Goal: Information Seeking & Learning: Learn about a topic

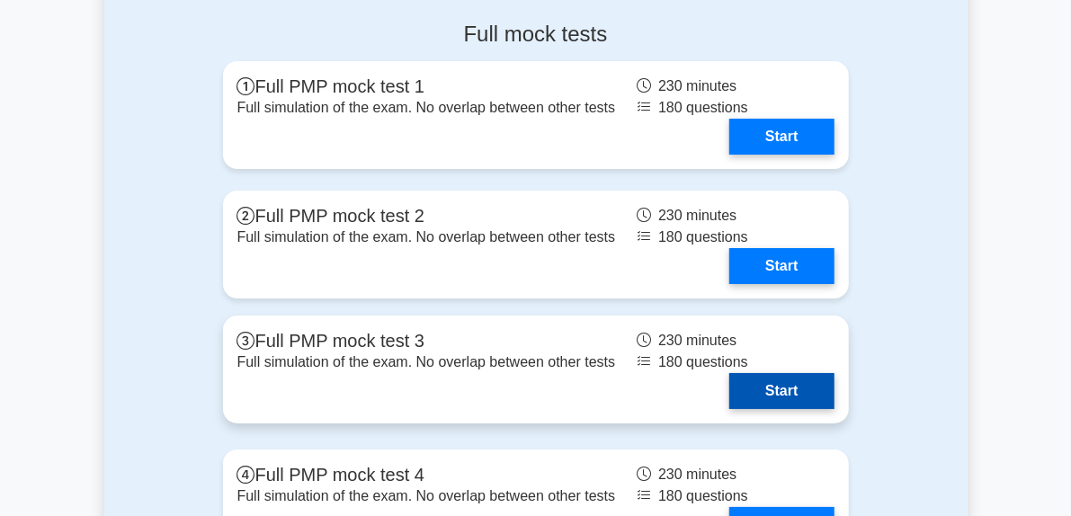
click at [831, 373] on link "Start" at bounding box center [781, 391] width 104 height 36
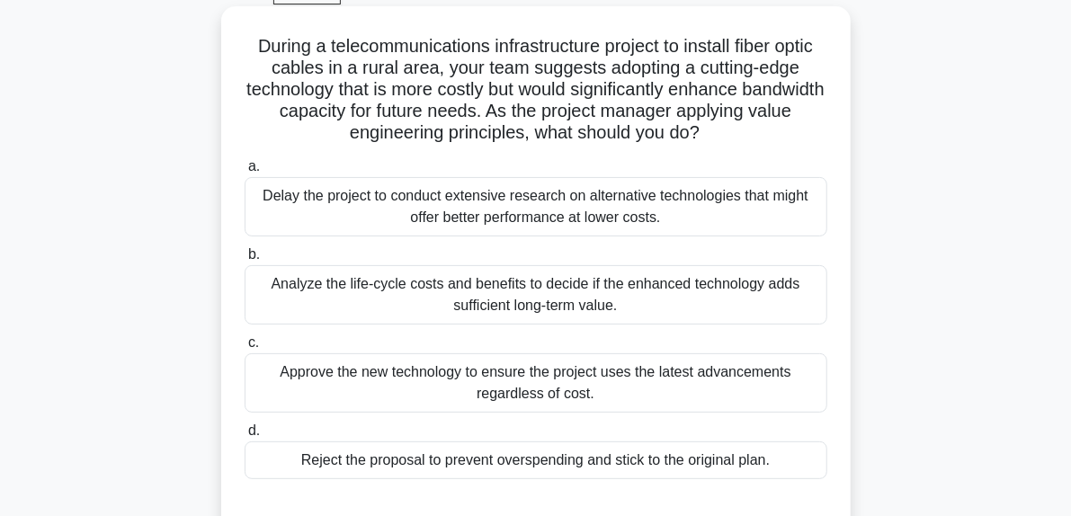
scroll to position [113, 0]
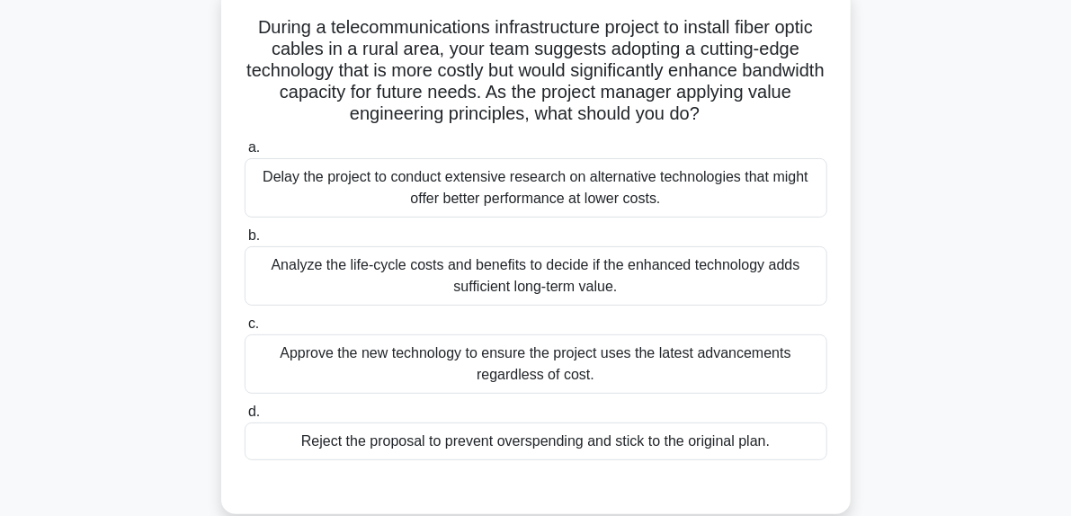
click at [538, 290] on div "Analyze the life-cycle costs and benefits to decide if the enhanced technology …" at bounding box center [536, 275] width 583 height 59
click at [245, 242] on input "b. Analyze the life-cycle costs and benefits to decide if the enhanced technolo…" at bounding box center [245, 236] width 0 height 12
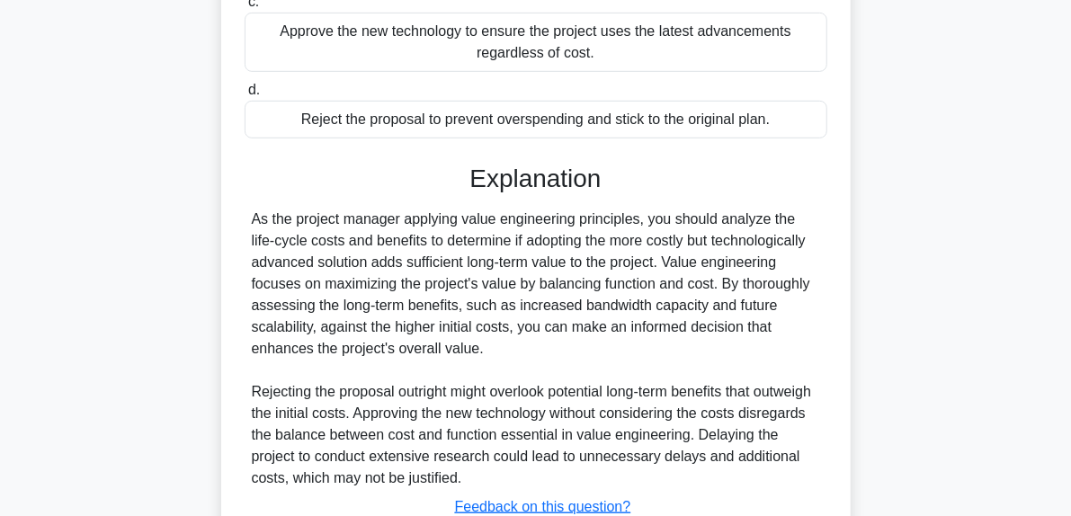
scroll to position [568, 0]
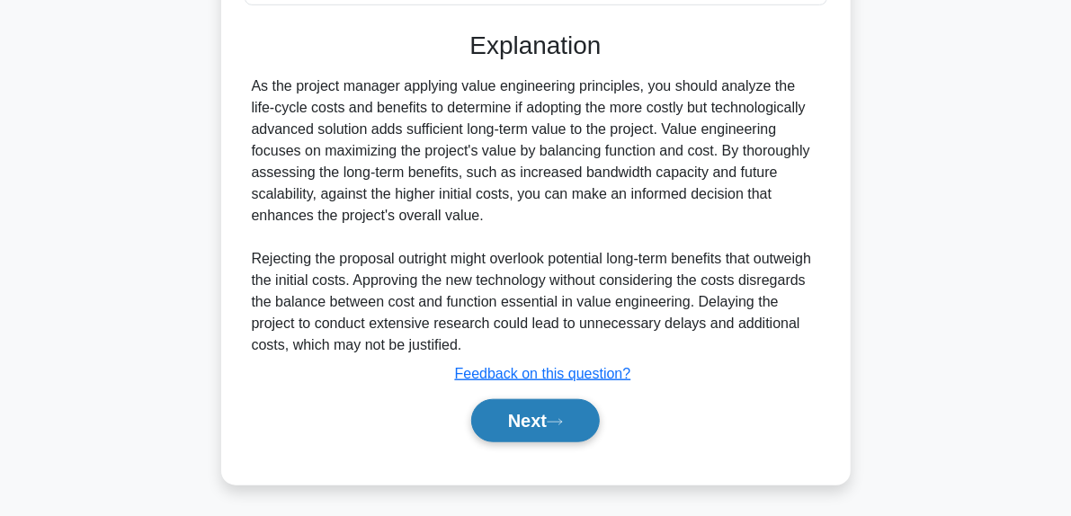
click at [565, 430] on button "Next" at bounding box center [535, 420] width 129 height 43
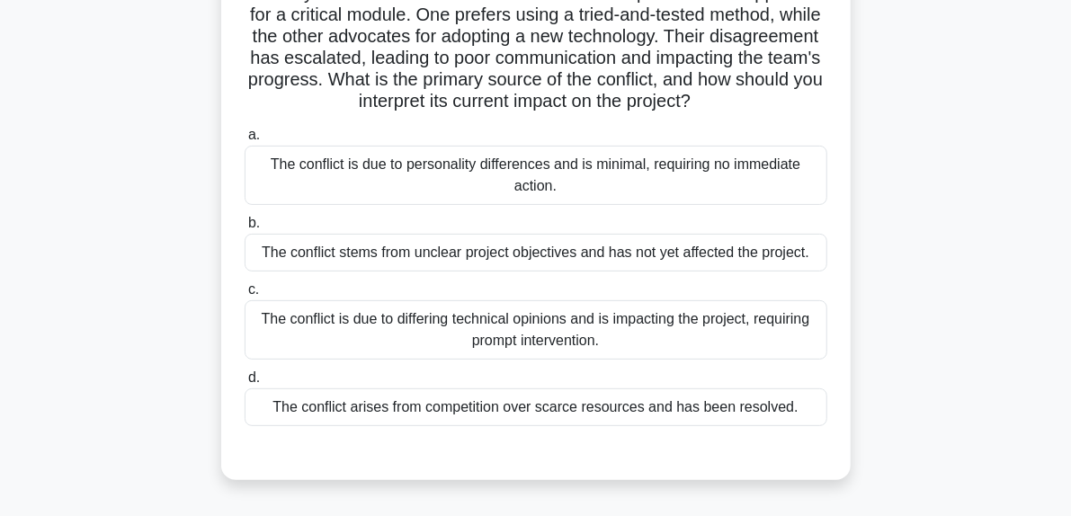
scroll to position [178, 0]
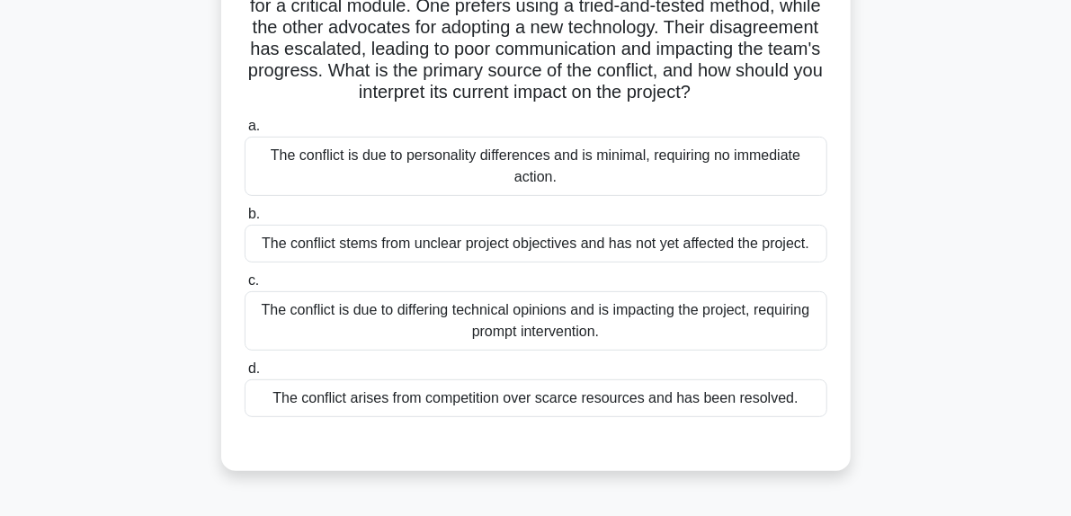
click at [525, 336] on div "The conflict is due to differing technical opinions and is impacting the projec…" at bounding box center [536, 320] width 583 height 59
click at [245, 287] on input "c. The conflict is due to differing technical opinions and is impacting the pro…" at bounding box center [245, 281] width 0 height 12
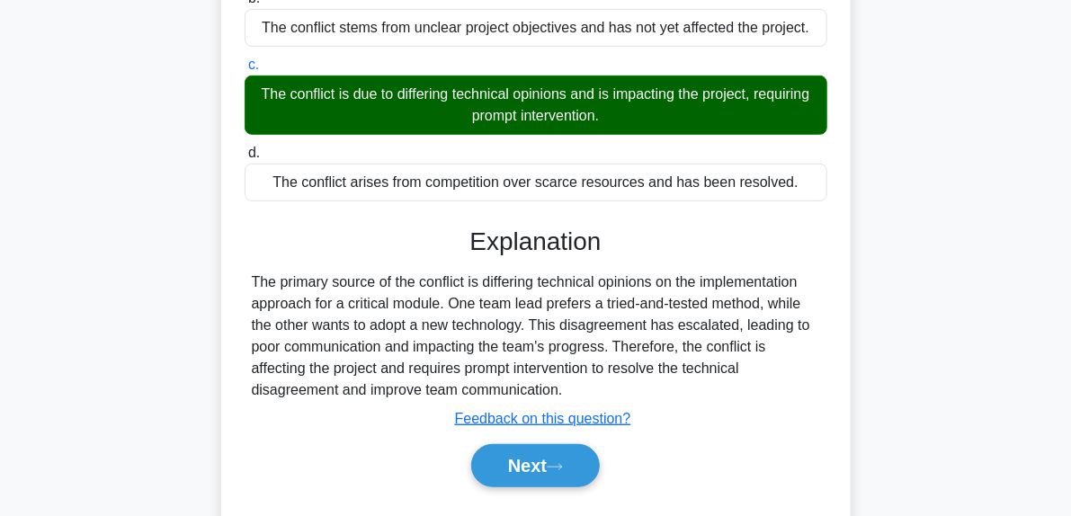
scroll to position [460, 0]
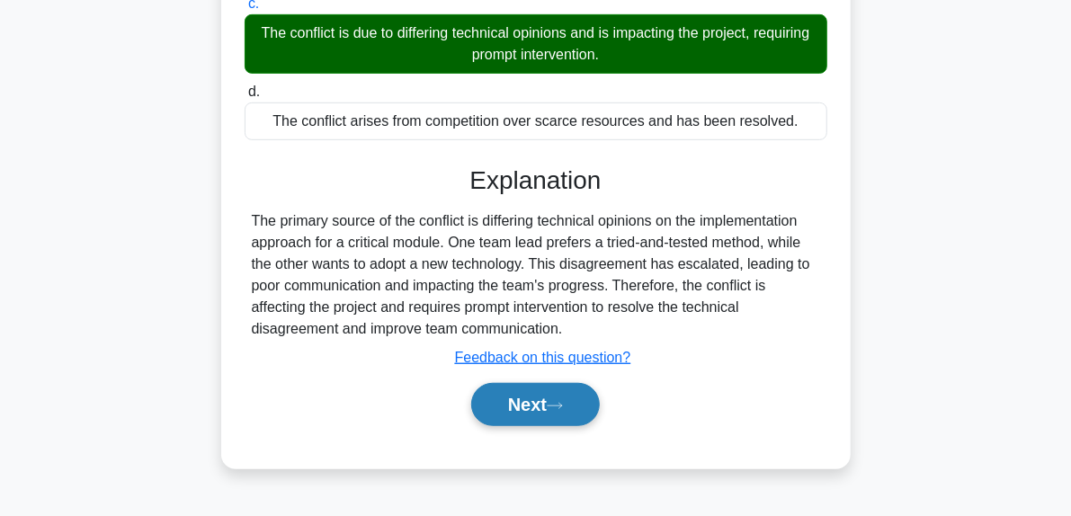
click at [541, 423] on button "Next" at bounding box center [535, 404] width 129 height 43
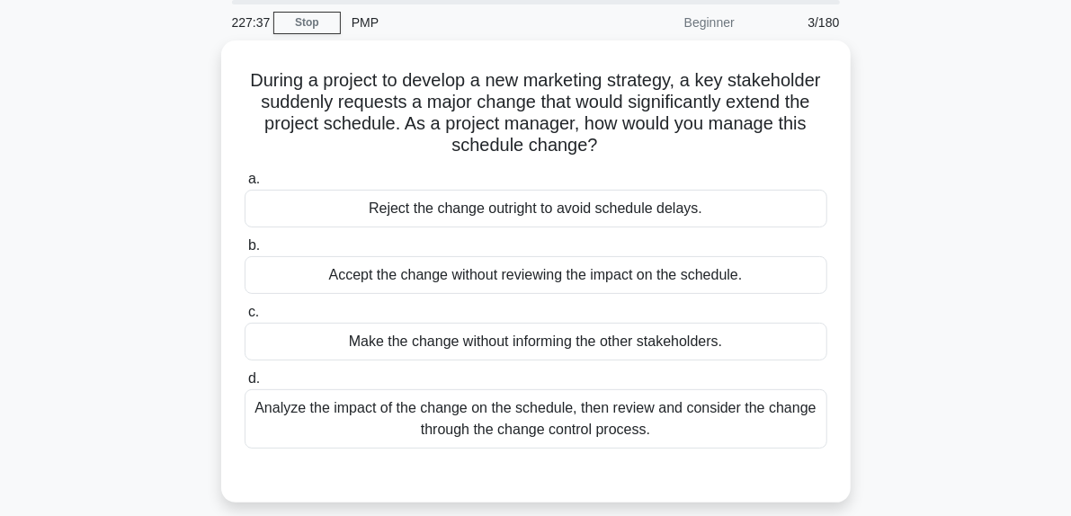
scroll to position [68, 0]
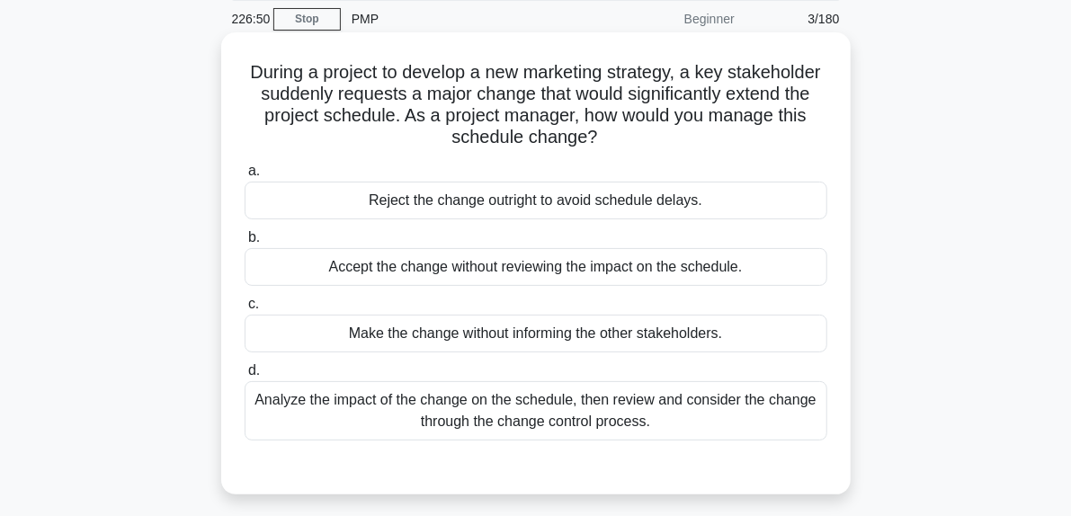
click at [648, 413] on div "Analyze the impact of the change on the schedule, then review and consider the …" at bounding box center [536, 410] width 583 height 59
click at [245, 377] on input "d. Analyze the impact of the change on the schedule, then review and consider t…" at bounding box center [245, 371] width 0 height 12
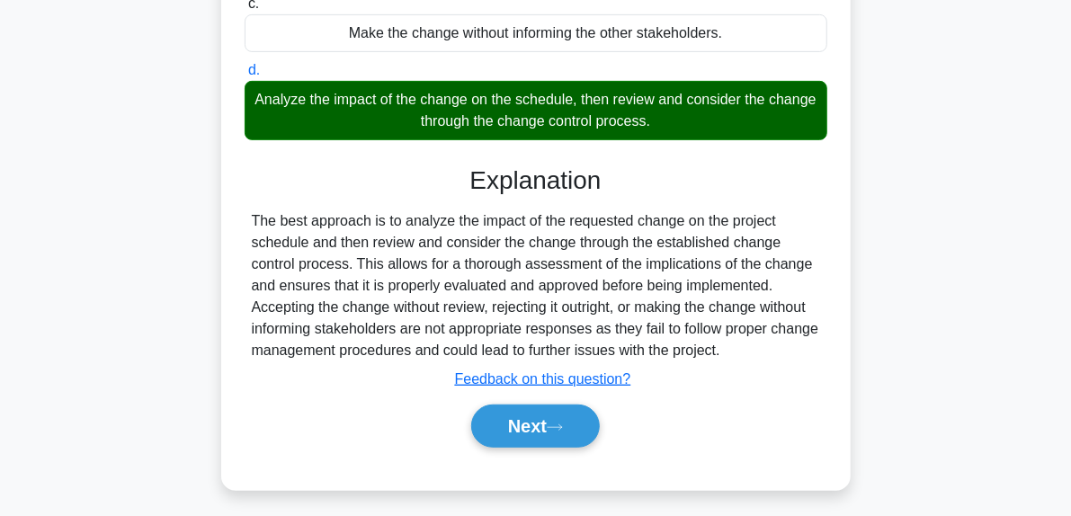
scroll to position [365, 0]
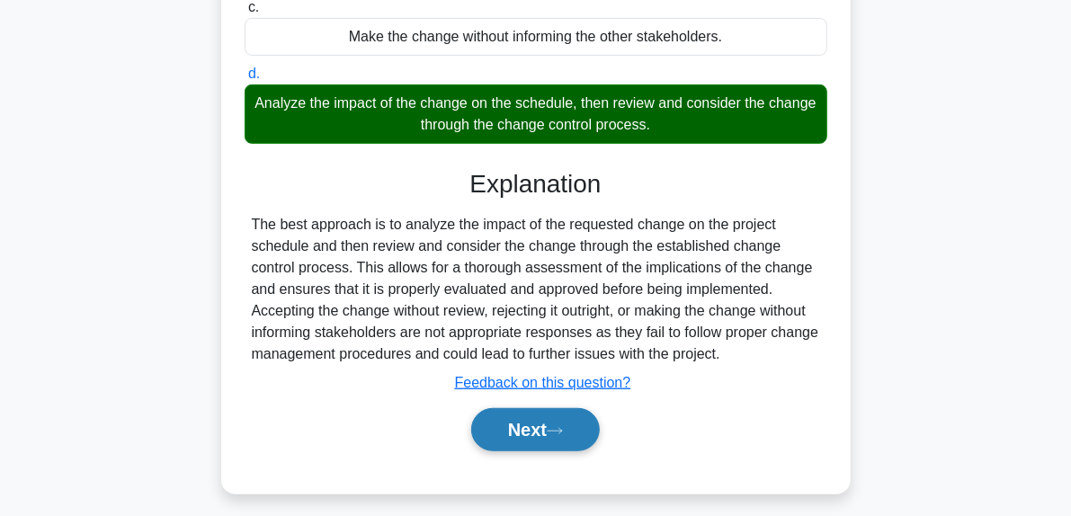
click at [590, 423] on button "Next" at bounding box center [535, 429] width 129 height 43
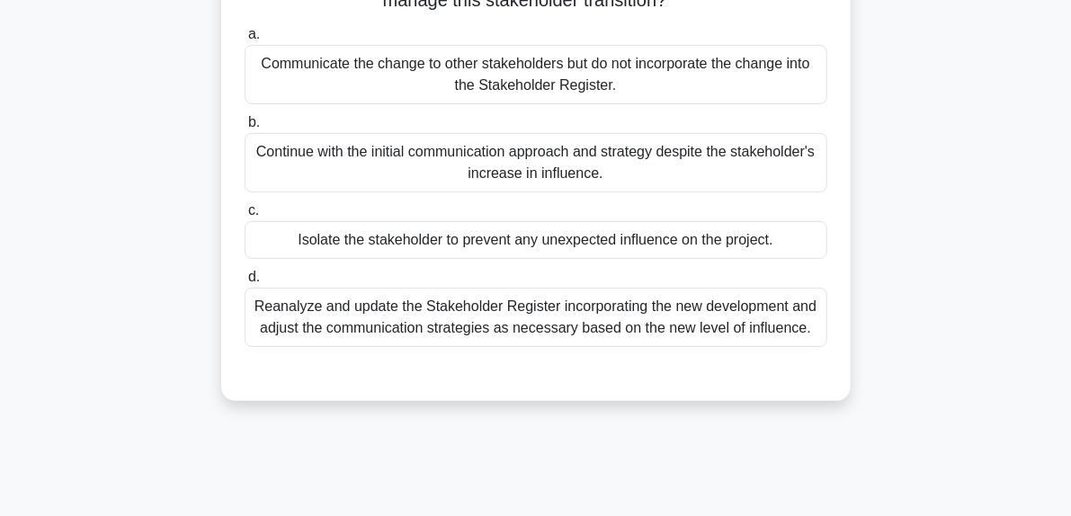
scroll to position [207, 0]
click at [512, 317] on div "Reanalyze and update the Stakeholder Register incorporating the new development…" at bounding box center [536, 315] width 583 height 59
click at [245, 281] on input "d. Reanalyze and update the Stakeholder Register incorporating the new developm…" at bounding box center [245, 276] width 0 height 12
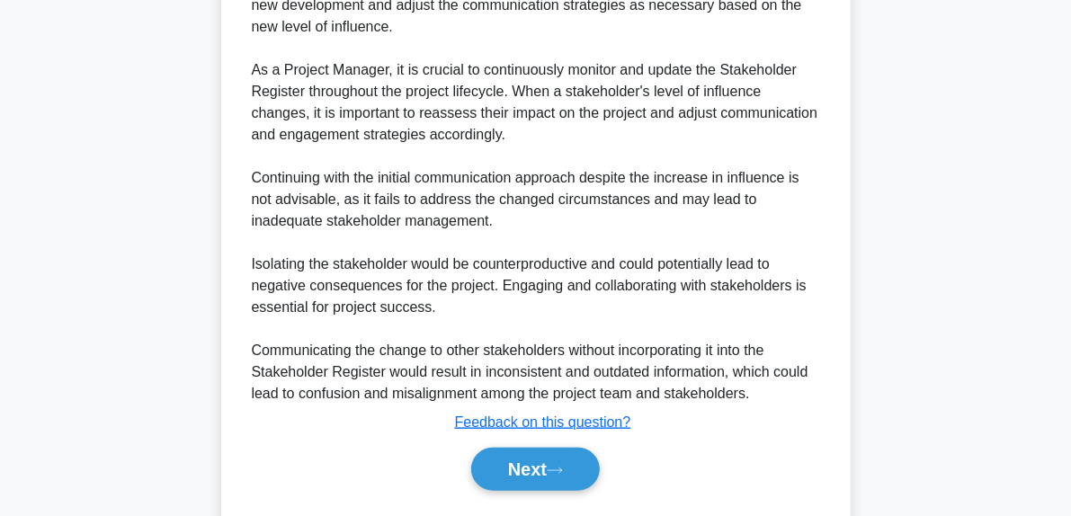
scroll to position [719, 0]
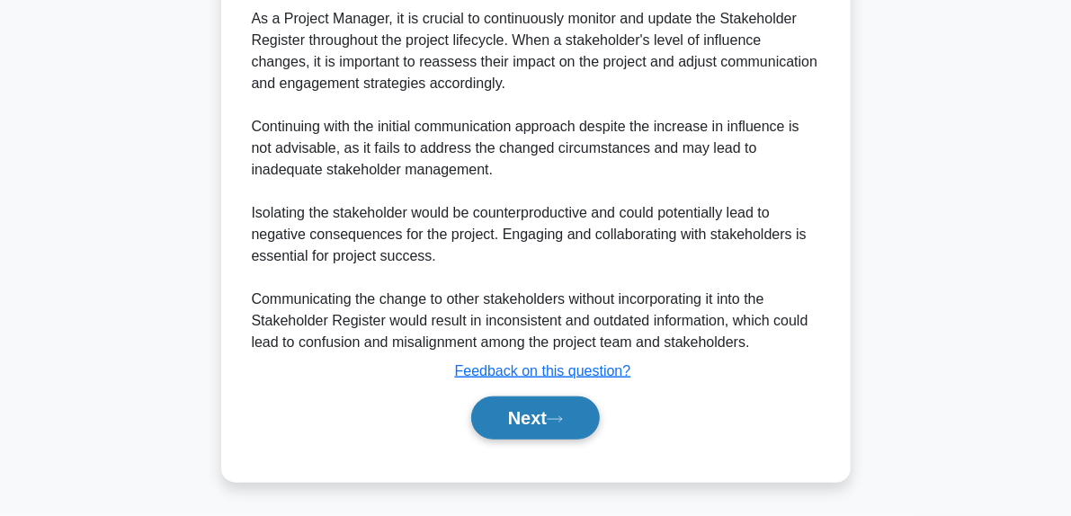
click at [567, 410] on button "Next" at bounding box center [535, 417] width 129 height 43
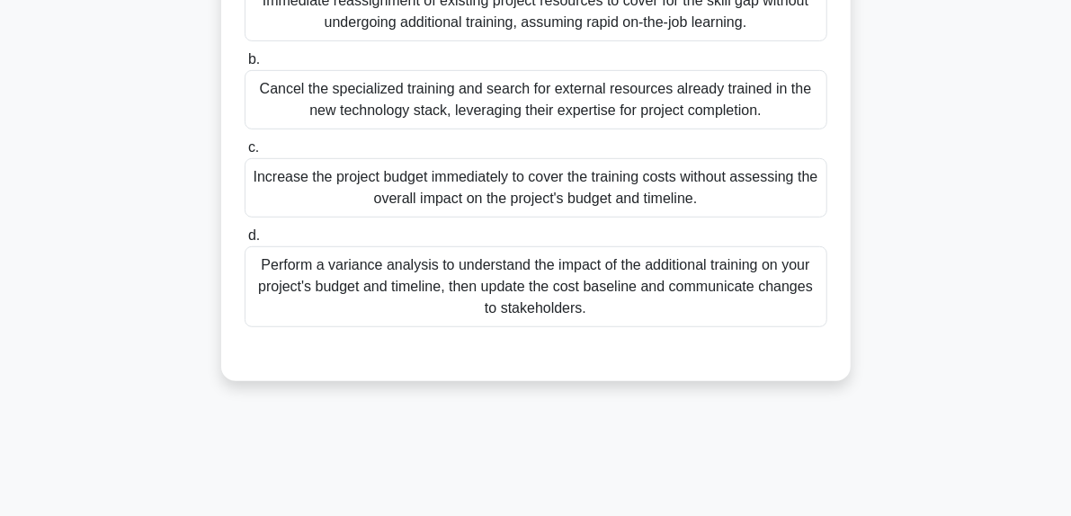
scroll to position [399, 0]
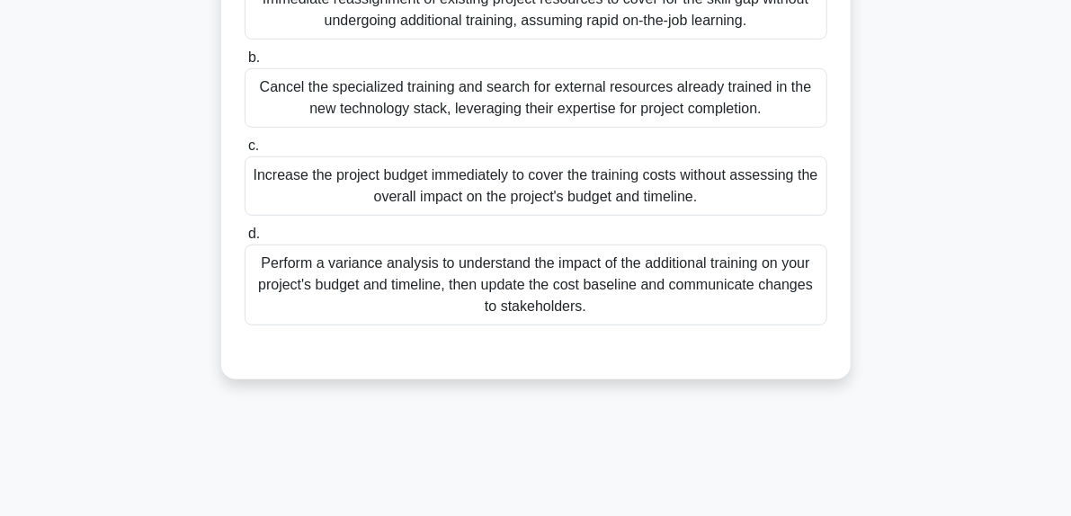
click at [634, 305] on div "Perform a variance analysis to understand the impact of the additional training…" at bounding box center [536, 285] width 583 height 81
click at [245, 240] on input "d. Perform a variance analysis to understand the impact of the additional train…" at bounding box center [245, 234] width 0 height 12
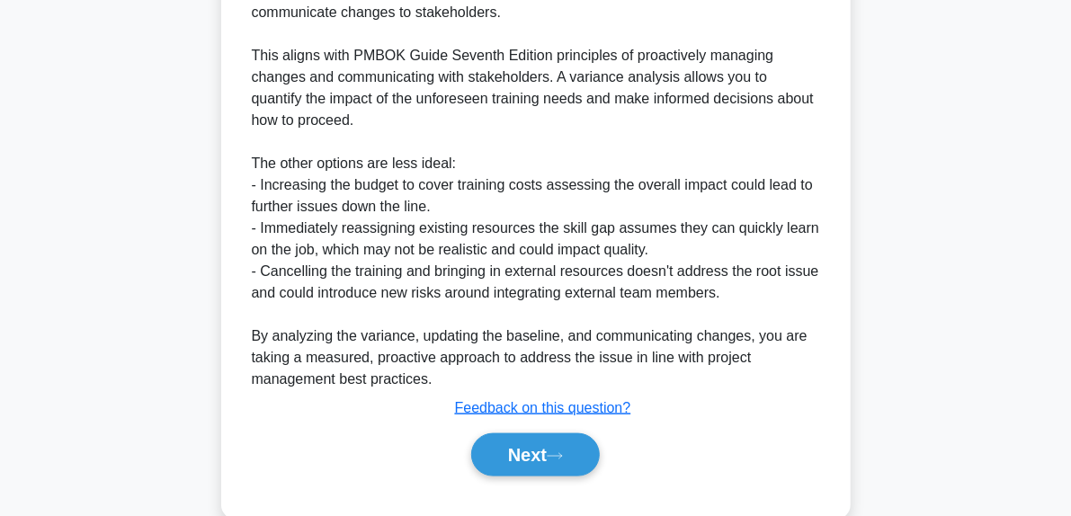
scroll to position [870, 0]
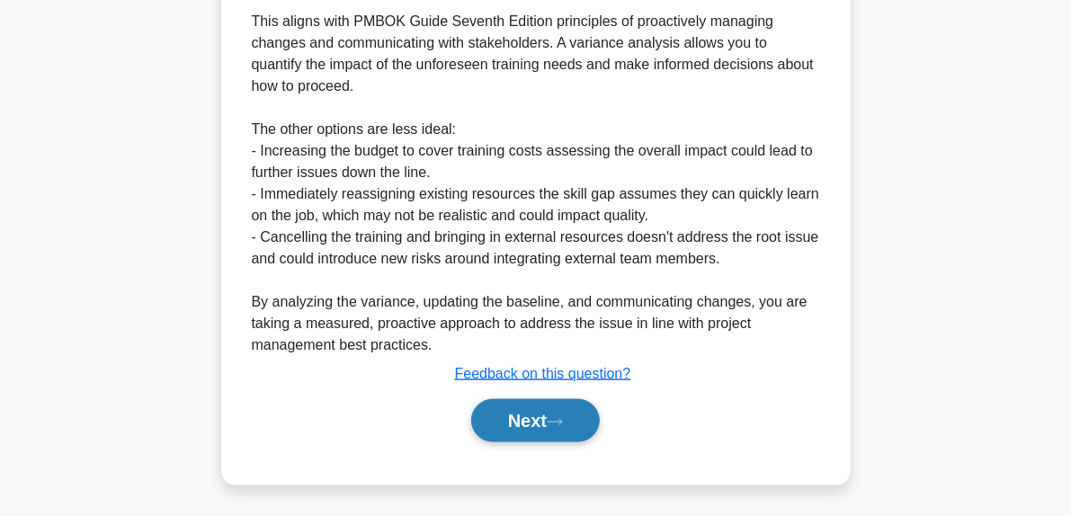
click at [584, 423] on button "Next" at bounding box center [535, 420] width 129 height 43
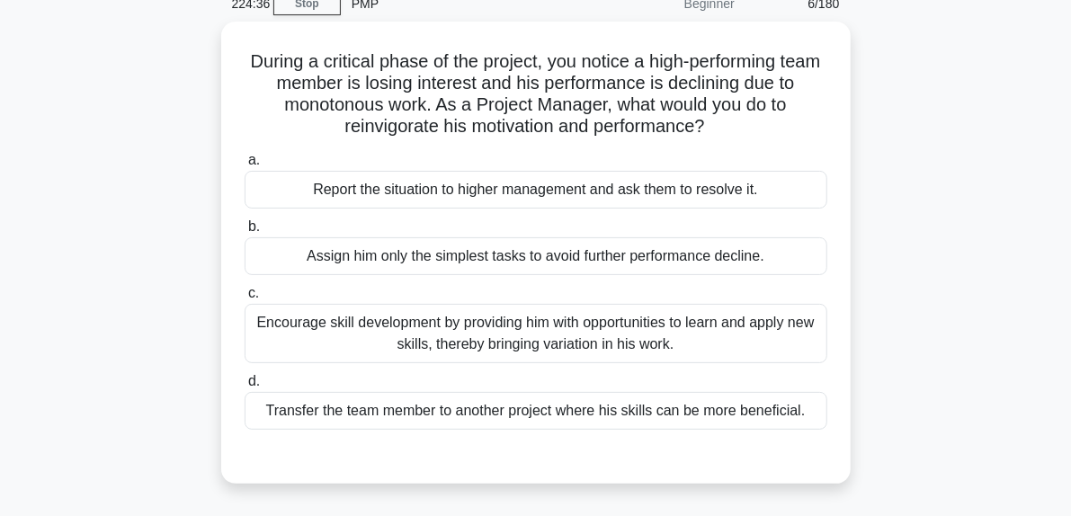
scroll to position [87, 0]
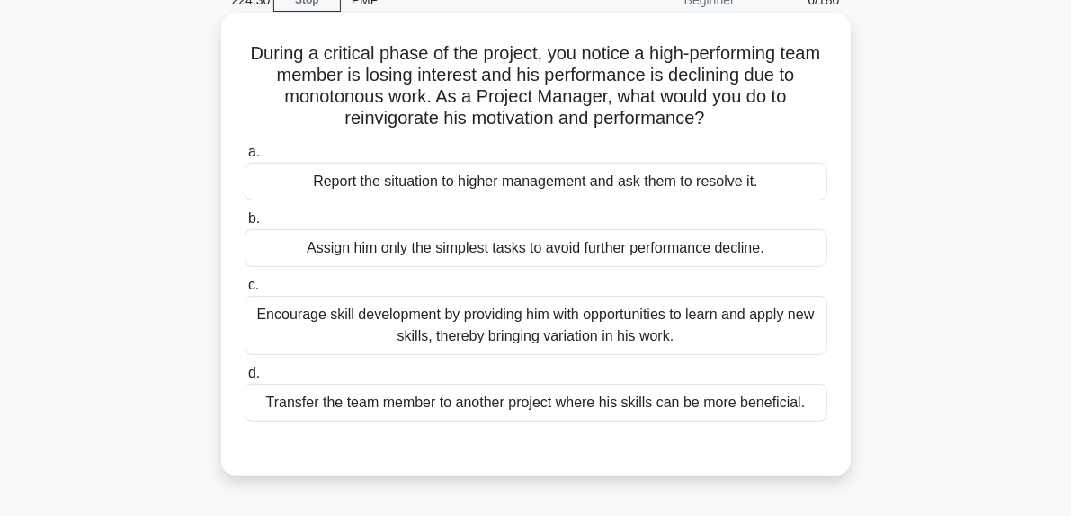
click at [705, 335] on div "Encourage skill development by providing him with opportunities to learn and ap…" at bounding box center [536, 325] width 583 height 59
click at [245, 291] on input "c. Encourage skill development by providing him with opportunities to learn and…" at bounding box center [245, 286] width 0 height 12
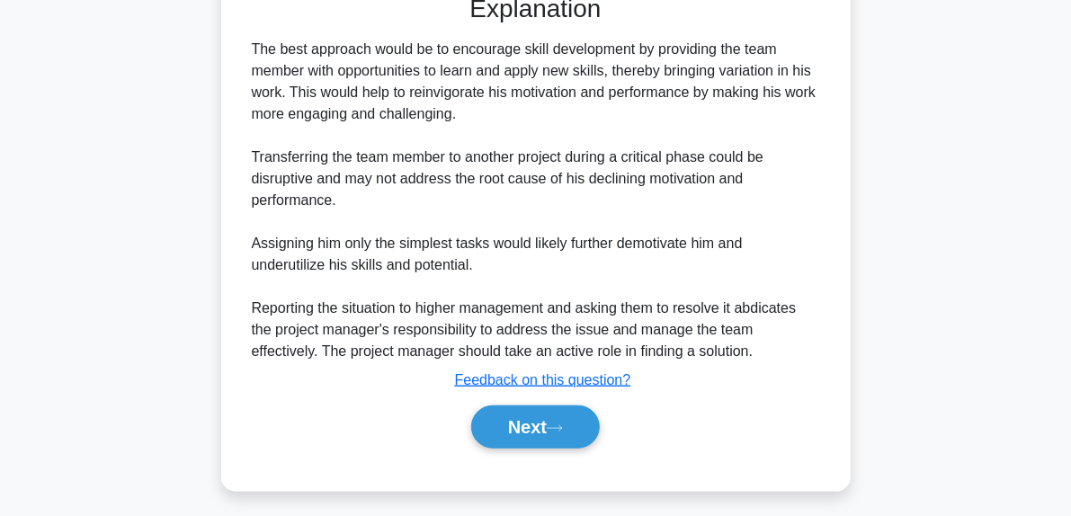
scroll to position [547, 0]
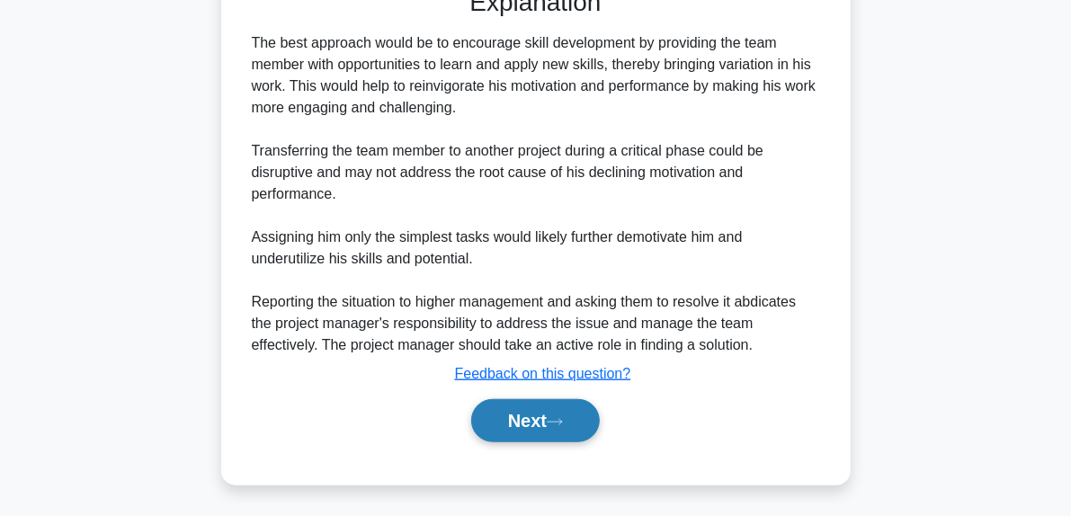
click at [572, 420] on button "Next" at bounding box center [535, 420] width 129 height 43
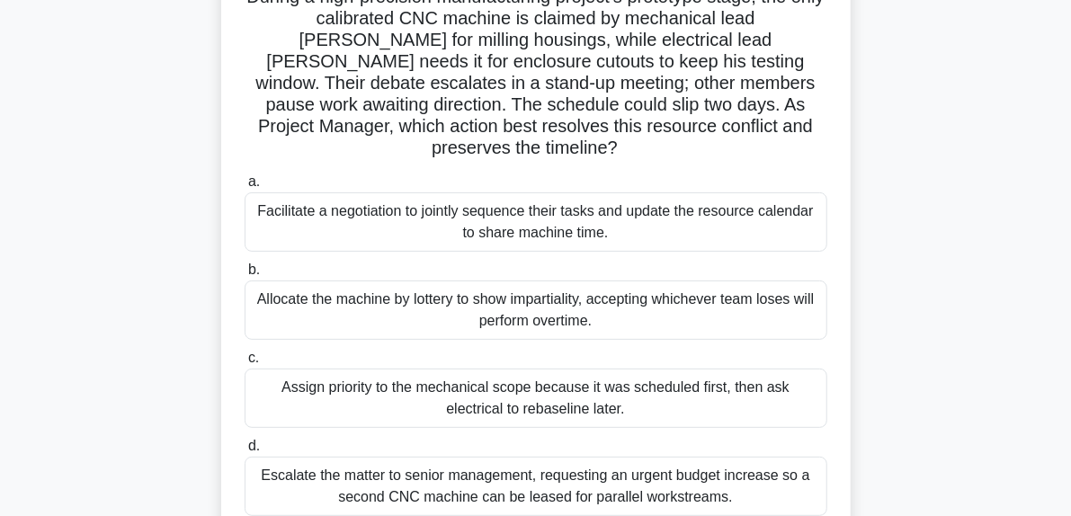
scroll to position [145, 0]
click at [565, 220] on div "Facilitate a negotiation to jointly sequence their tasks and update the resourc…" at bounding box center [536, 220] width 583 height 59
click at [245, 187] on input "a. Facilitate a negotiation to jointly sequence their tasks and update the reso…" at bounding box center [245, 181] width 0 height 12
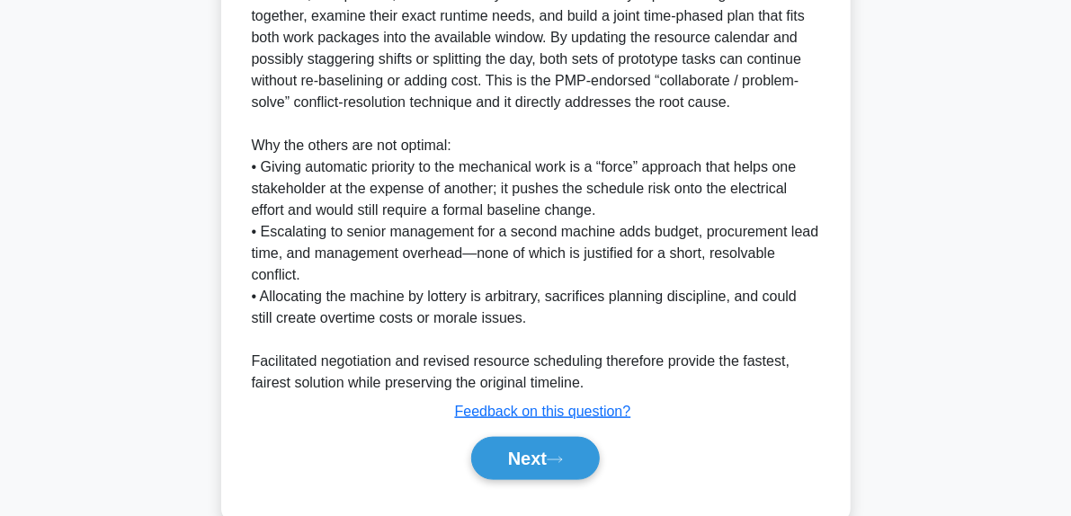
scroll to position [790, 0]
click at [574, 436] on button "Next" at bounding box center [535, 457] width 129 height 43
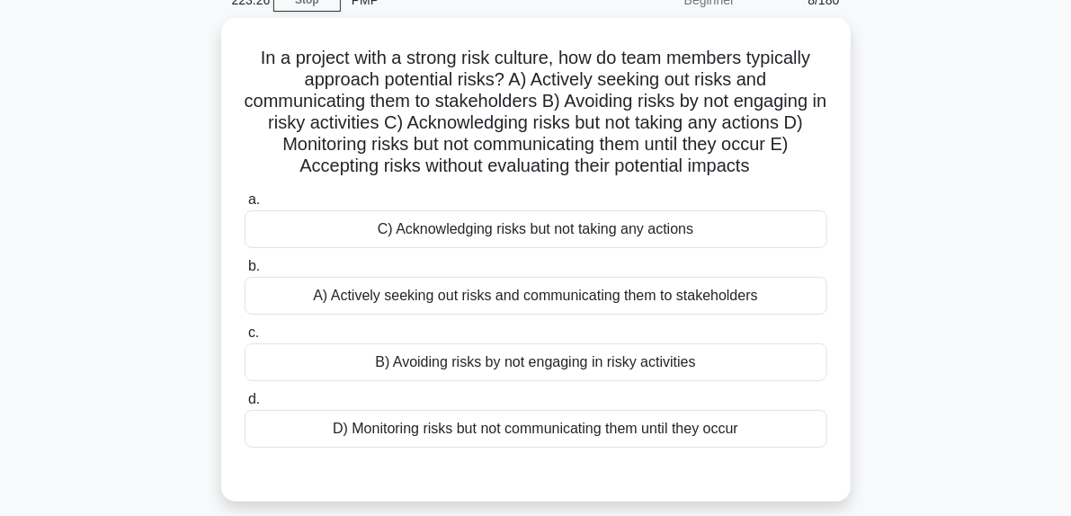
scroll to position [86, 0]
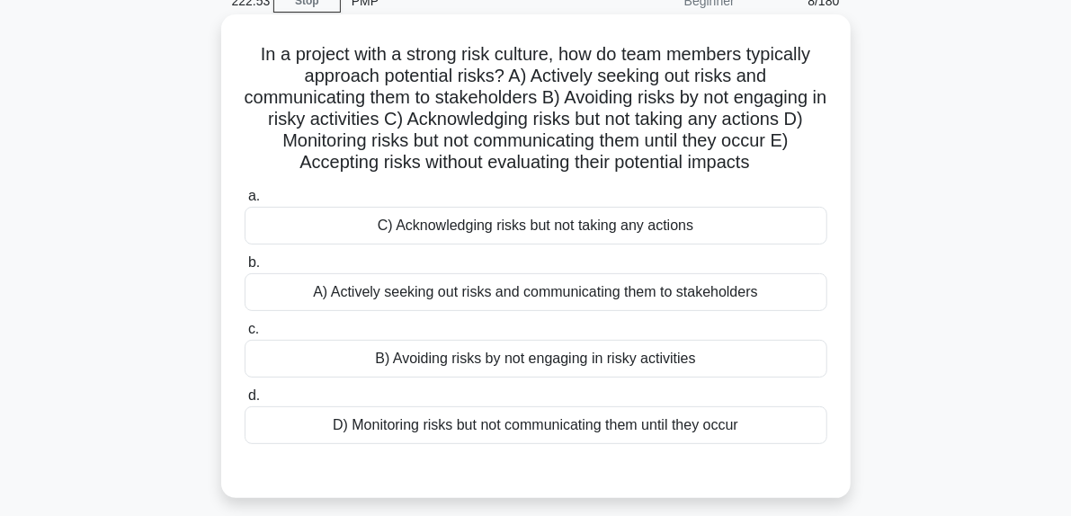
click at [424, 297] on div "A) Actively seeking out risks and communicating them to stakeholders" at bounding box center [536, 292] width 583 height 38
click at [245, 269] on input "b. A) Actively seeking out risks and communicating them to stakeholders" at bounding box center [245, 263] width 0 height 12
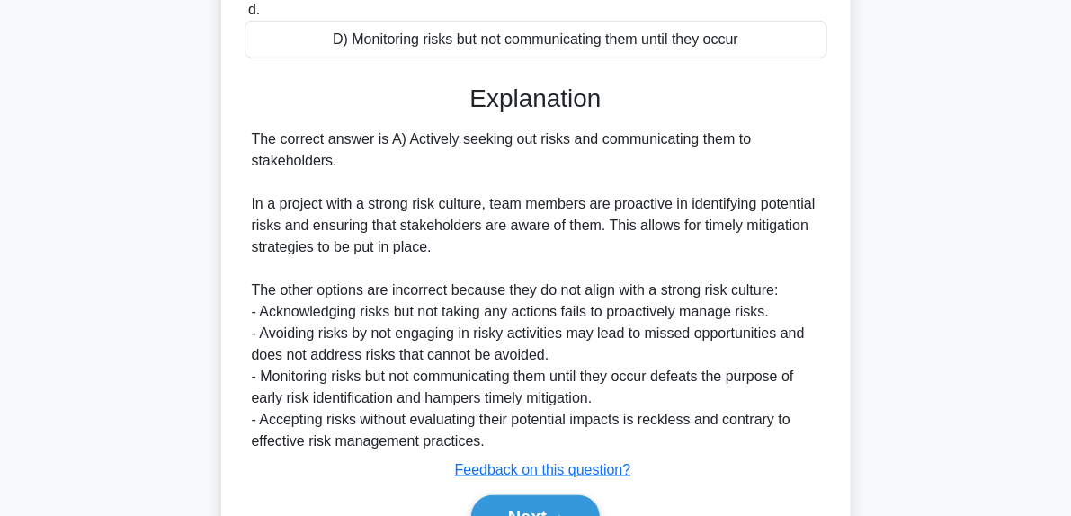
scroll to position [568, 0]
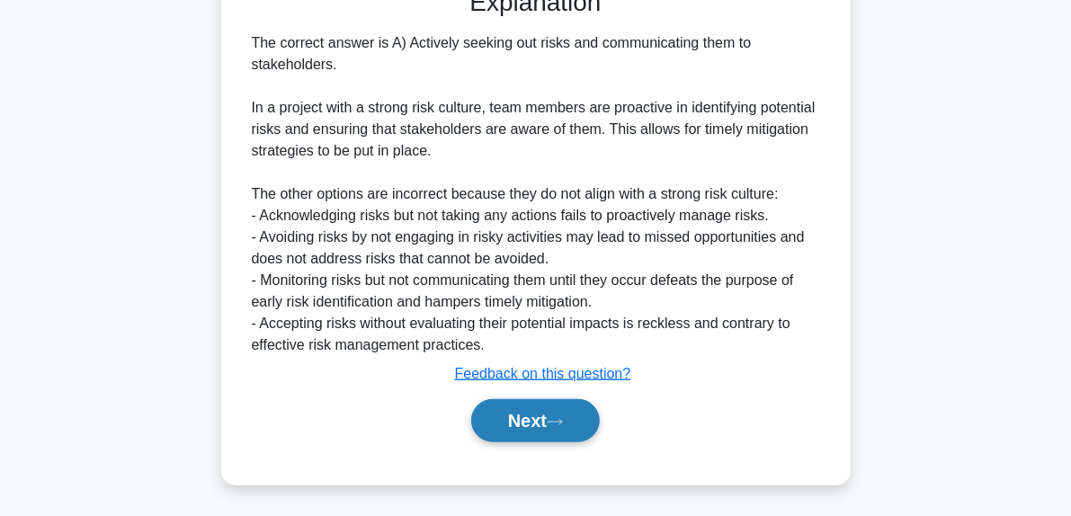
click at [585, 418] on button "Next" at bounding box center [535, 420] width 129 height 43
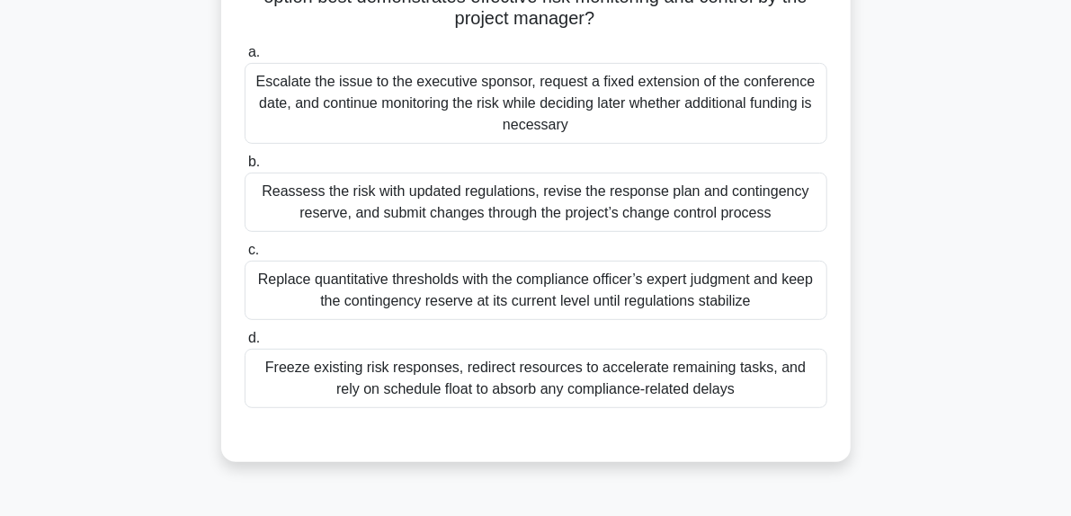
scroll to position [273, 0]
click at [533, 190] on div "Reassess the risk with updated regulations, revise the response plan and contin…" at bounding box center [536, 202] width 583 height 59
click at [245, 168] on input "b. Reassess the risk with updated regulations, revise the response plan and con…" at bounding box center [245, 162] width 0 height 12
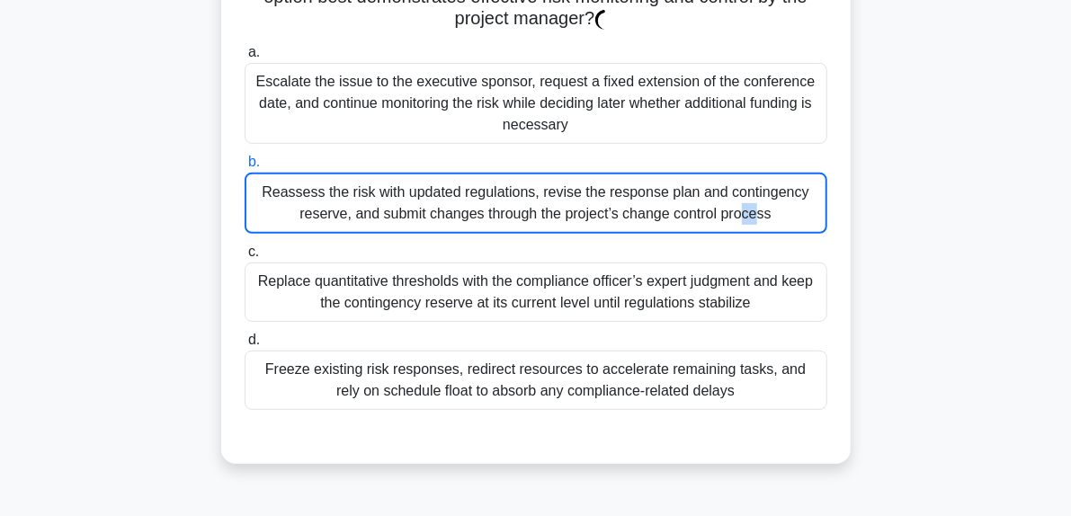
click at [533, 190] on div "Reassess the risk with updated regulations, revise the response plan and contin…" at bounding box center [536, 203] width 583 height 61
click at [245, 168] on input "b. Reassess the risk with updated regulations, revise the response plan and con…" at bounding box center [245, 162] width 0 height 12
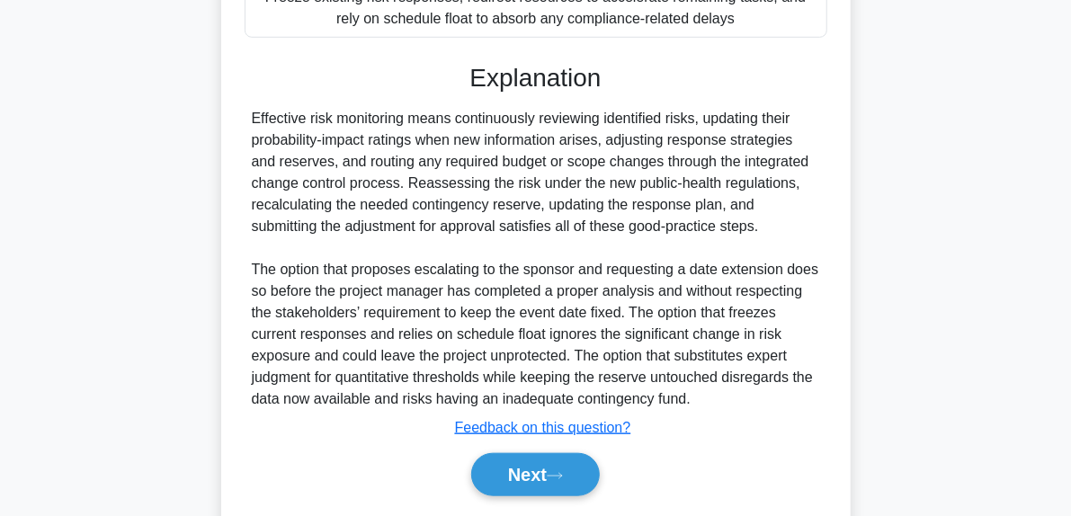
scroll to position [698, 0]
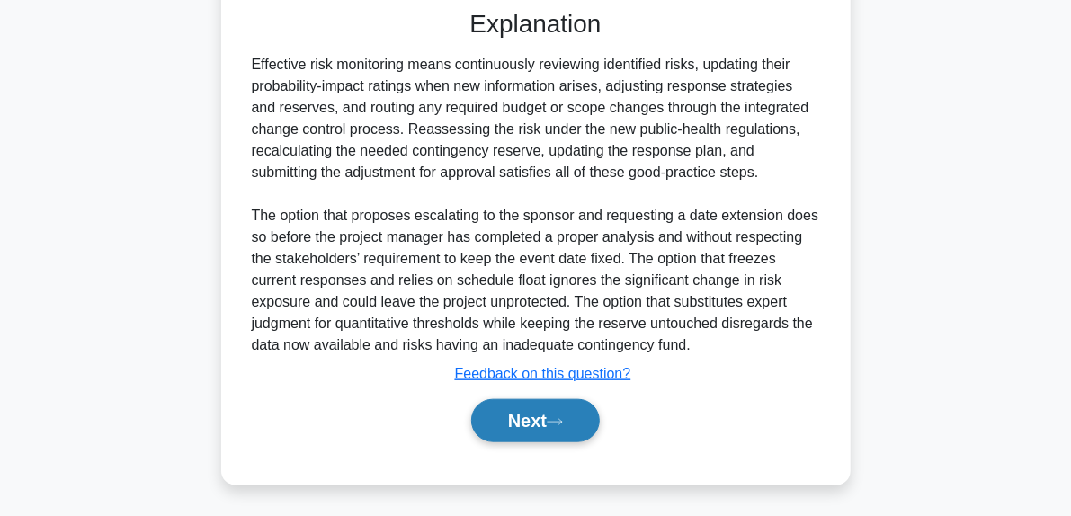
click at [582, 425] on button "Next" at bounding box center [535, 420] width 129 height 43
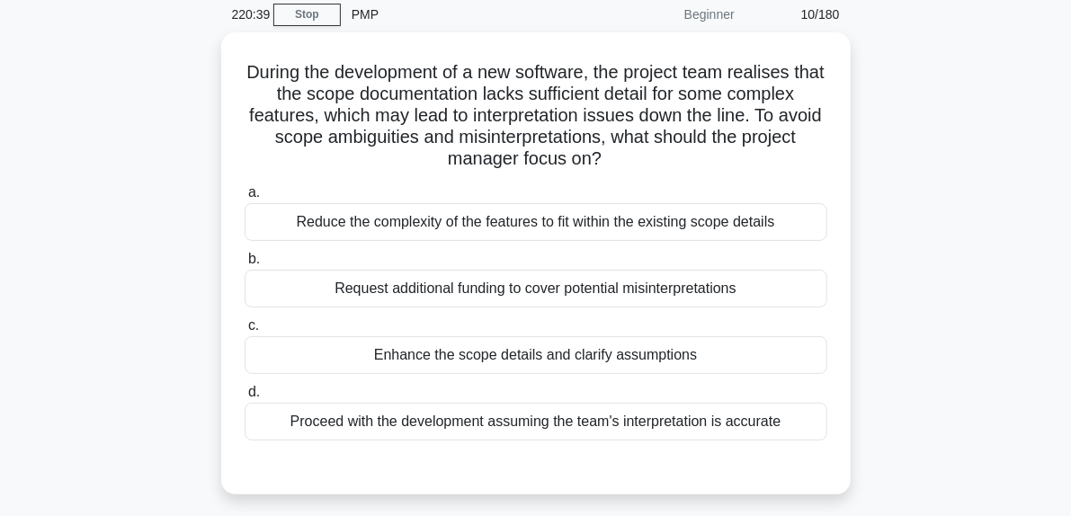
scroll to position [78, 0]
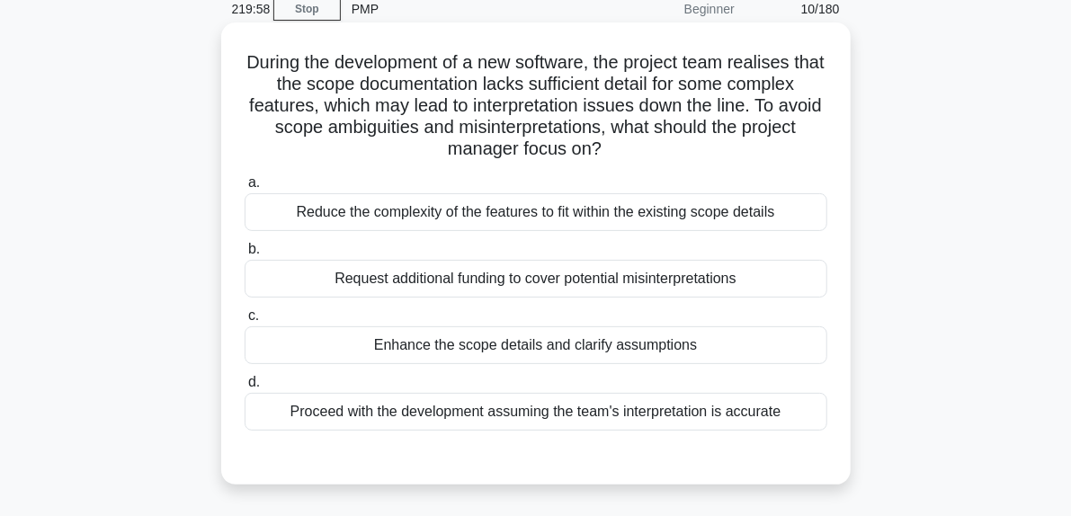
click at [507, 346] on div "Enhance the scope details and clarify assumptions" at bounding box center [536, 345] width 583 height 38
click at [245, 322] on input "c. Enhance the scope details and clarify assumptions" at bounding box center [245, 316] width 0 height 12
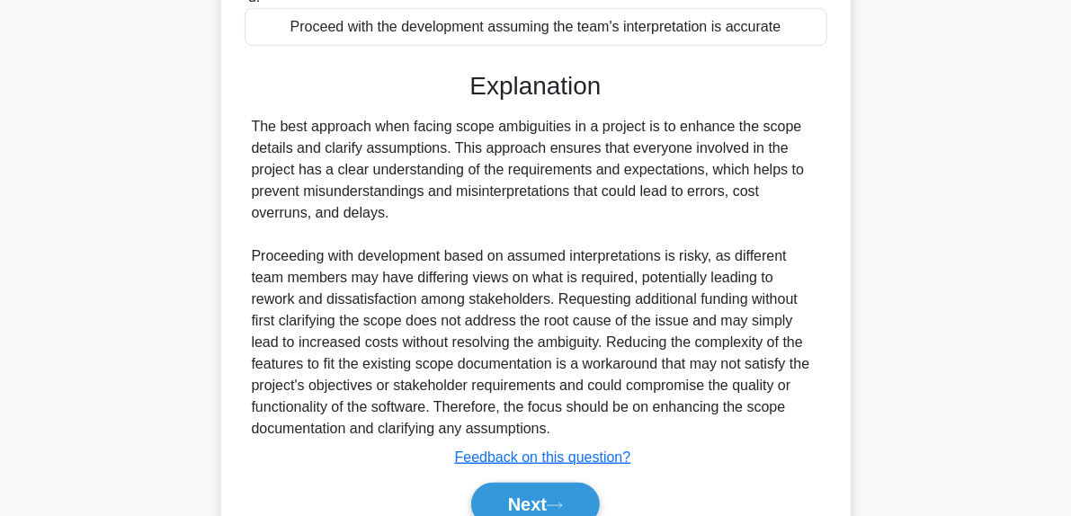
scroll to position [467, 0]
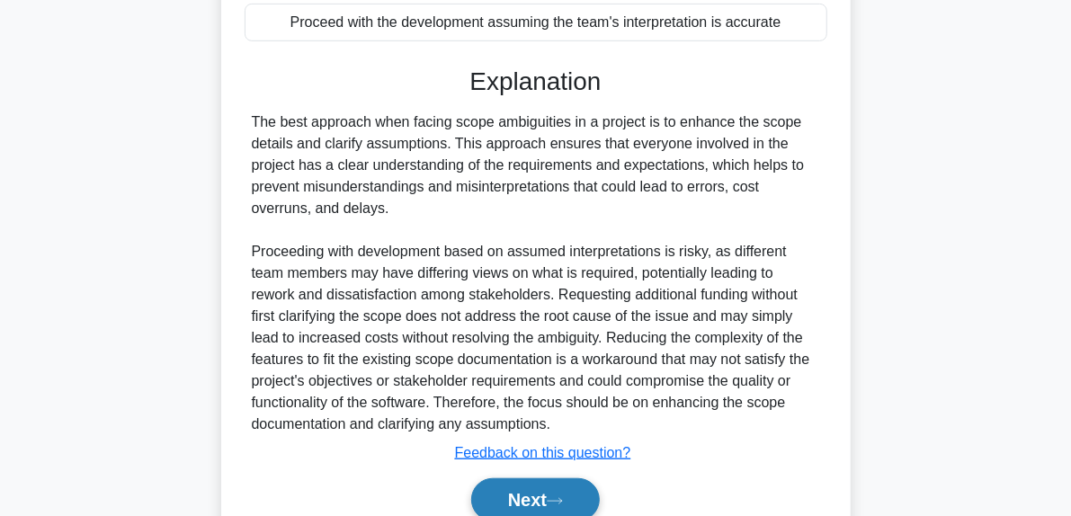
click at [563, 497] on icon at bounding box center [555, 501] width 16 height 10
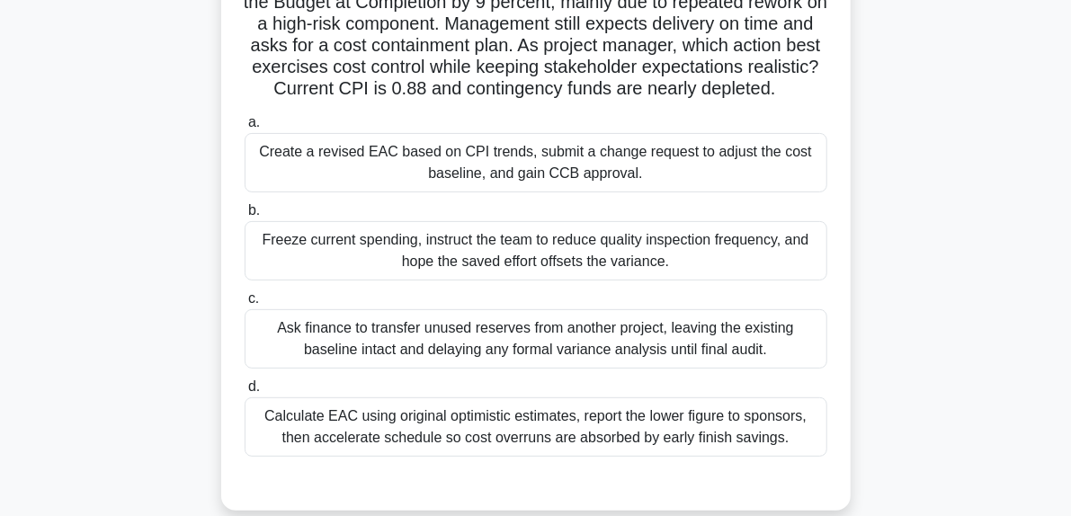
scroll to position [164, 0]
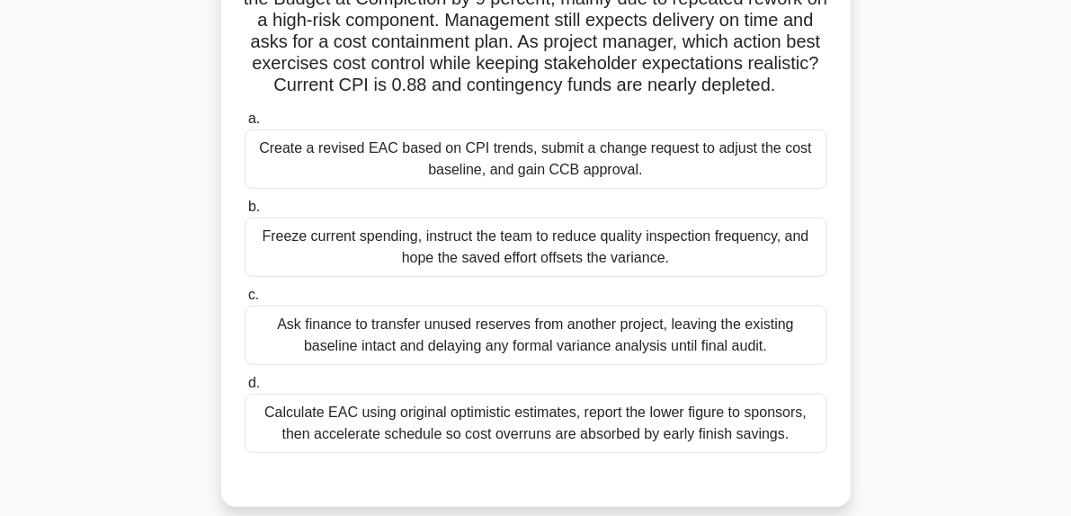
click at [638, 182] on div "Create a revised EAC based on CPI trends, submit a change request to adjust the…" at bounding box center [536, 158] width 583 height 59
click at [245, 125] on input "a. Create a revised EAC based on CPI trends, submit a change request to adjust …" at bounding box center [245, 119] width 0 height 12
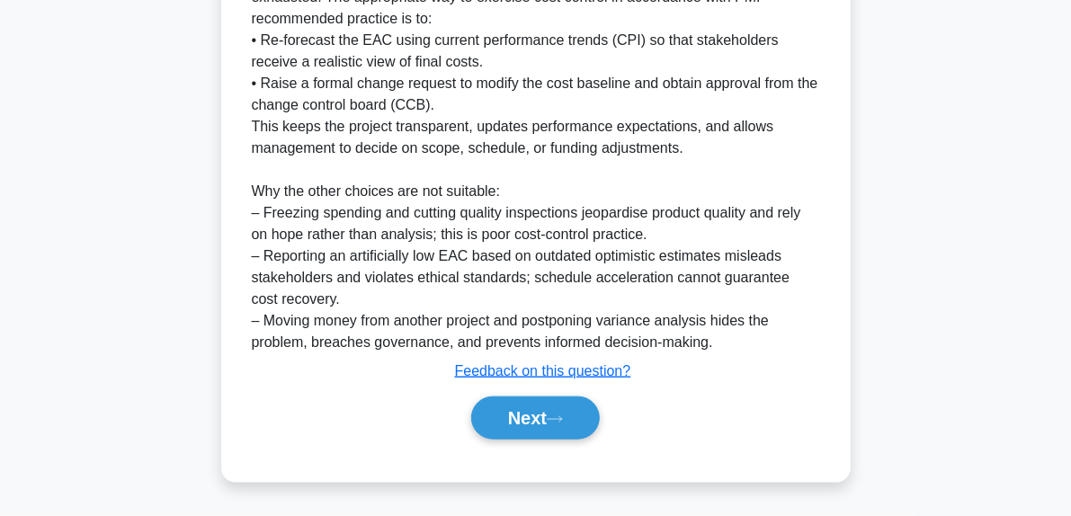
scroll to position [762, 0]
click at [574, 414] on button "Next" at bounding box center [535, 417] width 129 height 43
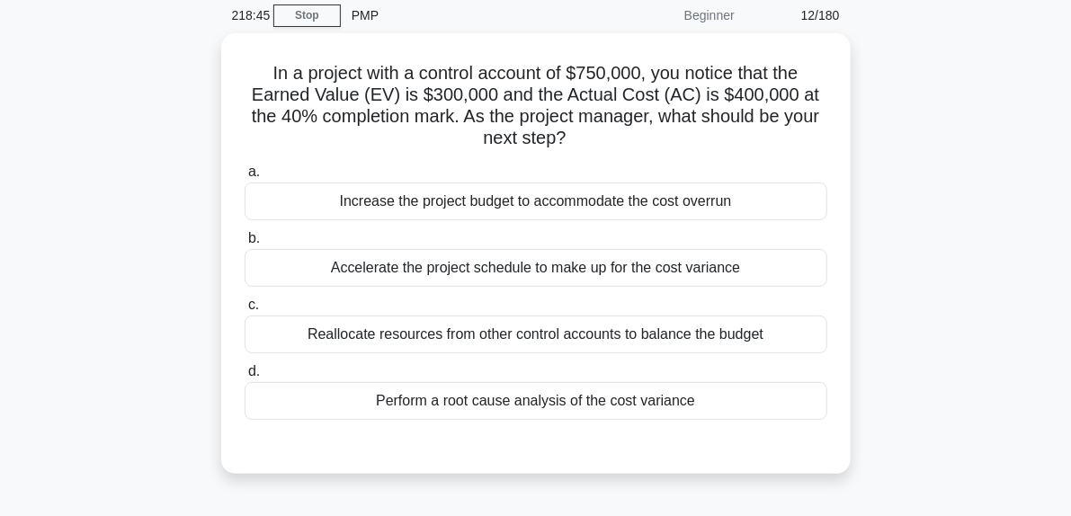
scroll to position [70, 0]
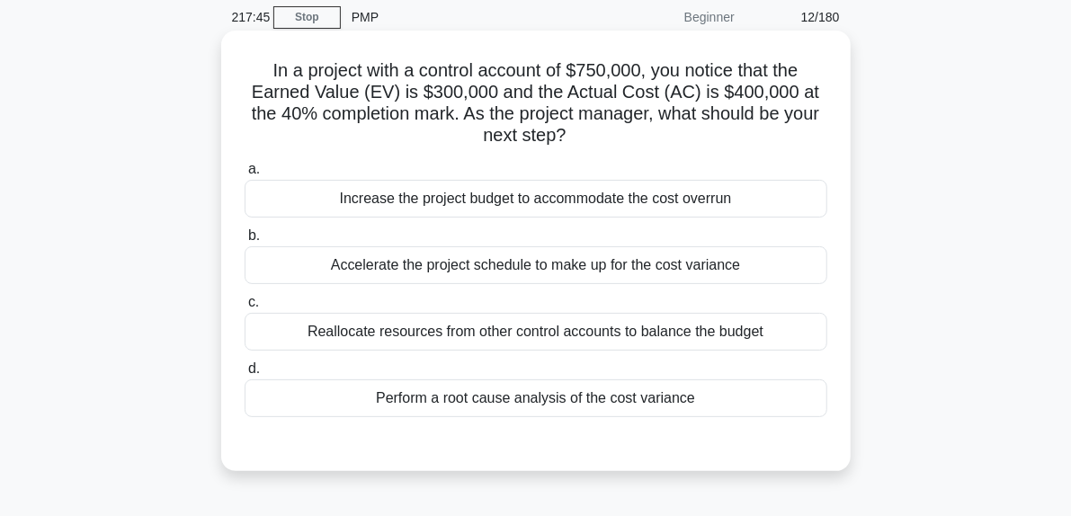
click at [484, 397] on div "Perform a root cause analysis of the cost variance" at bounding box center [536, 398] width 583 height 38
click at [245, 375] on input "d. Perform a root cause analysis of the cost variance" at bounding box center [245, 369] width 0 height 12
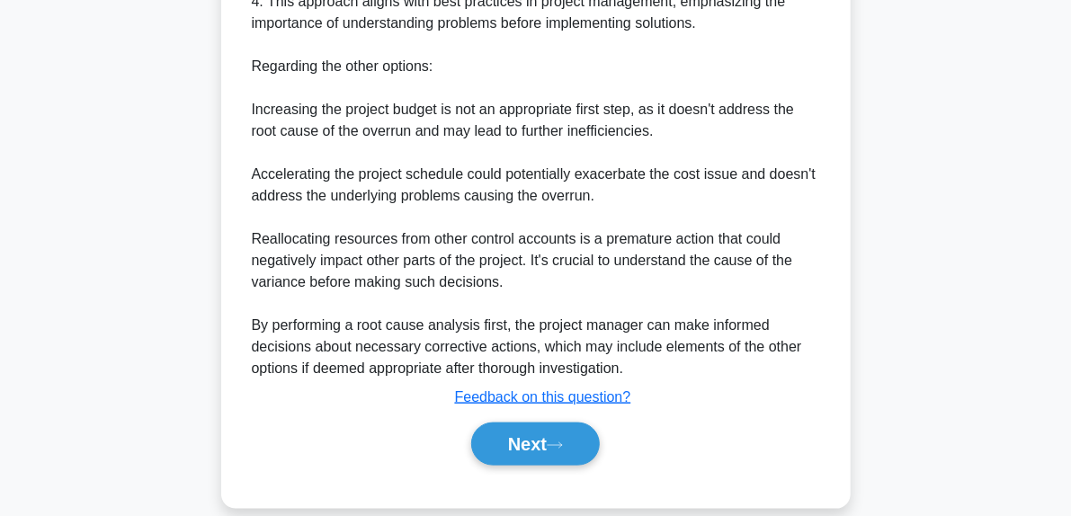
scroll to position [870, 0]
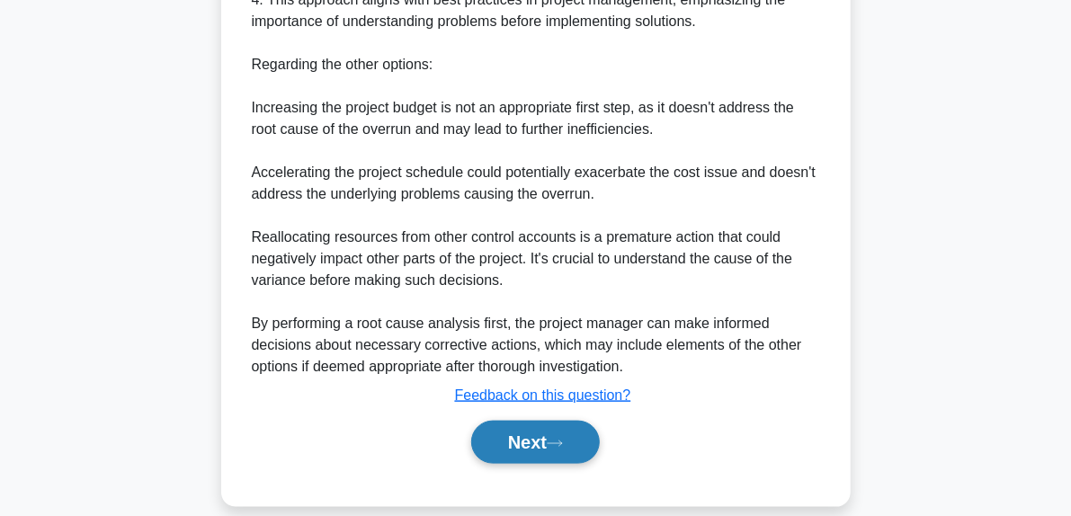
click at [579, 451] on button "Next" at bounding box center [535, 442] width 129 height 43
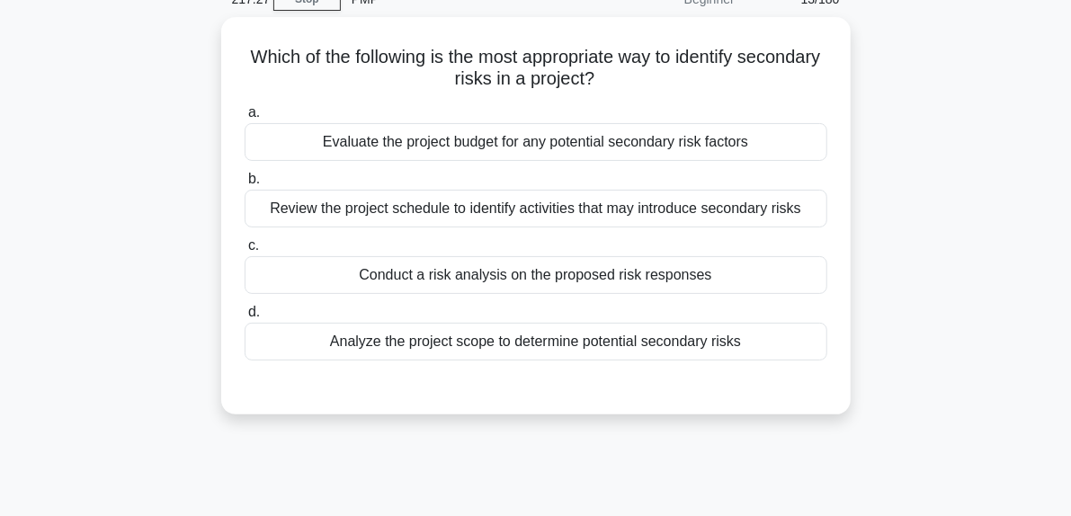
scroll to position [92, 0]
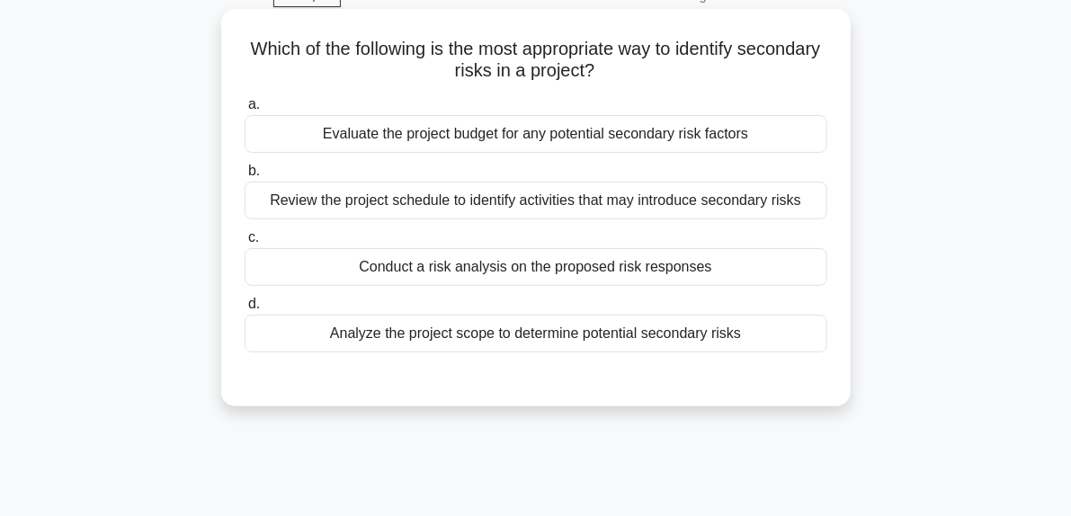
click at [599, 273] on div "Conduct a risk analysis on the proposed risk responses" at bounding box center [536, 267] width 583 height 38
click at [245, 244] on input "c. Conduct a risk analysis on the proposed risk responses" at bounding box center [245, 238] width 0 height 12
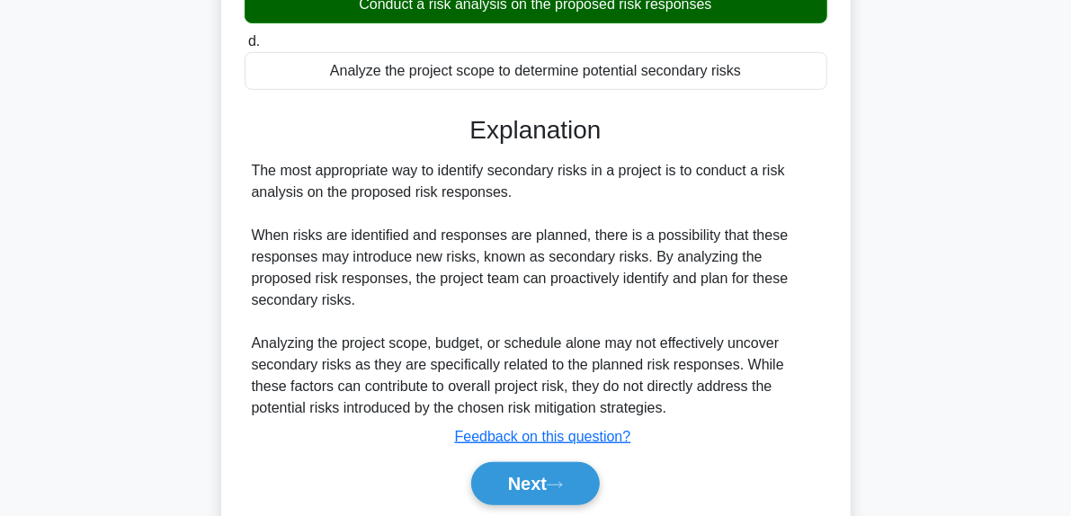
scroll to position [455, 0]
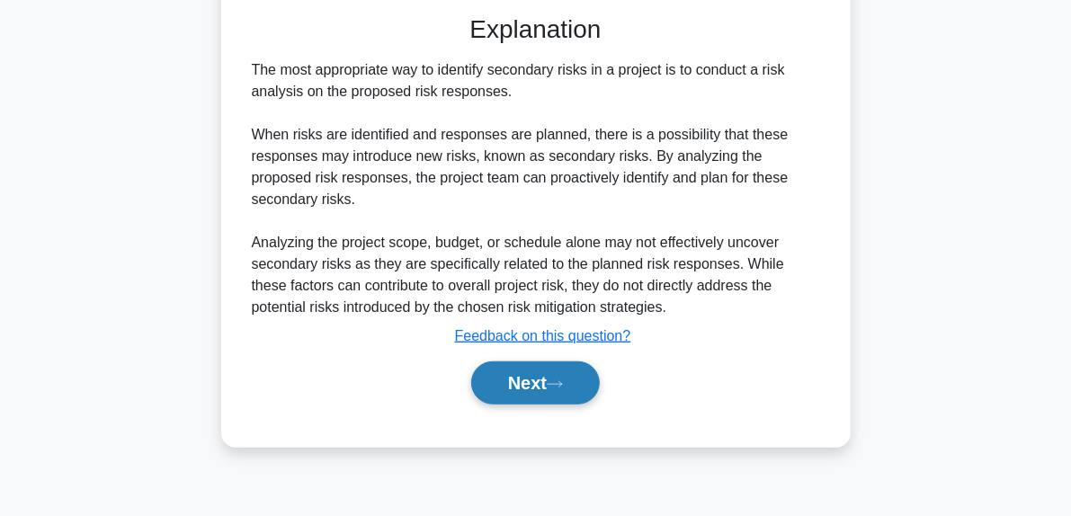
click at [577, 398] on div "Next" at bounding box center [536, 383] width 583 height 58
click at [577, 398] on button "Next" at bounding box center [535, 382] width 129 height 43
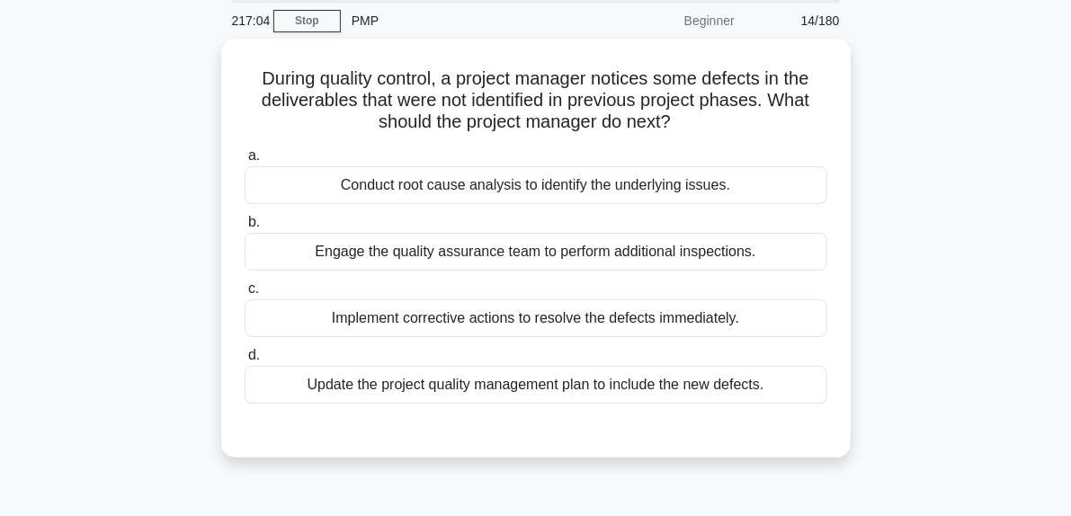
scroll to position [63, 0]
click at [626, 191] on div "Conduct root cause analysis to identify the underlying issues." at bounding box center [536, 184] width 583 height 38
click at [245, 161] on input "a. Conduct root cause analysis to identify the underlying issues." at bounding box center [245, 155] width 0 height 12
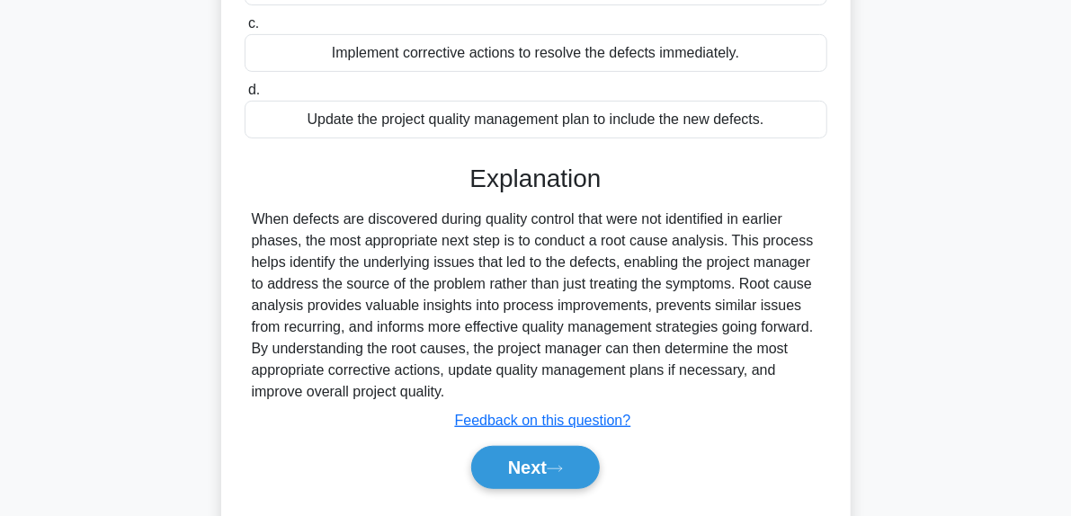
scroll to position [455, 0]
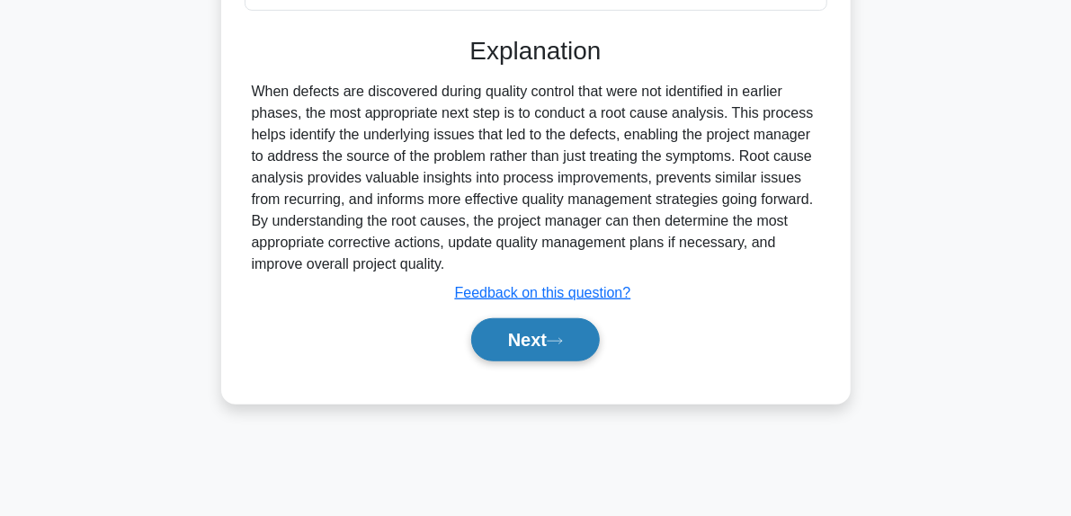
click at [586, 330] on button "Next" at bounding box center [535, 339] width 129 height 43
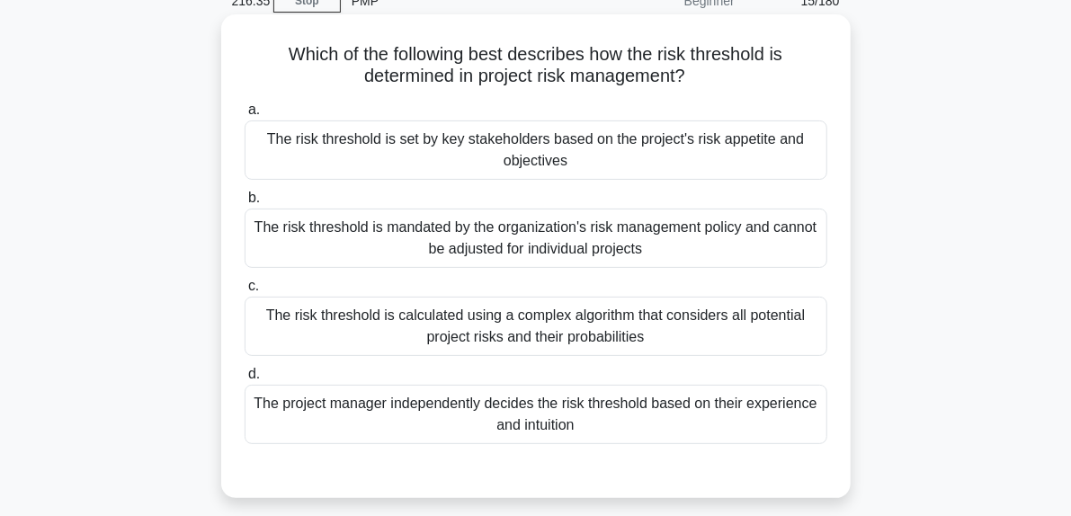
scroll to position [88, 0]
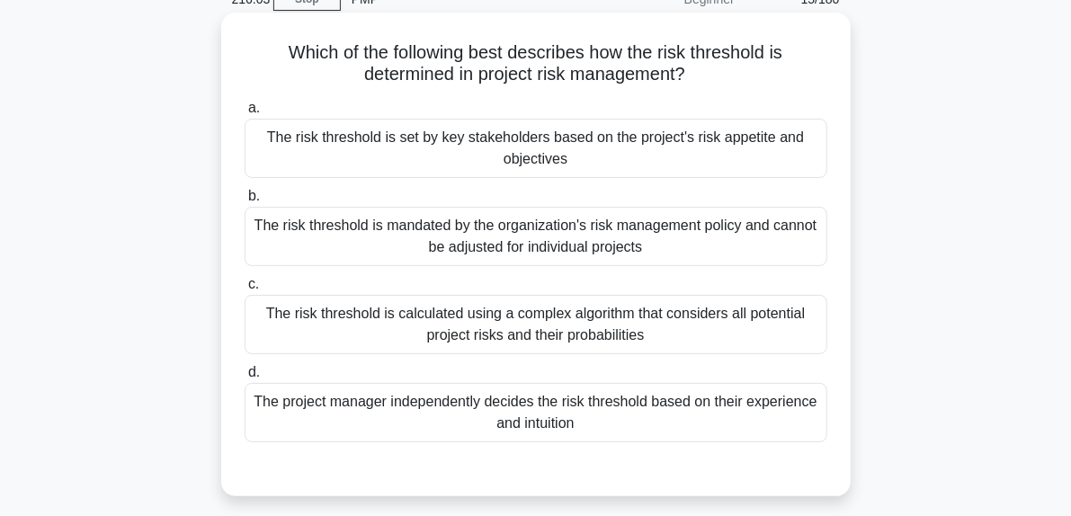
click at [575, 160] on div "The risk threshold is set by key stakeholders based on the project's risk appet…" at bounding box center [536, 148] width 583 height 59
click at [245, 114] on input "a. The risk threshold is set by key stakeholders based on the project's risk ap…" at bounding box center [245, 108] width 0 height 12
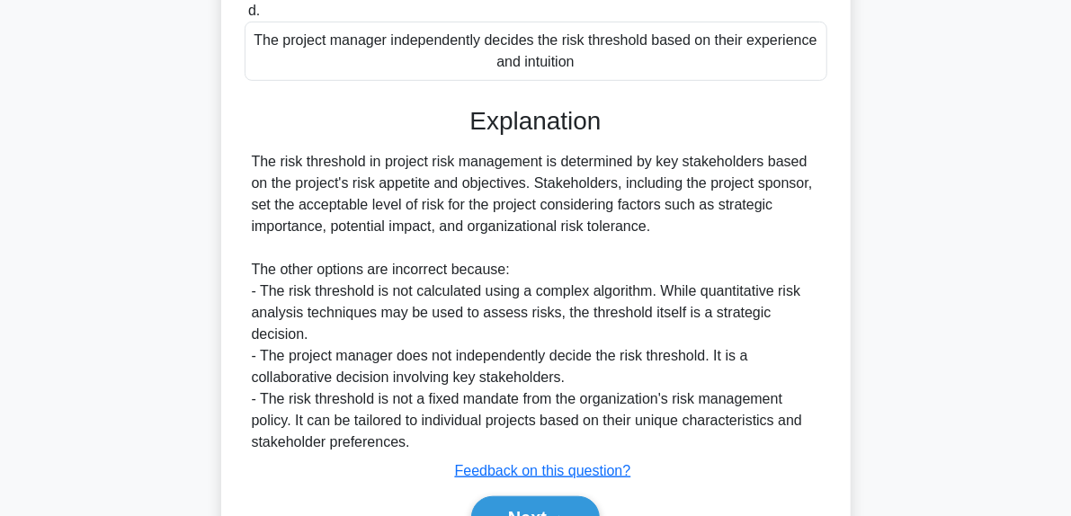
scroll to position [525, 0]
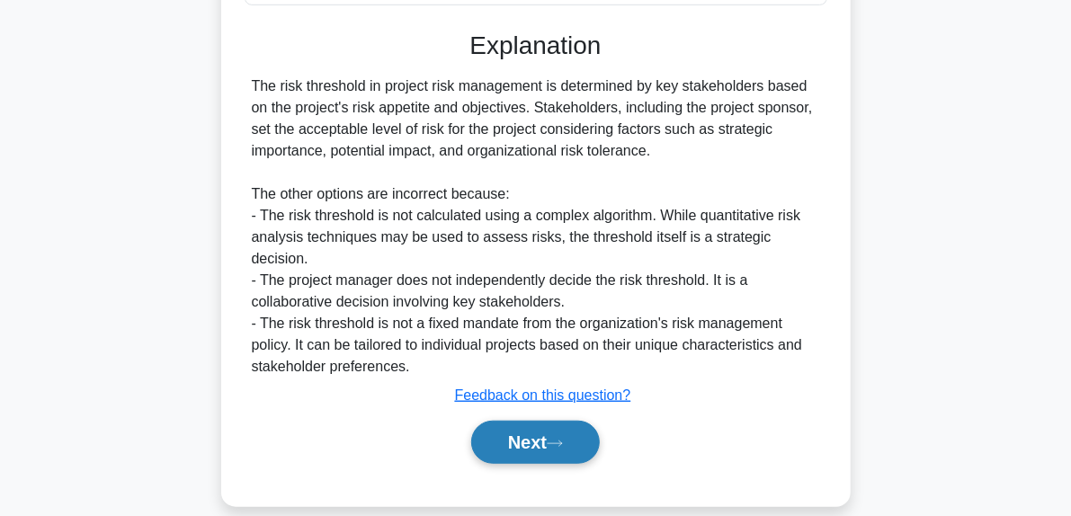
click at [563, 439] on icon at bounding box center [555, 444] width 16 height 10
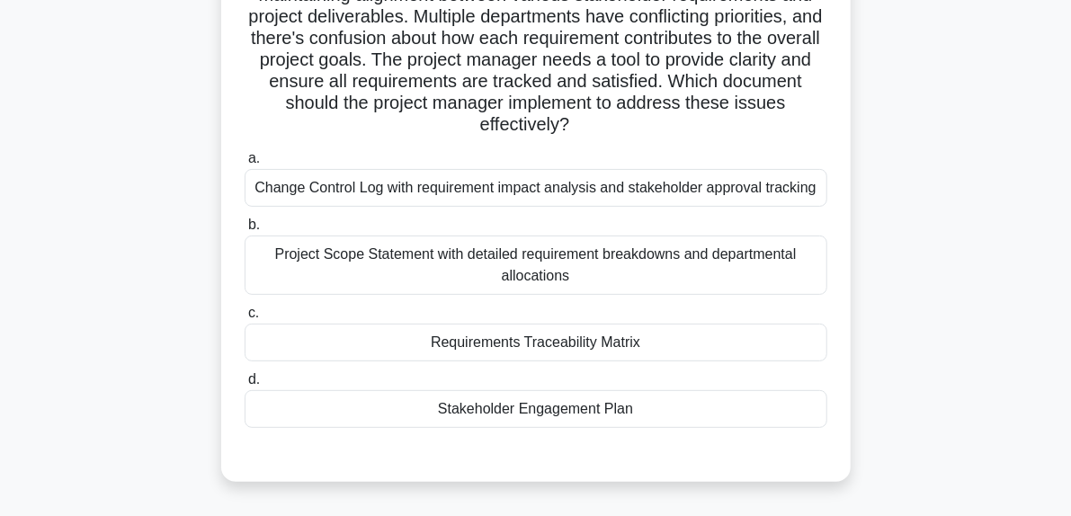
scroll to position [169, 0]
drag, startPoint x: 534, startPoint y: 96, endPoint x: 478, endPoint y: 123, distance: 61.9
click at [478, 123] on h5 "A project manager for a smart city initiative is facing challenges in maintaini…" at bounding box center [536, 47] width 586 height 174
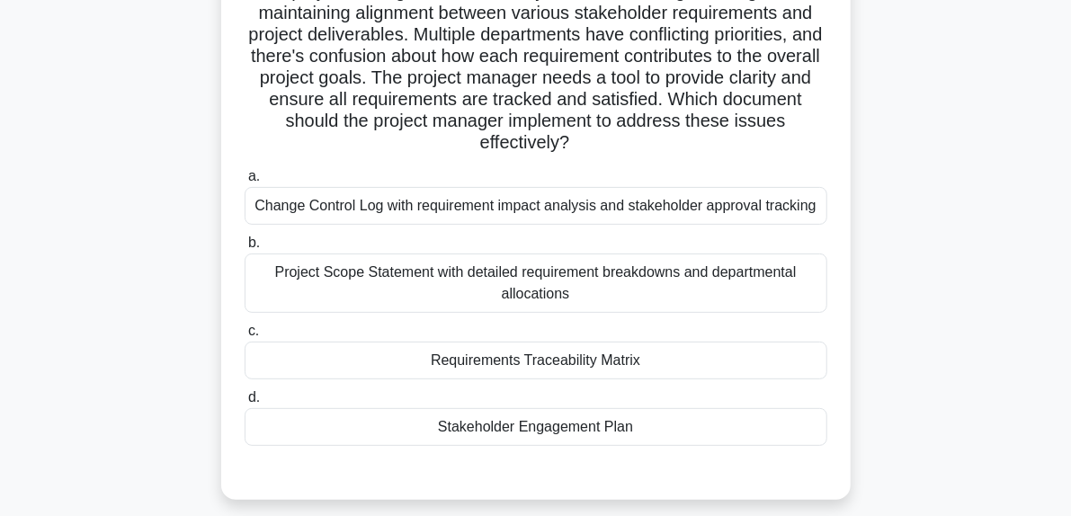
scroll to position [140, 0]
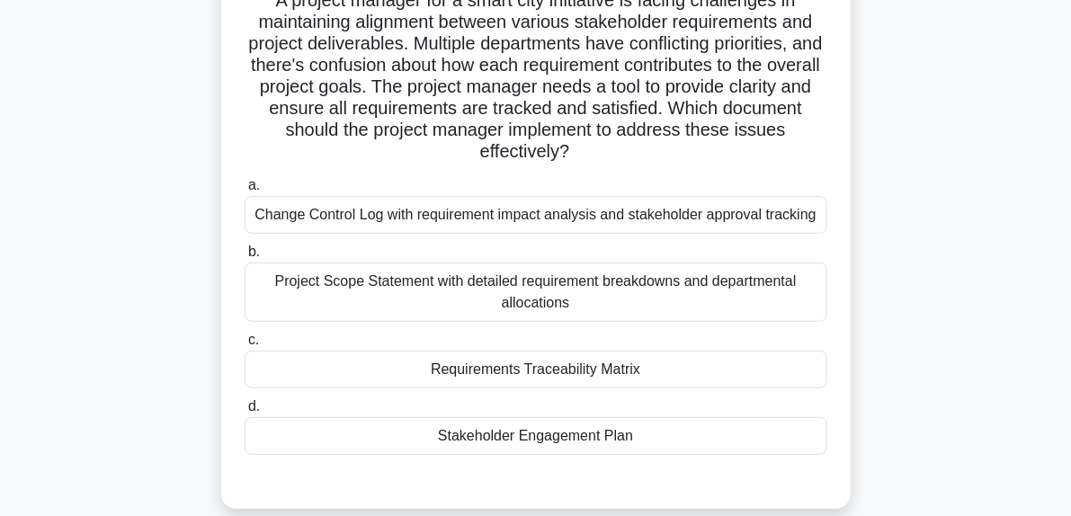
click at [543, 373] on div "Requirements Traceability Matrix" at bounding box center [536, 370] width 583 height 38
click at [245, 346] on input "c. Requirements Traceability Matrix" at bounding box center [245, 340] width 0 height 12
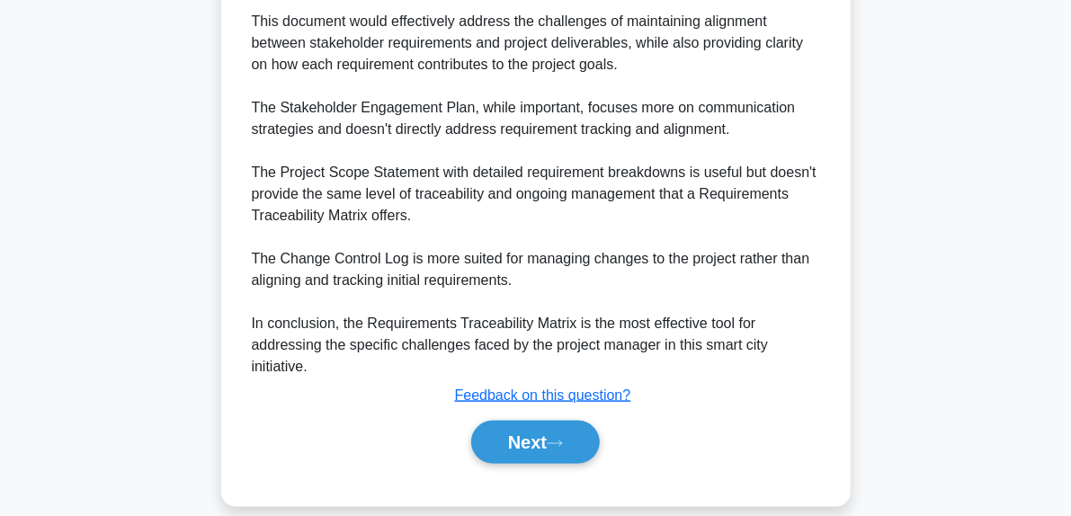
scroll to position [957, 0]
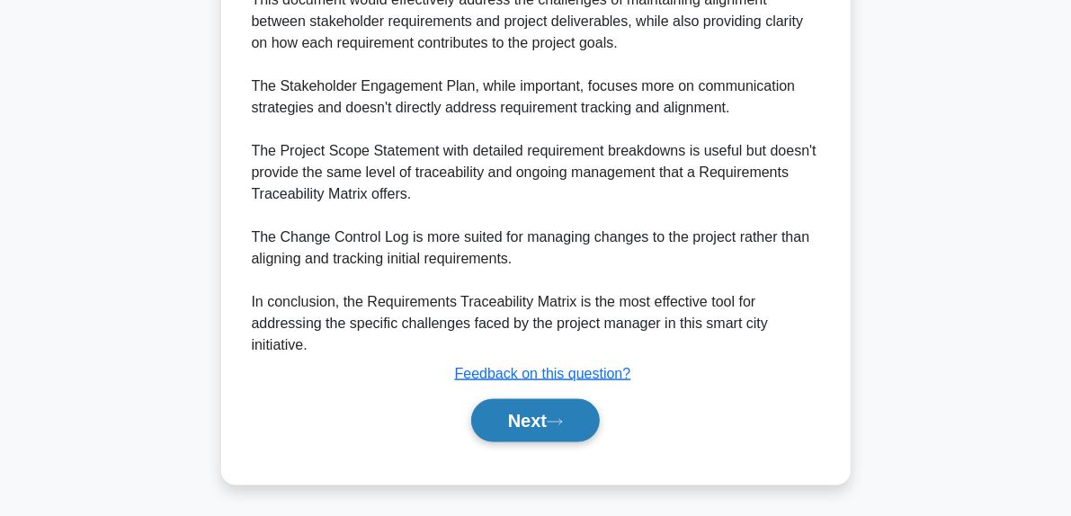
click at [573, 414] on button "Next" at bounding box center [535, 420] width 129 height 43
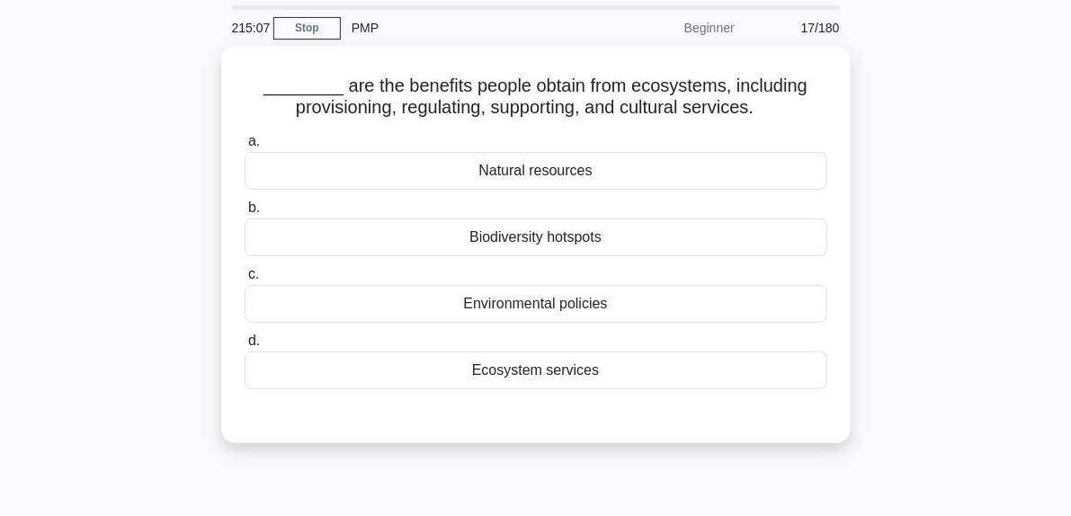
scroll to position [63, 0]
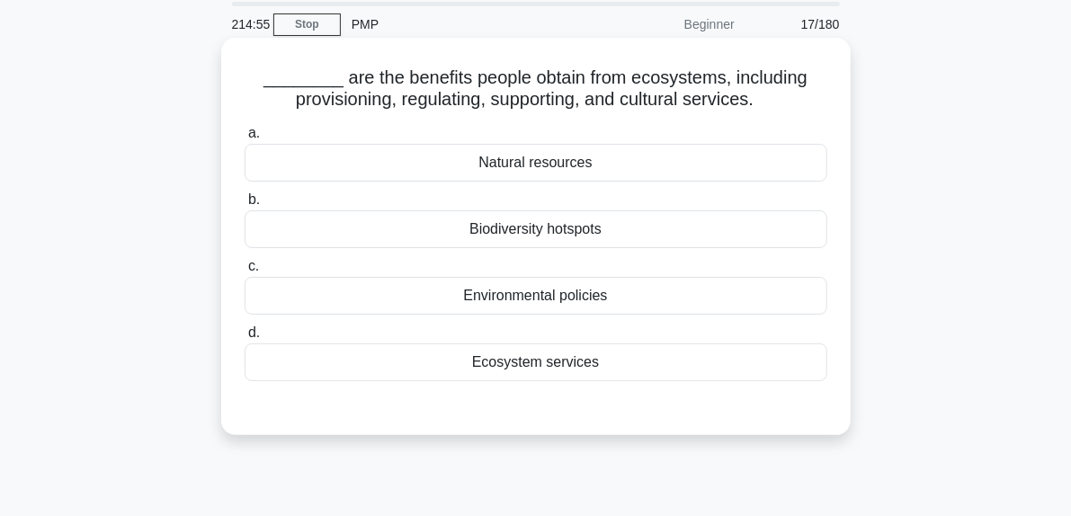
click at [571, 366] on div "Ecosystem services" at bounding box center [536, 362] width 583 height 38
click at [245, 339] on input "d. Ecosystem services" at bounding box center [245, 333] width 0 height 12
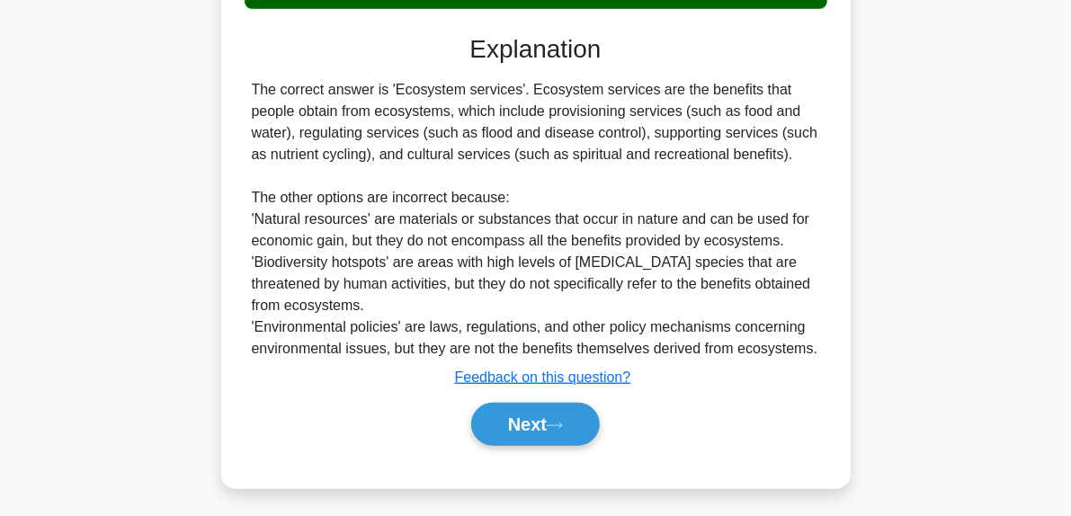
scroll to position [455, 0]
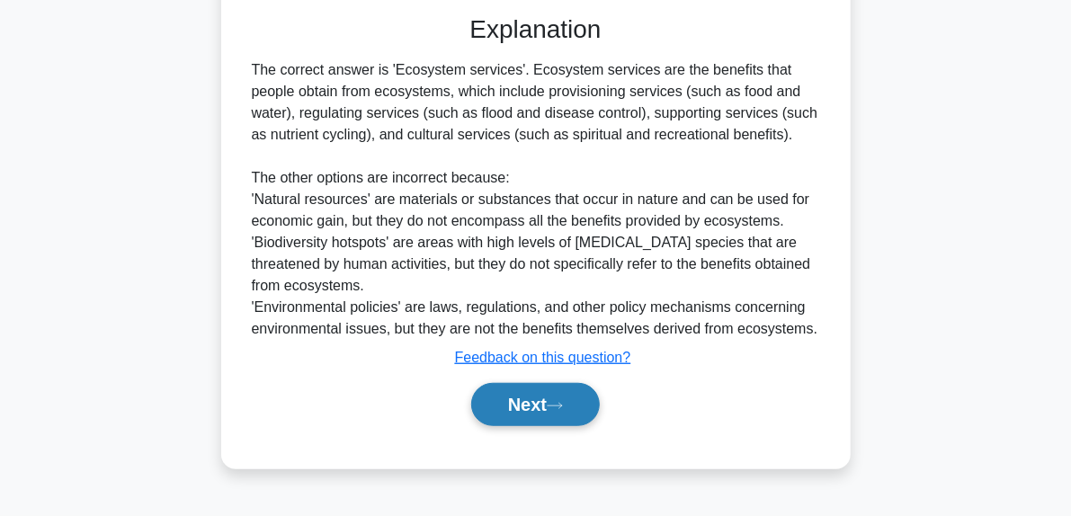
click at [563, 407] on icon at bounding box center [555, 406] width 16 height 10
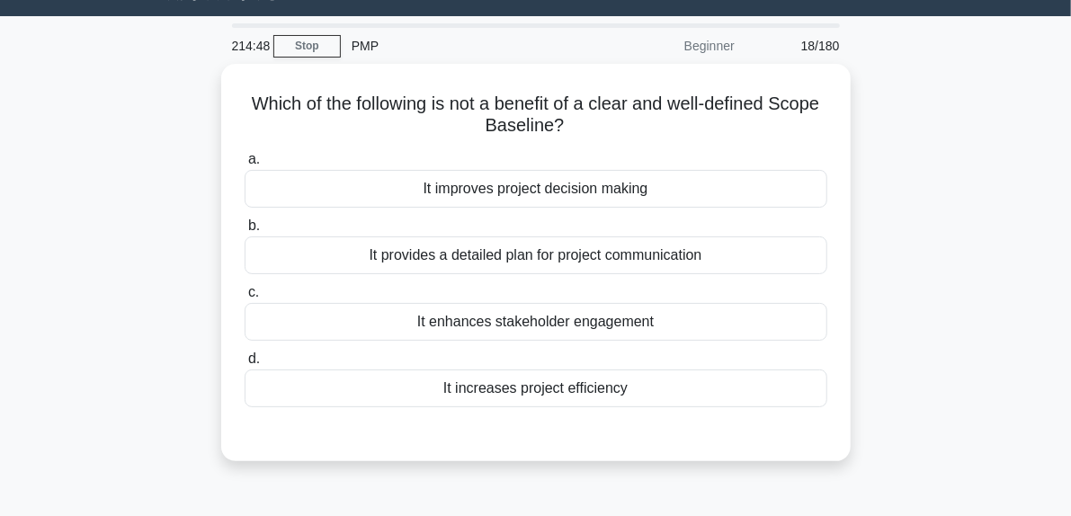
scroll to position [43, 0]
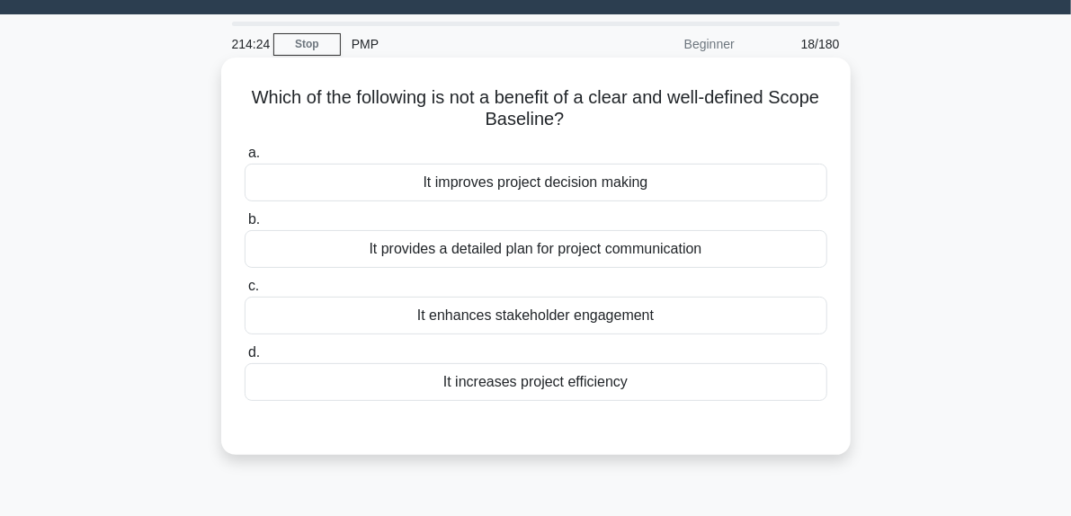
click at [545, 249] on div "It provides a detailed plan for project communication" at bounding box center [536, 249] width 583 height 38
click at [245, 226] on input "b. It provides a detailed plan for project communication" at bounding box center [245, 220] width 0 height 12
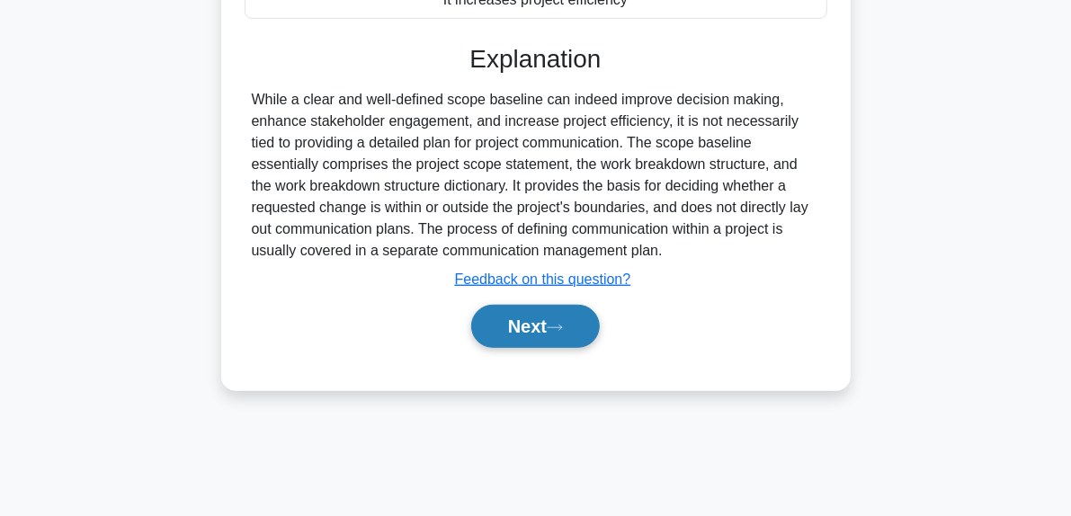
scroll to position [427, 0]
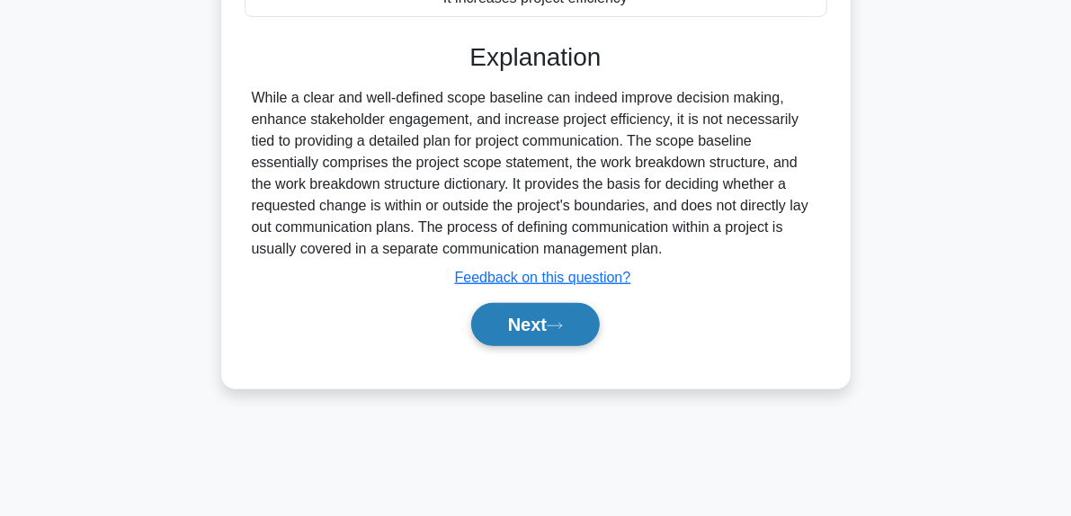
click at [565, 313] on button "Next" at bounding box center [535, 324] width 129 height 43
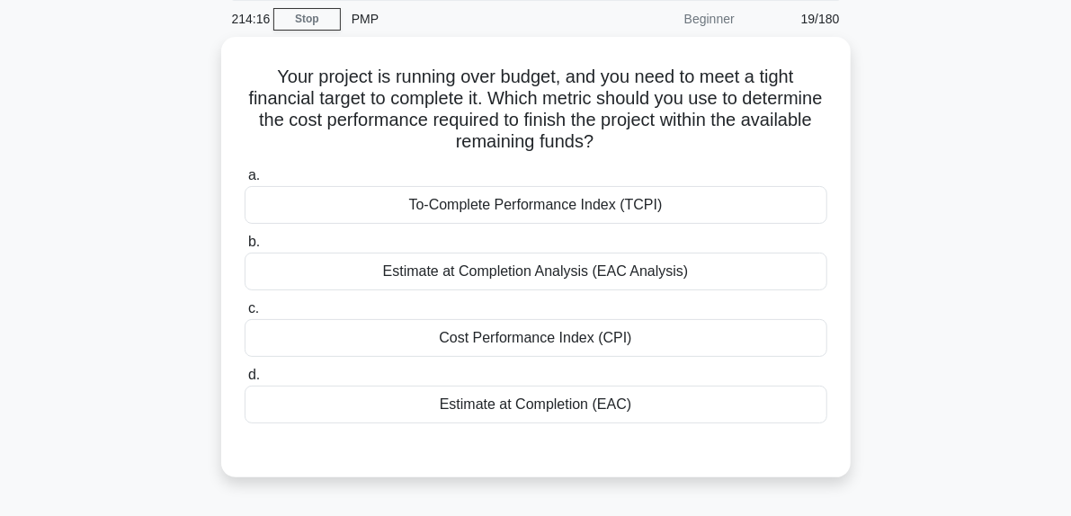
scroll to position [85, 0]
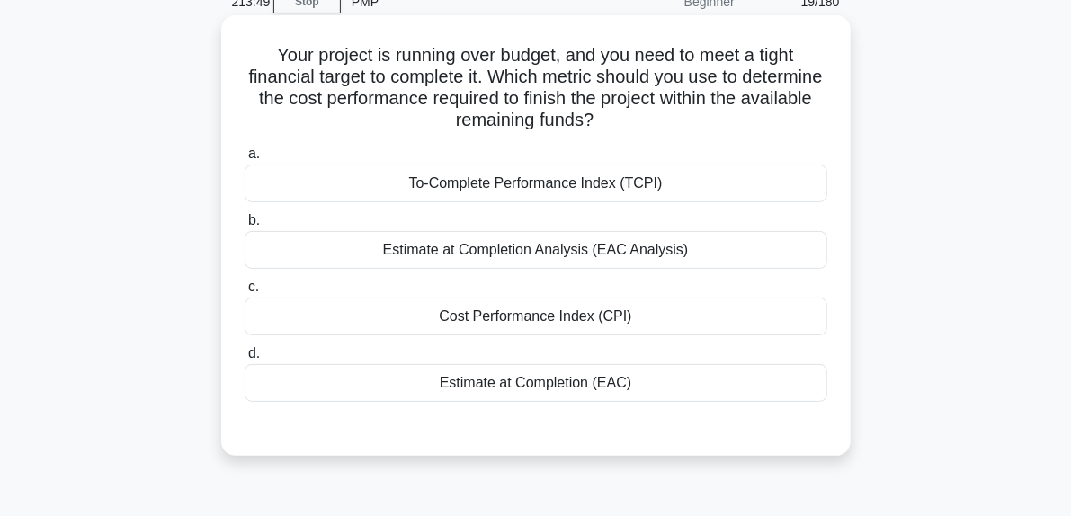
click at [503, 383] on div "Estimate at Completion (EAC)" at bounding box center [536, 383] width 583 height 38
click at [245, 360] on input "d. Estimate at Completion (EAC)" at bounding box center [245, 354] width 0 height 12
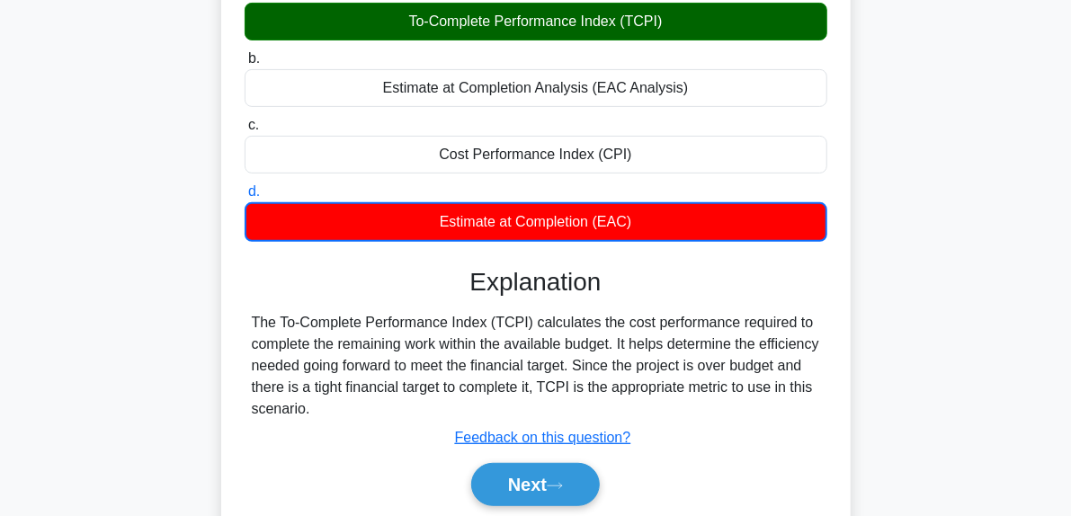
scroll to position [248, 0]
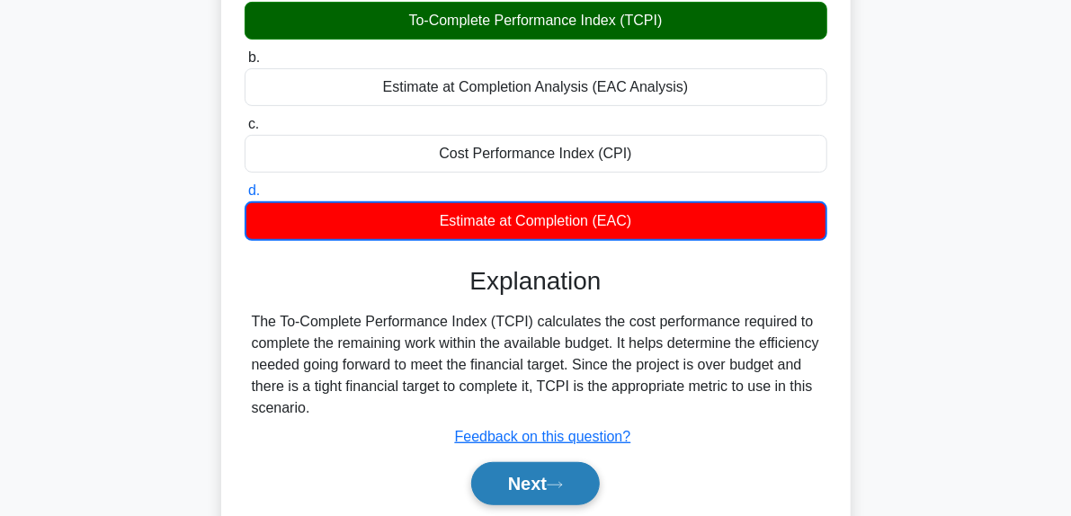
click at [587, 488] on button "Next" at bounding box center [535, 483] width 129 height 43
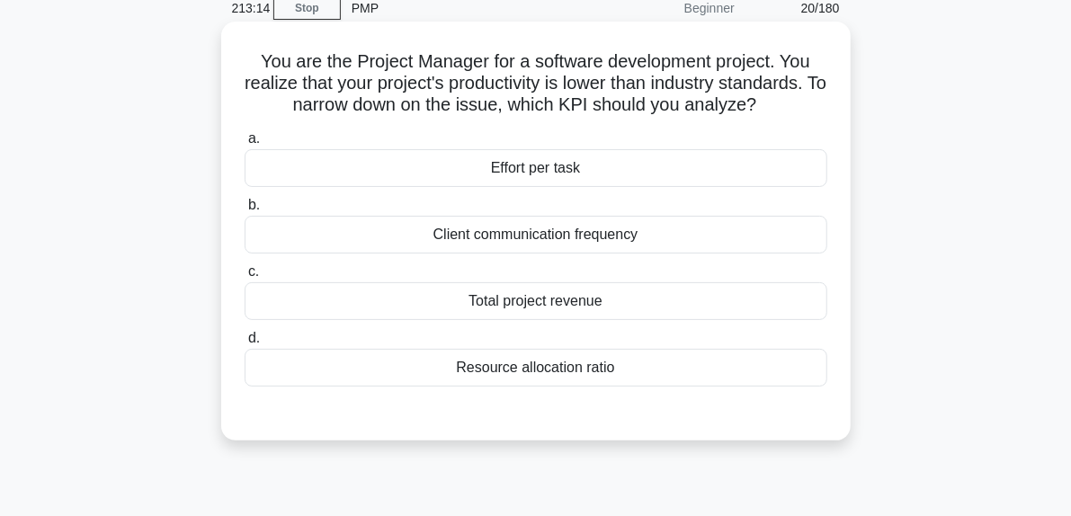
scroll to position [80, 0]
click at [592, 176] on div "Effort per task" at bounding box center [536, 167] width 583 height 38
click at [245, 144] on input "a. Effort per task" at bounding box center [245, 138] width 0 height 12
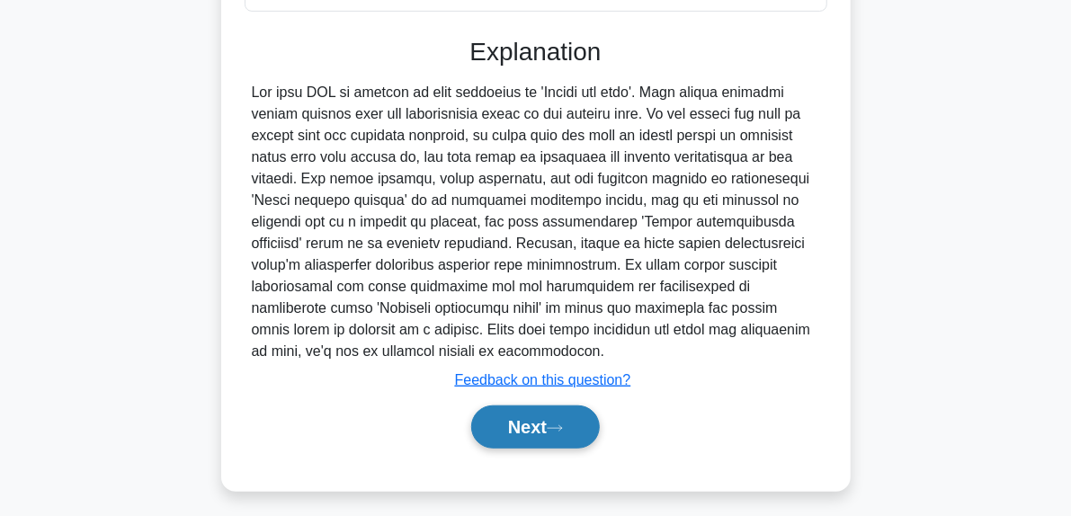
scroll to position [455, 0]
click at [587, 419] on button "Next" at bounding box center [535, 426] width 129 height 43
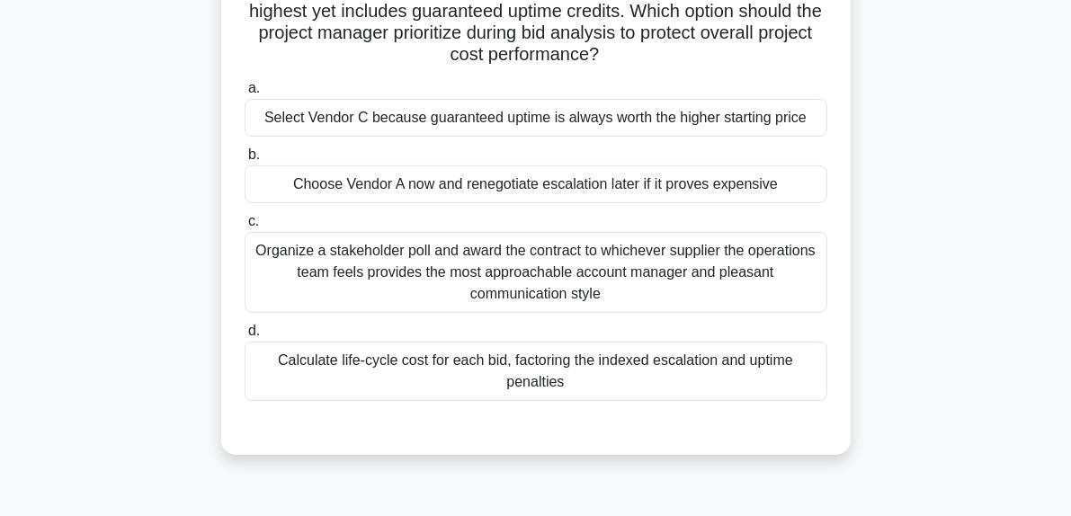
scroll to position [196, 0]
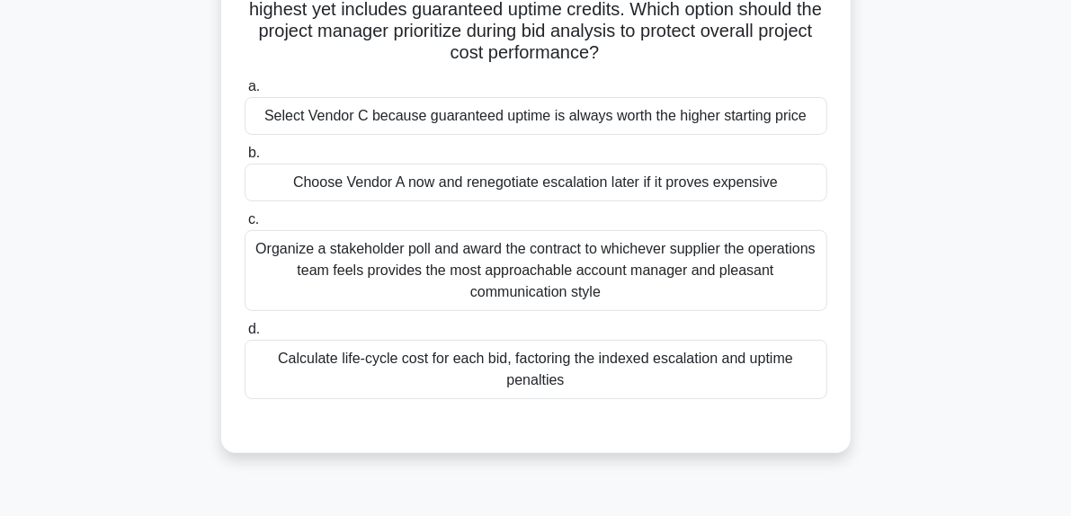
click at [592, 362] on div "Calculate life-cycle cost for each bid, factoring the indexed escalation and up…" at bounding box center [536, 369] width 583 height 59
click at [245, 335] on input "d. Calculate life-cycle cost for each bid, factoring the indexed escalation and…" at bounding box center [245, 330] width 0 height 12
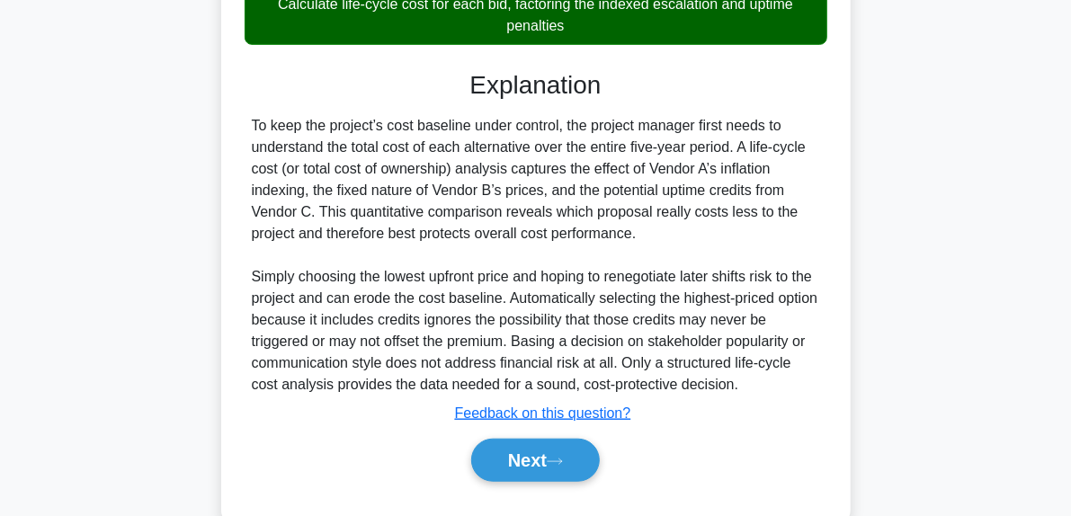
scroll to position [590, 0]
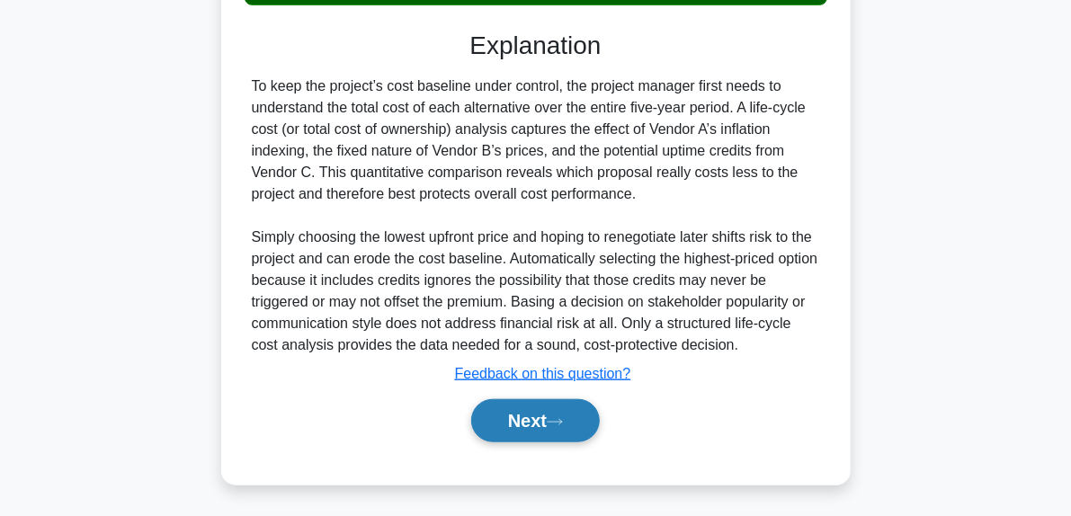
click at [572, 423] on button "Next" at bounding box center [535, 420] width 129 height 43
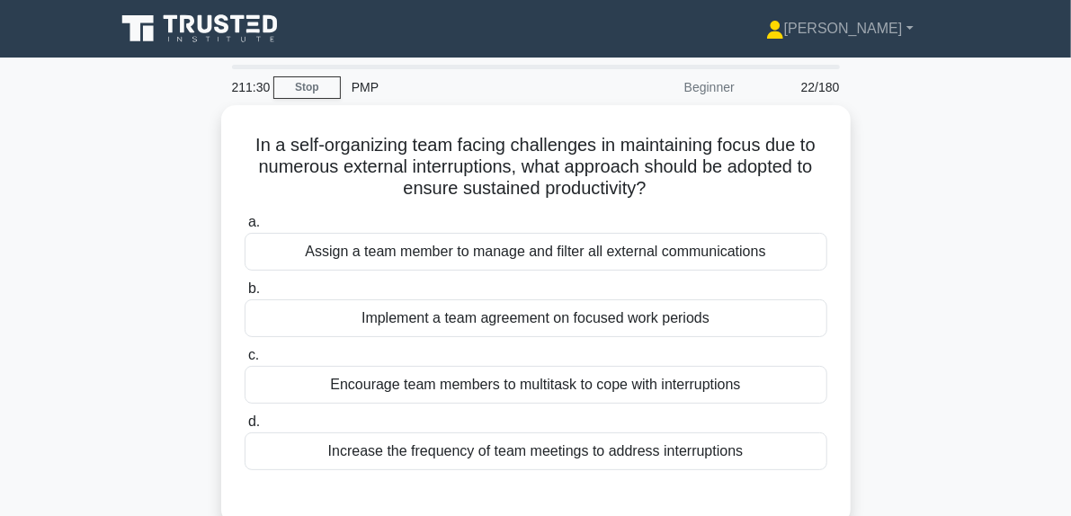
scroll to position [1, 0]
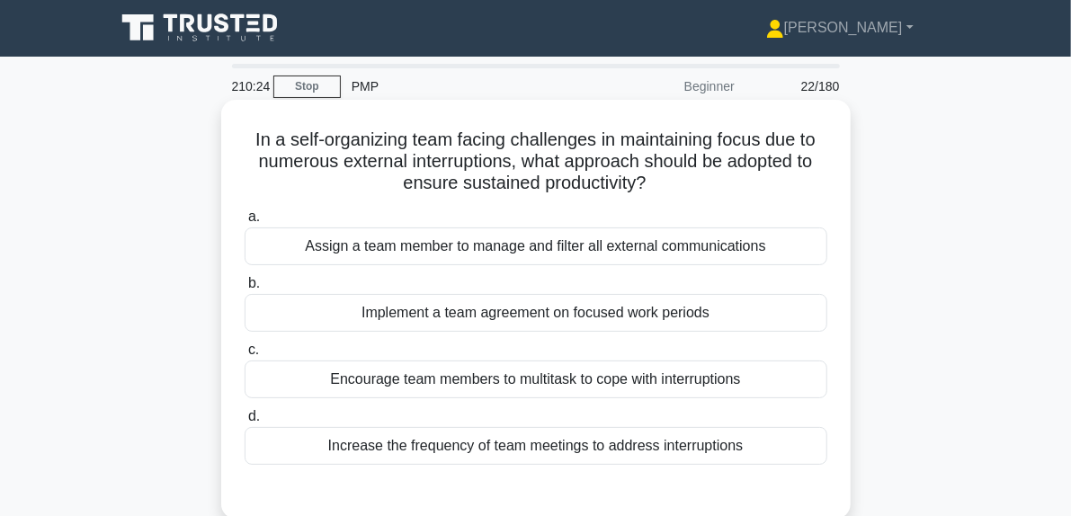
click at [617, 248] on div "Assign a team member to manage and filter all external communications" at bounding box center [536, 246] width 583 height 38
click at [245, 223] on input "a. Assign a team member to manage and filter all external communications" at bounding box center [245, 217] width 0 height 12
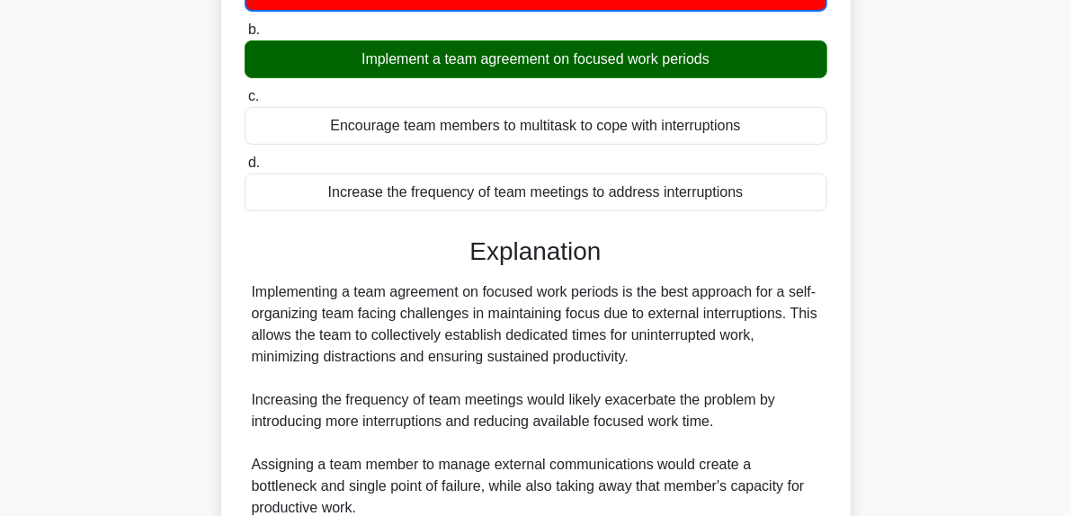
scroll to position [485, 0]
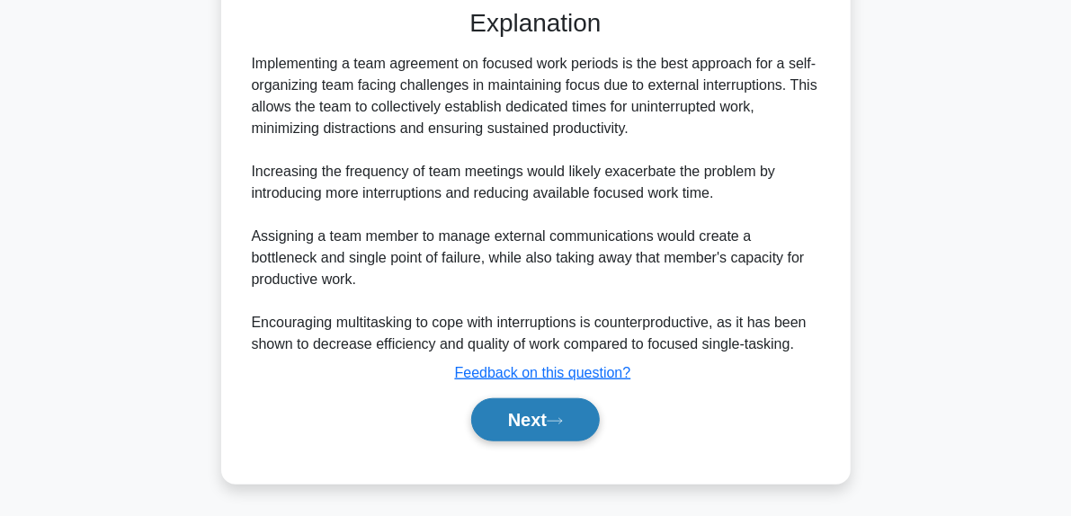
click at [568, 403] on button "Next" at bounding box center [535, 419] width 129 height 43
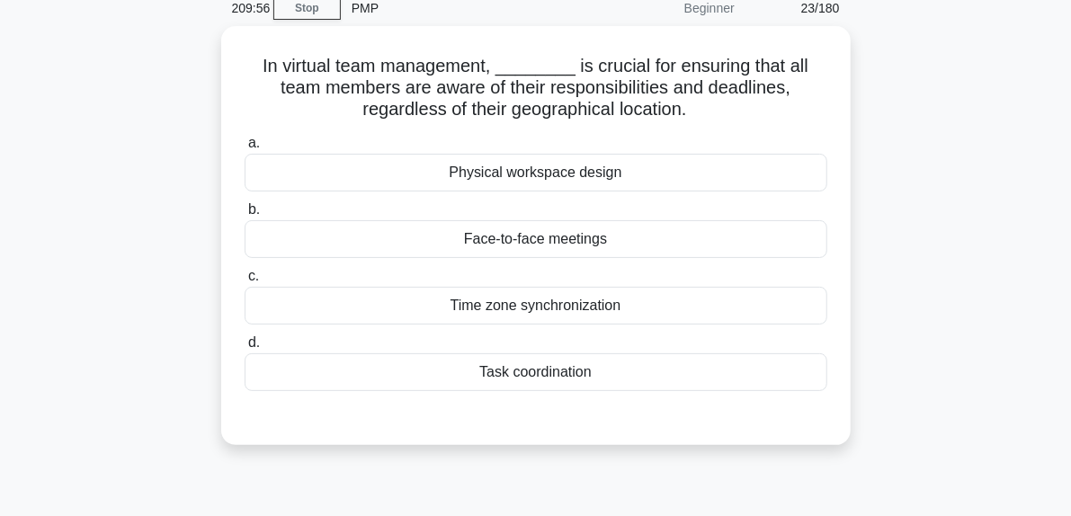
scroll to position [84, 0]
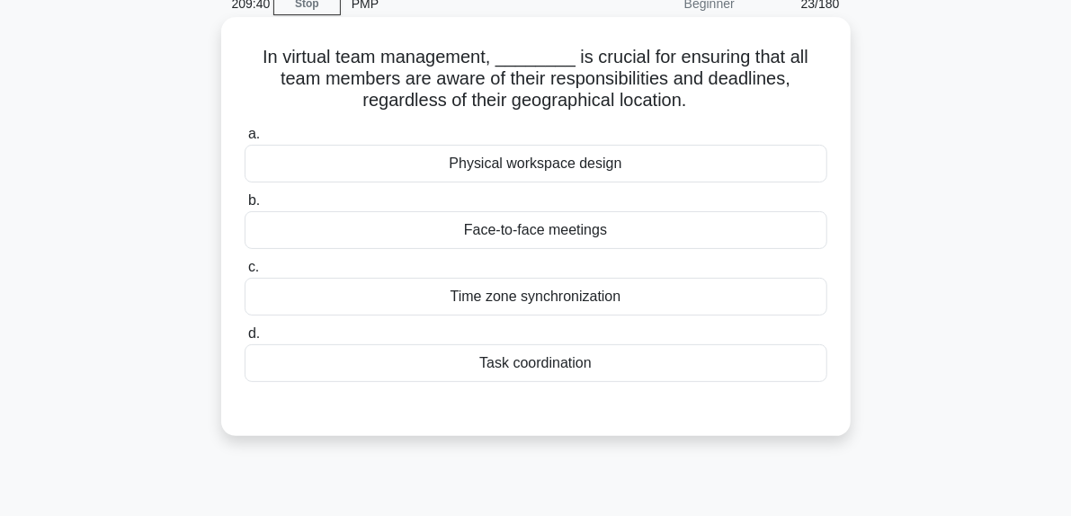
click at [538, 353] on div "Task coordination" at bounding box center [536, 363] width 583 height 38
click at [245, 340] on input "d. Task coordination" at bounding box center [245, 334] width 0 height 12
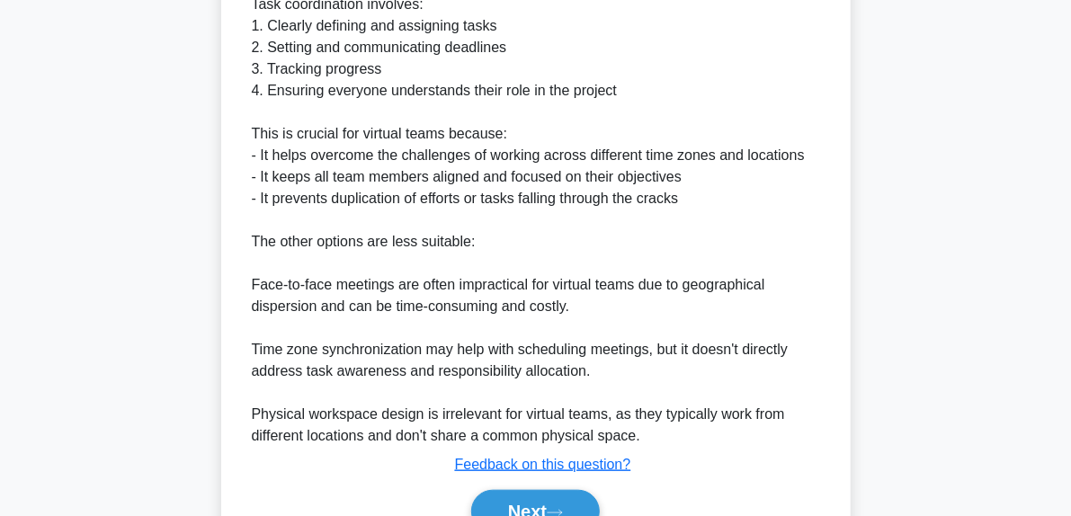
scroll to position [698, 0]
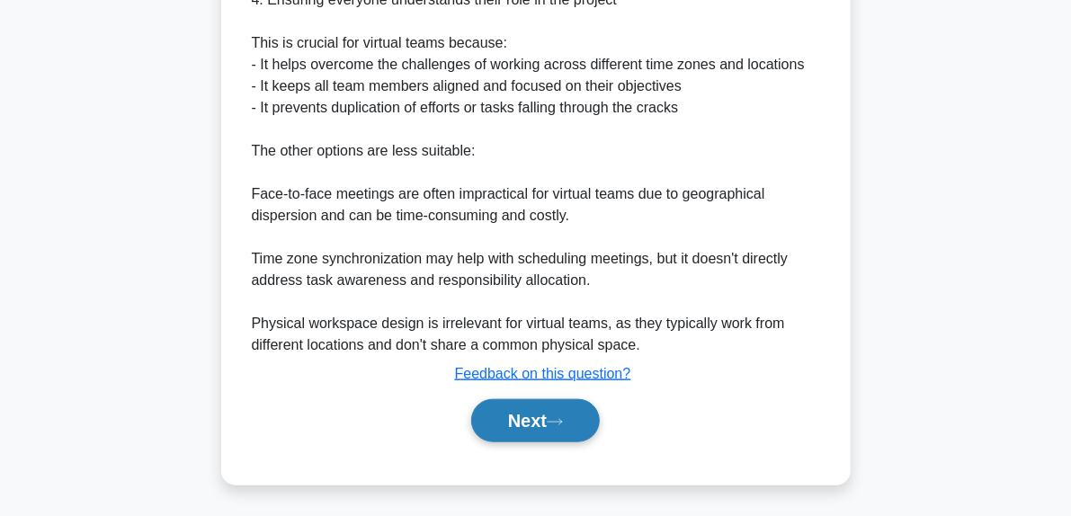
click at [567, 404] on button "Next" at bounding box center [535, 420] width 129 height 43
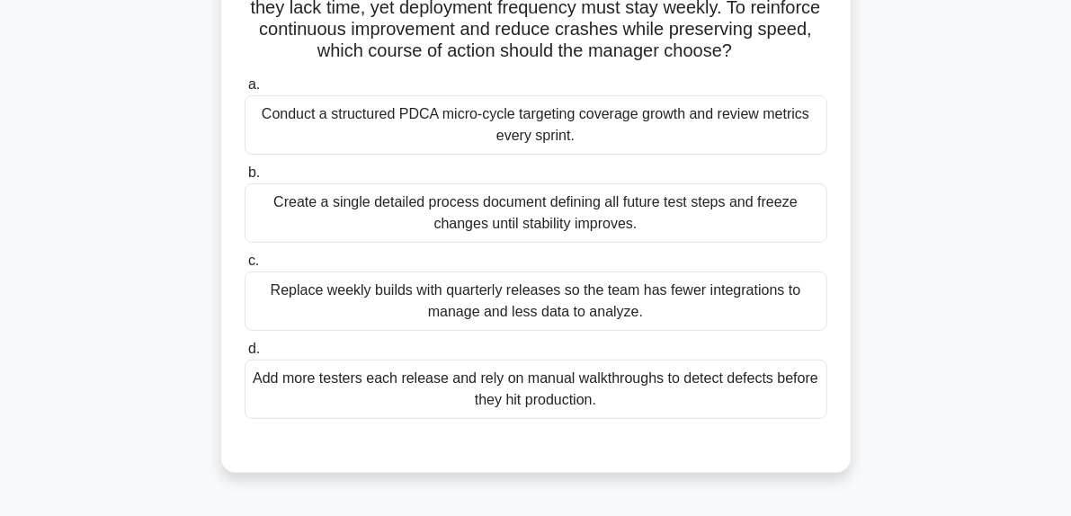
scroll to position [180, 0]
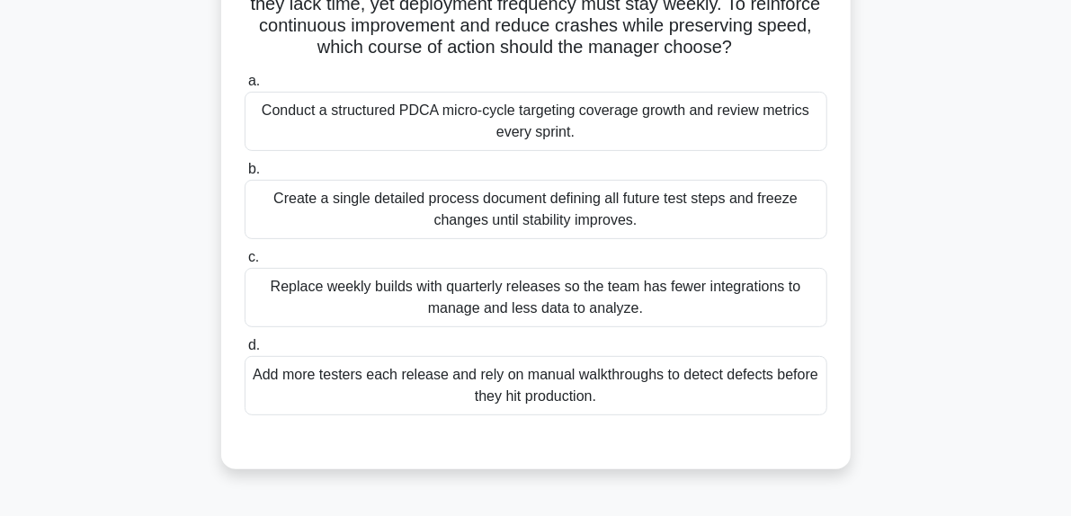
click at [442, 151] on div "Conduct a structured PDCA micro-cycle targeting coverage growth and review metr…" at bounding box center [536, 121] width 583 height 59
click at [245, 87] on input "a. Conduct a structured PDCA micro-cycle targeting coverage growth and review m…" at bounding box center [245, 82] width 0 height 12
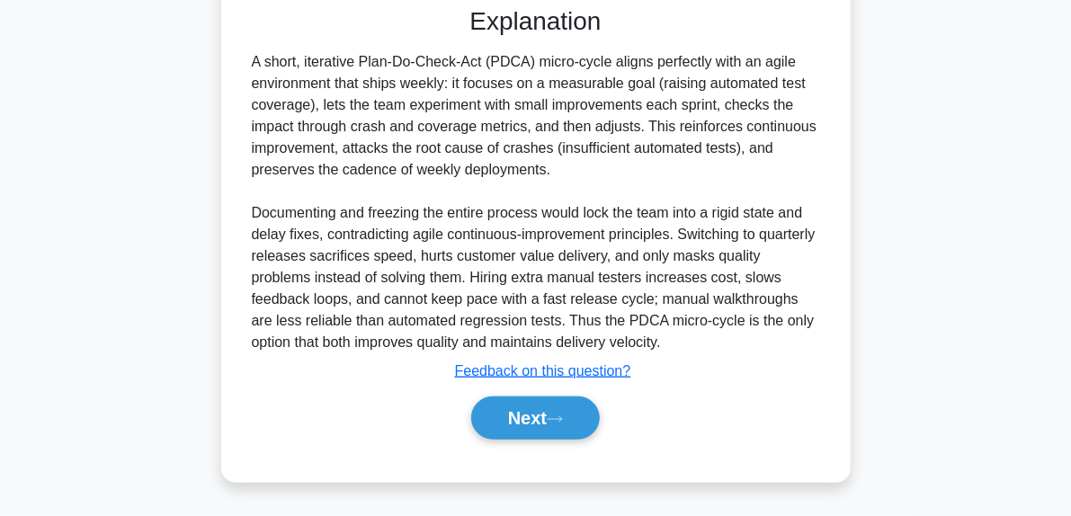
scroll to position [633, 0]
click at [583, 420] on button "Next" at bounding box center [535, 417] width 129 height 43
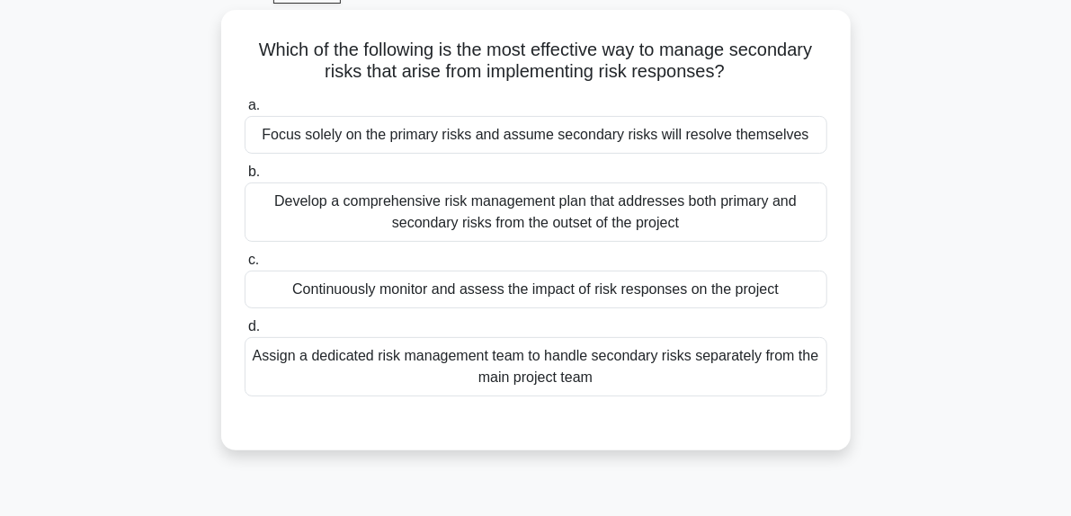
scroll to position [99, 0]
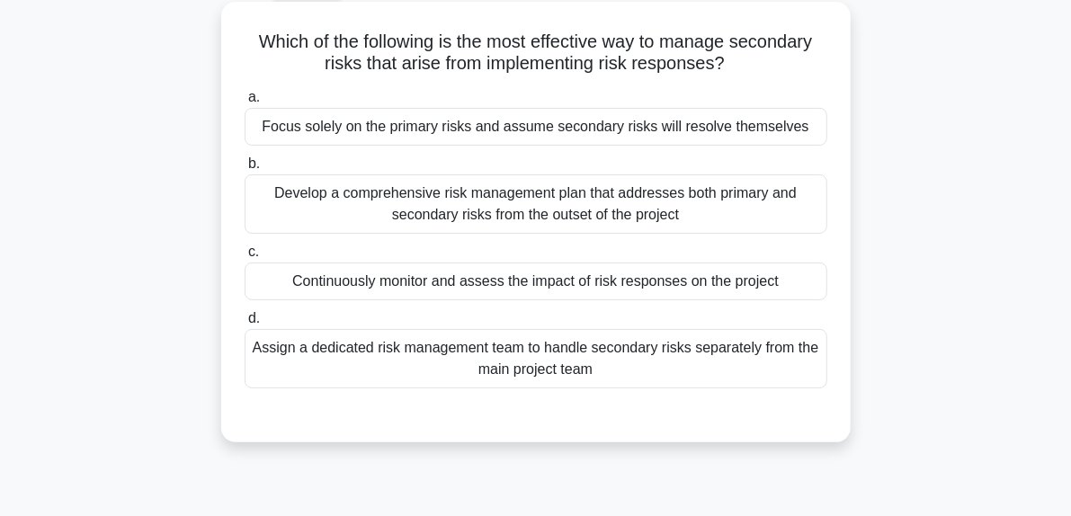
click at [558, 195] on div "Develop a comprehensive risk management plan that addresses both primary and se…" at bounding box center [536, 203] width 583 height 59
click at [245, 170] on input "b. Develop a comprehensive risk management plan that addresses both primary and…" at bounding box center [245, 164] width 0 height 12
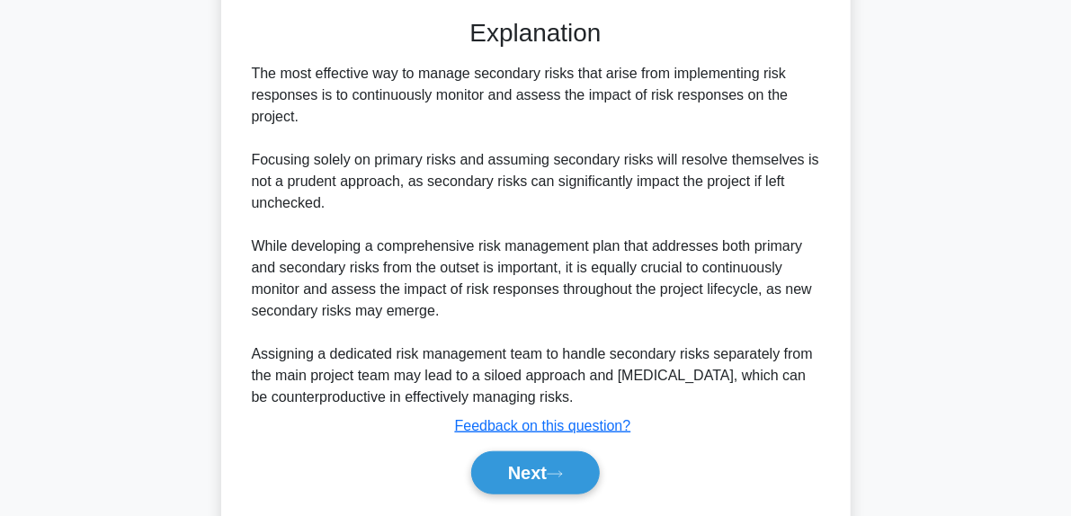
scroll to position [549, 0]
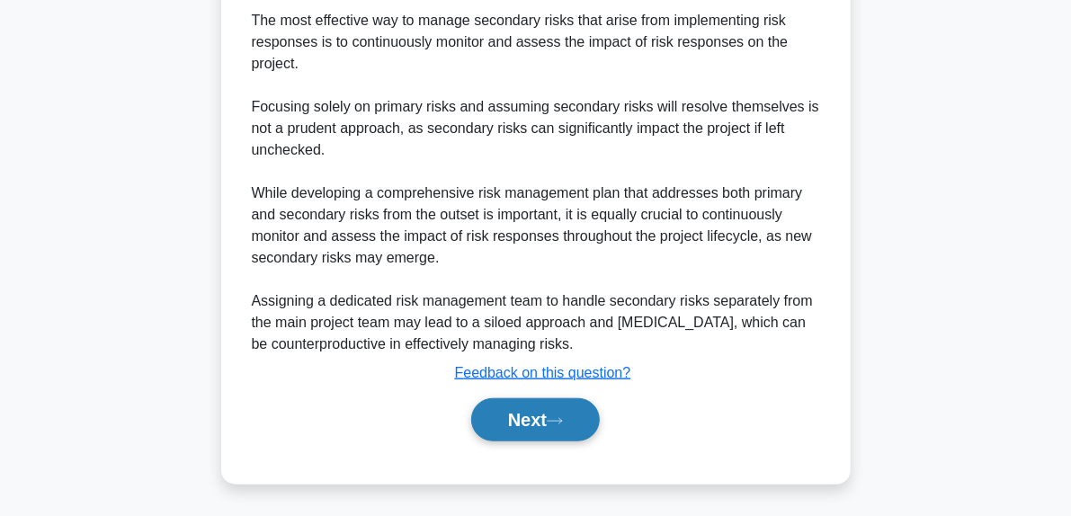
click at [572, 430] on button "Next" at bounding box center [535, 419] width 129 height 43
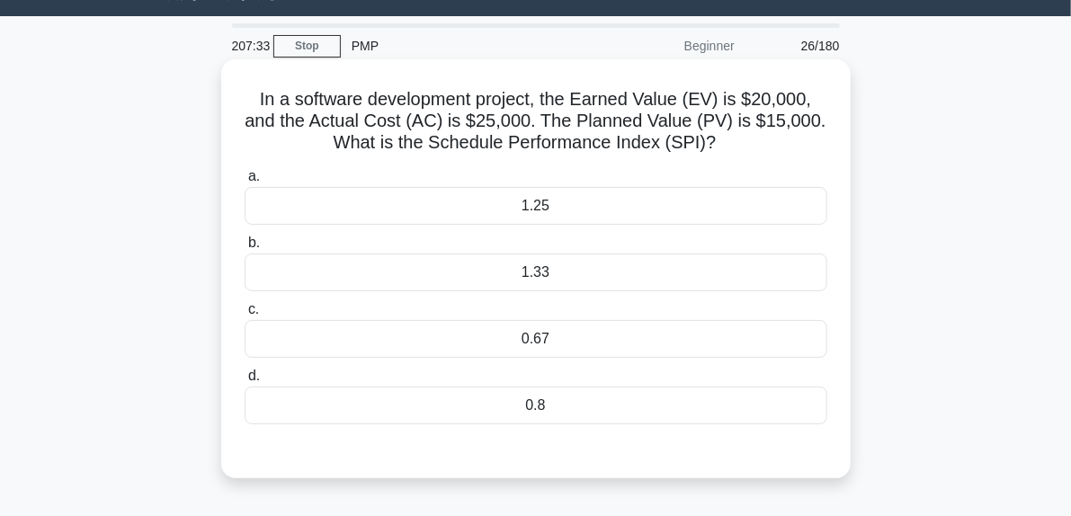
scroll to position [45, 0]
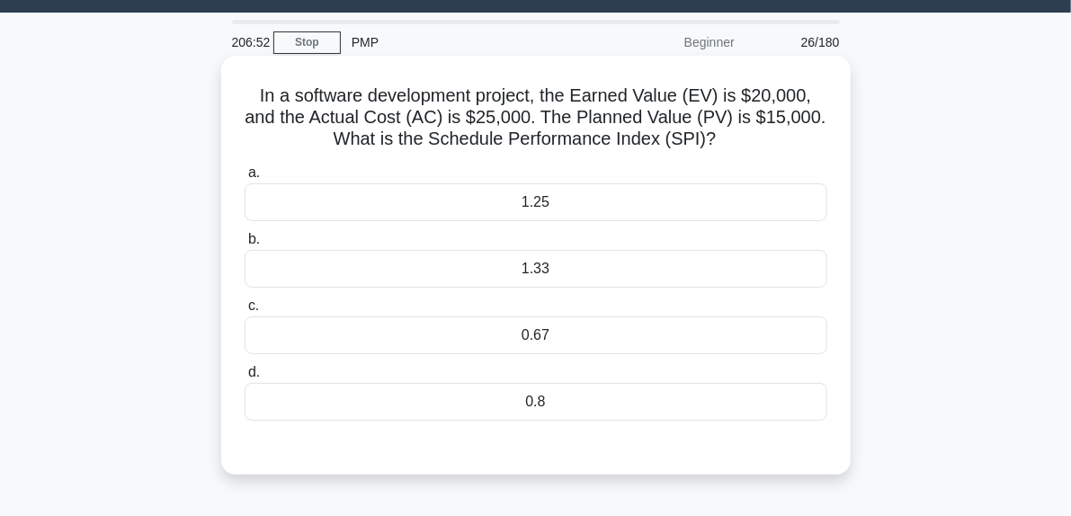
click at [450, 267] on div "1.33" at bounding box center [536, 269] width 583 height 38
click at [245, 245] on input "b. 1.33" at bounding box center [245, 240] width 0 height 12
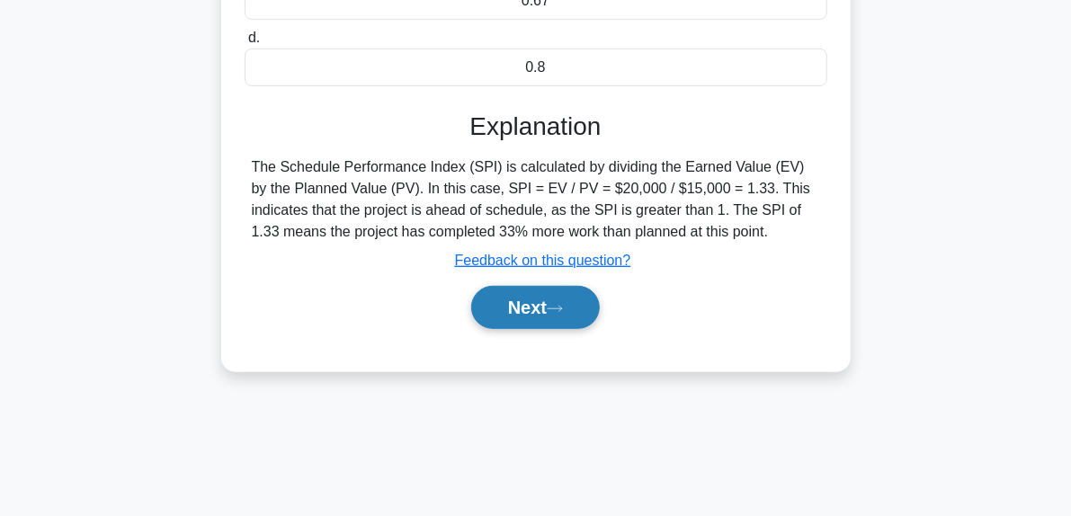
scroll to position [379, 0]
click at [550, 307] on button "Next" at bounding box center [535, 307] width 129 height 43
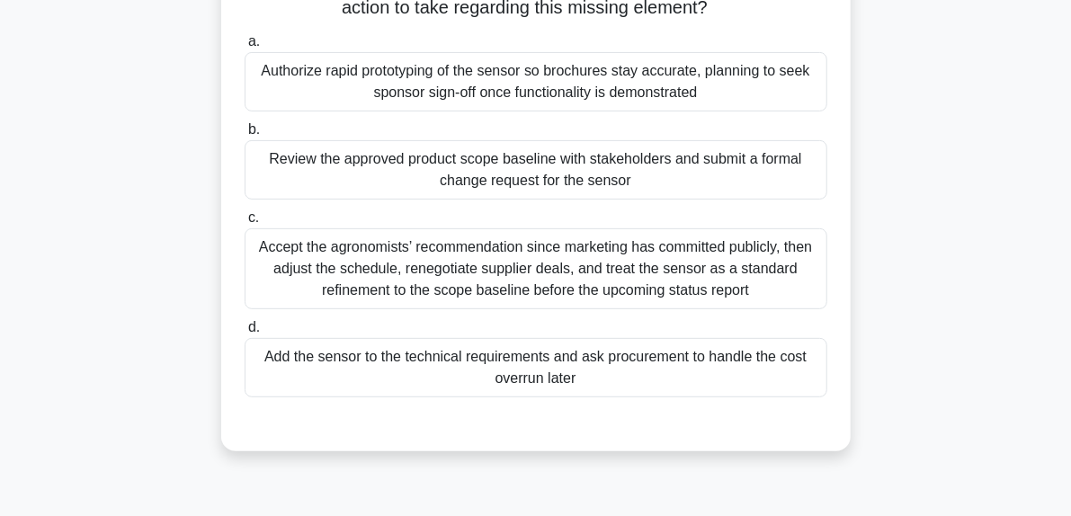
scroll to position [254, 0]
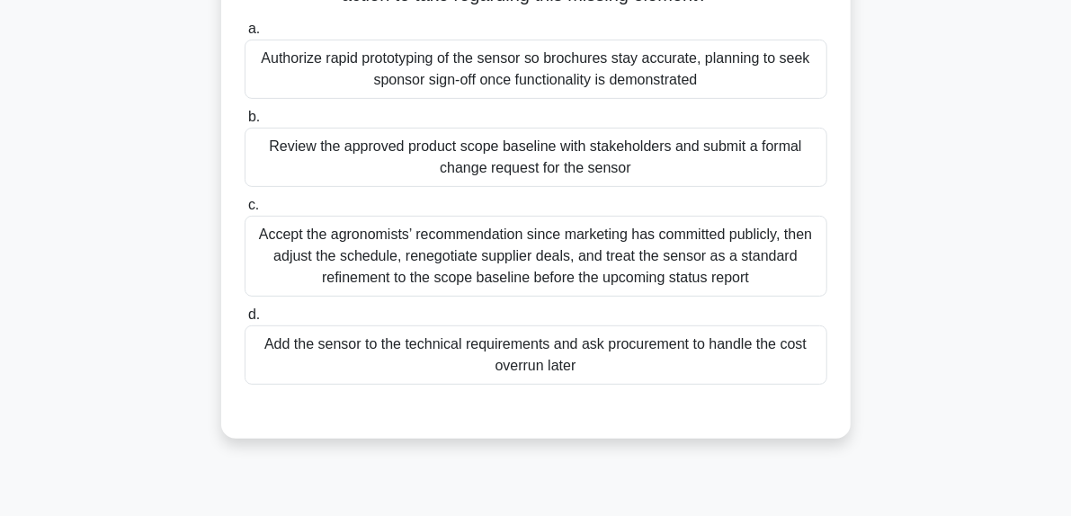
click at [601, 148] on div "Review the approved product scope baseline with stakeholders and submit a forma…" at bounding box center [536, 157] width 583 height 59
click at [245, 123] on input "b. Review the approved product scope baseline with stakeholders and submit a fo…" at bounding box center [245, 117] width 0 height 12
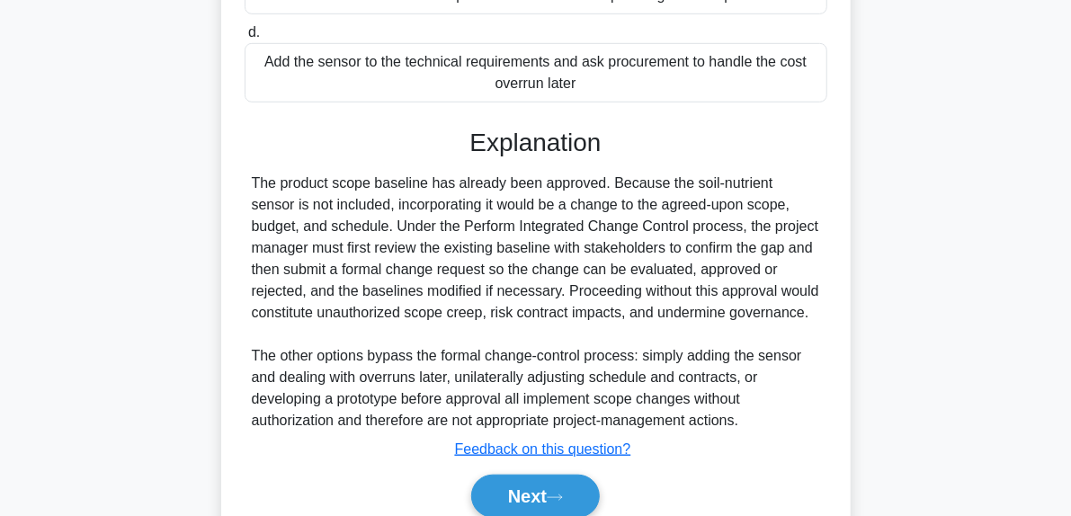
scroll to position [611, 0]
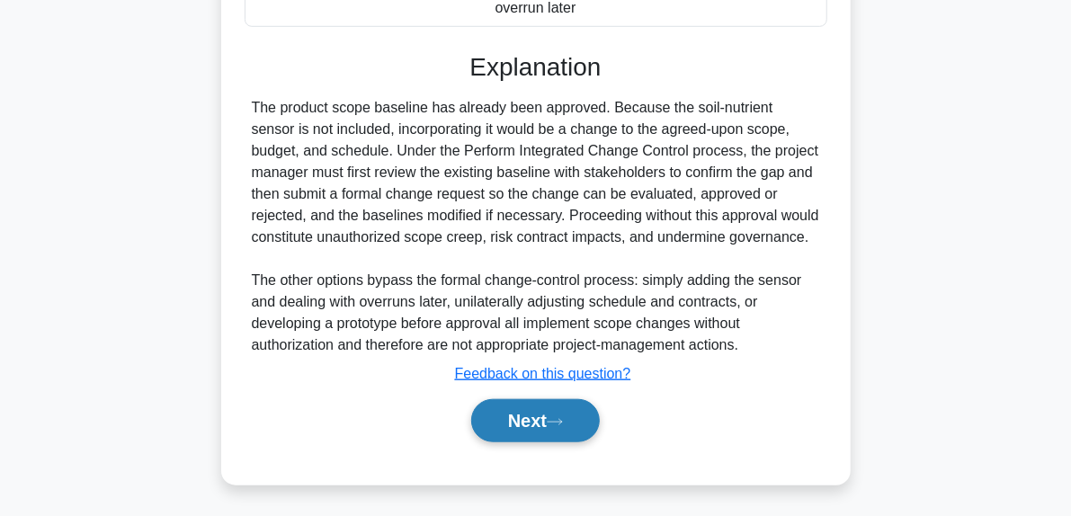
click at [569, 433] on button "Next" at bounding box center [535, 420] width 129 height 43
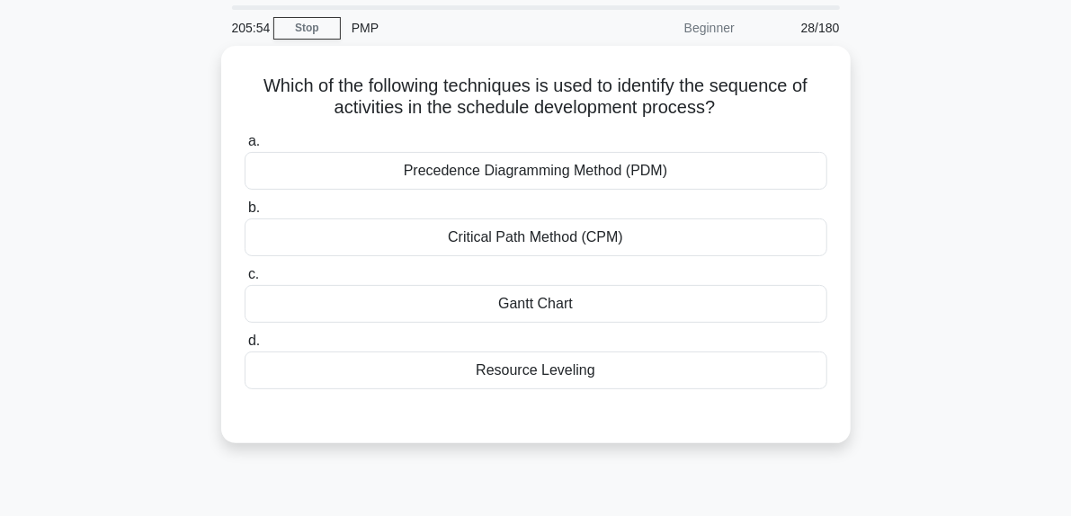
scroll to position [83, 0]
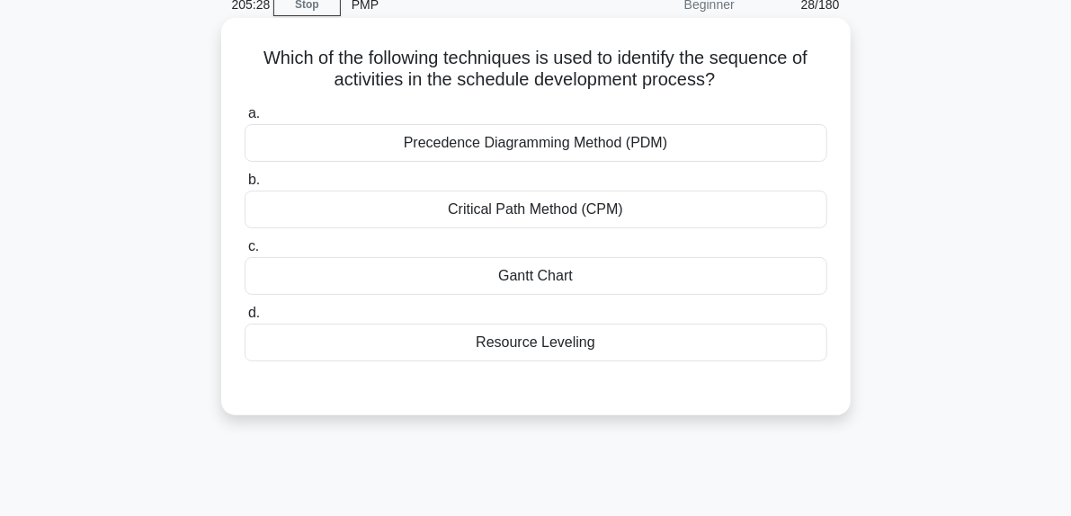
drag, startPoint x: 383, startPoint y: 128, endPoint x: 733, endPoint y: 144, distance: 350.1
click at [733, 144] on div "Precedence Diagramming Method (PDM)" at bounding box center [536, 143] width 583 height 38
copy div "Precedence Diagramming Method (PDM)"
click at [467, 276] on div "Gantt Chart" at bounding box center [536, 276] width 583 height 38
click at [245, 253] on input "c. Gantt Chart" at bounding box center [245, 247] width 0 height 12
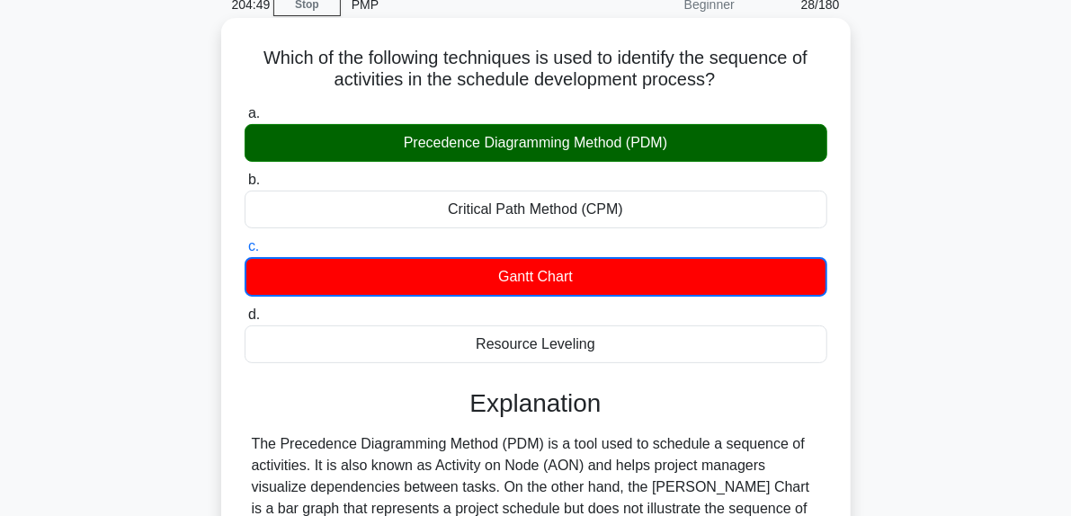
click at [495, 144] on div "Precedence Diagramming Method (PDM)" at bounding box center [536, 143] width 583 height 38
click at [245, 120] on input "a. Precedence Diagramming Method (PDM)" at bounding box center [245, 114] width 0 height 12
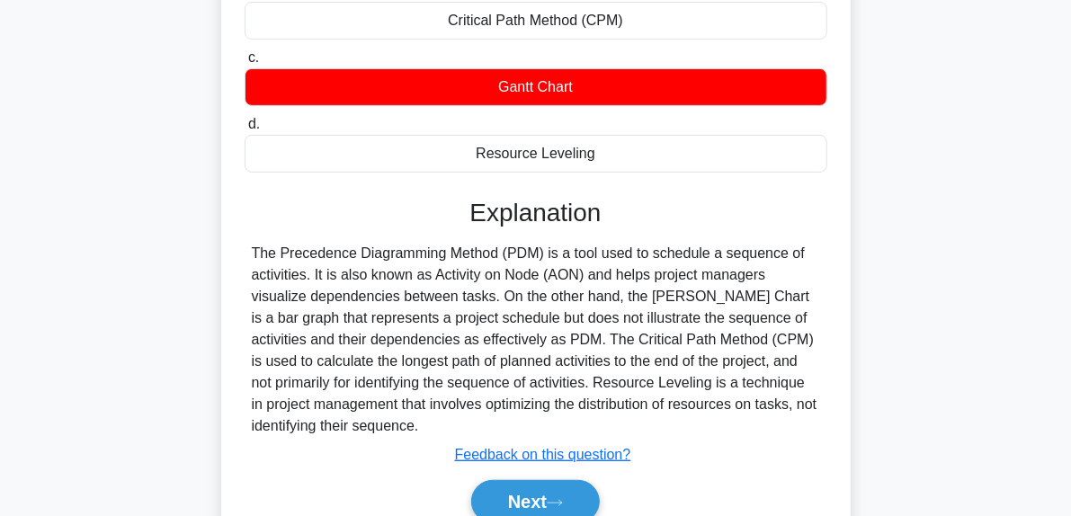
scroll to position [271, 0]
click at [563, 499] on icon at bounding box center [555, 503] width 16 height 10
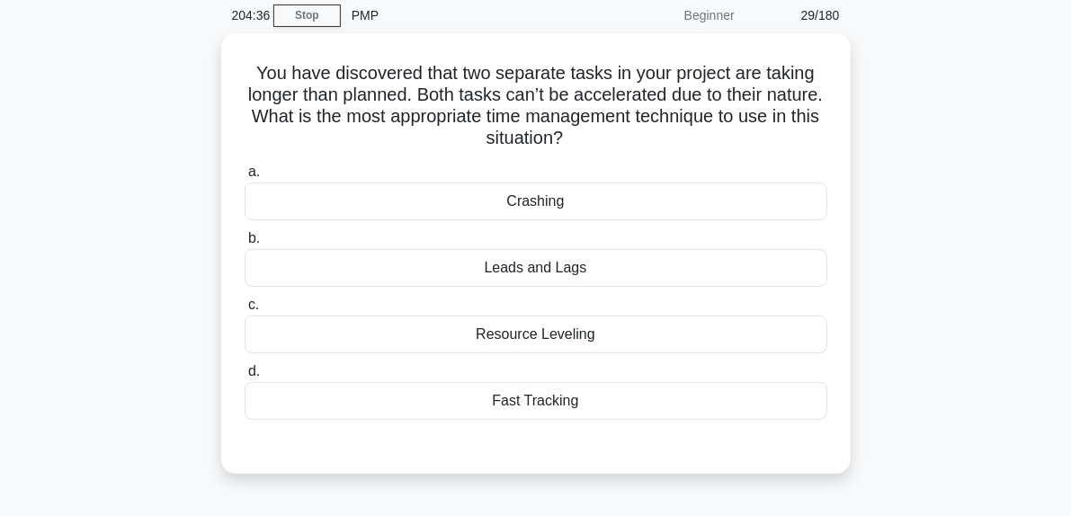
scroll to position [68, 0]
click at [514, 209] on div "Crashing" at bounding box center [536, 201] width 583 height 38
click at [245, 177] on input "a. Crashing" at bounding box center [245, 171] width 0 height 12
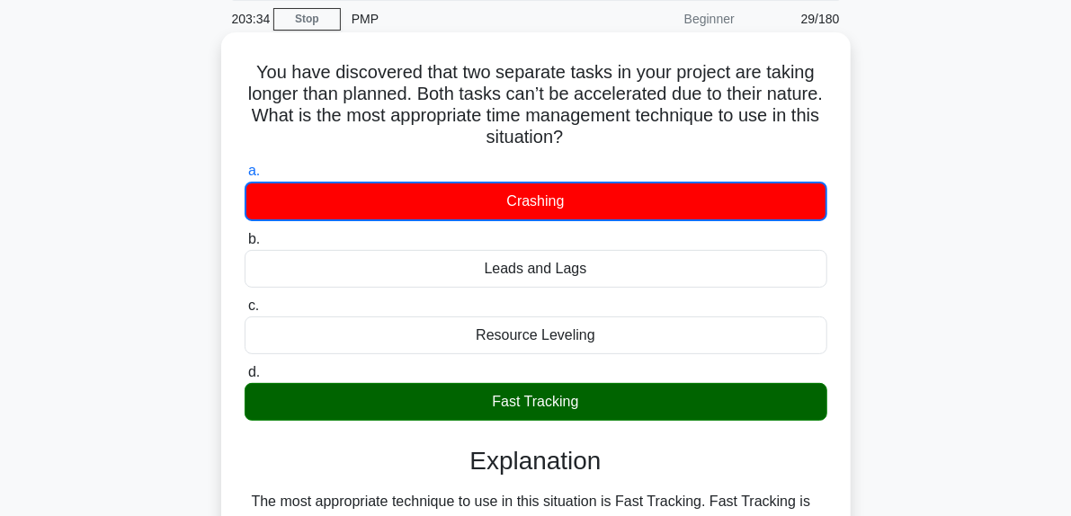
click at [527, 422] on div "a. Crashing b. Leads and Lags c. d." at bounding box center [536, 290] width 604 height 268
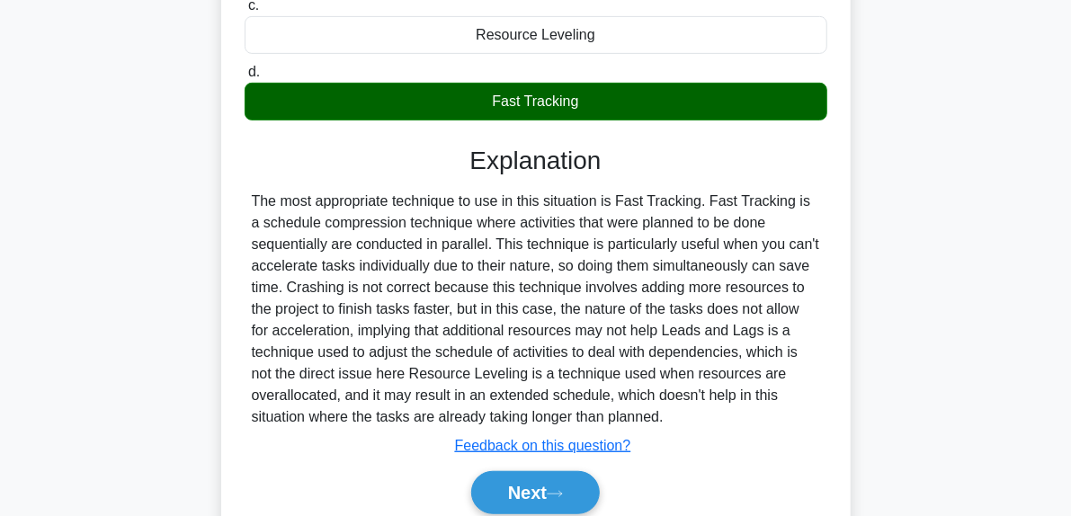
scroll to position [376, 0]
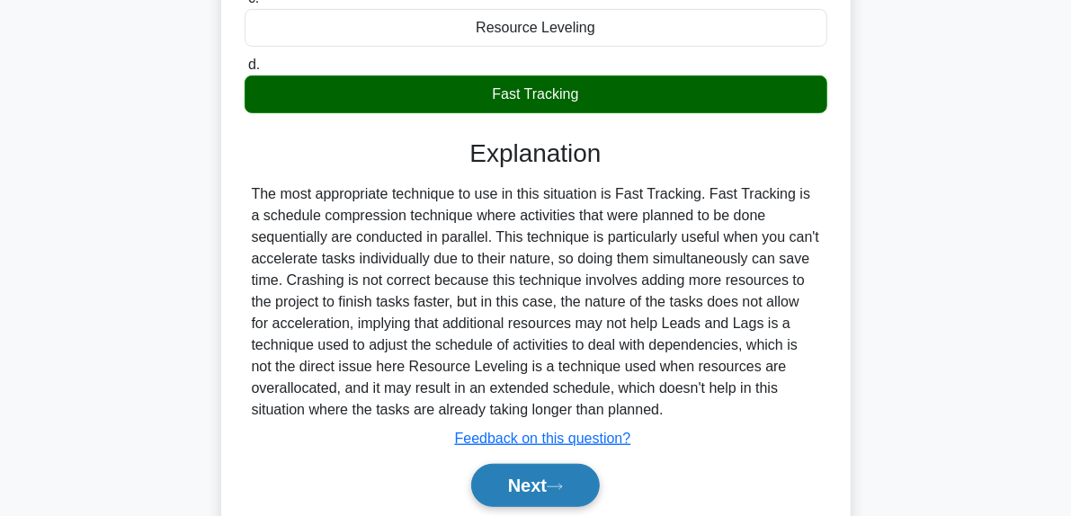
click at [563, 479] on button "Next" at bounding box center [535, 485] width 129 height 43
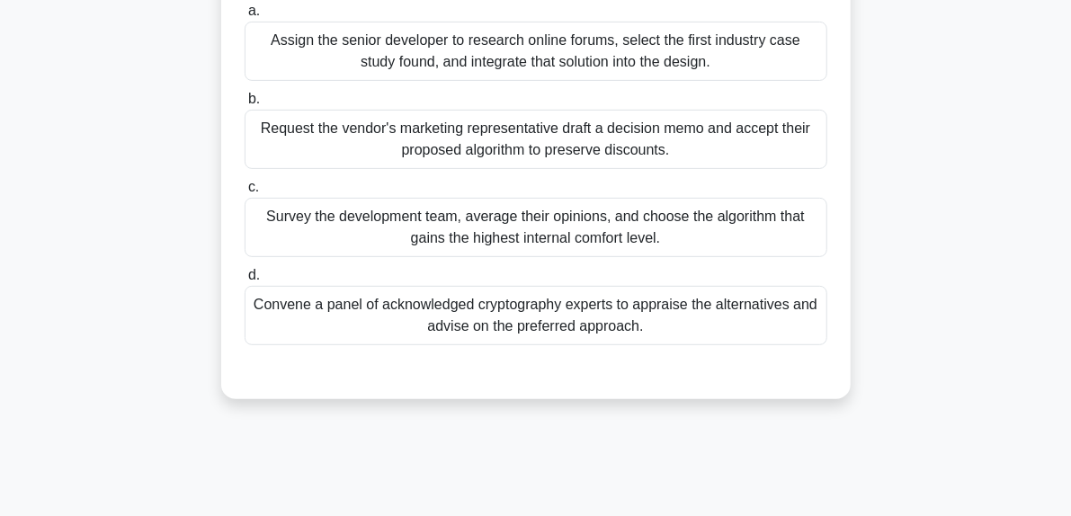
scroll to position [275, 0]
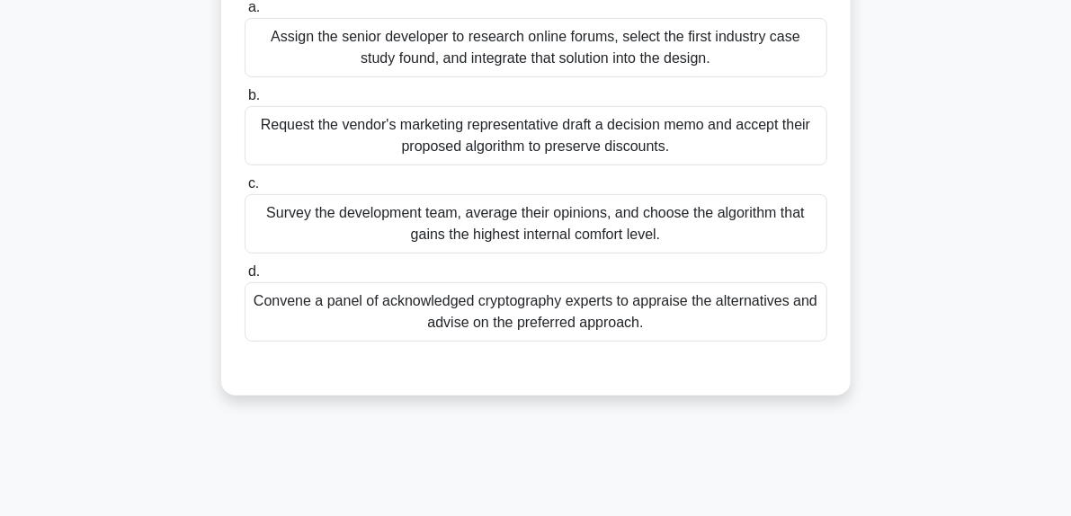
click at [448, 325] on div "Convene a panel of acknowledged cryptography experts to appraise the alternativ…" at bounding box center [536, 311] width 583 height 59
click at [245, 278] on input "d. Convene a panel of acknowledged cryptography experts to appraise the alterna…" at bounding box center [245, 272] width 0 height 12
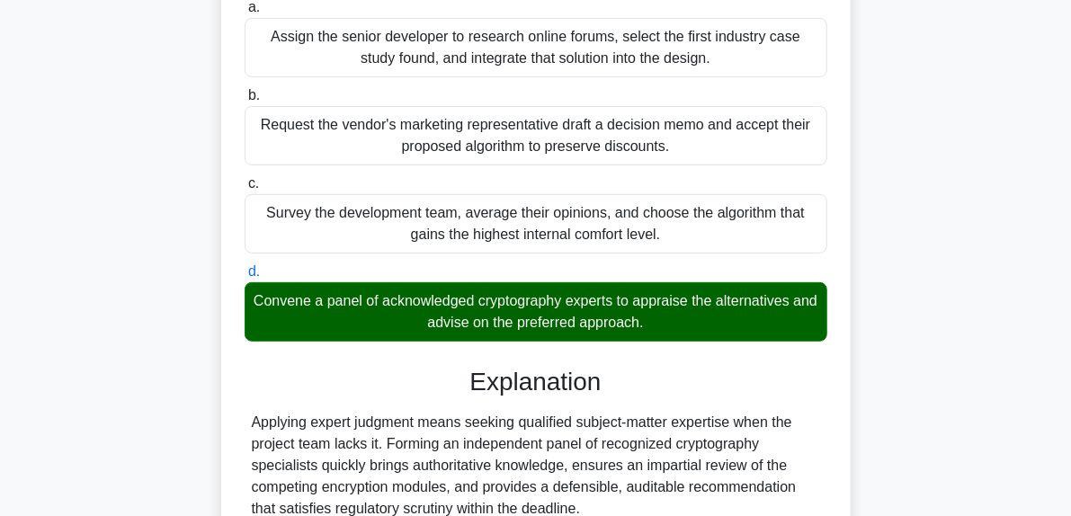
scroll to position [590, 0]
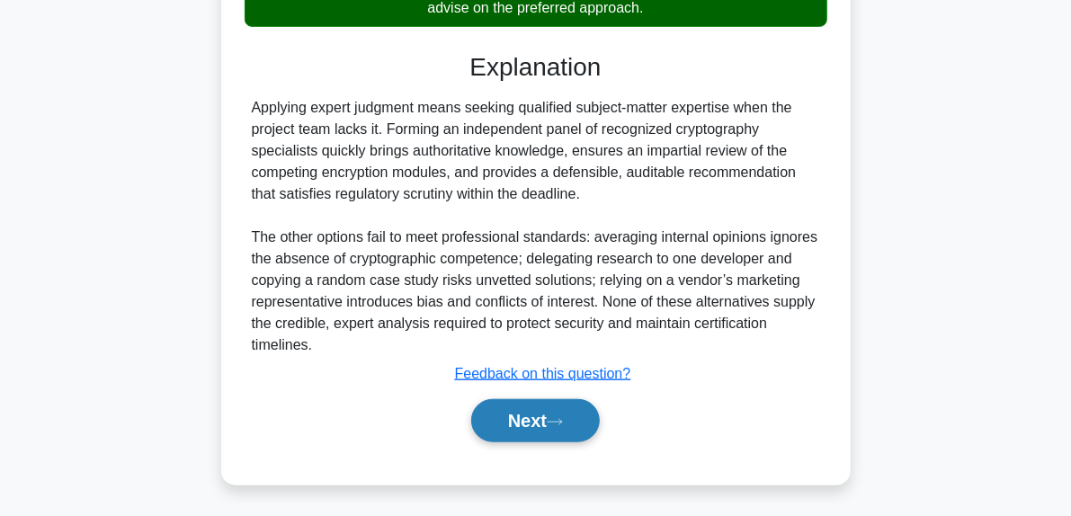
click at [574, 422] on button "Next" at bounding box center [535, 420] width 129 height 43
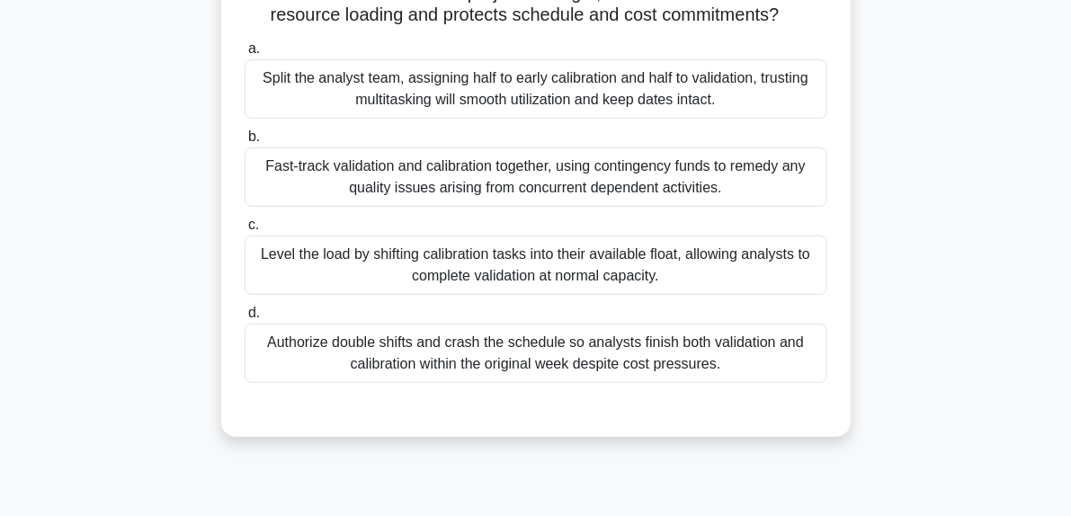
scroll to position [236, 0]
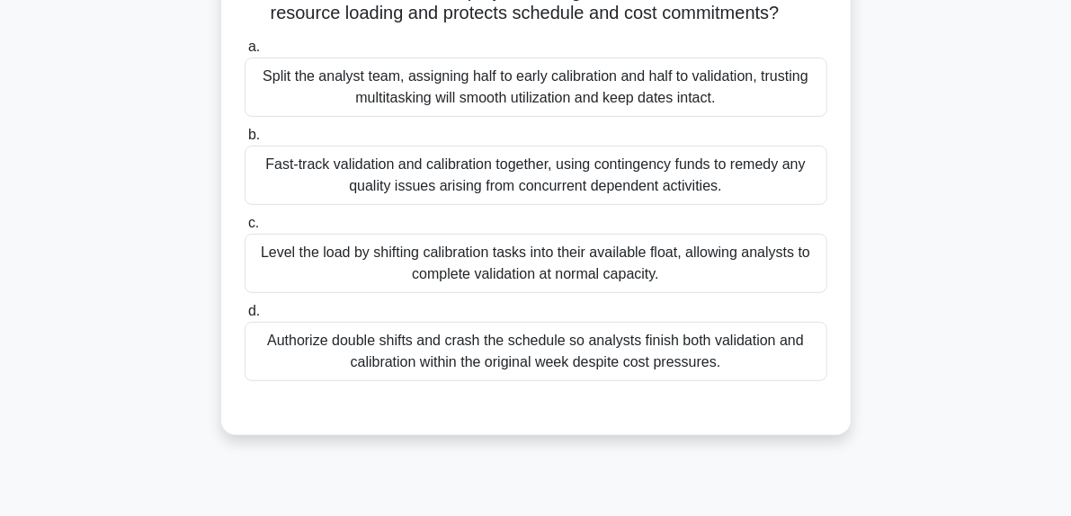
click at [426, 281] on div "Level the load by shifting calibration tasks into their available float, allowi…" at bounding box center [536, 263] width 583 height 59
click at [245, 229] on input "c. Level the load by shifting calibration tasks into their available float, all…" at bounding box center [245, 224] width 0 height 12
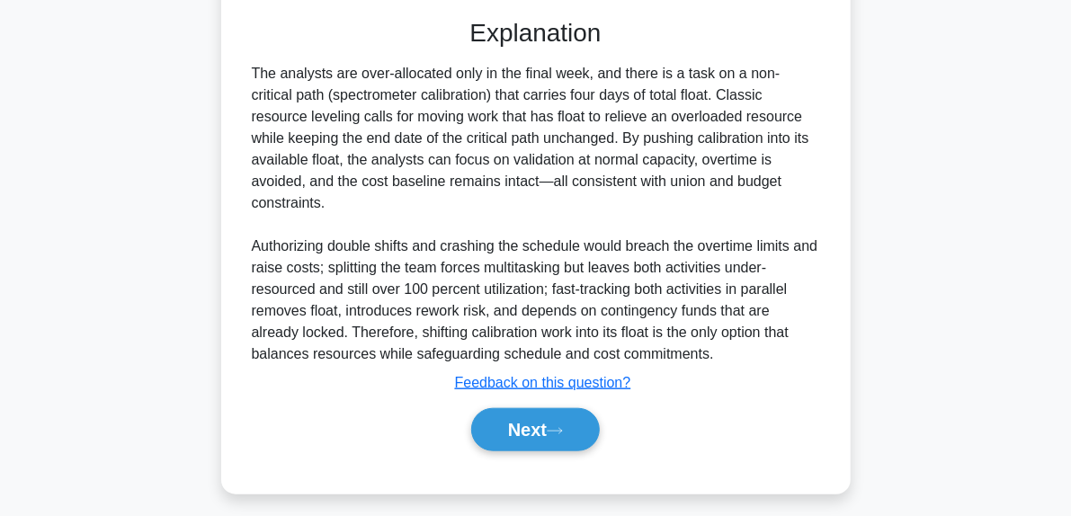
scroll to position [626, 0]
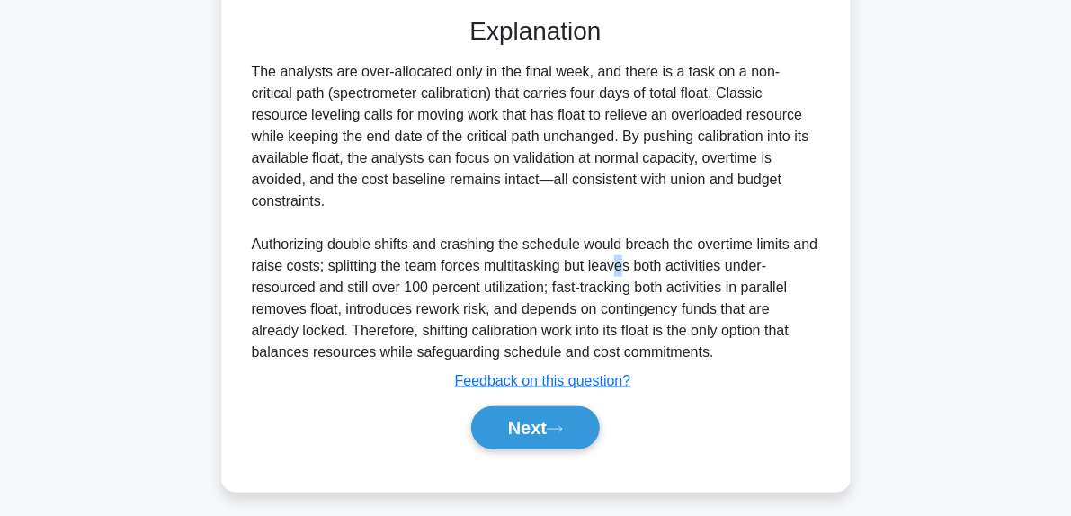
drag, startPoint x: 640, startPoint y: 281, endPoint x: 651, endPoint y: 278, distance: 11.4
click at [651, 278] on div "The analysts are over-allocated only in the final week, and there is a task on …" at bounding box center [536, 212] width 568 height 302
click at [752, 336] on div "The analysts are over-allocated only in the final week, and there is a task on …" at bounding box center [536, 212] width 568 height 302
click at [583, 450] on button "Next" at bounding box center [535, 427] width 129 height 43
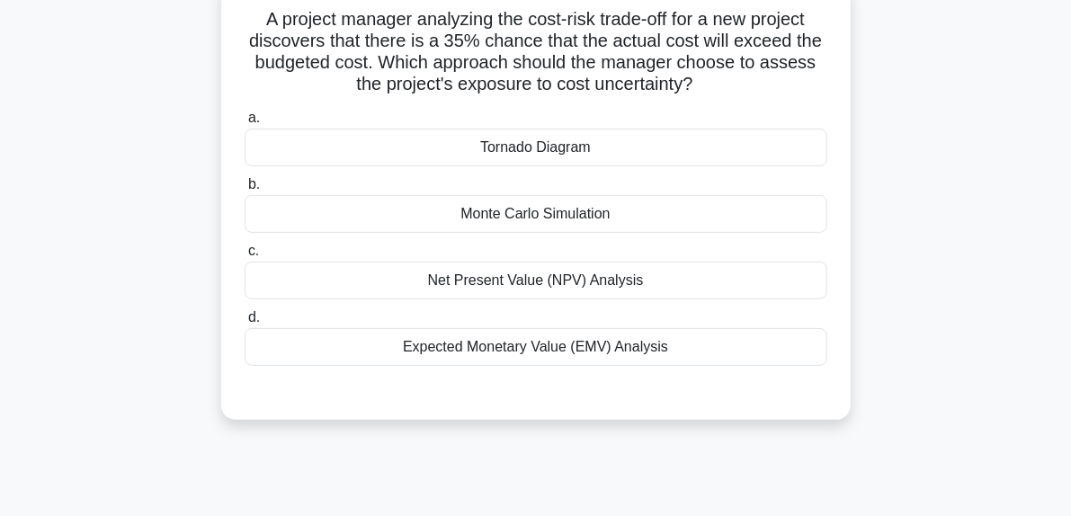
scroll to position [125, 0]
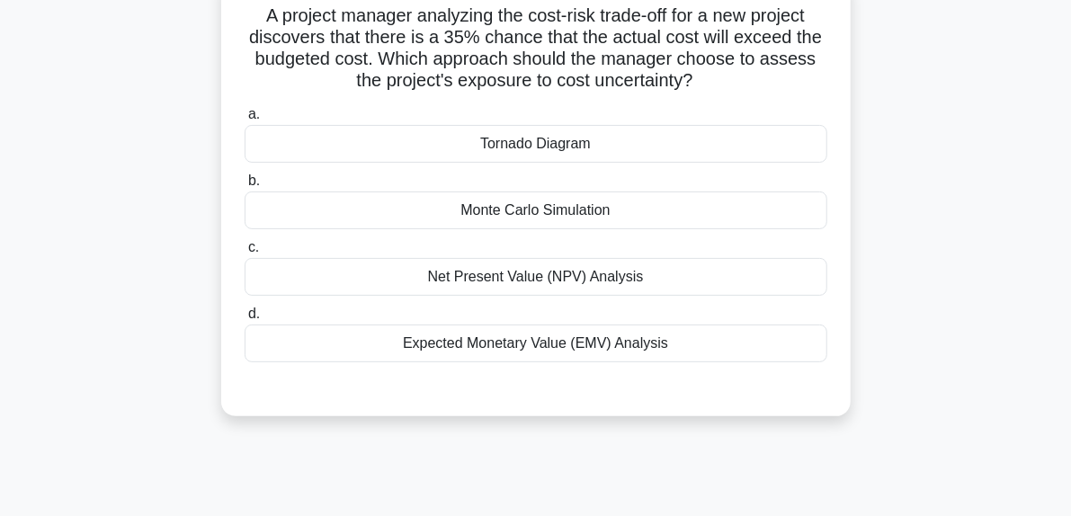
click at [485, 347] on div "Expected Monetary Value (EMV) Analysis" at bounding box center [536, 344] width 583 height 38
click at [245, 320] on input "d. Expected Monetary Value (EMV) Analysis" at bounding box center [245, 314] width 0 height 12
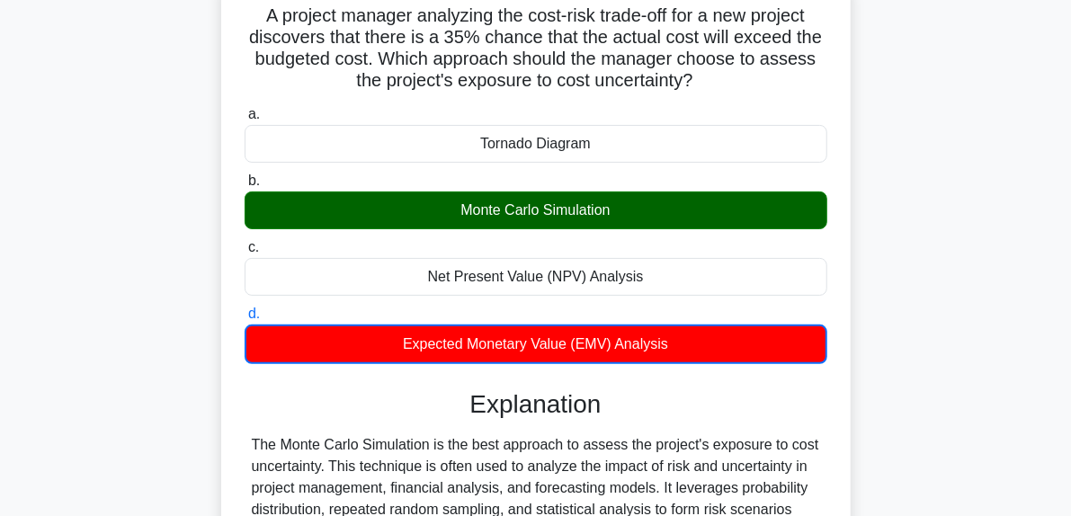
click at [474, 208] on div "Monte Carlo Simulation" at bounding box center [536, 210] width 583 height 38
click at [245, 187] on input "b. Monte Carlo Simulation" at bounding box center [245, 181] width 0 height 12
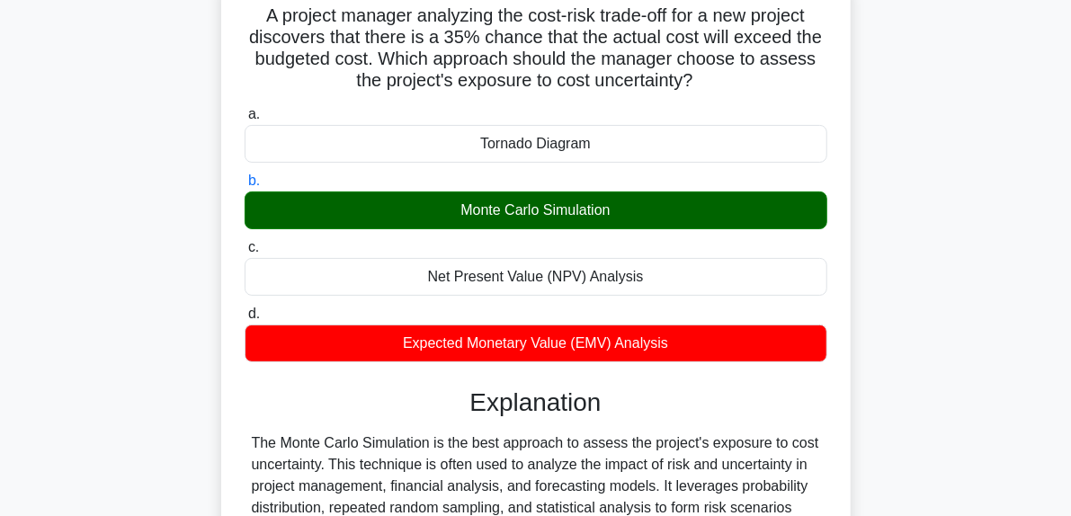
click at [474, 208] on div "Monte Carlo Simulation" at bounding box center [536, 210] width 583 height 38
click at [245, 187] on input "b. Monte Carlo Simulation" at bounding box center [245, 181] width 0 height 12
click at [474, 208] on div "Monte Carlo Simulation" at bounding box center [536, 210] width 583 height 38
click at [245, 187] on input "b. Monte Carlo Simulation" at bounding box center [245, 181] width 0 height 12
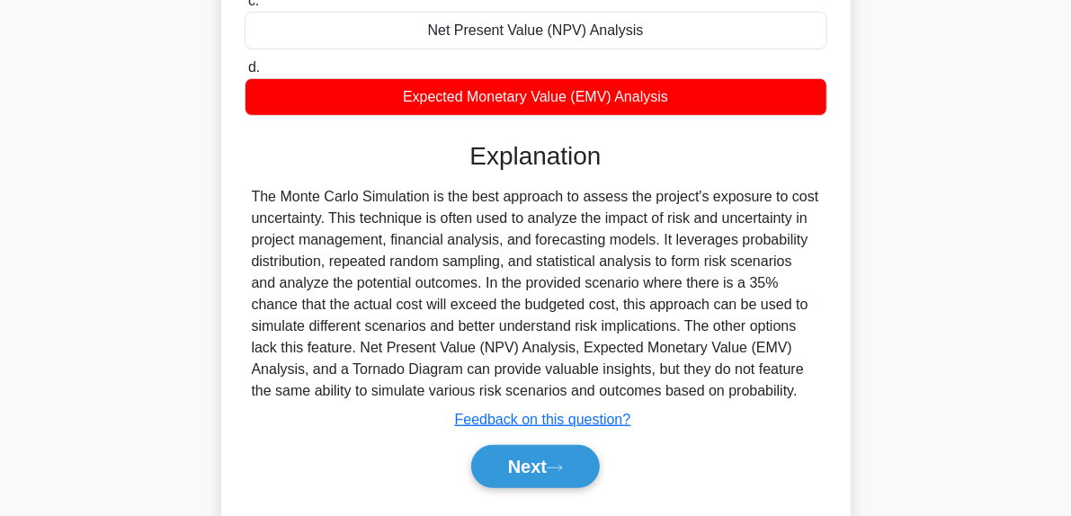
scroll to position [373, 0]
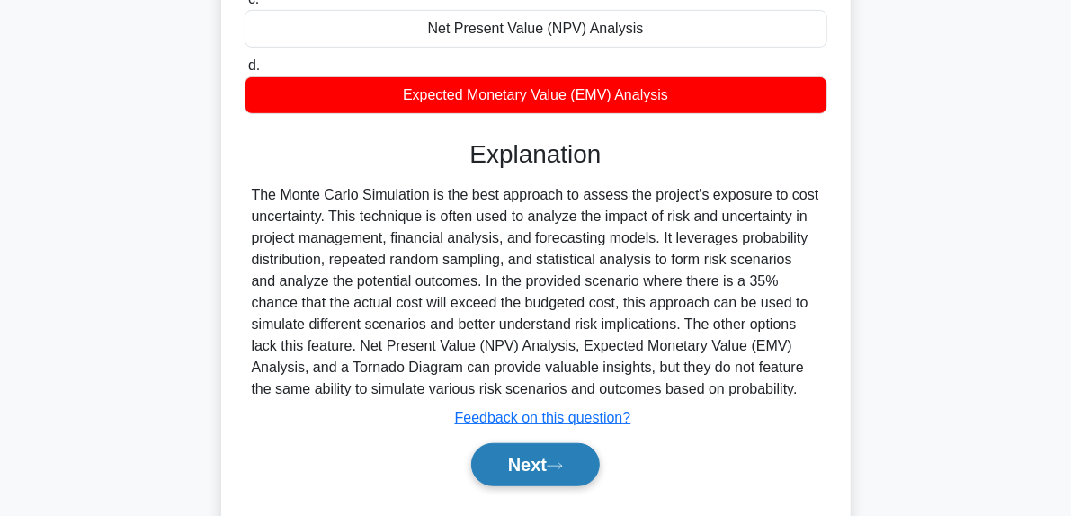
click at [557, 466] on icon at bounding box center [555, 466] width 16 height 10
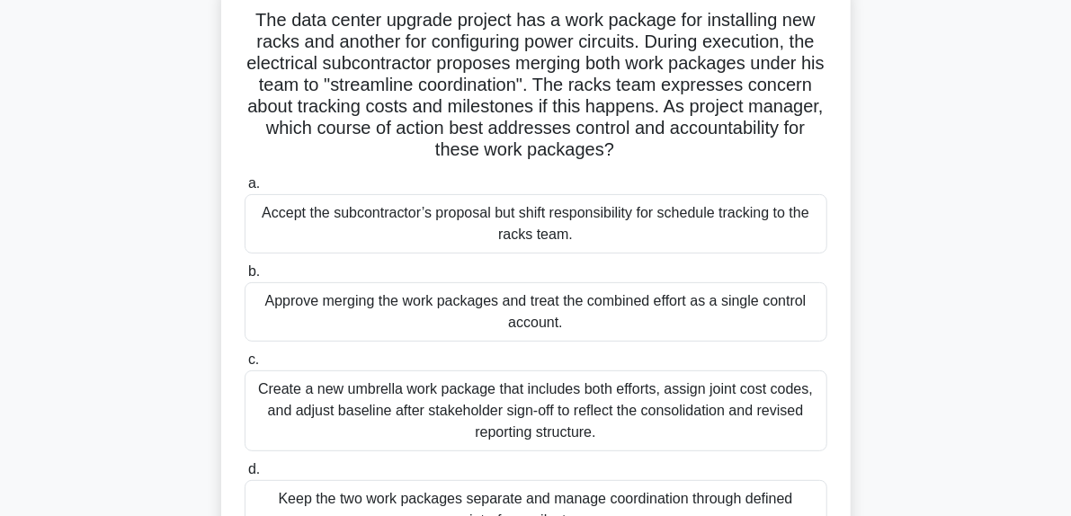
scroll to position [103, 0]
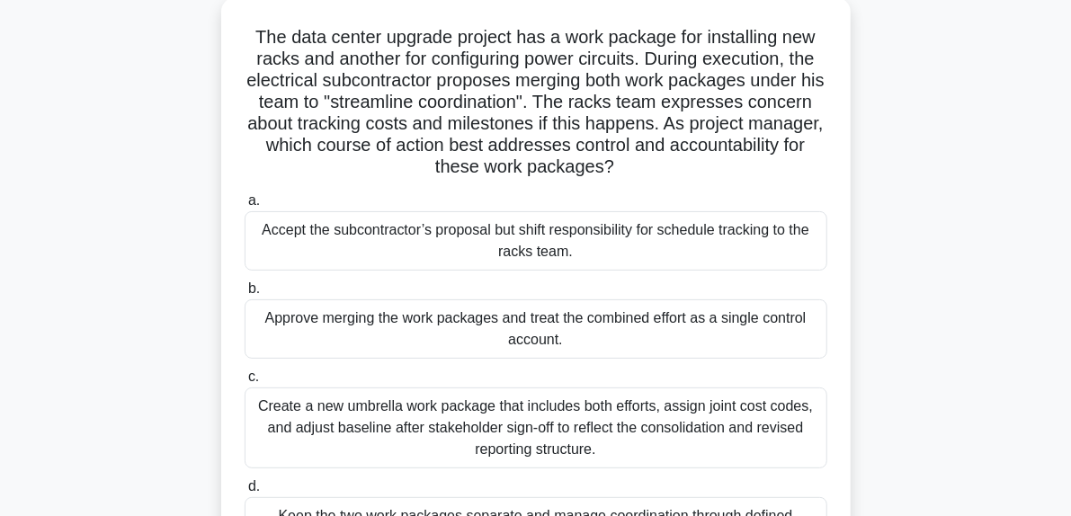
click at [640, 60] on h5 "The data center upgrade project has a work package for installing new racks and…" at bounding box center [536, 102] width 586 height 153
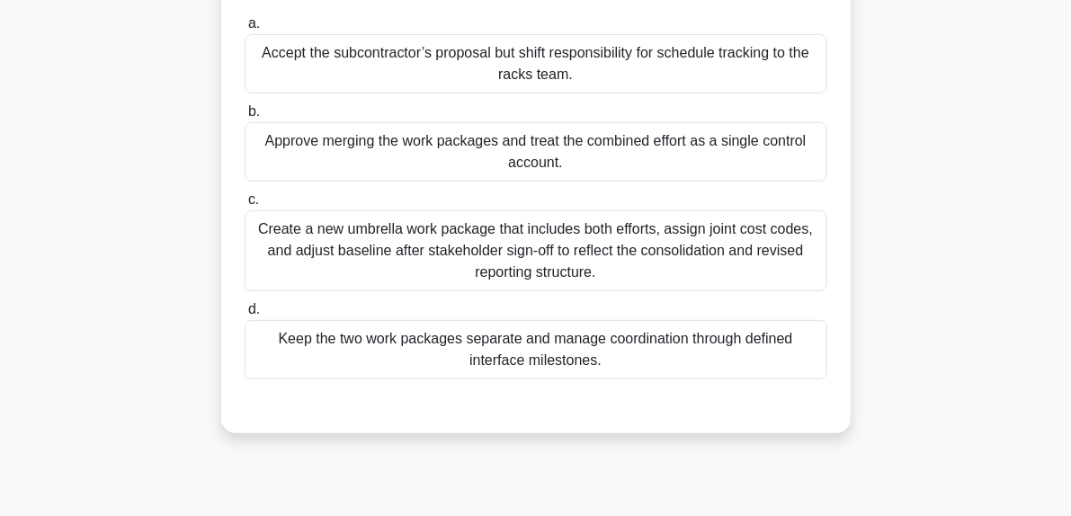
scroll to position [282, 0]
click at [620, 245] on div "Create a new umbrella work package that includes both efforts, assign joint cos…" at bounding box center [536, 249] width 583 height 81
click at [245, 204] on input "c. Create a new umbrella work package that includes both efforts, assign joint …" at bounding box center [245, 198] width 0 height 12
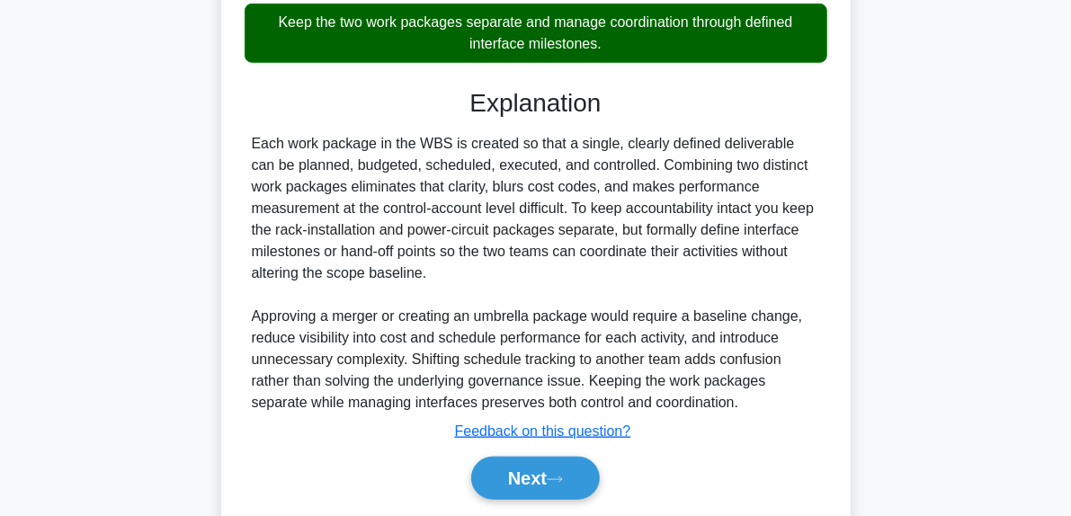
scroll to position [657, 0]
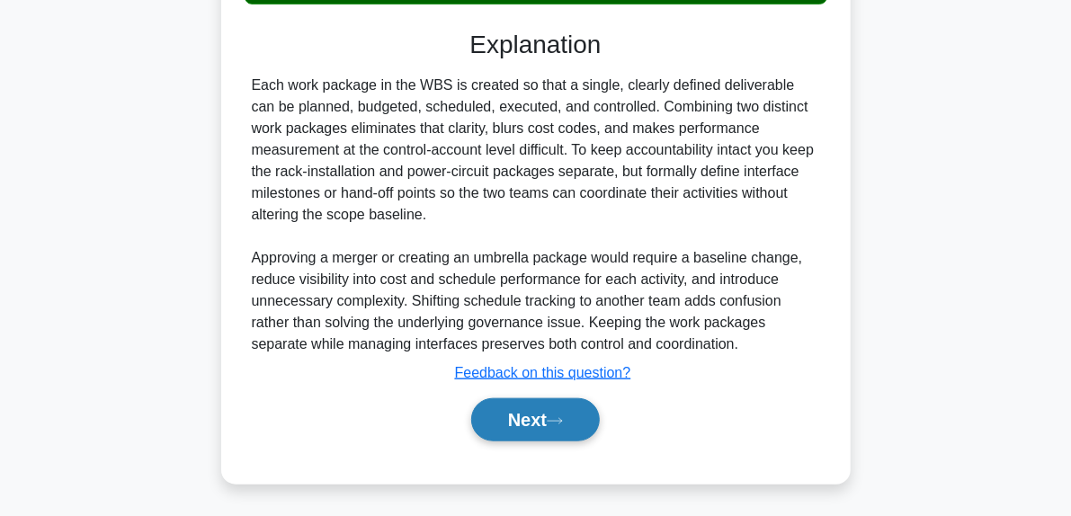
click at [558, 429] on button "Next" at bounding box center [535, 419] width 129 height 43
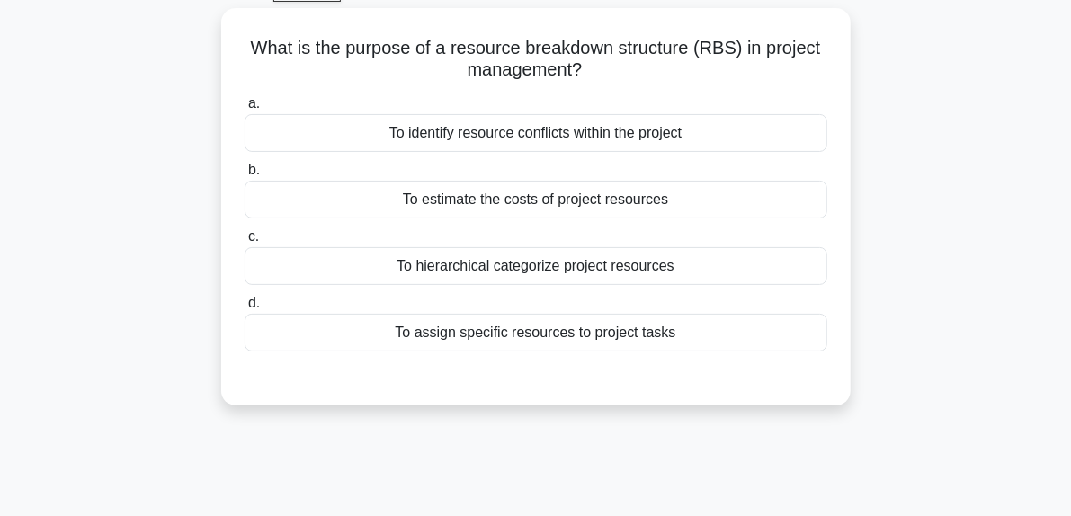
scroll to position [93, 0]
click at [537, 266] on div "To hierarchical categorize project resources" at bounding box center [536, 265] width 583 height 38
click at [245, 242] on input "c. To hierarchical categorize project resources" at bounding box center [245, 236] width 0 height 12
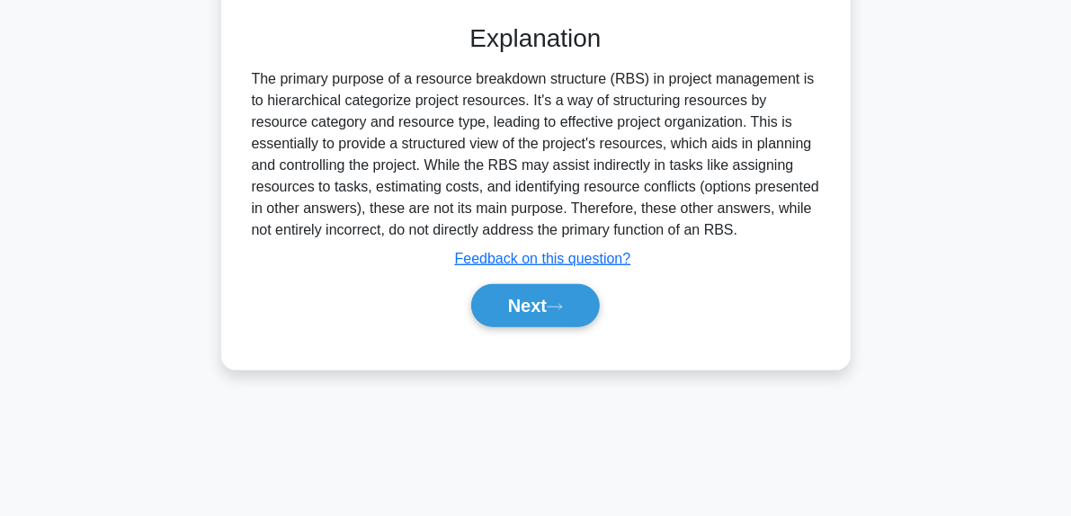
scroll to position [441, 0]
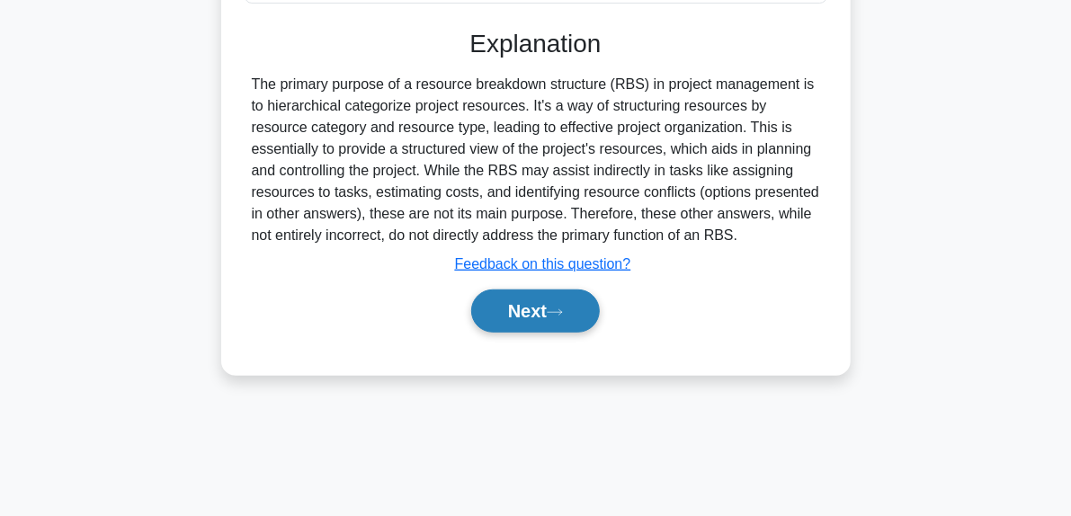
click at [562, 314] on icon at bounding box center [555, 312] width 16 height 10
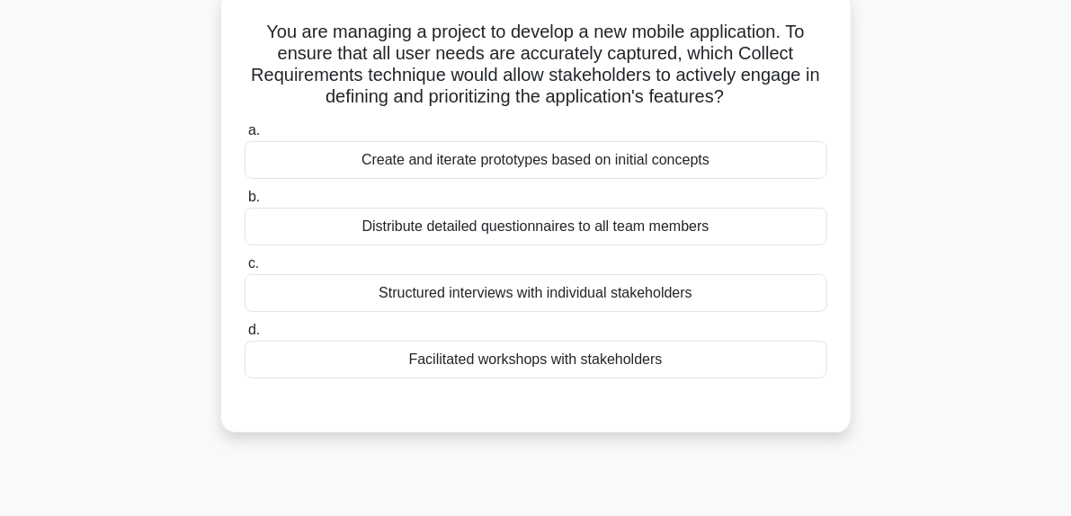
scroll to position [111, 0]
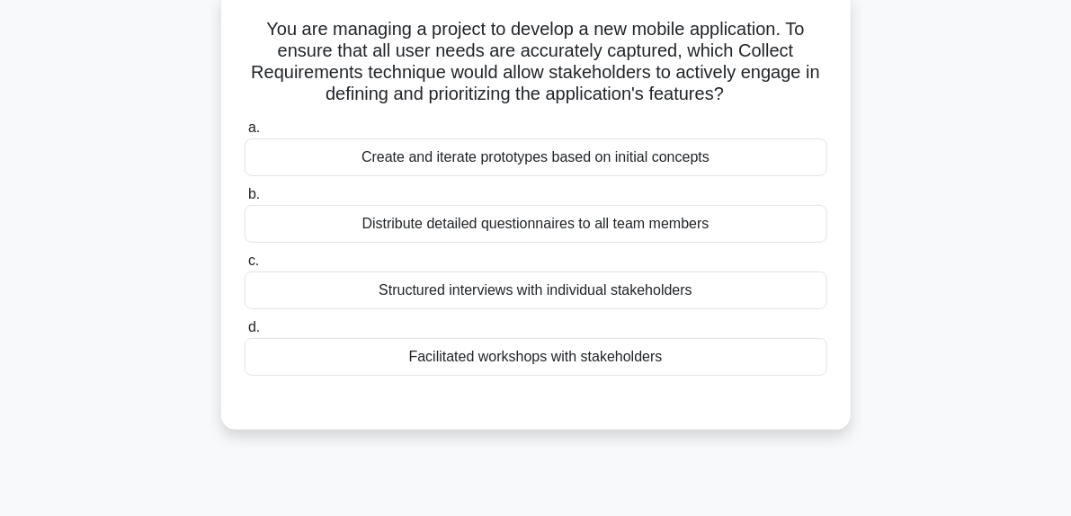
click at [553, 55] on h5 "You are managing a project to develop a new mobile application. To ensure that …" at bounding box center [536, 62] width 586 height 88
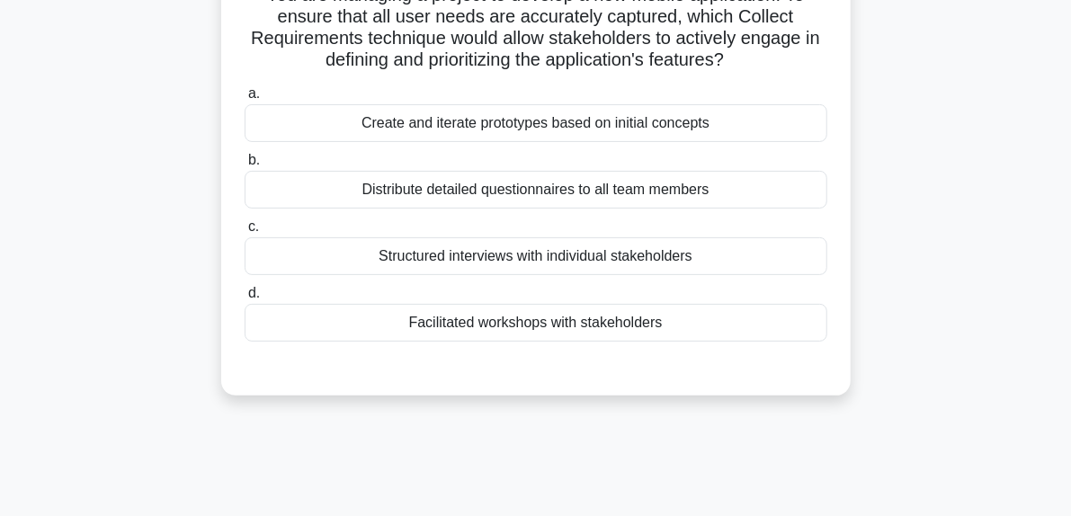
scroll to position [146, 0]
click at [569, 259] on div "Structured interviews with individual stakeholders" at bounding box center [536, 256] width 583 height 38
click at [245, 233] on input "c. Structured interviews with individual stakeholders" at bounding box center [245, 227] width 0 height 12
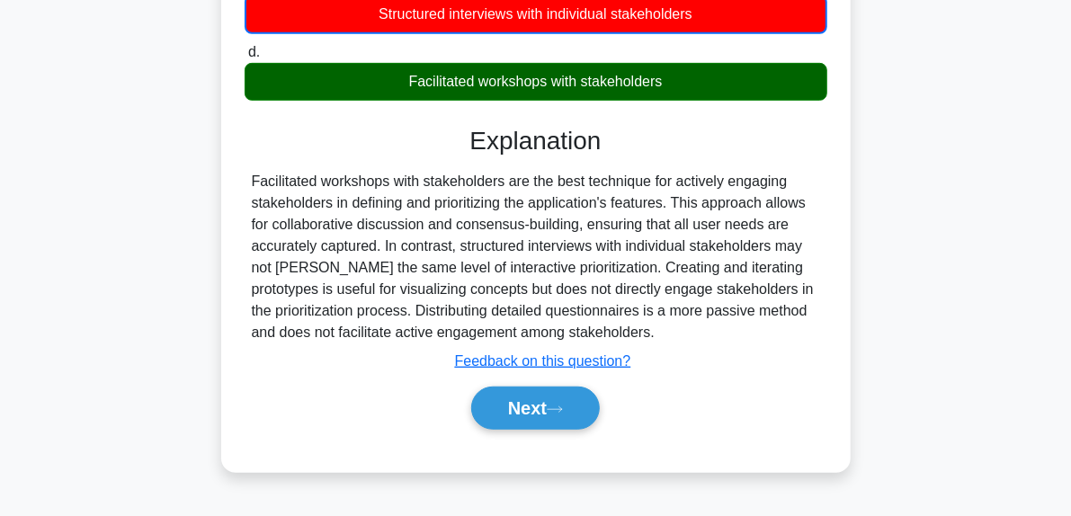
scroll to position [394, 0]
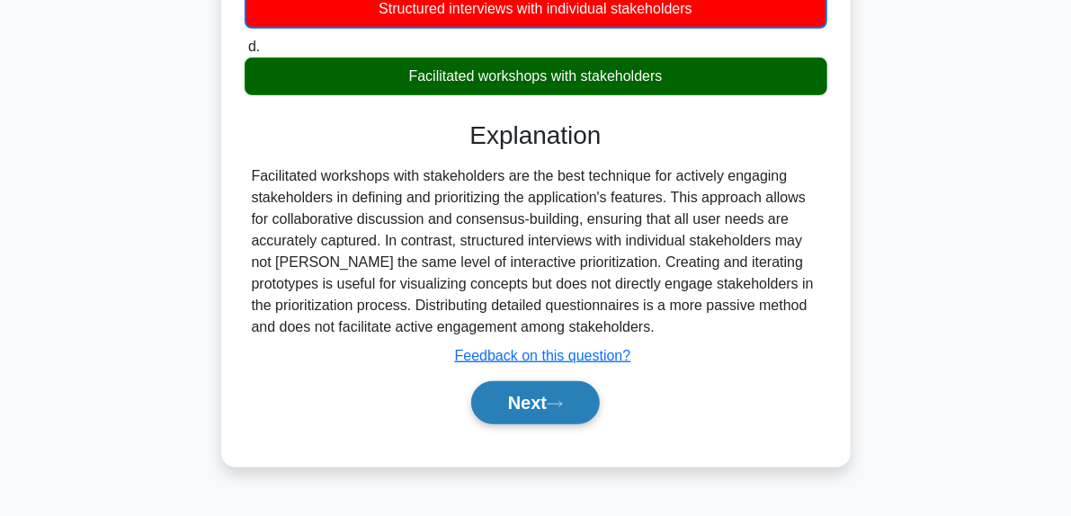
click at [576, 414] on button "Next" at bounding box center [535, 402] width 129 height 43
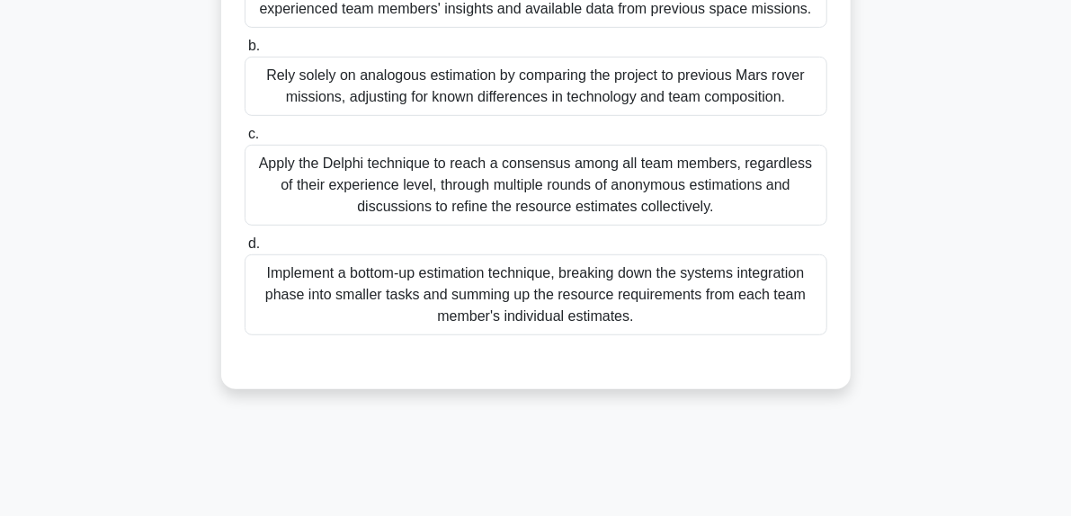
drag, startPoint x: 566, startPoint y: 423, endPoint x: 512, endPoint y: 420, distance: 54.9
click at [512, 420] on div "196:00 Stop PMP Beginner 36/180 You're managing a complex space exploration pro…" at bounding box center [535, 120] width 863 height 899
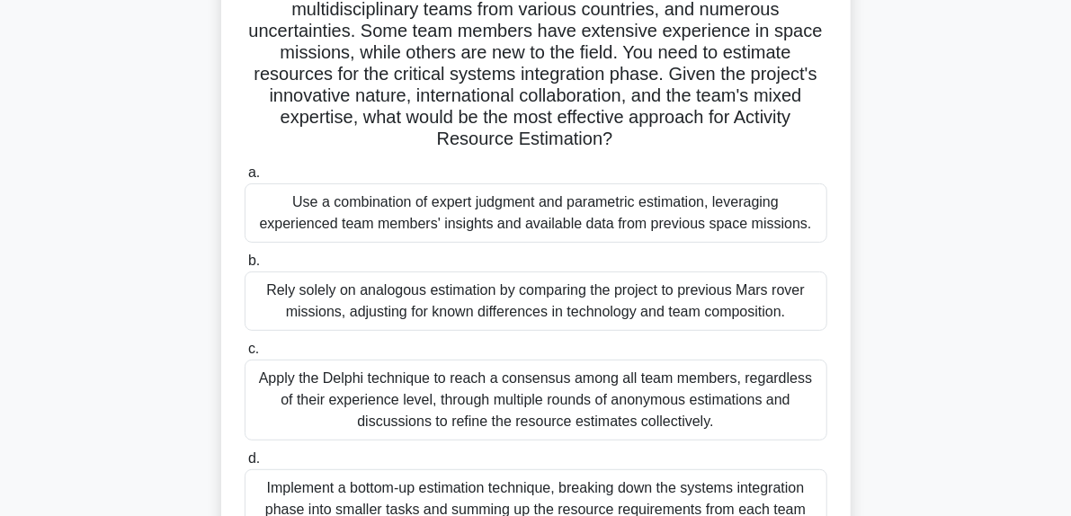
scroll to position [176, 0]
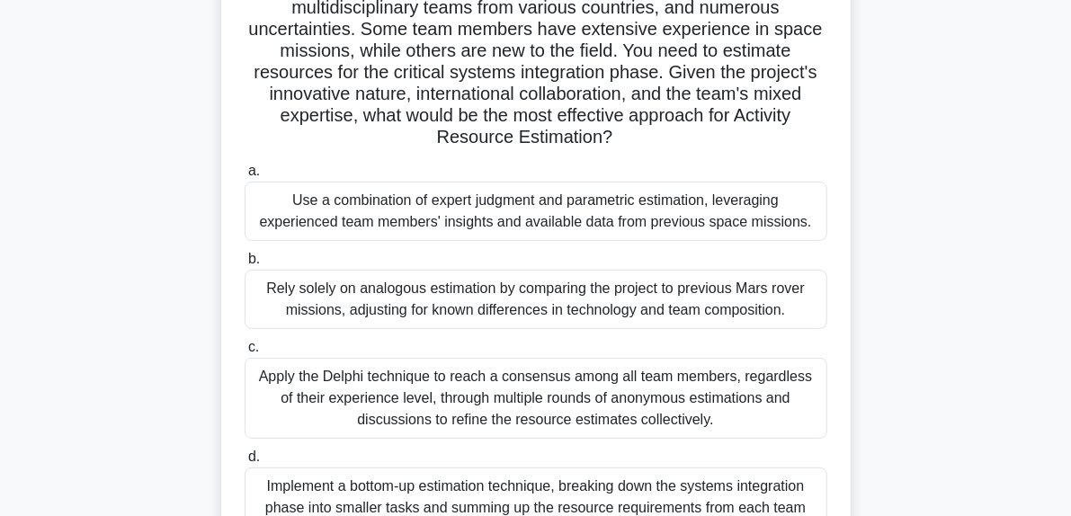
click at [624, 49] on h5 "You're managing a complex space exploration project to design and build a new M…" at bounding box center [536, 51] width 586 height 196
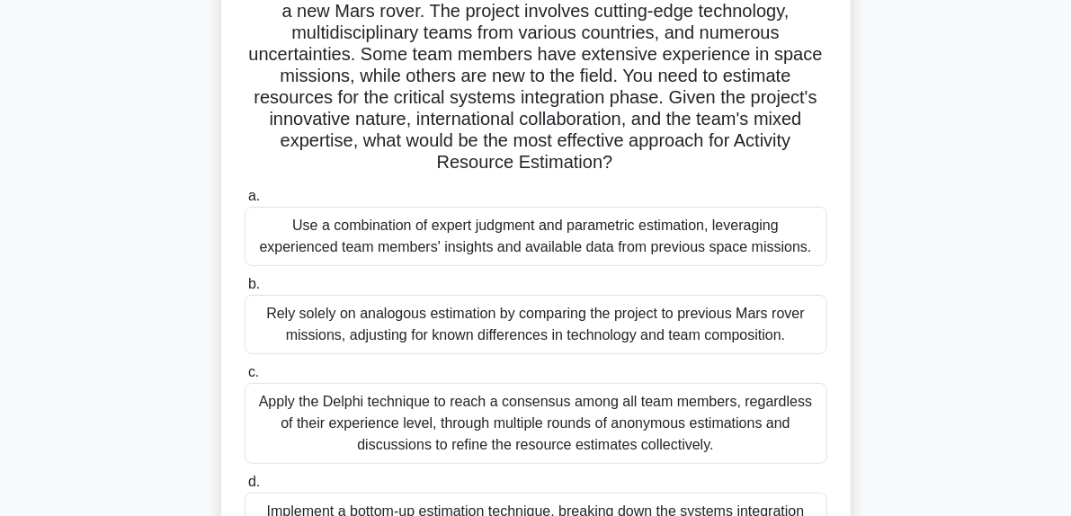
scroll to position [149, 0]
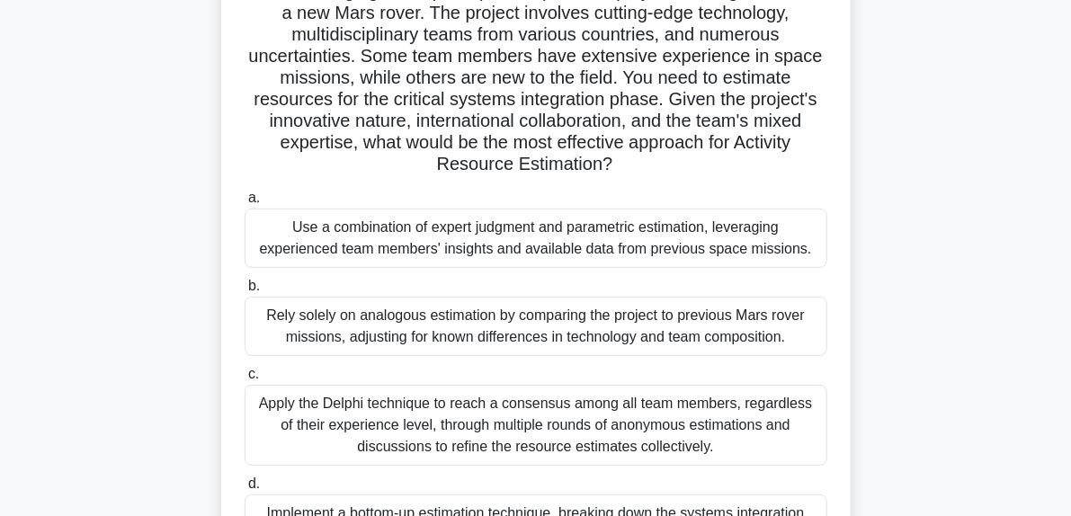
click at [634, 100] on h5 "You're managing a complex space exploration project to design and build a new M…" at bounding box center [536, 78] width 586 height 196
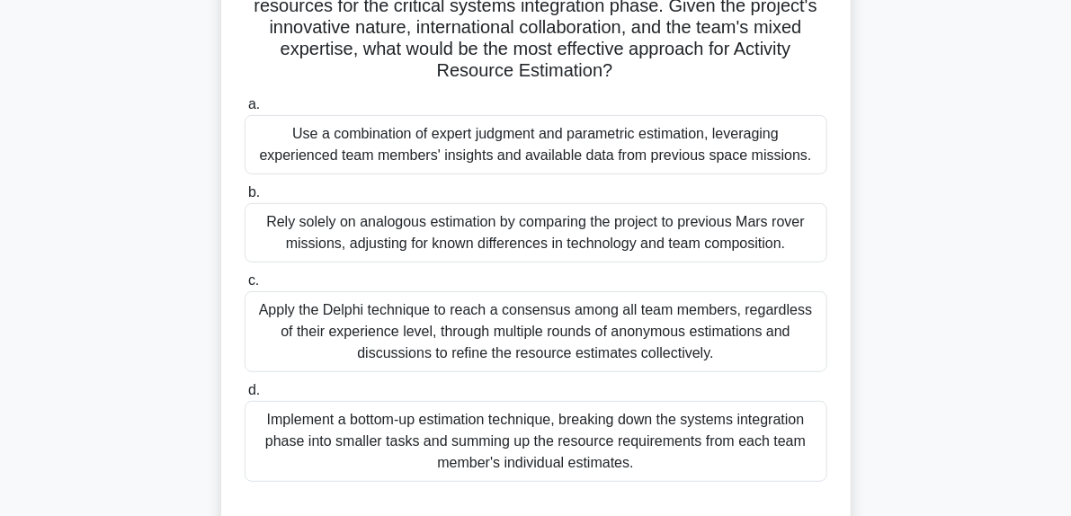
scroll to position [252, 0]
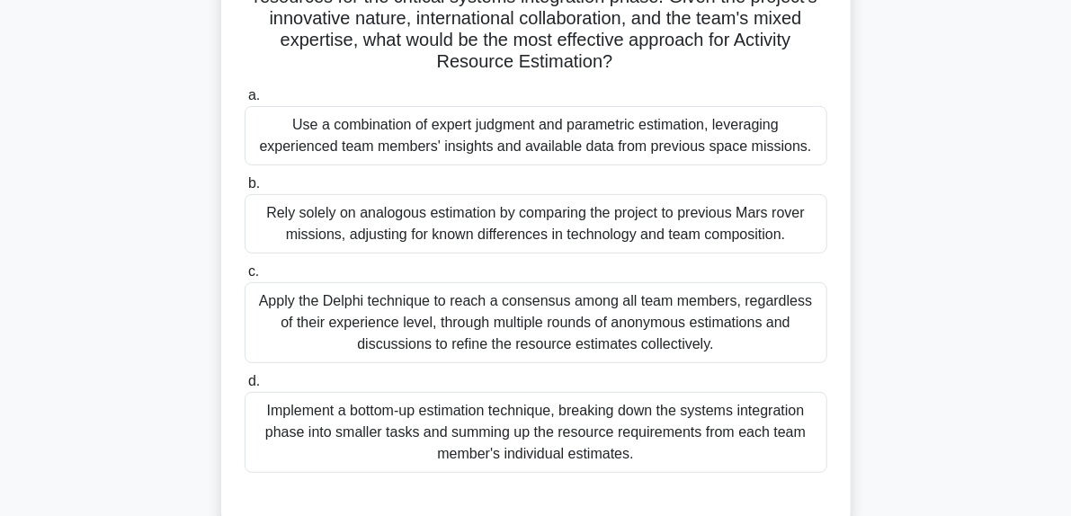
click at [523, 140] on div "Use a combination of expert judgment and parametric estimation, leveraging expe…" at bounding box center [536, 135] width 583 height 59
click at [245, 102] on input "a. Use a combination of expert judgment and parametric estimation, leveraging e…" at bounding box center [245, 96] width 0 height 12
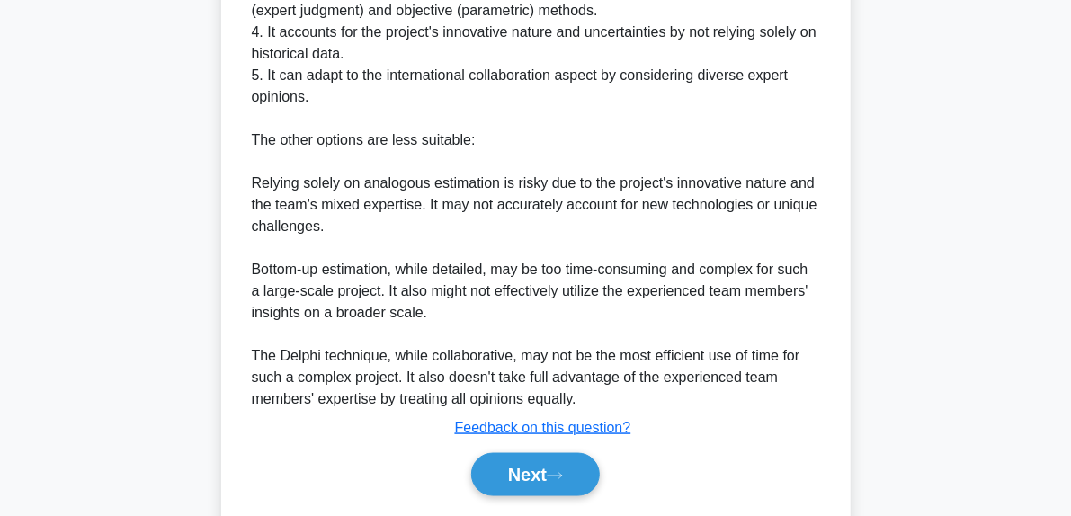
scroll to position [1043, 0]
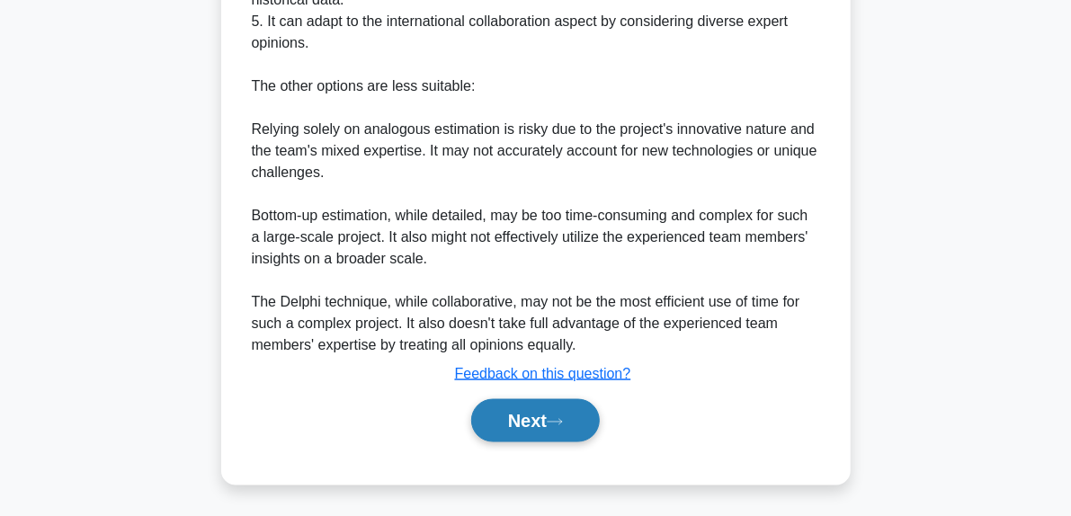
click at [563, 423] on icon at bounding box center [555, 422] width 16 height 10
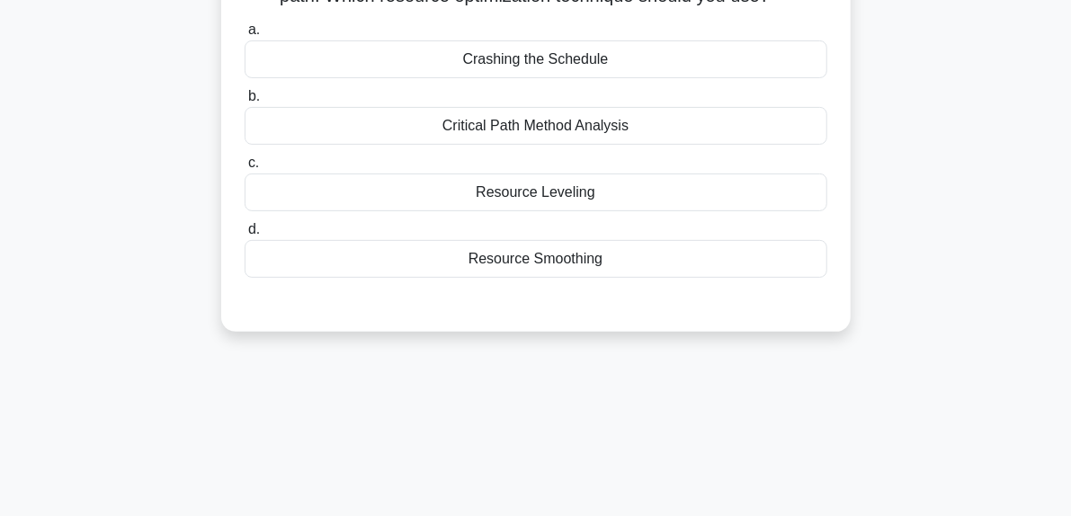
scroll to position [117, 0]
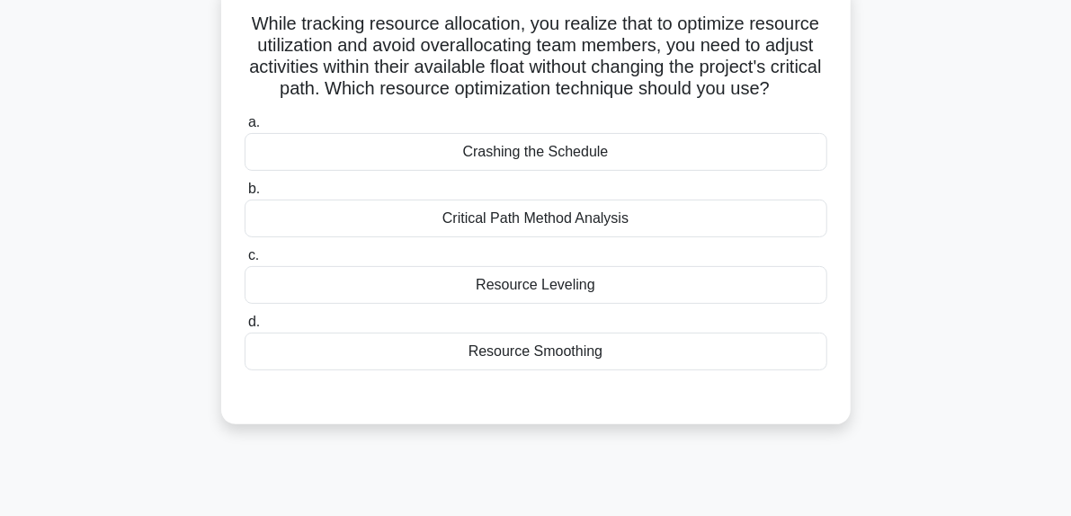
click at [523, 370] on div "Resource Smoothing" at bounding box center [536, 352] width 583 height 38
click at [245, 328] on input "d. Resource Smoothing" at bounding box center [245, 322] width 0 height 12
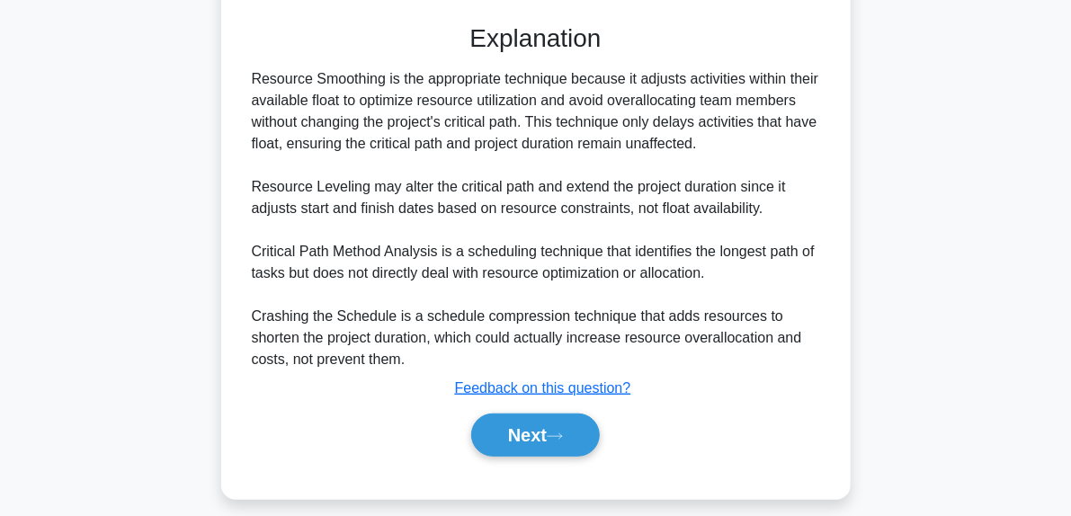
scroll to position [525, 0]
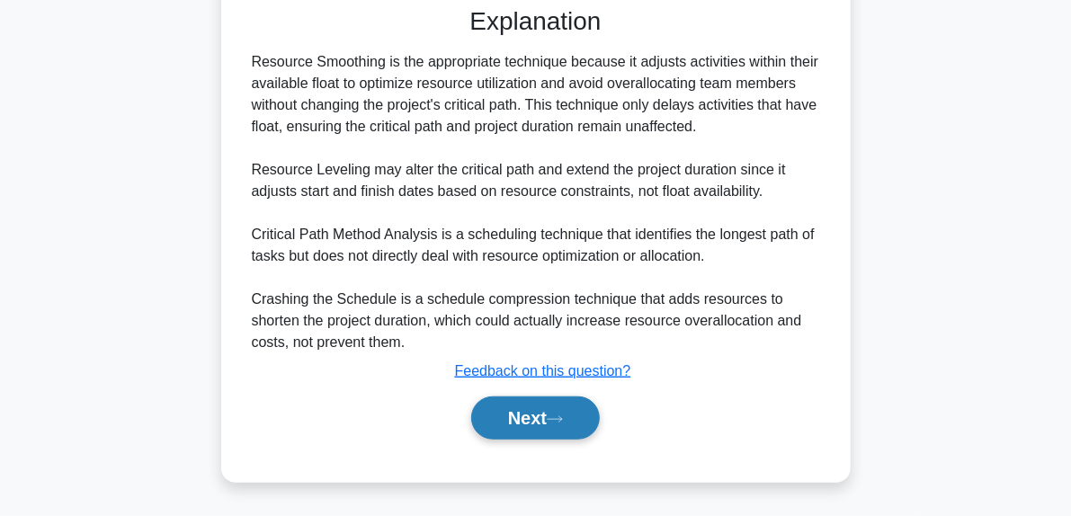
click at [586, 404] on button "Next" at bounding box center [535, 417] width 129 height 43
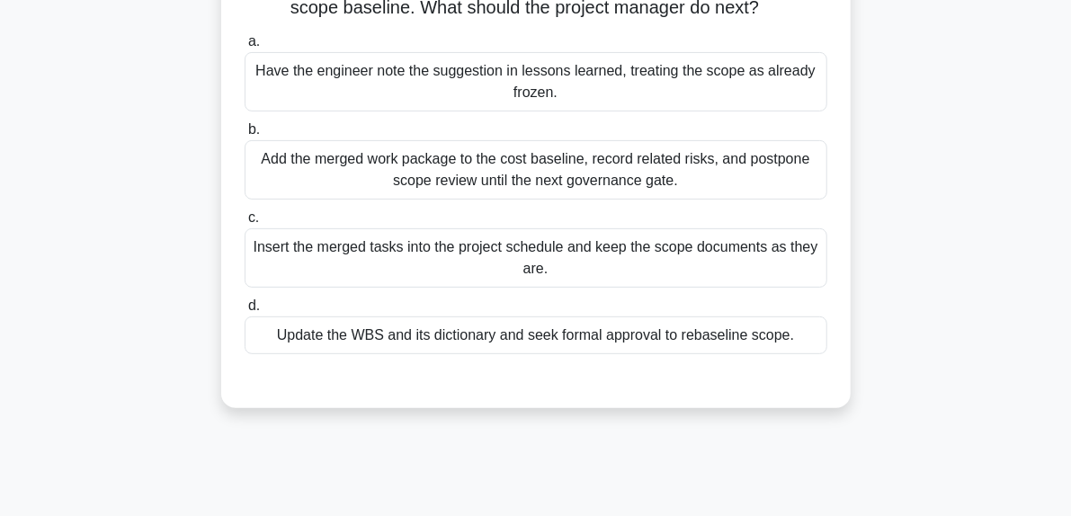
scroll to position [254, 0]
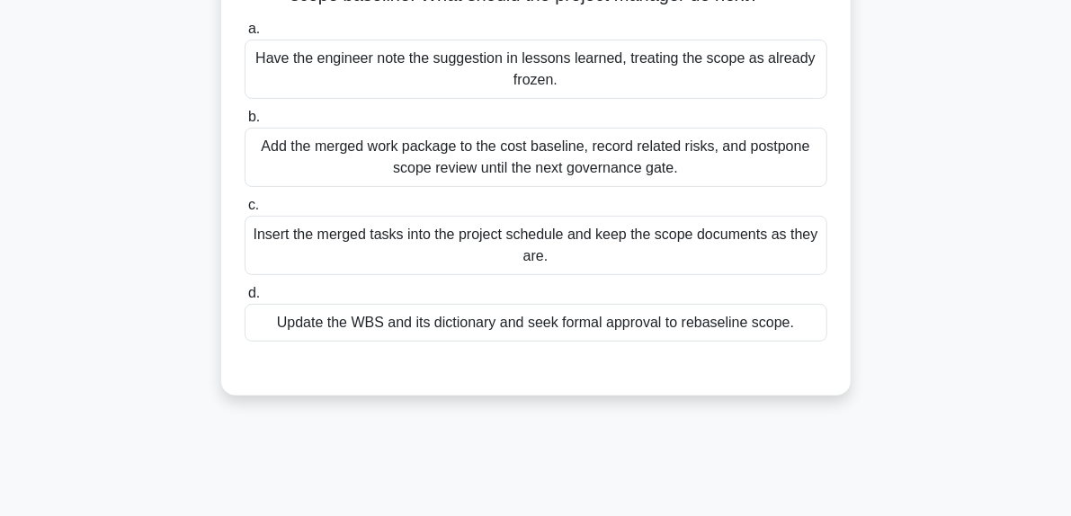
click at [442, 323] on div "Update the WBS and its dictionary and seek formal approval to rebaseline scope." at bounding box center [536, 323] width 583 height 38
click at [245, 299] on input "d. Update the WBS and its dictionary and seek formal approval to rebaseline sco…" at bounding box center [245, 294] width 0 height 12
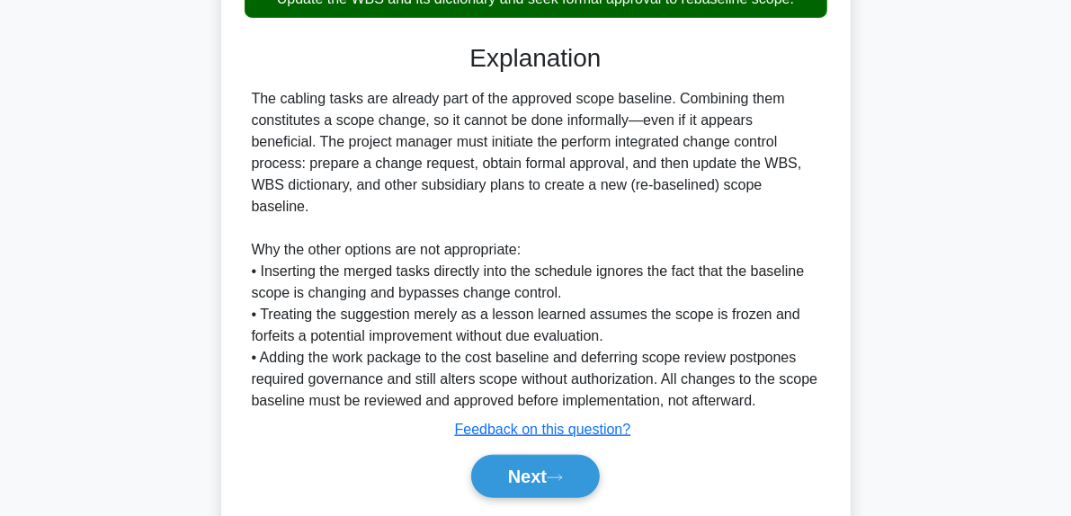
scroll to position [579, 0]
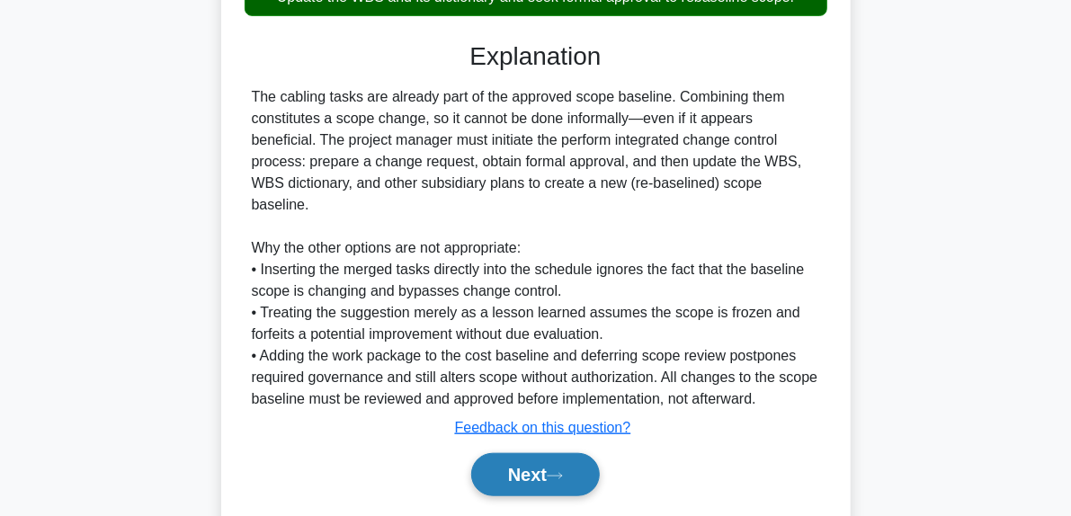
click at [592, 458] on button "Next" at bounding box center [535, 474] width 129 height 43
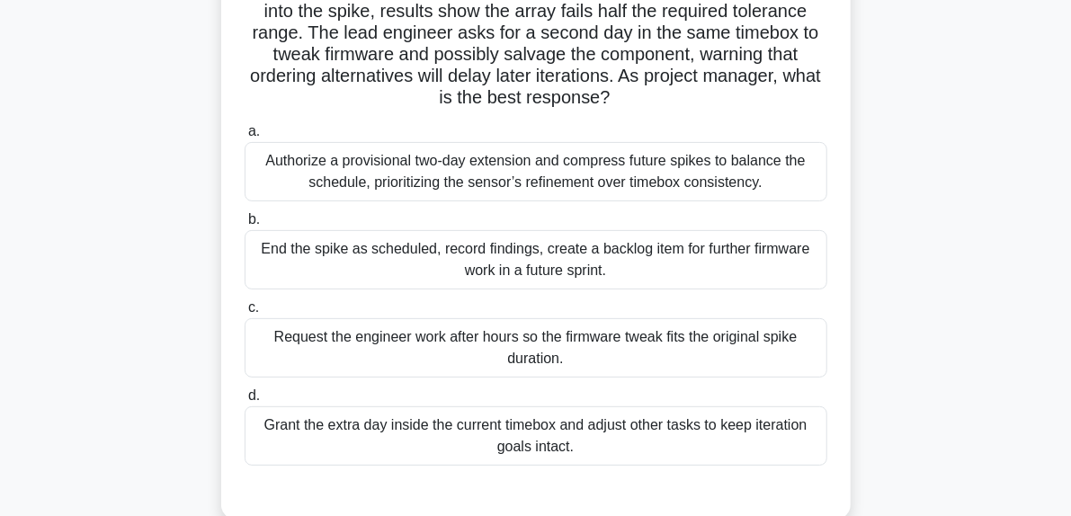
scroll to position [175, 0]
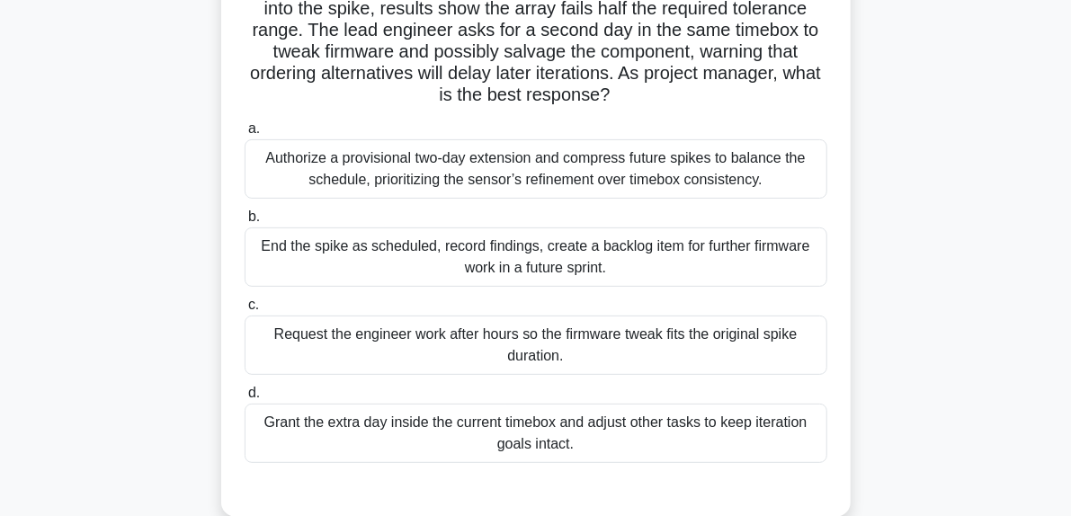
click at [630, 255] on div "End the spike as scheduled, record findings, create a backlog item for further …" at bounding box center [536, 256] width 583 height 59
click at [245, 223] on input "b. End the spike as scheduled, record findings, create a backlog item for furth…" at bounding box center [245, 217] width 0 height 12
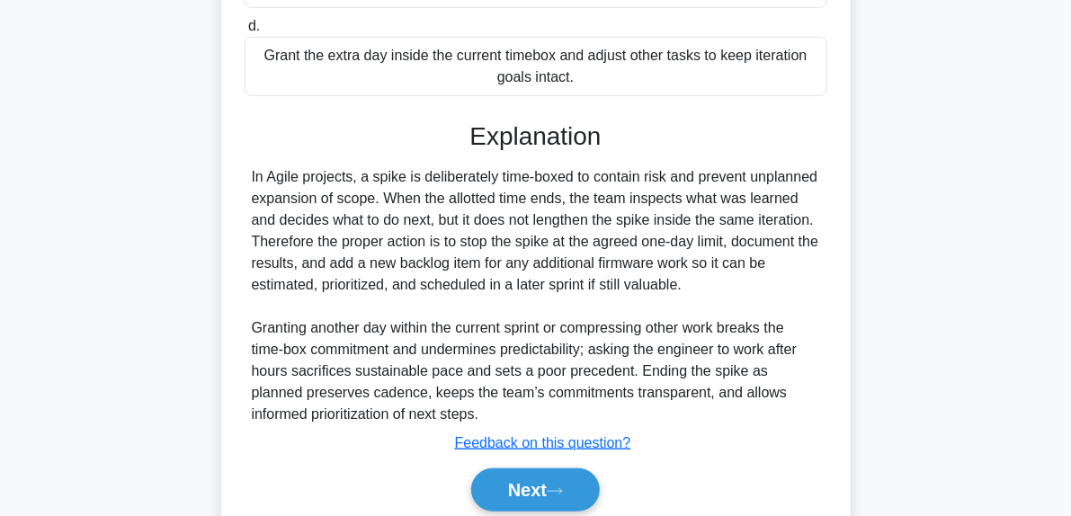
scroll to position [548, 0]
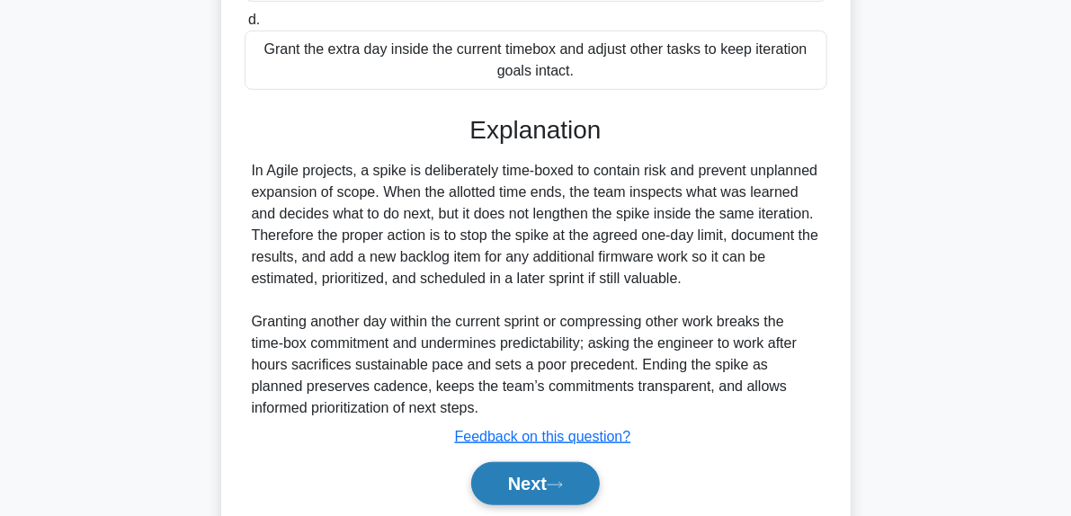
click at [575, 489] on button "Next" at bounding box center [535, 483] width 129 height 43
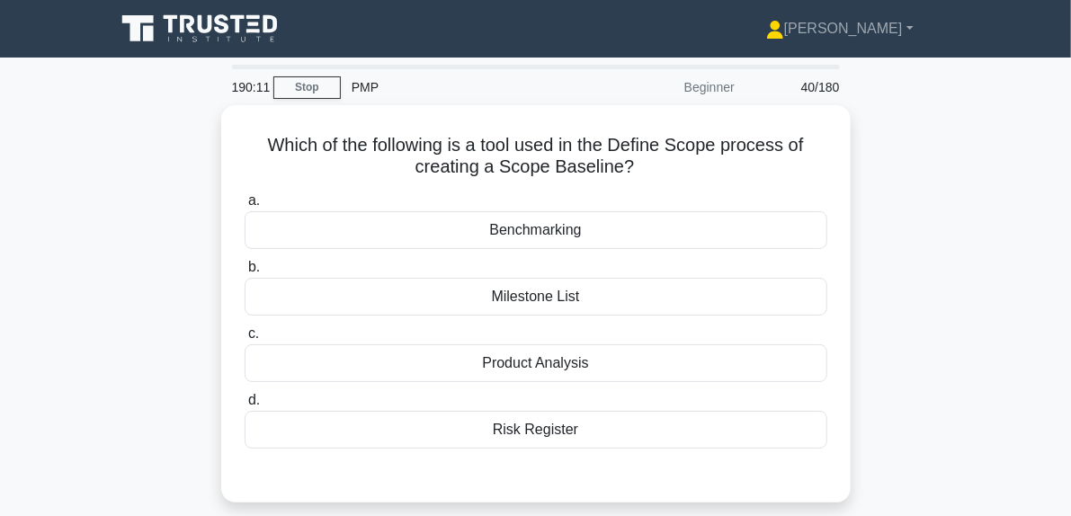
scroll to position [58, 0]
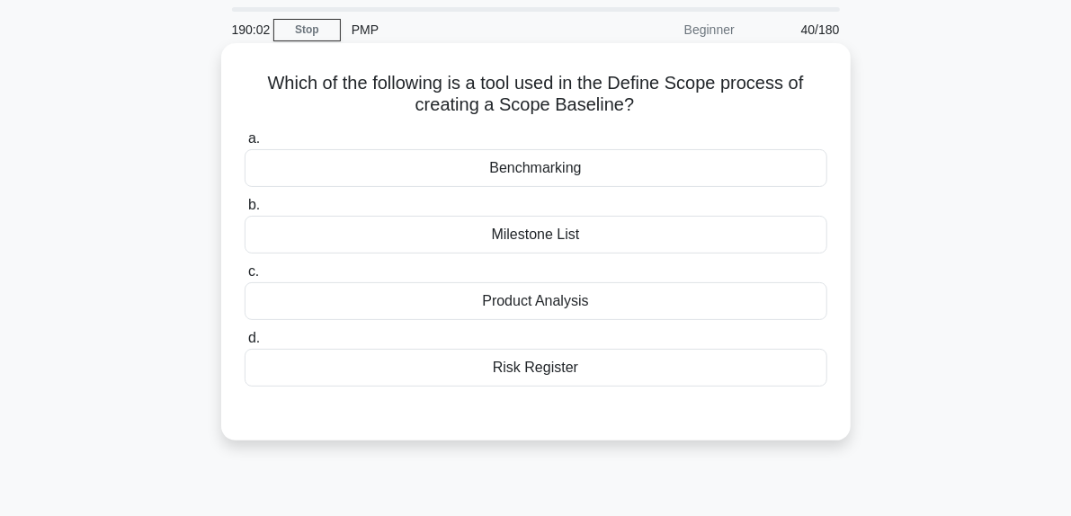
click at [521, 307] on div "Product Analysis" at bounding box center [536, 301] width 583 height 38
click at [245, 278] on input "c. Product Analysis" at bounding box center [245, 272] width 0 height 12
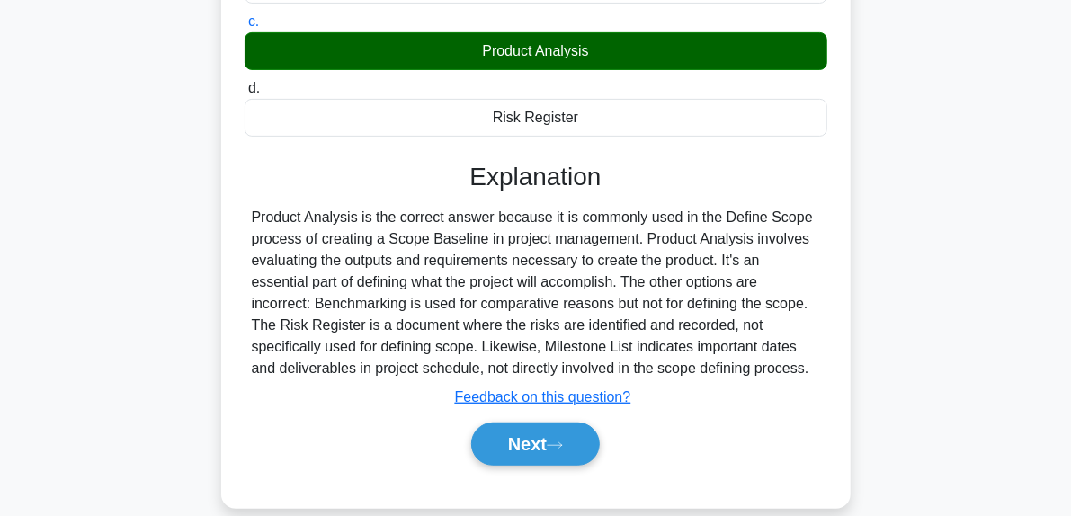
scroll to position [372, 0]
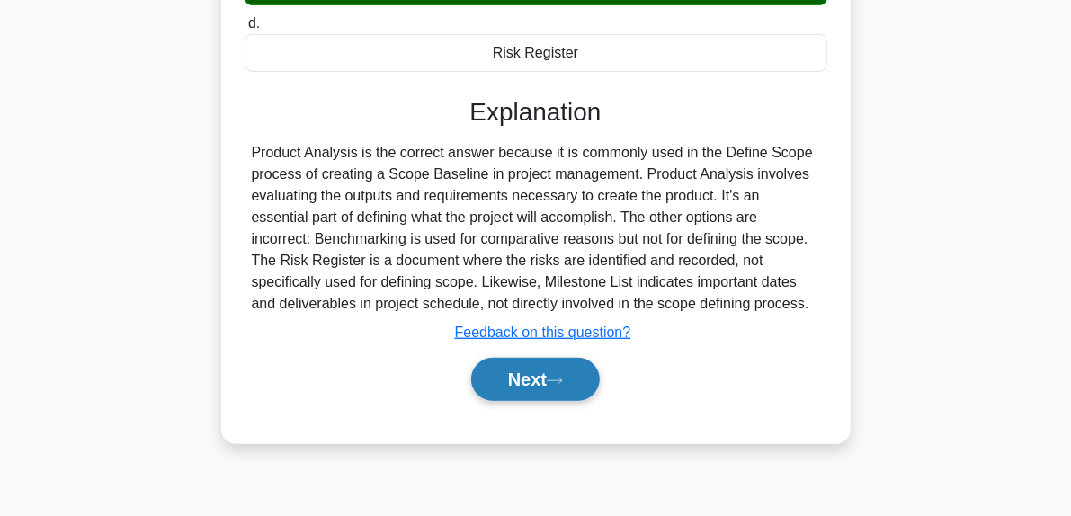
click at [572, 379] on button "Next" at bounding box center [535, 379] width 129 height 43
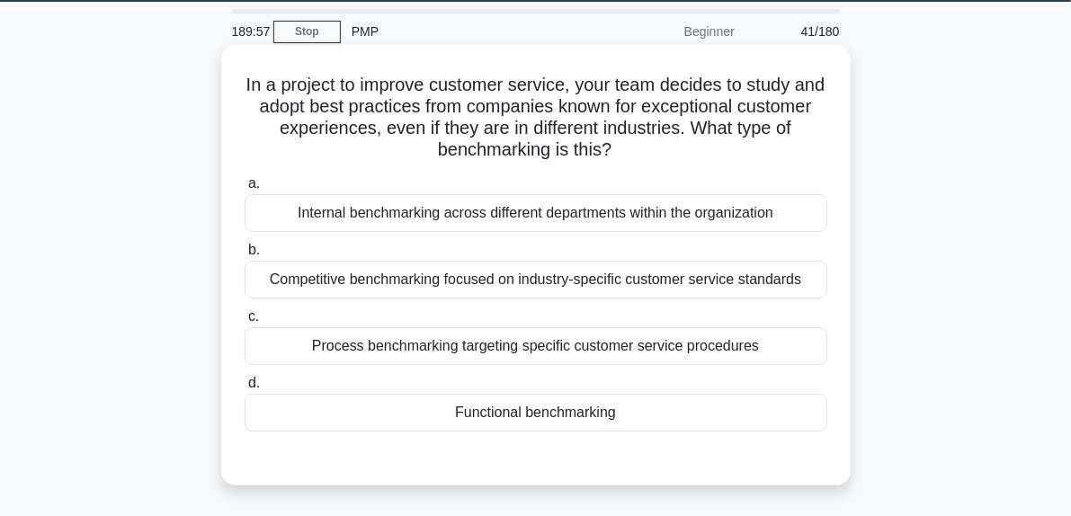
scroll to position [79, 0]
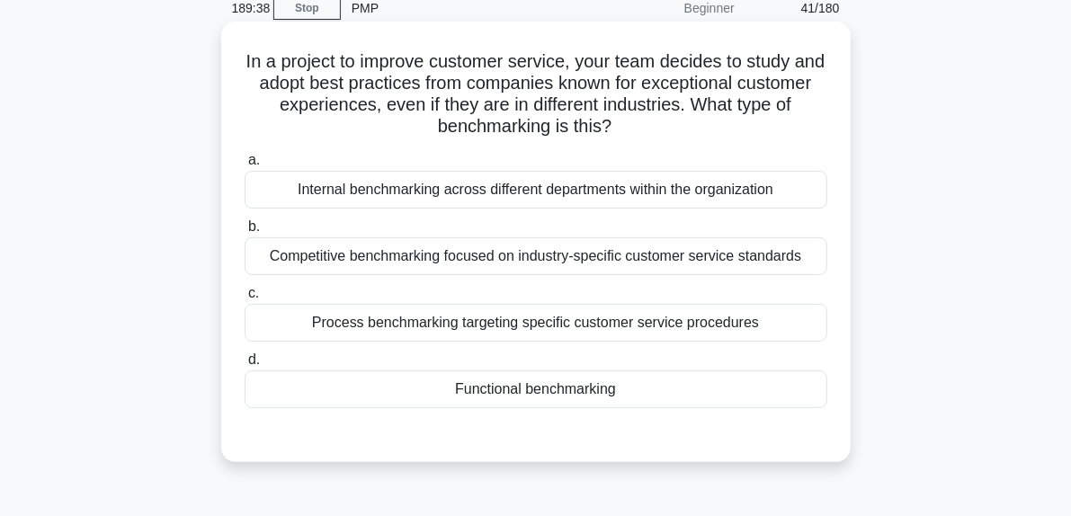
click at [506, 259] on div "Competitive benchmarking focused on industry-specific customer service standards" at bounding box center [536, 256] width 583 height 38
click at [245, 233] on input "b. Competitive benchmarking focused on industry-specific customer service stand…" at bounding box center [245, 227] width 0 height 12
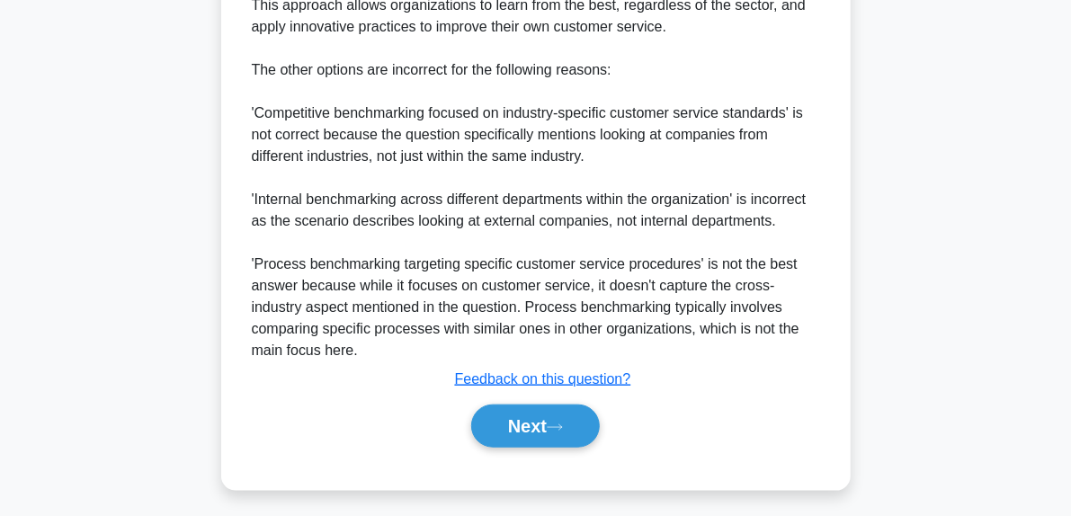
scroll to position [741, 0]
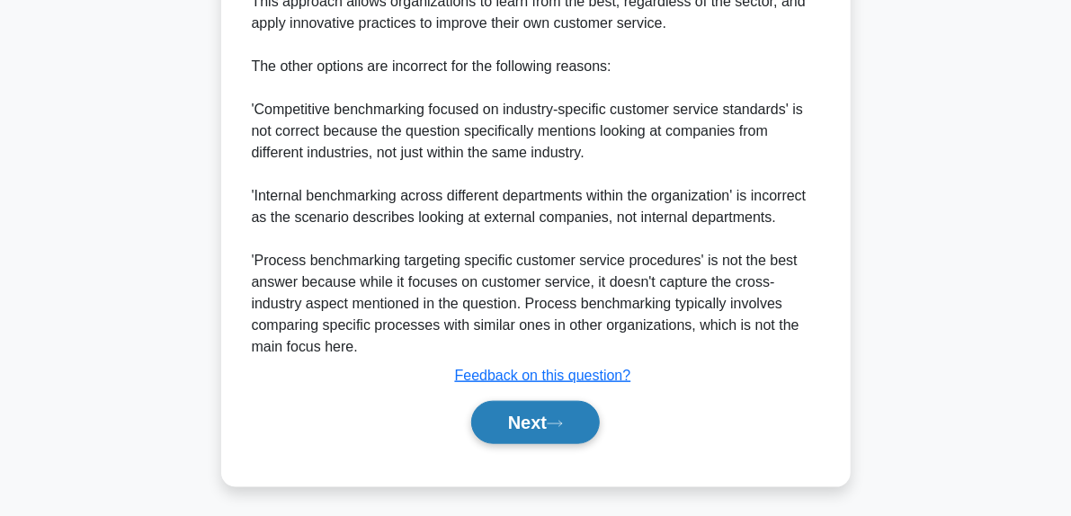
click at [550, 416] on button "Next" at bounding box center [535, 422] width 129 height 43
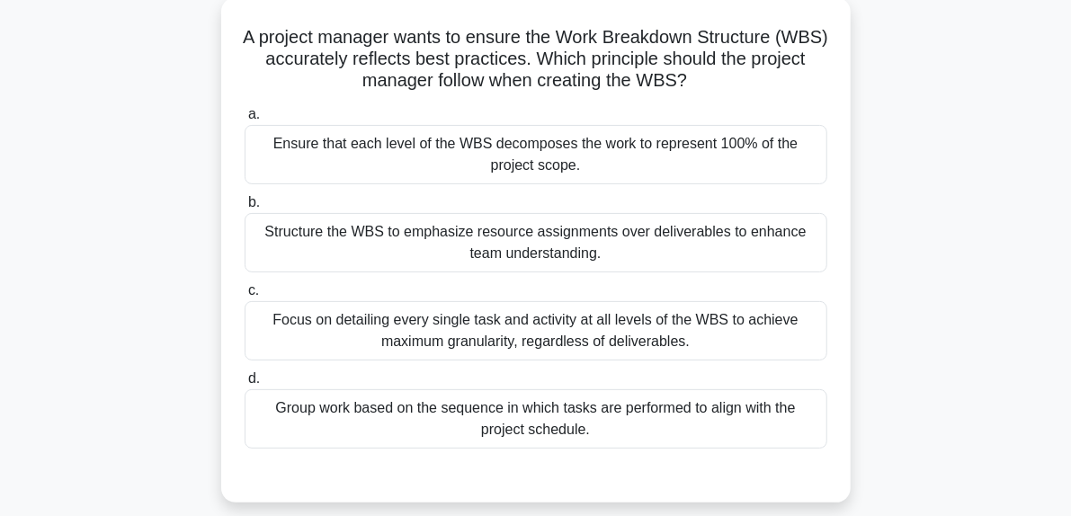
scroll to position [108, 0]
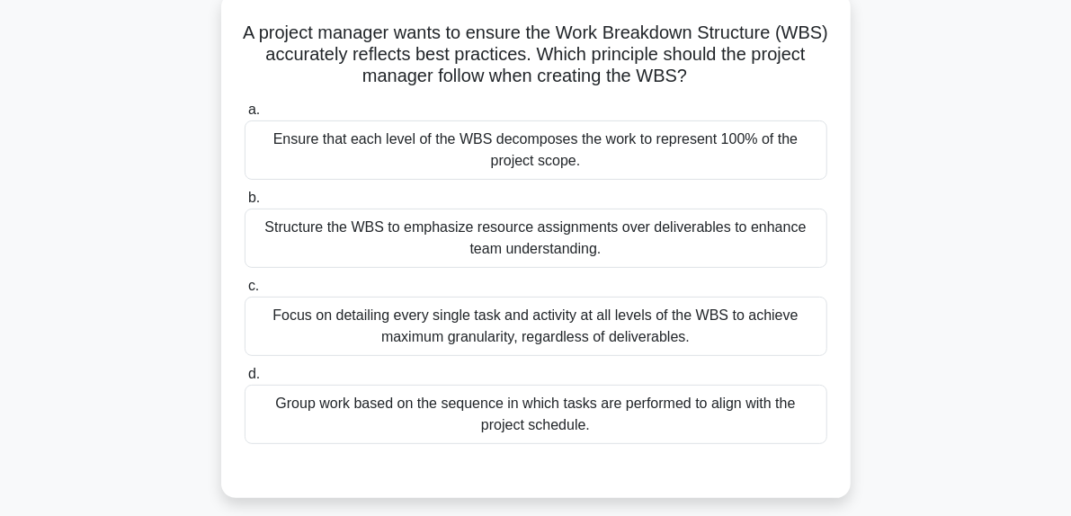
click at [577, 151] on div "Ensure that each level of the WBS decomposes the work to represent 100% of the …" at bounding box center [536, 149] width 583 height 59
click at [245, 116] on input "a. Ensure that each level of the WBS decomposes the work to represent 100% of t…" at bounding box center [245, 110] width 0 height 12
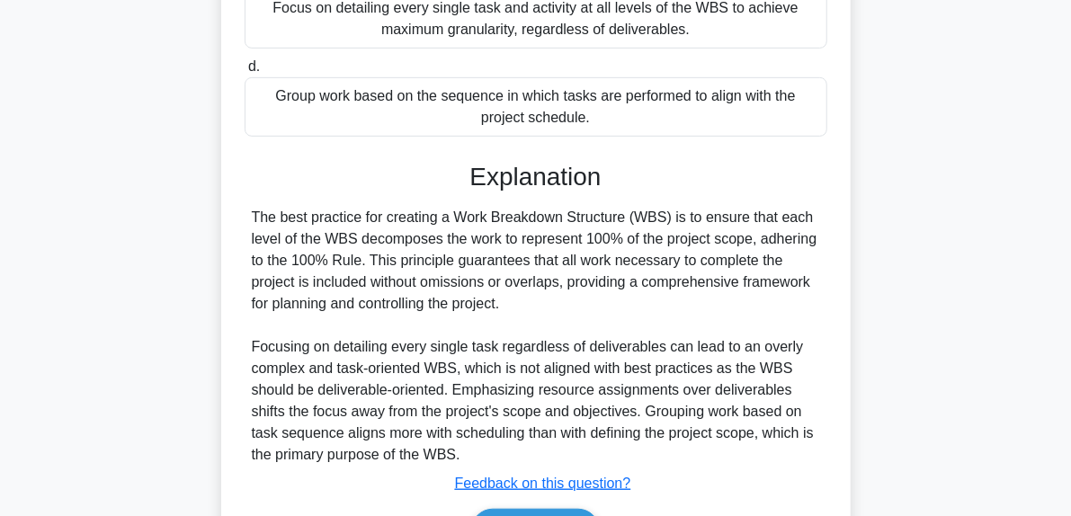
scroll to position [525, 0]
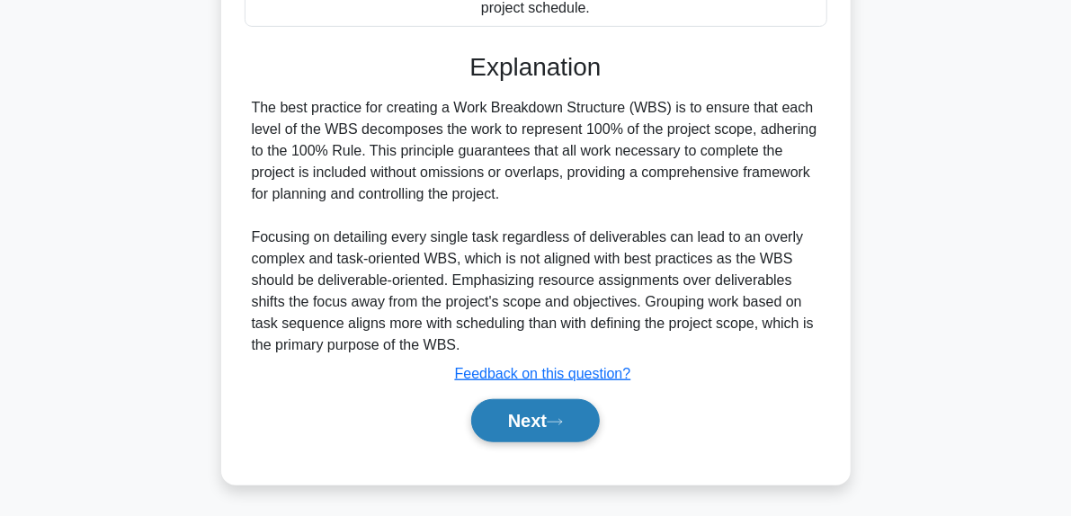
click at [563, 418] on icon at bounding box center [555, 422] width 16 height 10
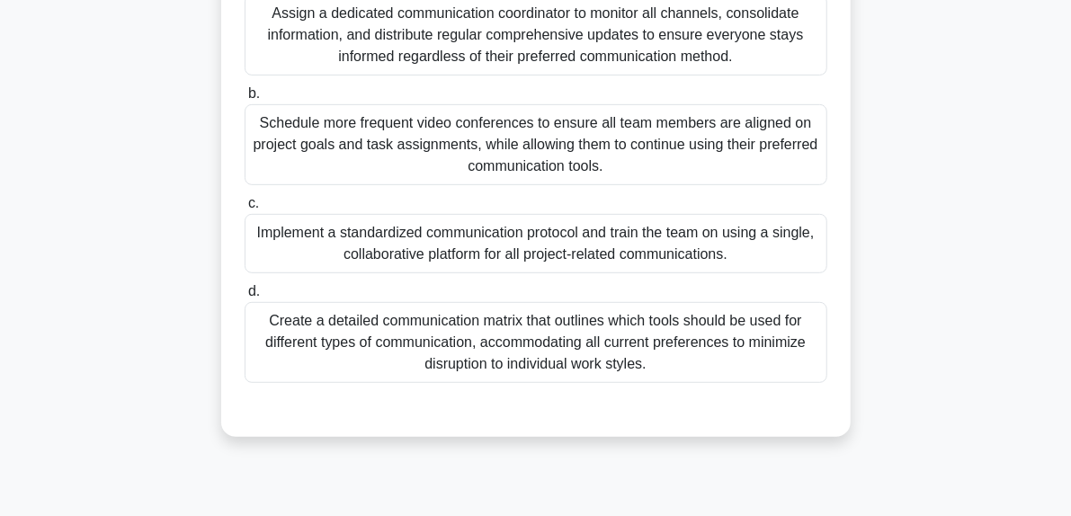
scroll to position [363, 0]
click at [493, 343] on div "Create a detailed communication matrix that outlines which tools should be used…" at bounding box center [536, 342] width 583 height 81
click at [245, 298] on input "d. Create a detailed communication matrix that outlines which tools should be u…" at bounding box center [245, 292] width 0 height 12
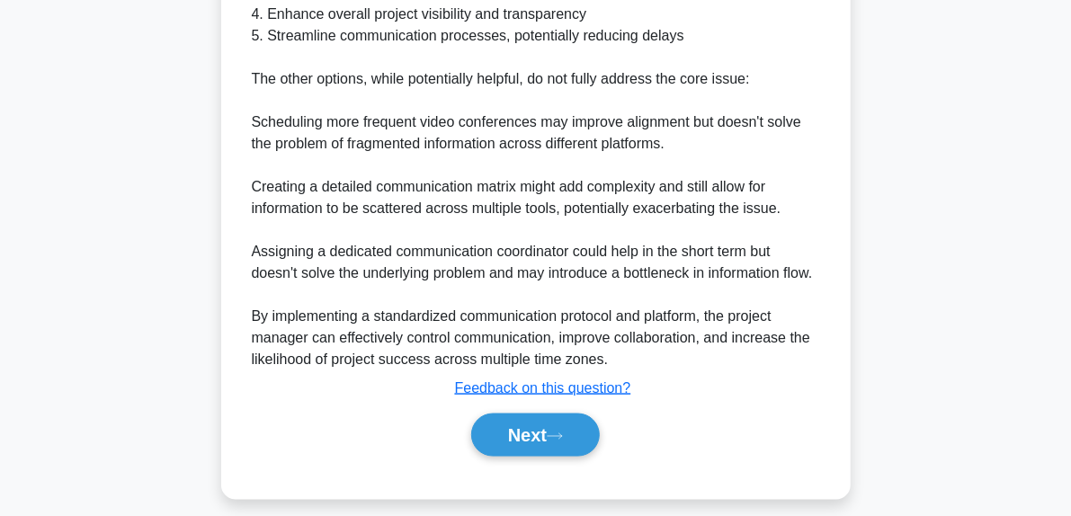
scroll to position [1052, 0]
click at [565, 444] on button "Next" at bounding box center [535, 435] width 129 height 43
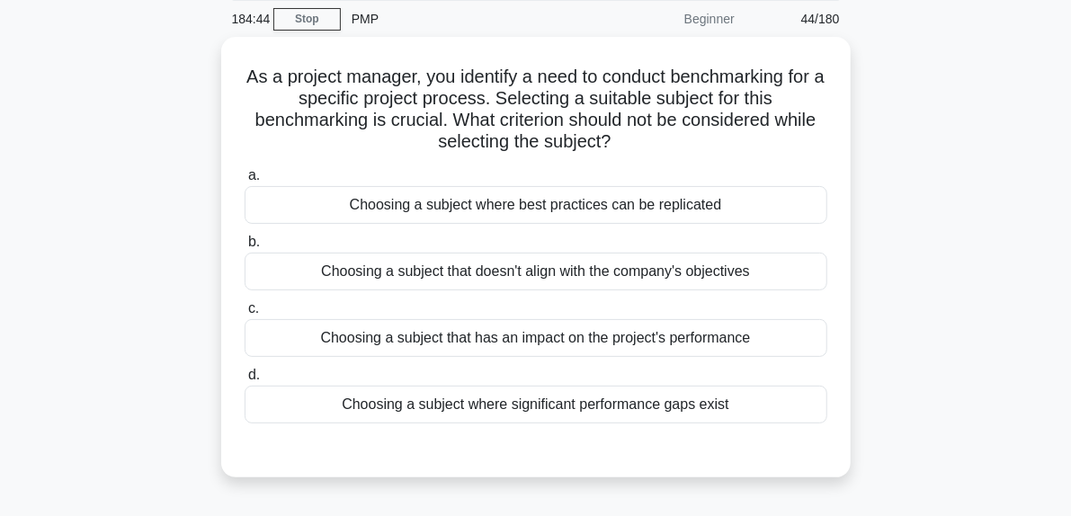
scroll to position [74, 0]
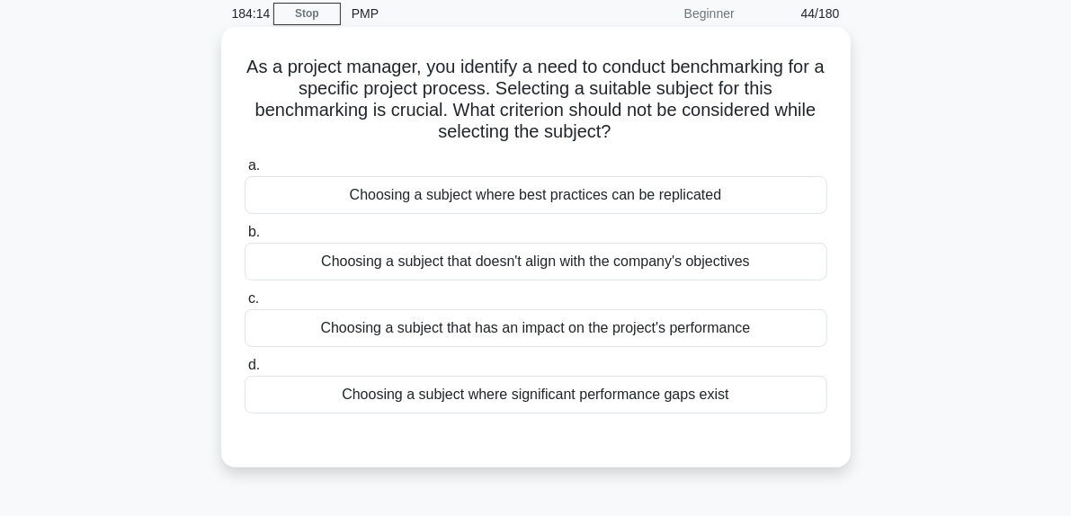
click at [567, 196] on div "Choosing a subject where best practices can be replicated" at bounding box center [536, 195] width 583 height 38
click at [245, 172] on input "a. Choosing a subject where best practices can be replicated" at bounding box center [245, 166] width 0 height 12
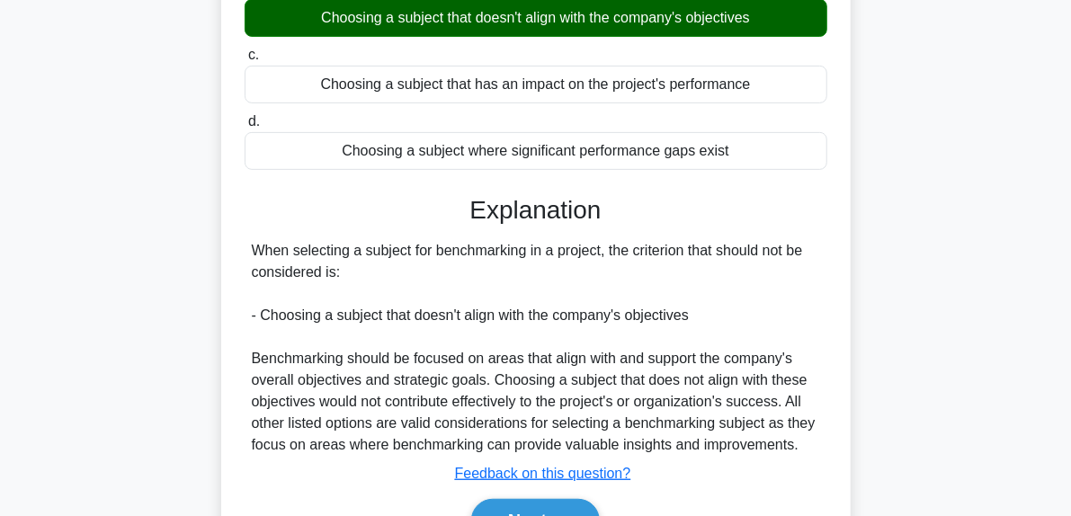
scroll to position [455, 0]
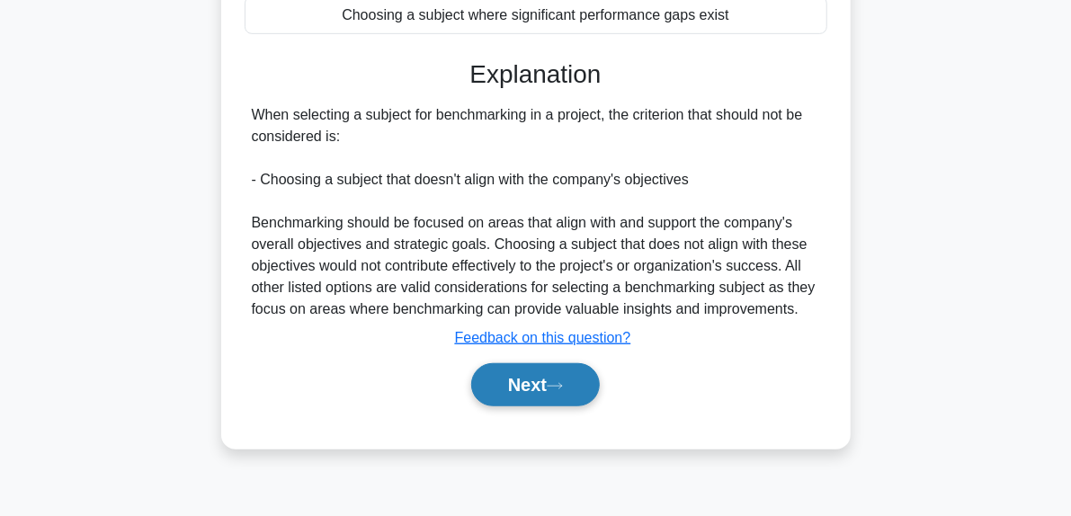
click at [573, 398] on button "Next" at bounding box center [535, 384] width 129 height 43
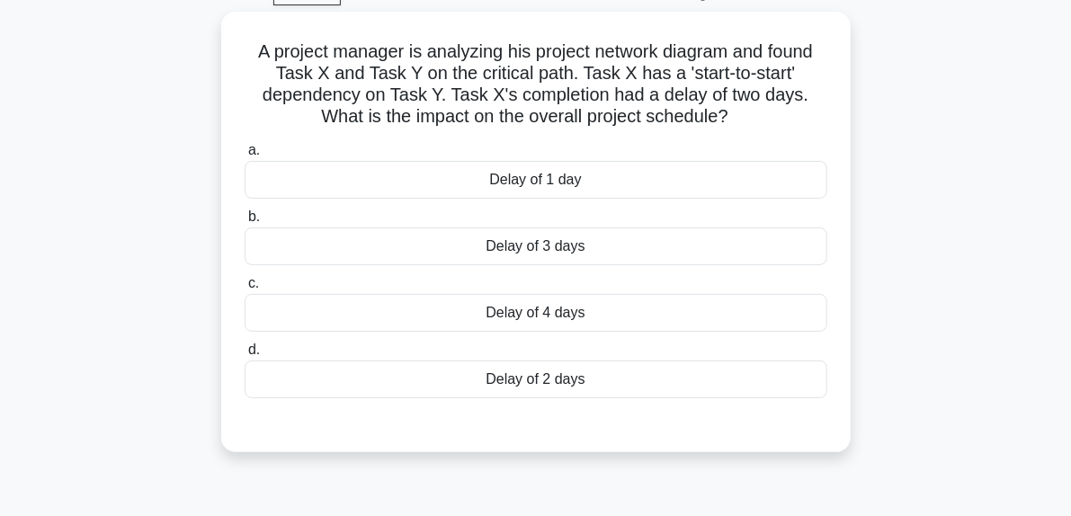
scroll to position [77, 0]
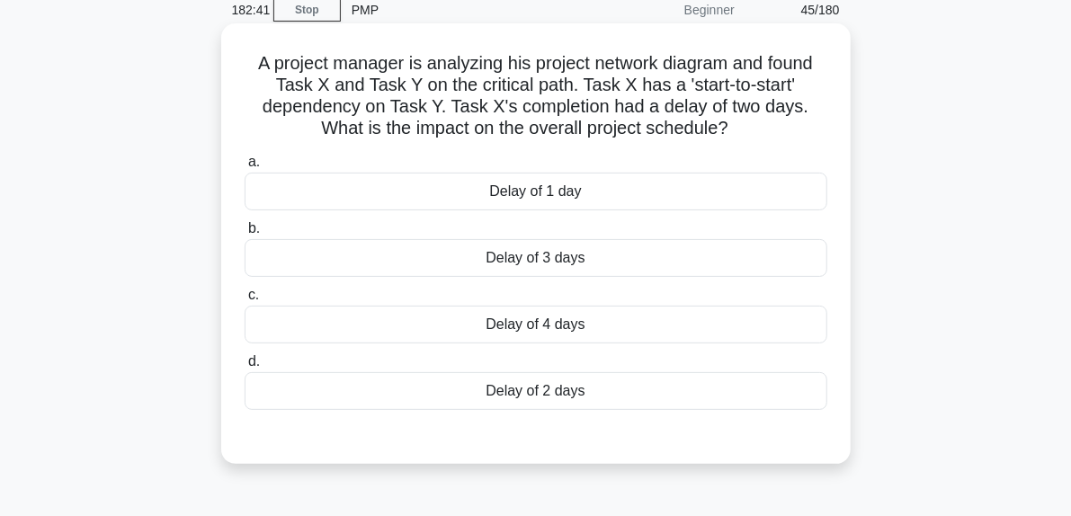
click at [575, 378] on div "Delay of 2 days" at bounding box center [536, 391] width 583 height 38
click at [245, 368] on input "d. Delay of 2 days" at bounding box center [245, 362] width 0 height 12
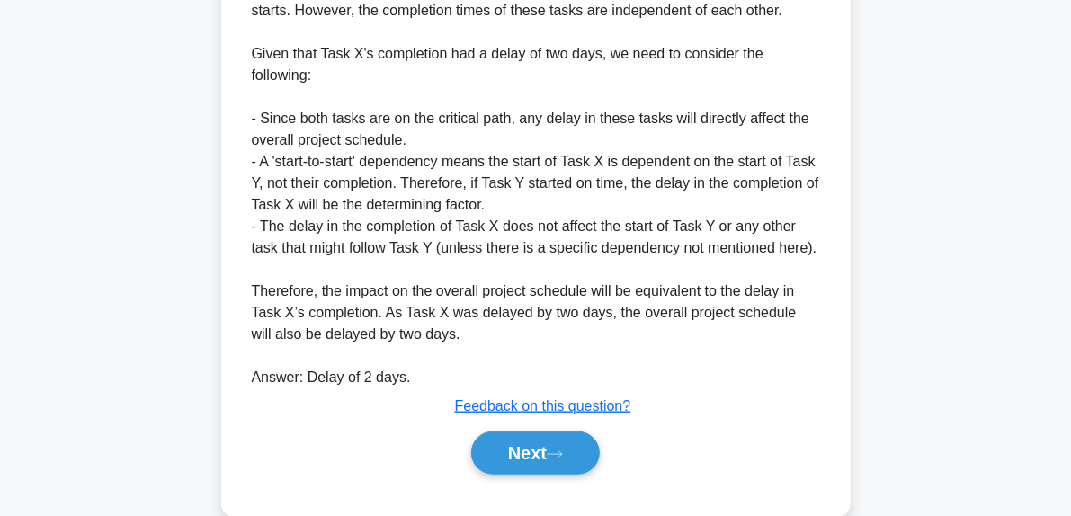
scroll to position [633, 0]
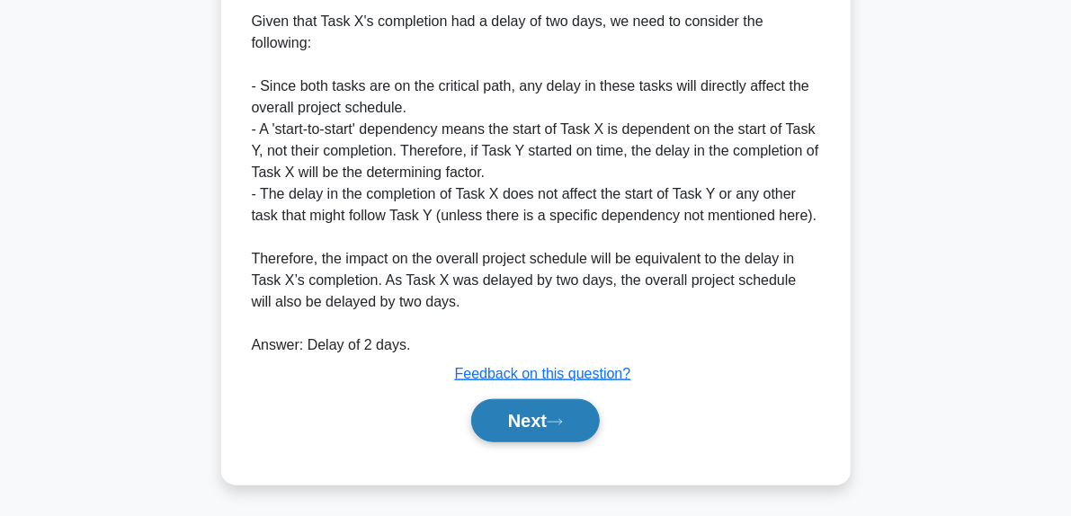
click at [563, 417] on icon at bounding box center [555, 422] width 16 height 10
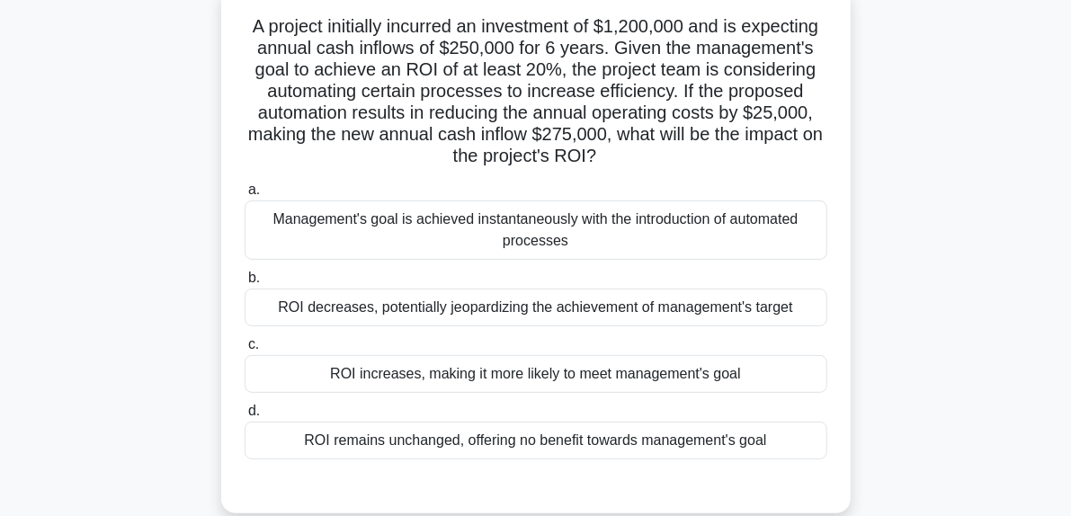
scroll to position [117, 0]
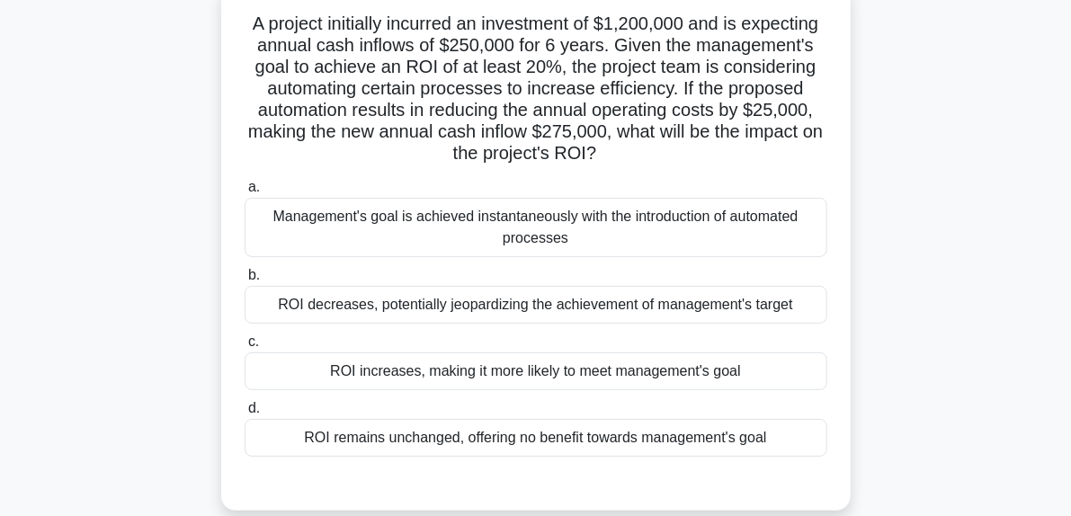
click at [505, 375] on div "ROI increases, making it more likely to meet management's goal" at bounding box center [536, 371] width 583 height 38
click at [245, 348] on input "c. ROI increases, making it more likely to meet management's goal" at bounding box center [245, 342] width 0 height 12
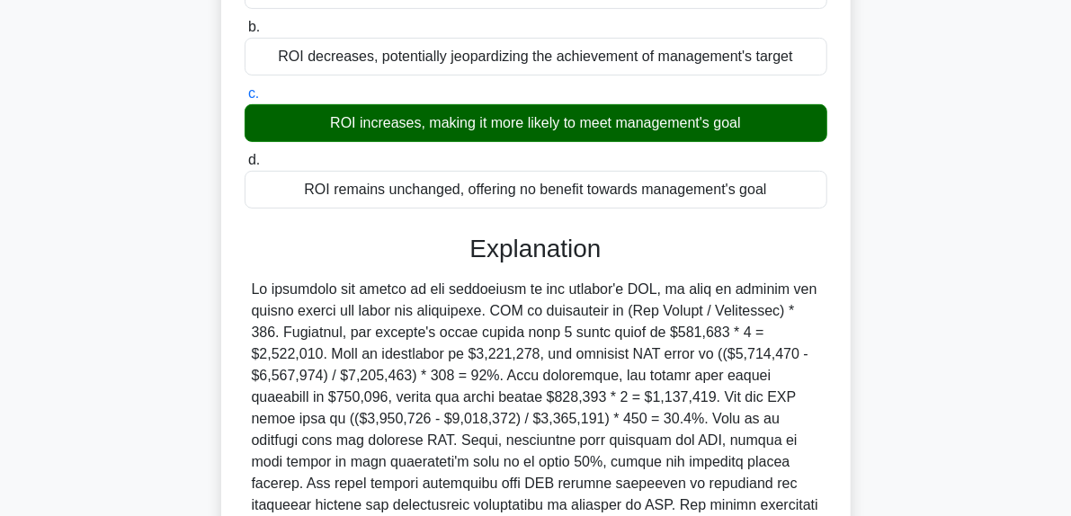
scroll to position [568, 0]
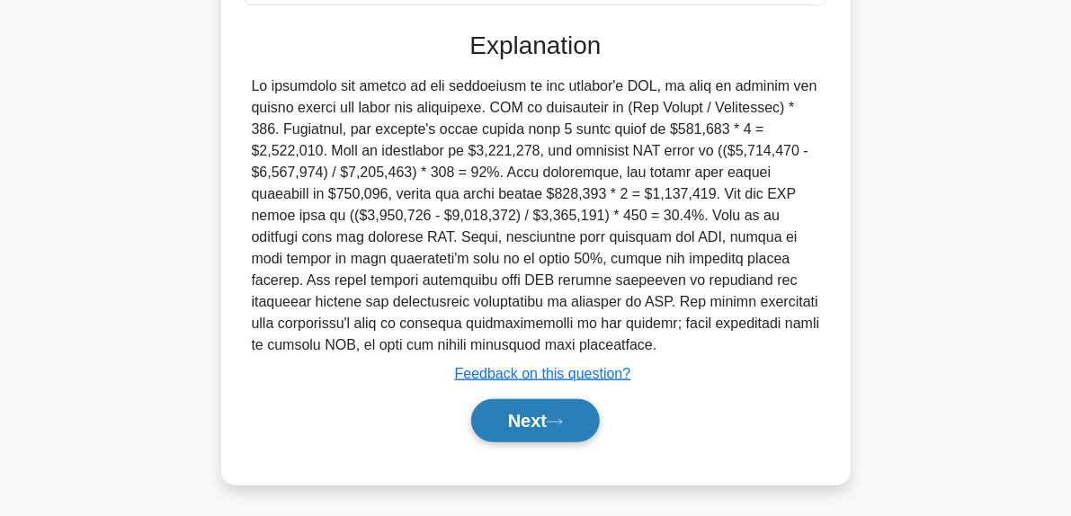
click at [565, 430] on button "Next" at bounding box center [535, 420] width 129 height 43
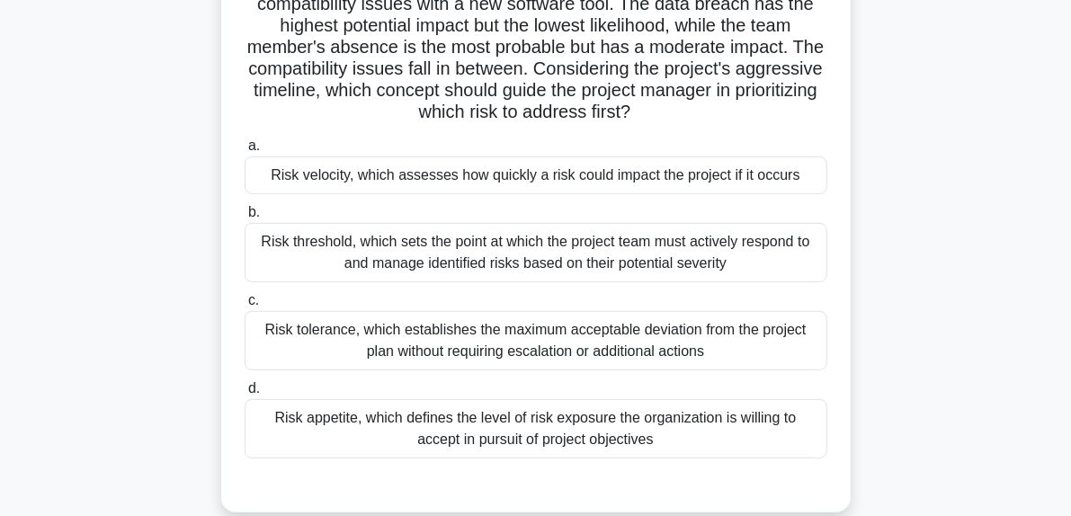
scroll to position [187, 0]
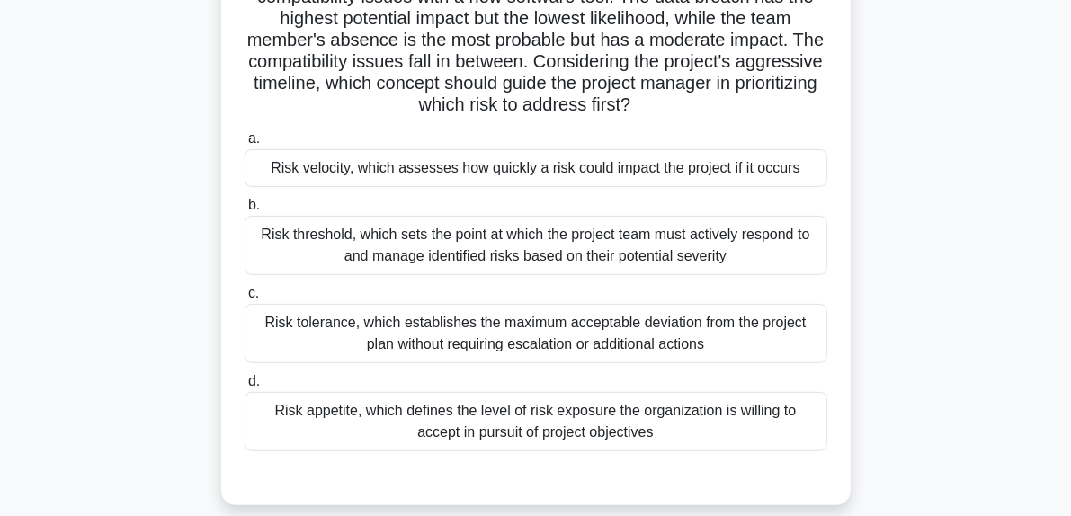
click at [805, 165] on div "Risk velocity, which assesses how quickly a risk could impact the project if it…" at bounding box center [536, 168] width 583 height 38
click at [245, 145] on input "a. Risk velocity, which assesses how quickly a risk could impact the project if…" at bounding box center [245, 139] width 0 height 12
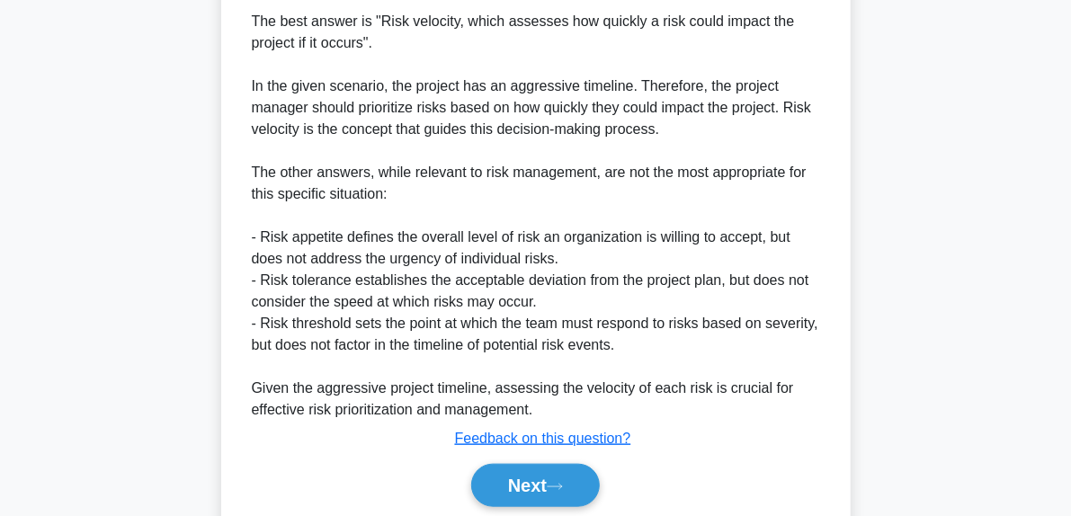
scroll to position [762, 0]
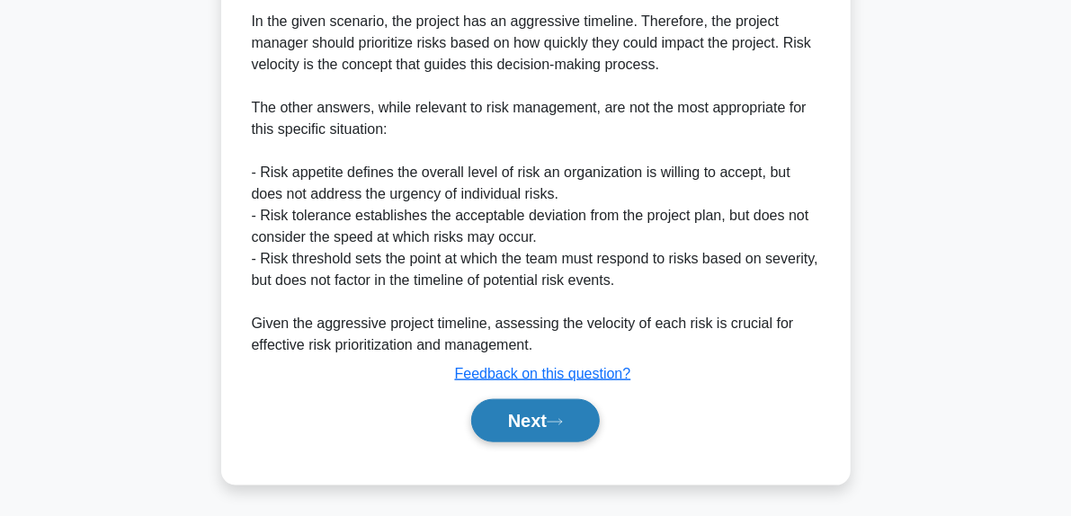
click at [584, 414] on button "Next" at bounding box center [535, 420] width 129 height 43
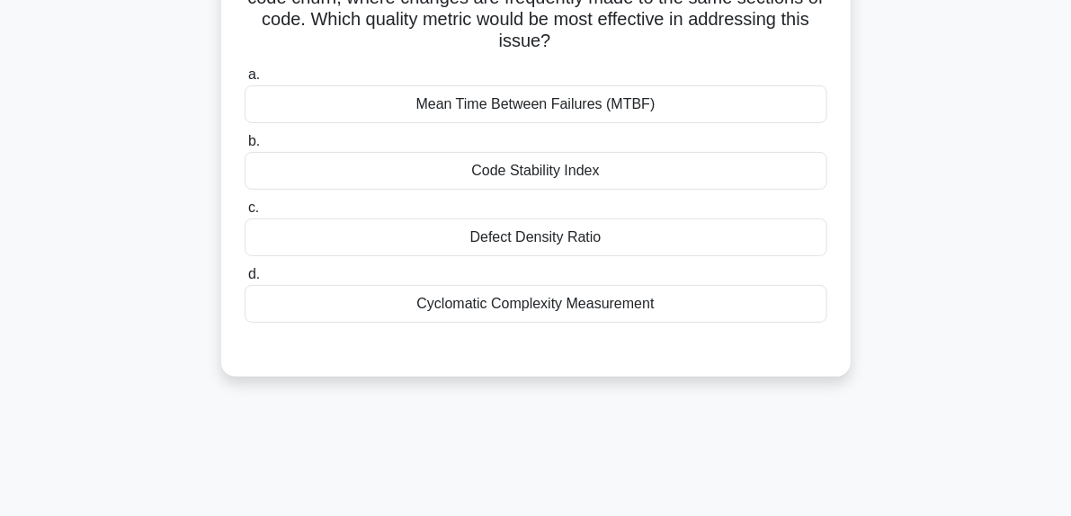
scroll to position [97, 0]
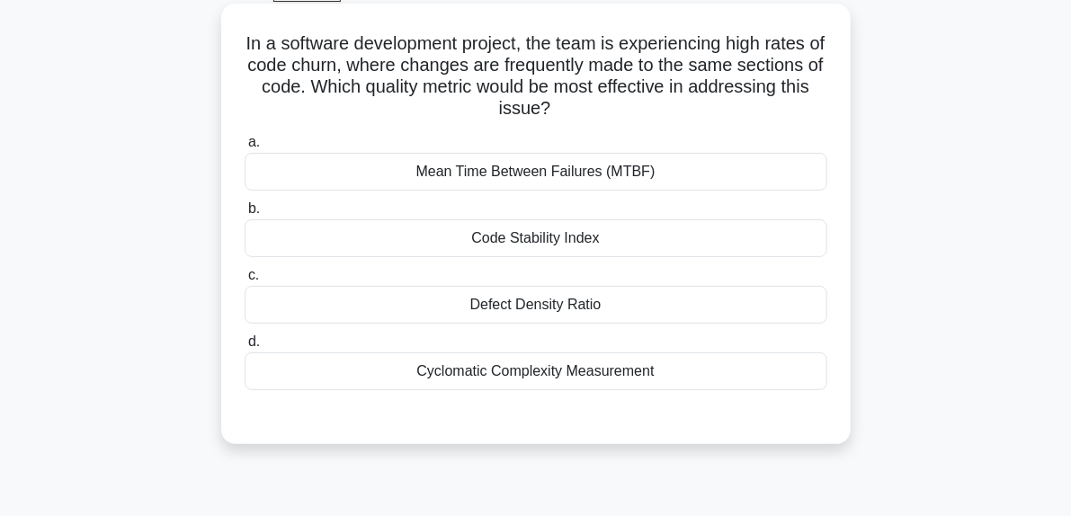
click at [536, 234] on div "Code Stability Index" at bounding box center [536, 238] width 583 height 38
click at [245, 215] on input "b. Code Stability Index" at bounding box center [245, 209] width 0 height 12
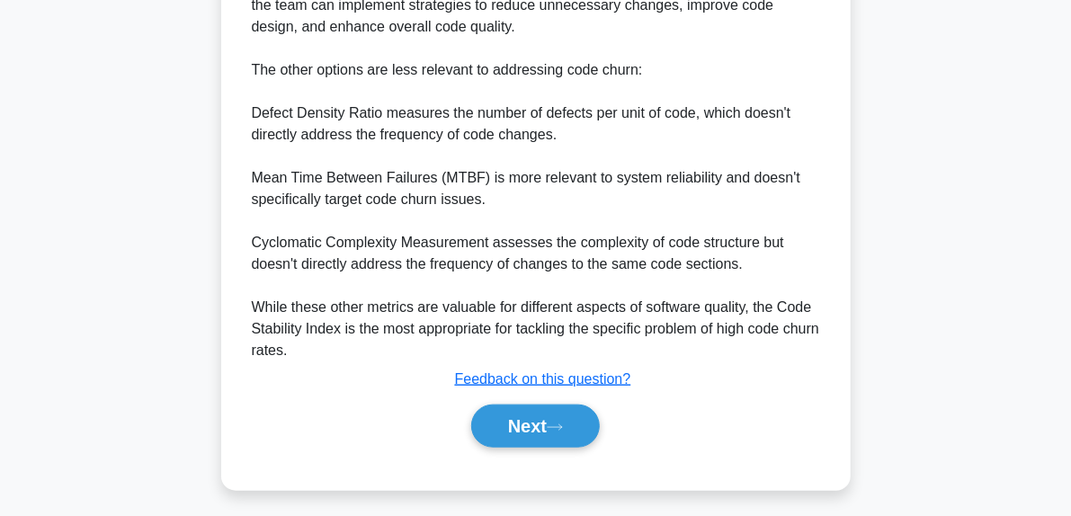
scroll to position [719, 0]
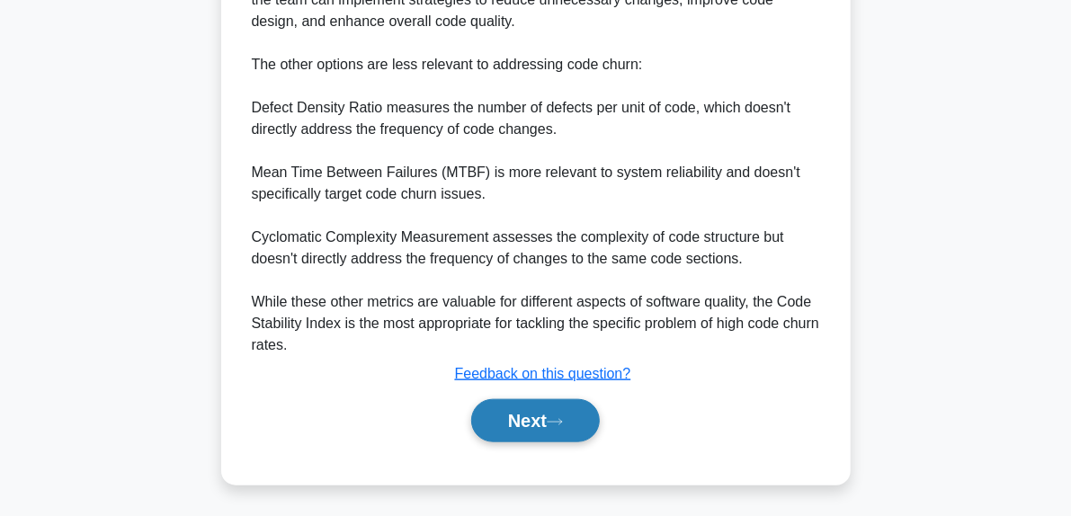
click at [575, 421] on button "Next" at bounding box center [535, 420] width 129 height 43
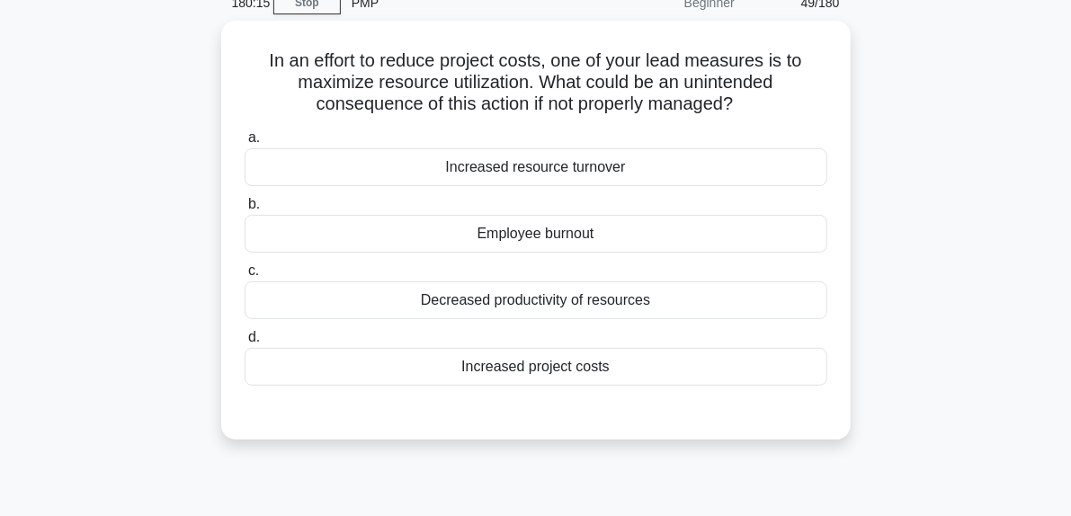
scroll to position [86, 0]
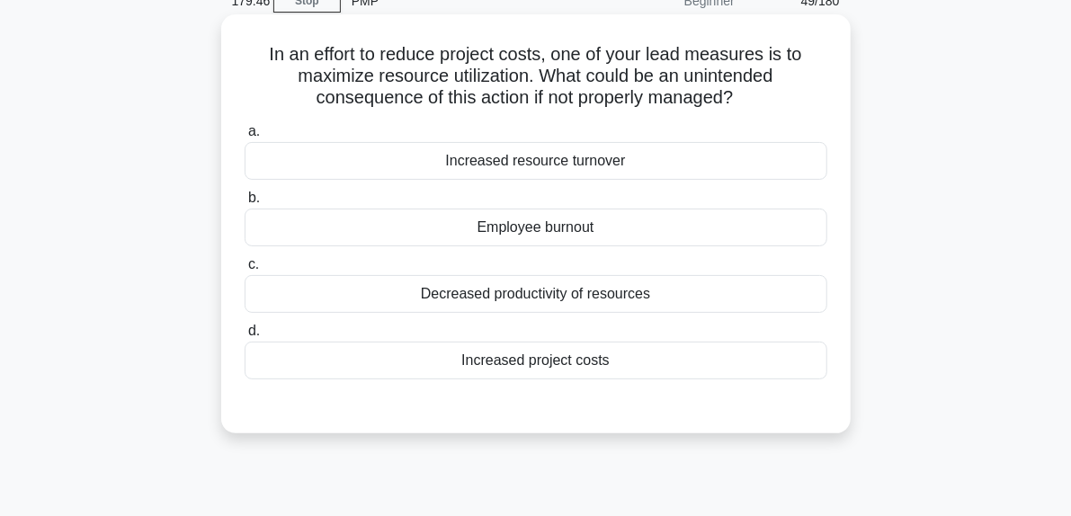
click at [527, 228] on div "Employee burnout" at bounding box center [536, 228] width 583 height 38
click at [245, 204] on input "b. Employee burnout" at bounding box center [245, 198] width 0 height 12
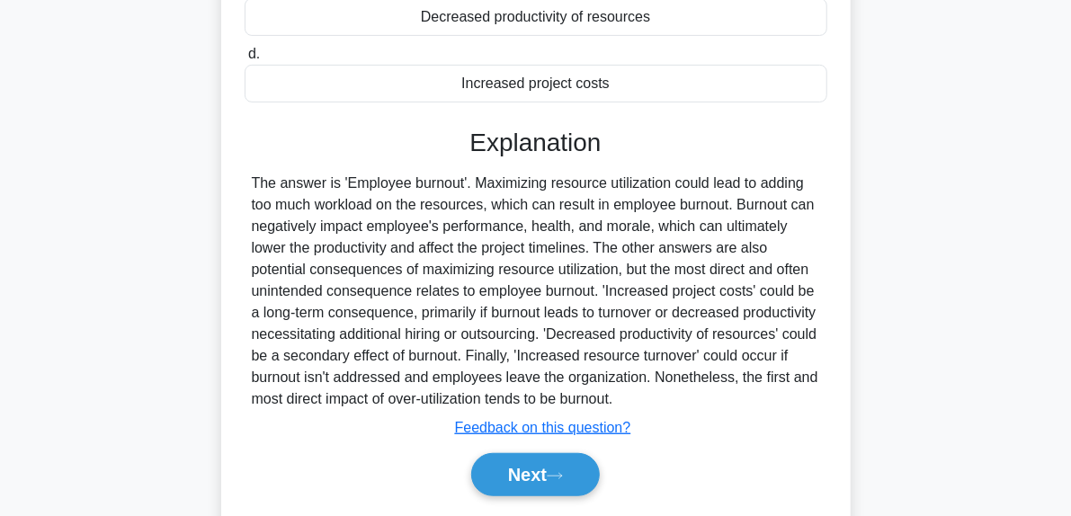
scroll to position [379, 0]
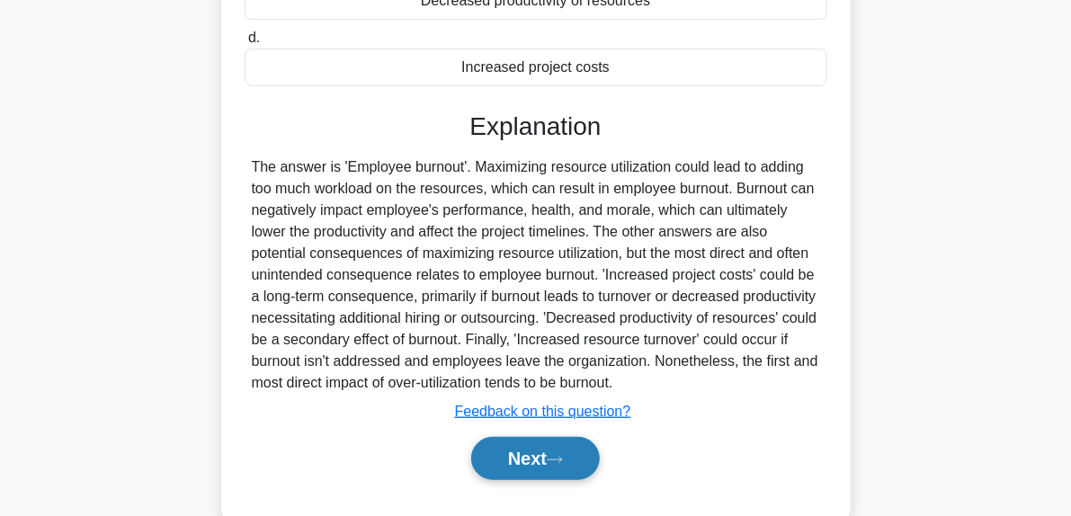
click at [586, 445] on button "Next" at bounding box center [535, 458] width 129 height 43
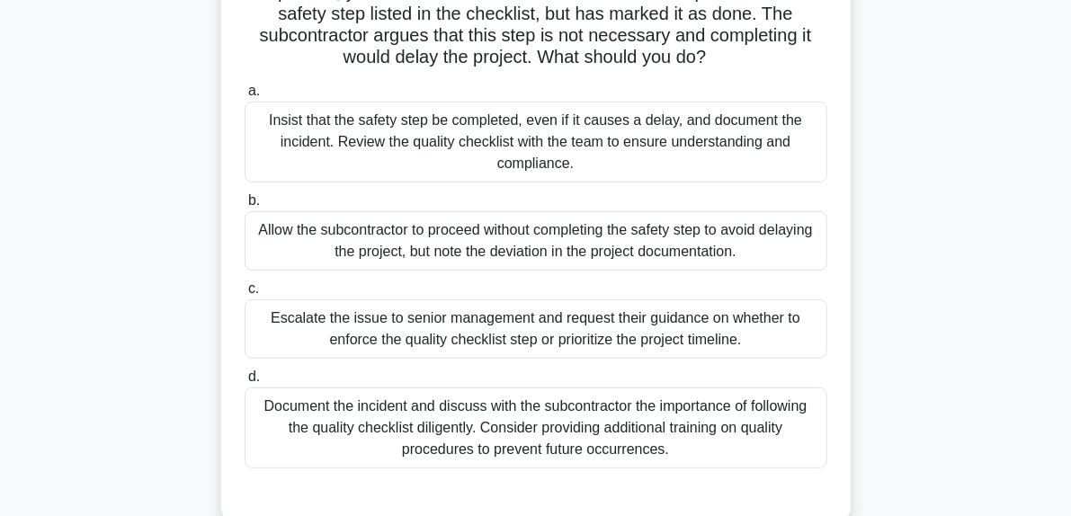
scroll to position [198, 0]
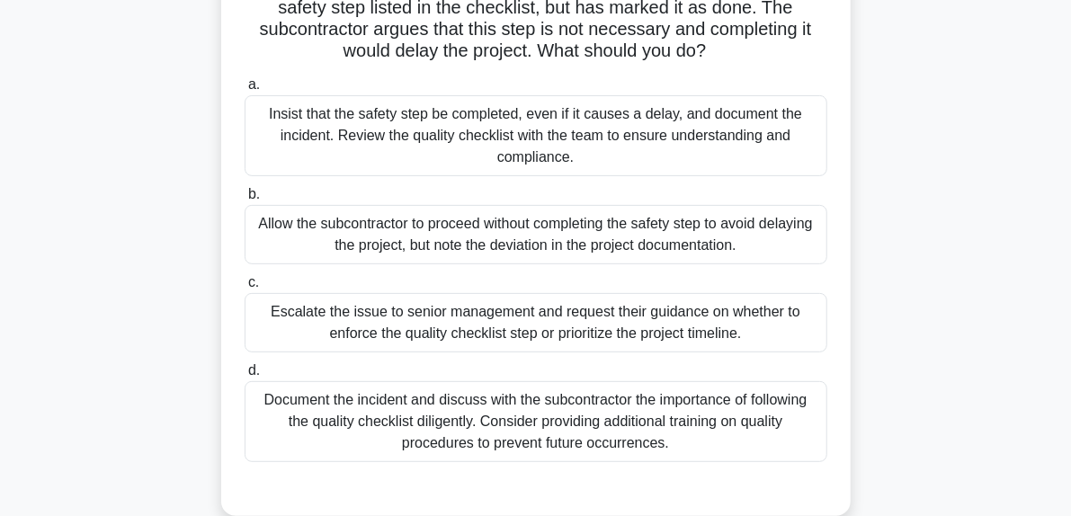
click at [587, 427] on div "Document the incident and discuss with the subcontractor the importance of foll…" at bounding box center [536, 421] width 583 height 81
click at [245, 377] on input "d. Document the incident and discuss with the subcontractor the importance of f…" at bounding box center [245, 371] width 0 height 12
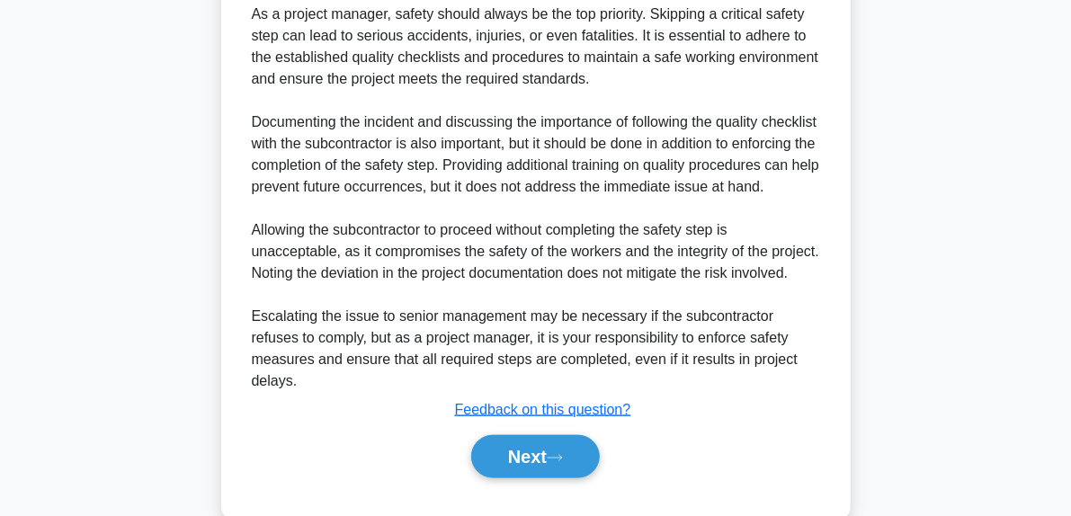
scroll to position [873, 0]
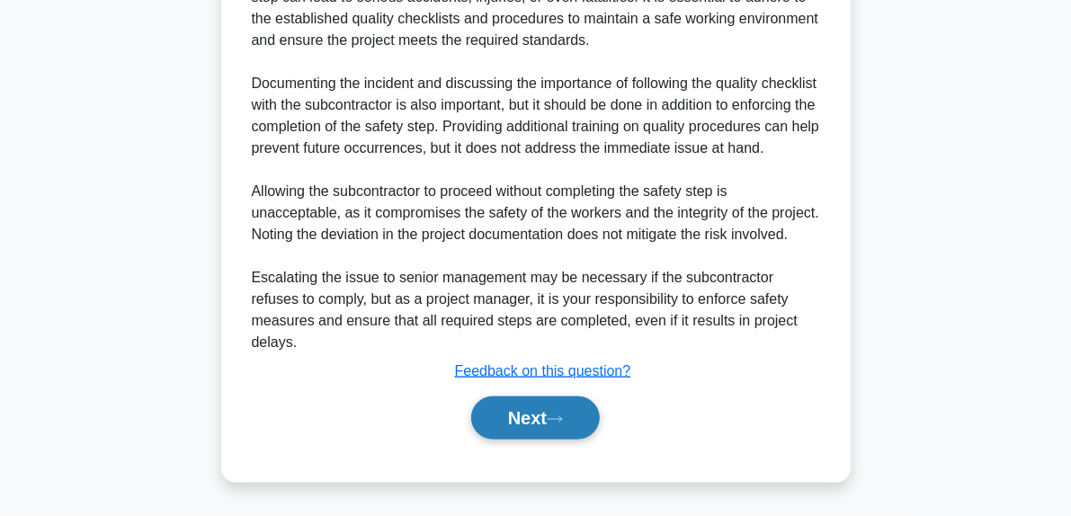
click at [595, 410] on button "Next" at bounding box center [535, 417] width 129 height 43
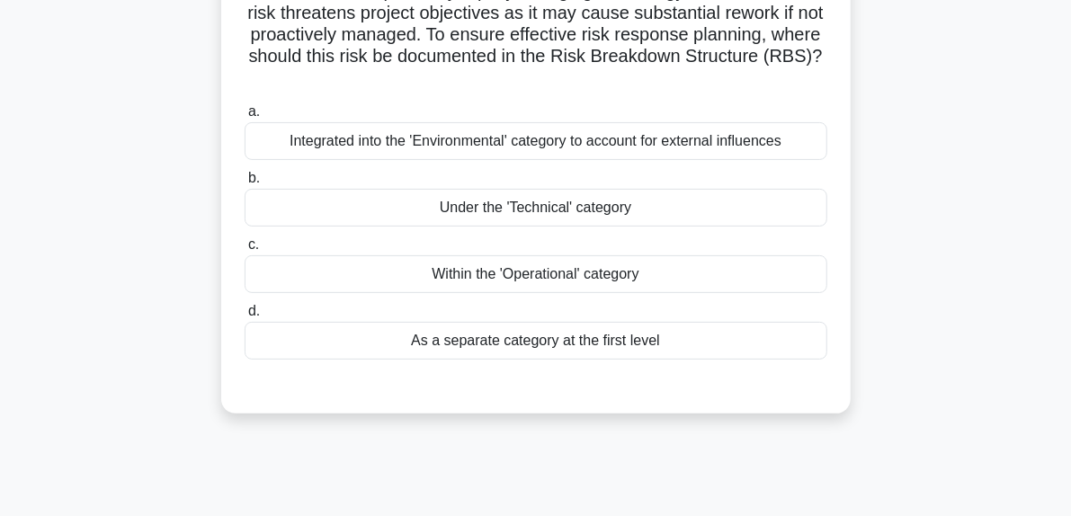
scroll to position [171, 0]
click at [586, 220] on div "Under the 'Technical' category" at bounding box center [536, 208] width 583 height 38
click at [245, 184] on input "b. Under the 'Technical' category" at bounding box center [245, 179] width 0 height 12
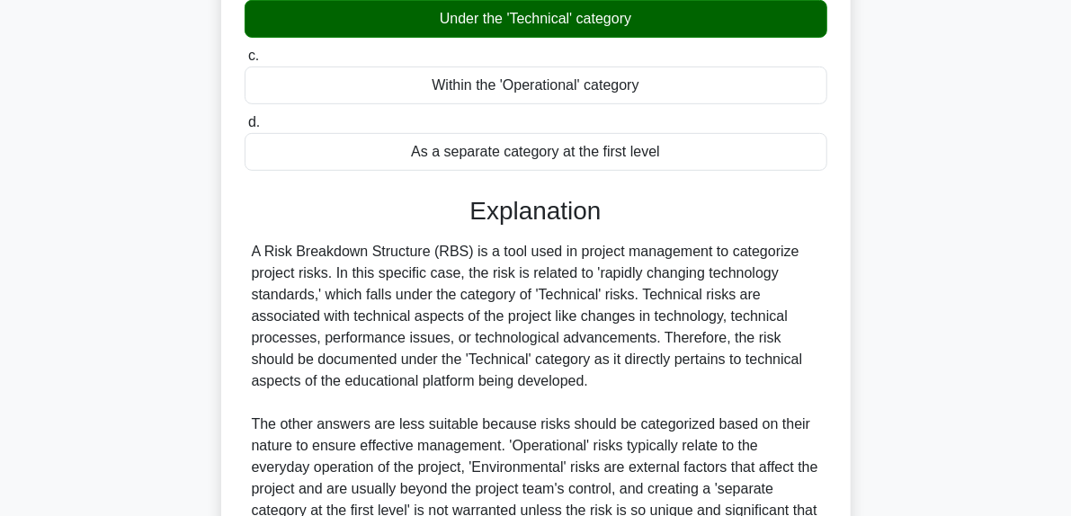
scroll to position [568, 0]
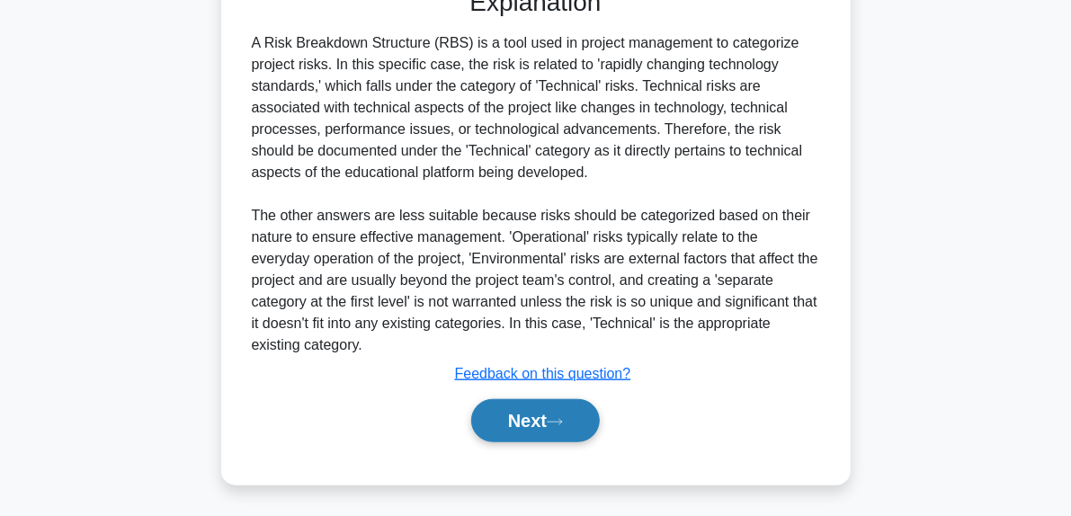
click at [574, 429] on button "Next" at bounding box center [535, 420] width 129 height 43
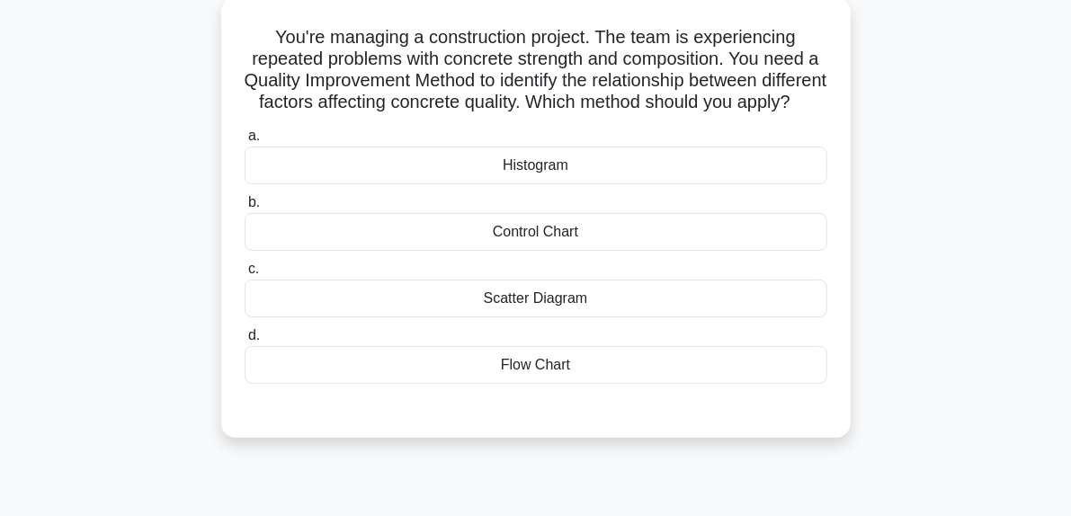
scroll to position [106, 0]
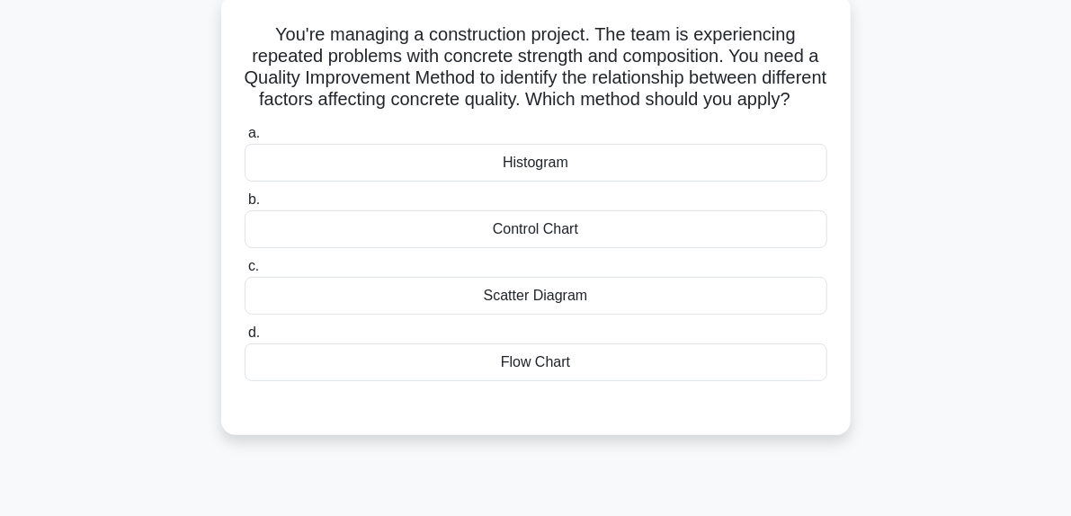
click at [518, 315] on div "Scatter Diagram" at bounding box center [536, 296] width 583 height 38
click at [245, 272] on input "c. Scatter Diagram" at bounding box center [245, 267] width 0 height 12
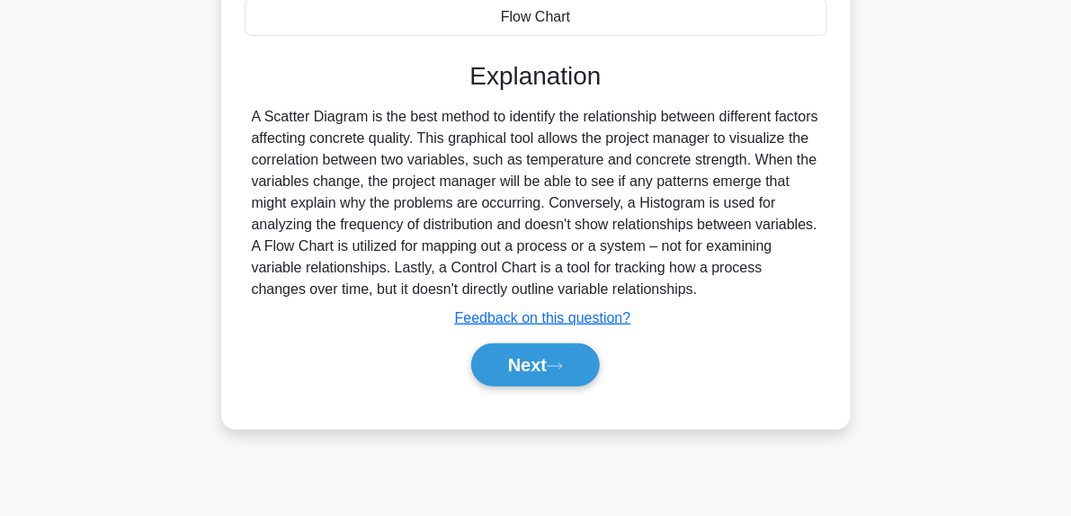
scroll to position [451, 0]
click at [585, 387] on button "Next" at bounding box center [535, 364] width 129 height 43
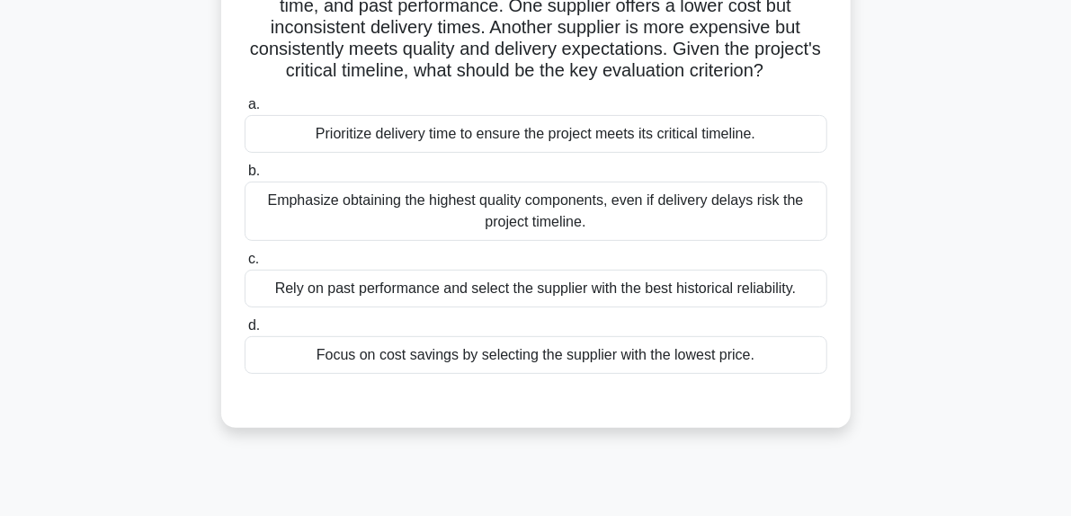
scroll to position [178, 0]
click at [576, 307] on div "Rely on past performance and select the supplier with the best historical relia…" at bounding box center [536, 289] width 583 height 38
click at [245, 265] on input "c. Rely on past performance and select the supplier with the best historical re…" at bounding box center [245, 260] width 0 height 12
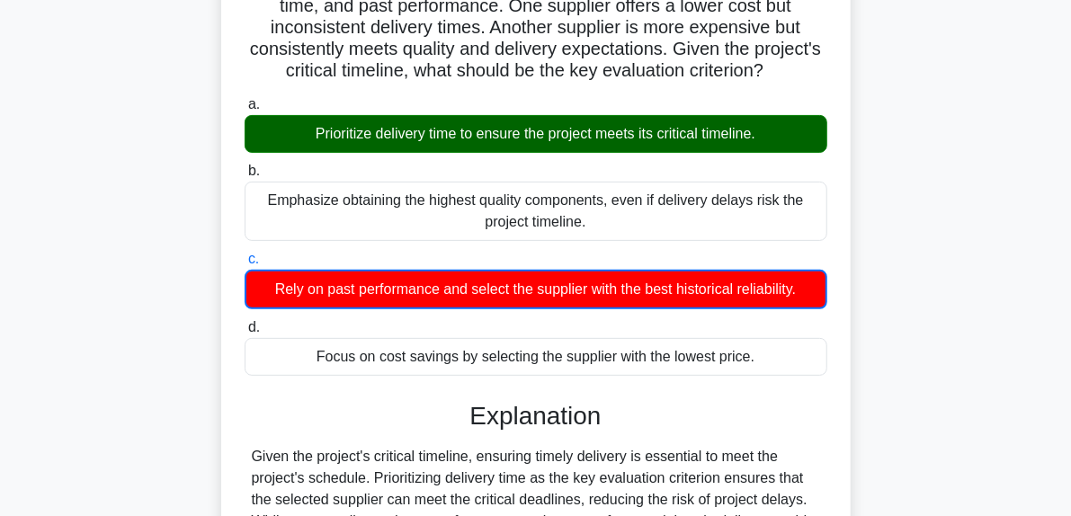
click at [576, 309] on div "Rely on past performance and select the supplier with the best historical relia…" at bounding box center [536, 290] width 583 height 40
click at [245, 265] on input "c. Rely on past performance and select the supplier with the best historical re…" at bounding box center [245, 260] width 0 height 12
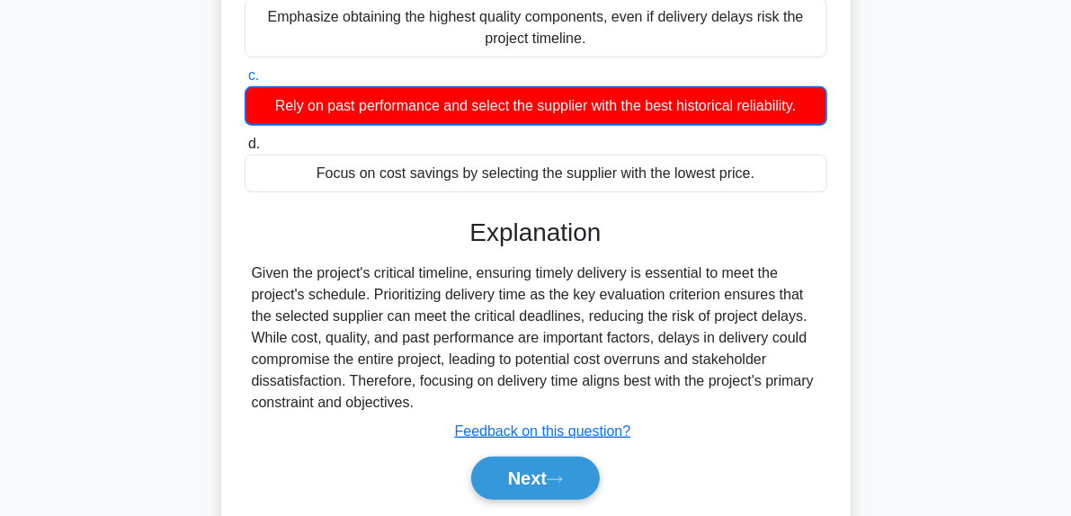
scroll to position [455, 0]
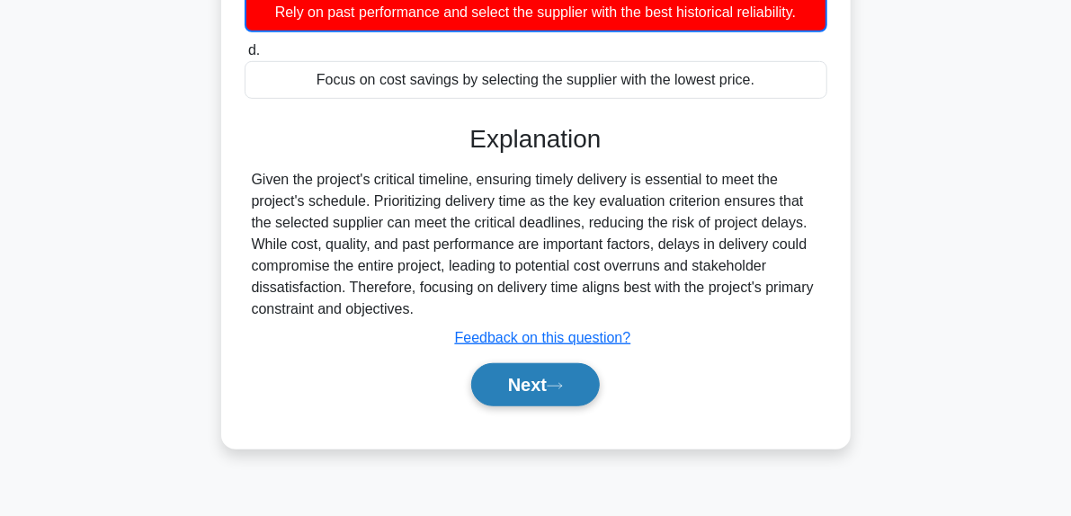
click at [563, 391] on icon at bounding box center [555, 386] width 16 height 10
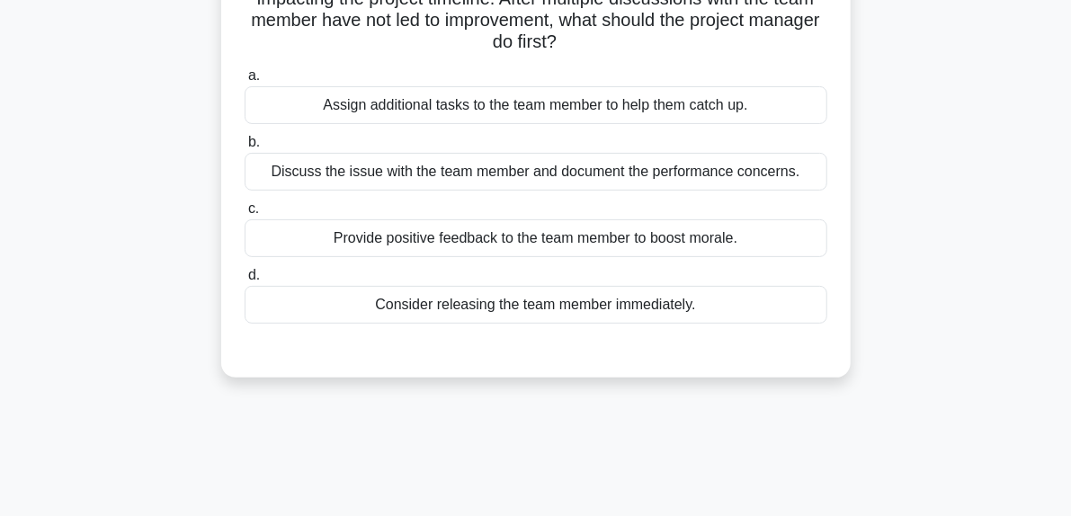
scroll to position [156, 0]
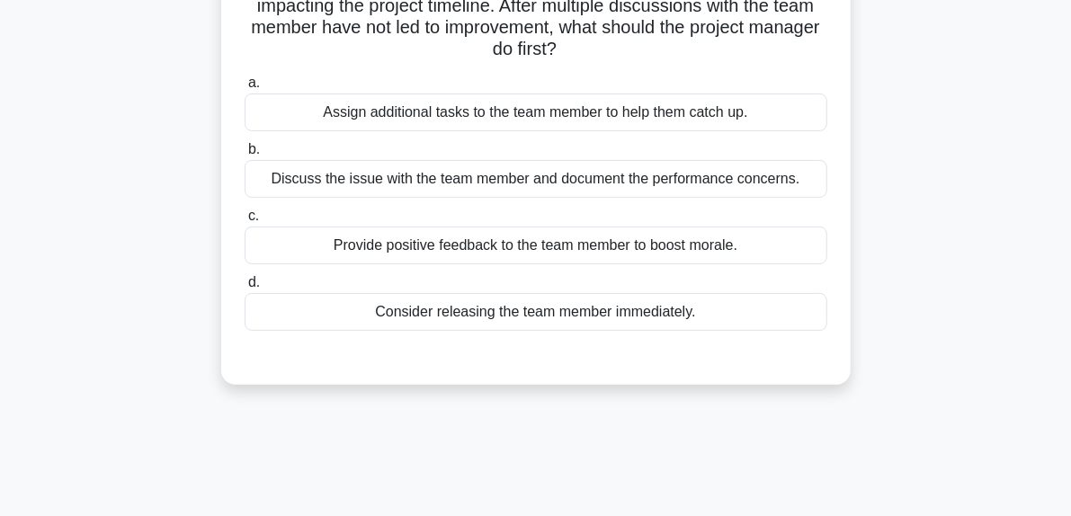
click at [520, 316] on div "Consider releasing the team member immediately." at bounding box center [536, 312] width 583 height 38
click at [245, 289] on input "d. Consider releasing the team member immediately." at bounding box center [245, 283] width 0 height 12
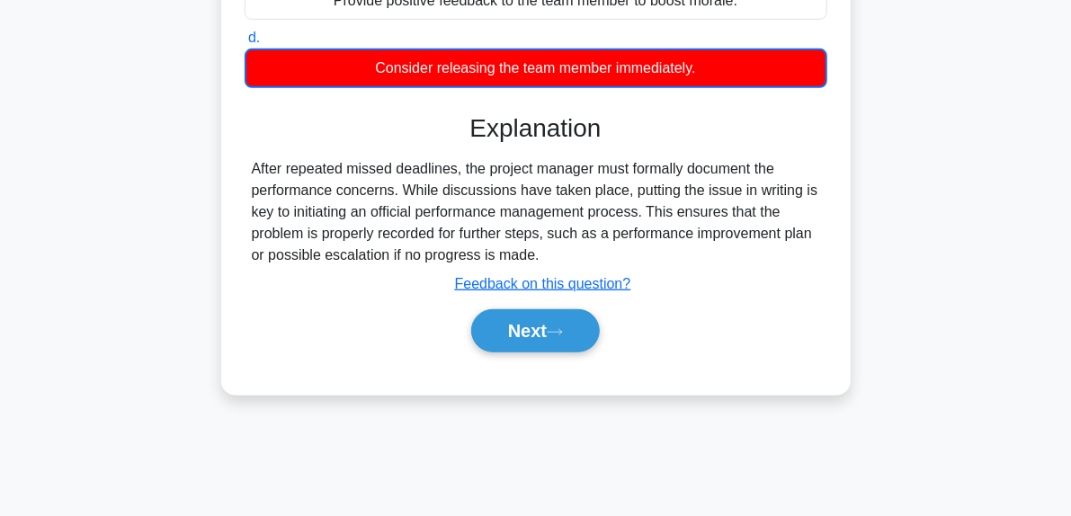
scroll to position [406, 0]
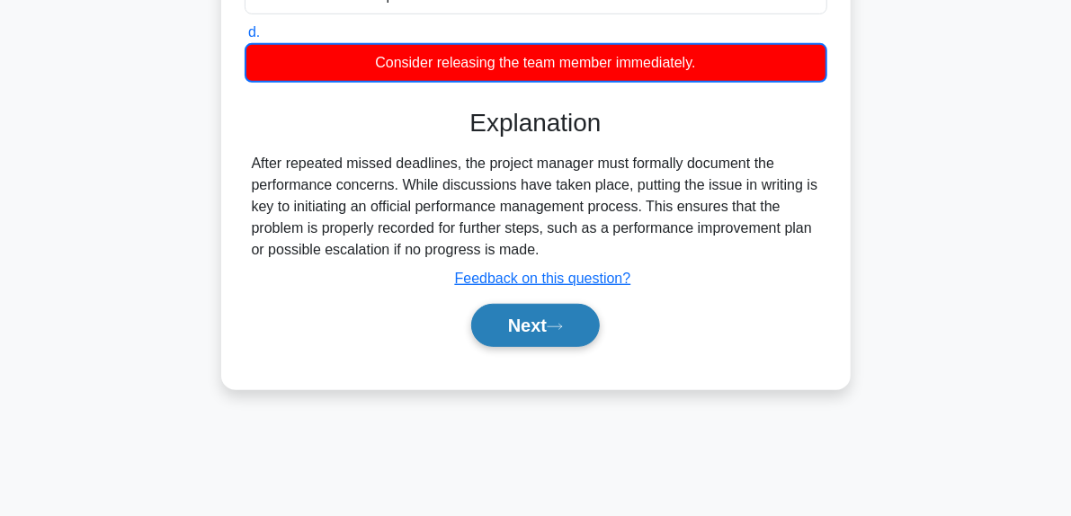
click at [575, 334] on button "Next" at bounding box center [535, 325] width 129 height 43
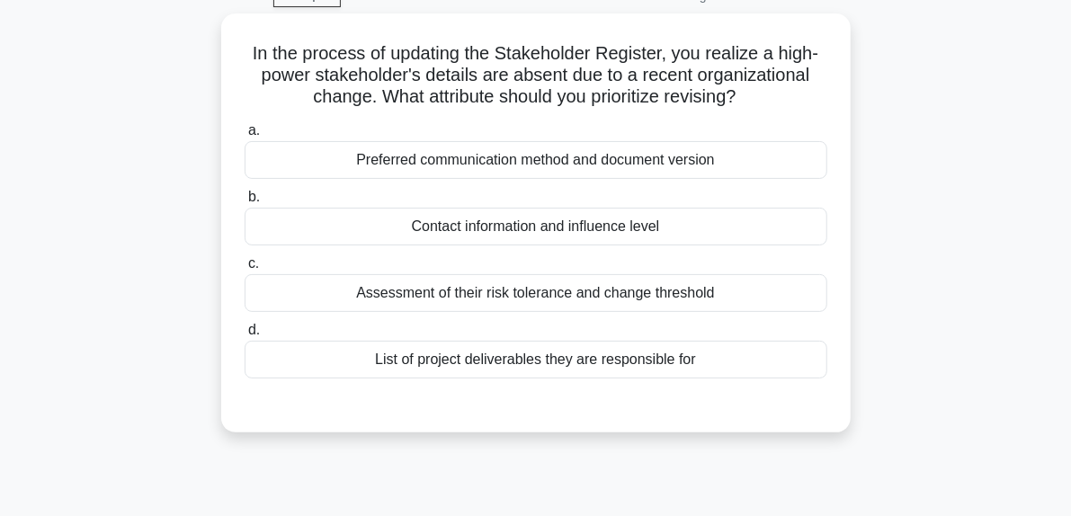
scroll to position [93, 0]
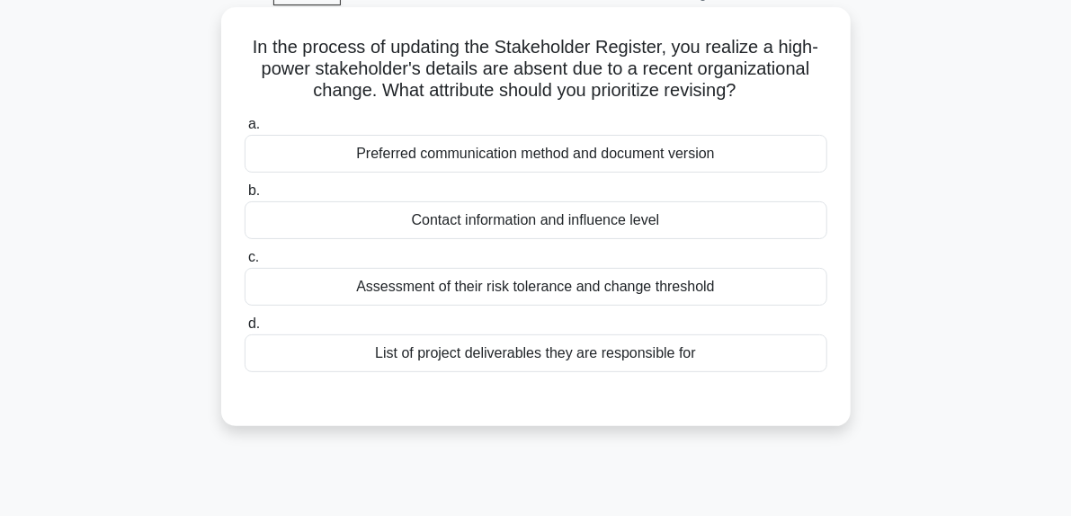
click at [505, 218] on div "Contact information and influence level" at bounding box center [536, 220] width 583 height 38
click at [245, 197] on input "b. Contact information and influence level" at bounding box center [245, 191] width 0 height 12
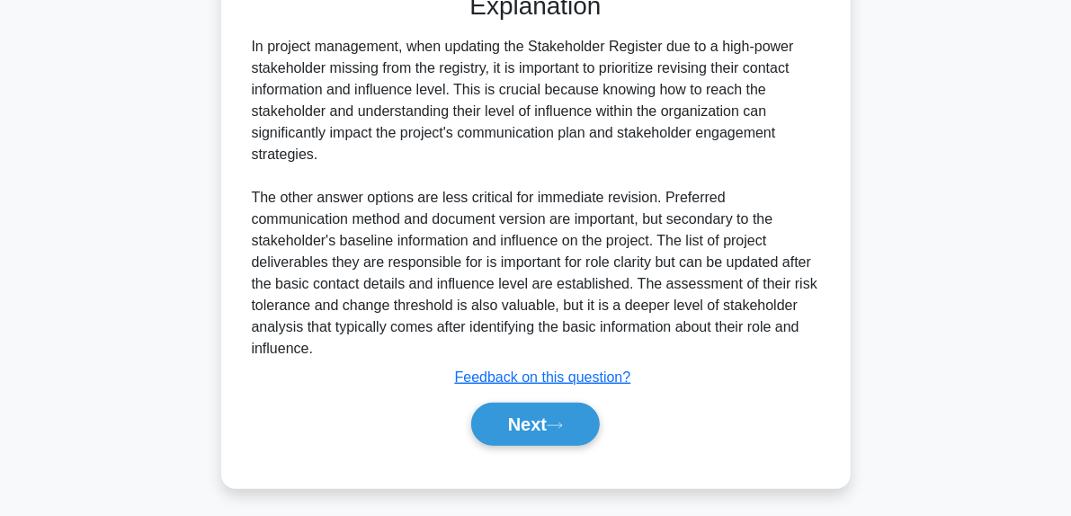
scroll to position [502, 0]
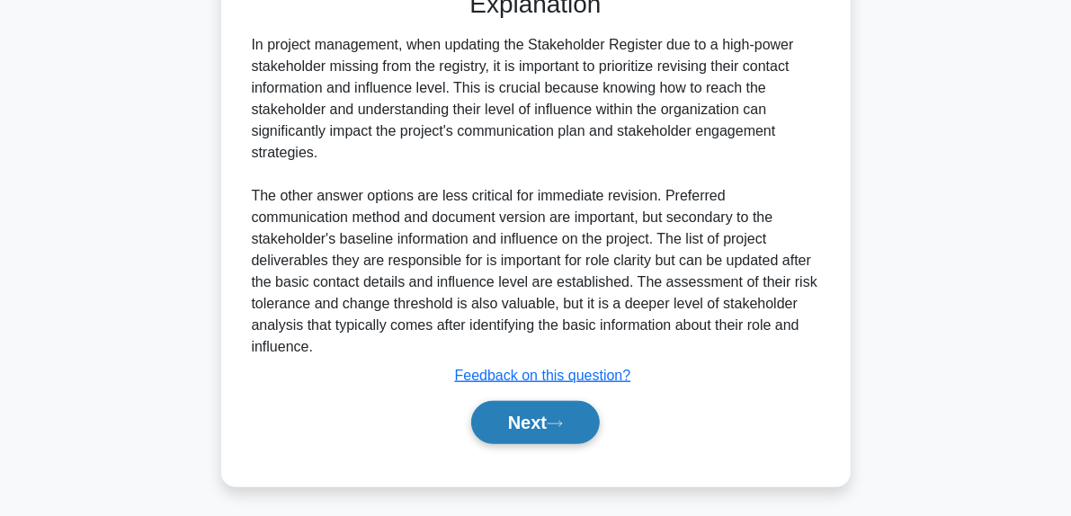
click at [572, 420] on button "Next" at bounding box center [535, 422] width 129 height 43
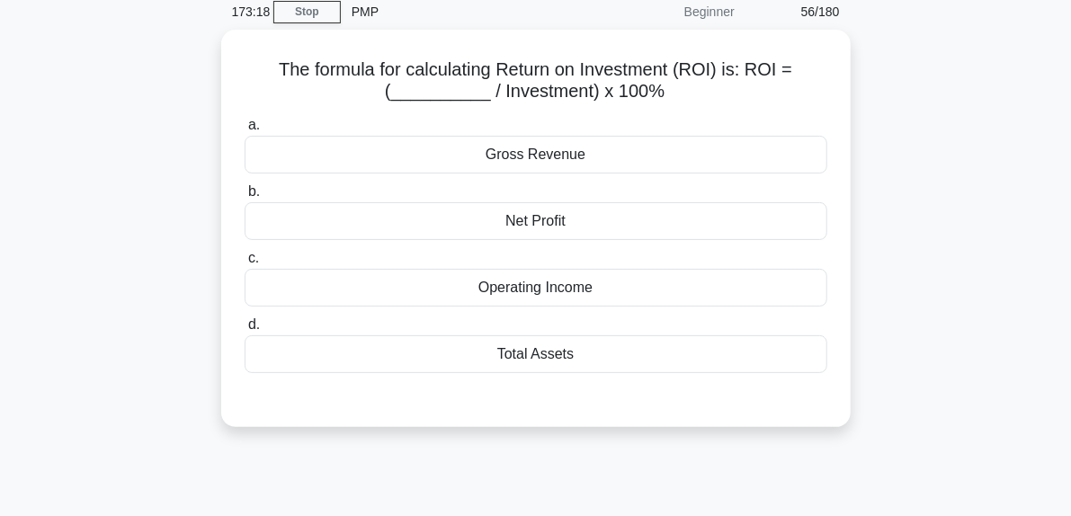
scroll to position [85, 0]
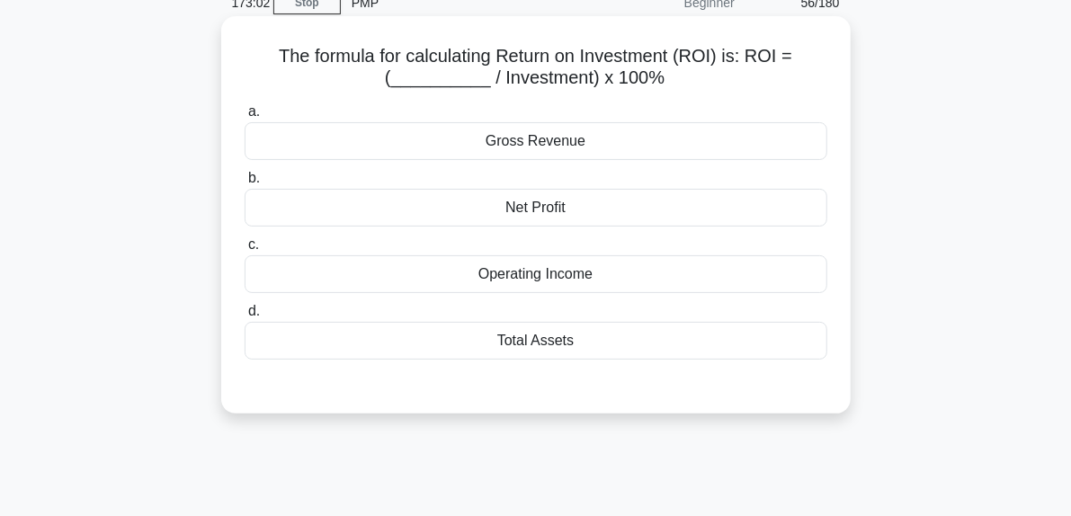
click at [555, 145] on div "Gross Revenue" at bounding box center [536, 141] width 583 height 38
click at [245, 118] on input "a. Gross Revenue" at bounding box center [245, 112] width 0 height 12
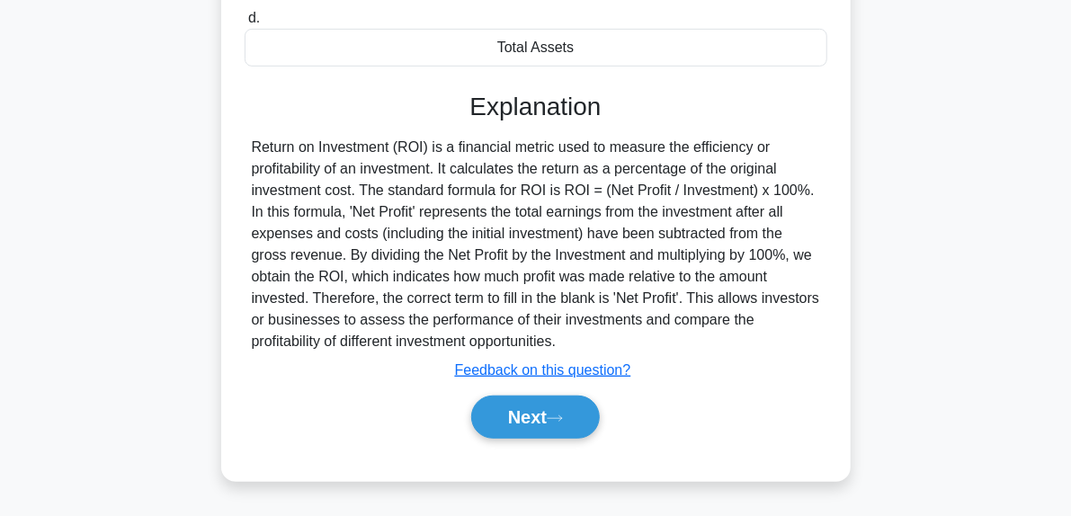
scroll to position [455, 0]
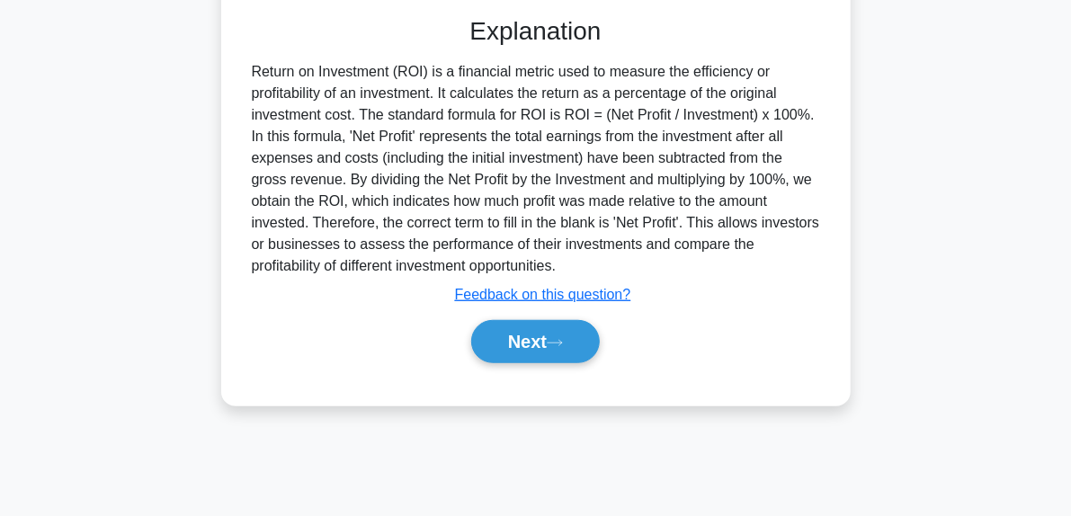
click at [566, 365] on div "Next" at bounding box center [536, 342] width 583 height 58
click at [566, 348] on button "Next" at bounding box center [535, 341] width 129 height 43
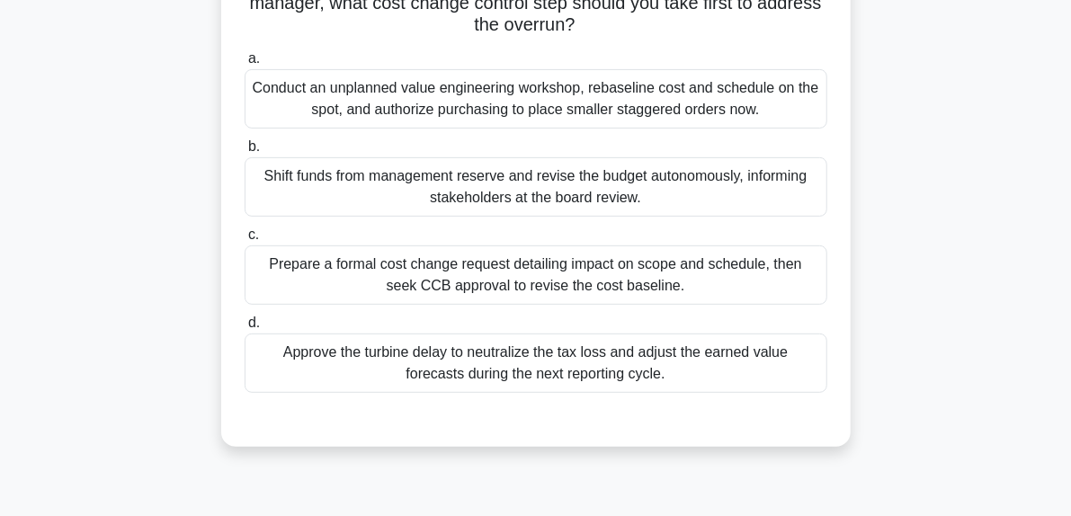
scroll to position [277, 0]
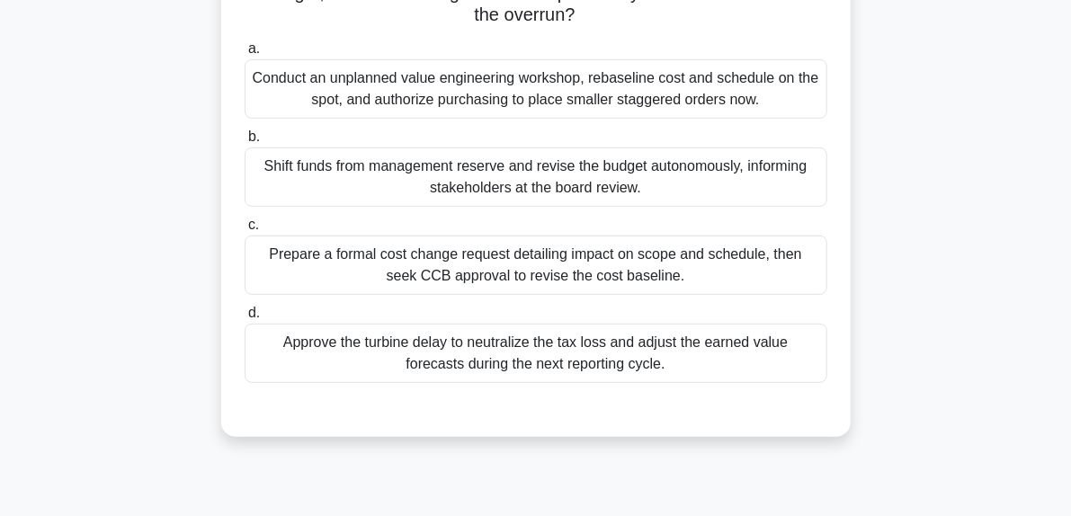
click at [623, 287] on div "Prepare a formal cost change request detailing impact on scope and schedule, th…" at bounding box center [536, 265] width 583 height 59
click at [245, 231] on input "c. Prepare a formal cost change request detailing impact on scope and schedule,…" at bounding box center [245, 225] width 0 height 12
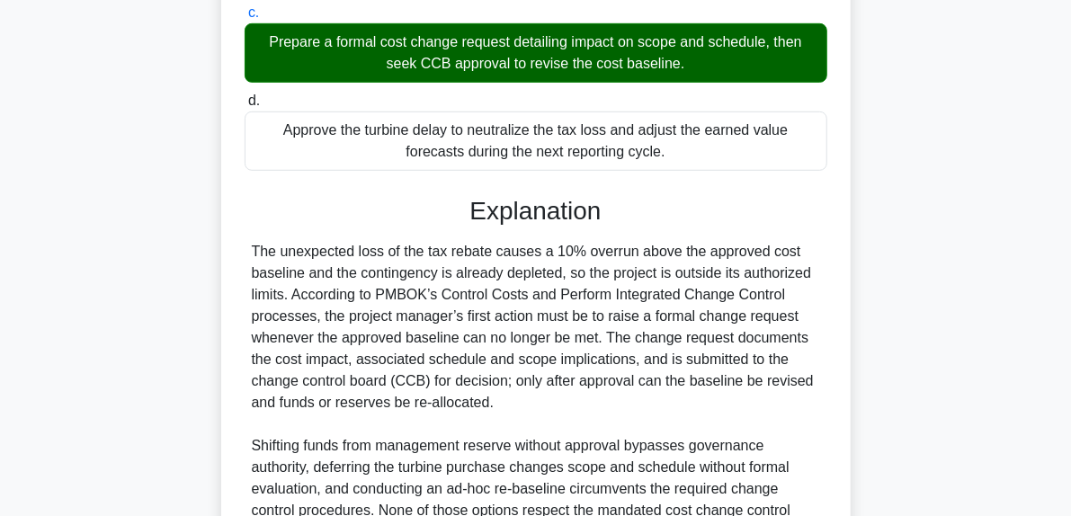
scroll to position [676, 0]
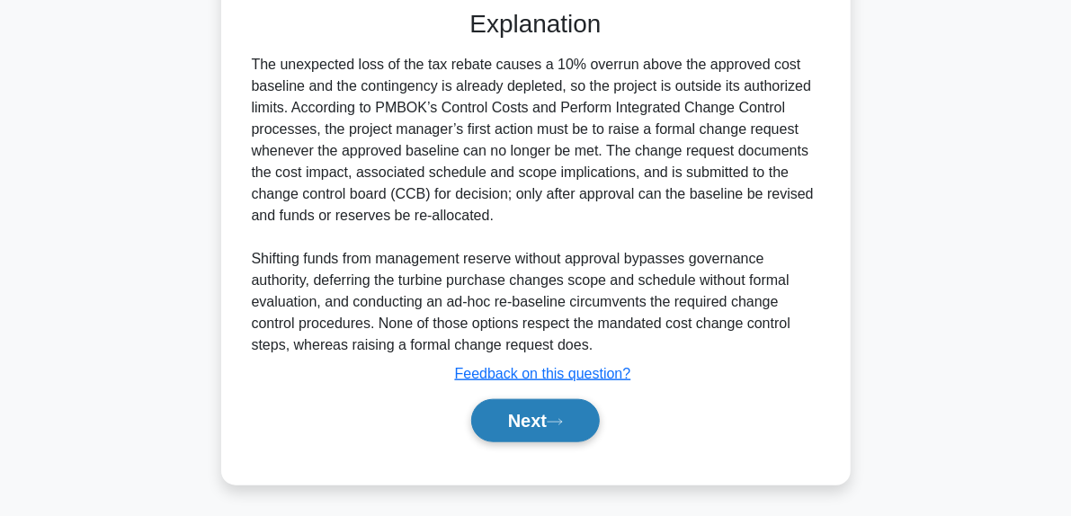
click at [594, 433] on button "Next" at bounding box center [535, 420] width 129 height 43
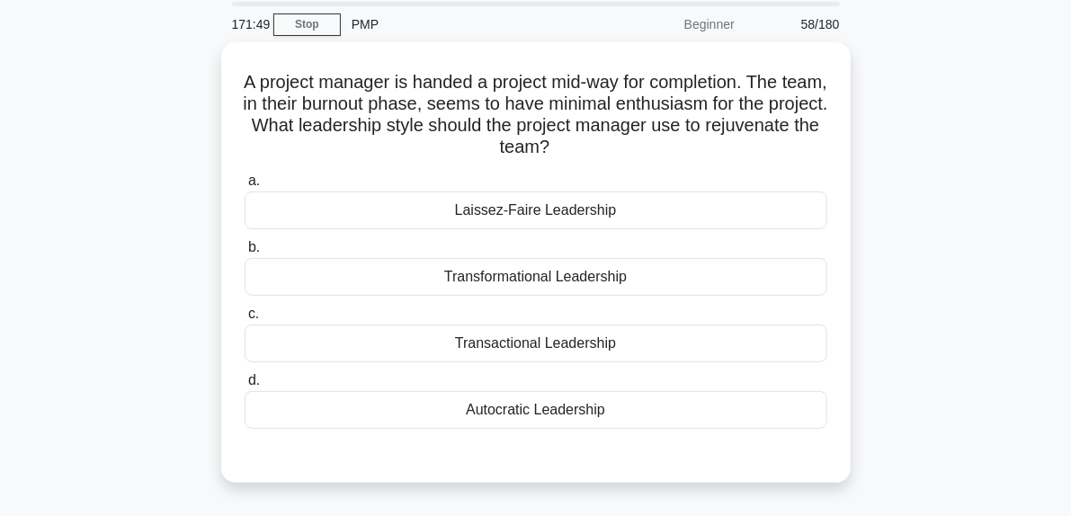
scroll to position [102, 0]
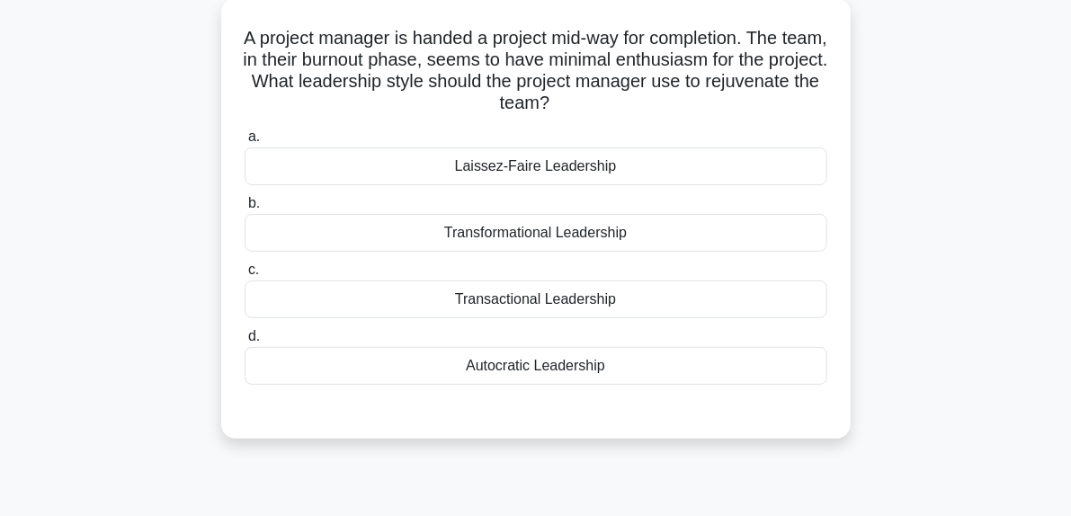
click at [539, 236] on div "Transformational Leadership" at bounding box center [536, 233] width 583 height 38
click at [245, 209] on input "b. Transformational Leadership" at bounding box center [245, 204] width 0 height 12
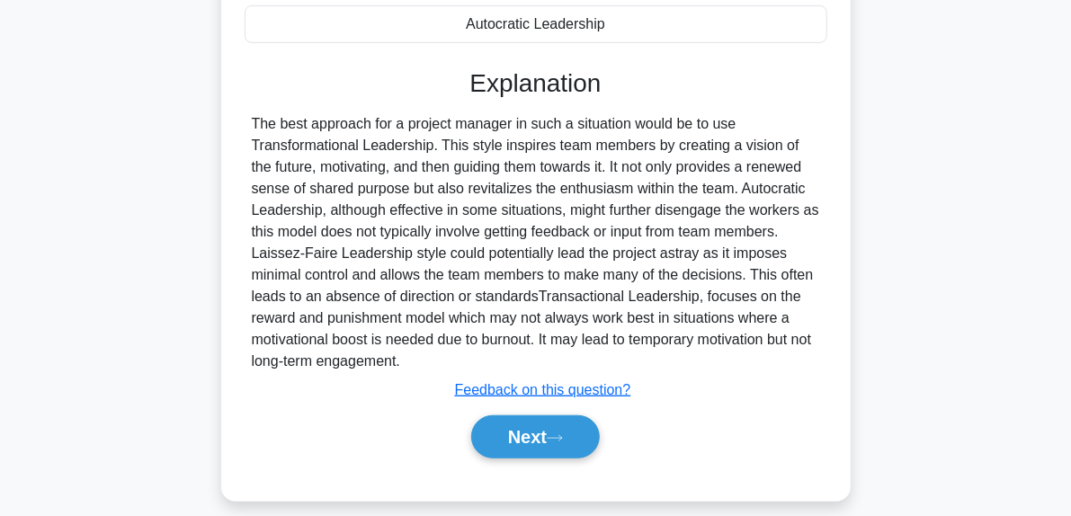
scroll to position [460, 0]
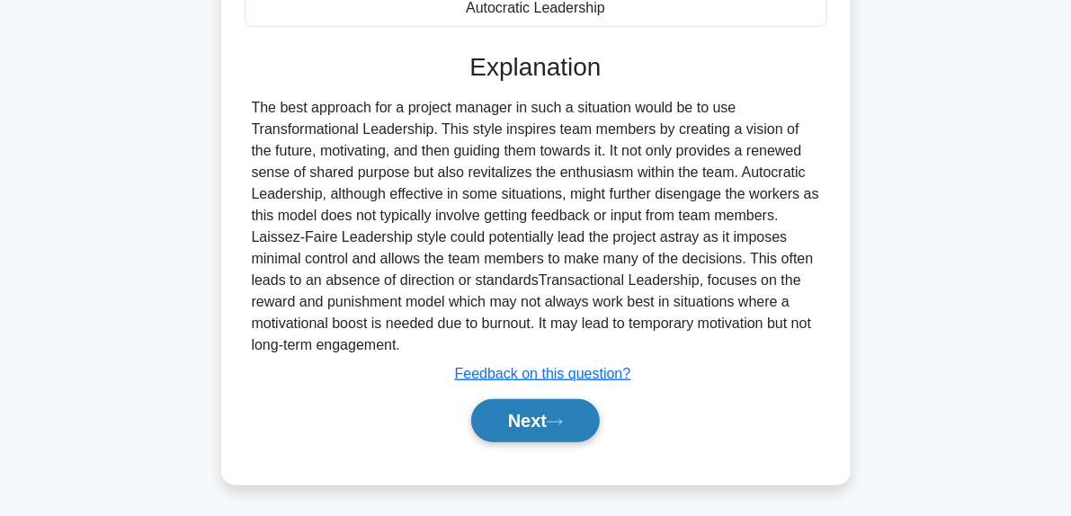
click at [572, 423] on button "Next" at bounding box center [535, 420] width 129 height 43
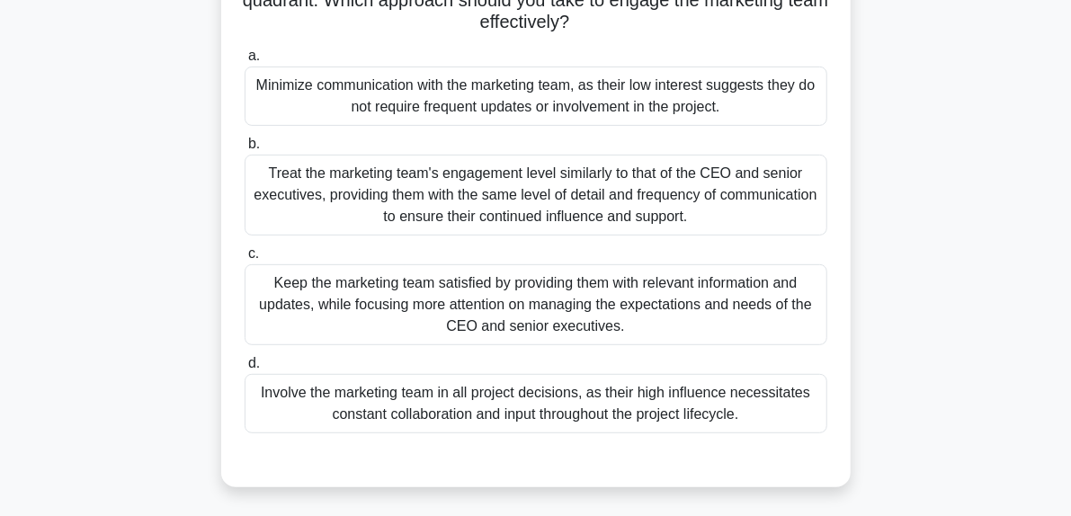
scroll to position [270, 0]
click at [604, 294] on div "Keep the marketing team satisfied by providing them with relevant information a…" at bounding box center [536, 304] width 583 height 81
click at [245, 260] on input "c. Keep the marketing team satisfied by providing them with relevant informatio…" at bounding box center [245, 254] width 0 height 12
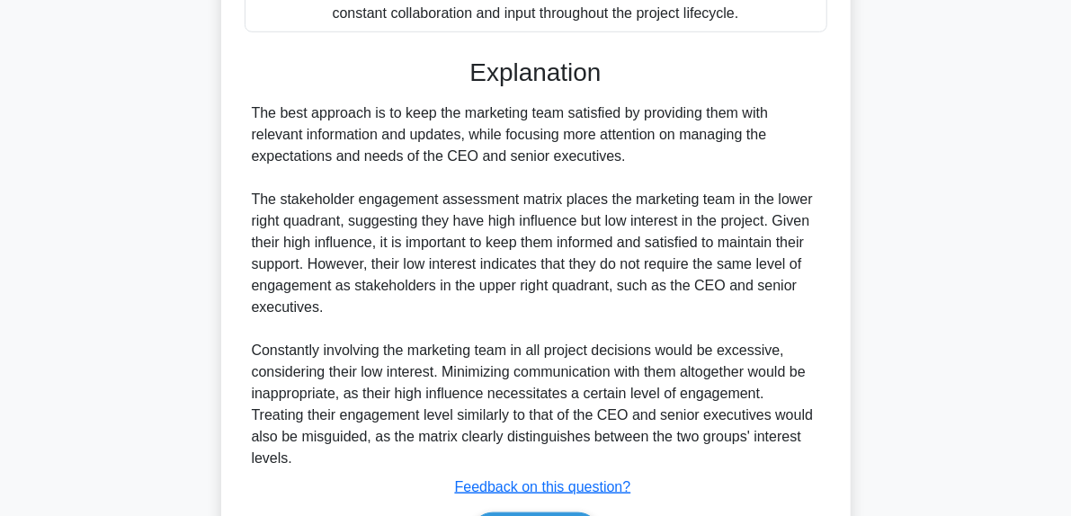
scroll to position [762, 0]
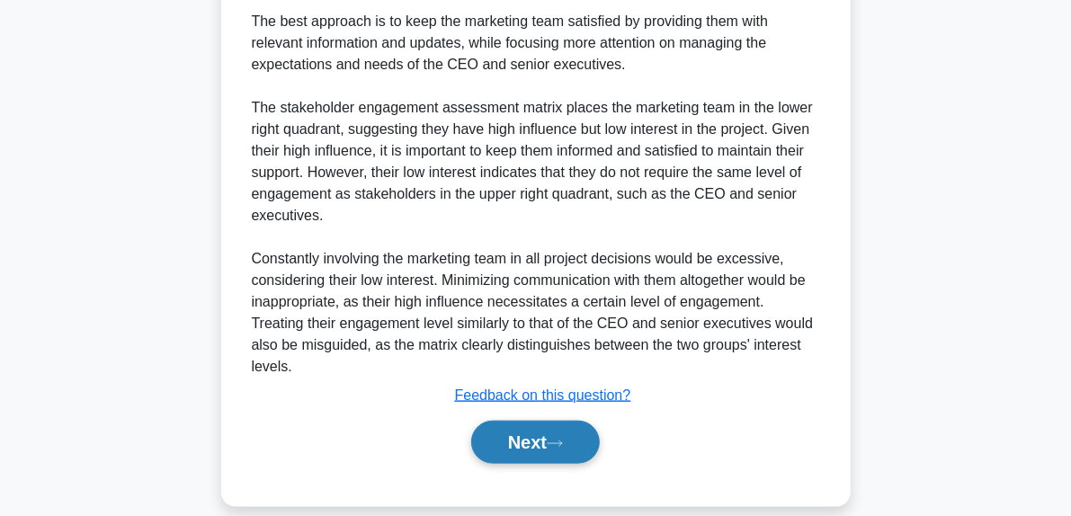
click at [571, 421] on button "Next" at bounding box center [535, 442] width 129 height 43
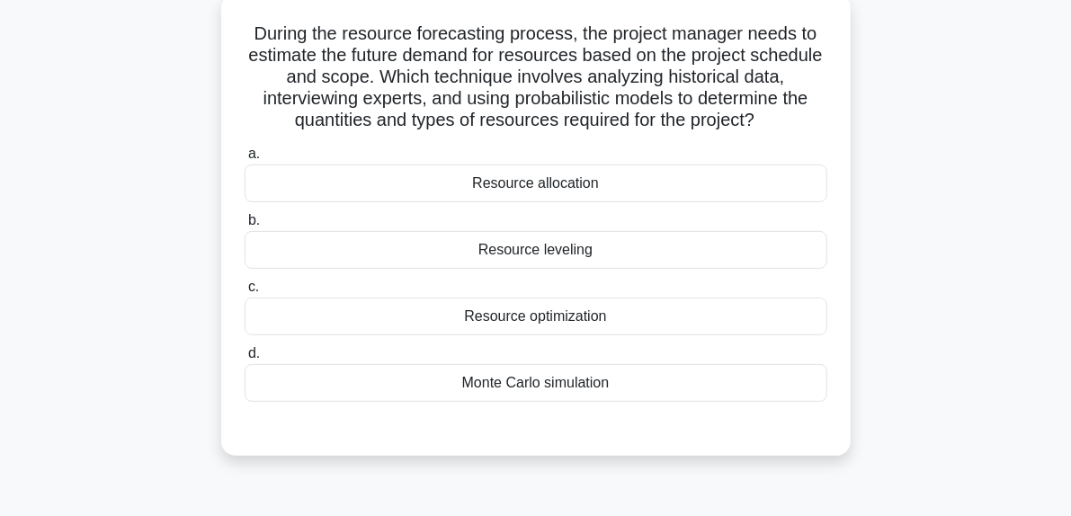
scroll to position [110, 0]
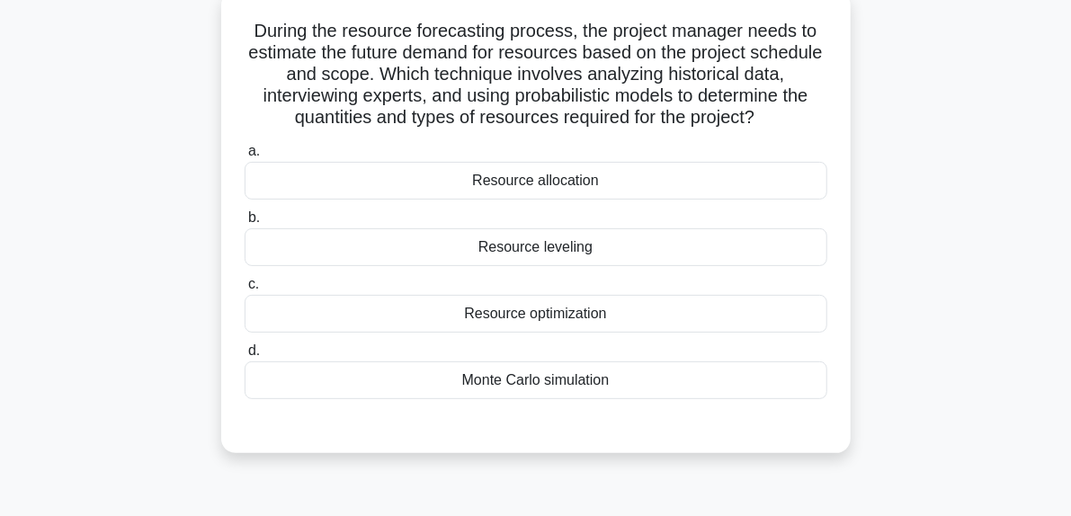
click at [533, 391] on div "Monte Carlo simulation" at bounding box center [536, 380] width 583 height 38
click at [245, 357] on input "d. Monte Carlo simulation" at bounding box center [245, 351] width 0 height 12
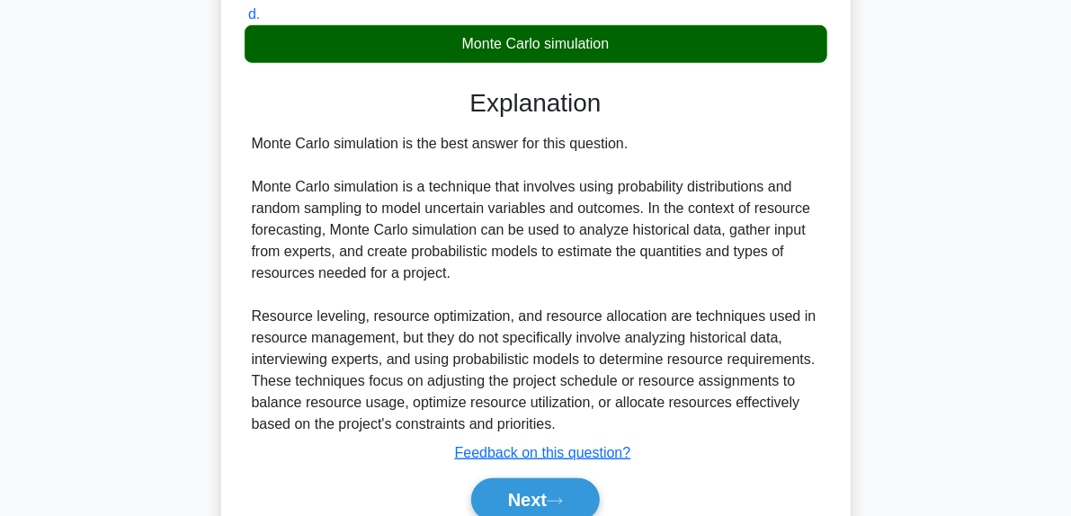
scroll to position [448, 0]
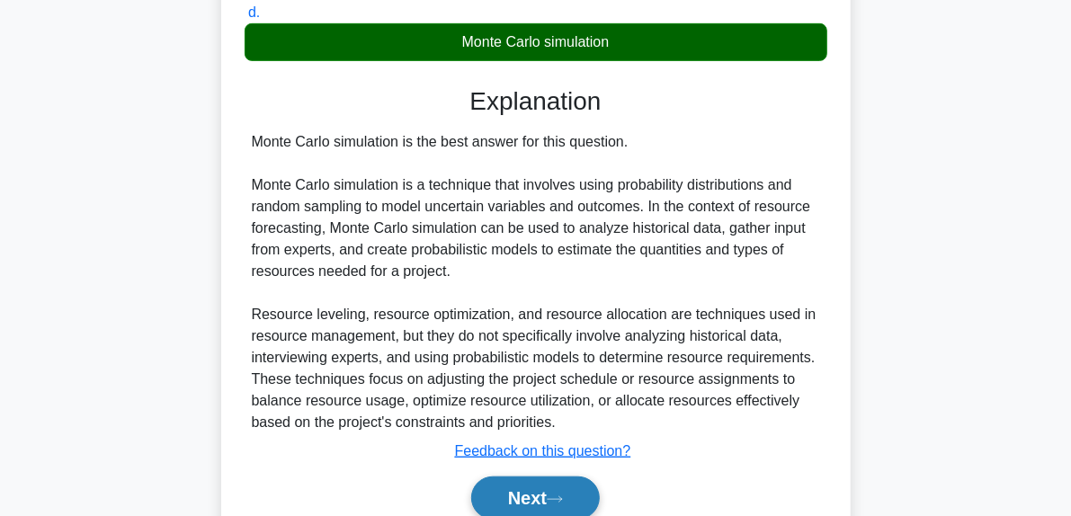
click at [575, 492] on button "Next" at bounding box center [535, 497] width 129 height 43
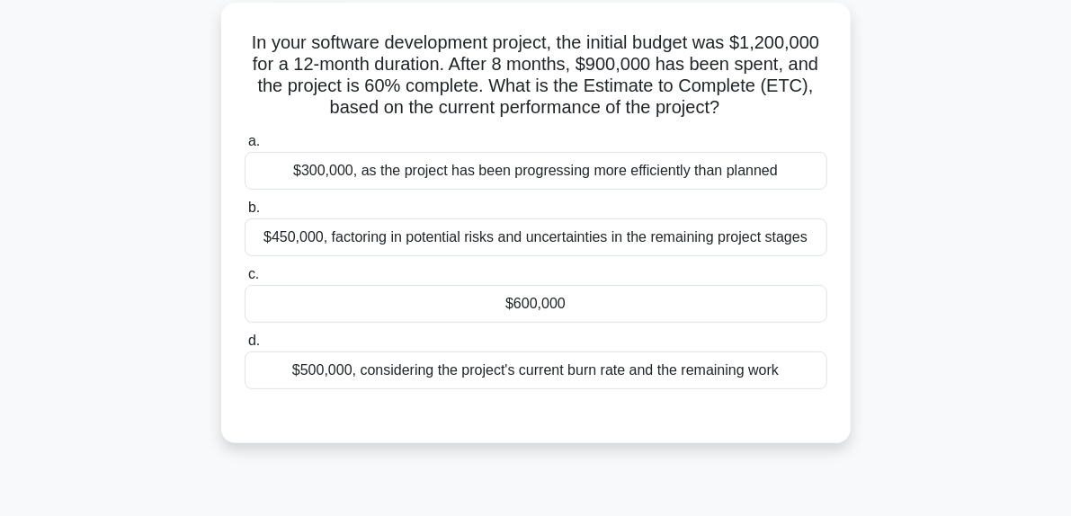
scroll to position [106, 0]
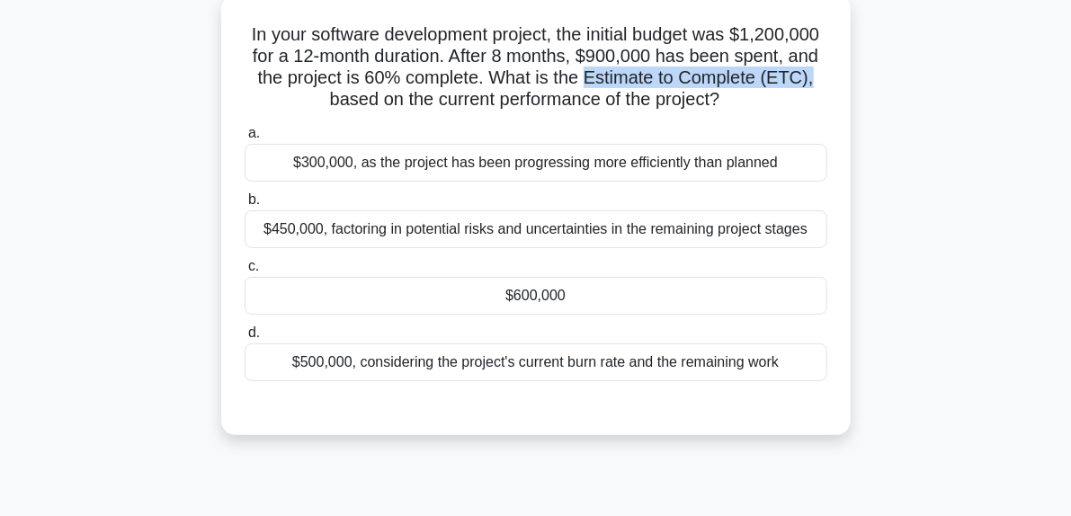
drag, startPoint x: 590, startPoint y: 84, endPoint x: 816, endPoint y: 83, distance: 226.6
click at [816, 83] on h5 "In your software development project, the initial budget was $1,200,000 for a 1…" at bounding box center [536, 67] width 586 height 88
copy h5 "Estimate to Complete (ETC),"
click at [597, 305] on div "$600,000" at bounding box center [536, 296] width 583 height 38
click at [245, 272] on input "c. $600,000" at bounding box center [245, 267] width 0 height 12
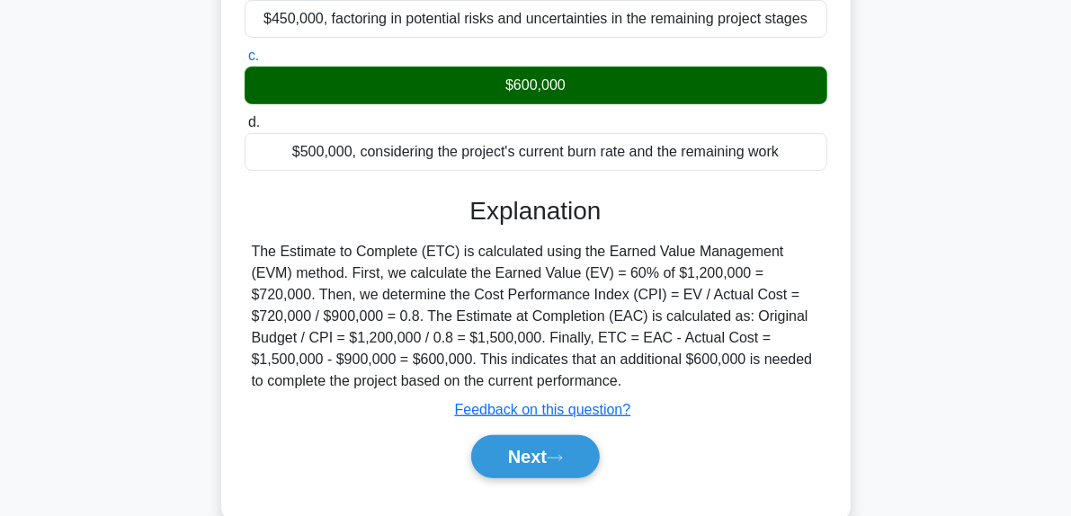
scroll to position [316, 0]
click at [590, 456] on button "Next" at bounding box center [535, 456] width 129 height 43
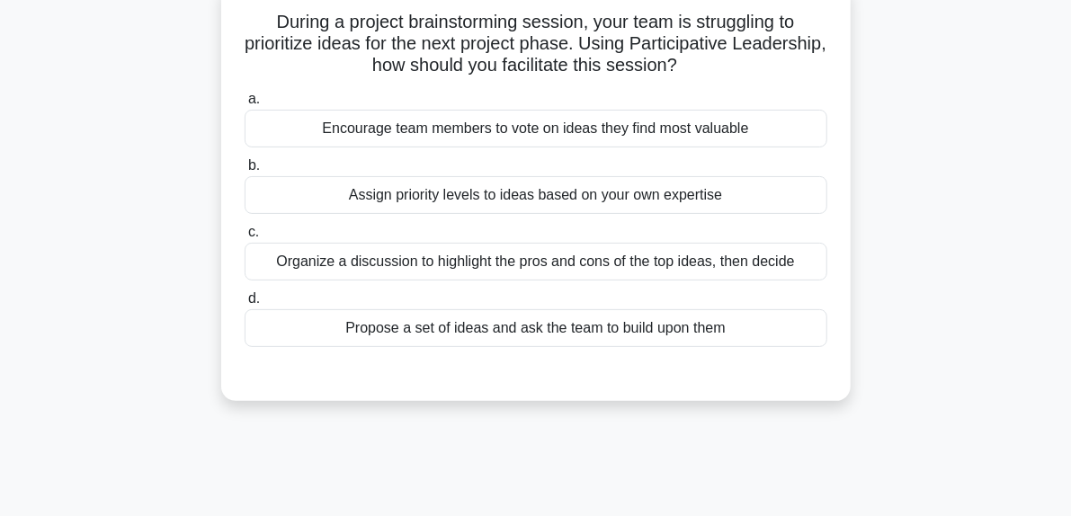
scroll to position [120, 0]
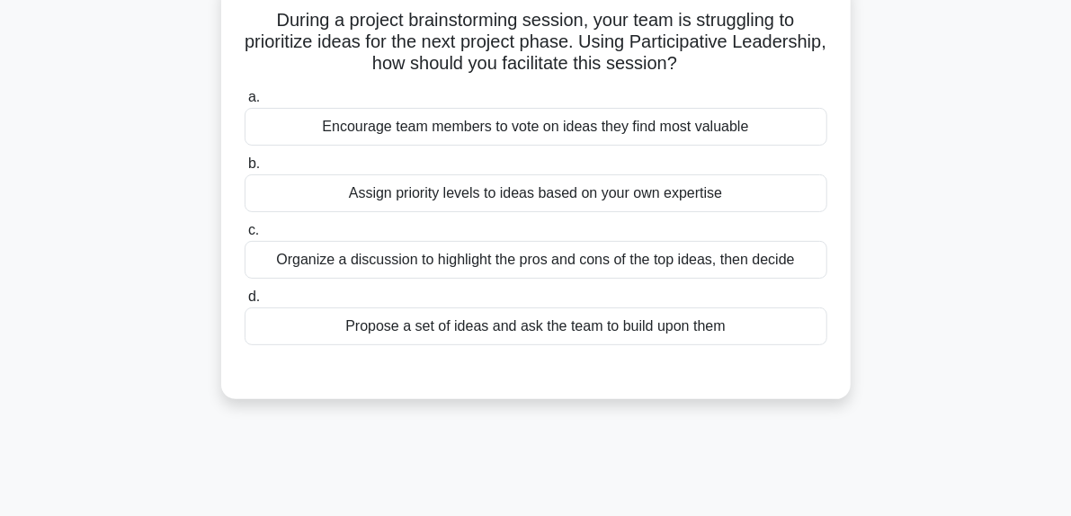
click at [600, 130] on div "Encourage team members to vote on ideas they find most valuable" at bounding box center [536, 127] width 583 height 38
click at [245, 103] on input "a. Encourage team members to vote on ideas they find most valuable" at bounding box center [245, 98] width 0 height 12
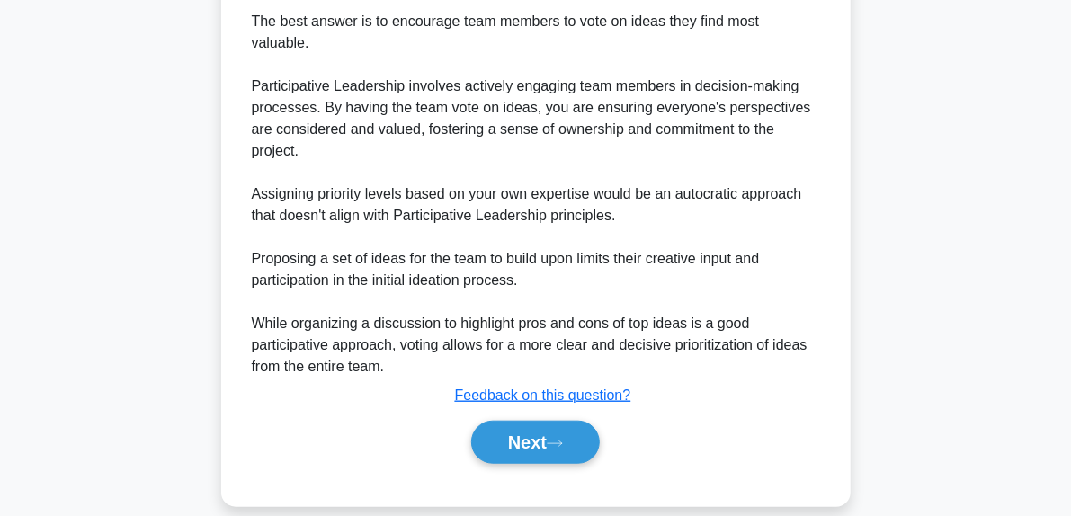
scroll to position [525, 0]
click at [558, 439] on icon at bounding box center [555, 444] width 16 height 10
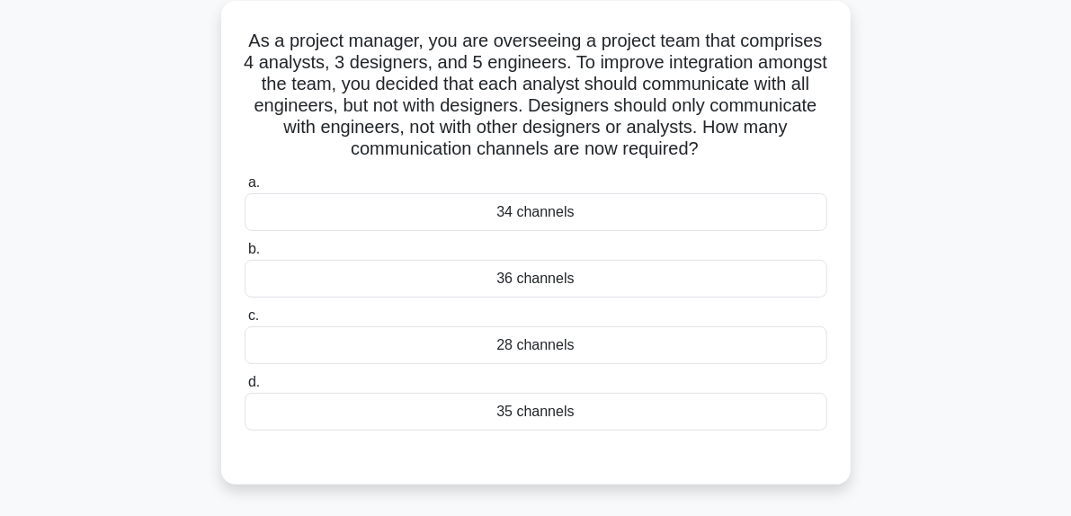
scroll to position [102, 0]
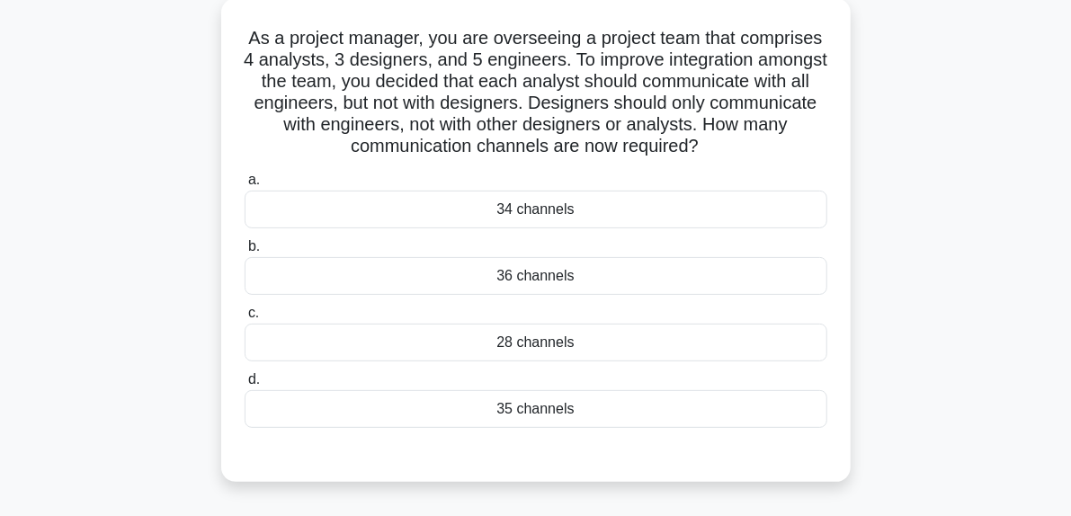
click at [552, 341] on div "28 channels" at bounding box center [536, 343] width 583 height 38
click at [245, 319] on input "c. 28 channels" at bounding box center [245, 313] width 0 height 12
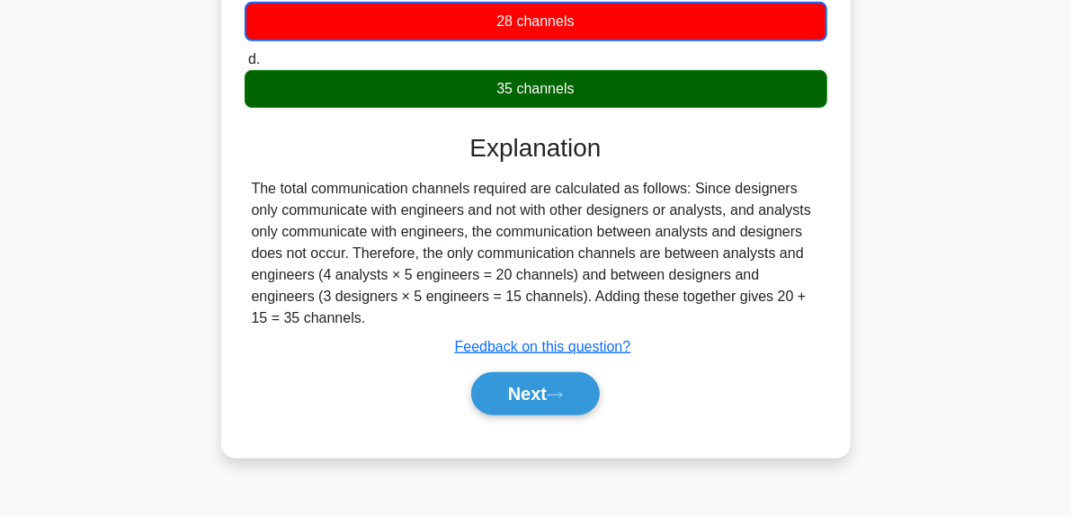
scroll to position [426, 0]
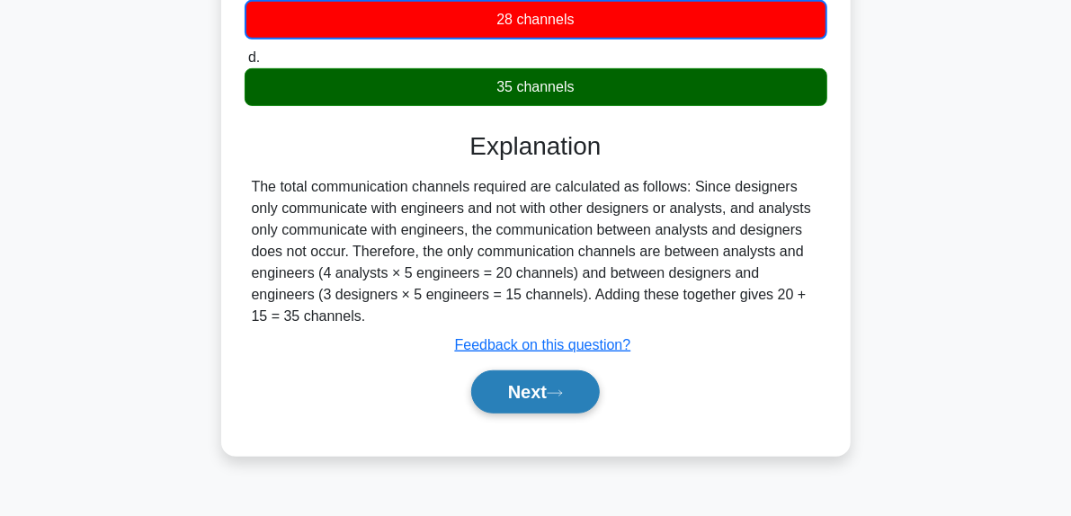
click at [579, 396] on button "Next" at bounding box center [535, 391] width 129 height 43
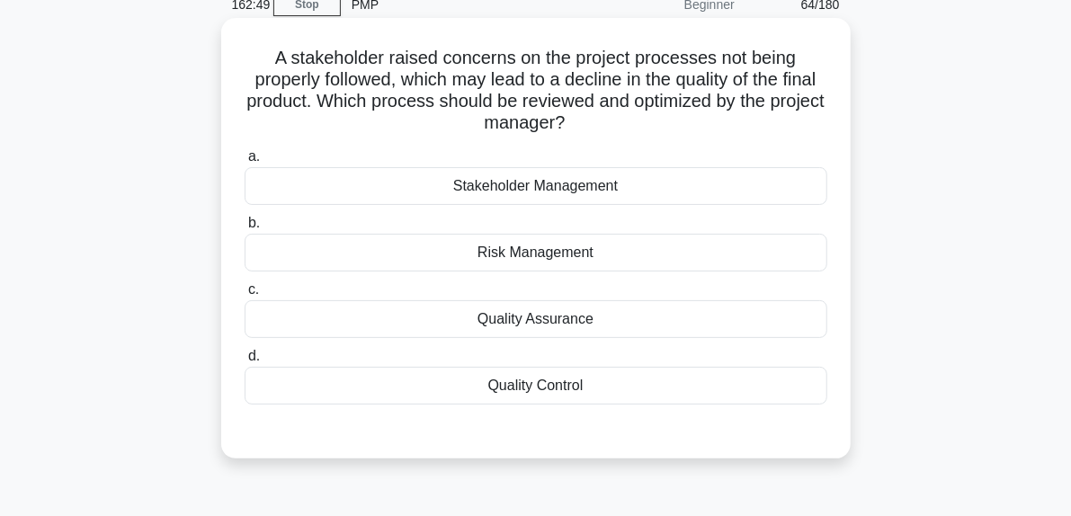
scroll to position [86, 0]
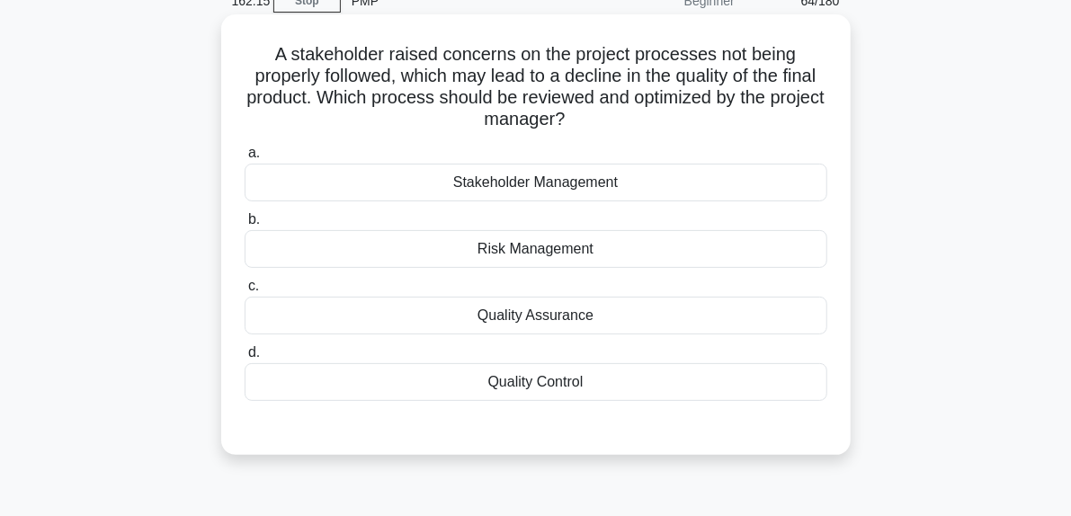
click at [549, 393] on div "Quality Control" at bounding box center [536, 382] width 583 height 38
click at [245, 359] on input "d. Quality Control" at bounding box center [245, 353] width 0 height 12
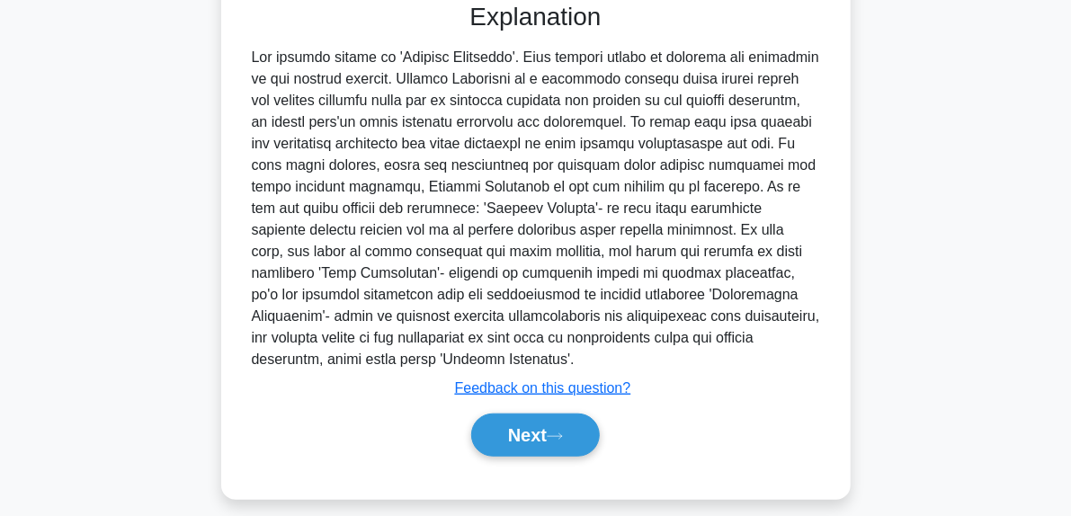
scroll to position [515, 0]
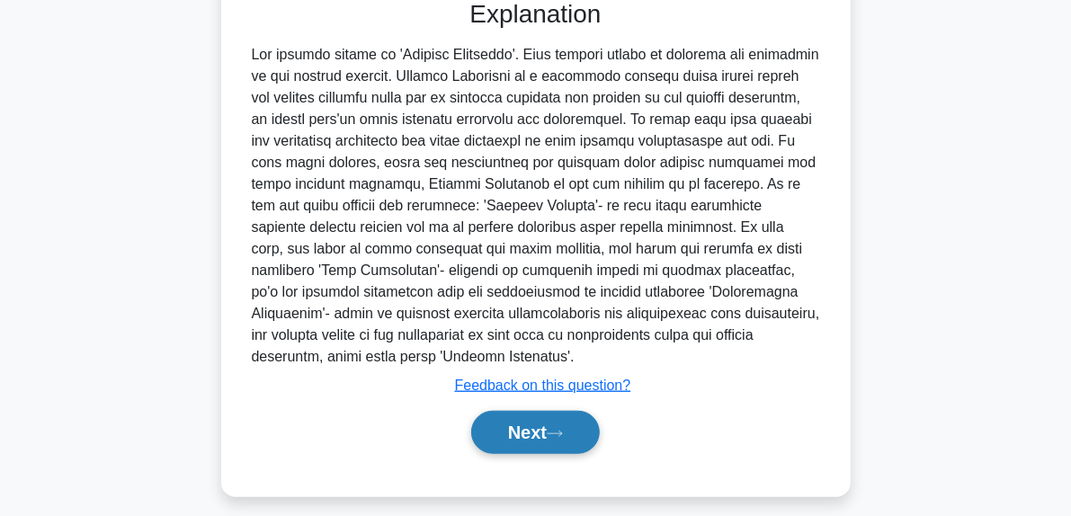
click at [563, 429] on icon at bounding box center [555, 434] width 16 height 10
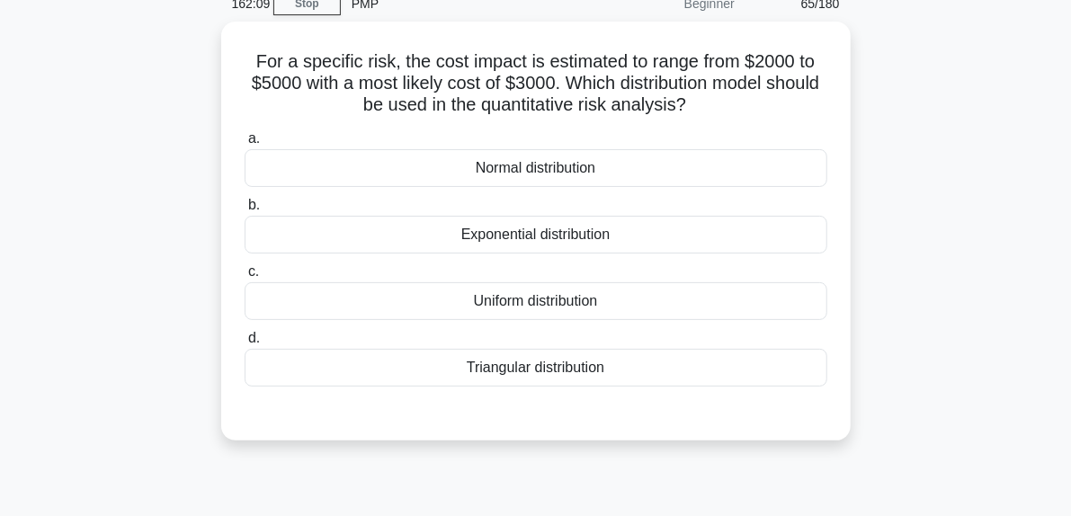
scroll to position [87, 0]
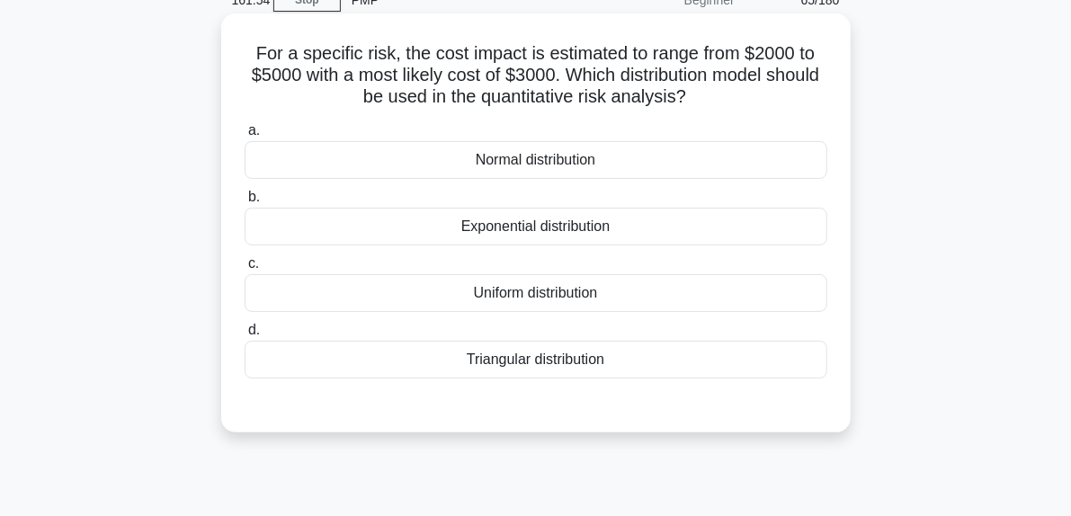
click at [577, 165] on div "Normal distribution" at bounding box center [536, 160] width 583 height 38
click at [245, 137] on input "a. Normal distribution" at bounding box center [245, 131] width 0 height 12
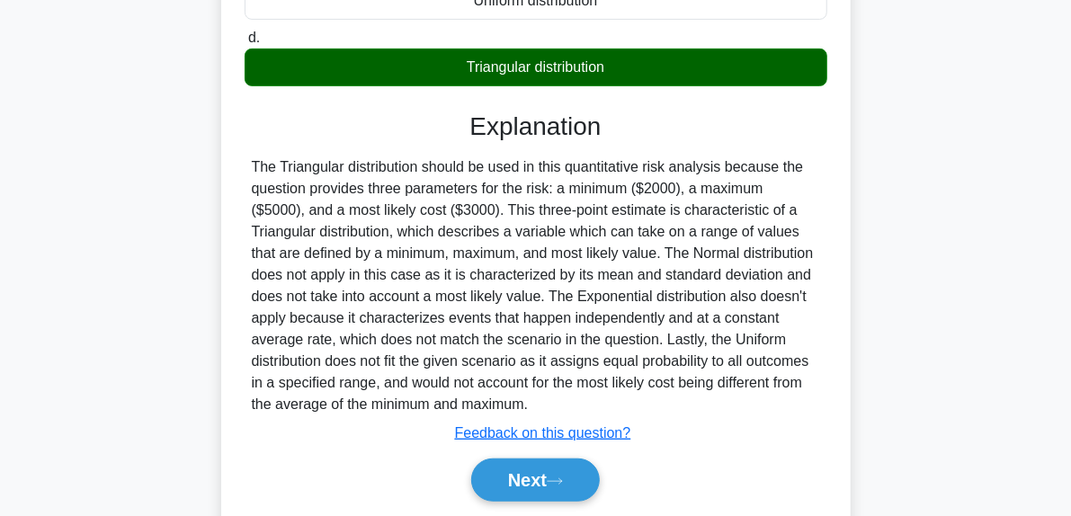
scroll to position [383, 0]
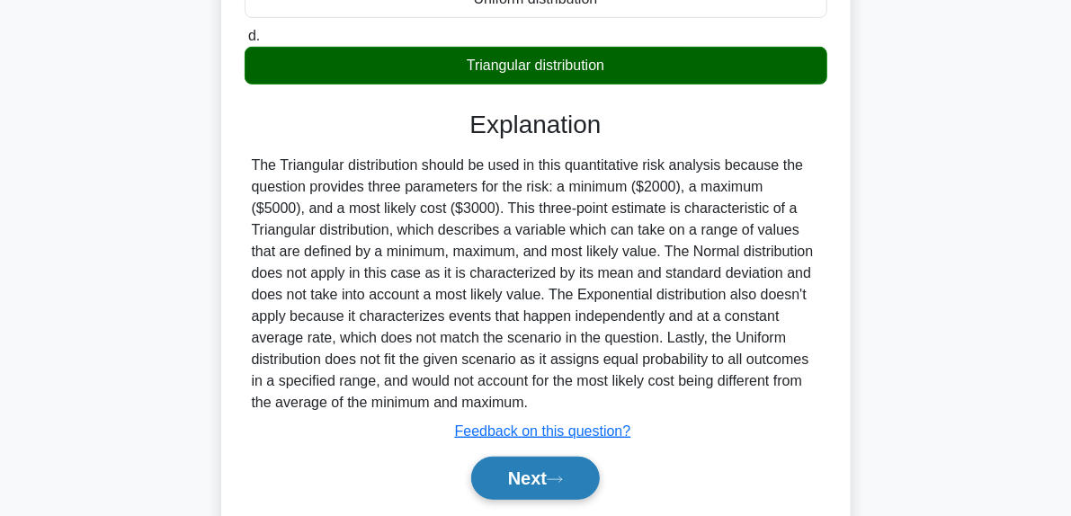
click at [584, 494] on button "Next" at bounding box center [535, 478] width 129 height 43
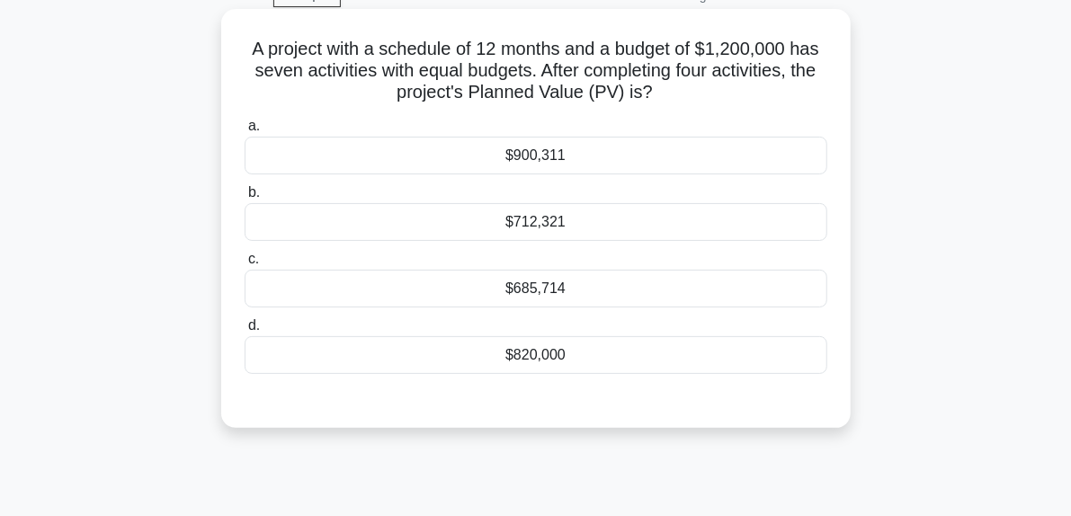
scroll to position [93, 0]
click at [524, 303] on div "$685,714" at bounding box center [536, 287] width 583 height 38
click at [245, 263] on input "c. $685,714" at bounding box center [245, 258] width 0 height 12
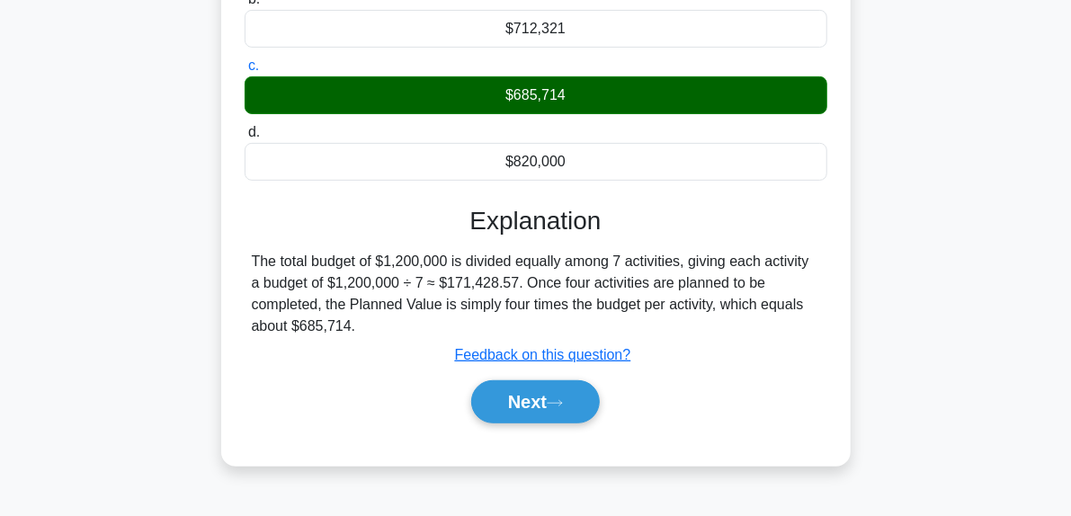
scroll to position [455, 0]
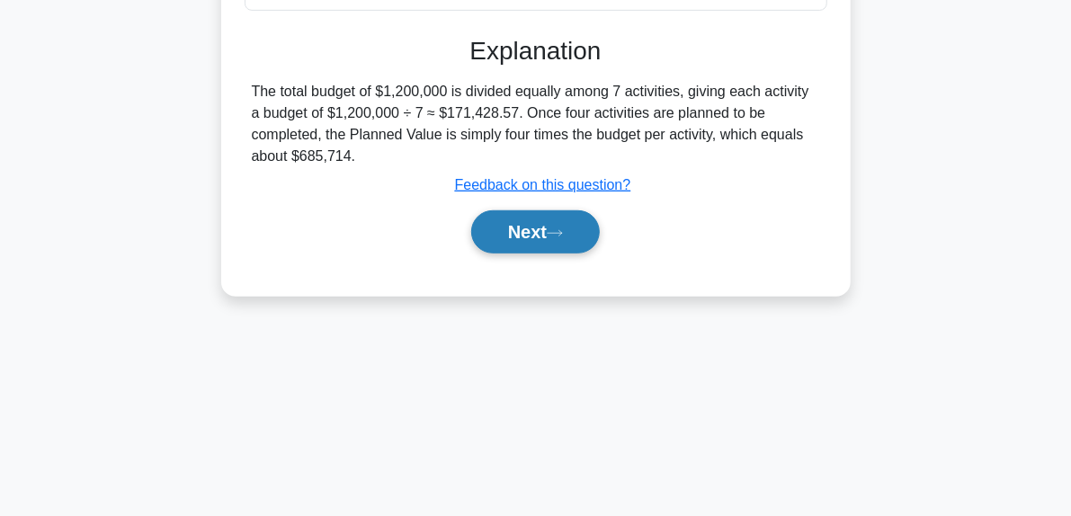
click at [578, 233] on button "Next" at bounding box center [535, 231] width 129 height 43
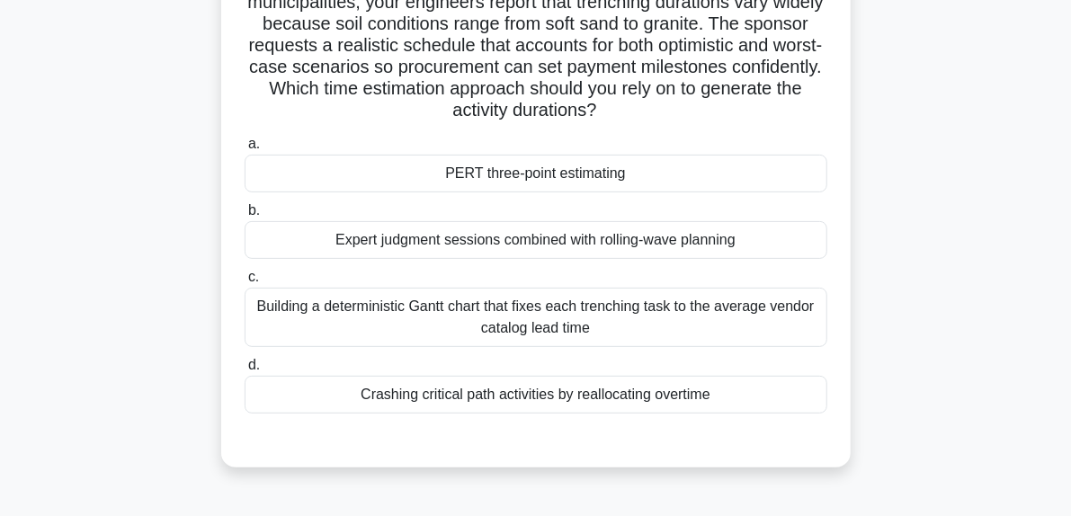
scroll to position [169, 0]
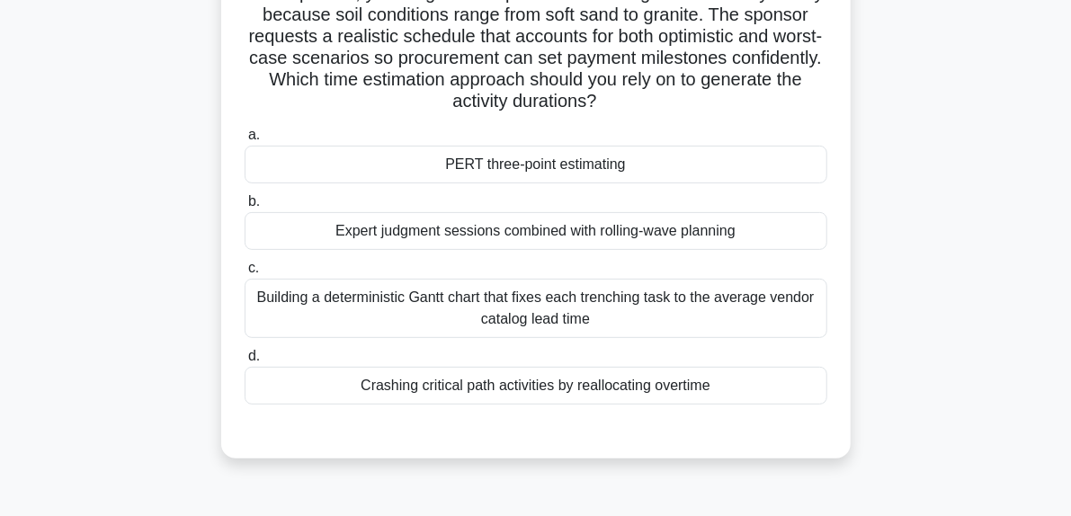
click at [552, 170] on div "PERT three-point estimating" at bounding box center [536, 165] width 583 height 38
click at [245, 141] on input "a. PERT three-point estimating" at bounding box center [245, 135] width 0 height 12
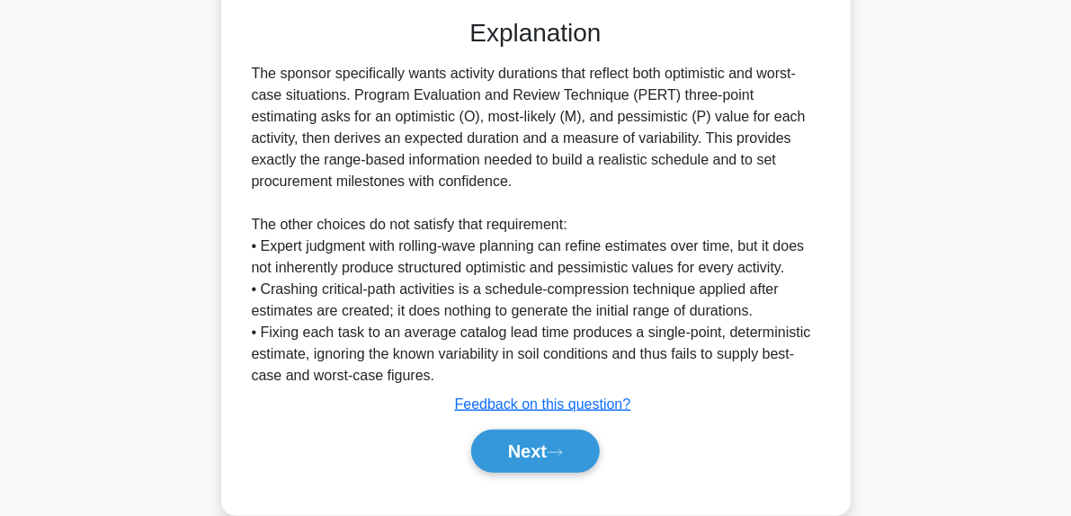
scroll to position [611, 0]
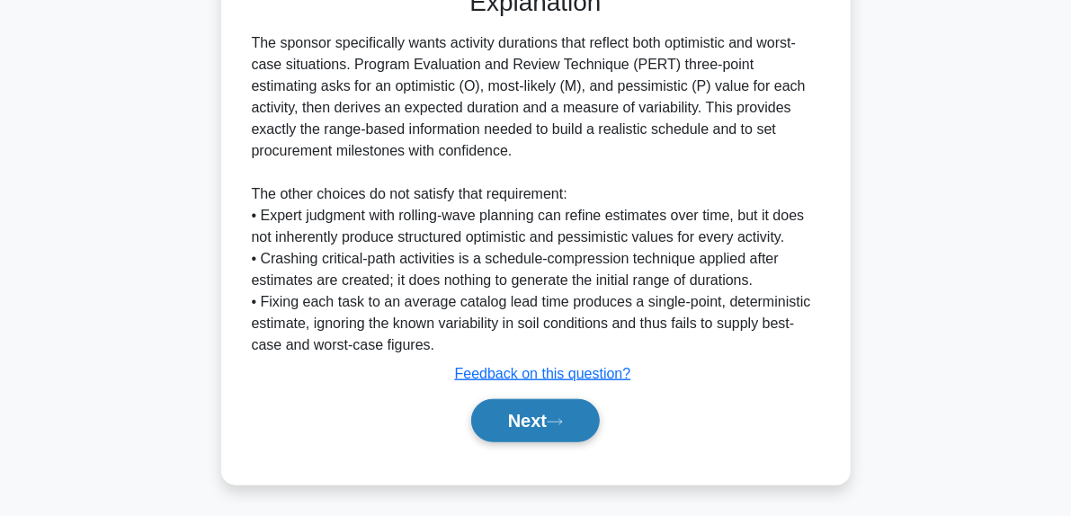
click at [575, 409] on button "Next" at bounding box center [535, 420] width 129 height 43
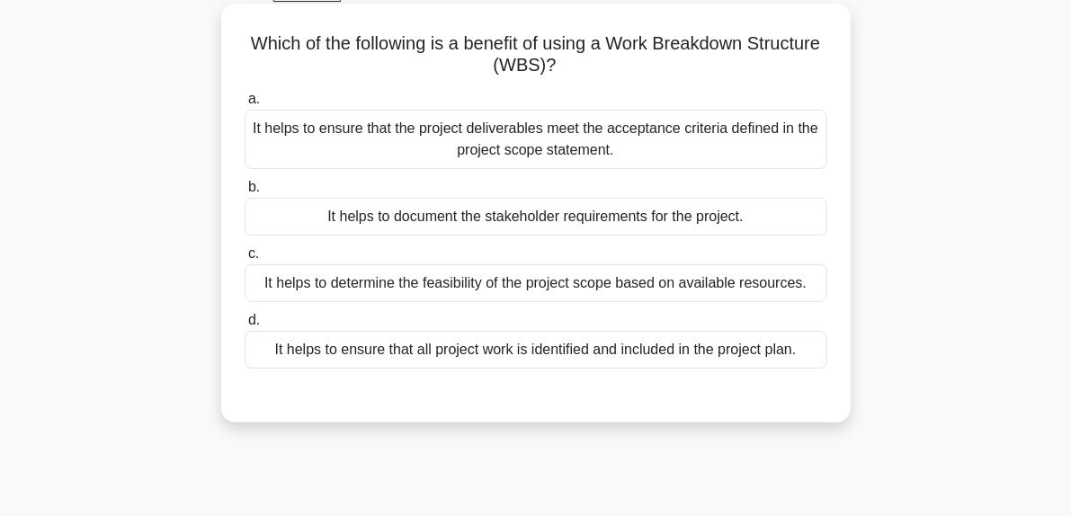
scroll to position [99, 0]
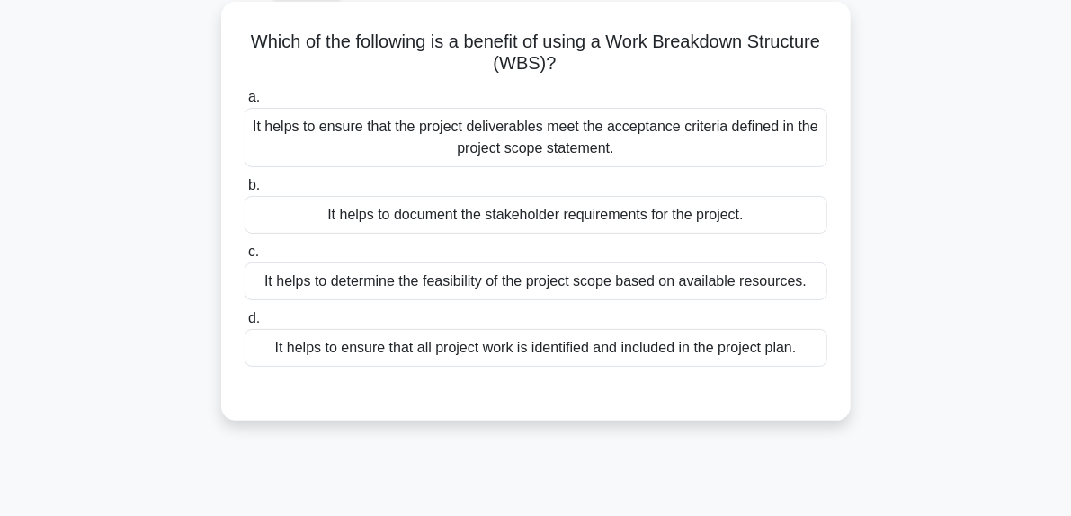
click at [453, 355] on div "It helps to ensure that all project work is identified and included in the proj…" at bounding box center [536, 348] width 583 height 38
click at [245, 325] on input "d. It helps to ensure that all project work is identified and included in the p…" at bounding box center [245, 319] width 0 height 12
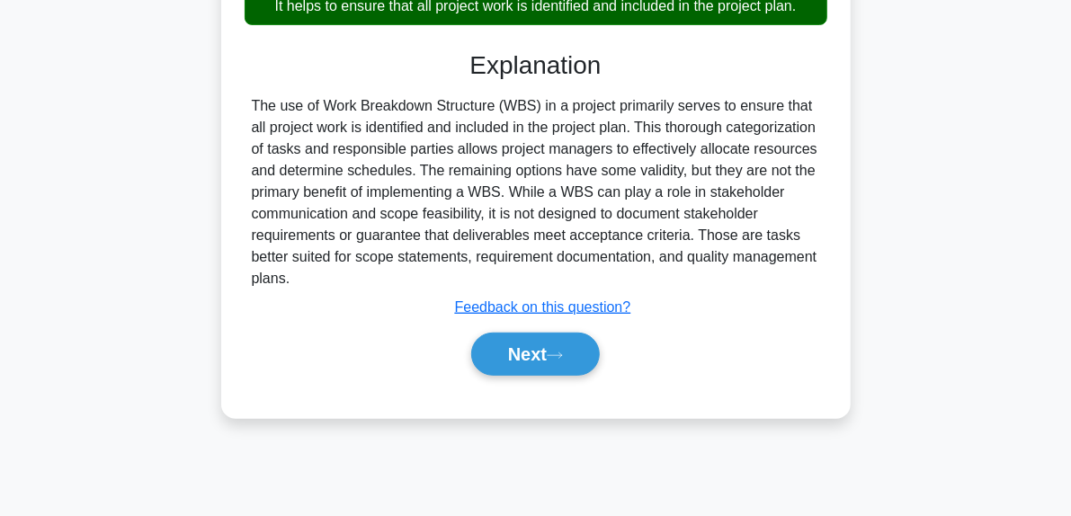
scroll to position [441, 0]
click at [562, 353] on icon at bounding box center [554, 354] width 14 height 5
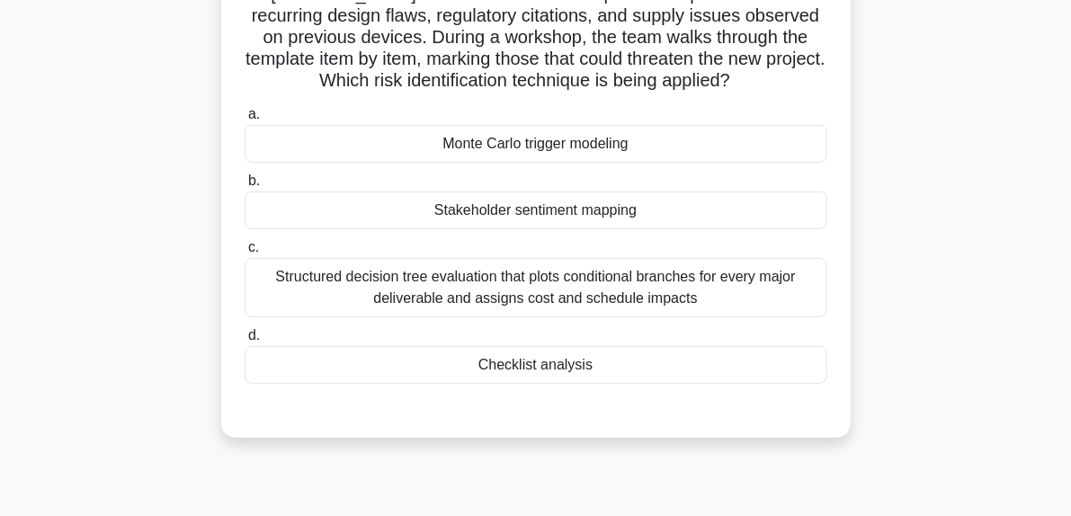
scroll to position [174, 0]
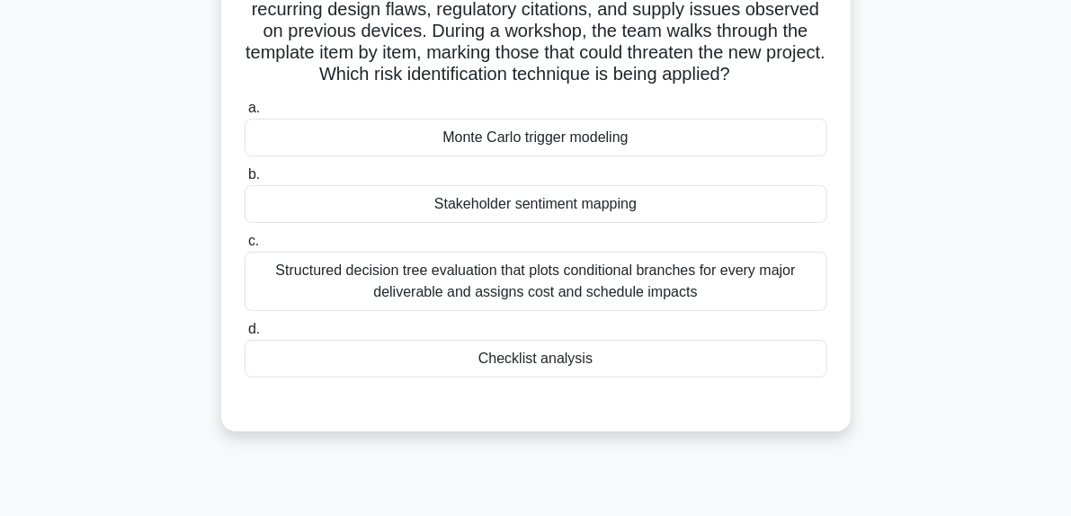
click at [504, 364] on div "Checklist analysis" at bounding box center [536, 359] width 583 height 38
click at [245, 335] on input "d. Checklist analysis" at bounding box center [245, 330] width 0 height 12
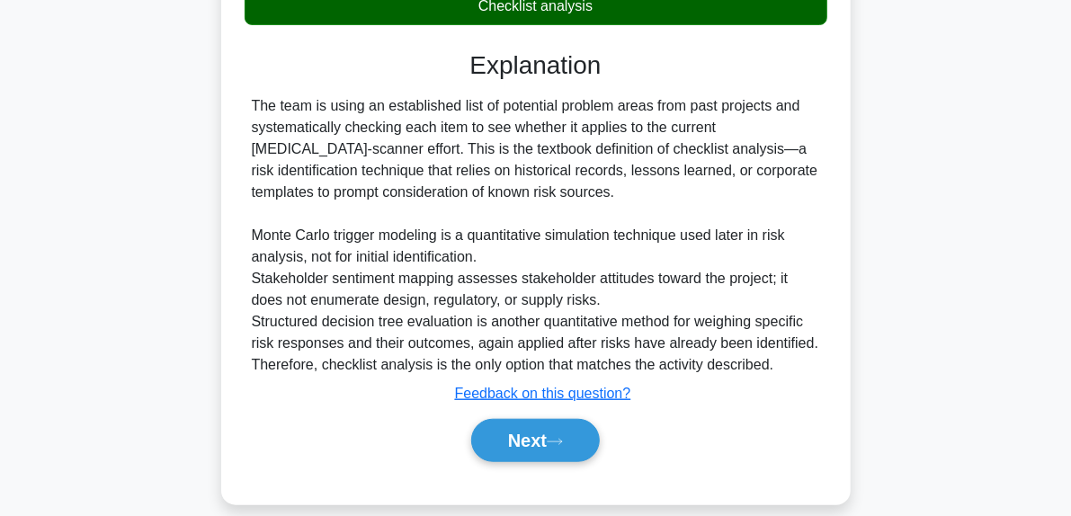
scroll to position [547, 0]
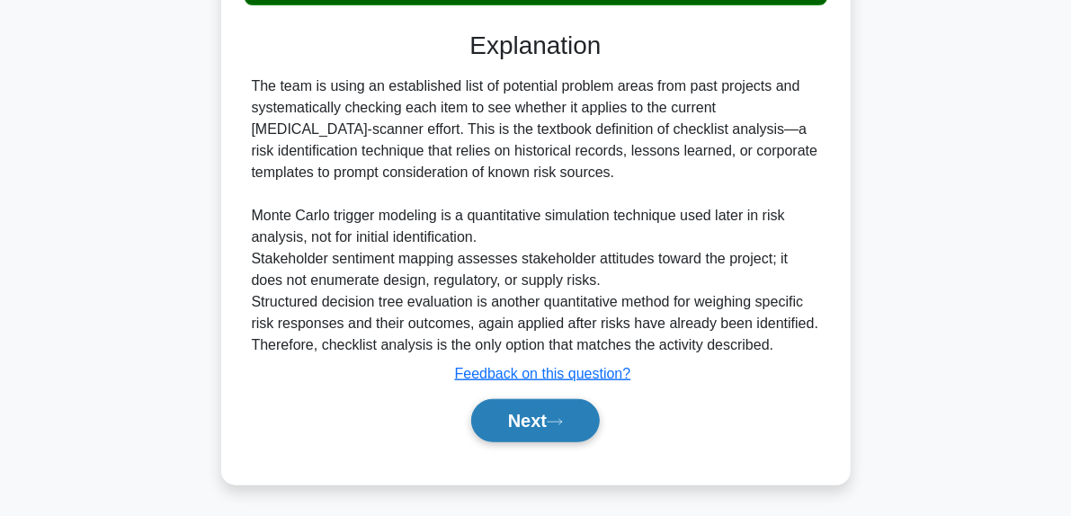
click at [581, 438] on button "Next" at bounding box center [535, 420] width 129 height 43
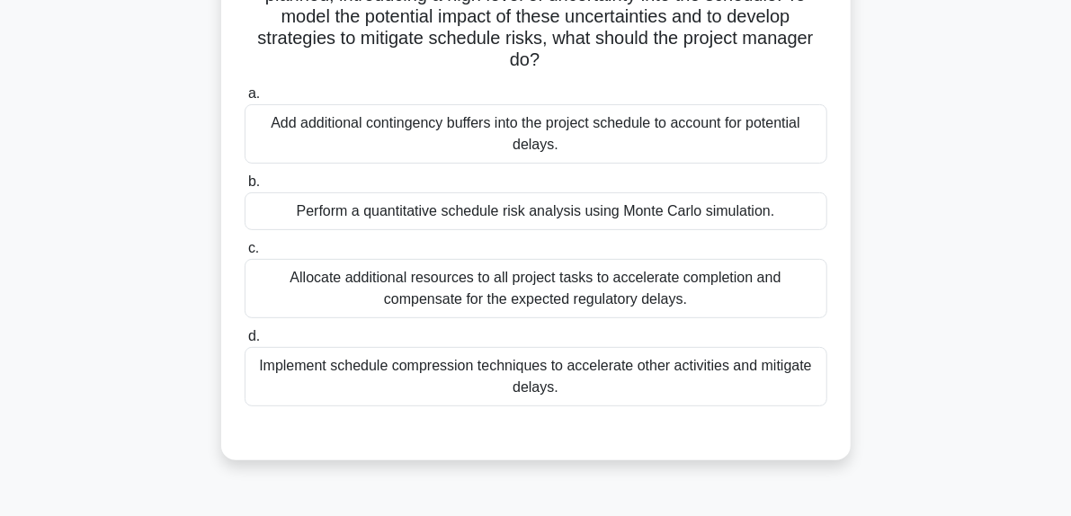
scroll to position [191, 0]
click at [557, 205] on div "Perform a quantitative schedule risk analysis using Monte Carlo simulation." at bounding box center [536, 210] width 583 height 38
click at [245, 186] on input "b. Perform a quantitative schedule risk analysis using Monte Carlo simulation." at bounding box center [245, 180] width 0 height 12
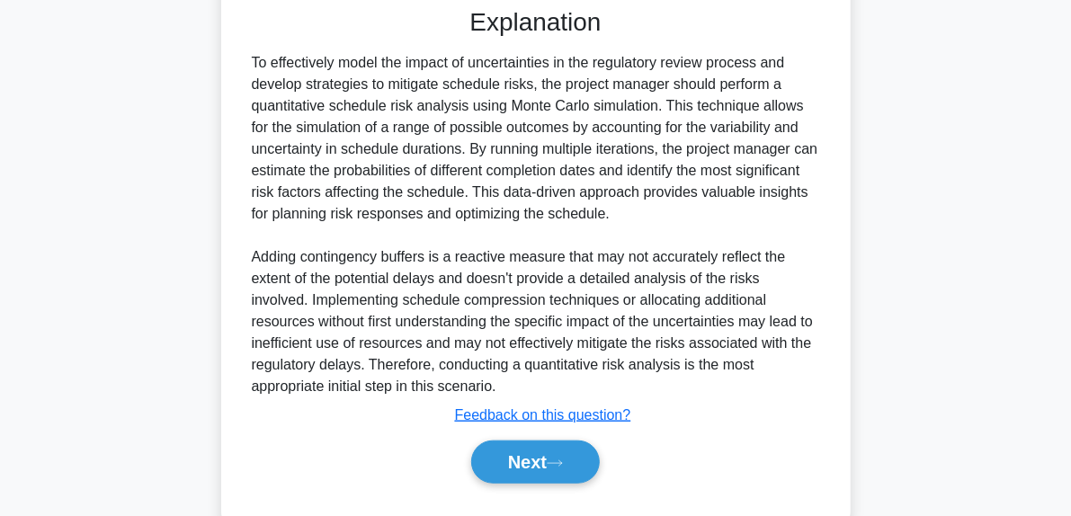
scroll to position [654, 0]
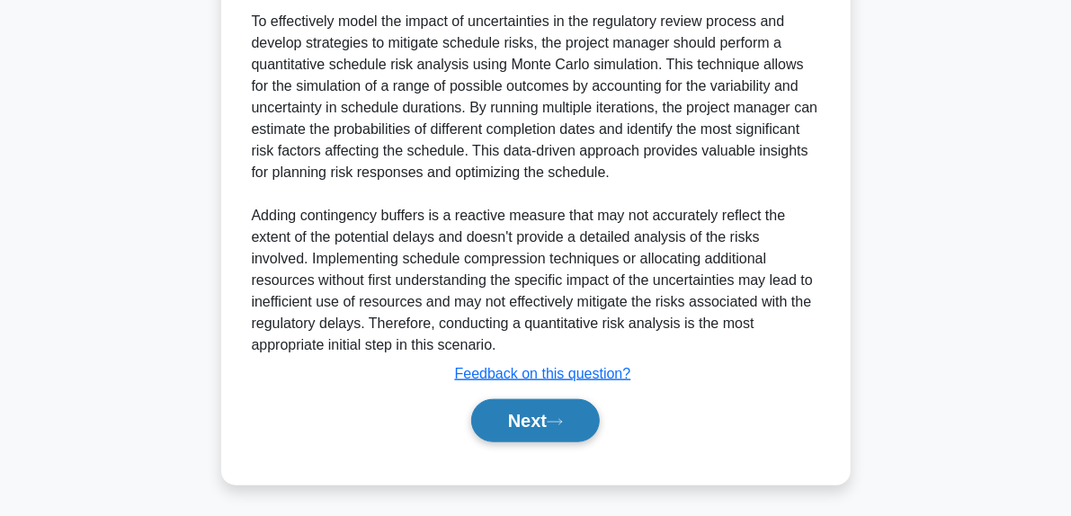
click at [568, 428] on button "Next" at bounding box center [535, 420] width 129 height 43
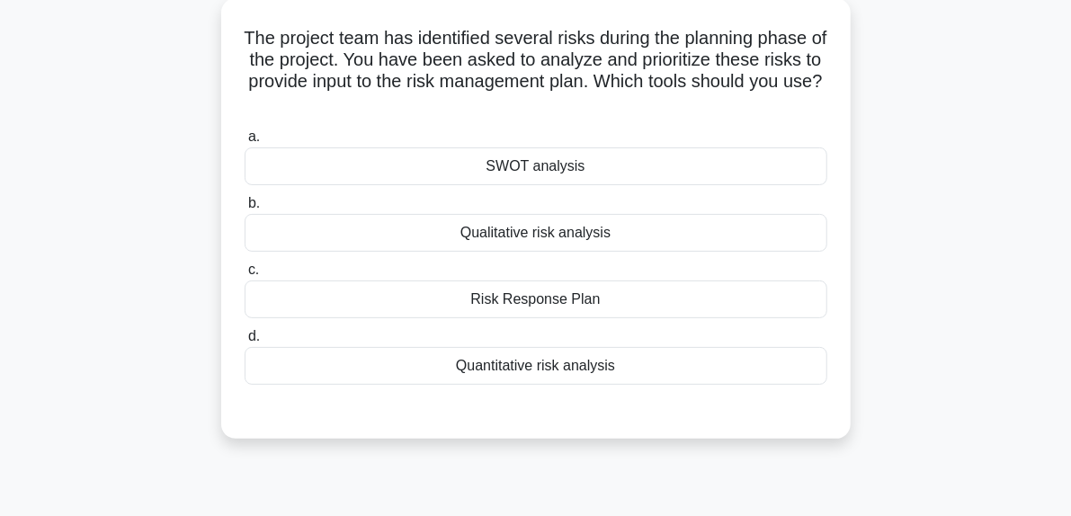
scroll to position [102, 0]
click at [523, 229] on div "Qualitative risk analysis" at bounding box center [536, 233] width 583 height 38
click at [245, 209] on input "b. Qualitative risk analysis" at bounding box center [245, 204] width 0 height 12
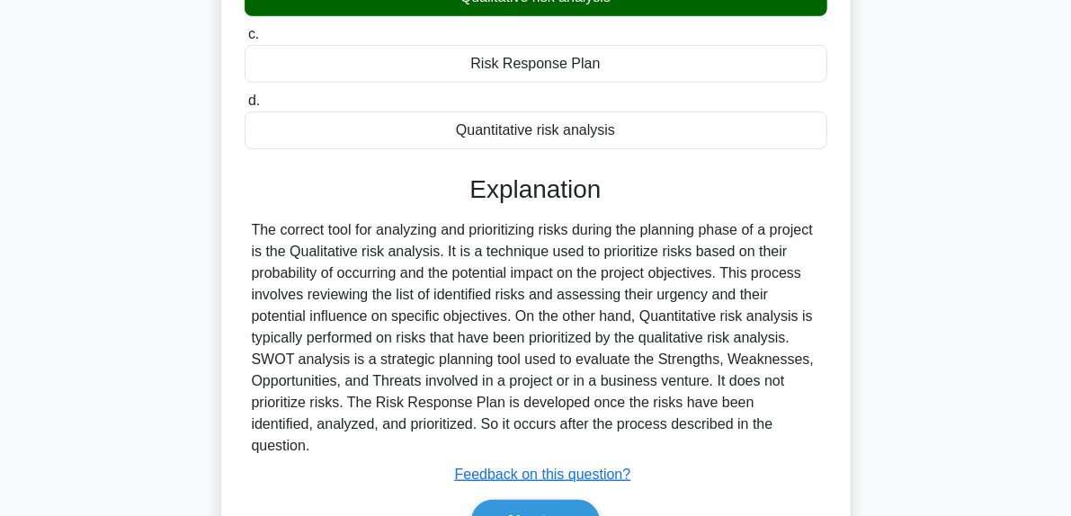
scroll to position [340, 0]
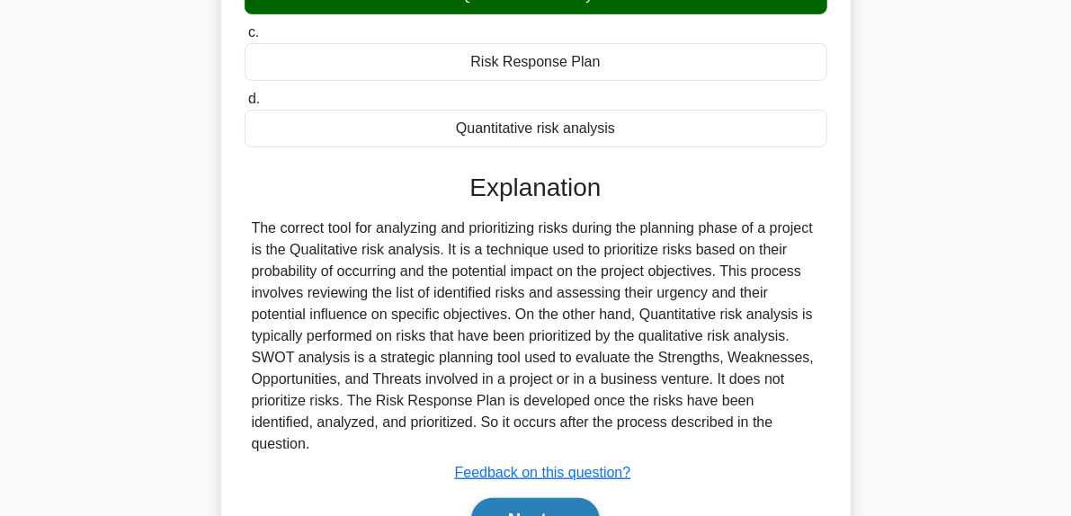
click at [590, 498] on button "Next" at bounding box center [535, 519] width 129 height 43
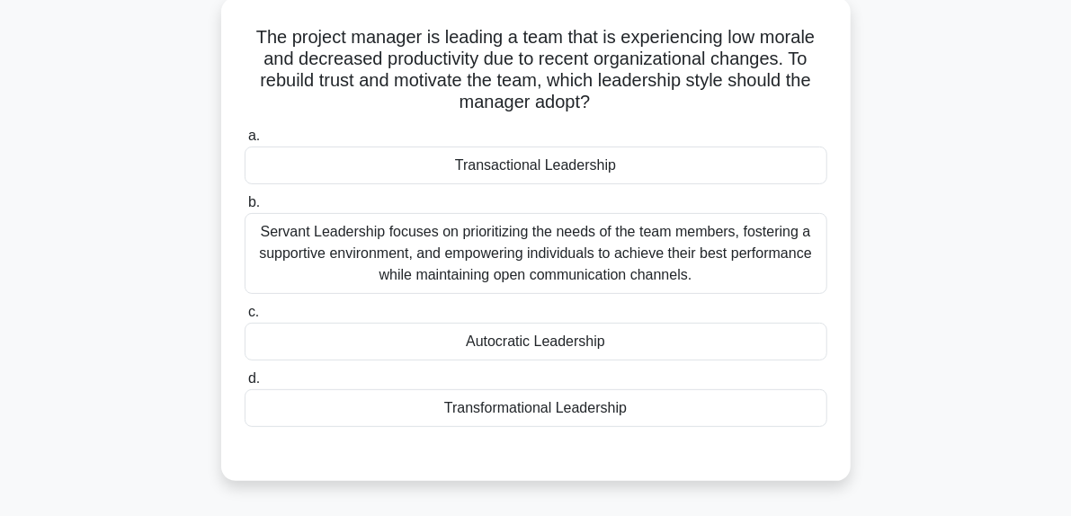
scroll to position [113, 0]
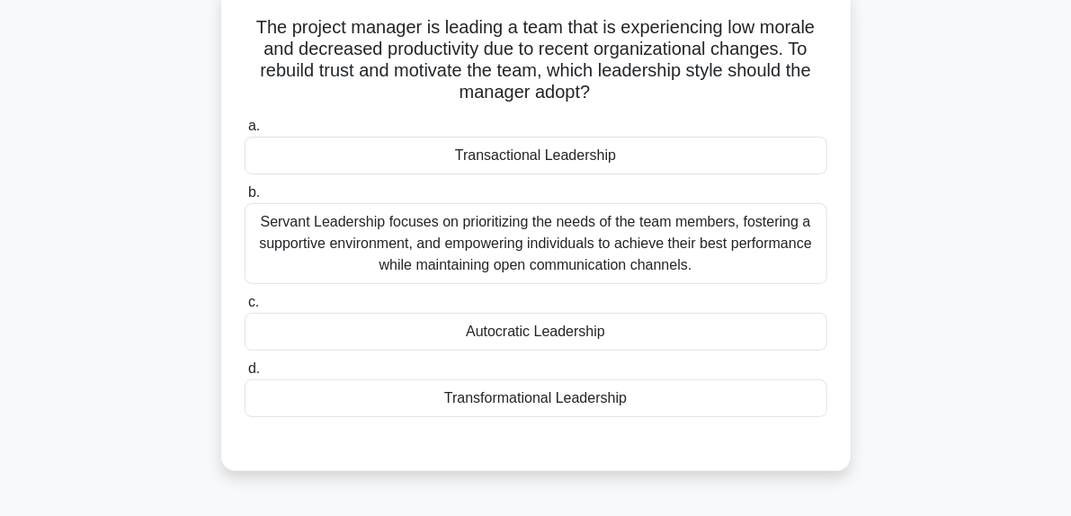
click at [597, 266] on div "Servant Leadership focuses on prioritizing the needs of the team members, foste…" at bounding box center [536, 243] width 583 height 81
click at [245, 199] on input "b. Servant Leadership focuses on prioritizing the needs of the team members, fo…" at bounding box center [245, 193] width 0 height 12
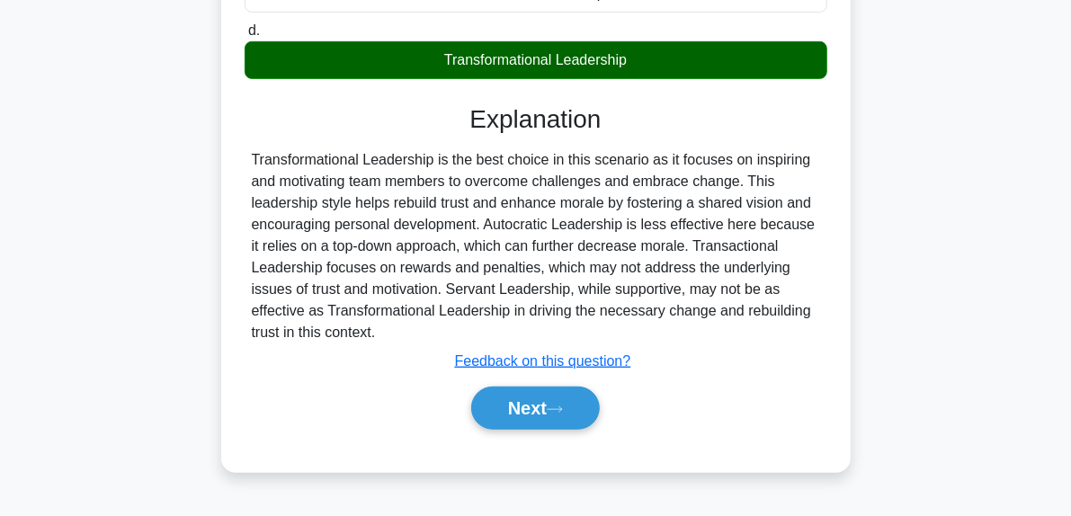
scroll to position [455, 0]
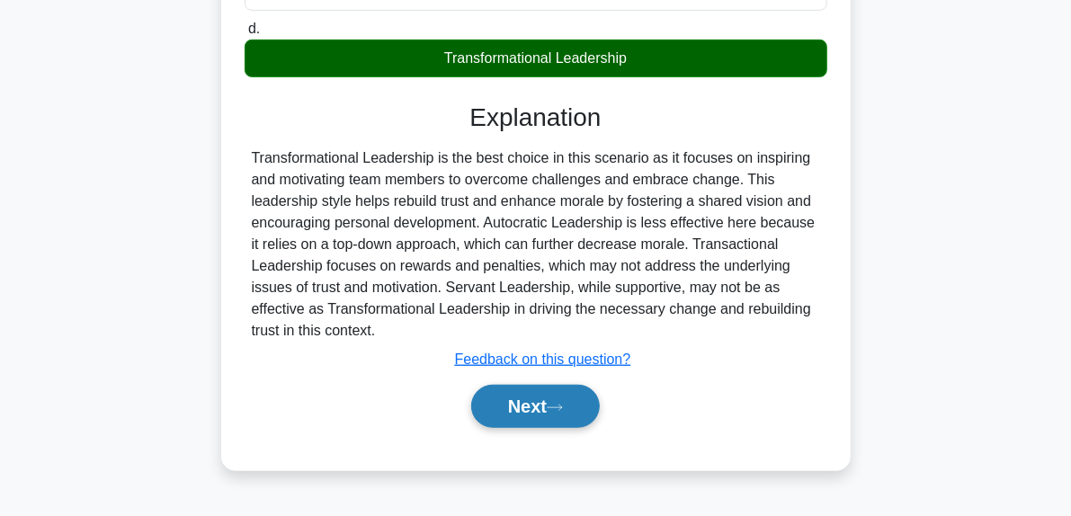
click at [583, 409] on button "Next" at bounding box center [535, 406] width 129 height 43
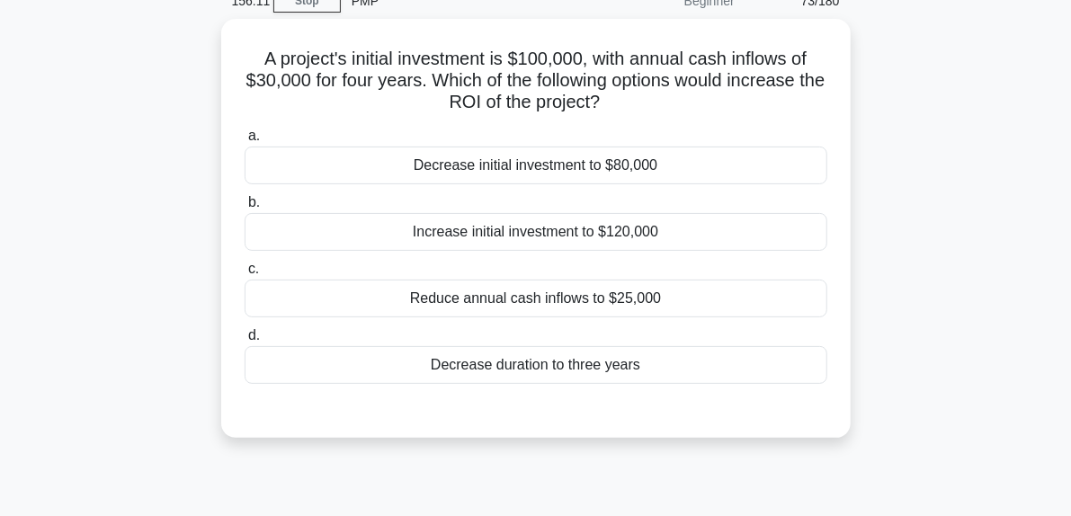
scroll to position [86, 0]
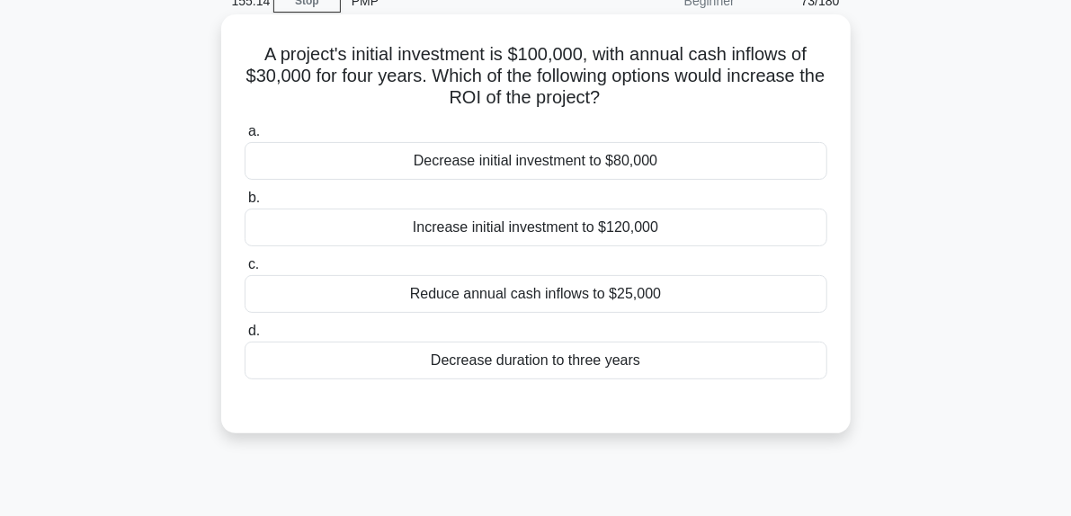
click at [491, 226] on div "Increase initial investment to $120,000" at bounding box center [536, 228] width 583 height 38
click at [245, 204] on input "b. Increase initial investment to $120,000" at bounding box center [245, 198] width 0 height 12
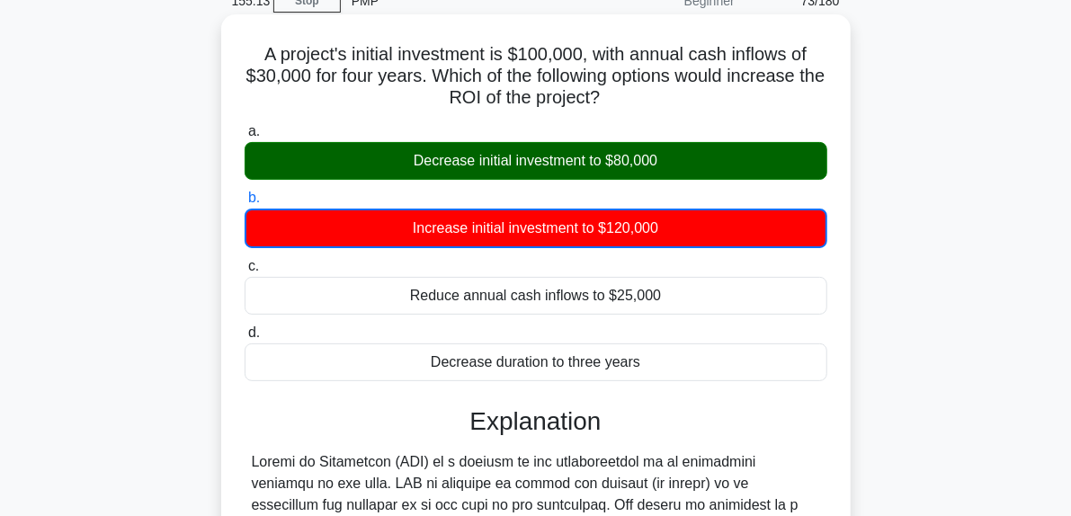
click at [473, 168] on div "Decrease initial investment to $80,000" at bounding box center [536, 161] width 583 height 38
click at [245, 138] on input "a. Decrease initial investment to $80,000" at bounding box center [245, 132] width 0 height 12
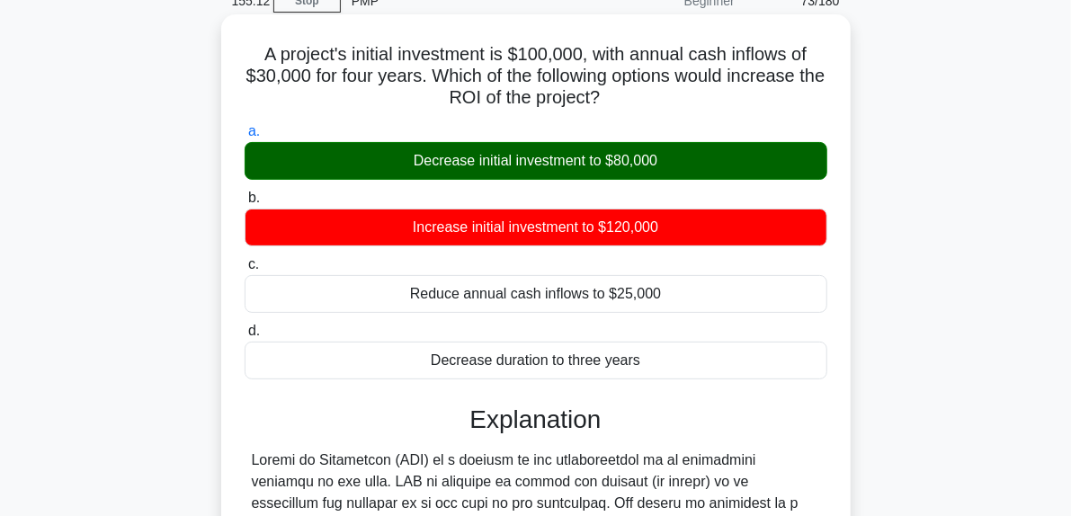
click at [473, 168] on div "Decrease initial investment to $80,000" at bounding box center [536, 161] width 583 height 38
click at [245, 138] on input "a. Decrease initial investment to $80,000" at bounding box center [245, 132] width 0 height 12
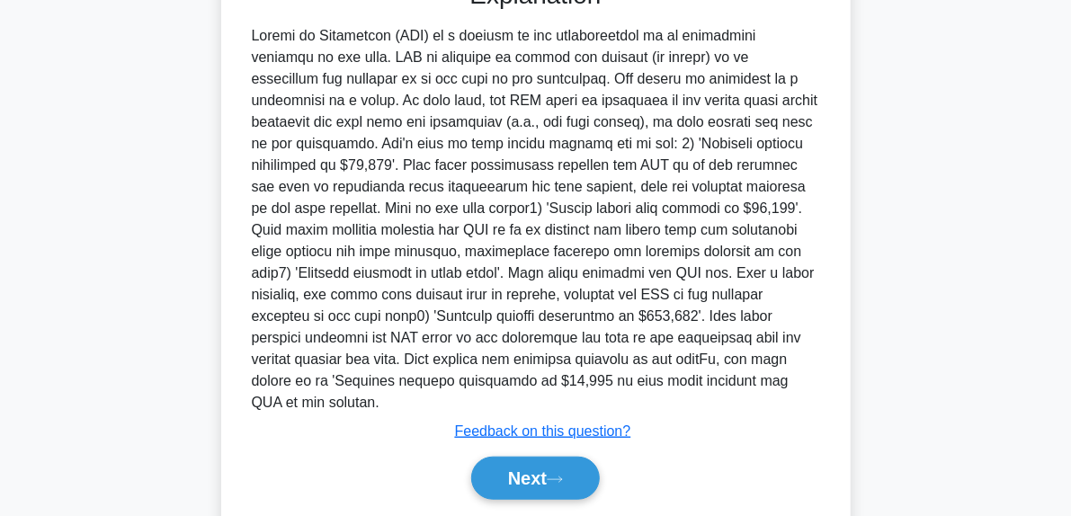
scroll to position [547, 0]
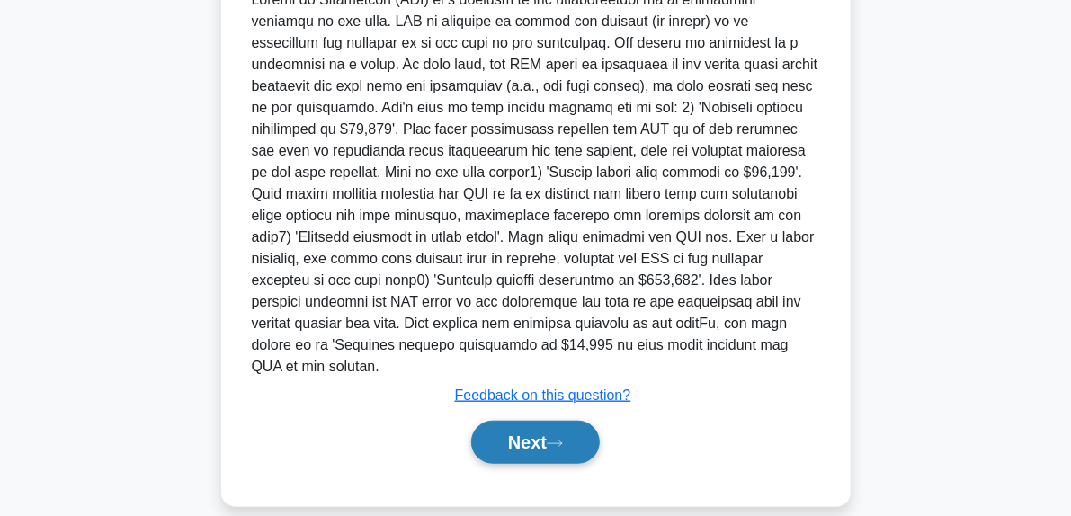
click at [577, 423] on button "Next" at bounding box center [535, 442] width 129 height 43
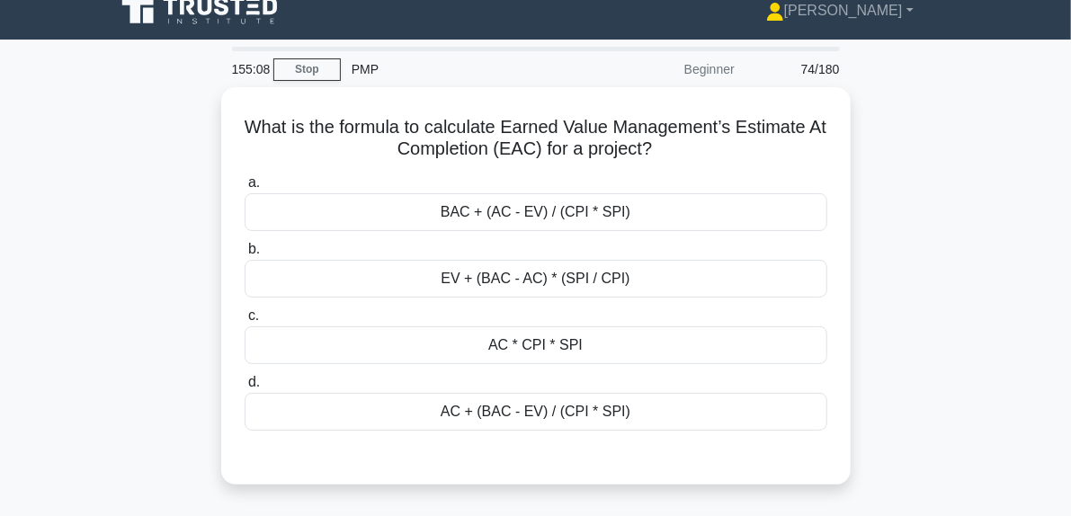
scroll to position [20, 0]
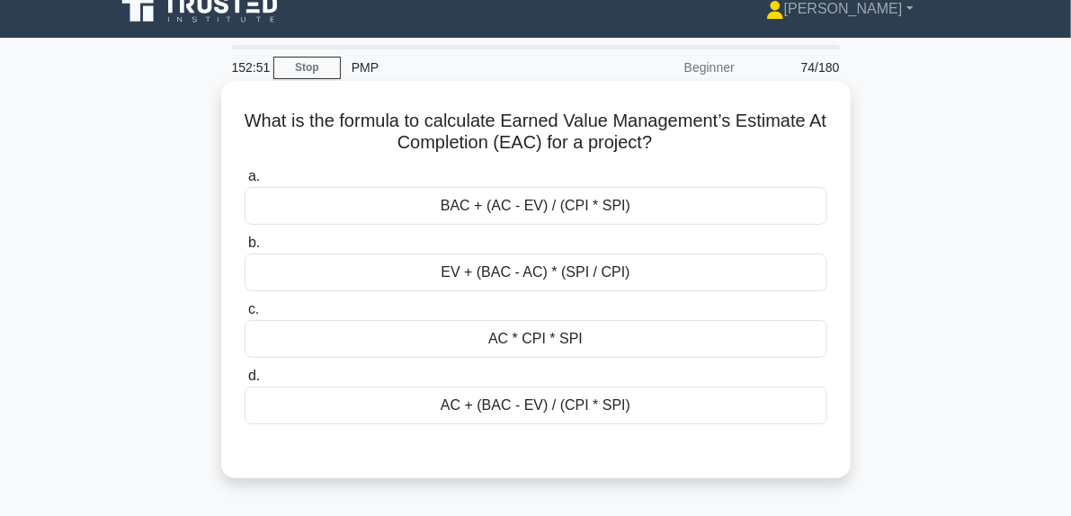
click at [512, 402] on div "AC + (BAC - EV) / (CPI * SPI)" at bounding box center [536, 406] width 583 height 38
click at [245, 382] on input "d. AC + (BAC - EV) / (CPI * SPI)" at bounding box center [245, 376] width 0 height 12
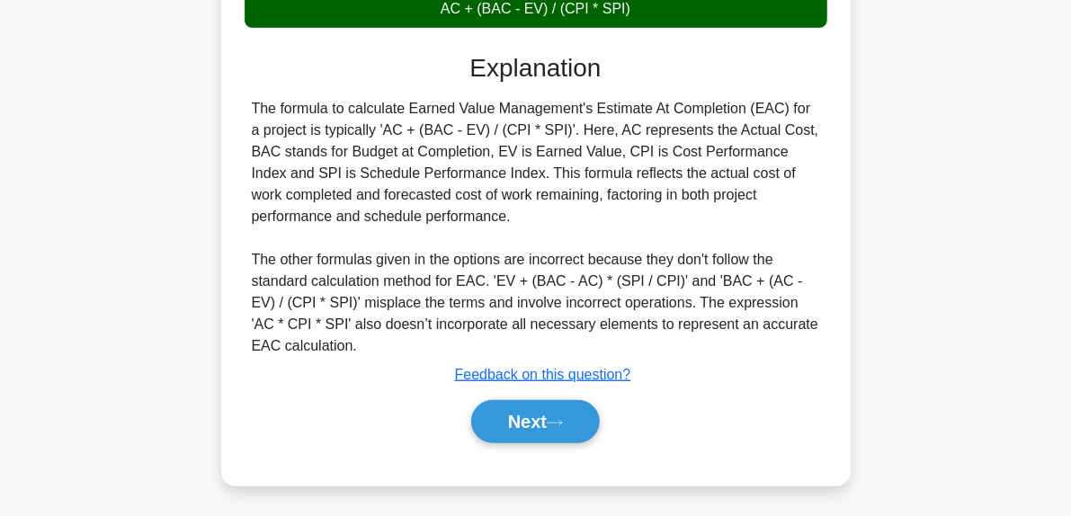
scroll to position [417, 0]
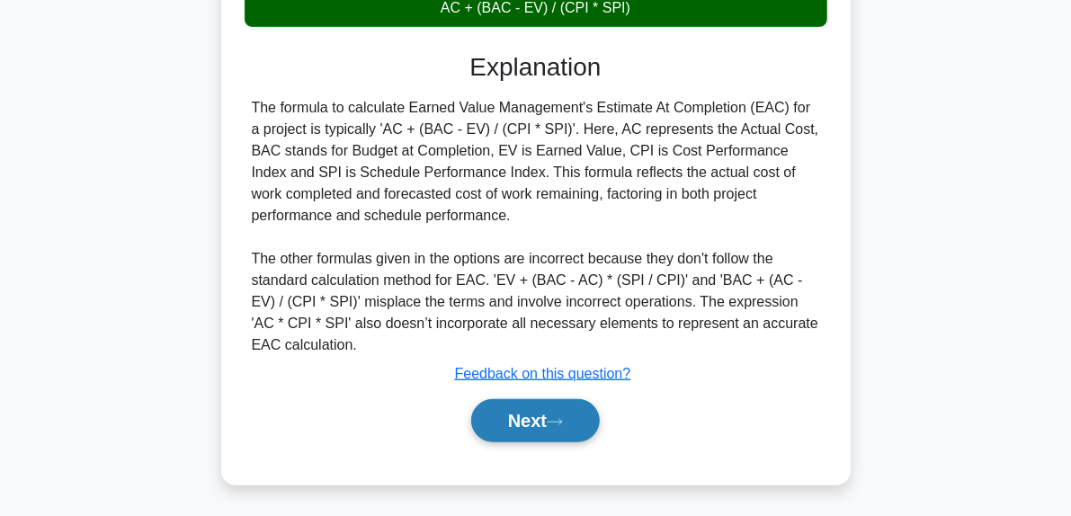
click at [575, 418] on button "Next" at bounding box center [535, 420] width 129 height 43
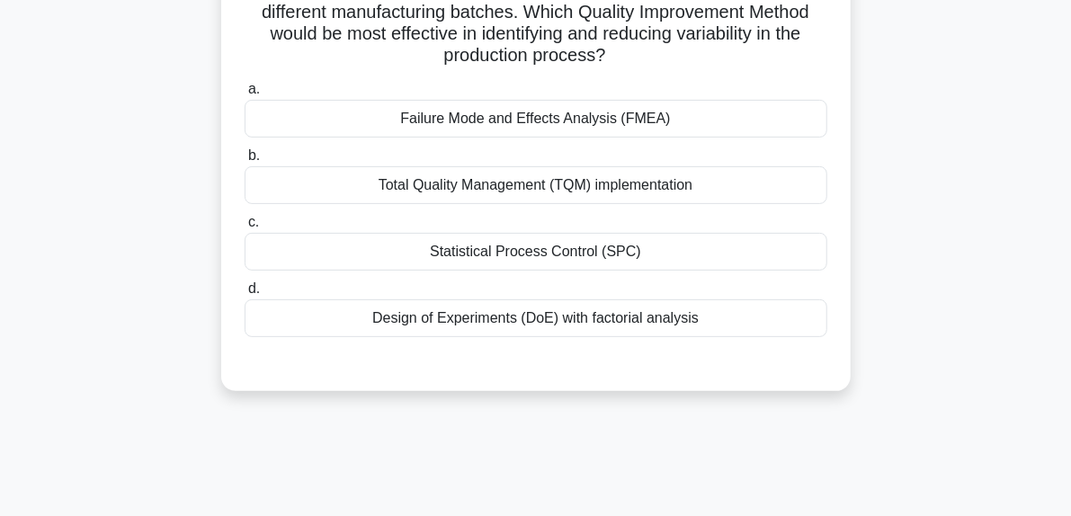
scroll to position [125, 0]
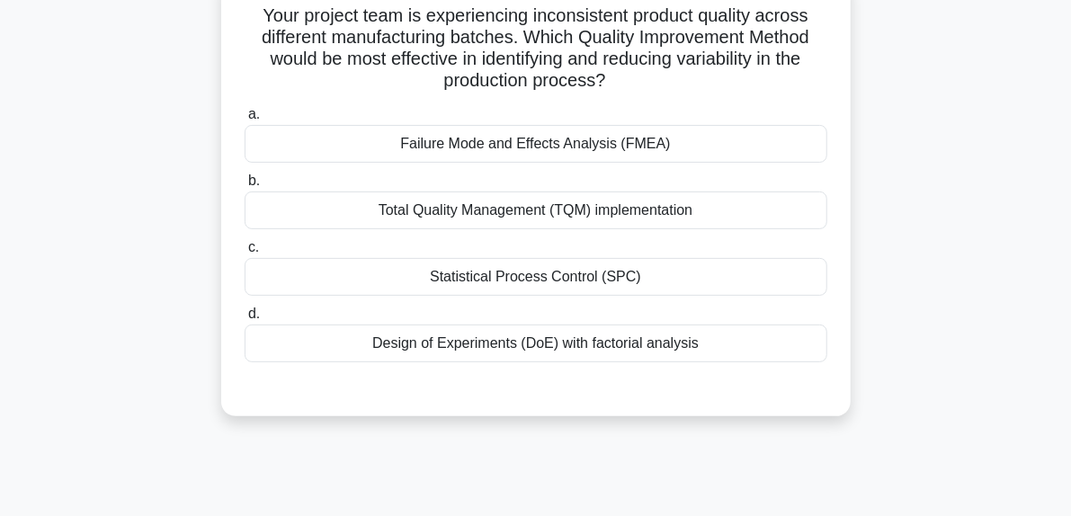
click at [574, 136] on div "Failure Mode and Effects Analysis (FMEA)" at bounding box center [536, 144] width 583 height 38
click at [245, 120] on input "a. Failure Mode and Effects Analysis (FMEA)" at bounding box center [245, 115] width 0 height 12
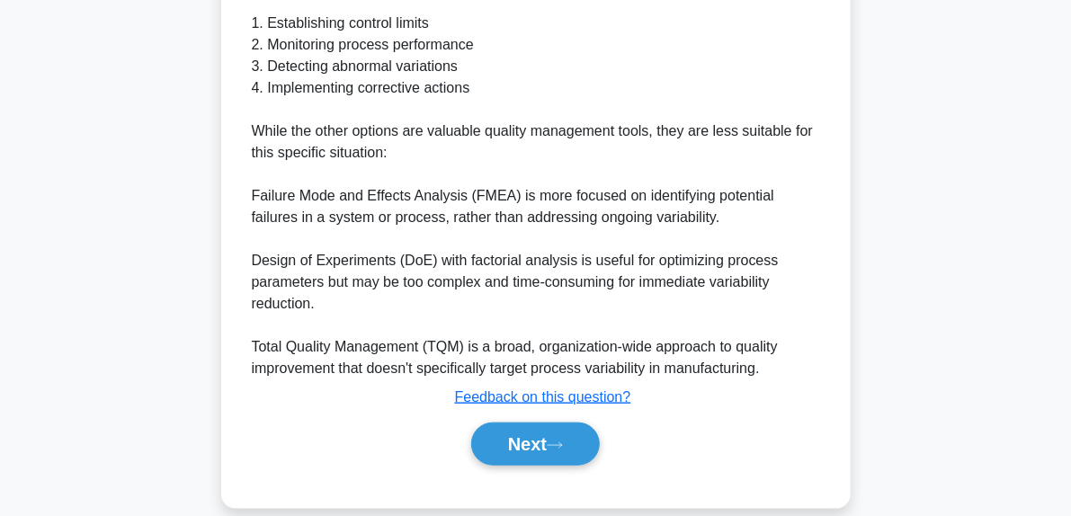
scroll to position [743, 0]
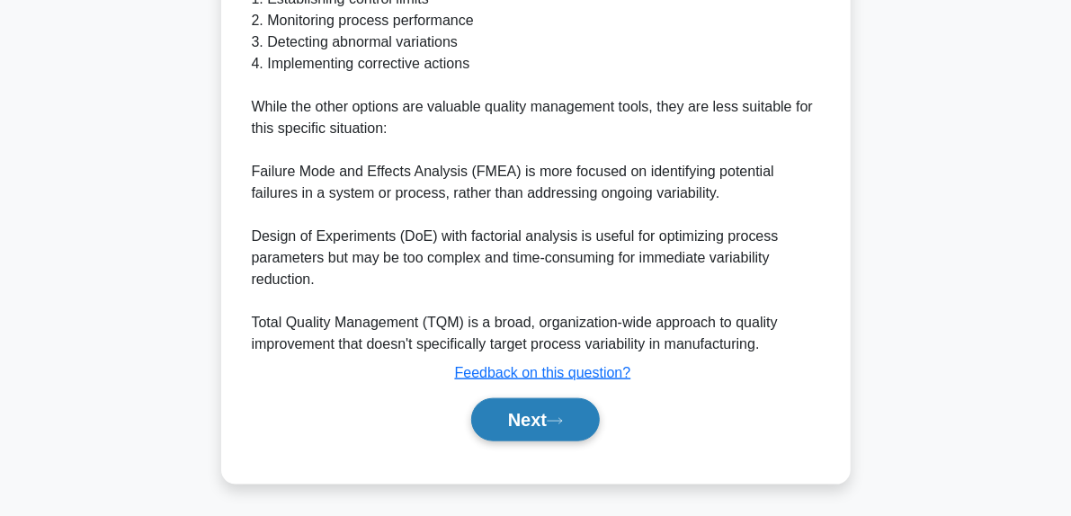
click at [582, 420] on button "Next" at bounding box center [535, 419] width 129 height 43
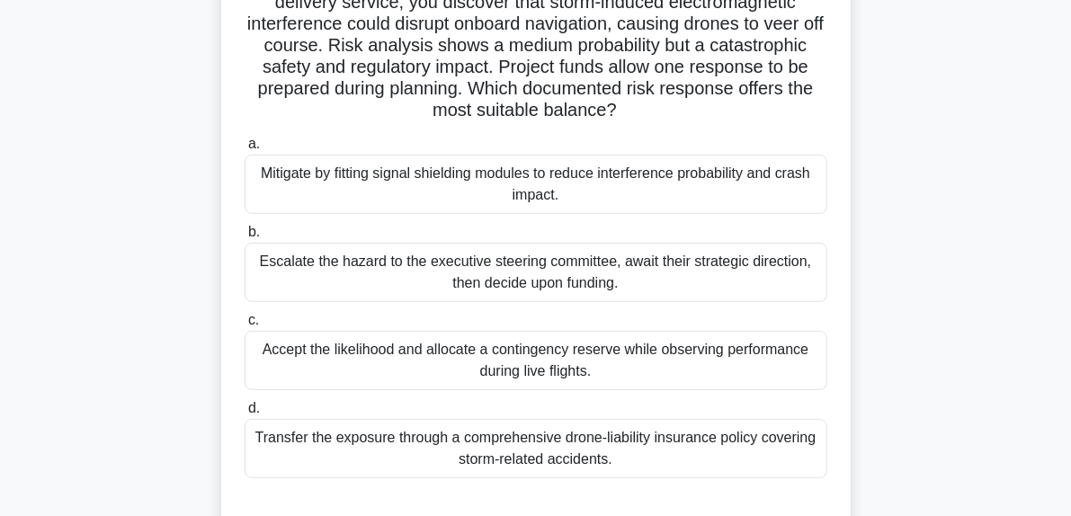
scroll to position [162, 0]
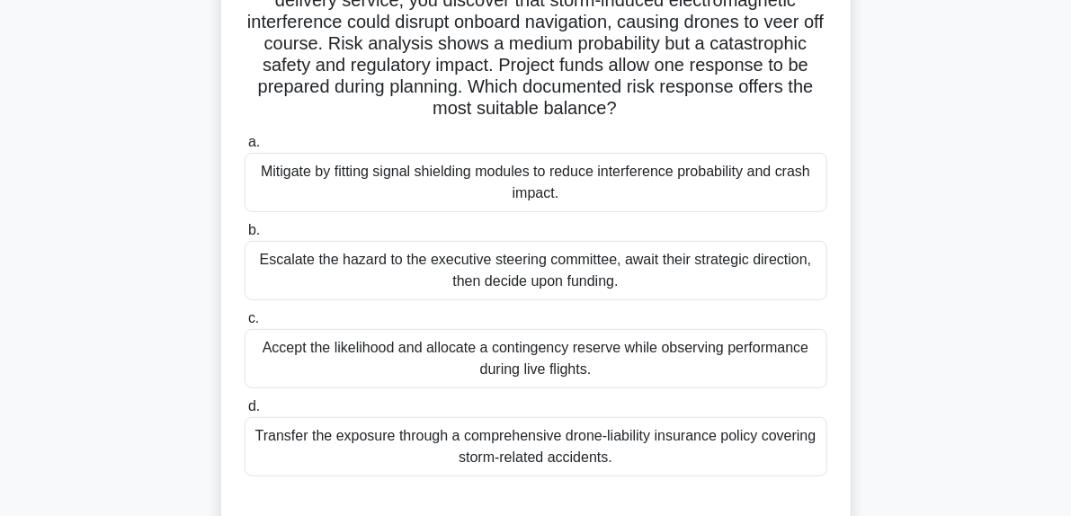
click at [602, 174] on div "Mitigate by fitting signal shielding modules to reduce interference probability…" at bounding box center [536, 182] width 583 height 59
click at [245, 148] on input "a. Mitigate by fitting signal shielding modules to reduce interference probabil…" at bounding box center [245, 143] width 0 height 12
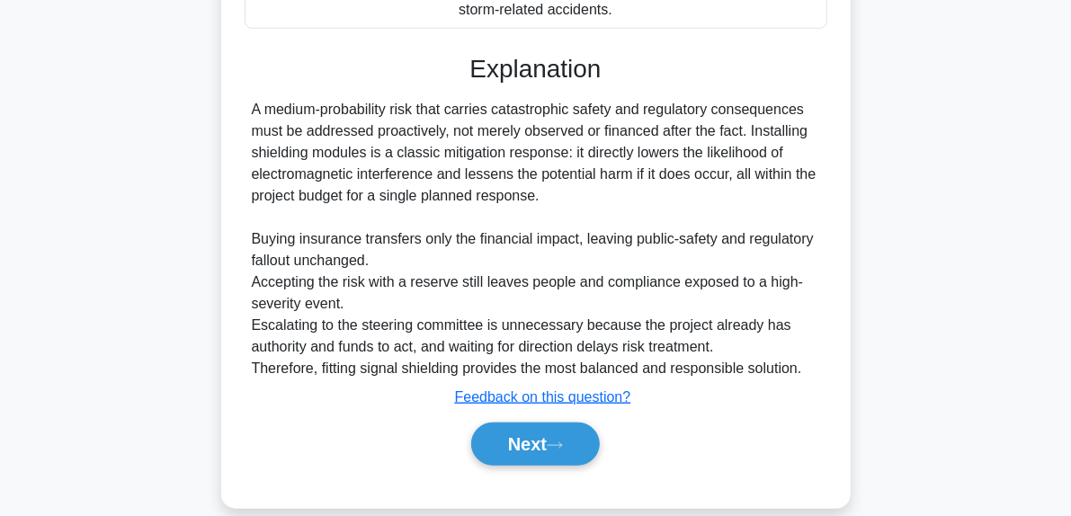
scroll to position [633, 0]
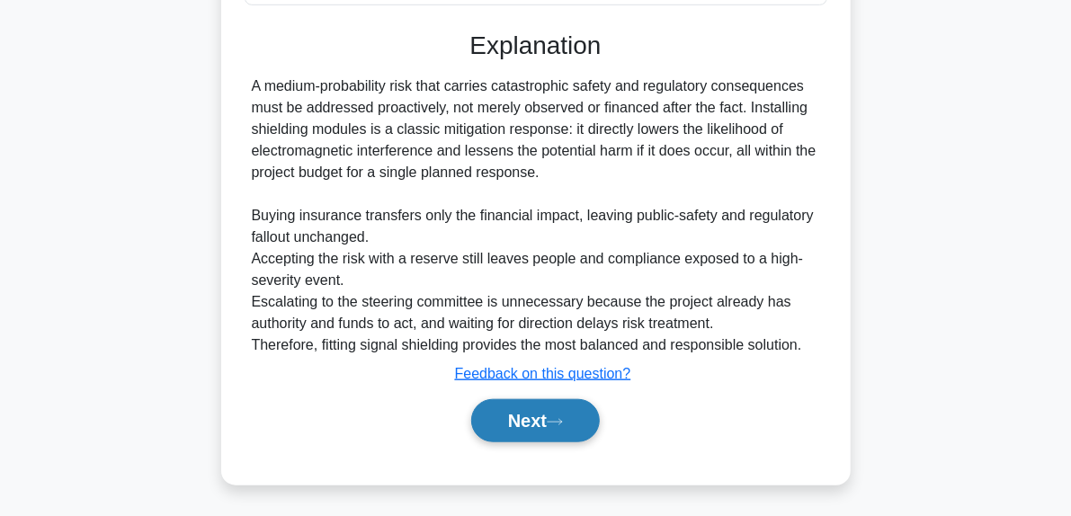
click at [563, 421] on icon at bounding box center [555, 422] width 16 height 10
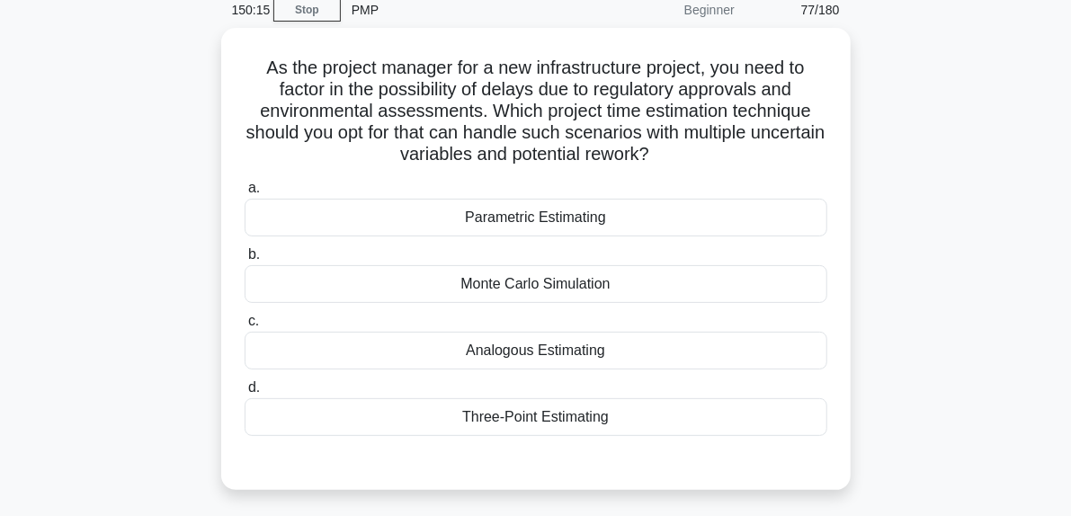
scroll to position [88, 0]
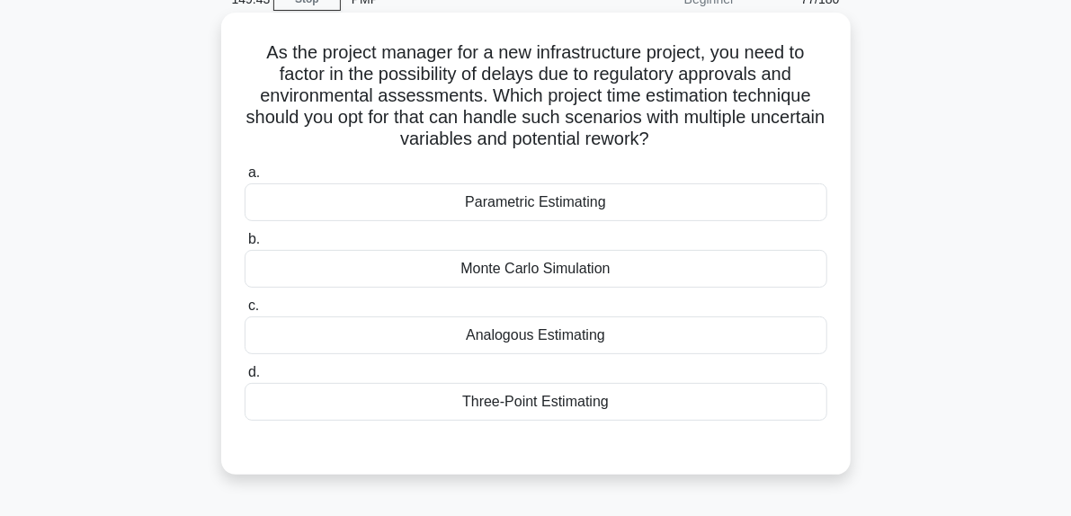
click at [539, 405] on div "Three-Point Estimating" at bounding box center [536, 402] width 583 height 38
click at [245, 378] on input "d. Three-Point Estimating" at bounding box center [245, 373] width 0 height 12
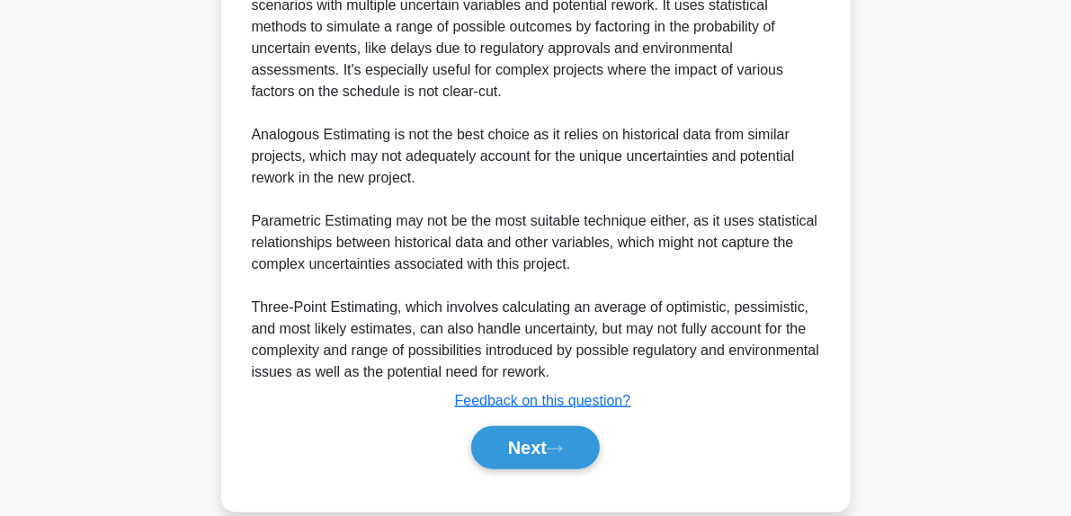
scroll to position [628, 0]
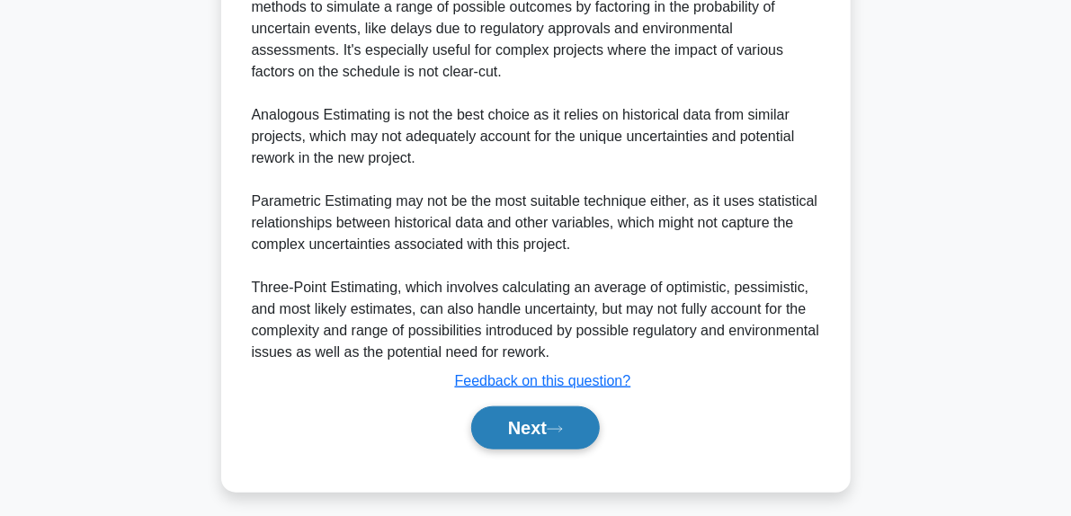
click at [555, 433] on button "Next" at bounding box center [535, 427] width 129 height 43
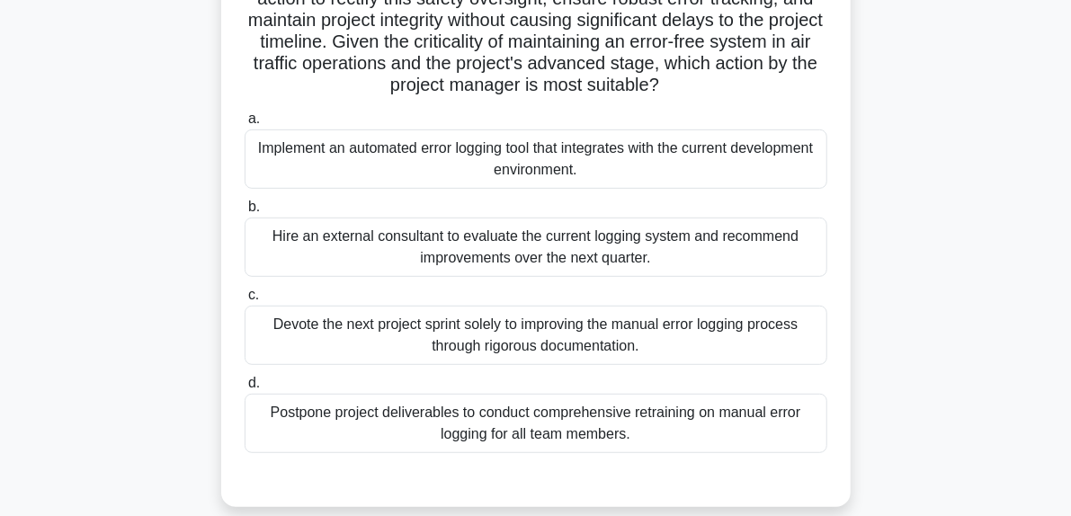
scroll to position [340, 0]
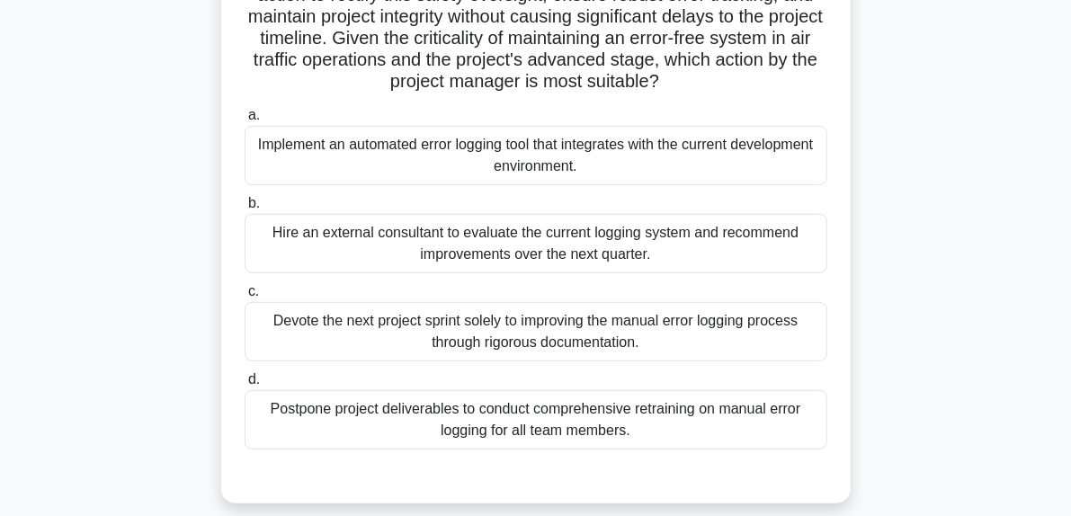
click at [581, 161] on div "Implement an automated error logging tool that integrates with the current deve…" at bounding box center [536, 155] width 583 height 59
click at [245, 121] on input "a. Implement an automated error logging tool that integrates with the current d…" at bounding box center [245, 116] width 0 height 12
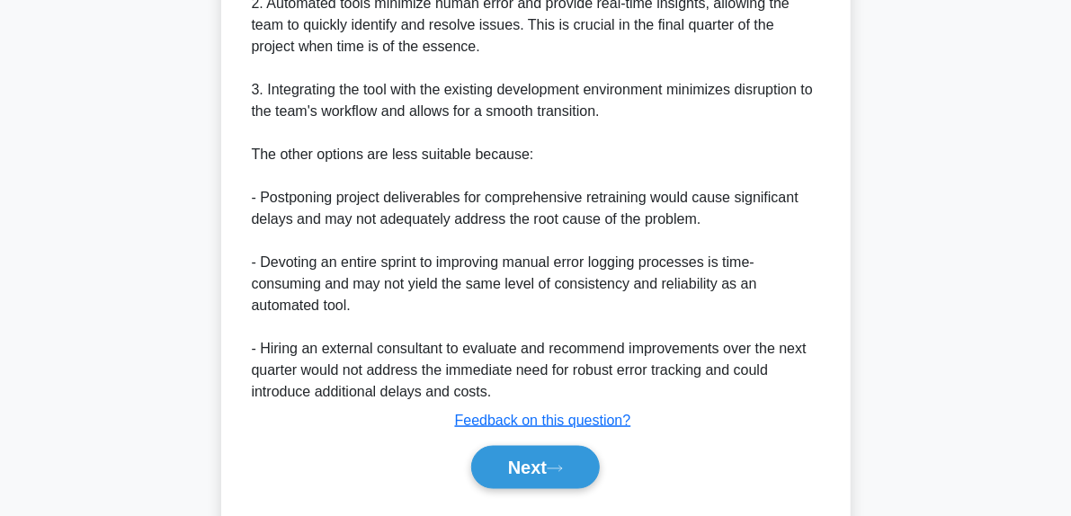
scroll to position [1108, 0]
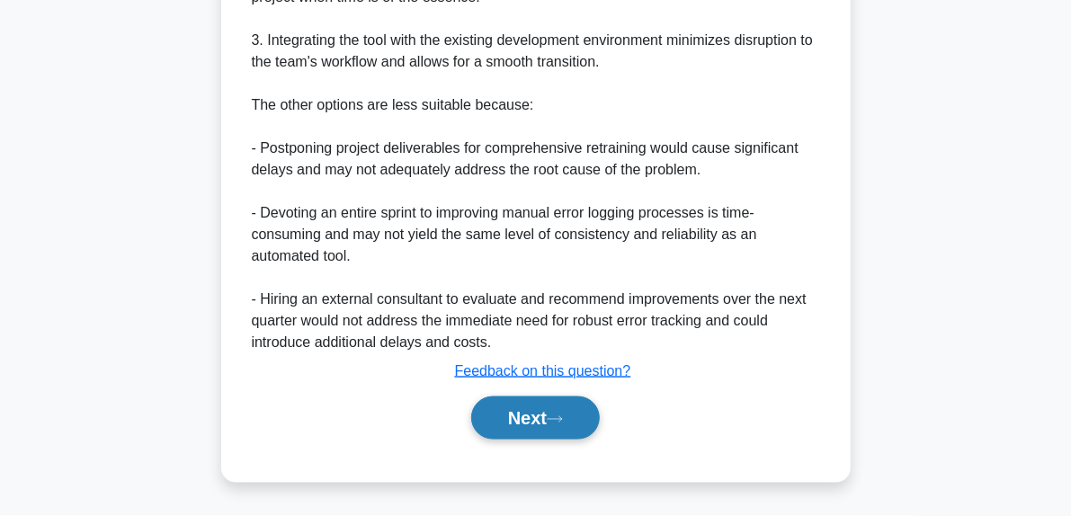
click at [575, 423] on button "Next" at bounding box center [535, 417] width 129 height 43
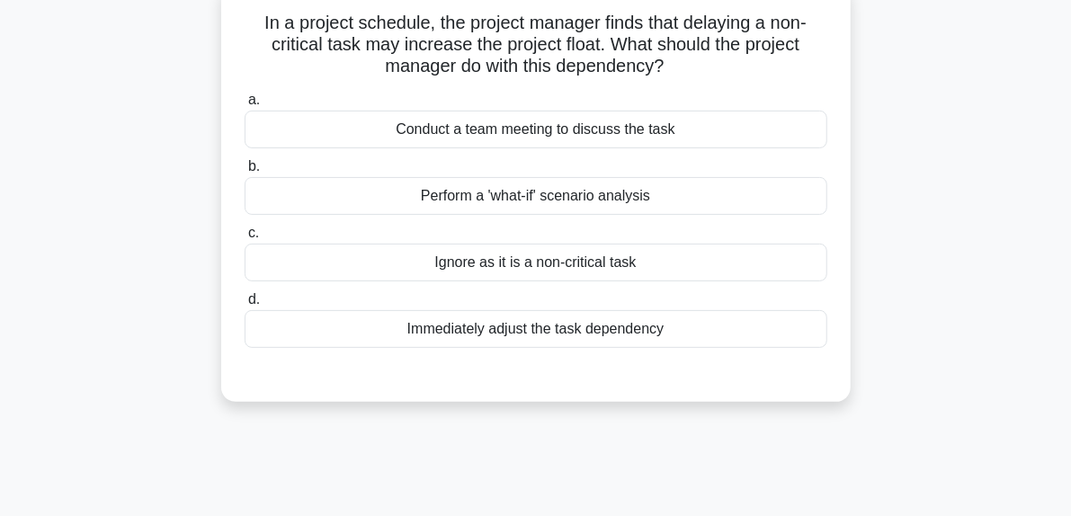
scroll to position [111, 0]
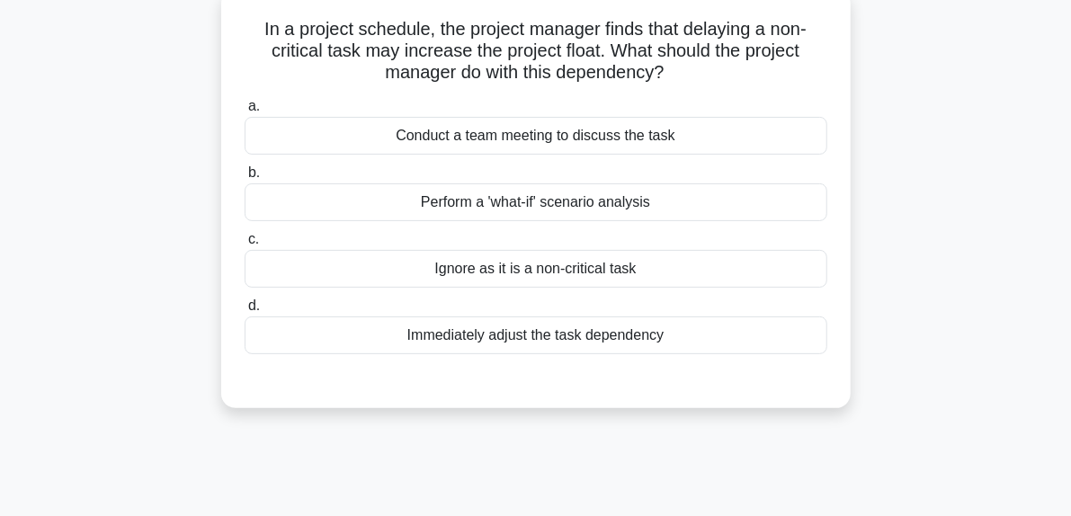
click at [565, 346] on div "Immediately adjust the task dependency" at bounding box center [536, 335] width 583 height 38
click at [245, 312] on input "d. Immediately adjust the task dependency" at bounding box center [245, 306] width 0 height 12
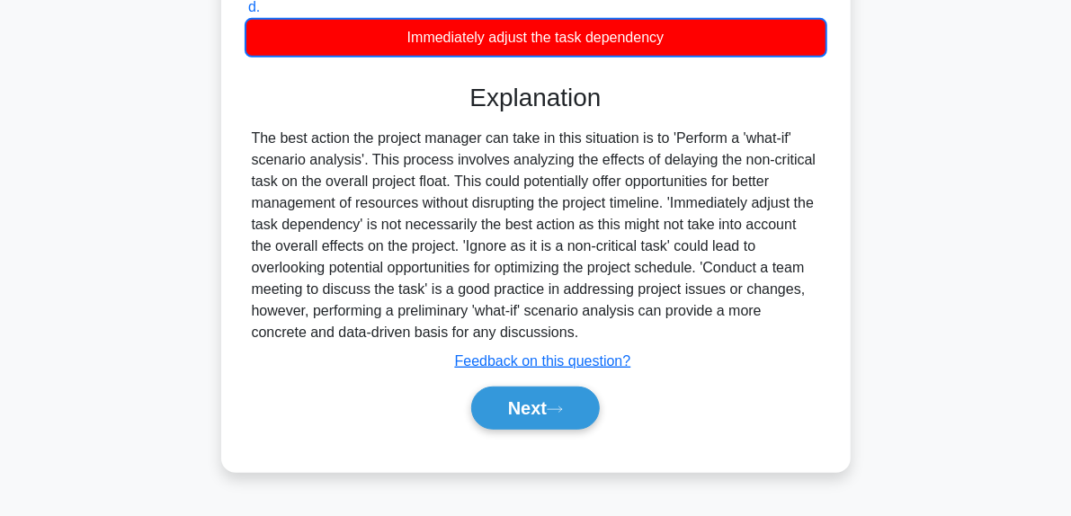
scroll to position [410, 0]
click at [561, 413] on button "Next" at bounding box center [535, 408] width 129 height 43
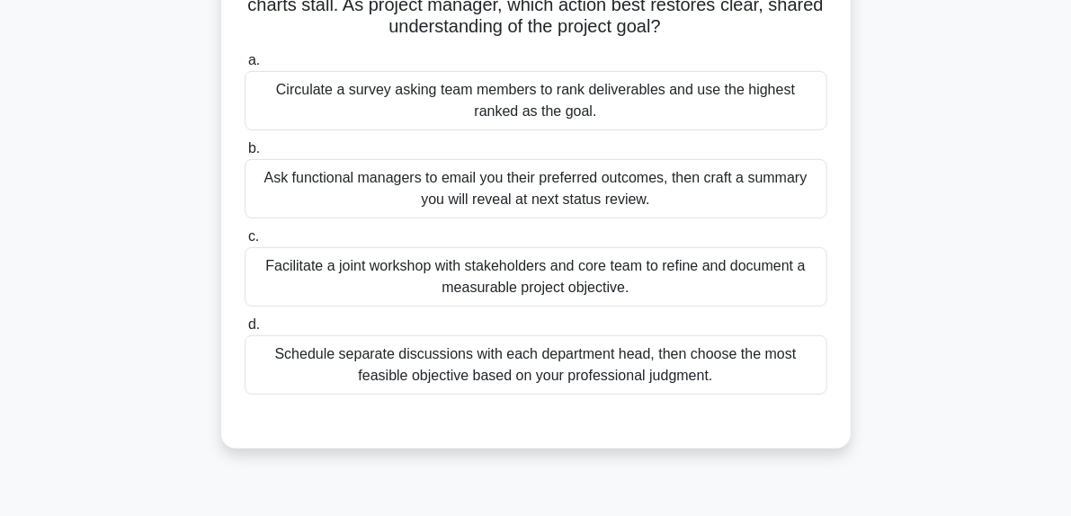
scroll to position [250, 0]
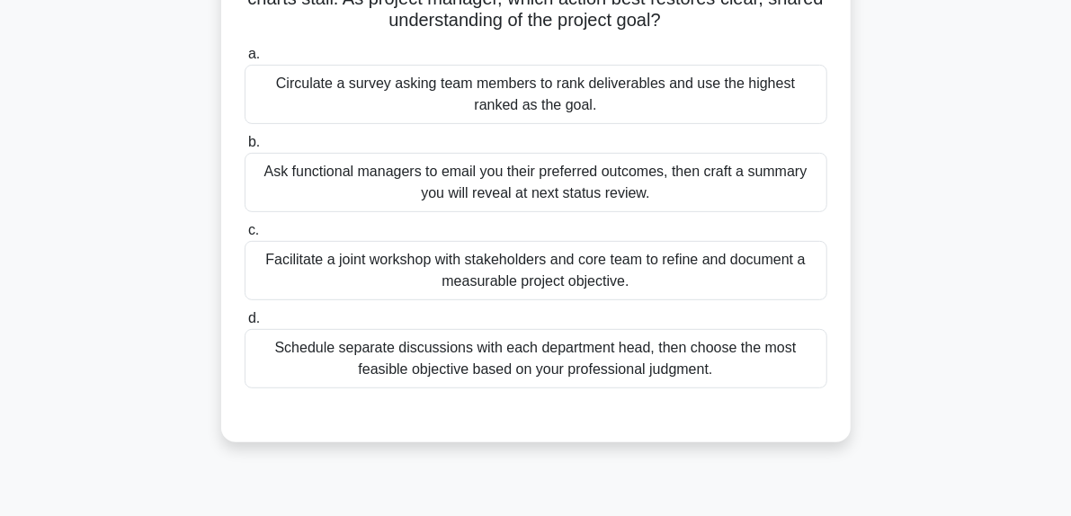
click at [599, 268] on div "Facilitate a joint workshop with stakeholders and core team to refine and docum…" at bounding box center [536, 270] width 583 height 59
click at [245, 236] on input "c. Facilitate a joint workshop with stakeholders and core team to refine and do…" at bounding box center [245, 231] width 0 height 12
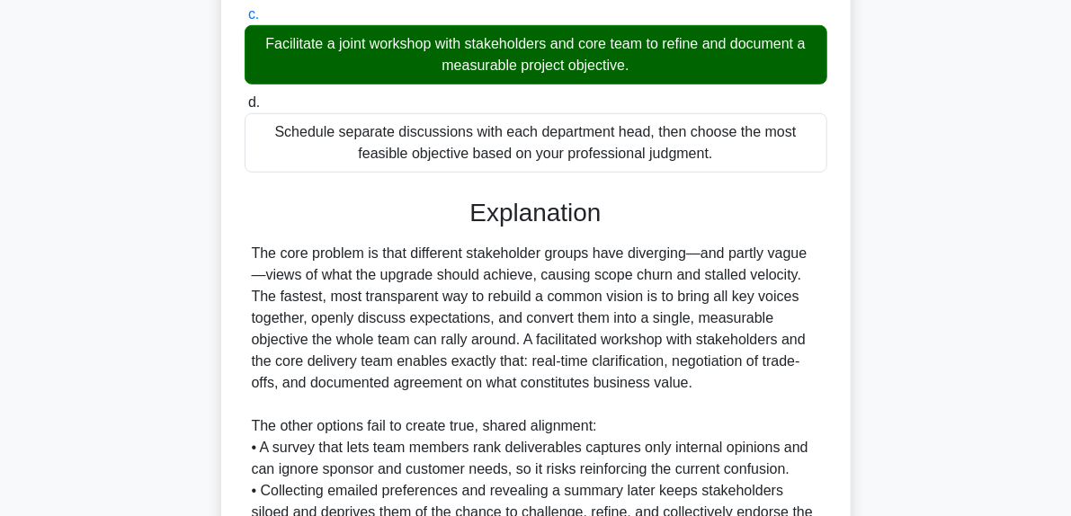
scroll to position [698, 0]
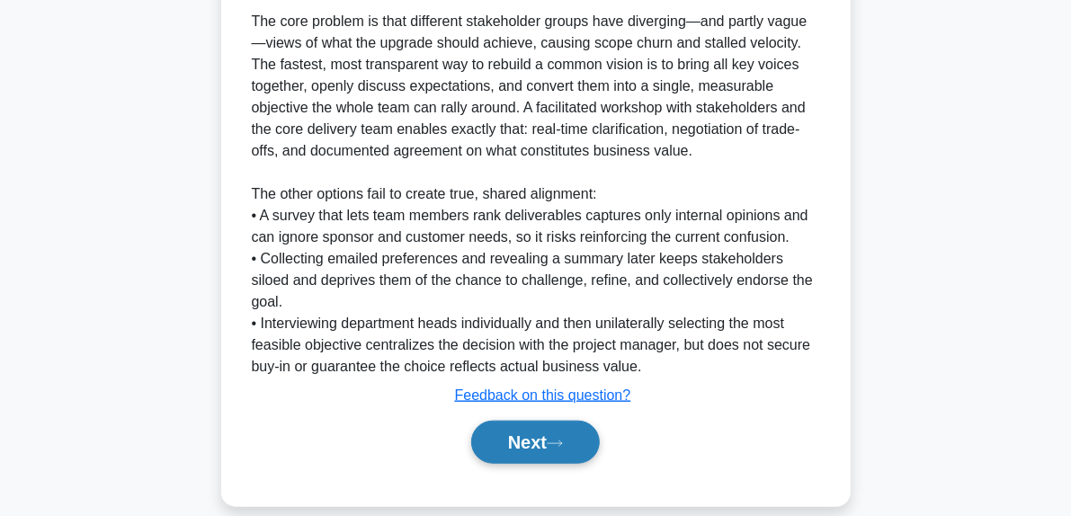
click at [595, 421] on button "Next" at bounding box center [535, 442] width 129 height 43
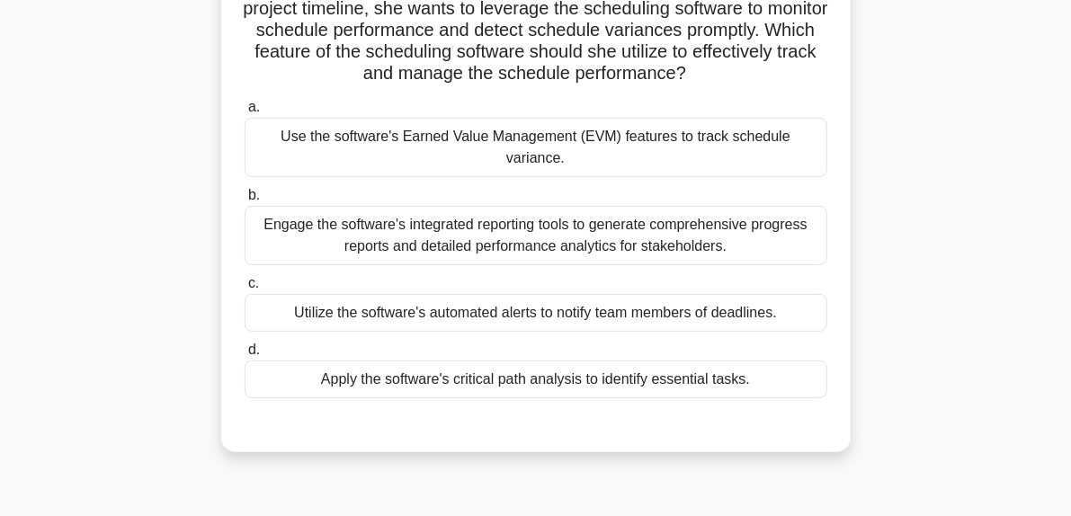
scroll to position [203, 0]
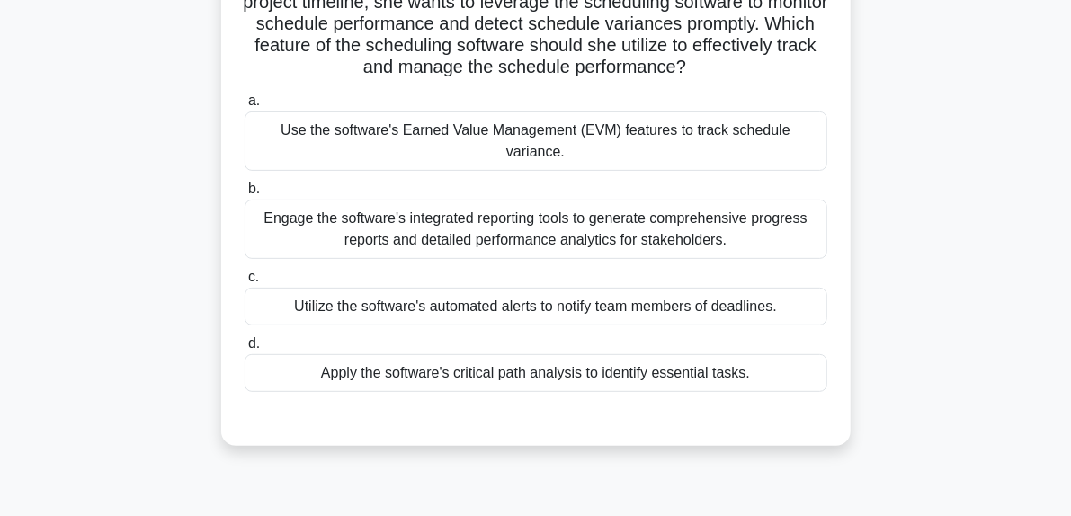
click at [546, 152] on div "Use the software's Earned Value Management (EVM) features to track schedule var…" at bounding box center [536, 140] width 583 height 59
click at [245, 107] on input "a. Use the software's Earned Value Management (EVM) features to track schedule …" at bounding box center [245, 101] width 0 height 12
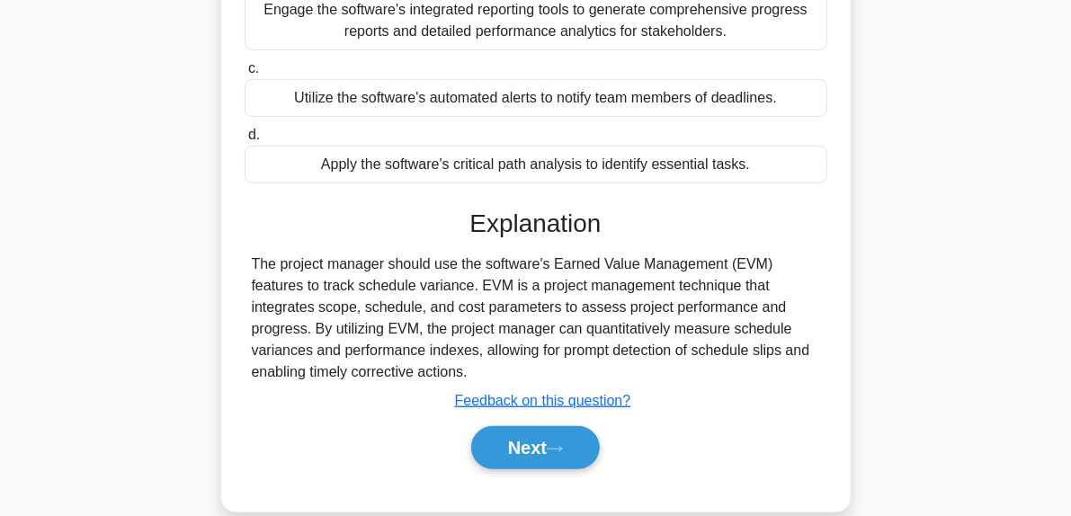
scroll to position [414, 0]
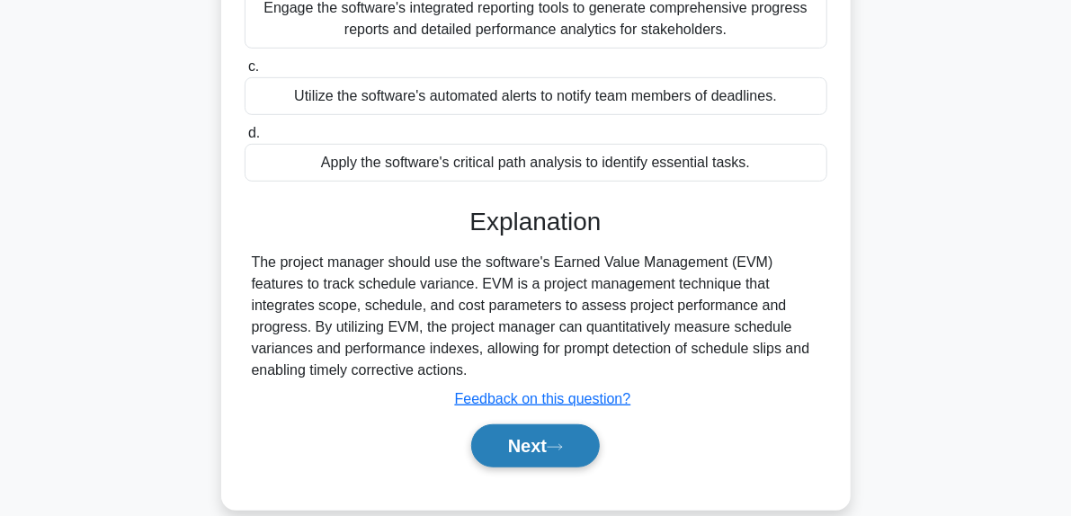
click at [564, 461] on button "Next" at bounding box center [535, 445] width 129 height 43
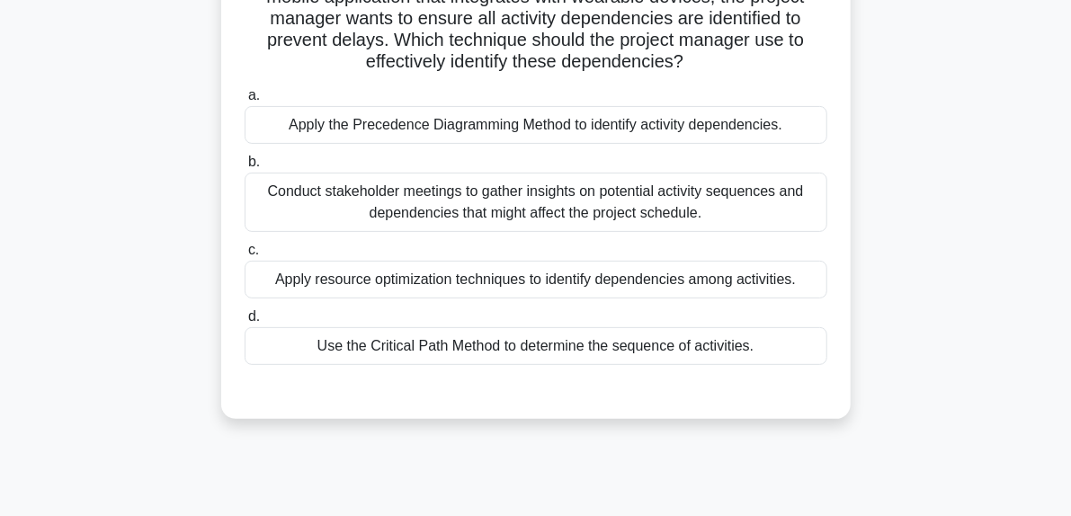
scroll to position [169, 0]
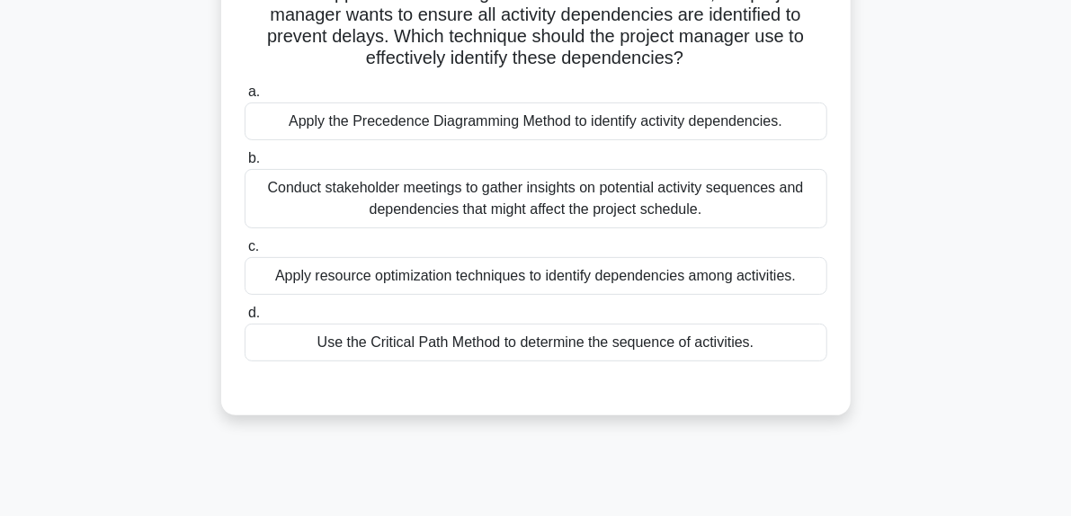
click at [656, 125] on div "Apply the Precedence Diagramming Method to identify activity dependencies." at bounding box center [536, 121] width 583 height 38
click at [245, 98] on input "a. Apply the Precedence Diagramming Method to identify activity dependencies." at bounding box center [245, 92] width 0 height 12
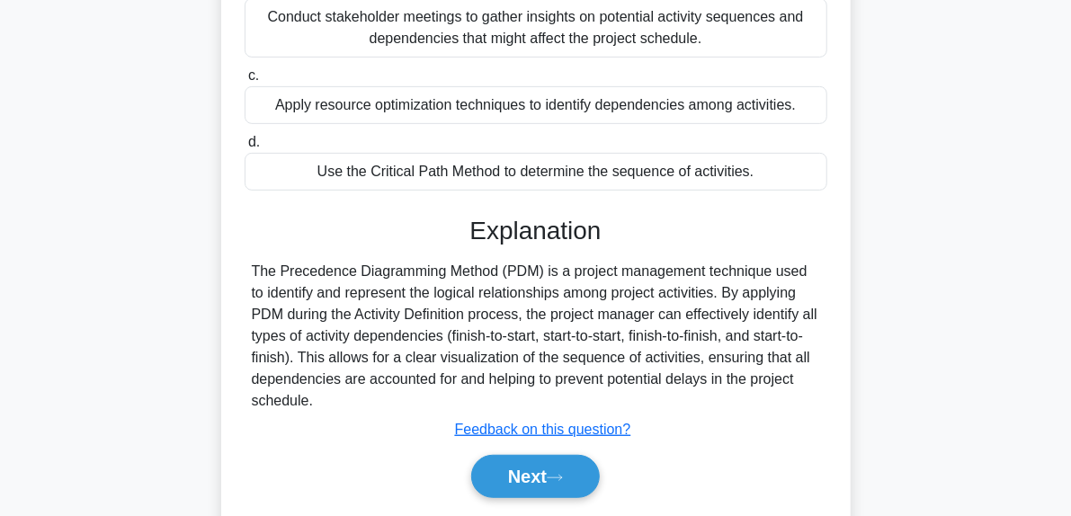
scroll to position [383, 0]
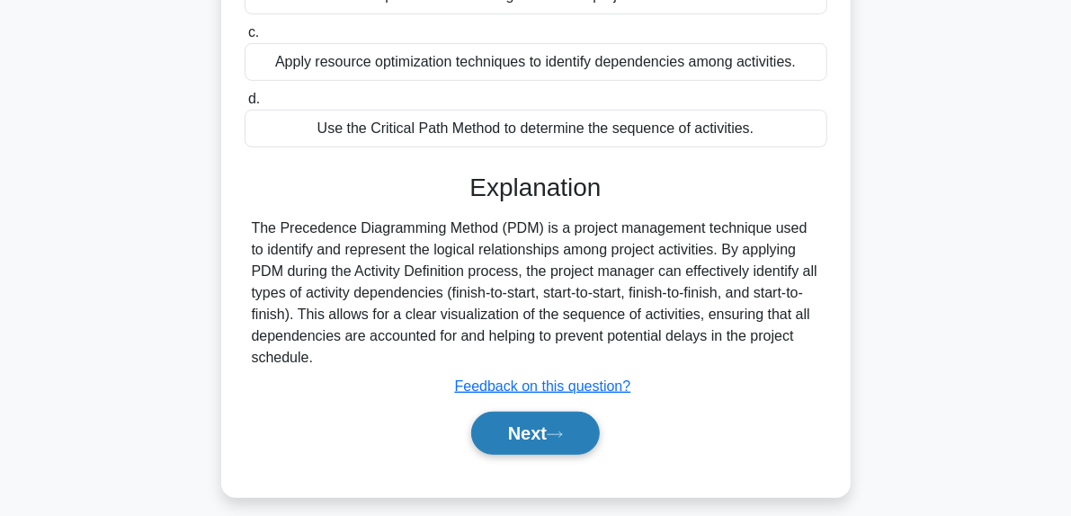
click at [570, 438] on button "Next" at bounding box center [535, 433] width 129 height 43
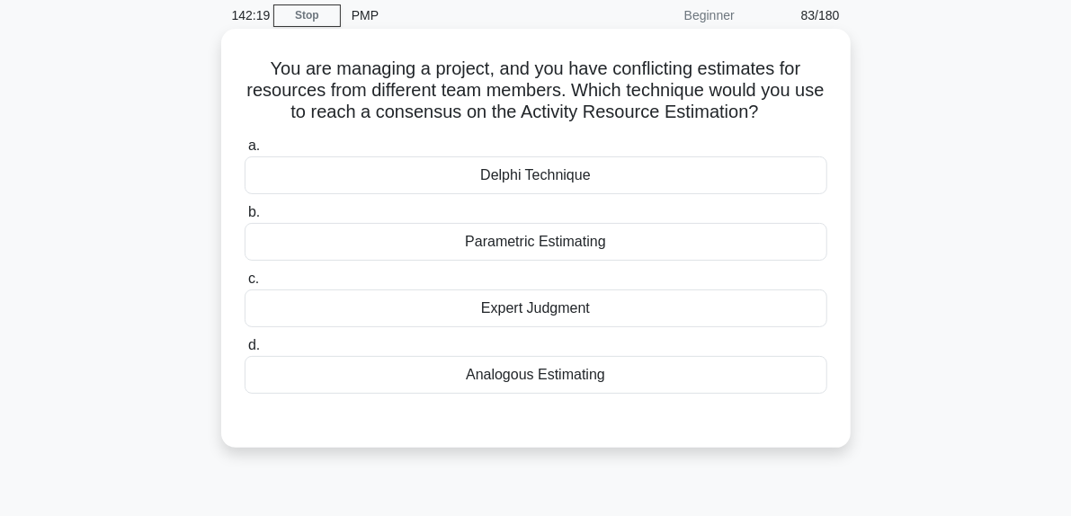
scroll to position [76, 0]
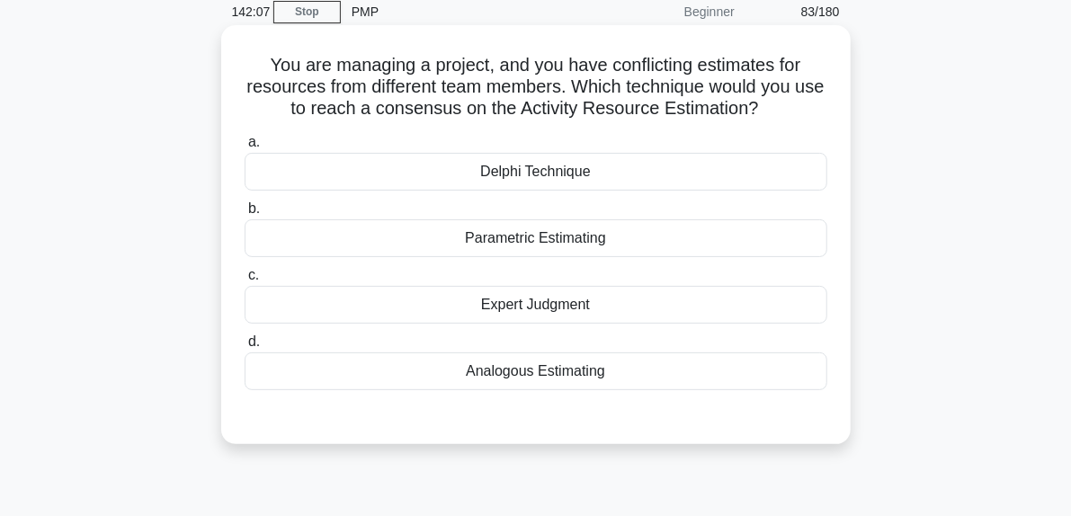
click at [619, 189] on div "Delphi Technique" at bounding box center [536, 172] width 583 height 38
click at [245, 148] on input "a. Delphi Technique" at bounding box center [245, 143] width 0 height 12
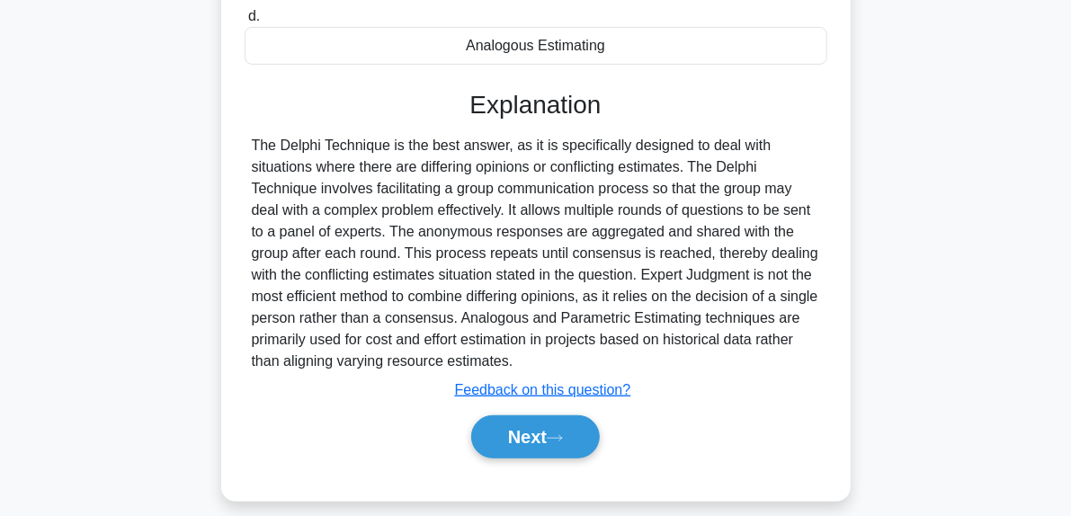
scroll to position [408, 0]
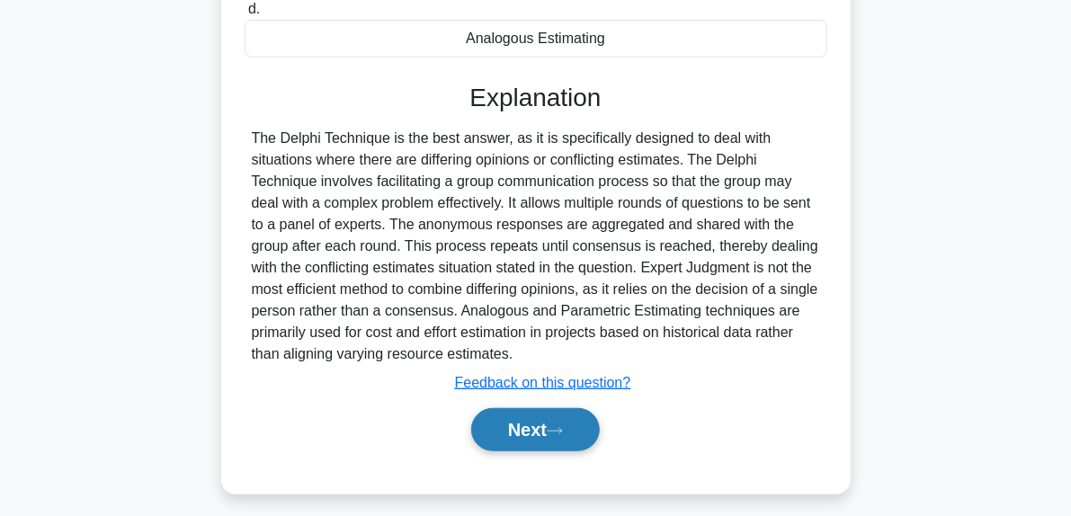
click at [575, 438] on button "Next" at bounding box center [535, 429] width 129 height 43
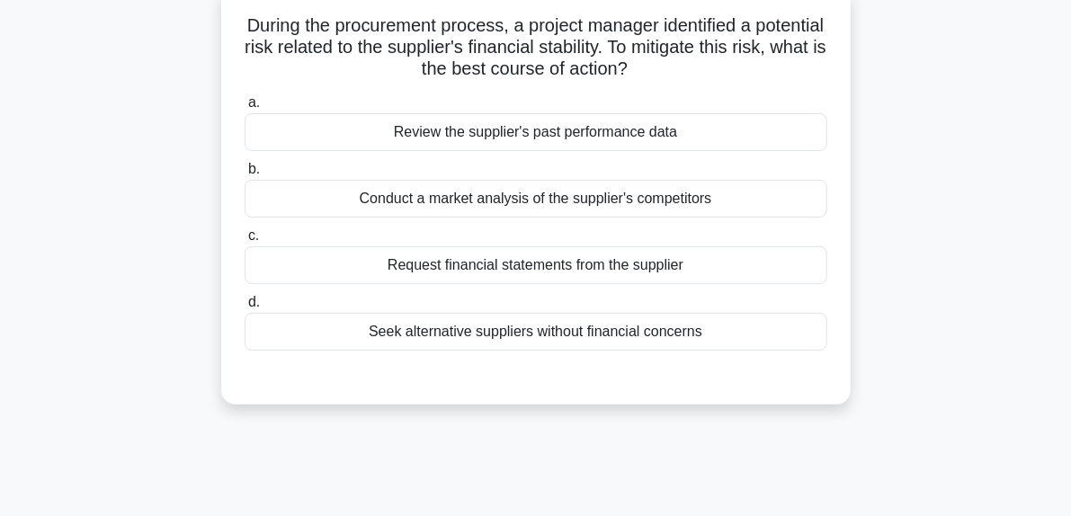
scroll to position [119, 0]
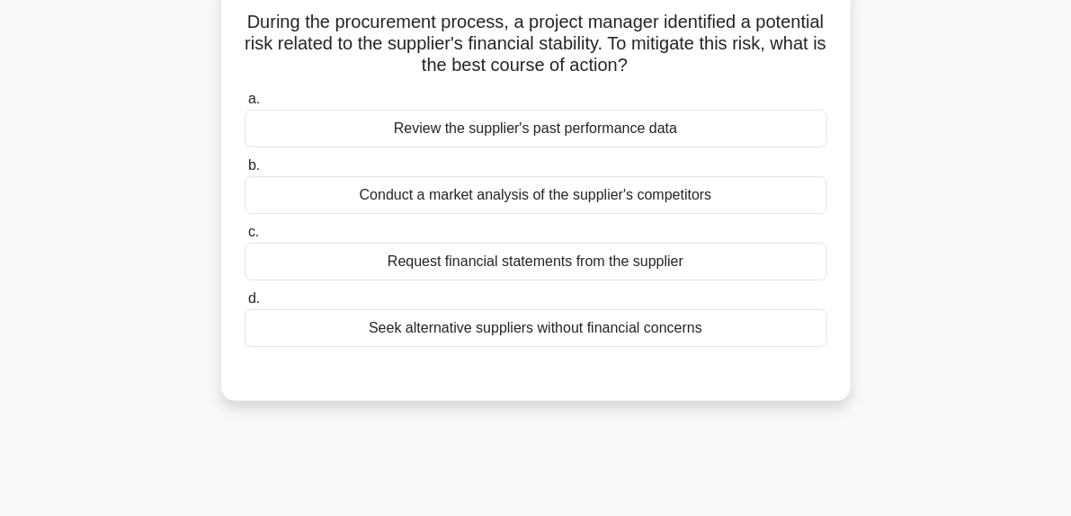
click at [530, 326] on div "Seek alternative suppliers without financial concerns" at bounding box center [536, 328] width 583 height 38
click at [245, 305] on input "d. Seek alternative suppliers without financial concerns" at bounding box center [245, 299] width 0 height 12
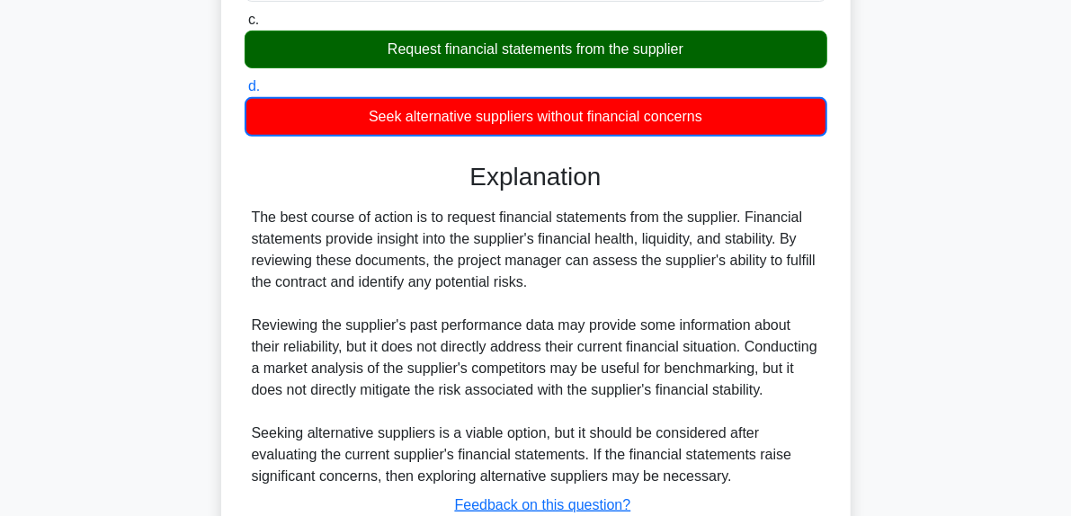
scroll to position [485, 0]
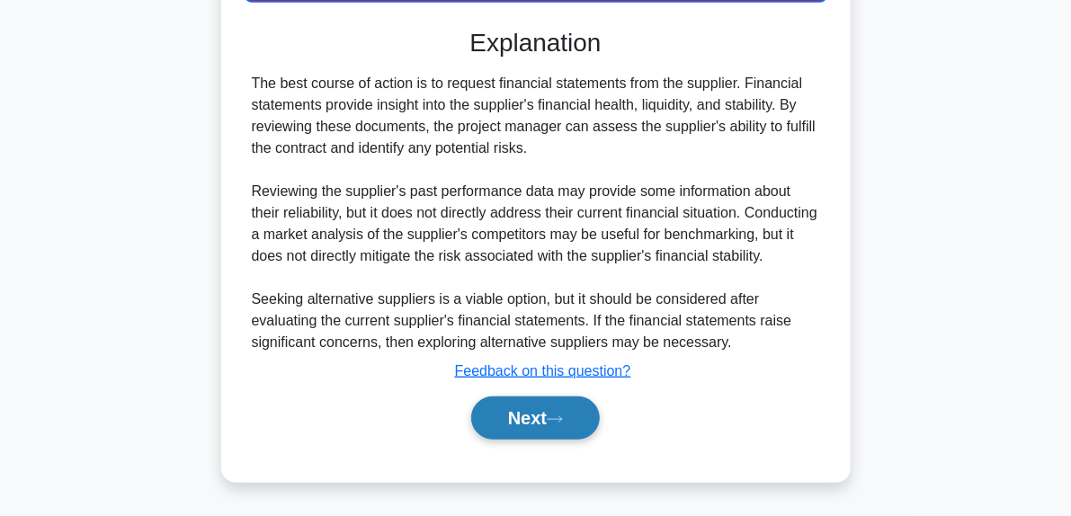
click at [569, 410] on button "Next" at bounding box center [535, 417] width 129 height 43
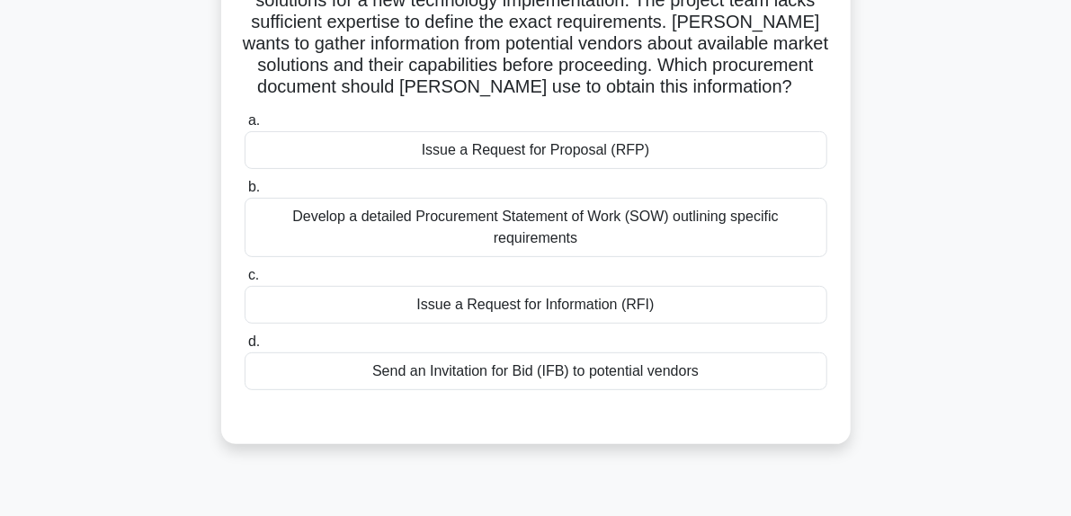
scroll to position [146, 0]
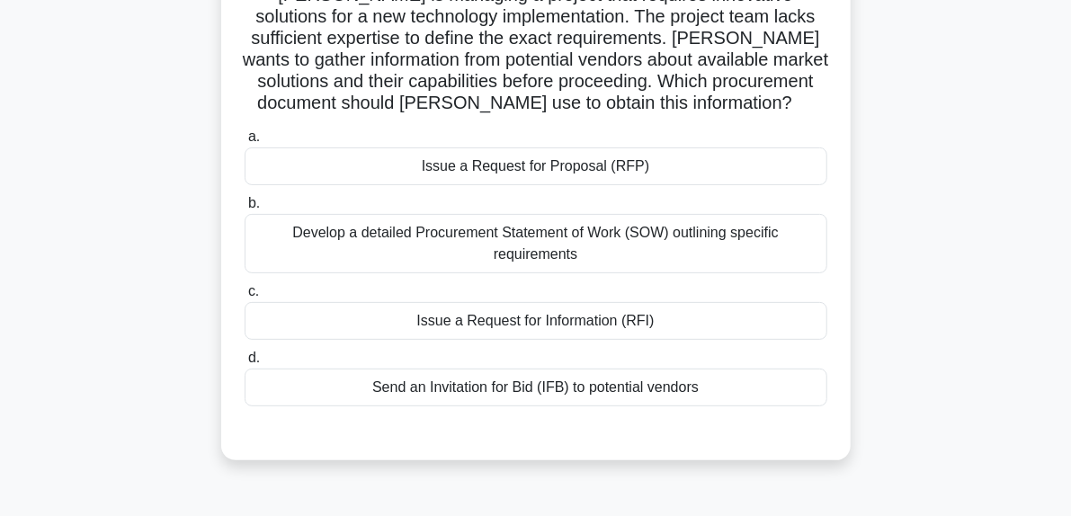
click at [579, 336] on div "Issue a Request for Information (RFI)" at bounding box center [536, 321] width 583 height 38
click at [245, 298] on input "c. Issue a Request for Information (RFI)" at bounding box center [245, 292] width 0 height 12
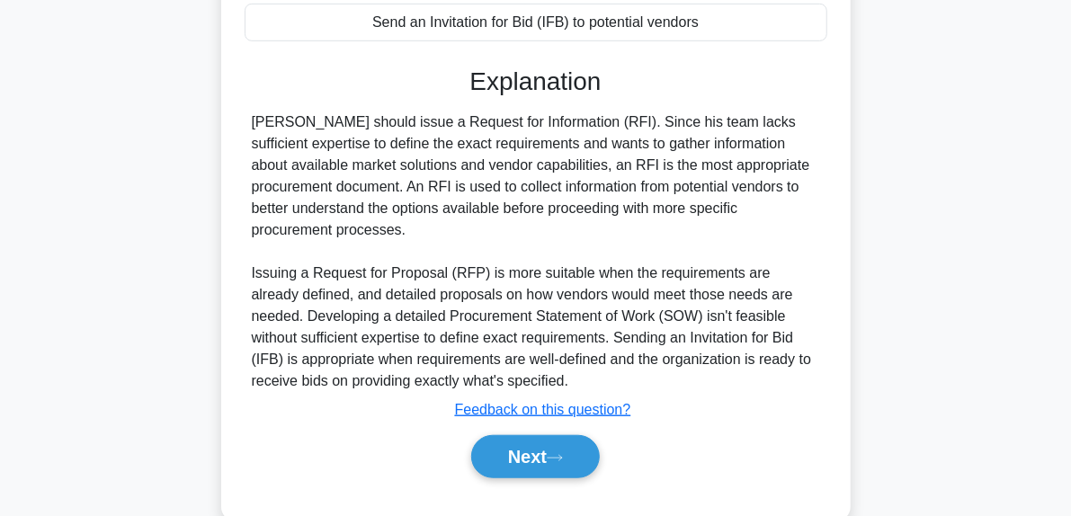
scroll to position [547, 0]
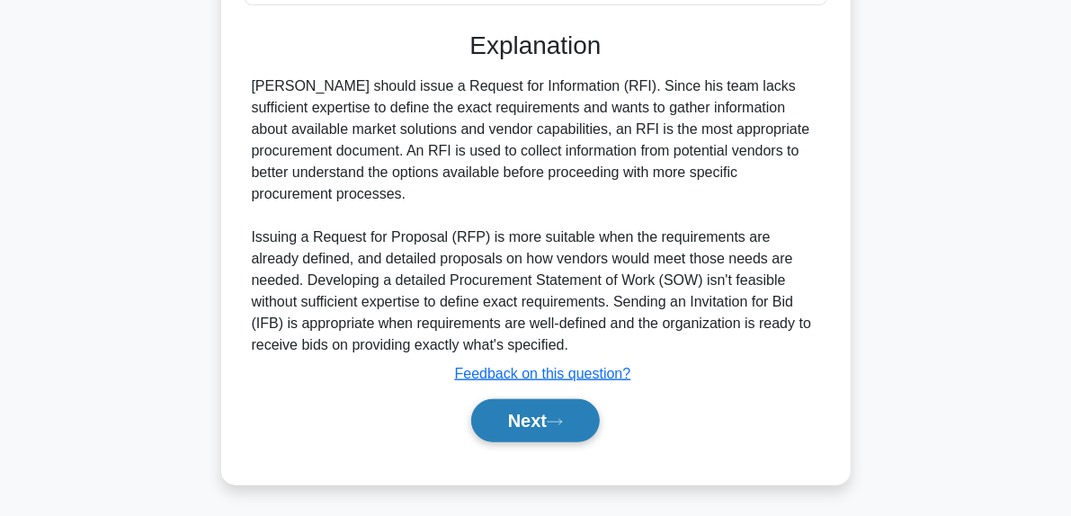
click at [572, 436] on button "Next" at bounding box center [535, 420] width 129 height 43
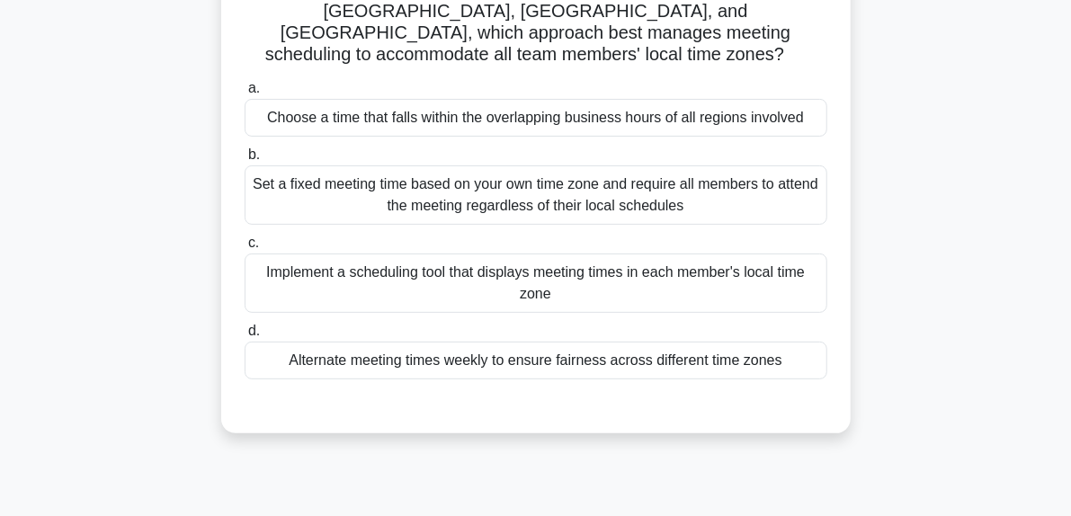
scroll to position [153, 0]
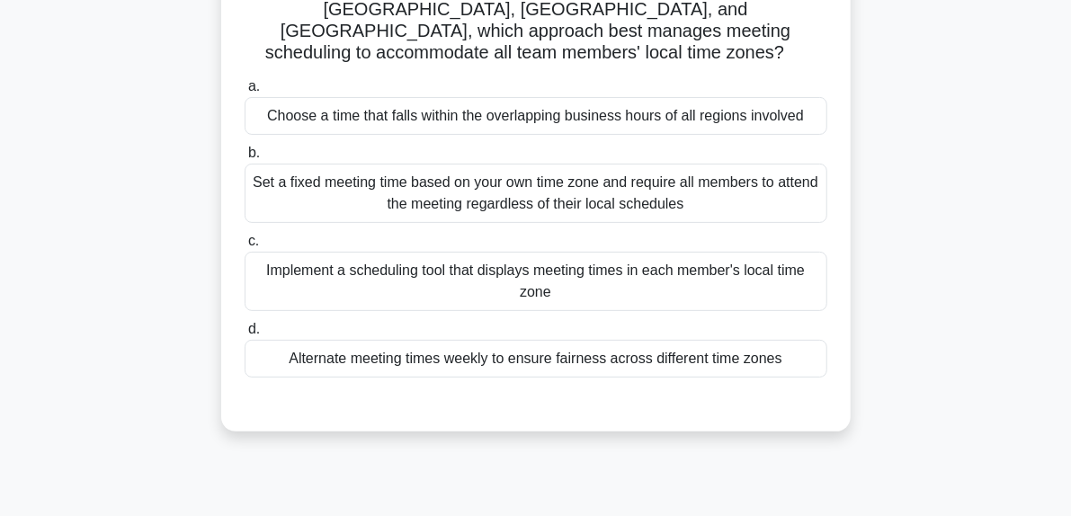
click at [534, 257] on div "Implement a scheduling tool that displays meeting times in each member's local …" at bounding box center [536, 281] width 583 height 59
click at [245, 247] on input "c. Implement a scheduling tool that displays meeting times in each member's loc…" at bounding box center [245, 242] width 0 height 12
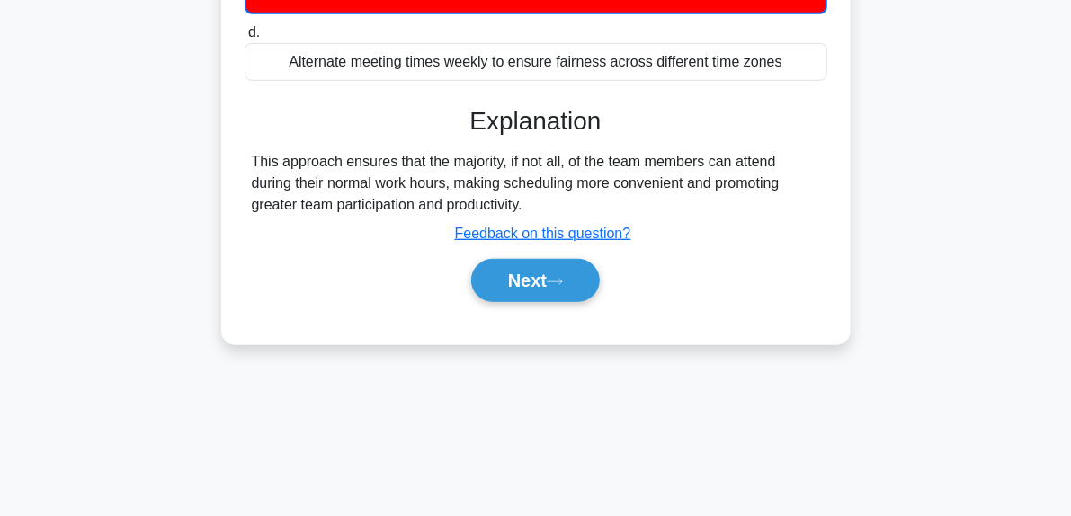
scroll to position [455, 0]
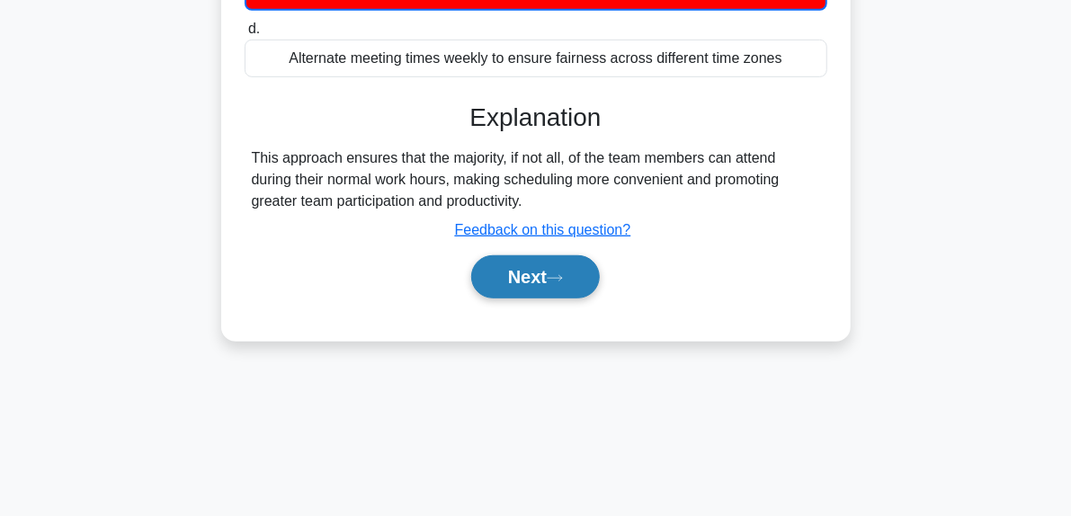
drag, startPoint x: 566, startPoint y: 280, endPoint x: 568, endPoint y: 242, distance: 37.8
click at [568, 248] on div "Next" at bounding box center [536, 277] width 583 height 58
click at [568, 255] on button "Next" at bounding box center [535, 276] width 129 height 43
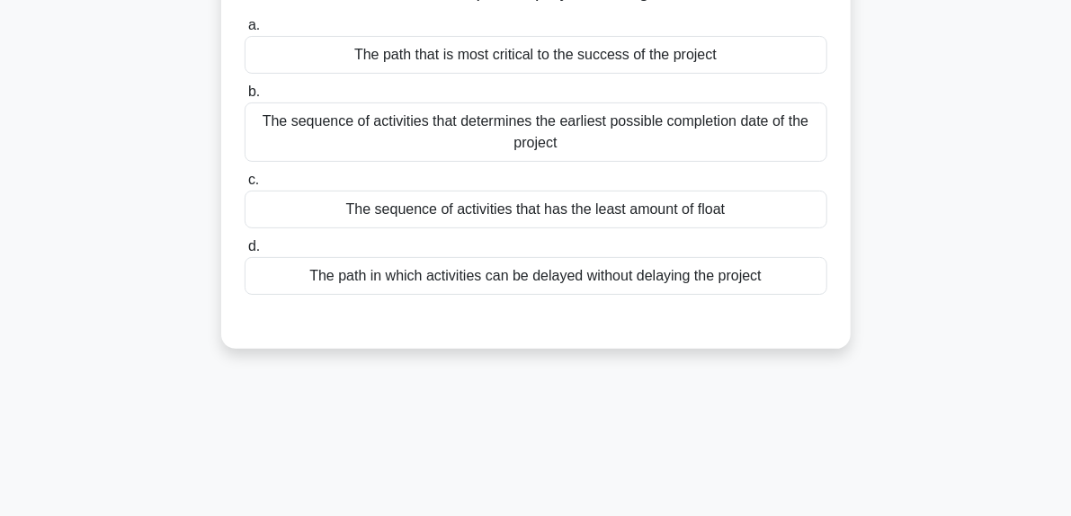
scroll to position [151, 0]
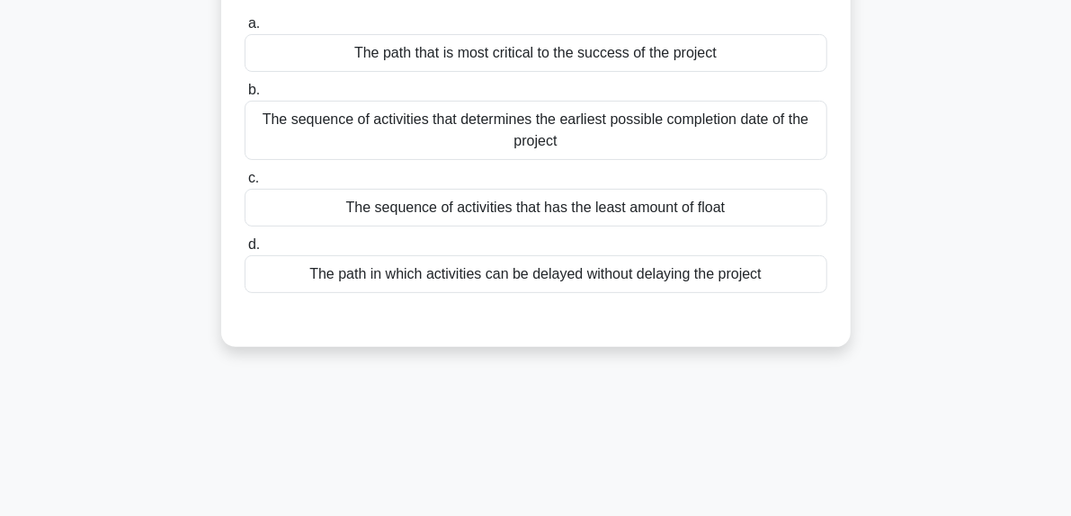
click at [579, 141] on div "The sequence of activities that determines the earliest possible completion dat…" at bounding box center [536, 130] width 583 height 59
click at [245, 96] on input "b. The sequence of activities that determines the earliest possible completion …" at bounding box center [245, 91] width 0 height 12
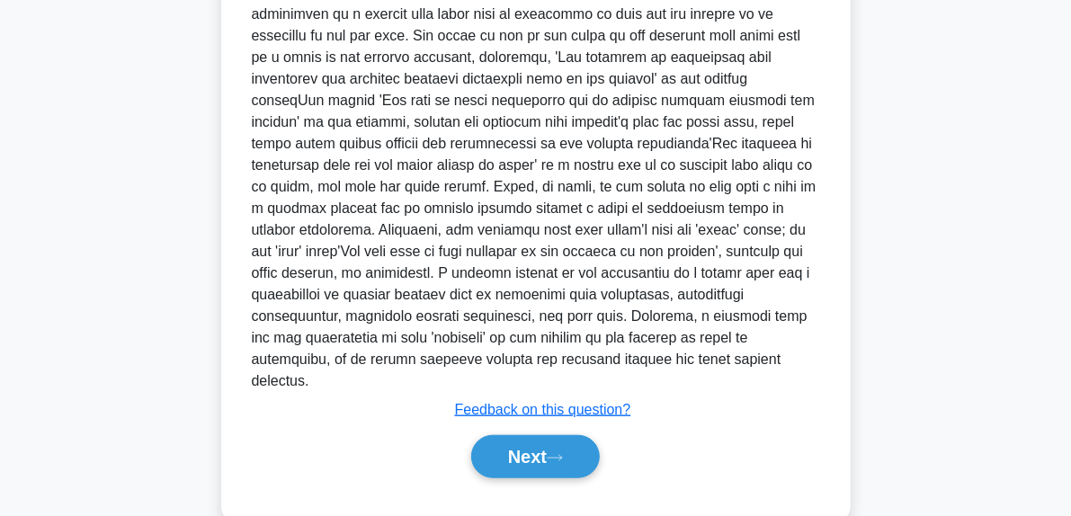
scroll to position [547, 0]
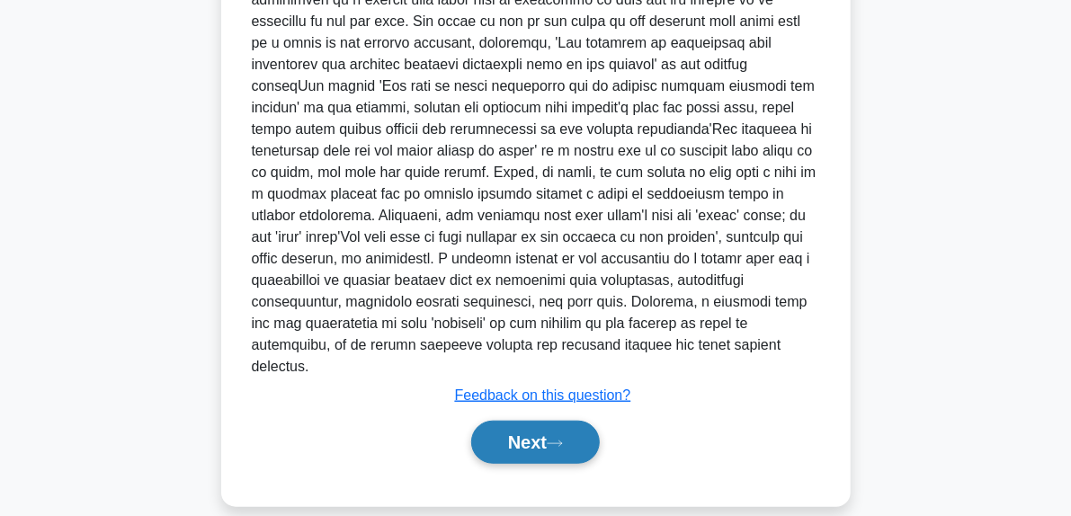
click at [565, 429] on button "Next" at bounding box center [535, 442] width 129 height 43
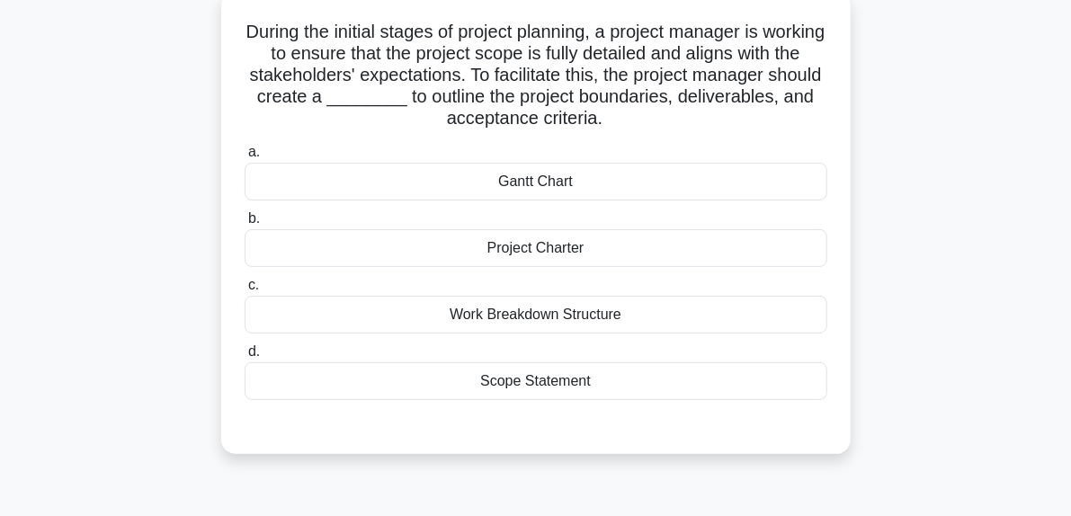
scroll to position [111, 0]
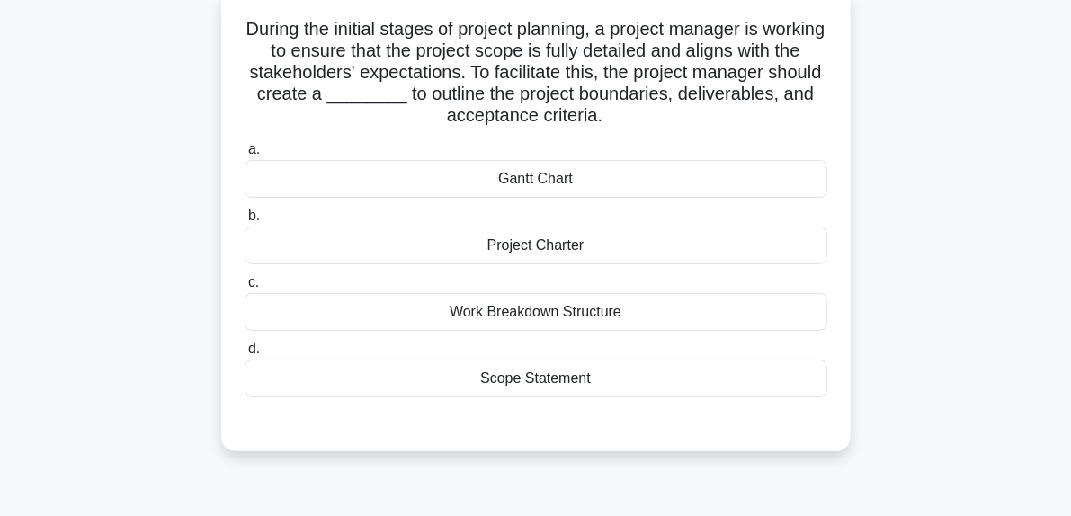
click at [554, 387] on div "Scope Statement" at bounding box center [536, 379] width 583 height 38
click at [245, 355] on input "d. Scope Statement" at bounding box center [245, 349] width 0 height 12
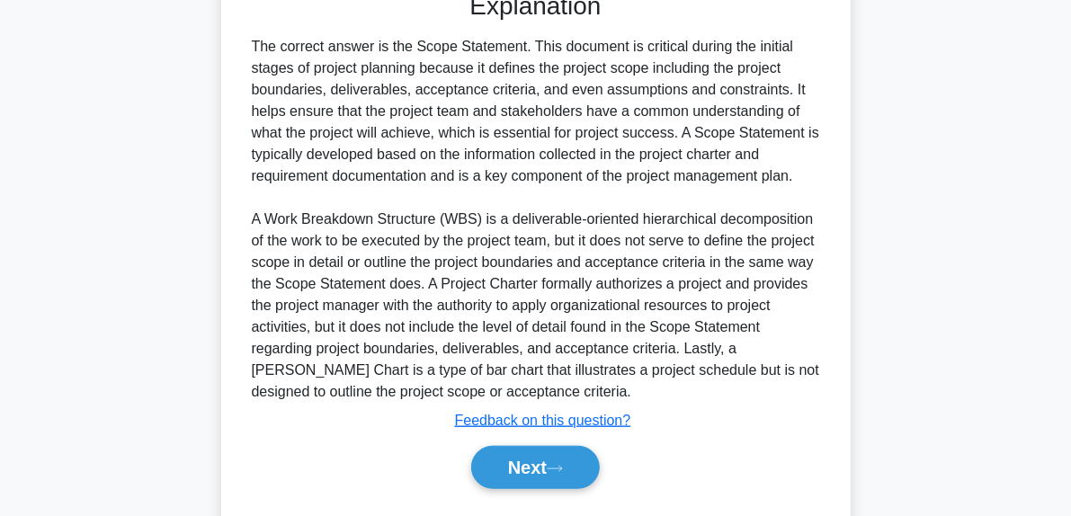
scroll to position [590, 0]
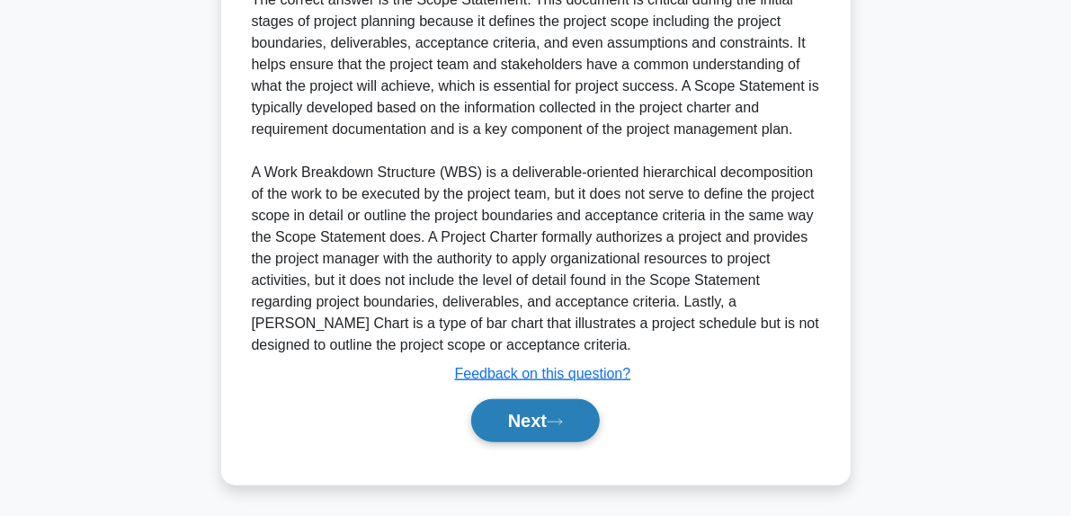
click at [561, 433] on button "Next" at bounding box center [535, 420] width 129 height 43
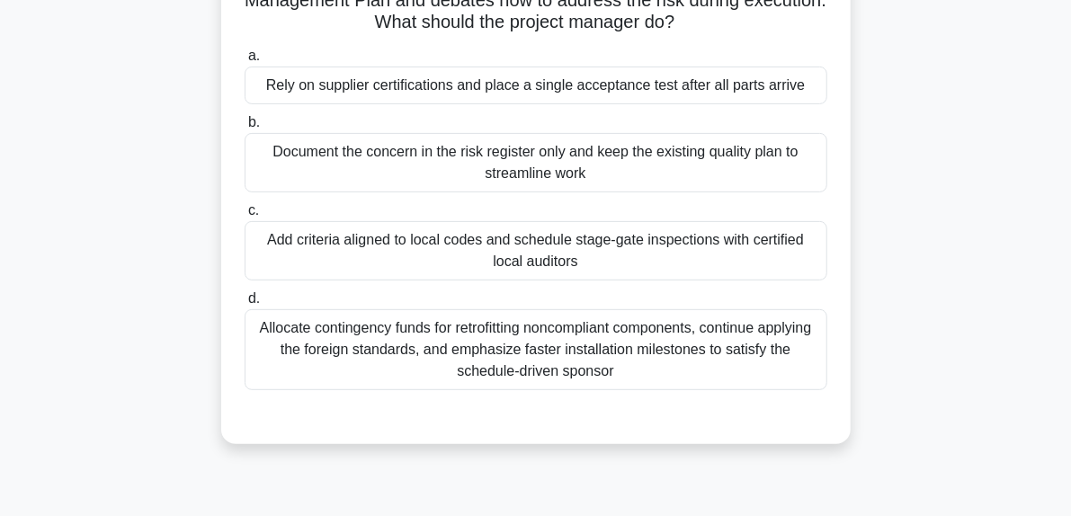
scroll to position [230, 0]
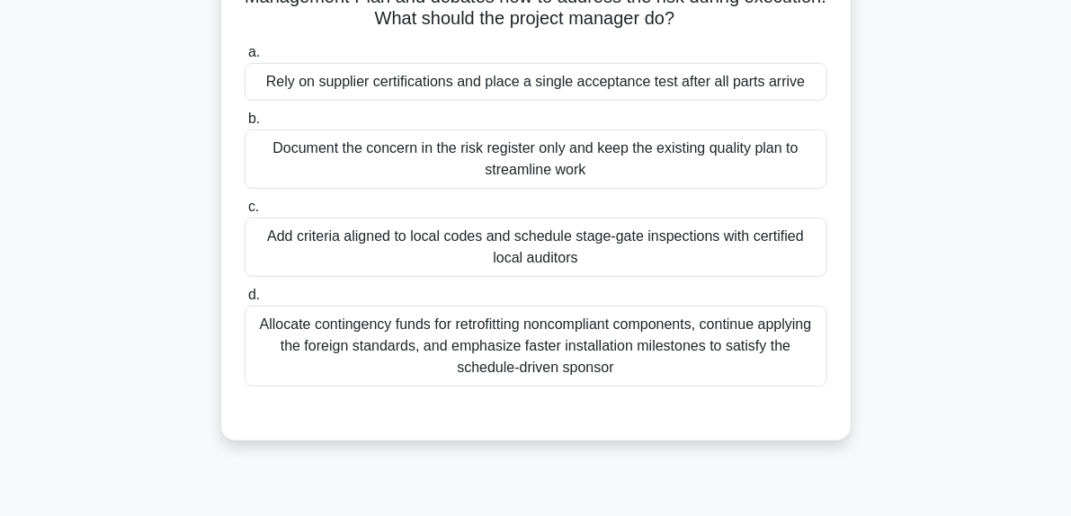
click at [577, 247] on div "Add criteria aligned to local codes and schedule stage-gate inspections with ce…" at bounding box center [536, 247] width 583 height 59
click at [245, 213] on input "c. Add criteria aligned to local codes and schedule stage-gate inspections with…" at bounding box center [245, 207] width 0 height 12
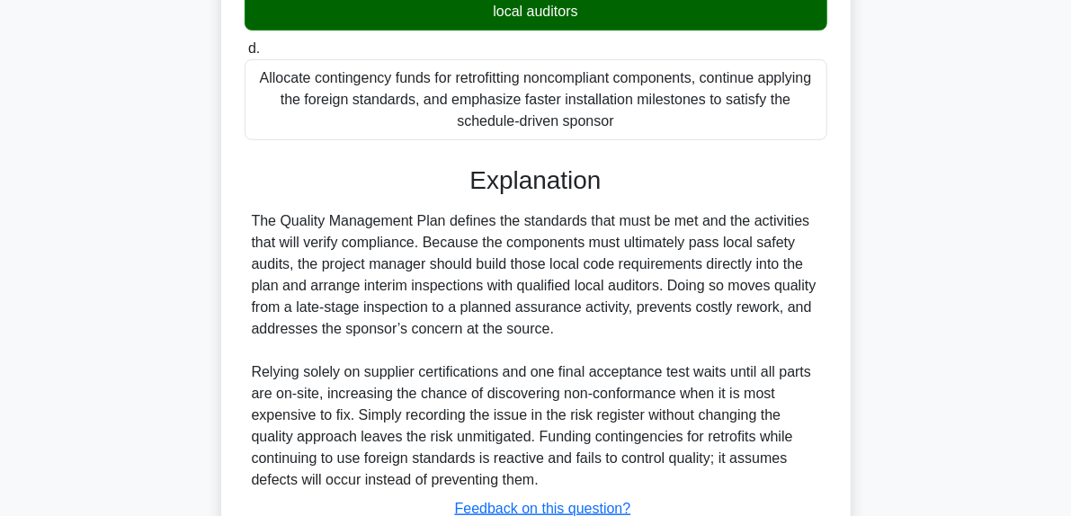
scroll to position [611, 0]
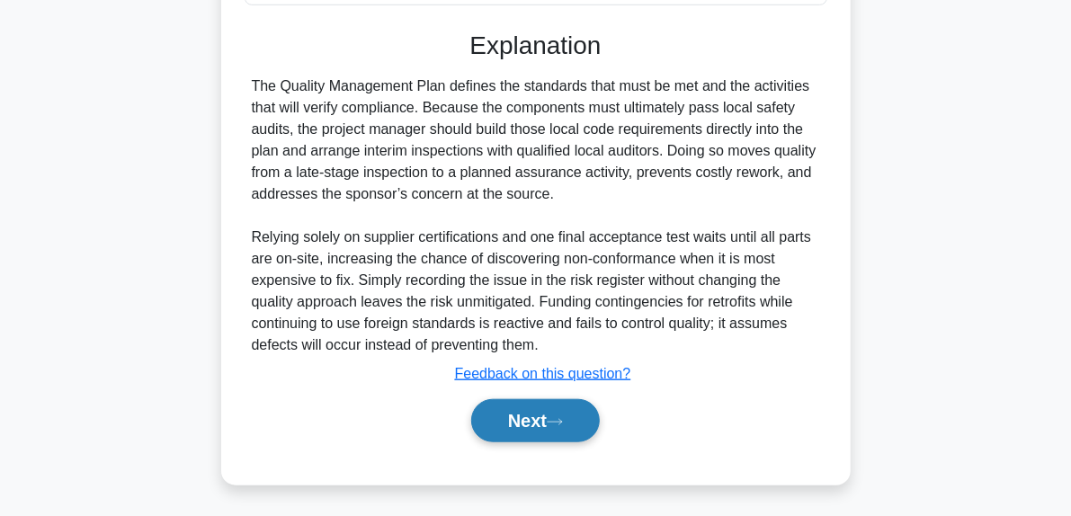
click at [584, 432] on button "Next" at bounding box center [535, 420] width 129 height 43
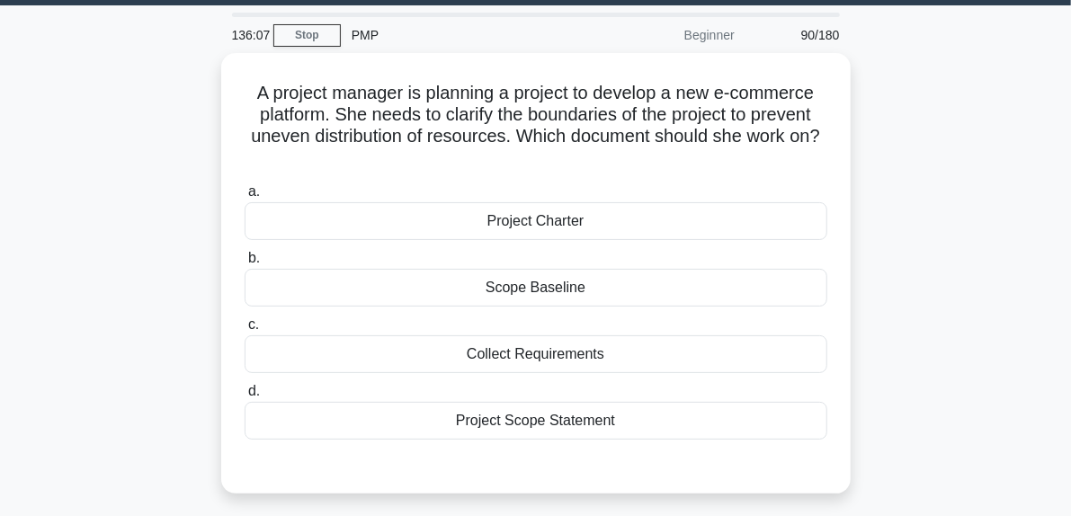
scroll to position [50, 0]
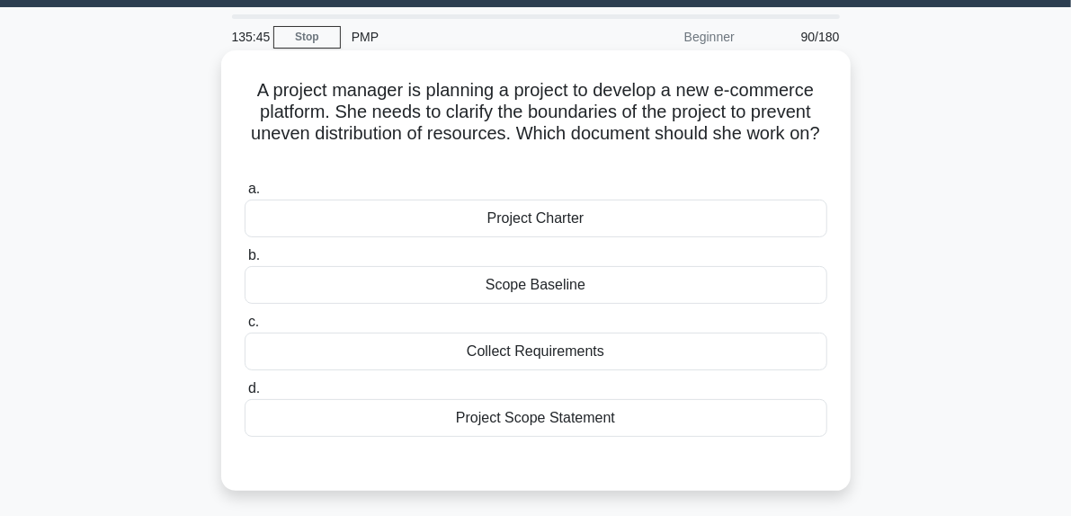
click at [513, 287] on div "Scope Baseline" at bounding box center [536, 285] width 583 height 38
click at [245, 262] on input "b. Scope Baseline" at bounding box center [245, 256] width 0 height 12
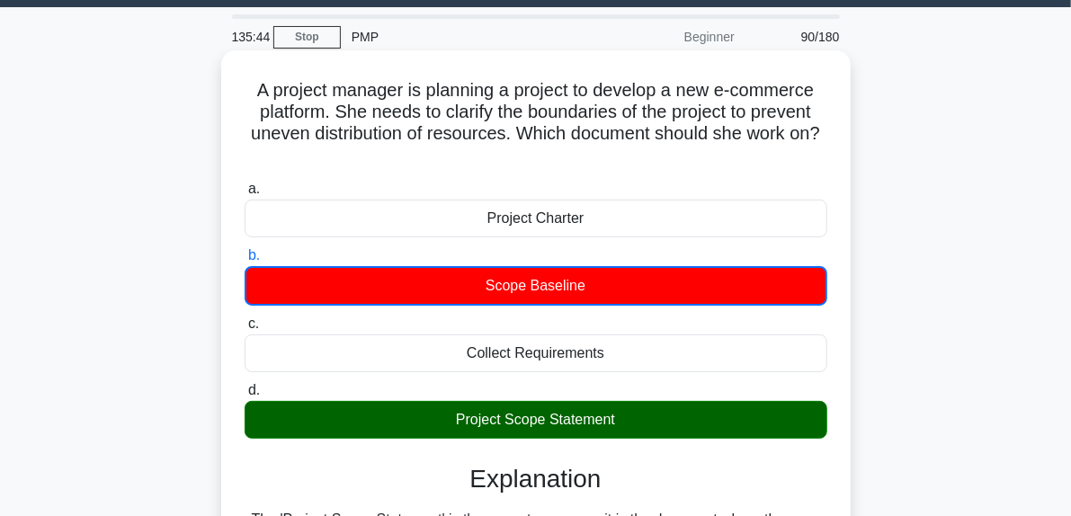
click at [502, 417] on div "Project Scope Statement" at bounding box center [536, 420] width 583 height 38
click at [245, 396] on input "d. Project Scope Statement" at bounding box center [245, 391] width 0 height 12
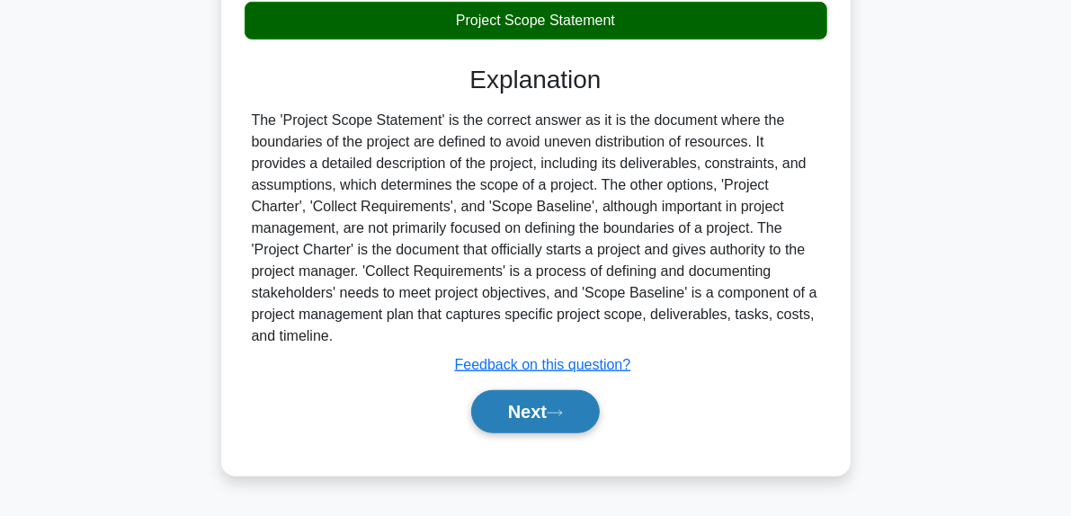
scroll to position [450, 0]
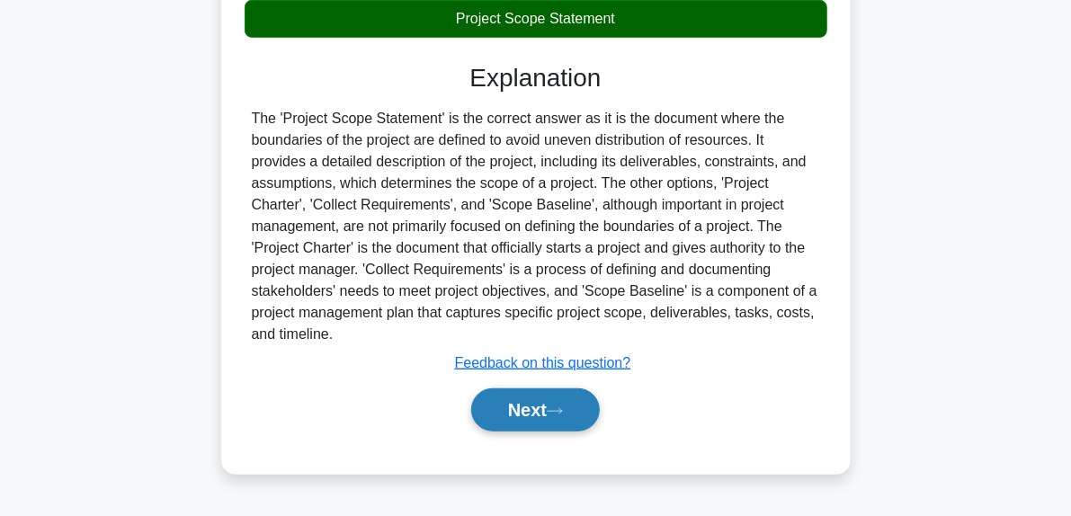
click at [565, 398] on button "Next" at bounding box center [535, 409] width 129 height 43
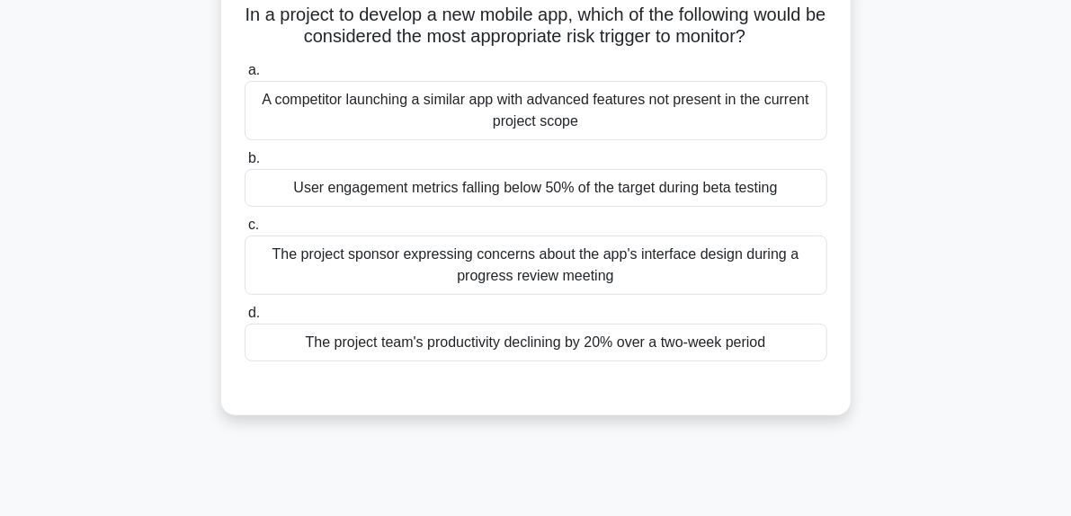
scroll to position [124, 0]
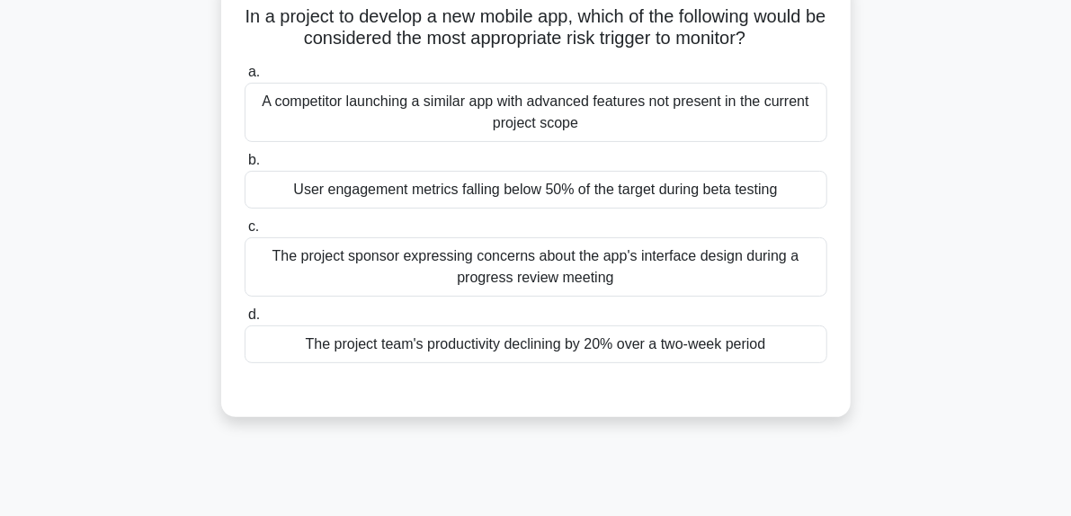
click at [534, 338] on div "The project team's productivity declining by 20% over a two-week period" at bounding box center [536, 344] width 583 height 38
click at [245, 321] on input "d. The project team's productivity declining by 20% over a two-week period" at bounding box center [245, 315] width 0 height 12
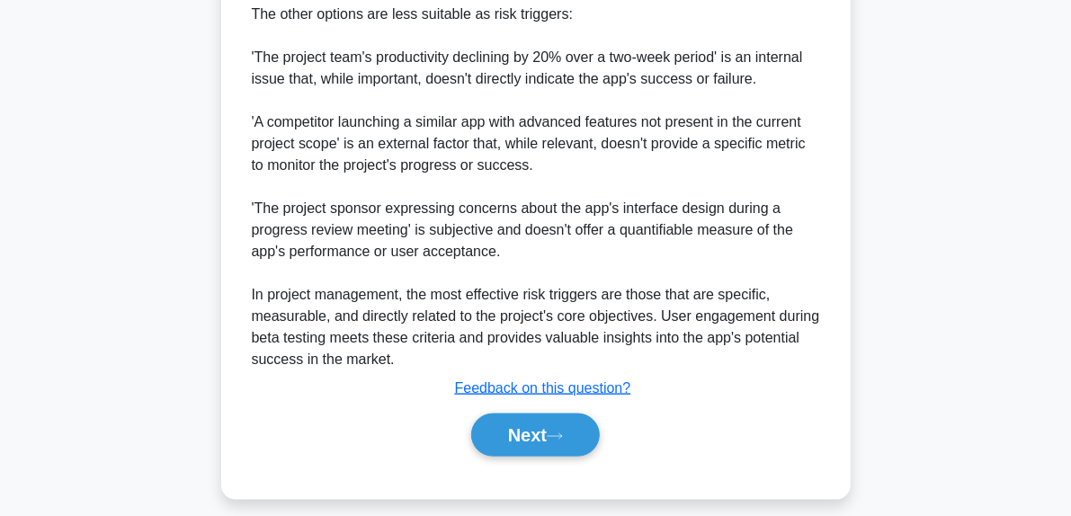
scroll to position [830, 0]
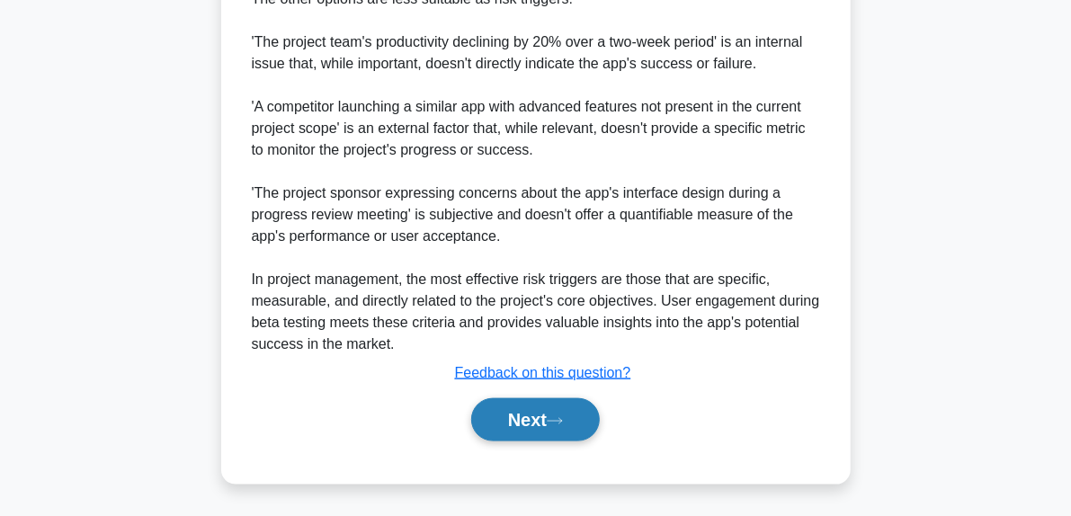
click at [571, 412] on button "Next" at bounding box center [535, 419] width 129 height 43
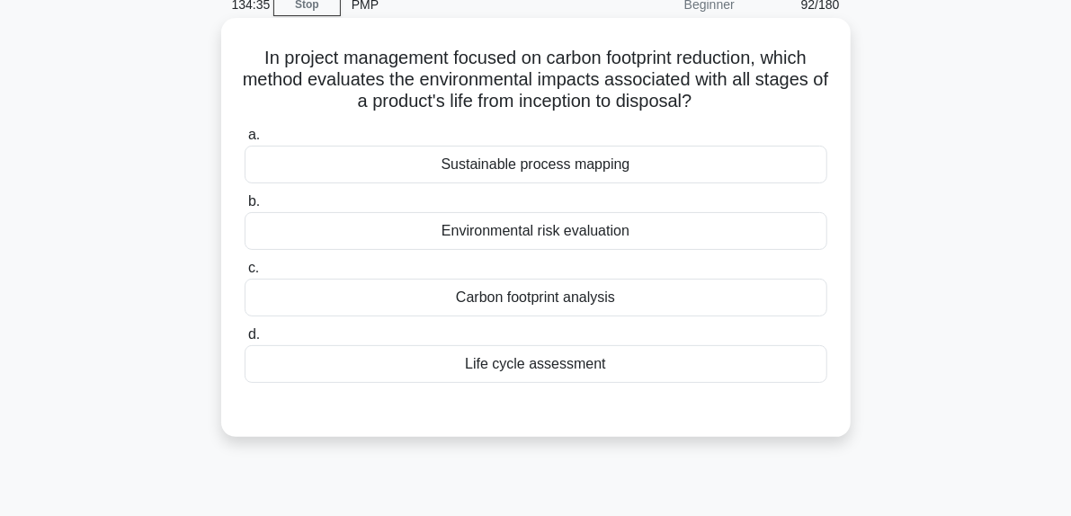
scroll to position [84, 0]
click at [521, 368] on div "Life cycle assessment" at bounding box center [536, 363] width 583 height 38
click at [245, 340] on input "d. Life cycle assessment" at bounding box center [245, 334] width 0 height 12
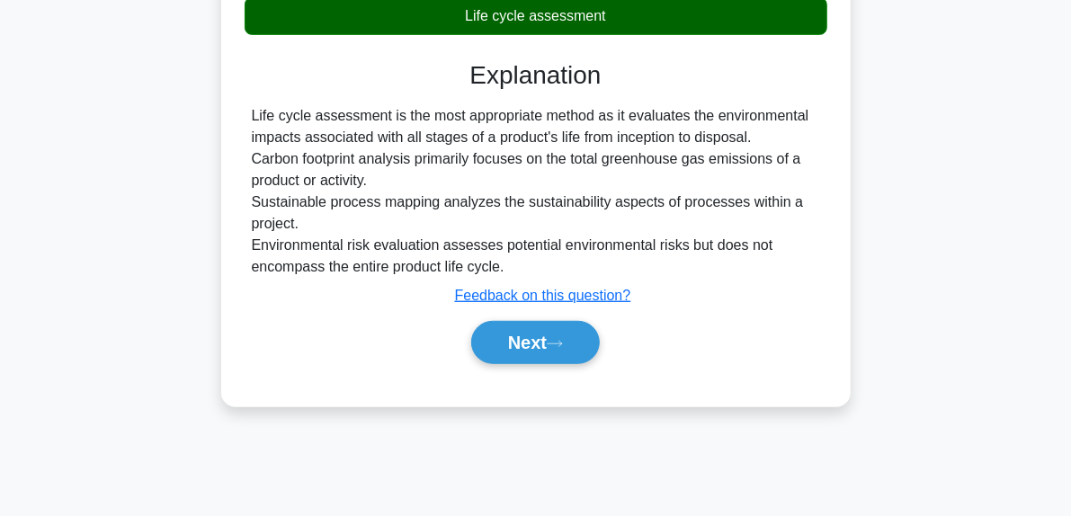
scroll to position [432, 0]
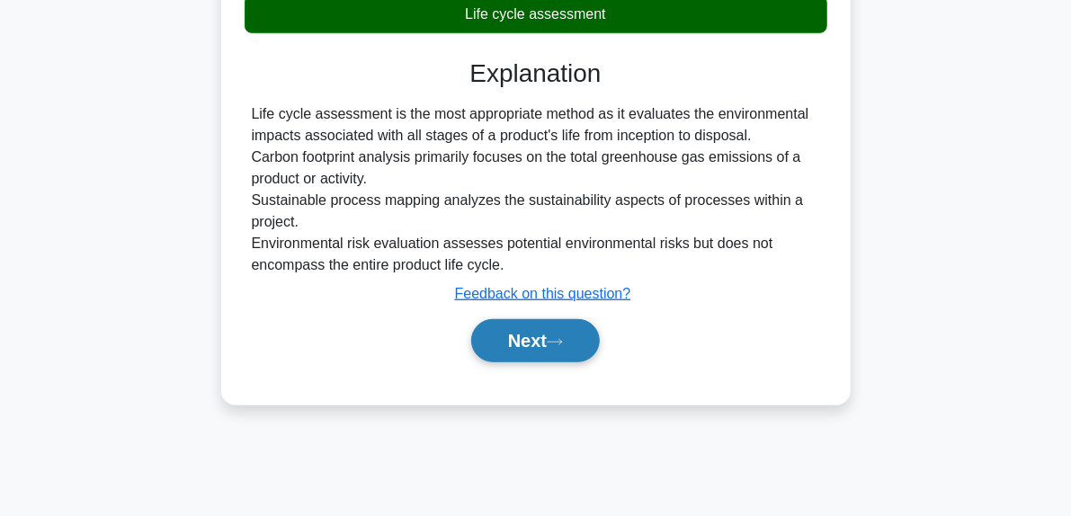
click at [555, 337] on icon at bounding box center [555, 342] width 16 height 10
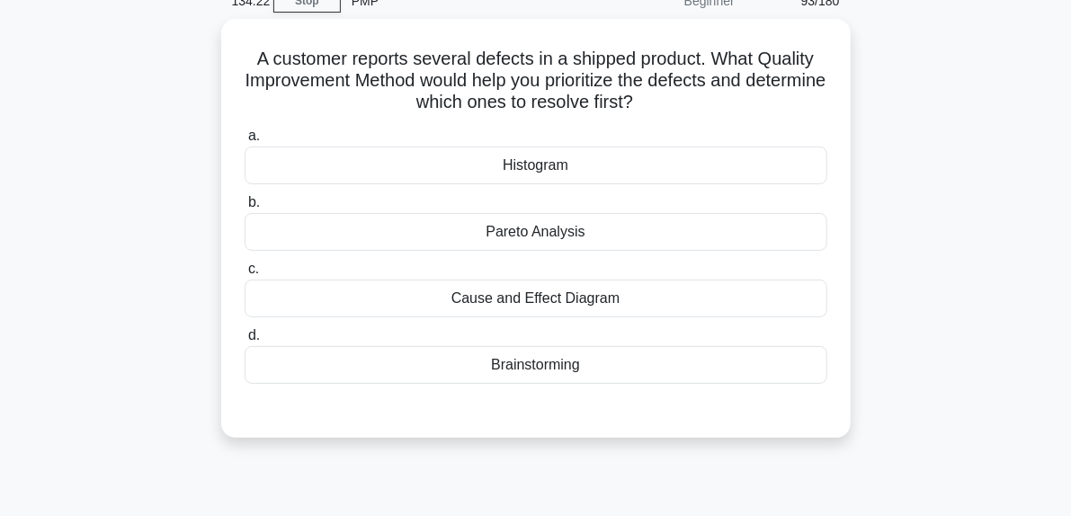
scroll to position [91, 0]
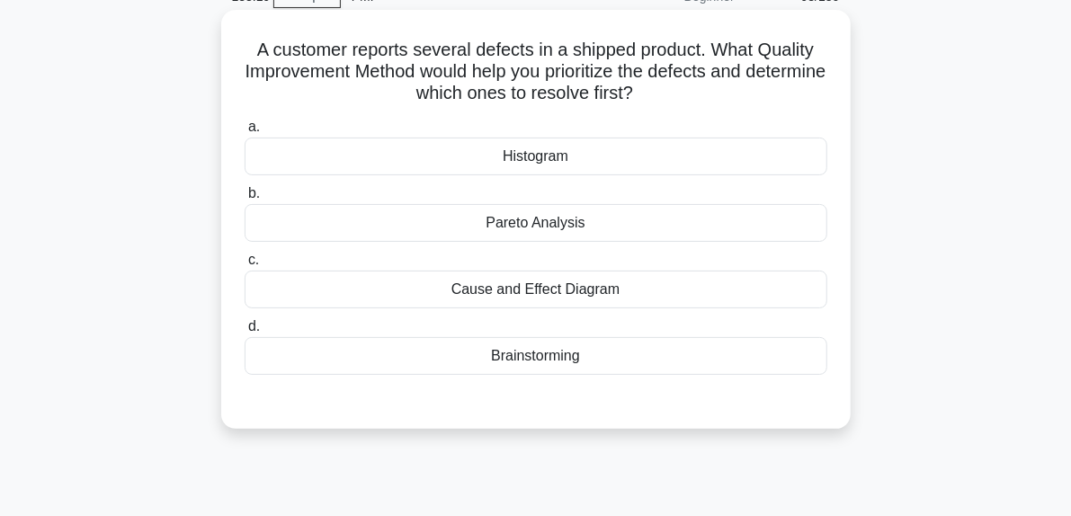
click at [500, 220] on div "Pareto Analysis" at bounding box center [536, 223] width 583 height 38
click at [245, 200] on input "b. Pareto Analysis" at bounding box center [245, 194] width 0 height 12
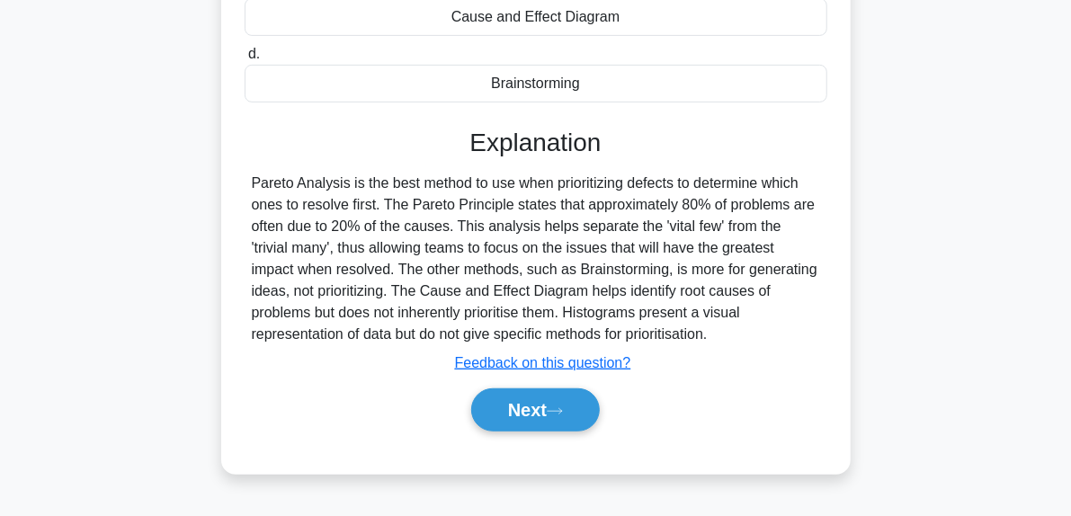
scroll to position [364, 0]
click at [566, 399] on button "Next" at bounding box center [535, 408] width 129 height 43
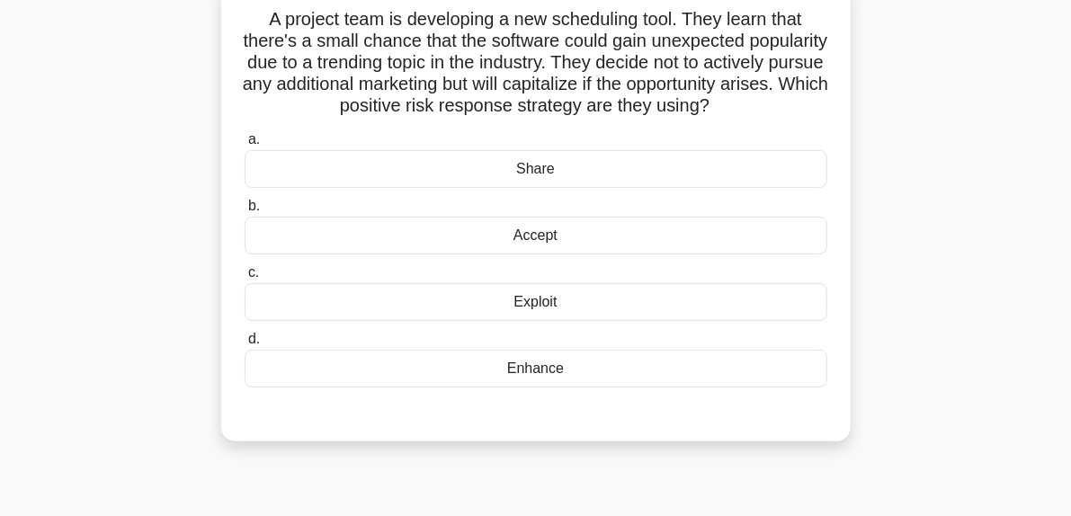
scroll to position [130, 0]
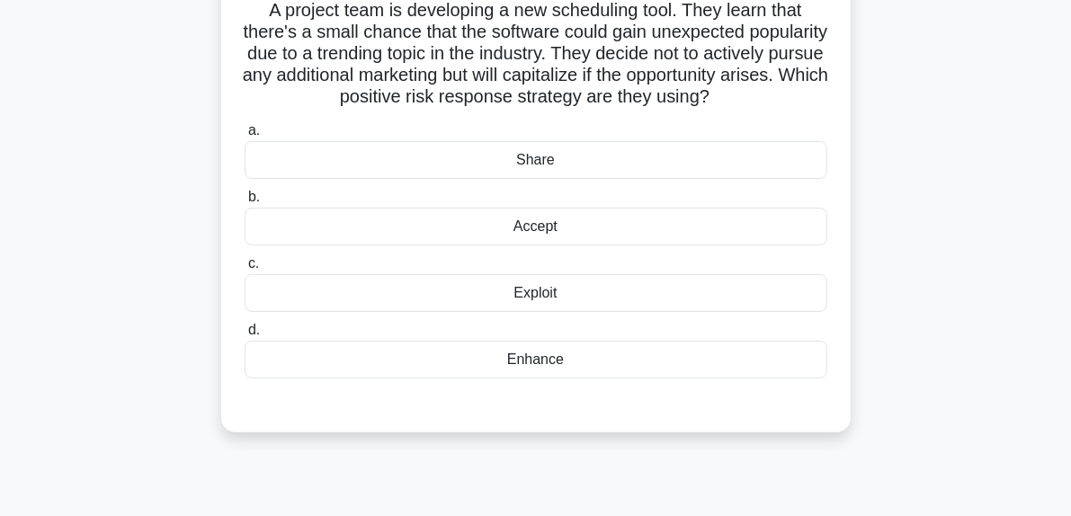
click at [550, 312] on div "Exploit" at bounding box center [536, 293] width 583 height 38
click at [245, 270] on input "c. Exploit" at bounding box center [245, 264] width 0 height 12
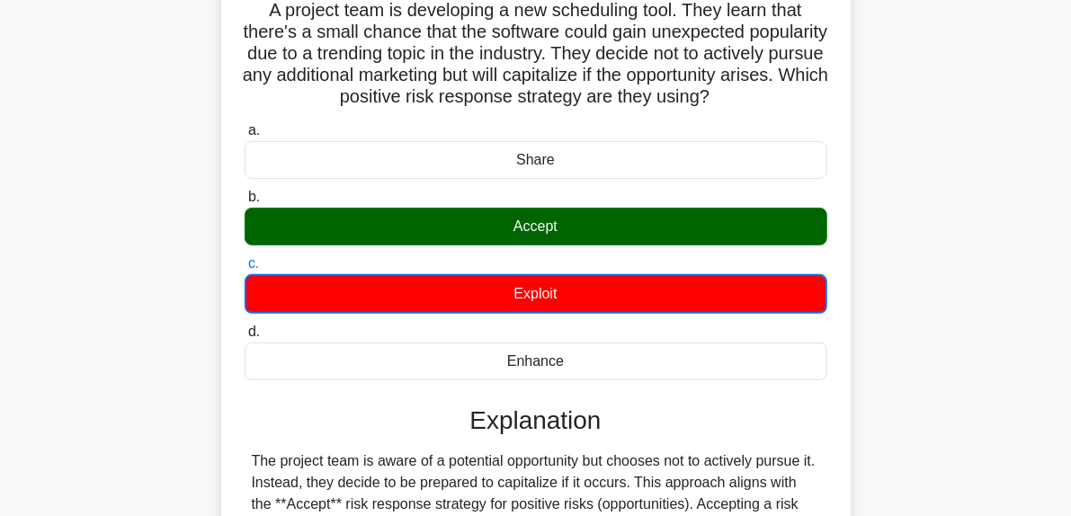
click at [539, 245] on div "Accept" at bounding box center [536, 227] width 583 height 38
click at [245, 203] on input "b. Accept" at bounding box center [245, 197] width 0 height 12
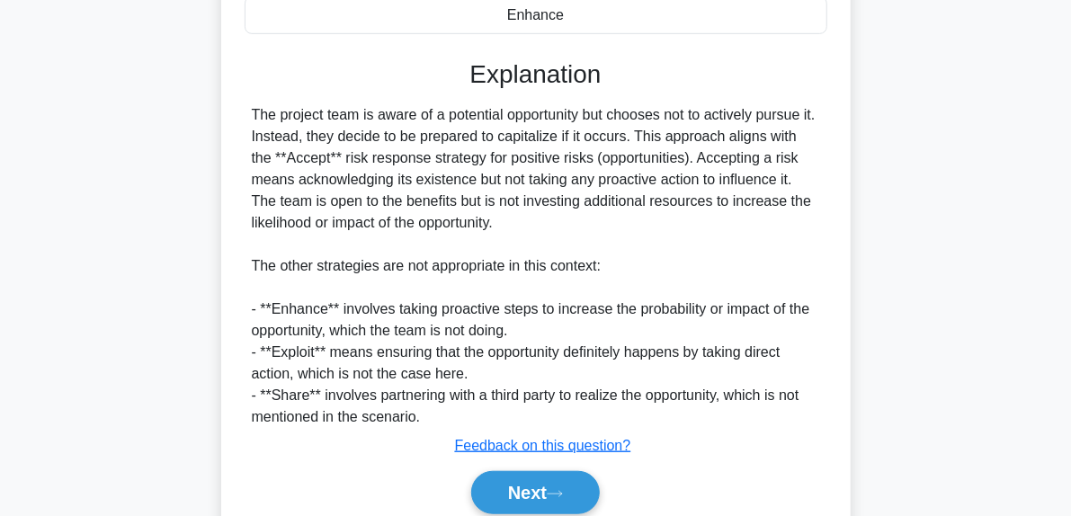
scroll to position [568, 0]
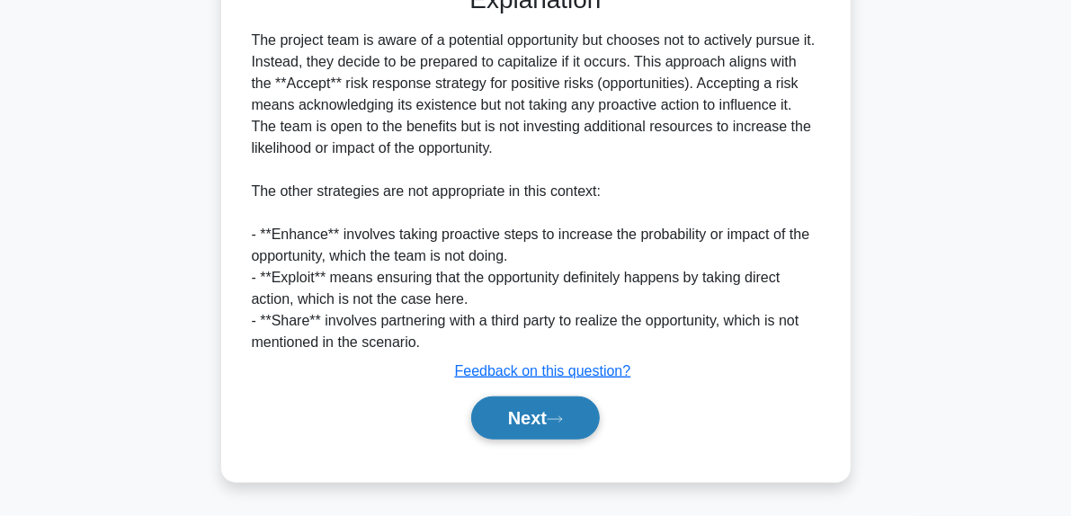
click at [564, 410] on button "Next" at bounding box center [535, 417] width 129 height 43
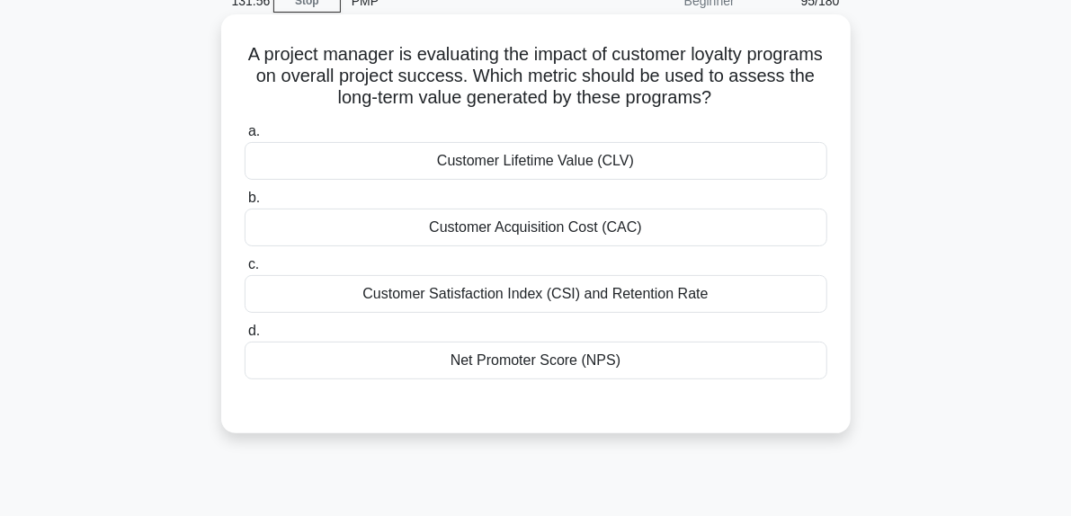
scroll to position [88, 0]
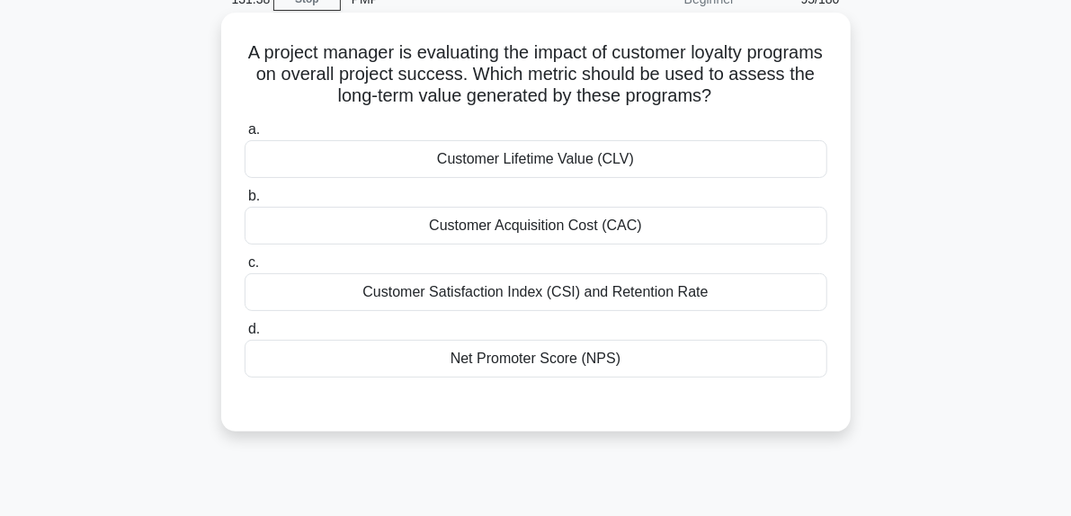
click at [584, 165] on div "Customer Lifetime Value (CLV)" at bounding box center [536, 159] width 583 height 38
click at [245, 136] on input "a. Customer Lifetime Value (CLV)" at bounding box center [245, 130] width 0 height 12
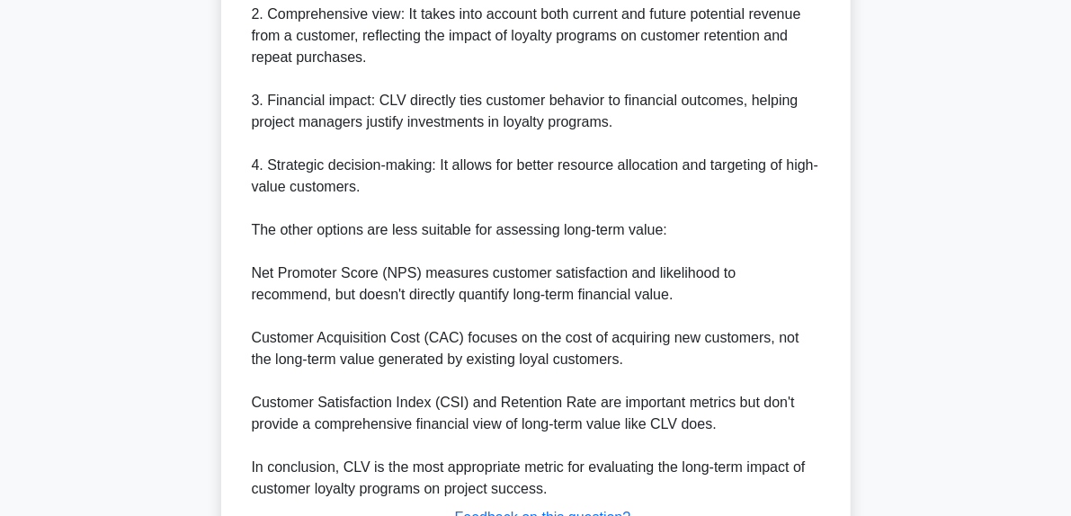
scroll to position [806, 0]
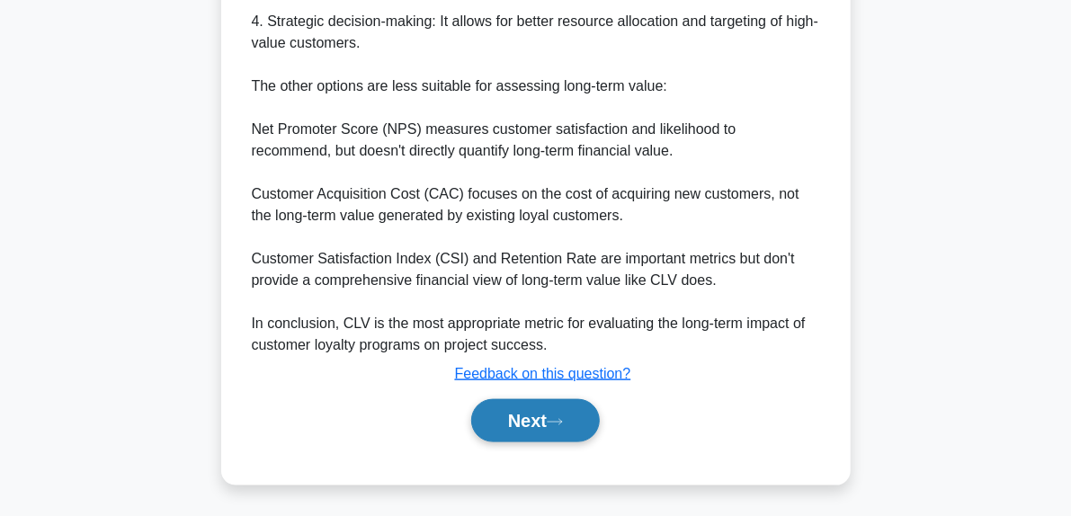
click at [571, 427] on button "Next" at bounding box center [535, 420] width 129 height 43
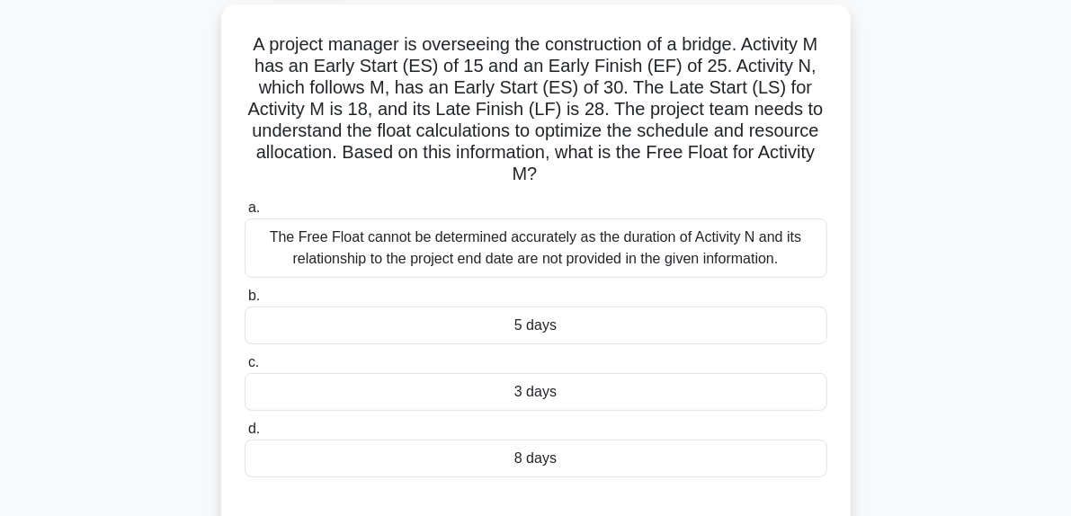
scroll to position [101, 0]
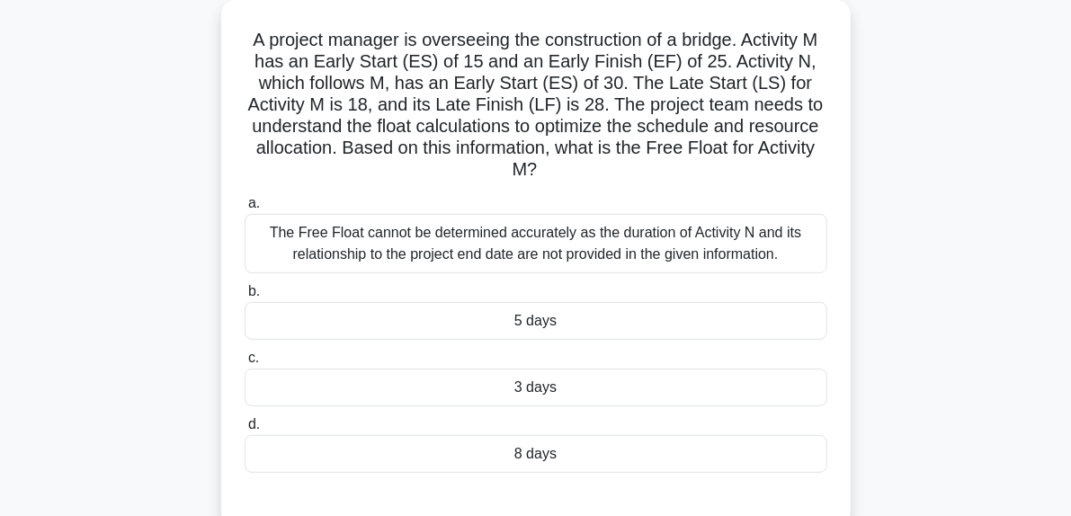
click at [316, 105] on h5 "A project manager is overseeing the construction of a bridge. Activity M has an…" at bounding box center [536, 105] width 586 height 153
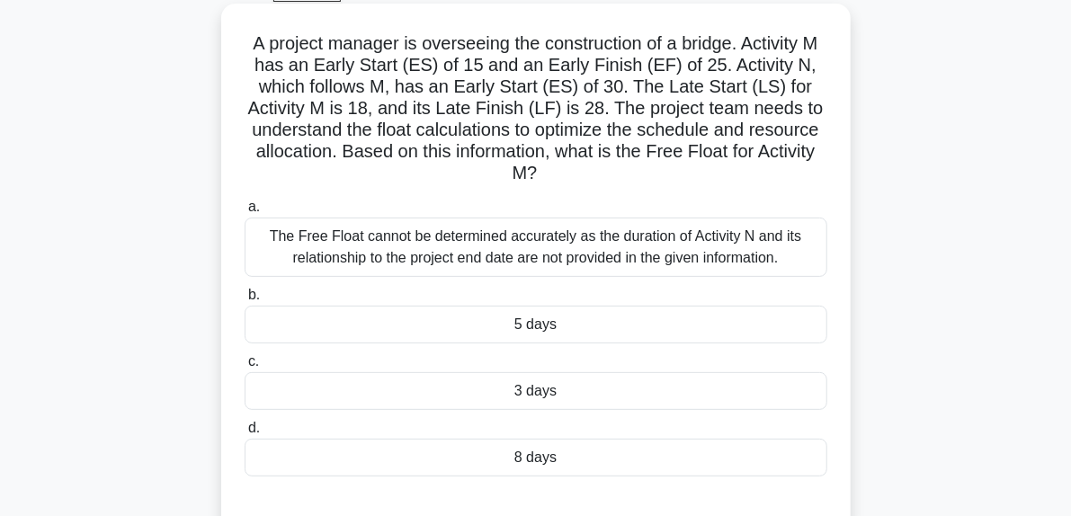
click at [634, 106] on h5 "A project manager is overseeing the construction of a bridge. Activity M has an…" at bounding box center [536, 108] width 586 height 153
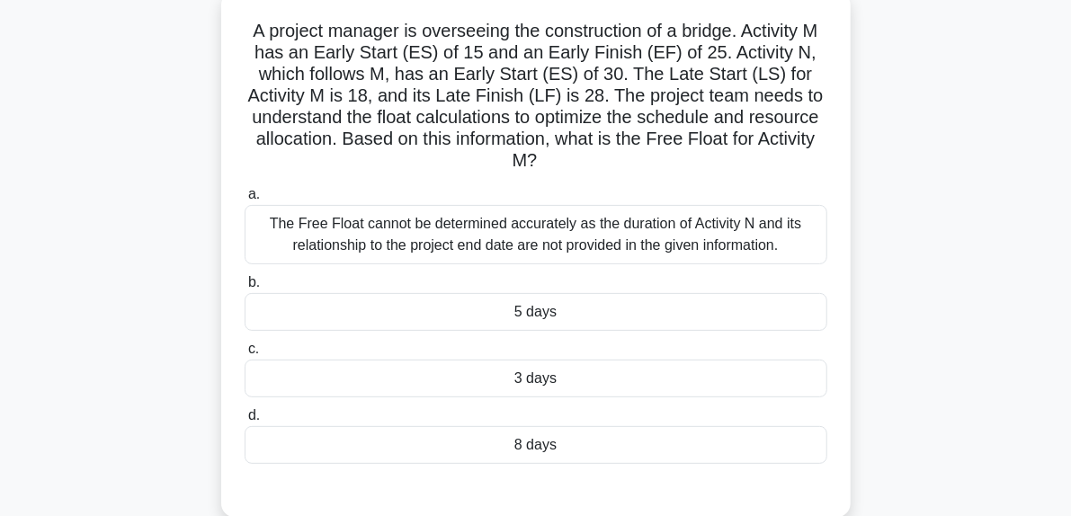
scroll to position [111, 0]
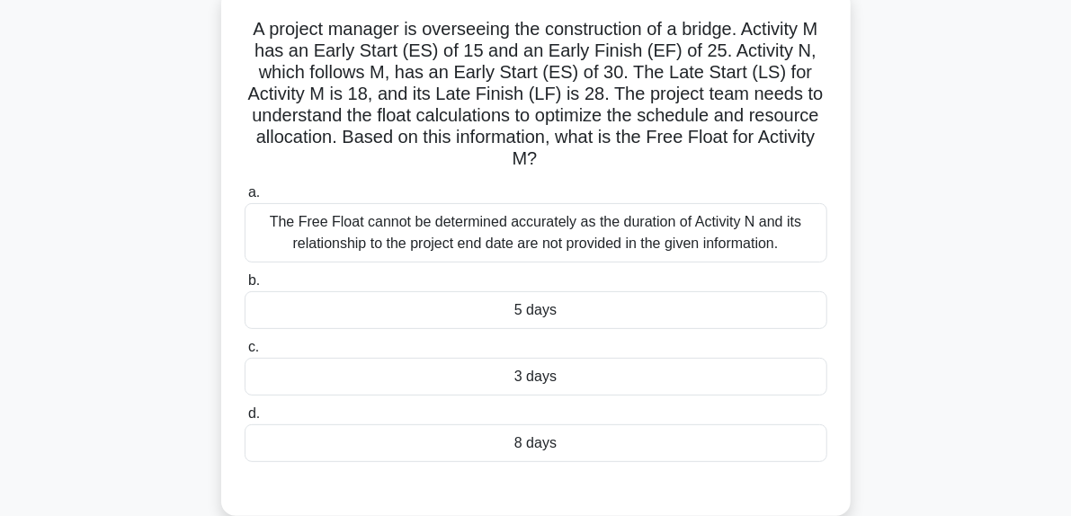
click at [519, 440] on div "8 days" at bounding box center [536, 443] width 583 height 38
click at [245, 420] on input "d. 8 days" at bounding box center [245, 414] width 0 height 12
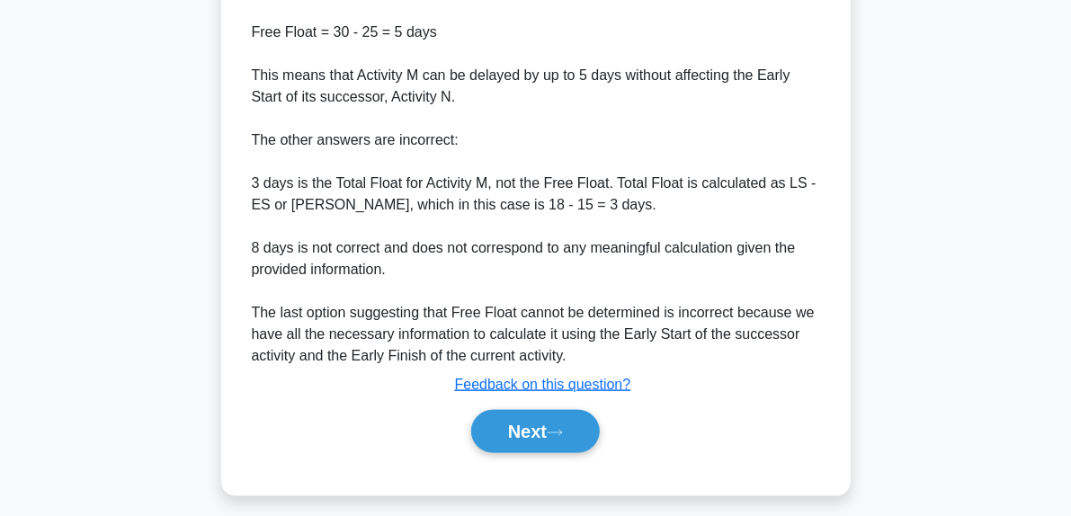
scroll to position [830, 0]
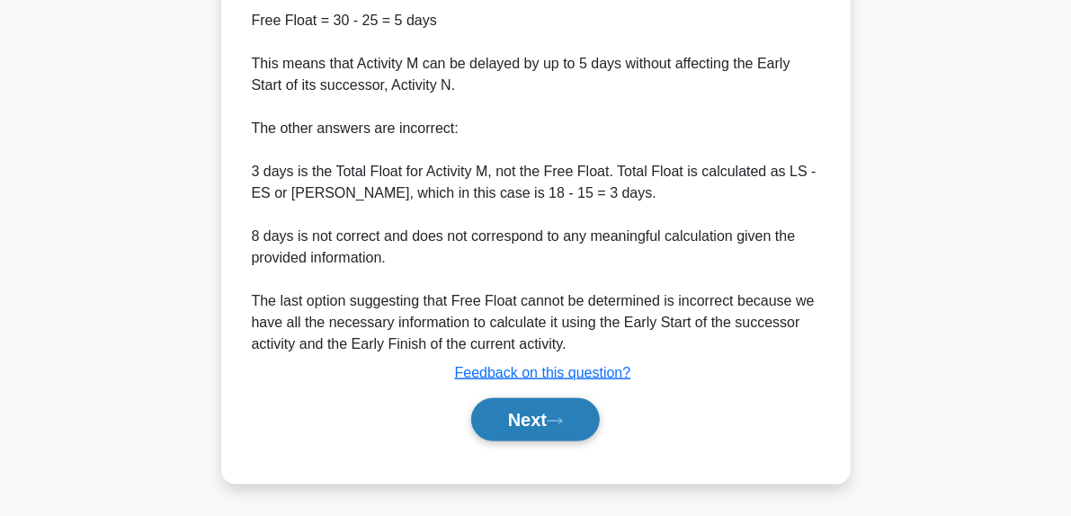
click at [576, 431] on button "Next" at bounding box center [535, 419] width 129 height 43
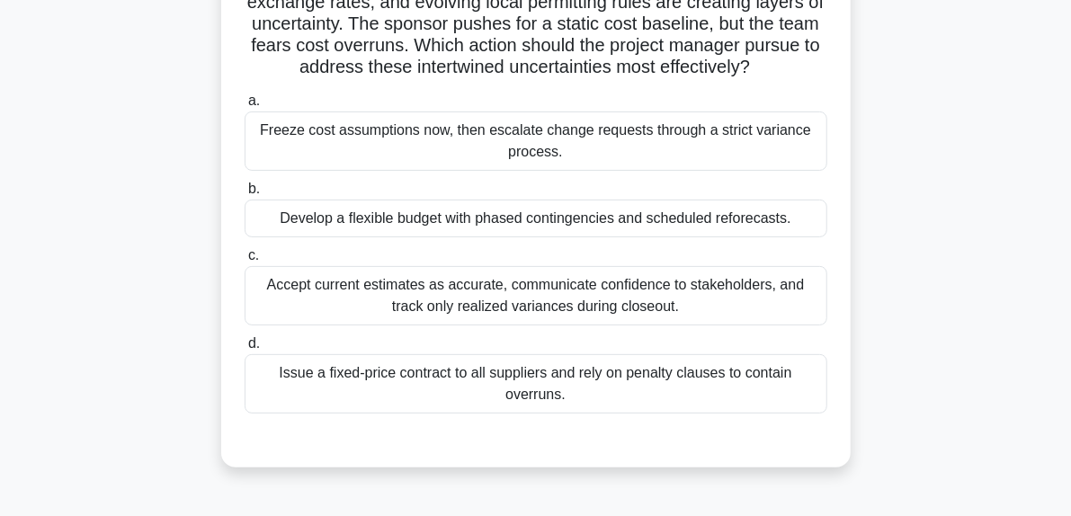
scroll to position [162, 0]
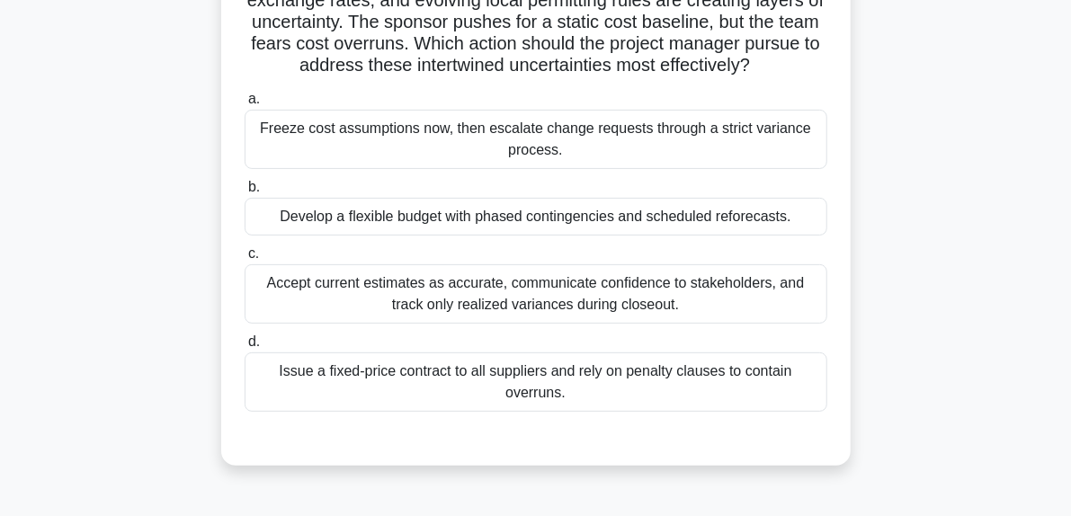
click at [544, 236] on div "Develop a flexible budget with phased contingencies and scheduled reforecasts." at bounding box center [536, 217] width 583 height 38
click at [245, 193] on input "b. Develop a flexible budget with phased contingencies and scheduled reforecast…" at bounding box center [245, 188] width 0 height 12
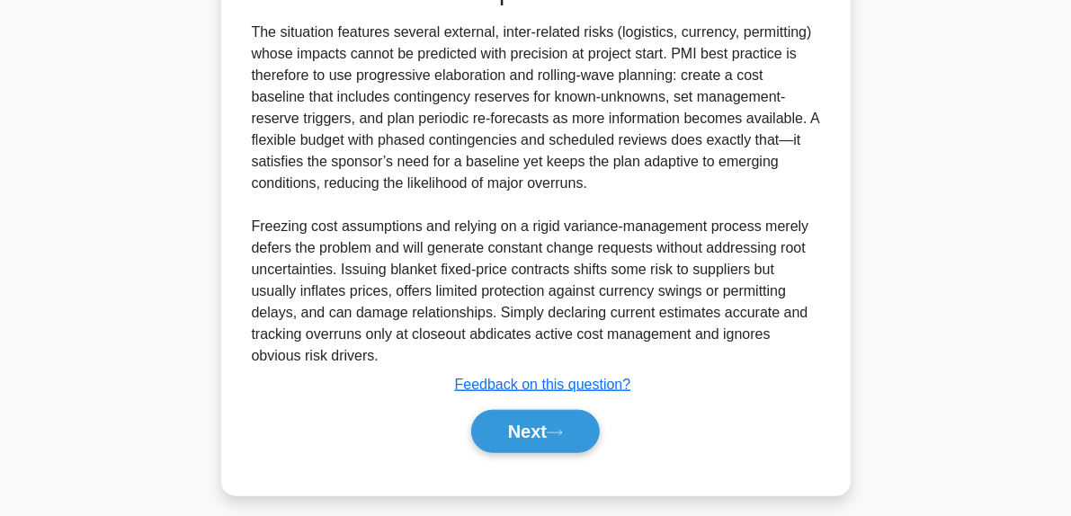
scroll to position [638, 0]
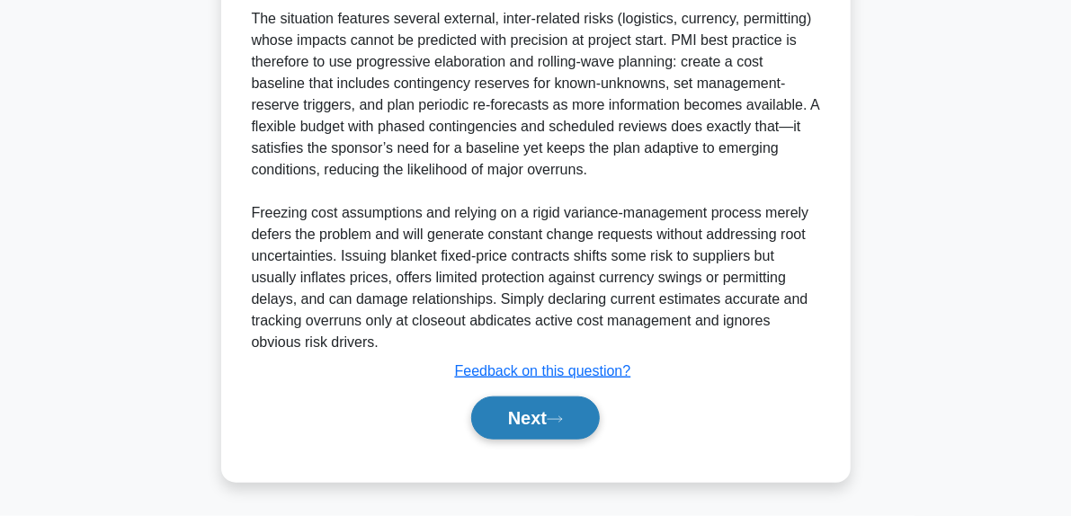
click at [568, 420] on button "Next" at bounding box center [535, 417] width 129 height 43
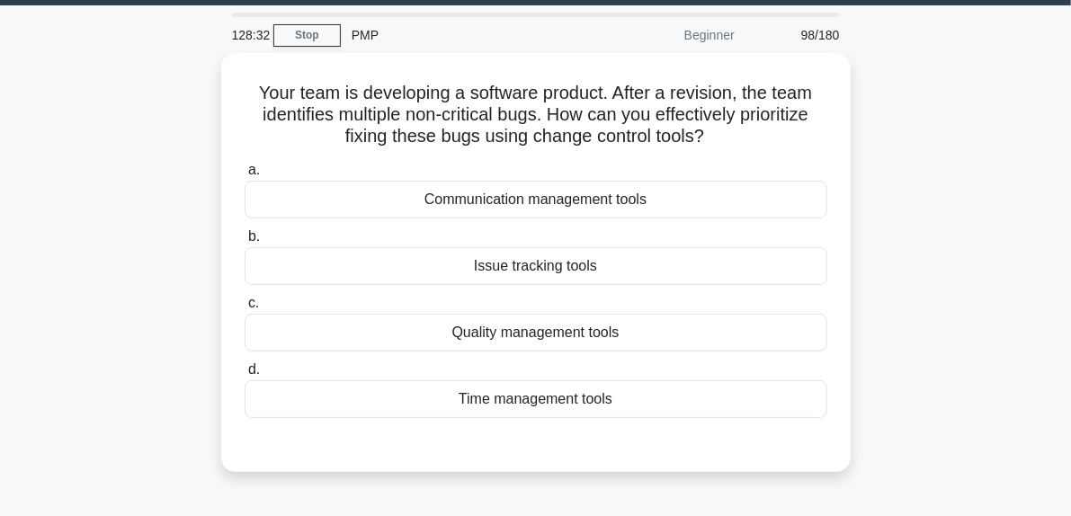
scroll to position [51, 0]
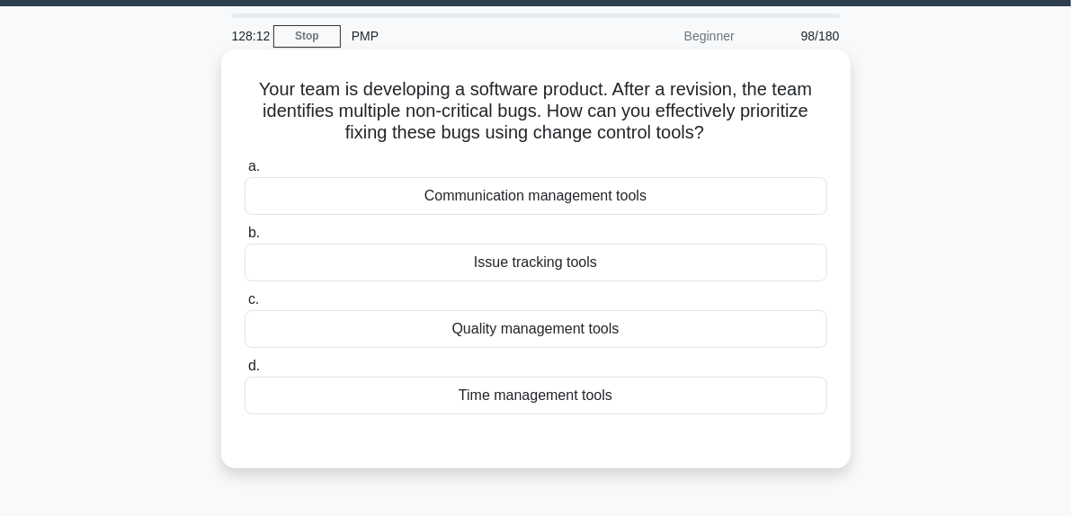
click at [534, 258] on div "Issue tracking tools" at bounding box center [536, 263] width 583 height 38
click at [245, 239] on input "b. Issue tracking tools" at bounding box center [245, 233] width 0 height 12
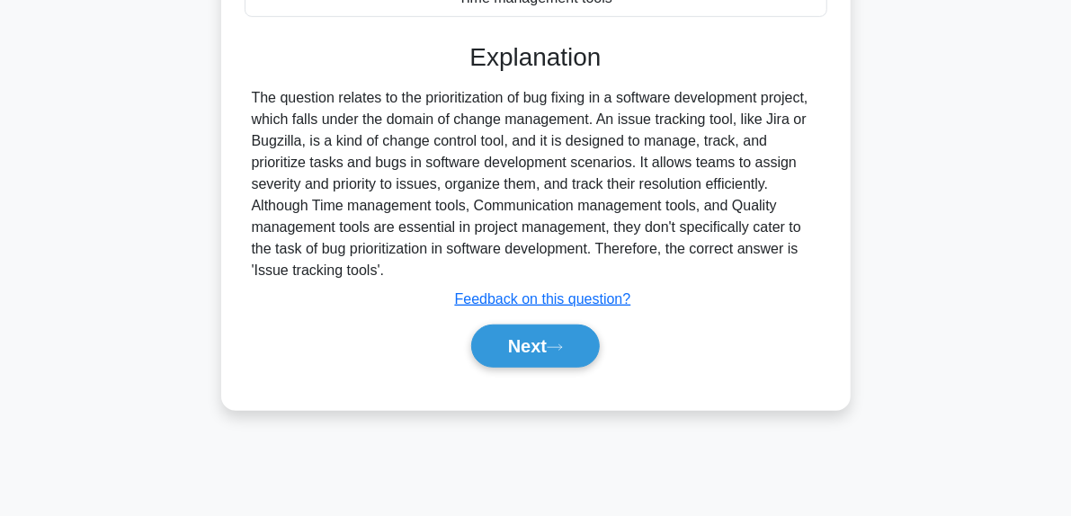
scroll to position [455, 0]
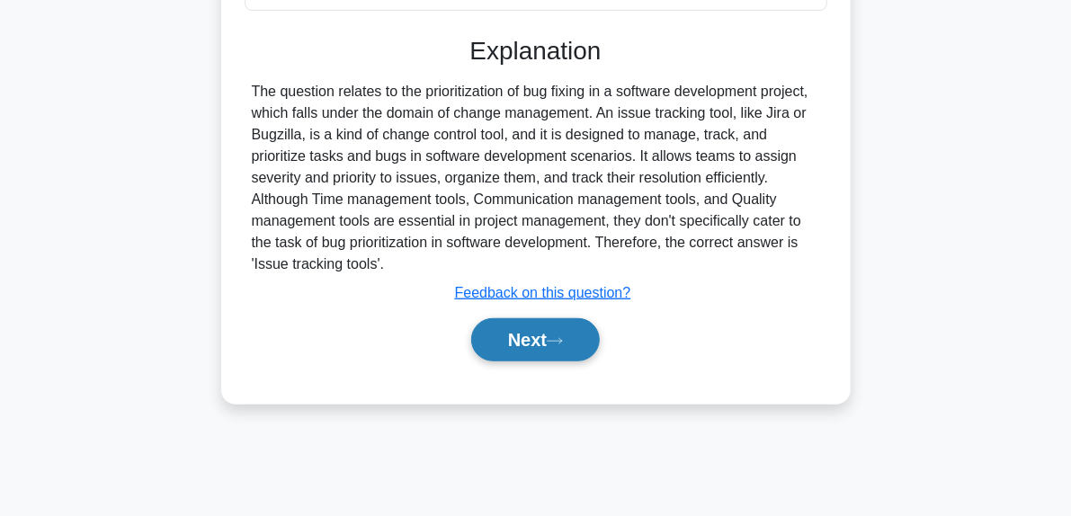
click at [559, 357] on button "Next" at bounding box center [535, 339] width 129 height 43
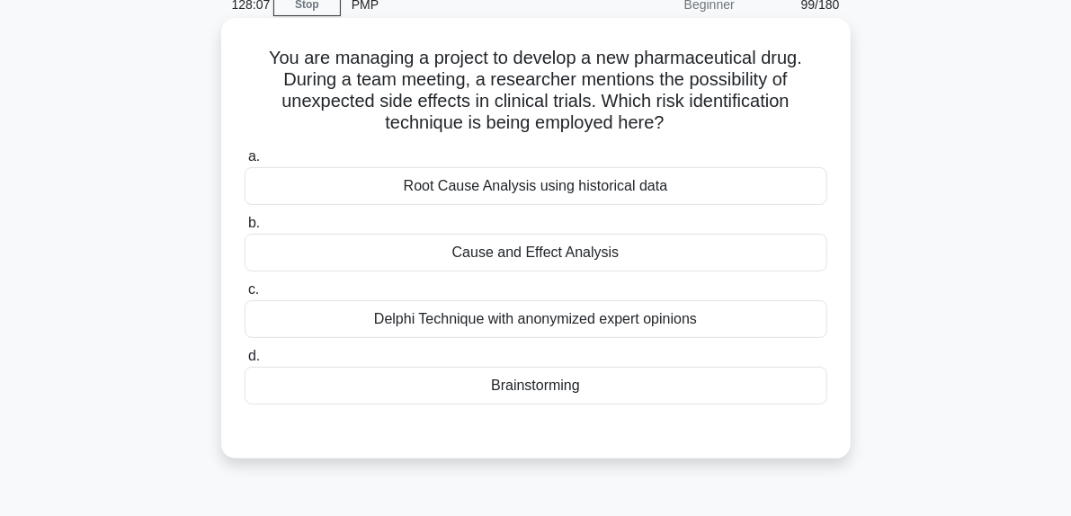
scroll to position [85, 0]
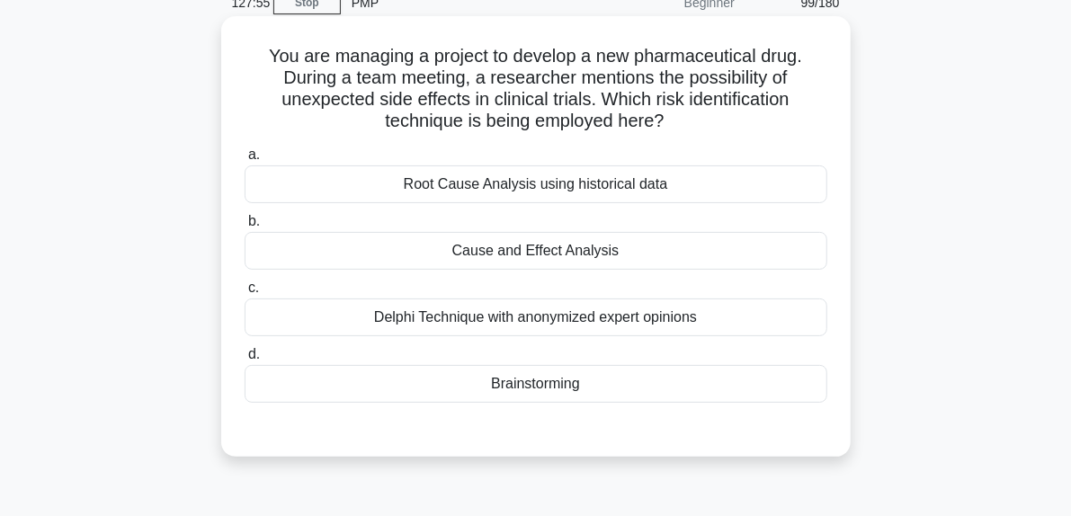
click at [529, 381] on div "Brainstorming" at bounding box center [536, 384] width 583 height 38
click at [245, 360] on input "d. Brainstorming" at bounding box center [245, 355] width 0 height 12
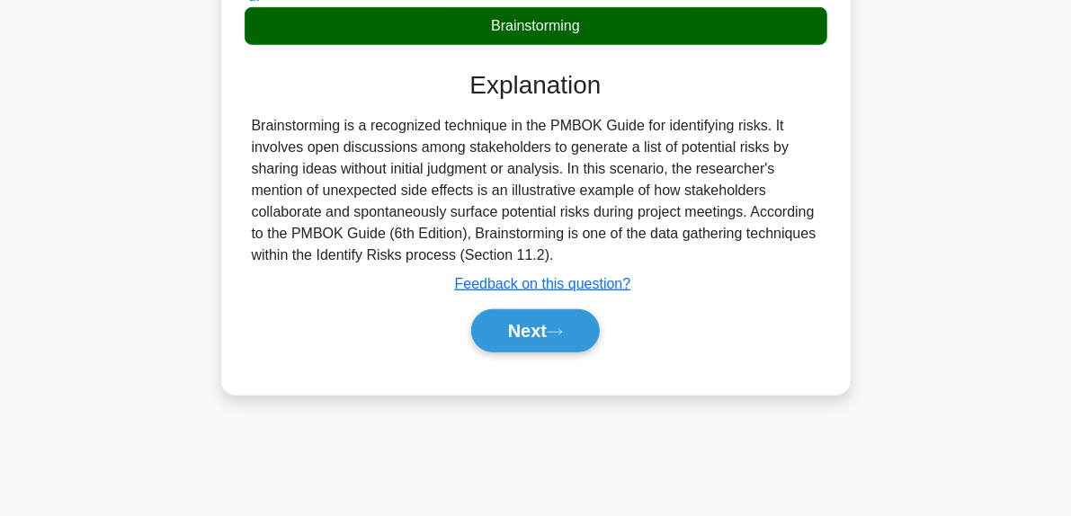
scroll to position [444, 0]
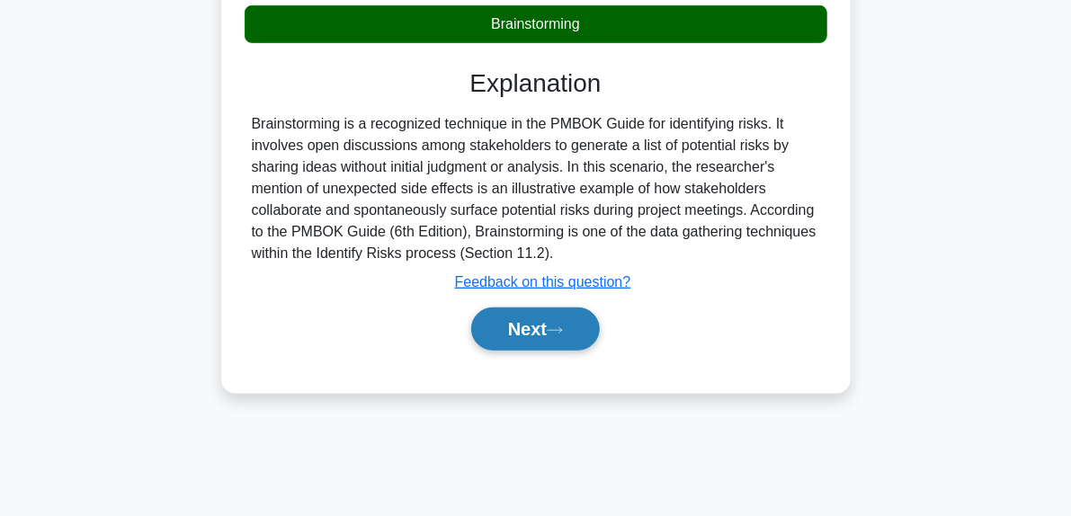
click at [575, 325] on button "Next" at bounding box center [535, 328] width 129 height 43
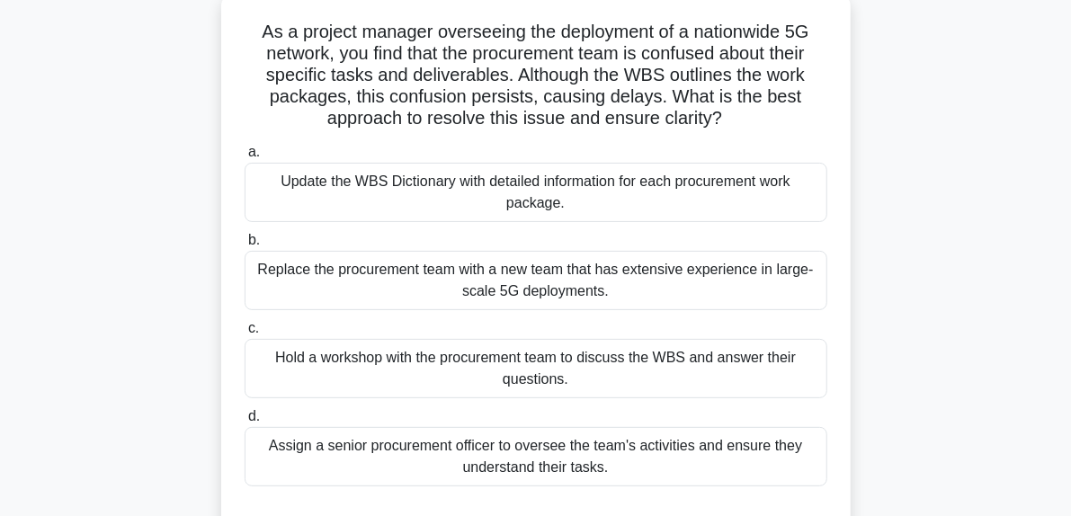
scroll to position [122, 0]
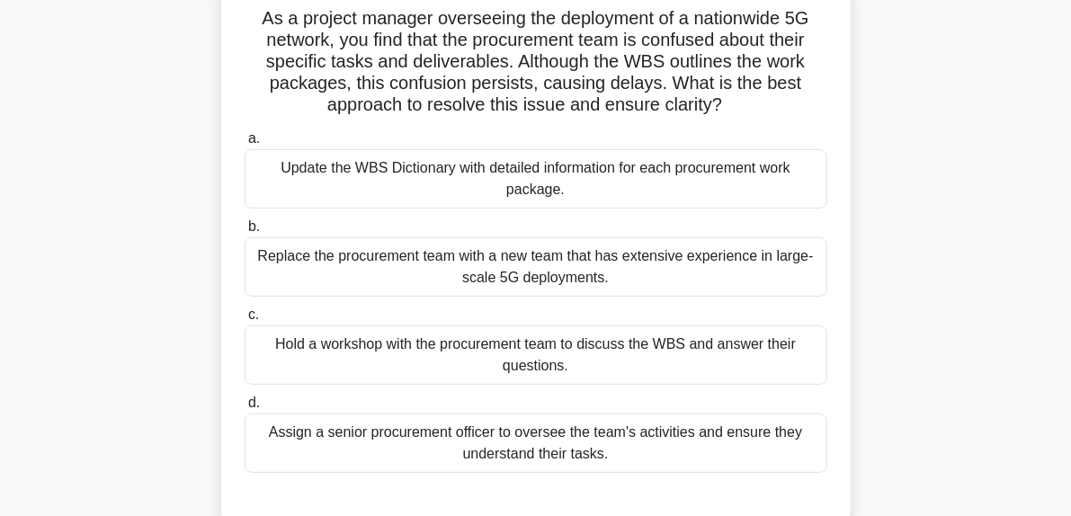
click at [544, 351] on div "Hold a workshop with the procurement team to discuss the WBS and answer their q…" at bounding box center [536, 354] width 583 height 59
click at [245, 321] on input "c. Hold a workshop with the procurement team to discuss the WBS and answer thei…" at bounding box center [245, 315] width 0 height 12
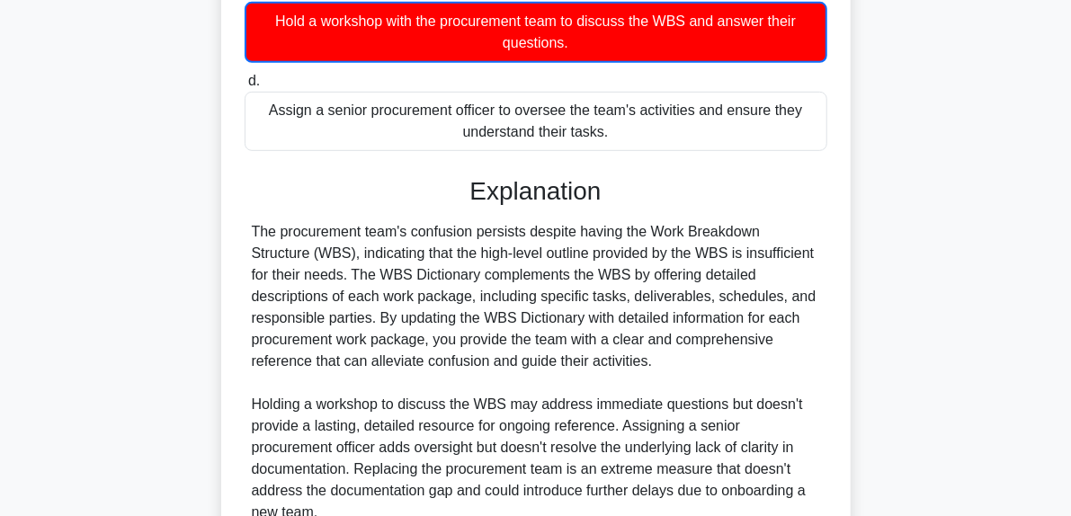
scroll to position [614, 0]
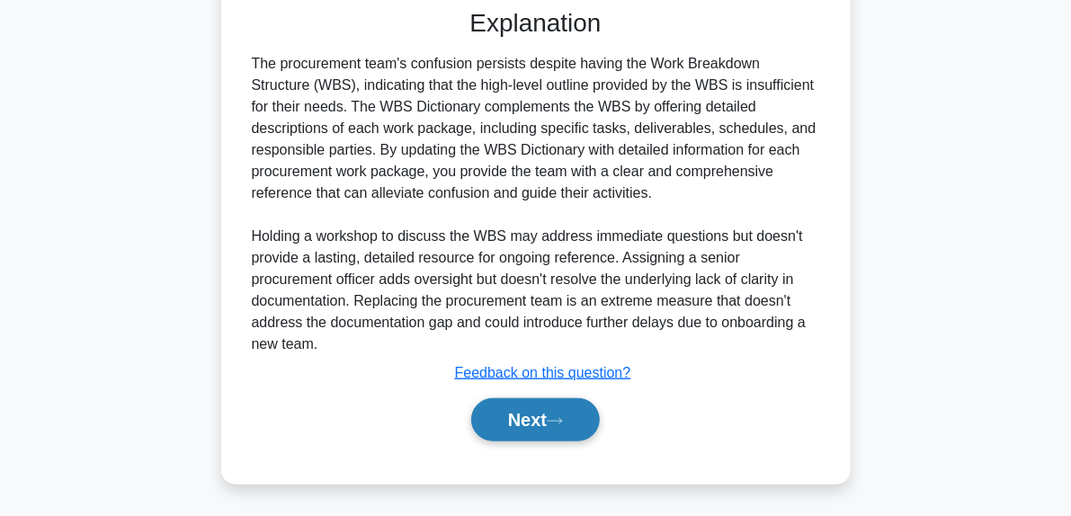
click at [577, 428] on button "Next" at bounding box center [535, 419] width 129 height 43
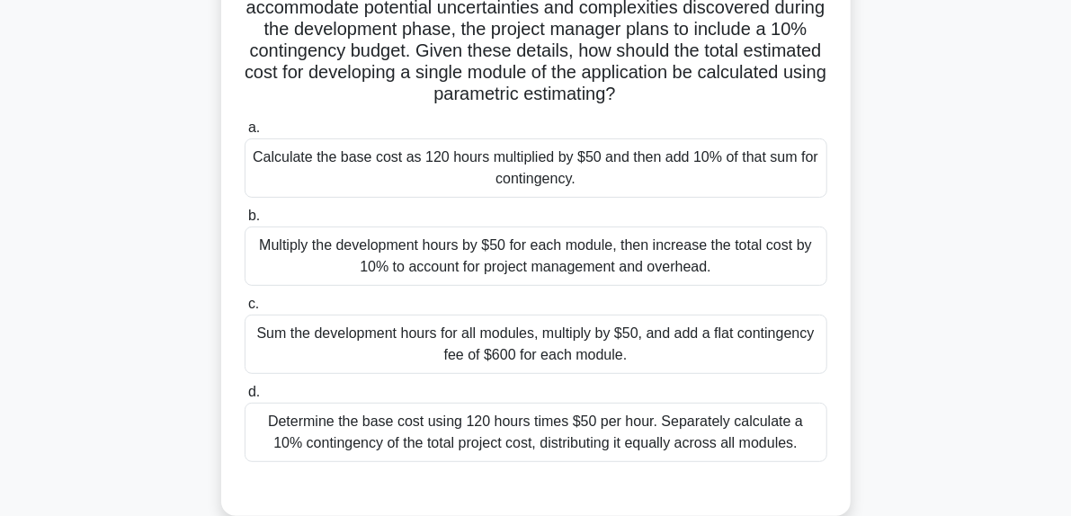
scroll to position [243, 0]
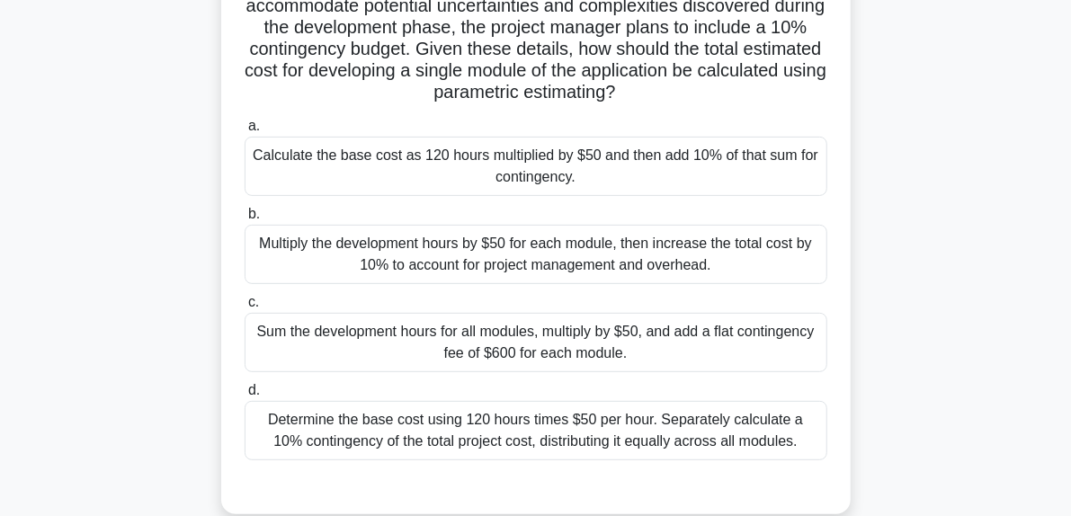
click at [570, 188] on div "Calculate the base cost as 120 hours multiplied by $50 and then add 10% of that…" at bounding box center [536, 166] width 583 height 59
click at [245, 132] on input "a. Calculate the base cost as 120 hours multiplied by $50 and then add 10% of t…" at bounding box center [245, 126] width 0 height 12
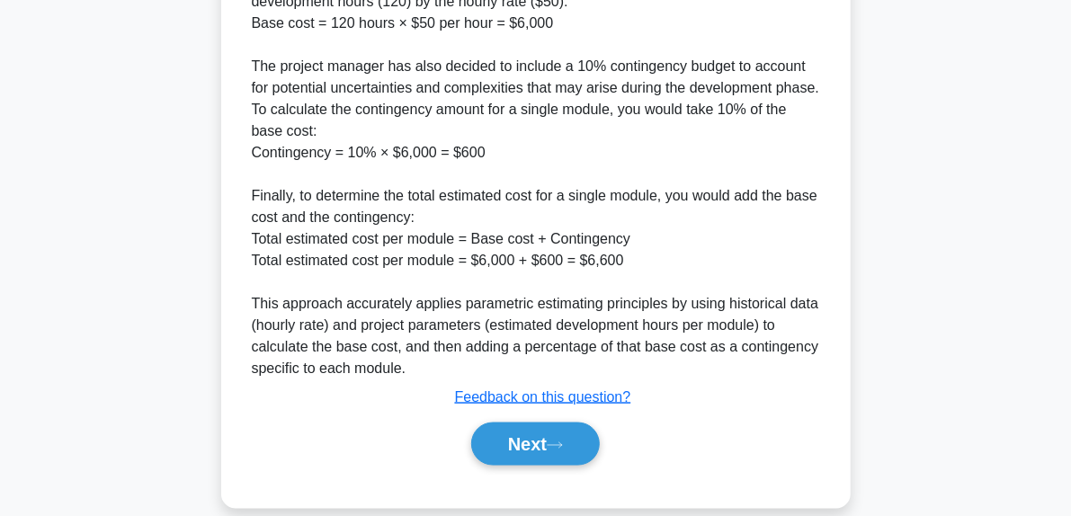
scroll to position [1064, 0]
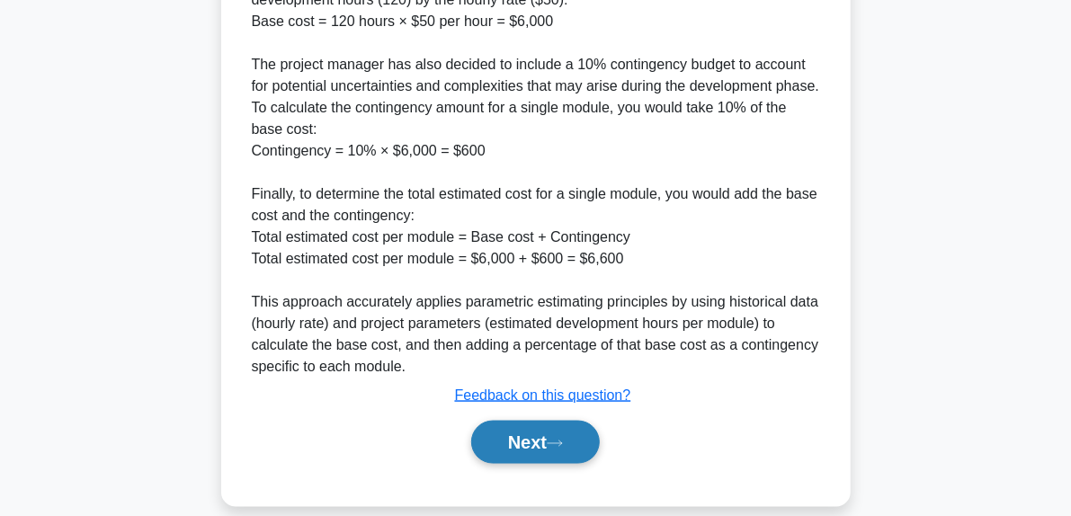
click at [583, 452] on button "Next" at bounding box center [535, 442] width 129 height 43
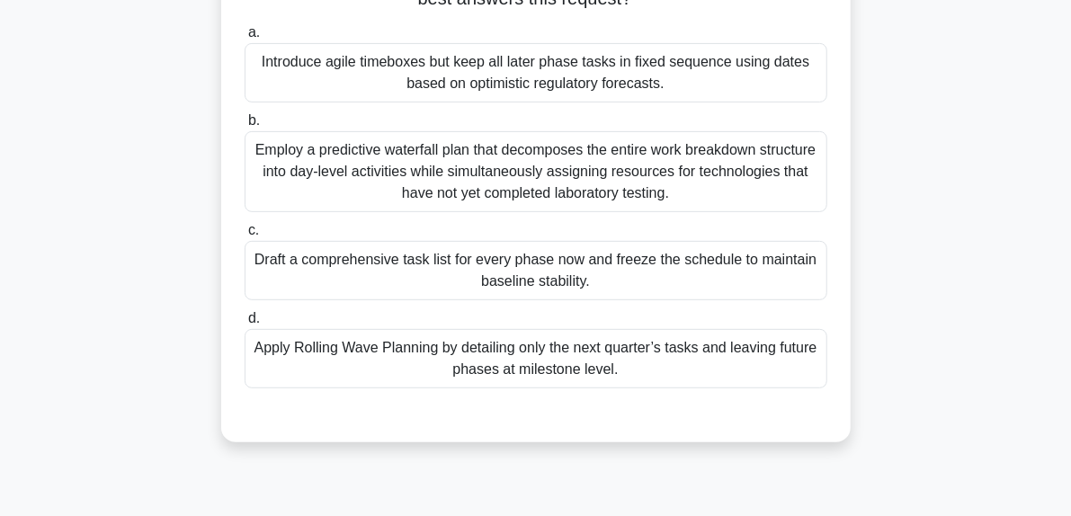
scroll to position [273, 0]
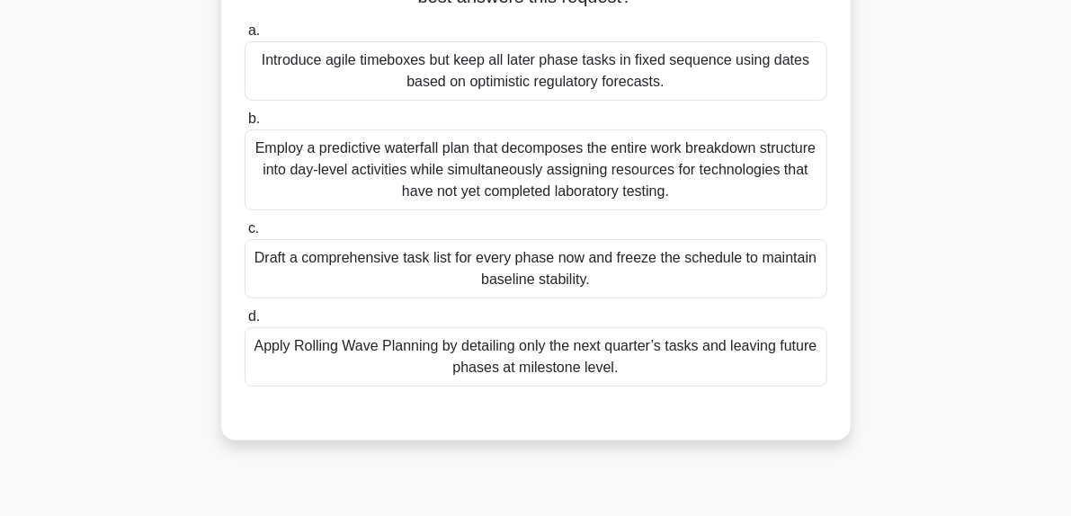
click at [577, 347] on div "Apply Rolling Wave Planning by detailing only the next quarter’s tasks and leav…" at bounding box center [536, 356] width 583 height 59
click at [245, 323] on input "d. Apply Rolling Wave Planning by detailing only the next quarter’s tasks and l…" at bounding box center [245, 317] width 0 height 12
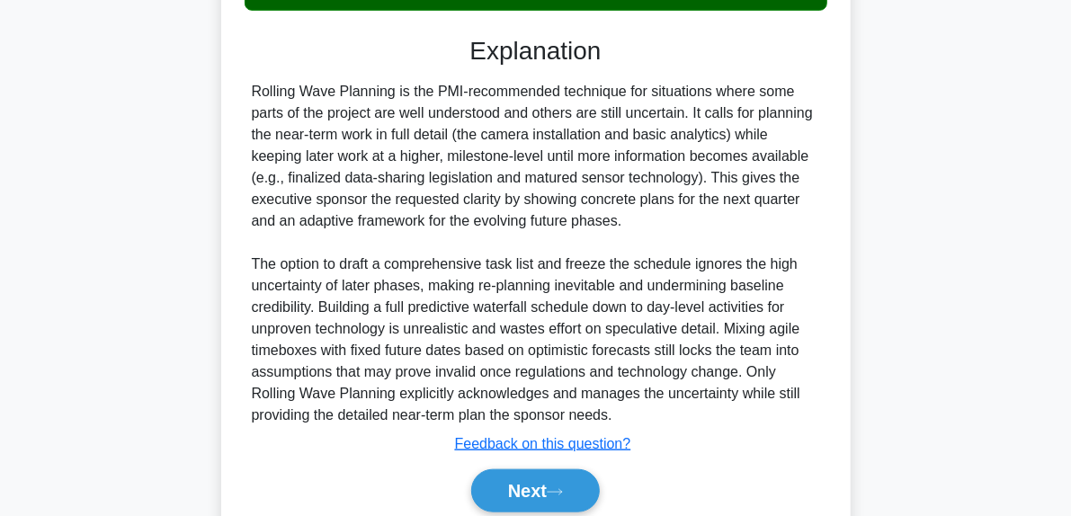
scroll to position [690, 0]
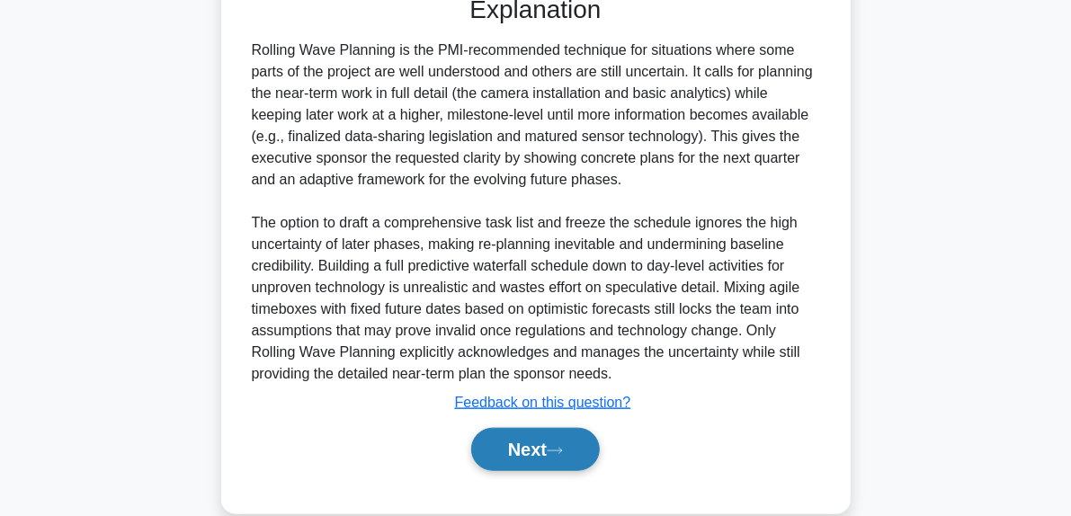
click at [560, 440] on button "Next" at bounding box center [535, 449] width 129 height 43
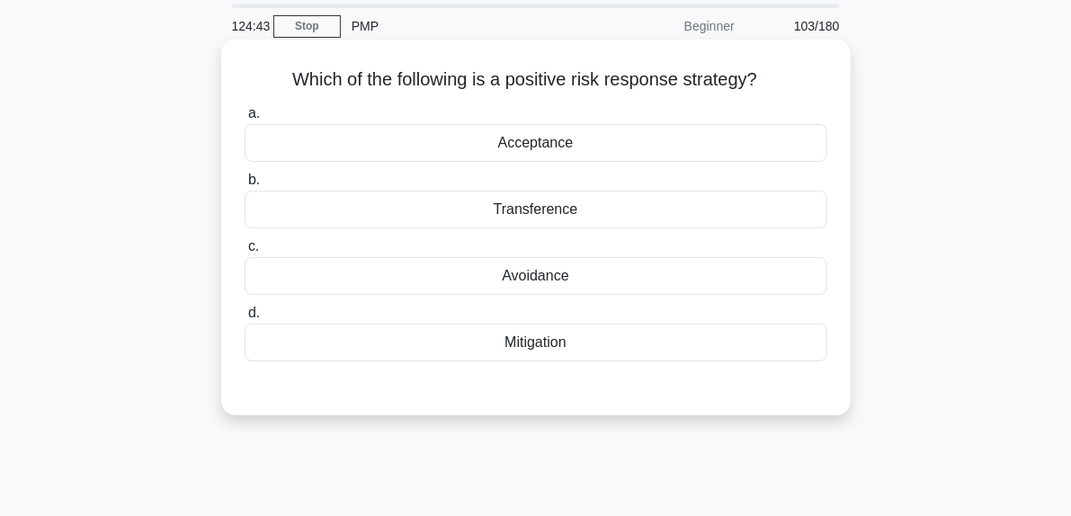
scroll to position [63, 0]
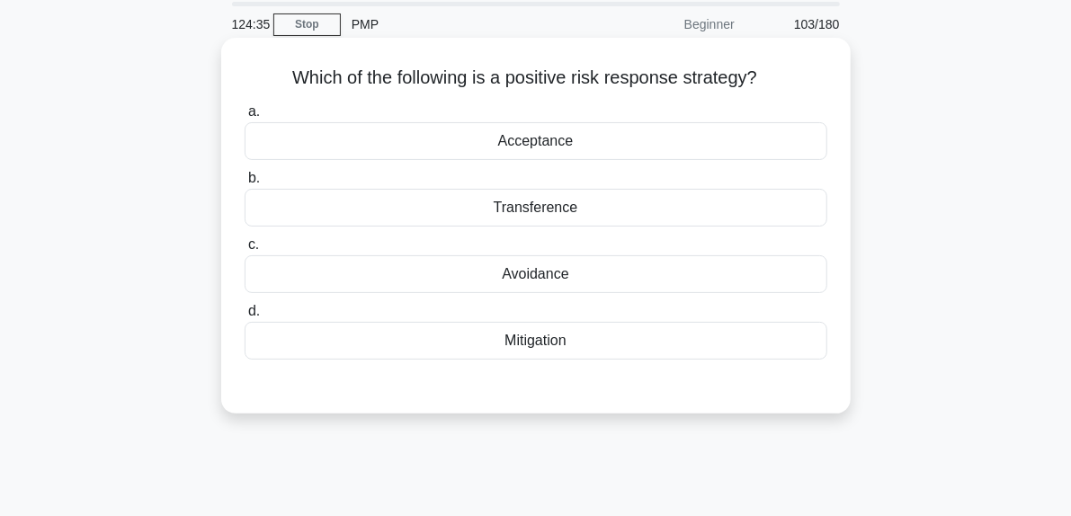
click at [525, 143] on div "Acceptance" at bounding box center [536, 141] width 583 height 38
click at [245, 118] on input "a. Acceptance" at bounding box center [245, 112] width 0 height 12
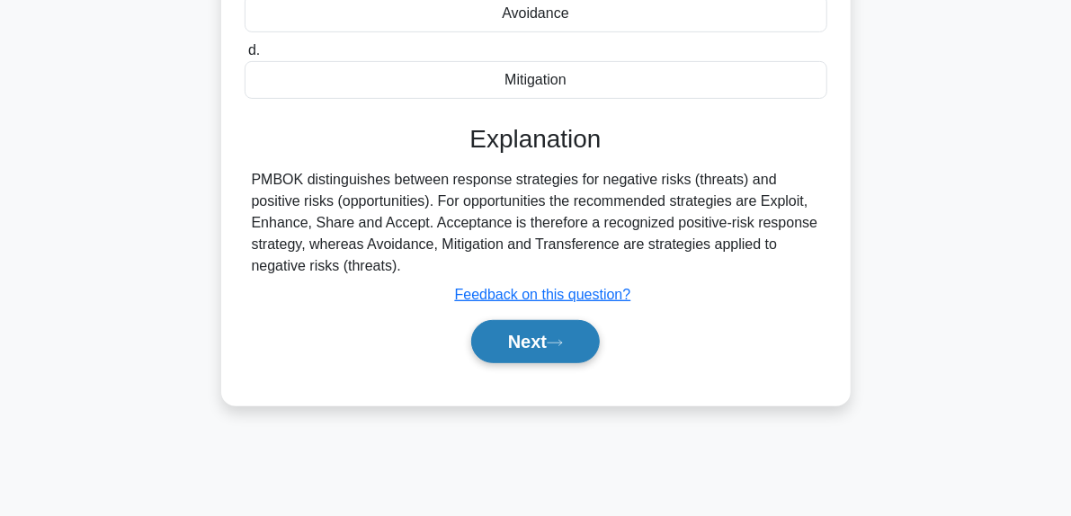
scroll to position [324, 0]
click at [563, 343] on icon at bounding box center [555, 343] width 16 height 10
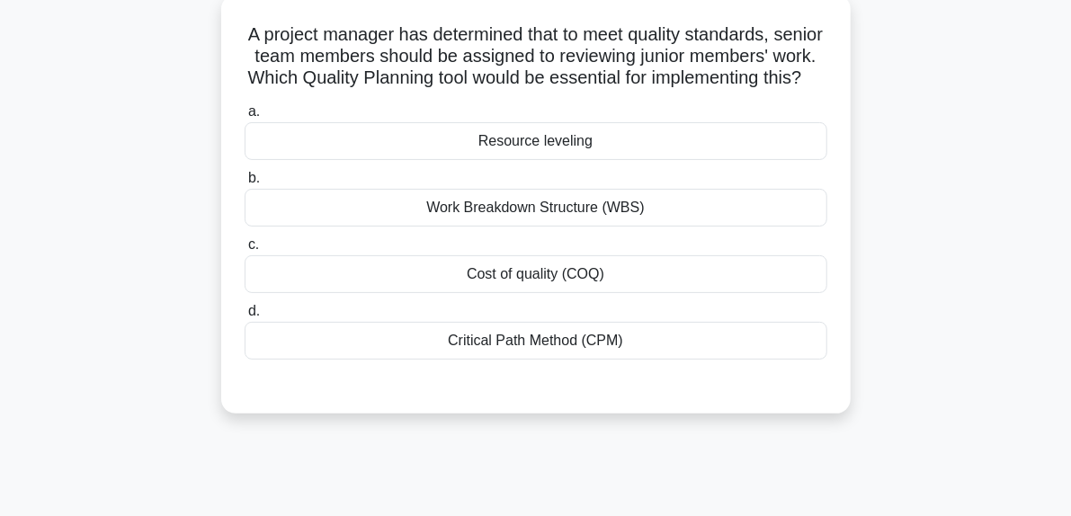
scroll to position [122, 0]
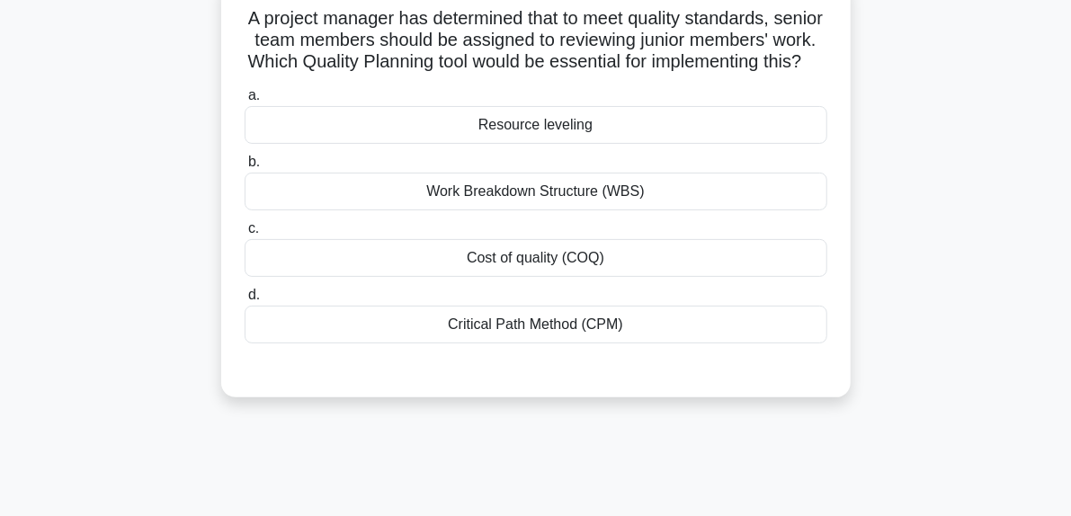
click at [529, 277] on div "Cost of quality (COQ)" at bounding box center [536, 258] width 583 height 38
click at [245, 235] on input "c. Cost of quality (COQ)" at bounding box center [245, 229] width 0 height 12
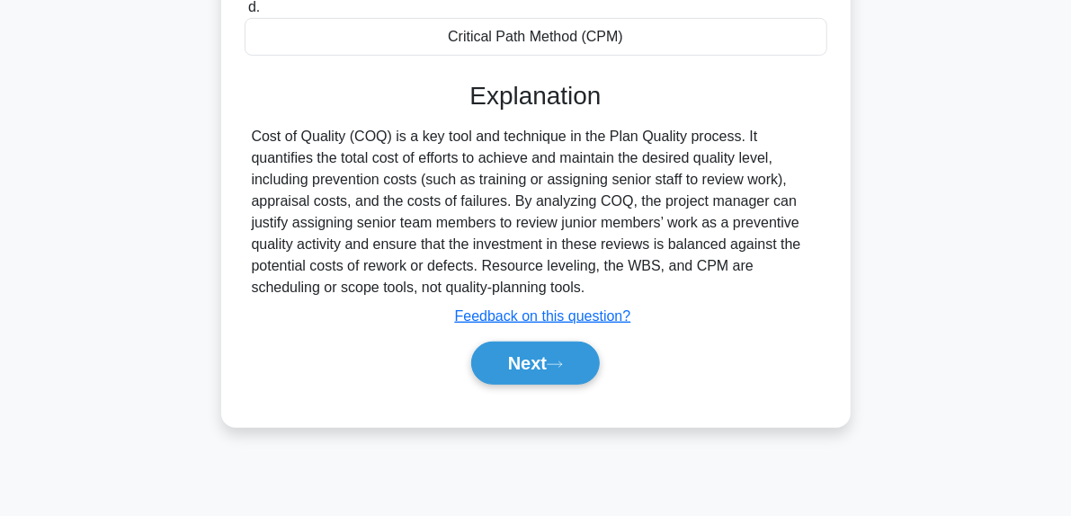
scroll to position [415, 0]
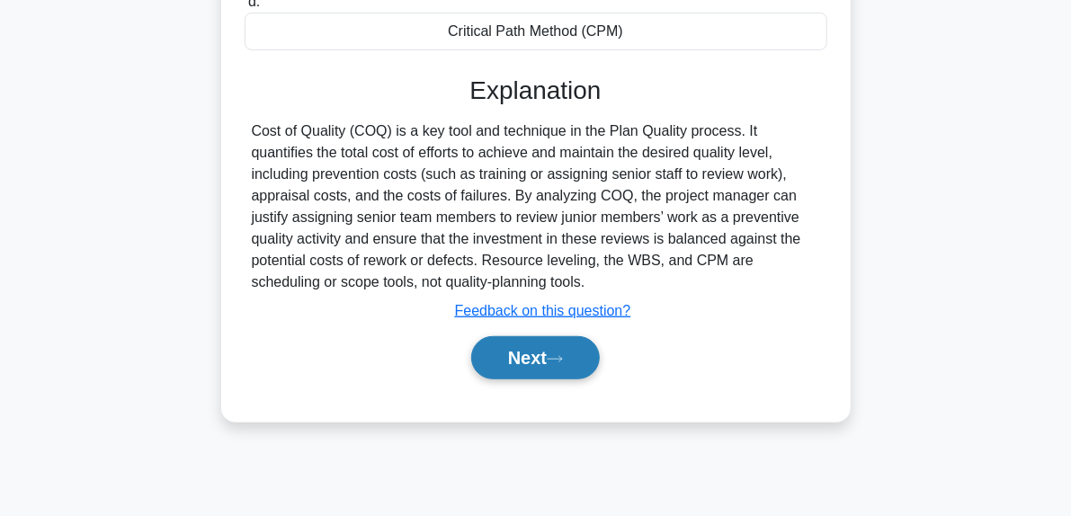
click at [582, 379] on button "Next" at bounding box center [535, 357] width 129 height 43
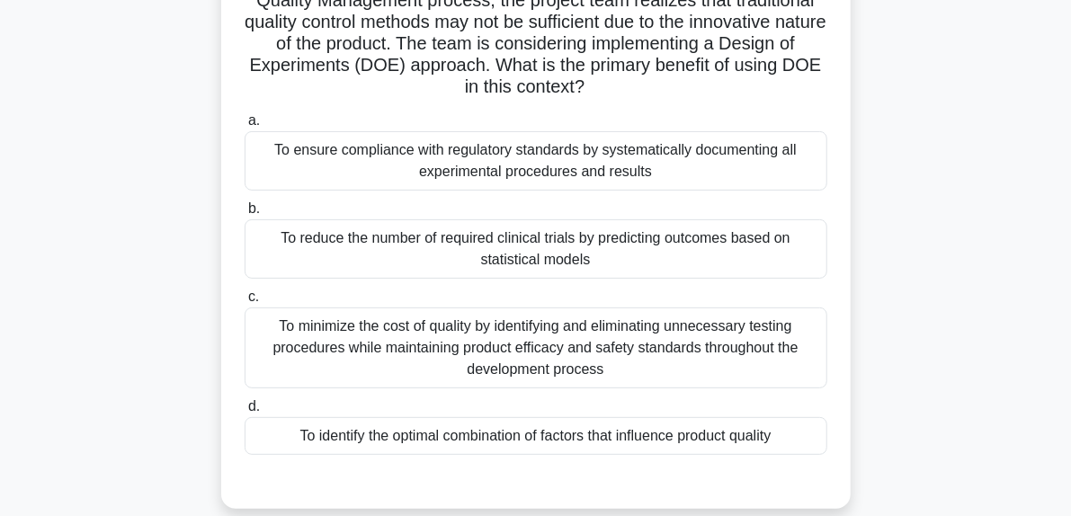
scroll to position [160, 0]
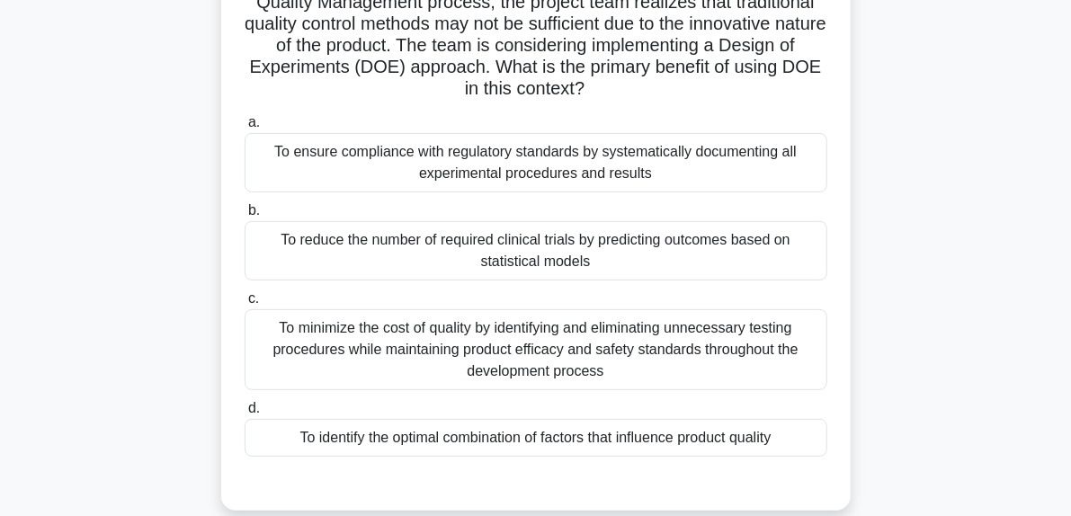
click at [539, 335] on div "To minimize the cost of quality by identifying and eliminating unnecessary test…" at bounding box center [536, 349] width 583 height 81
click at [245, 305] on input "c. To minimize the cost of quality by identifying and eliminating unnecessary t…" at bounding box center [245, 299] width 0 height 12
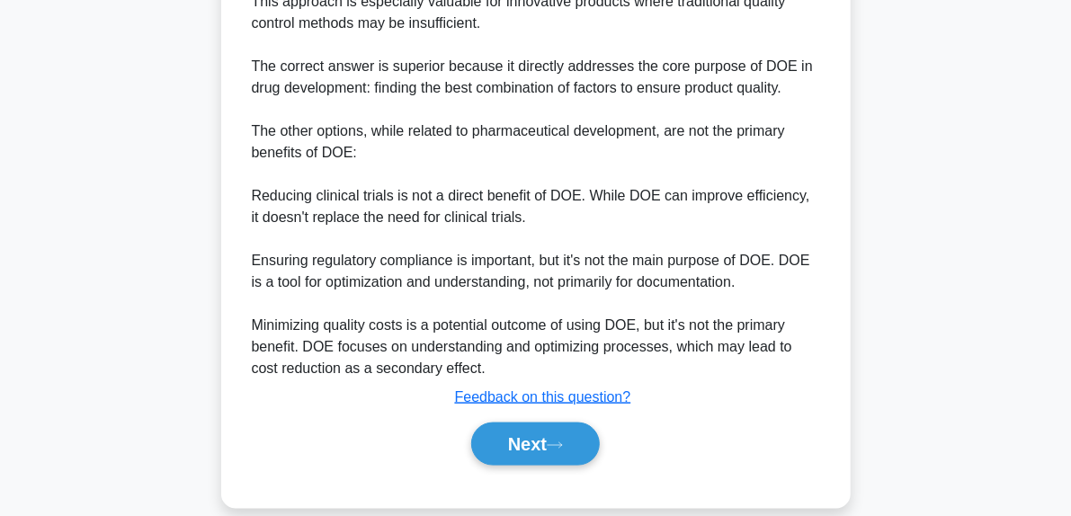
scroll to position [981, 0]
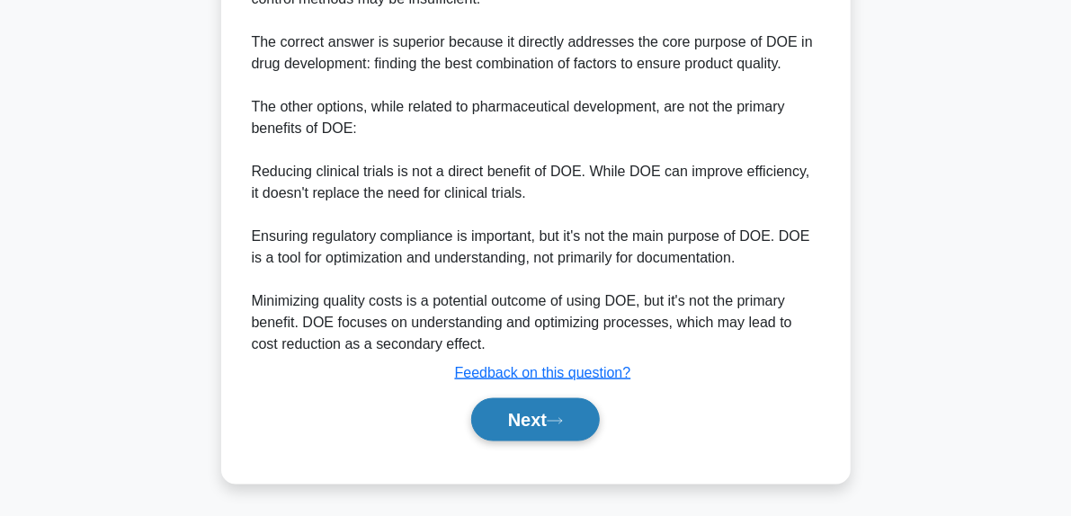
click at [565, 426] on button "Next" at bounding box center [535, 419] width 129 height 43
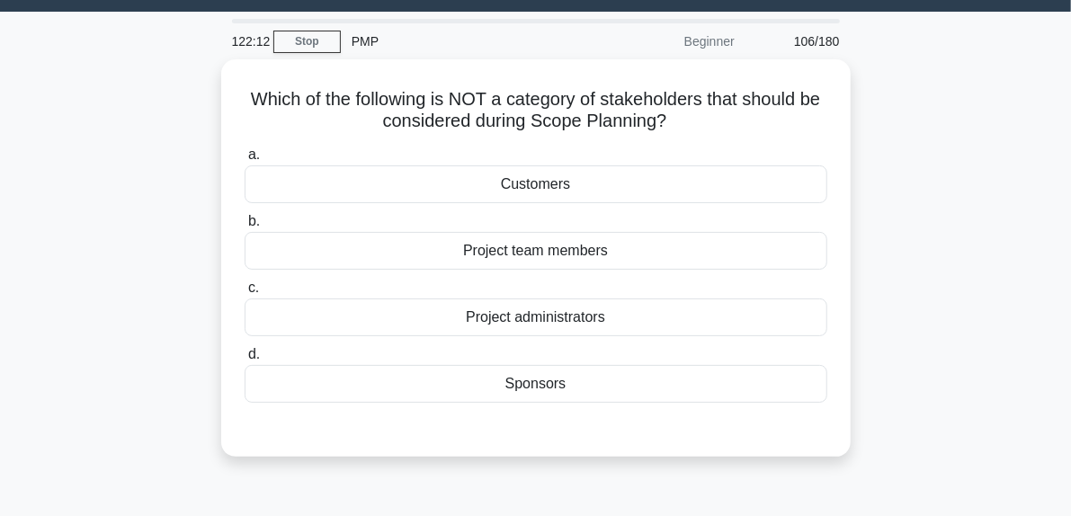
scroll to position [47, 0]
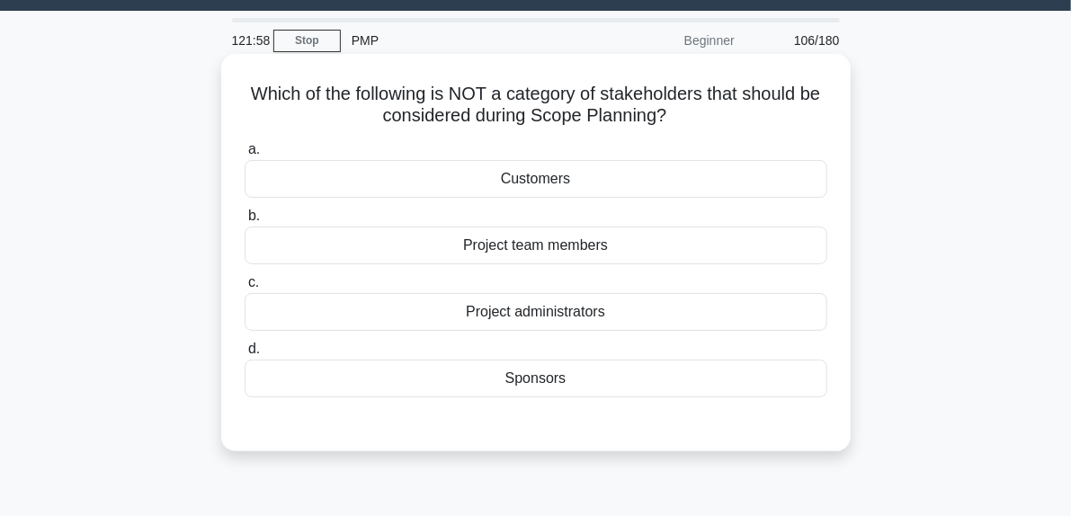
click at [574, 312] on div "Project administrators" at bounding box center [536, 312] width 583 height 38
click at [245, 289] on input "c. Project administrators" at bounding box center [245, 283] width 0 height 12
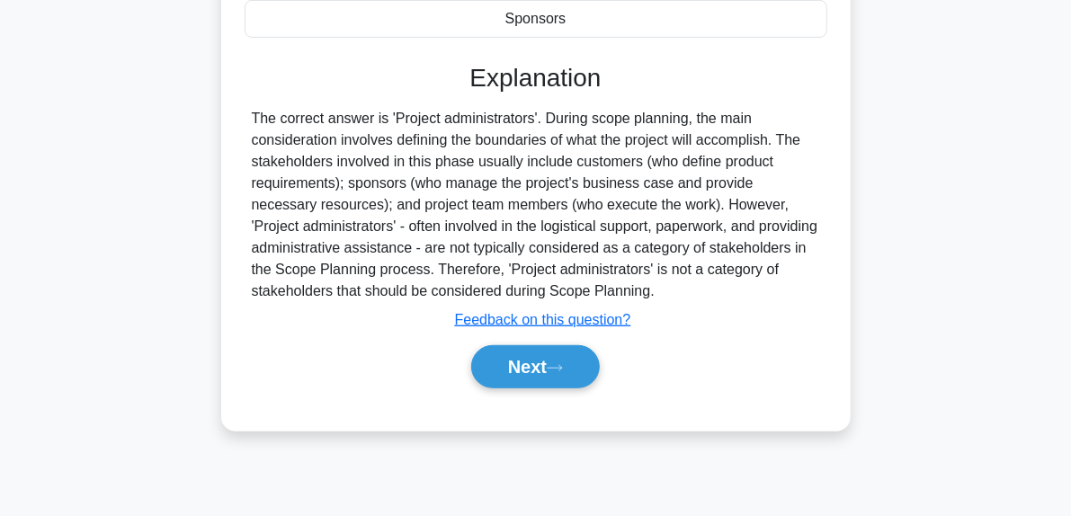
scroll to position [428, 0]
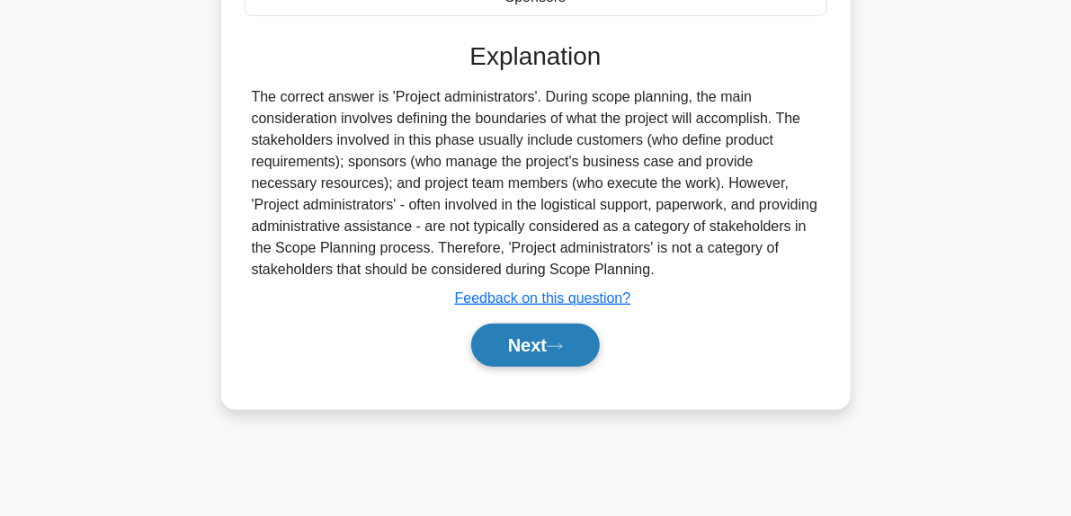
click at [563, 362] on button "Next" at bounding box center [535, 345] width 129 height 43
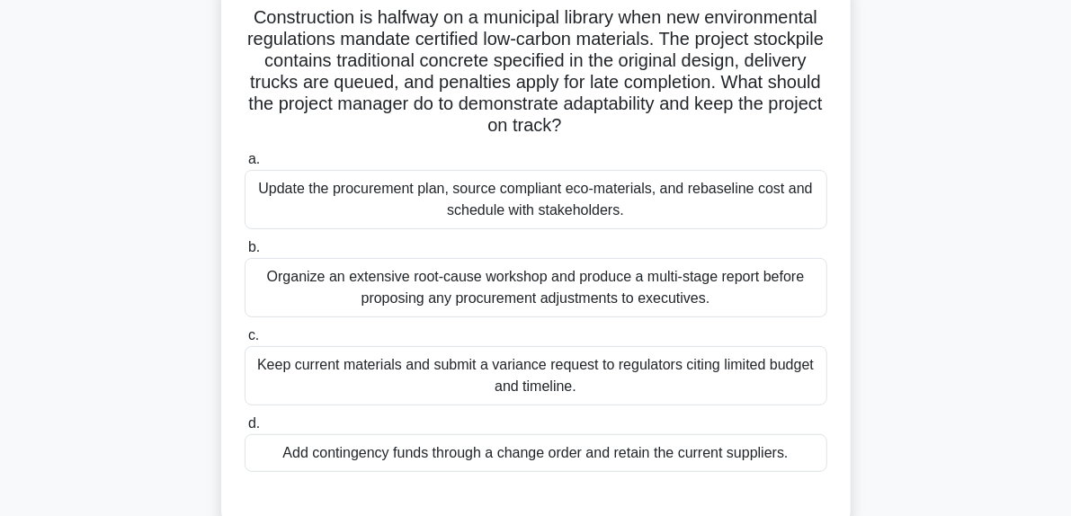
scroll to position [146, 0]
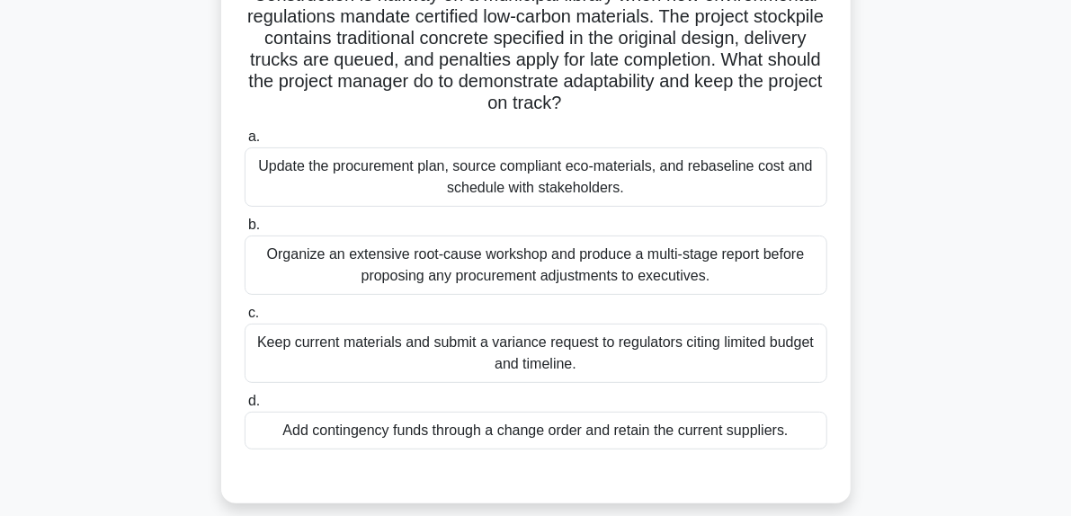
click at [586, 265] on div "Organize an extensive root-cause workshop and produce a multi-stage report befo…" at bounding box center [536, 265] width 583 height 59
click at [245, 231] on input "b. Organize an extensive root-cause workshop and produce a multi-stage report b…" at bounding box center [245, 225] width 0 height 12
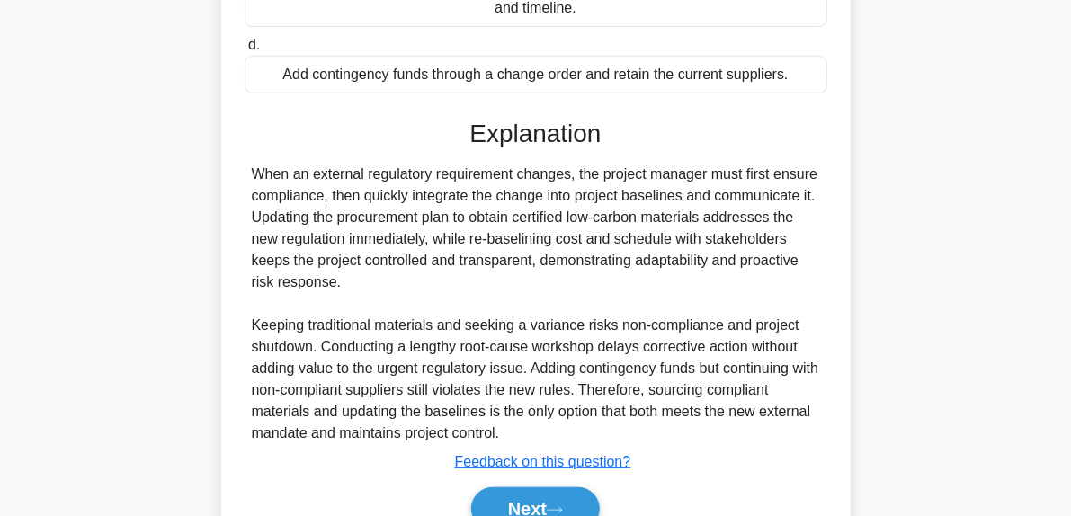
scroll to position [592, 0]
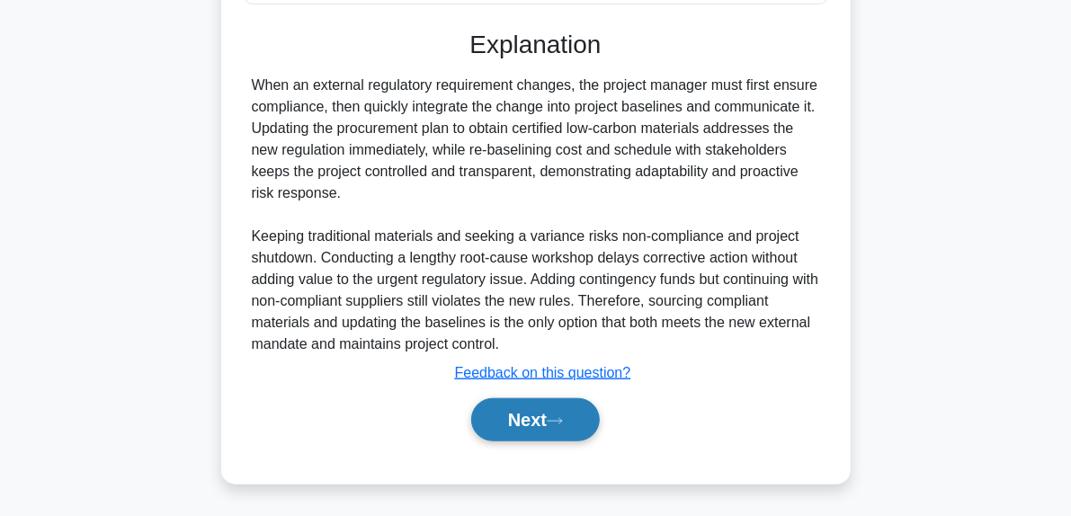
click at [563, 423] on icon at bounding box center [555, 421] width 16 height 10
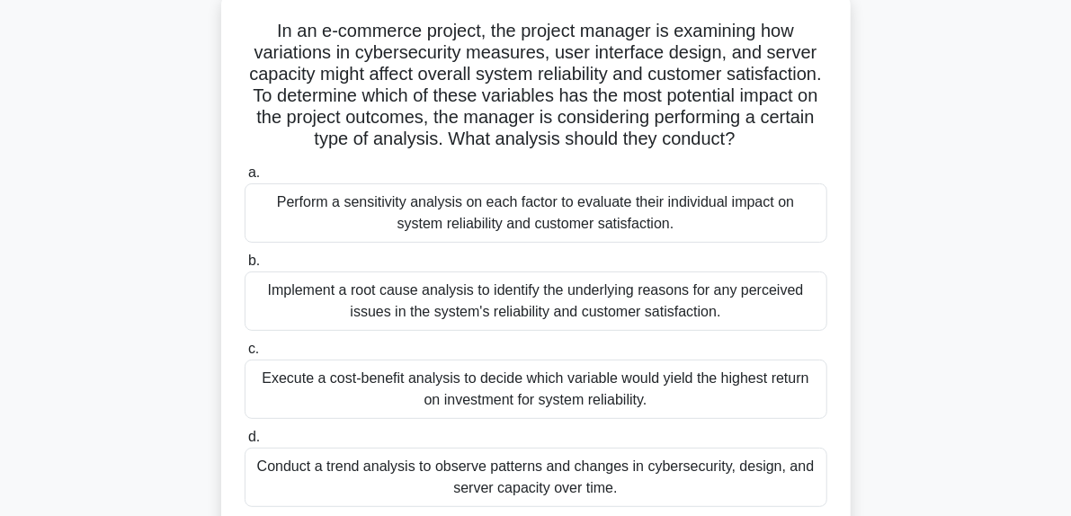
scroll to position [111, 0]
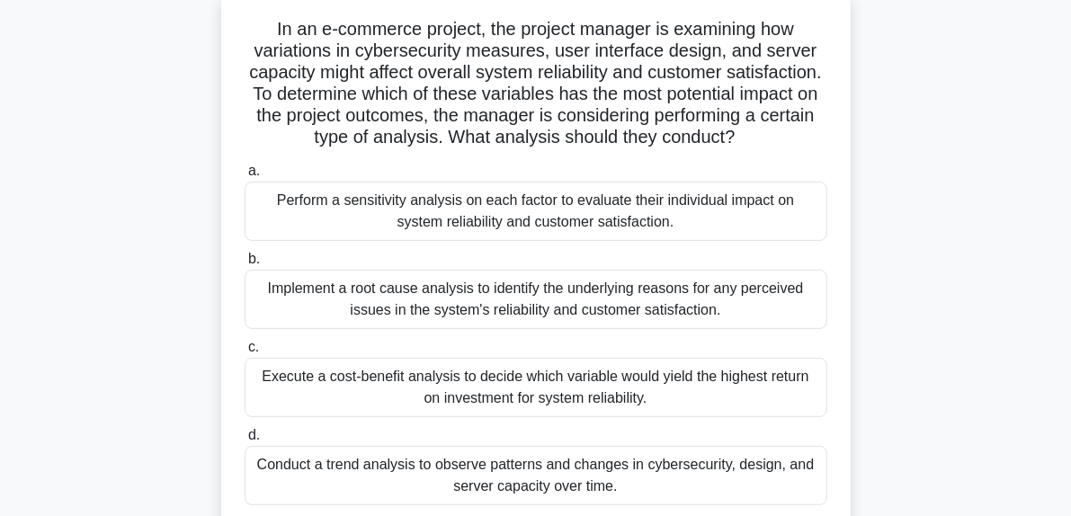
click at [624, 237] on div "Perform a sensitivity analysis on each factor to evaluate their individual impa…" at bounding box center [536, 211] width 583 height 59
click at [245, 177] on input "a. Perform a sensitivity analysis on each factor to evaluate their individual i…" at bounding box center [245, 171] width 0 height 12
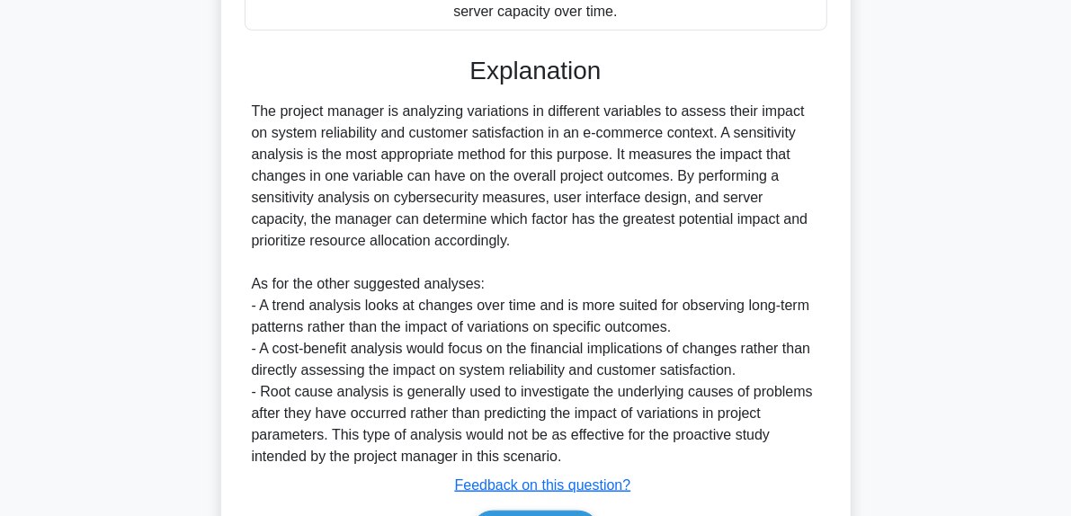
scroll to position [719, 0]
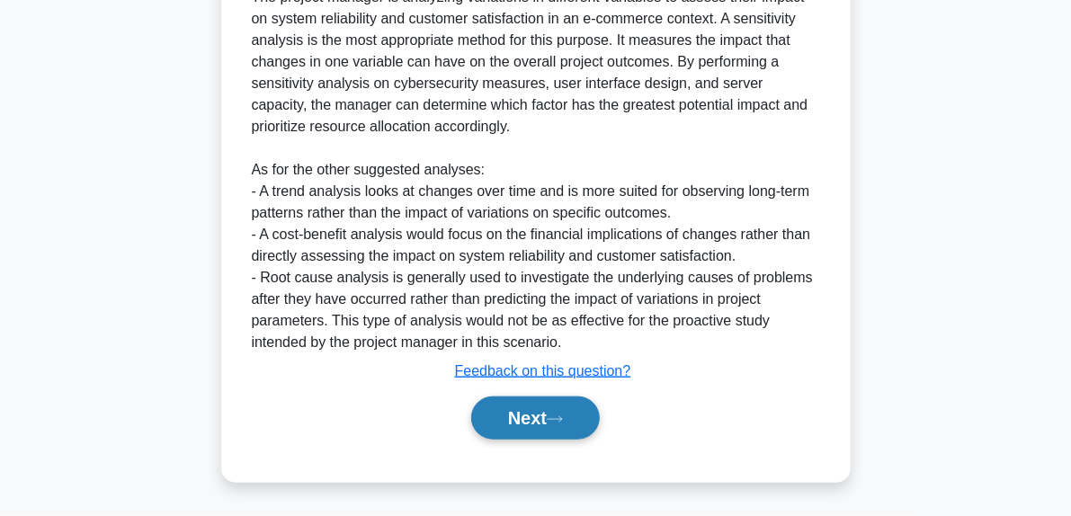
click at [575, 428] on button "Next" at bounding box center [535, 417] width 129 height 43
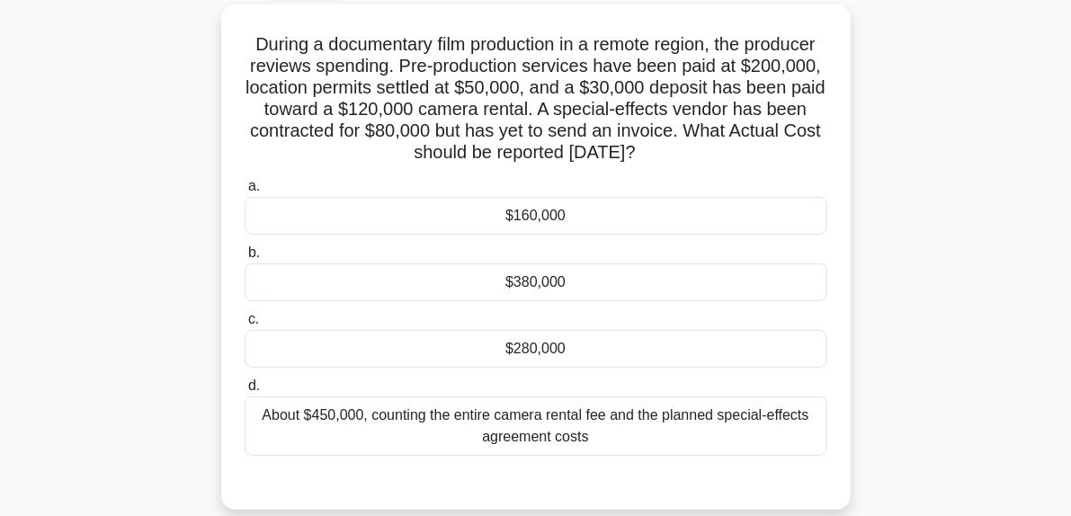
scroll to position [102, 0]
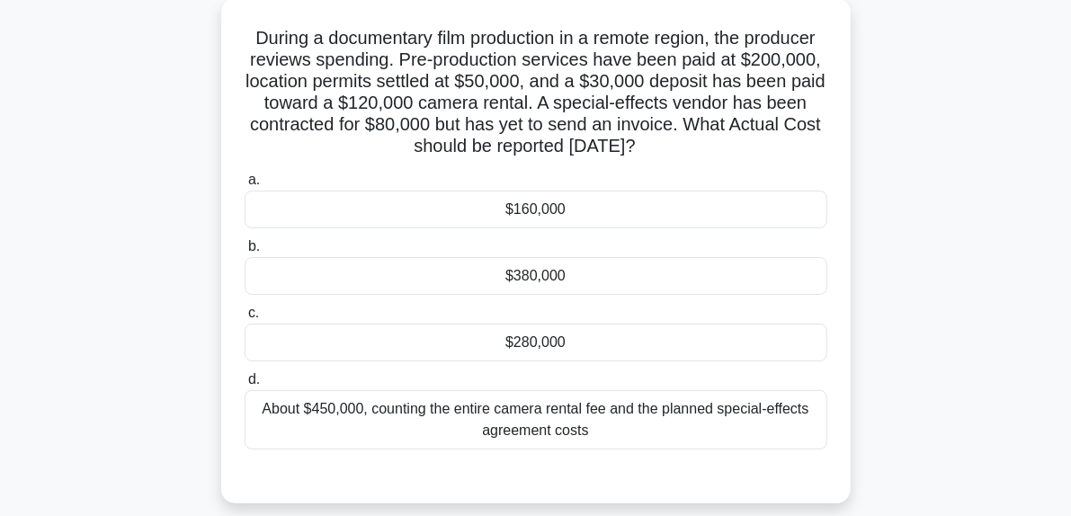
click at [539, 345] on div "$280,000" at bounding box center [536, 343] width 583 height 38
click at [245, 319] on input "c. $280,000" at bounding box center [245, 313] width 0 height 12
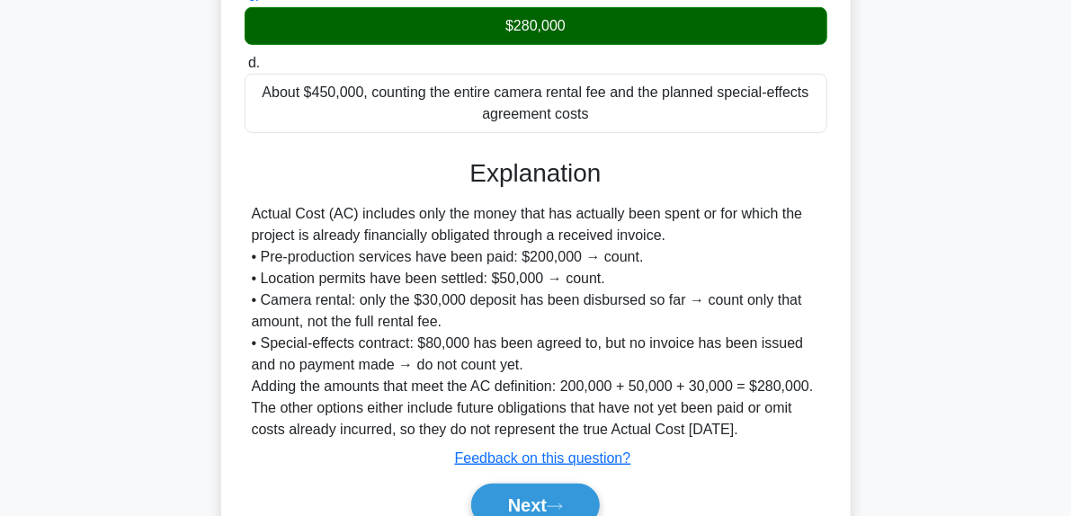
scroll to position [503, 0]
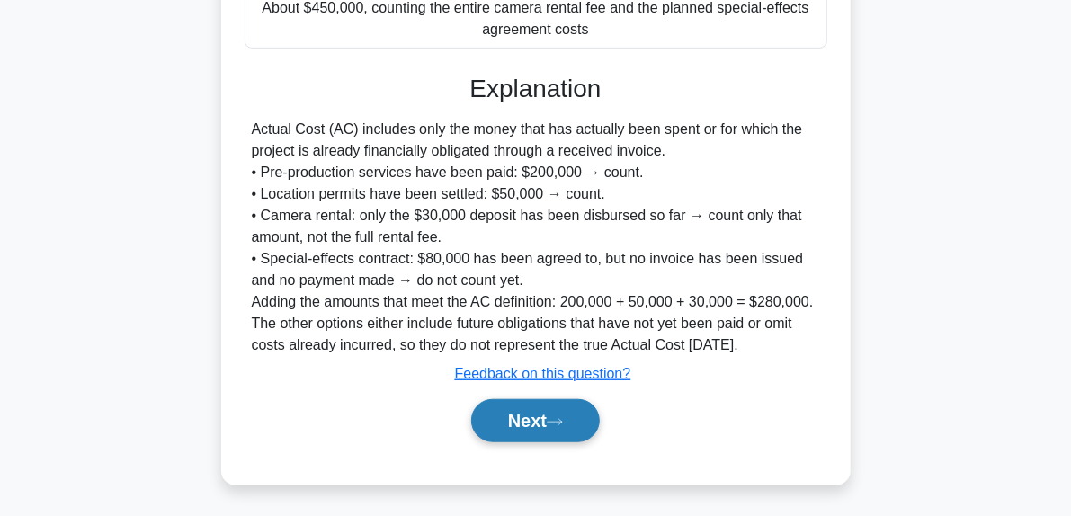
click at [572, 437] on button "Next" at bounding box center [535, 420] width 129 height 43
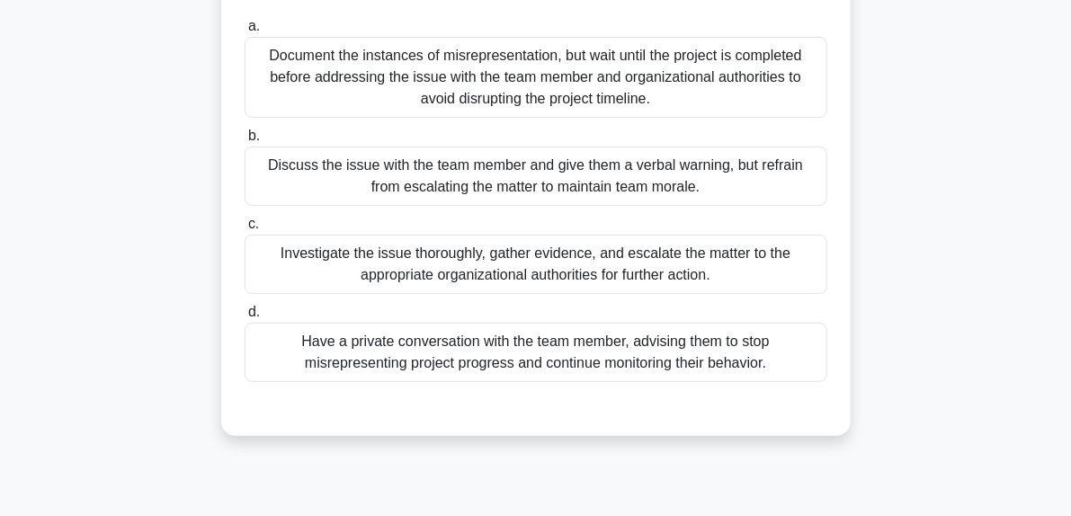
scroll to position [205, 0]
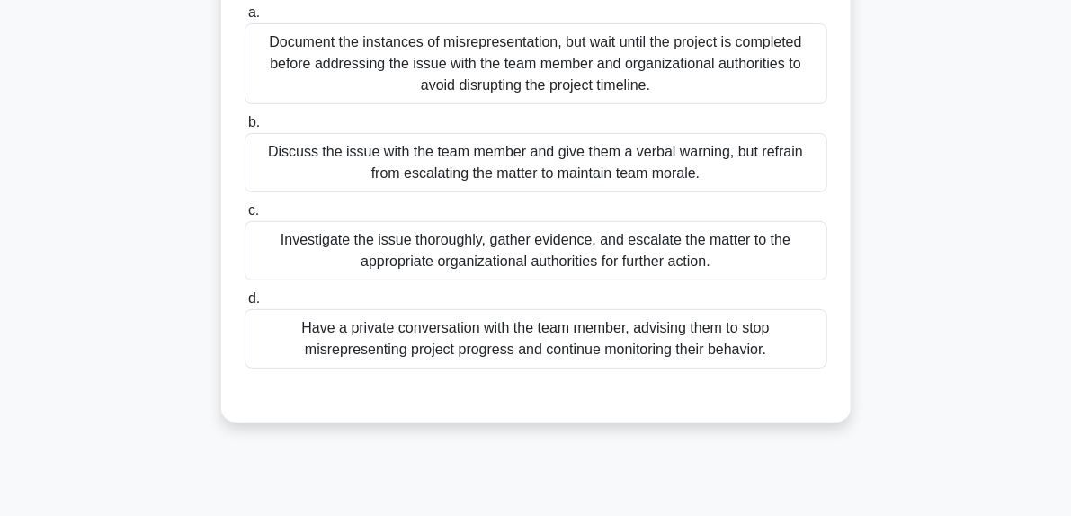
click at [597, 254] on div "Investigate the issue thoroughly, gather evidence, and escalate the matter to t…" at bounding box center [536, 250] width 583 height 59
click at [245, 217] on input "c. Investigate the issue thoroughly, gather evidence, and escalate the matter t…" at bounding box center [245, 211] width 0 height 12
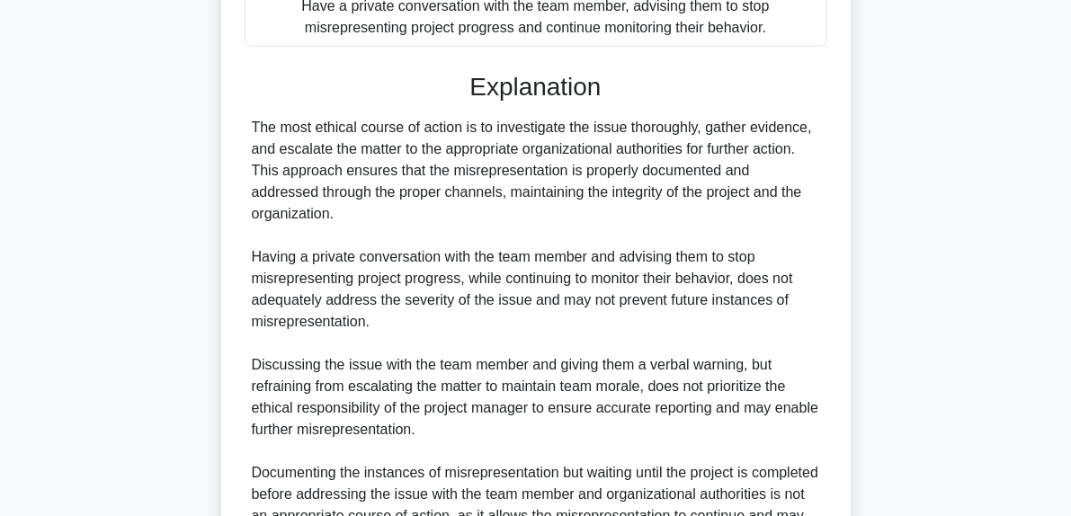
scroll to position [719, 0]
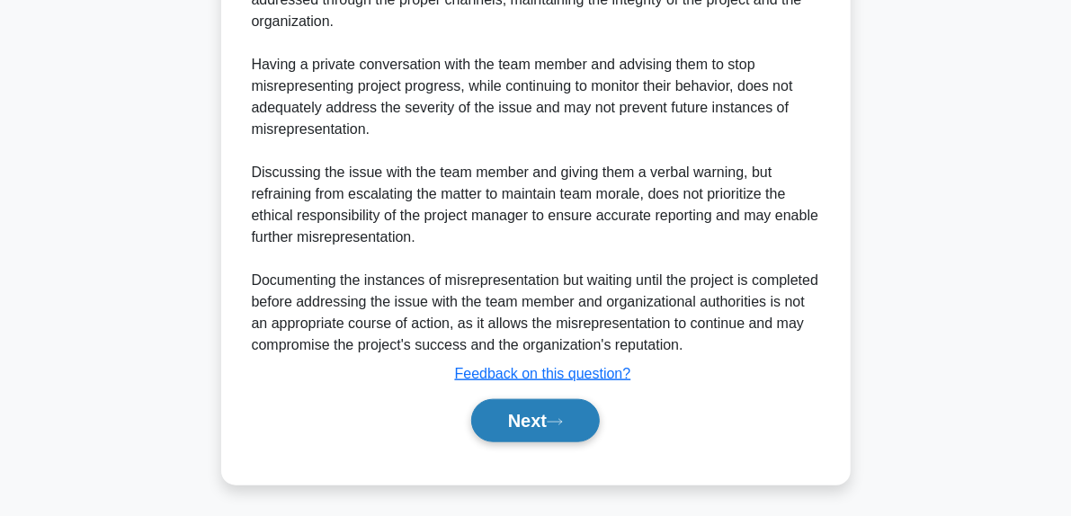
click at [563, 422] on icon at bounding box center [555, 422] width 16 height 10
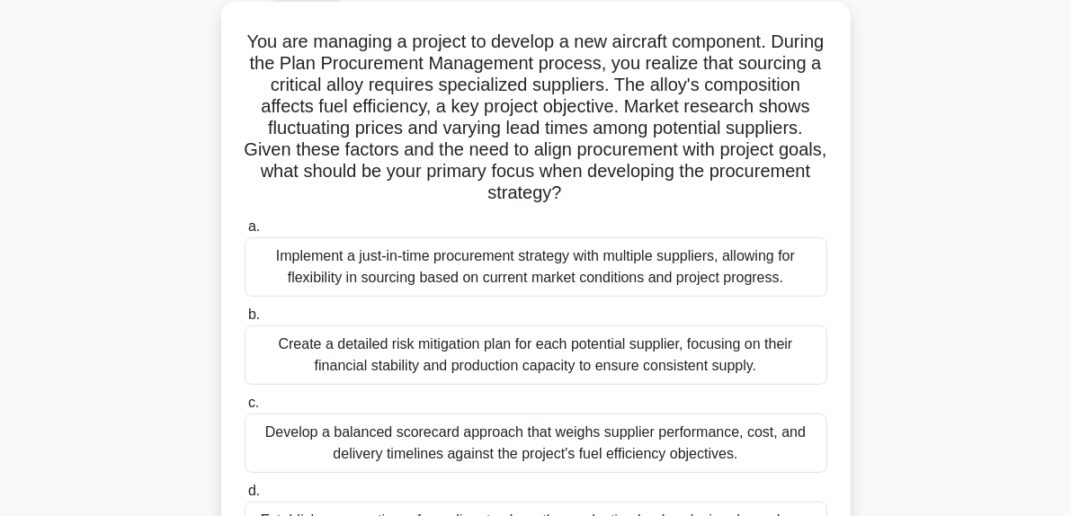
scroll to position [99, 0]
click at [564, 275] on div "Implement a just-in-time procurement strategy with multiple suppliers, allowing…" at bounding box center [536, 266] width 583 height 59
click at [245, 233] on input "a. Implement a just-in-time procurement strategy with multiple suppliers, allow…" at bounding box center [245, 227] width 0 height 12
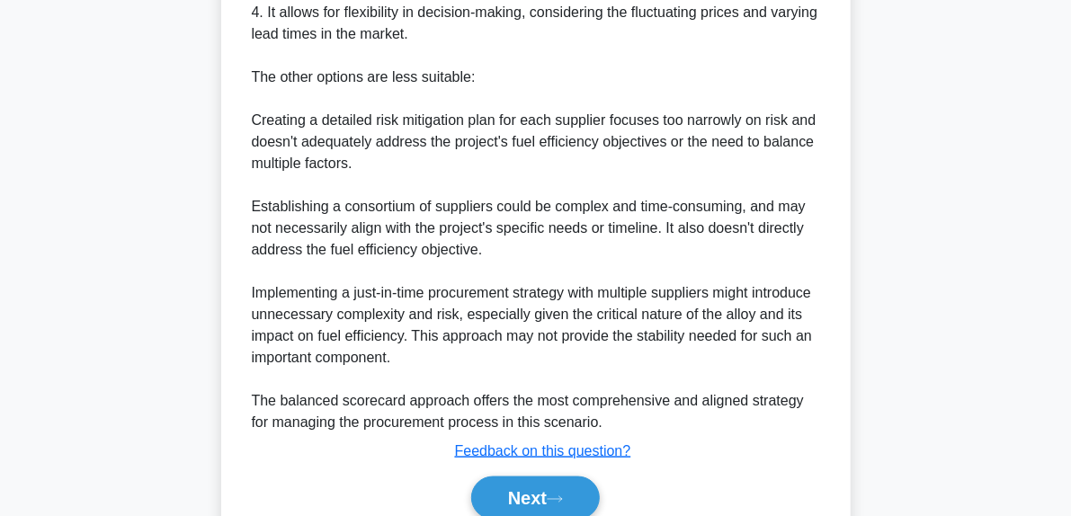
scroll to position [1002, 0]
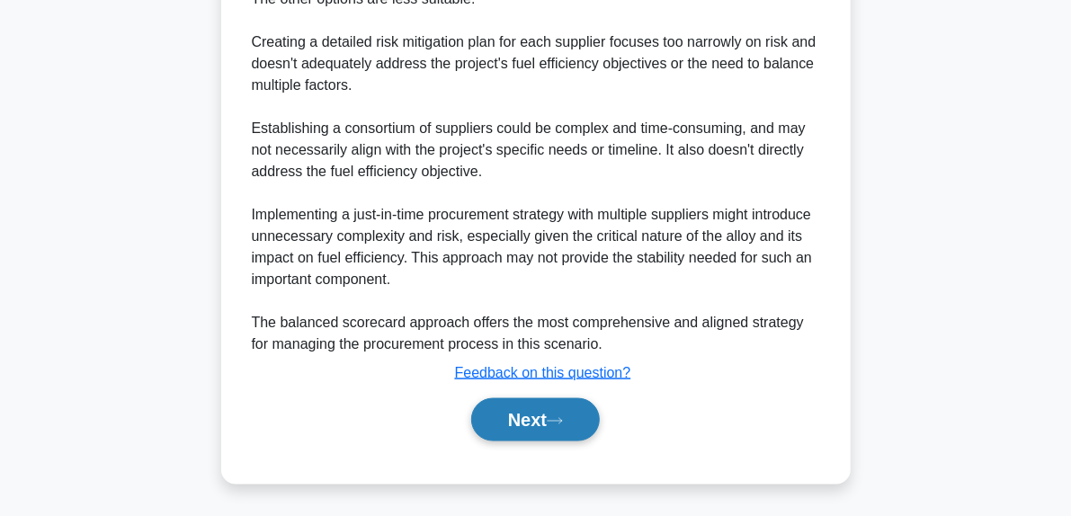
click at [563, 416] on icon at bounding box center [555, 421] width 16 height 10
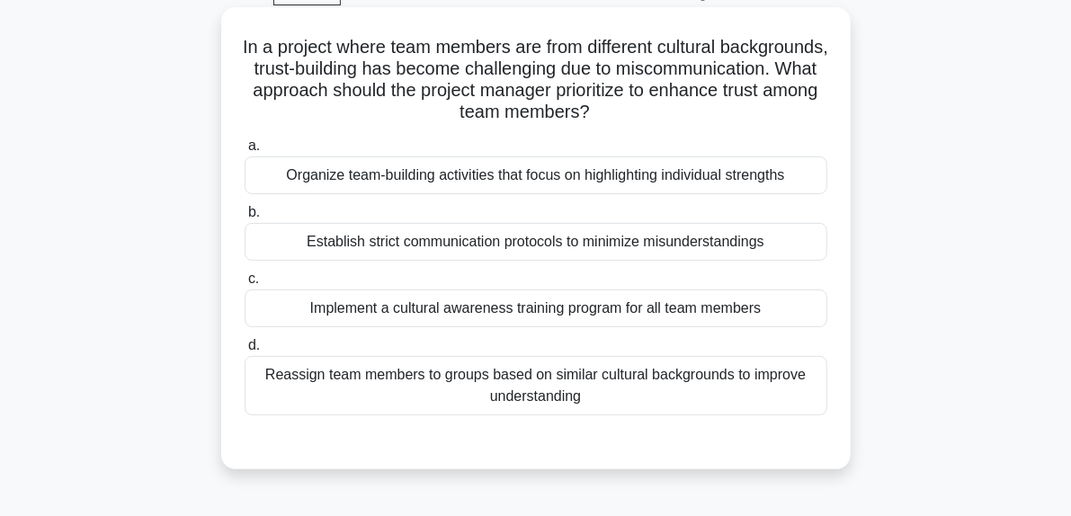
scroll to position [108, 0]
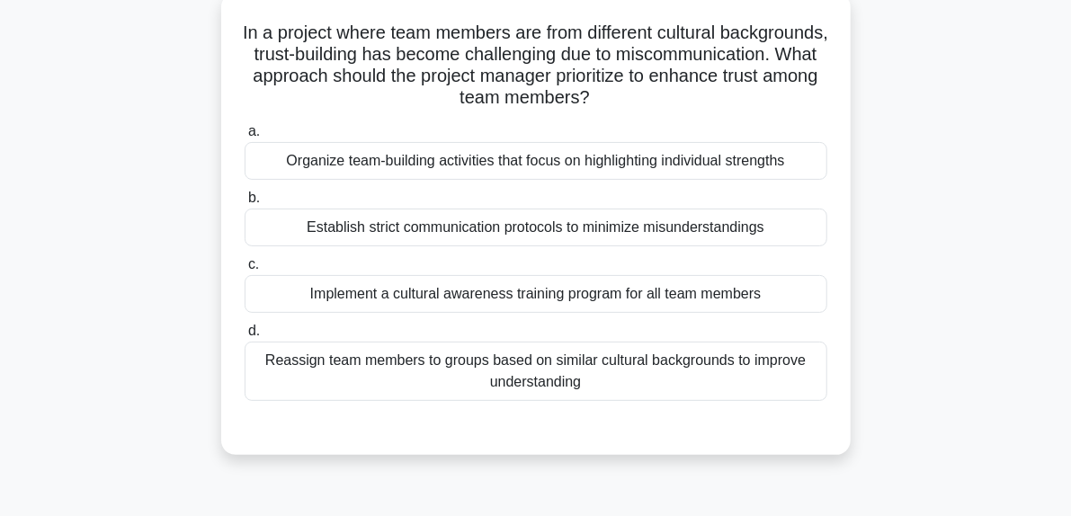
click at [496, 298] on div "Implement a cultural awareness training program for all team members" at bounding box center [536, 294] width 583 height 38
click at [245, 271] on input "c. Implement a cultural awareness training program for all team members" at bounding box center [245, 265] width 0 height 12
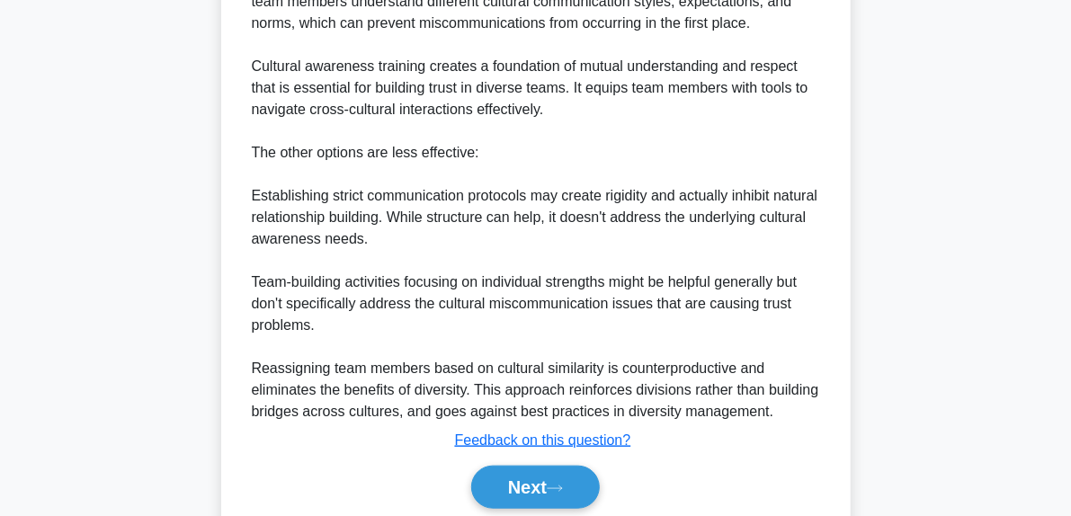
scroll to position [658, 0]
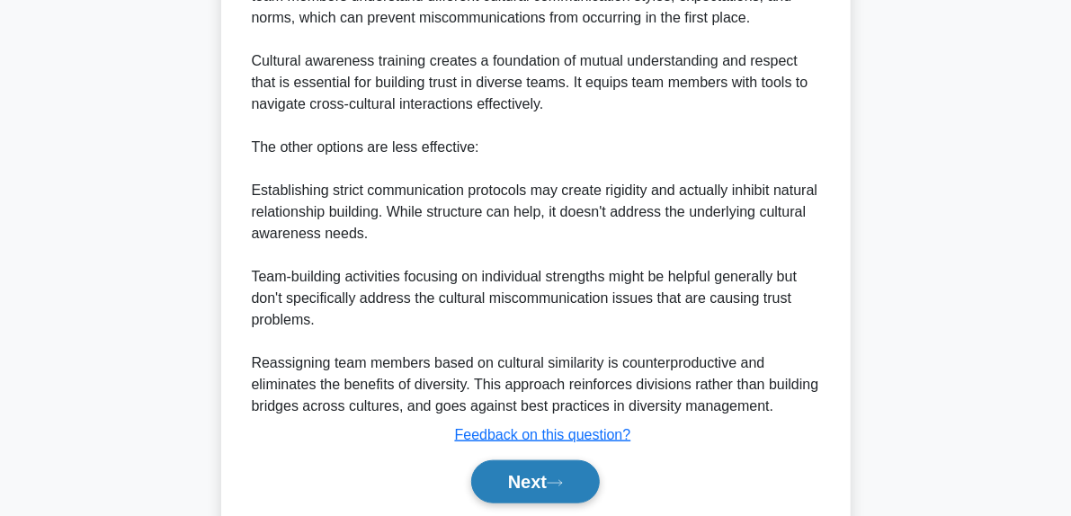
click at [565, 474] on button "Next" at bounding box center [535, 481] width 129 height 43
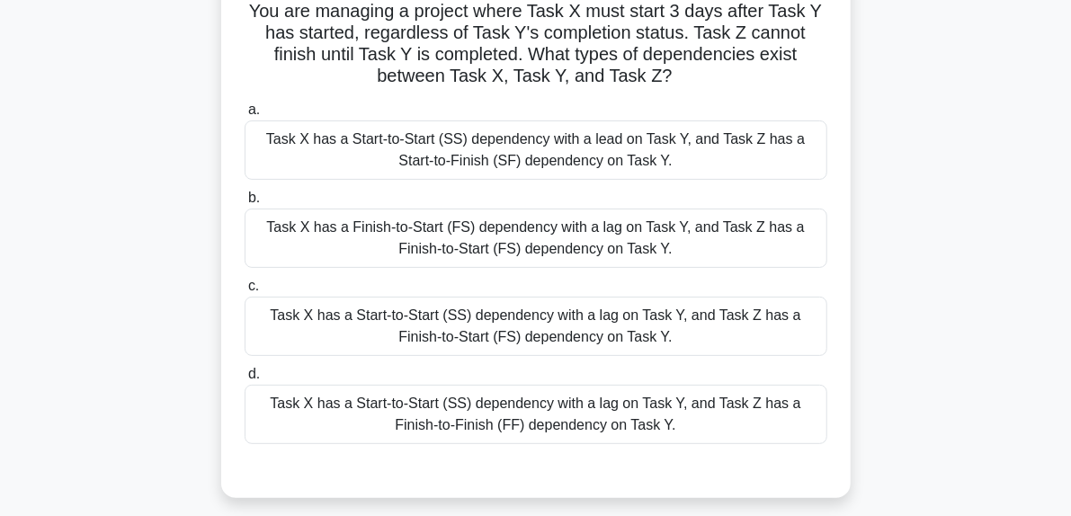
scroll to position [129, 0]
click at [526, 334] on div "Task X has a Start-to-Start (SS) dependency with a lag on Task Y, and Task Z ha…" at bounding box center [536, 326] width 583 height 59
click at [245, 292] on input "c. Task X has a Start-to-Start (SS) dependency with a lag on Task Y, and Task Z…" at bounding box center [245, 286] width 0 height 12
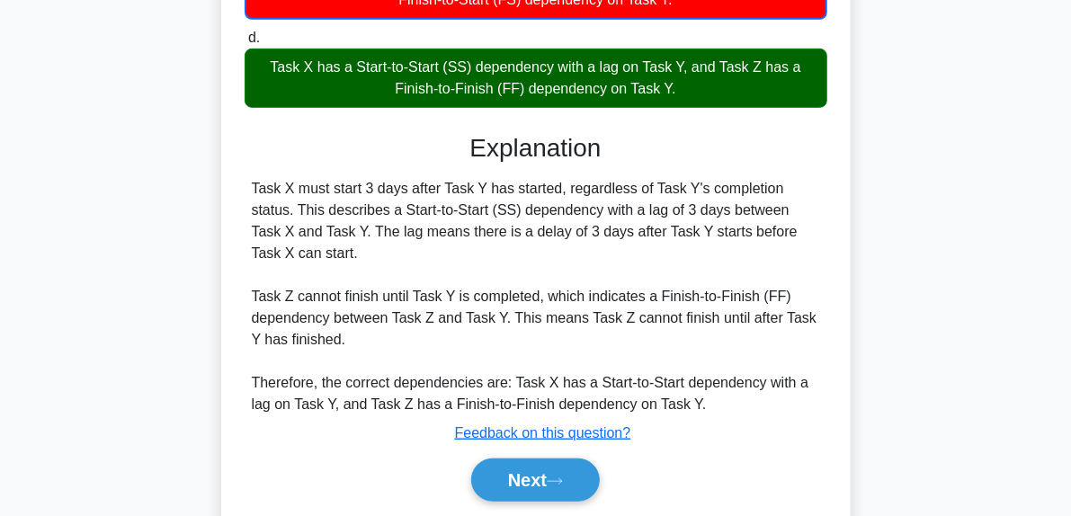
scroll to position [506, 0]
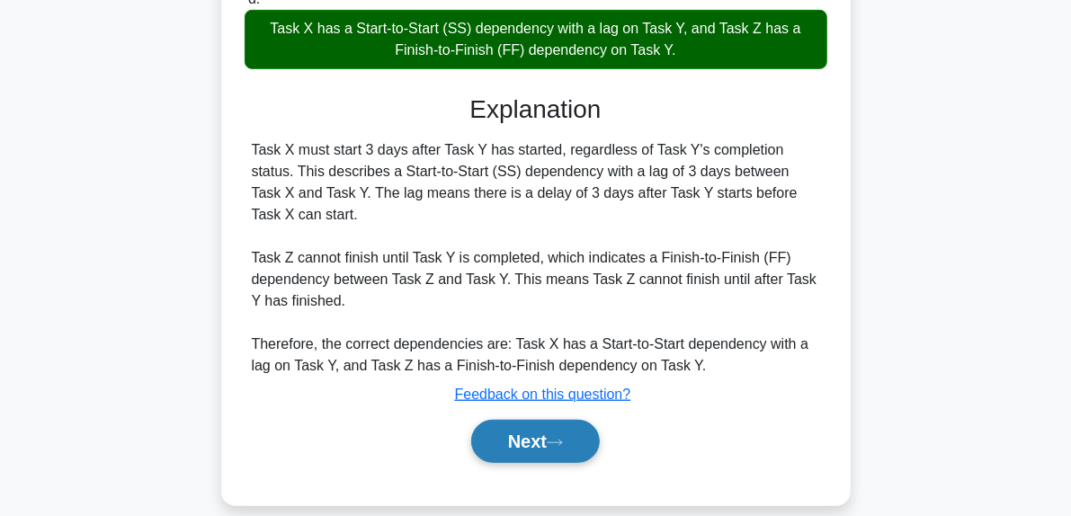
click at [558, 438] on icon at bounding box center [555, 443] width 16 height 10
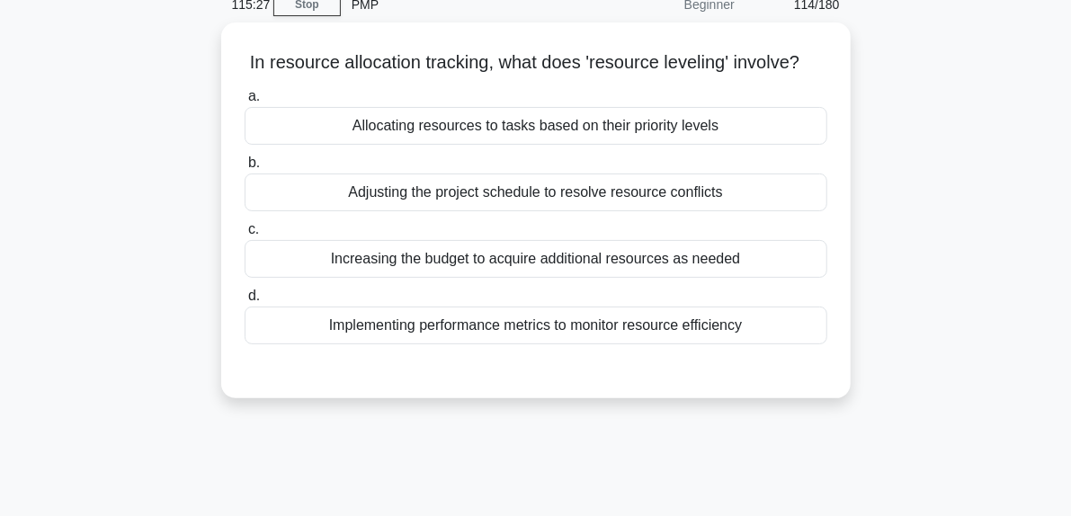
scroll to position [56, 0]
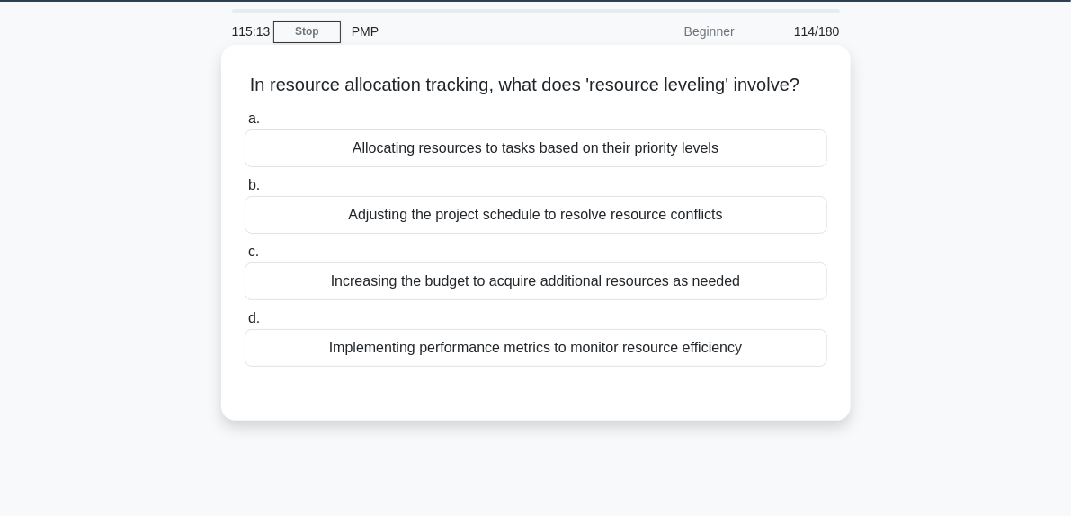
click at [618, 234] on div "Adjusting the project schedule to resolve resource conflicts" at bounding box center [536, 215] width 583 height 38
click at [245, 191] on input "b. Adjusting the project schedule to resolve resource conflicts" at bounding box center [245, 186] width 0 height 12
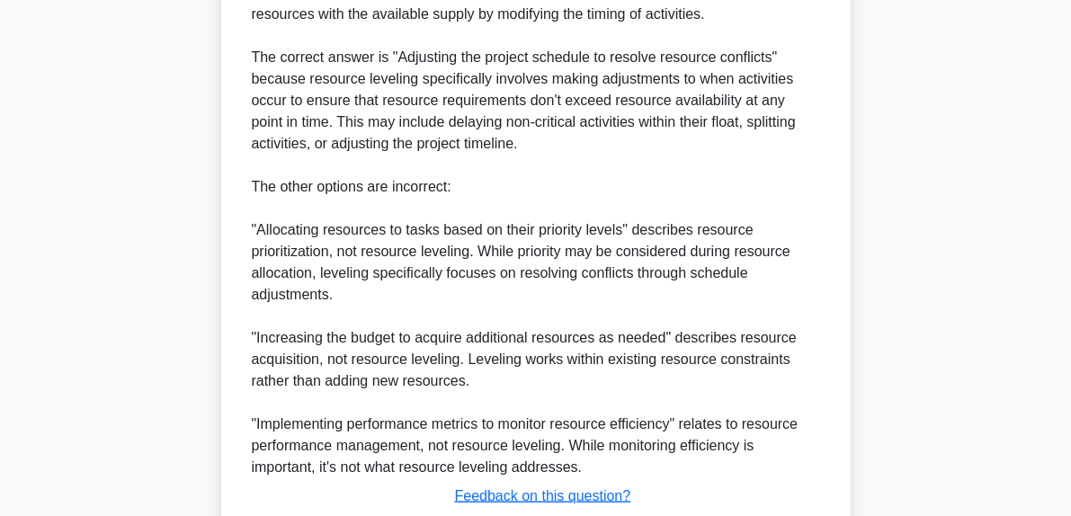
scroll to position [676, 0]
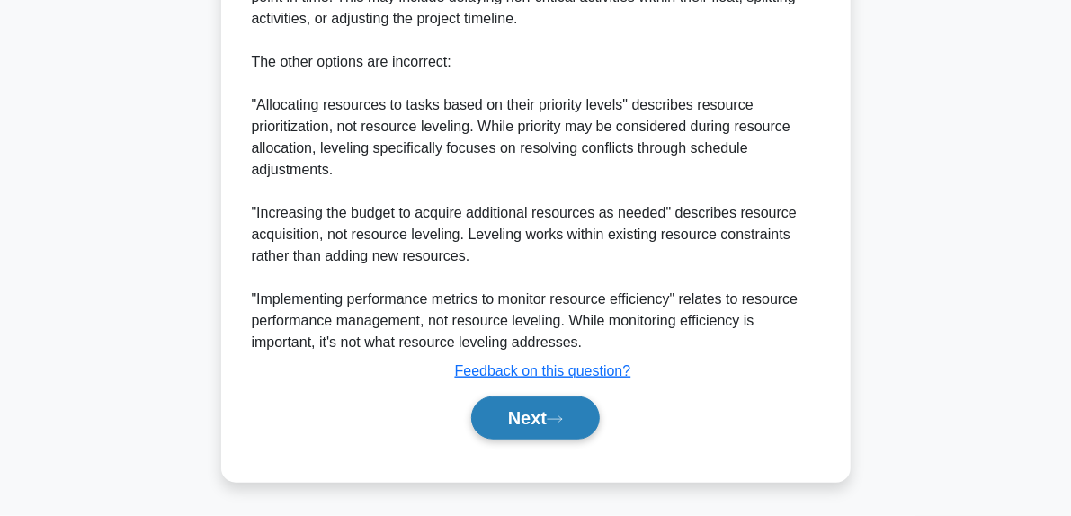
click at [577, 429] on button "Next" at bounding box center [535, 417] width 129 height 43
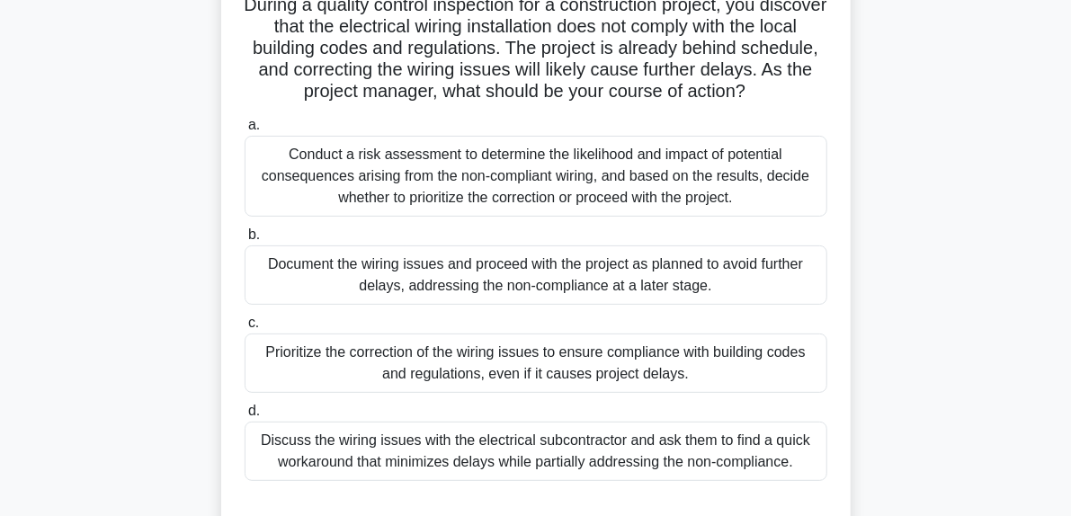
scroll to position [192, 0]
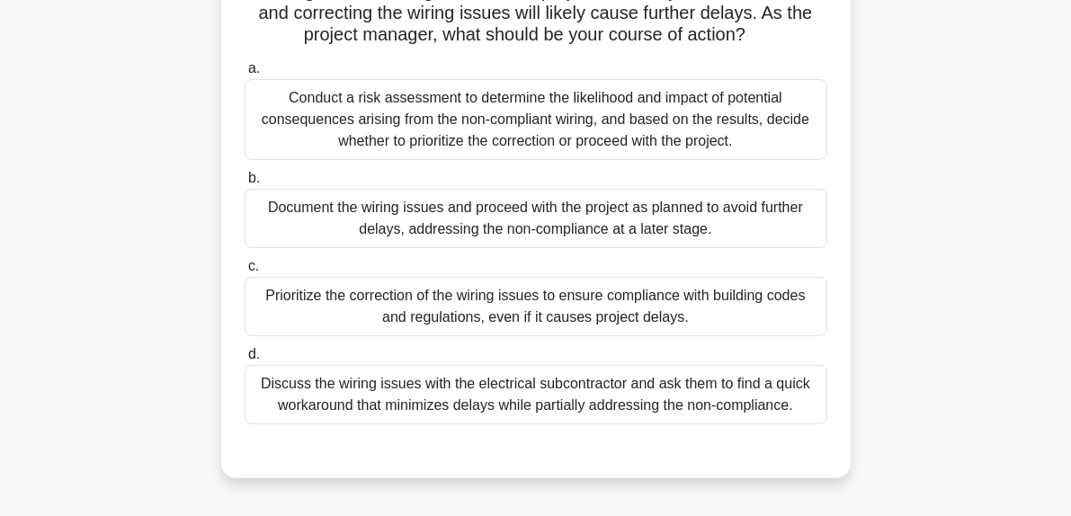
click at [602, 336] on div "Prioritize the correction of the wiring issues to ensure compliance with buildi…" at bounding box center [536, 306] width 583 height 59
click at [245, 272] on input "c. Prioritize the correction of the wiring issues to ensure compliance with bui…" at bounding box center [245, 267] width 0 height 12
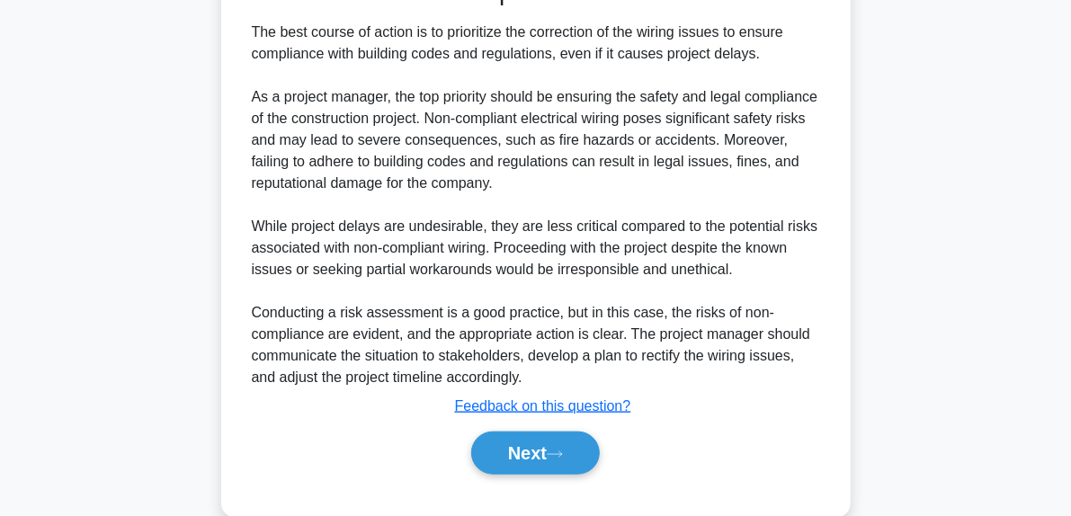
scroll to position [667, 0]
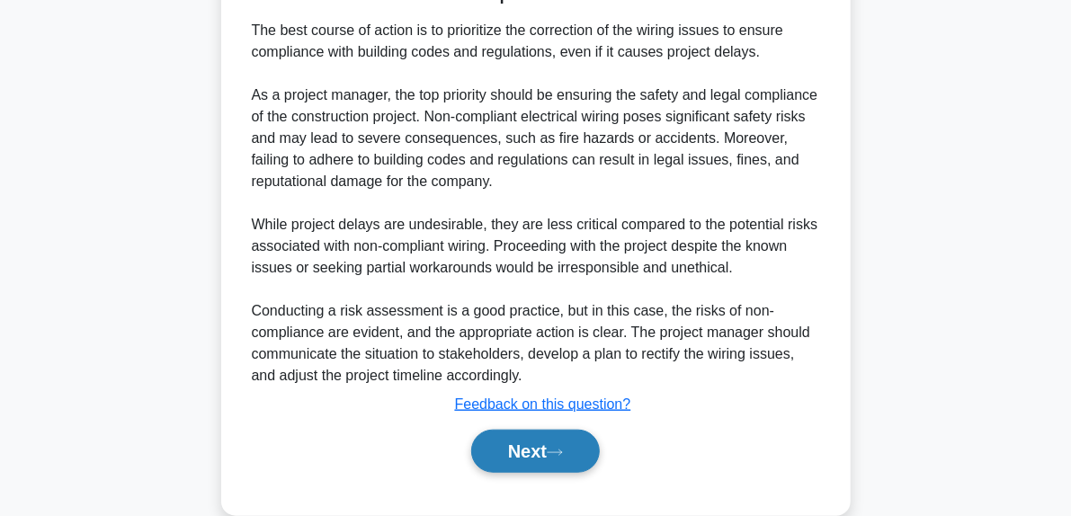
click at [583, 473] on button "Next" at bounding box center [535, 451] width 129 height 43
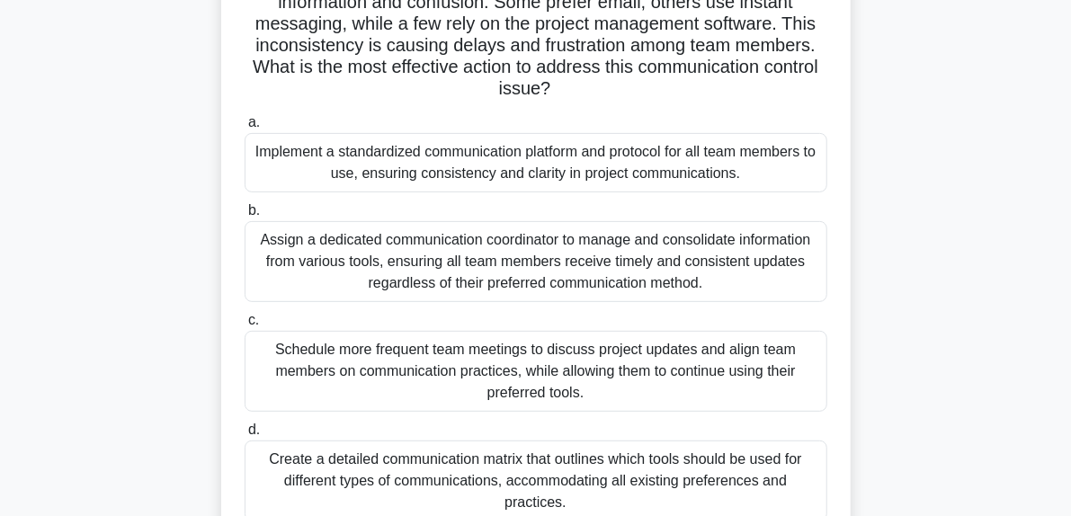
scroll to position [226, 0]
click at [561, 174] on div "Implement a standardized communication platform and protocol for all team membe…" at bounding box center [536, 161] width 583 height 59
click at [245, 128] on input "a. Implement a standardized communication platform and protocol for all team me…" at bounding box center [245, 122] width 0 height 12
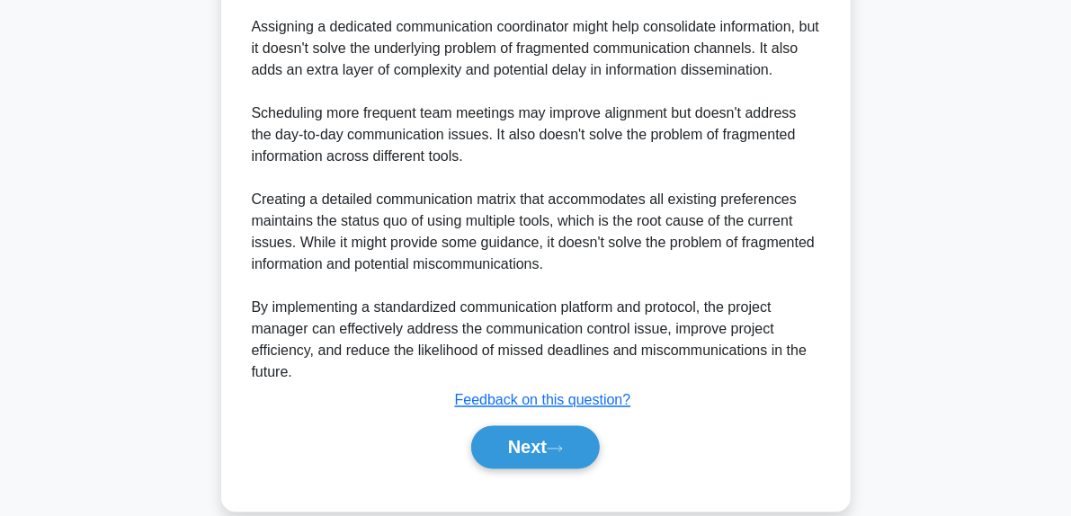
scroll to position [1215, 0]
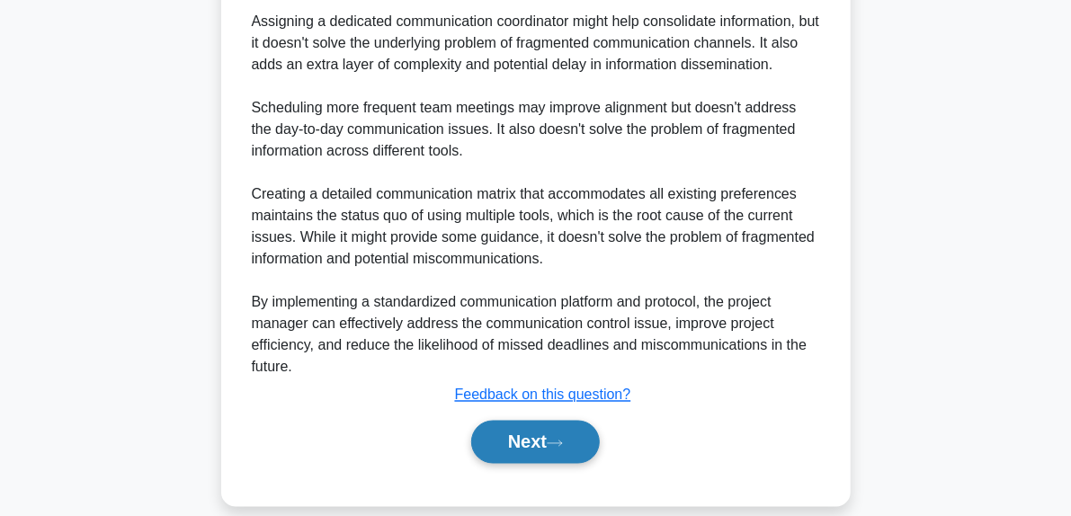
click at [563, 439] on icon at bounding box center [555, 444] width 16 height 10
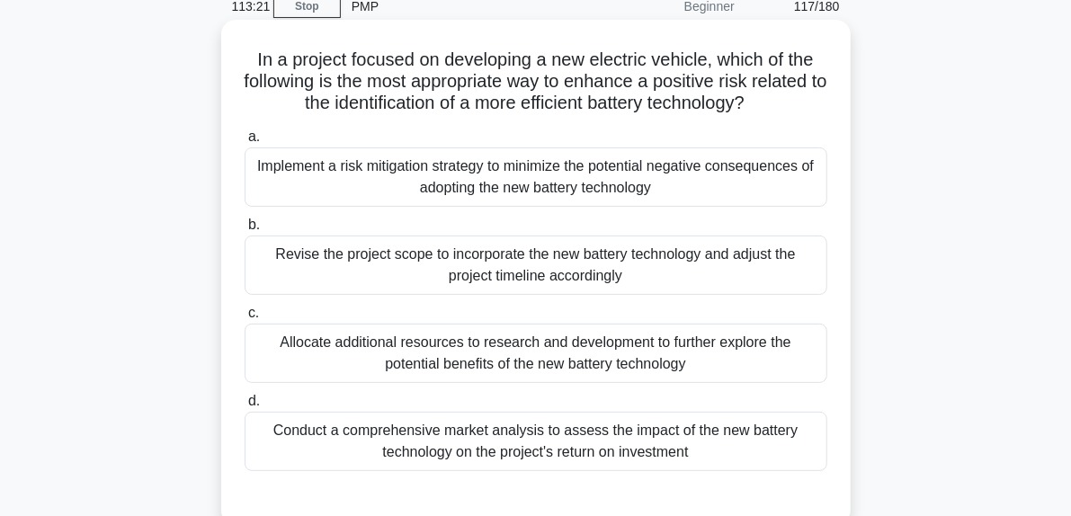
scroll to position [85, 0]
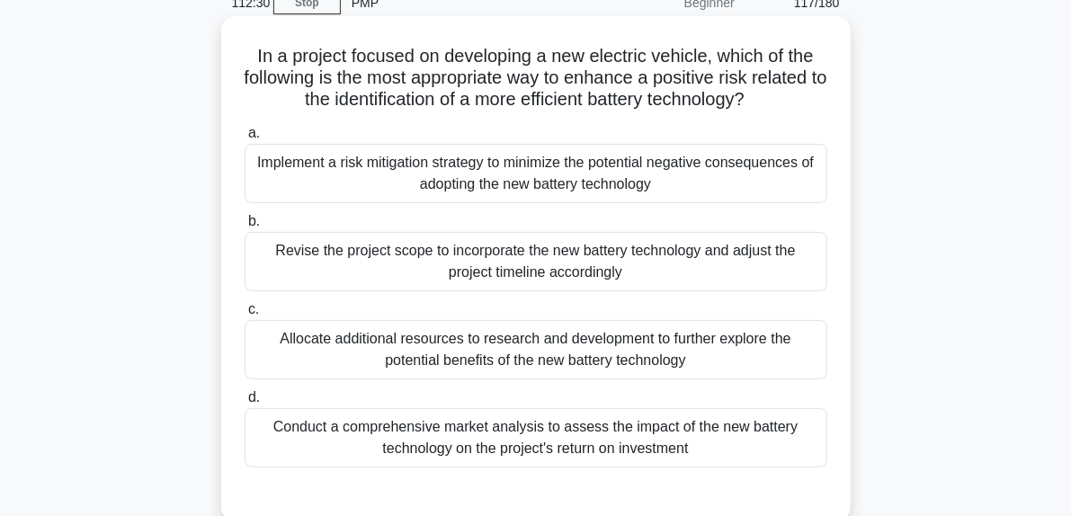
click at [547, 182] on div "Implement a risk mitigation strategy to minimize the potential negative consequ…" at bounding box center [536, 173] width 583 height 59
click at [245, 139] on input "a. Implement a risk mitigation strategy to minimize the potential negative cons…" at bounding box center [245, 134] width 0 height 12
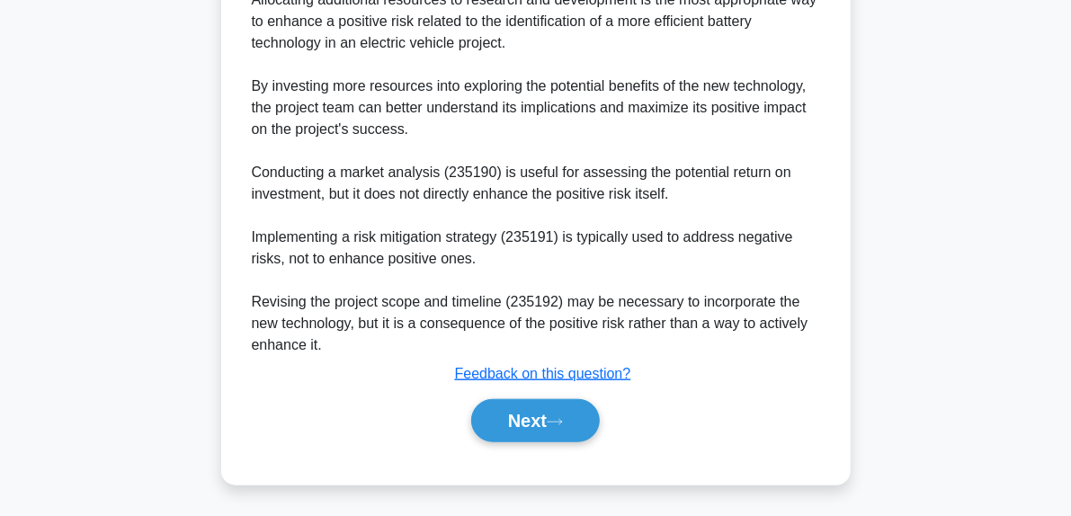
scroll to position [636, 0]
click at [569, 413] on button "Next" at bounding box center [535, 419] width 129 height 43
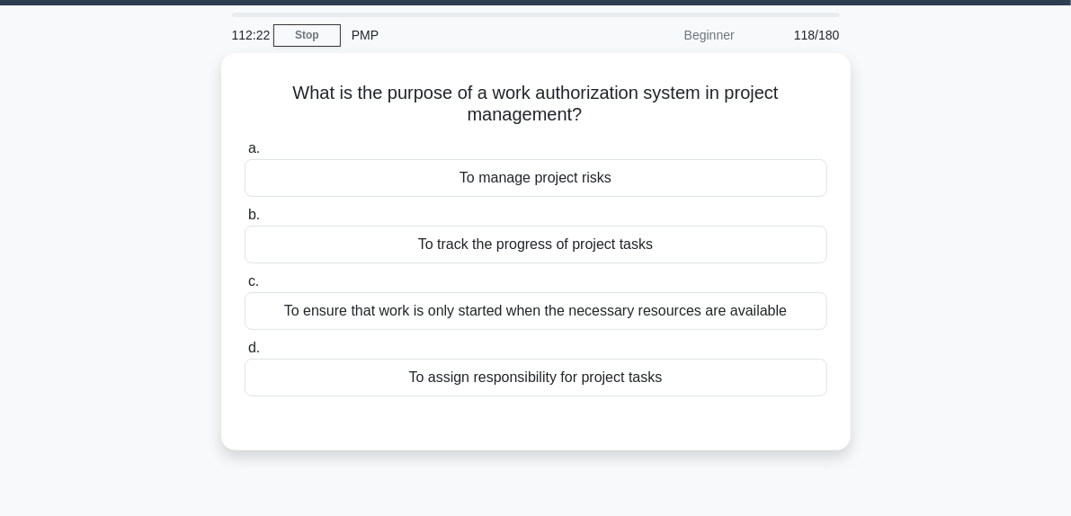
scroll to position [53, 0]
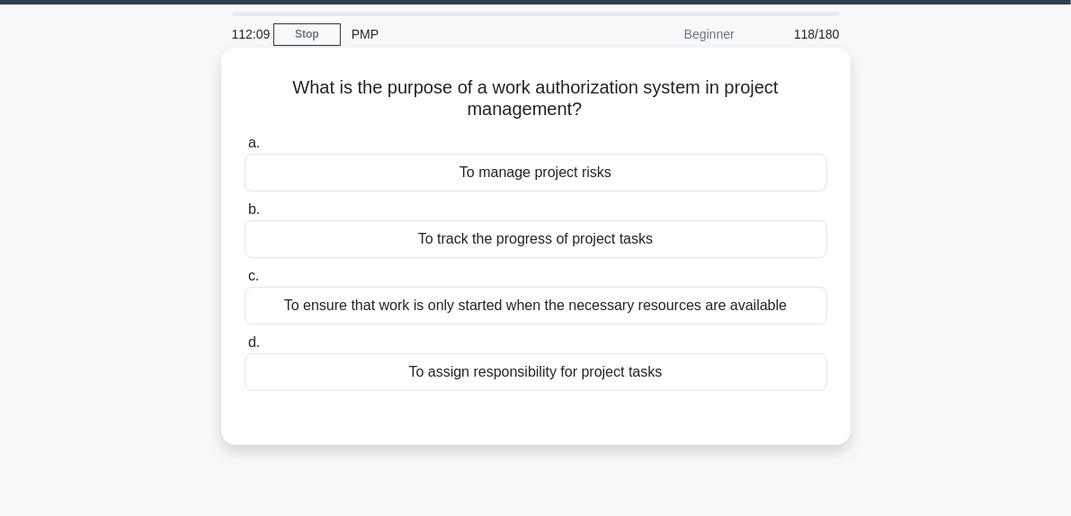
click at [495, 308] on div "To ensure that work is only started when the necessary resources are available" at bounding box center [536, 306] width 583 height 38
click at [245, 282] on input "c. To ensure that work is only started when the necessary resources are availab…" at bounding box center [245, 277] width 0 height 12
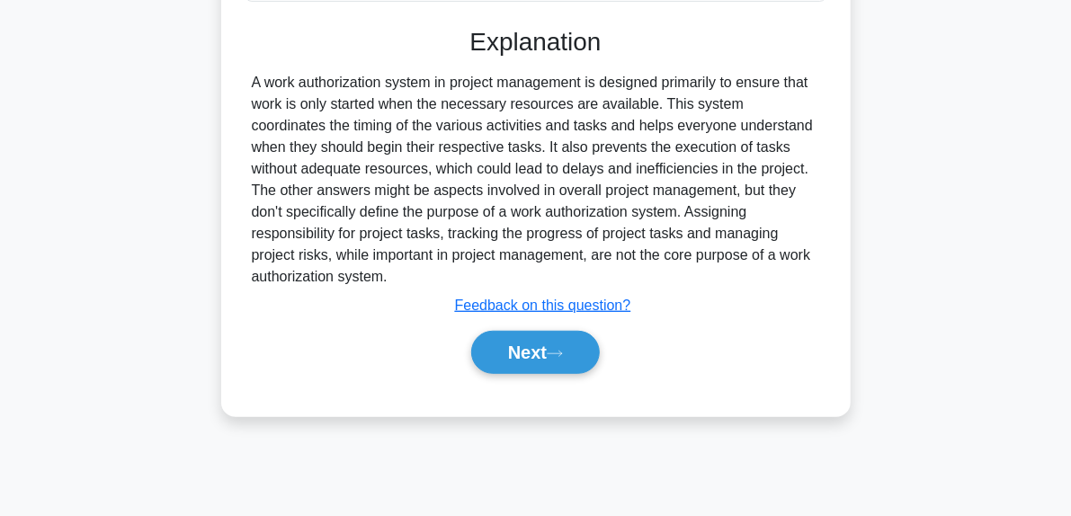
scroll to position [455, 0]
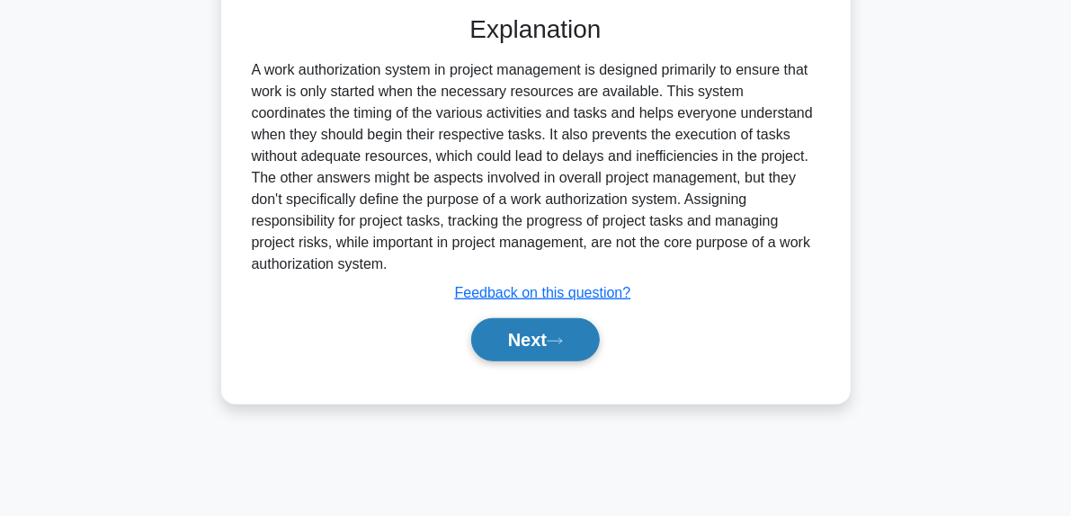
click at [575, 342] on button "Next" at bounding box center [535, 339] width 129 height 43
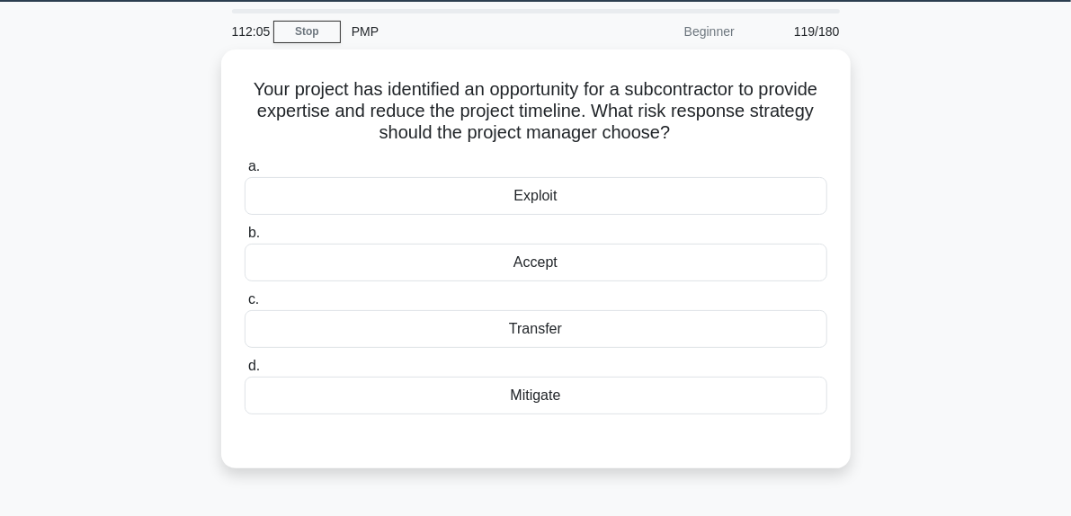
scroll to position [59, 0]
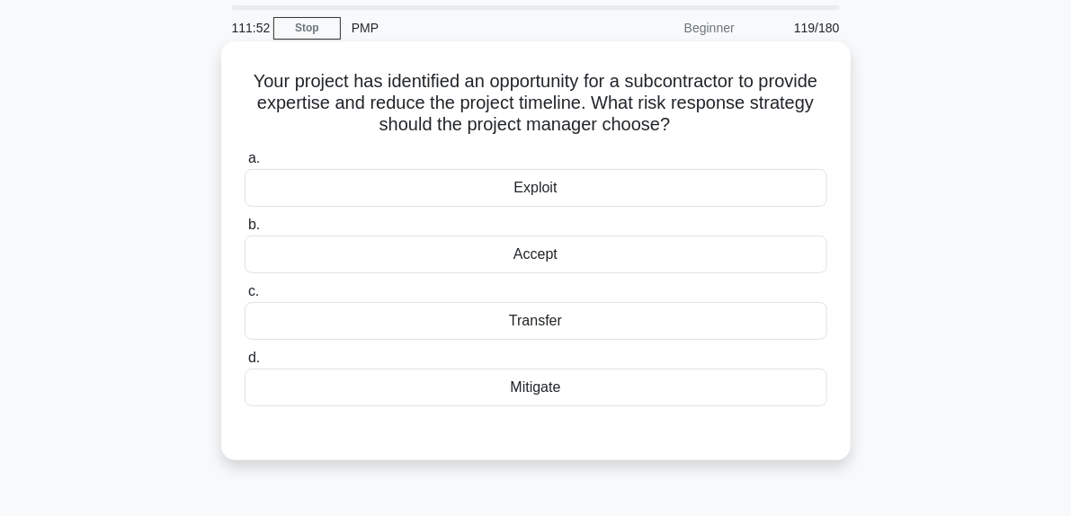
click at [538, 191] on div "Exploit" at bounding box center [536, 188] width 583 height 38
click at [245, 165] on input "a. Exploit" at bounding box center [245, 159] width 0 height 12
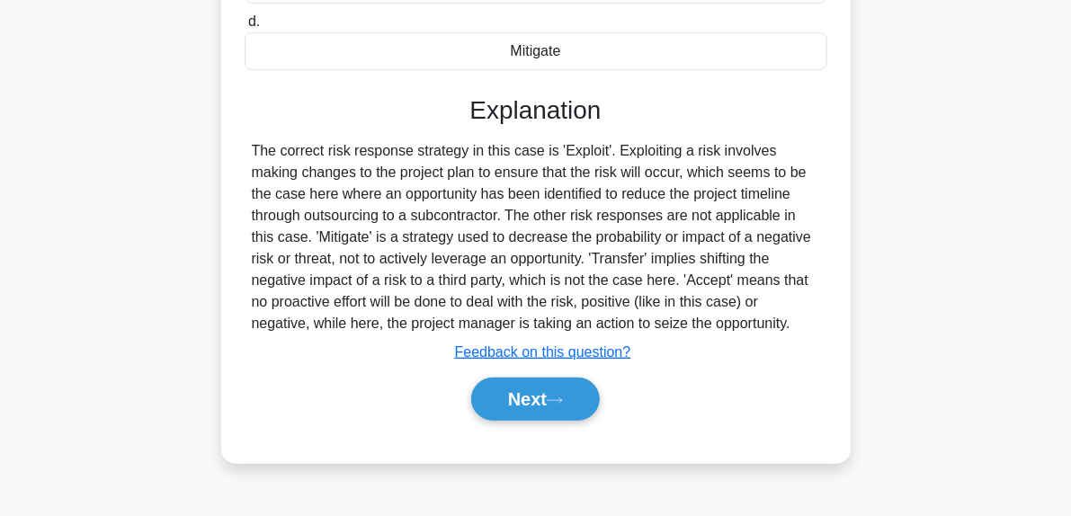
scroll to position [455, 0]
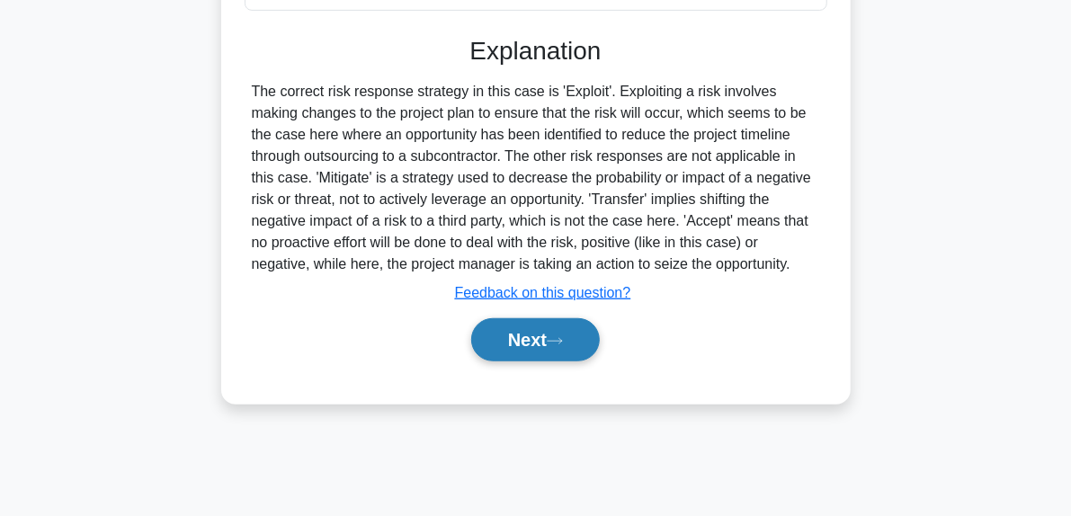
click at [572, 344] on button "Next" at bounding box center [535, 339] width 129 height 43
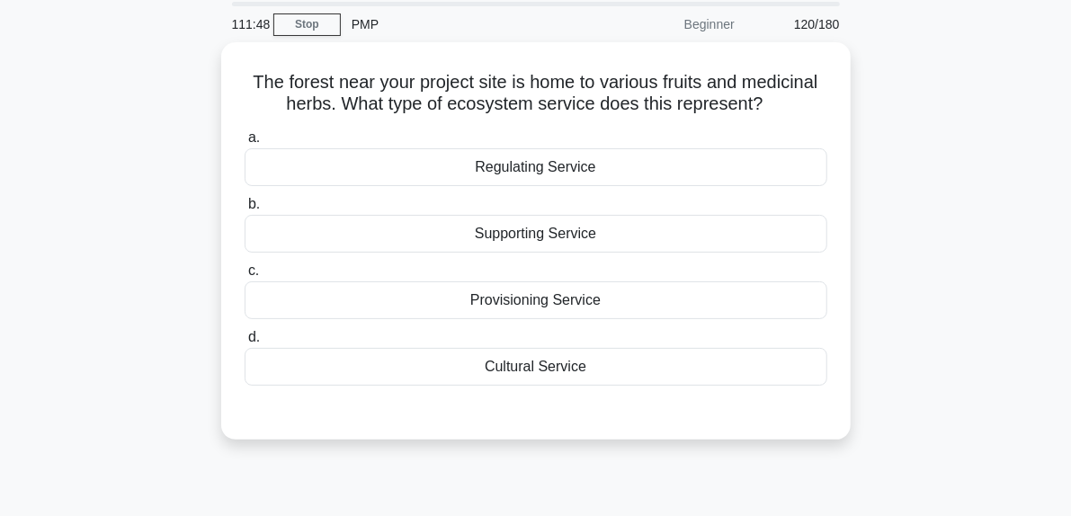
scroll to position [67, 0]
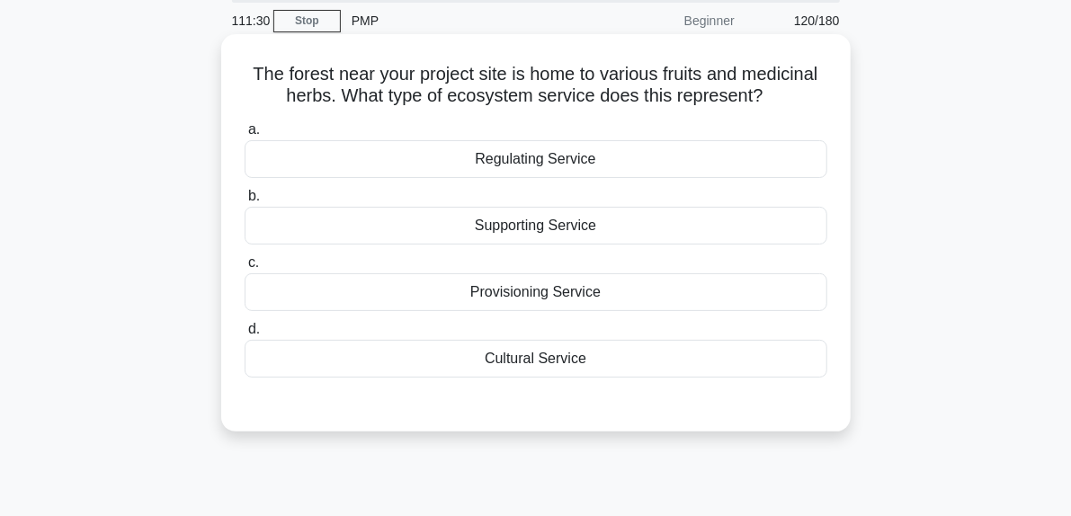
click at [562, 288] on div "Provisioning Service" at bounding box center [536, 292] width 583 height 38
click at [245, 269] on input "c. Provisioning Service" at bounding box center [245, 263] width 0 height 12
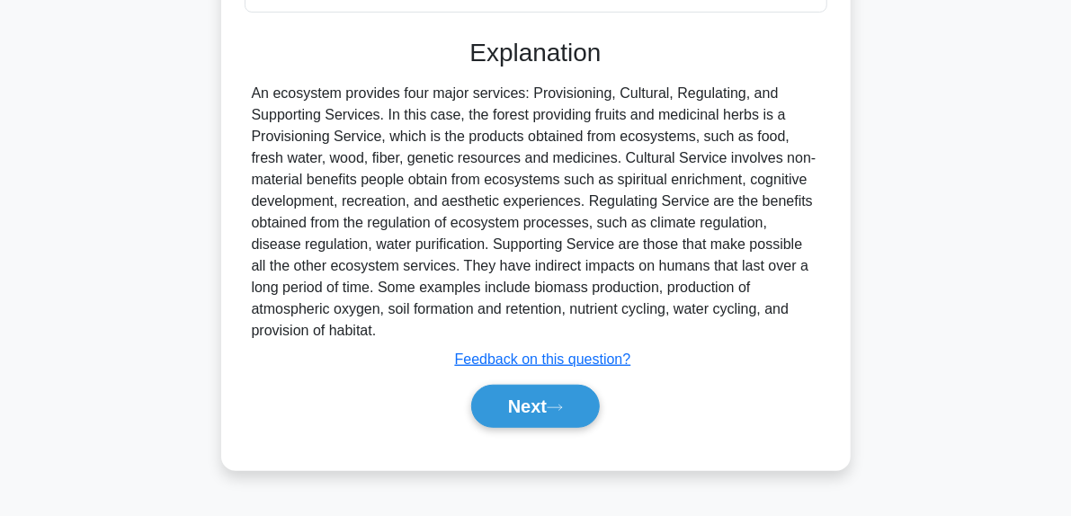
scroll to position [455, 0]
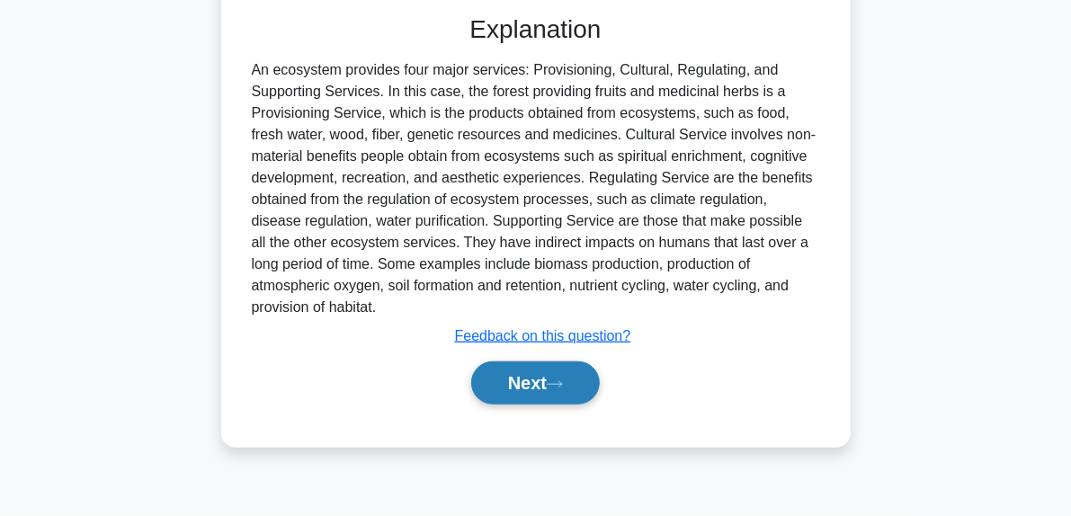
click at [563, 387] on icon at bounding box center [555, 384] width 16 height 10
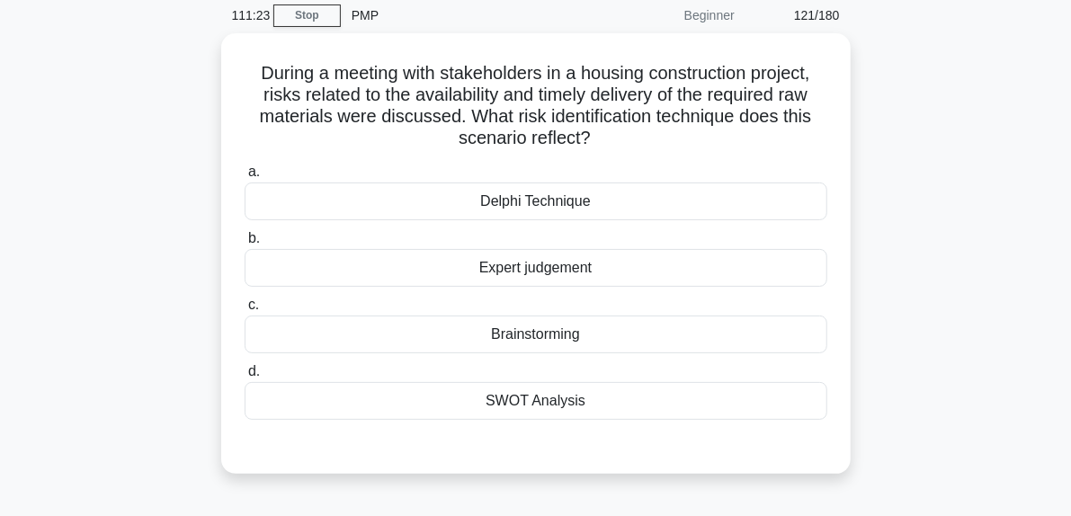
scroll to position [108, 0]
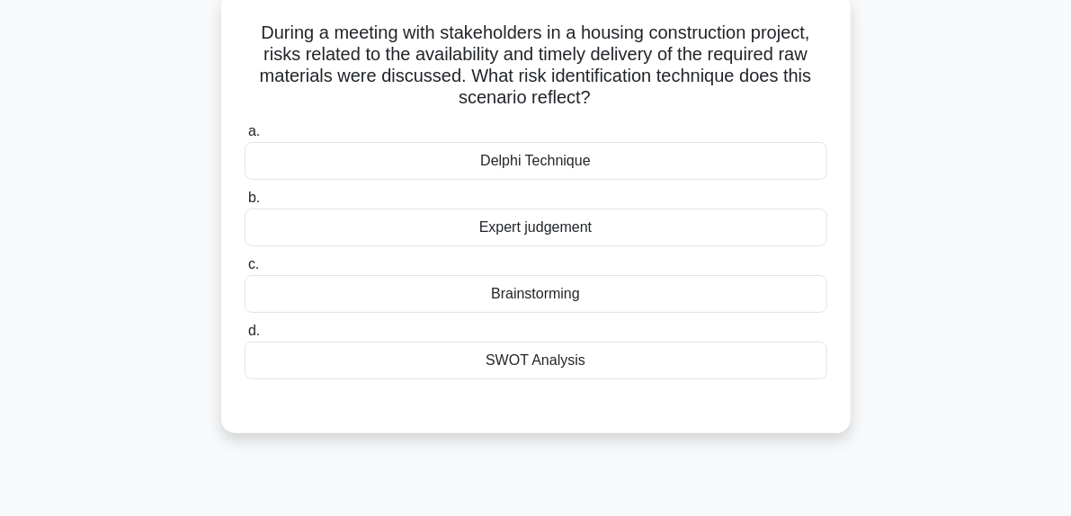
click at [512, 298] on div "Brainstorming" at bounding box center [536, 294] width 583 height 38
click at [245, 271] on input "c. Brainstorming" at bounding box center [245, 265] width 0 height 12
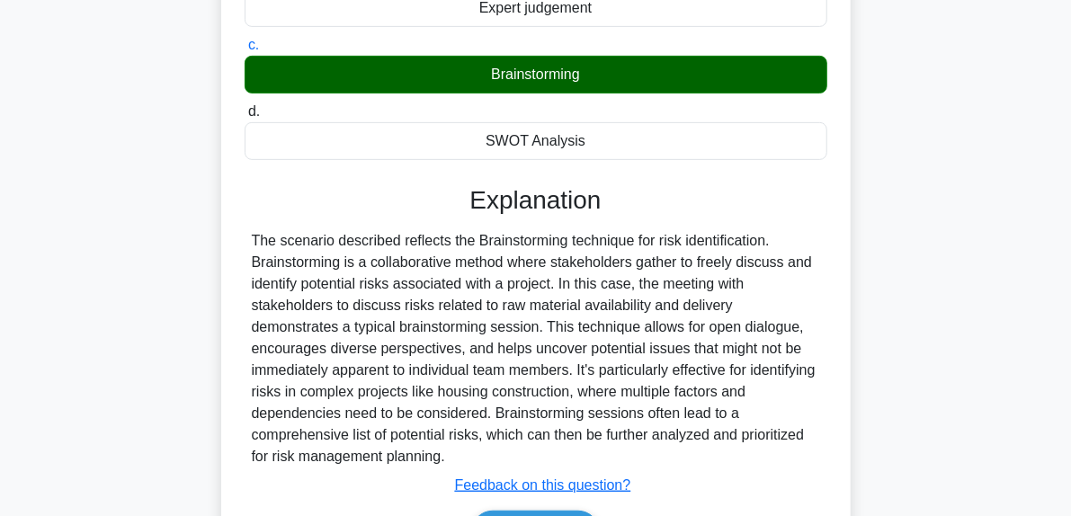
scroll to position [455, 0]
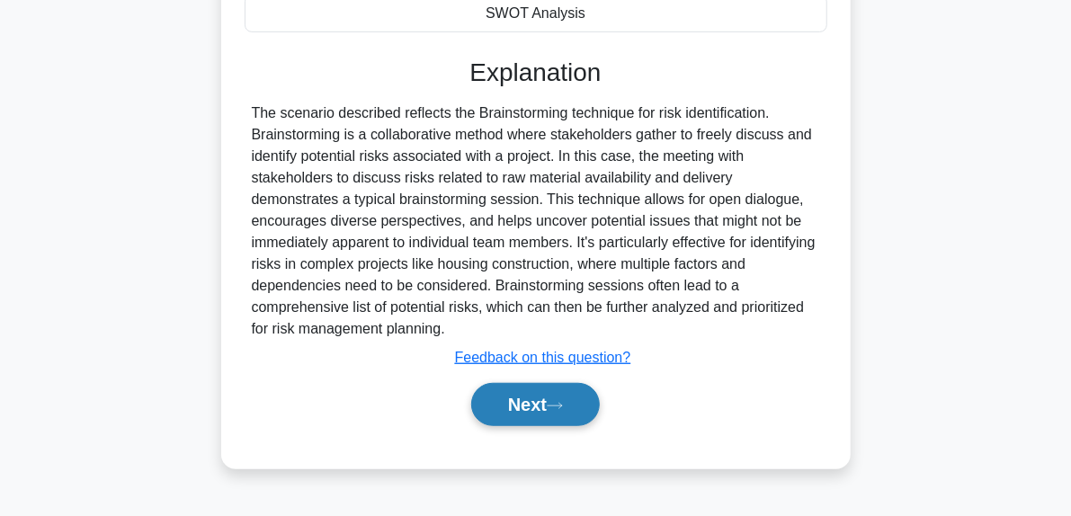
click at [559, 404] on icon at bounding box center [555, 406] width 16 height 10
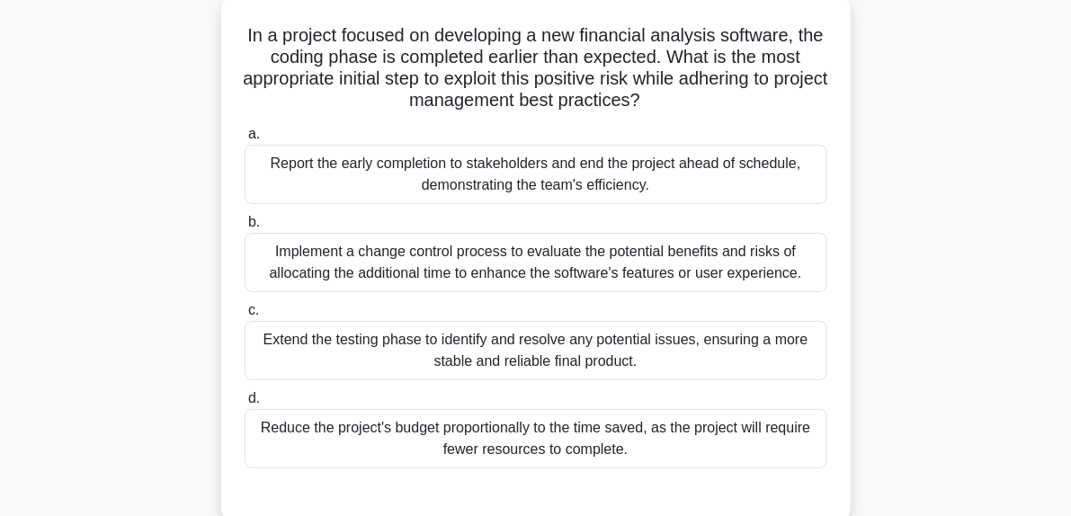
scroll to position [119, 0]
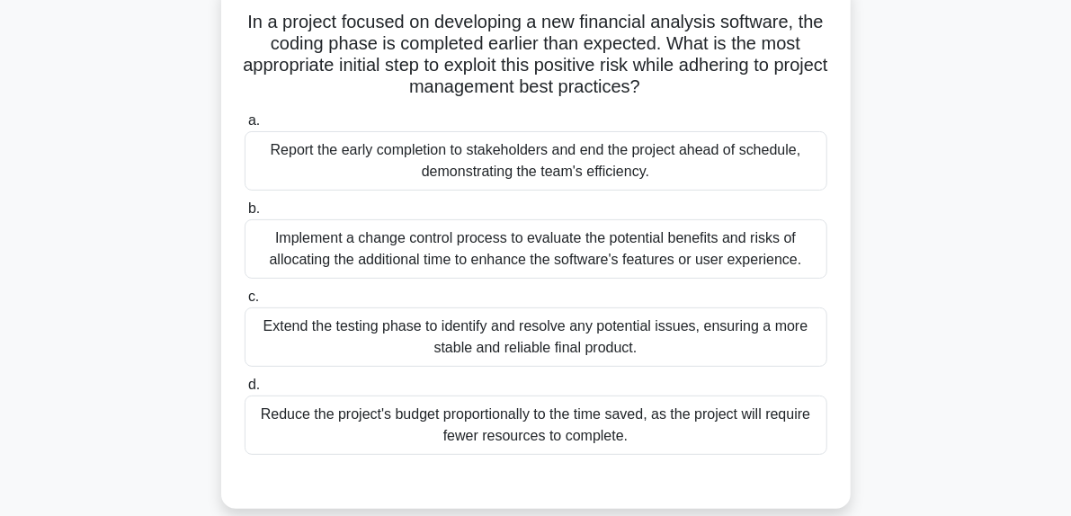
click at [606, 255] on div "Implement a change control process to evaluate the potential benefits and risks…" at bounding box center [536, 248] width 583 height 59
click at [245, 215] on input "b. Implement a change control process to evaluate the potential benefits and ri…" at bounding box center [245, 209] width 0 height 12
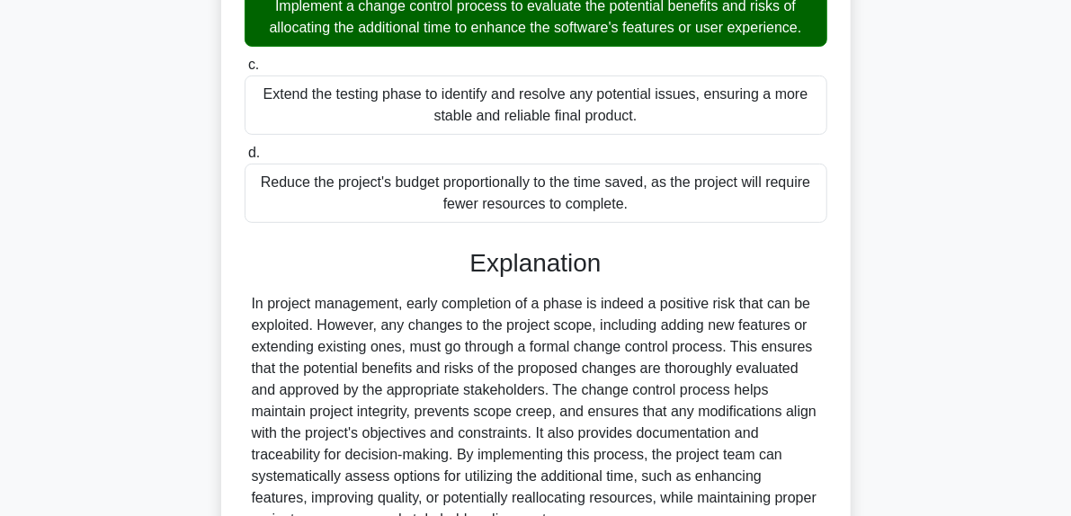
scroll to position [525, 0]
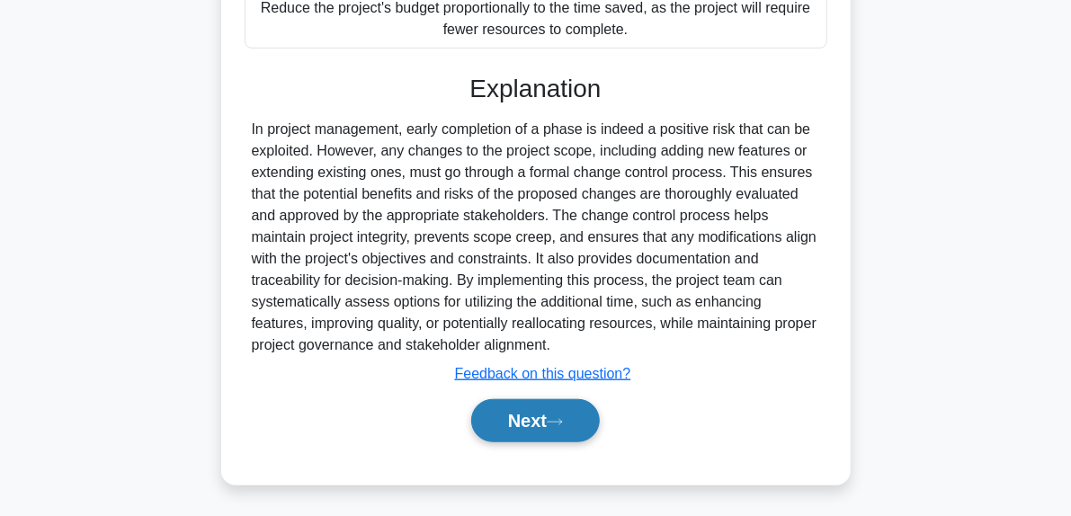
click at [565, 413] on button "Next" at bounding box center [535, 420] width 129 height 43
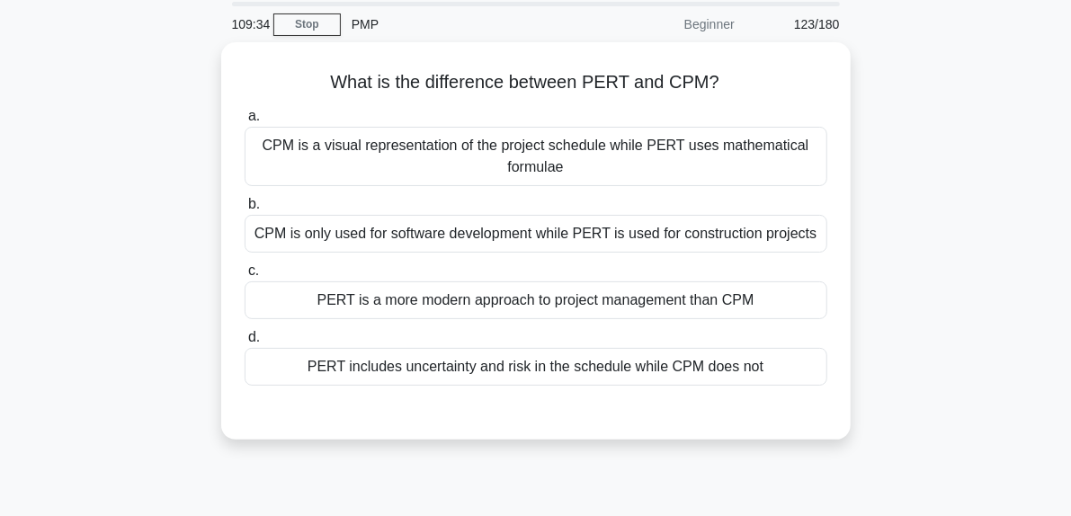
scroll to position [65, 0]
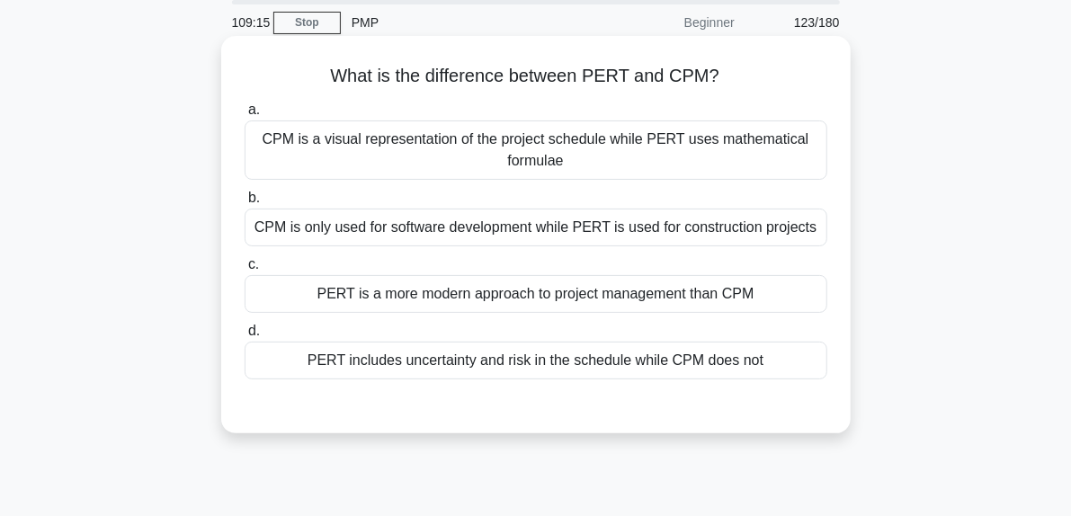
drag, startPoint x: 329, startPoint y: 82, endPoint x: 745, endPoint y: 69, distance: 416.4
click at [745, 69] on h5 "What is the difference between PERT and CPM? .spinner_0XTQ{transform-origin:cen…" at bounding box center [536, 76] width 586 height 23
copy h5 "What is the difference between PERT and CPM?"
click at [391, 152] on div "CPM is a visual representation of the project schedule while PERT uses mathemat…" at bounding box center [536, 149] width 583 height 59
click at [245, 116] on input "a. CPM is a visual representation of the project schedule while PERT uses mathe…" at bounding box center [245, 110] width 0 height 12
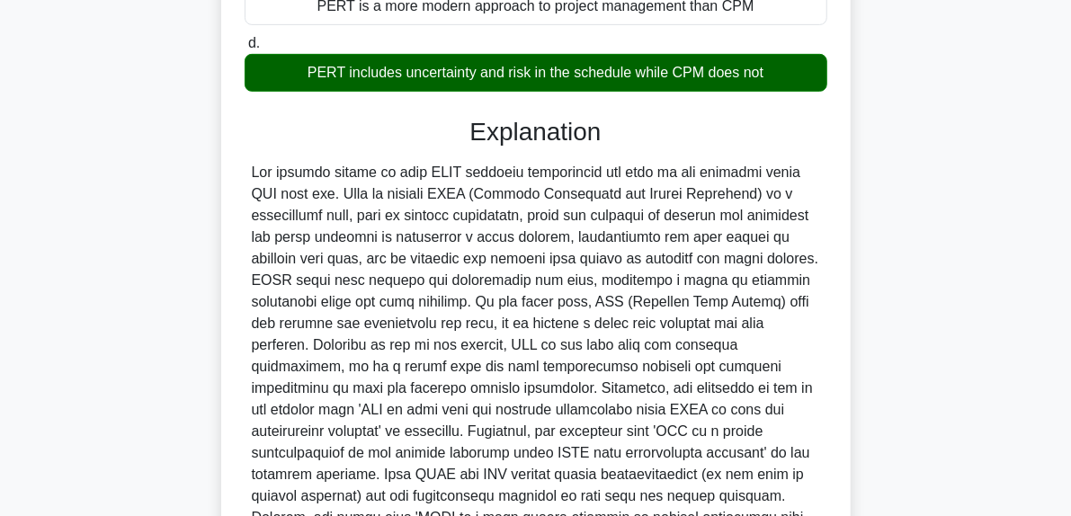
scroll to position [571, 0]
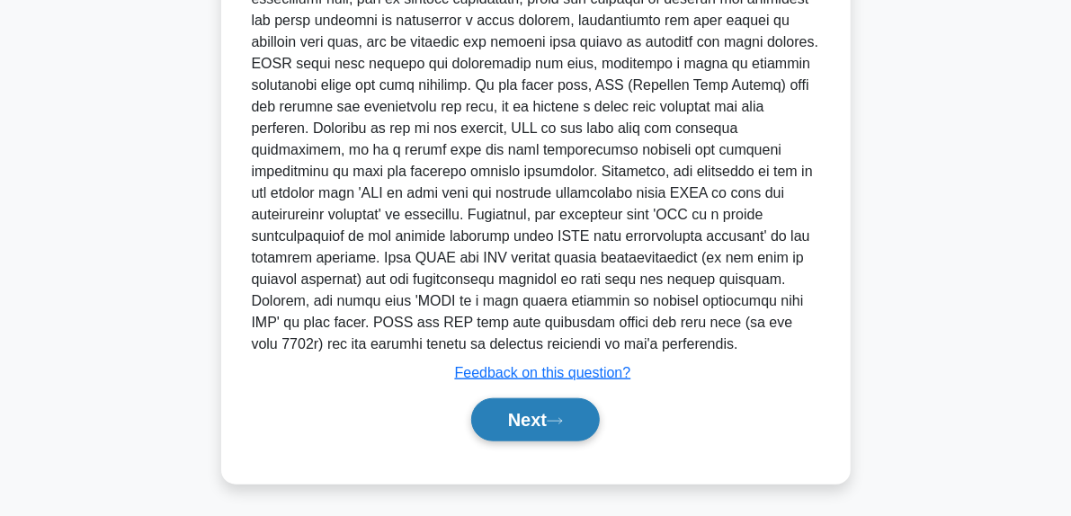
click at [574, 425] on button "Next" at bounding box center [535, 419] width 129 height 43
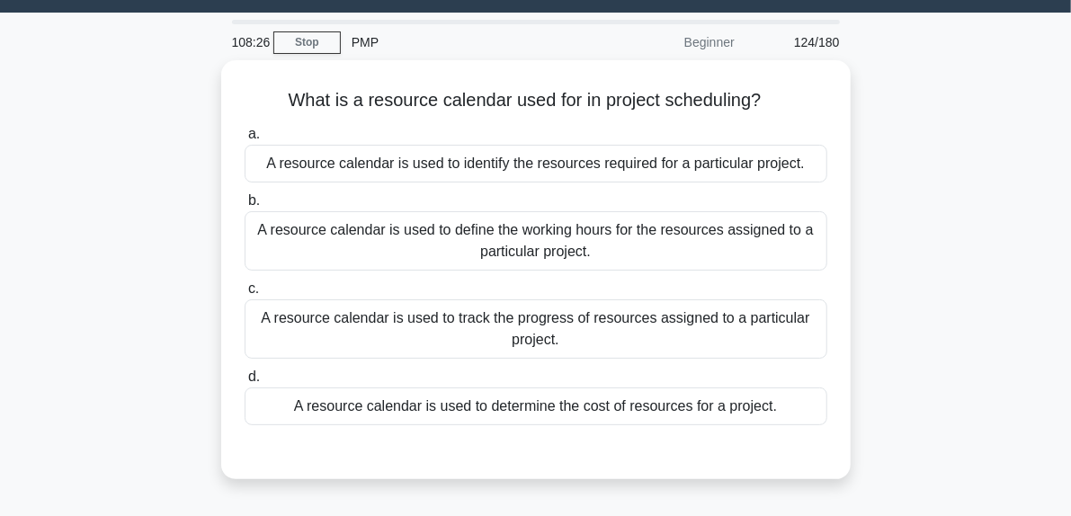
scroll to position [61, 0]
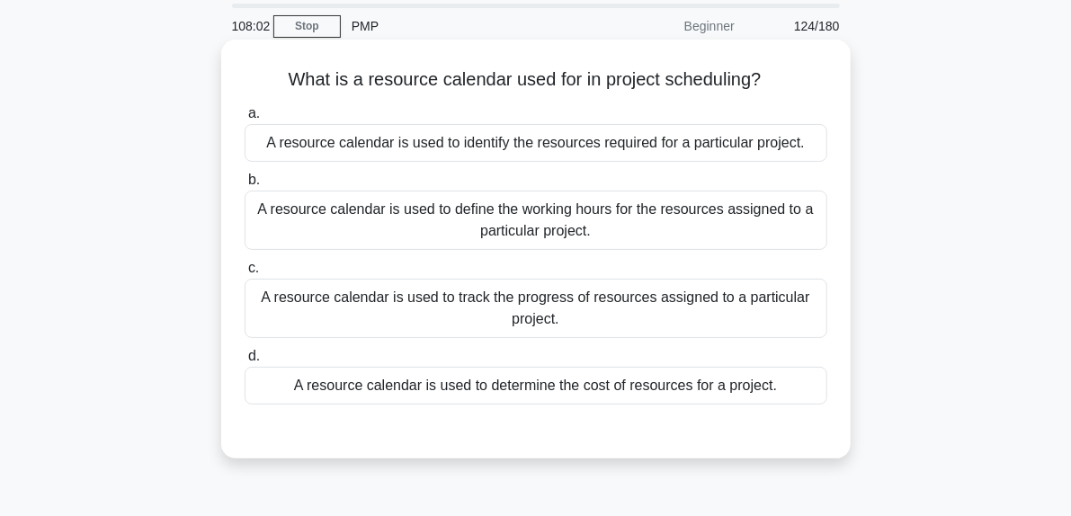
click at [607, 323] on div "A resource calendar is used to track the progress of resources assigned to a pa…" at bounding box center [536, 308] width 583 height 59
click at [245, 274] on input "c. A resource calendar is used to track the progress of resources assigned to a…" at bounding box center [245, 269] width 0 height 12
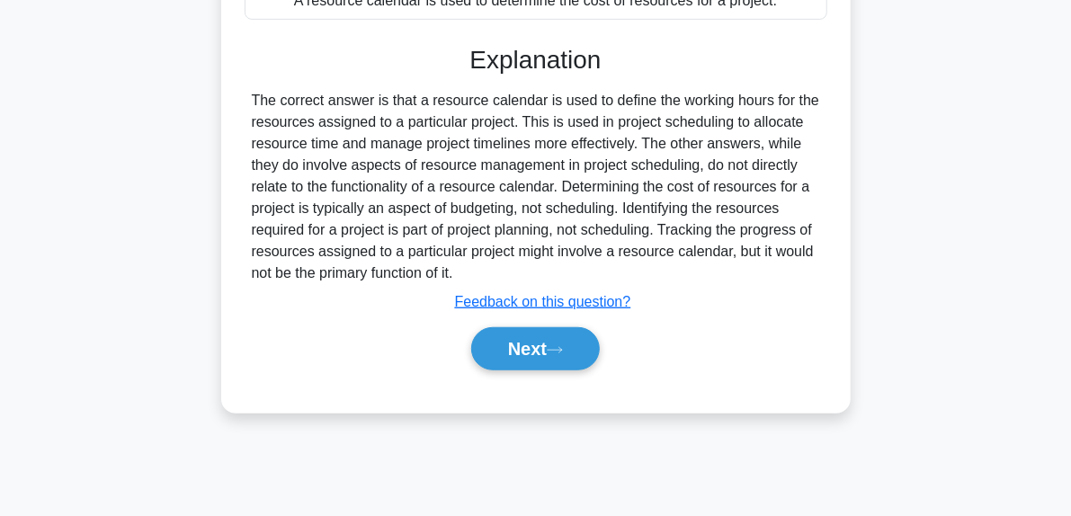
scroll to position [455, 0]
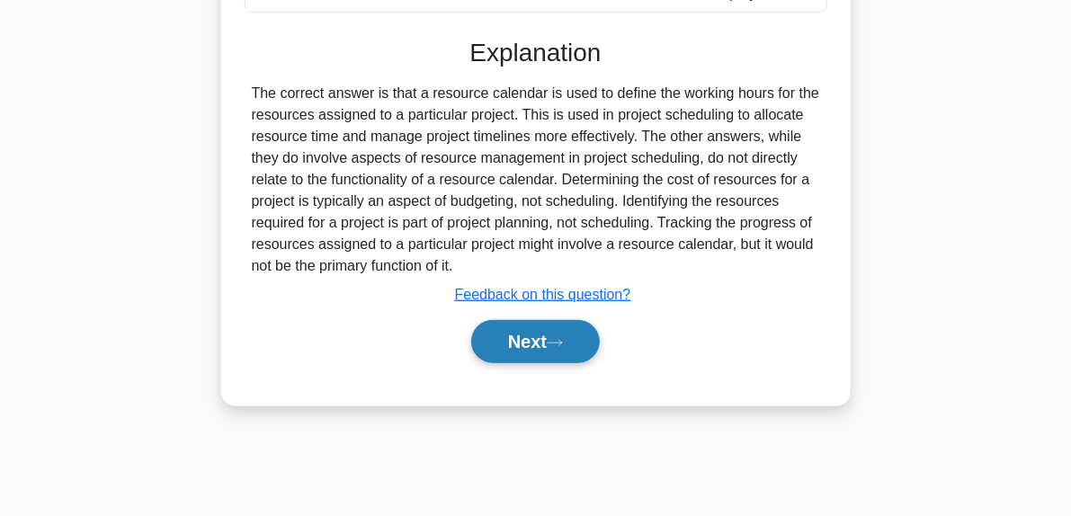
click at [581, 330] on button "Next" at bounding box center [535, 341] width 129 height 43
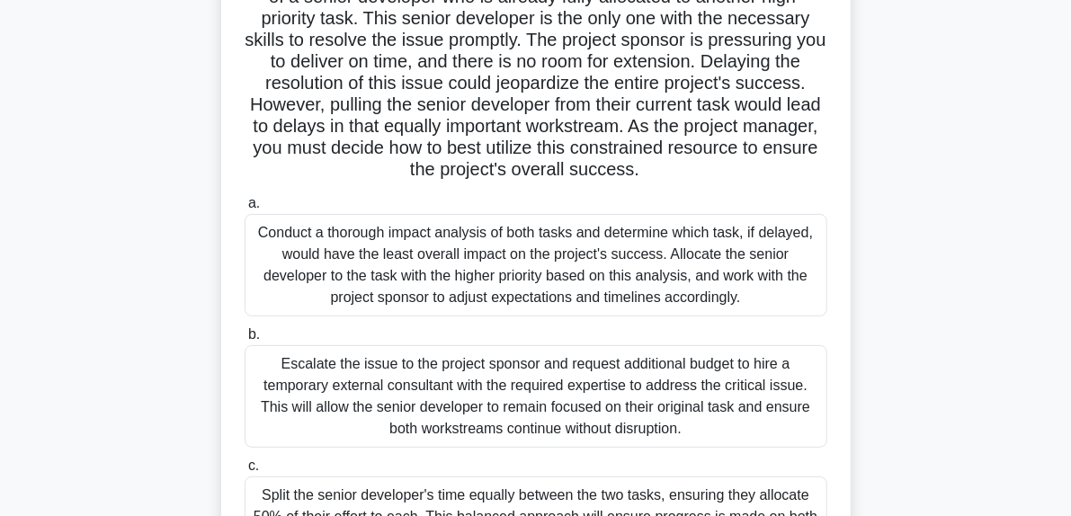
scroll to position [187, 0]
click at [674, 255] on div "Conduct a thorough impact analysis of both tasks and determine which task, if d…" at bounding box center [536, 265] width 583 height 102
click at [245, 209] on input "a. Conduct a thorough impact analysis of both tasks and determine which task, i…" at bounding box center [245, 204] width 0 height 12
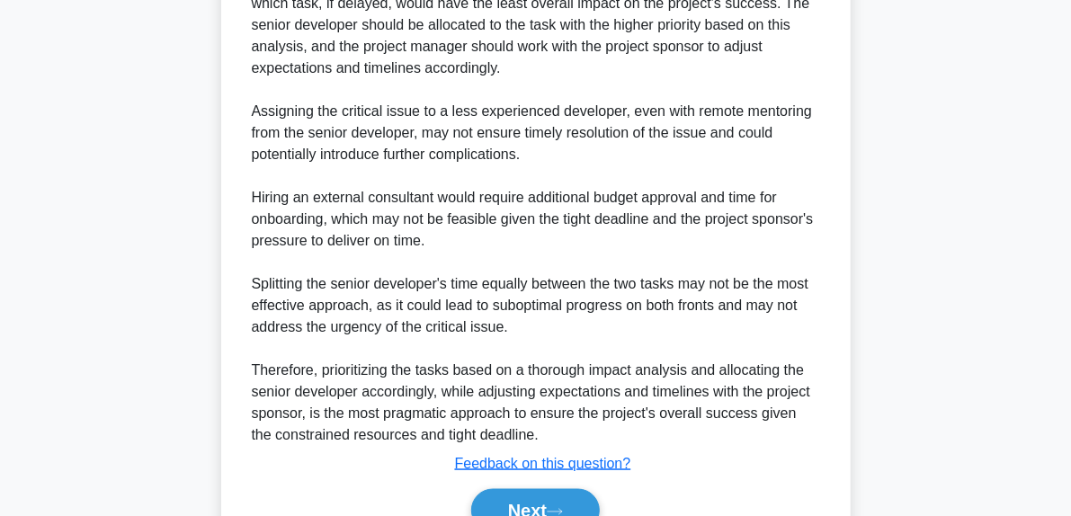
scroll to position [1129, 0]
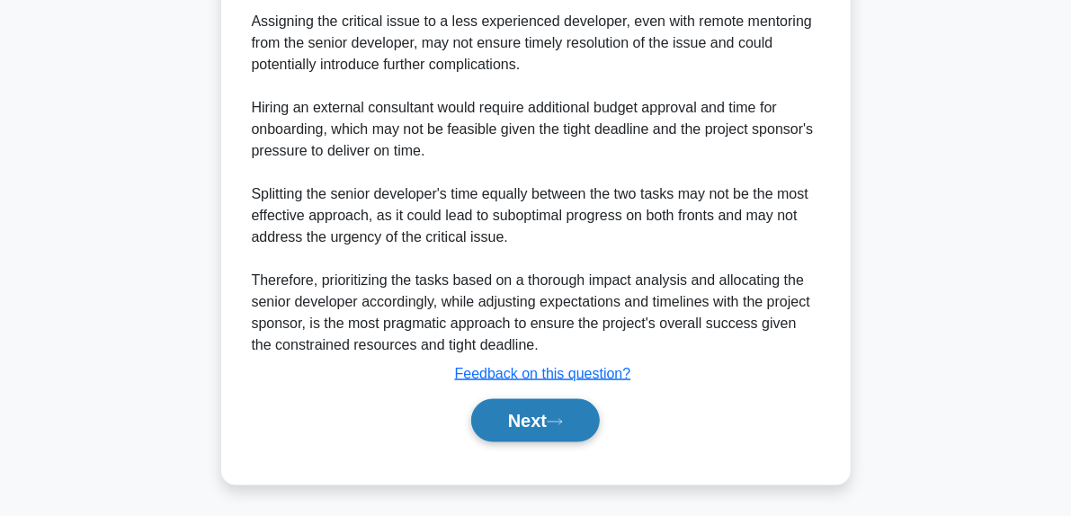
click at [572, 404] on button "Next" at bounding box center [535, 420] width 129 height 43
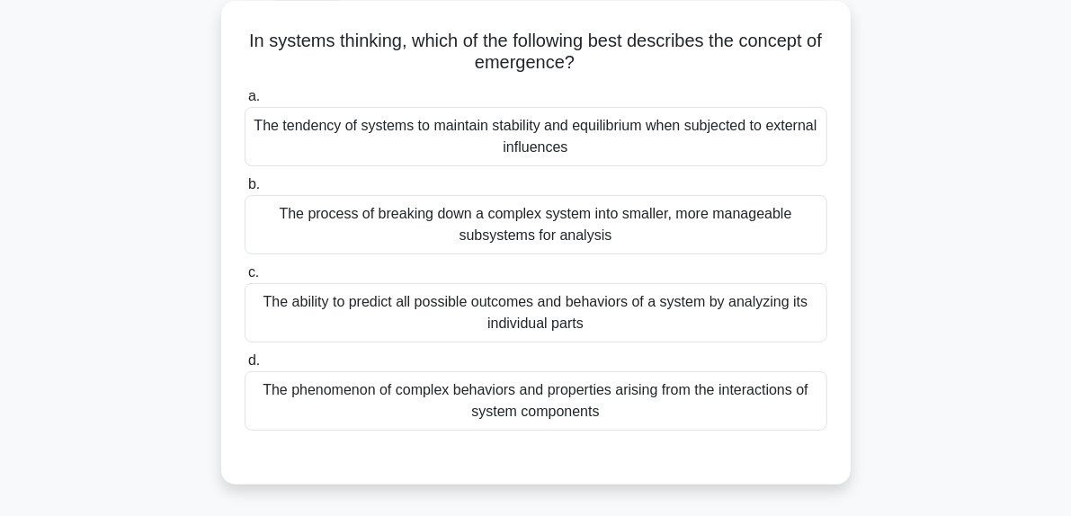
scroll to position [99, 0]
click at [654, 383] on div "The phenomenon of complex behaviors and properties arising from the interaction…" at bounding box center [536, 401] width 583 height 59
click at [245, 368] on input "d. The phenomenon of complex behaviors and properties arising from the interact…" at bounding box center [245, 362] width 0 height 12
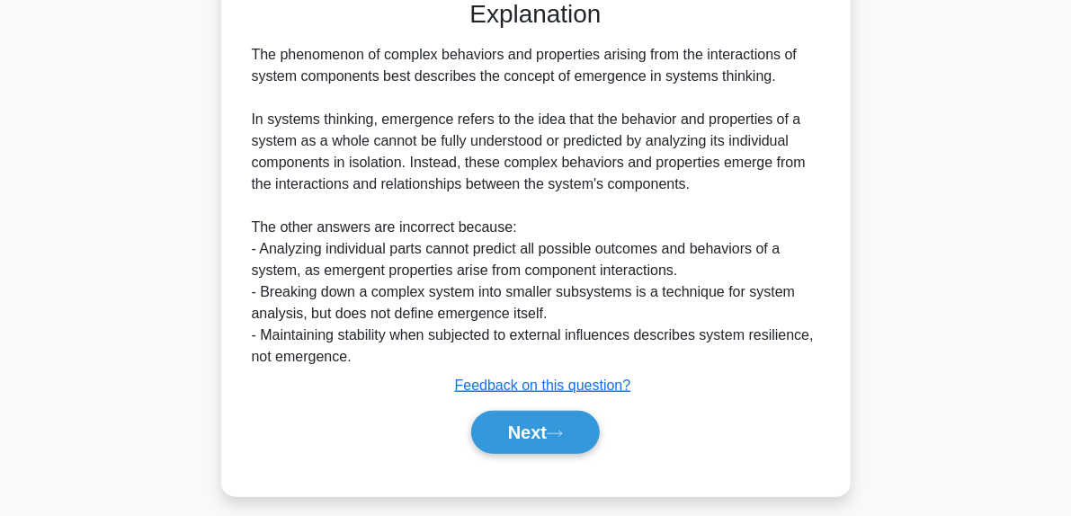
scroll to position [561, 0]
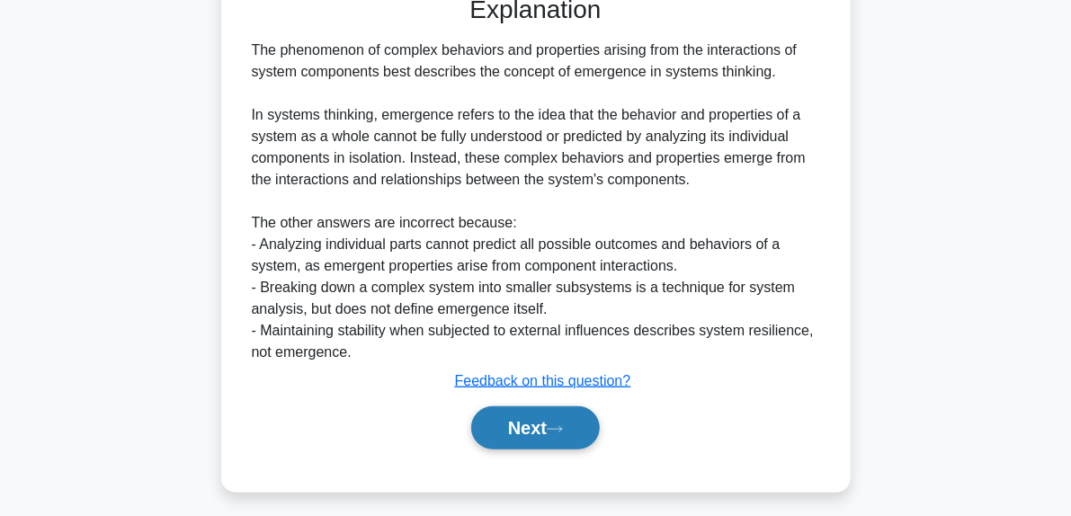
click at [573, 443] on button "Next" at bounding box center [535, 427] width 129 height 43
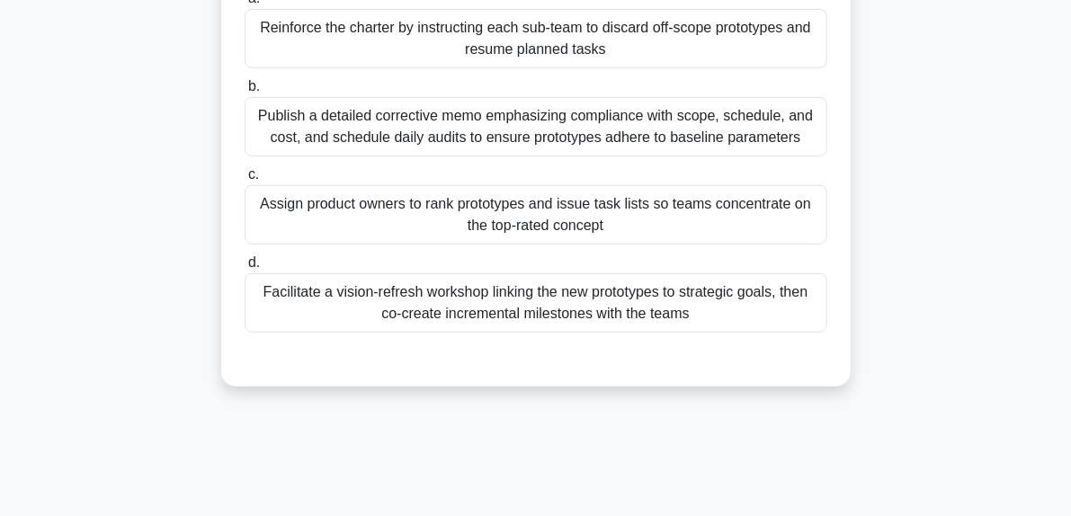
scroll to position [307, 0]
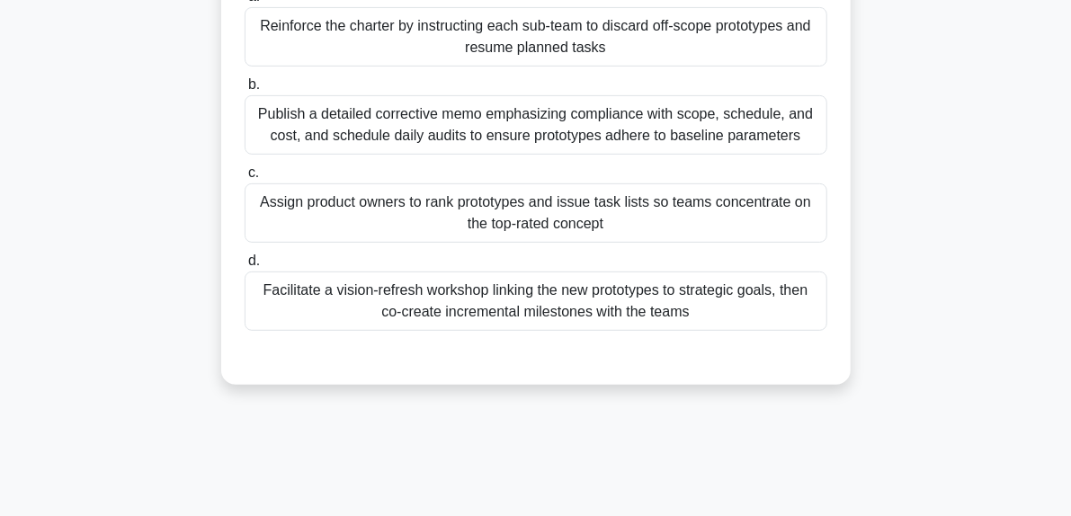
click at [563, 312] on div "Facilitate a vision-refresh workshop linking the new prototypes to strategic go…" at bounding box center [536, 300] width 583 height 59
click at [245, 267] on input "d. Facilitate a vision-refresh workshop linking the new prototypes to strategic…" at bounding box center [245, 261] width 0 height 12
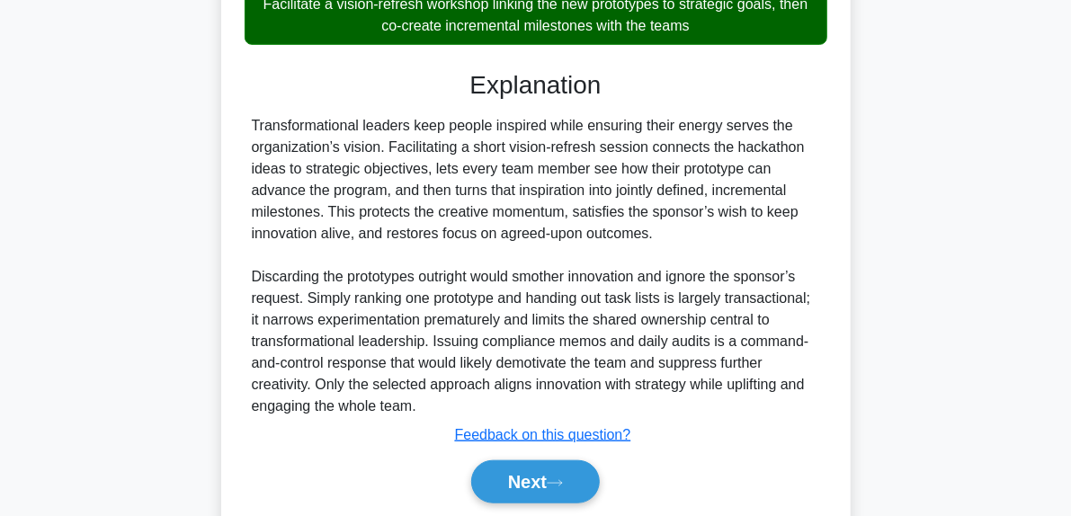
scroll to position [654, 0]
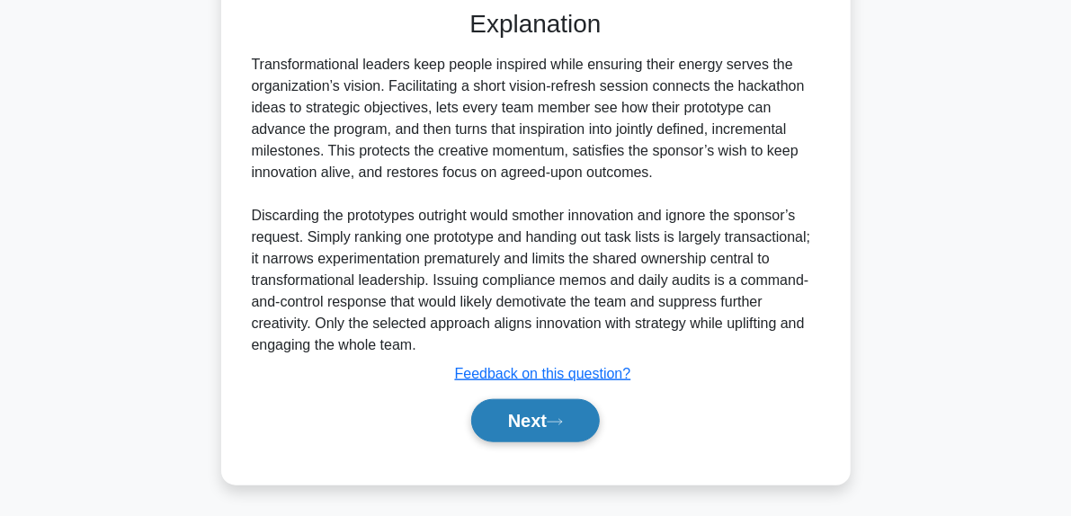
click at [564, 429] on button "Next" at bounding box center [535, 420] width 129 height 43
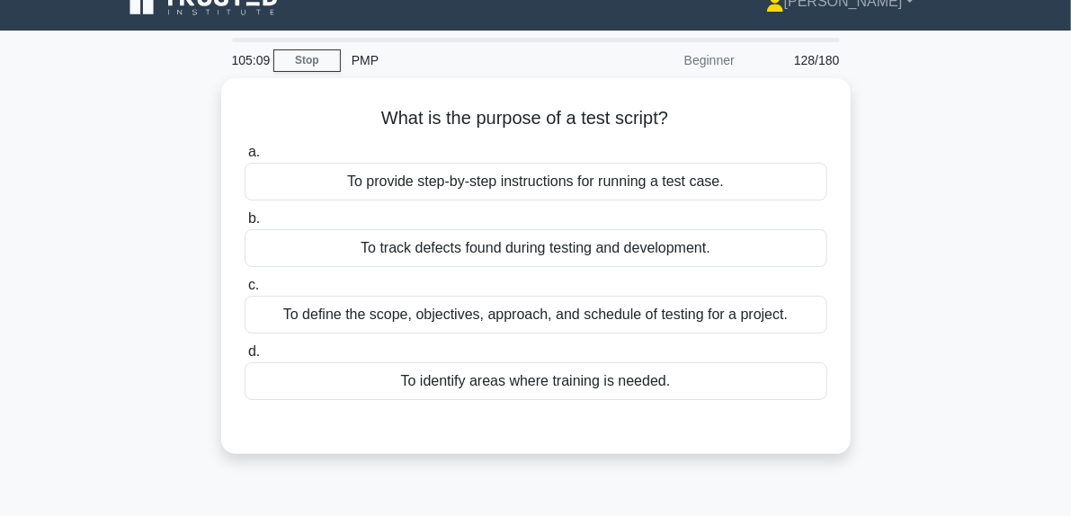
scroll to position [63, 0]
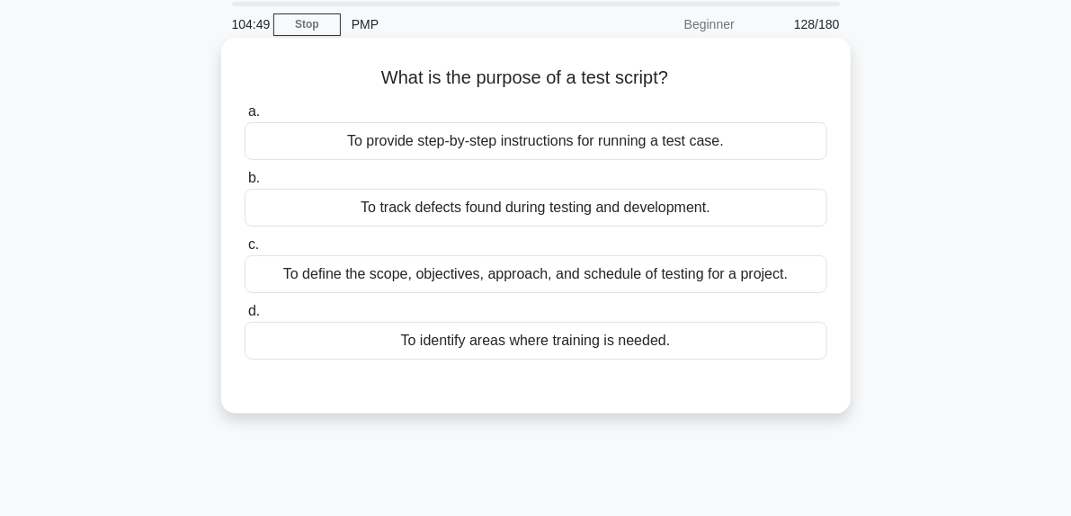
click at [617, 283] on div "To define the scope, objectives, approach, and schedule of testing for a projec…" at bounding box center [536, 274] width 583 height 38
click at [245, 251] on input "c. To define the scope, objectives, approach, and schedule of testing for a pro…" at bounding box center [245, 245] width 0 height 12
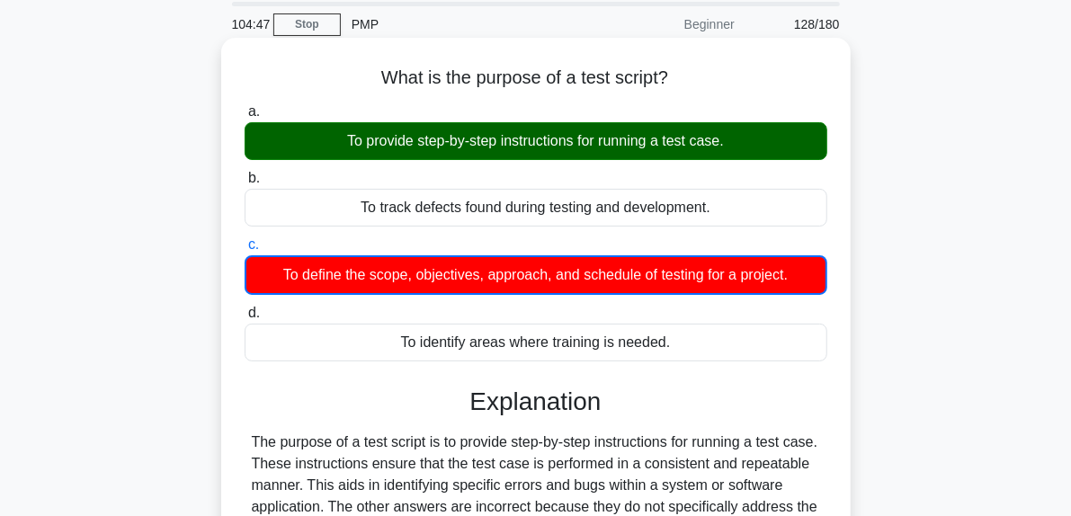
click at [611, 166] on div "a. To provide step-by-step instructions for running a test case. b. To track de…" at bounding box center [536, 231] width 604 height 268
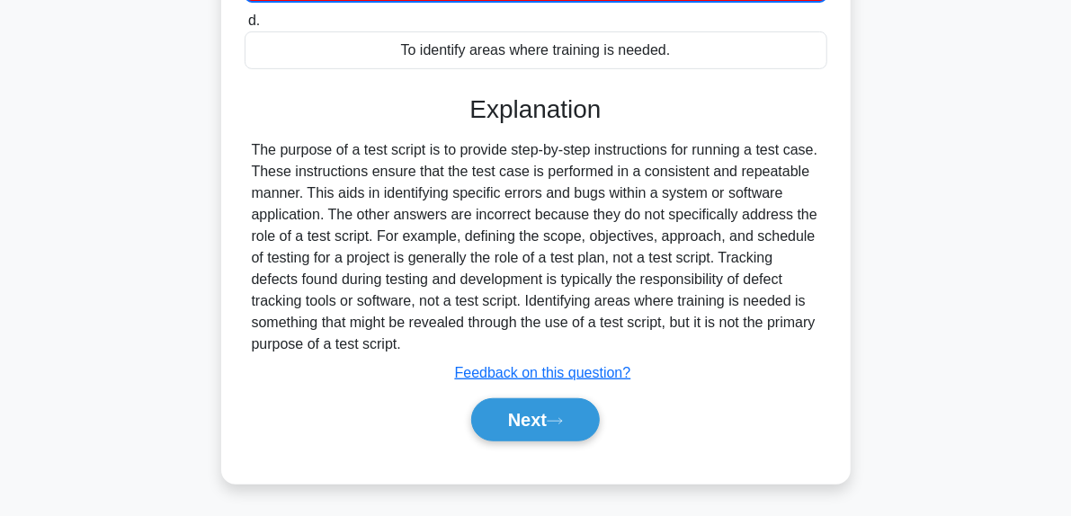
scroll to position [455, 0]
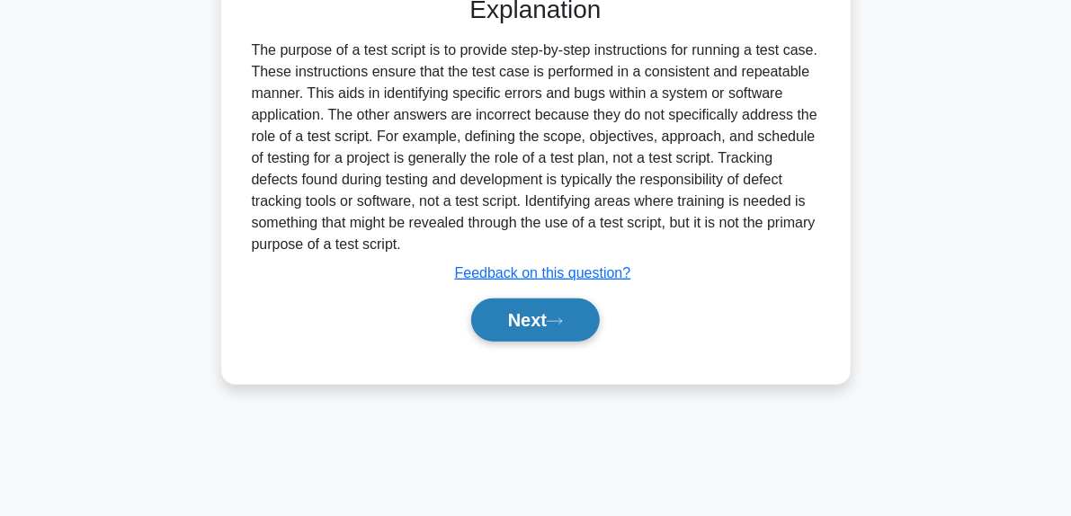
click at [575, 325] on button "Next" at bounding box center [535, 319] width 129 height 43
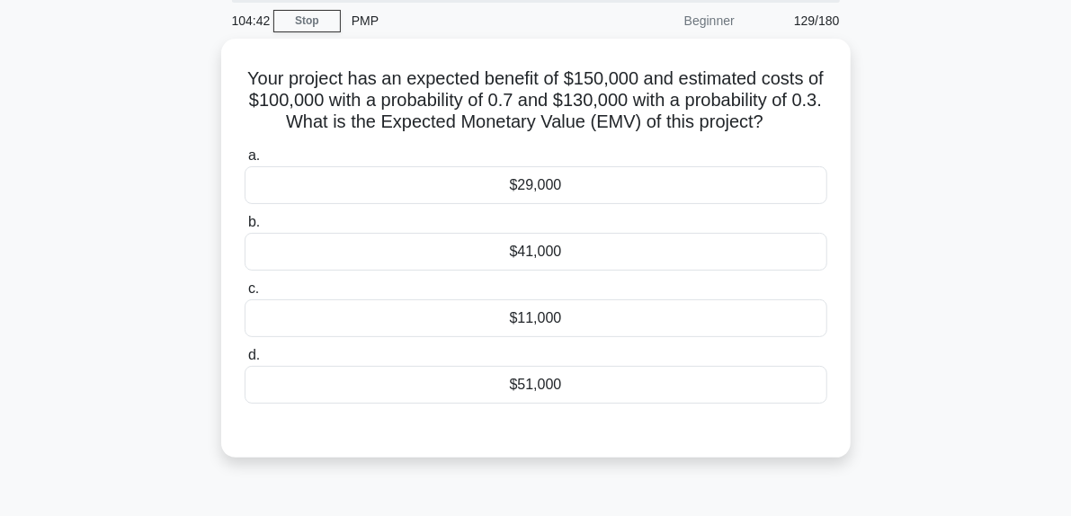
scroll to position [68, 0]
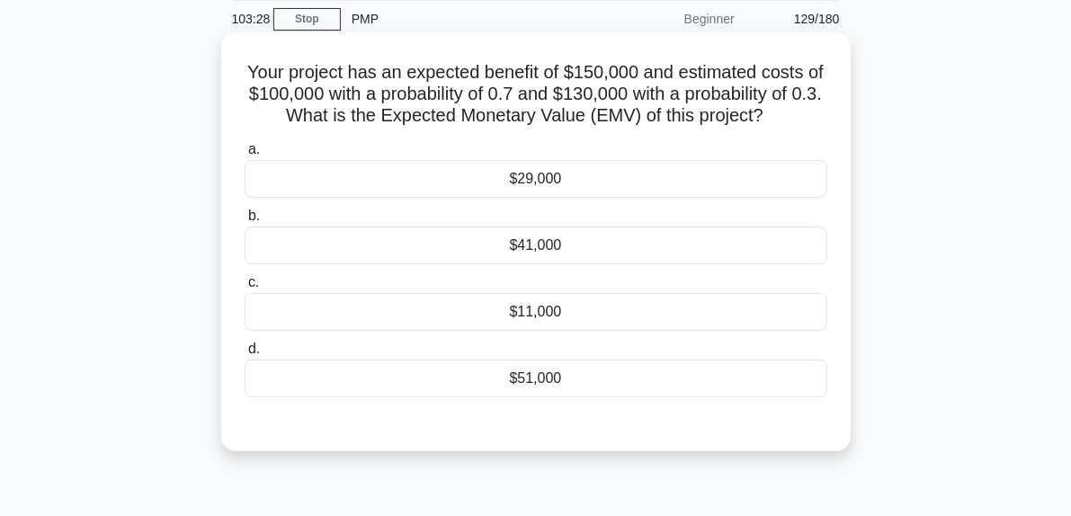
click at [551, 244] on div "$41,000" at bounding box center [536, 246] width 583 height 38
click at [245, 222] on input "b. $41,000" at bounding box center [245, 216] width 0 height 12
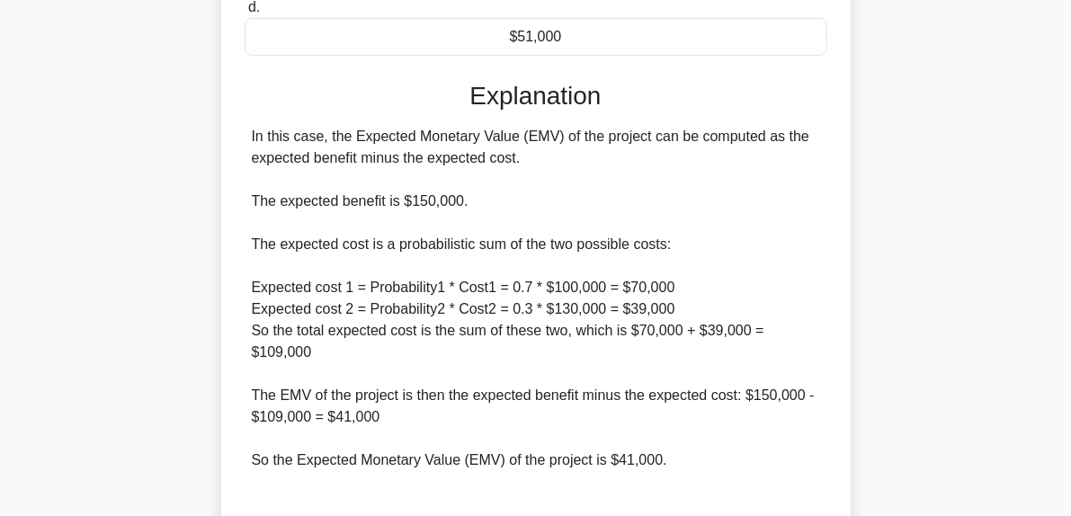
scroll to position [611, 0]
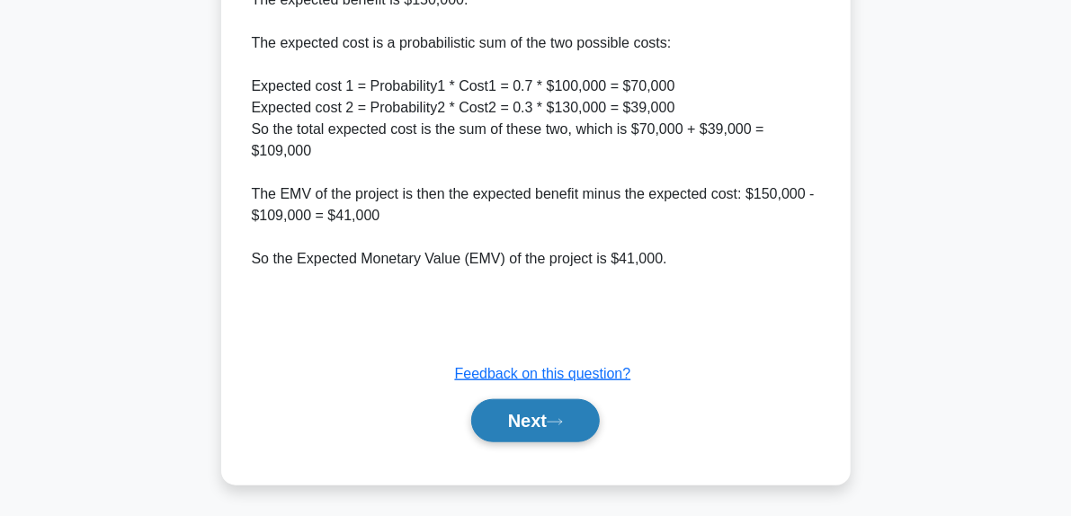
click at [557, 432] on button "Next" at bounding box center [535, 420] width 129 height 43
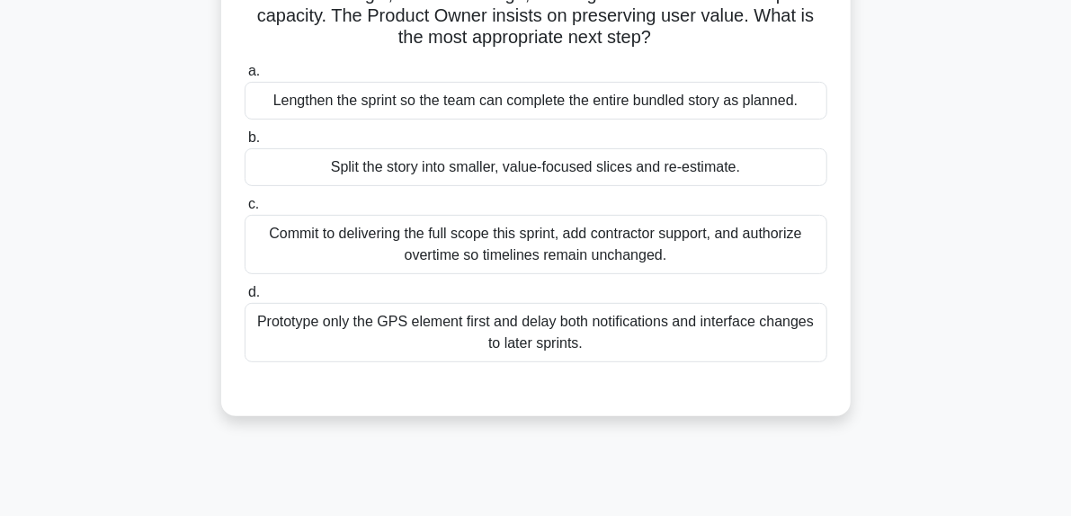
scroll to position [218, 0]
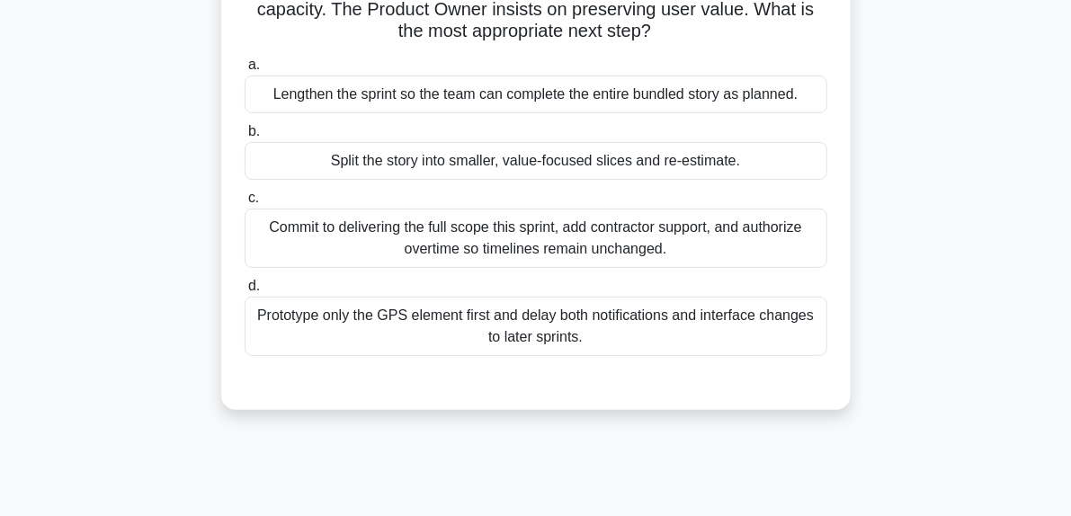
click at [629, 159] on div "Split the story into smaller, value-focused slices and re-estimate." at bounding box center [536, 161] width 583 height 38
click at [245, 138] on input "b. Split the story into smaller, value-focused slices and re-estimate." at bounding box center [245, 132] width 0 height 12
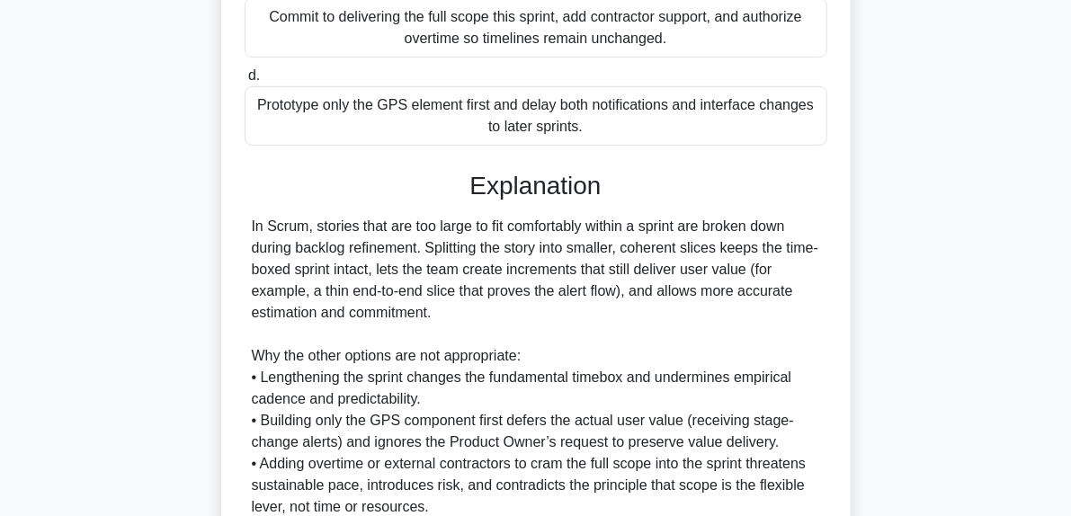
scroll to position [590, 0]
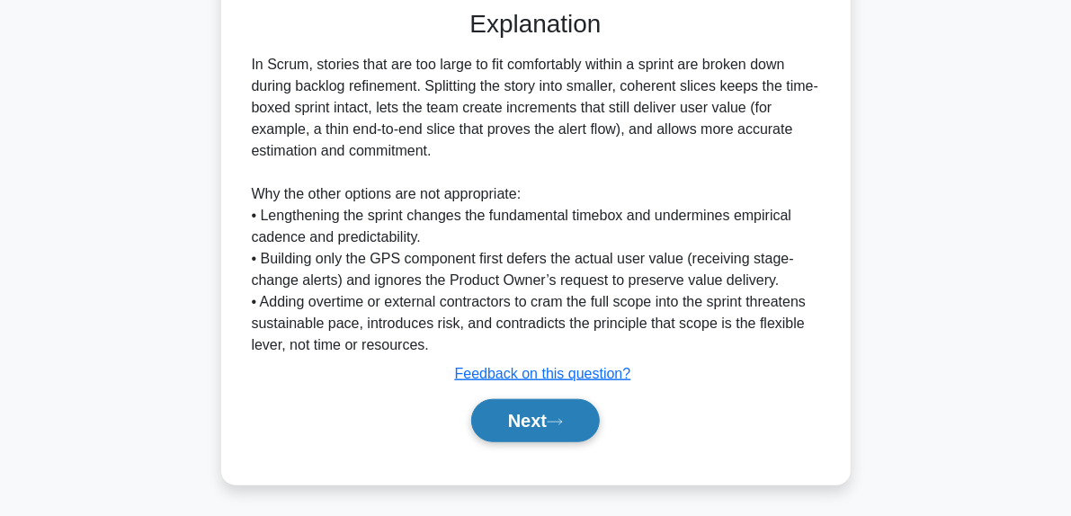
click at [555, 419] on icon at bounding box center [555, 422] width 16 height 10
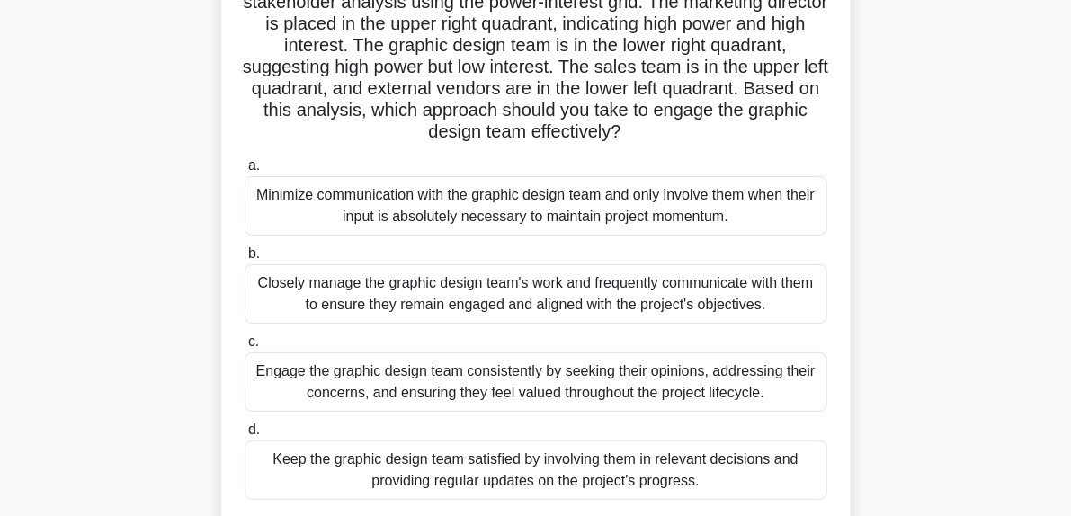
scroll to position [172, 0]
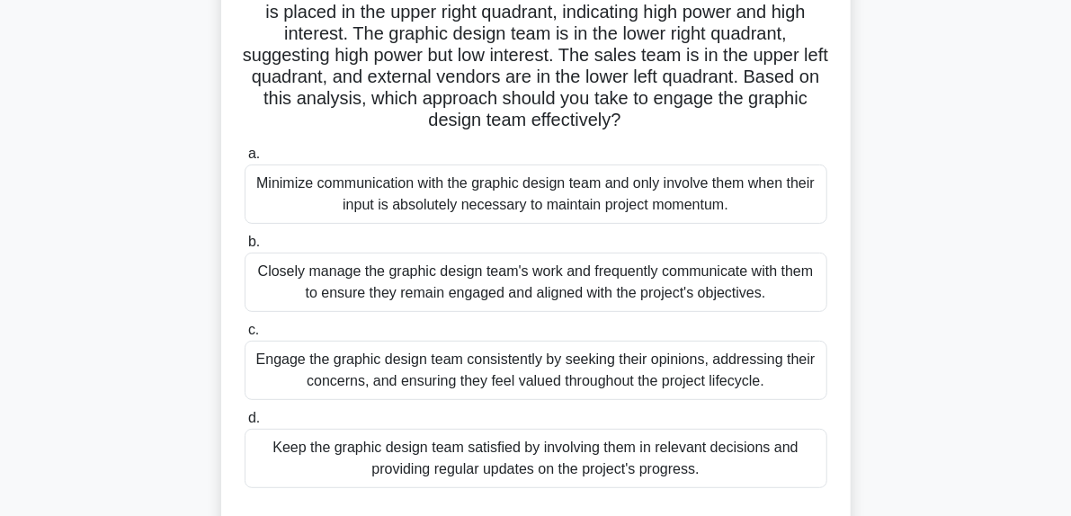
click at [547, 476] on div "Keep the graphic design team satisfied by involving them in relevant decisions …" at bounding box center [536, 458] width 583 height 59
click at [245, 424] on input "d. Keep the graphic design team satisfied by involving them in relevant decisio…" at bounding box center [245, 419] width 0 height 12
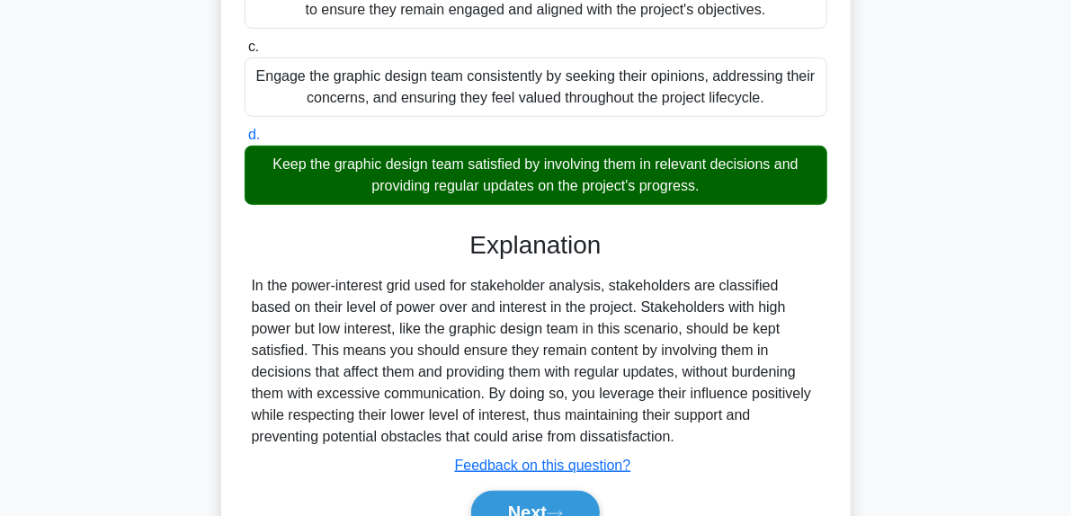
scroll to position [547, 0]
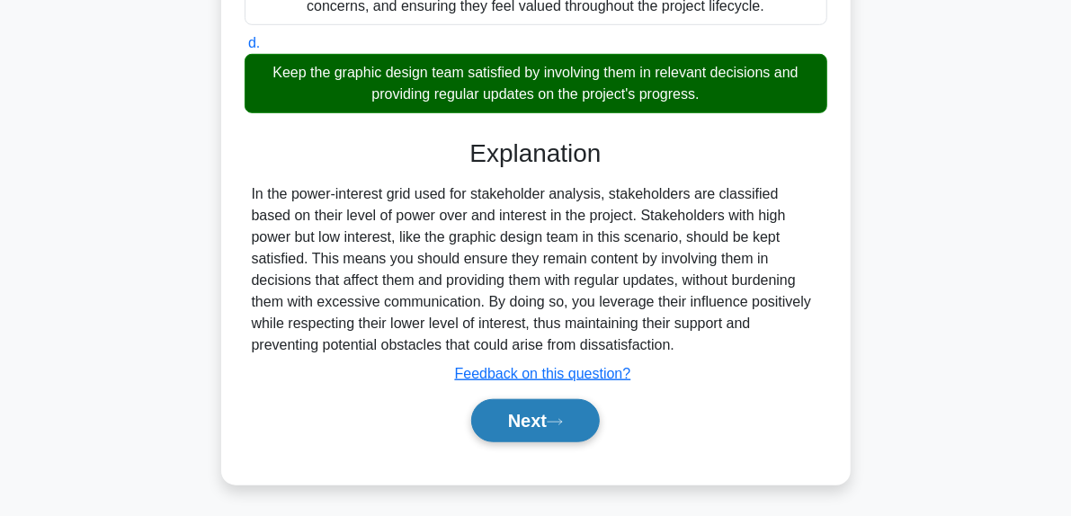
click at [571, 418] on button "Next" at bounding box center [535, 420] width 129 height 43
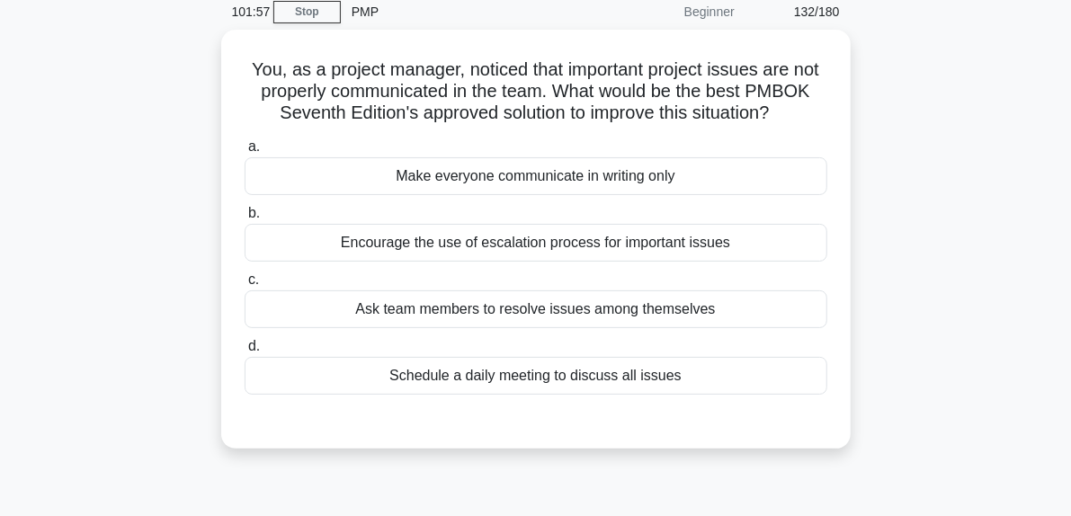
scroll to position [77, 0]
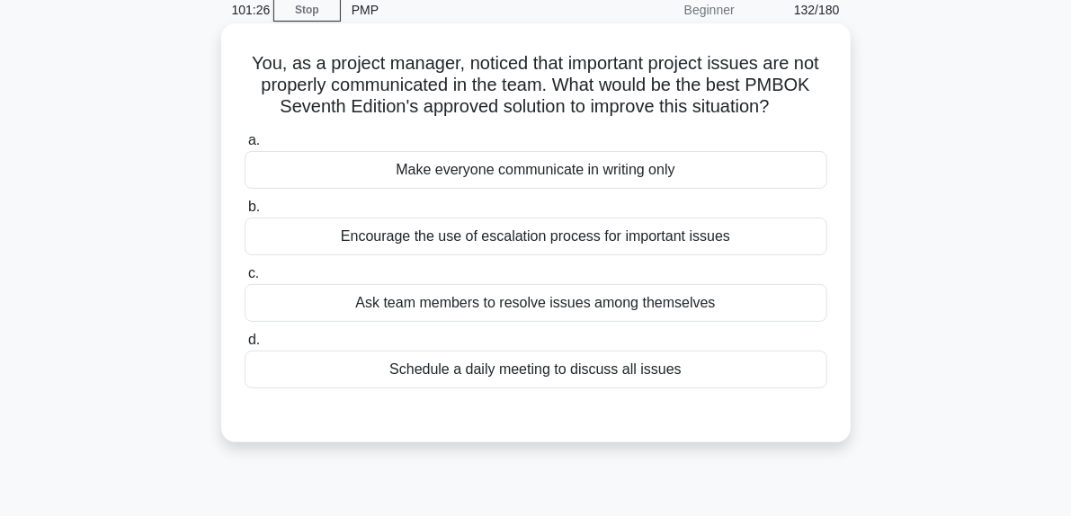
click at [570, 377] on div "Schedule a daily meeting to discuss all issues" at bounding box center [536, 370] width 583 height 38
click at [245, 346] on input "d. Schedule a daily meeting to discuss all issues" at bounding box center [245, 340] width 0 height 12
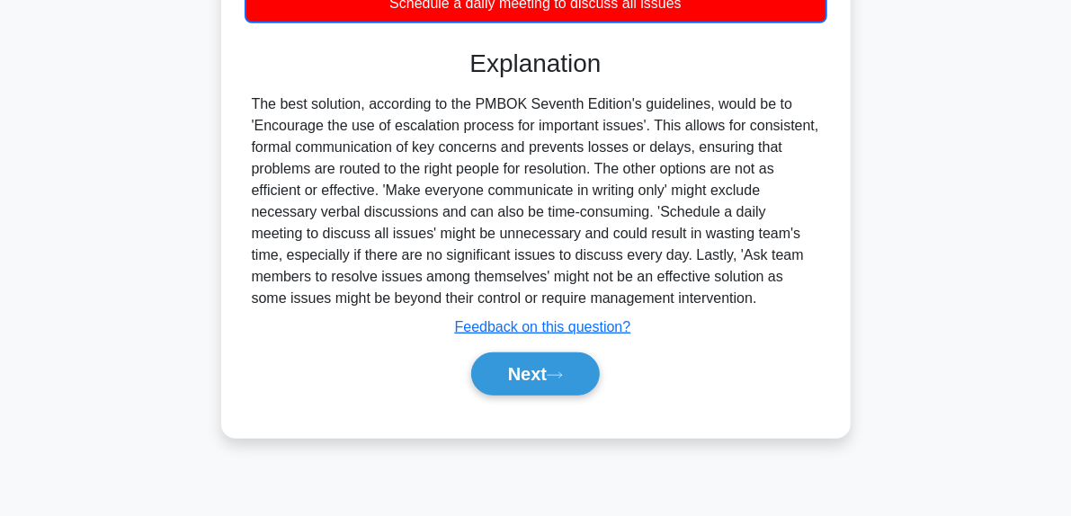
scroll to position [455, 0]
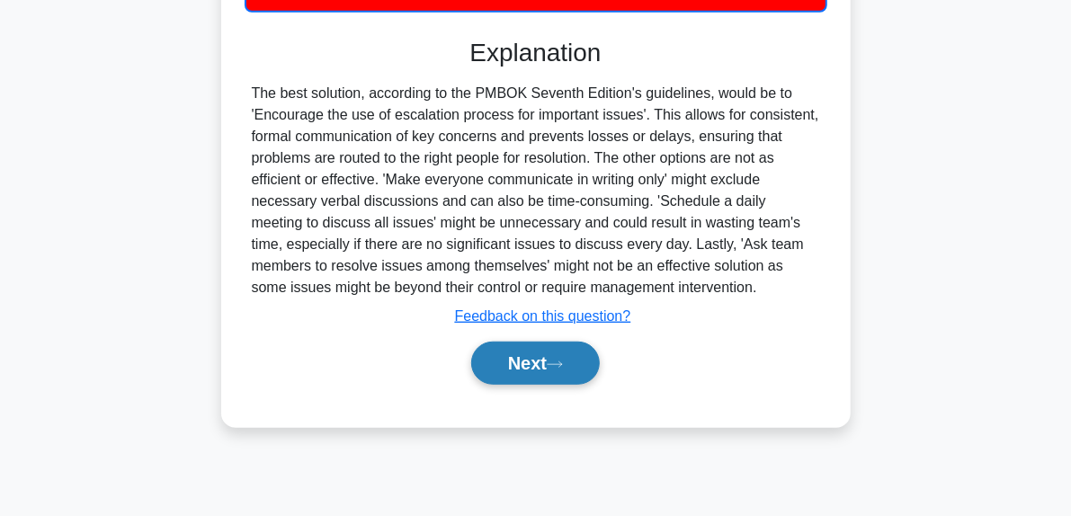
click at [574, 350] on button "Next" at bounding box center [535, 363] width 129 height 43
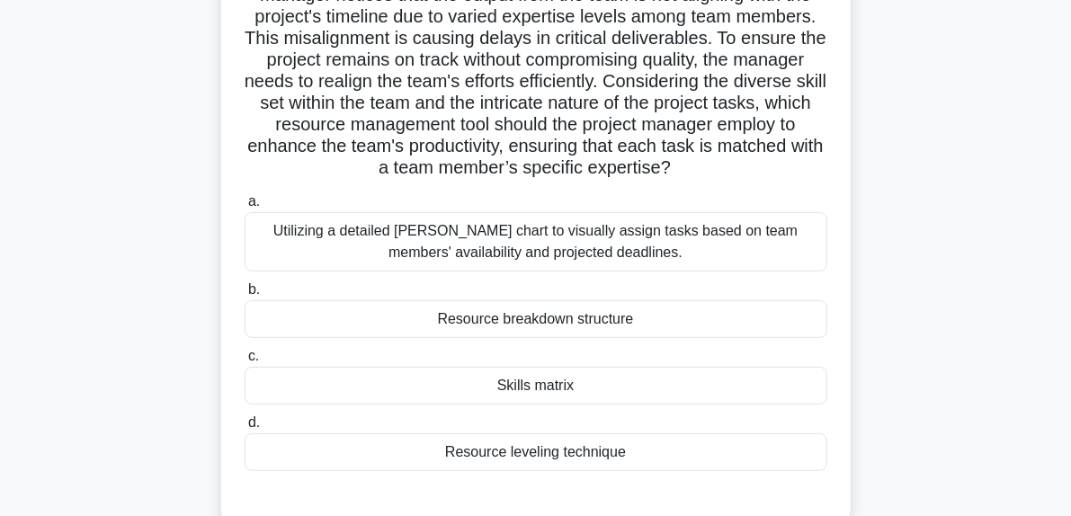
scroll to position [171, 0]
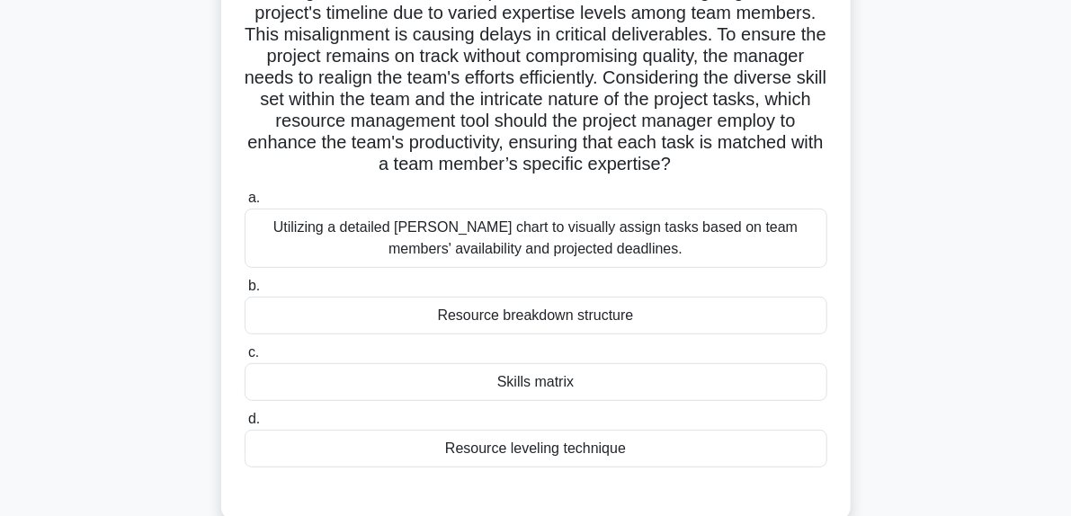
click at [621, 452] on div "Resource leveling technique" at bounding box center [536, 449] width 583 height 38
click at [245, 425] on input "d. Resource leveling technique" at bounding box center [245, 420] width 0 height 12
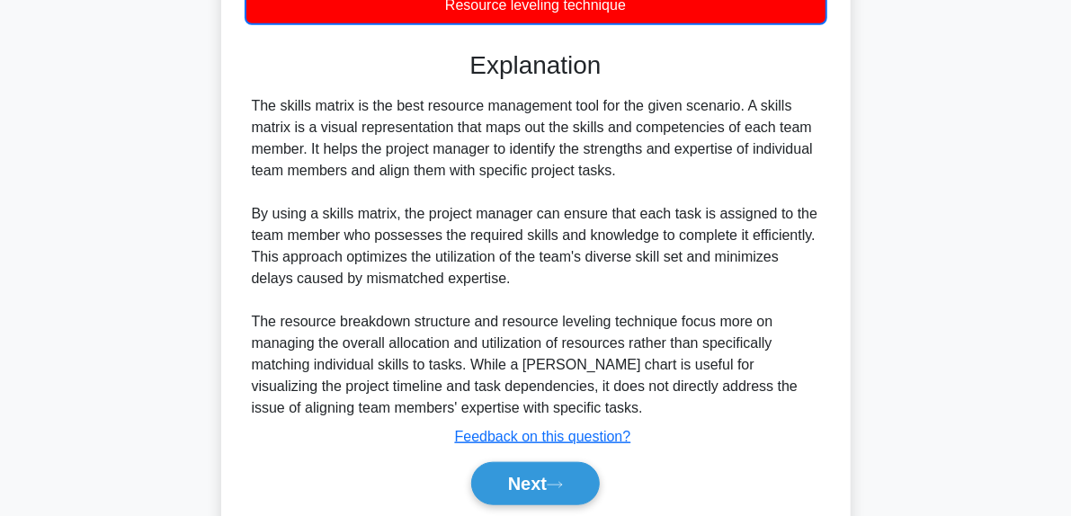
scroll to position [624, 0]
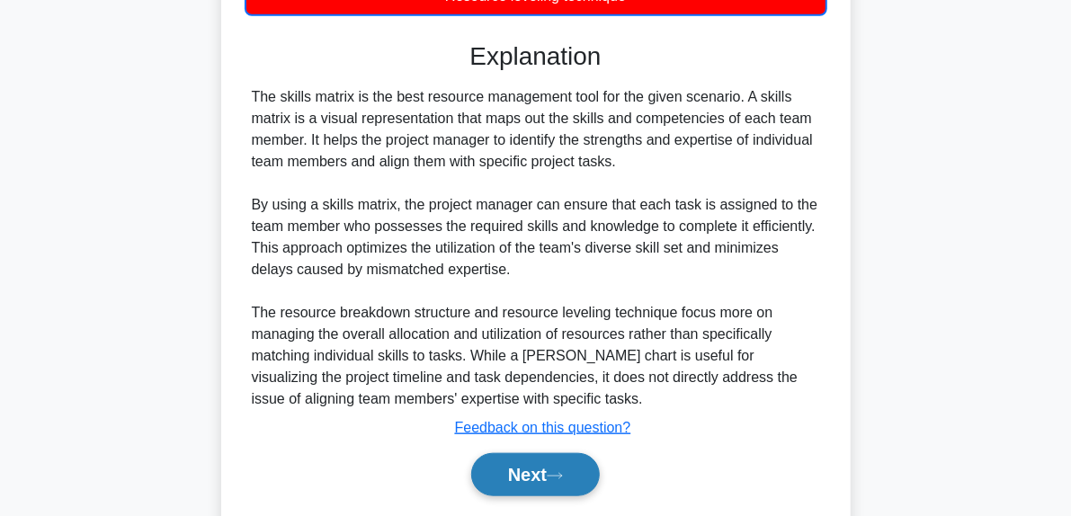
click at [577, 454] on button "Next" at bounding box center [535, 474] width 129 height 43
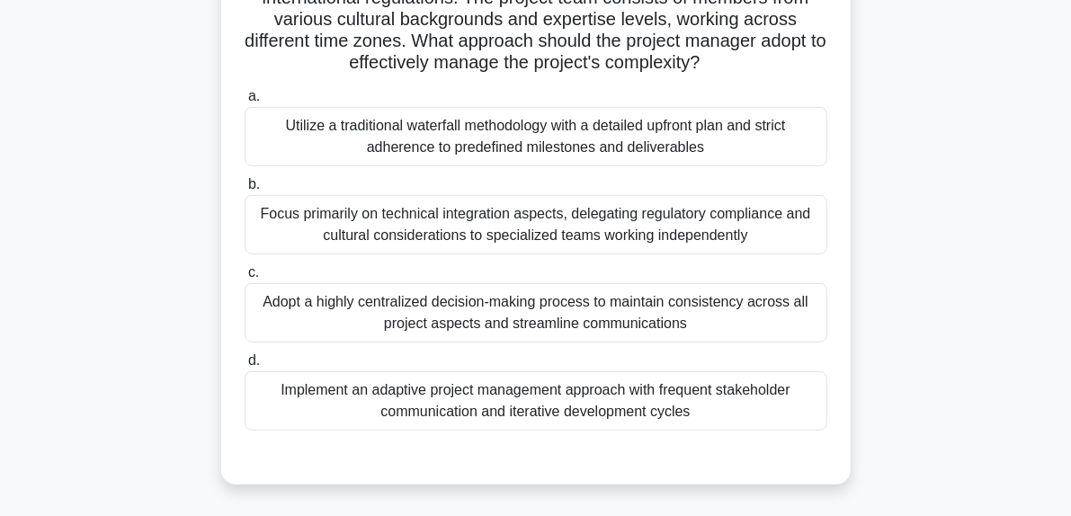
scroll to position [236, 0]
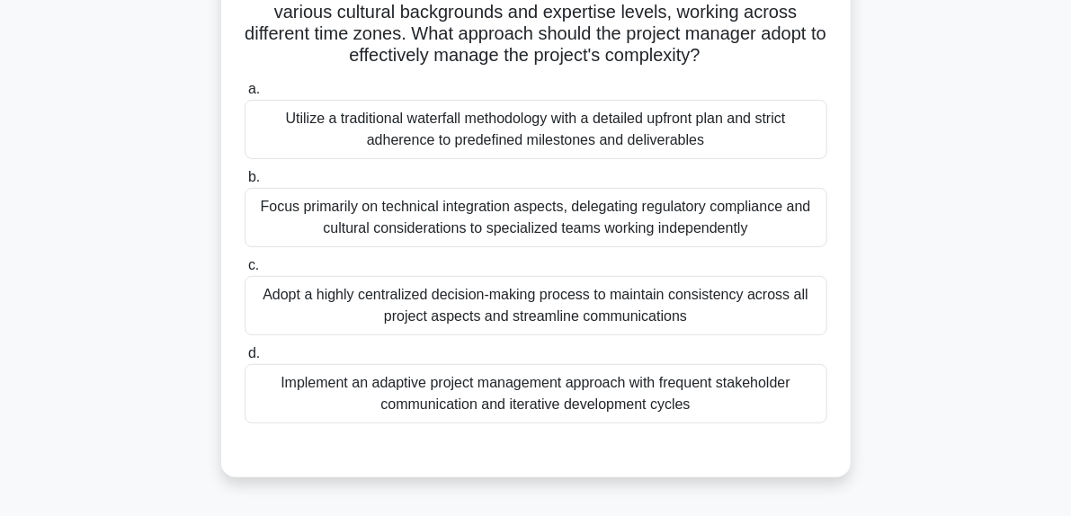
click at [666, 305] on div "Adopt a highly centralized decision-making process to maintain consistency acro…" at bounding box center [536, 305] width 583 height 59
click at [245, 271] on input "c. Adopt a highly centralized decision-making process to maintain consistency a…" at bounding box center [245, 266] width 0 height 12
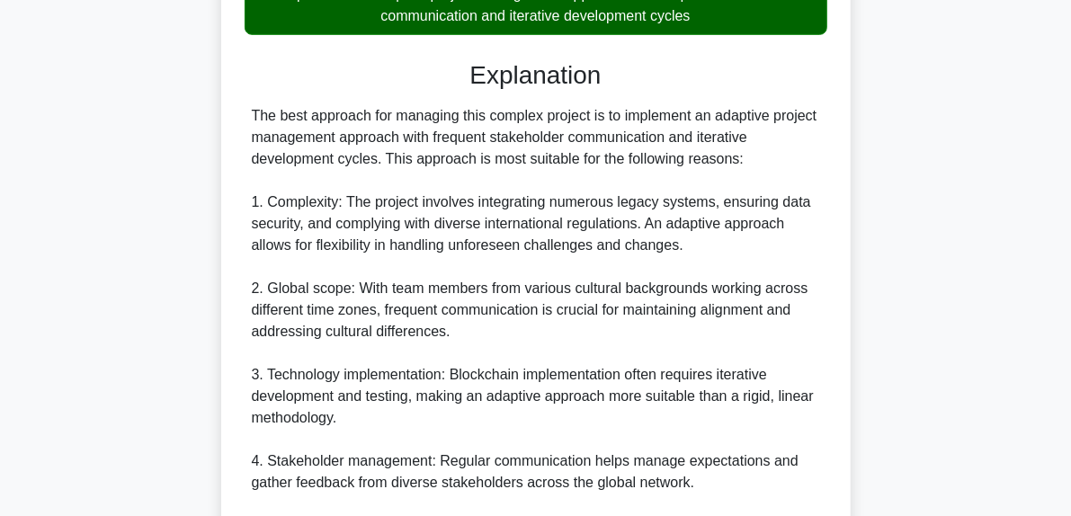
scroll to position [0, 0]
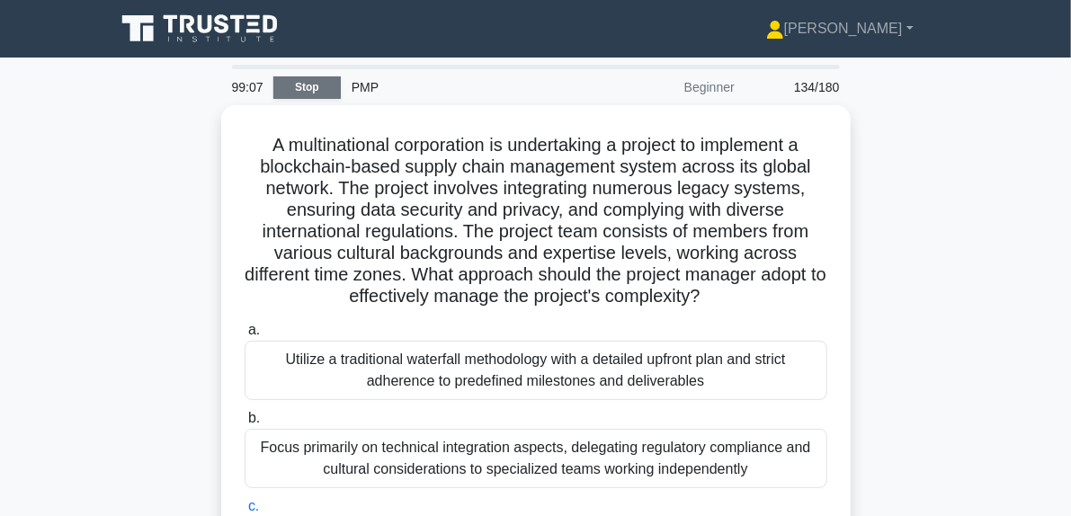
click at [306, 89] on link "Stop" at bounding box center [306, 87] width 67 height 22
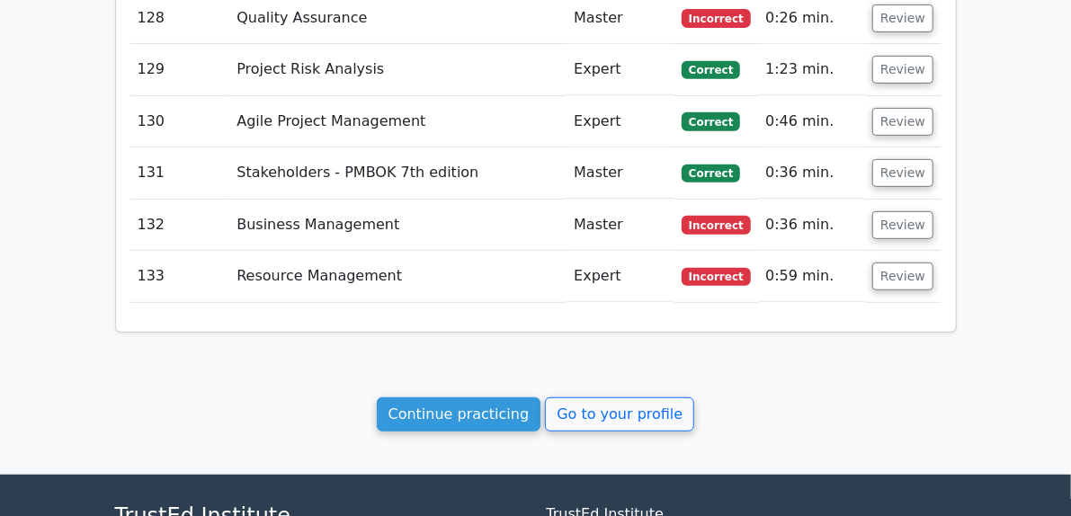
scroll to position [10069, 0]
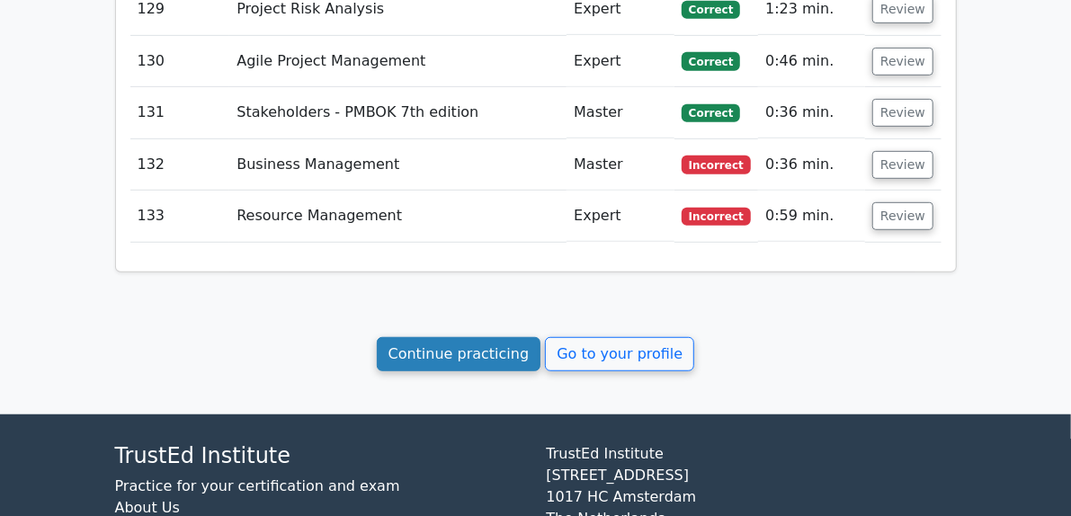
click at [514, 337] on link "Continue practicing" at bounding box center [459, 354] width 165 height 34
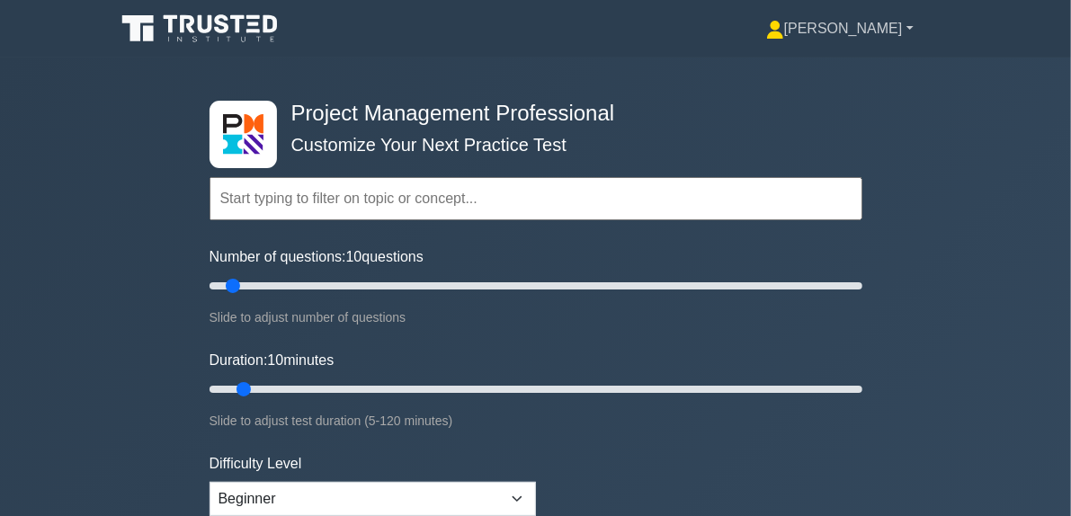
click at [957, 40] on link "[PERSON_NAME]" at bounding box center [840, 29] width 234 height 36
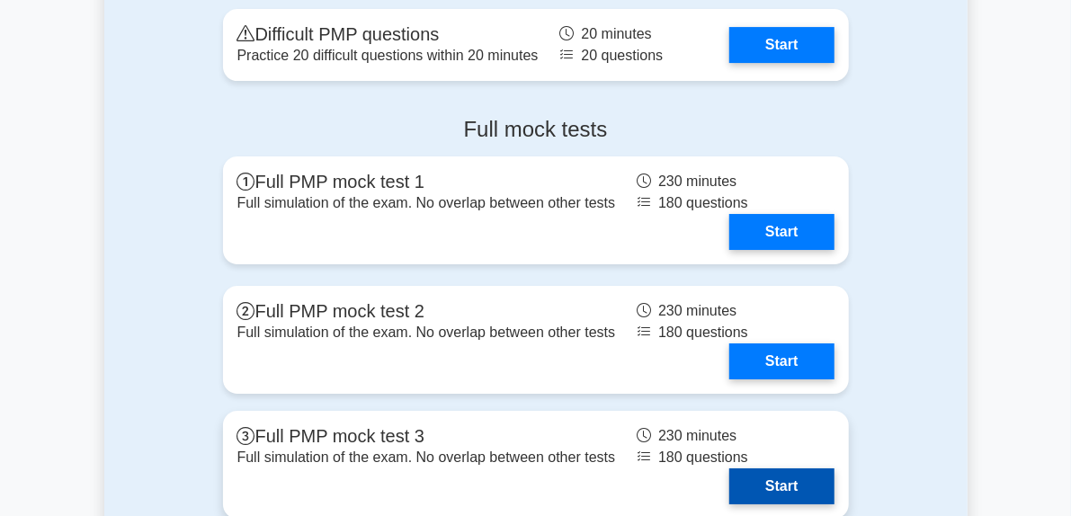
scroll to position [6364, 0]
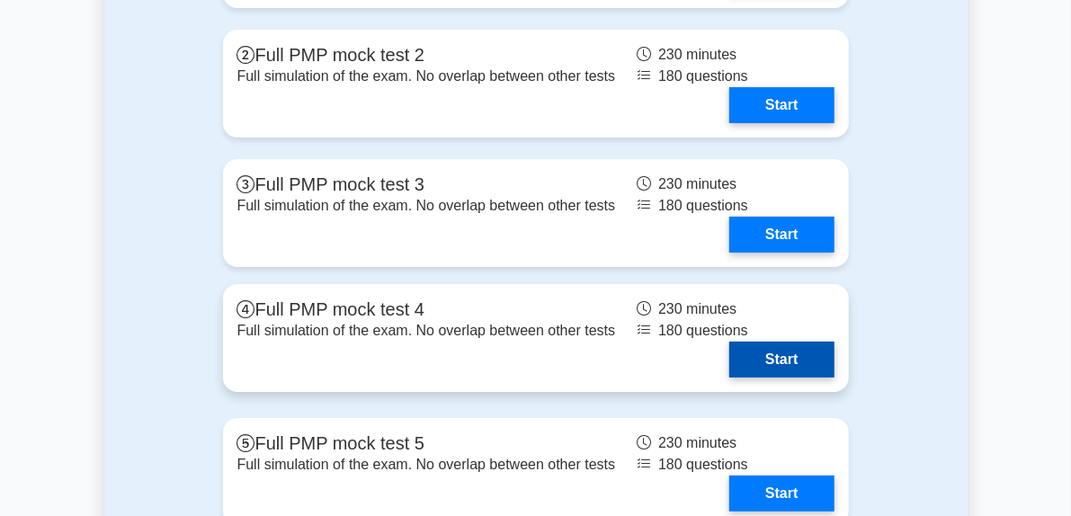
click at [829, 342] on link "Start" at bounding box center [781, 360] width 104 height 36
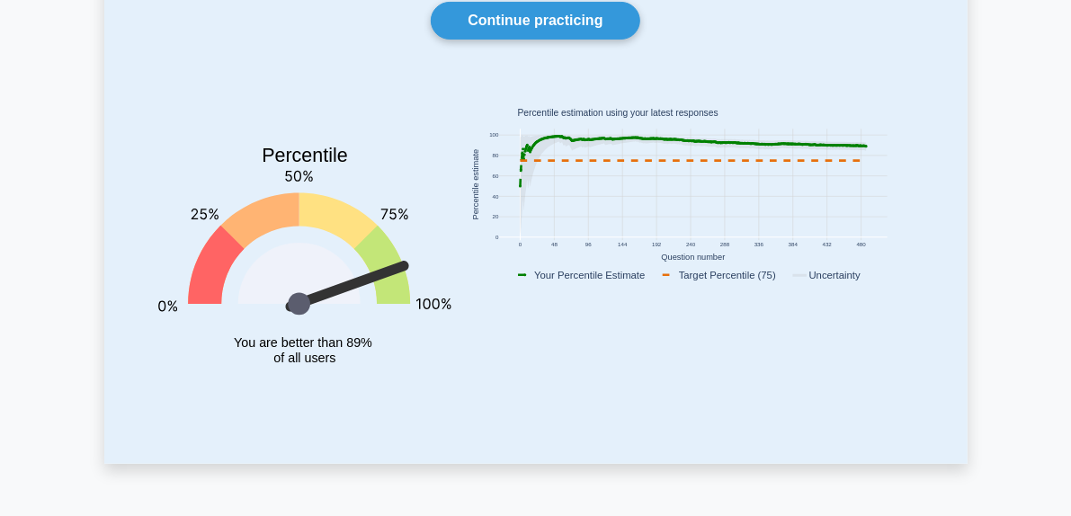
scroll to position [180, 0]
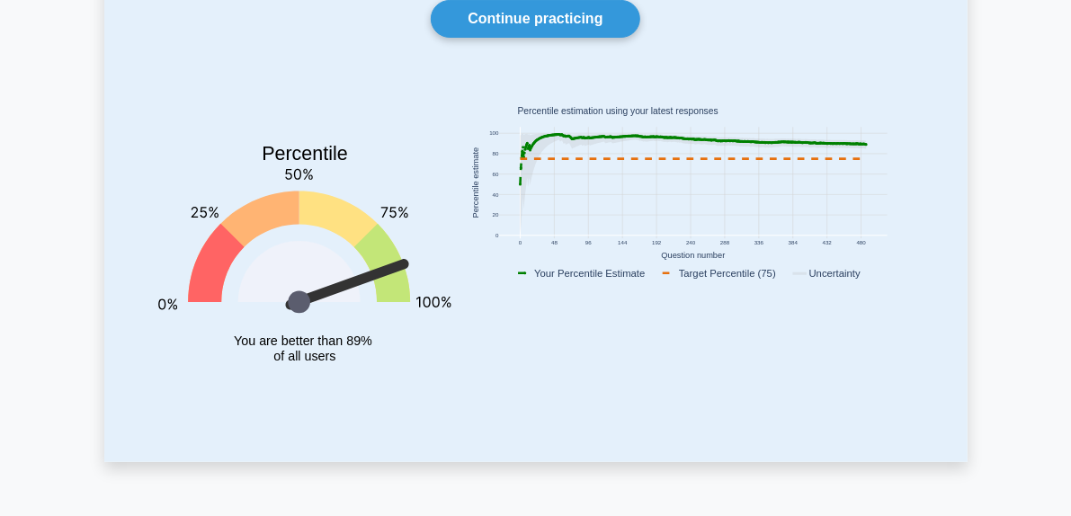
drag, startPoint x: 289, startPoint y: 280, endPoint x: 289, endPoint y: 256, distance: 23.4
click at [289, 256] on icon "Percentile You are better than 89% of all users" at bounding box center [304, 239] width 293 height 316
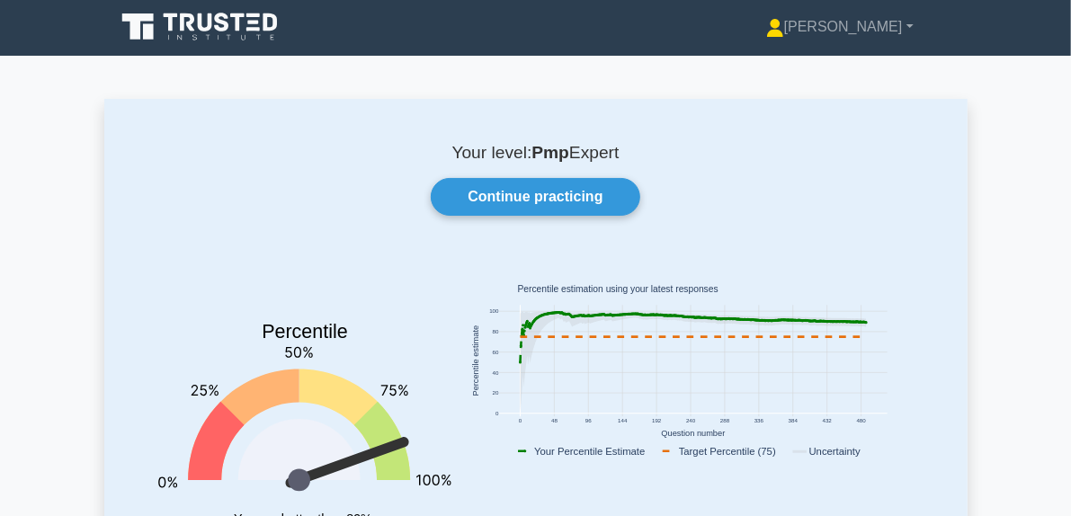
scroll to position [0, 0]
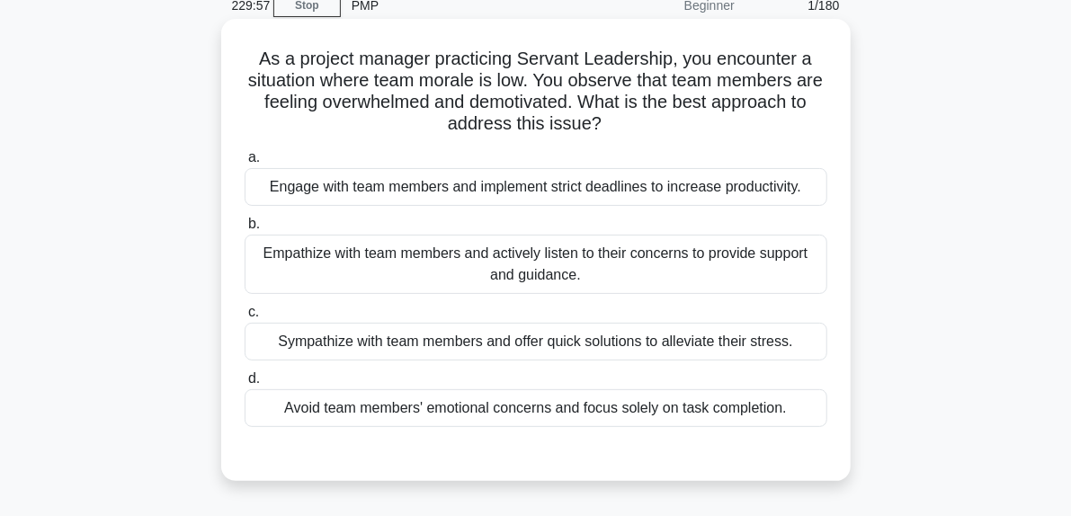
scroll to position [90, 0]
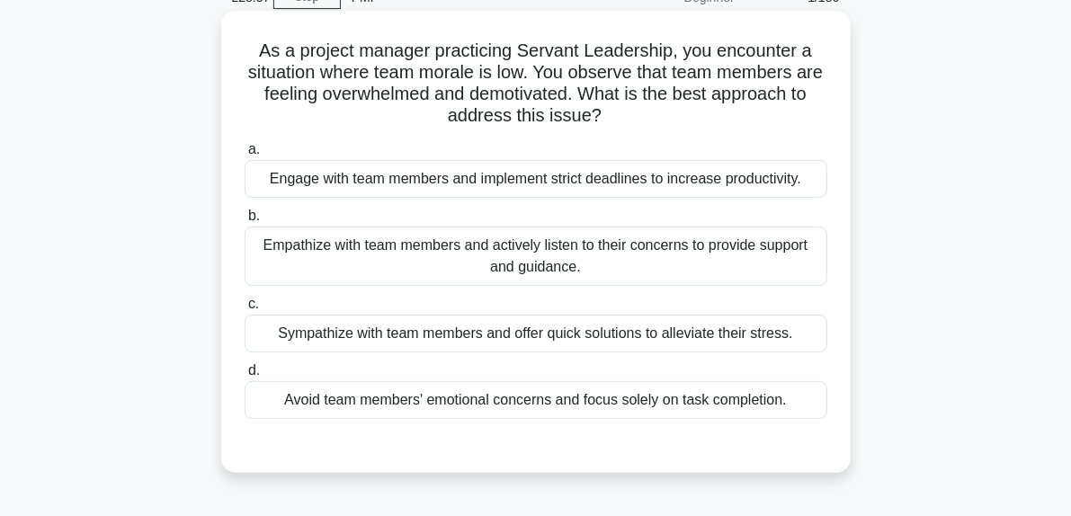
click at [413, 243] on div "Empathize with team members and actively listen to their concerns to provide su…" at bounding box center [536, 256] width 583 height 59
click at [245, 222] on input "b. Empathize with team members and actively listen to their concerns to provide…" at bounding box center [245, 216] width 0 height 12
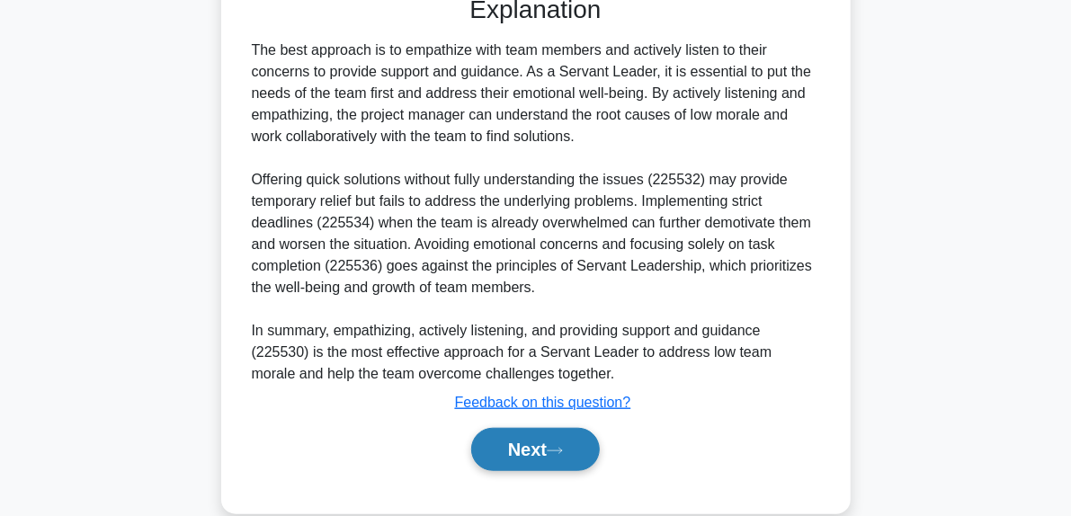
click at [547, 440] on button "Next" at bounding box center [535, 449] width 129 height 43
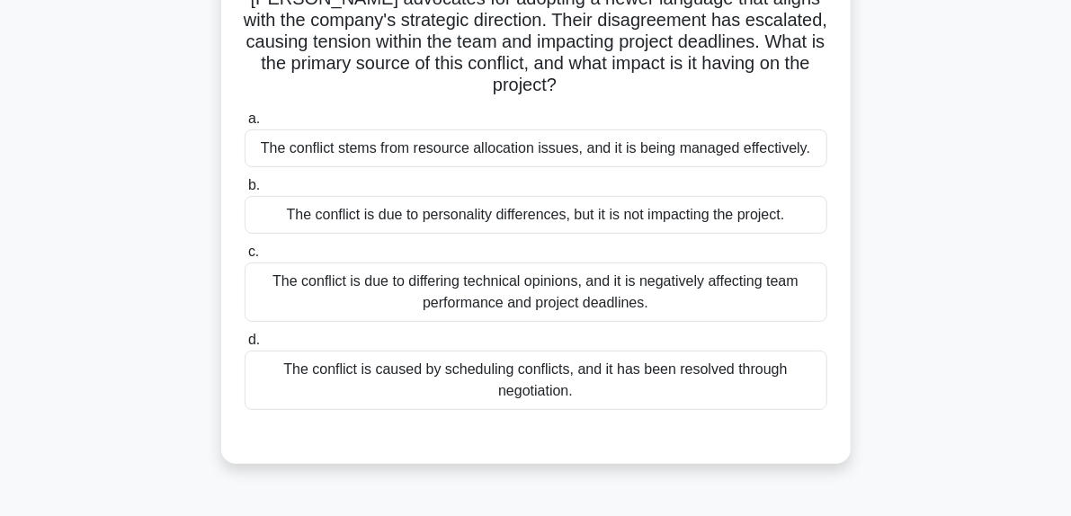
scroll to position [275, 0]
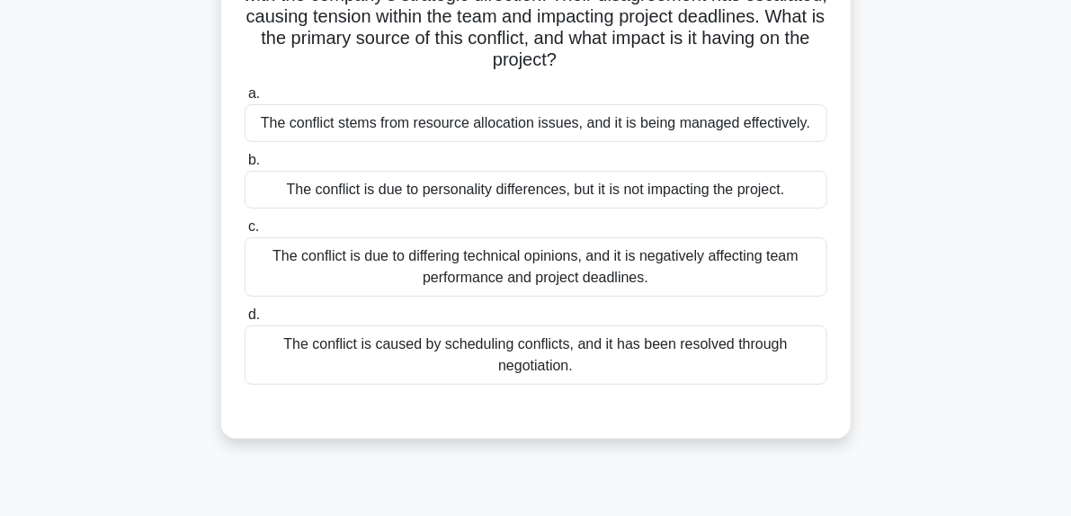
click at [750, 245] on div "The conflict is due to differing technical opinions, and it is negatively affec…" at bounding box center [536, 266] width 583 height 59
click at [245, 233] on input "c. The conflict is due to differing technical opinions, and it is negatively af…" at bounding box center [245, 227] width 0 height 12
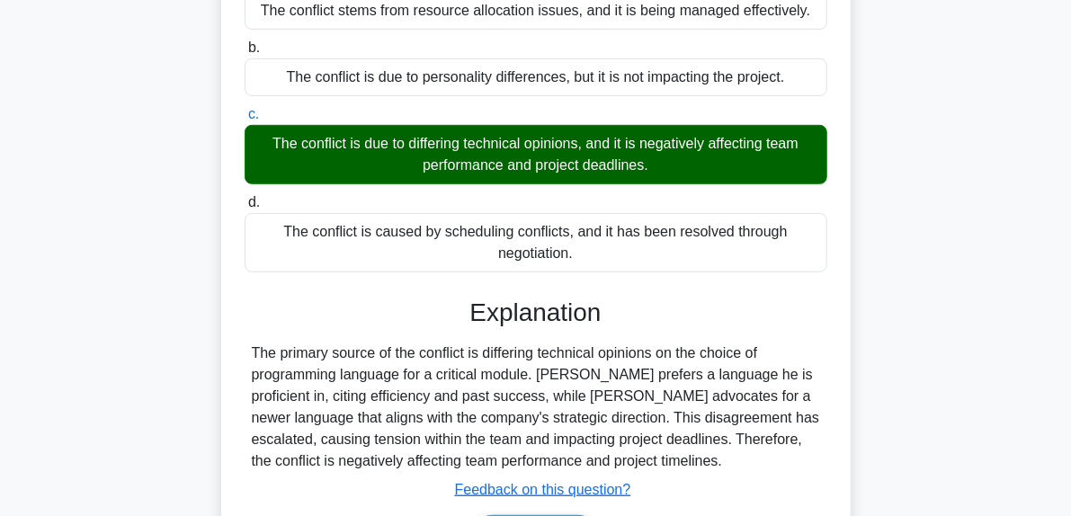
scroll to position [482, 0]
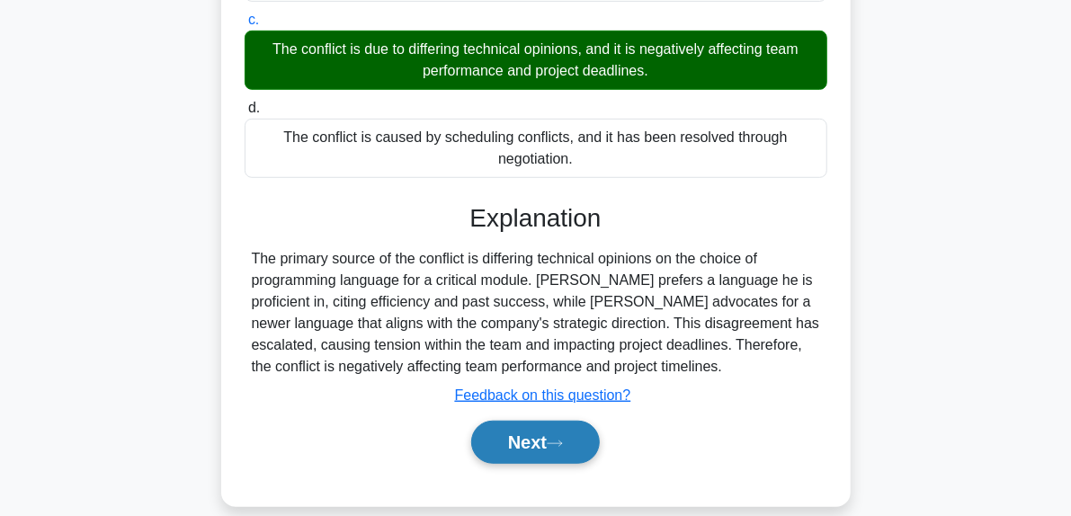
click at [588, 429] on button "Next" at bounding box center [535, 442] width 129 height 43
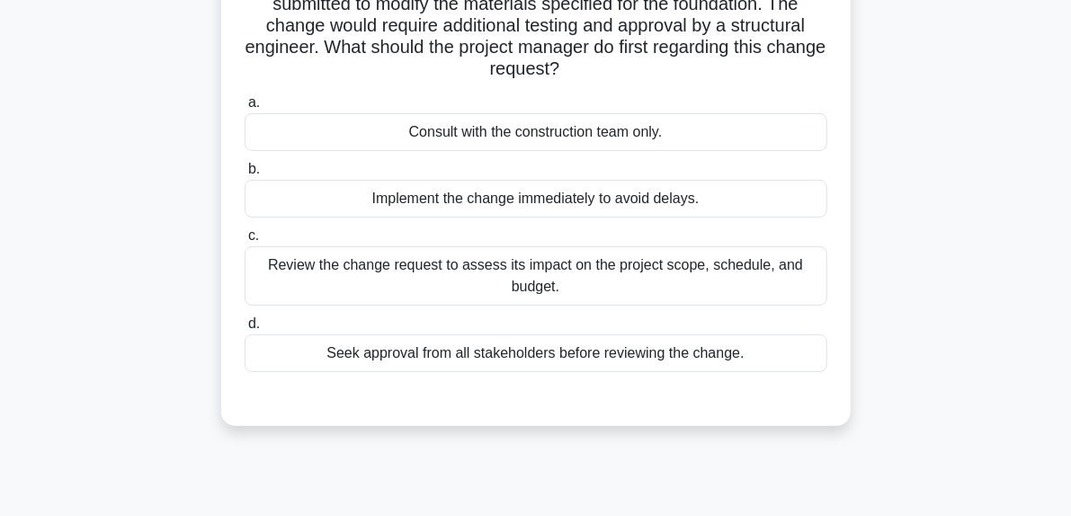
scroll to position [185, 0]
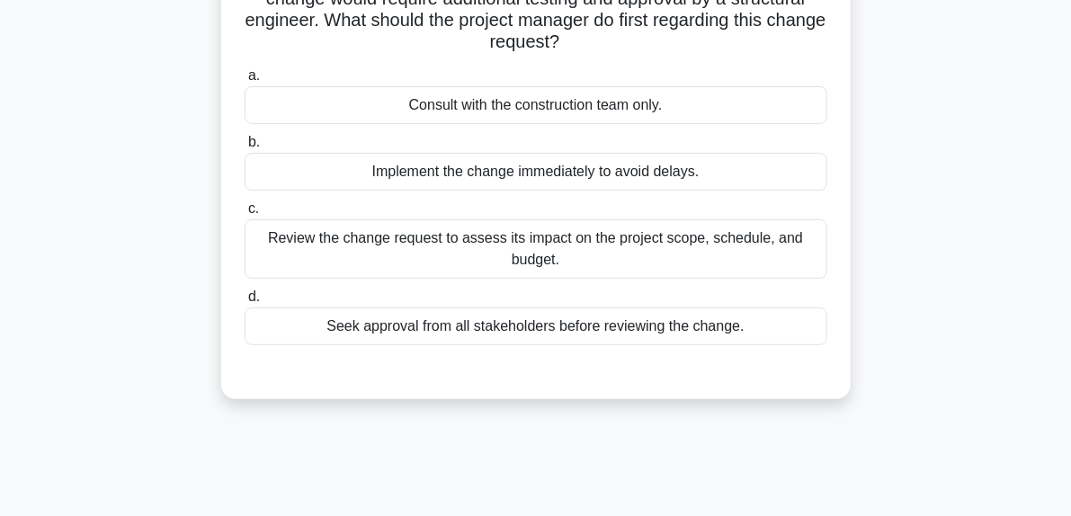
click at [645, 260] on div "Review the change request to assess its impact on the project scope, schedule, …" at bounding box center [536, 248] width 583 height 59
click at [245, 215] on input "c. Review the change request to assess its impact on the project scope, schedul…" at bounding box center [245, 209] width 0 height 12
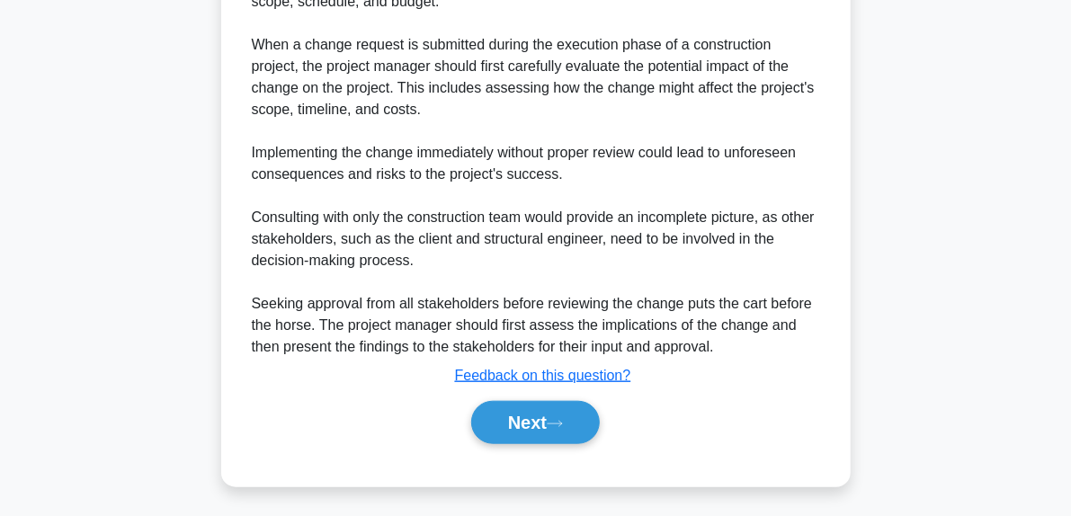
scroll to position [633, 0]
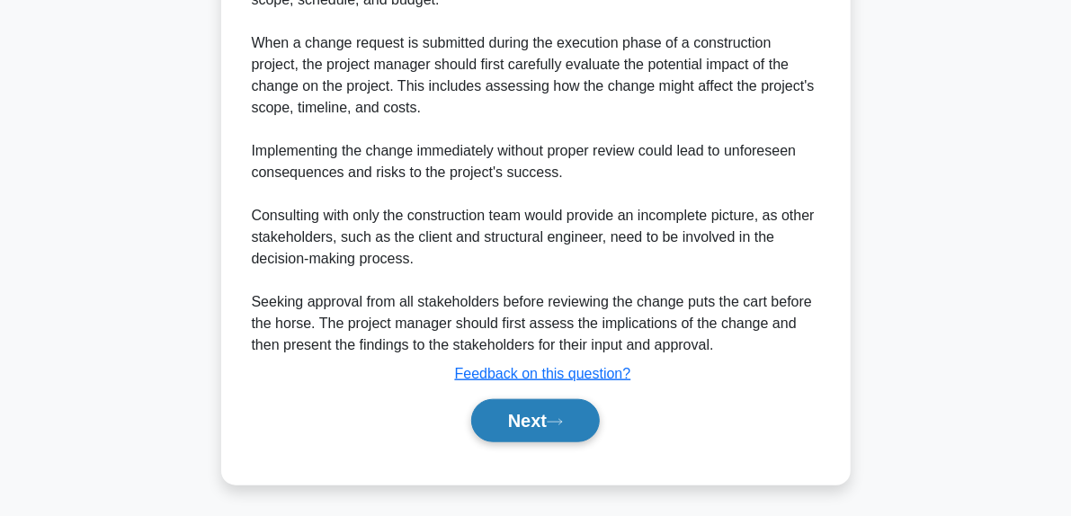
click at [588, 438] on button "Next" at bounding box center [535, 420] width 129 height 43
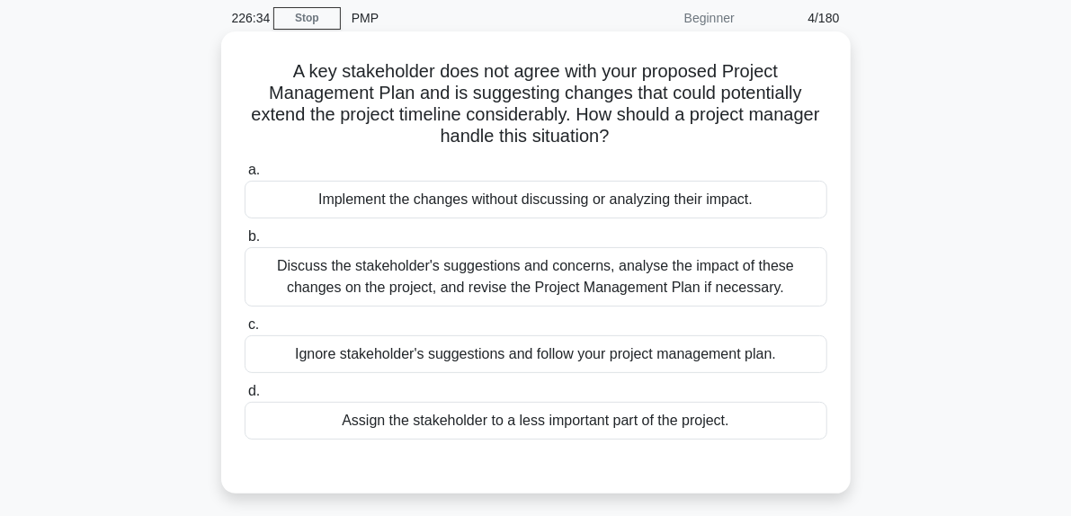
scroll to position [95, 0]
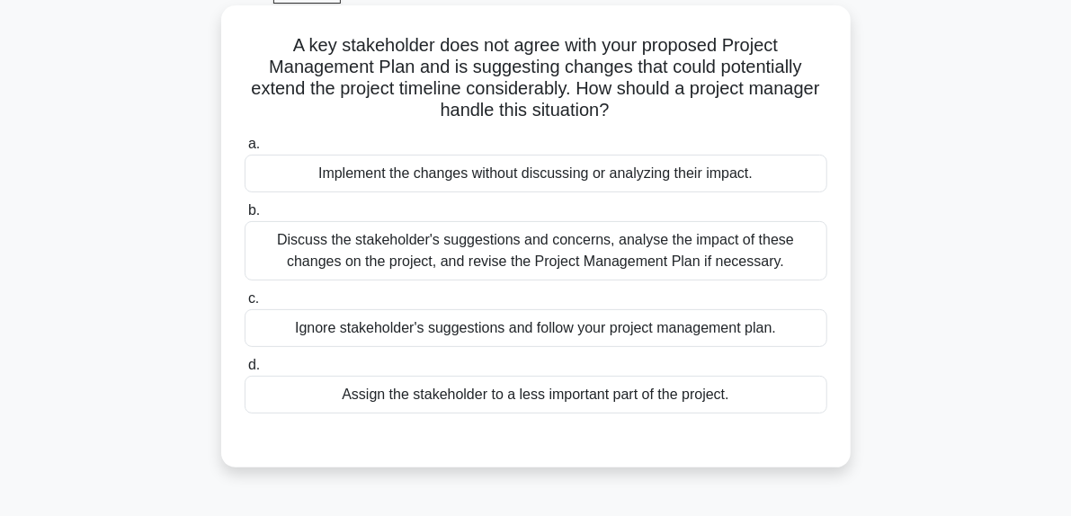
click at [525, 263] on div "Discuss the stakeholder's suggestions and concerns, analyse the impact of these…" at bounding box center [536, 250] width 583 height 59
click at [245, 217] on input "b. Discuss the stakeholder's suggestions and concerns, analyse the impact of th…" at bounding box center [245, 211] width 0 height 12
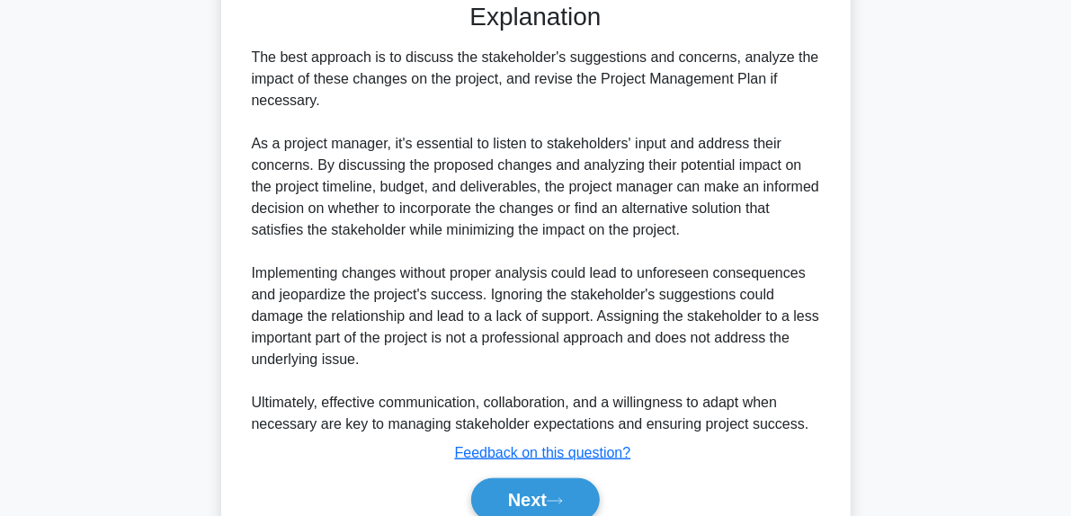
scroll to position [545, 0]
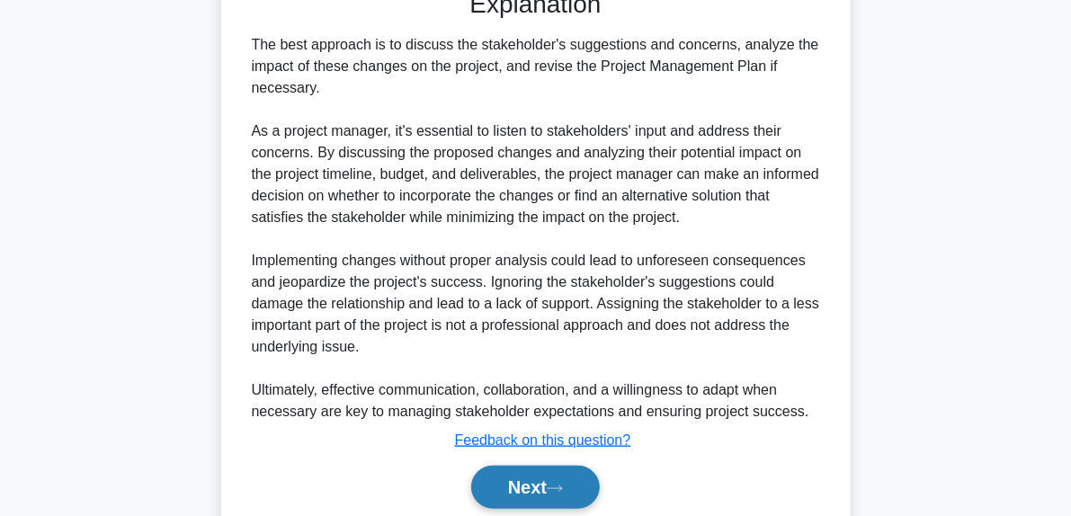
click at [579, 481] on button "Next" at bounding box center [535, 487] width 129 height 43
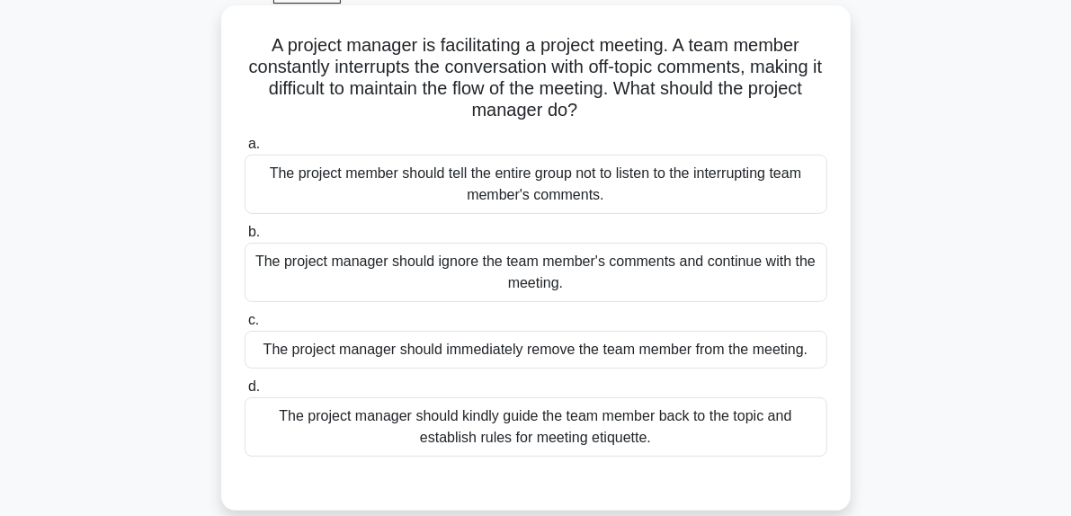
scroll to position [185, 0]
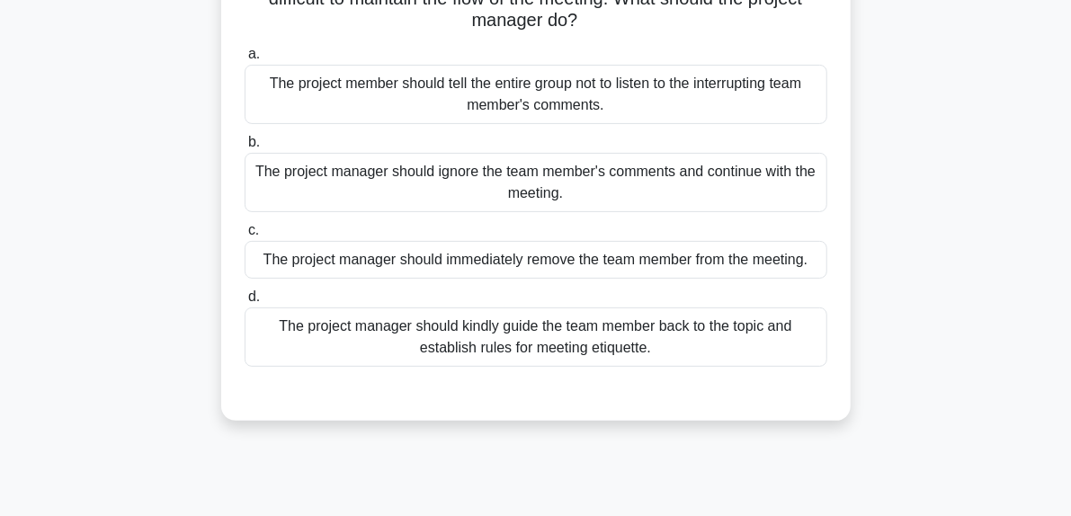
click at [647, 343] on div "The project manager should kindly guide the team member back to the topic and e…" at bounding box center [536, 336] width 583 height 59
click at [245, 303] on input "d. The project manager should kindly guide the team member back to the topic an…" at bounding box center [245, 297] width 0 height 12
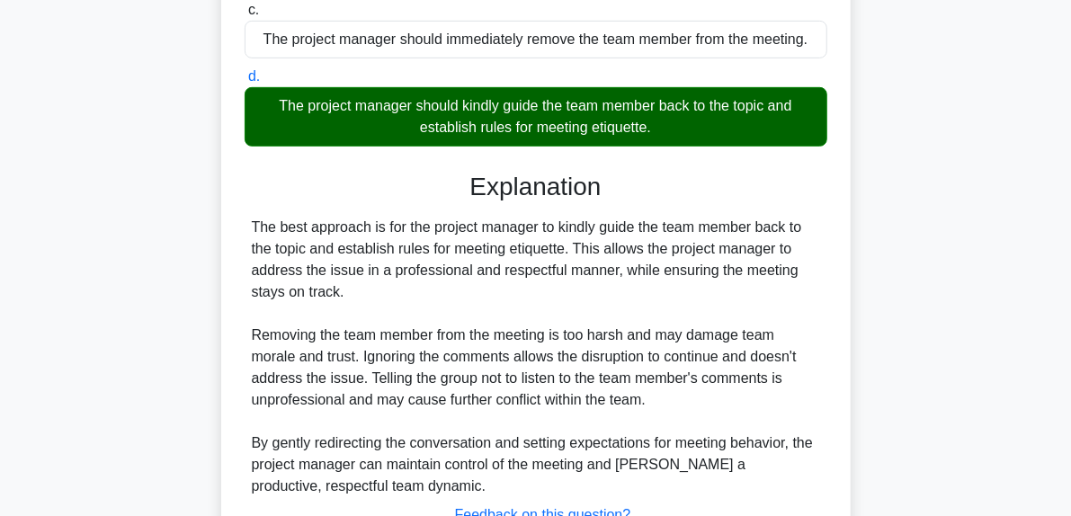
scroll to position [545, 0]
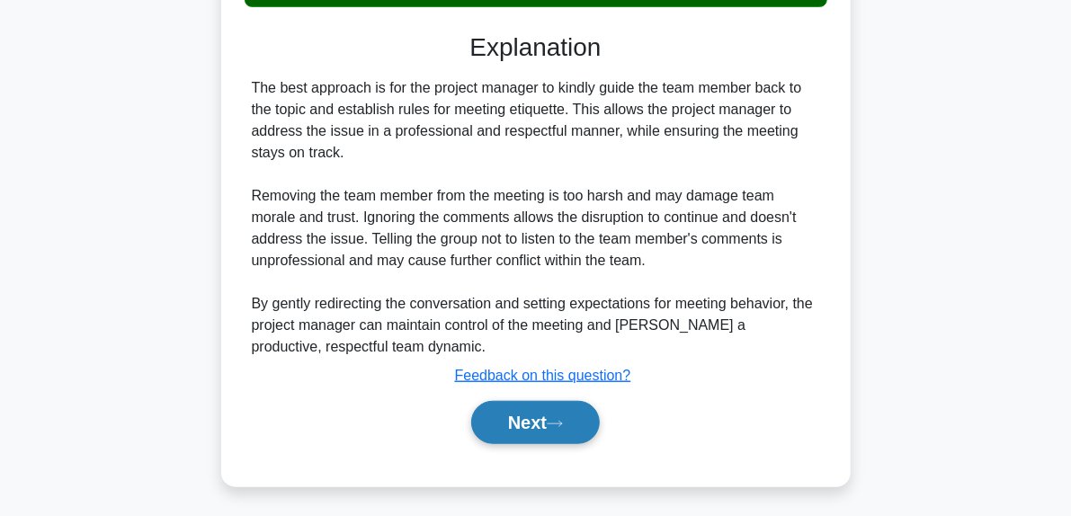
click at [600, 422] on button "Next" at bounding box center [535, 422] width 129 height 43
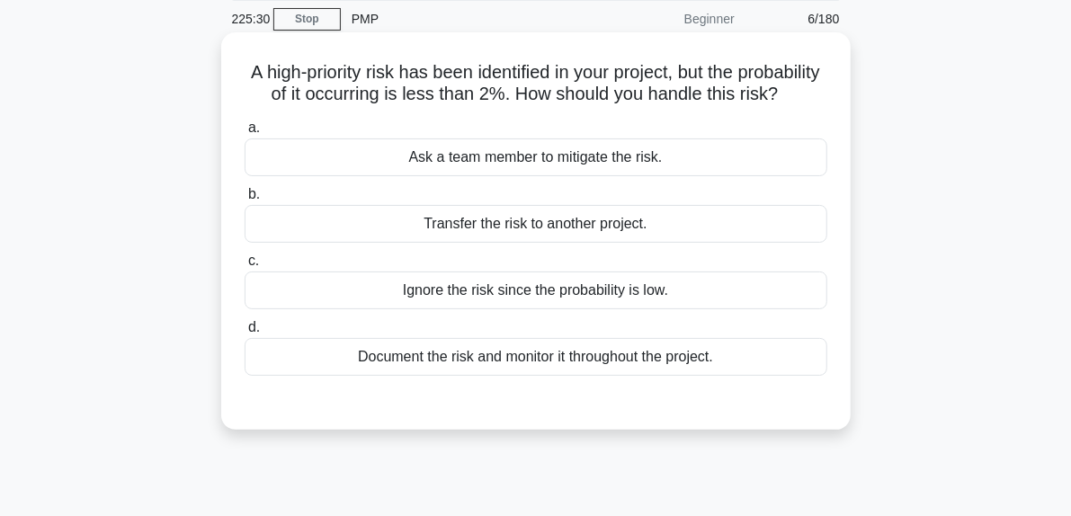
scroll to position [95, 0]
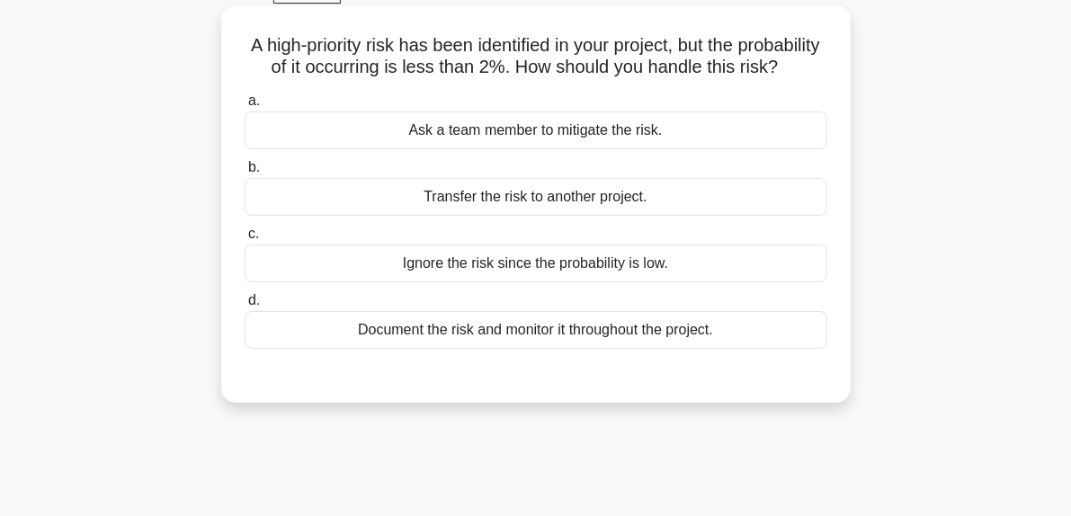
click at [610, 349] on div "Document the risk and monitor it throughout the project." at bounding box center [536, 330] width 583 height 38
click at [245, 307] on input "d. Document the risk and monitor it throughout the project." at bounding box center [245, 301] width 0 height 12
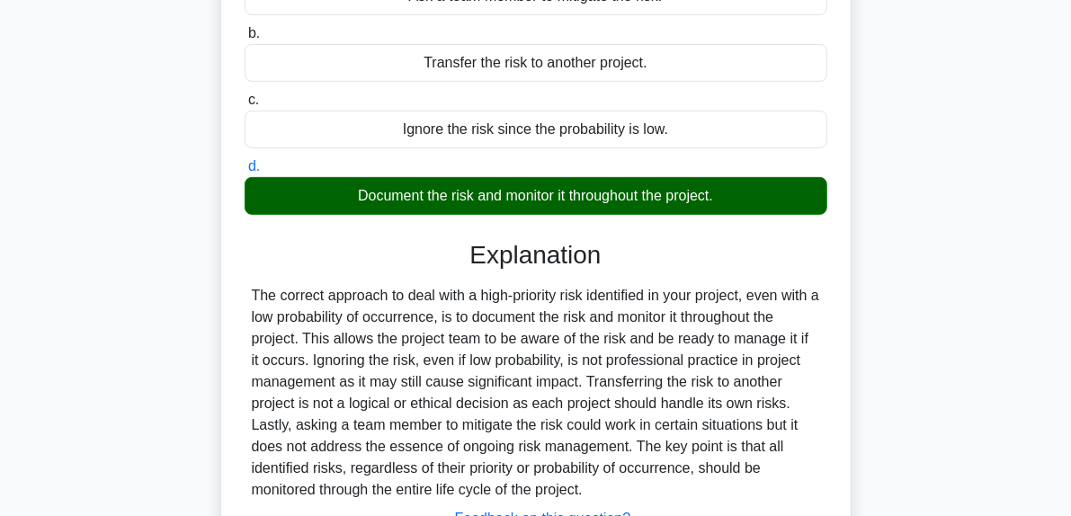
scroll to position [455, 0]
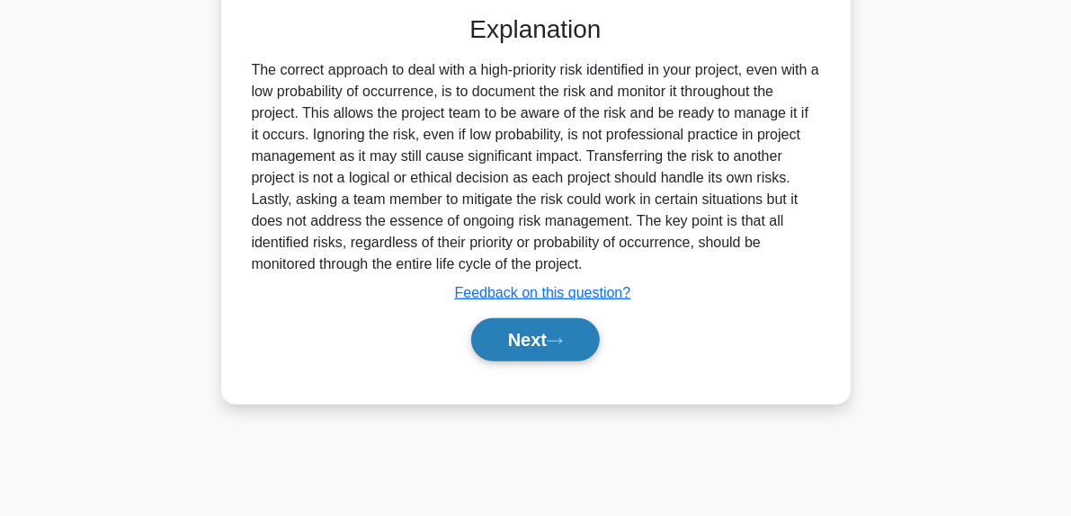
click at [584, 361] on button "Next" at bounding box center [535, 339] width 129 height 43
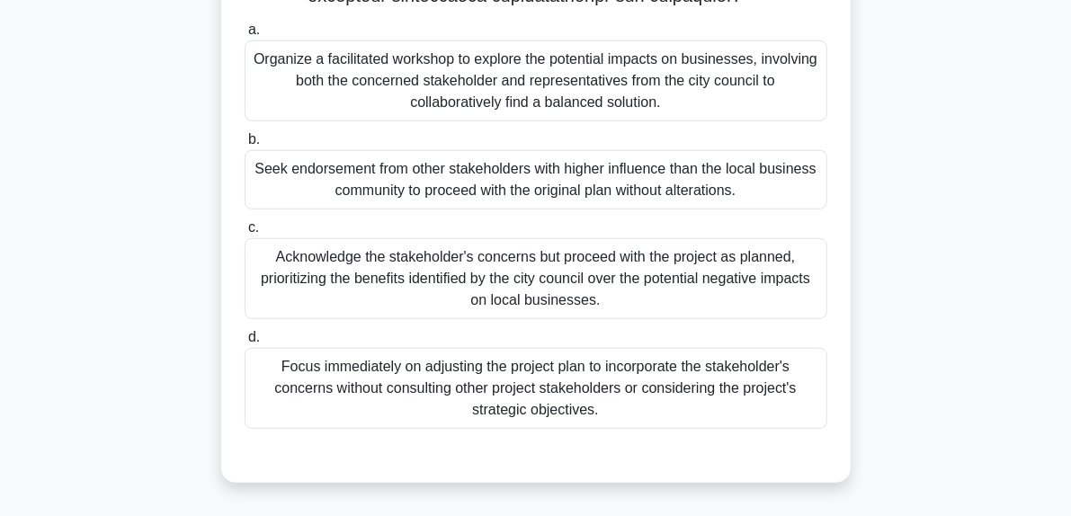
scroll to position [511, 0]
click at [458, 113] on div "Organize a facilitated workshop to explore the potential impacts on businesses,…" at bounding box center [536, 80] width 583 height 81
click at [245, 36] on input "a. Organize a facilitated workshop to explore the potential impacts on business…" at bounding box center [245, 30] width 0 height 12
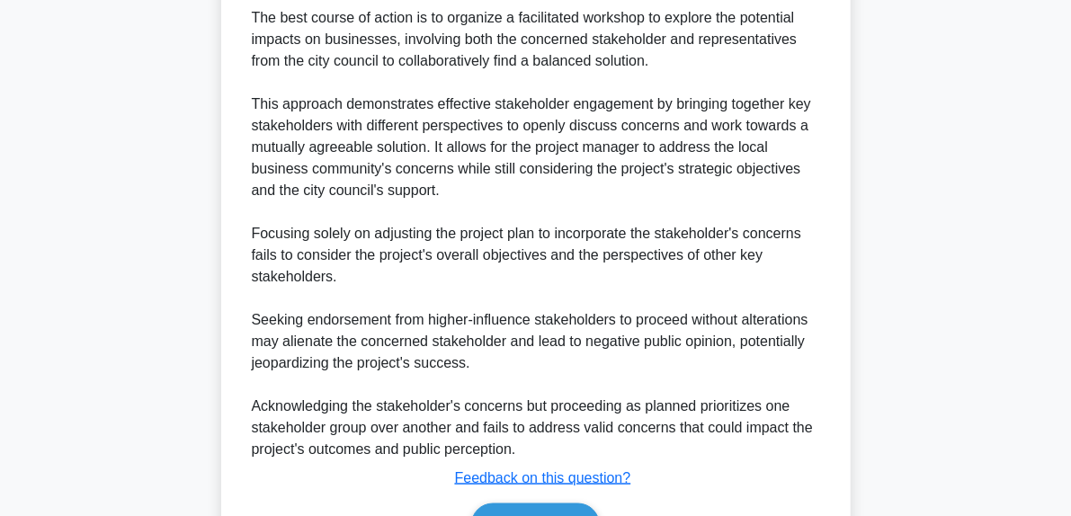
scroll to position [1050, 0]
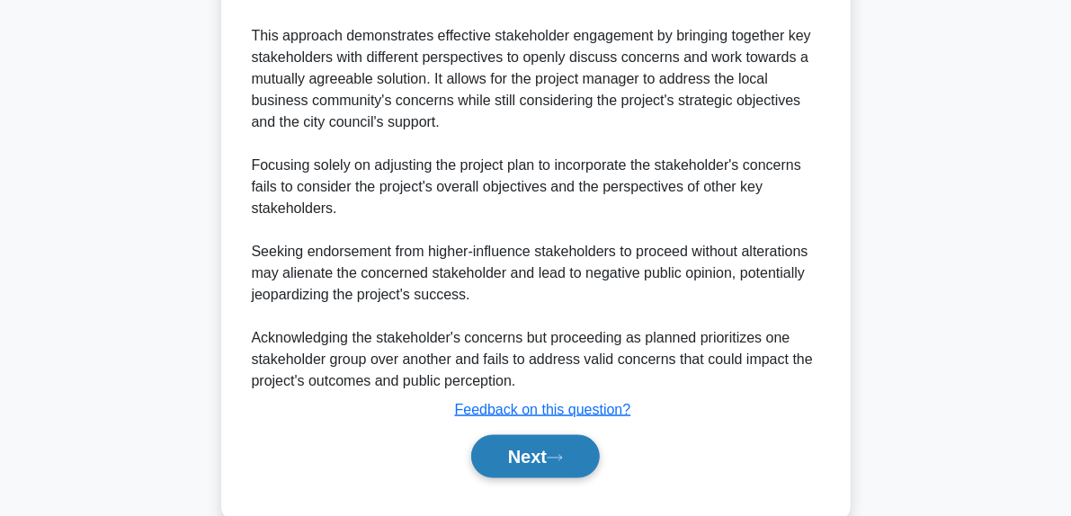
click at [562, 463] on icon at bounding box center [555, 458] width 16 height 10
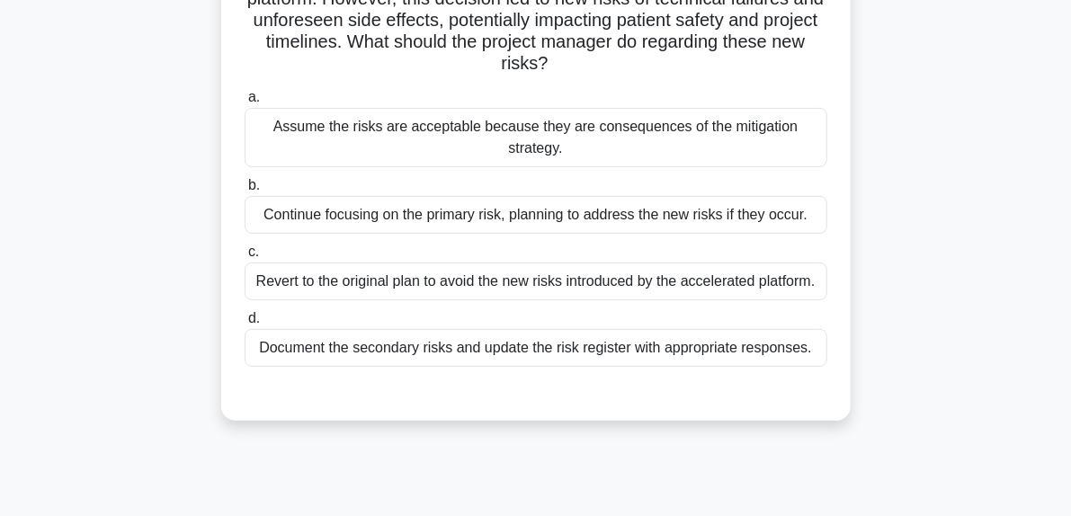
scroll to position [275, 0]
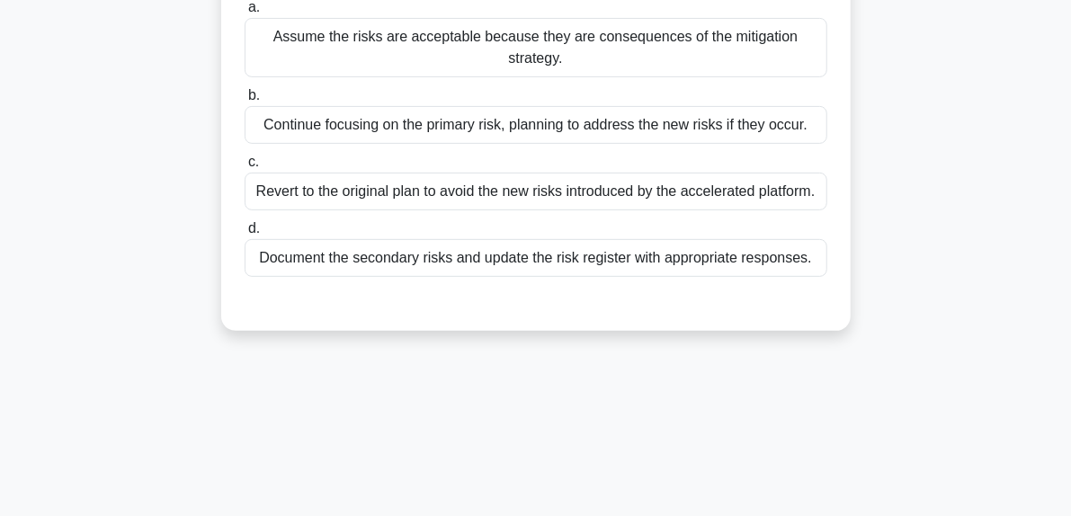
click at [581, 254] on div "Document the secondary risks and update the risk register with appropriate resp…" at bounding box center [536, 258] width 583 height 38
click at [245, 235] on input "d. Document the secondary risks and update the risk register with appropriate r…" at bounding box center [245, 229] width 0 height 12
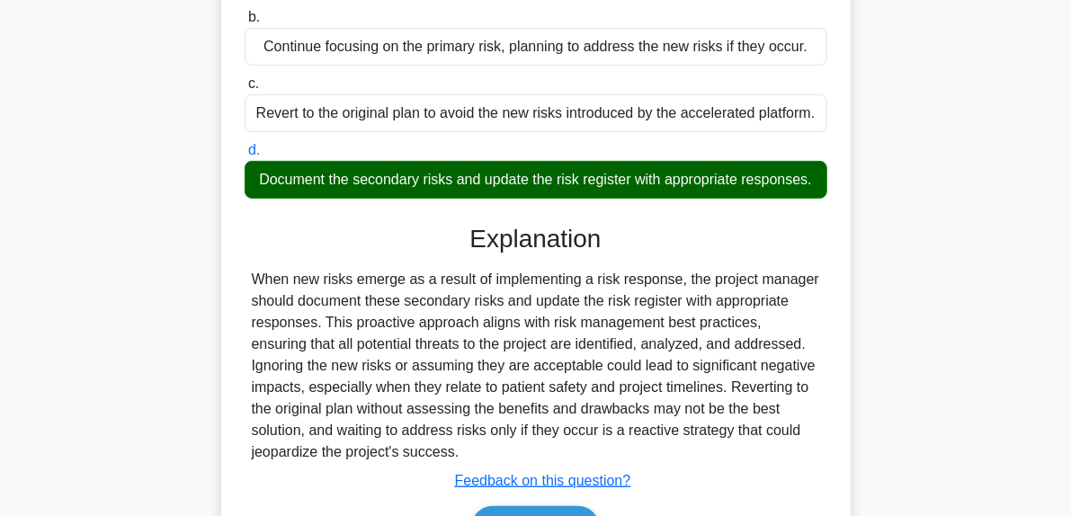
scroll to position [460, 0]
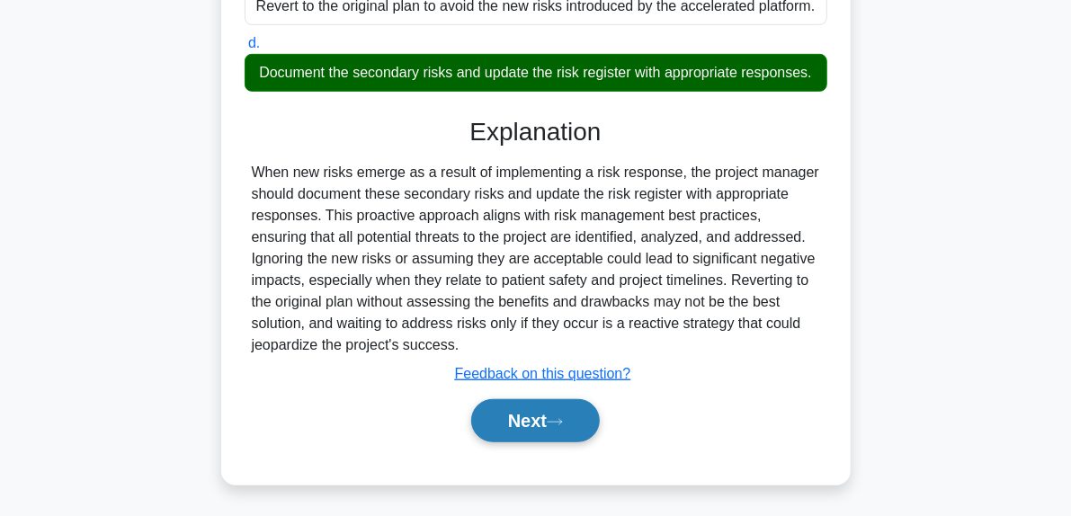
click at [568, 441] on div "Next" at bounding box center [536, 421] width 583 height 58
click at [563, 419] on icon at bounding box center [555, 422] width 16 height 10
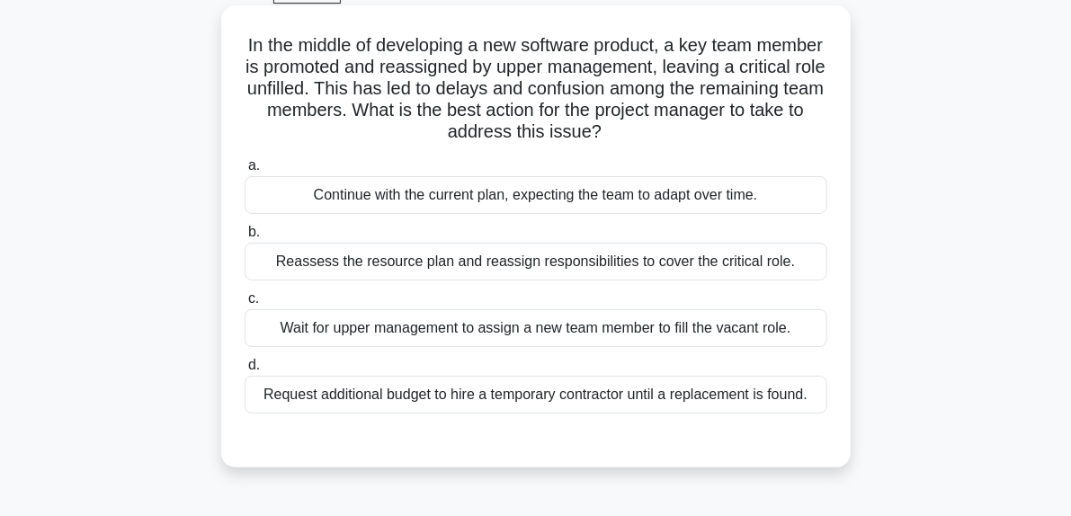
scroll to position [185, 0]
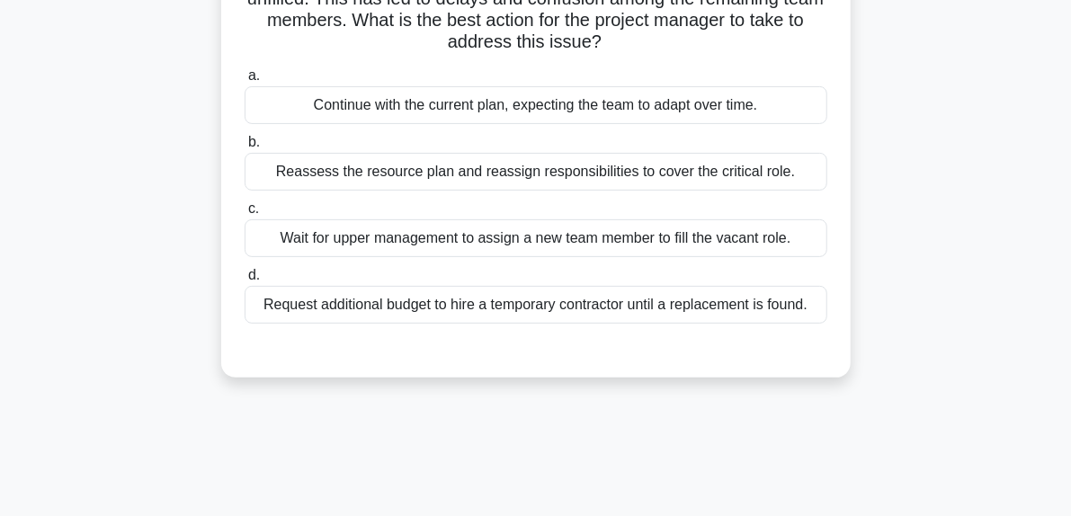
click at [480, 180] on div "Reassess the resource plan and reassign responsibilities to cover the critical …" at bounding box center [536, 172] width 583 height 38
click at [245, 148] on input "b. Reassess the resource plan and reassign responsibilities to cover the critic…" at bounding box center [245, 143] width 0 height 12
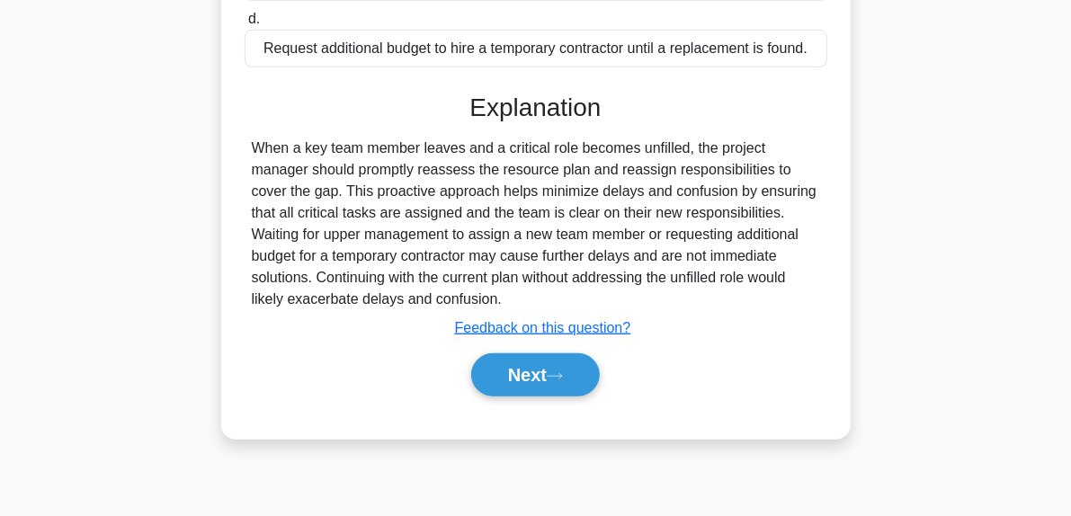
scroll to position [455, 0]
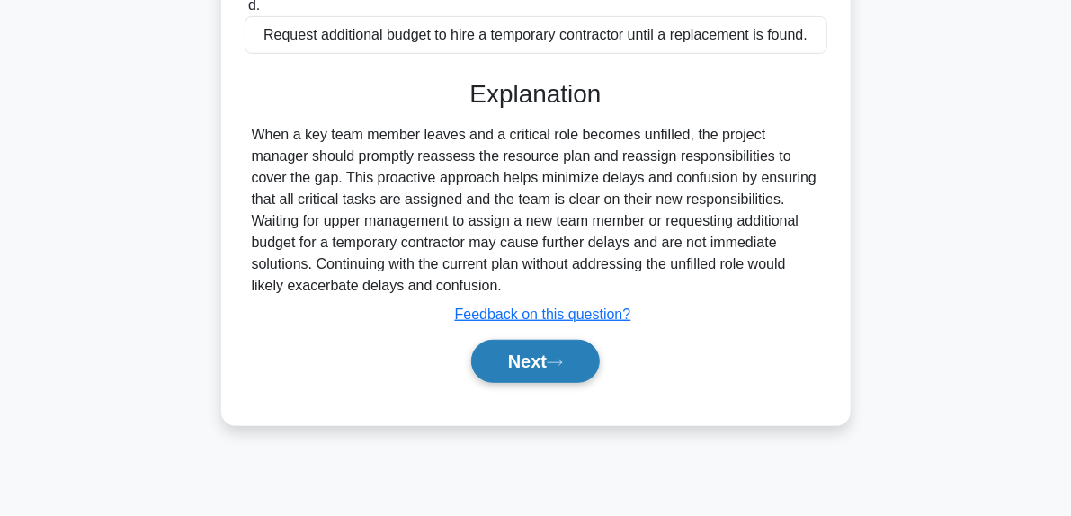
click at [568, 378] on button "Next" at bounding box center [535, 361] width 129 height 43
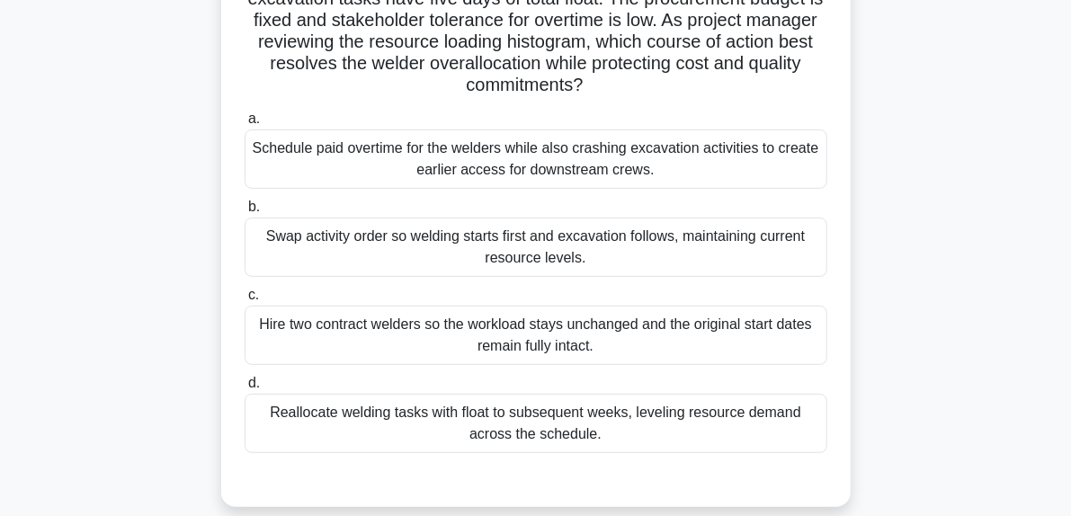
scroll to position [275, 0]
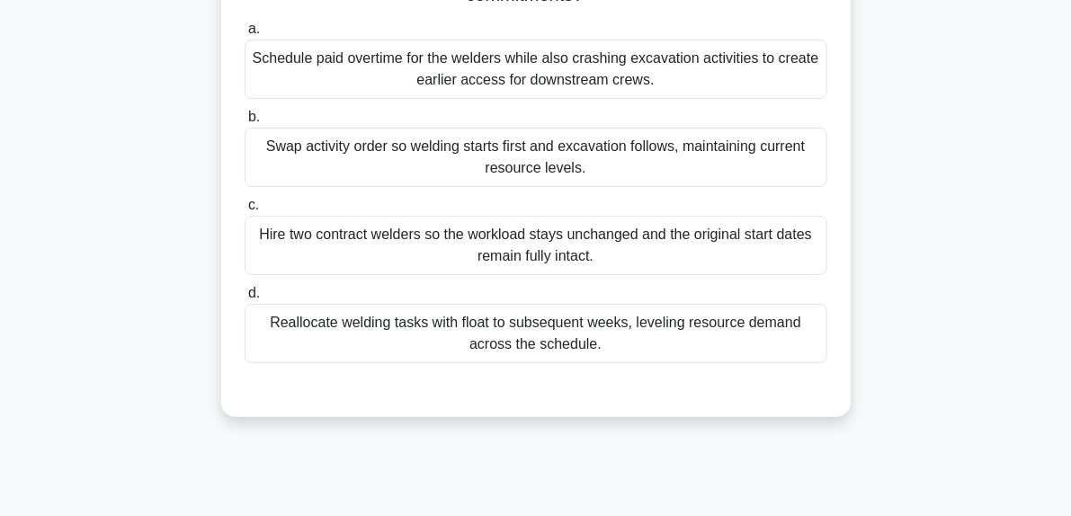
click at [525, 333] on div "Reallocate welding tasks with float to subsequent weeks, leveling resource dema…" at bounding box center [536, 333] width 583 height 59
click at [245, 299] on input "d. Reallocate welding tasks with float to subsequent weeks, leveling resource d…" at bounding box center [245, 294] width 0 height 12
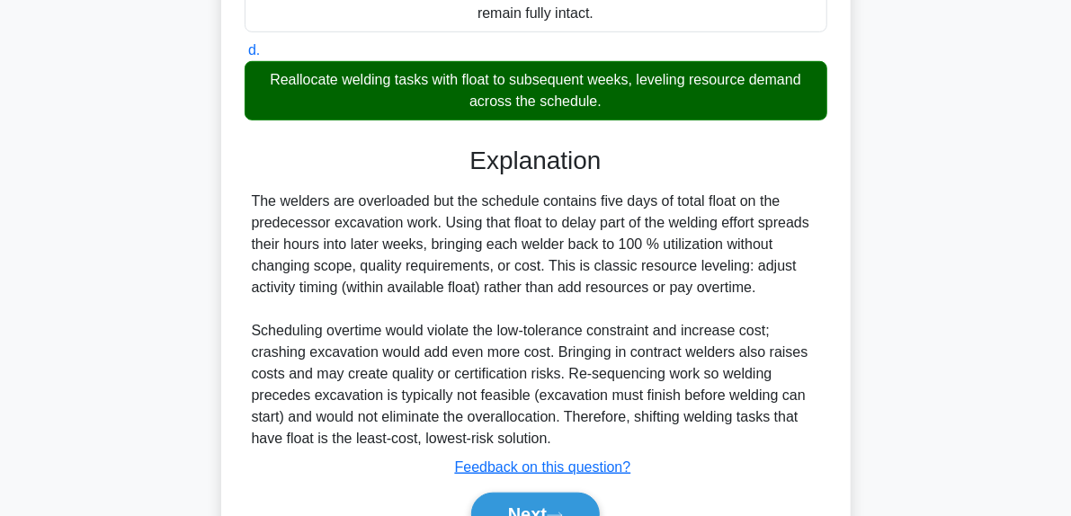
scroll to position [545, 0]
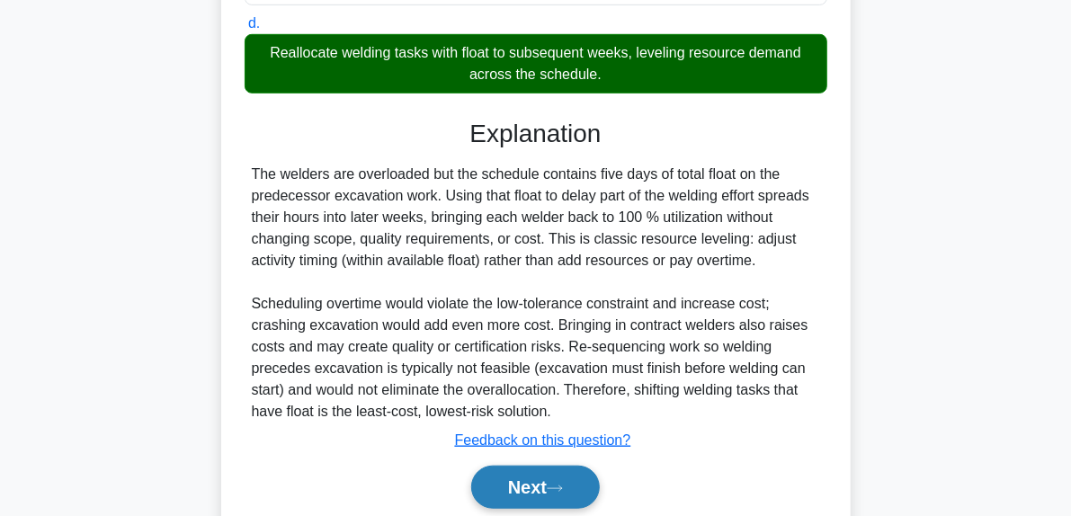
click at [588, 497] on button "Next" at bounding box center [535, 487] width 129 height 43
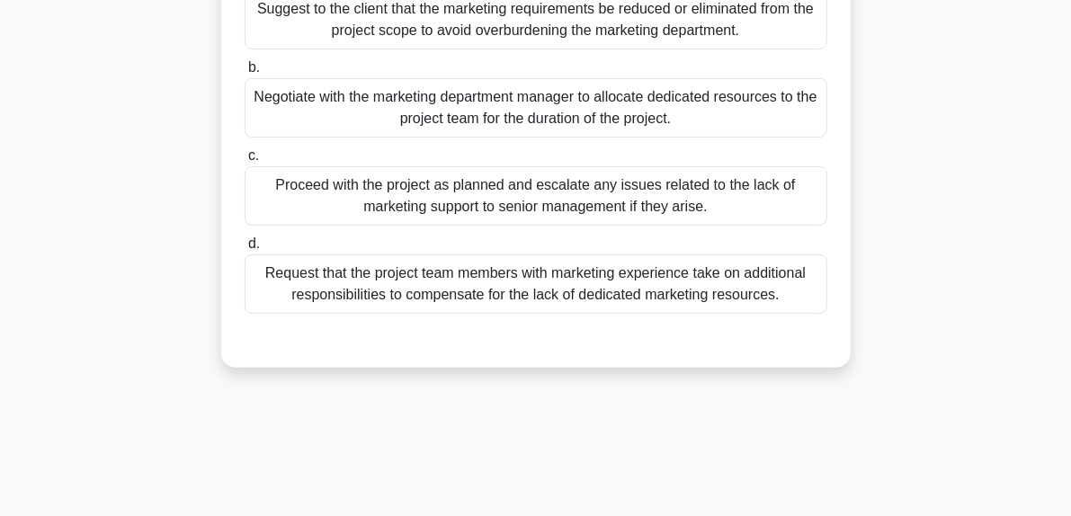
scroll to position [275, 0]
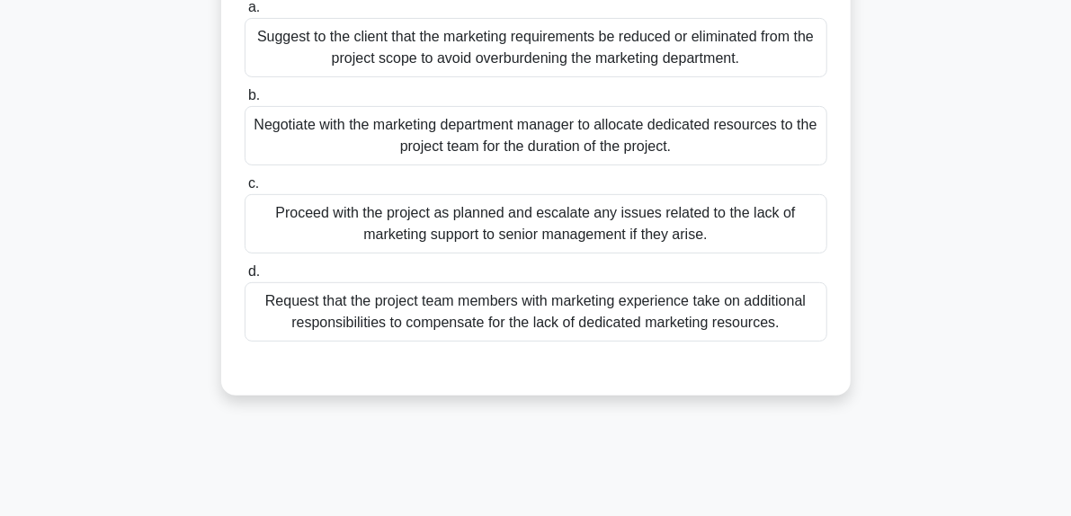
click at [369, 165] on div "Negotiate with the marketing department manager to allocate dedicated resources…" at bounding box center [536, 135] width 583 height 59
click at [245, 102] on input "b. Negotiate with the marketing department manager to allocate dedicated resour…" at bounding box center [245, 96] width 0 height 12
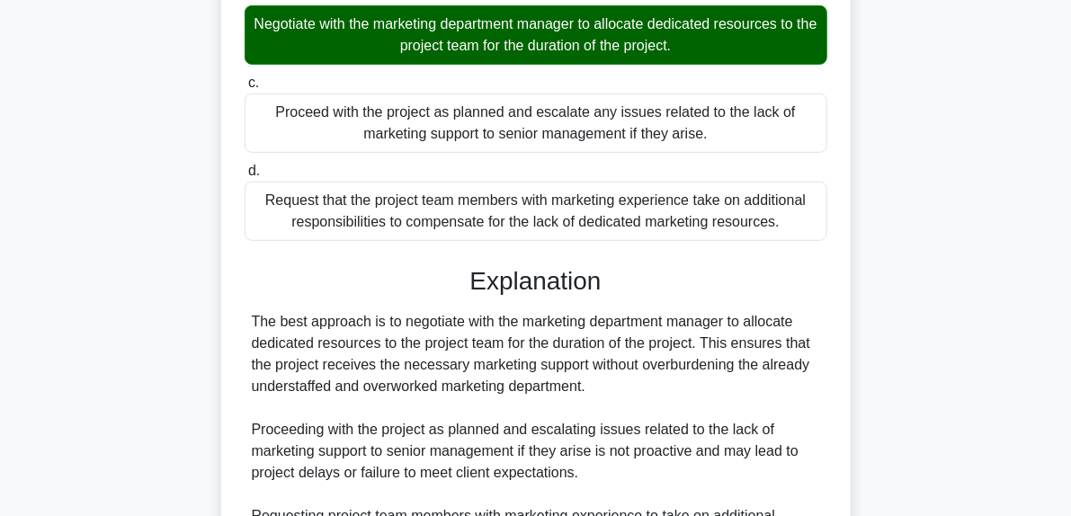
scroll to position [635, 0]
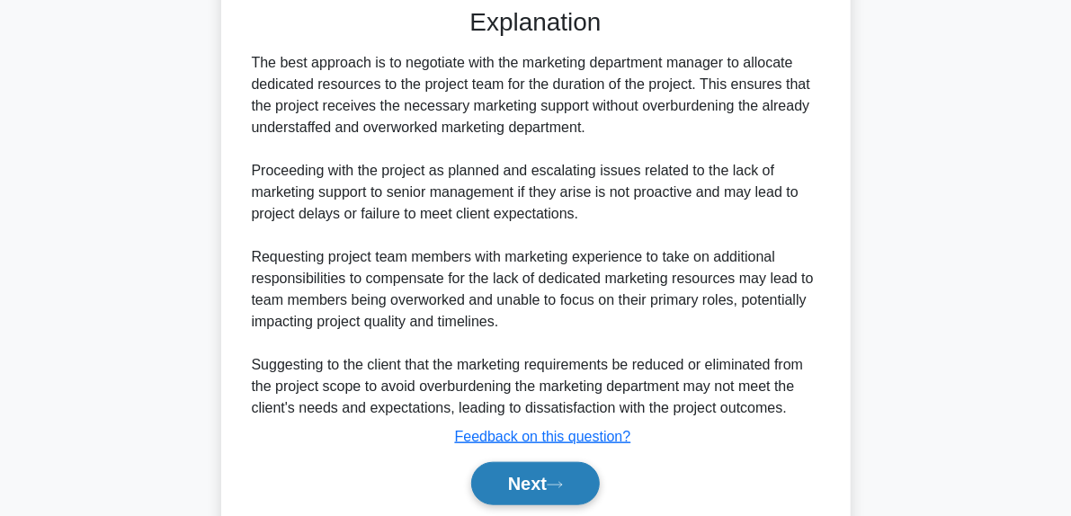
click at [600, 502] on button "Next" at bounding box center [535, 483] width 129 height 43
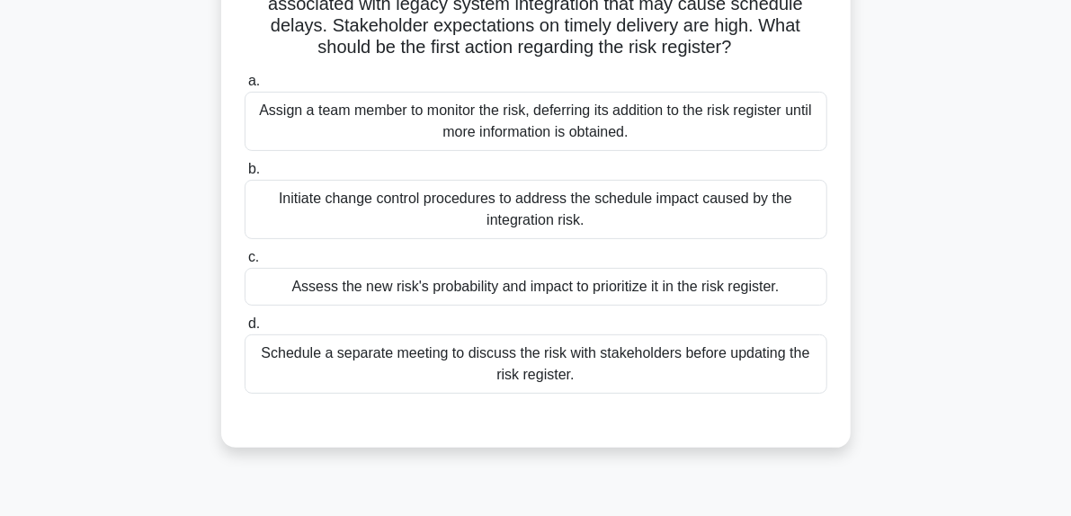
scroll to position [185, 0]
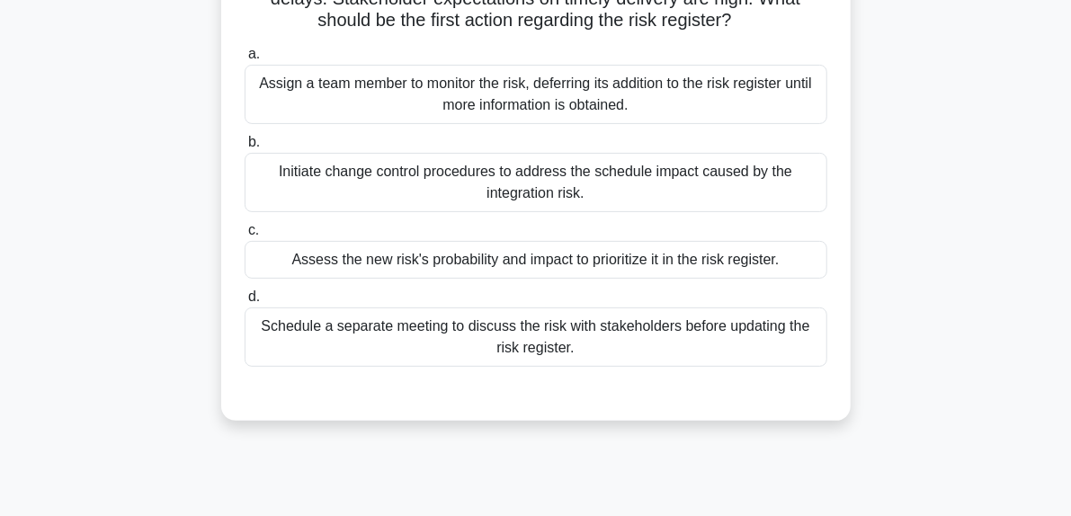
click at [535, 267] on div "Assess the new risk's probability and impact to prioritize it in the risk regis…" at bounding box center [536, 260] width 583 height 38
click at [245, 236] on input "c. Assess the new risk's probability and impact to prioritize it in the risk re…" at bounding box center [245, 231] width 0 height 12
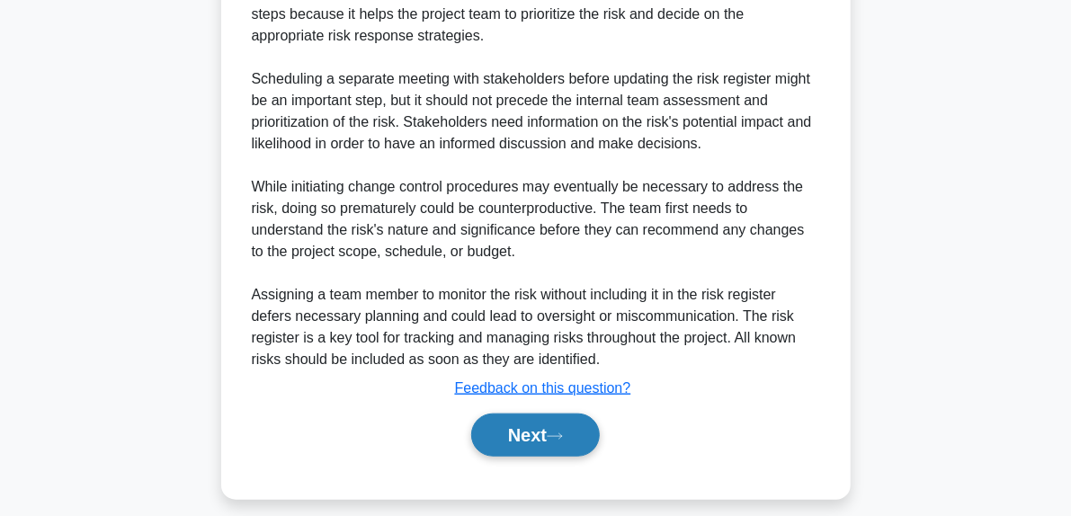
scroll to position [676, 0]
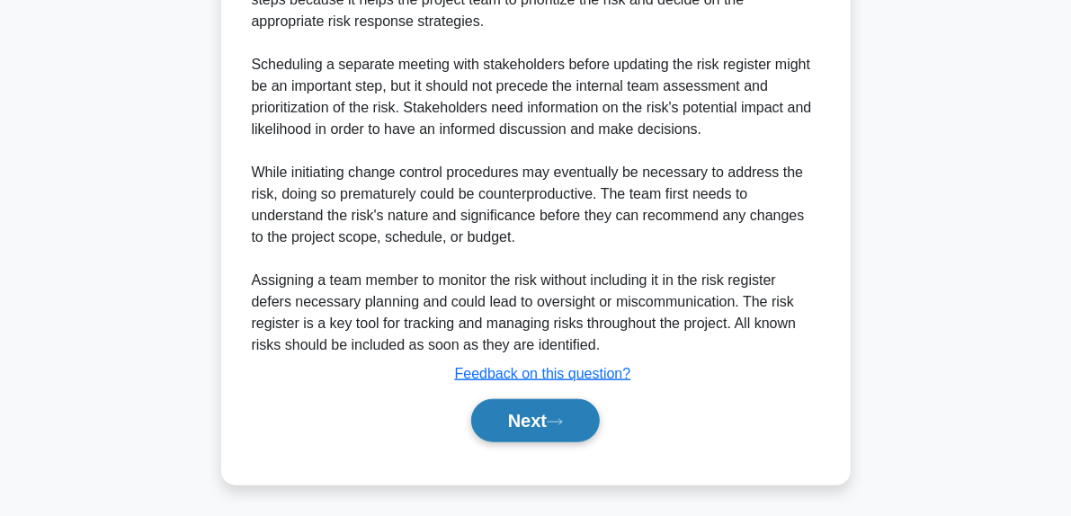
click at [599, 430] on button "Next" at bounding box center [535, 420] width 129 height 43
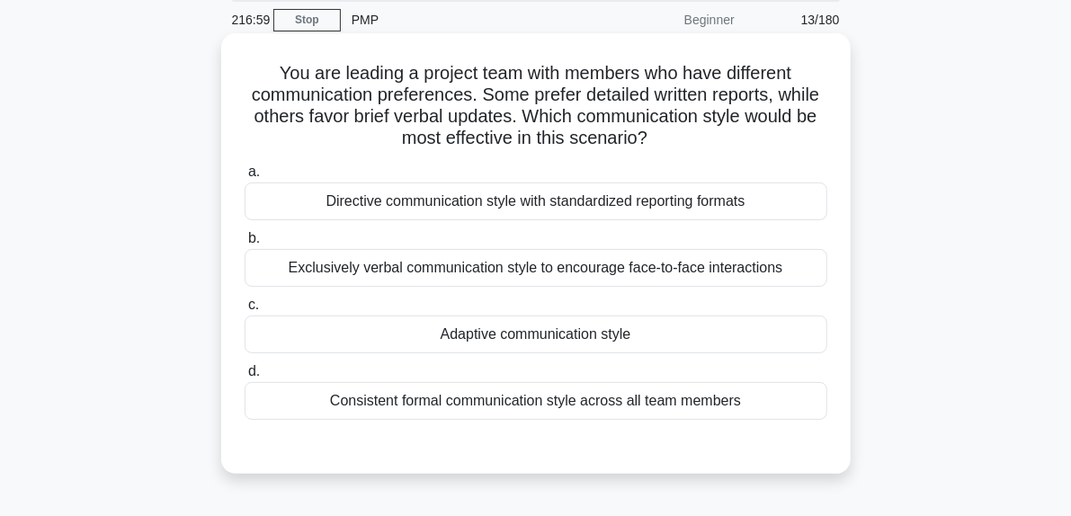
scroll to position [95, 0]
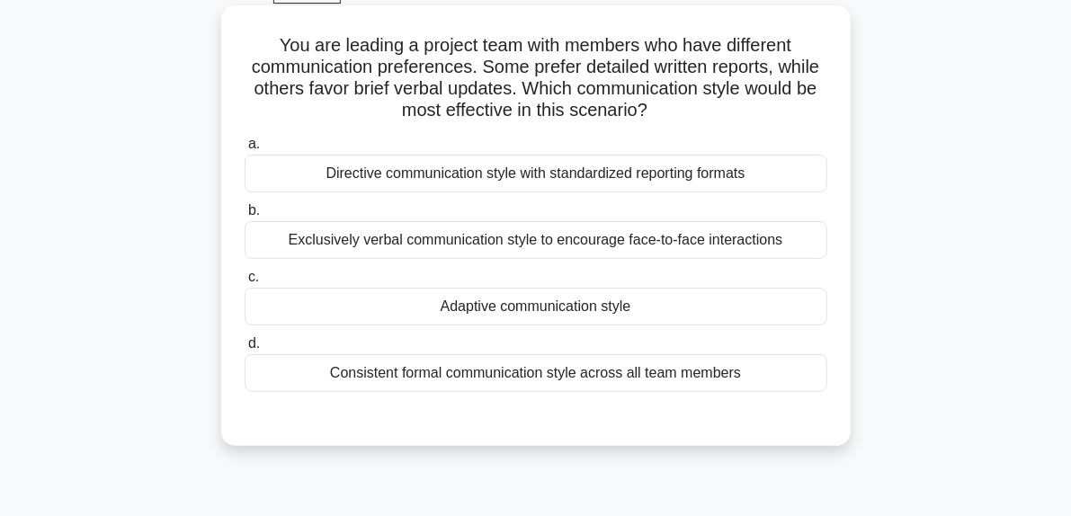
click at [581, 309] on div "Adaptive communication style" at bounding box center [536, 307] width 583 height 38
click at [245, 283] on input "c. Adaptive communication style" at bounding box center [245, 277] width 0 height 12
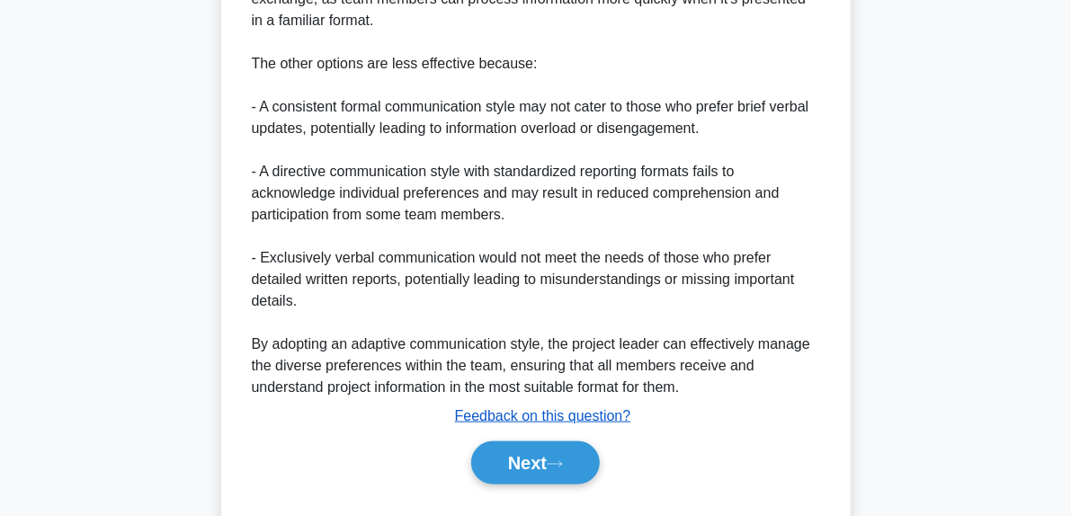
scroll to position [1000, 0]
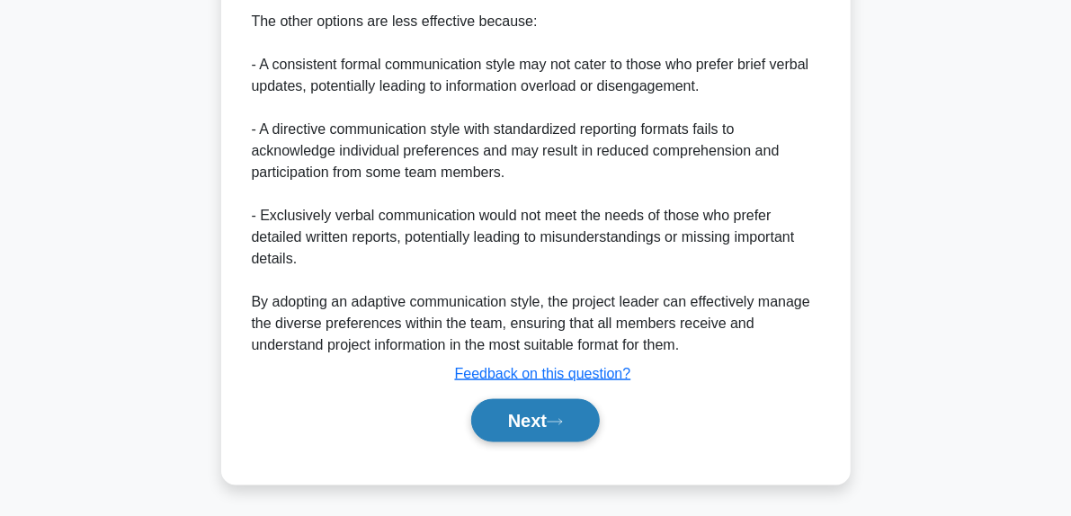
click at [572, 414] on button "Next" at bounding box center [535, 420] width 129 height 43
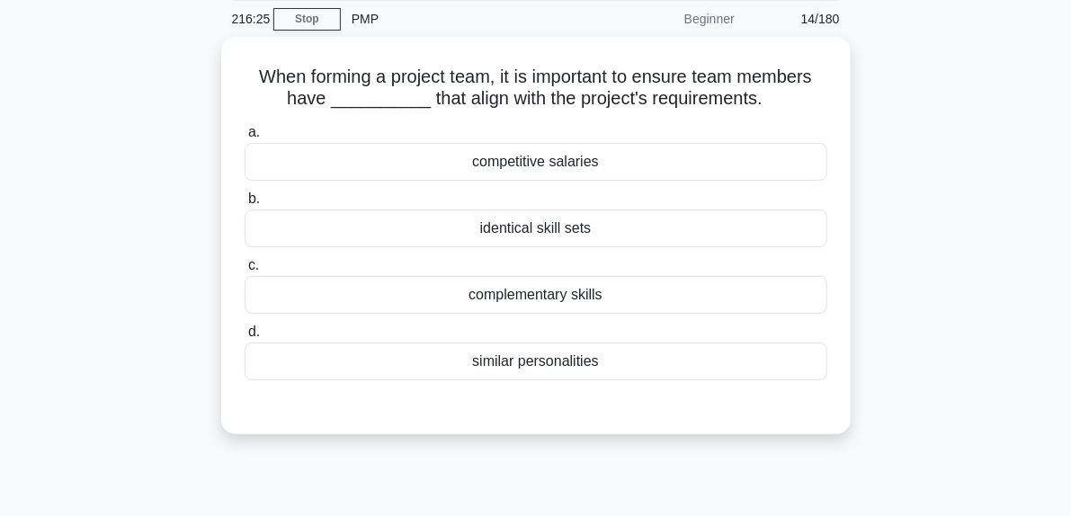
scroll to position [95, 0]
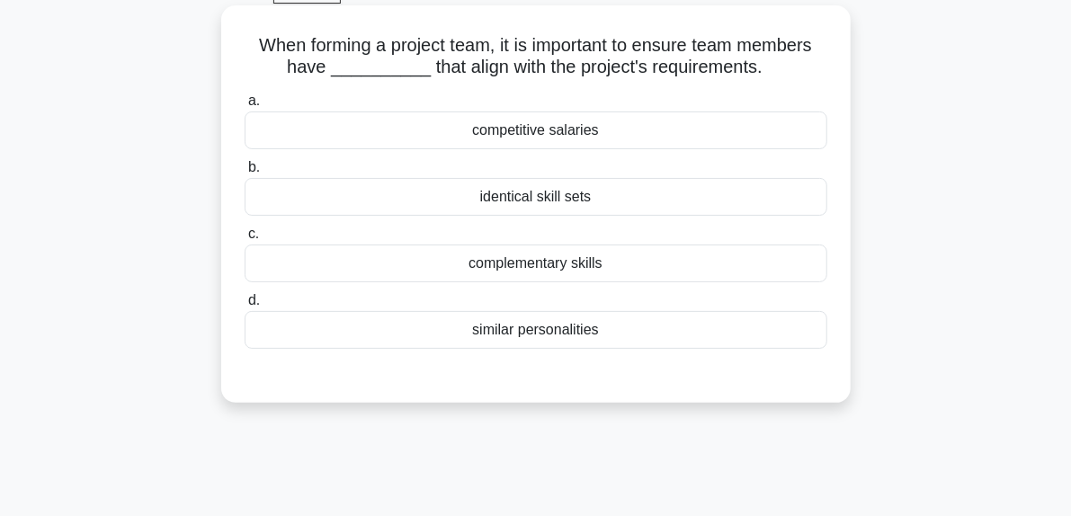
click at [563, 263] on div "complementary skills" at bounding box center [536, 264] width 583 height 38
click at [245, 240] on input "c. complementary skills" at bounding box center [245, 234] width 0 height 12
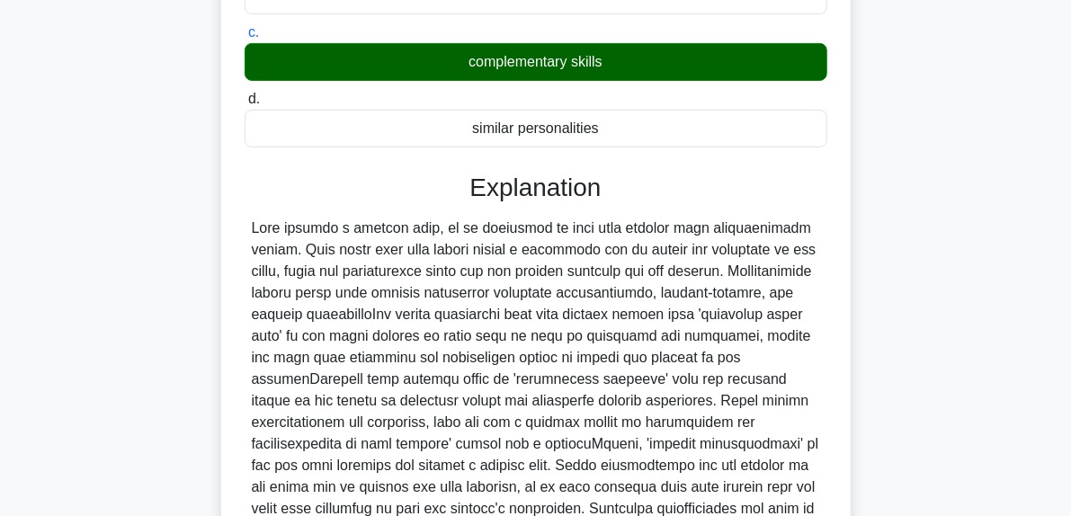
scroll to position [482, 0]
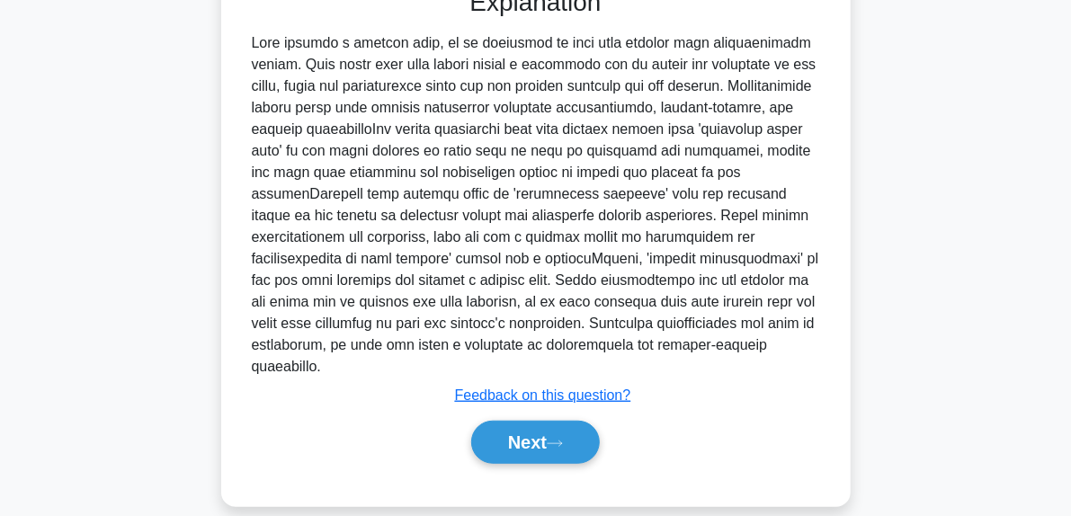
click at [565, 414] on div "Next" at bounding box center [536, 443] width 583 height 58
click at [570, 436] on button "Next" at bounding box center [535, 442] width 129 height 43
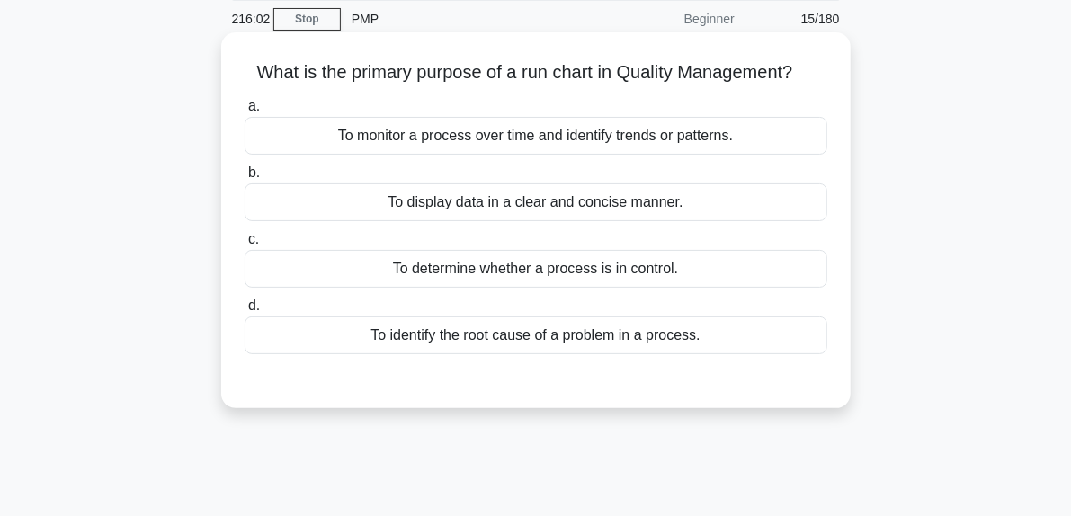
scroll to position [95, 0]
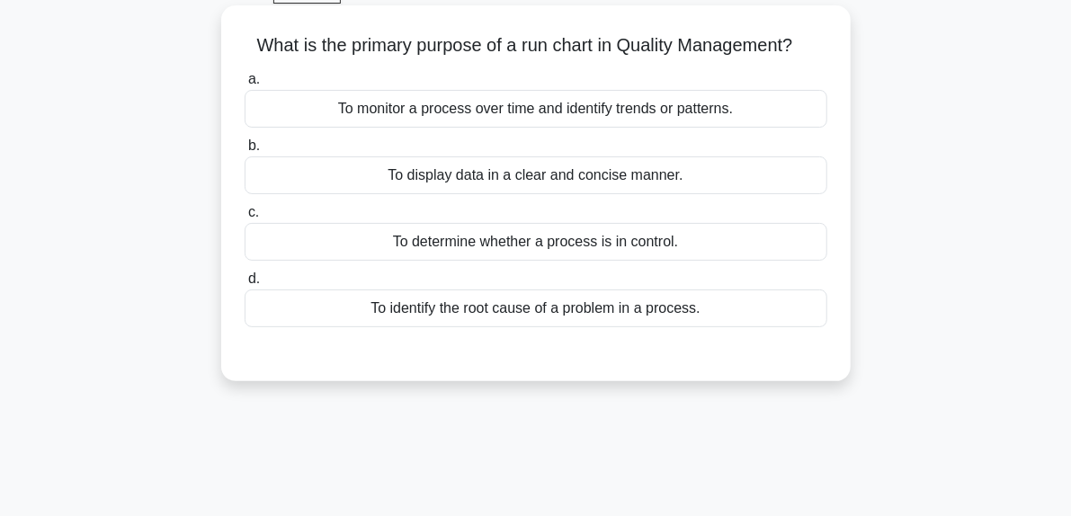
click at [721, 107] on div "To monitor a process over time and identify trends or patterns." at bounding box center [536, 109] width 583 height 38
click at [245, 85] on input "a. To monitor a process over time and identify trends or patterns." at bounding box center [245, 80] width 0 height 12
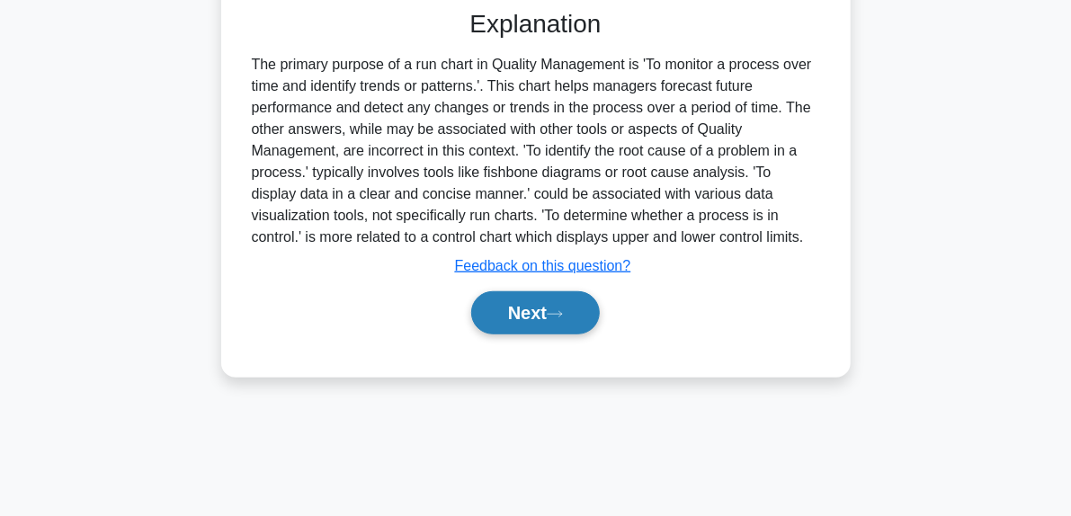
scroll to position [455, 0]
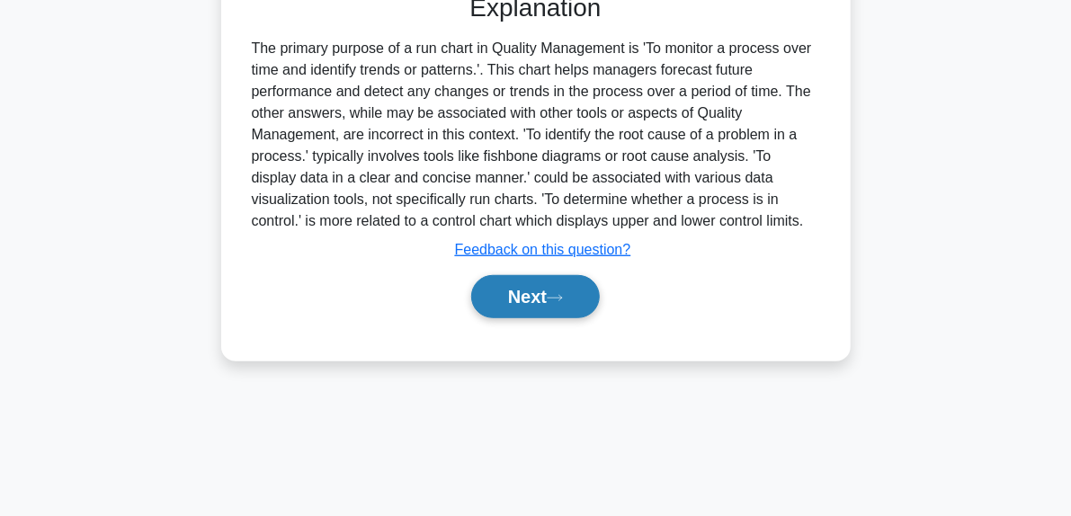
click at [583, 296] on button "Next" at bounding box center [535, 296] width 129 height 43
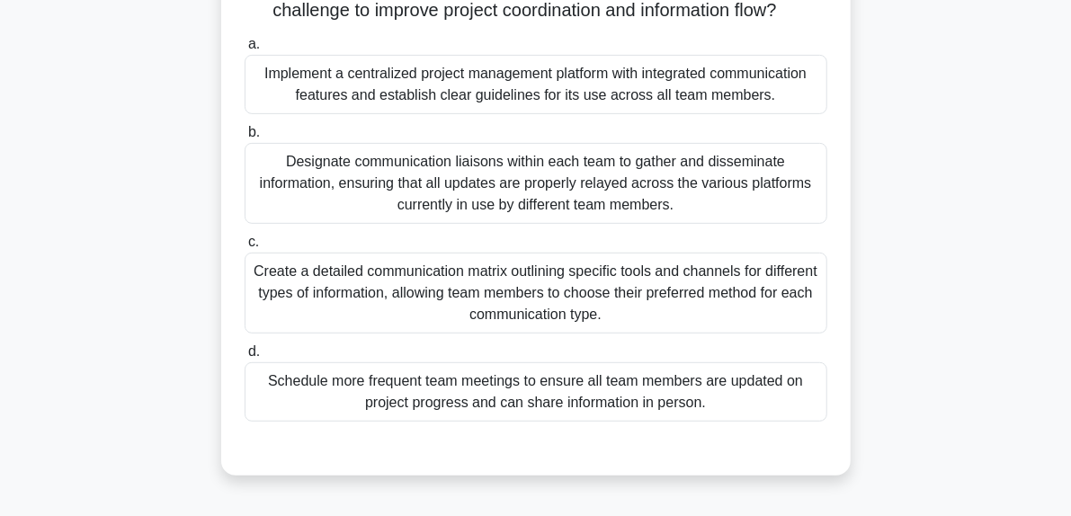
scroll to position [275, 0]
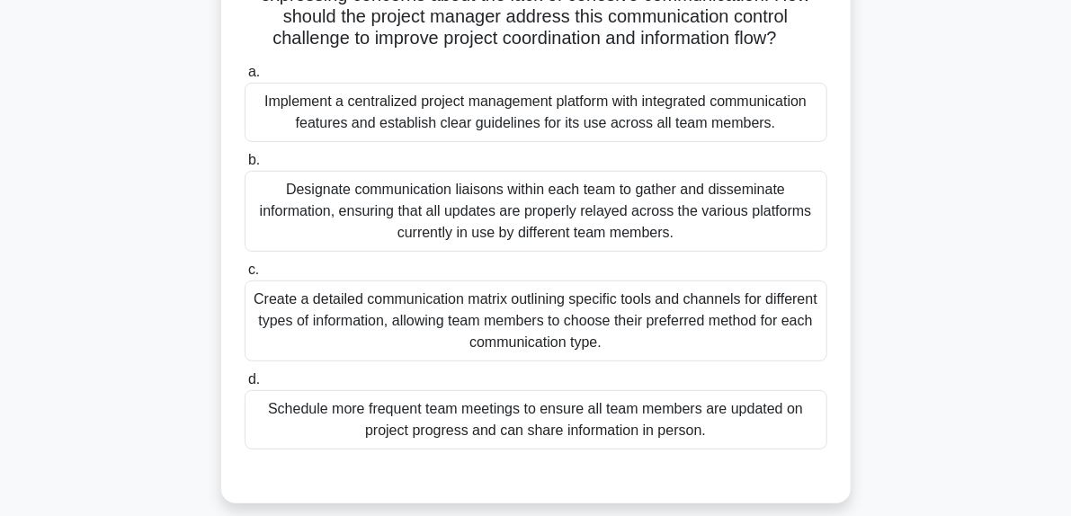
click at [681, 142] on div "Implement a centralized project management platform with integrated communicati…" at bounding box center [536, 112] width 583 height 59
click at [245, 78] on input "a. Implement a centralized project management platform with integrated communic…" at bounding box center [245, 73] width 0 height 12
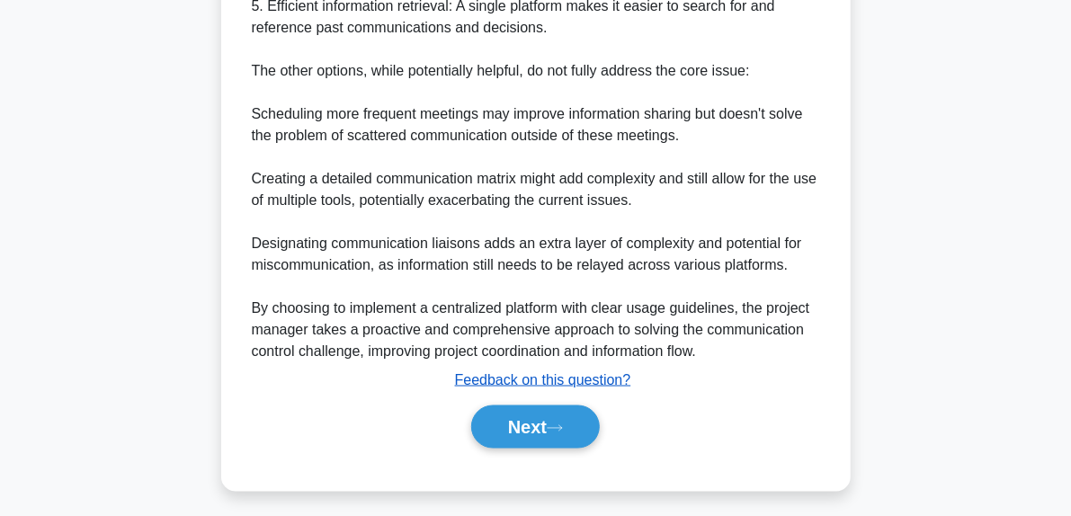
scroll to position [1215, 0]
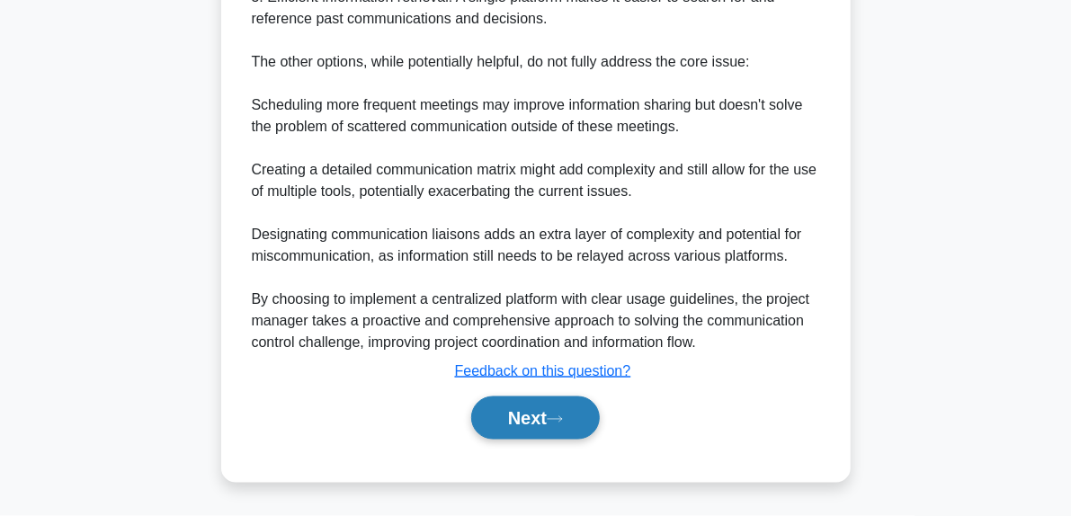
click at [594, 410] on button "Next" at bounding box center [535, 417] width 129 height 43
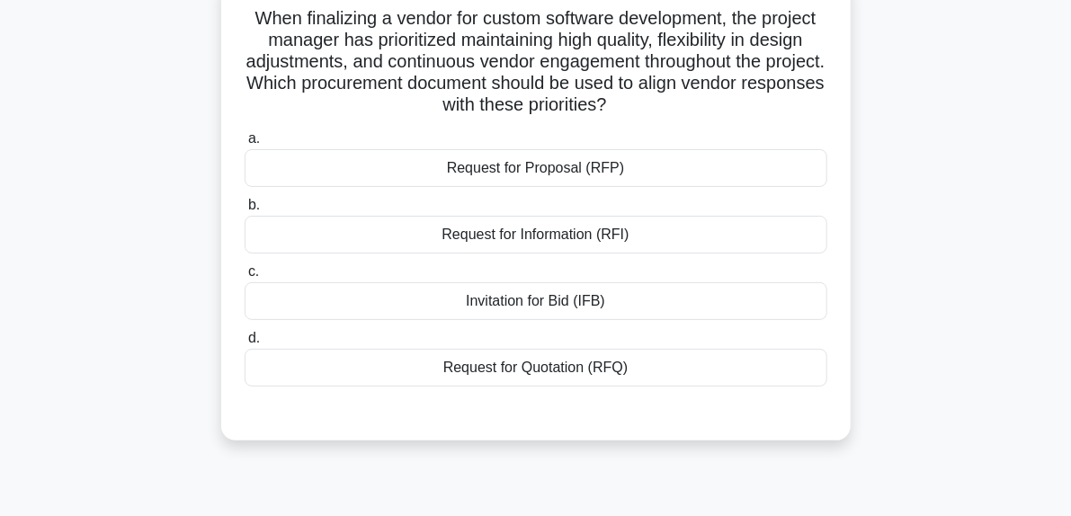
scroll to position [95, 0]
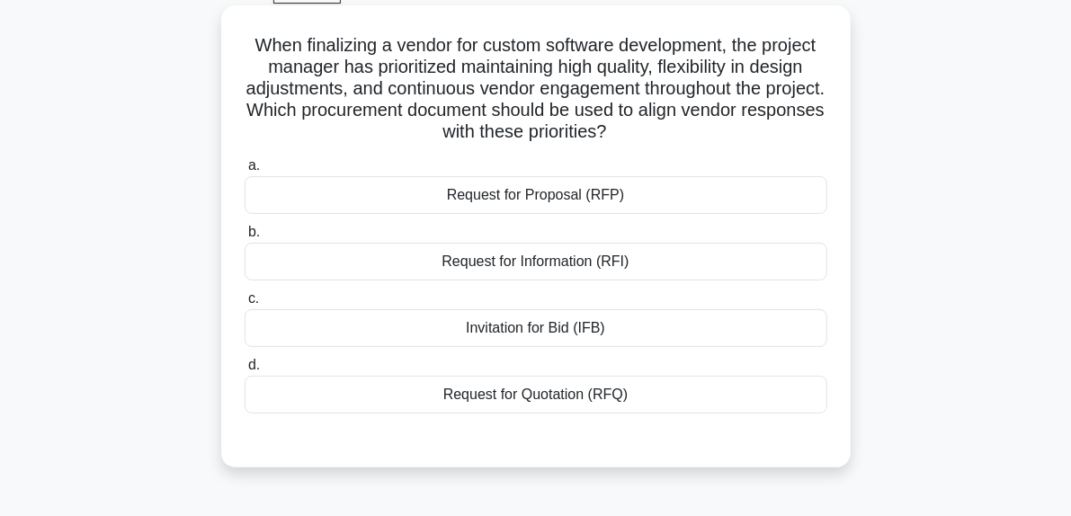
click at [595, 197] on div "Request for Proposal (RFP)" at bounding box center [536, 195] width 583 height 38
click at [245, 172] on input "a. Request for Proposal (RFP)" at bounding box center [245, 166] width 0 height 12
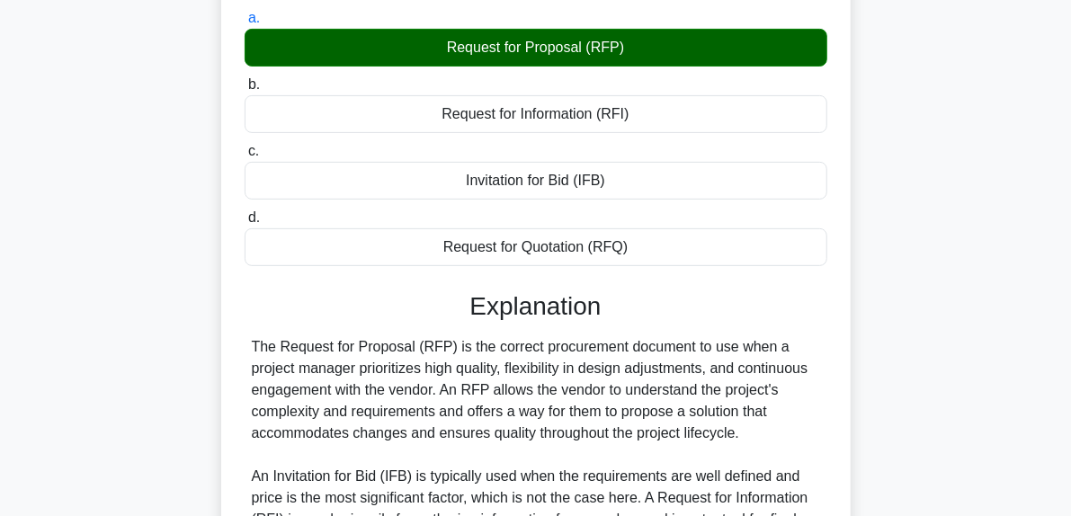
scroll to position [482, 0]
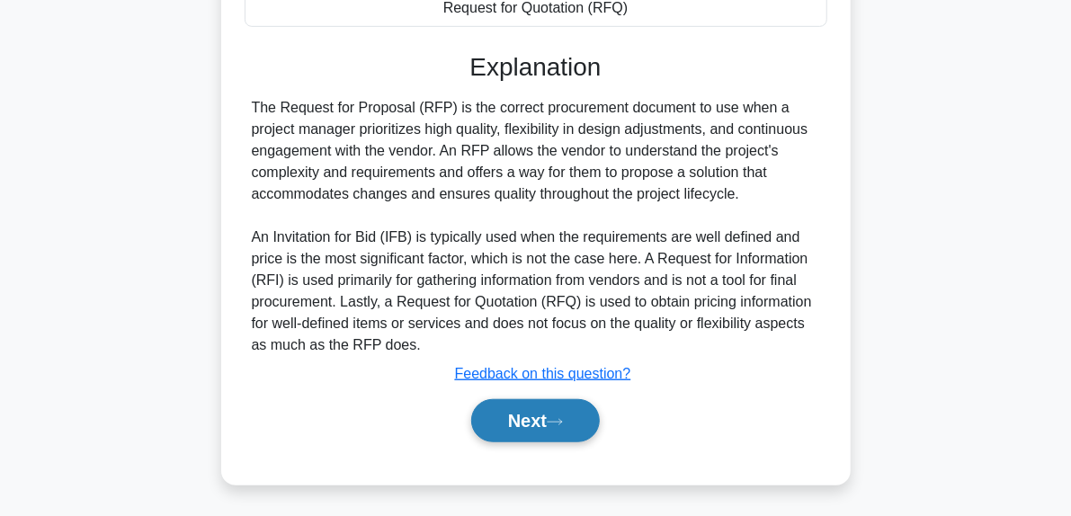
click at [565, 414] on button "Next" at bounding box center [535, 420] width 129 height 43
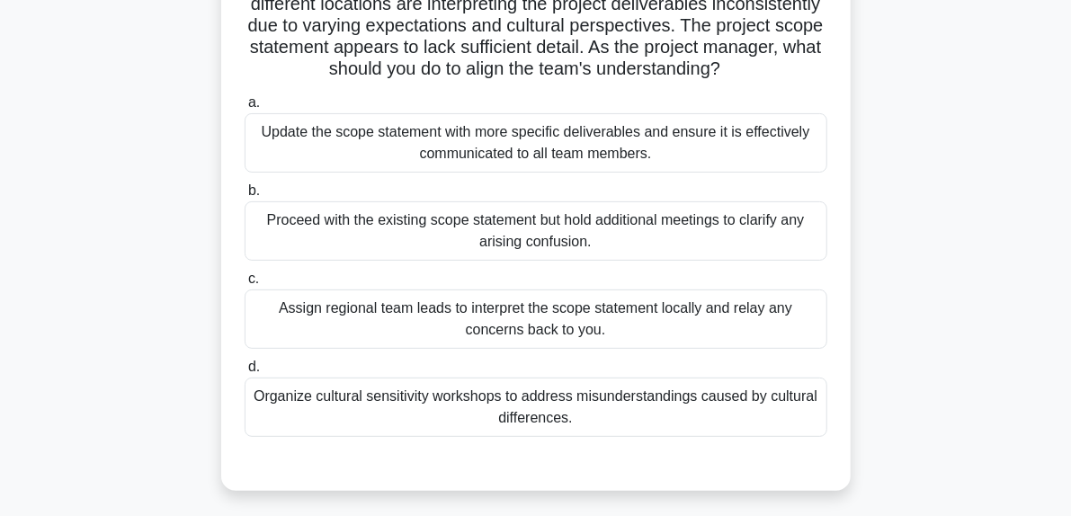
scroll to position [185, 0]
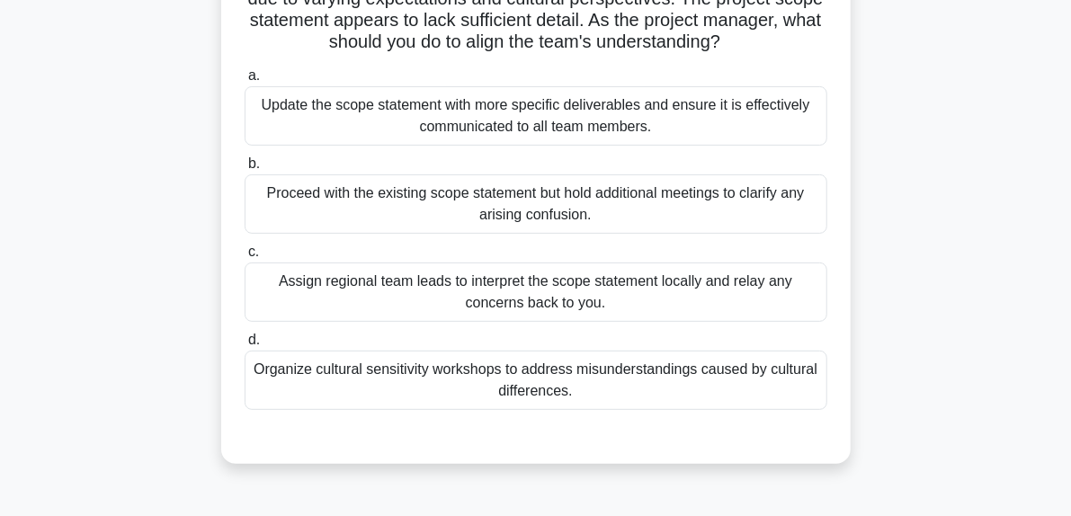
click at [505, 141] on div "Update the scope statement with more specific deliverables and ensure it is eff…" at bounding box center [536, 115] width 583 height 59
click at [245, 82] on input "a. Update the scope statement with more specific deliverables and ensure it is …" at bounding box center [245, 76] width 0 height 12
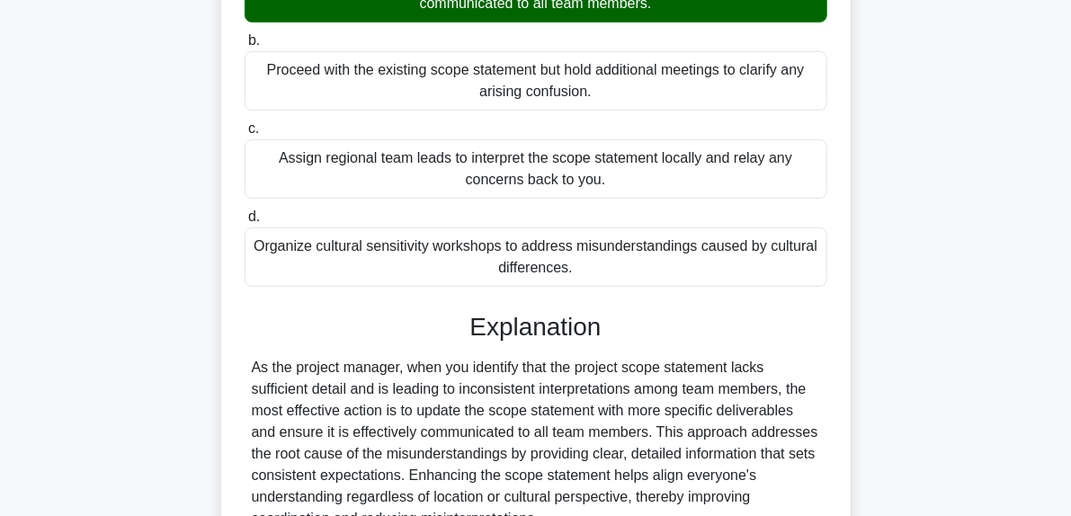
scroll to position [455, 0]
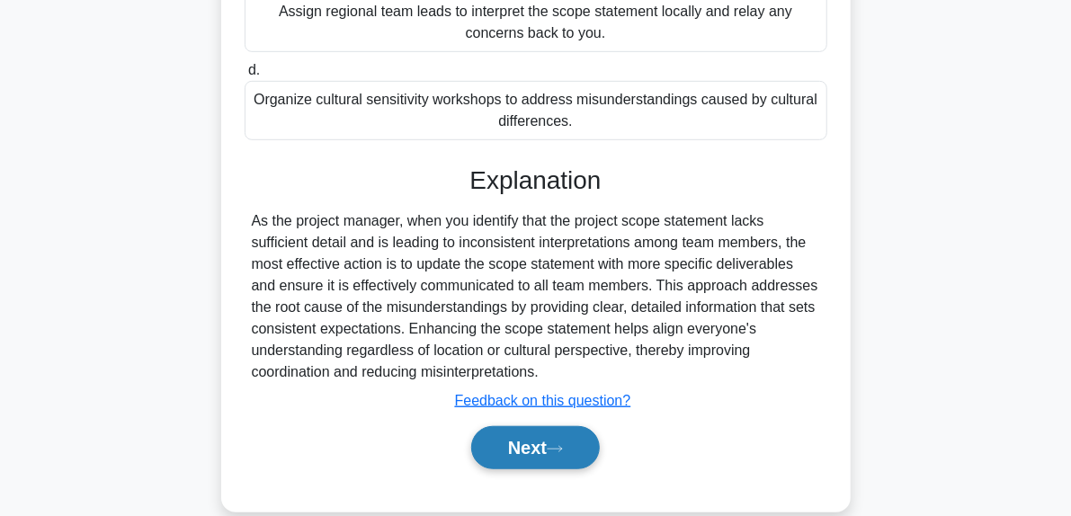
click at [547, 456] on button "Next" at bounding box center [535, 447] width 129 height 43
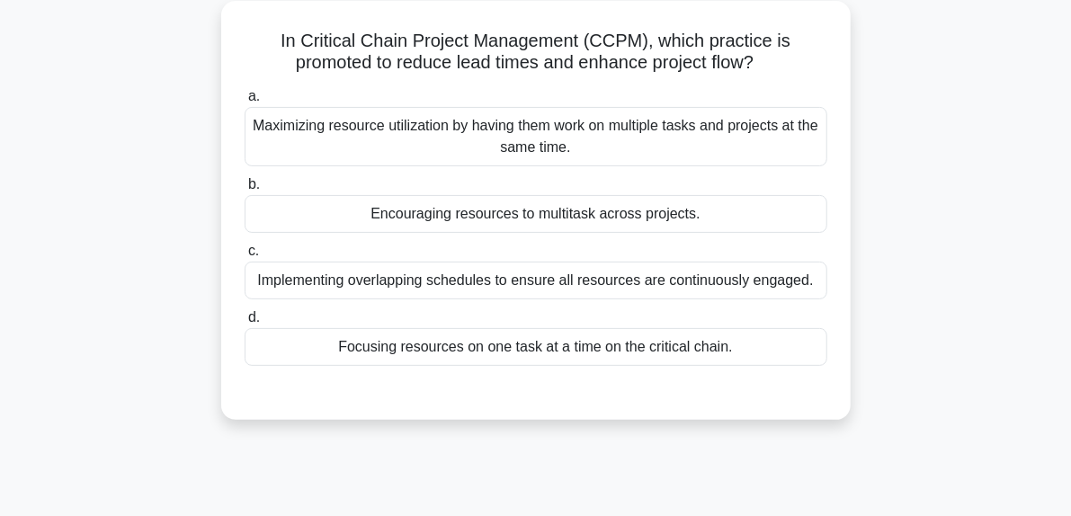
scroll to position [95, 0]
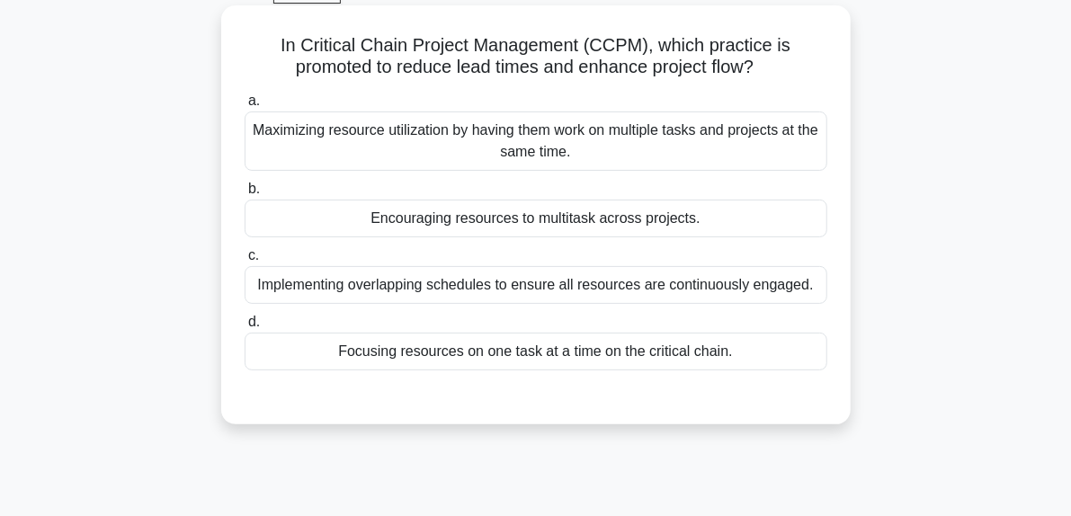
click at [402, 280] on div "Implementing overlapping schedules to ensure all resources are continuously eng…" at bounding box center [536, 285] width 583 height 38
click at [245, 262] on input "c. Implementing overlapping schedules to ensure all resources are continuously …" at bounding box center [245, 256] width 0 height 12
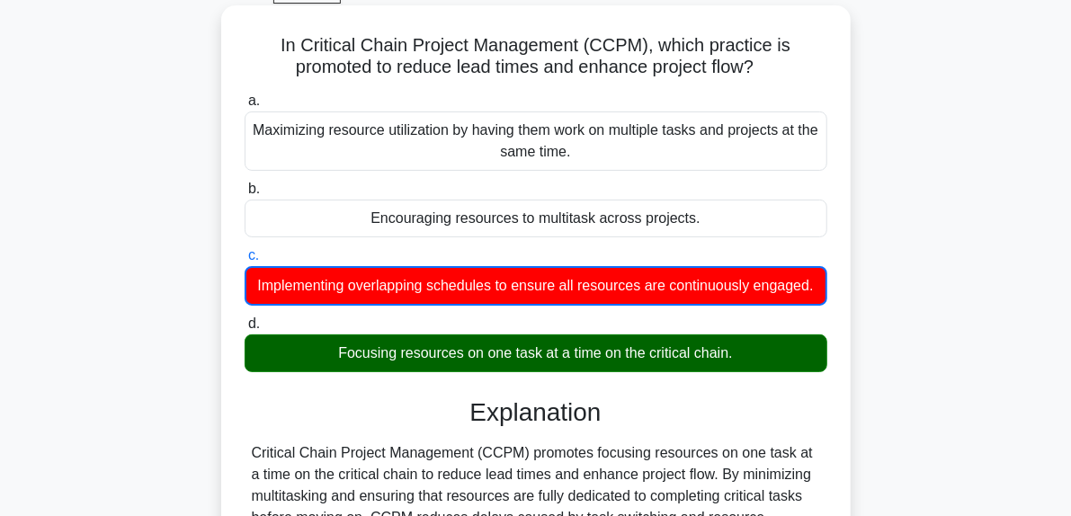
drag, startPoint x: 325, startPoint y: 370, endPoint x: 738, endPoint y: 387, distance: 413.9
click at [738, 372] on div "Focusing resources on one task at a time on the critical chain." at bounding box center [536, 353] width 583 height 38
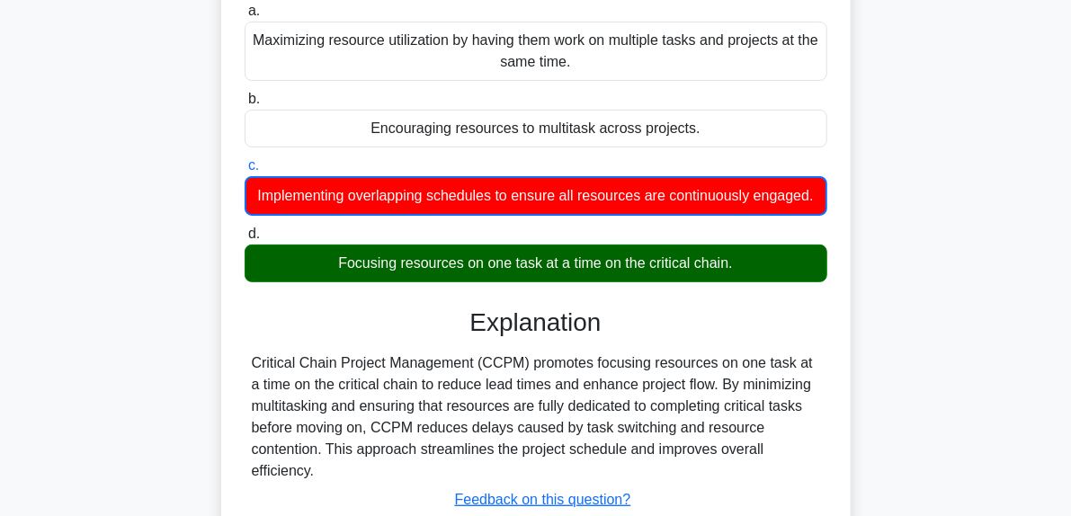
click at [767, 282] on div "Focusing resources on one task at a time on the critical chain." at bounding box center [536, 264] width 583 height 38
click at [245, 240] on input "d. Focusing resources on one task at a time on the critical chain." at bounding box center [245, 234] width 0 height 12
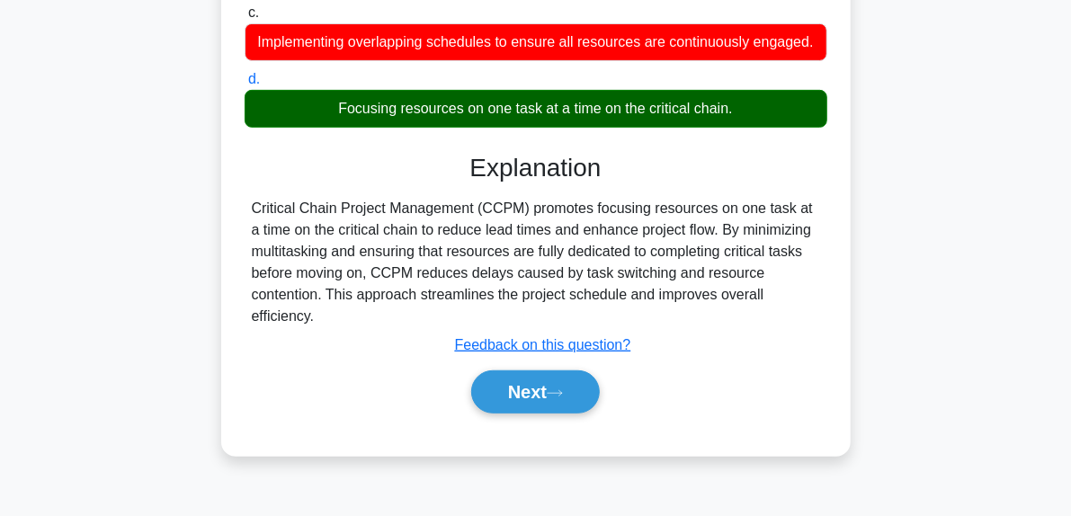
scroll to position [365, 0]
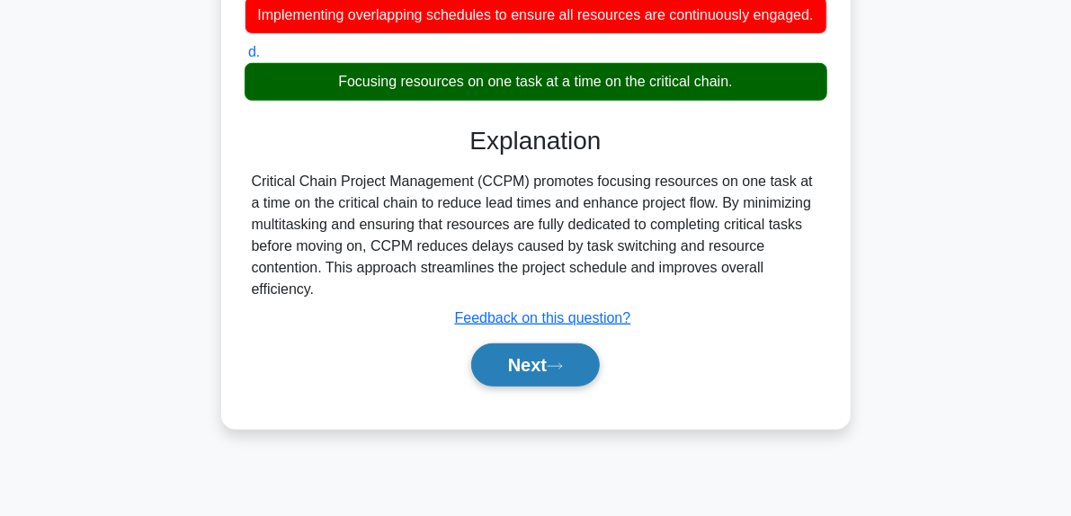
click at [563, 387] on button "Next" at bounding box center [535, 364] width 129 height 43
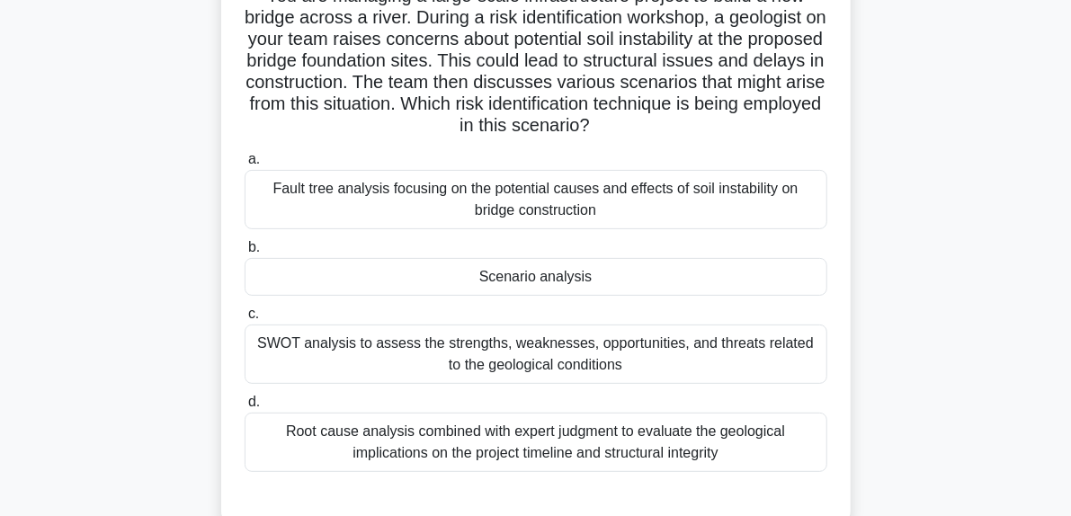
scroll to position [185, 0]
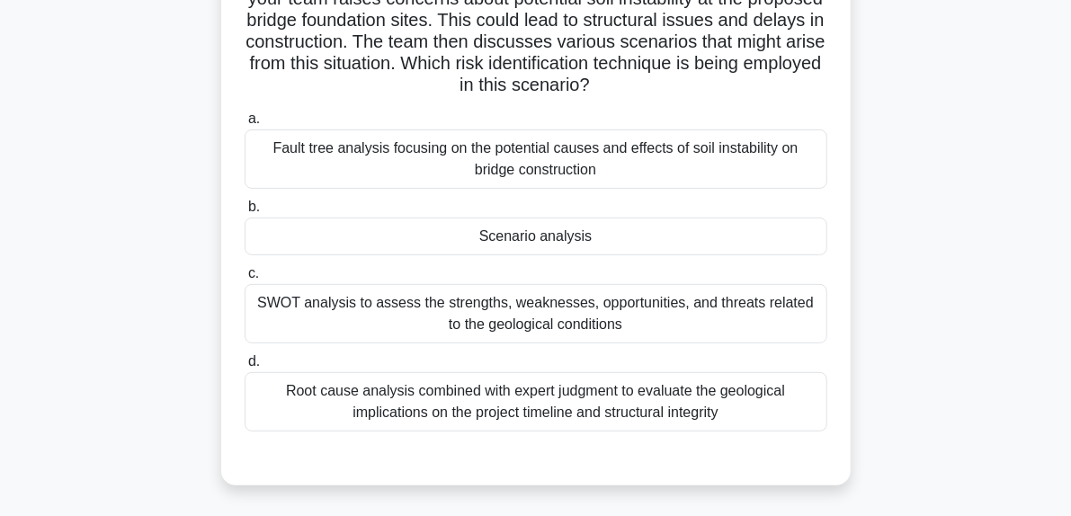
click at [534, 239] on div "Scenario analysis" at bounding box center [536, 237] width 583 height 38
click at [245, 213] on input "b. Scenario analysis" at bounding box center [245, 207] width 0 height 12
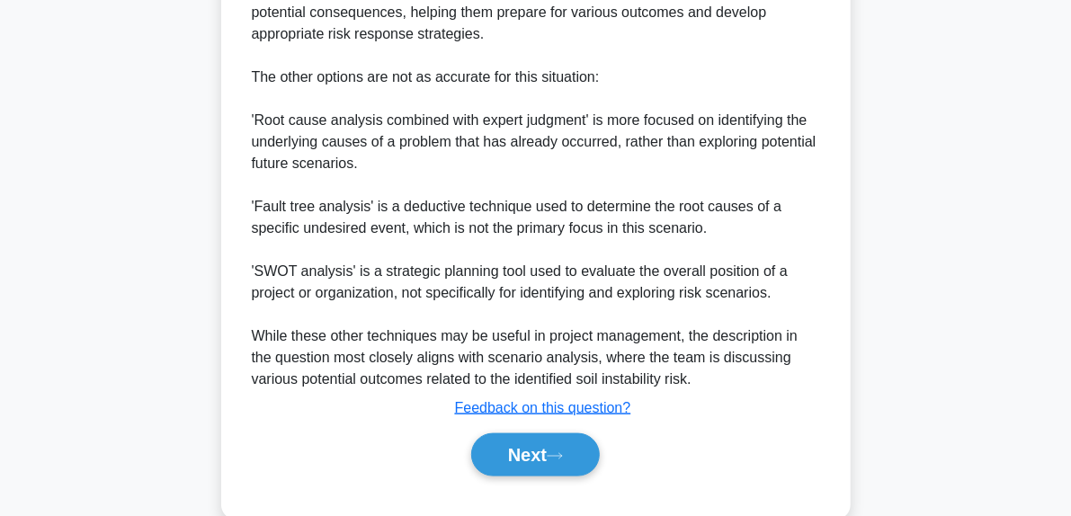
scroll to position [892, 0]
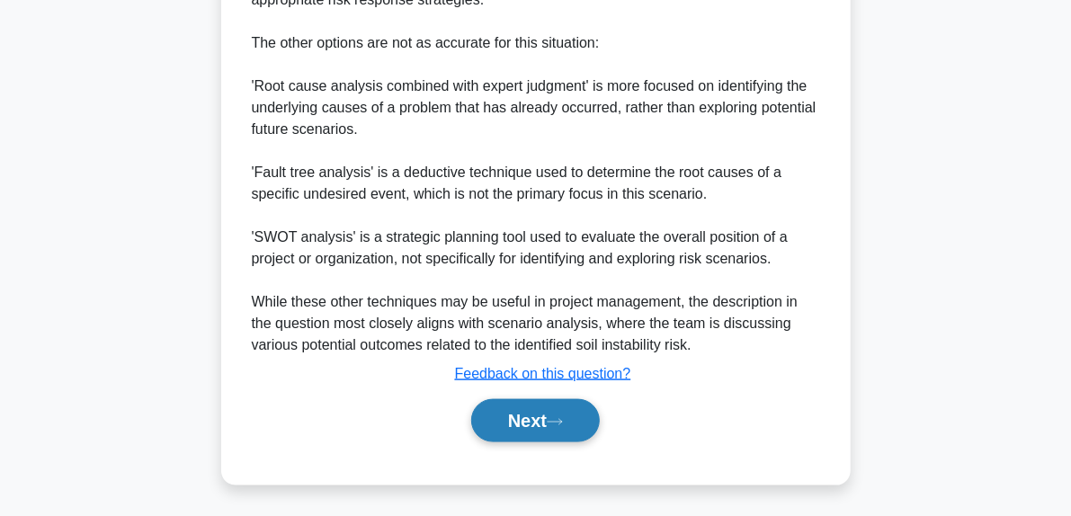
click at [556, 427] on button "Next" at bounding box center [535, 420] width 129 height 43
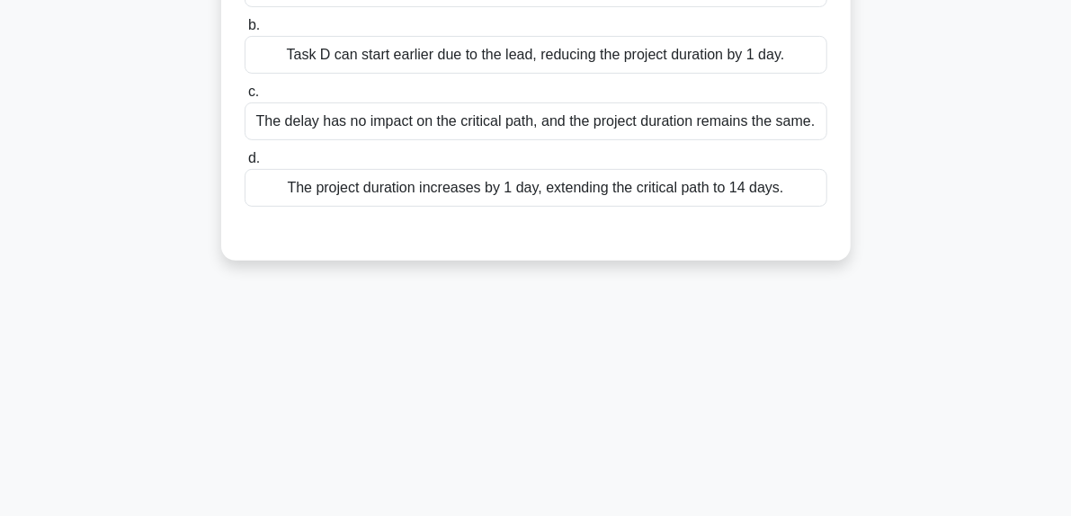
scroll to position [95, 0]
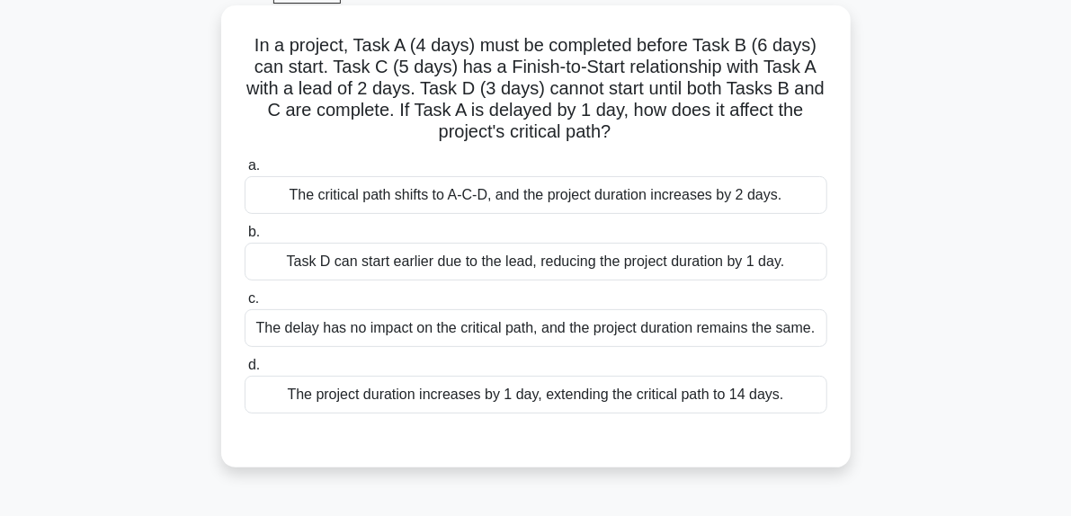
click at [527, 256] on div "Task D can start earlier due to the lead, reducing the project duration by 1 da…" at bounding box center [536, 262] width 583 height 38
click at [245, 238] on input "b. Task D can start earlier due to the lead, reducing the project duration by 1…" at bounding box center [245, 233] width 0 height 12
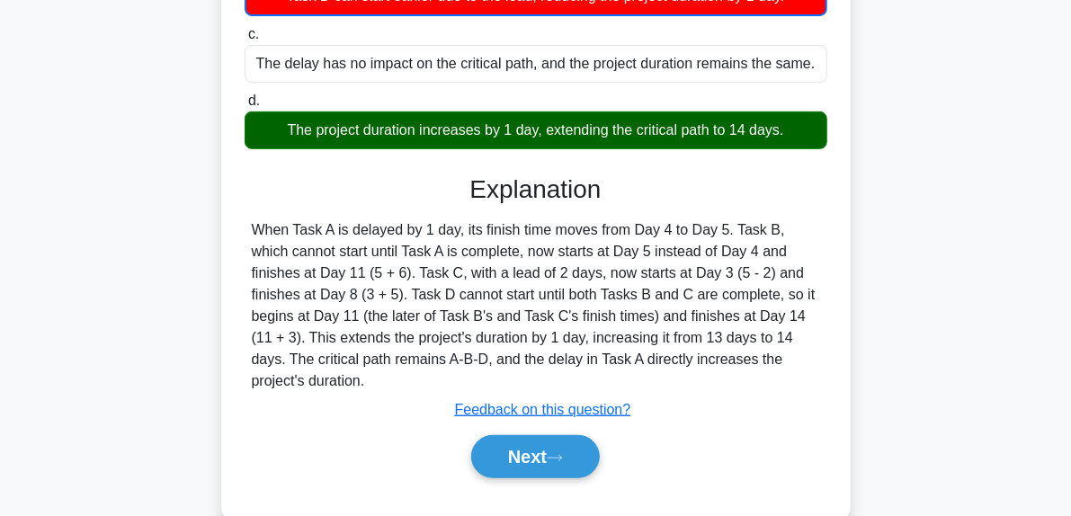
scroll to position [365, 0]
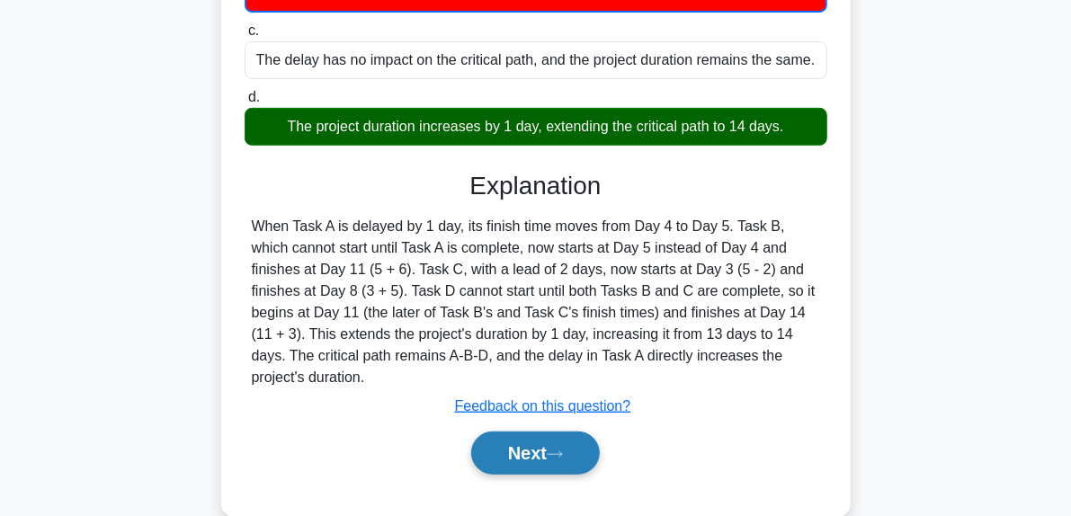
click at [579, 434] on button "Next" at bounding box center [535, 453] width 129 height 43
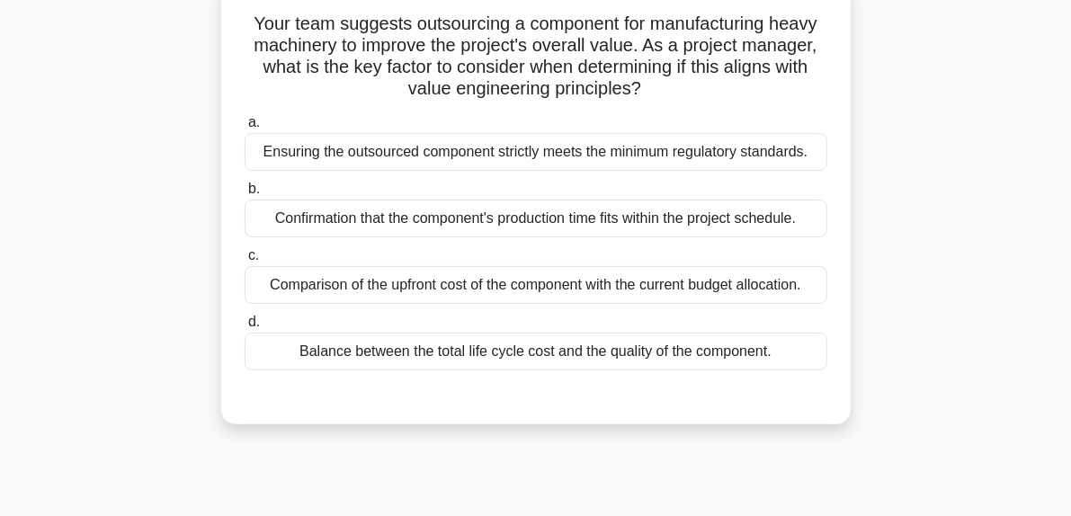
scroll to position [90, 0]
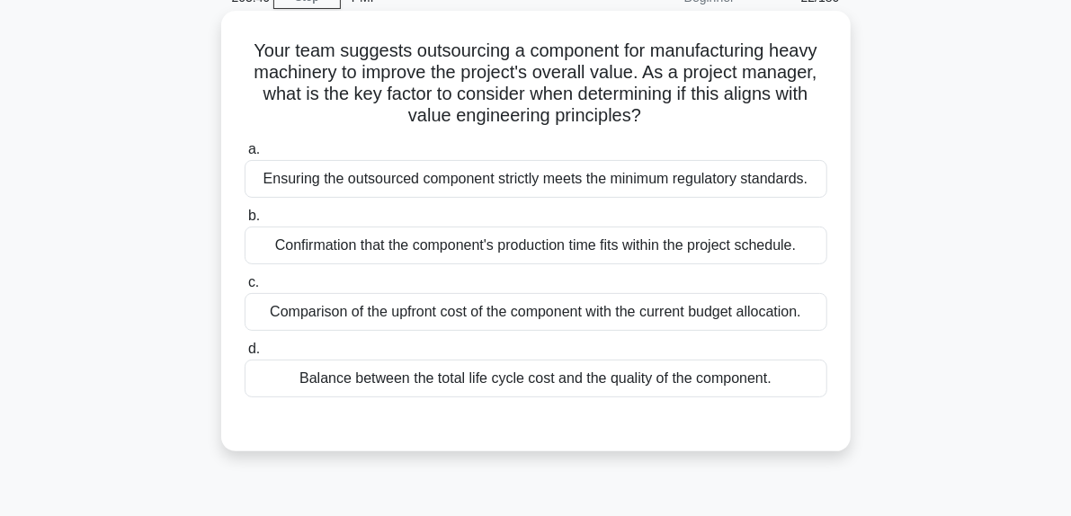
click at [544, 383] on div "Balance between the total life cycle cost and the quality of the component." at bounding box center [536, 379] width 583 height 38
click at [245, 355] on input "d. Balance between the total life cycle cost and the quality of the component." at bounding box center [245, 349] width 0 height 12
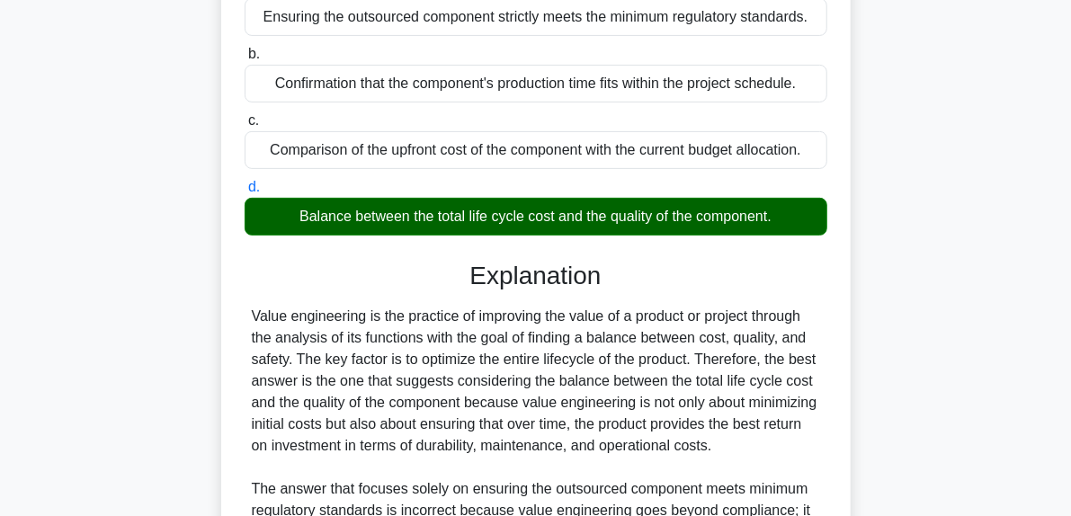
scroll to position [539, 0]
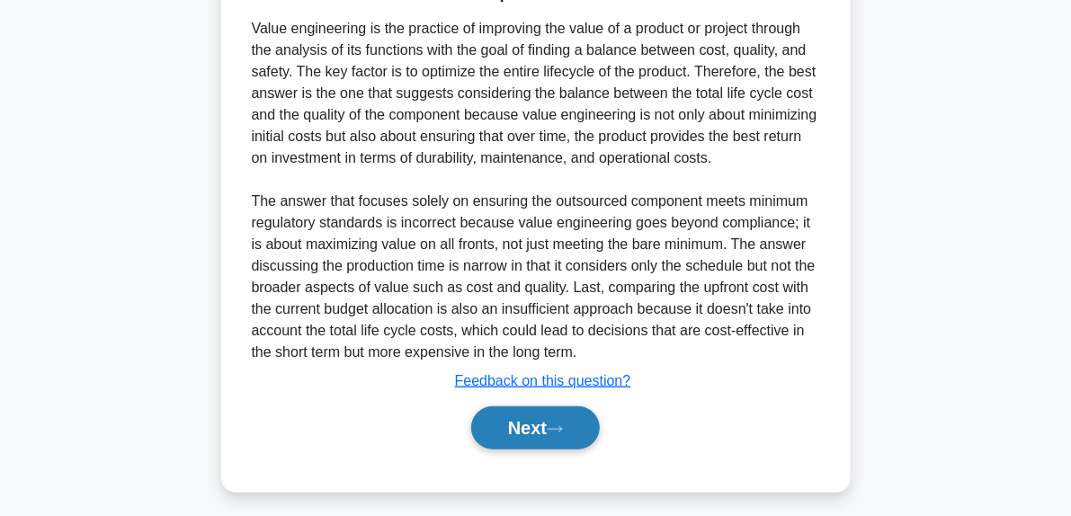
click at [584, 427] on button "Next" at bounding box center [535, 427] width 129 height 43
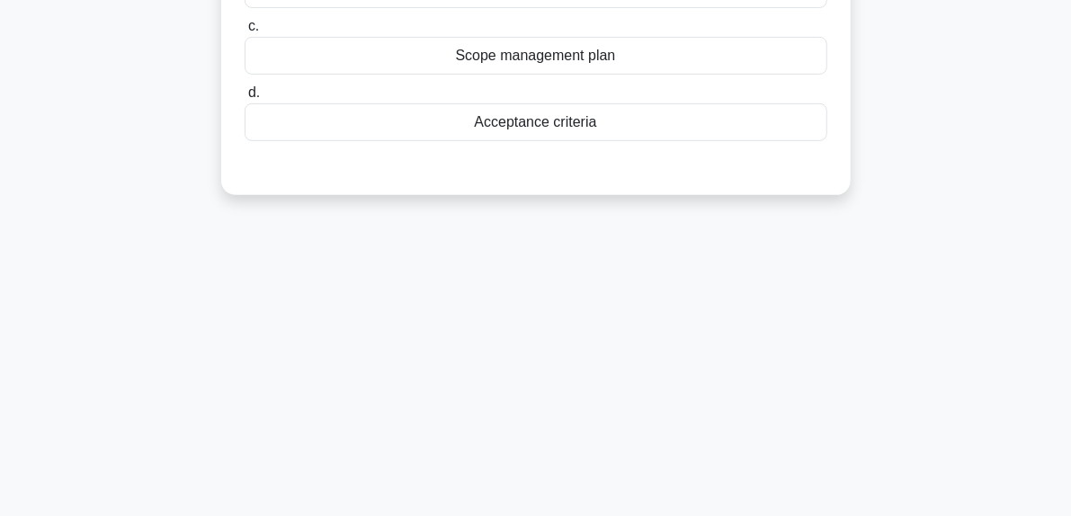
scroll to position [95, 0]
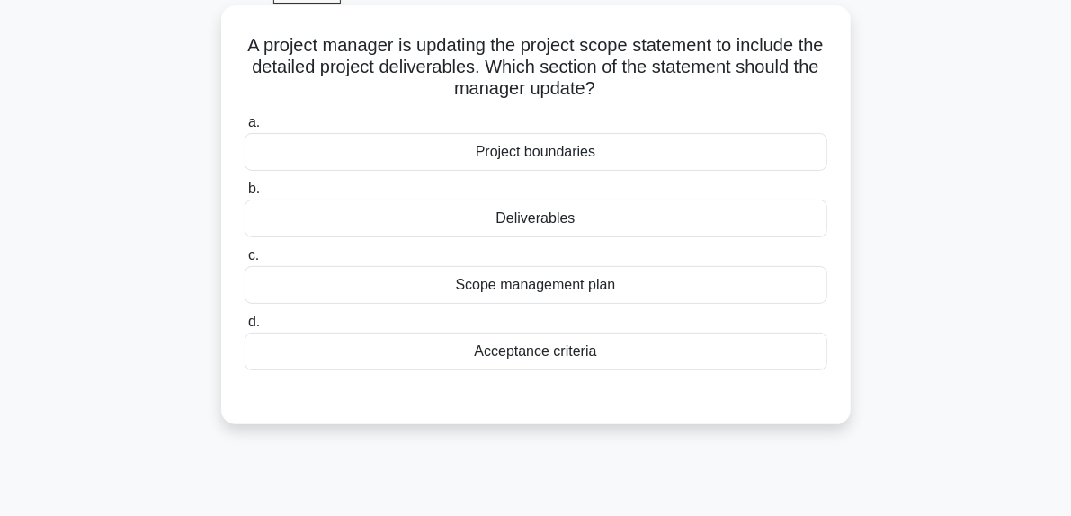
click at [538, 218] on div "Deliverables" at bounding box center [536, 219] width 583 height 38
click at [245, 195] on input "b. Deliverables" at bounding box center [245, 189] width 0 height 12
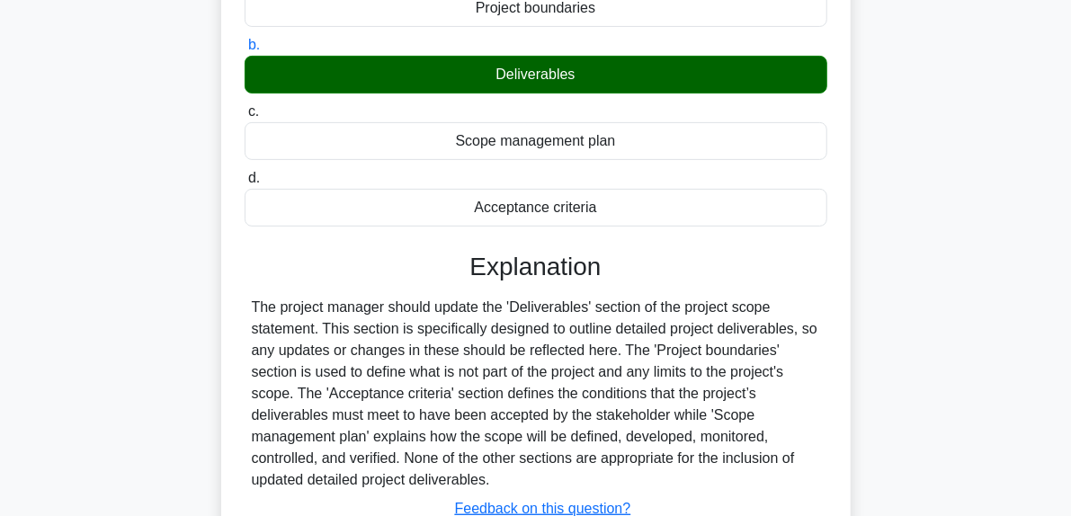
scroll to position [455, 0]
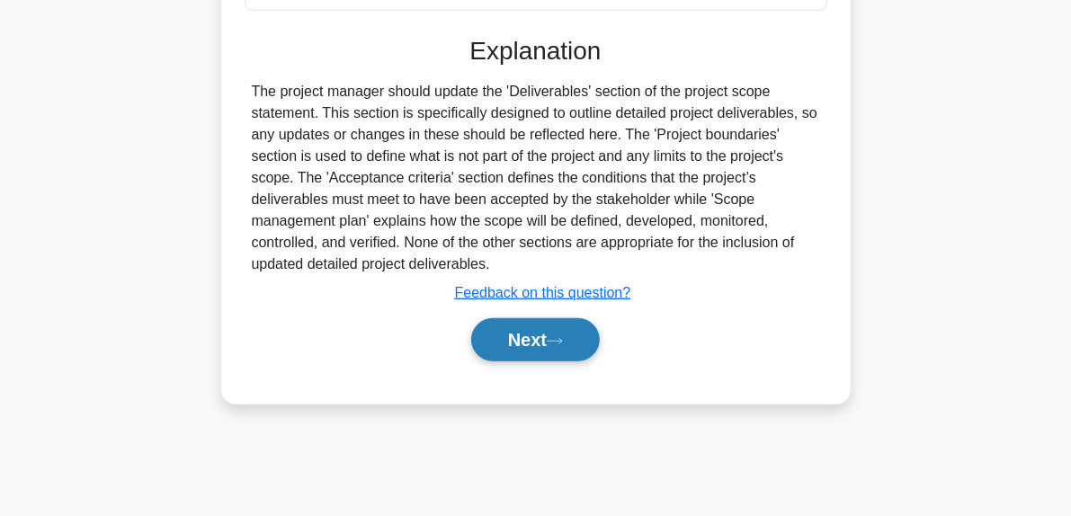
click at [566, 333] on button "Next" at bounding box center [535, 339] width 129 height 43
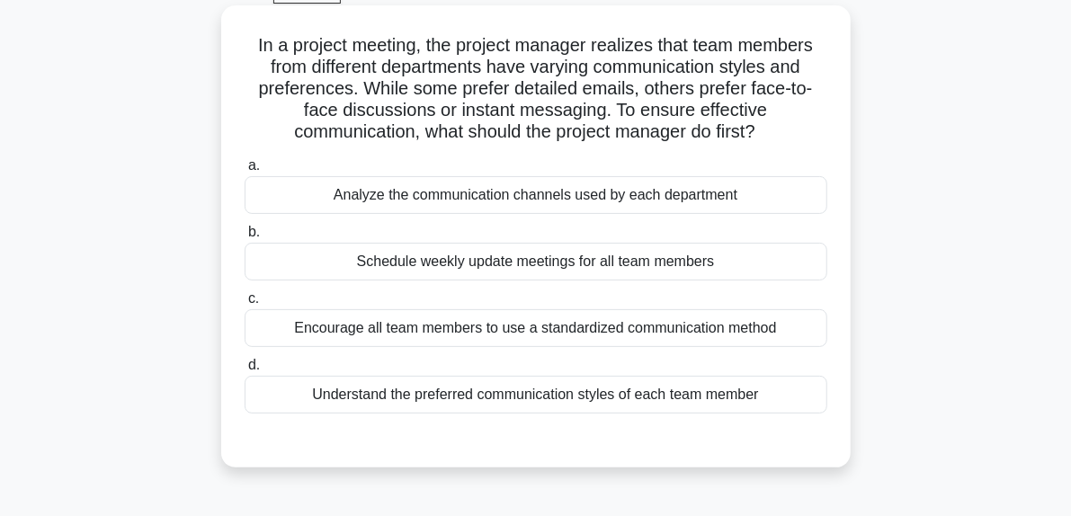
scroll to position [185, 0]
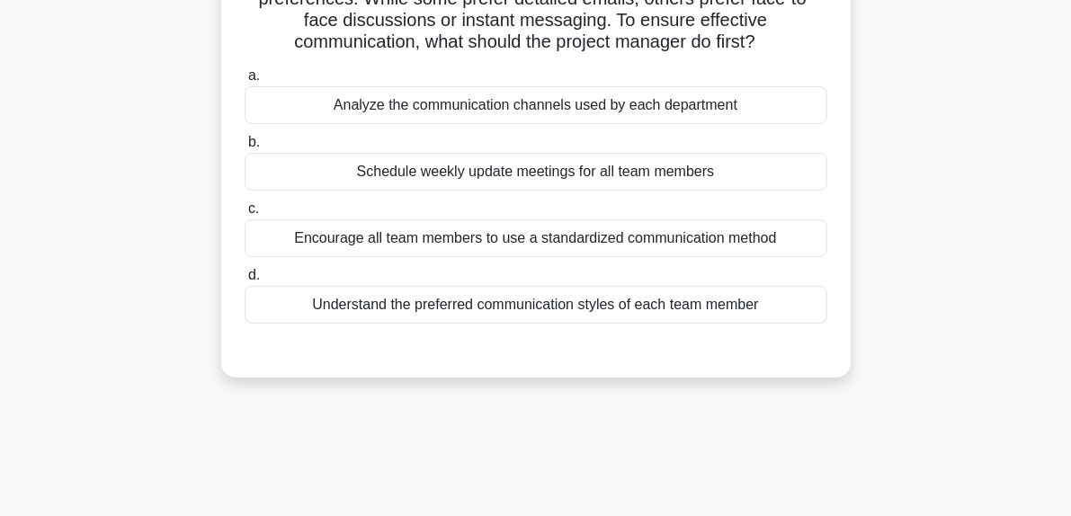
click at [682, 230] on div "Encourage all team members to use a standardized communication method" at bounding box center [536, 238] width 583 height 38
click at [245, 215] on input "c. Encourage all team members to use a standardized communication method" at bounding box center [245, 209] width 0 height 12
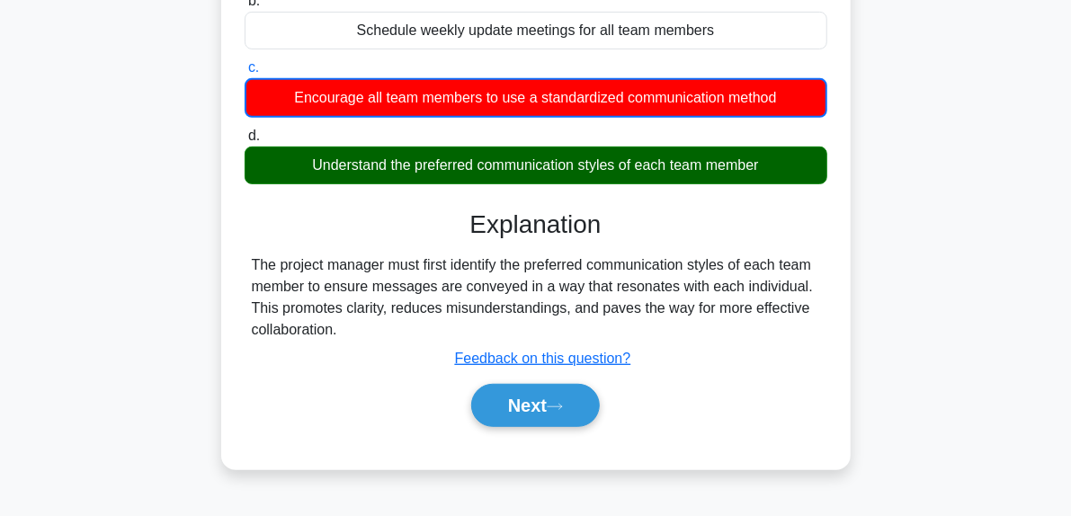
scroll to position [365, 0]
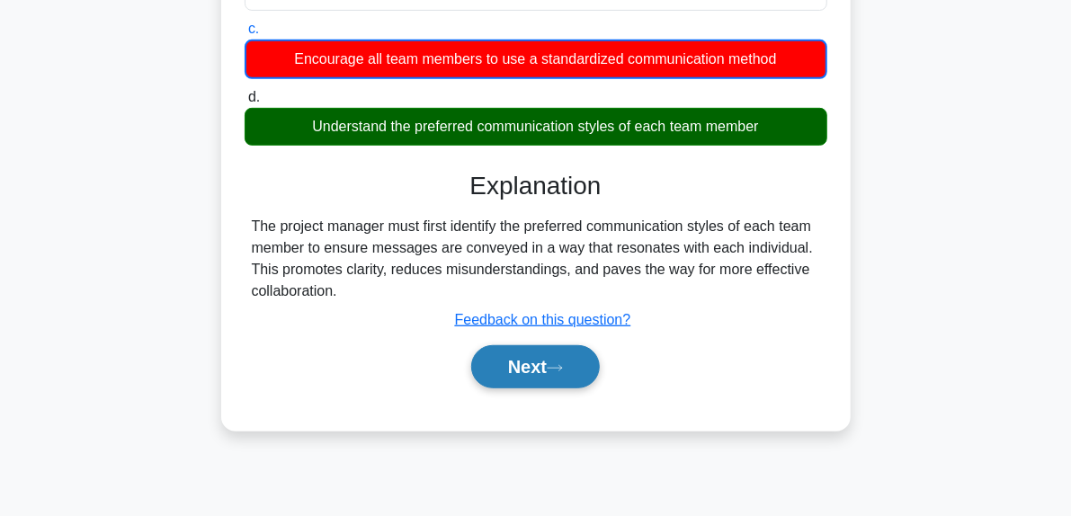
click at [577, 371] on button "Next" at bounding box center [535, 366] width 129 height 43
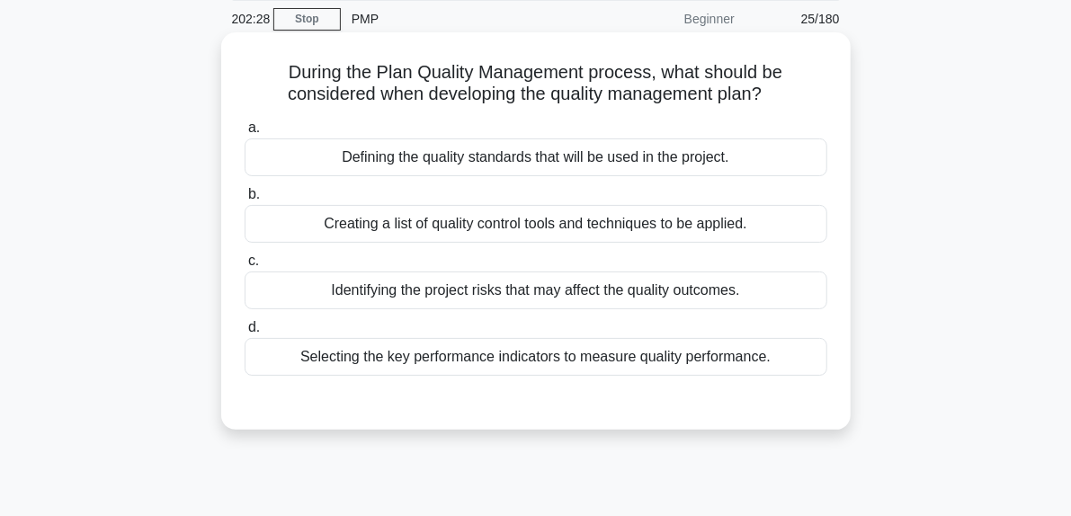
scroll to position [95, 0]
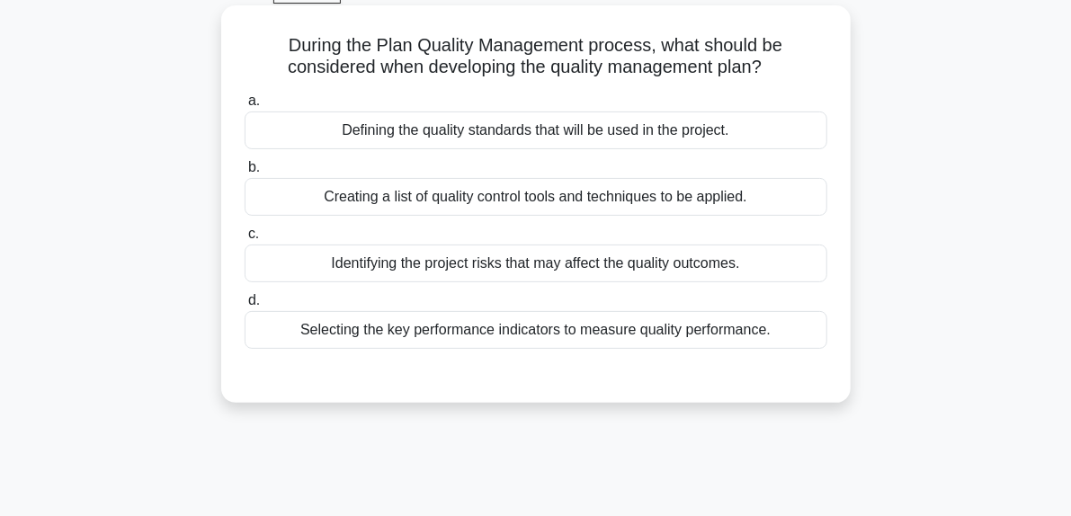
click at [638, 196] on div "Creating a list of quality control tools and techniques to be applied." at bounding box center [536, 197] width 583 height 38
click at [245, 174] on input "b. Creating a list of quality control tools and techniques to be applied." at bounding box center [245, 168] width 0 height 12
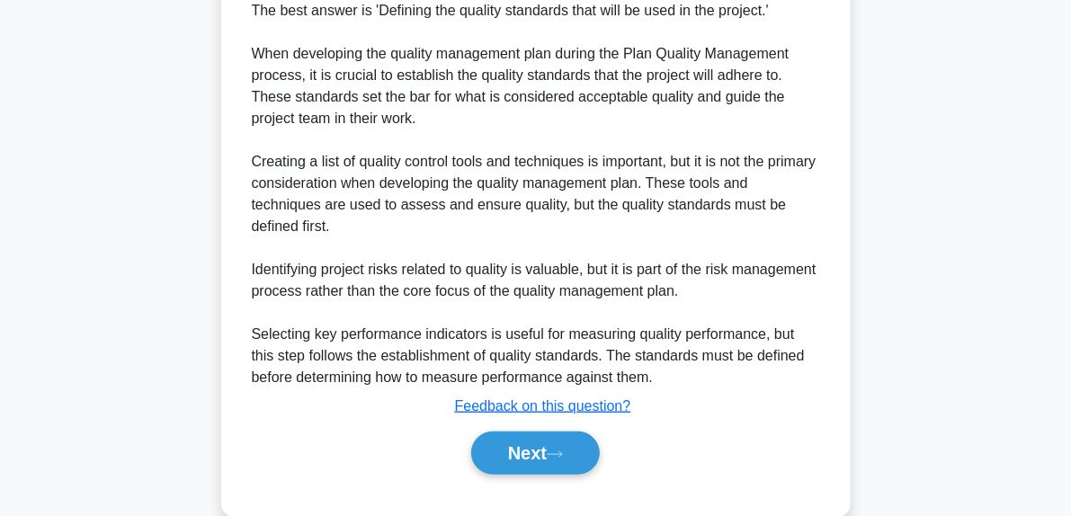
scroll to position [549, 0]
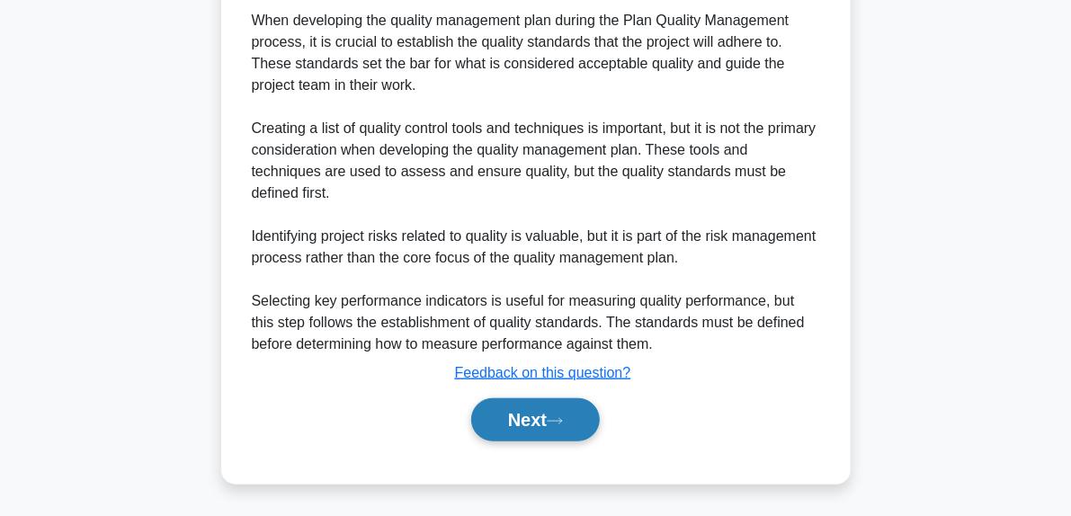
click at [563, 416] on icon at bounding box center [555, 421] width 16 height 10
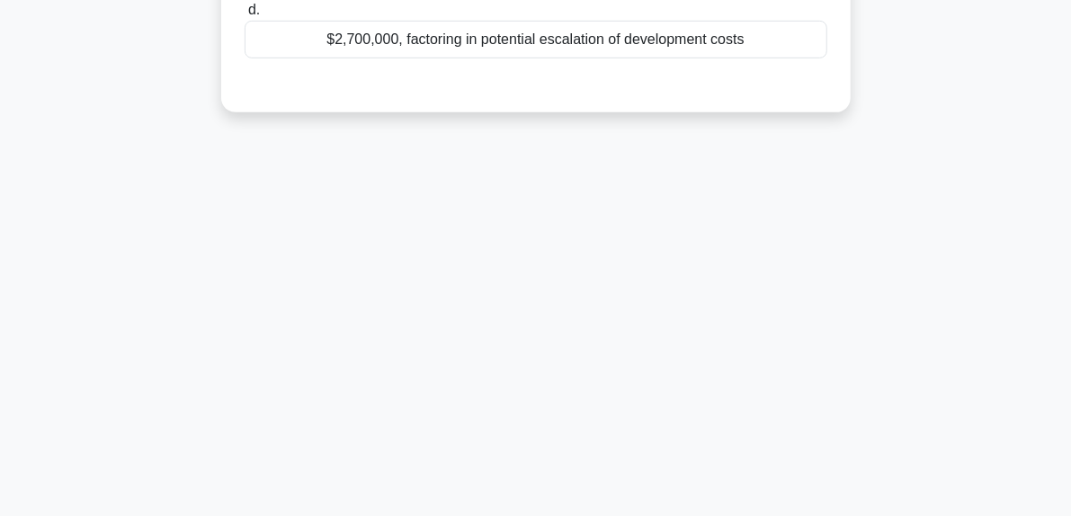
scroll to position [455, 0]
click at [132, 218] on div "197:24 Stop PMP Beginner 26/180 A project manager is overseeing a mobile app de…" at bounding box center [535, 59] width 863 height 899
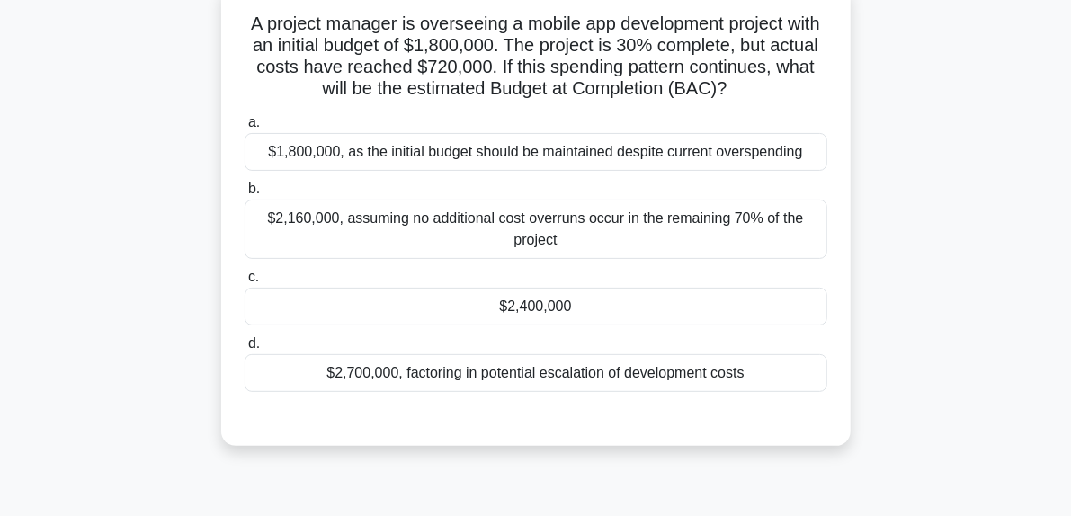
scroll to position [90, 0]
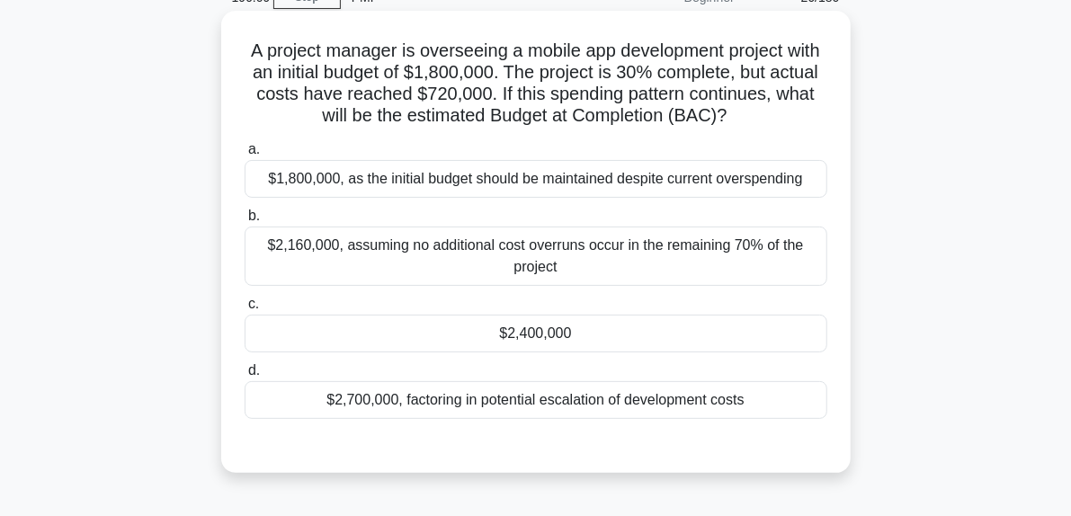
click at [468, 181] on div "$1,800,000, as the initial budget should be maintained despite current overspen…" at bounding box center [536, 179] width 583 height 38
click at [245, 156] on input "a. $1,800,000, as the initial budget should be maintained despite current overs…" at bounding box center [245, 150] width 0 height 12
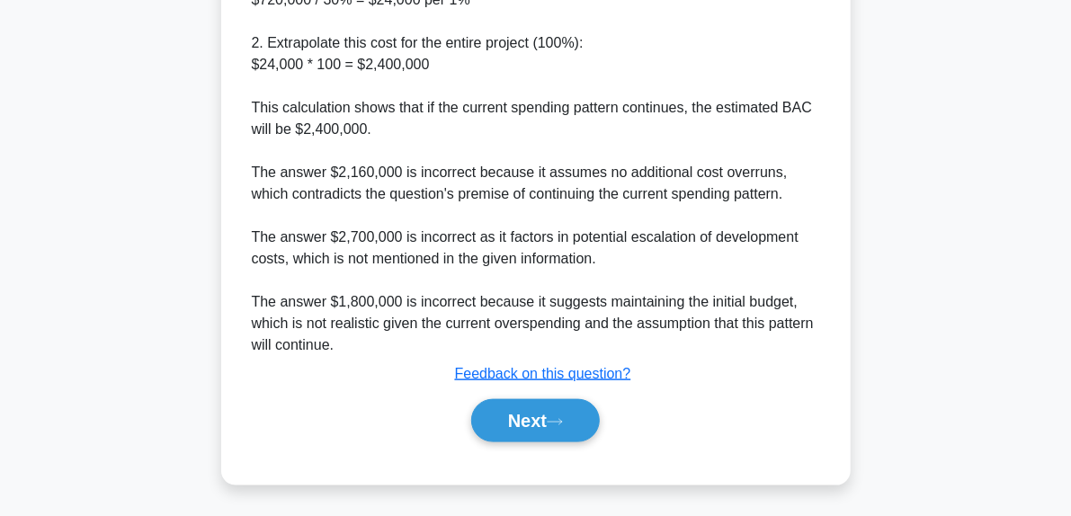
scroll to position [830, 0]
click at [563, 431] on button "Next" at bounding box center [535, 419] width 129 height 43
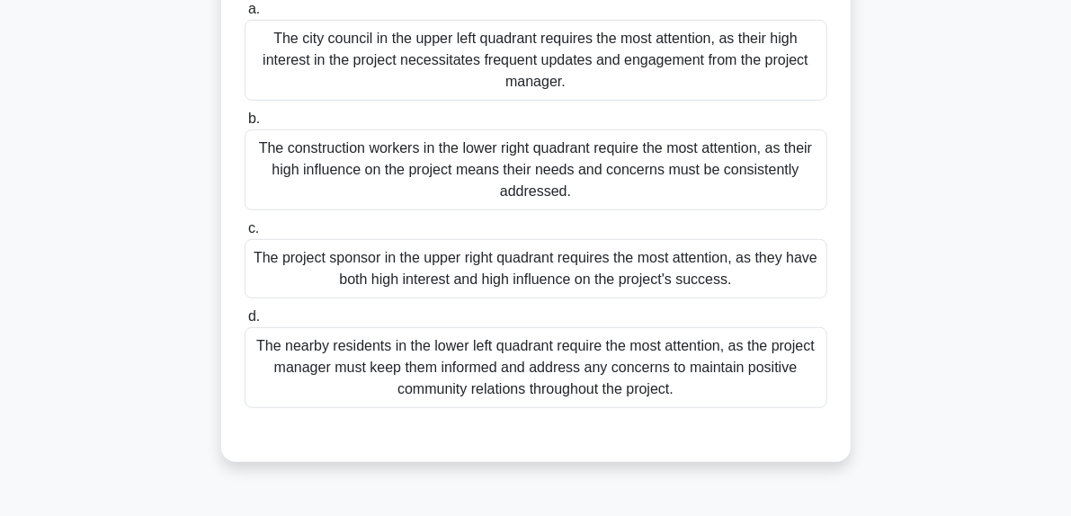
scroll to position [365, 0]
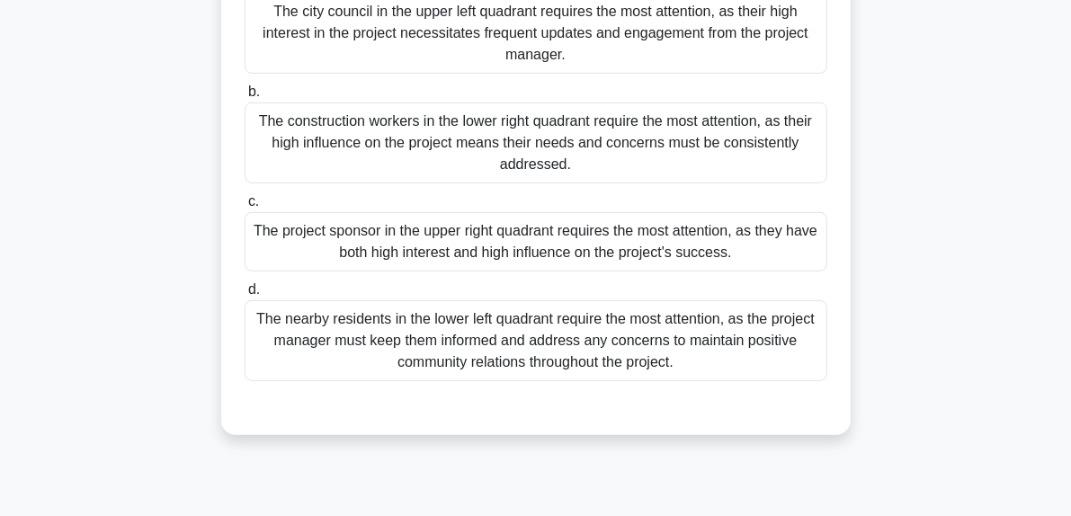
click at [424, 236] on div "The project sponsor in the upper right quadrant requires the most attention, as…" at bounding box center [536, 241] width 583 height 59
click at [245, 208] on input "c. The project sponsor in the upper right quadrant requires the most attention,…" at bounding box center [245, 202] width 0 height 12
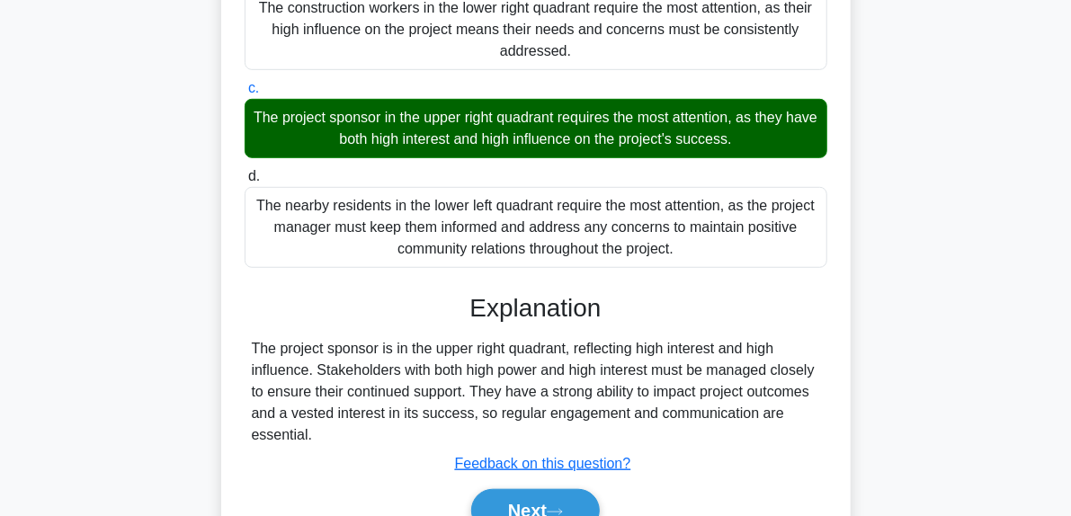
scroll to position [568, 0]
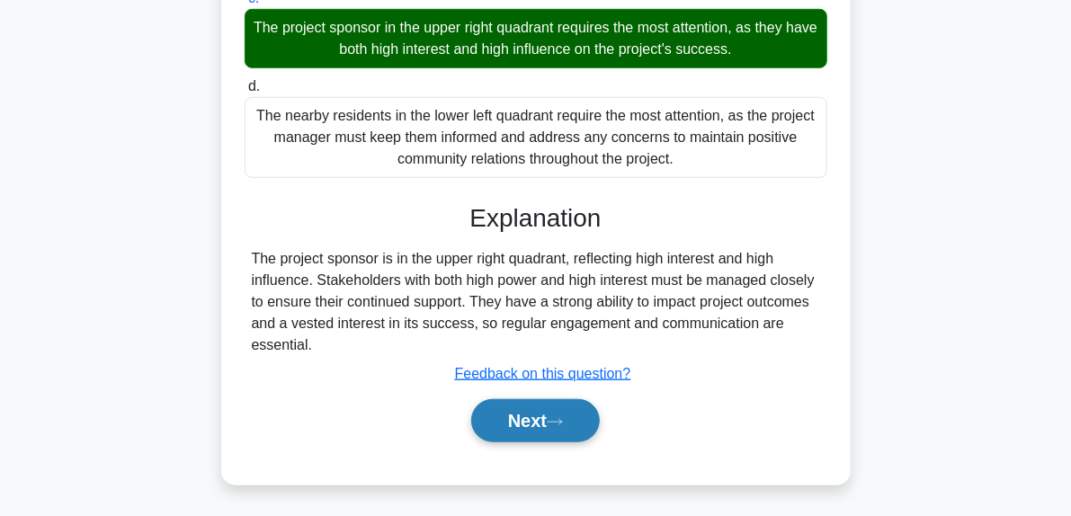
click at [561, 421] on icon at bounding box center [555, 422] width 16 height 10
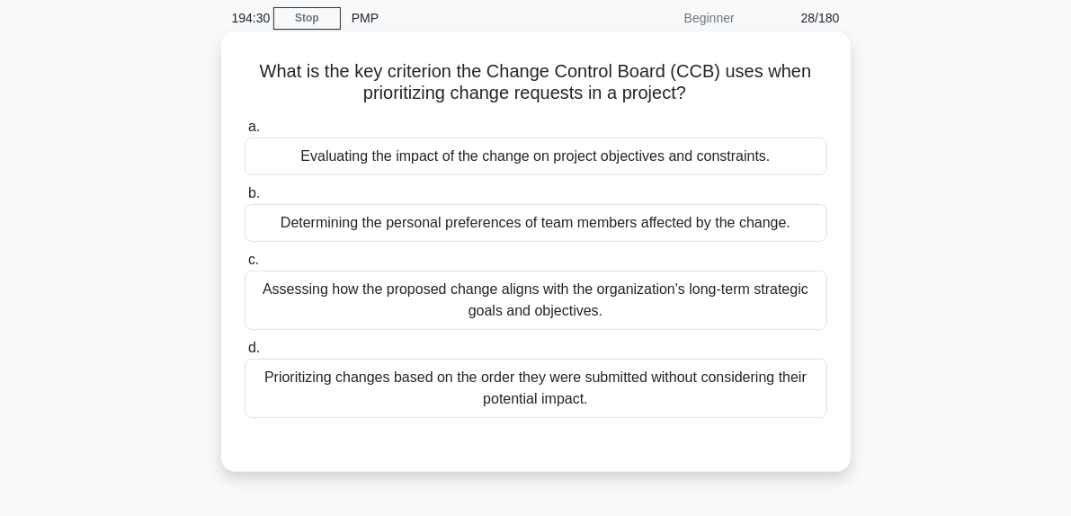
scroll to position [95, 0]
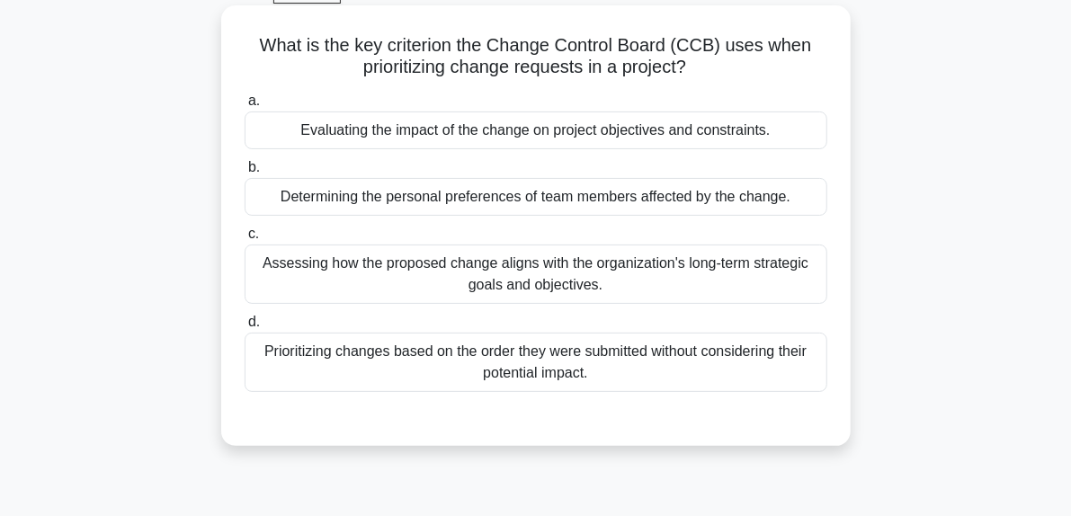
click at [725, 134] on div "Evaluating the impact of the change on project objectives and constraints." at bounding box center [536, 130] width 583 height 38
click at [245, 107] on input "a. Evaluating the impact of the change on project objectives and constraints." at bounding box center [245, 101] width 0 height 12
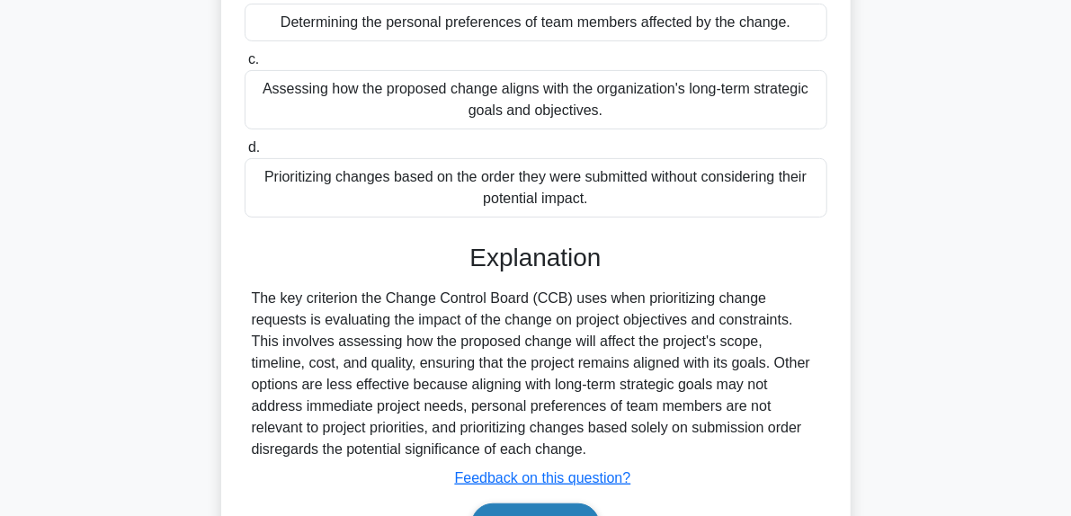
scroll to position [455, 0]
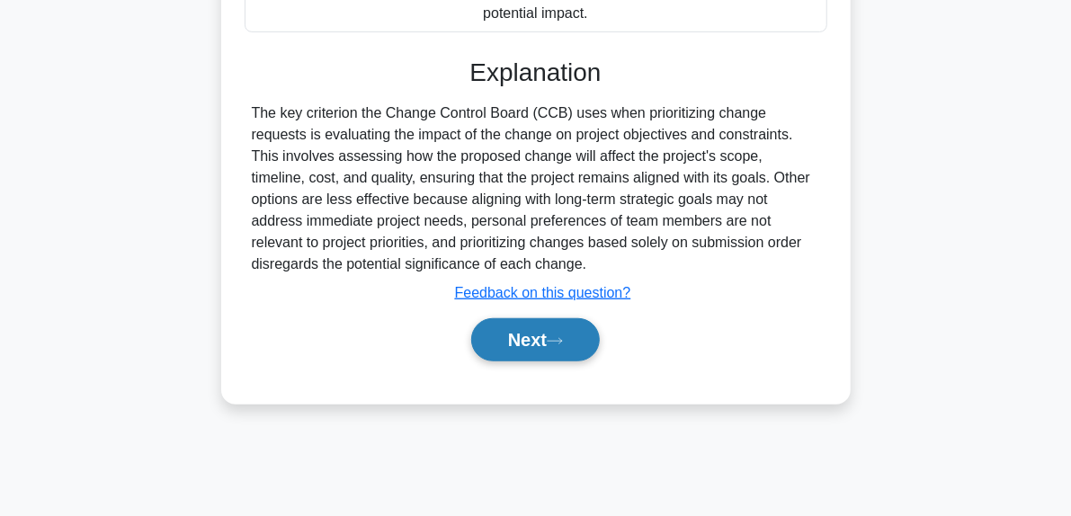
click at [563, 336] on icon at bounding box center [555, 341] width 16 height 10
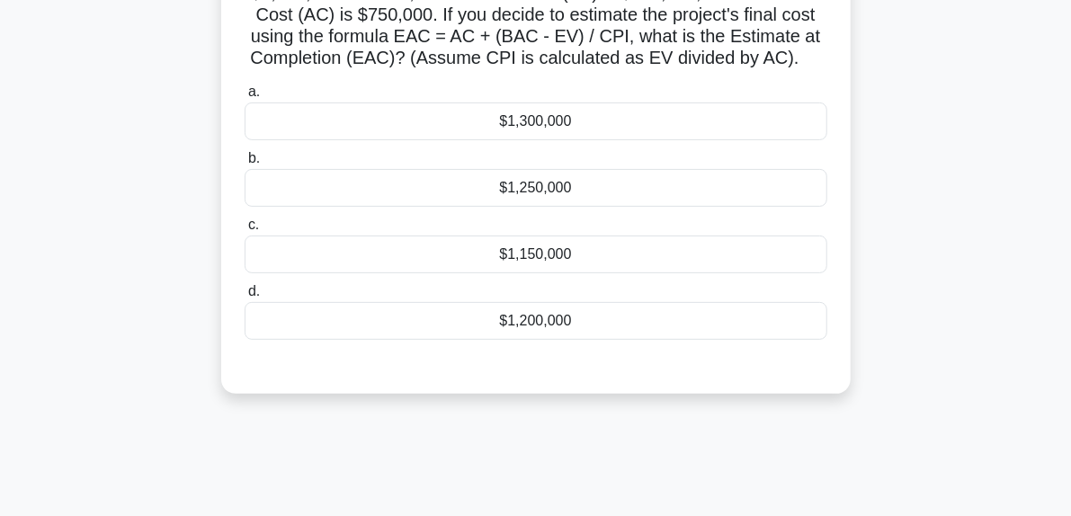
scroll to position [95, 0]
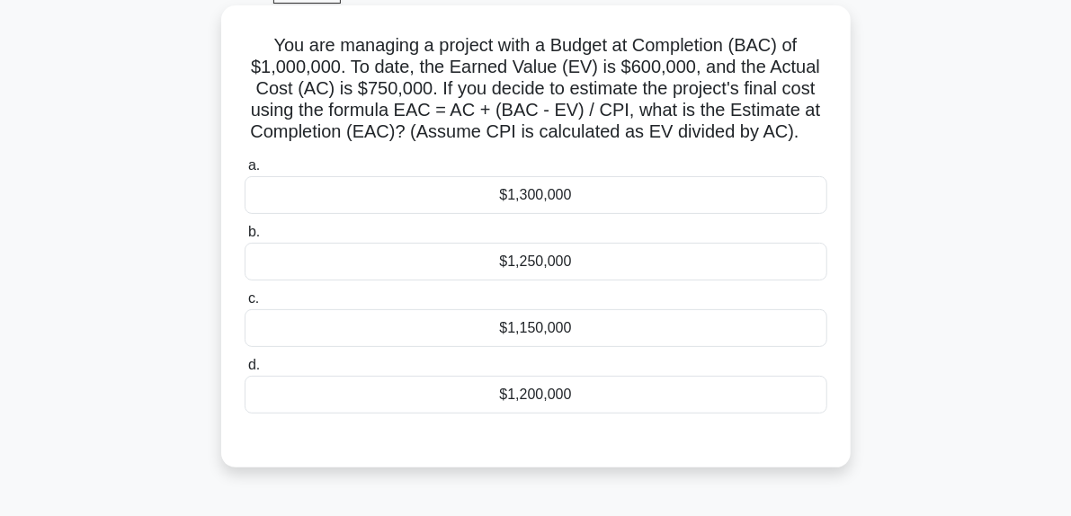
click at [483, 267] on div "$1,250,000" at bounding box center [536, 262] width 583 height 38
click at [245, 238] on input "b. $1,250,000" at bounding box center [245, 233] width 0 height 12
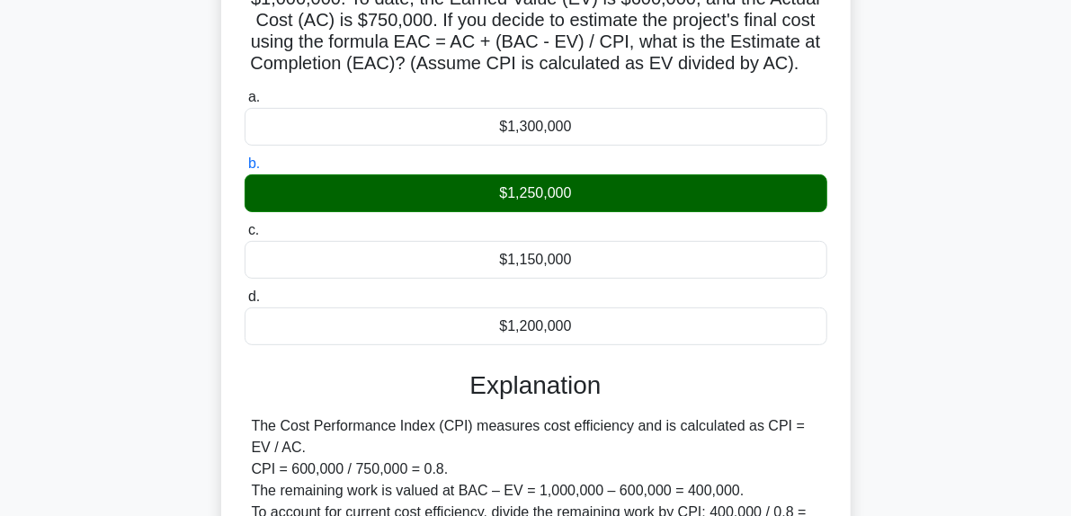
scroll to position [455, 0]
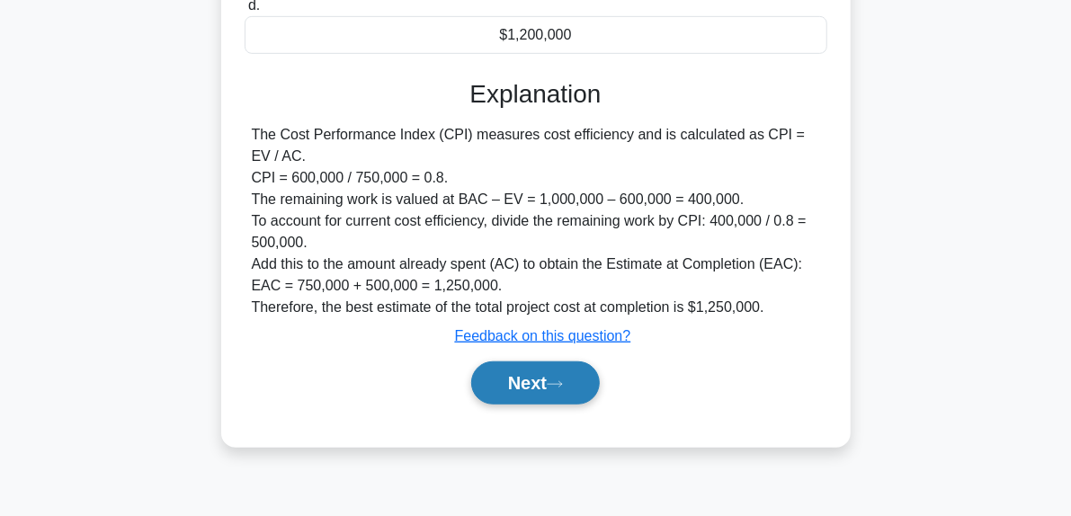
click at [585, 377] on button "Next" at bounding box center [535, 382] width 129 height 43
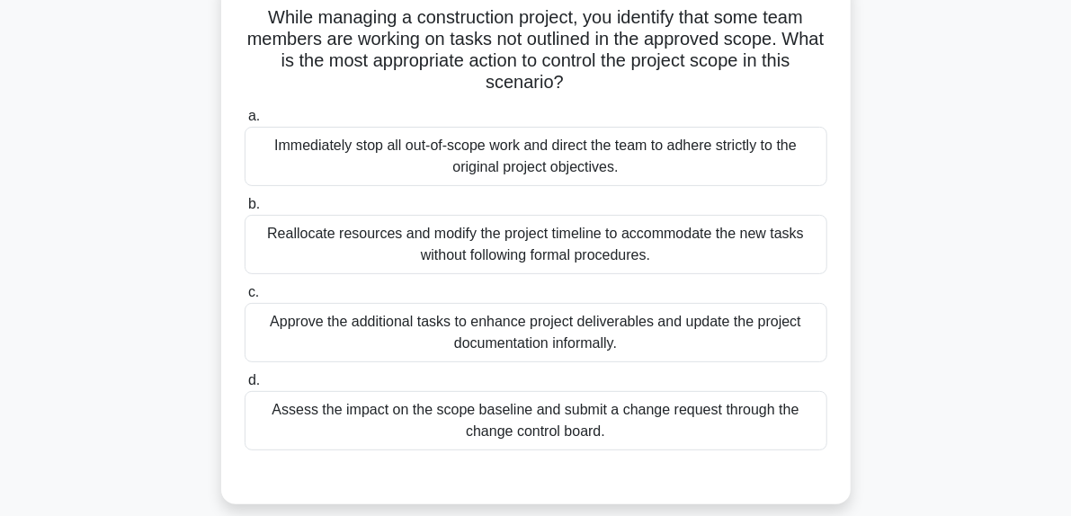
scroll to position [95, 0]
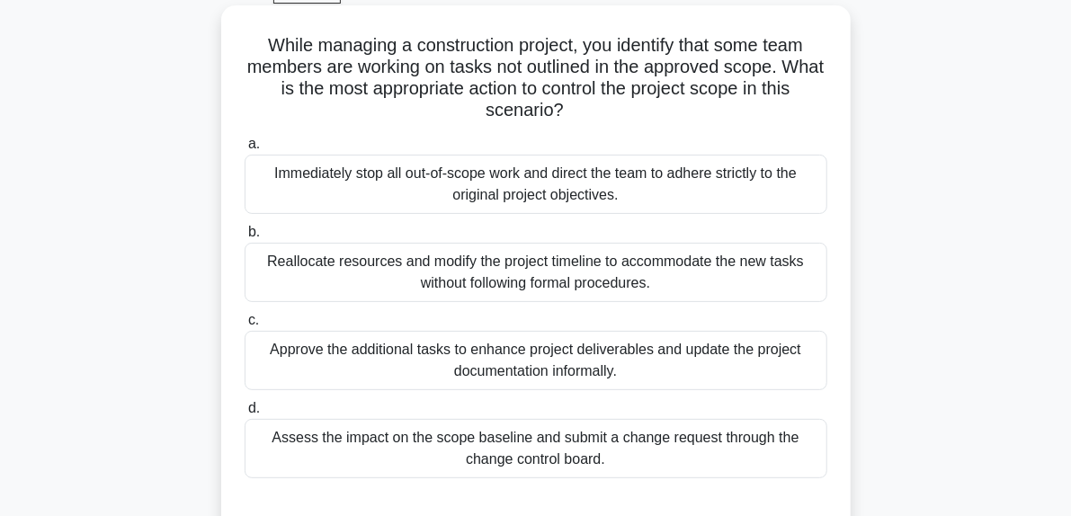
click at [583, 432] on div "Assess the impact on the scope baseline and submit a change request through the…" at bounding box center [536, 448] width 583 height 59
click at [245, 414] on input "d. Assess the impact on the scope baseline and submit a change request through …" at bounding box center [245, 409] width 0 height 12
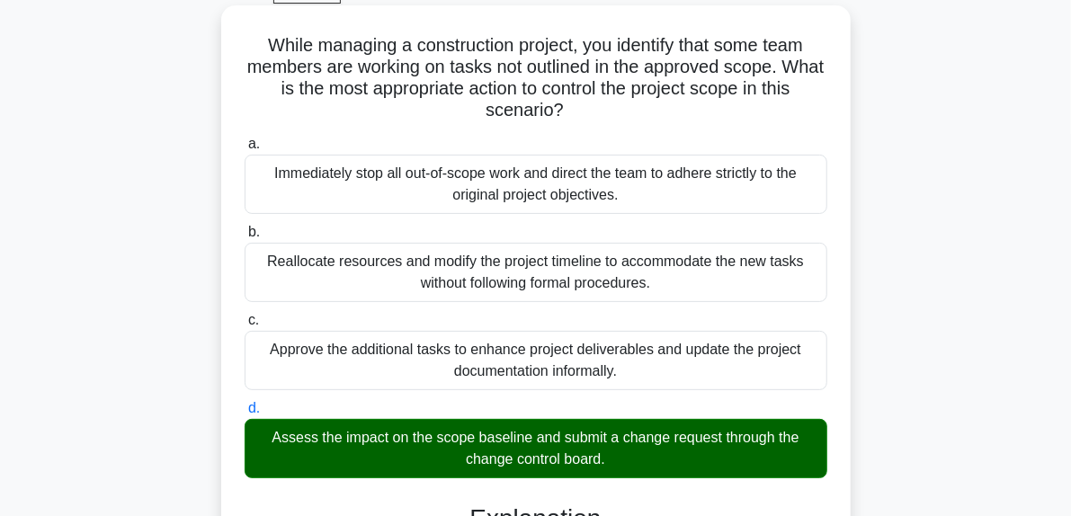
scroll to position [455, 0]
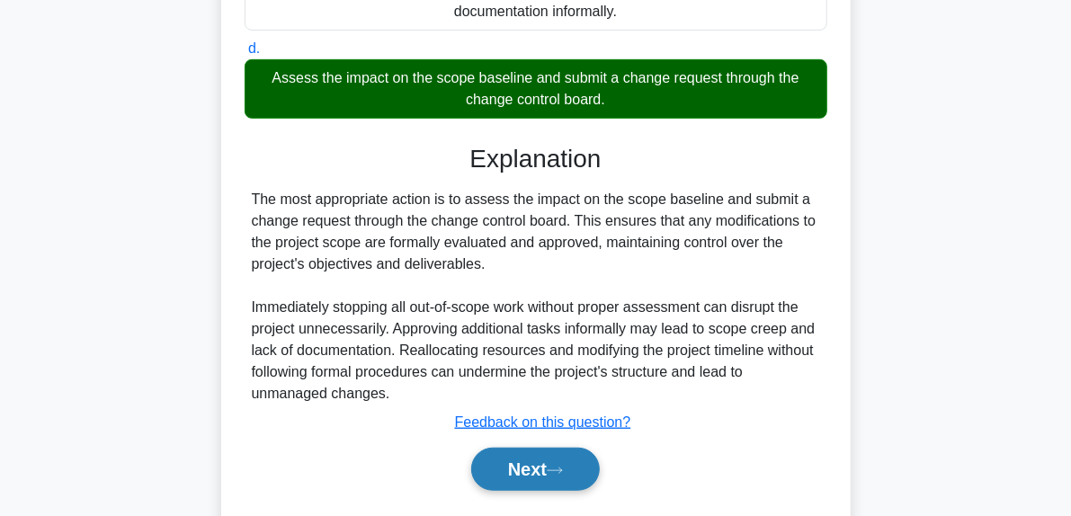
click at [581, 464] on button "Next" at bounding box center [535, 469] width 129 height 43
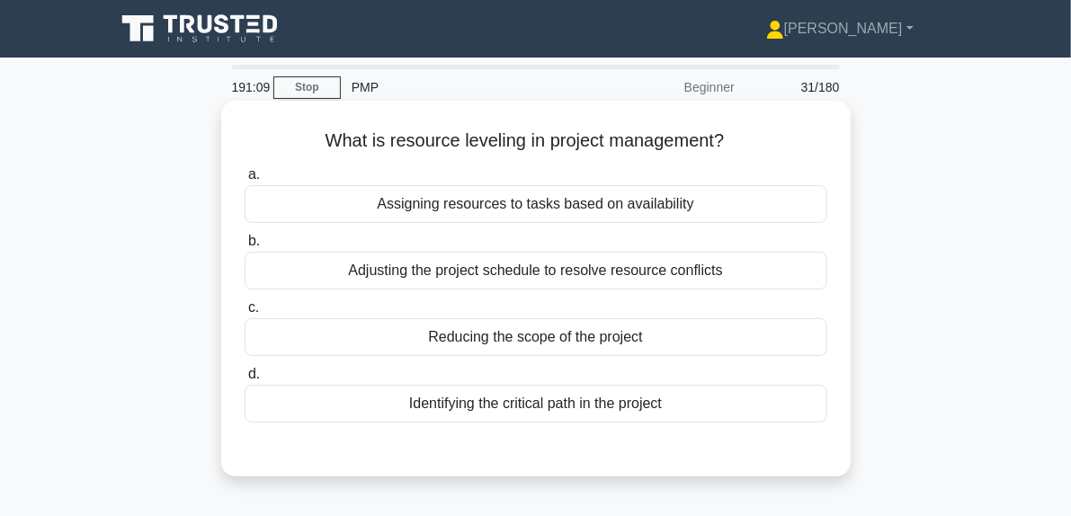
scroll to position [0, 0]
click at [610, 276] on div "Adjusting the project schedule to resolve resource conflicts" at bounding box center [536, 271] width 583 height 38
click at [245, 247] on input "b. Adjusting the project schedule to resolve resource conflicts" at bounding box center [245, 242] width 0 height 12
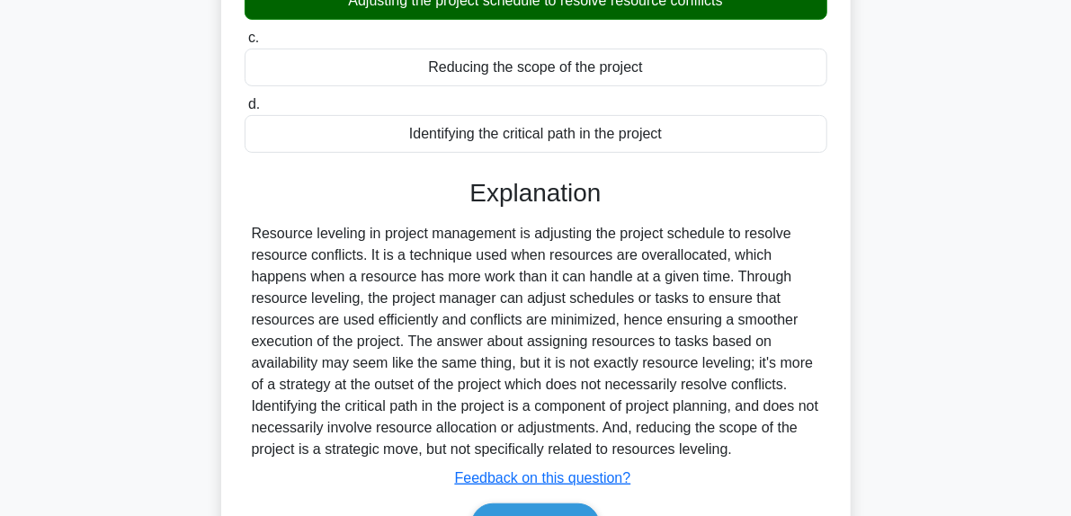
scroll to position [360, 0]
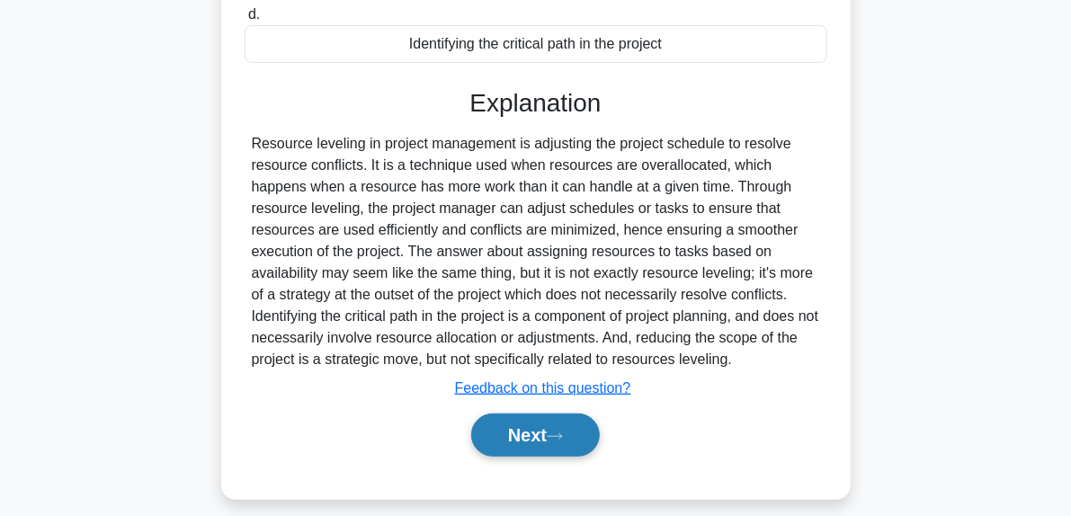
click at [583, 438] on button "Next" at bounding box center [535, 435] width 129 height 43
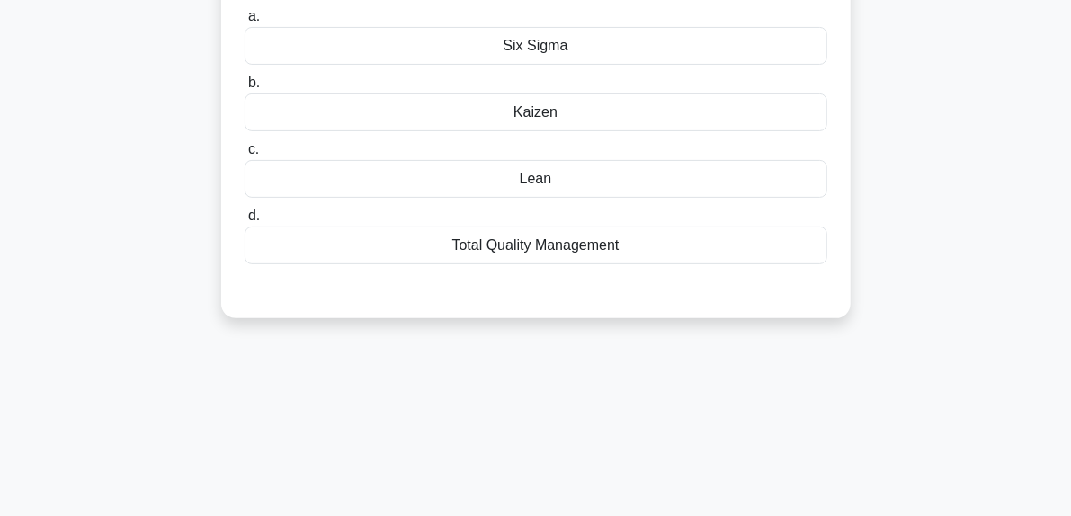
scroll to position [90, 0]
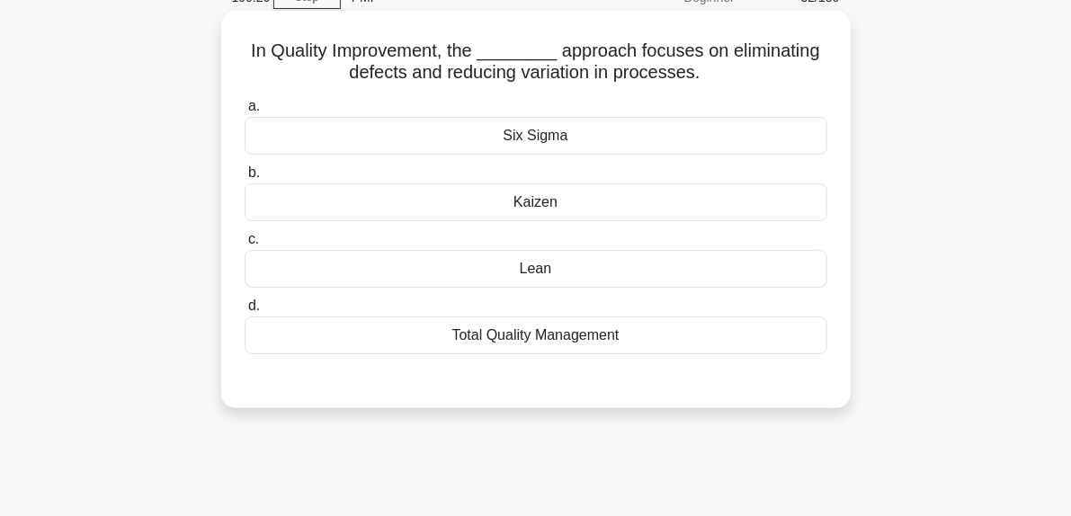
click at [584, 145] on div "Six Sigma" at bounding box center [536, 136] width 583 height 38
click at [245, 112] on input "a. Six Sigma" at bounding box center [245, 107] width 0 height 12
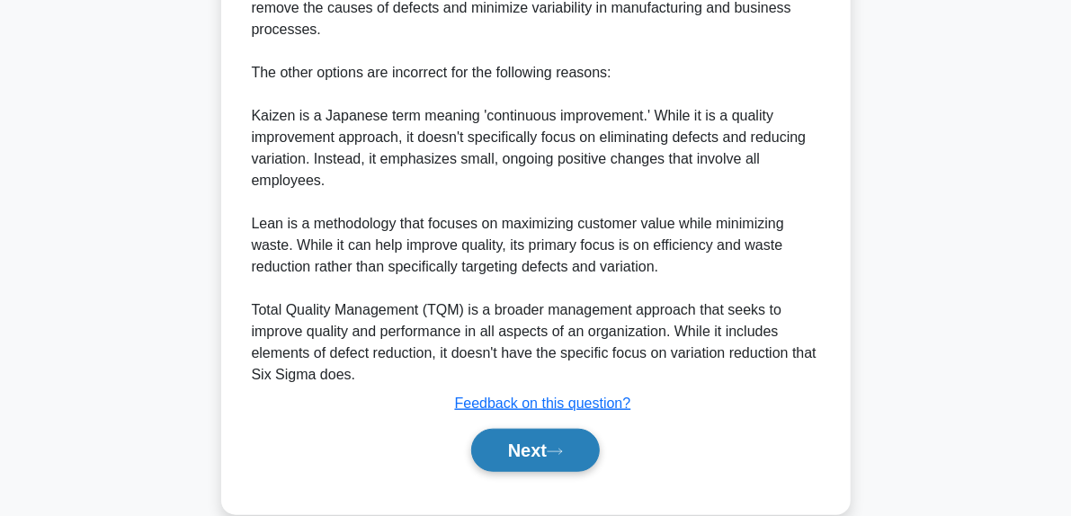
scroll to position [629, 0]
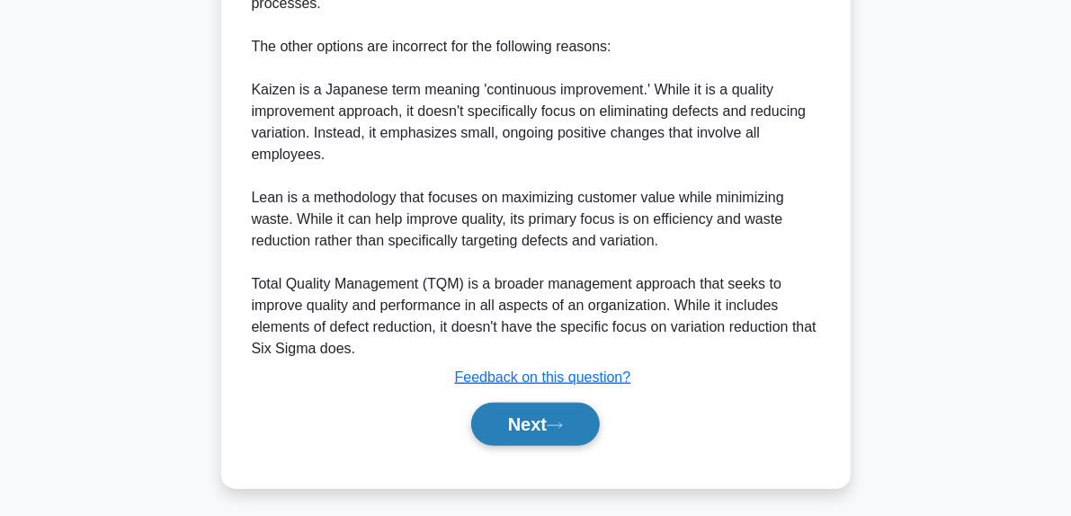
click at [563, 432] on button "Next" at bounding box center [535, 424] width 129 height 43
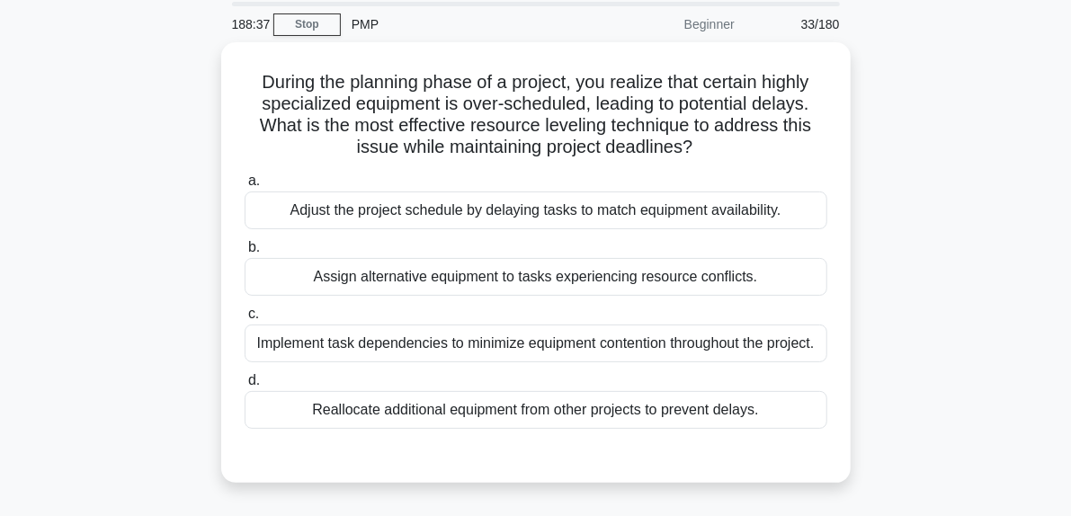
scroll to position [90, 0]
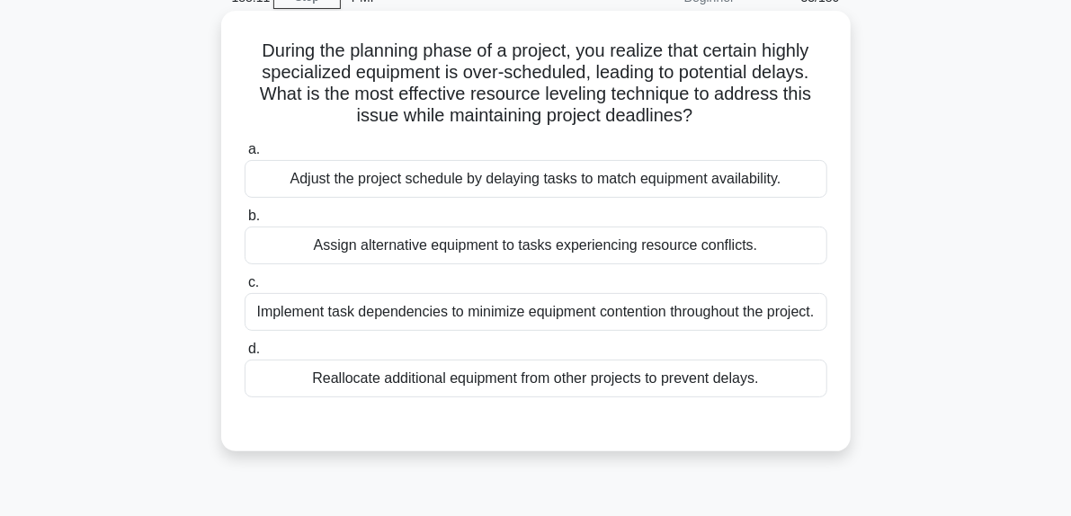
click at [788, 186] on div "Adjust the project schedule by delaying tasks to match equipment availability." at bounding box center [536, 179] width 583 height 38
click at [245, 156] on input "a. Adjust the project schedule by delaying tasks to match equipment availabilit…" at bounding box center [245, 150] width 0 height 12
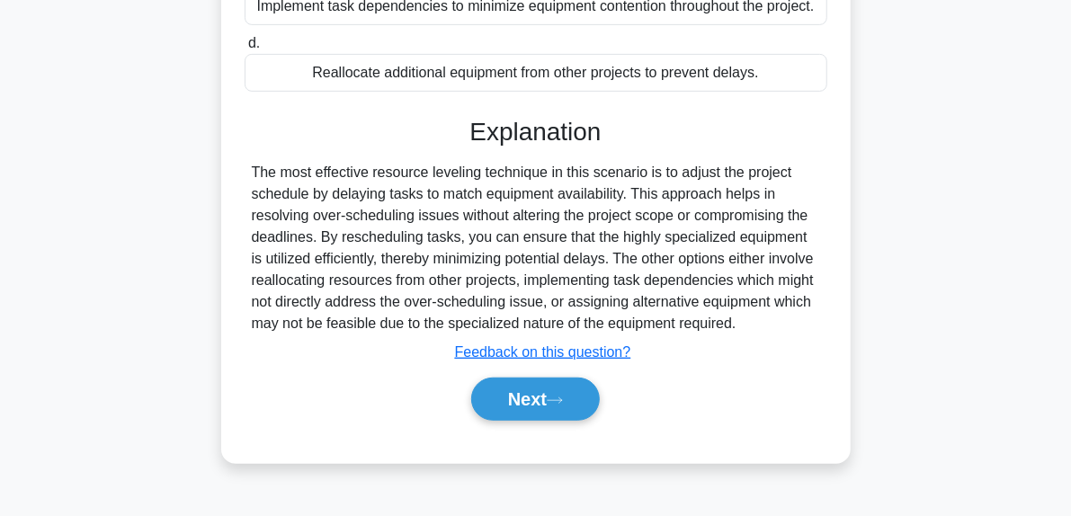
scroll to position [450, 0]
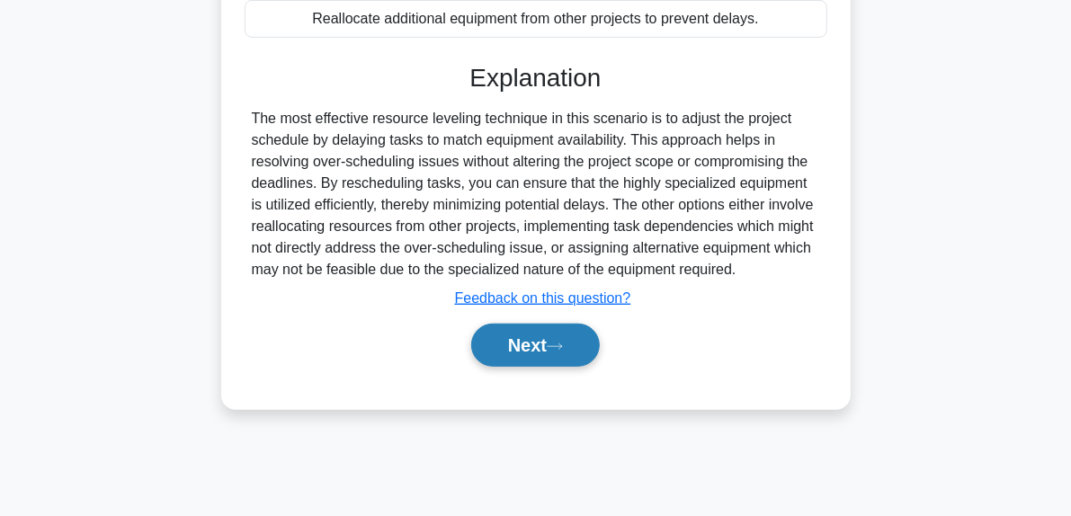
click at [577, 349] on button "Next" at bounding box center [535, 345] width 129 height 43
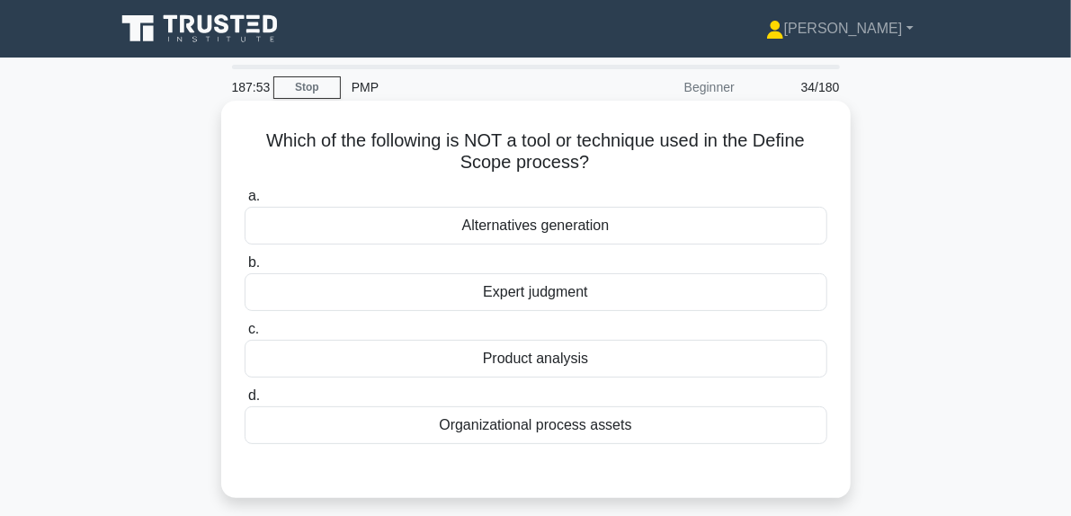
scroll to position [90, 0]
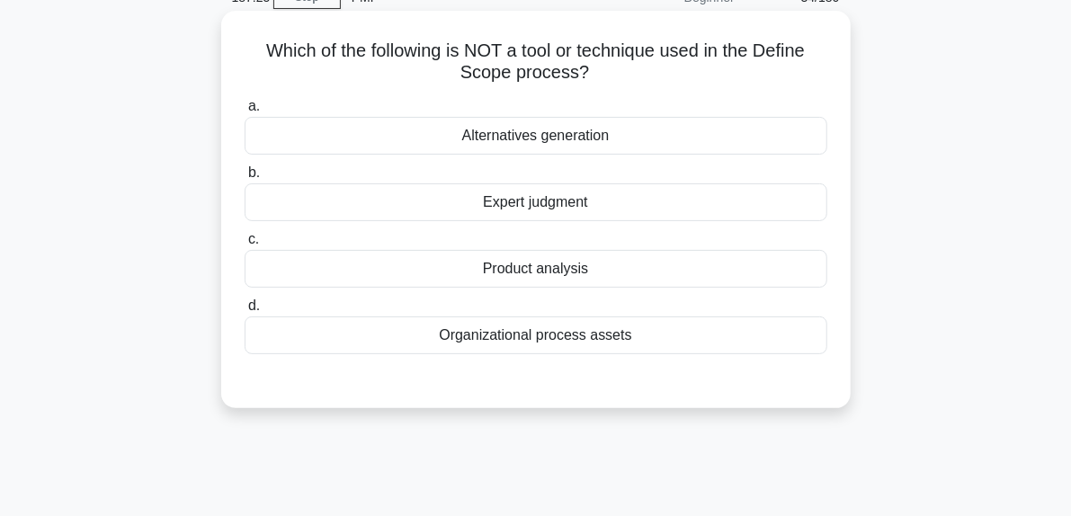
drag, startPoint x: 453, startPoint y: 129, endPoint x: 631, endPoint y: 140, distance: 178.4
click at [631, 140] on div "Alternatives generation" at bounding box center [536, 136] width 583 height 38
copy div "Alternatives generation"
click at [557, 335] on div "Organizational process assets" at bounding box center [536, 335] width 583 height 38
click at [245, 312] on input "d. Organizational process assets" at bounding box center [245, 306] width 0 height 12
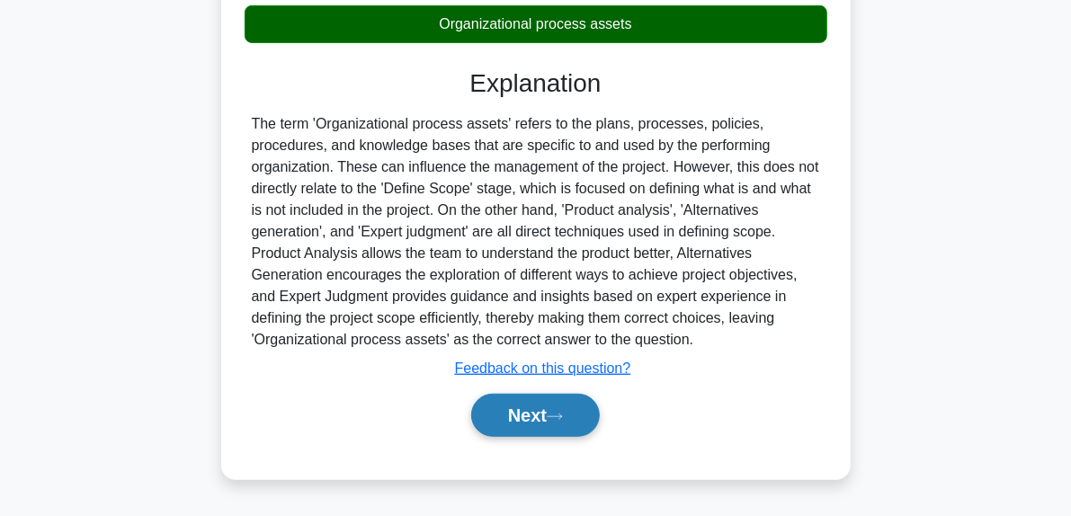
scroll to position [450, 0]
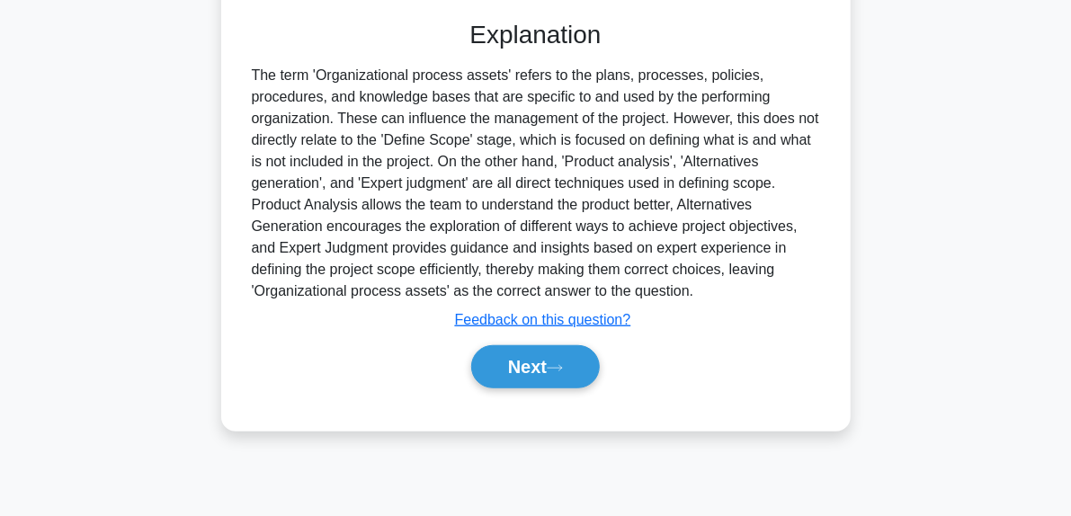
click at [557, 387] on div "Next" at bounding box center [536, 367] width 583 height 58
click at [562, 368] on icon at bounding box center [555, 368] width 16 height 10
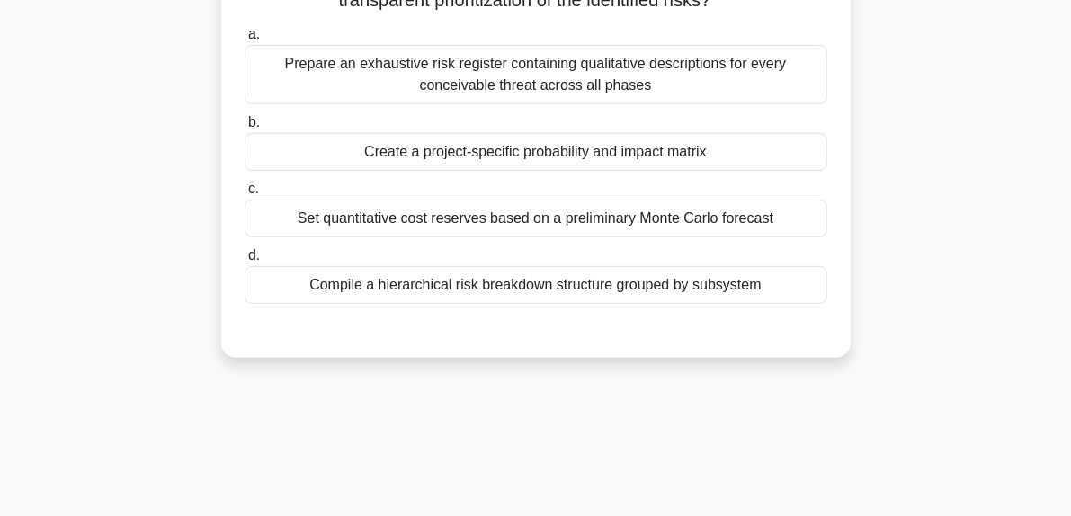
scroll to position [180, 0]
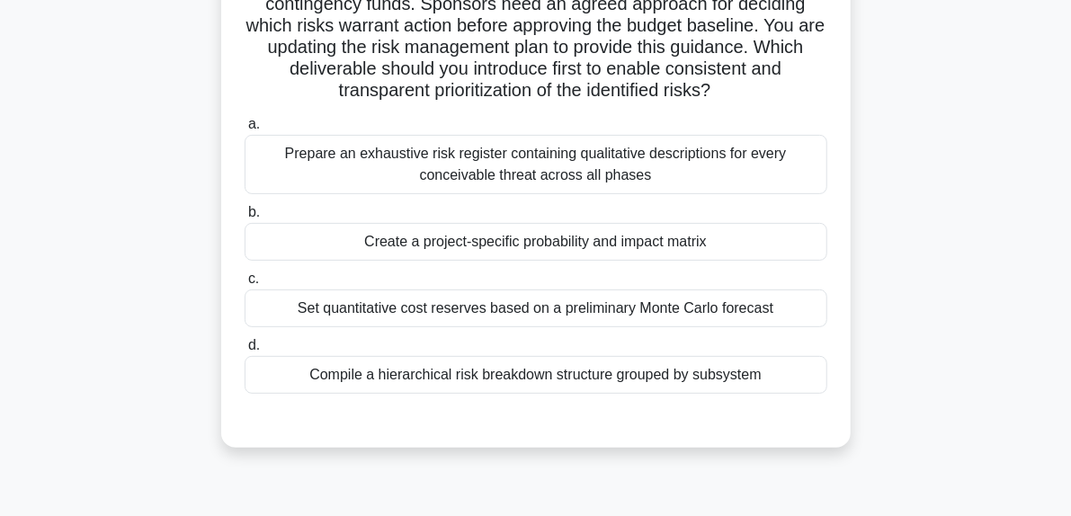
click at [596, 315] on div "Set quantitative cost reserves based on a preliminary Monte Carlo forecast" at bounding box center [536, 308] width 583 height 38
click at [245, 285] on input "c. Set quantitative cost reserves based on a preliminary Monte Carlo forecast" at bounding box center [245, 279] width 0 height 12
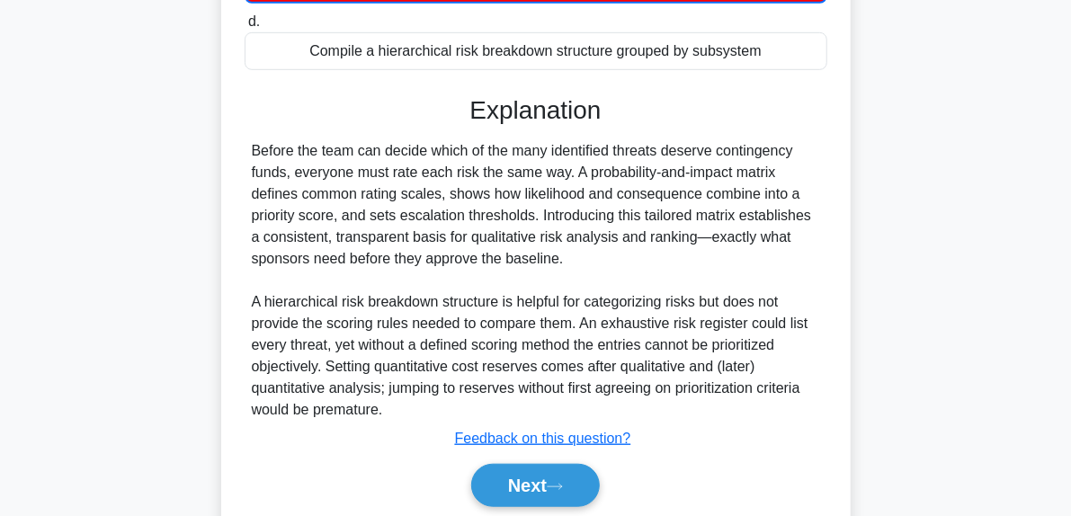
scroll to position [539, 0]
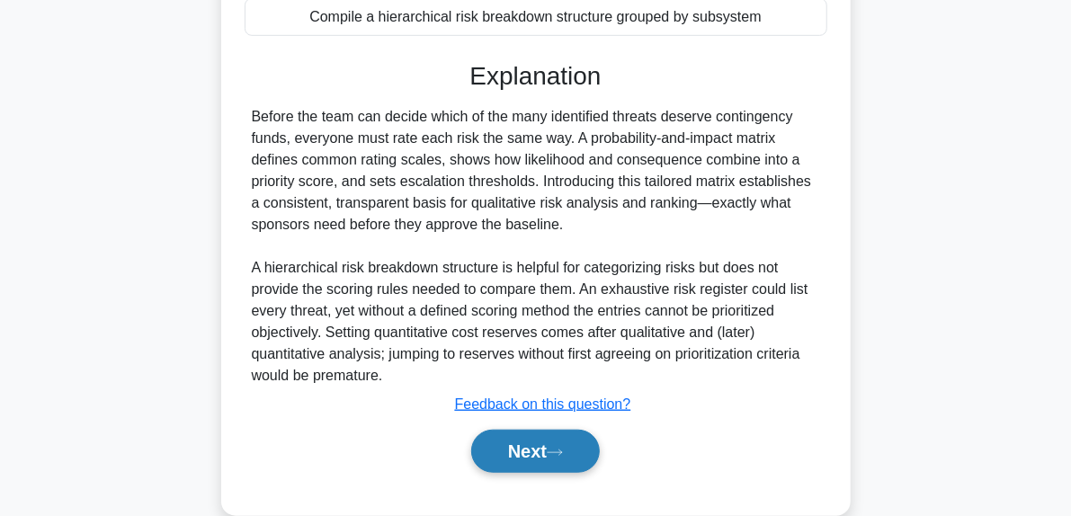
click at [583, 444] on button "Next" at bounding box center [535, 451] width 129 height 43
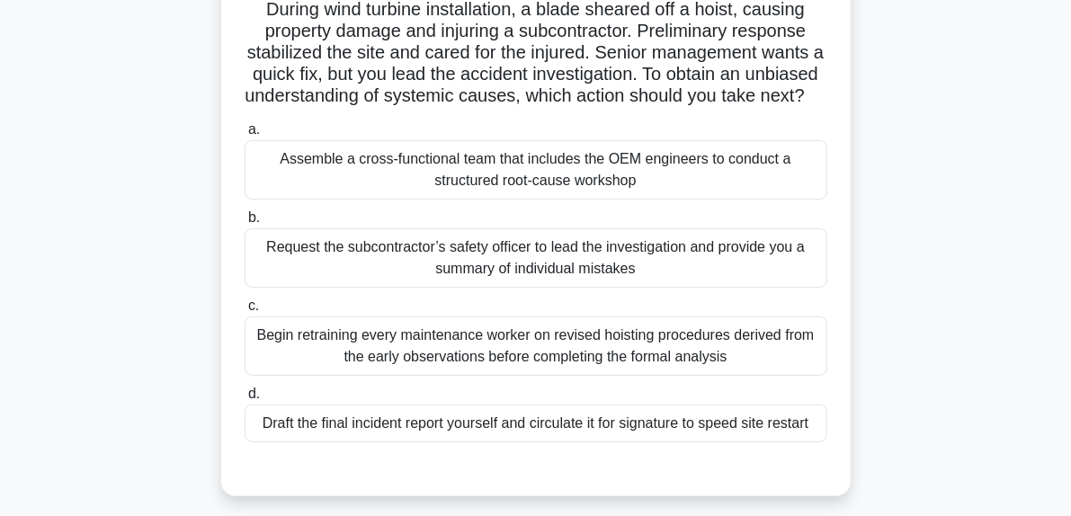
scroll to position [185, 0]
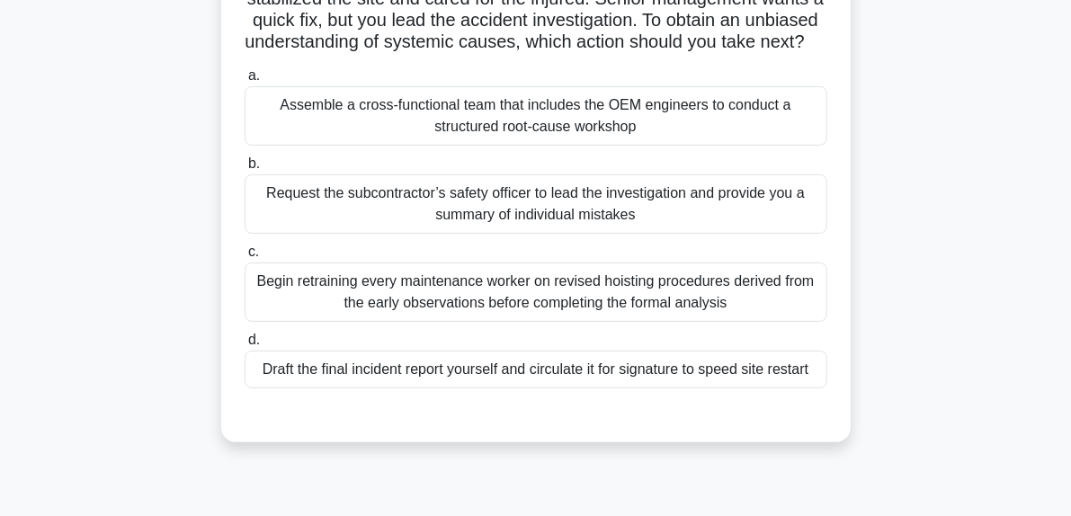
click at [590, 136] on div "Assemble a cross-functional team that includes the OEM engineers to conduct a s…" at bounding box center [536, 115] width 583 height 59
click at [245, 82] on input "a. Assemble a cross-functional team that includes the OEM engineers to conduct …" at bounding box center [245, 76] width 0 height 12
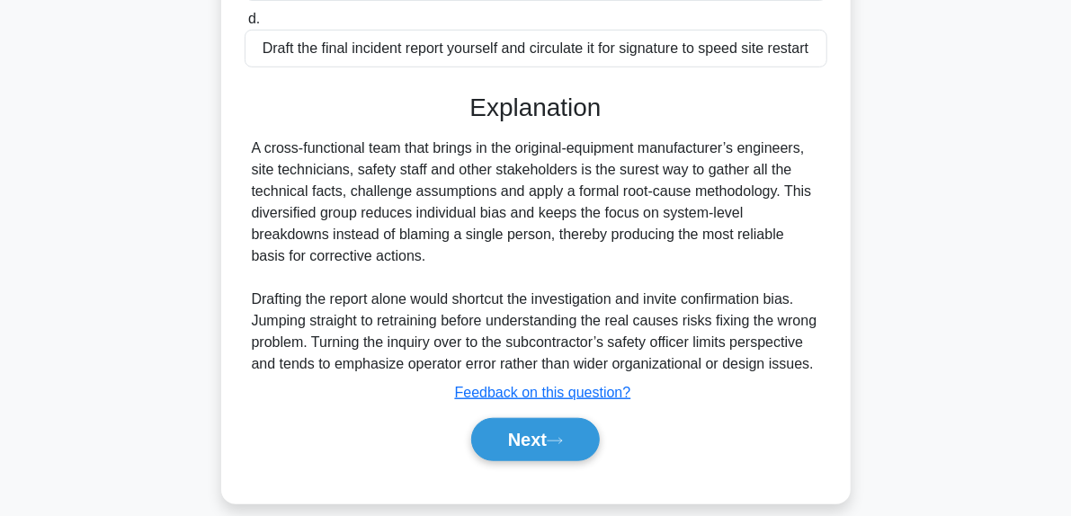
scroll to position [547, 0]
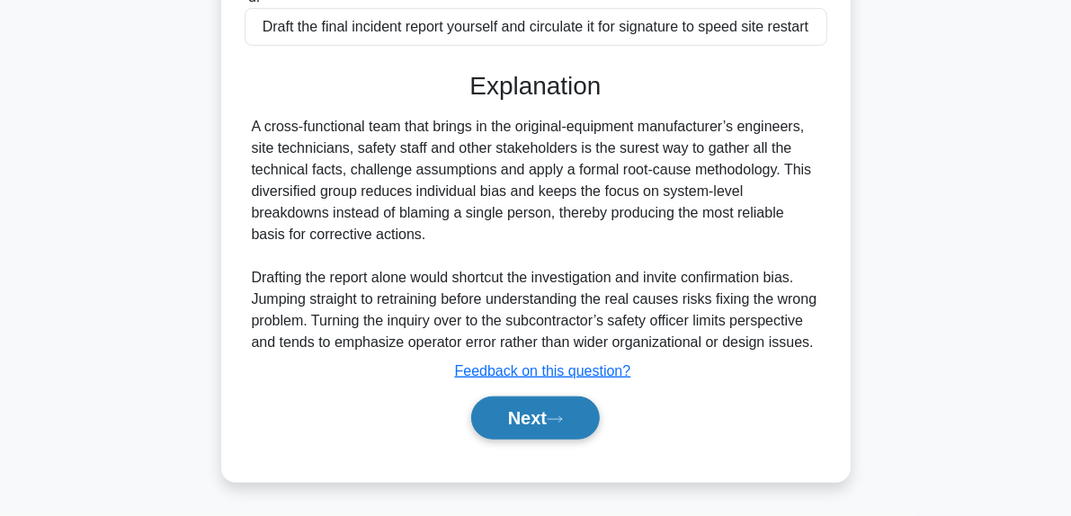
click at [597, 434] on button "Next" at bounding box center [535, 417] width 129 height 43
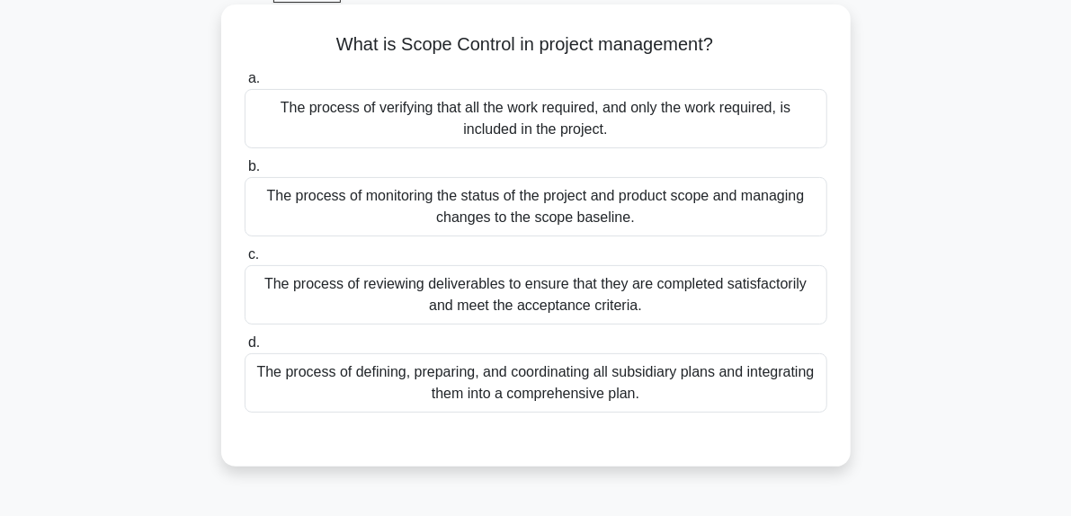
scroll to position [95, 0]
click at [684, 215] on div "The process of monitoring the status of the project and product scope and manag…" at bounding box center [536, 207] width 583 height 59
click at [245, 174] on input "b. The process of monitoring the status of the project and product scope and ma…" at bounding box center [245, 168] width 0 height 12
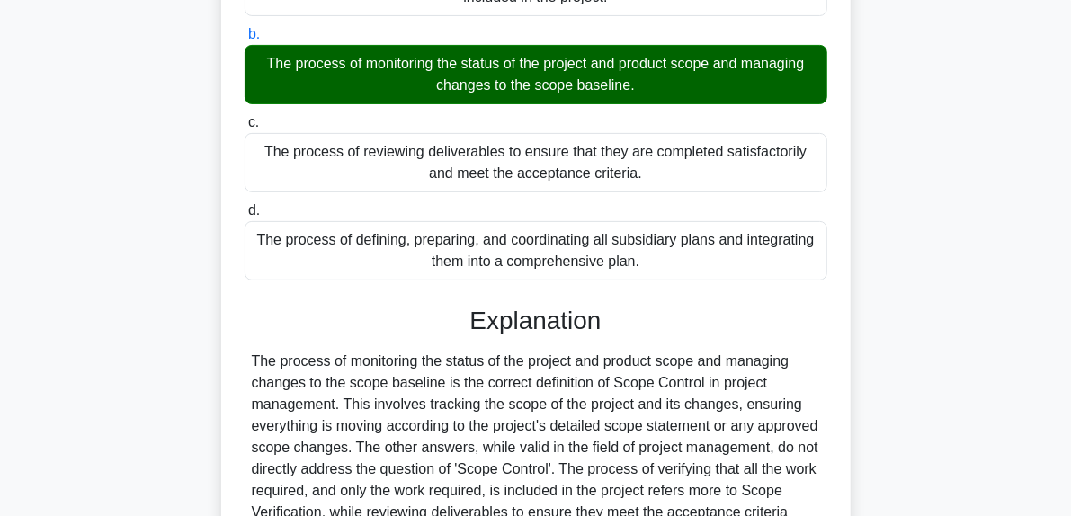
scroll to position [455, 0]
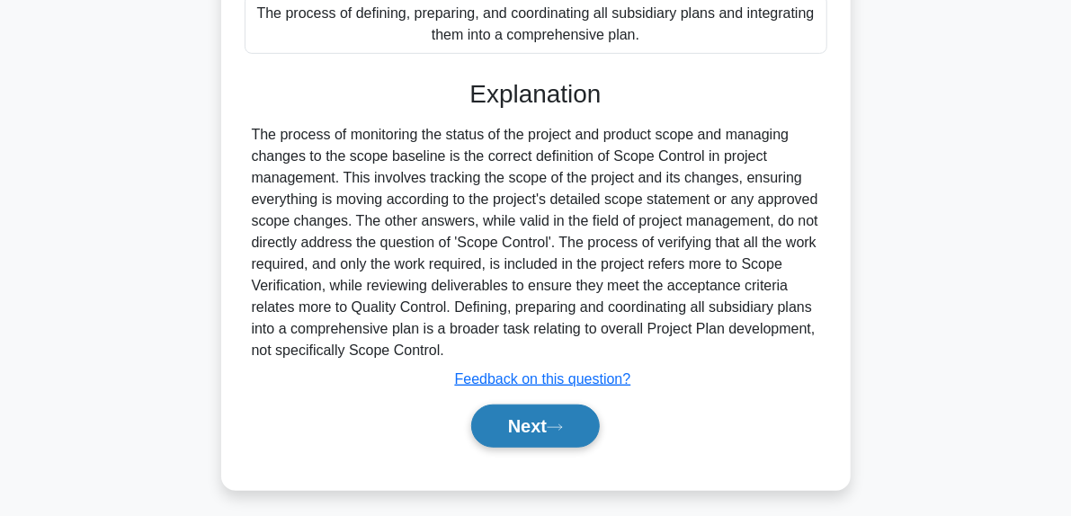
click at [582, 430] on button "Next" at bounding box center [535, 426] width 129 height 43
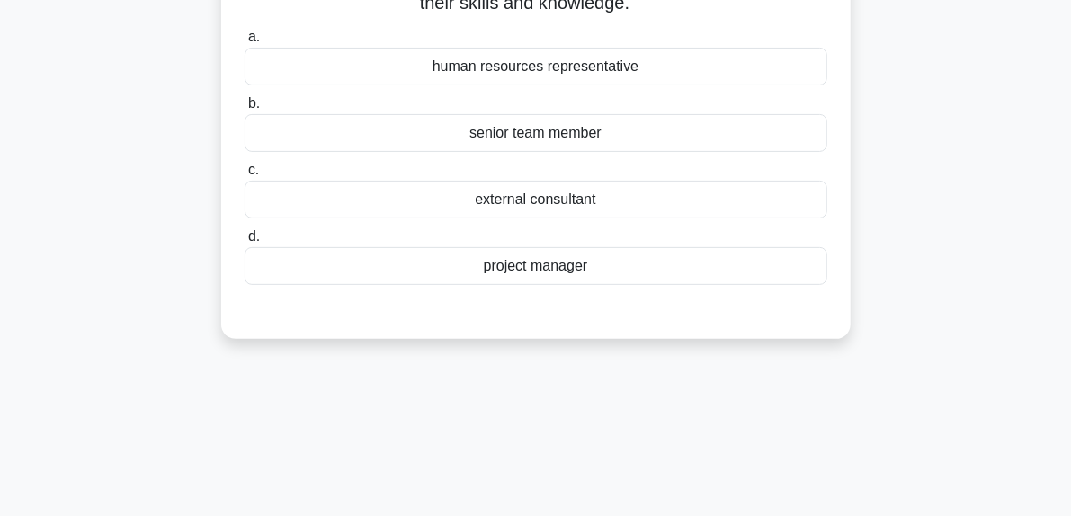
scroll to position [95, 0]
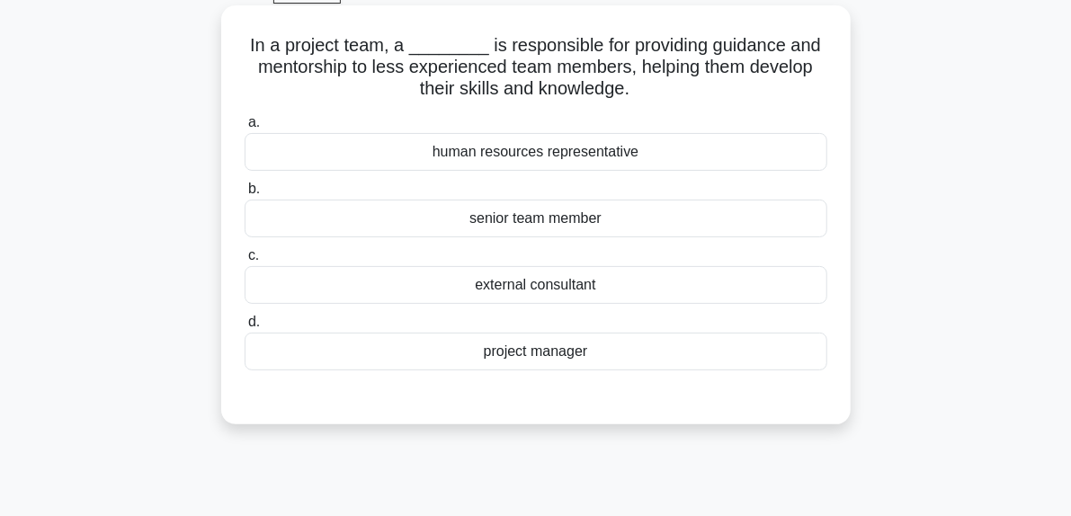
click at [536, 348] on div "project manager" at bounding box center [536, 352] width 583 height 38
click at [245, 328] on input "d. project manager" at bounding box center [245, 322] width 0 height 12
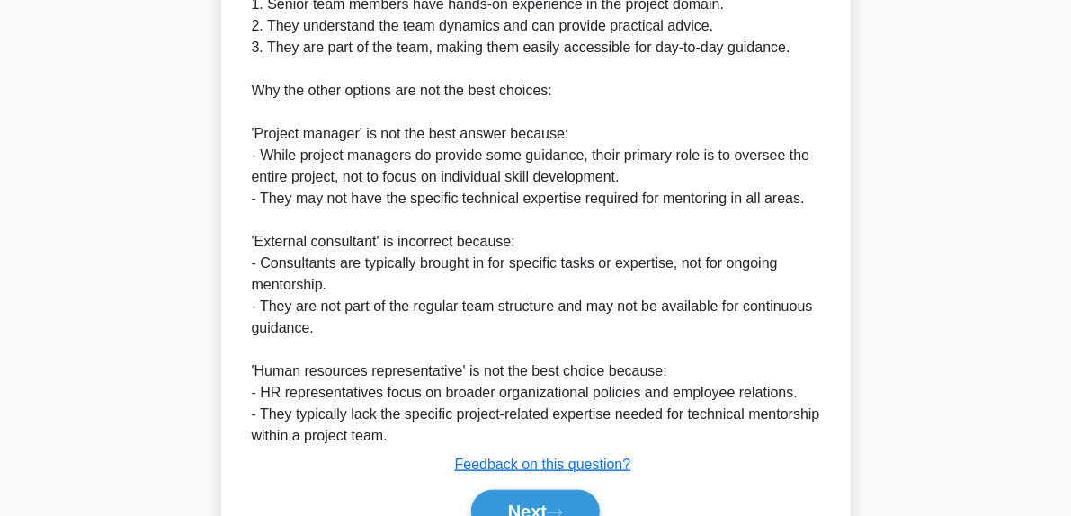
scroll to position [725, 0]
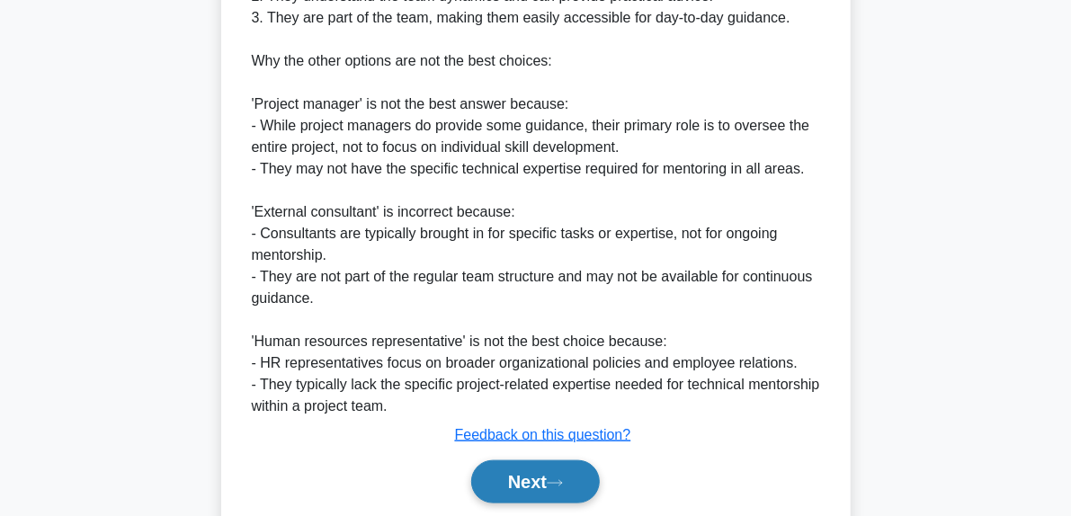
click at [570, 474] on button "Next" at bounding box center [535, 481] width 129 height 43
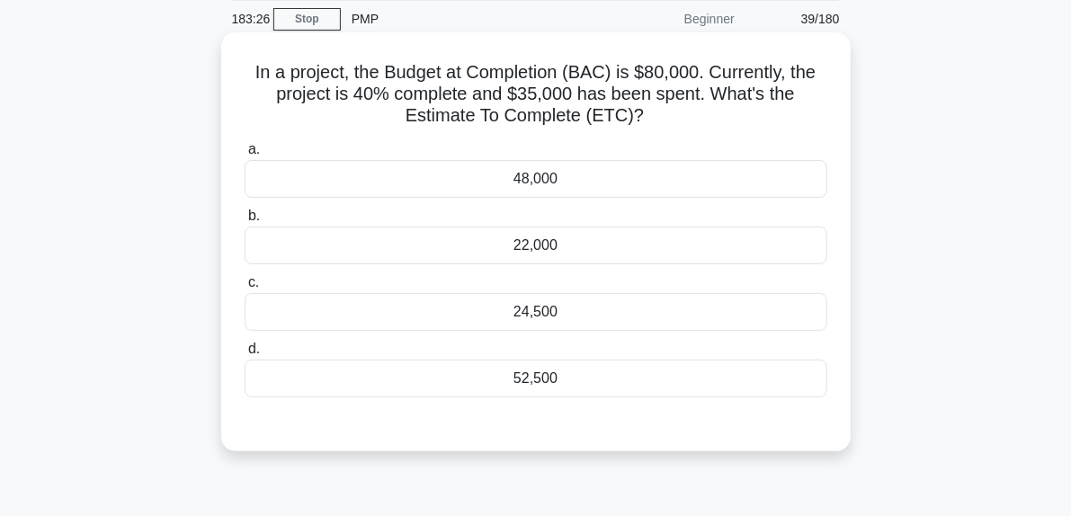
scroll to position [95, 0]
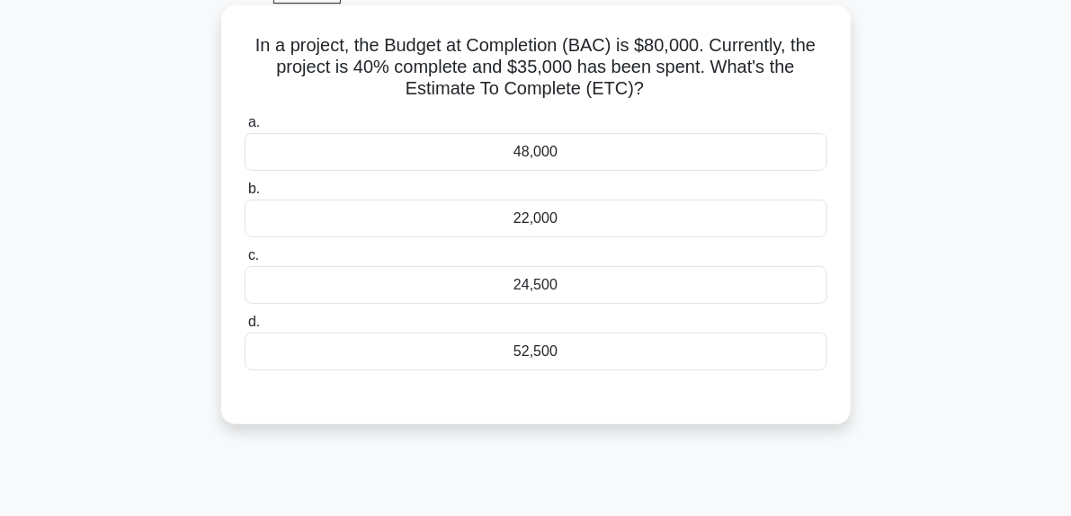
click at [507, 171] on div "a. 48,000 b. 22,000 c." at bounding box center [536, 241] width 604 height 266
click at [507, 159] on div "48,000" at bounding box center [536, 152] width 583 height 38
click at [245, 129] on input "a. 48,000" at bounding box center [245, 123] width 0 height 12
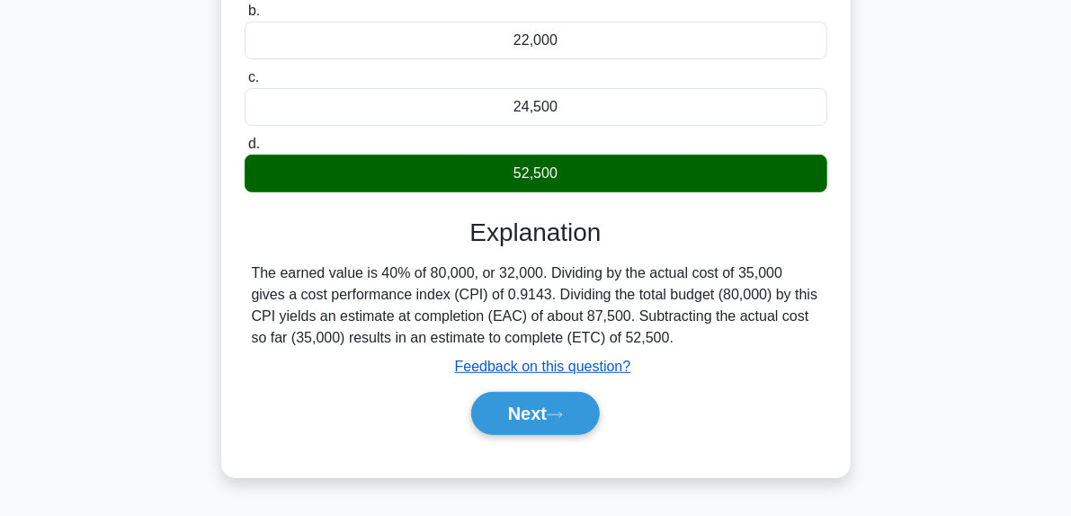
scroll to position [275, 0]
click at [588, 415] on button "Next" at bounding box center [535, 413] width 129 height 43
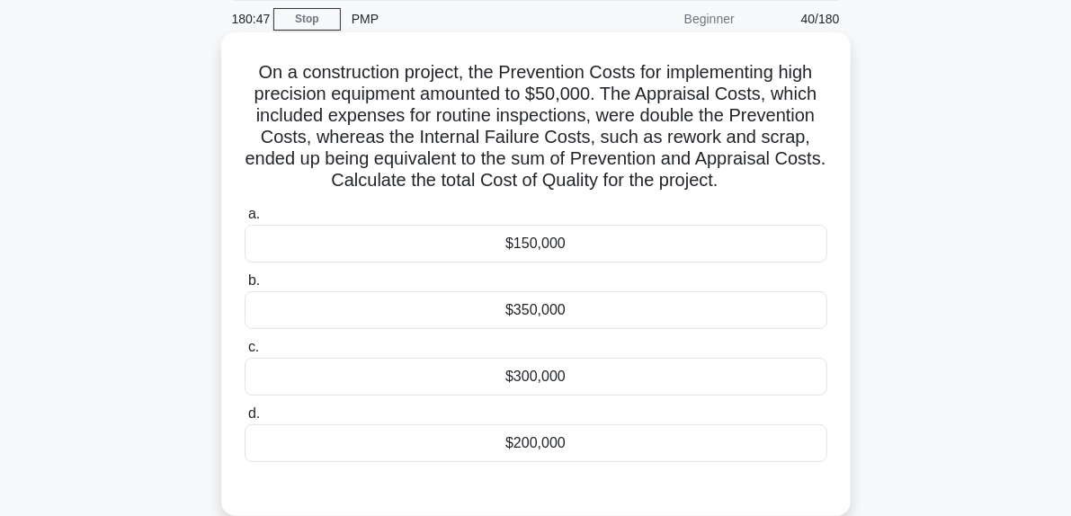
scroll to position [95, 0]
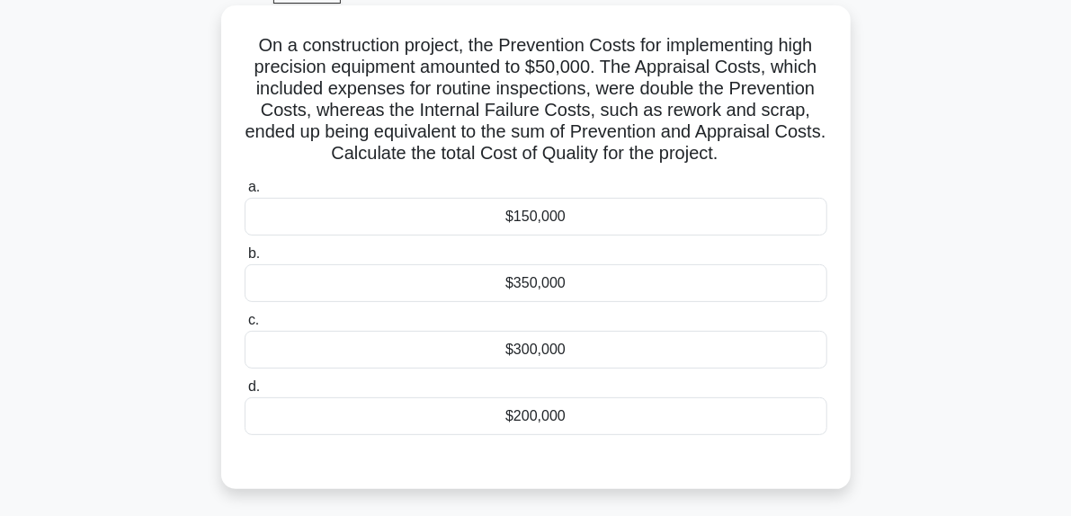
click at [534, 343] on div "$300,000" at bounding box center [536, 350] width 583 height 38
click at [245, 326] on input "c. $300,000" at bounding box center [245, 321] width 0 height 12
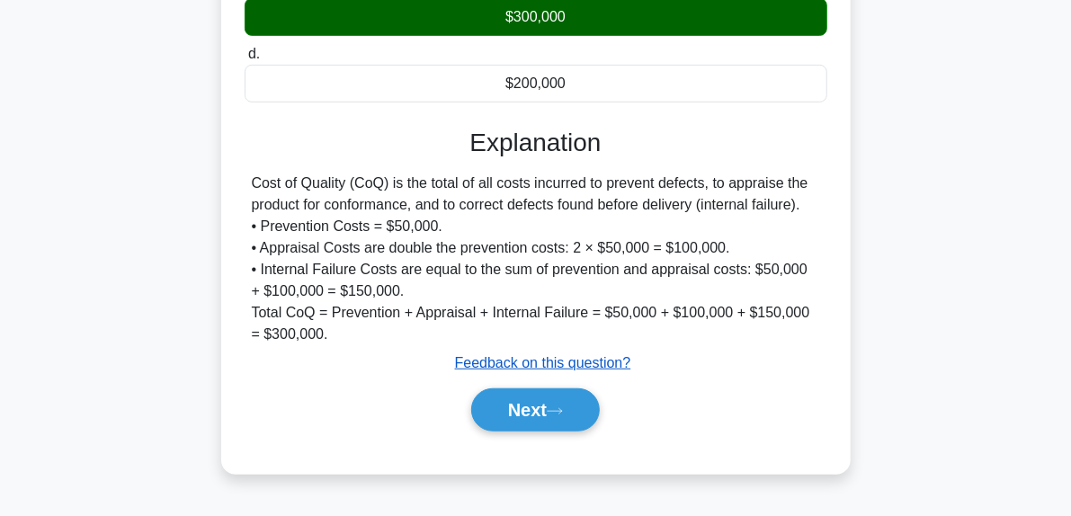
scroll to position [455, 0]
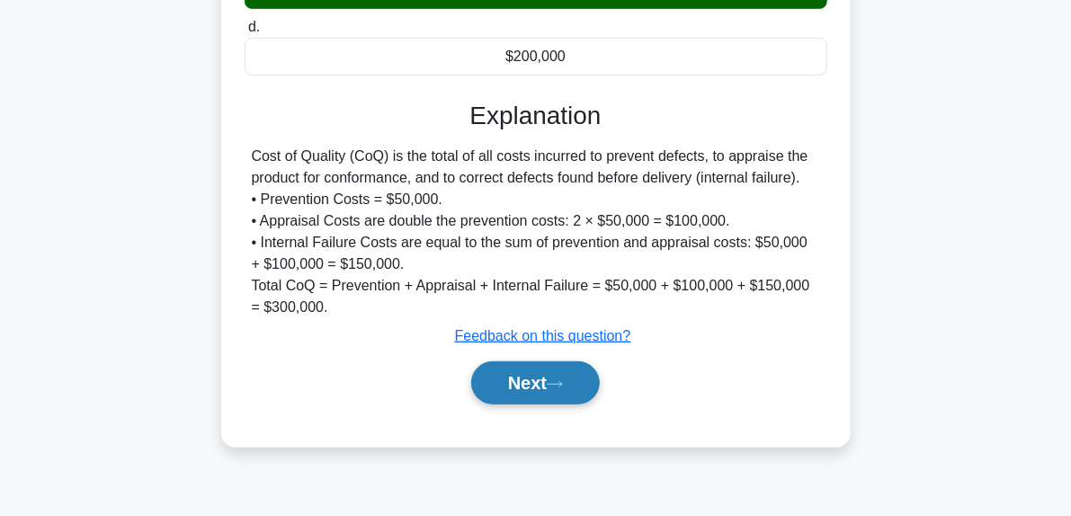
click at [562, 380] on icon at bounding box center [555, 384] width 16 height 10
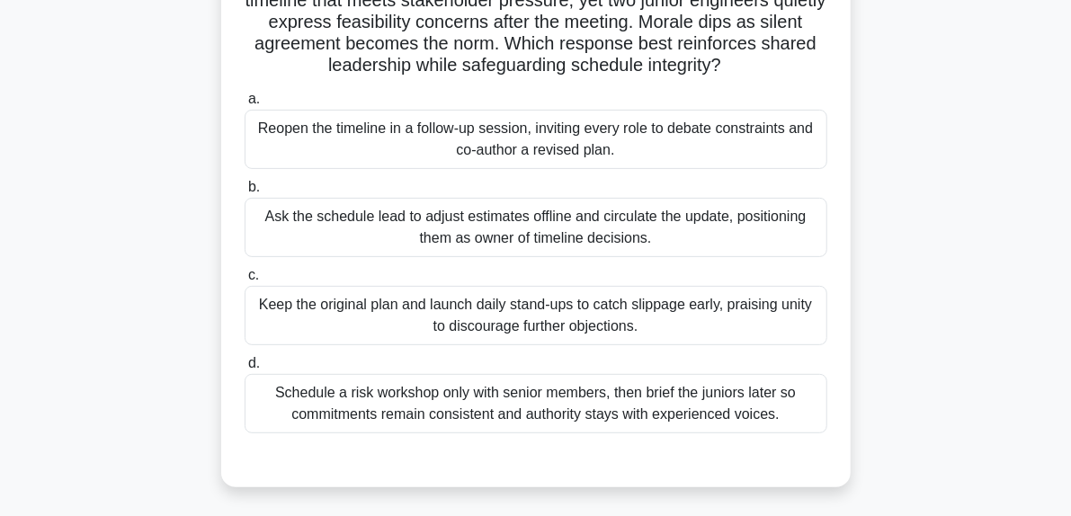
scroll to position [185, 0]
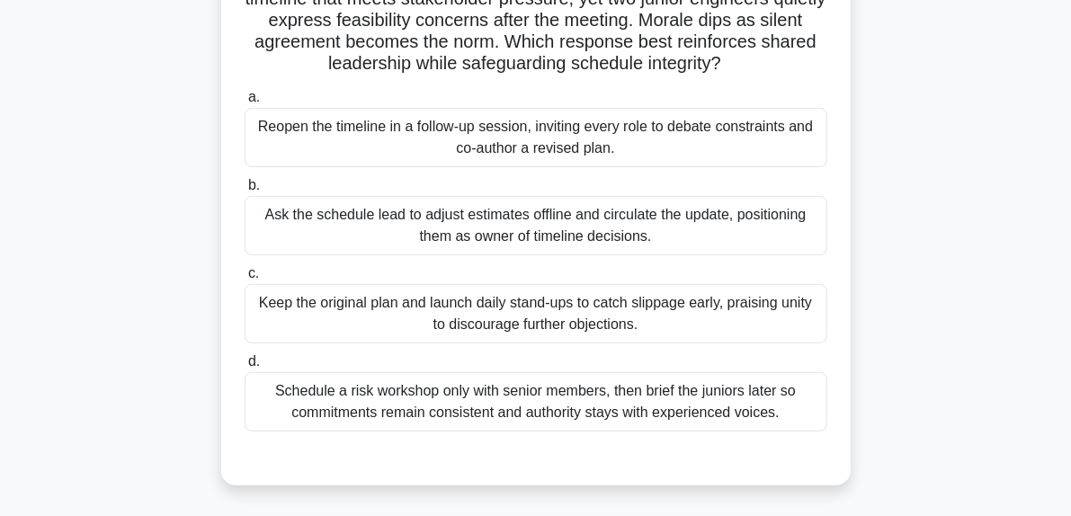
click at [544, 143] on div "Reopen the timeline in a follow-up session, inviting every role to debate const…" at bounding box center [536, 137] width 583 height 59
click at [245, 103] on input "a. Reopen the timeline in a follow-up session, inviting every role to debate co…" at bounding box center [245, 98] width 0 height 12
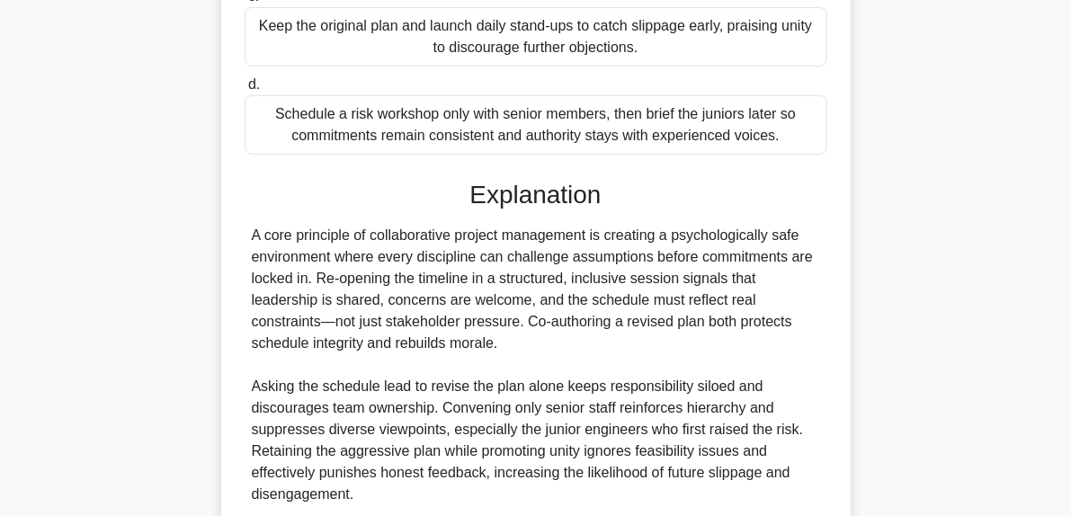
scroll to position [545, 0]
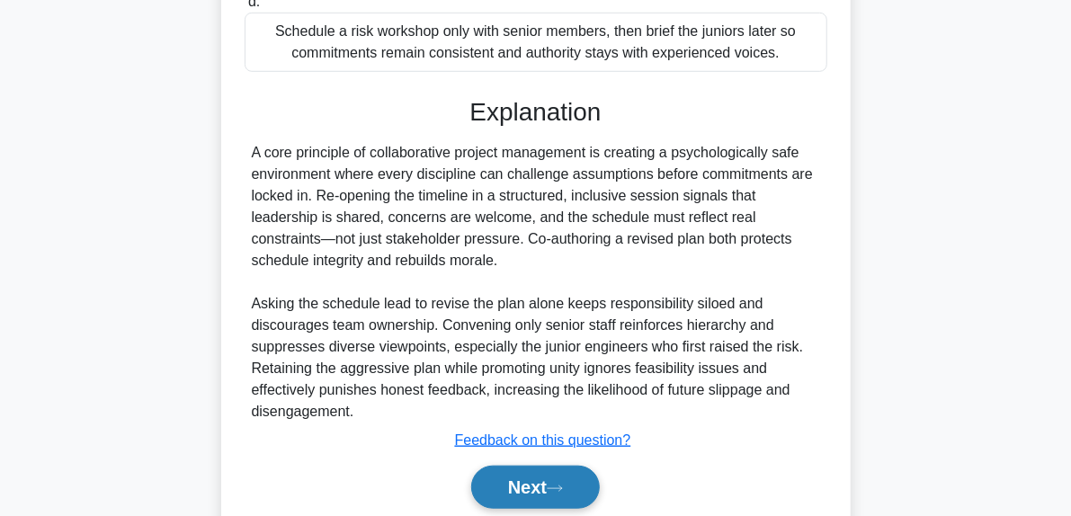
click at [582, 495] on button "Next" at bounding box center [535, 487] width 129 height 43
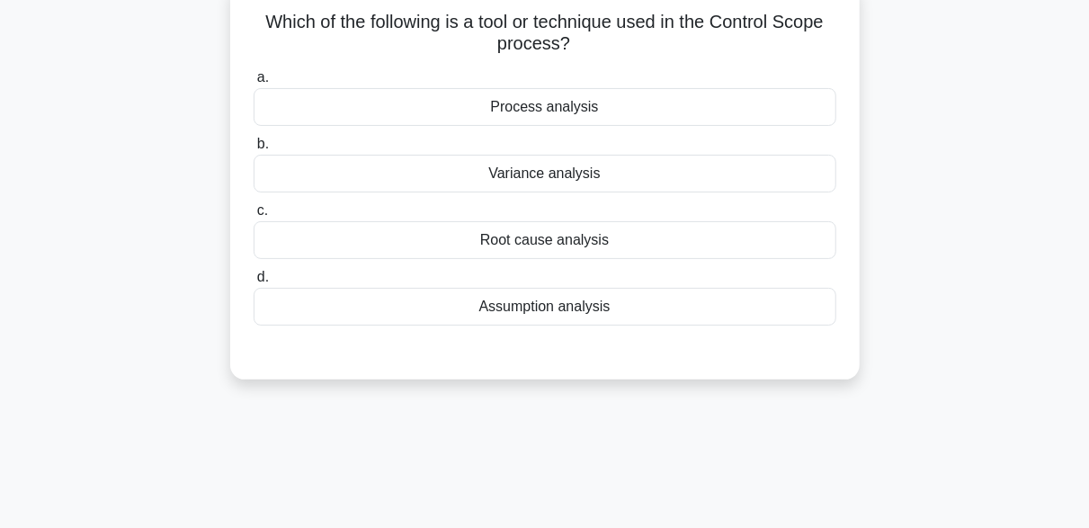
scroll to position [84, 0]
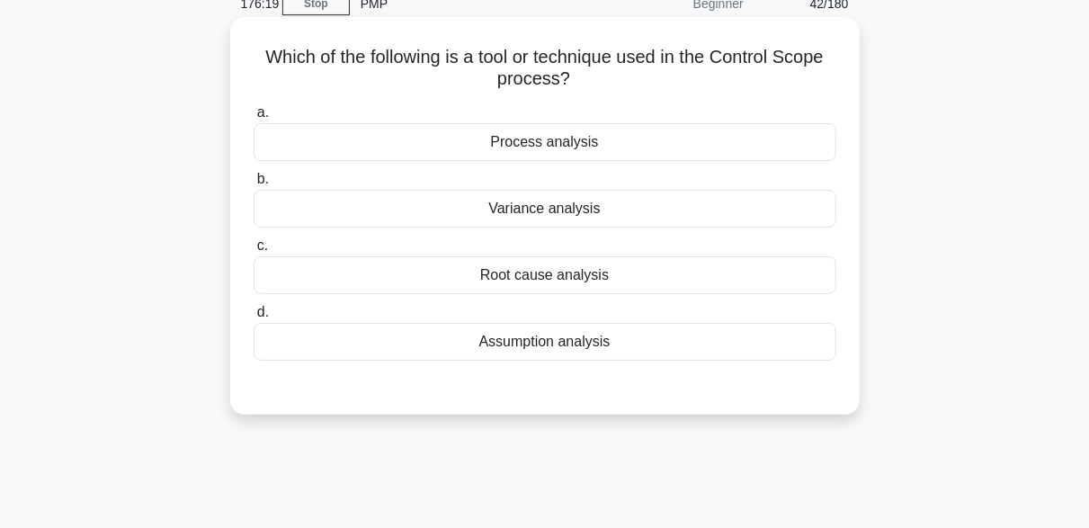
click at [570, 146] on div "Process analysis" at bounding box center [545, 142] width 583 height 38
click at [254, 119] on input "a. Process analysis" at bounding box center [254, 113] width 0 height 12
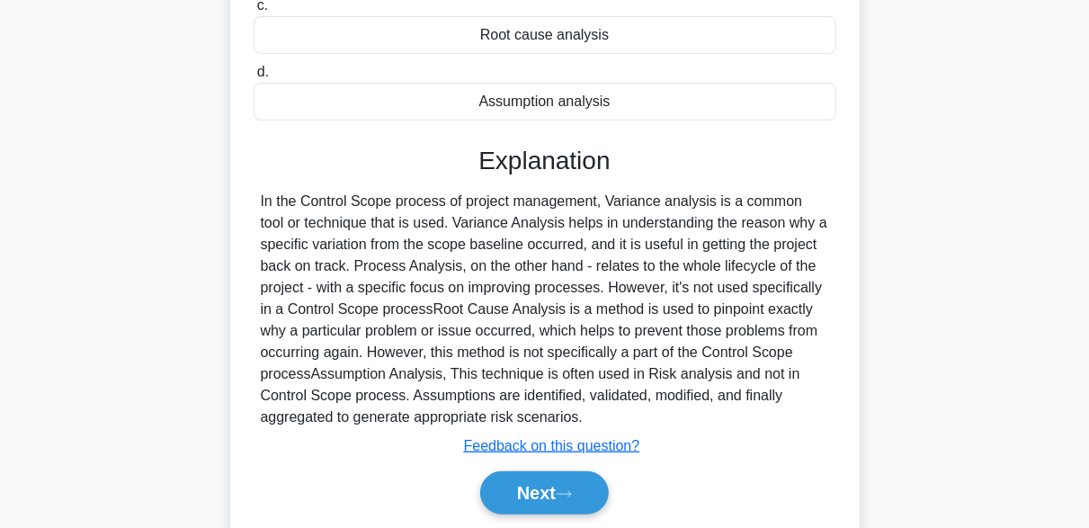
scroll to position [353, 0]
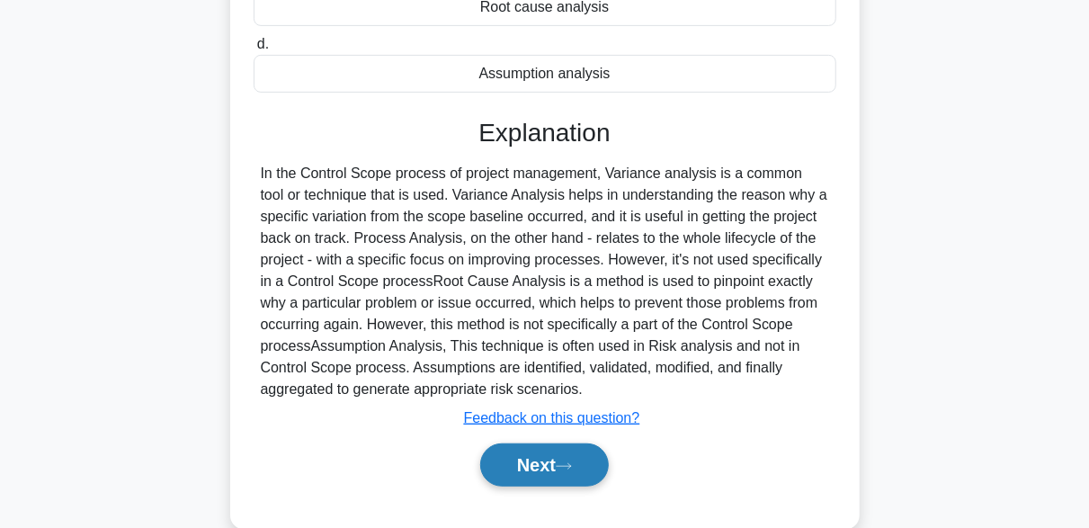
click at [599, 469] on button "Next" at bounding box center [544, 464] width 129 height 43
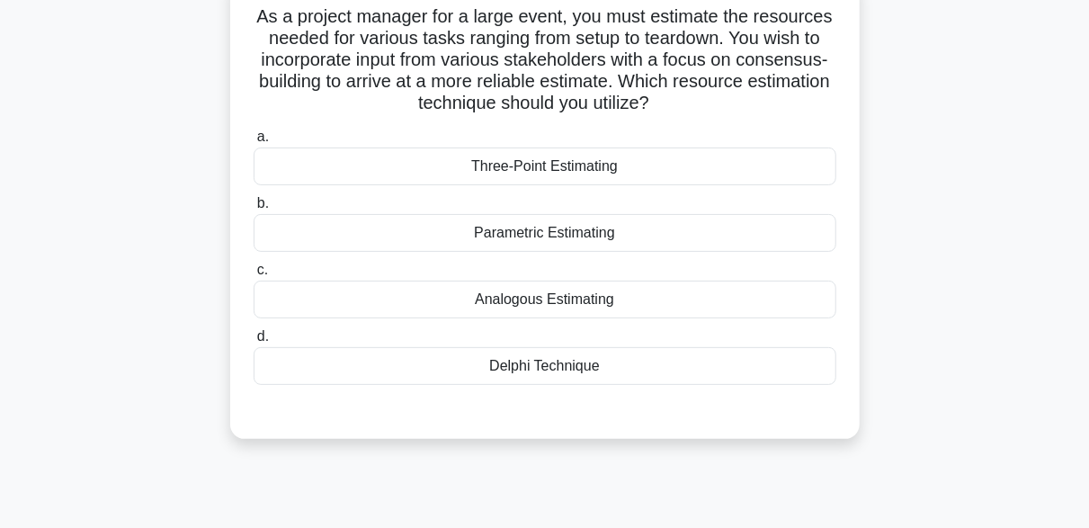
scroll to position [84, 0]
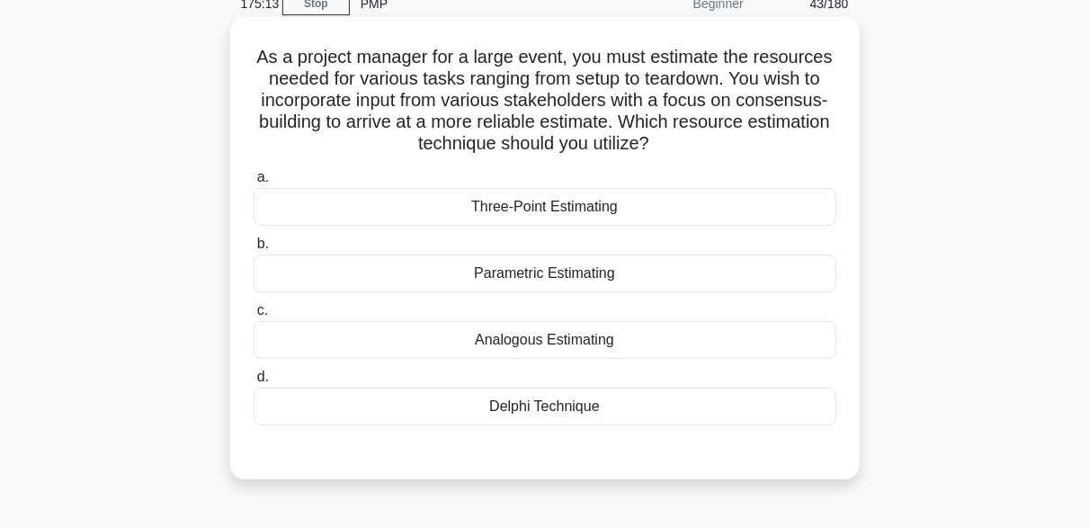
click at [558, 421] on div "Delphi Technique" at bounding box center [545, 406] width 583 height 38
click at [254, 383] on input "d. Delphi Technique" at bounding box center [254, 377] width 0 height 12
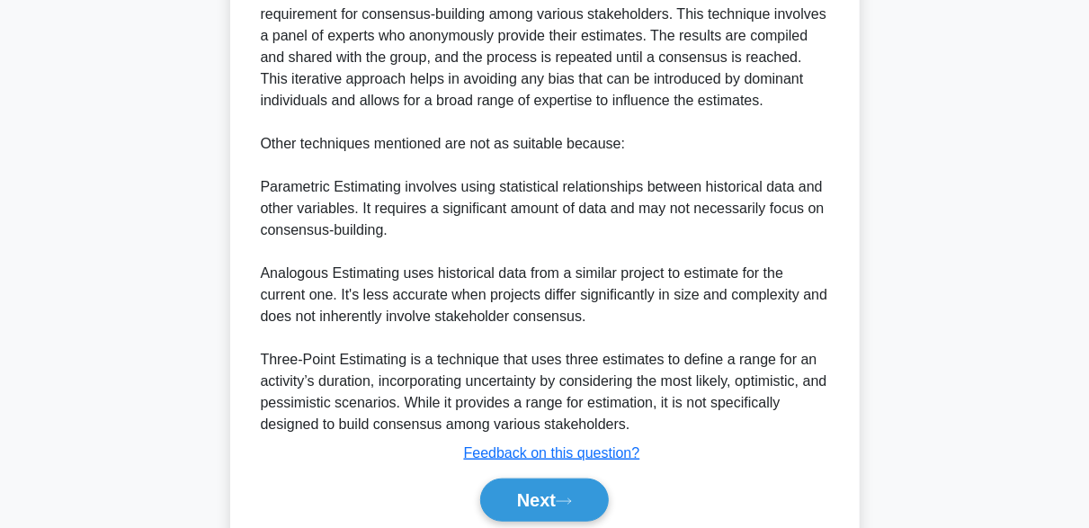
scroll to position [664, 0]
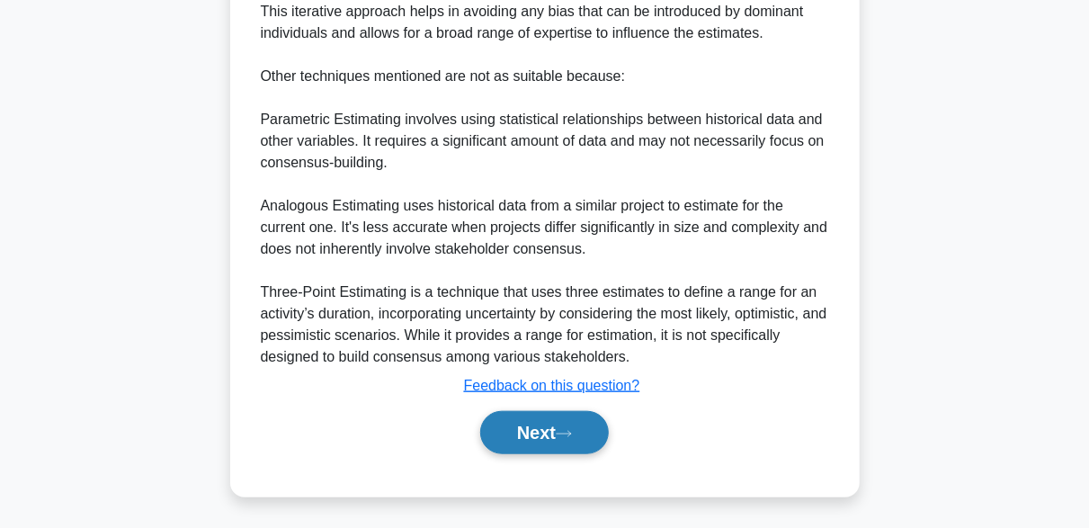
click at [589, 432] on button "Next" at bounding box center [544, 432] width 129 height 43
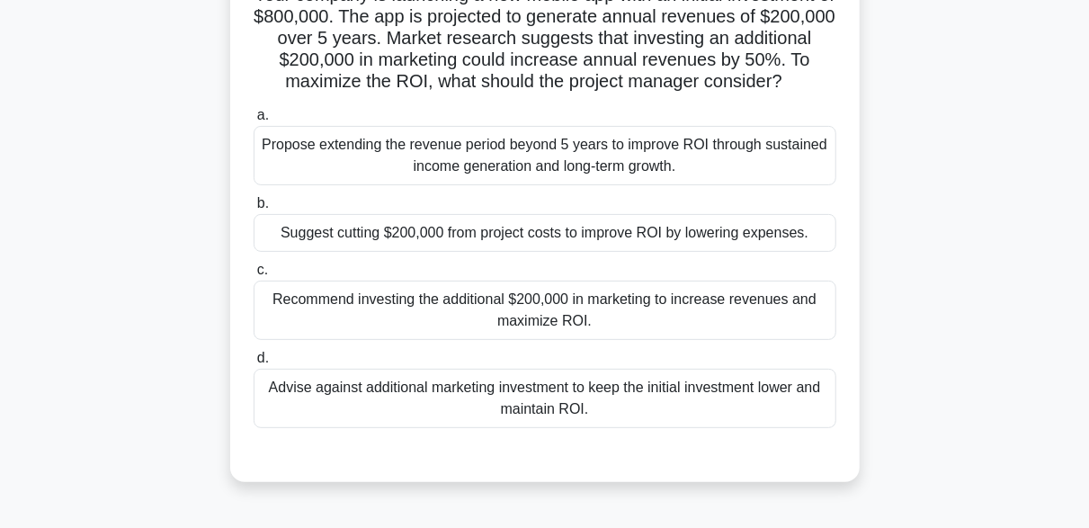
scroll to position [174, 0]
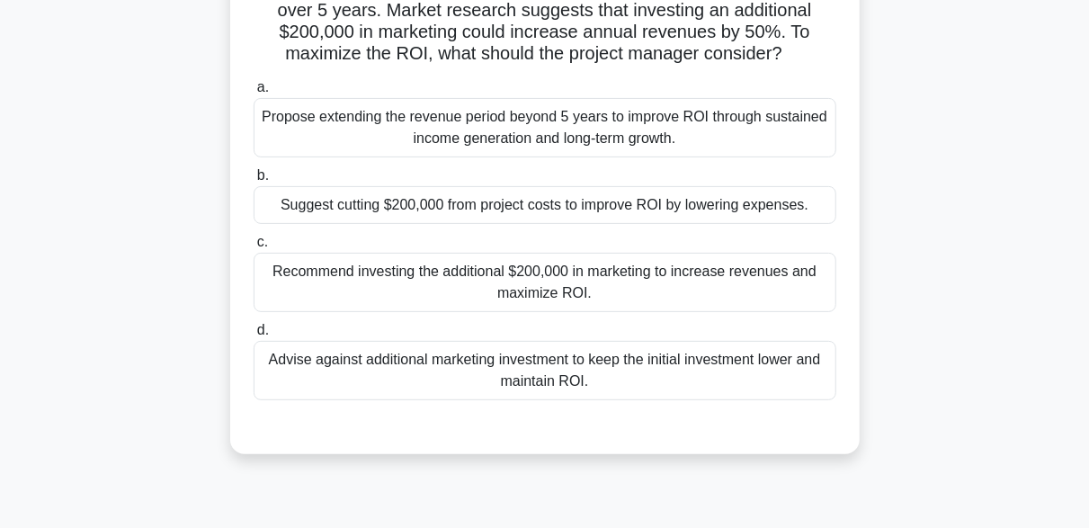
click at [626, 312] on div "Recommend investing the additional $200,000 in marketing to increase revenues a…" at bounding box center [545, 282] width 583 height 59
click at [254, 248] on input "c. Recommend investing the additional $200,000 in marketing to increase revenue…" at bounding box center [254, 242] width 0 height 12
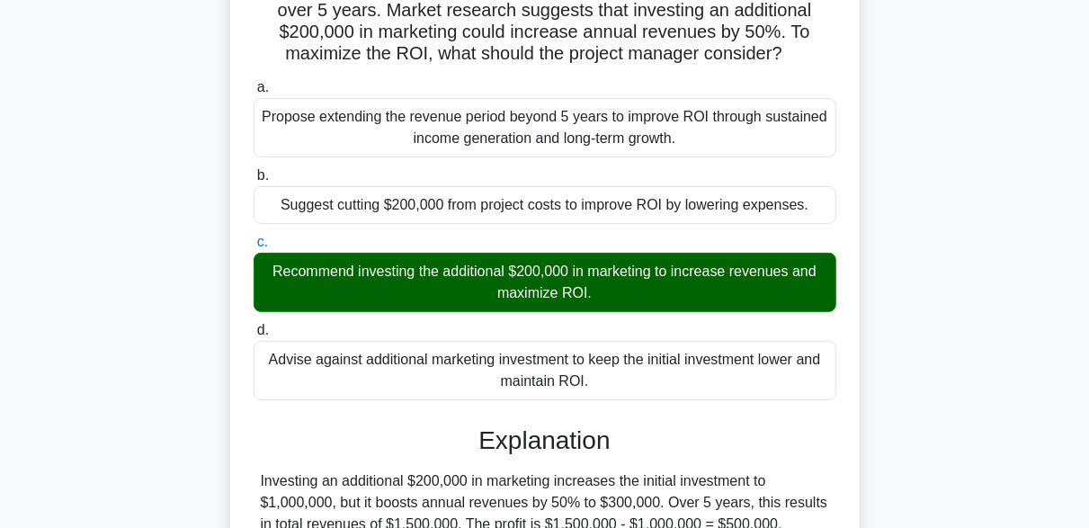
click at [626, 312] on div "Recommend investing the additional $200,000 in marketing to increase revenues a…" at bounding box center [545, 282] width 583 height 59
click at [254, 248] on input "c. Recommend investing the additional $200,000 in marketing to increase revenue…" at bounding box center [254, 242] width 0 height 12
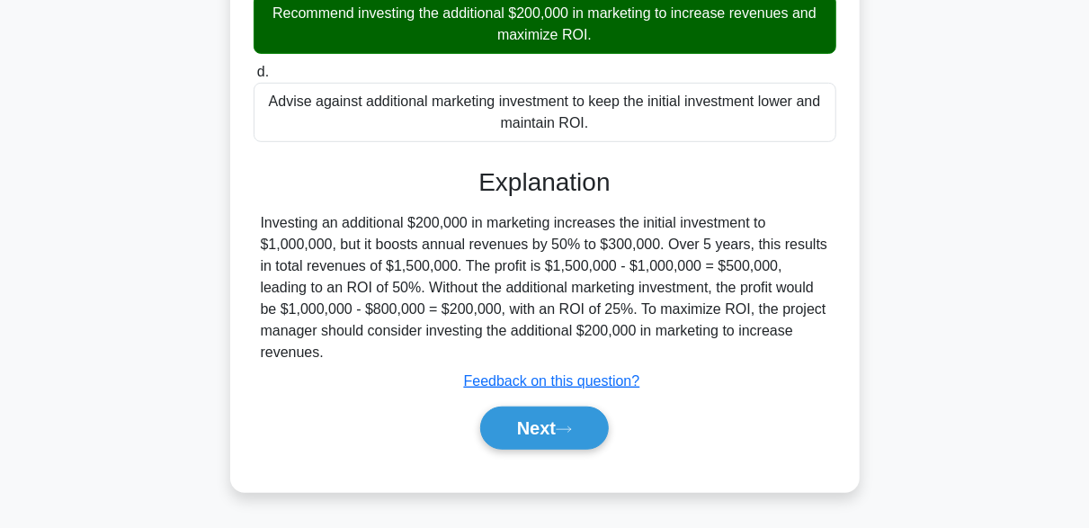
scroll to position [449, 0]
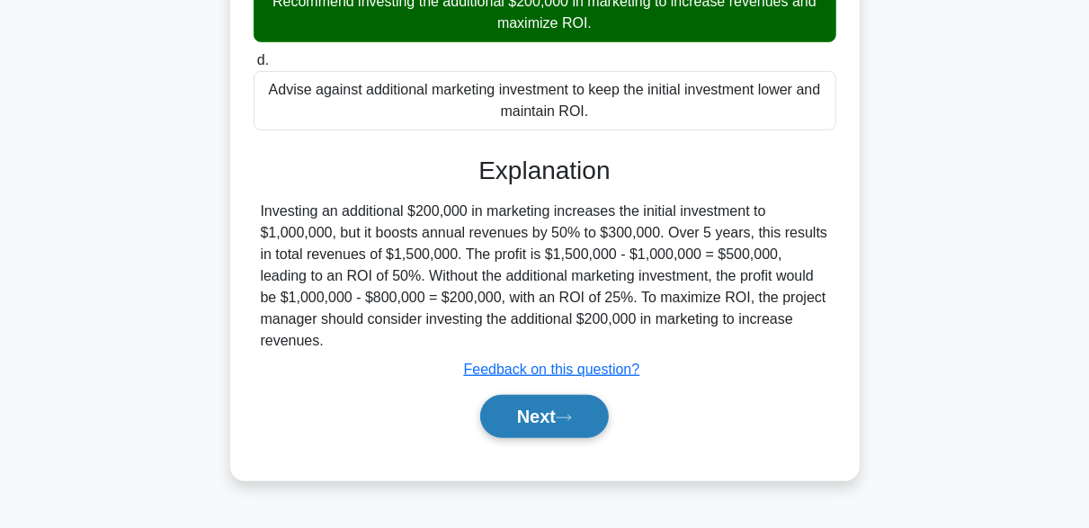
click at [586, 415] on button "Next" at bounding box center [544, 416] width 129 height 43
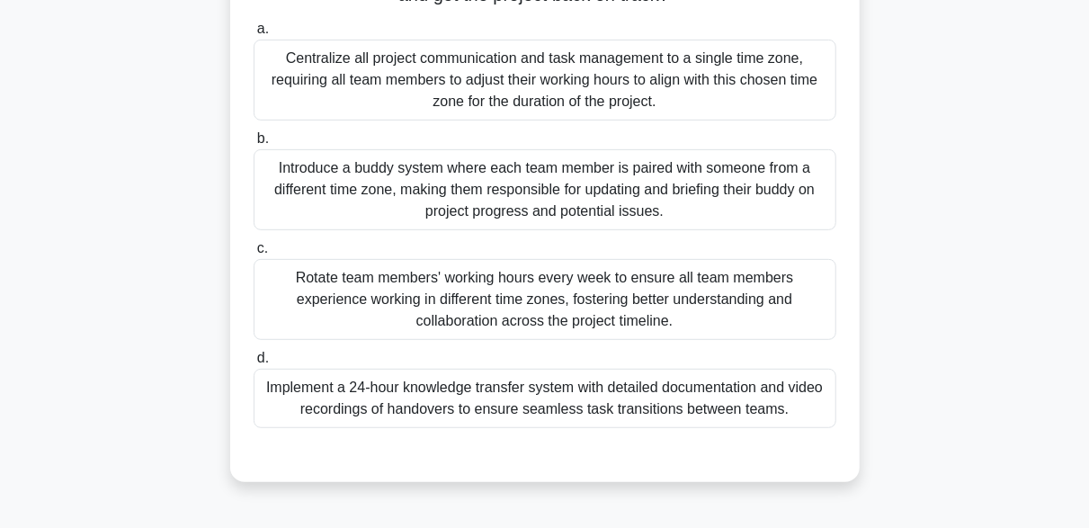
scroll to position [270, 0]
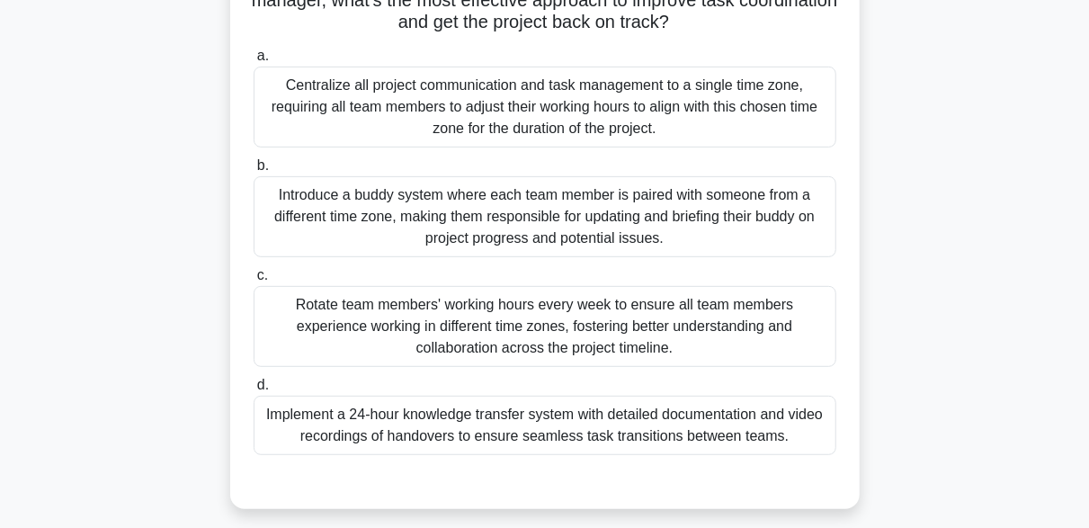
click at [492, 325] on div "Rotate team members' working hours every week to ensure all team members experi…" at bounding box center [545, 326] width 583 height 81
click at [465, 332] on div "Rotate team members' working hours every week to ensure all team members experi…" at bounding box center [545, 326] width 583 height 81
click at [254, 281] on input "c. Rotate team members' working hours every week to ensure all team members exp…" at bounding box center [254, 276] width 0 height 12
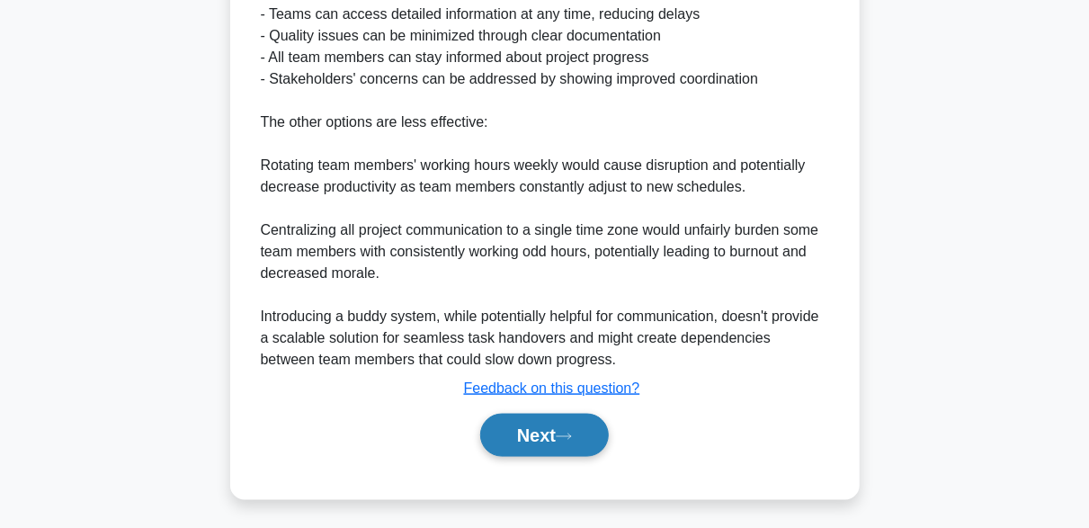
scroll to position [1012, 0]
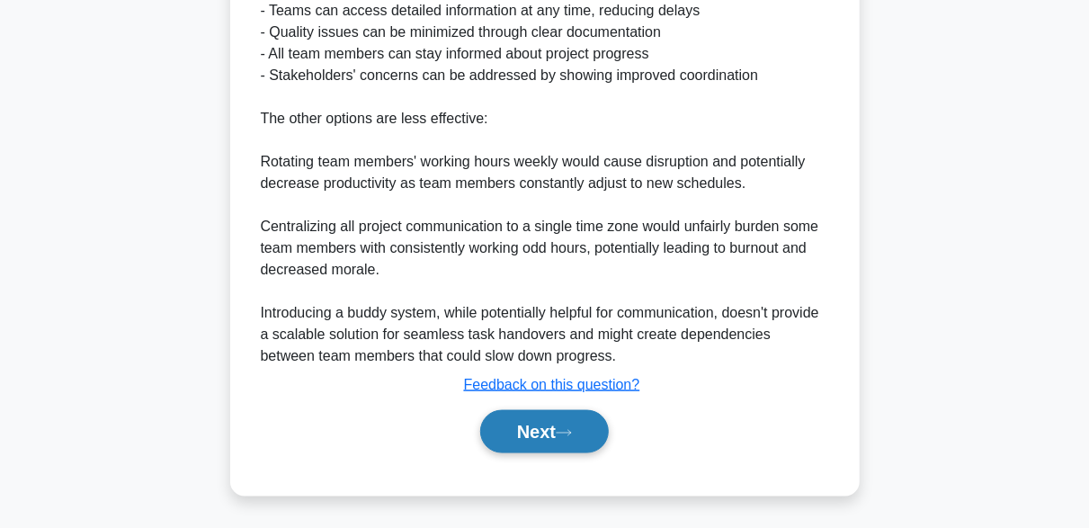
click at [604, 423] on button "Next" at bounding box center [544, 431] width 129 height 43
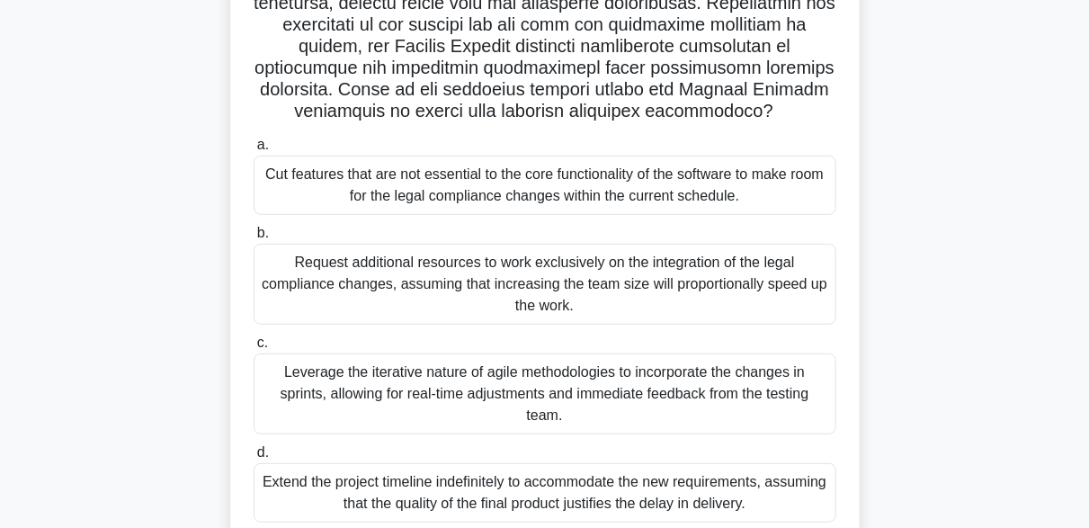
scroll to position [263, 0]
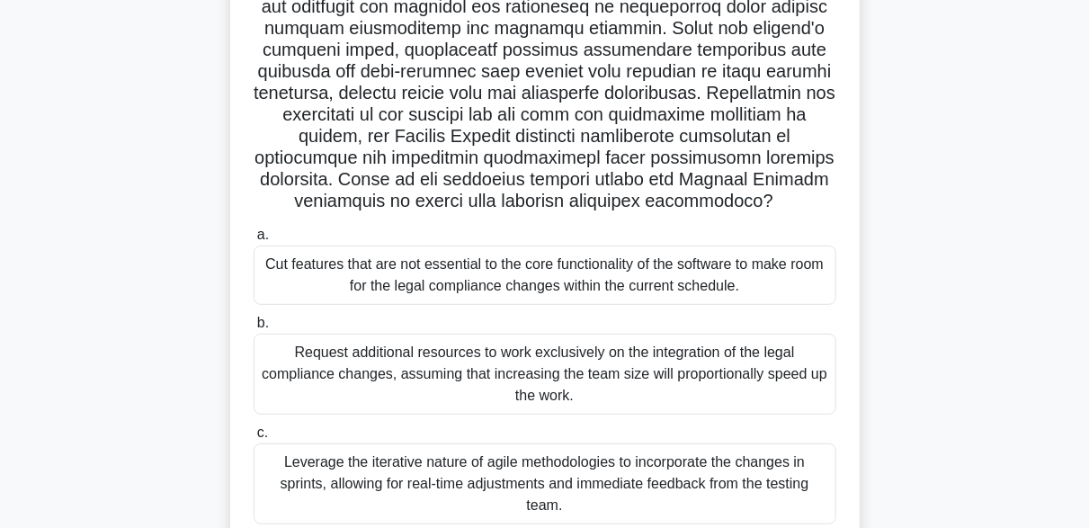
click at [528, 274] on div "Cut features that are not essential to the core functionality of the software t…" at bounding box center [545, 274] width 583 height 59
click at [254, 241] on input "a. Cut features that are not essential to the core functionality of the softwar…" at bounding box center [254, 235] width 0 height 12
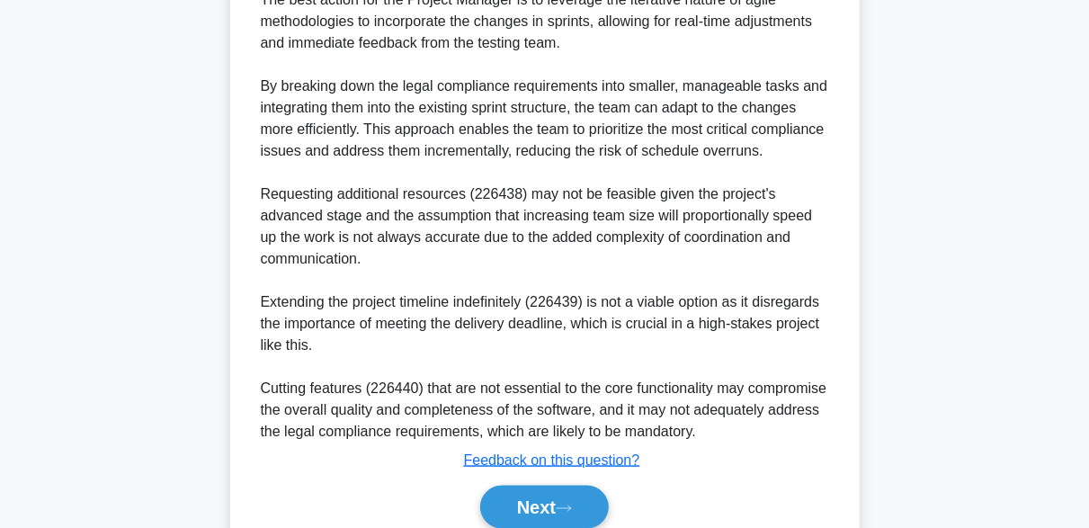
scroll to position [1034, 0]
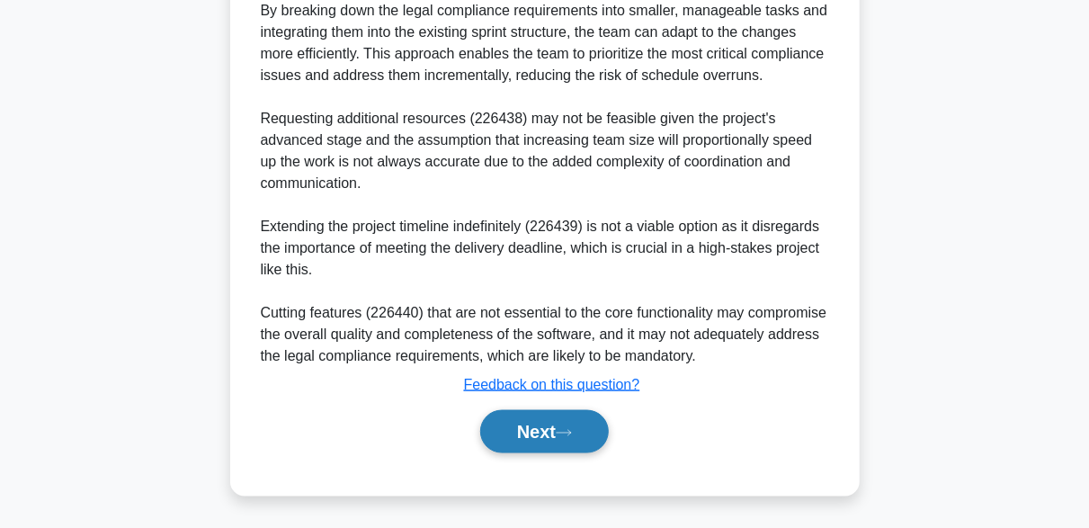
click at [589, 416] on button "Next" at bounding box center [544, 431] width 129 height 43
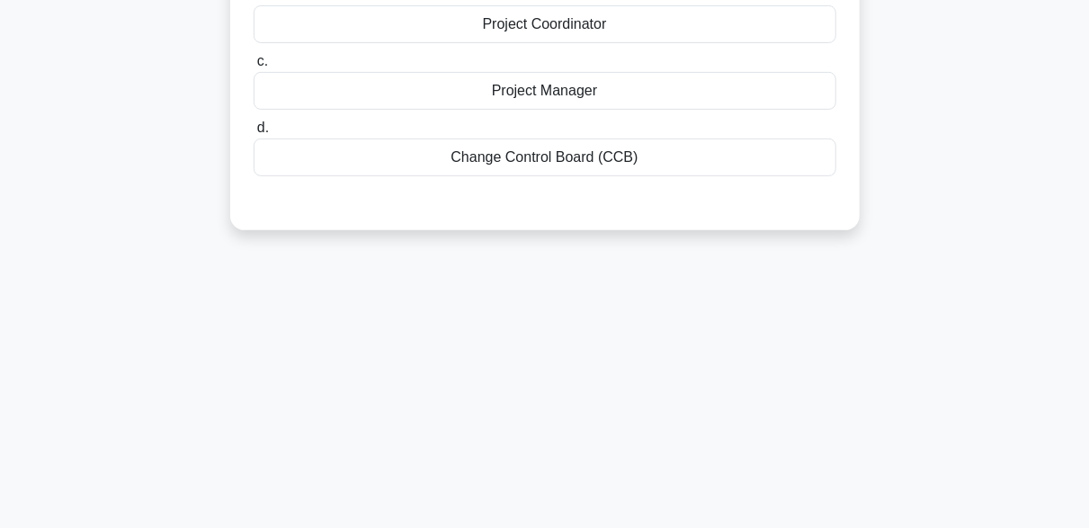
scroll to position [84, 0]
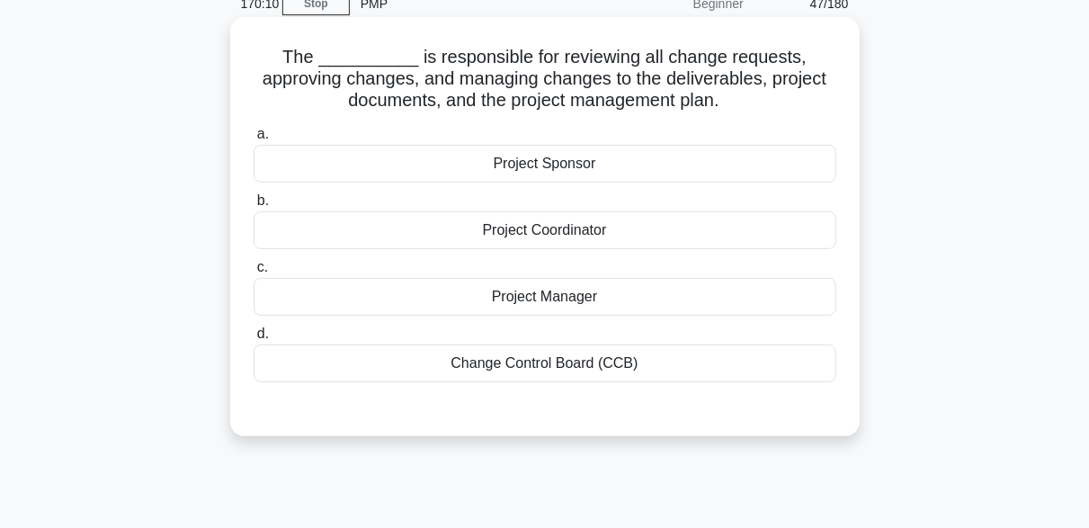
click at [537, 351] on div "Change Control Board (CCB)" at bounding box center [545, 363] width 583 height 38
click at [254, 340] on input "d. Change Control Board (CCB)" at bounding box center [254, 334] width 0 height 12
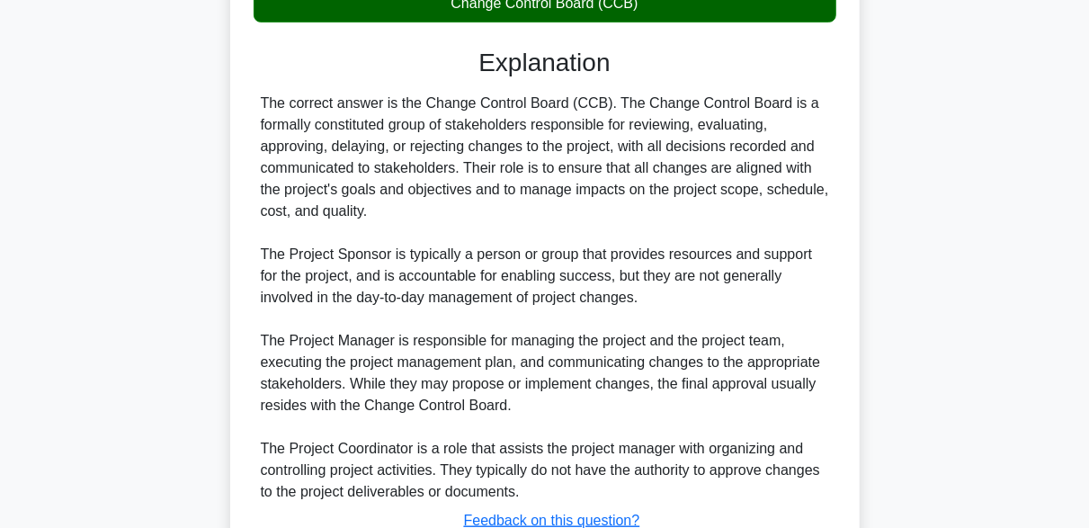
scroll to position [578, 0]
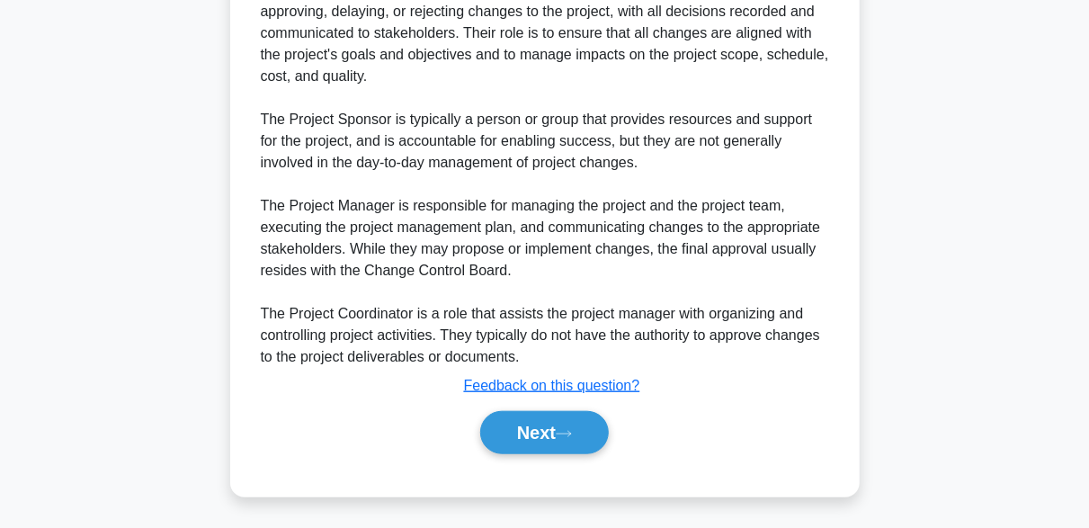
click at [599, 456] on div "Next" at bounding box center [545, 433] width 583 height 58
click at [601, 448] on button "Next" at bounding box center [544, 432] width 129 height 43
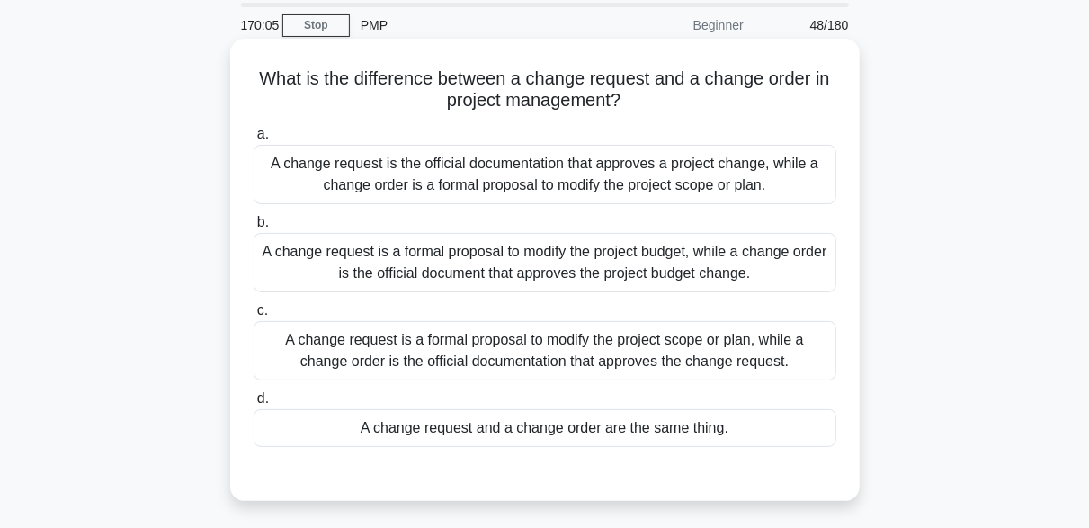
scroll to position [90, 0]
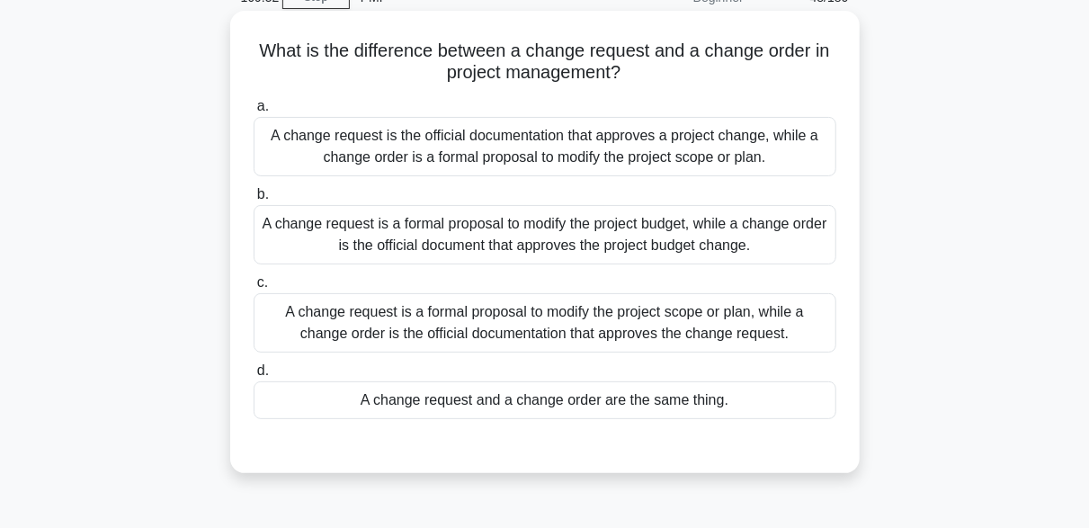
click at [707, 156] on div "A change request is the official documentation that approves a project change, …" at bounding box center [545, 146] width 583 height 59
click at [254, 112] on input "a. A change request is the official documentation that approves a project chang…" at bounding box center [254, 107] width 0 height 12
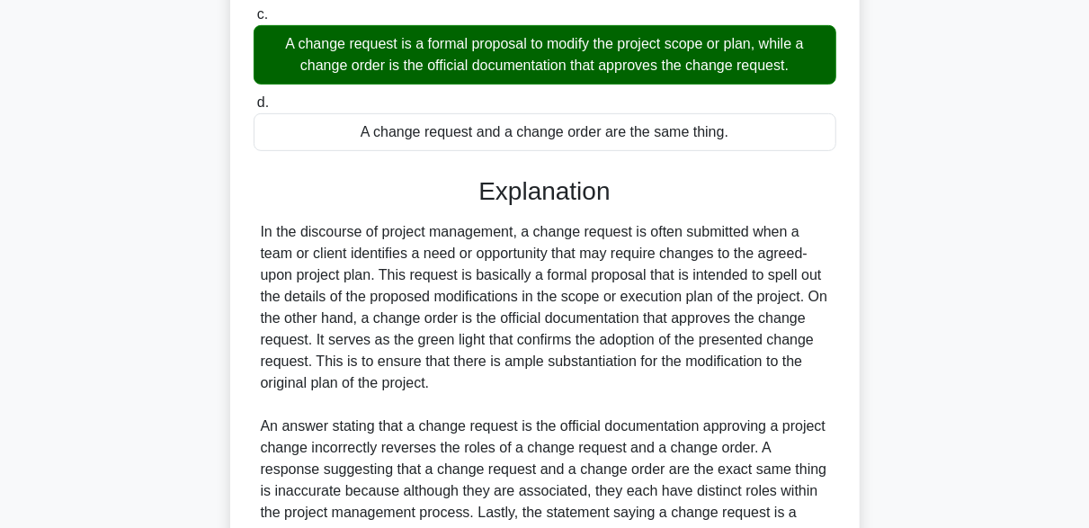
scroll to position [559, 0]
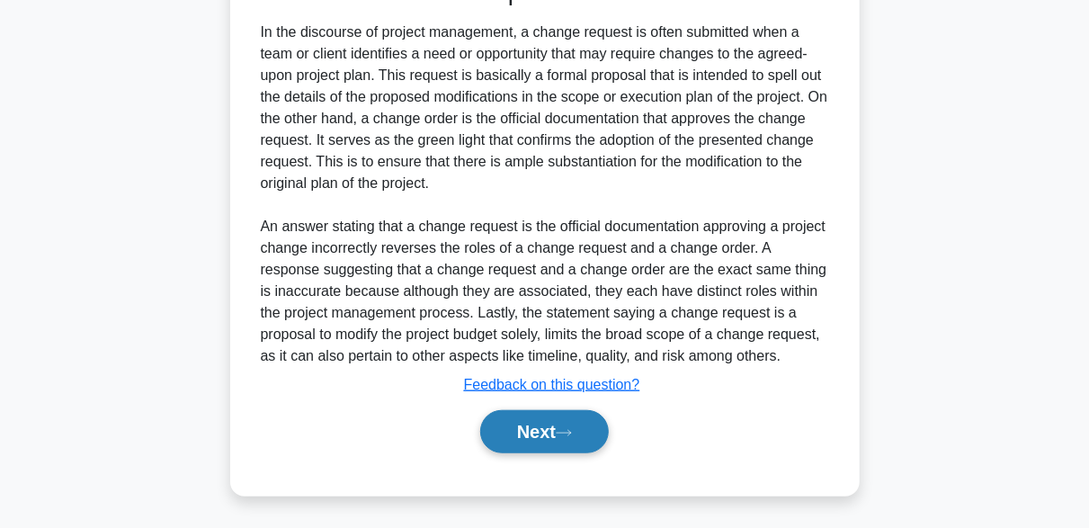
click at [583, 414] on button "Next" at bounding box center [544, 431] width 129 height 43
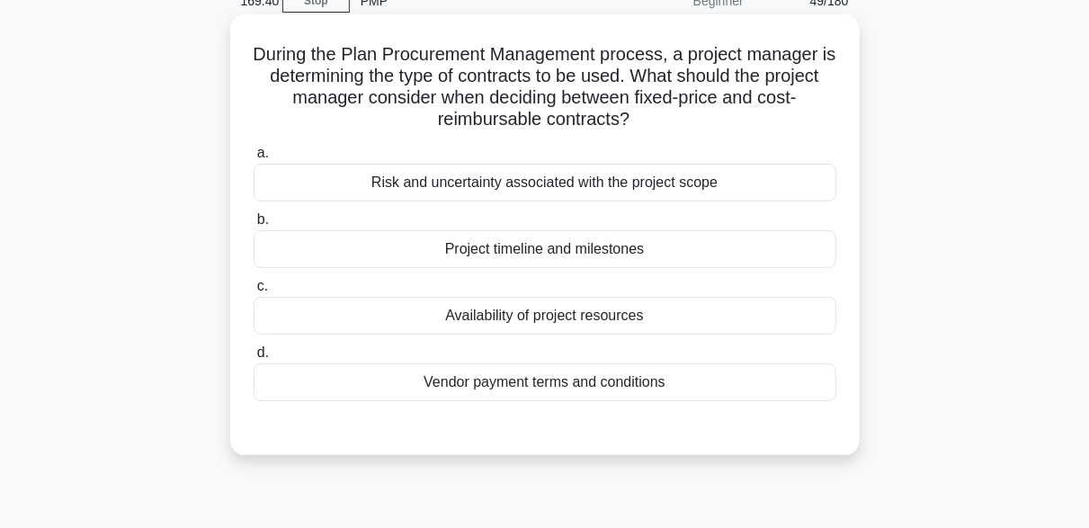
scroll to position [84, 0]
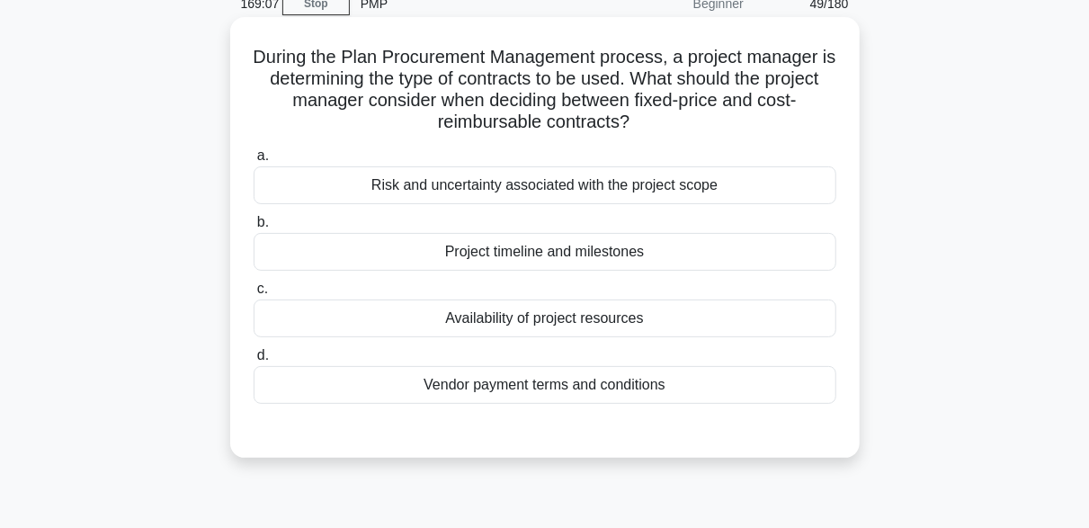
click at [646, 185] on div "Risk and uncertainty associated with the project scope" at bounding box center [545, 185] width 583 height 38
click at [254, 162] on input "a. Risk and uncertainty associated with the project scope" at bounding box center [254, 156] width 0 height 12
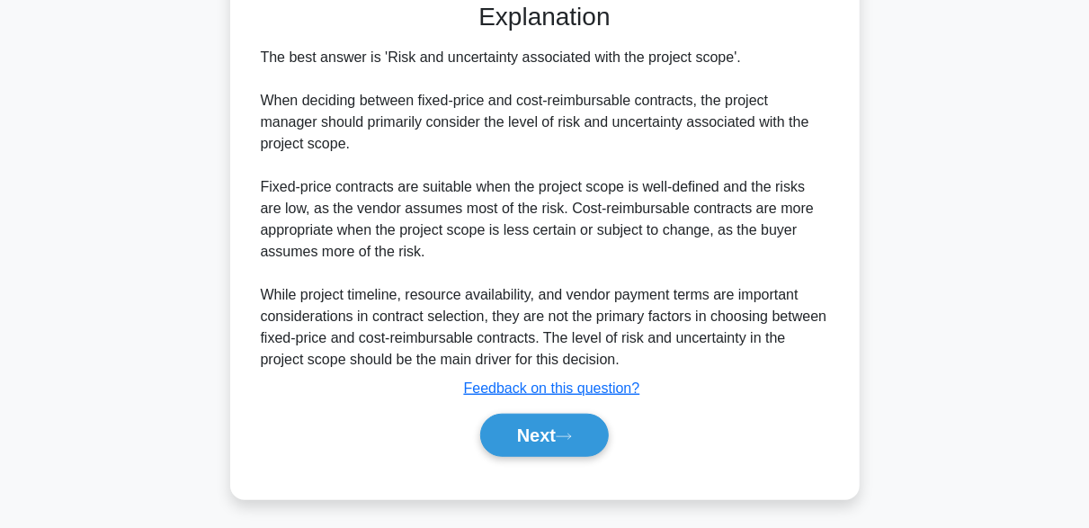
scroll to position [513, 0]
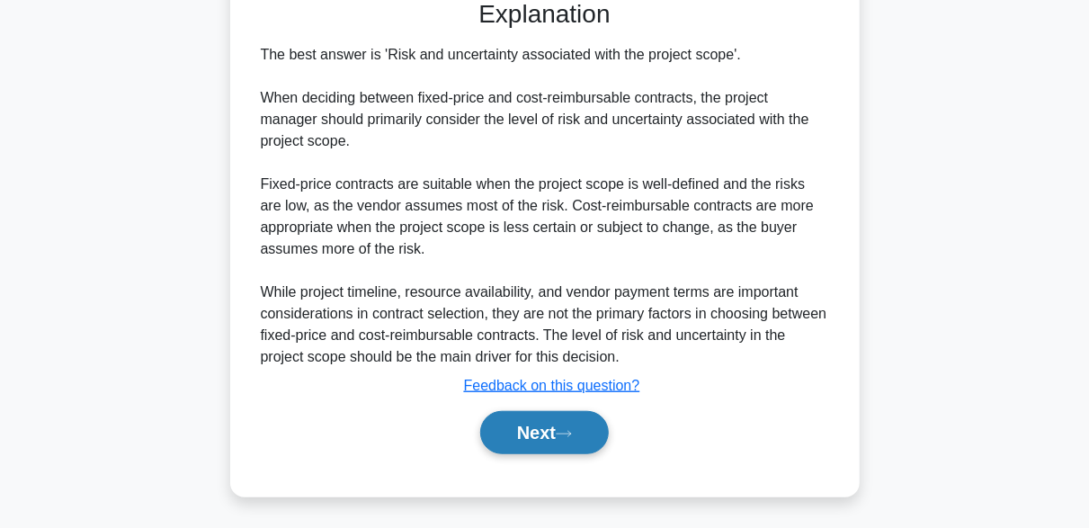
click at [595, 427] on button "Next" at bounding box center [544, 432] width 129 height 43
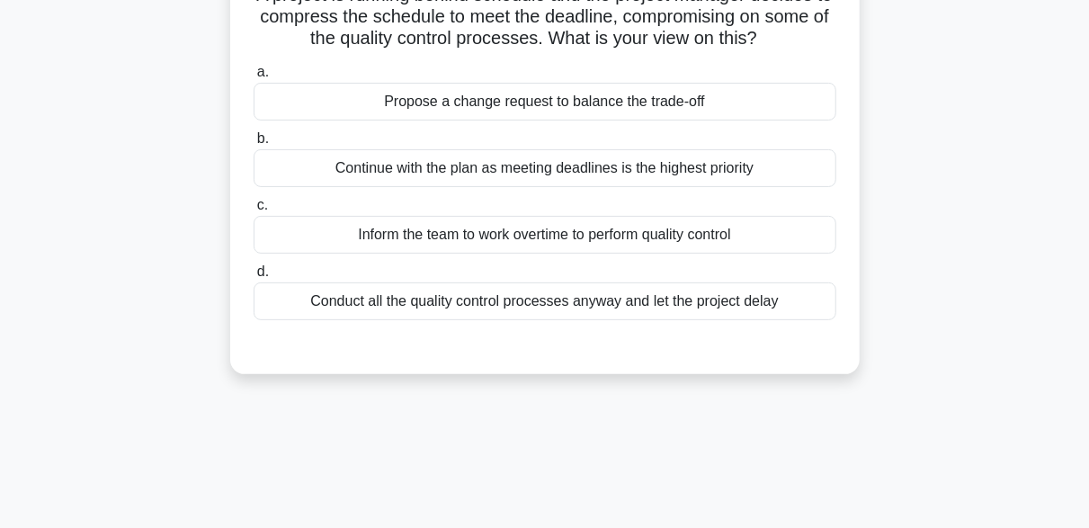
scroll to position [174, 0]
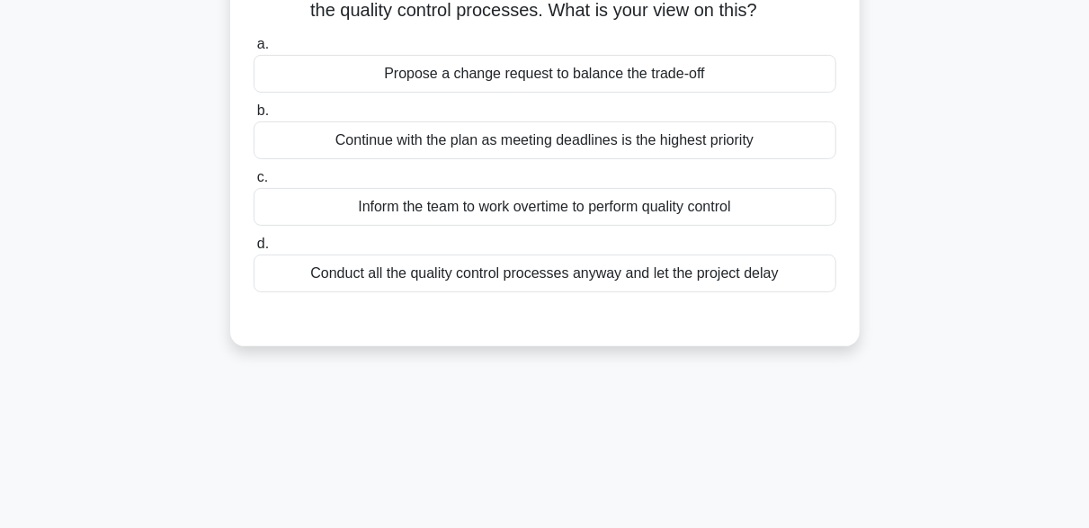
click at [446, 79] on div "Propose a change request to balance the trade-off" at bounding box center [545, 74] width 583 height 38
click at [452, 80] on div "Propose a change request to balance the trade-off" at bounding box center [545, 74] width 583 height 38
click at [254, 50] on input "a. Propose a change request to balance the trade-off" at bounding box center [254, 45] width 0 height 12
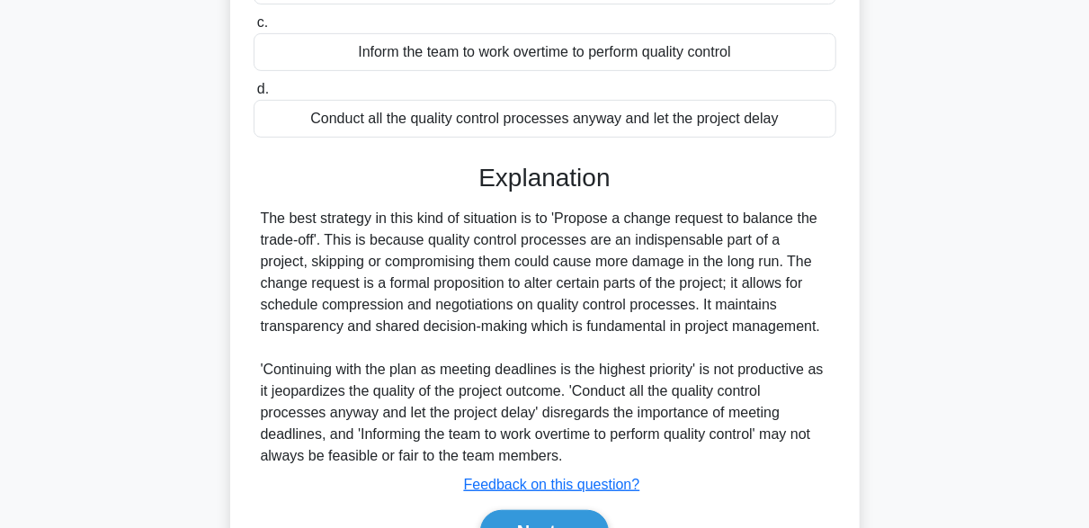
scroll to position [443, 0]
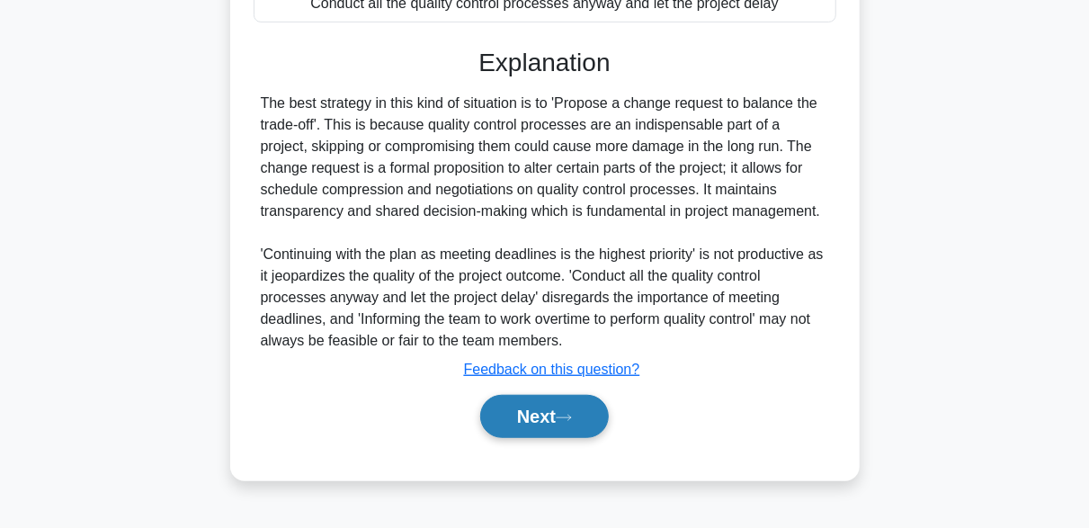
click at [601, 407] on button "Next" at bounding box center [544, 416] width 129 height 43
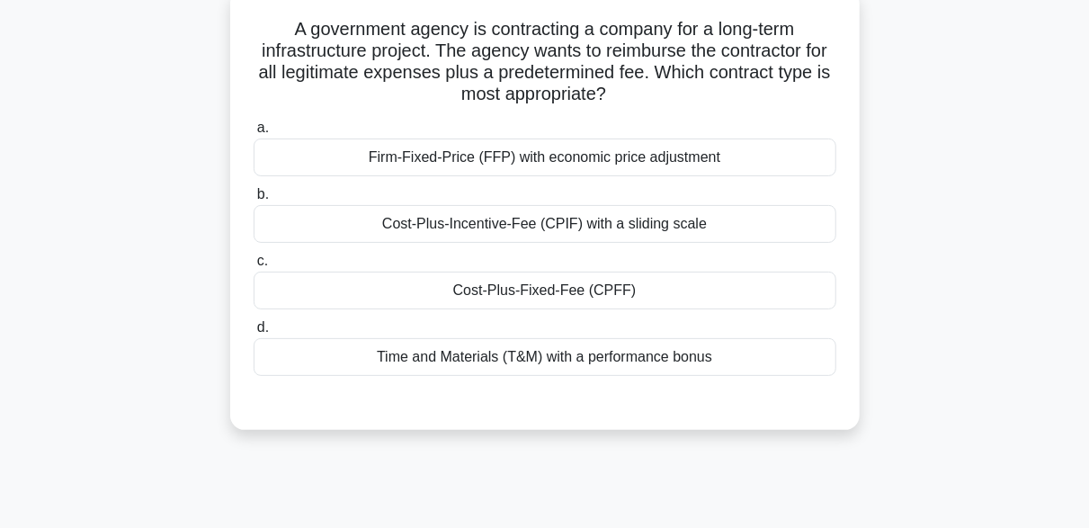
scroll to position [84, 0]
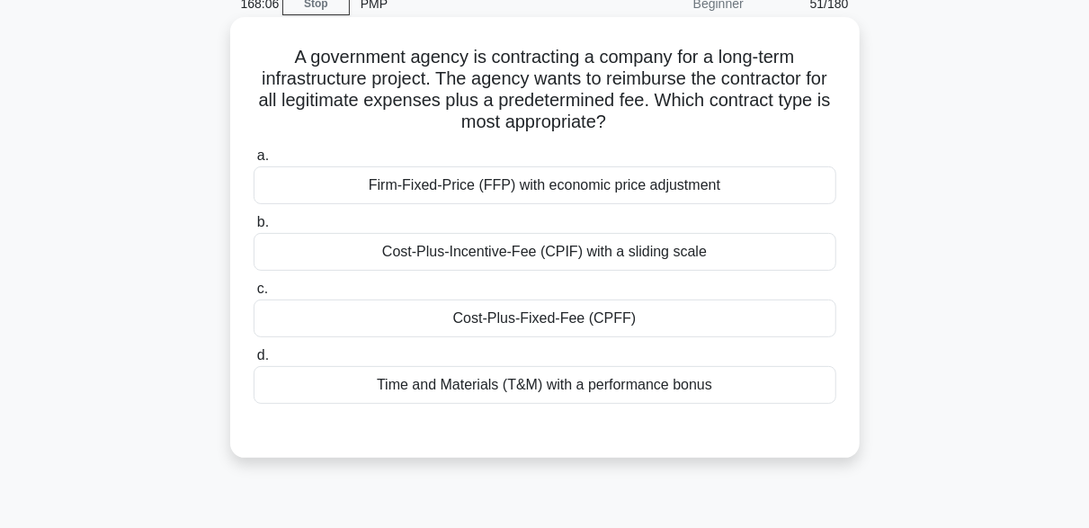
click at [562, 310] on div "Cost-Plus-Fixed-Fee (CPFF)" at bounding box center [545, 318] width 583 height 38
click at [254, 295] on input "c. Cost-Plus-Fixed-Fee (CPFF)" at bounding box center [254, 289] width 0 height 12
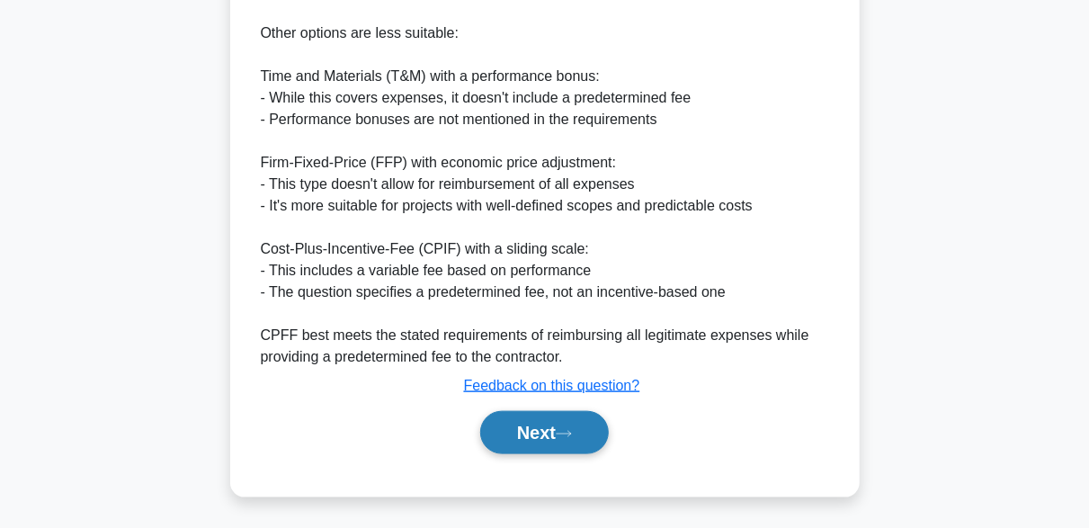
click at [565, 445] on button "Next" at bounding box center [544, 432] width 129 height 43
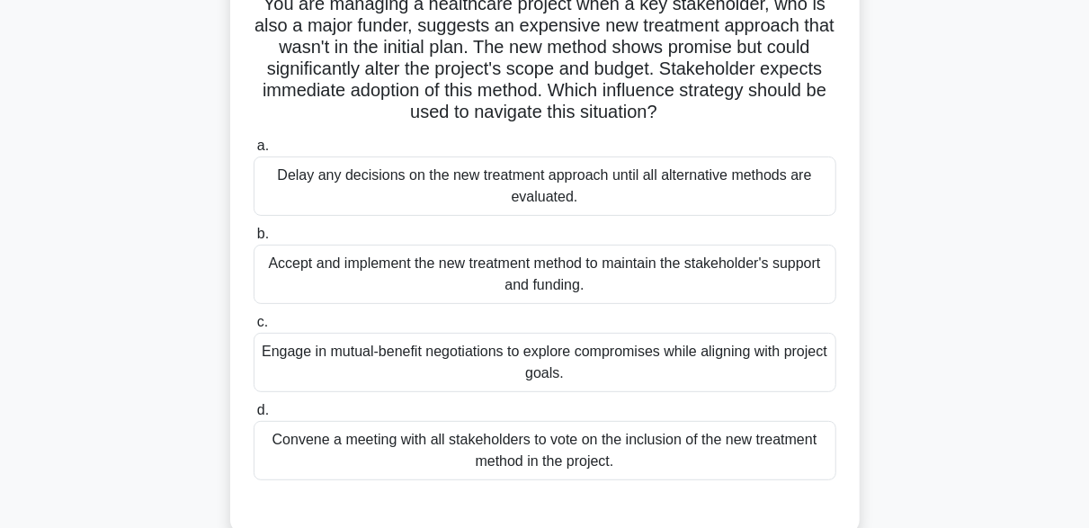
scroll to position [90, 0]
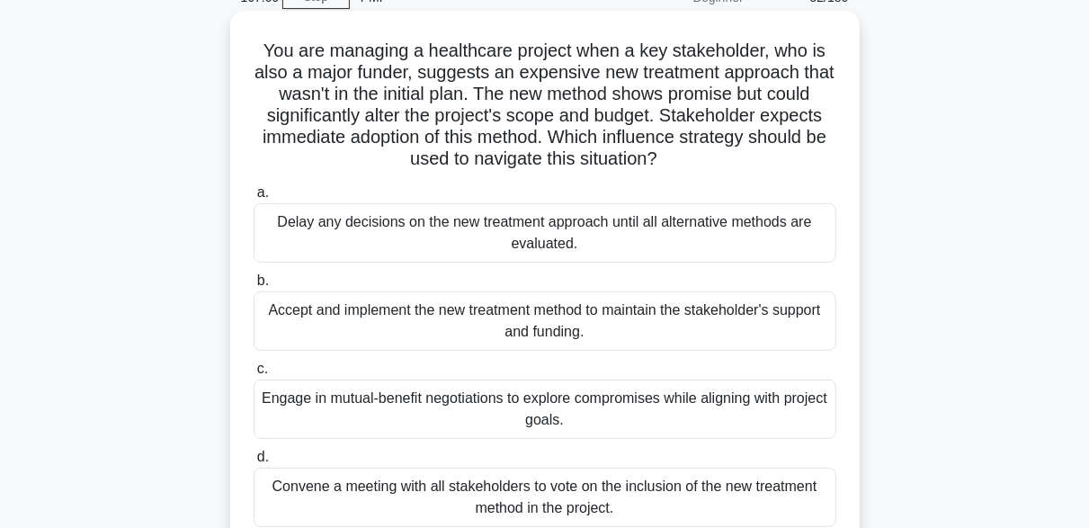
click at [454, 410] on div "Engage in mutual-benefit negotiations to explore compromises while aligning wit…" at bounding box center [545, 408] width 583 height 59
click at [254, 375] on input "c. Engage in mutual-benefit negotiations to explore compromises while aligning …" at bounding box center [254, 369] width 0 height 12
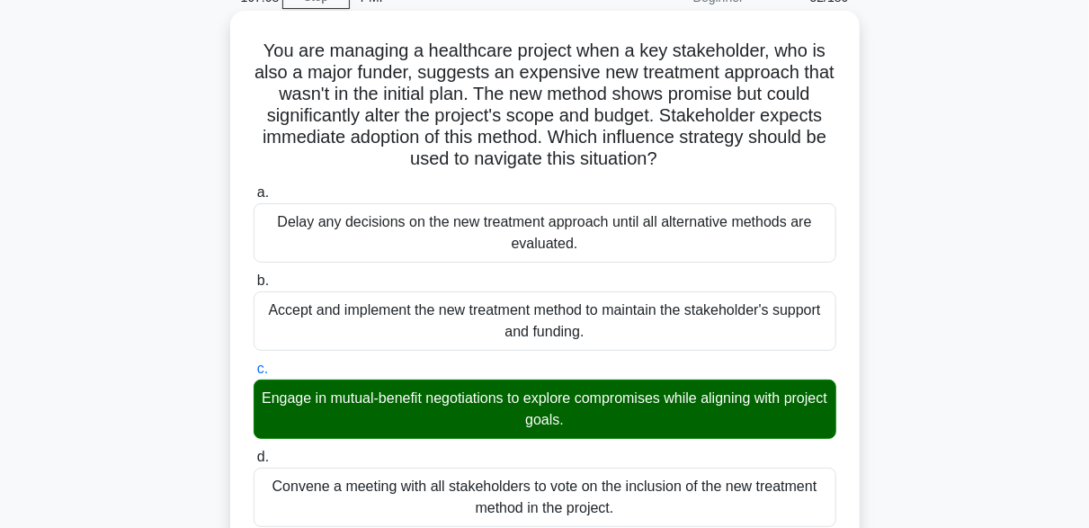
scroll to position [539, 0]
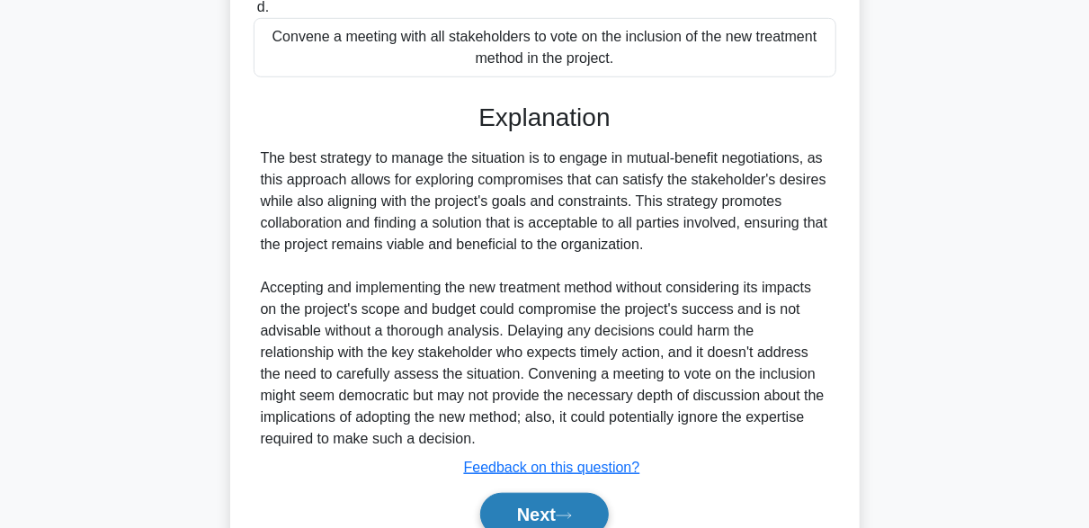
click at [570, 515] on icon at bounding box center [564, 516] width 16 height 10
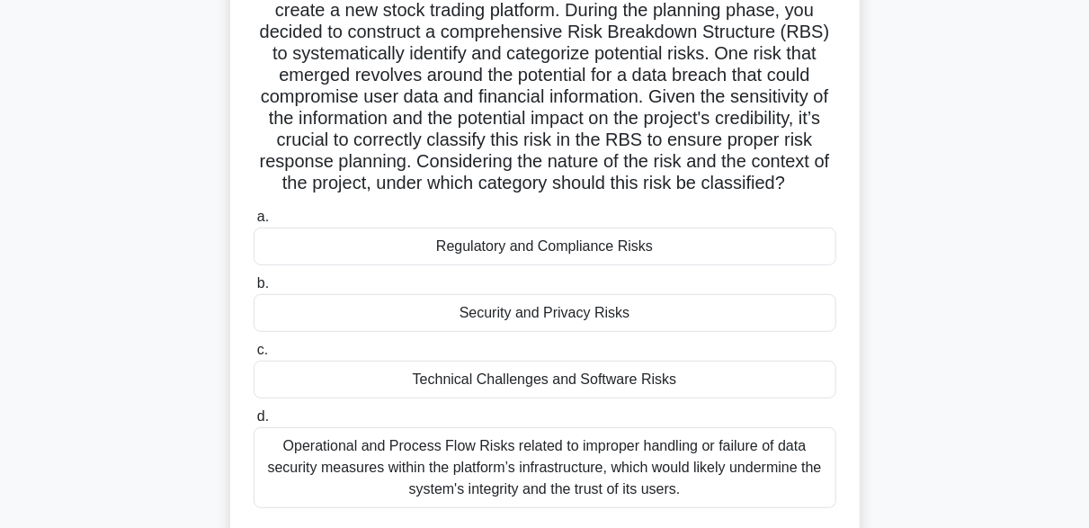
scroll to position [263, 0]
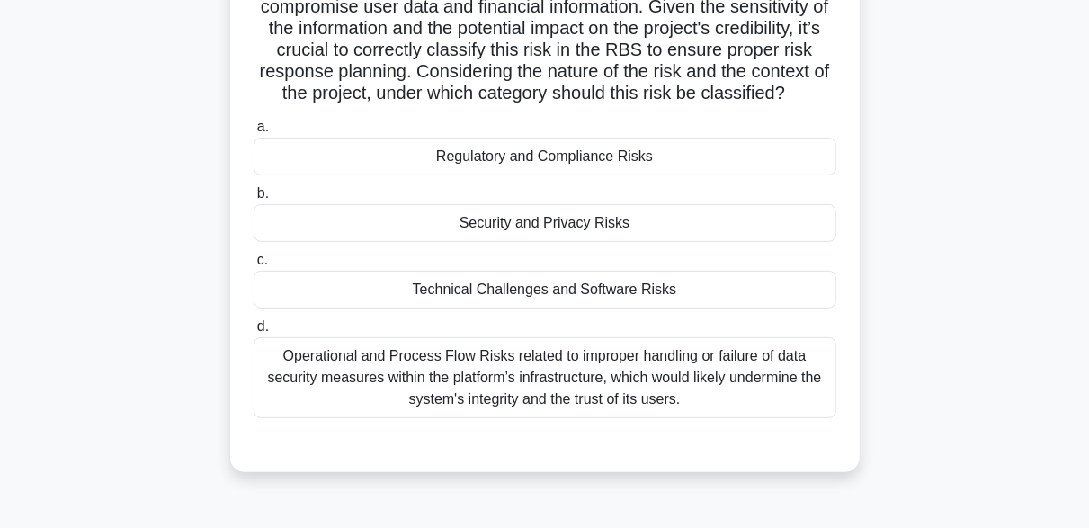
click at [610, 242] on div "Security and Privacy Risks" at bounding box center [545, 223] width 583 height 38
click at [254, 200] on input "b. Security and Privacy Risks" at bounding box center [254, 194] width 0 height 12
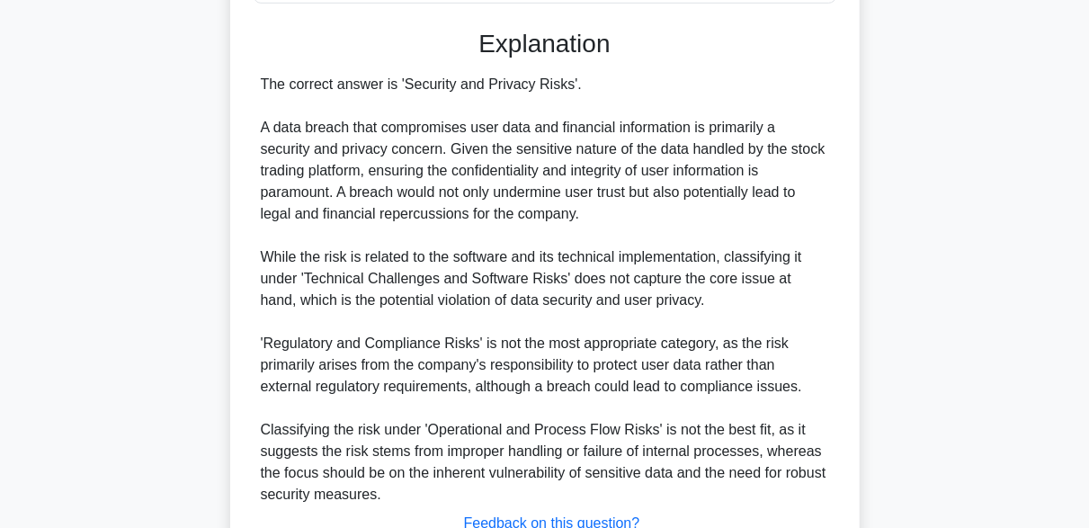
scroll to position [803, 0]
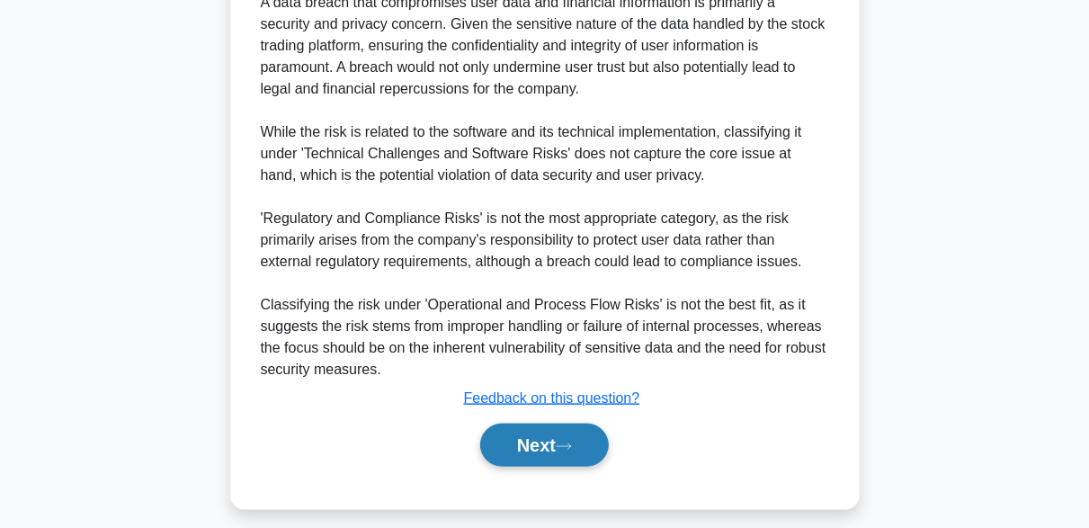
click at [583, 467] on button "Next" at bounding box center [544, 444] width 129 height 43
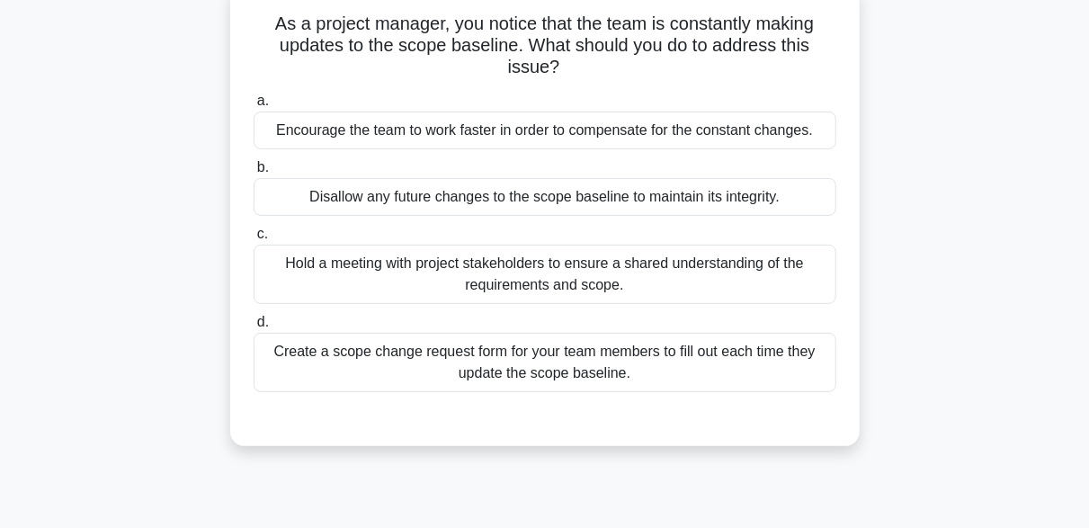
scroll to position [90, 0]
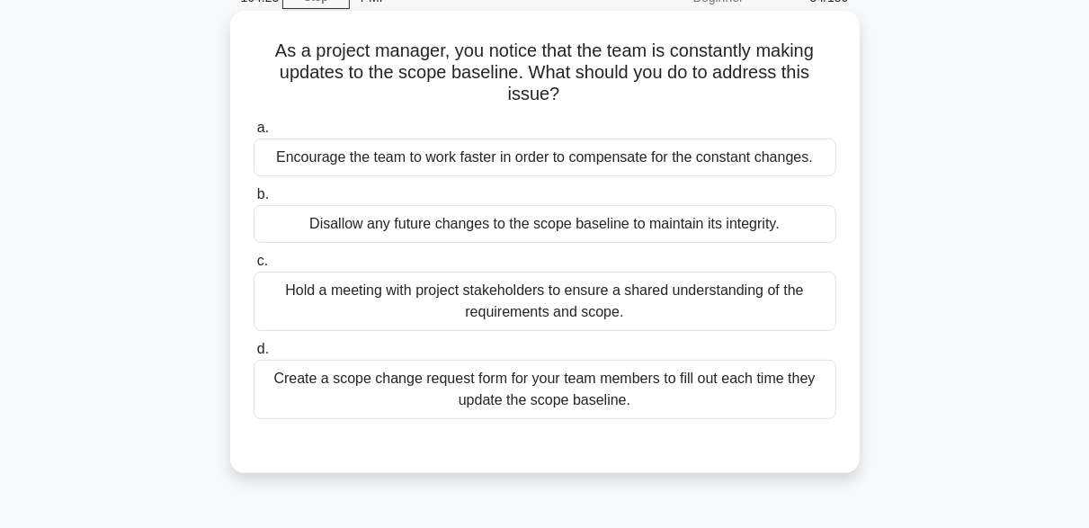
click at [663, 401] on div "Create a scope change request form for your team members to fill out each time …" at bounding box center [545, 389] width 583 height 59
click at [254, 355] on input "d. Create a scope change request form for your team members to fill out each ti…" at bounding box center [254, 349] width 0 height 12
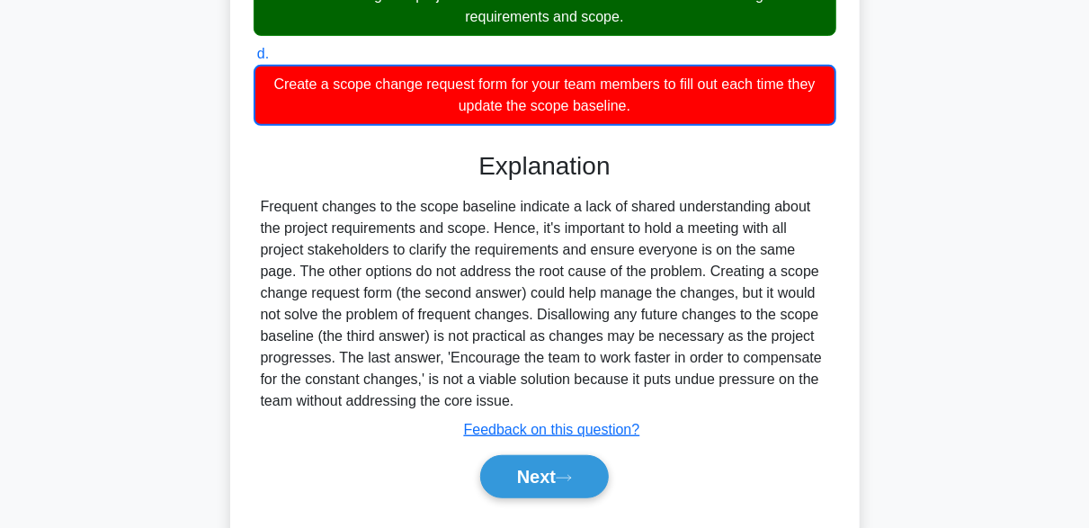
scroll to position [443, 0]
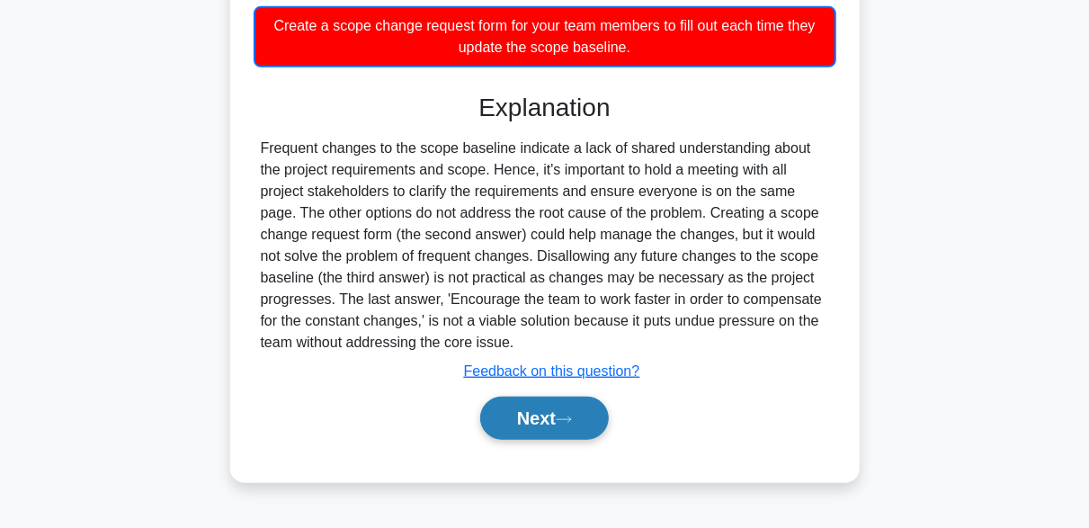
click at [590, 419] on button "Next" at bounding box center [544, 417] width 129 height 43
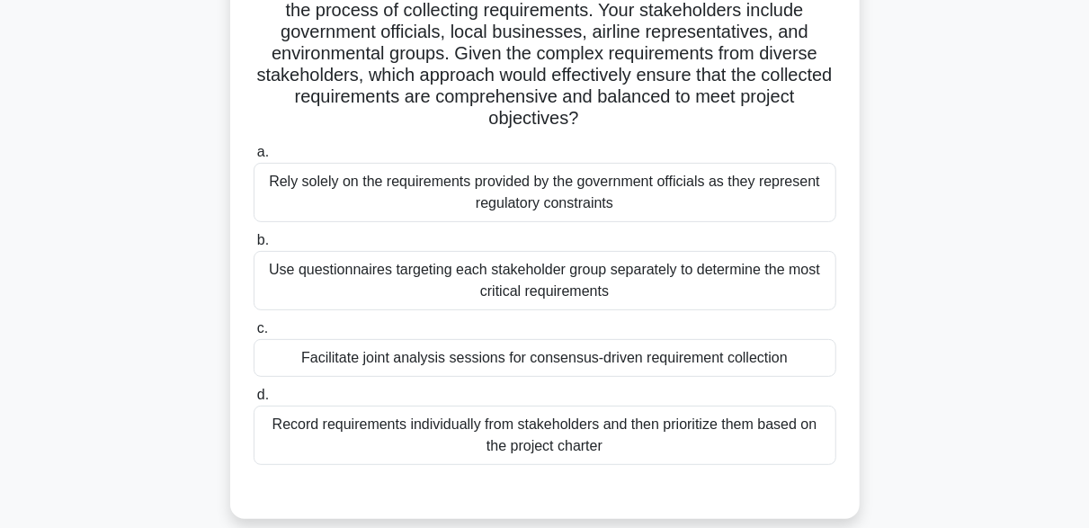
scroll to position [180, 0]
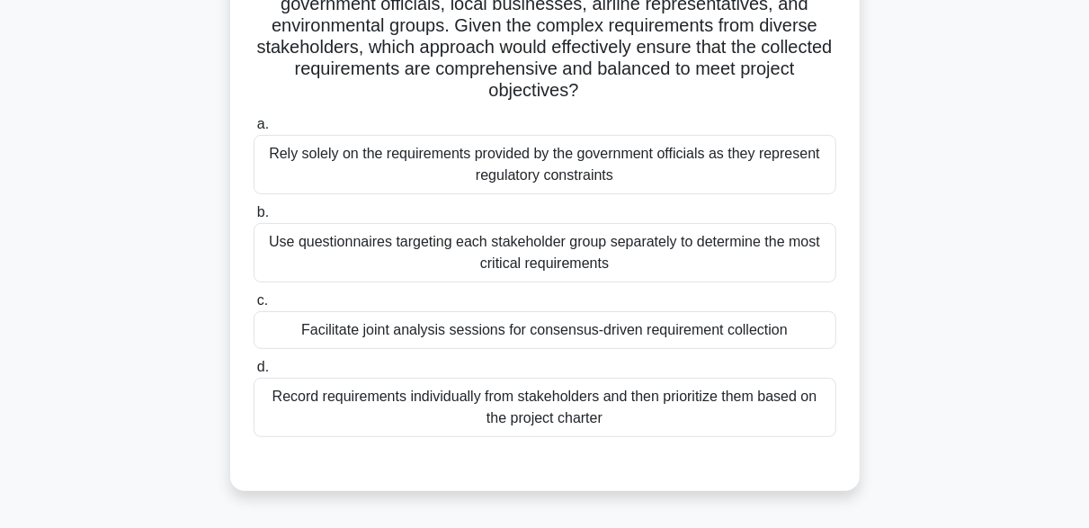
click at [429, 424] on div "Record requirements individually from stakeholders and then prioritize them bas…" at bounding box center [545, 407] width 583 height 59
click at [254, 373] on input "d. Record requirements individually from stakeholders and then prioritize them …" at bounding box center [254, 367] width 0 height 12
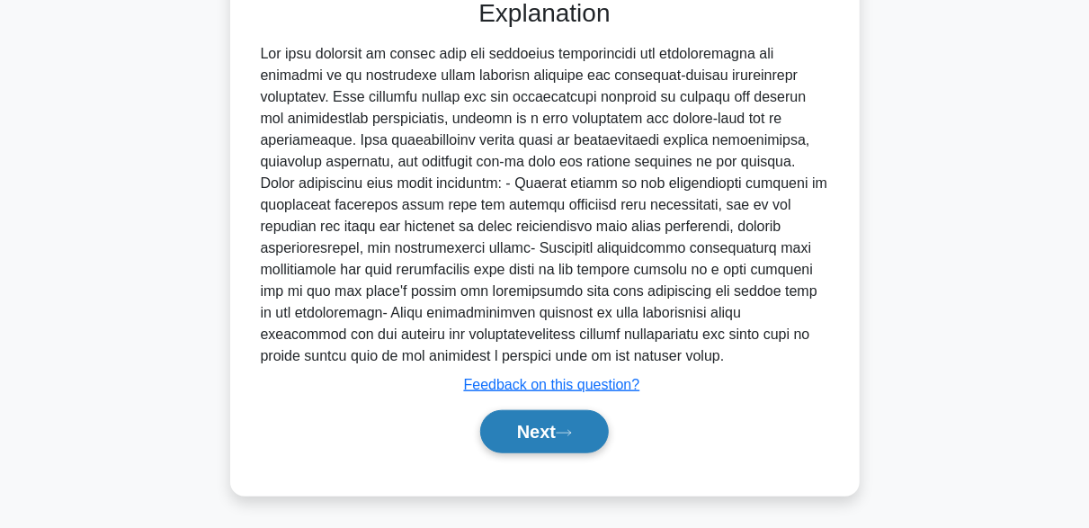
click at [598, 415] on button "Next" at bounding box center [544, 431] width 129 height 43
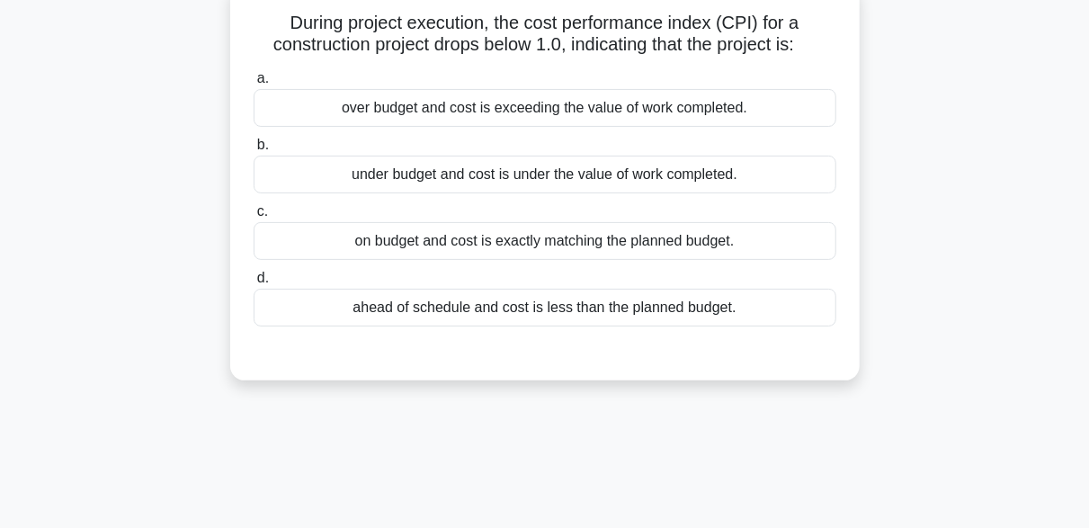
scroll to position [90, 0]
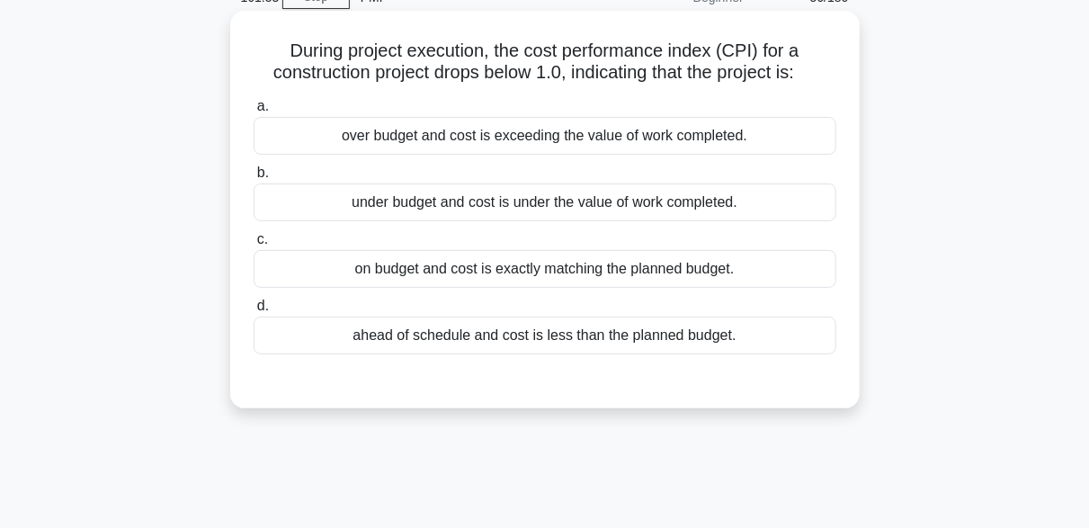
click at [402, 143] on div "over budget and cost is exceeding the value of work completed." at bounding box center [545, 136] width 583 height 38
click at [254, 112] on input "a. over budget and cost is exceeding the value of work completed." at bounding box center [254, 107] width 0 height 12
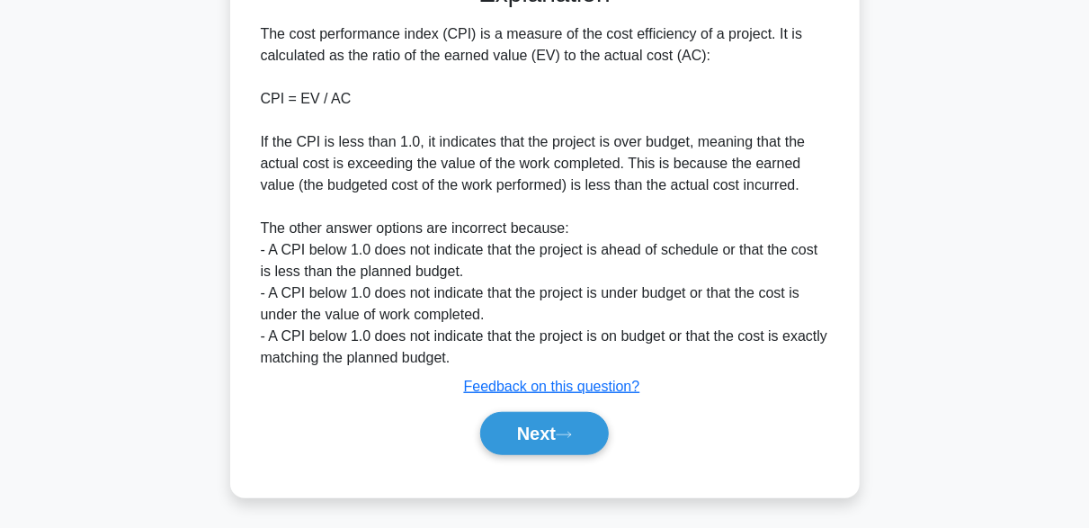
scroll to position [492, 0]
click at [573, 417] on button "Next" at bounding box center [544, 432] width 129 height 43
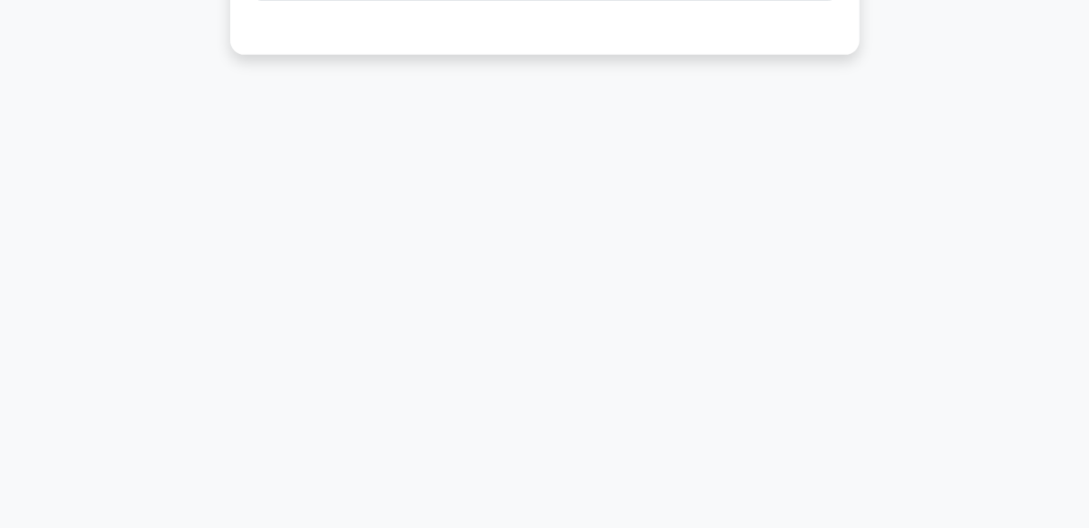
scroll to position [0, 0]
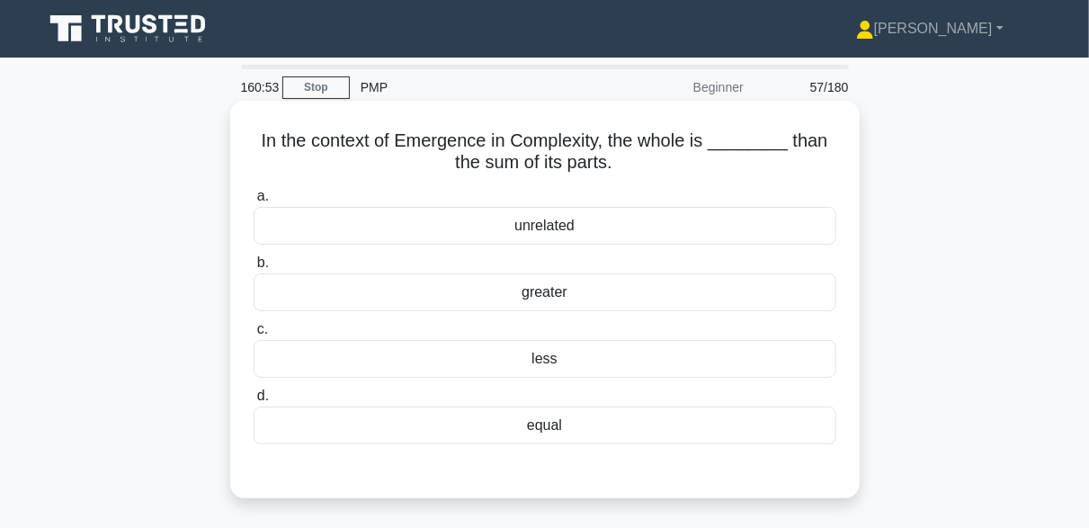
drag, startPoint x: 249, startPoint y: 137, endPoint x: 621, endPoint y: 163, distance: 373.1
click at [621, 163] on div "In the context of Emergence in Complexity, the whole is ________ than the sum o…" at bounding box center [544, 299] width 615 height 383
copy h5 "In the context of Emergence in Complexity, the whole is ________ than the sum o…"
click at [551, 296] on div "greater" at bounding box center [545, 292] width 583 height 38
click at [254, 269] on input "b. greater" at bounding box center [254, 263] width 0 height 12
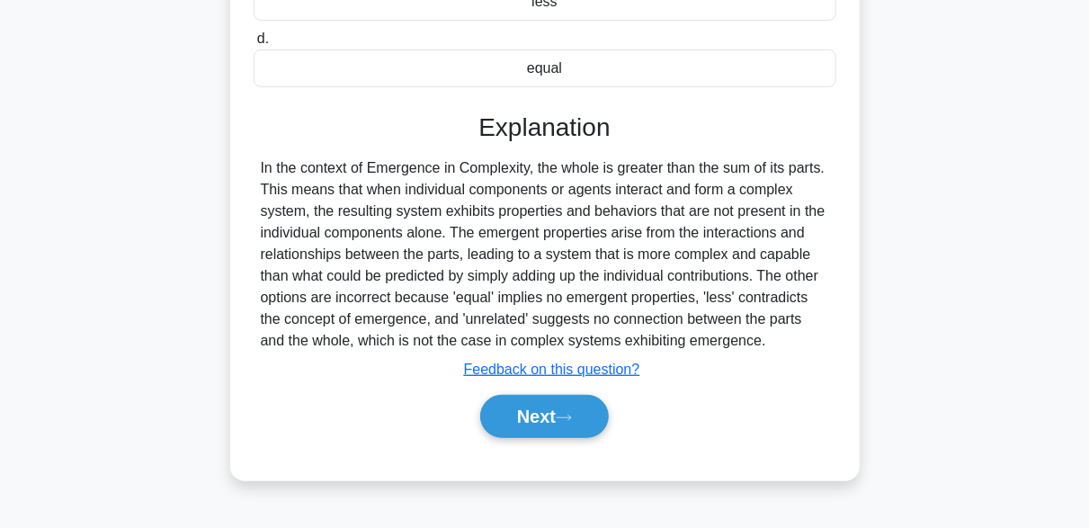
scroll to position [360, 0]
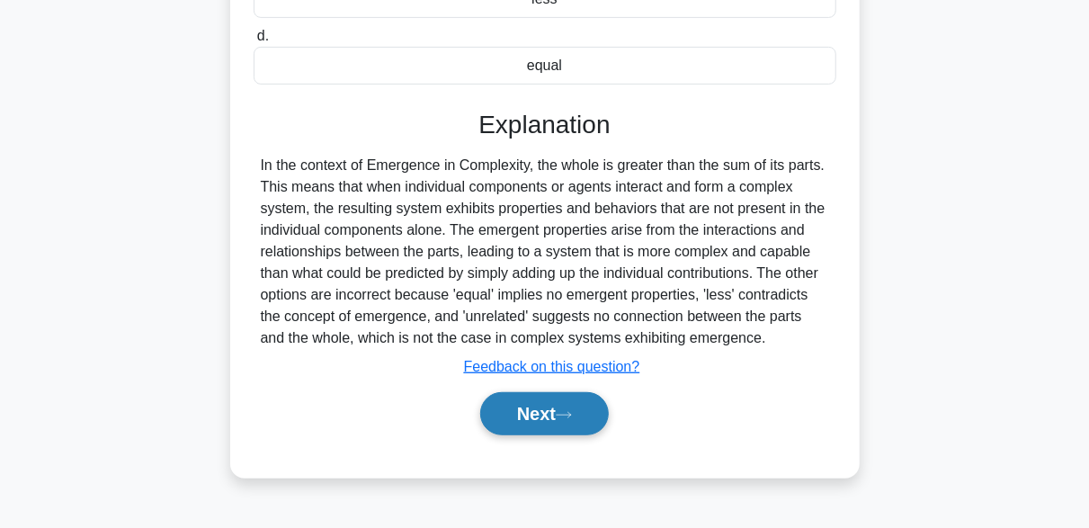
click at [560, 410] on button "Next" at bounding box center [544, 413] width 129 height 43
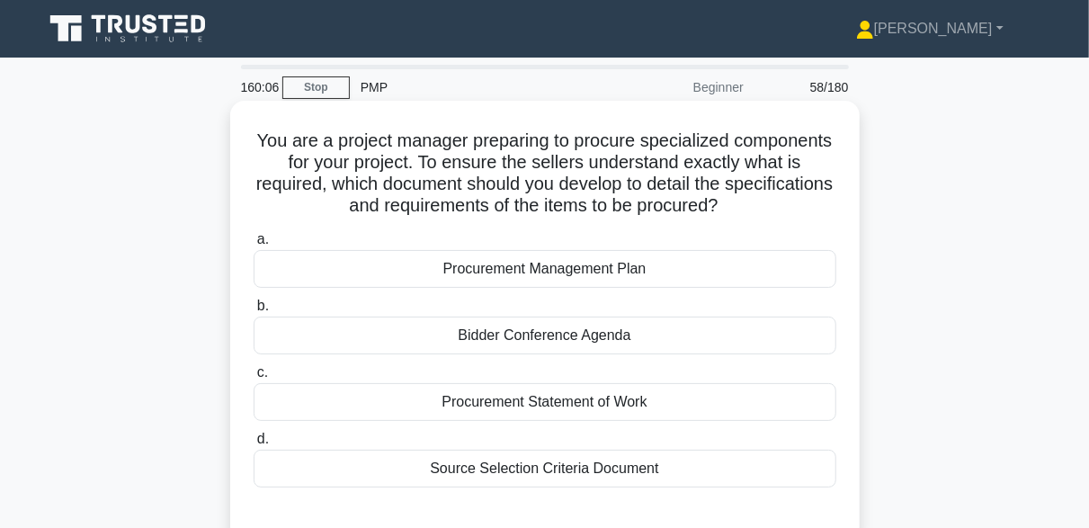
scroll to position [90, 0]
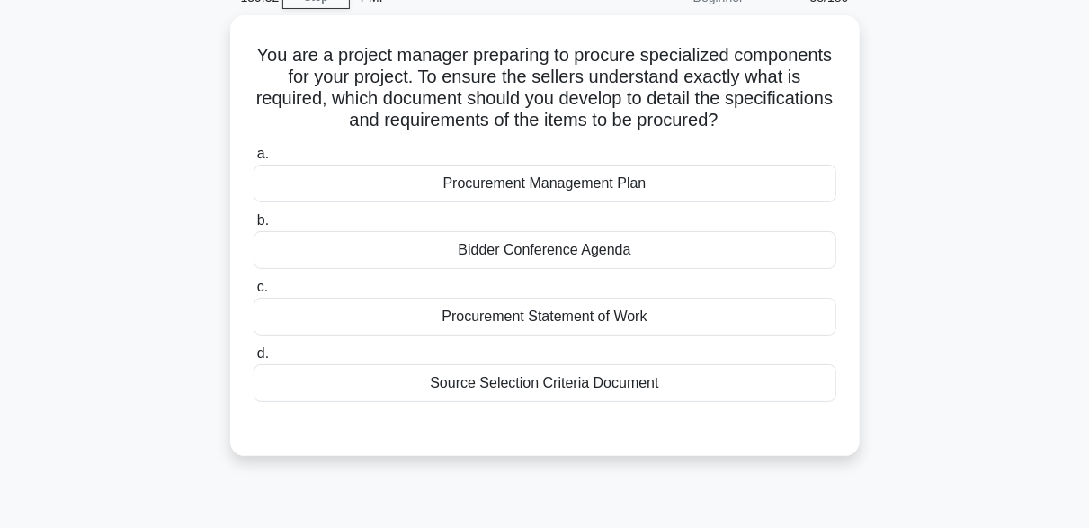
click at [930, 221] on div "You are a project manager preparing to procure specialized components for your …" at bounding box center [544, 246] width 1025 height 462
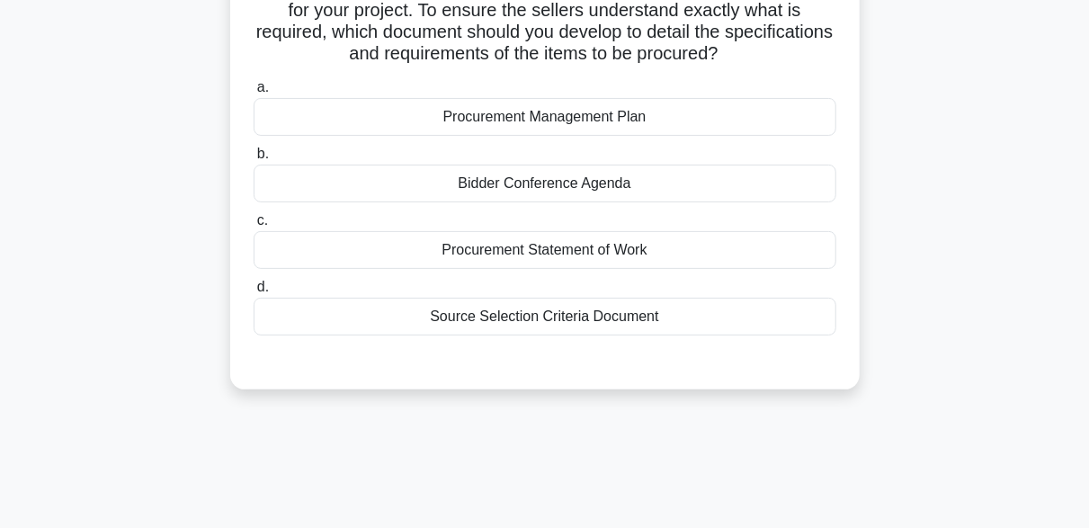
scroll to position [180, 0]
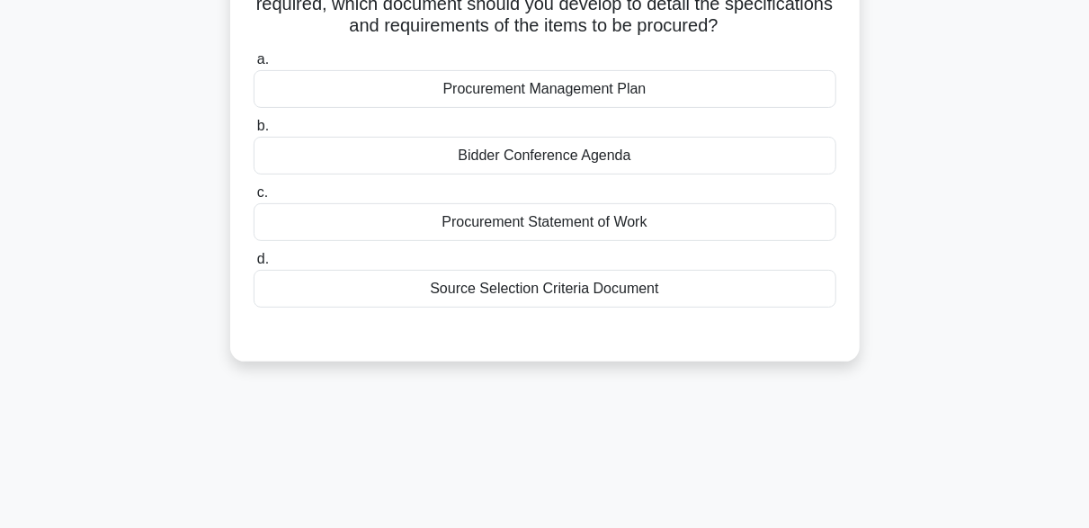
click at [634, 288] on div "Source Selection Criteria Document" at bounding box center [545, 289] width 583 height 38
click at [254, 265] on input "d. Source Selection Criteria Document" at bounding box center [254, 260] width 0 height 12
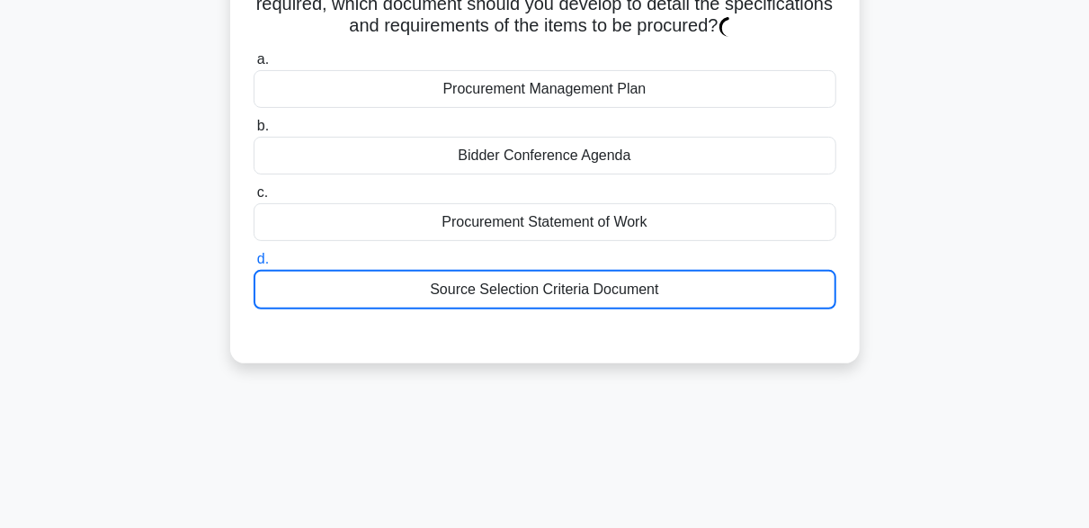
click at [634, 288] on div "Source Selection Criteria Document" at bounding box center [545, 290] width 583 height 40
click at [254, 265] on input "d. Source Selection Criteria Document" at bounding box center [254, 260] width 0 height 12
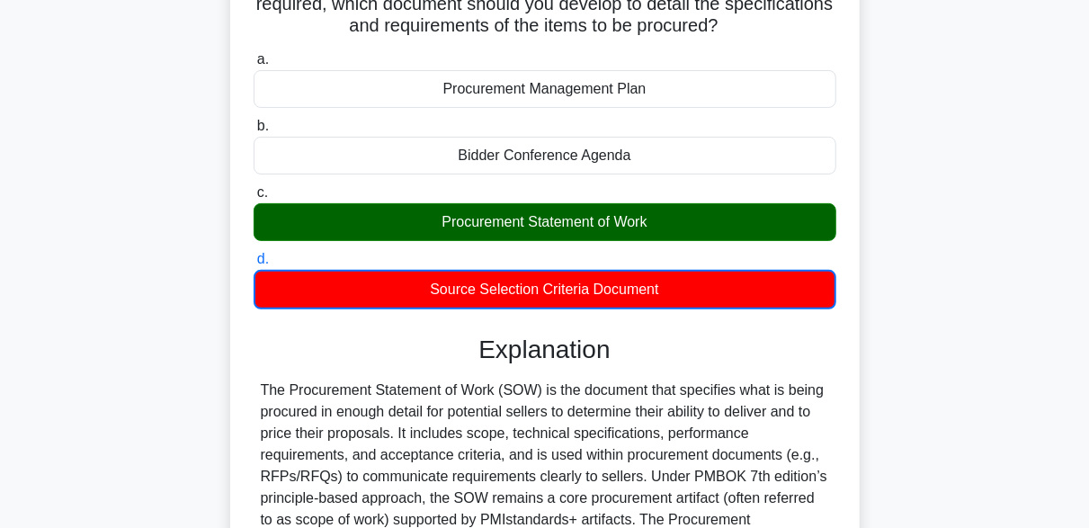
click at [467, 239] on div "Procurement Statement of Work" at bounding box center [545, 222] width 583 height 38
click at [254, 199] on input "c. Procurement Statement of Work" at bounding box center [254, 193] width 0 height 12
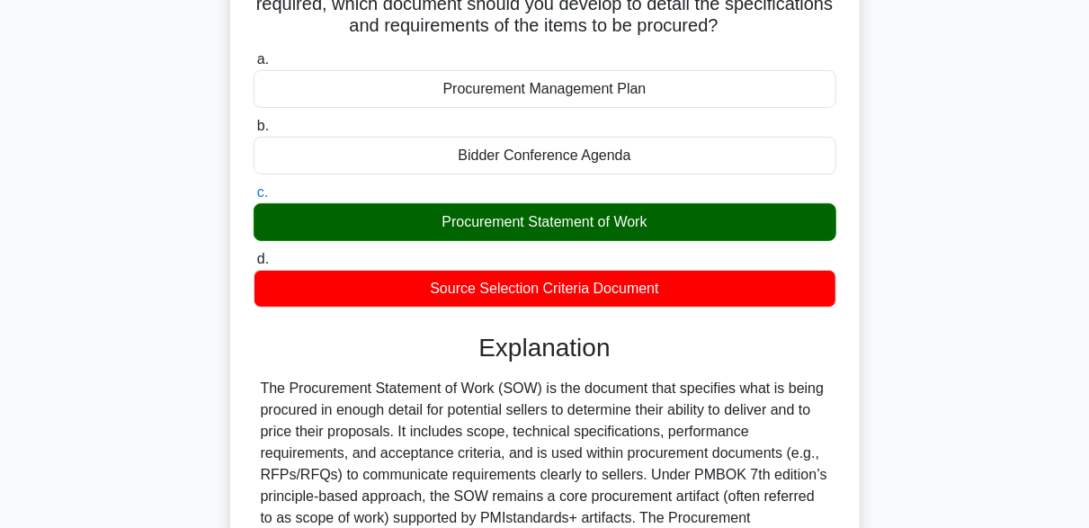
scroll to position [449, 0]
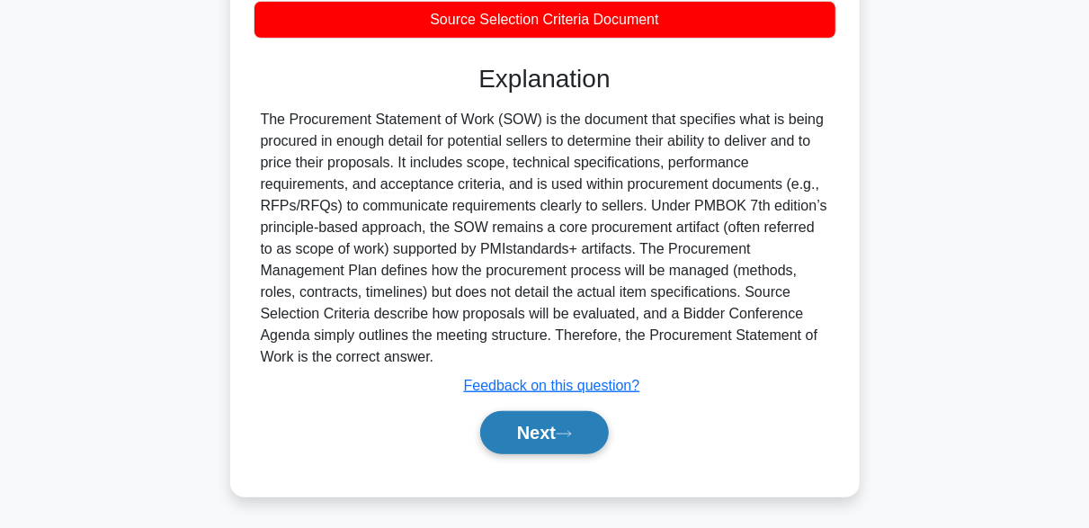
click at [595, 435] on button "Next" at bounding box center [544, 432] width 129 height 43
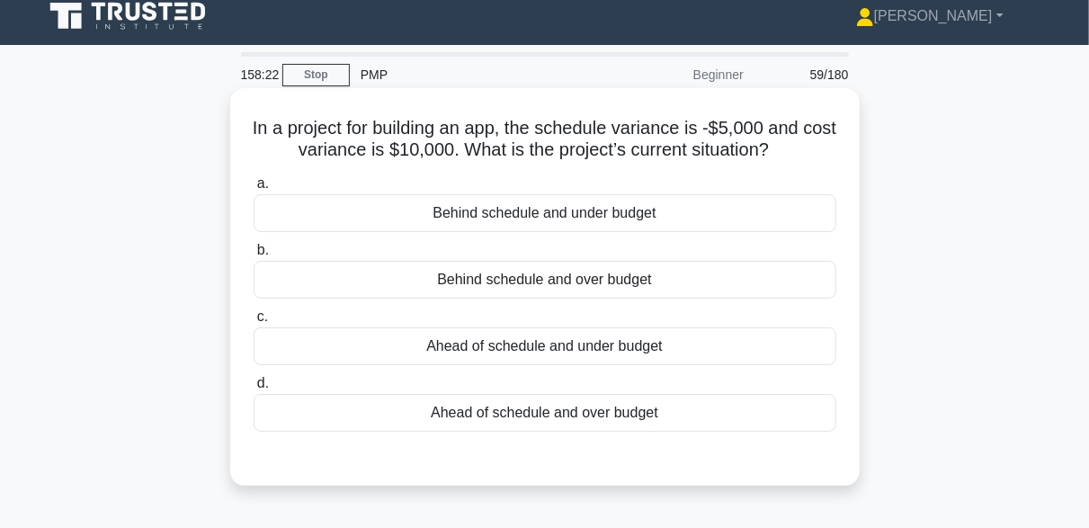
scroll to position [90, 0]
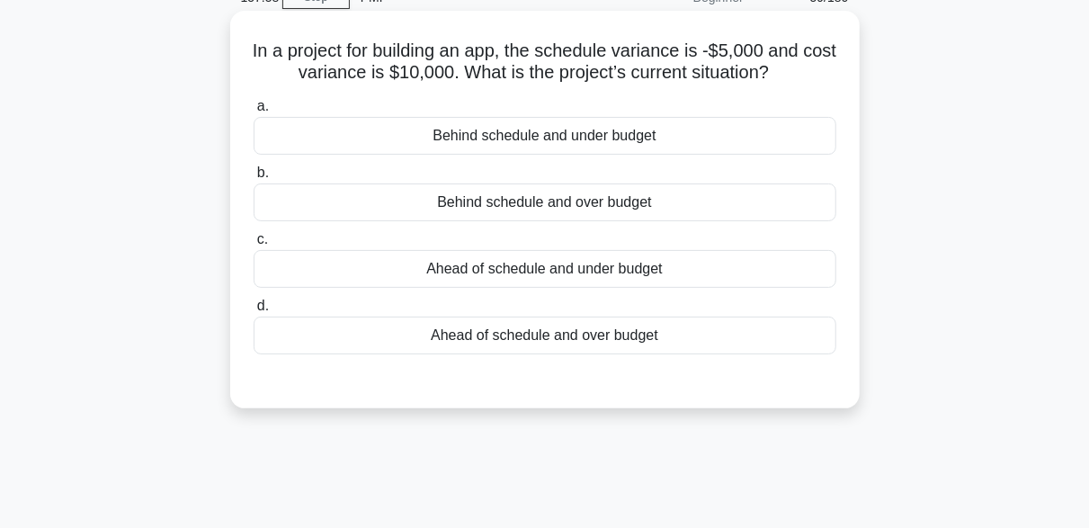
click at [601, 144] on div "Behind schedule and under budget" at bounding box center [545, 136] width 583 height 38
click at [254, 112] on input "a. Behind schedule and under budget" at bounding box center [254, 107] width 0 height 12
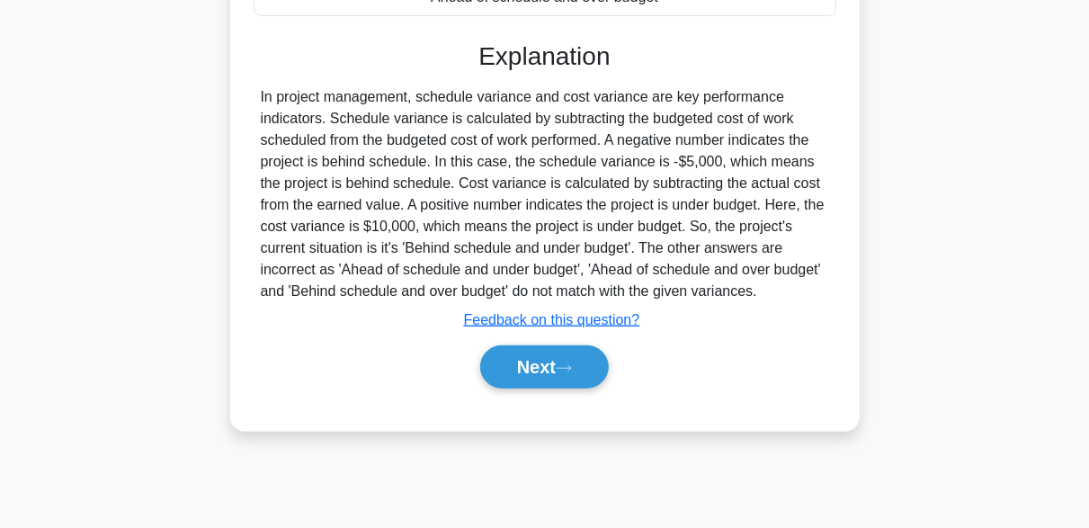
scroll to position [443, 0]
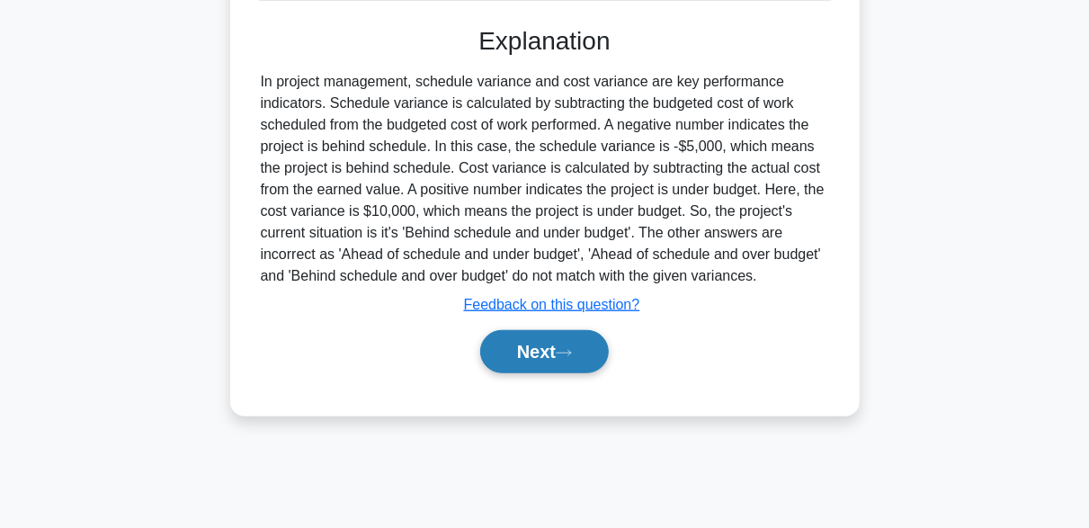
click at [582, 345] on button "Next" at bounding box center [544, 351] width 129 height 43
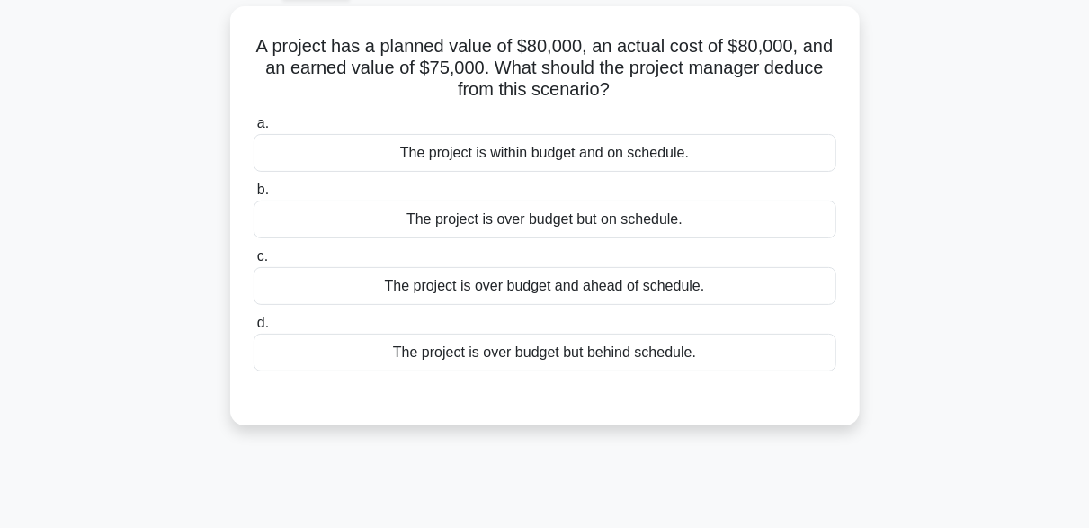
scroll to position [84, 0]
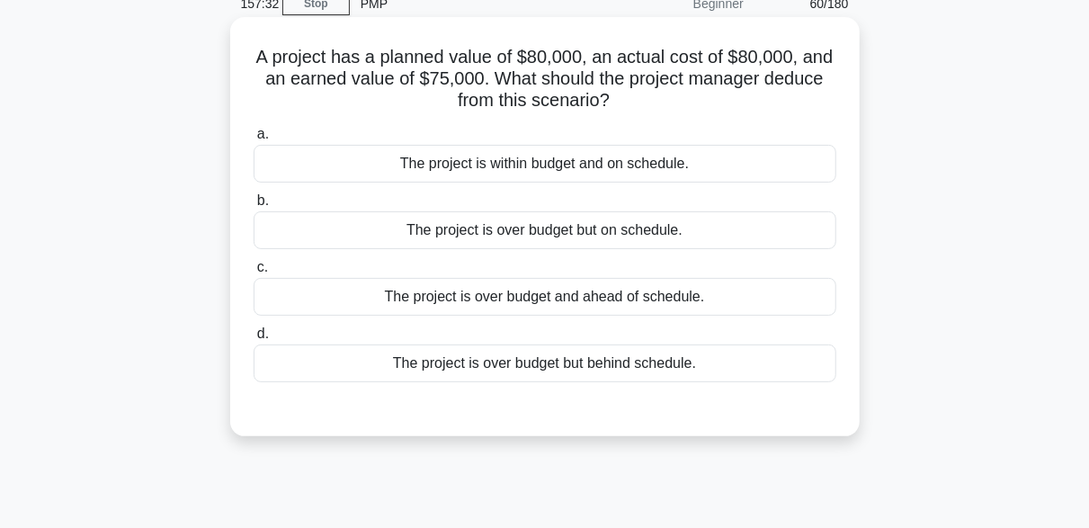
click at [556, 365] on div "The project is over budget but behind schedule." at bounding box center [545, 363] width 583 height 38
click at [254, 340] on input "d. The project is over budget but behind schedule." at bounding box center [254, 334] width 0 height 12
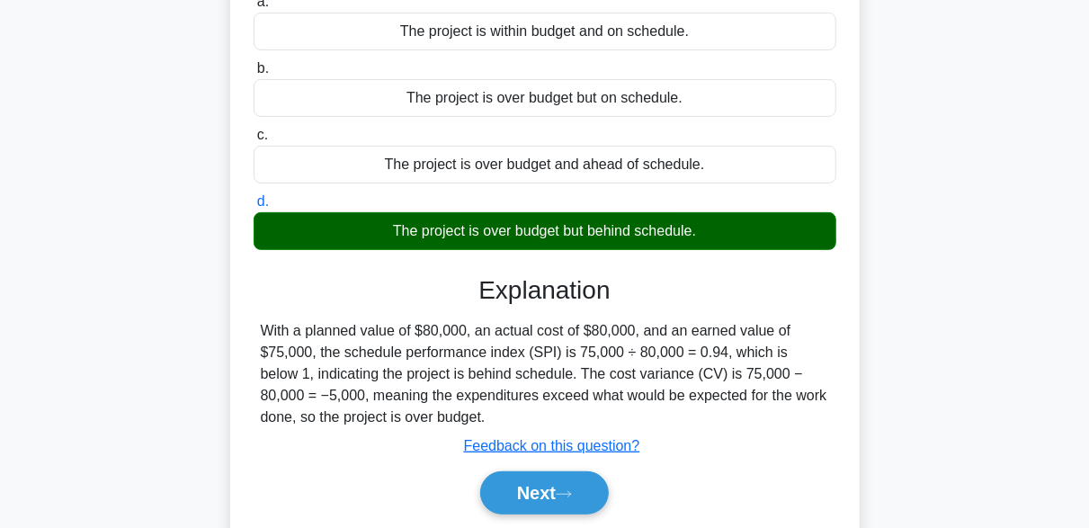
scroll to position [353, 0]
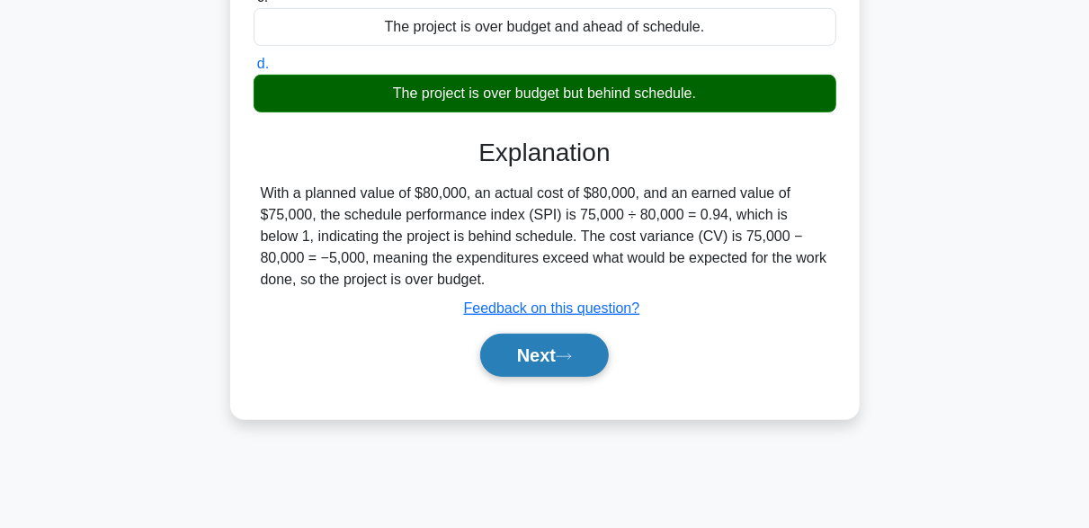
click at [572, 352] on icon at bounding box center [564, 357] width 16 height 10
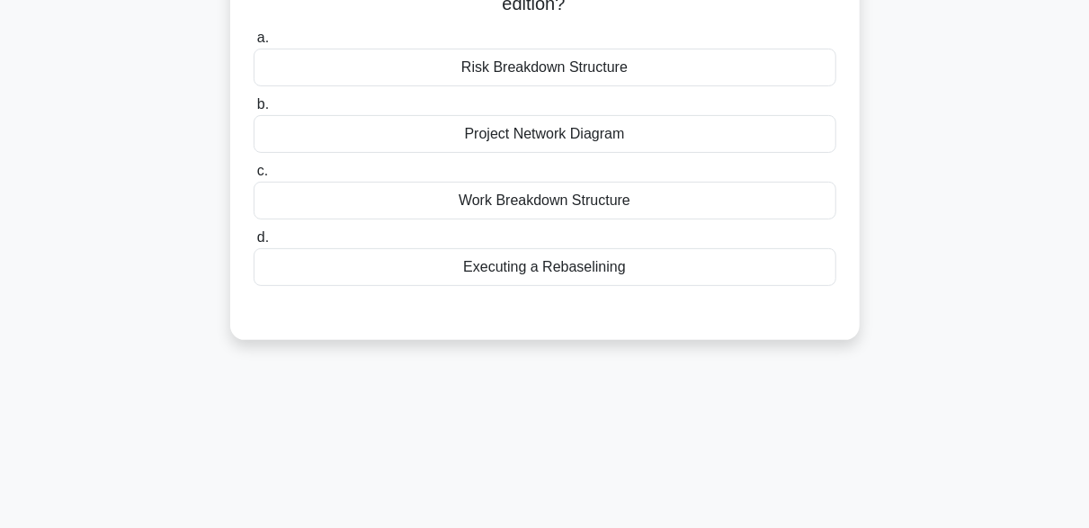
scroll to position [174, 0]
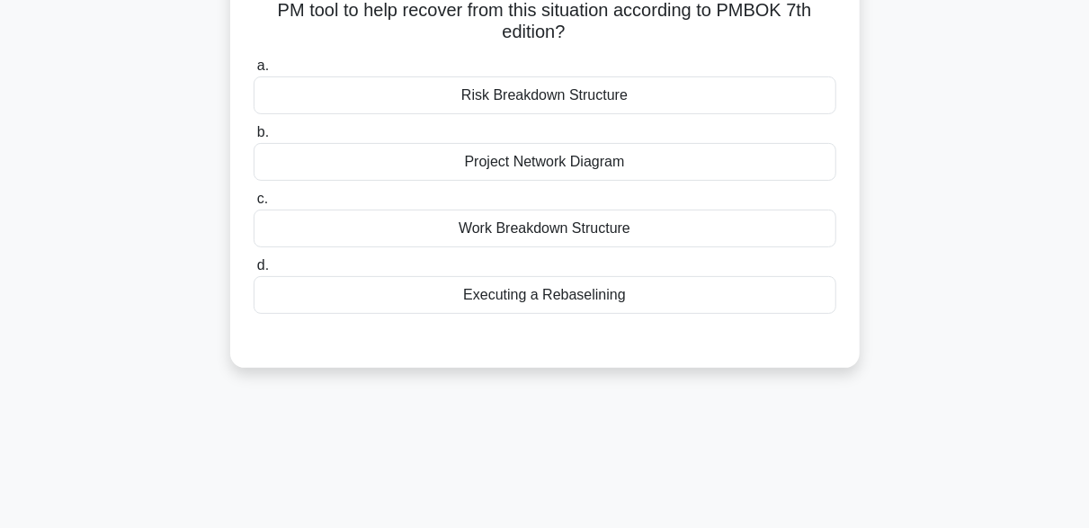
click at [564, 302] on div "Executing a Rebaselining" at bounding box center [545, 295] width 583 height 38
click at [254, 271] on input "d. Executing a Rebaselining" at bounding box center [254, 266] width 0 height 12
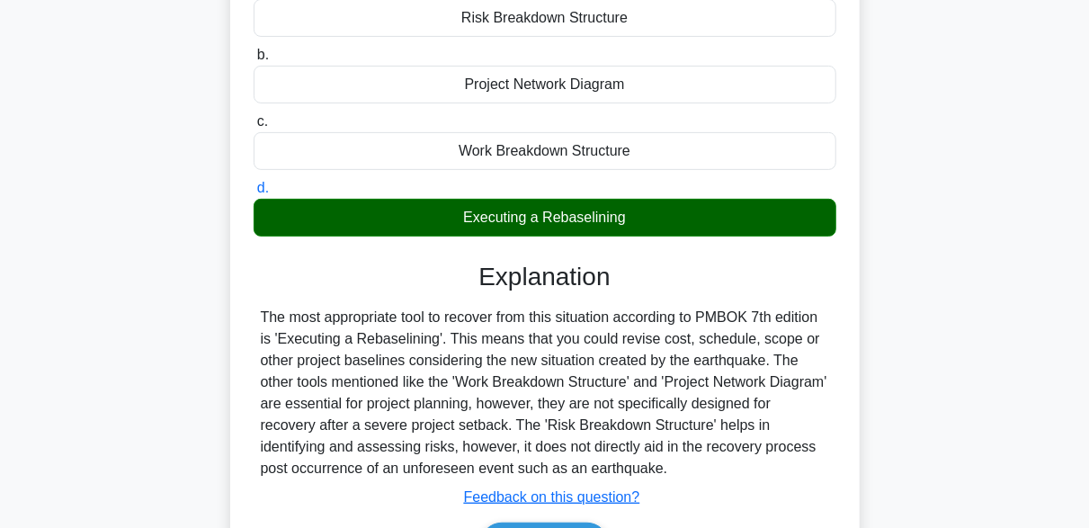
scroll to position [443, 0]
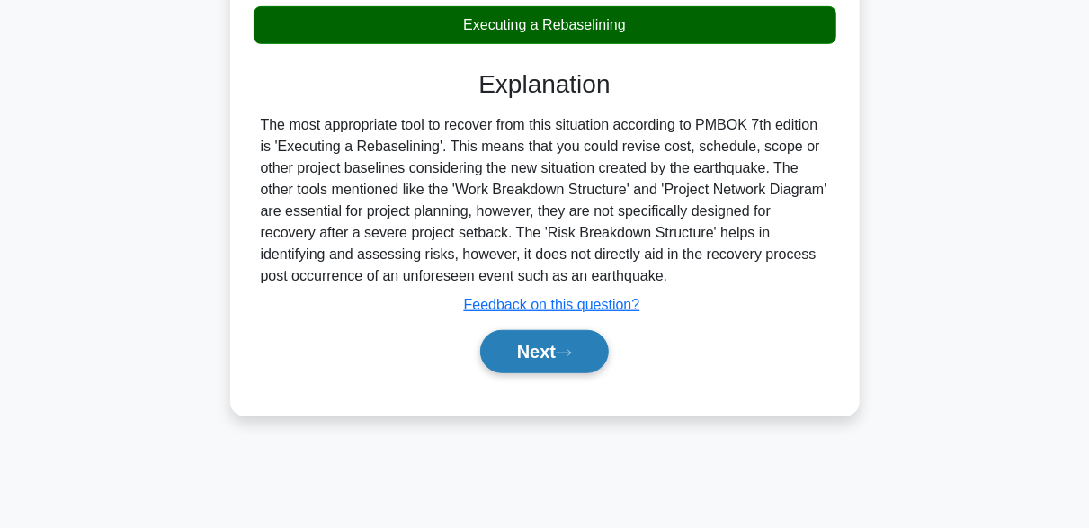
click at [587, 333] on button "Next" at bounding box center [544, 351] width 129 height 43
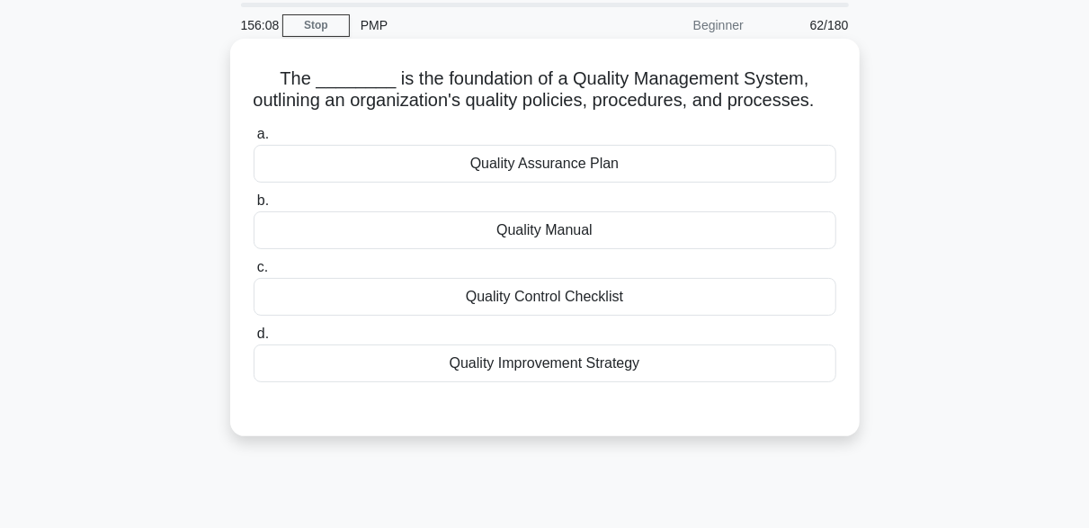
scroll to position [90, 0]
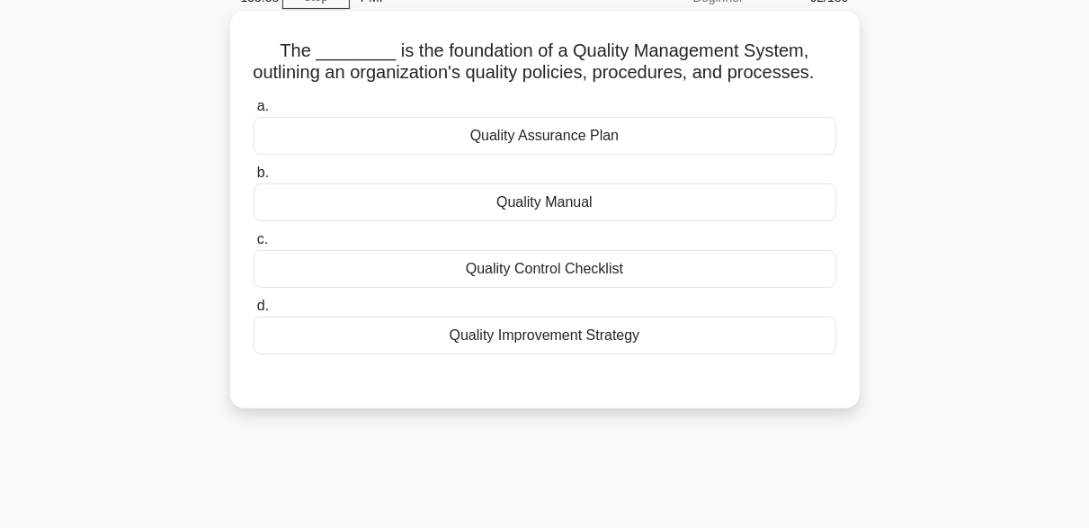
click at [519, 155] on div "Quality Assurance Plan" at bounding box center [545, 136] width 583 height 38
click at [254, 112] on input "a. Quality Assurance Plan" at bounding box center [254, 107] width 0 height 12
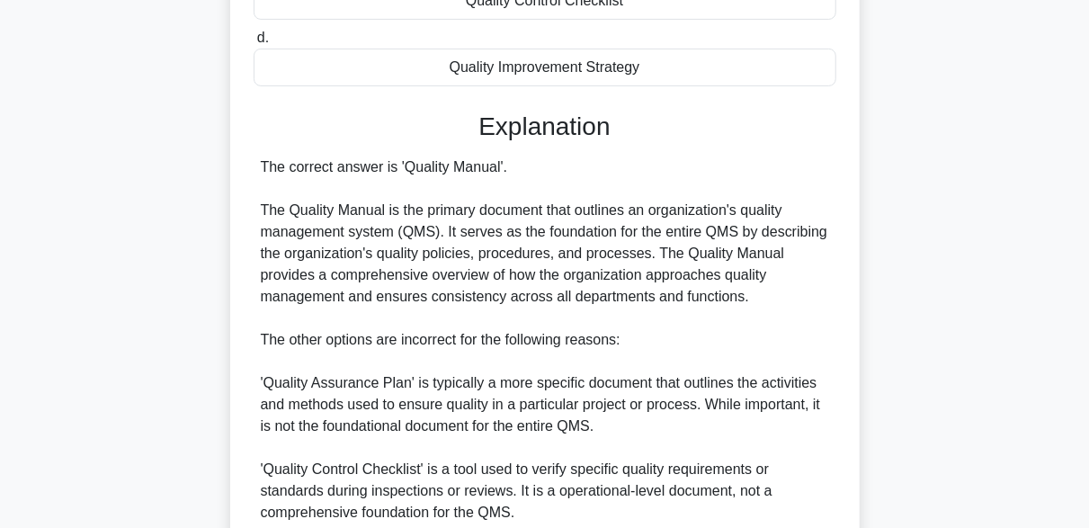
scroll to position [624, 0]
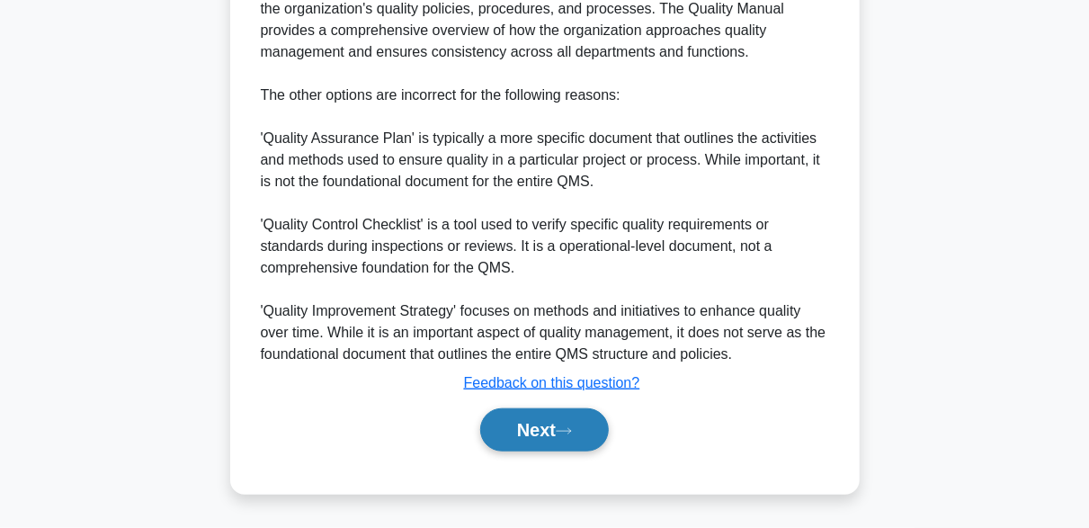
click at [571, 432] on icon at bounding box center [563, 430] width 14 height 5
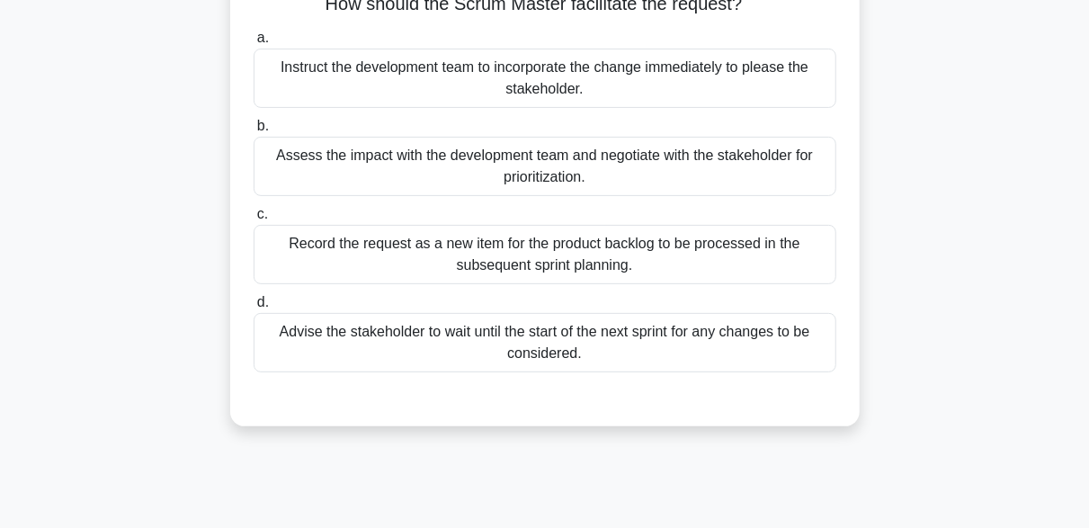
scroll to position [90, 0]
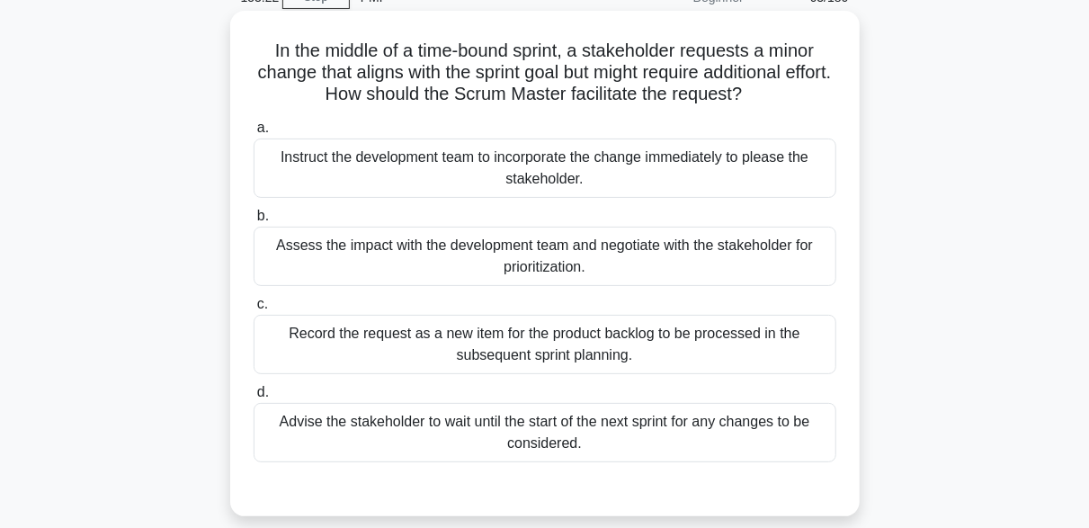
click at [646, 256] on div "Assess the impact with the development team and negotiate with the stakeholder …" at bounding box center [545, 256] width 583 height 59
click at [254, 222] on input "b. Assess the impact with the development team and negotiate with the stakehold…" at bounding box center [254, 216] width 0 height 12
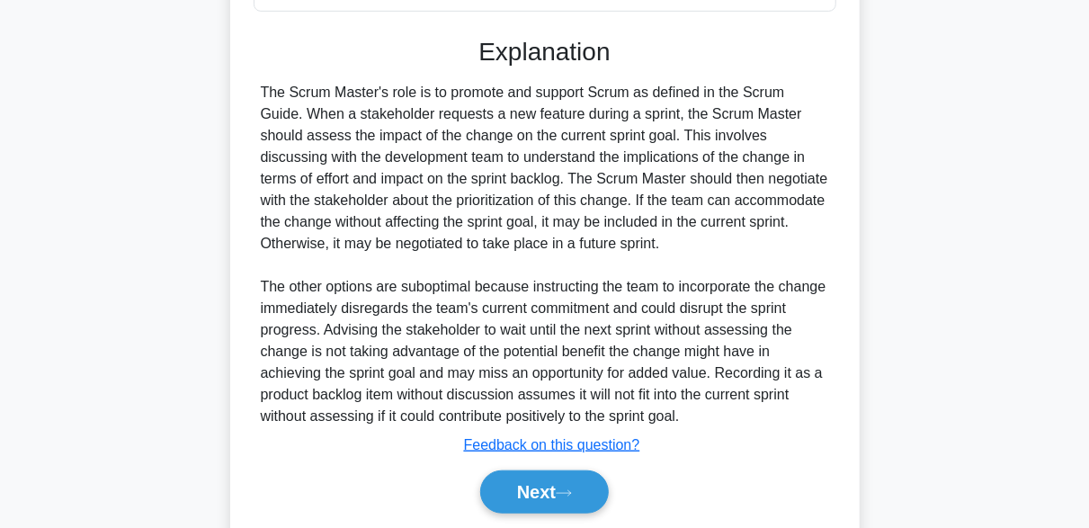
scroll to position [600, 0]
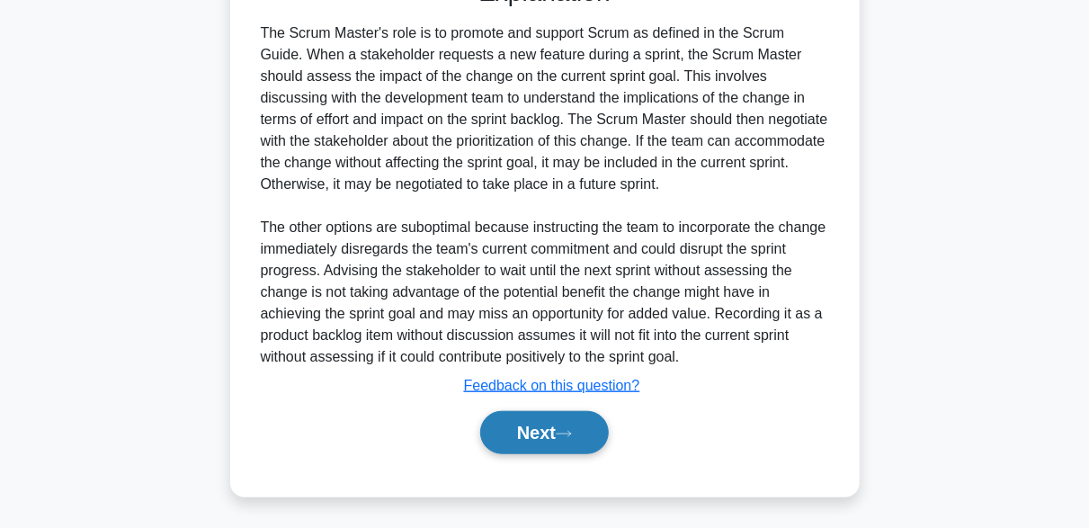
click at [591, 426] on button "Next" at bounding box center [544, 432] width 129 height 43
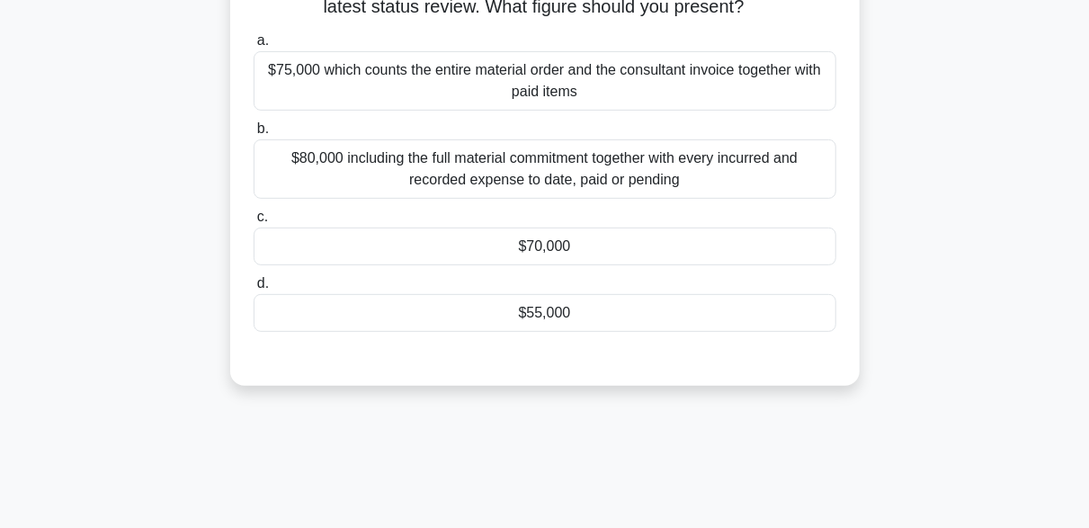
scroll to position [84, 0]
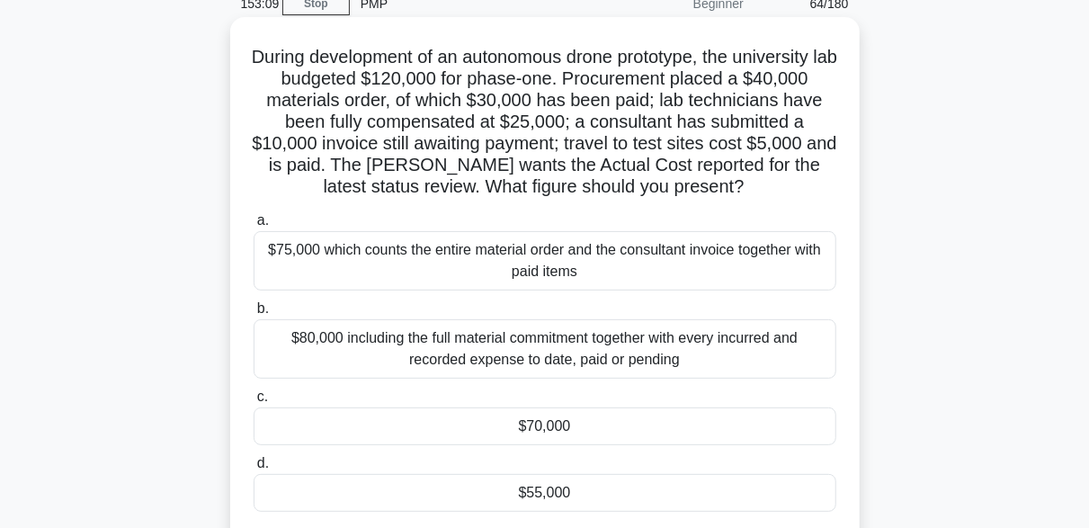
click at [431, 134] on h5 "During development of an autonomous drone prototype, the university lab budgete…" at bounding box center [545, 122] width 586 height 153
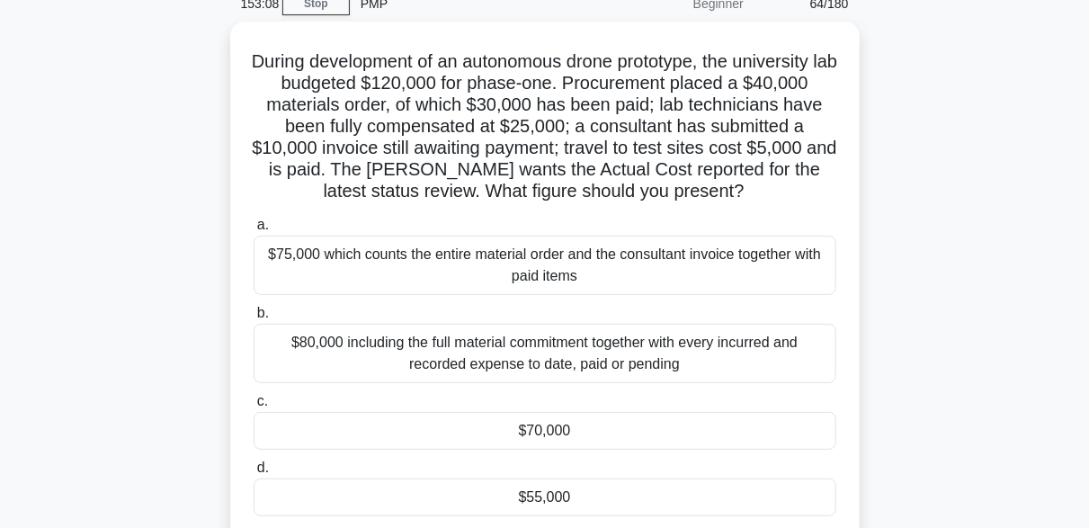
click at [874, 134] on div "During development of an autonomous drone prototype, the university lab budgete…" at bounding box center [544, 307] width 1025 height 570
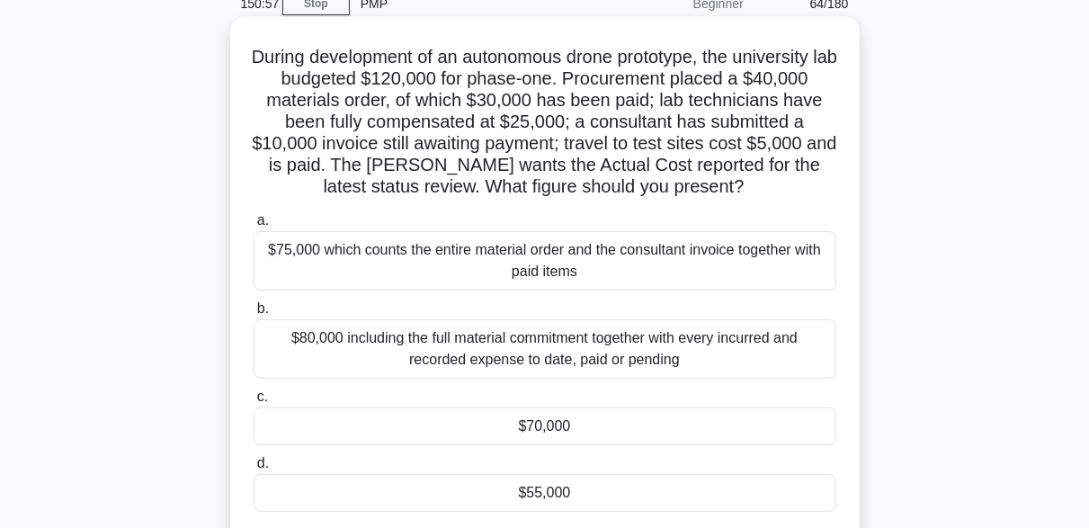
scroll to position [174, 0]
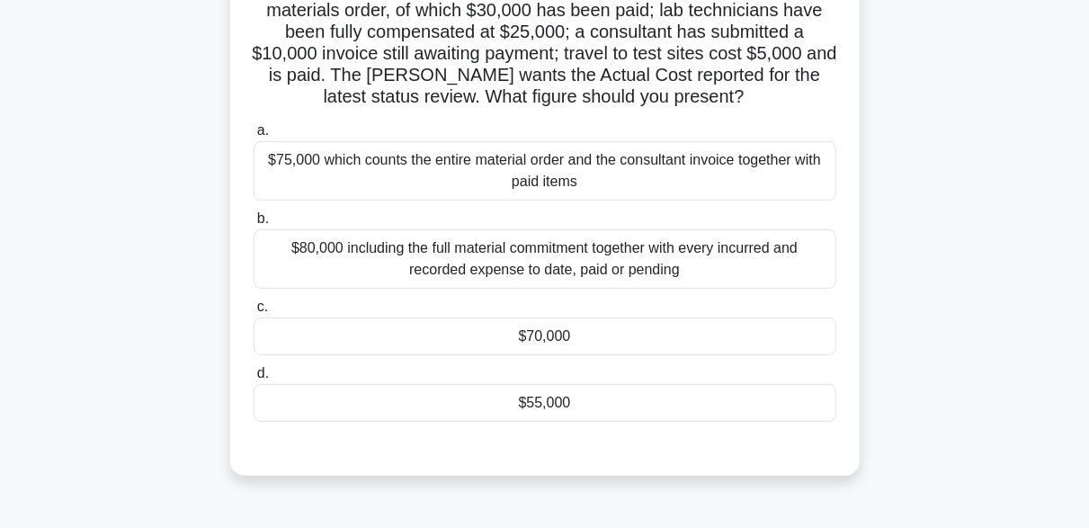
click at [583, 336] on div "$70,000" at bounding box center [545, 336] width 583 height 38
click at [254, 313] on input "c. $70,000" at bounding box center [254, 307] width 0 height 12
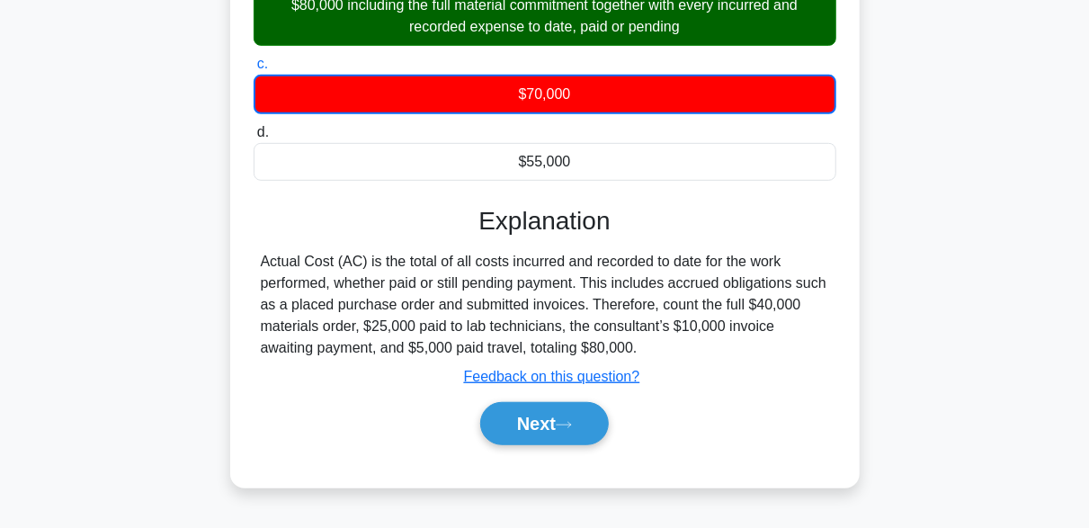
scroll to position [443, 0]
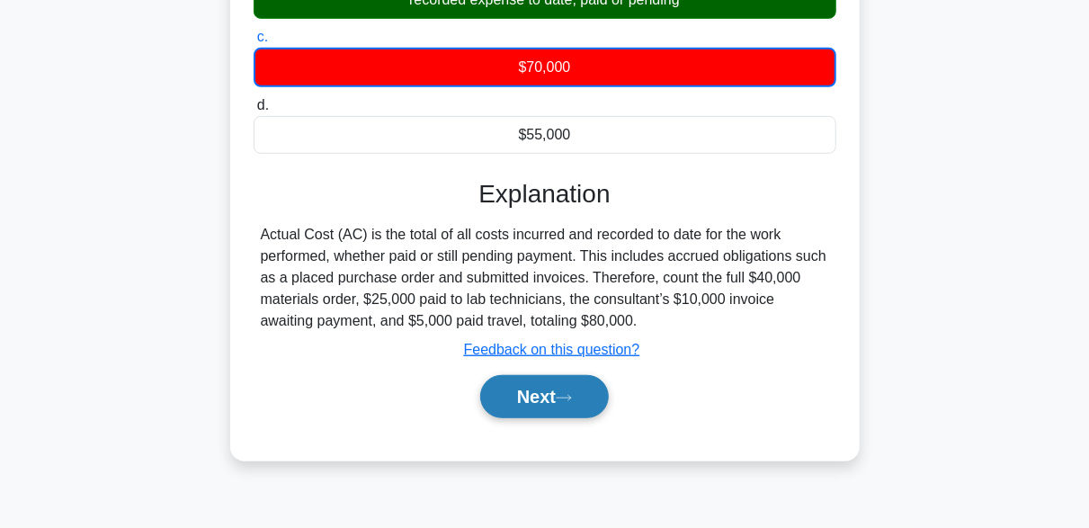
click at [580, 394] on button "Next" at bounding box center [544, 396] width 129 height 43
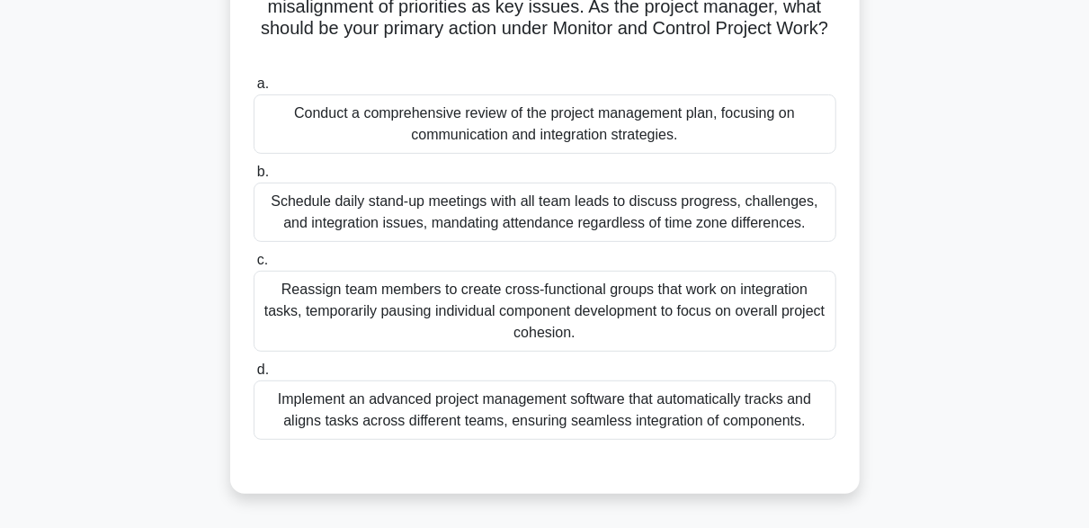
scroll to position [270, 0]
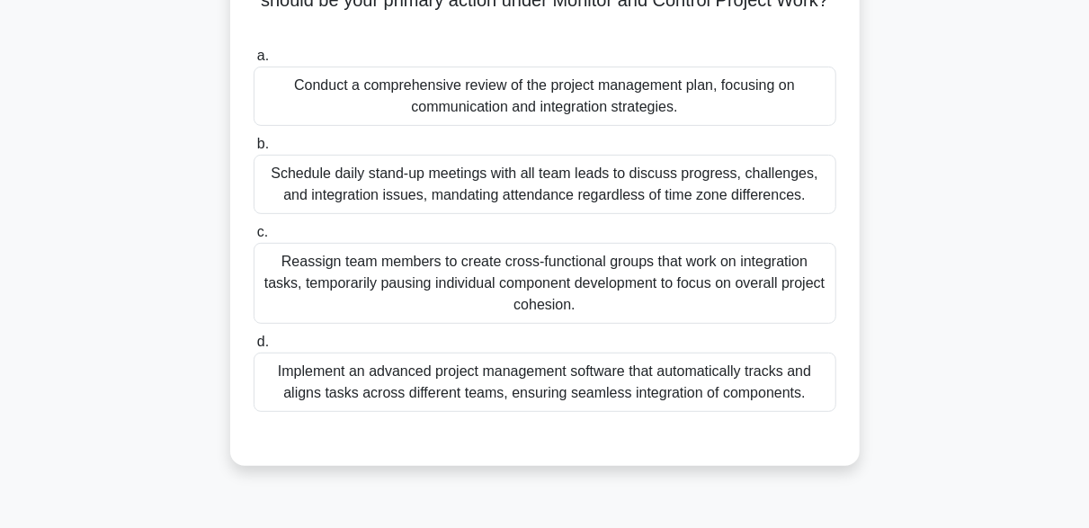
click at [493, 384] on div "Implement an advanced project management software that automatically tracks and…" at bounding box center [545, 381] width 583 height 59
click at [254, 348] on input "d. Implement an advanced project management software that automatically tracks …" at bounding box center [254, 342] width 0 height 12
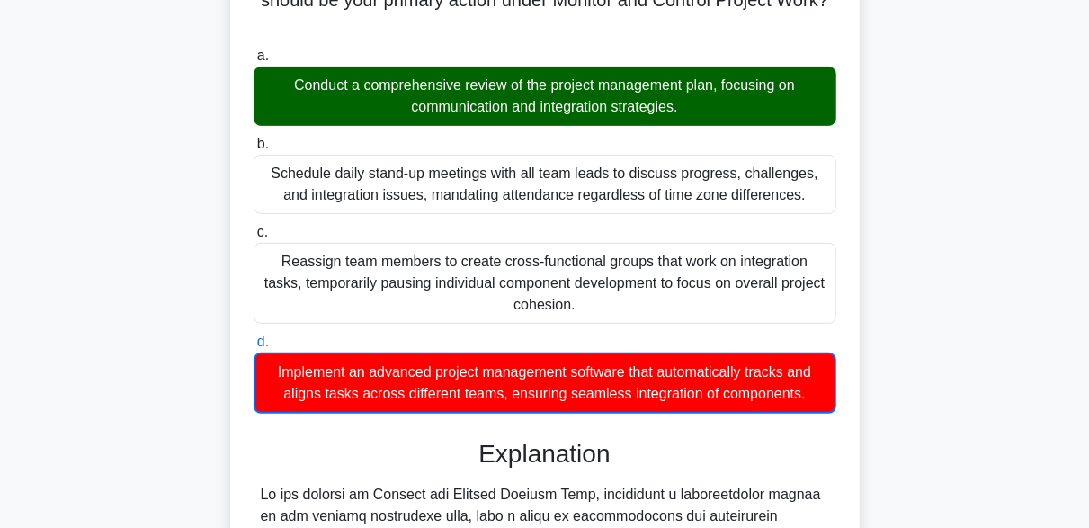
drag, startPoint x: 293, startPoint y: 85, endPoint x: 709, endPoint y: 127, distance: 418.3
click at [709, 127] on div "a. Conduct a comprehensive review of the project management plan, focusing on c…" at bounding box center [545, 229] width 604 height 376
click at [600, 165] on div "Schedule daily stand-up meetings with all team leads to discuss progress, chall…" at bounding box center [545, 184] width 583 height 59
click at [254, 150] on input "b. Schedule daily stand-up meetings with all team leads to discuss progress, ch…" at bounding box center [254, 144] width 0 height 12
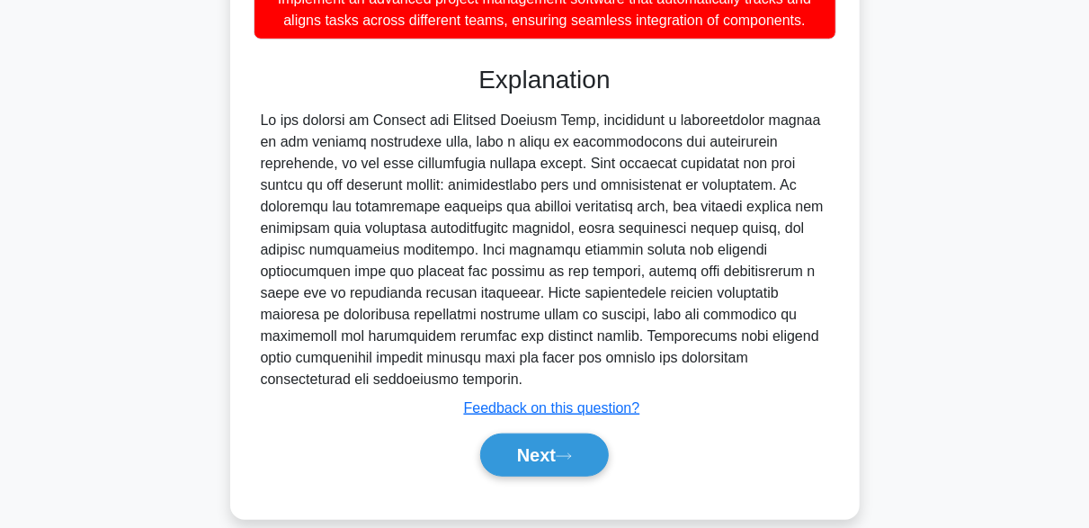
scroll to position [667, 0]
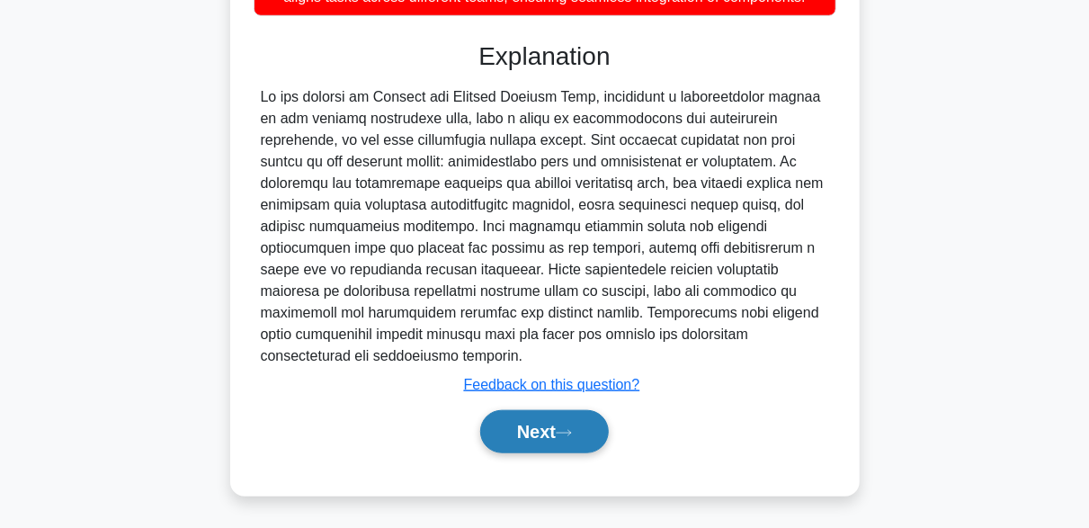
click at [572, 435] on icon at bounding box center [564, 433] width 16 height 10
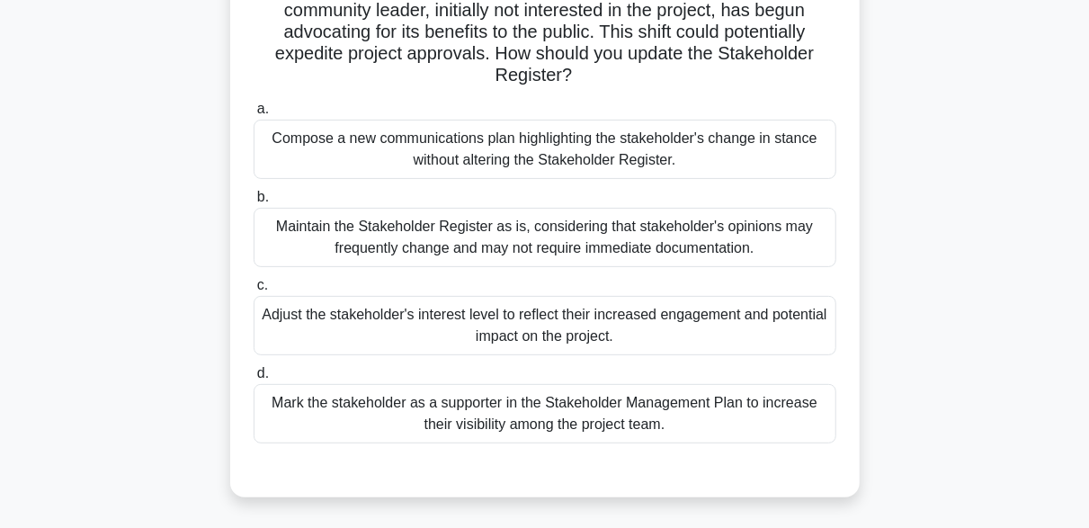
scroll to position [180, 0]
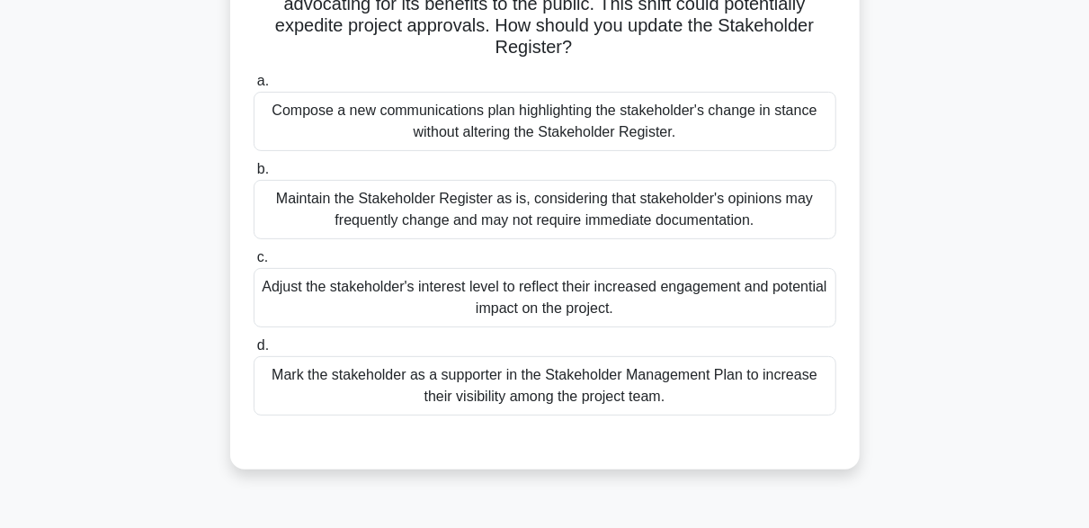
click at [574, 313] on div "Adjust the stakeholder's interest level to reflect their increased engagement a…" at bounding box center [545, 297] width 583 height 59
click at [254, 263] on input "c. Adjust the stakeholder's interest level to reflect their increased engagemen…" at bounding box center [254, 258] width 0 height 12
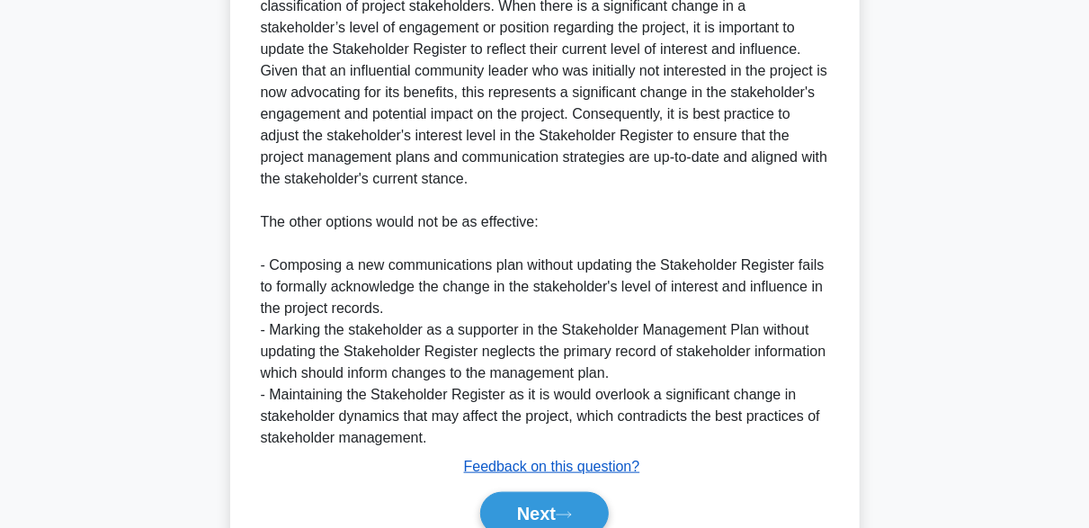
scroll to position [794, 0]
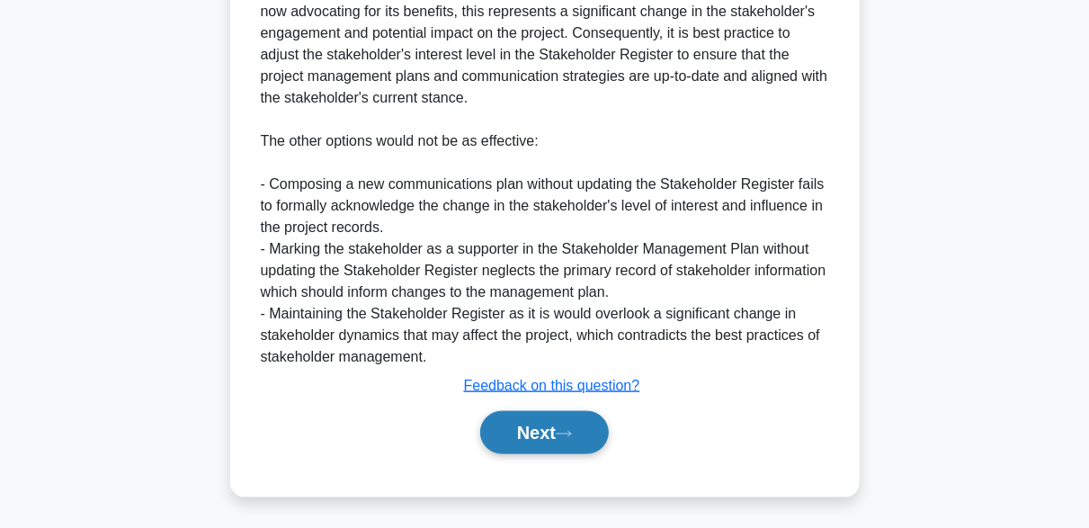
click at [574, 423] on button "Next" at bounding box center [544, 432] width 129 height 43
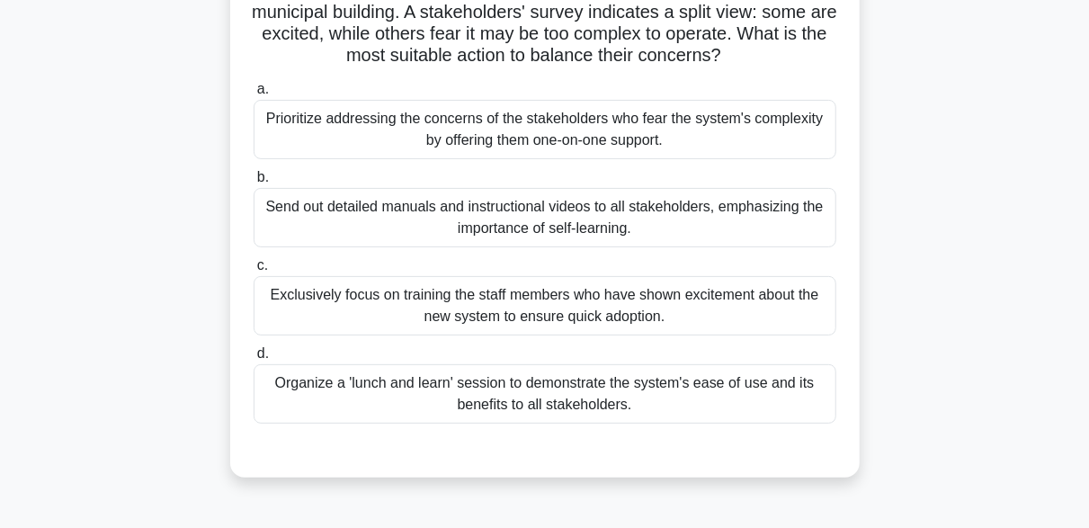
scroll to position [84, 0]
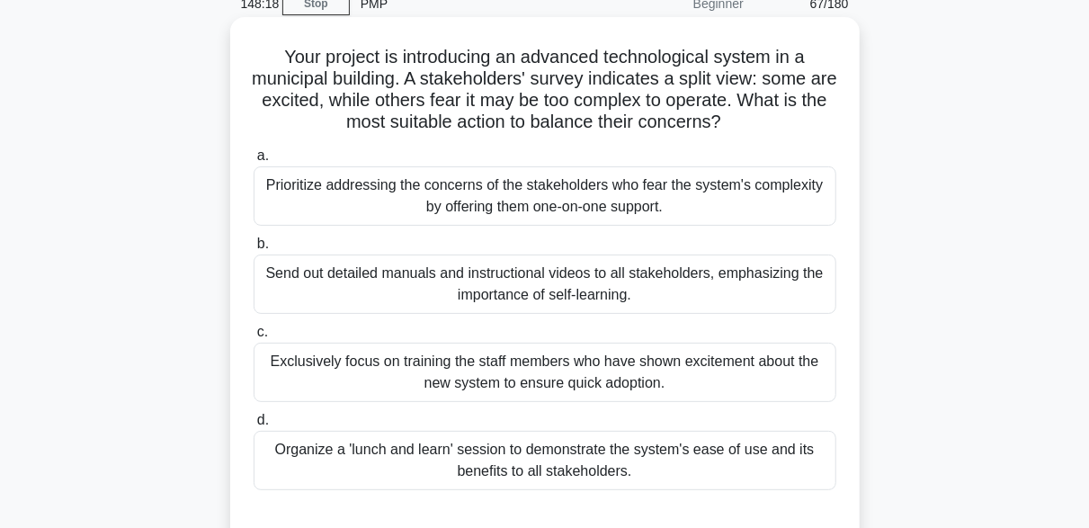
click at [681, 202] on div "Prioritize addressing the concerns of the stakeholders who fear the system's co…" at bounding box center [545, 195] width 583 height 59
click at [254, 162] on input "a. Prioritize addressing the concerns of the stakeholders who fear the system's…" at bounding box center [254, 156] width 0 height 12
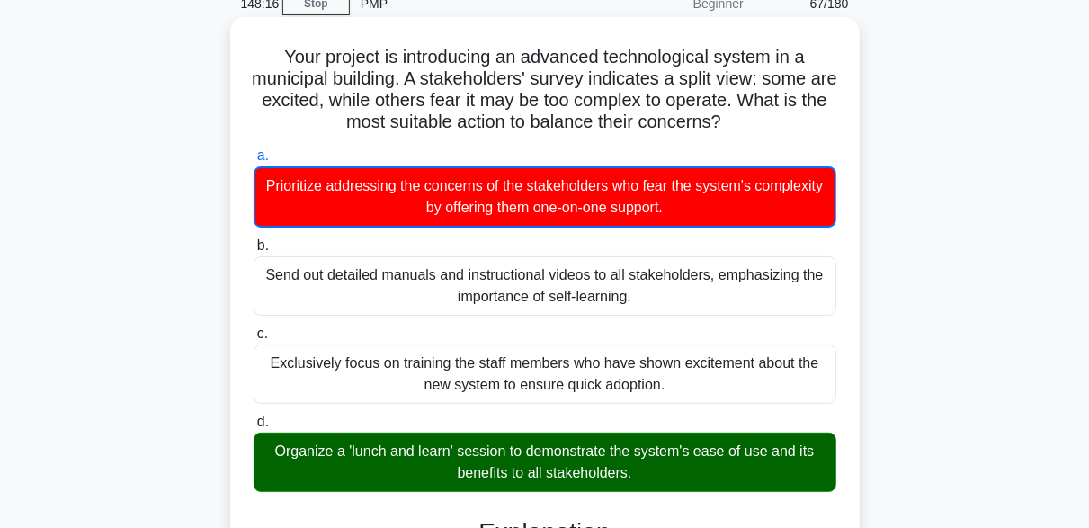
drag, startPoint x: 316, startPoint y: 460, endPoint x: 697, endPoint y: 494, distance: 382.7
click at [734, 441] on div "Organize a 'lunch and learn' session to demonstrate the system's ease of use an…" at bounding box center [545, 461] width 583 height 59
click at [254, 428] on input "d. Organize a 'lunch and learn' session to demonstrate the system's ease of use…" at bounding box center [254, 422] width 0 height 12
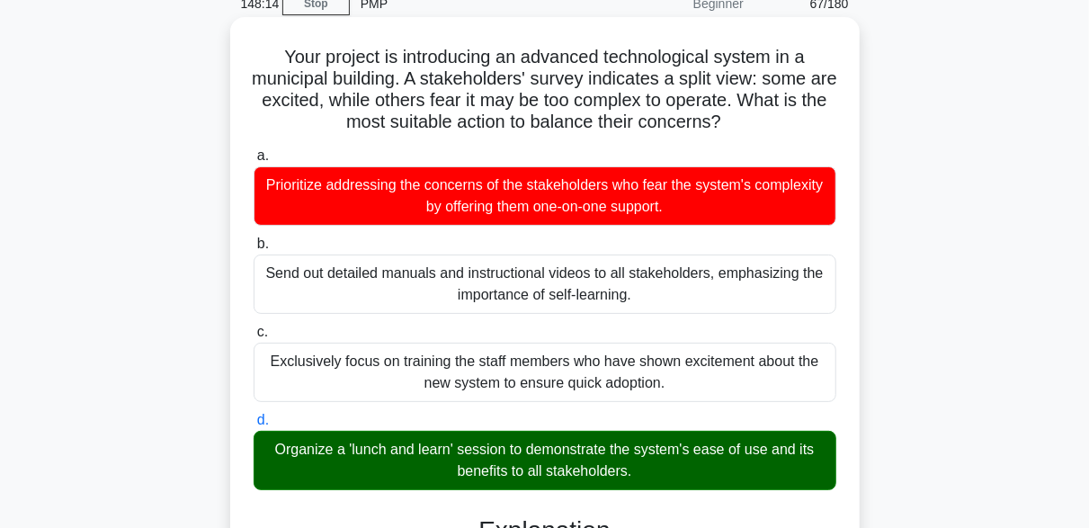
click at [704, 455] on div "Organize a 'lunch and learn' session to demonstrate the system's ease of use an…" at bounding box center [545, 460] width 583 height 59
click at [254, 426] on input "d. Organize a 'lunch and learn' session to demonstrate the system's ease of use…" at bounding box center [254, 420] width 0 height 12
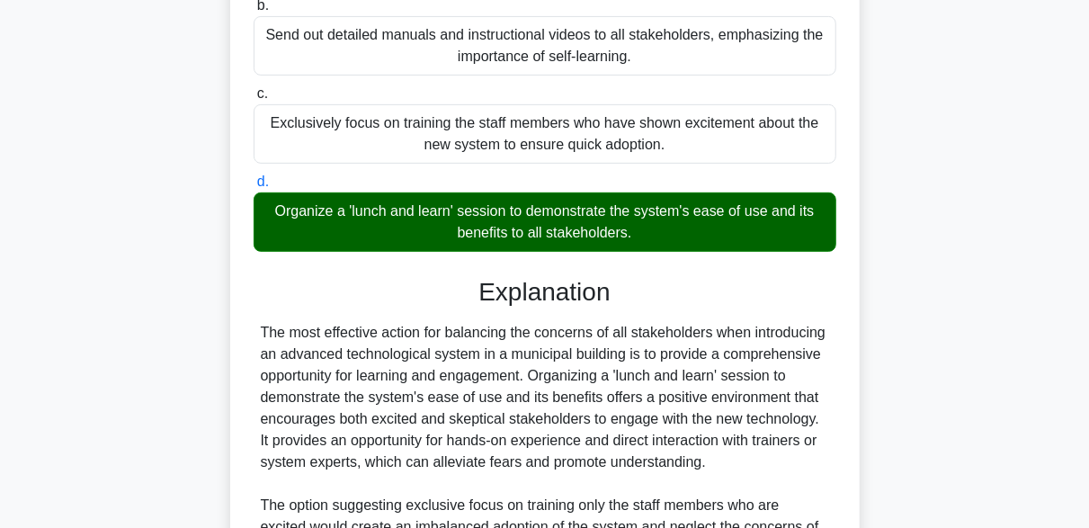
scroll to position [353, 0]
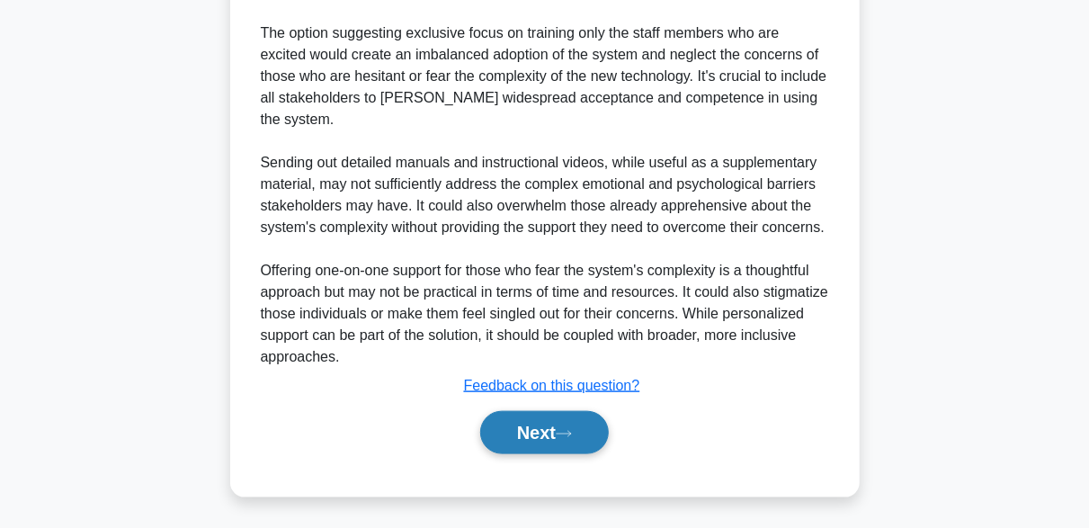
click at [574, 421] on button "Next" at bounding box center [544, 432] width 129 height 43
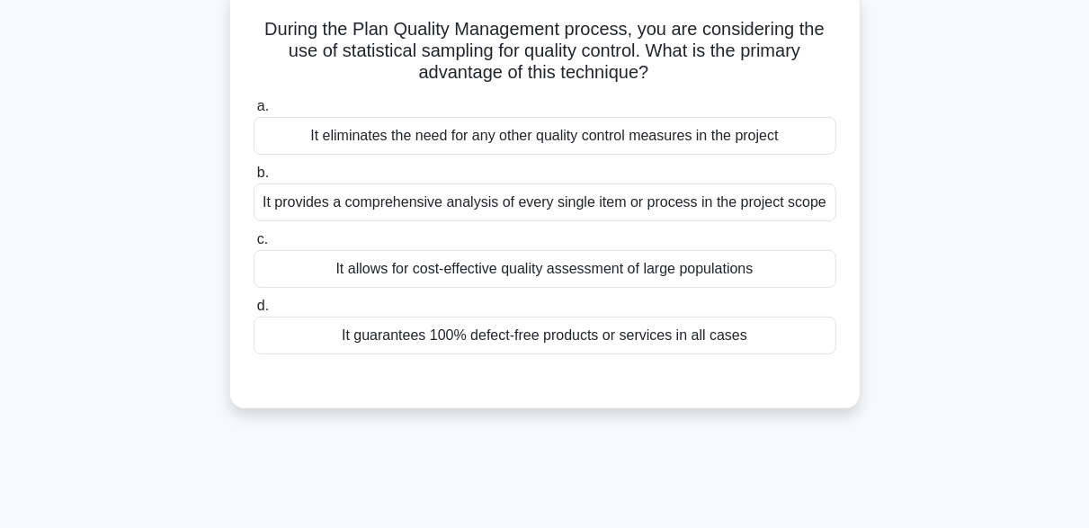
scroll to position [84, 0]
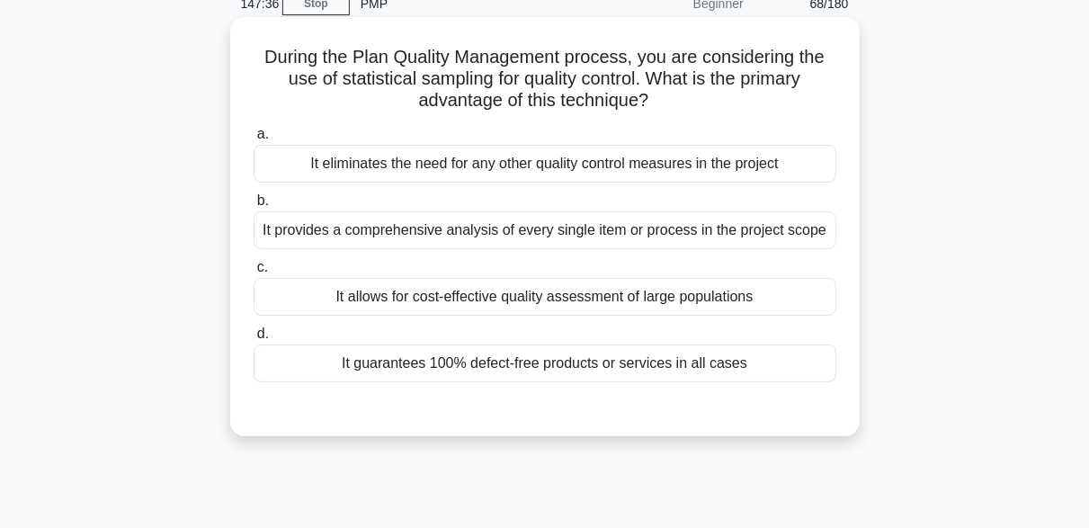
click at [338, 298] on div "It allows for cost-effective quality assessment of large populations" at bounding box center [545, 297] width 583 height 38
click at [254, 273] on input "c. It allows for cost-effective quality assessment of large populations" at bounding box center [254, 268] width 0 height 12
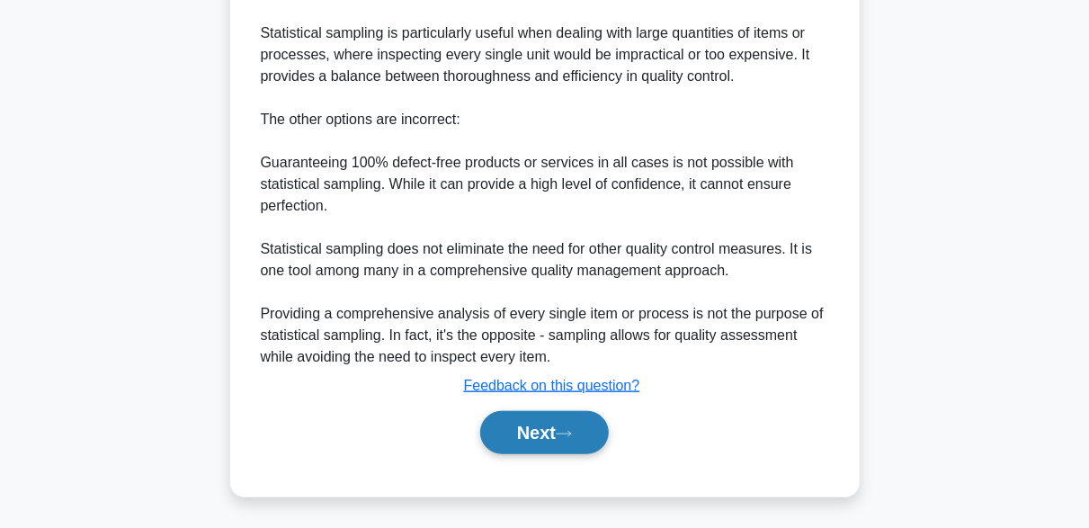
click at [598, 413] on button "Next" at bounding box center [544, 432] width 129 height 43
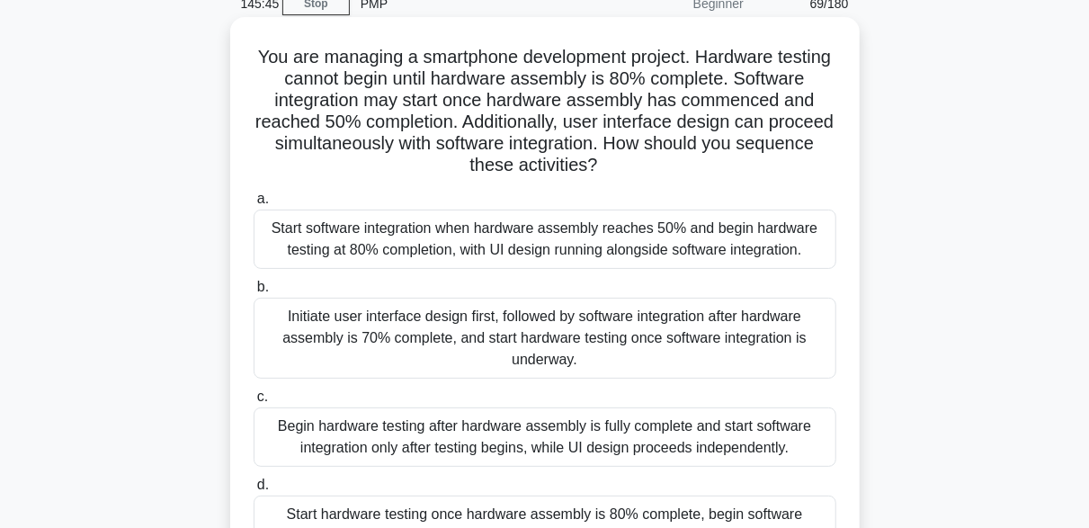
click at [687, 231] on div "Start software integration when hardware assembly reaches 50% and begin hardwar…" at bounding box center [545, 238] width 583 height 59
click at [254, 205] on input "a. Start software integration when hardware assembly reaches 50% and begin hard…" at bounding box center [254, 199] width 0 height 12
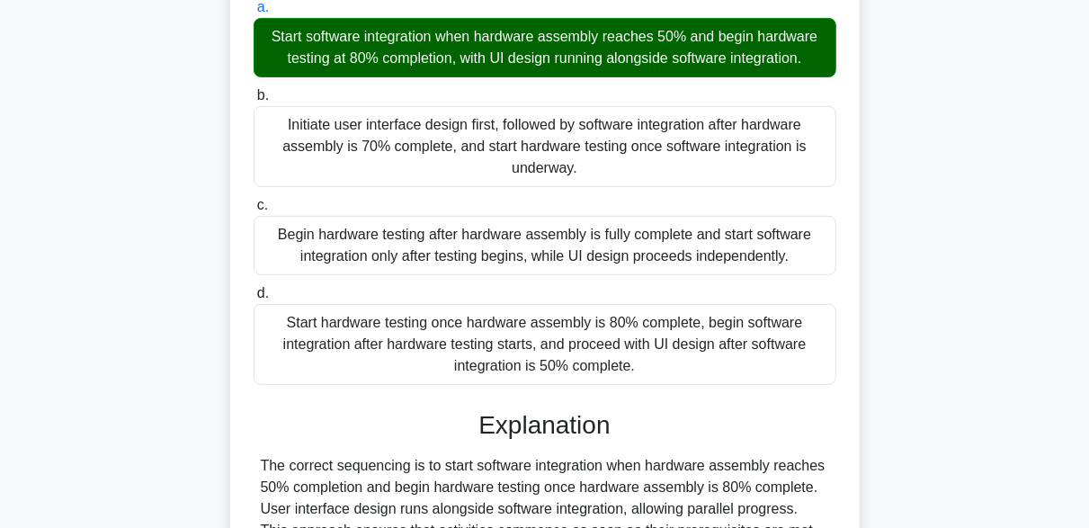
scroll to position [443, 0]
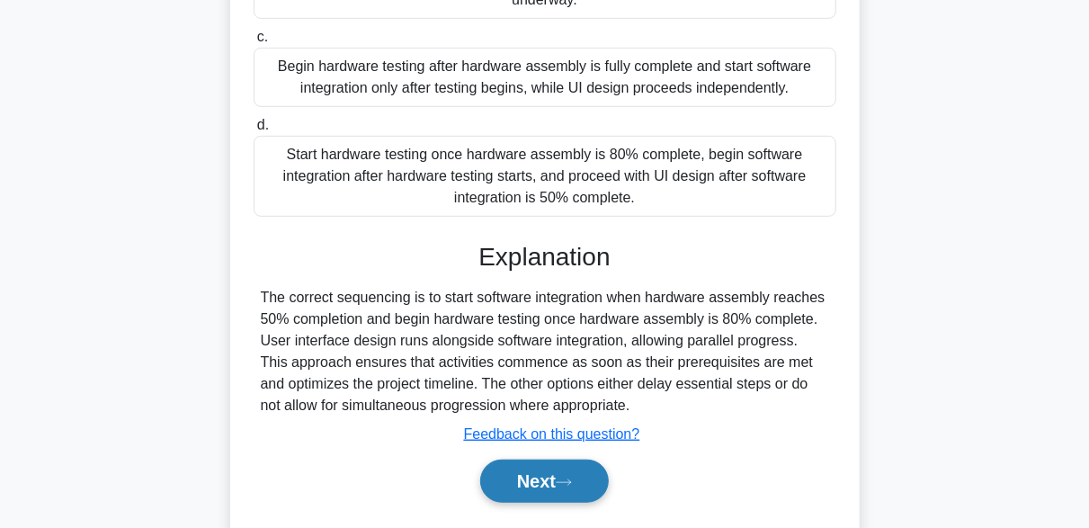
click at [600, 486] on button "Next" at bounding box center [544, 480] width 129 height 43
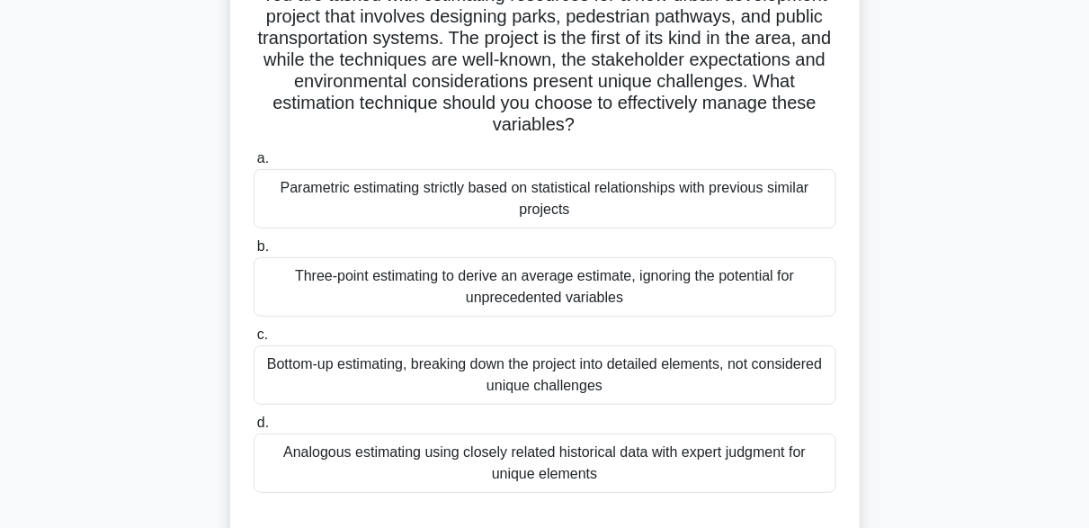
scroll to position [174, 0]
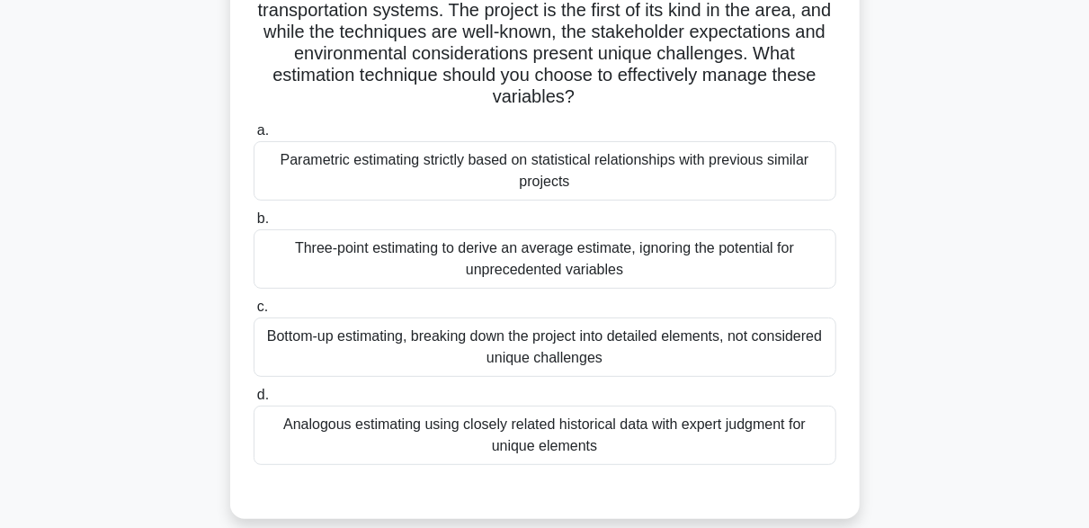
click at [450, 265] on div "Three-point estimating to derive an average estimate, ignoring the potential fo…" at bounding box center [545, 258] width 583 height 59
click at [254, 225] on input "b. Three-point estimating to derive an average estimate, ignoring the potential…" at bounding box center [254, 219] width 0 height 12
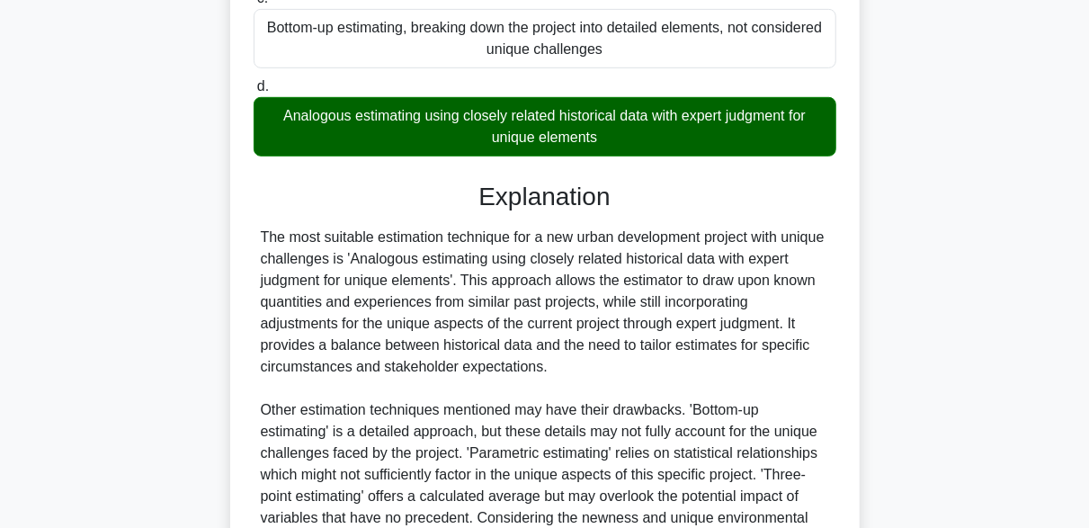
scroll to position [689, 0]
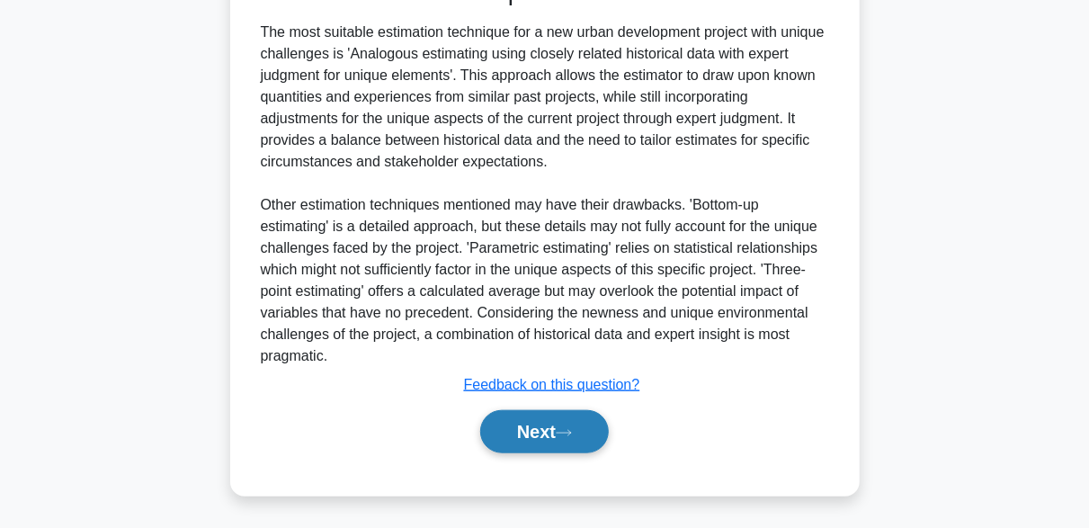
click at [582, 439] on button "Next" at bounding box center [544, 431] width 129 height 43
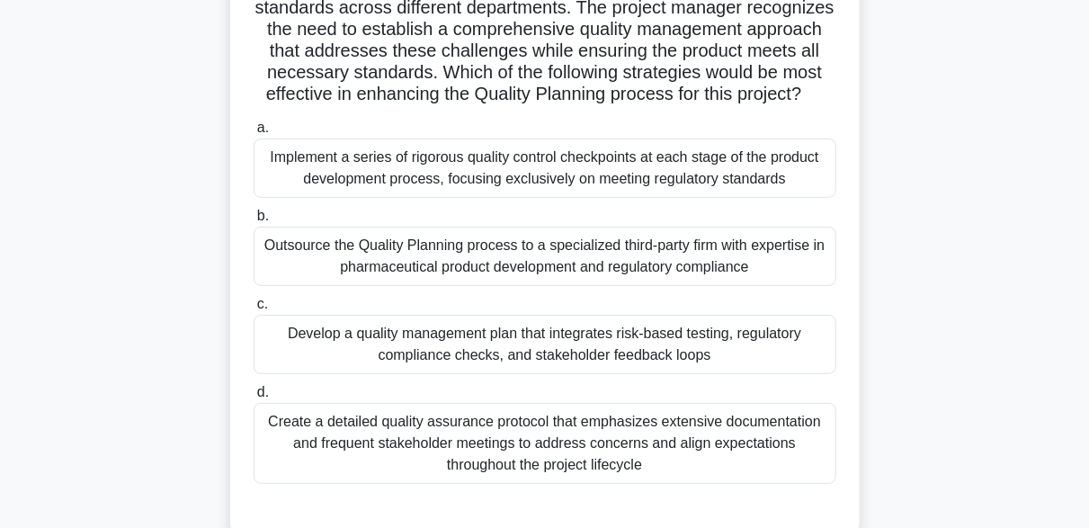
scroll to position [270, 0]
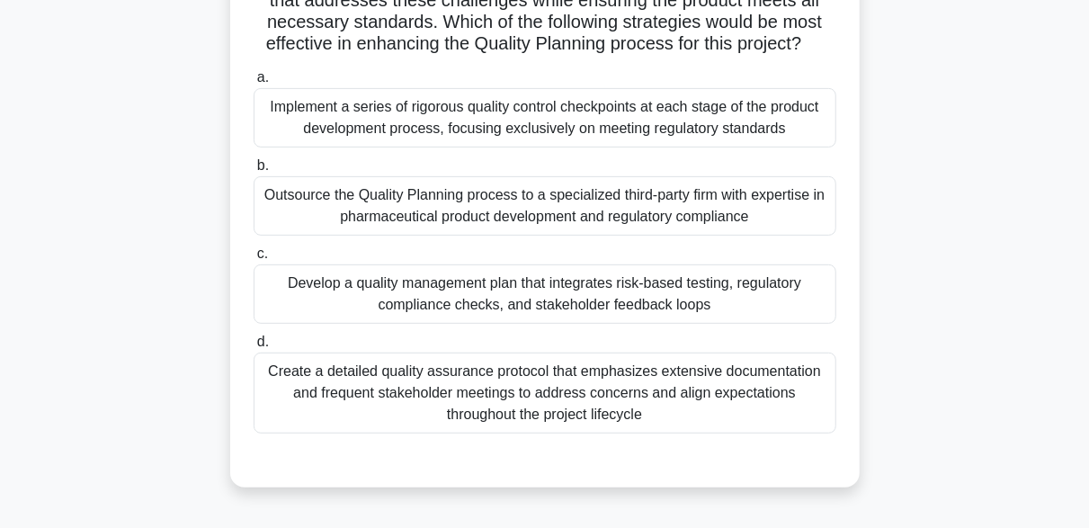
click at [413, 316] on div "Develop a quality management plan that integrates risk-based testing, regulator…" at bounding box center [545, 293] width 583 height 59
click at [254, 260] on input "c. Develop a quality management plan that integrates risk-based testing, regula…" at bounding box center [254, 254] width 0 height 12
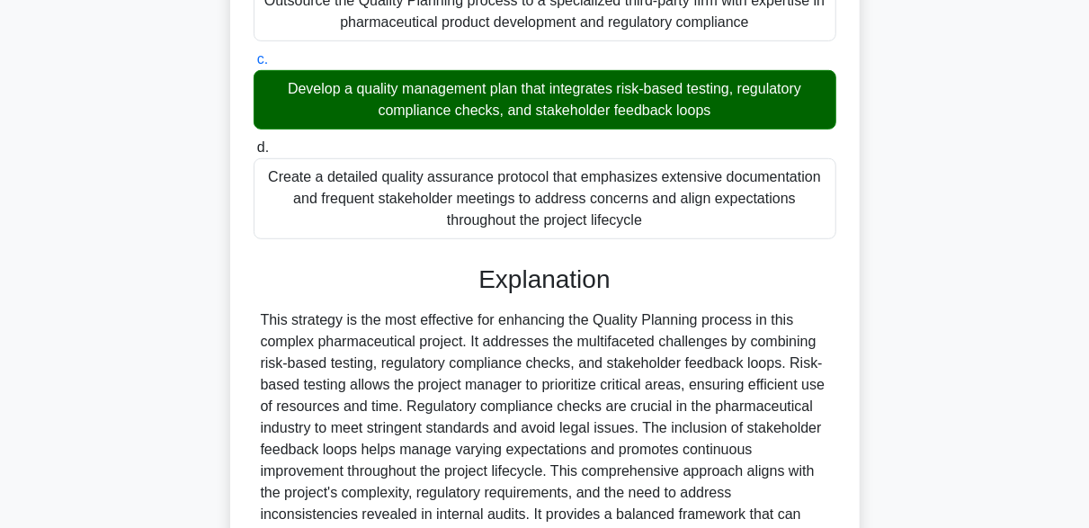
scroll to position [664, 0]
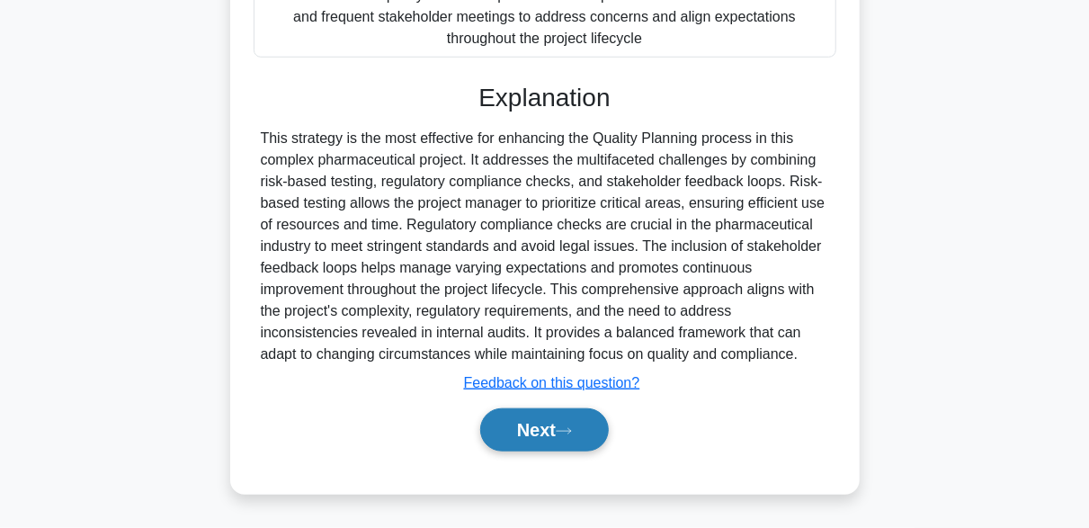
click at [540, 414] on button "Next" at bounding box center [544, 429] width 129 height 43
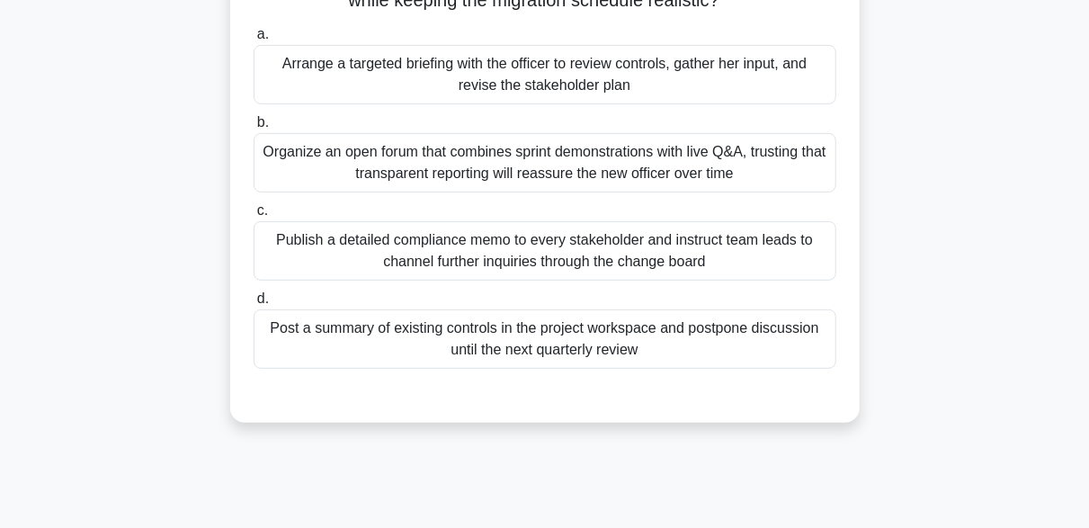
scroll to position [180, 0]
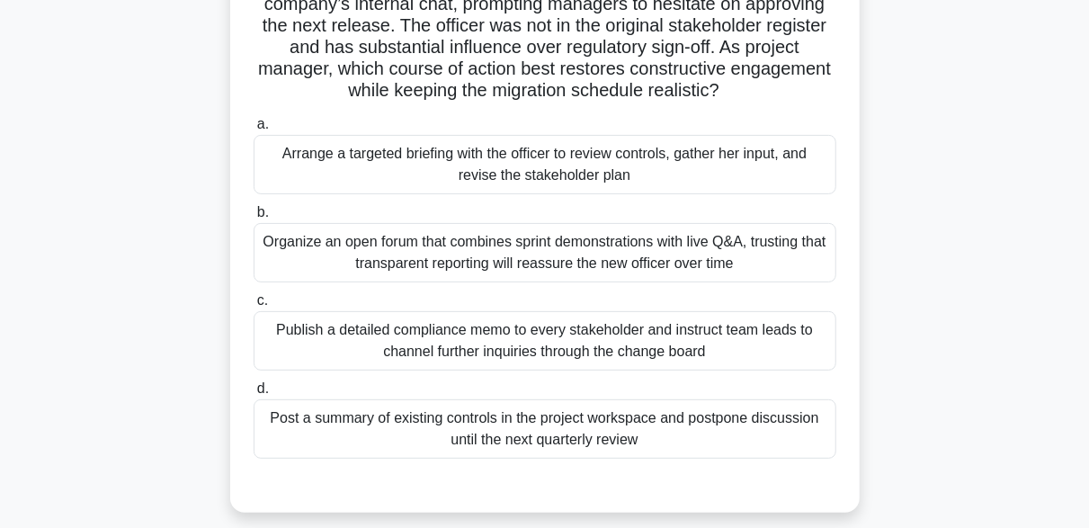
click at [653, 175] on div "Arrange a targeted briefing with the officer to review controls, gather her inp…" at bounding box center [545, 164] width 583 height 59
click at [254, 130] on input "a. Arrange a targeted briefing with the officer to review controls, gather her …" at bounding box center [254, 125] width 0 height 12
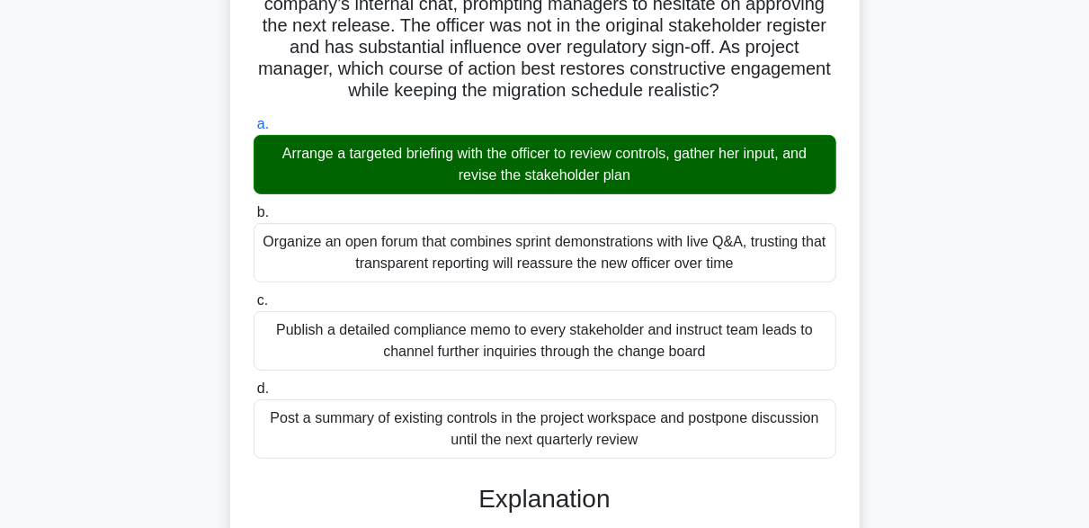
scroll to position [629, 0]
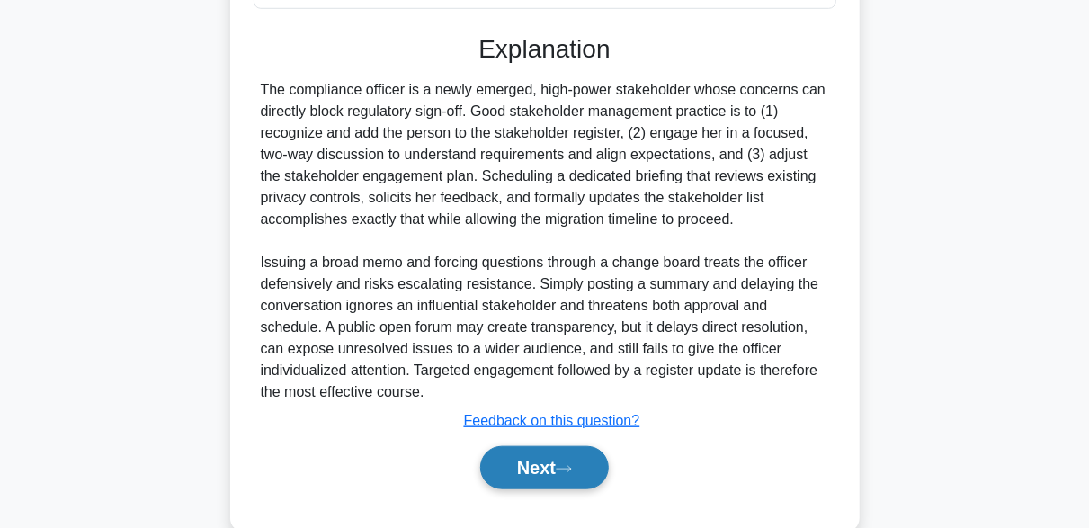
click at [594, 470] on button "Next" at bounding box center [544, 467] width 129 height 43
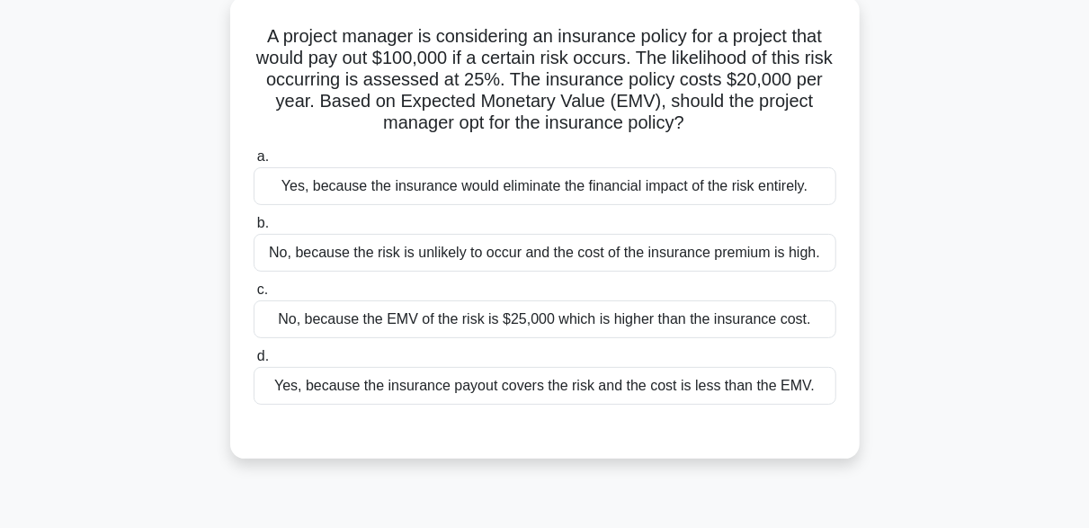
scroll to position [84, 0]
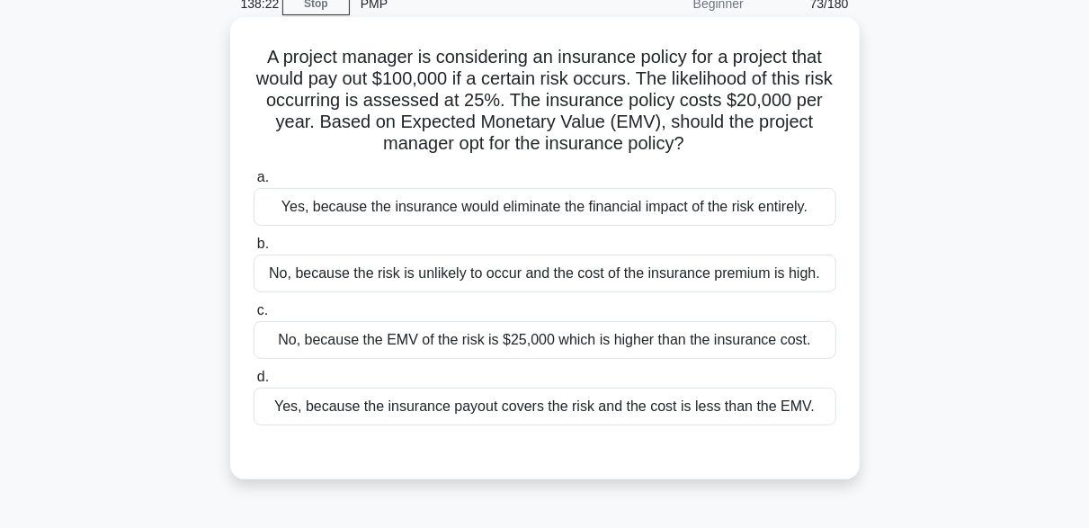
click at [663, 408] on div "Yes, because the insurance payout covers the risk and the cost is less than the…" at bounding box center [545, 406] width 583 height 38
click at [254, 383] on input "d. Yes, because the insurance payout covers the risk and the cost is less than …" at bounding box center [254, 377] width 0 height 12
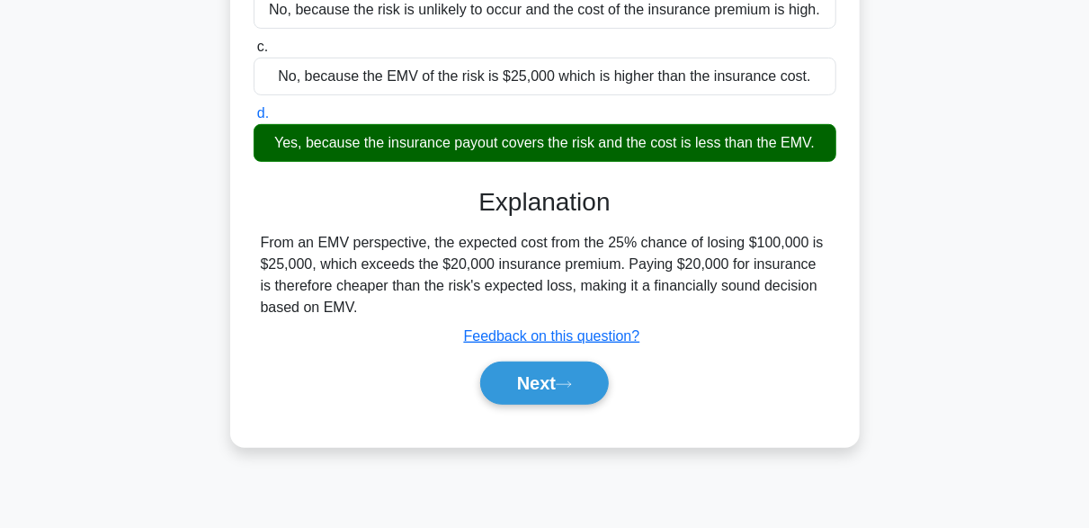
scroll to position [353, 0]
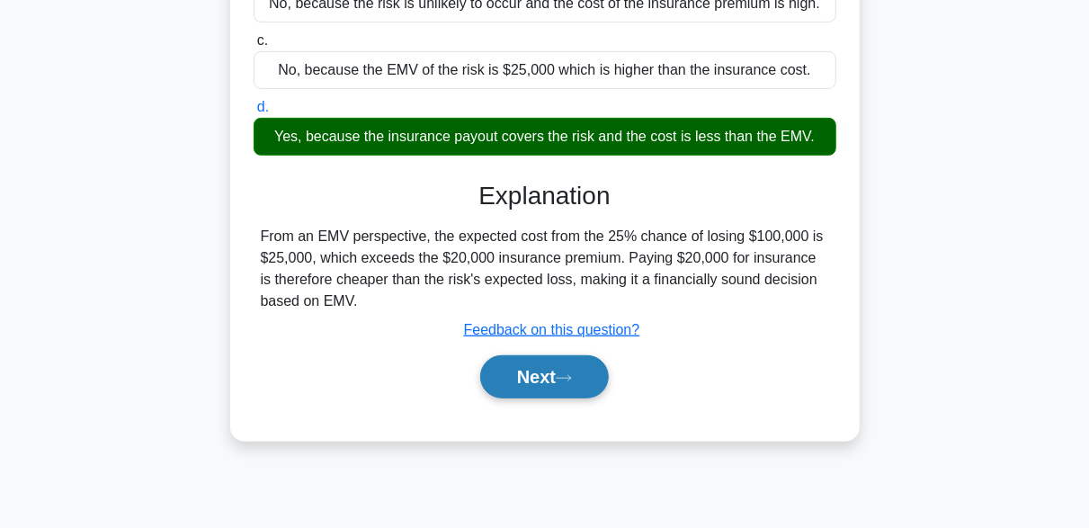
click at [586, 388] on button "Next" at bounding box center [544, 376] width 129 height 43
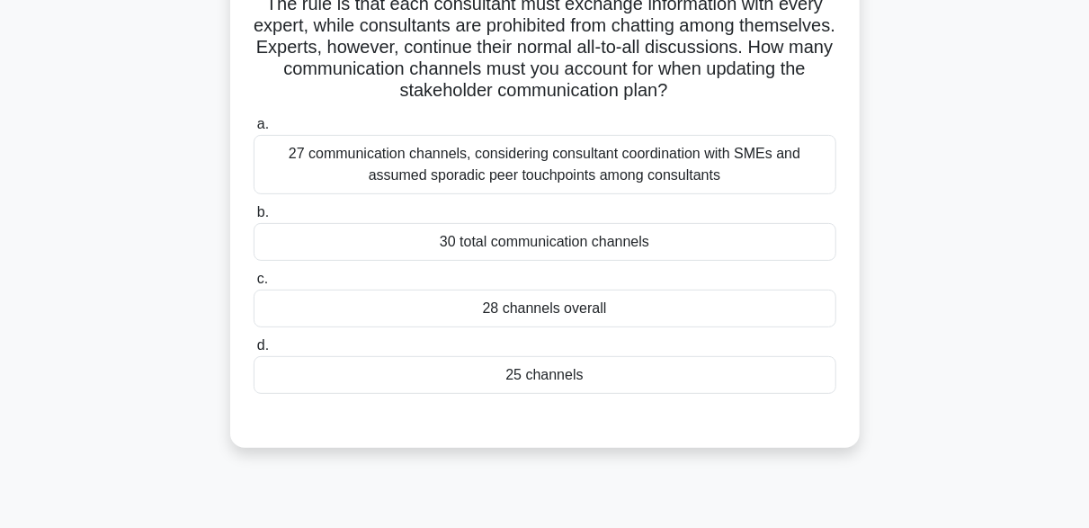
scroll to position [90, 0]
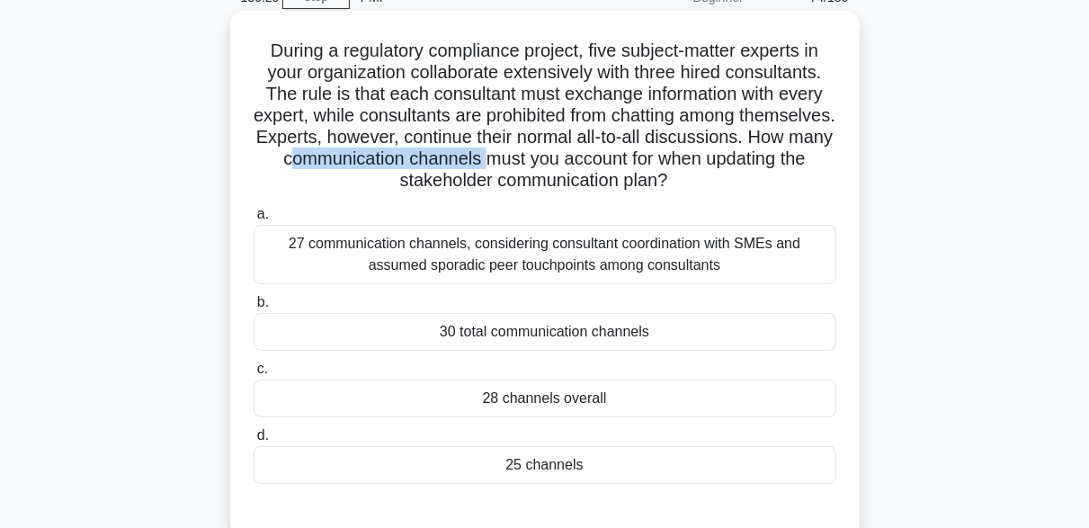
drag, startPoint x: 454, startPoint y: 160, endPoint x: 654, endPoint y: 160, distance: 199.6
click at [654, 160] on h5 "During a regulatory compliance project, five subject-matter experts in your org…" at bounding box center [545, 116] width 586 height 153
copy h5 "ommunication channels"
click at [565, 392] on div "28 channels overall" at bounding box center [545, 398] width 583 height 38
click at [254, 375] on input "c. 28 channels overall" at bounding box center [254, 369] width 0 height 12
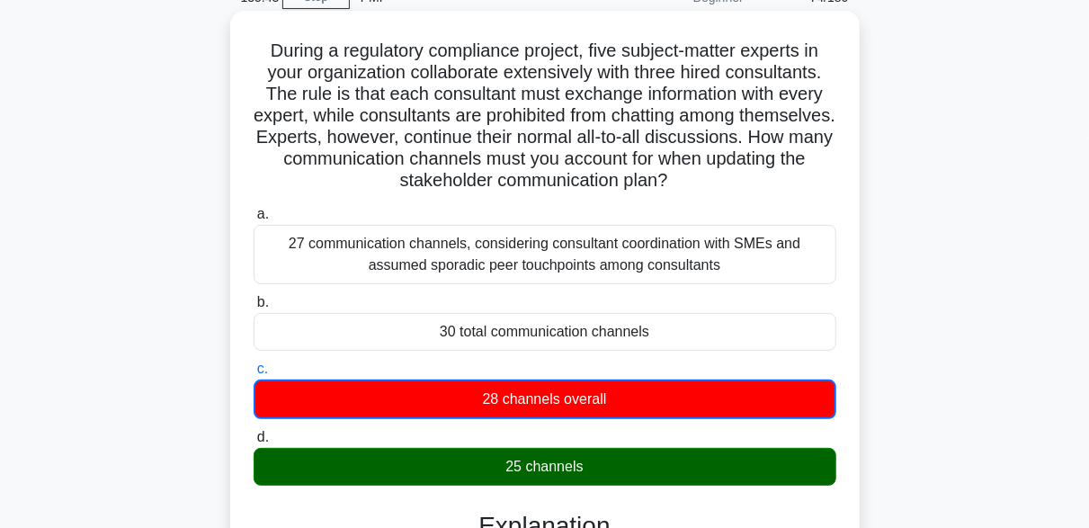
scroll to position [450, 0]
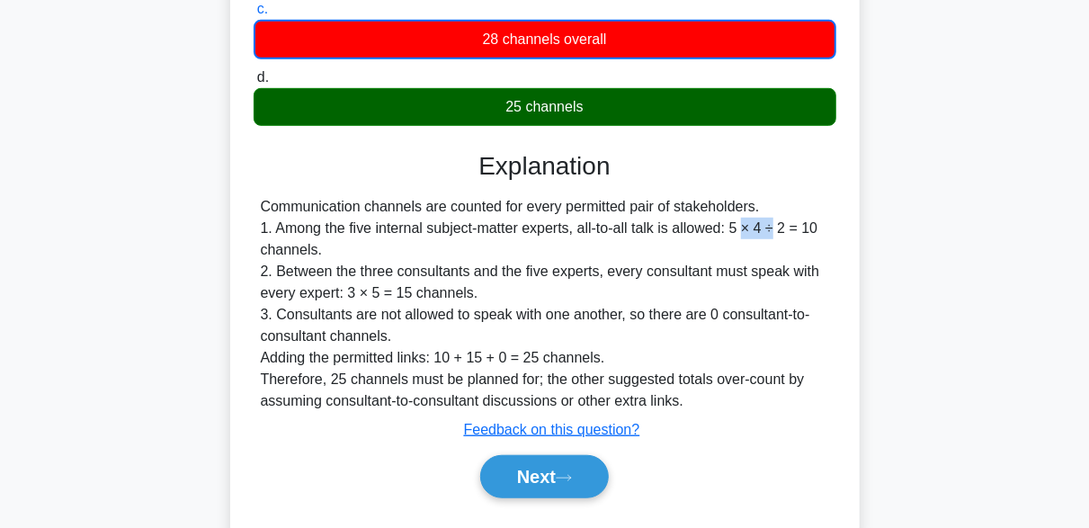
drag, startPoint x: 745, startPoint y: 227, endPoint x: 781, endPoint y: 227, distance: 36.0
click at [781, 227] on div "Communication channels are counted for every permitted pair of stakeholders. 1.…" at bounding box center [545, 304] width 568 height 216
click at [790, 247] on div "Communication channels are counted for every permitted pair of stakeholders. 1.…" at bounding box center [545, 304] width 568 height 216
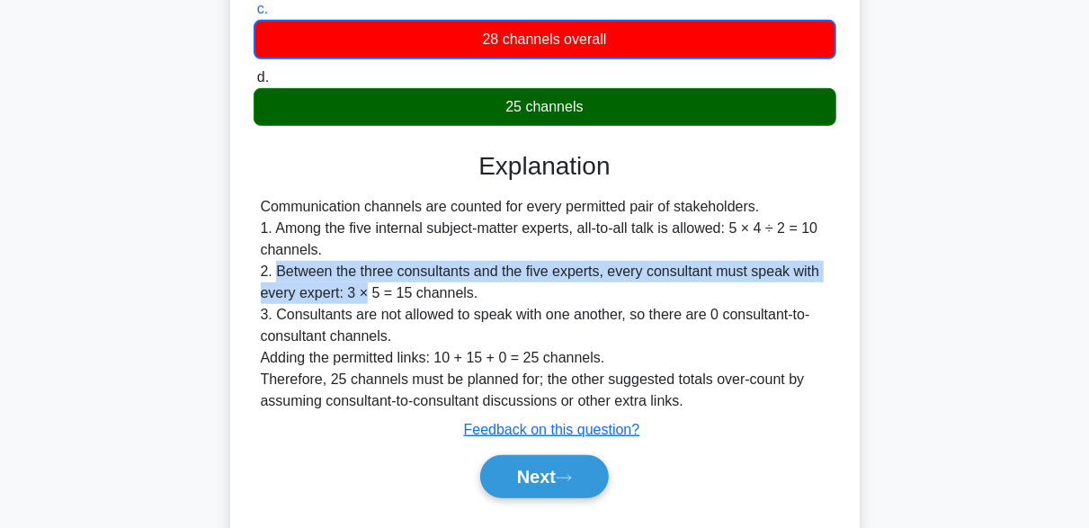
drag, startPoint x: 273, startPoint y: 272, endPoint x: 366, endPoint y: 291, distance: 94.5
click at [366, 291] on div "Communication channels are counted for every permitted pair of stakeholders. 1.…" at bounding box center [545, 304] width 568 height 216
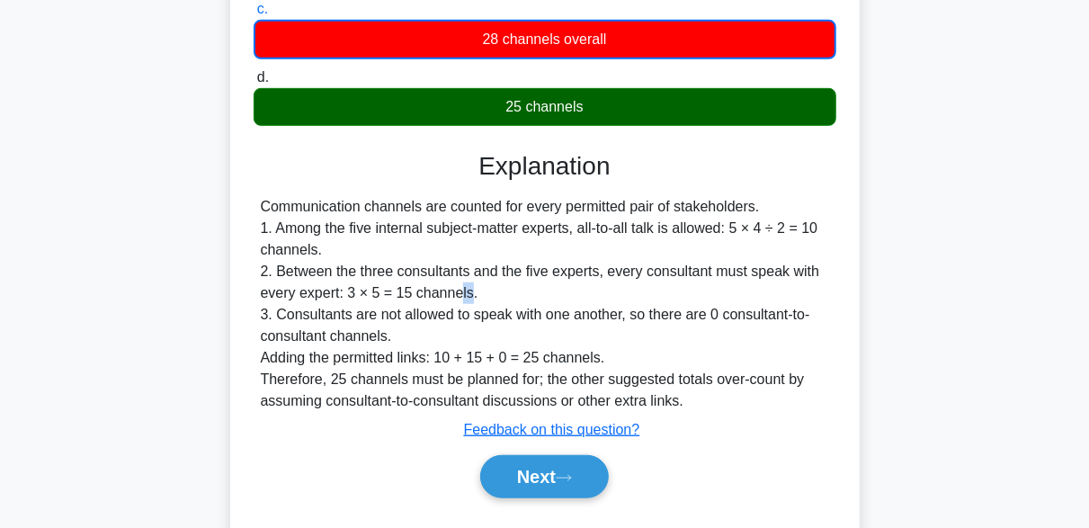
drag, startPoint x: 461, startPoint y: 291, endPoint x: 472, endPoint y: 291, distance: 10.8
click at [472, 291] on div "Communication channels are counted for every permitted pair of stakeholders. 1.…" at bounding box center [545, 304] width 568 height 216
click at [492, 303] on div "Communication channels are counted for every permitted pair of stakeholders. 1.…" at bounding box center [545, 304] width 568 height 216
click at [583, 481] on button "Next" at bounding box center [544, 476] width 129 height 43
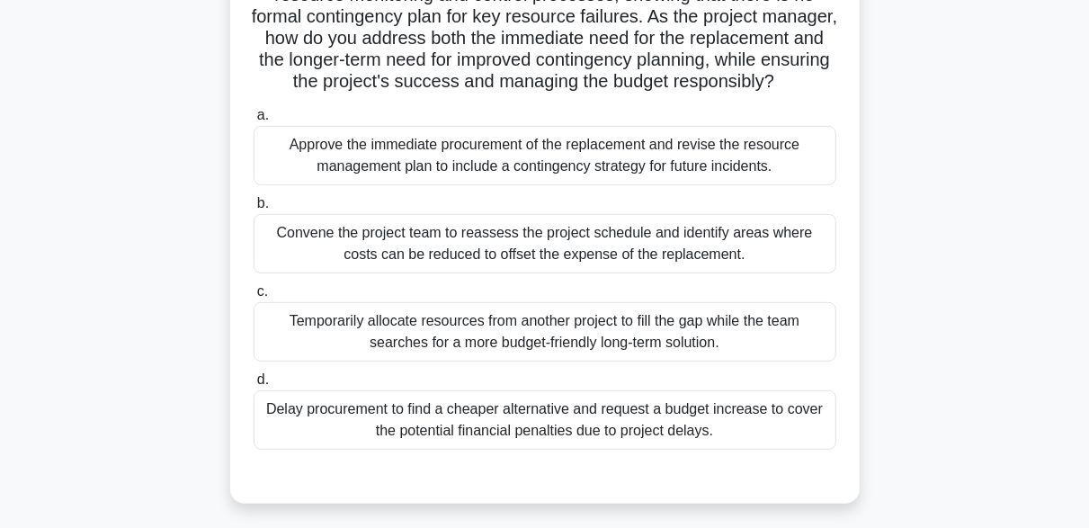
scroll to position [270, 0]
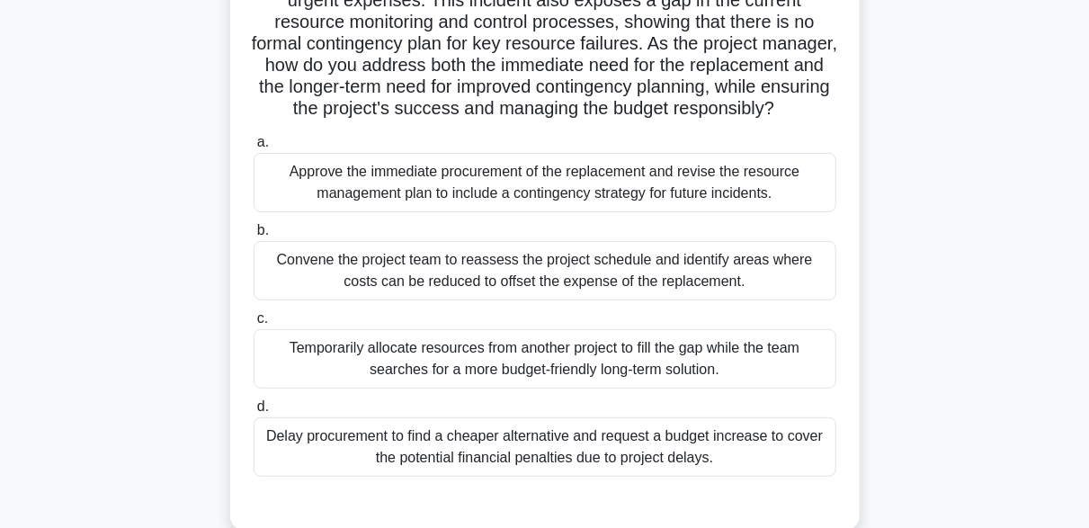
click at [618, 212] on div "Approve the immediate procurement of the replacement and revise the resource ma…" at bounding box center [545, 182] width 583 height 59
click at [254, 148] on input "a. Approve the immediate procurement of the replacement and revise the resource…" at bounding box center [254, 143] width 0 height 12
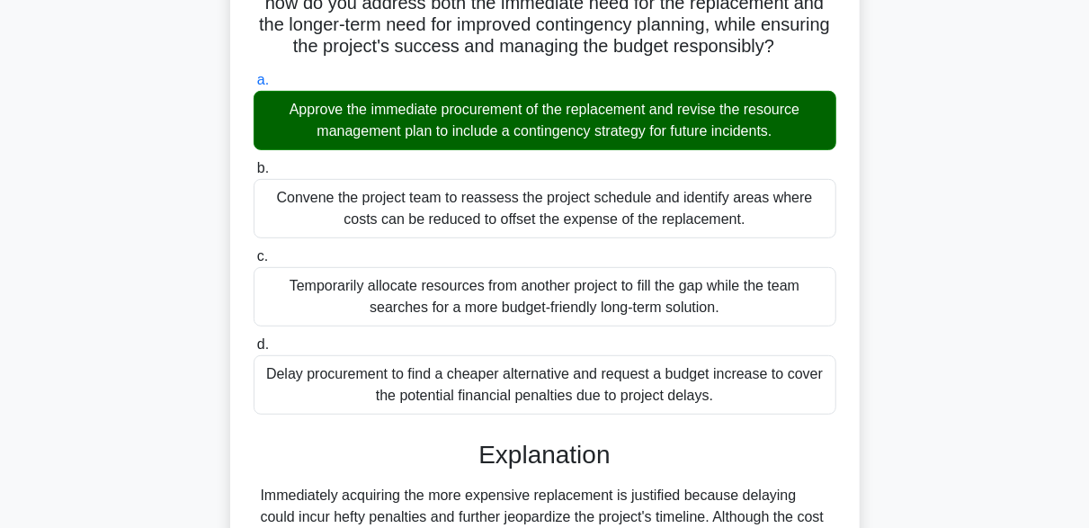
scroll to position [621, 0]
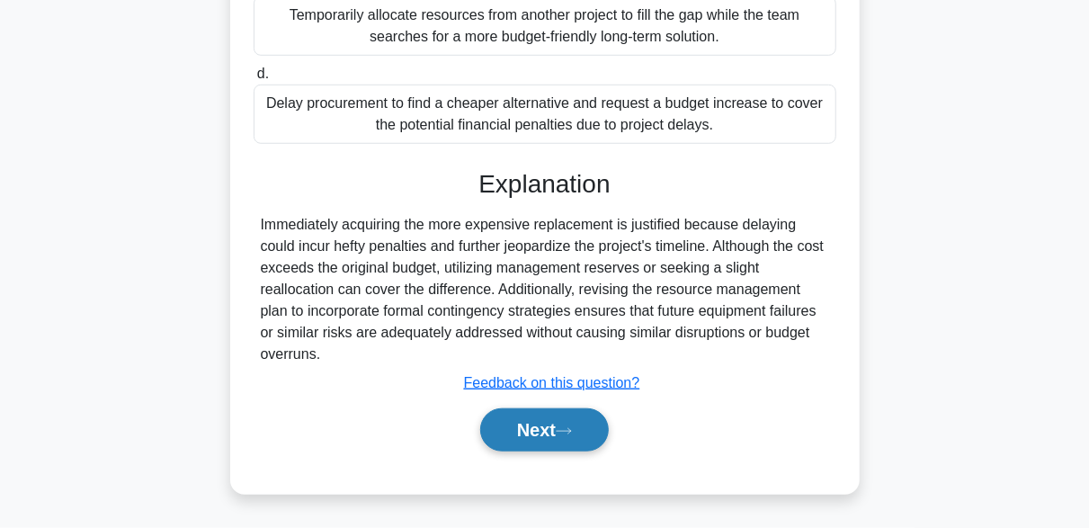
click at [583, 424] on button "Next" at bounding box center [544, 429] width 129 height 43
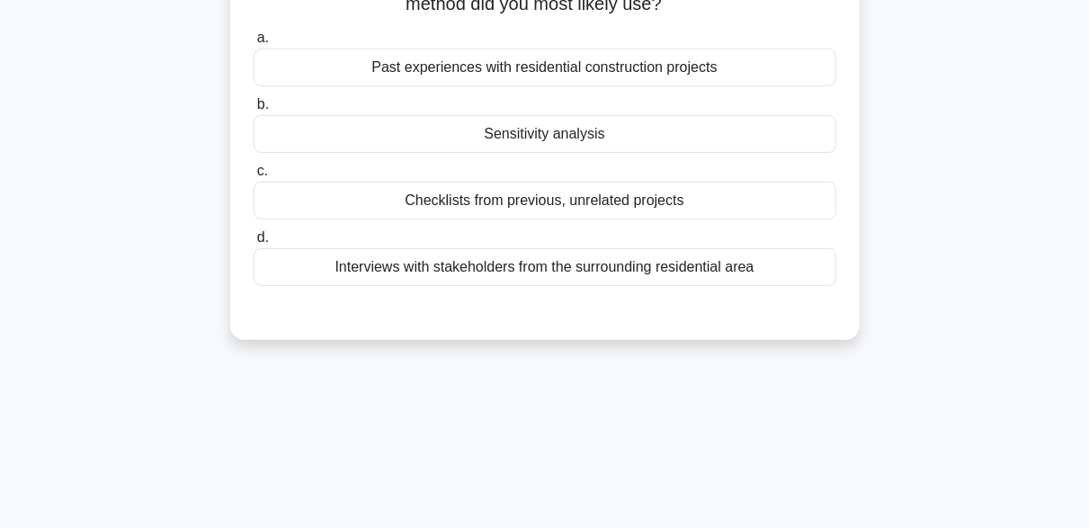
scroll to position [90, 0]
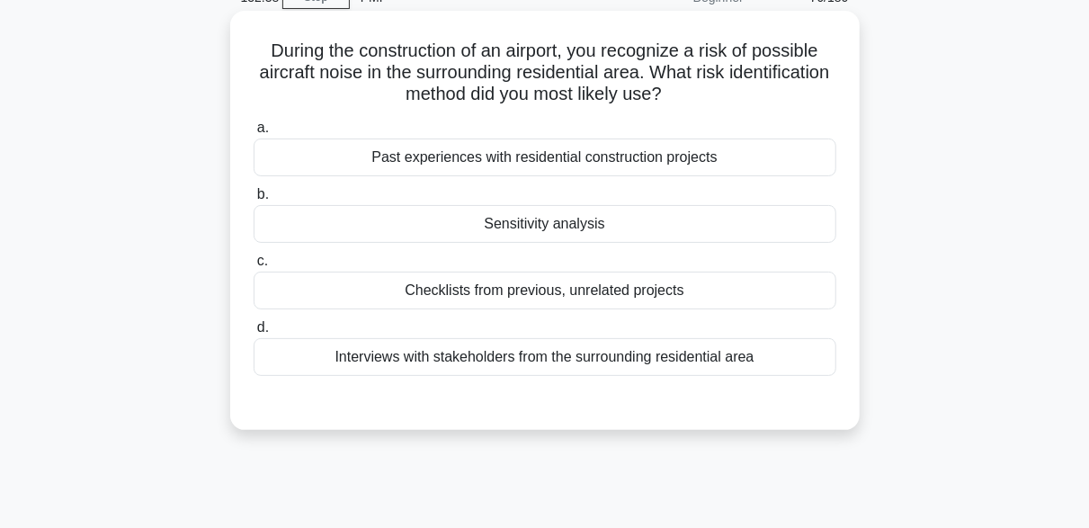
click at [699, 160] on div "Past experiences with residential construction projects" at bounding box center [545, 157] width 583 height 38
click at [254, 134] on input "a. Past experiences with residential construction projects" at bounding box center [254, 128] width 0 height 12
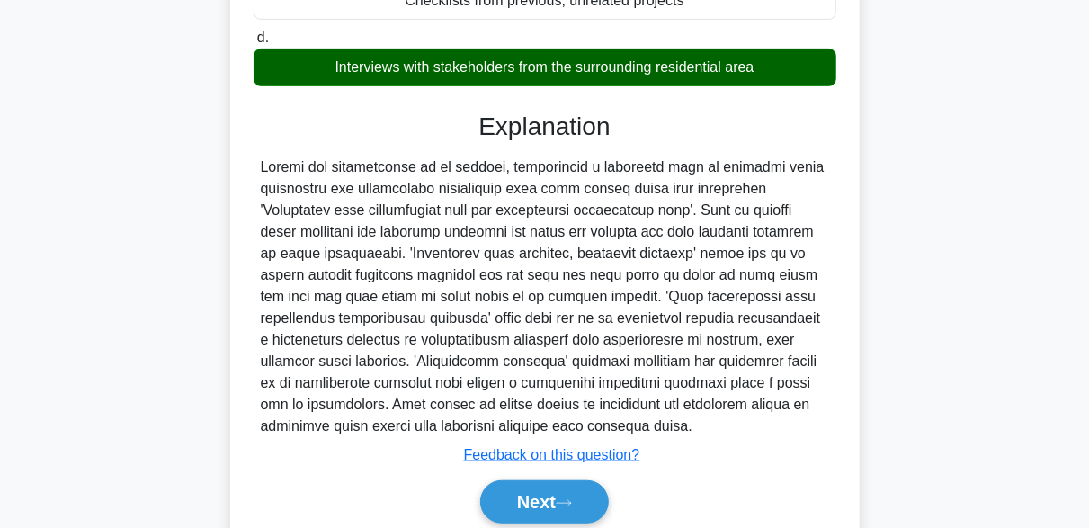
scroll to position [451, 0]
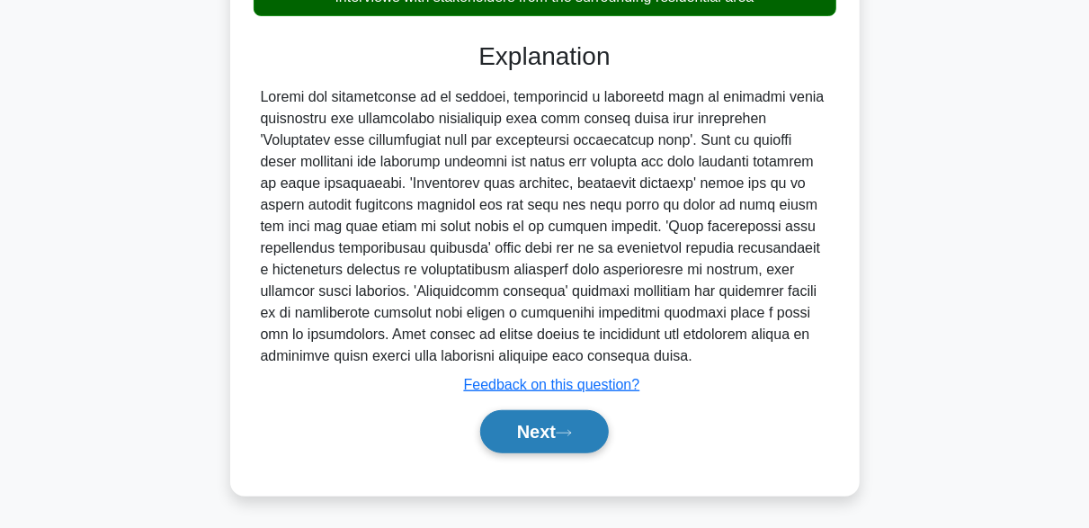
click at [591, 432] on button "Next" at bounding box center [544, 431] width 129 height 43
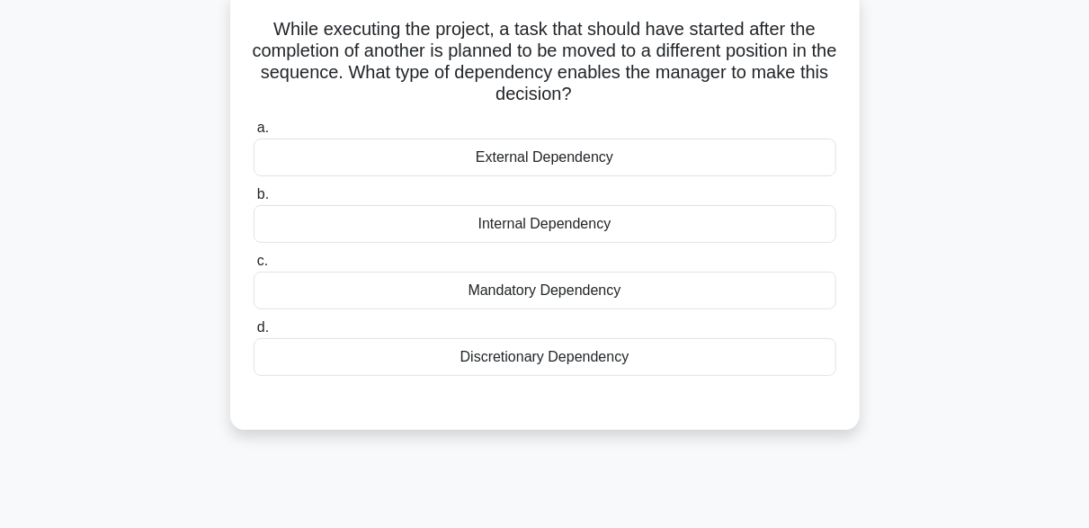
scroll to position [84, 0]
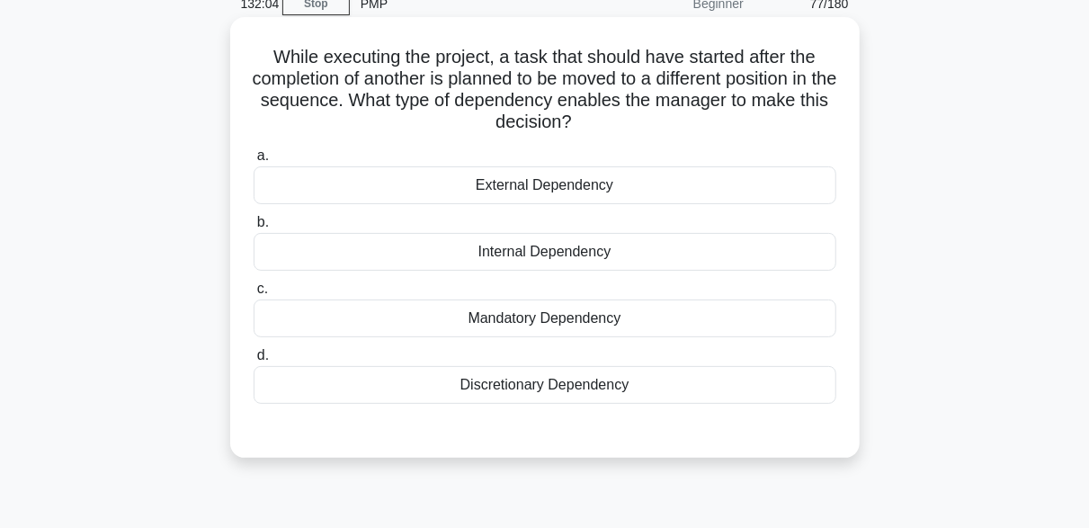
click at [486, 390] on div "Discretionary Dependency" at bounding box center [545, 385] width 583 height 38
click at [254, 361] on input "d. Discretionary Dependency" at bounding box center [254, 356] width 0 height 12
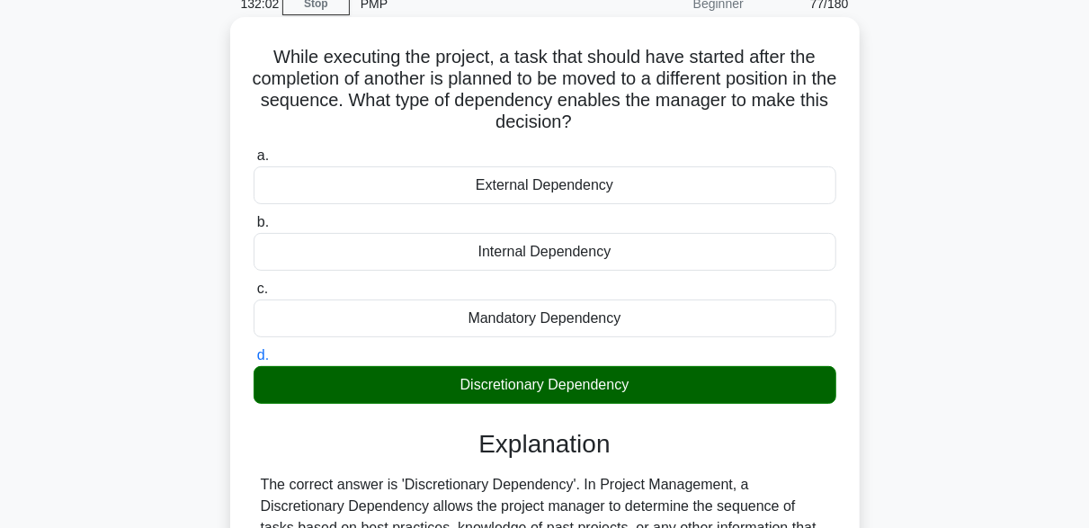
scroll to position [353, 0]
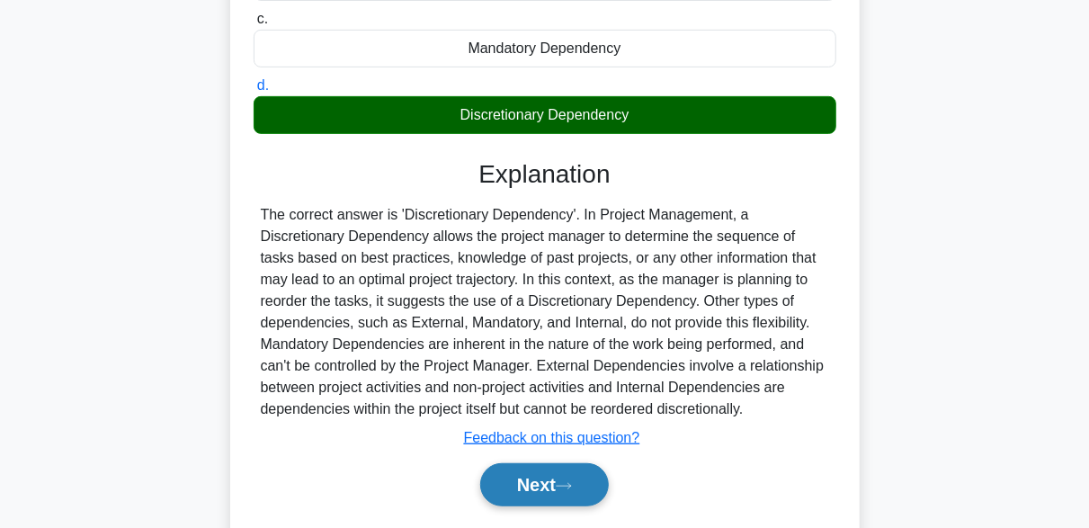
click at [572, 482] on icon at bounding box center [564, 486] width 16 height 10
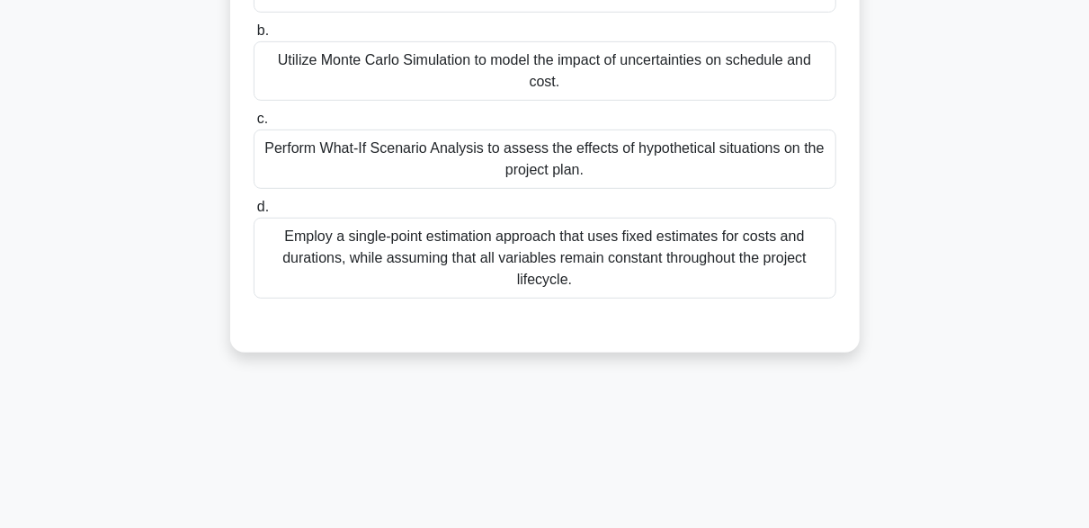
scroll to position [84, 0]
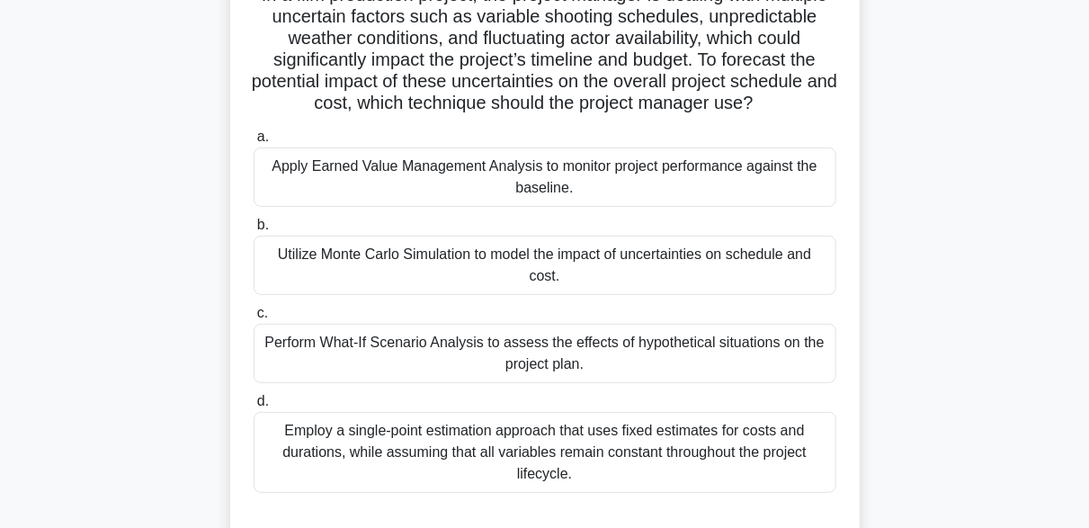
scroll to position [174, 0]
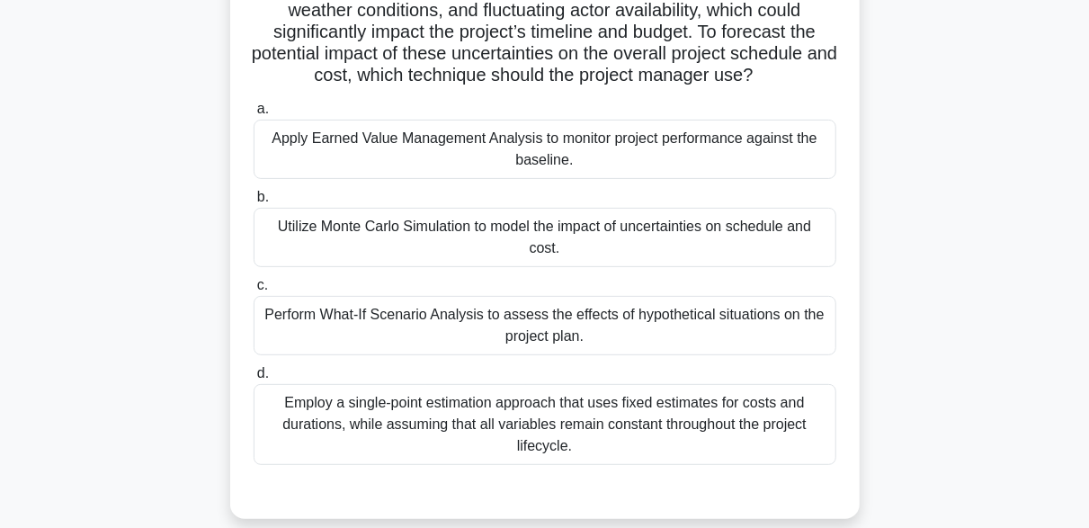
click at [643, 265] on div "Utilize Monte Carlo Simulation to model the impact of uncertainties on schedule…" at bounding box center [545, 237] width 583 height 59
click at [254, 203] on input "b. Utilize Monte Carlo Simulation to model the impact of uncertainties on sched…" at bounding box center [254, 197] width 0 height 12
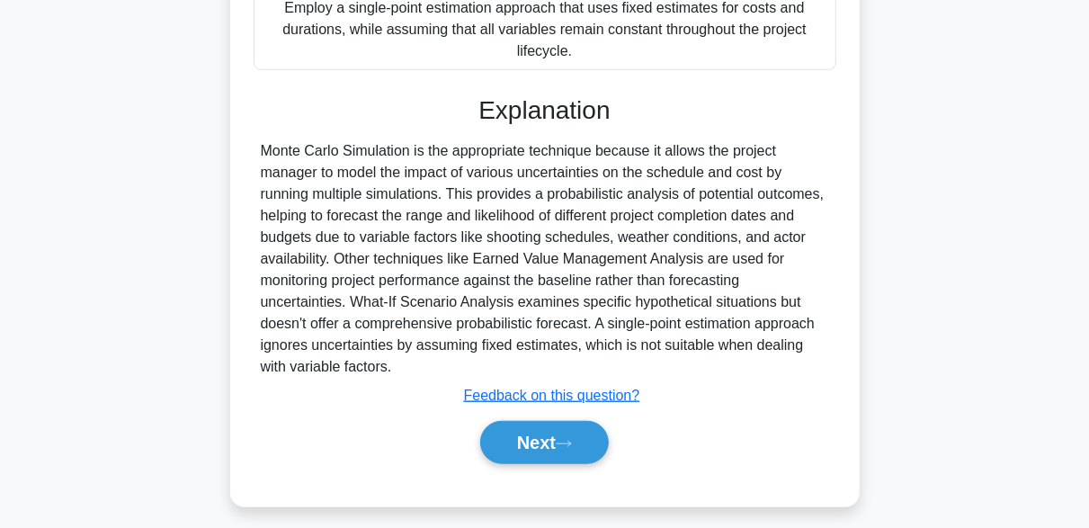
scroll to position [600, 0]
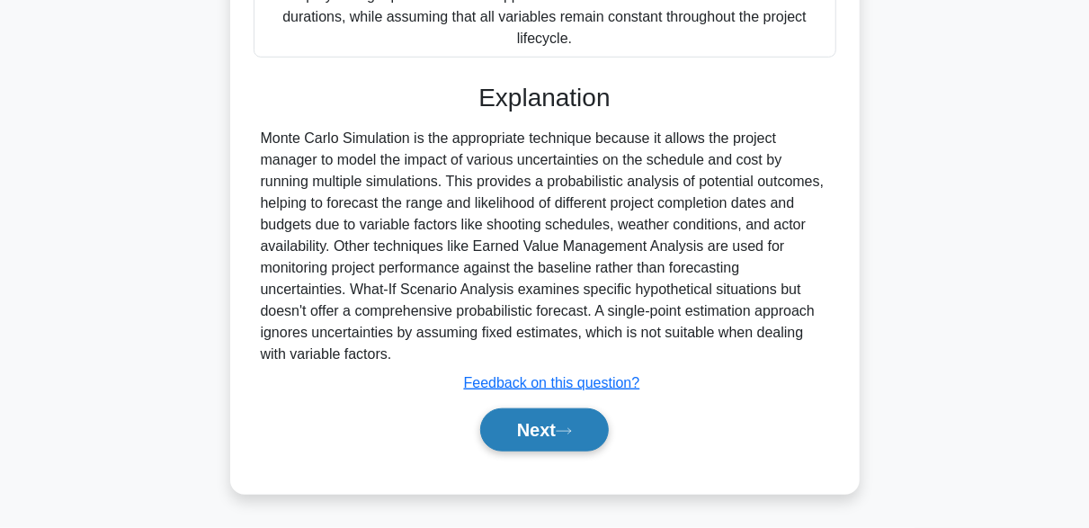
click at [572, 429] on icon at bounding box center [564, 431] width 16 height 10
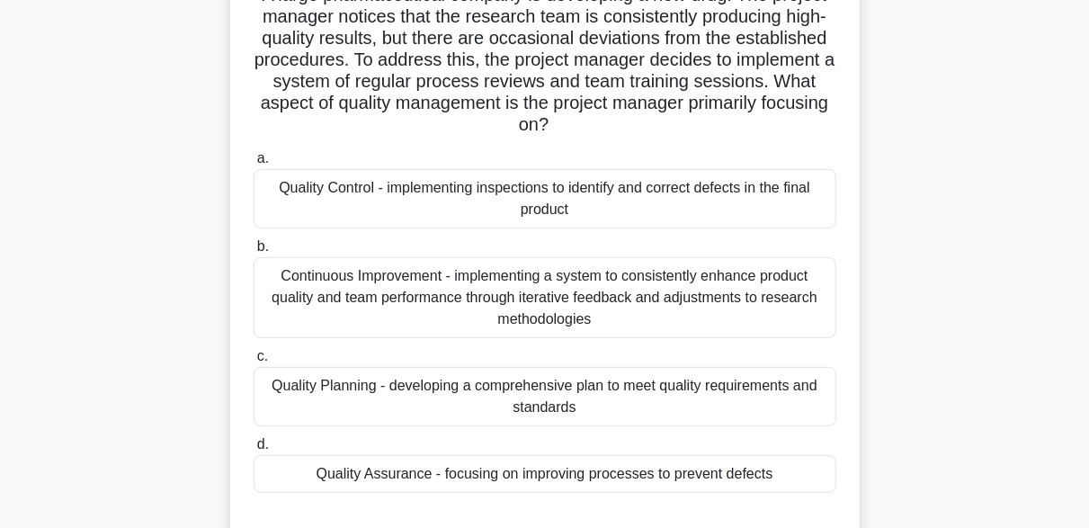
scroll to position [174, 0]
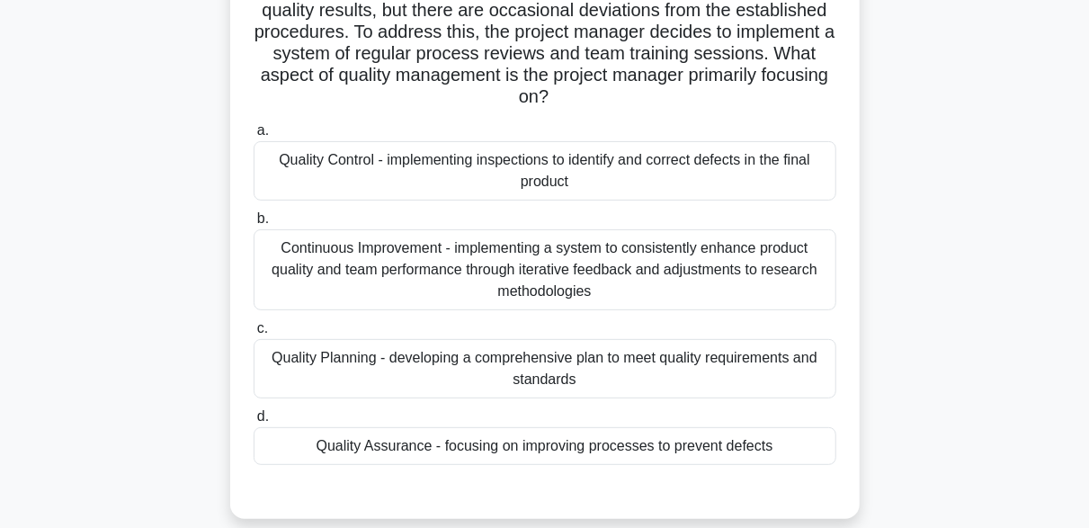
click at [616, 284] on div "Continuous Improvement - implementing a system to consistently enhance product …" at bounding box center [545, 269] width 583 height 81
click at [254, 225] on input "b. Continuous Improvement - implementing a system to consistently enhance produ…" at bounding box center [254, 219] width 0 height 12
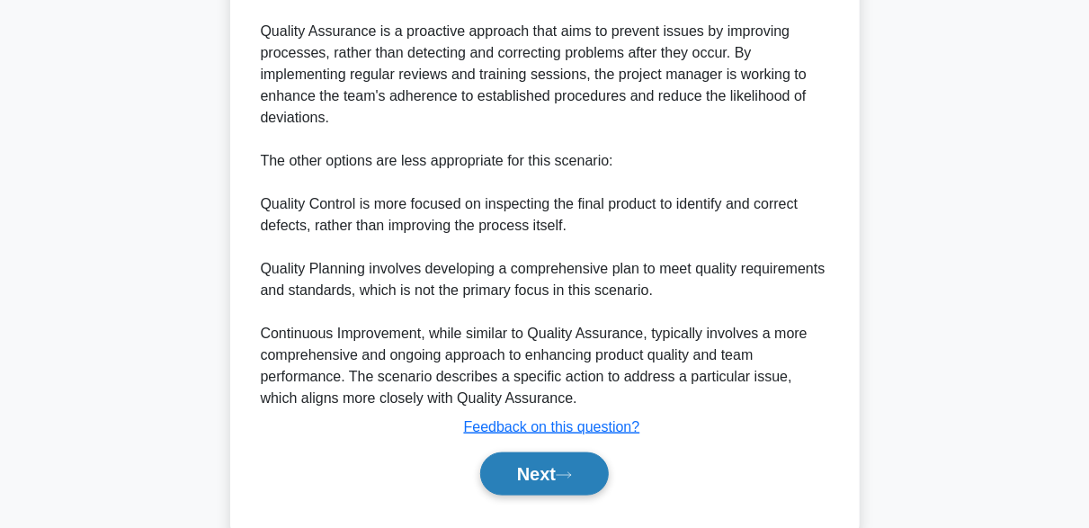
scroll to position [904, 0]
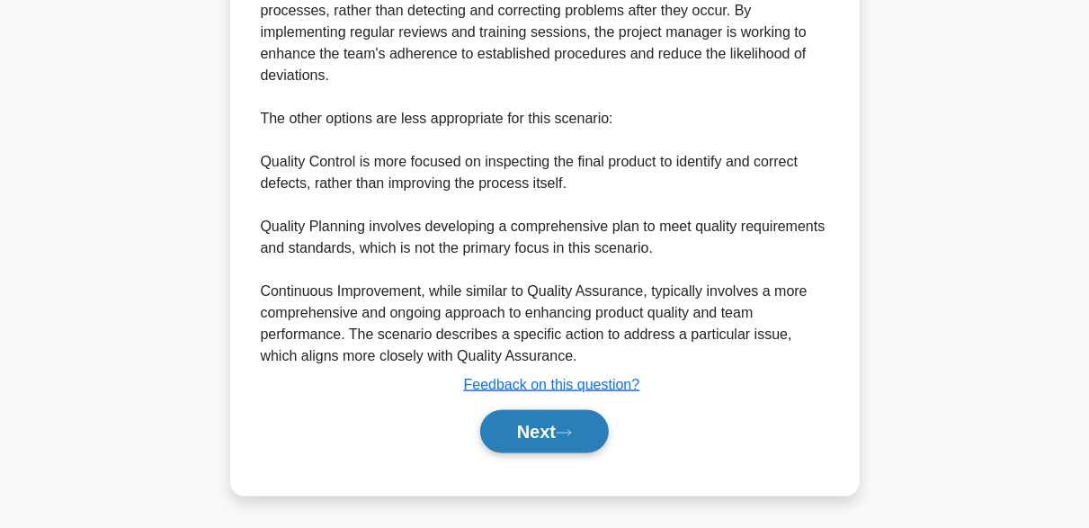
click at [574, 424] on button "Next" at bounding box center [544, 431] width 129 height 43
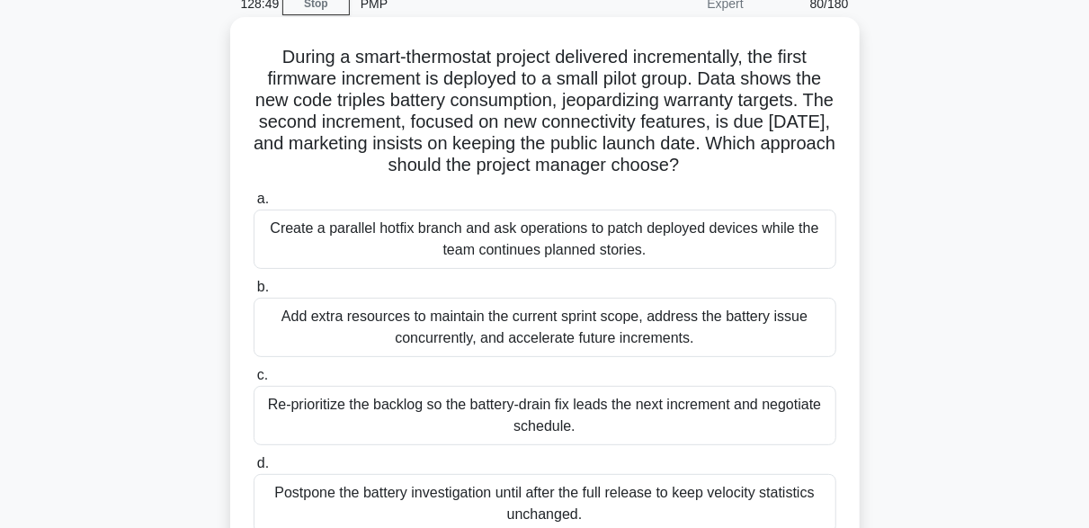
scroll to position [174, 0]
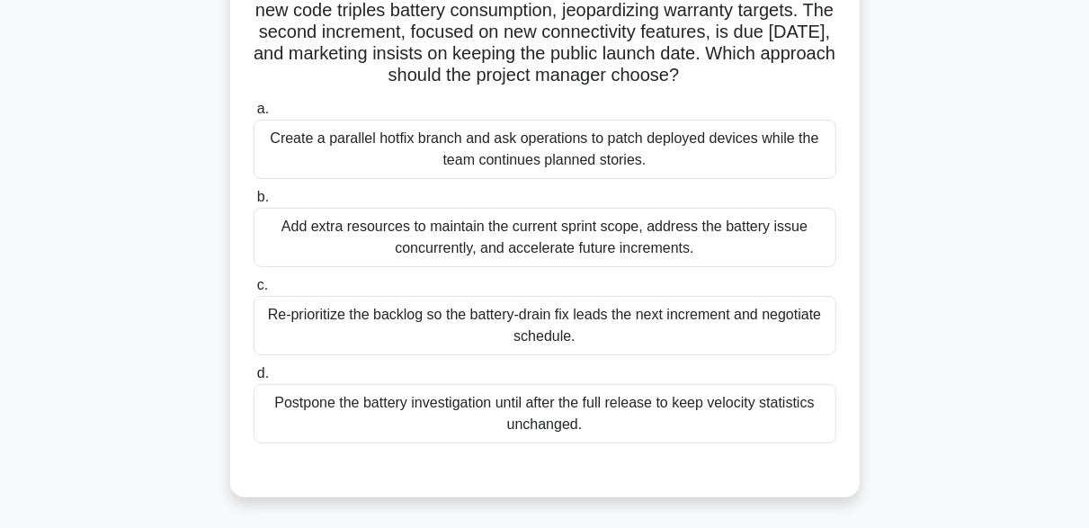
click at [718, 326] on div "Re-prioritize the backlog so the battery-drain fix leads the next increment and…" at bounding box center [545, 325] width 583 height 59
click at [254, 291] on input "c. Re-prioritize the backlog so the battery-drain fix leads the next increment …" at bounding box center [254, 286] width 0 height 12
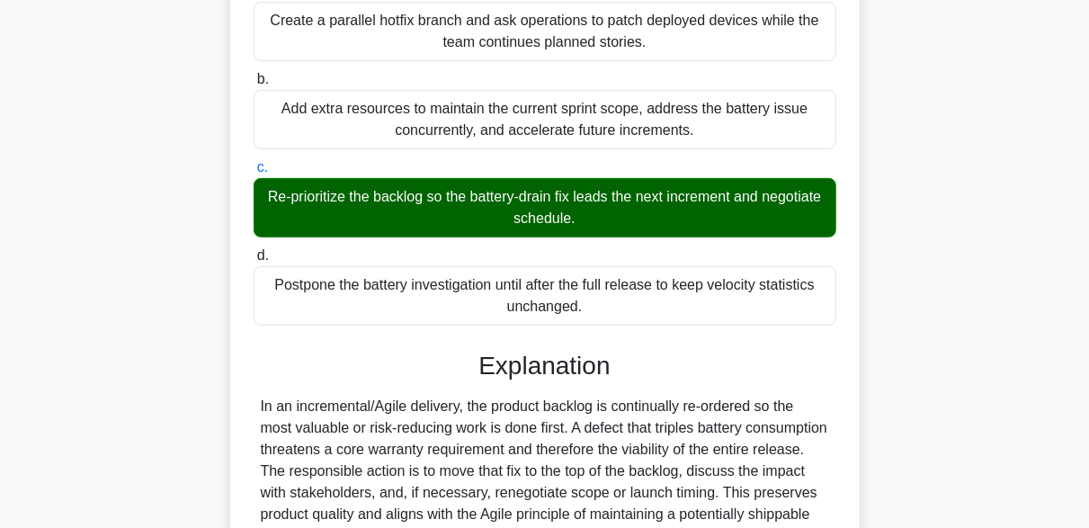
scroll to position [623, 0]
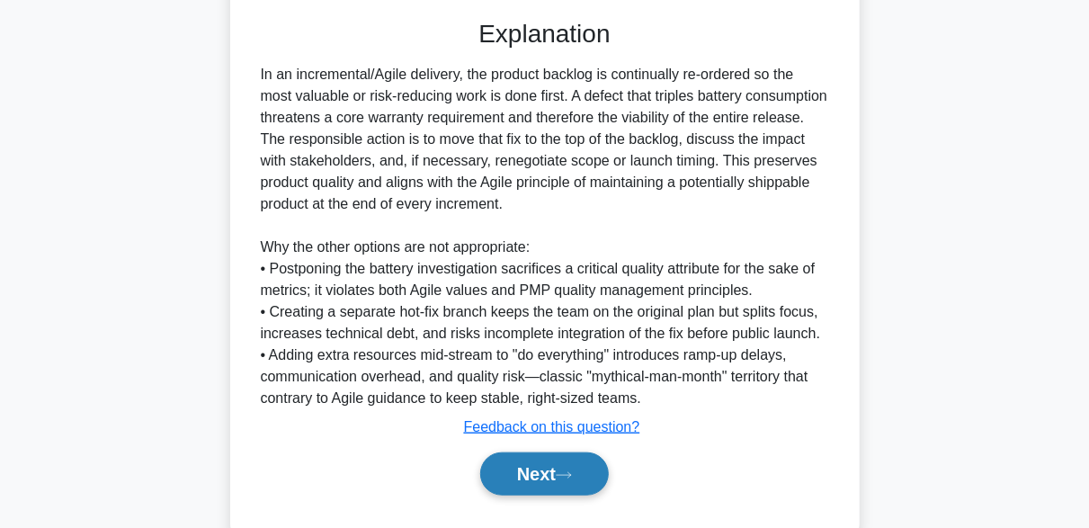
click at [601, 469] on button "Next" at bounding box center [544, 473] width 129 height 43
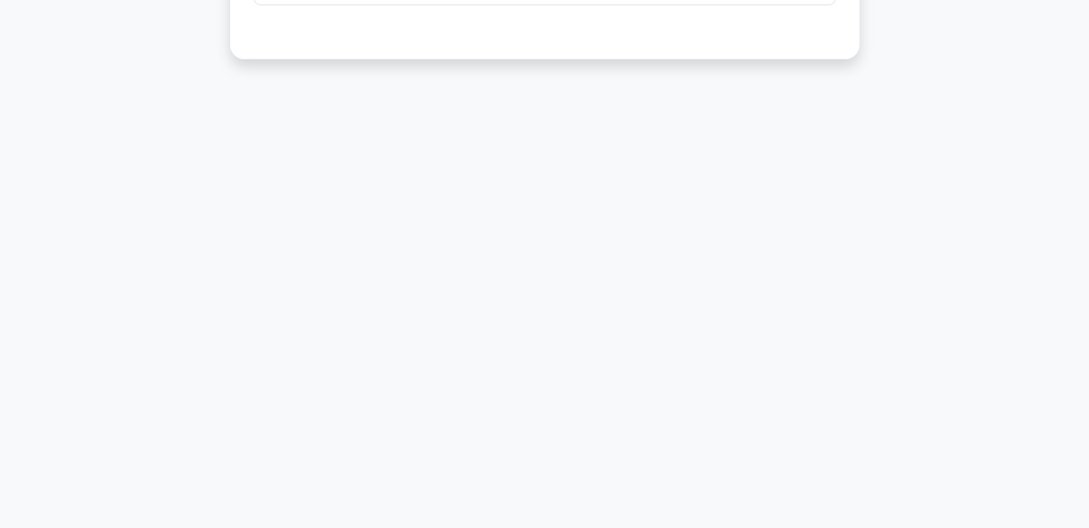
scroll to position [84, 0]
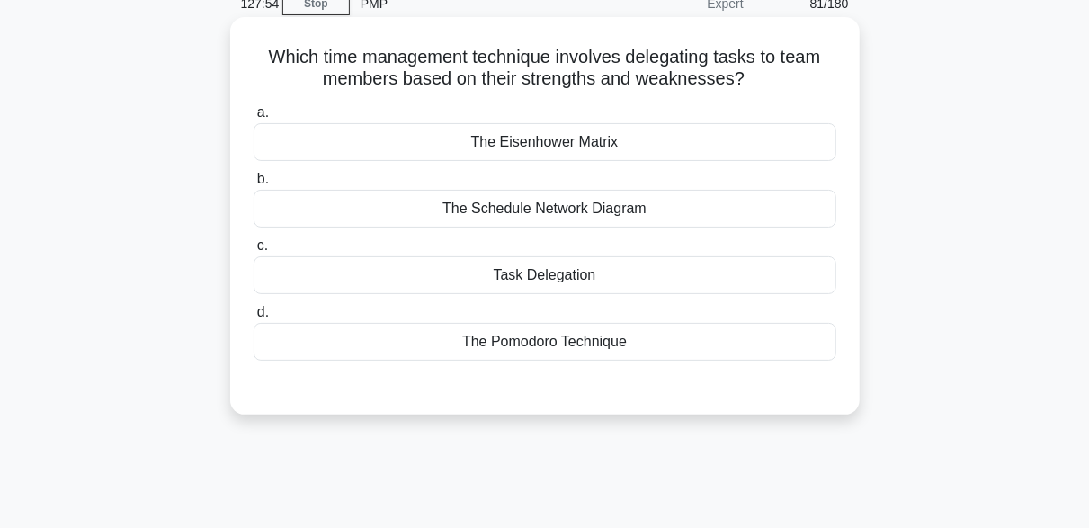
click at [535, 273] on div "Task Delegation" at bounding box center [545, 275] width 583 height 38
click at [254, 252] on input "c. Task Delegation" at bounding box center [254, 246] width 0 height 12
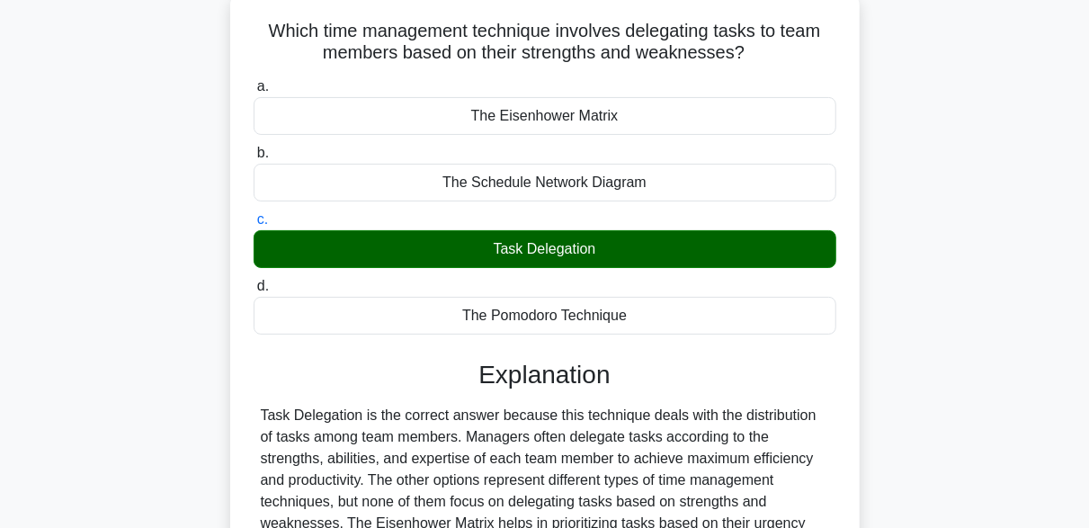
scroll to position [353, 0]
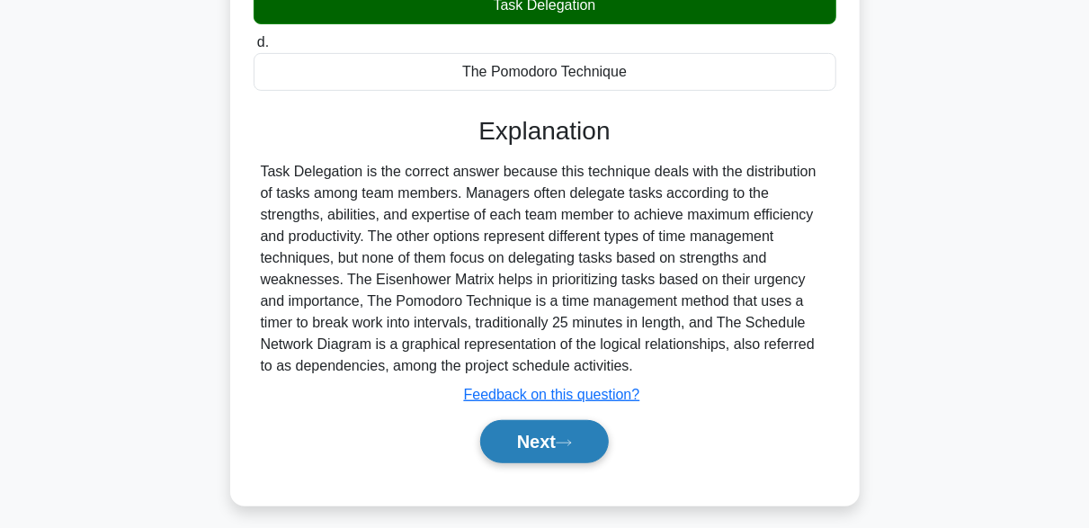
click at [572, 444] on icon at bounding box center [564, 443] width 16 height 10
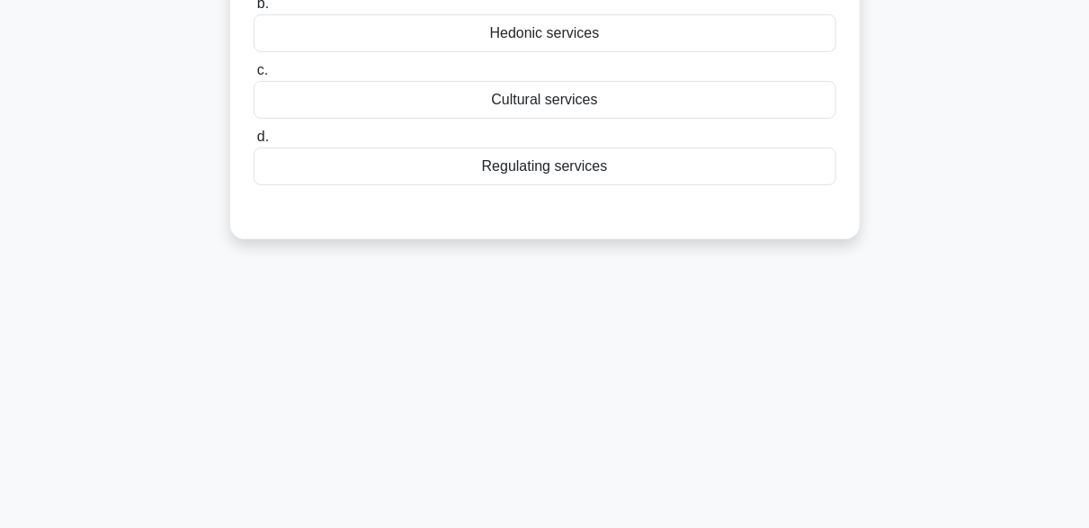
scroll to position [84, 0]
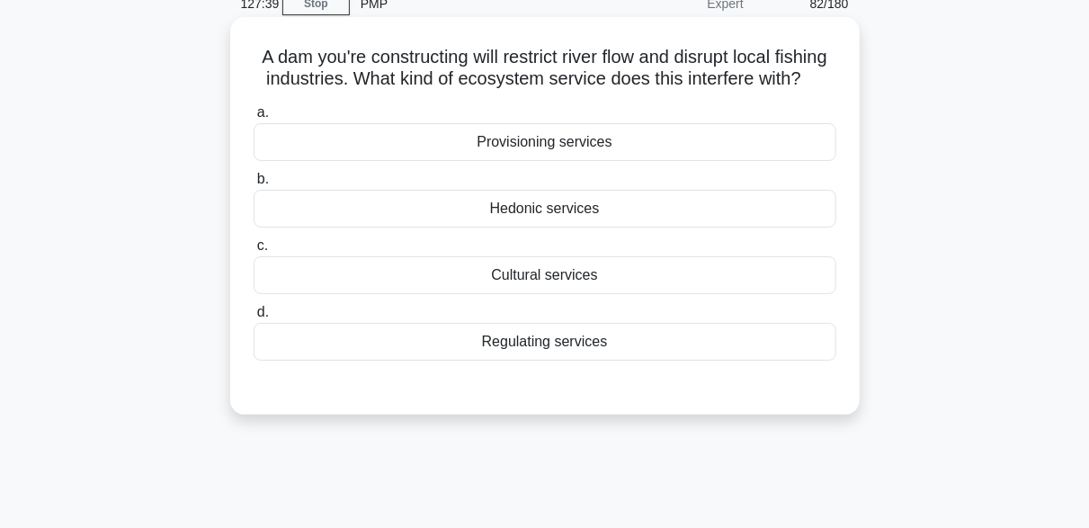
click at [564, 161] on div "Provisioning services" at bounding box center [545, 142] width 583 height 38
click at [254, 119] on input "a. Provisioning services" at bounding box center [254, 113] width 0 height 12
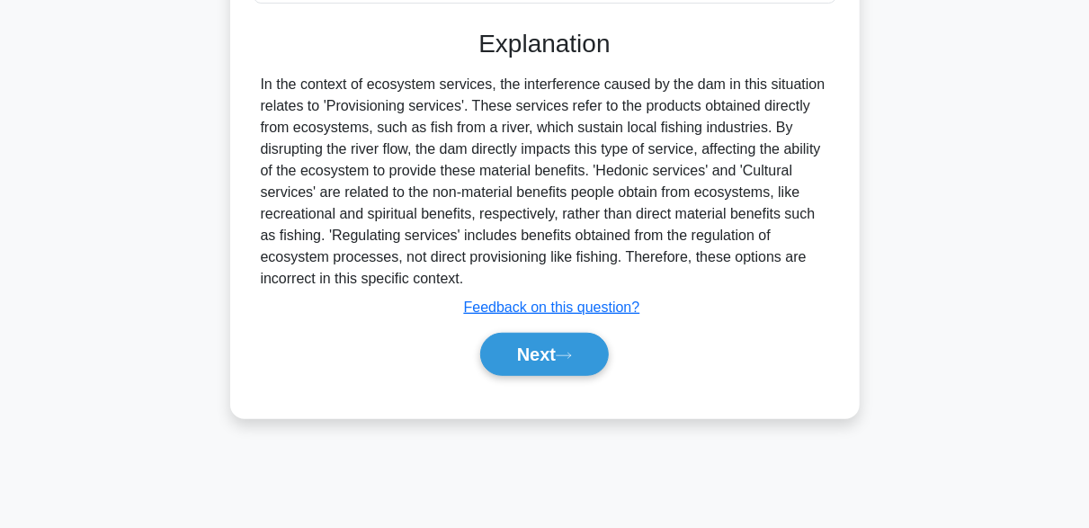
scroll to position [443, 0]
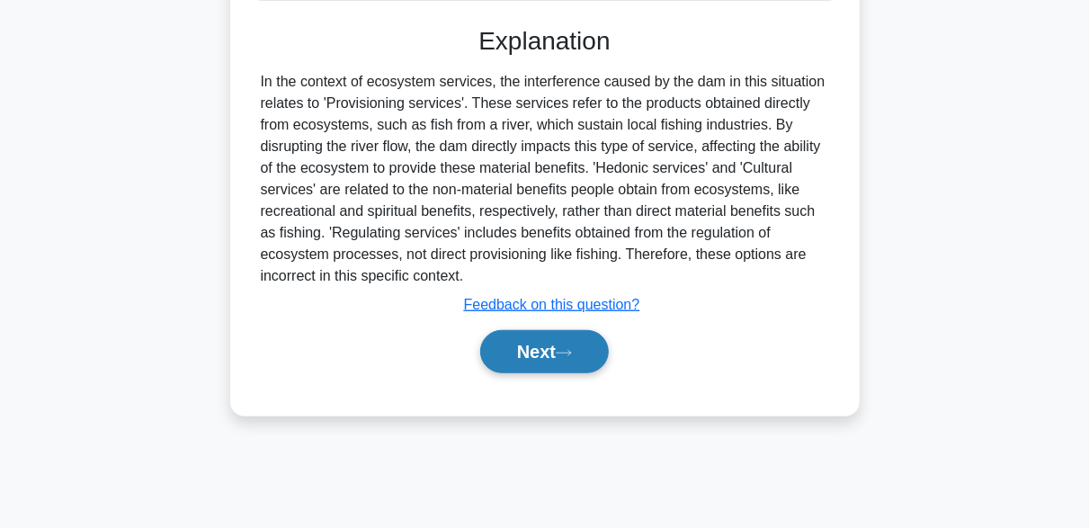
click at [584, 373] on button "Next" at bounding box center [544, 351] width 129 height 43
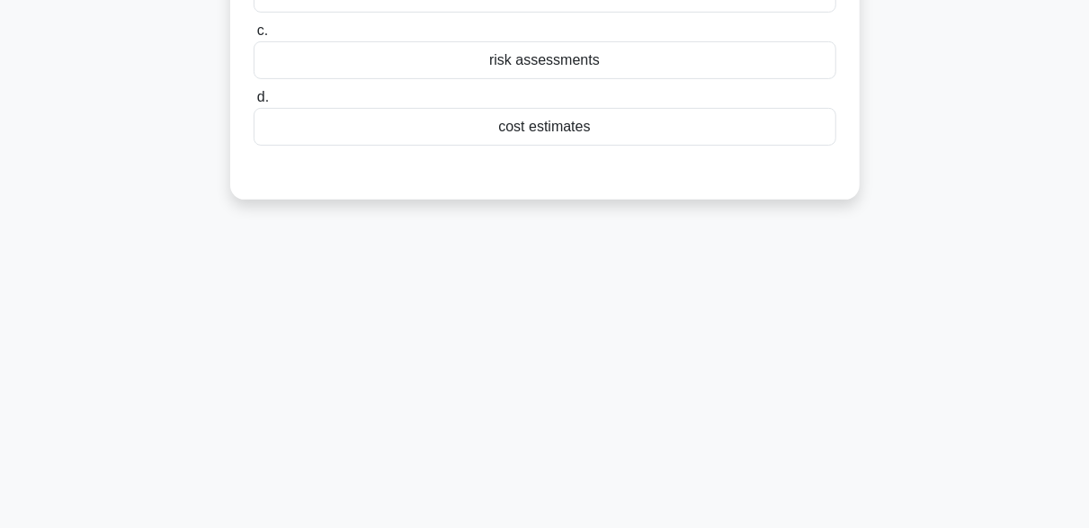
scroll to position [84, 0]
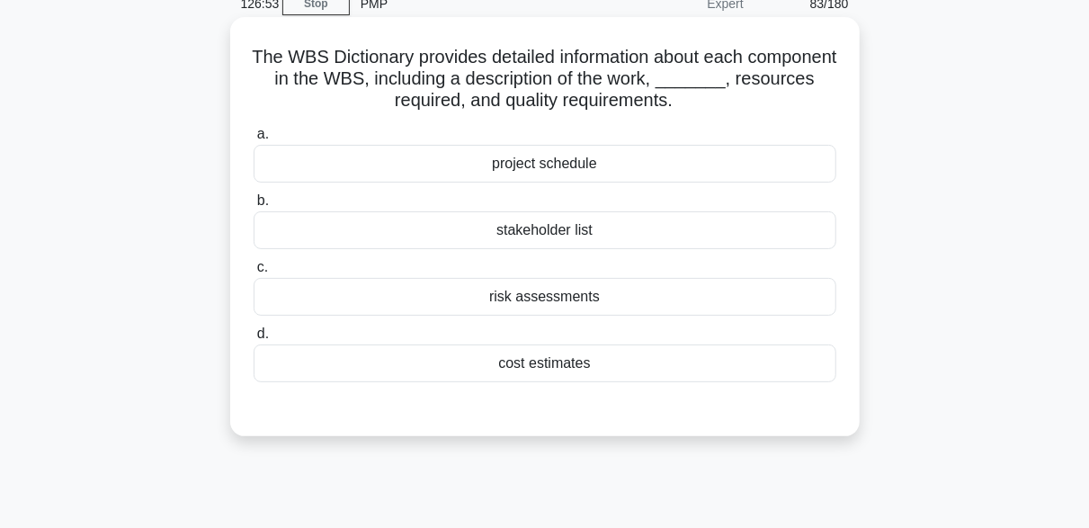
click at [592, 165] on div "project schedule" at bounding box center [545, 164] width 583 height 38
click at [254, 140] on input "a. project schedule" at bounding box center [254, 135] width 0 height 12
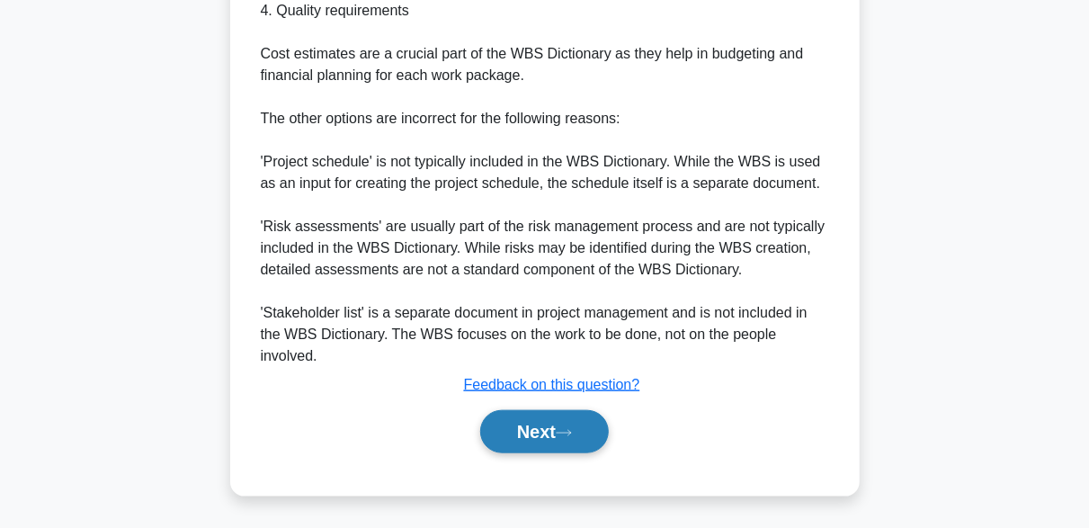
click at [555, 438] on button "Next" at bounding box center [544, 431] width 129 height 43
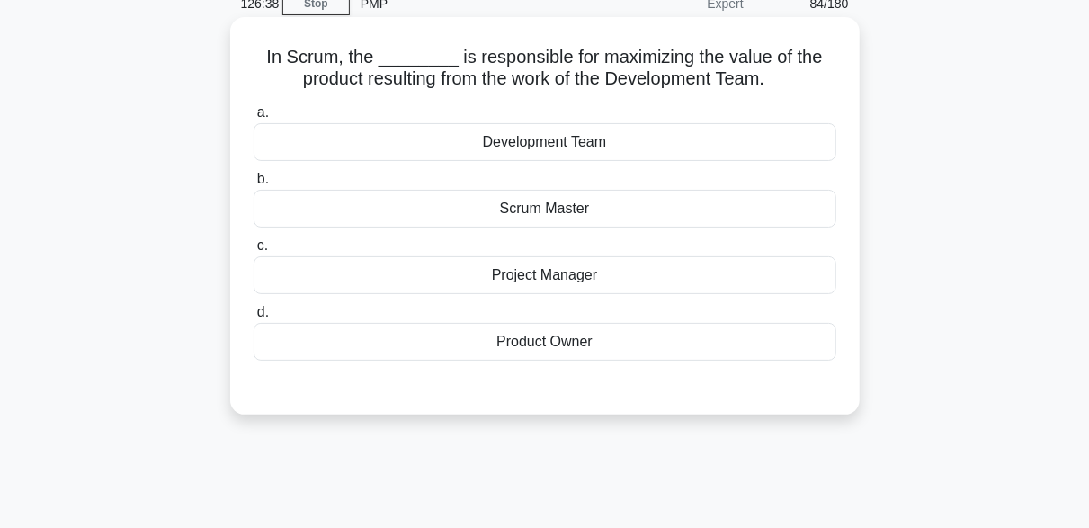
click at [565, 349] on div "Product Owner" at bounding box center [545, 342] width 583 height 38
click at [254, 318] on input "d. Product Owner" at bounding box center [254, 313] width 0 height 12
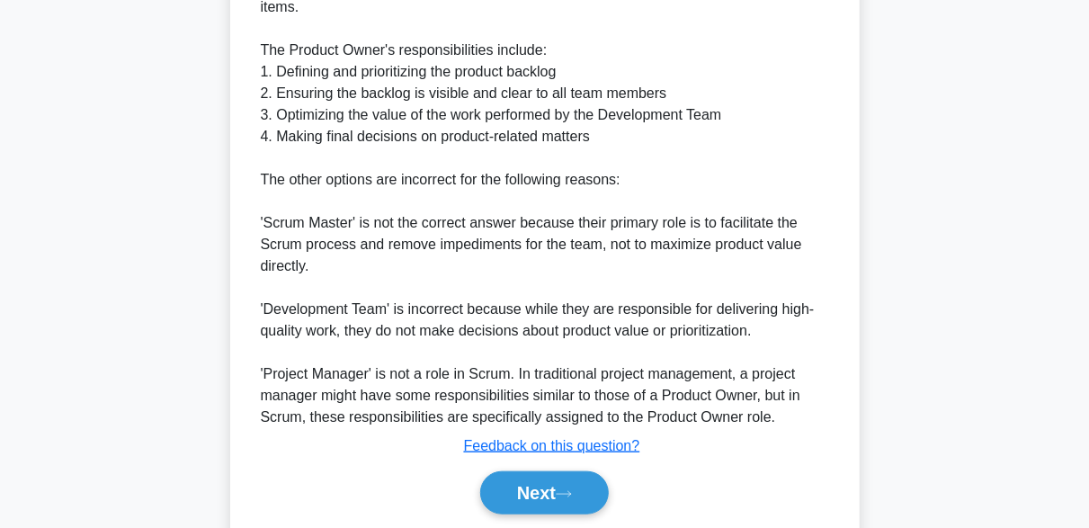
scroll to position [686, 0]
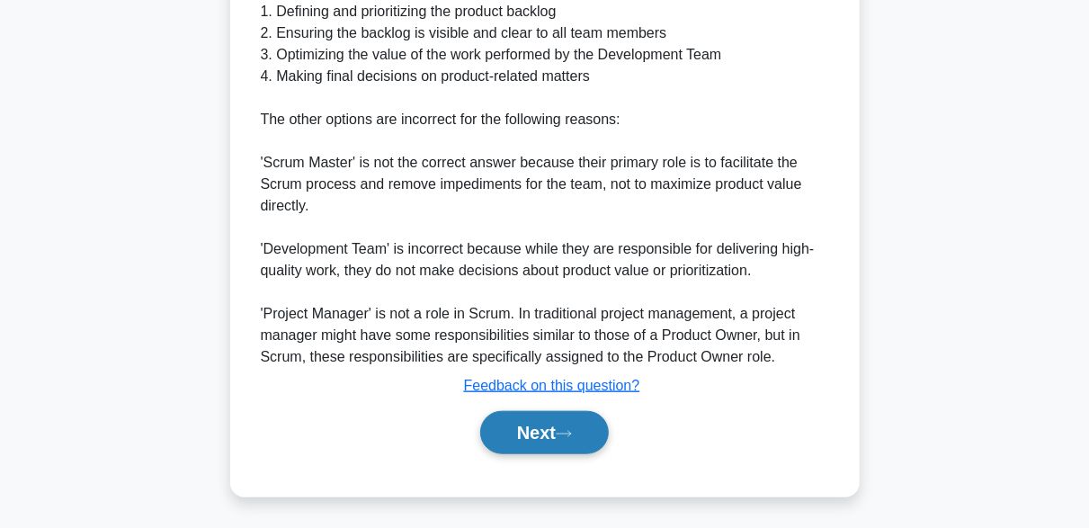
click at [581, 426] on button "Next" at bounding box center [544, 432] width 129 height 43
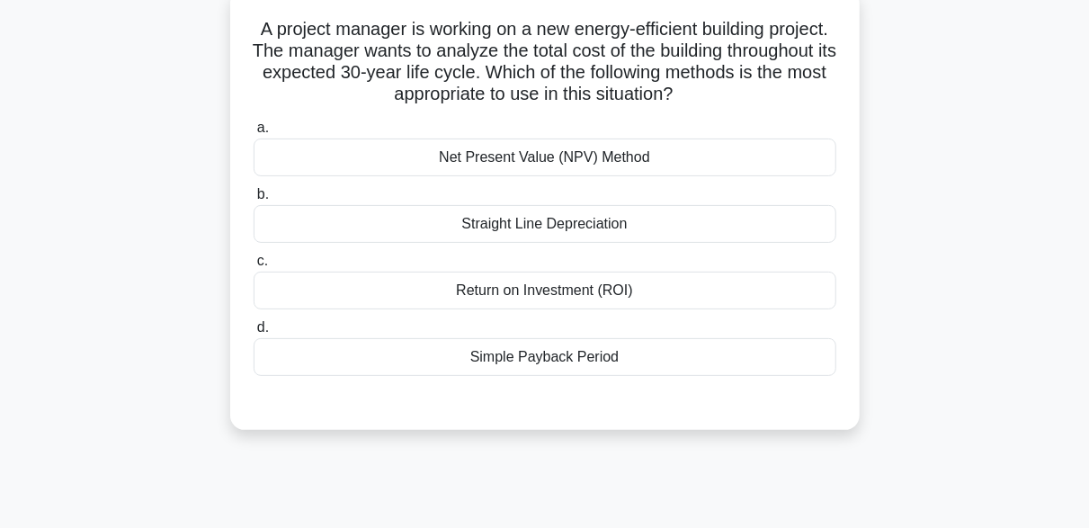
scroll to position [84, 0]
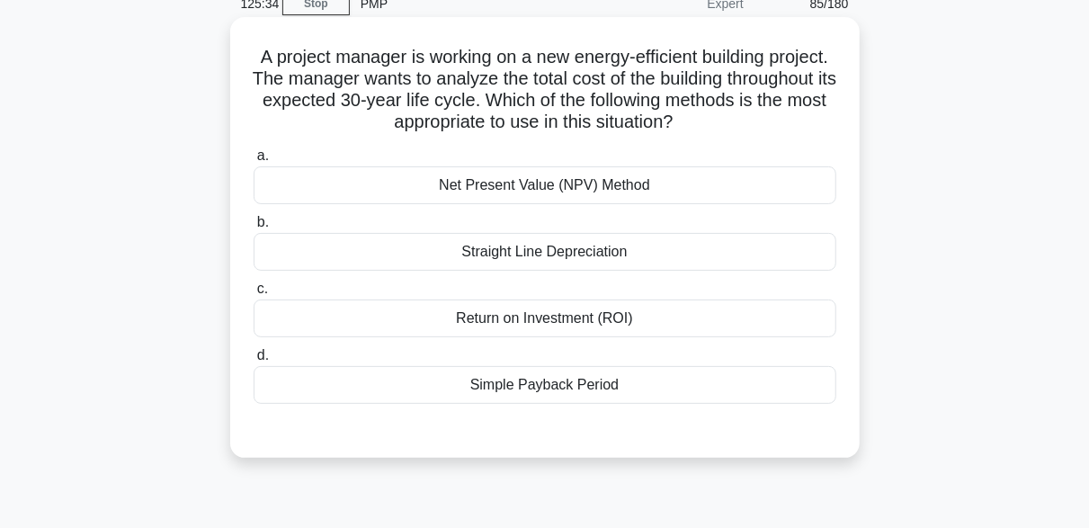
click at [547, 262] on div "Straight Line Depreciation" at bounding box center [545, 252] width 583 height 38
click at [254, 228] on input "b. Straight Line Depreciation" at bounding box center [254, 223] width 0 height 12
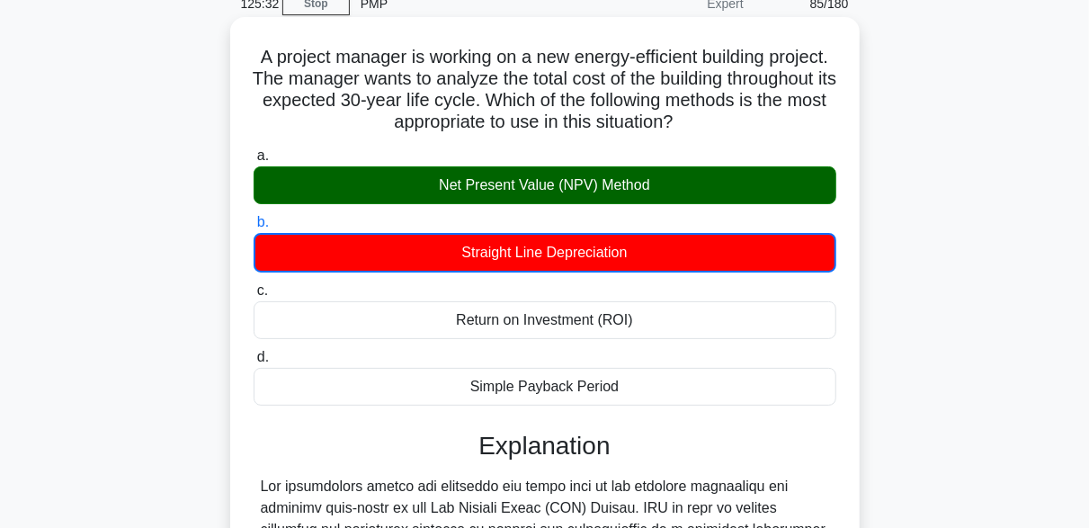
drag, startPoint x: 436, startPoint y: 198, endPoint x: 671, endPoint y: 180, distance: 235.3
click at [671, 180] on div "Net Present Value (NPV) Method" at bounding box center [545, 185] width 583 height 38
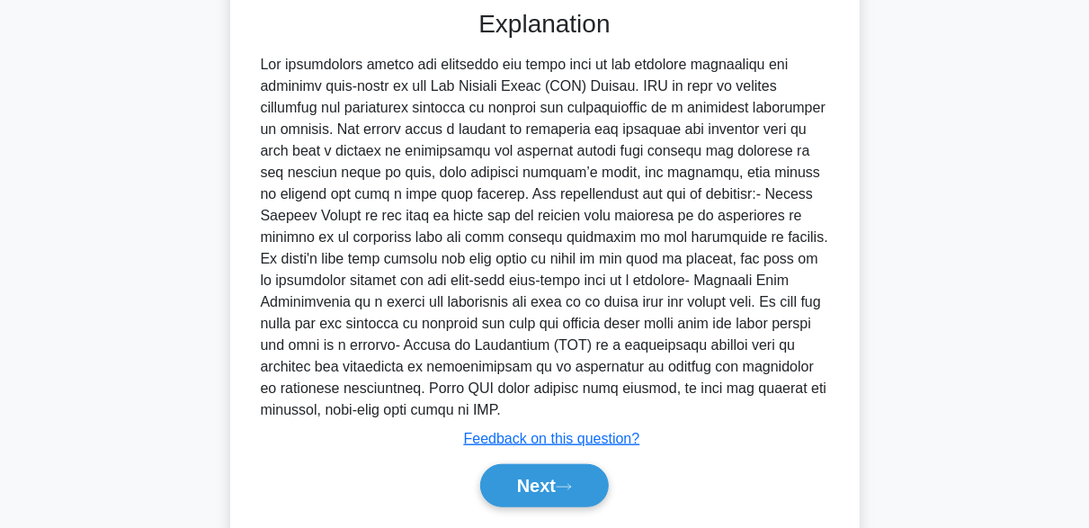
scroll to position [533, 0]
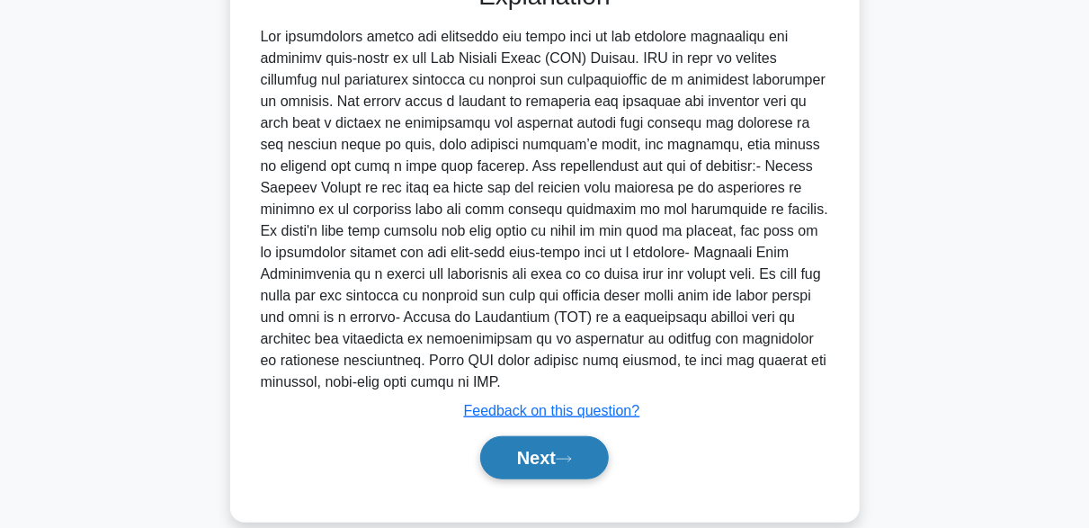
click at [582, 461] on button "Next" at bounding box center [544, 457] width 129 height 43
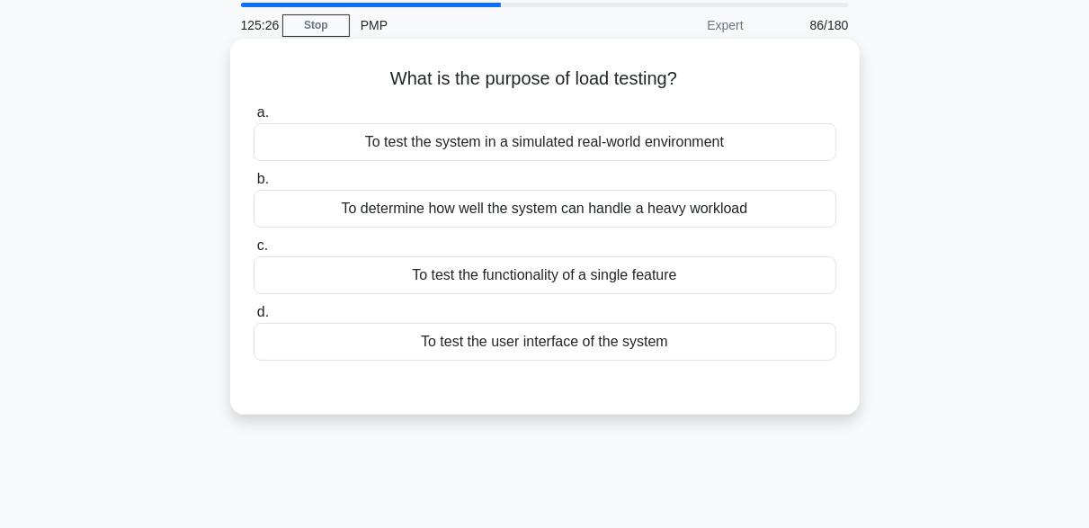
scroll to position [90, 0]
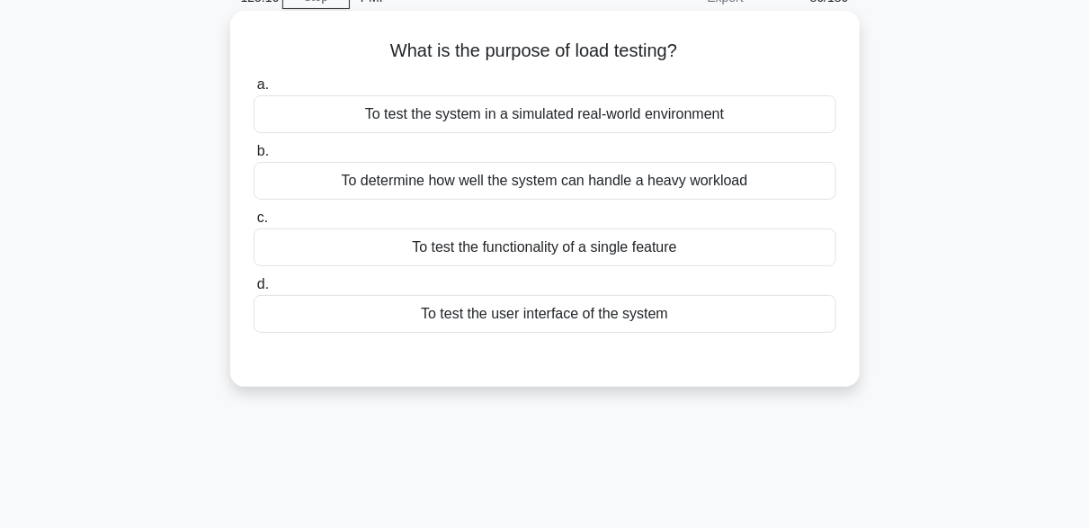
drag, startPoint x: 384, startPoint y: 58, endPoint x: 702, endPoint y: 63, distance: 318.3
click at [702, 63] on h5 "What is the purpose of load testing? .spinner_0XTQ{transform-origin:center;anim…" at bounding box center [545, 51] width 586 height 23
copy h5 "What is the purpose of load testing?"
click at [352, 71] on div "a. To test the system in a simulated real-world environment b. To determine how…" at bounding box center [545, 203] width 604 height 266
click at [376, 177] on div "To determine how well the system can handle a heavy workload" at bounding box center [545, 181] width 583 height 38
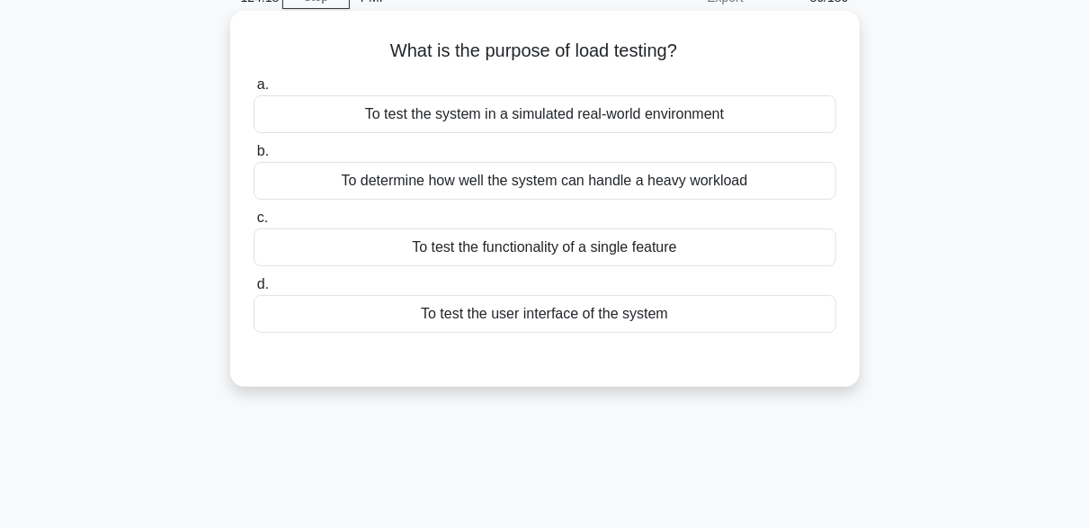
click at [254, 157] on input "b. To determine how well the system can handle a heavy workload" at bounding box center [254, 152] width 0 height 12
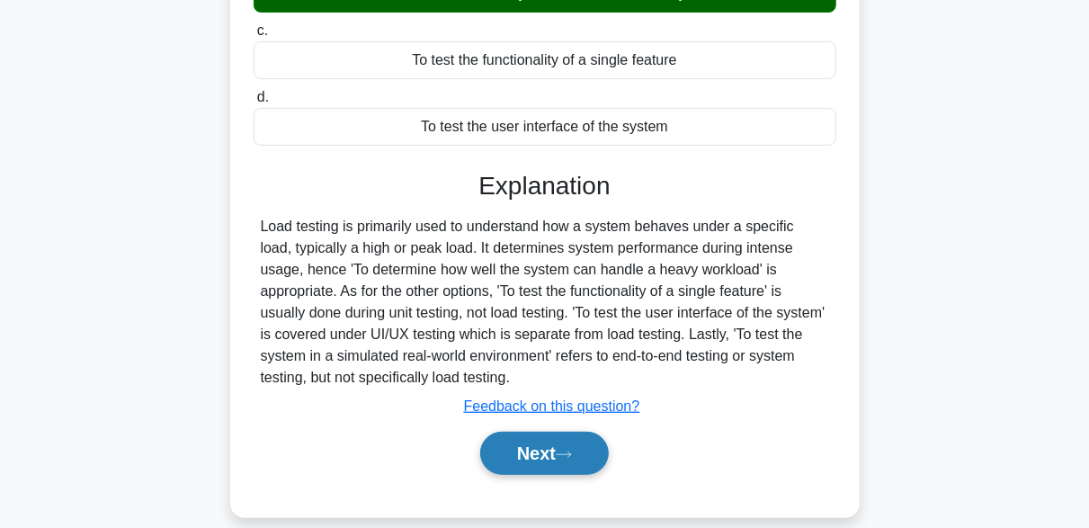
scroll to position [443, 0]
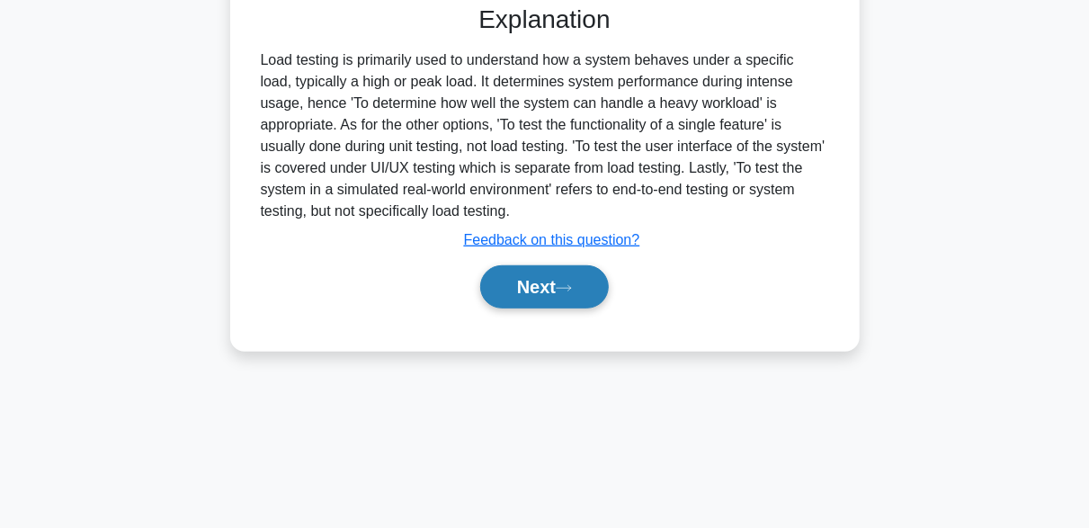
click at [572, 287] on icon at bounding box center [564, 288] width 16 height 10
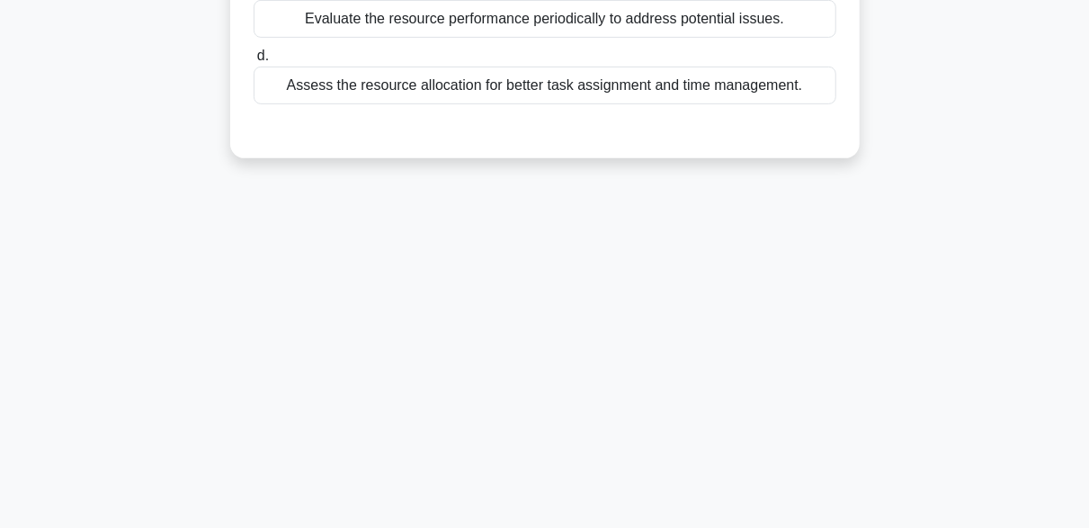
scroll to position [84, 0]
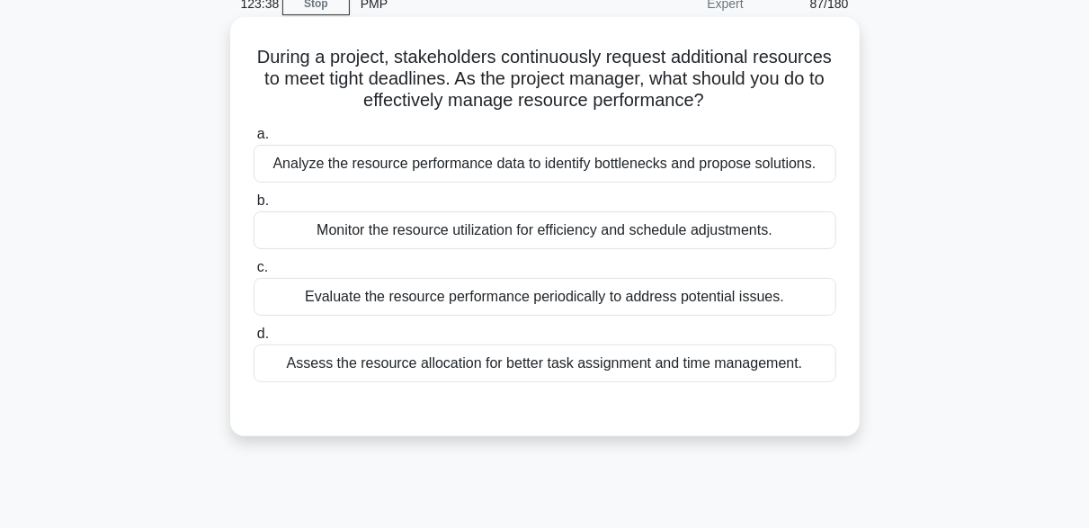
click at [628, 369] on div "Assess the resource allocation for better task assignment and time management." at bounding box center [545, 363] width 583 height 38
click at [254, 340] on input "d. Assess the resource allocation for better task assignment and time managemen…" at bounding box center [254, 334] width 0 height 12
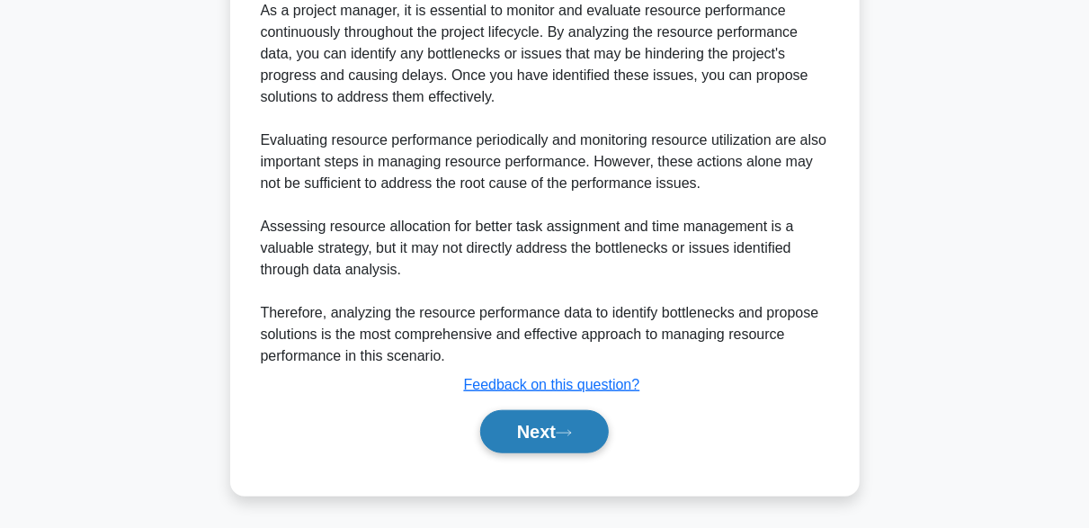
click at [569, 423] on button "Next" at bounding box center [544, 431] width 129 height 43
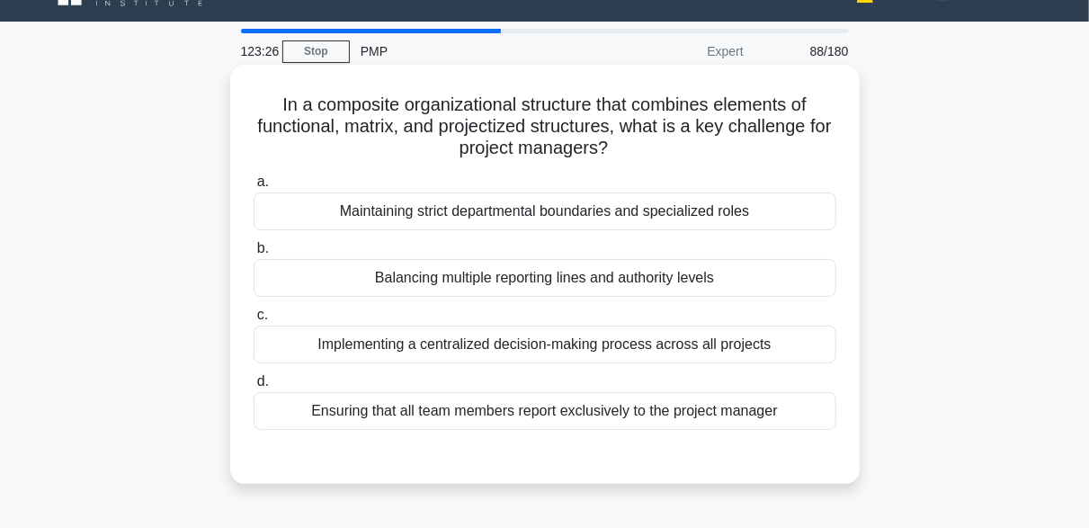
scroll to position [90, 0]
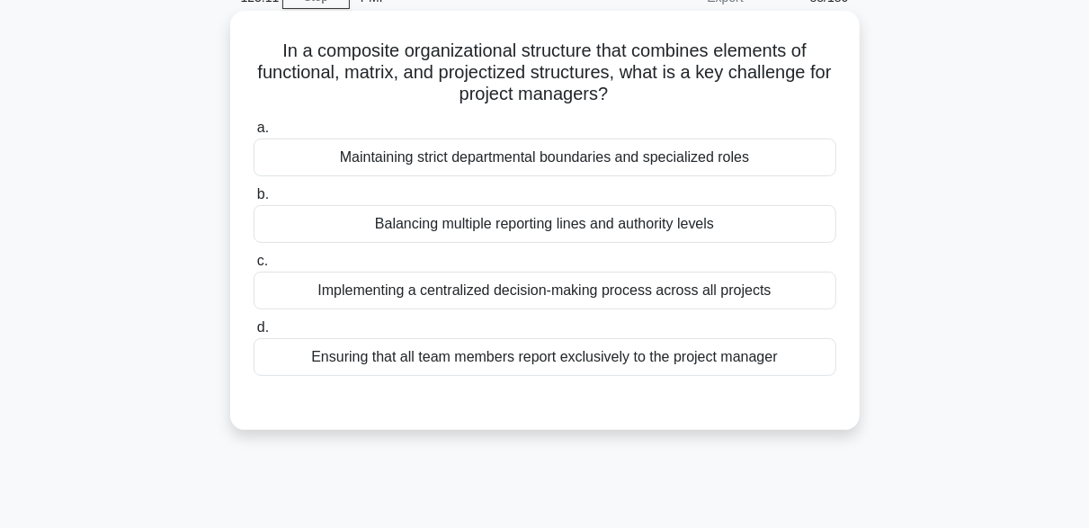
click at [597, 229] on div "Balancing multiple reporting lines and authority levels" at bounding box center [545, 224] width 583 height 38
click at [254, 200] on input "b. Balancing multiple reporting lines and authority levels" at bounding box center [254, 195] width 0 height 12
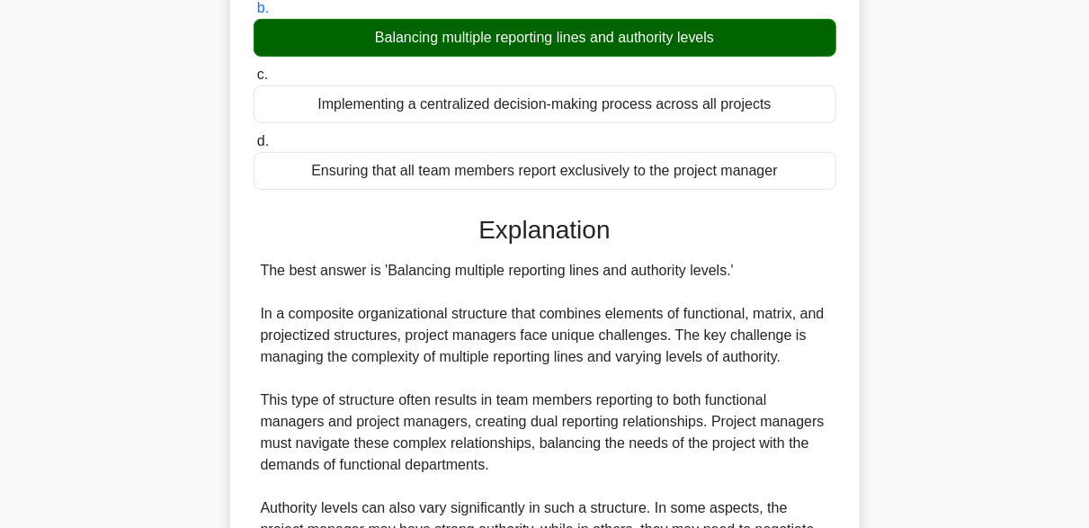
scroll to position [772, 0]
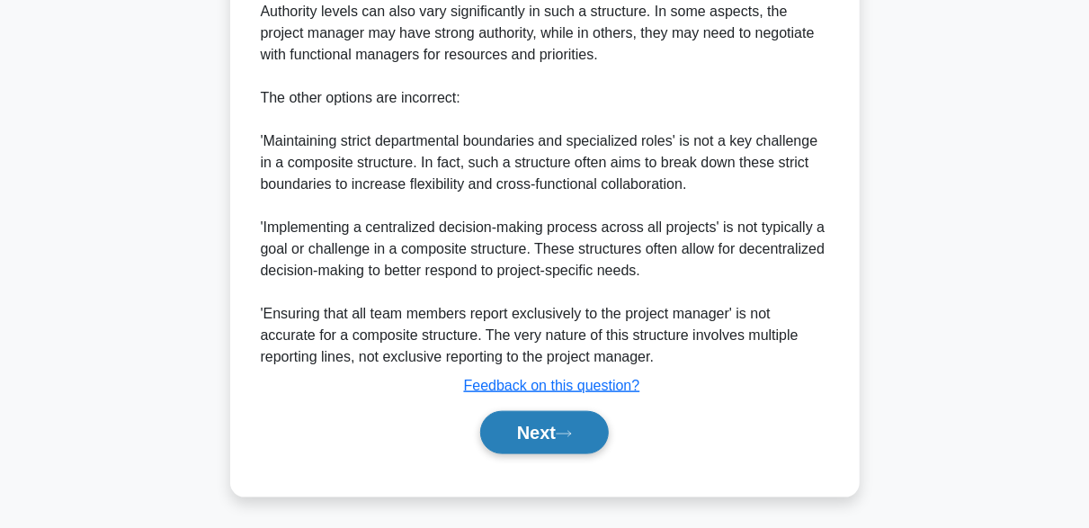
click at [580, 448] on button "Next" at bounding box center [544, 432] width 129 height 43
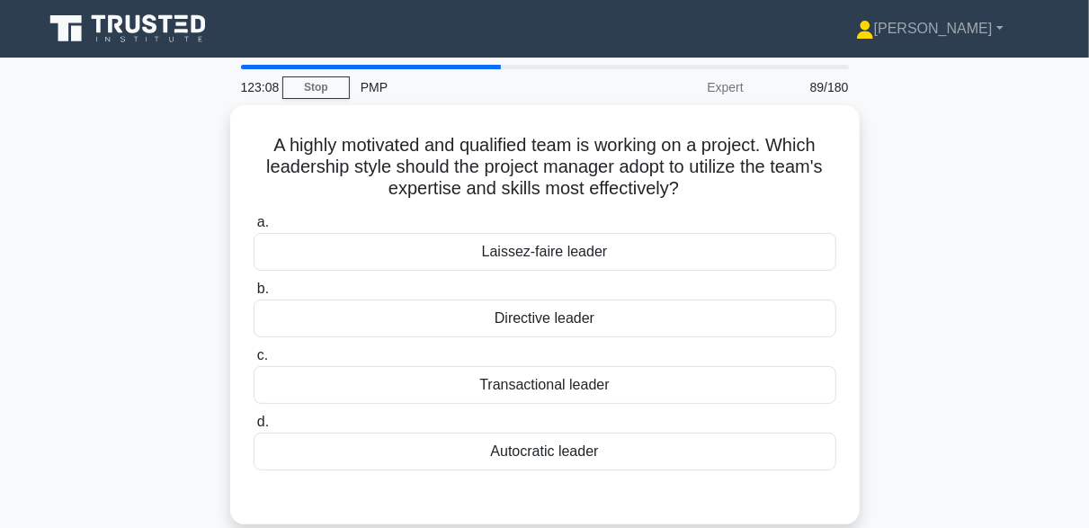
scroll to position [90, 0]
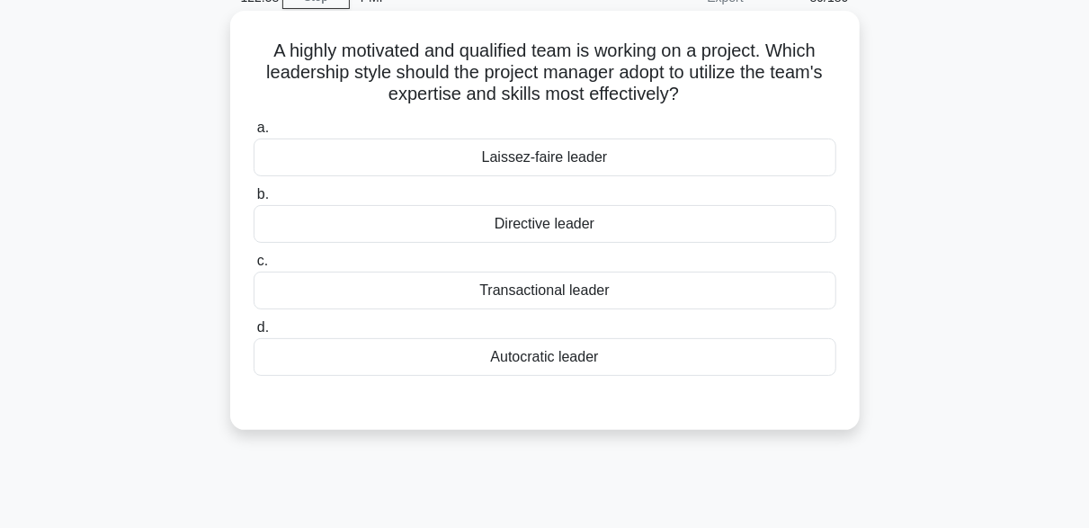
click at [530, 160] on div "Laissez-faire leader" at bounding box center [545, 157] width 583 height 38
click at [254, 134] on input "a. Laissez-faire leader" at bounding box center [254, 128] width 0 height 12
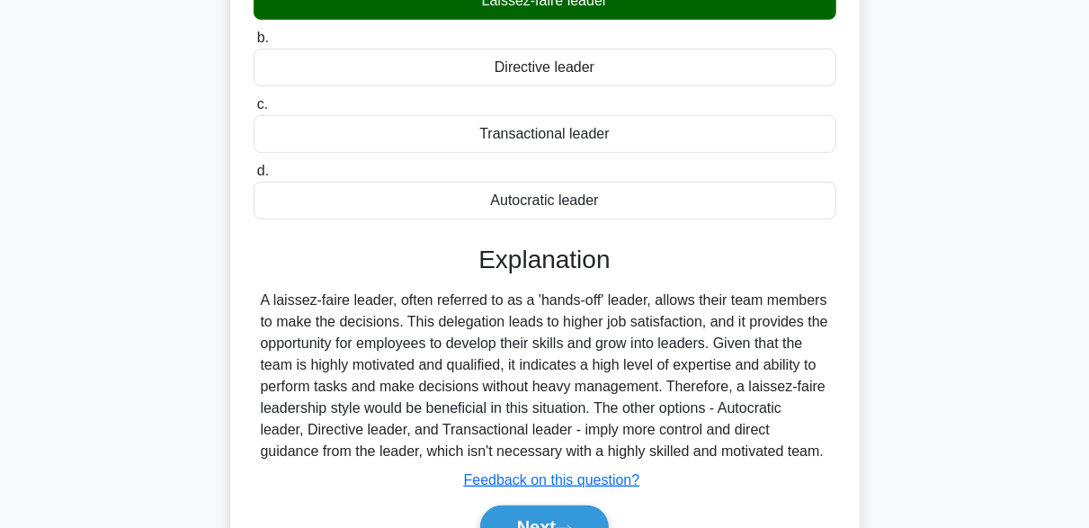
scroll to position [443, 0]
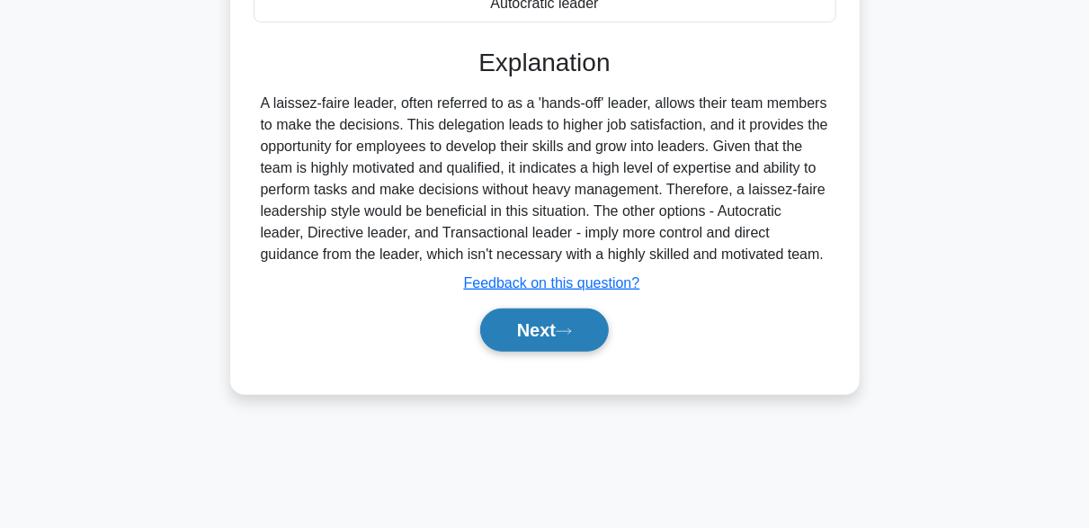
click at [553, 343] on button "Next" at bounding box center [544, 329] width 129 height 43
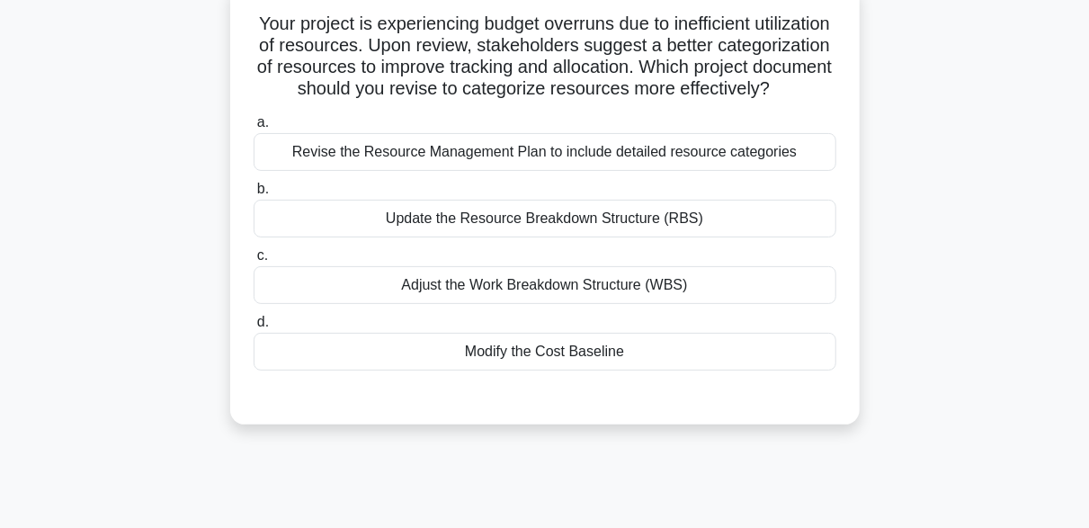
scroll to position [90, 0]
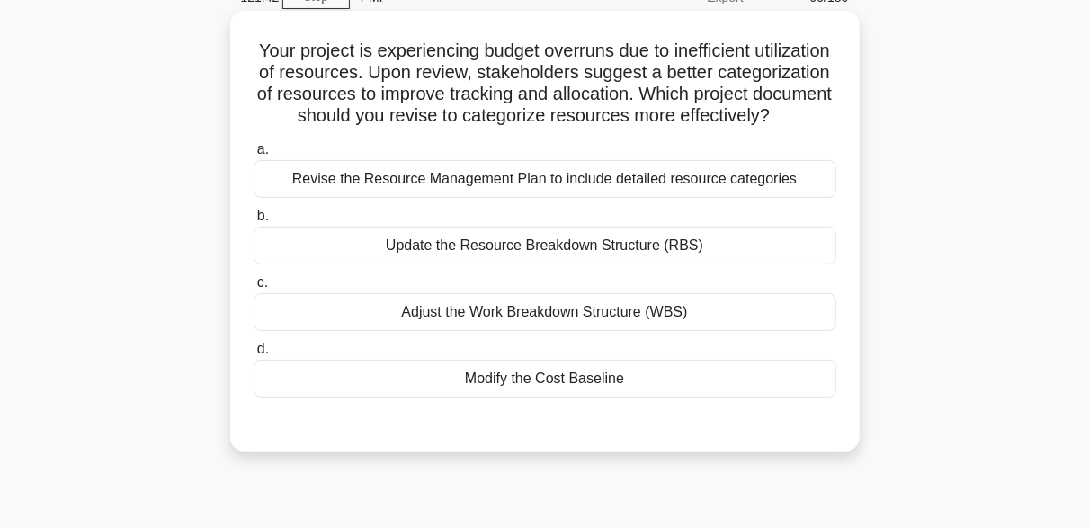
click at [556, 198] on div "Revise the Resource Management Plan to include detailed resource categories" at bounding box center [545, 179] width 583 height 38
click at [254, 156] on input "a. Revise the Resource Management Plan to include detailed resource categories" at bounding box center [254, 150] width 0 height 12
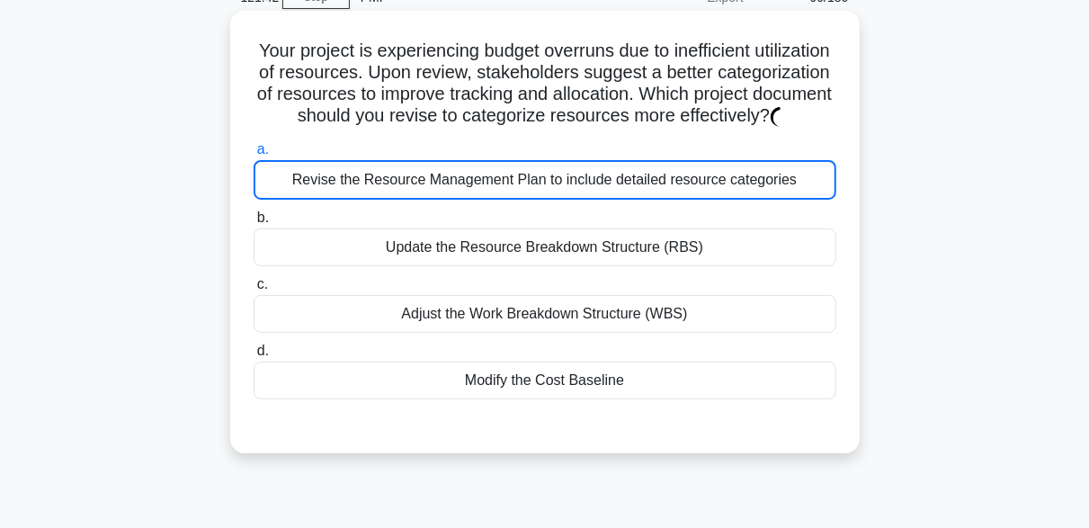
click at [556, 200] on div "Revise the Resource Management Plan to include detailed resource categories" at bounding box center [545, 180] width 583 height 40
click at [254, 156] on input "a. Revise the Resource Management Plan to include detailed resource categories" at bounding box center [254, 150] width 0 height 12
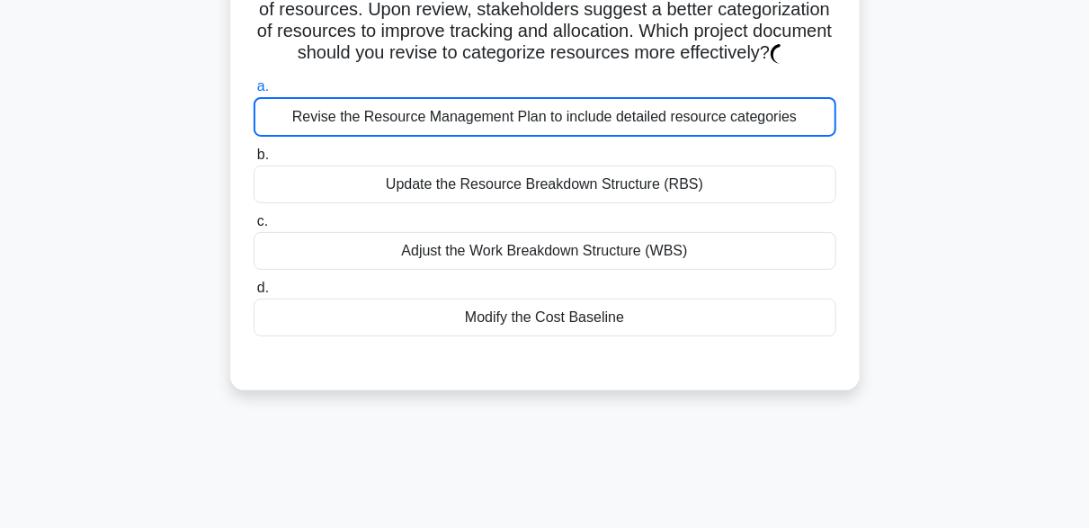
scroll to position [180, 0]
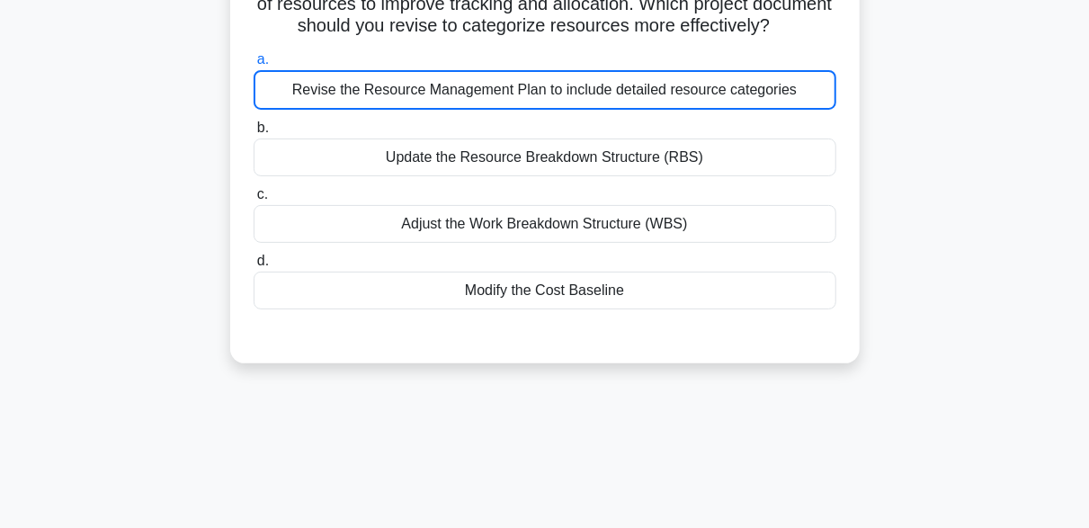
click at [531, 110] on div "Revise the Resource Management Plan to include detailed resource categories" at bounding box center [545, 90] width 583 height 40
click at [254, 66] on input "a. Revise the Resource Management Plan to include detailed resource categories" at bounding box center [254, 60] width 0 height 12
click at [531, 110] on div "Revise the Resource Management Plan to include detailed resource categories" at bounding box center [545, 90] width 583 height 40
click at [254, 66] on input "a. Revise the Resource Management Plan to include detailed resource categories" at bounding box center [254, 60] width 0 height 12
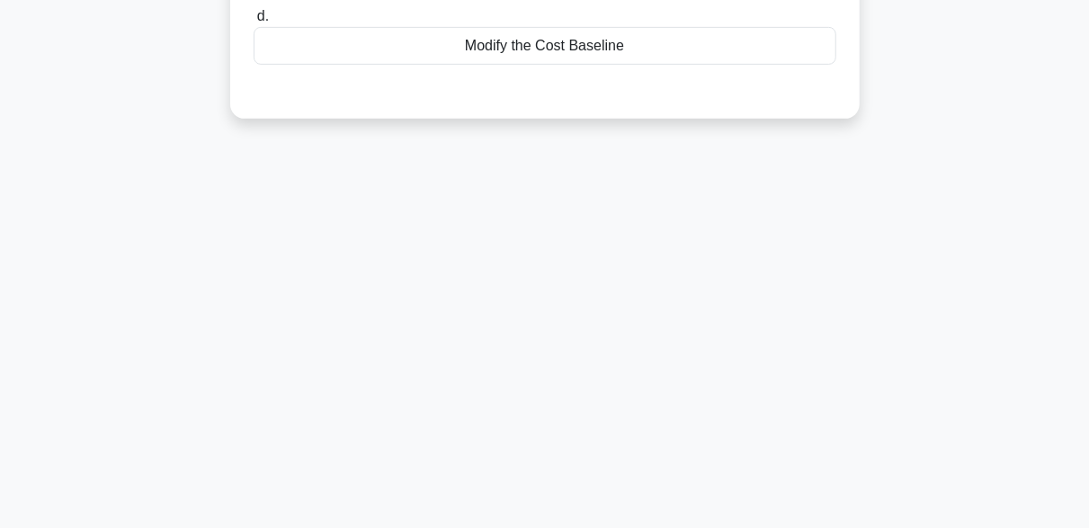
scroll to position [0, 0]
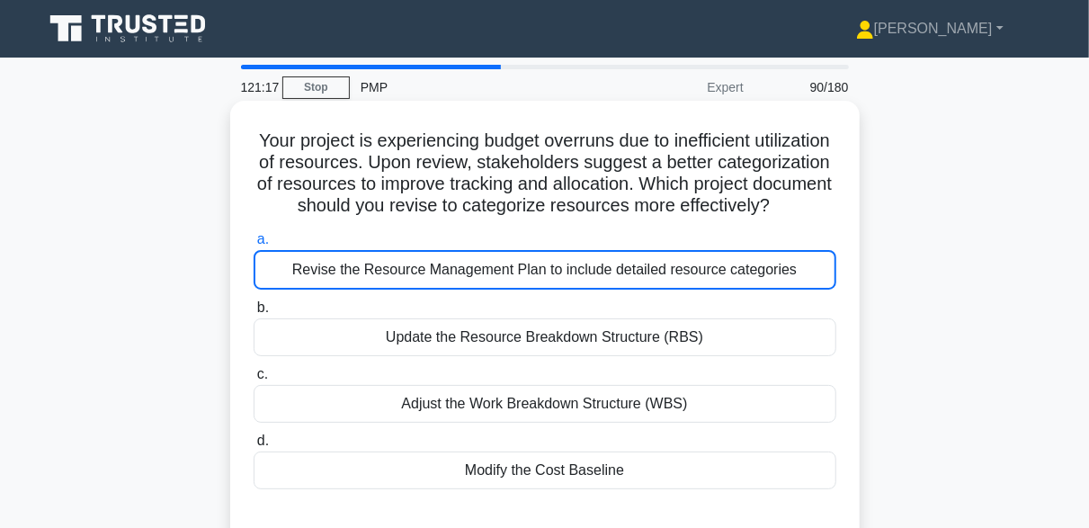
click at [535, 289] on div "Revise the Resource Management Plan to include detailed resource categories" at bounding box center [545, 270] width 583 height 40
click at [254, 245] on input "a. Revise the Resource Management Plan to include detailed resource categories" at bounding box center [254, 240] width 0 height 12
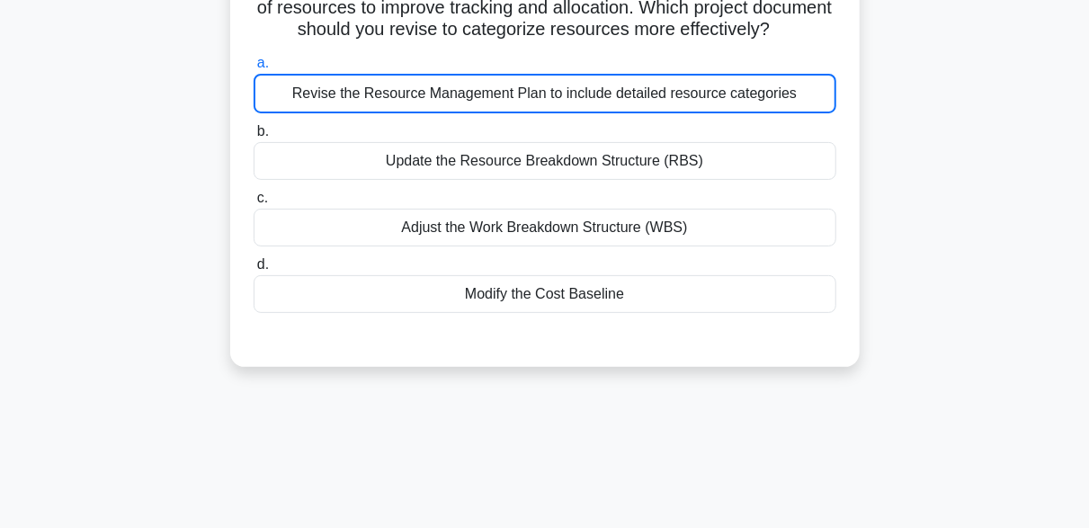
scroll to position [180, 0]
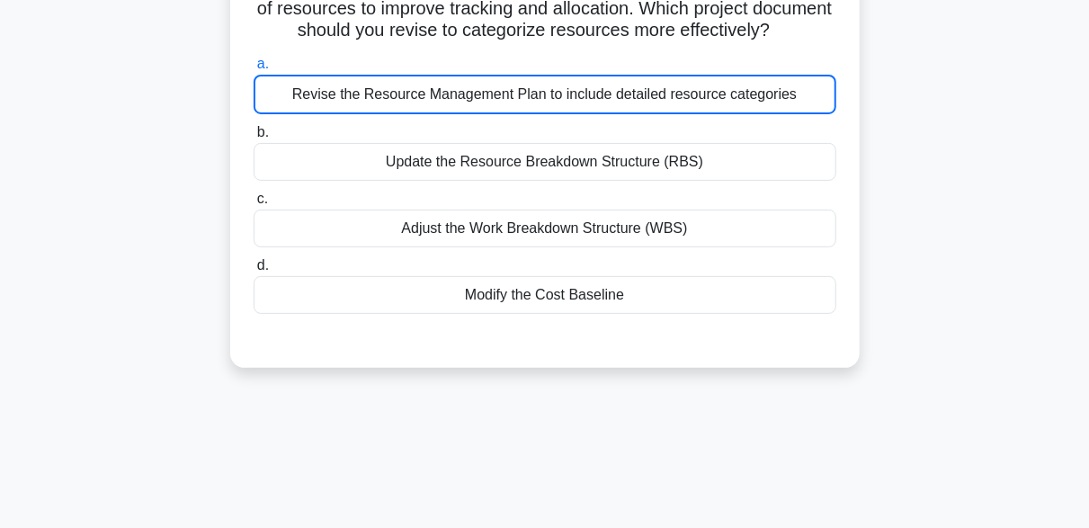
click at [928, 142] on div "Your project is experiencing budget overruns due to inefficient utilization of …" at bounding box center [544, 157] width 1025 height 464
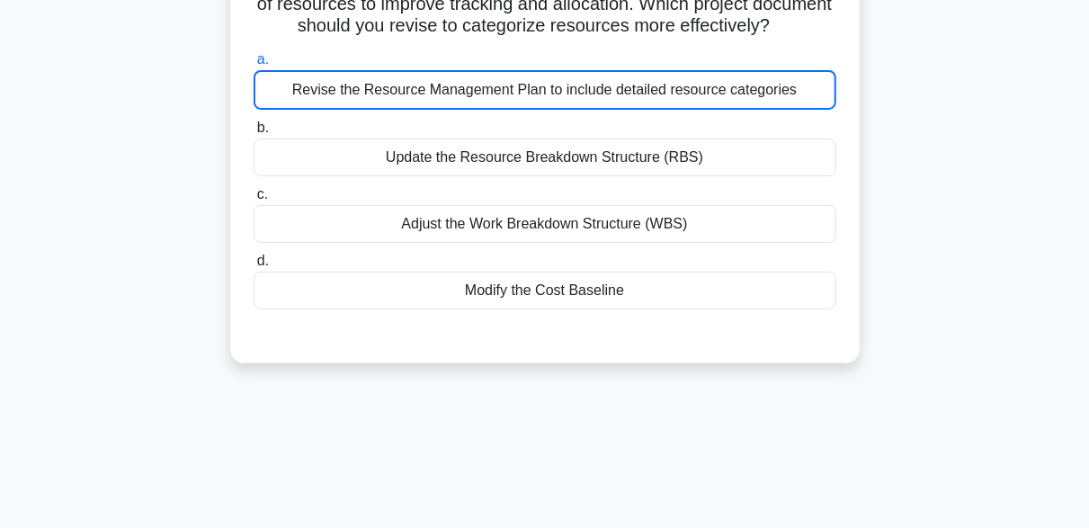
click at [640, 110] on div "Revise the Resource Management Plan to include detailed resource categories" at bounding box center [545, 90] width 583 height 40
click at [254, 66] on input "a. Revise the Resource Management Plan to include detailed resource categories" at bounding box center [254, 60] width 0 height 12
click at [539, 176] on div "Update the Resource Breakdown Structure (RBS)" at bounding box center [545, 157] width 583 height 38
click at [254, 134] on input "b. Update the Resource Breakdown Structure (RBS)" at bounding box center [254, 128] width 0 height 12
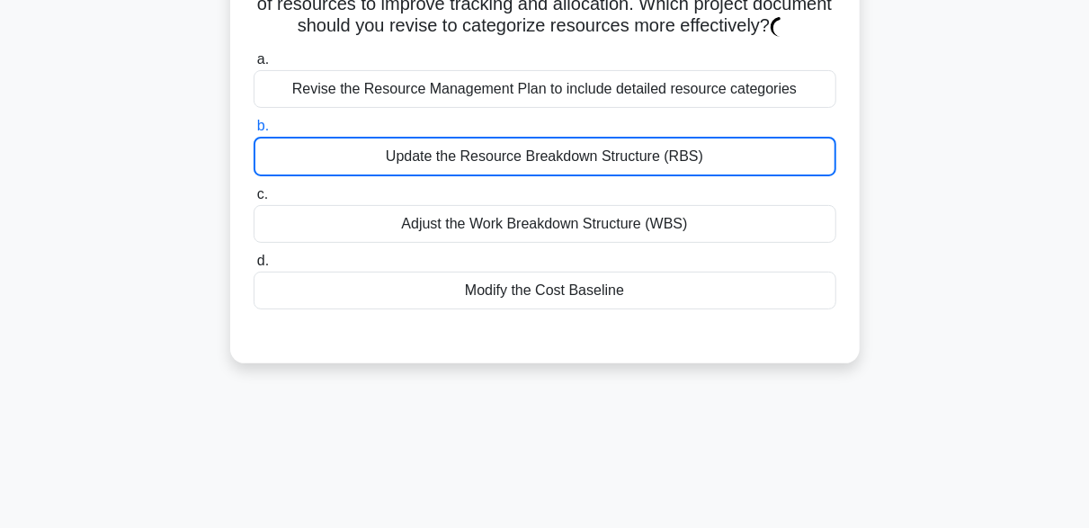
click at [539, 108] on div "Revise the Resource Management Plan to include detailed resource categories" at bounding box center [545, 89] width 583 height 38
click at [254, 66] on input "a. Revise the Resource Management Plan to include detailed resource categories" at bounding box center [254, 60] width 0 height 12
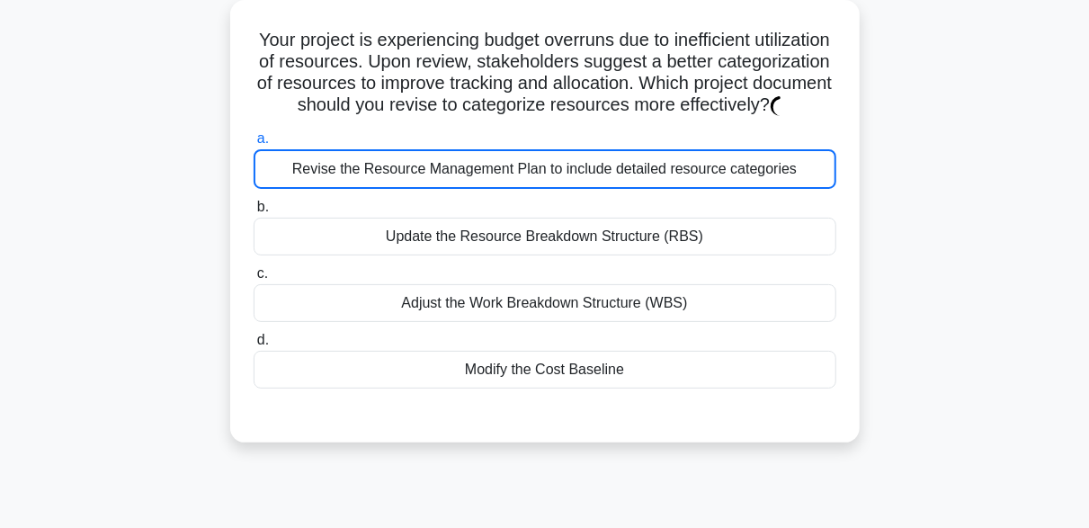
scroll to position [0, 0]
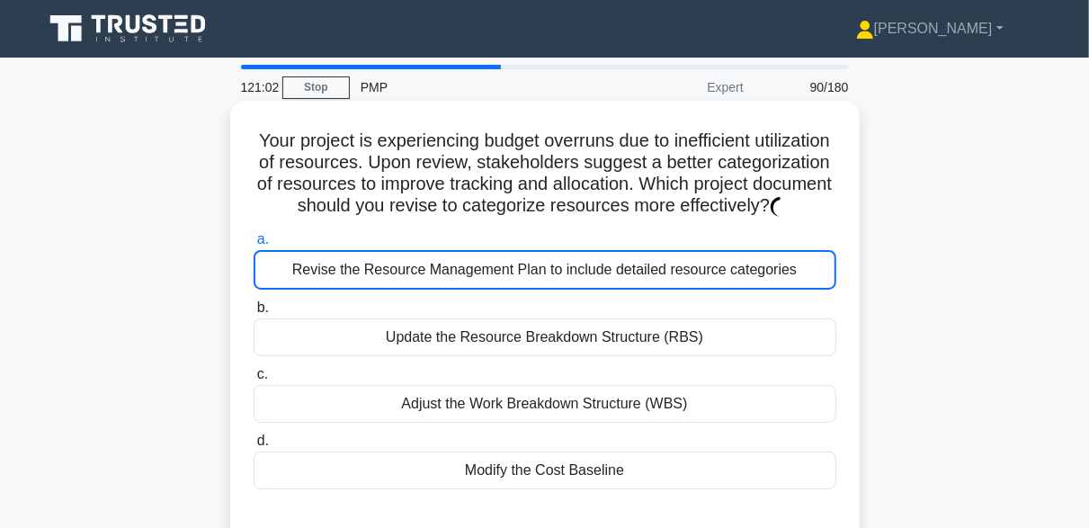
click at [427, 356] on div "Update the Resource Breakdown Structure (RBS)" at bounding box center [545, 337] width 583 height 38
click at [254, 314] on input "b. Update the Resource Breakdown Structure (RBS)" at bounding box center [254, 308] width 0 height 12
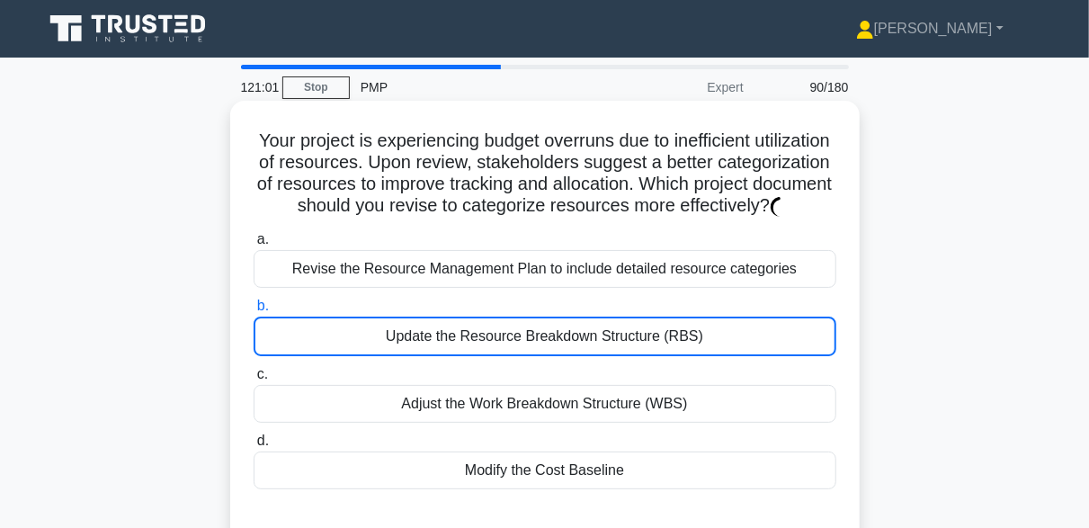
click at [452, 315] on div "a. Revise the Resource Management Plan to include detailed resource categories …" at bounding box center [545, 359] width 604 height 268
click at [494, 288] on div "Revise the Resource Management Plan to include detailed resource categories" at bounding box center [545, 269] width 583 height 38
click at [254, 245] on input "a. Revise the Resource Management Plan to include detailed resource categories" at bounding box center [254, 240] width 0 height 12
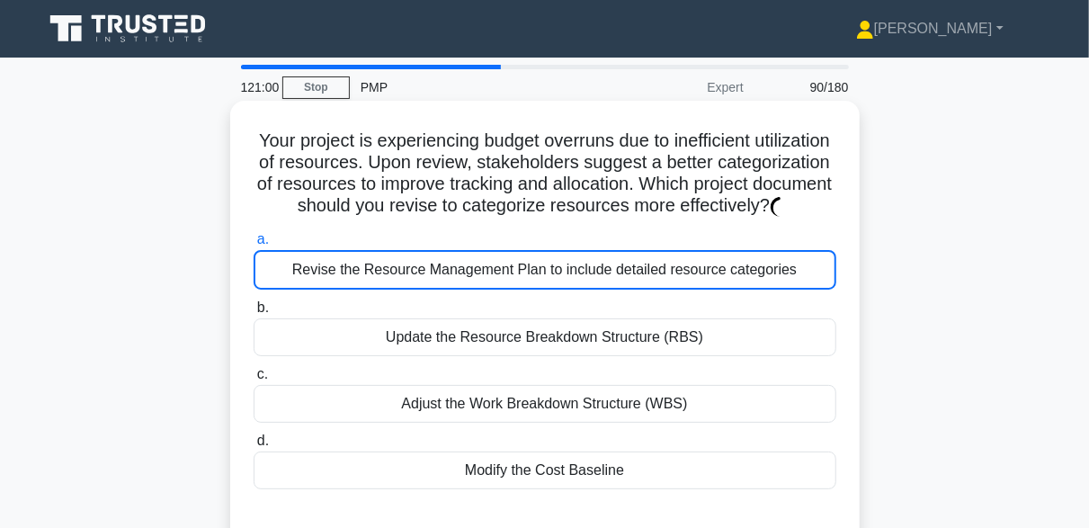
click at [495, 334] on label "b. Update the Resource Breakdown Structure (RBS)" at bounding box center [545, 326] width 583 height 59
click at [254, 314] on input "b. Update the Resource Breakdown Structure (RBS)" at bounding box center [254, 308] width 0 height 12
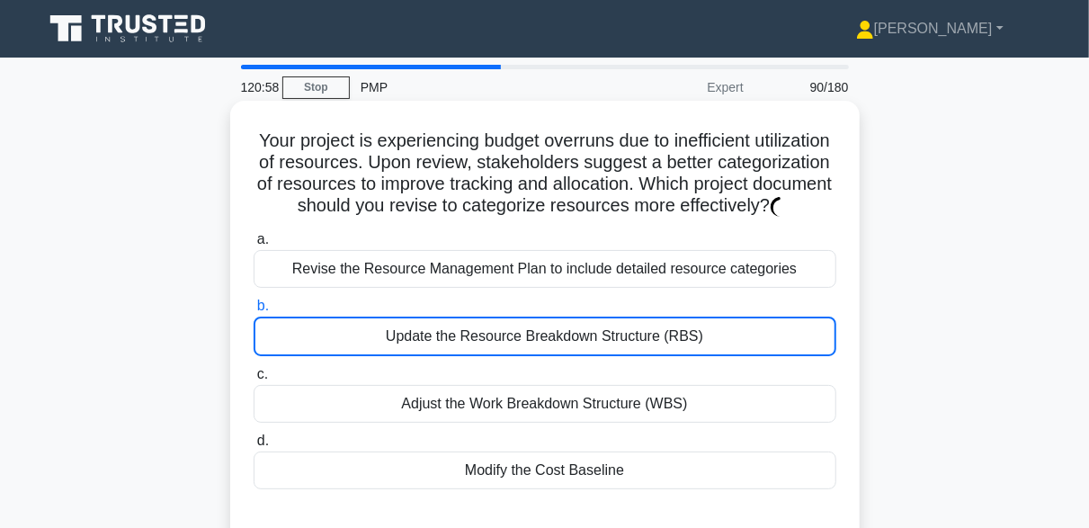
click at [616, 320] on label "b. Update the Resource Breakdown Structure (RBS)" at bounding box center [545, 325] width 583 height 61
click at [254, 312] on input "b. Update the Resource Breakdown Structure (RBS)" at bounding box center [254, 306] width 0 height 12
click at [588, 286] on div "Revise the Resource Management Plan to include detailed resource categories" at bounding box center [545, 269] width 583 height 38
click at [254, 245] on input "a. Revise the Resource Management Plan to include detailed resource categories" at bounding box center [254, 240] width 0 height 12
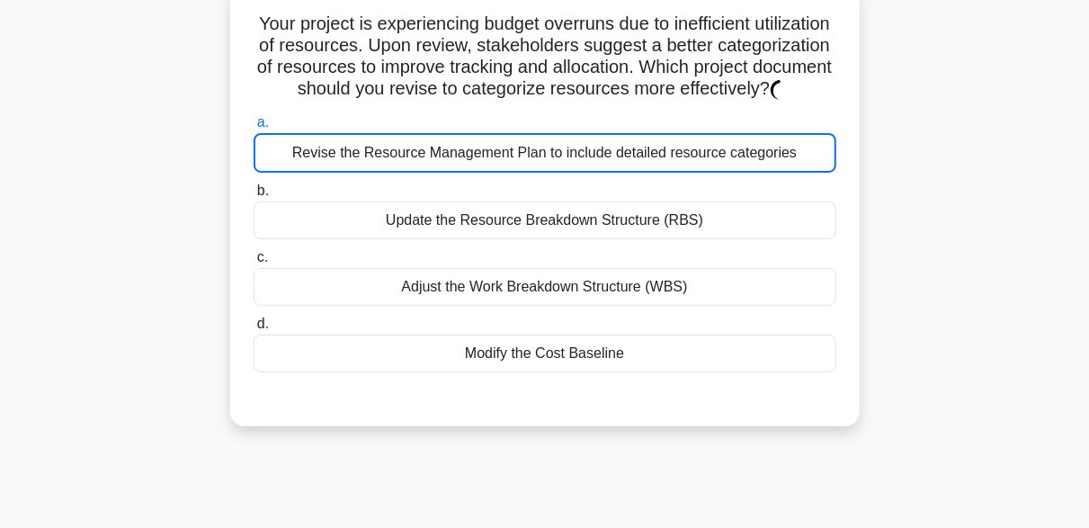
scroll to position [90, 0]
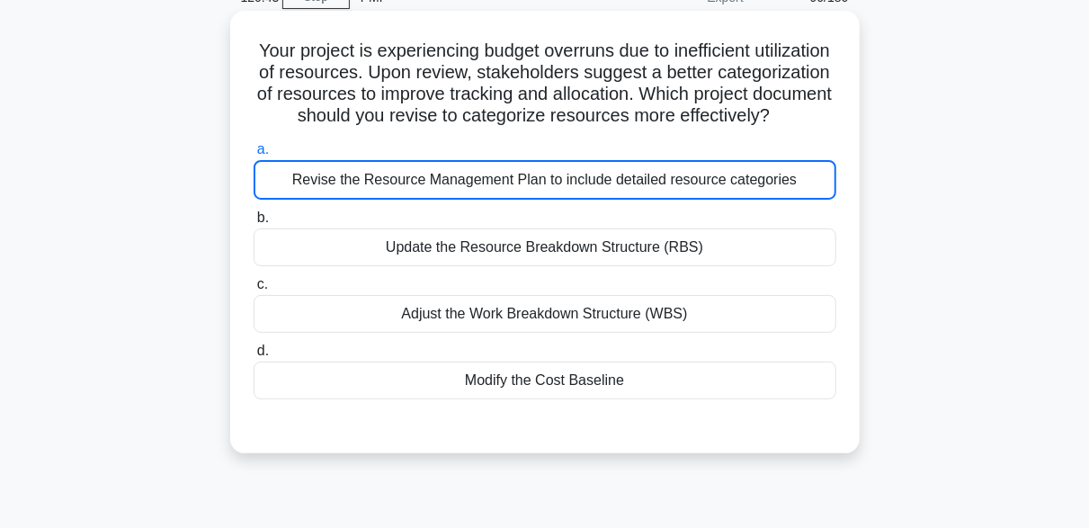
click at [548, 200] on div "Revise the Resource Management Plan to include detailed resource categories" at bounding box center [545, 180] width 583 height 40
click at [254, 156] on input "a. Revise the Resource Management Plan to include detailed resource categories" at bounding box center [254, 150] width 0 height 12
click at [549, 199] on div "Revise the Resource Management Plan to include detailed resource categories" at bounding box center [545, 180] width 583 height 40
click at [254, 156] on input "a. Revise the Resource Management Plan to include detailed resource categories" at bounding box center [254, 150] width 0 height 12
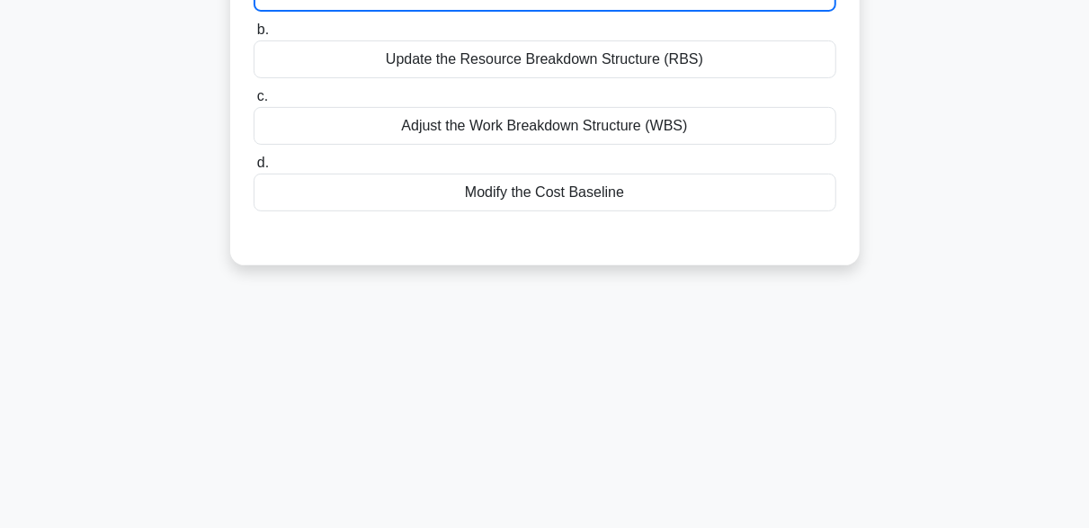
scroll to position [180, 0]
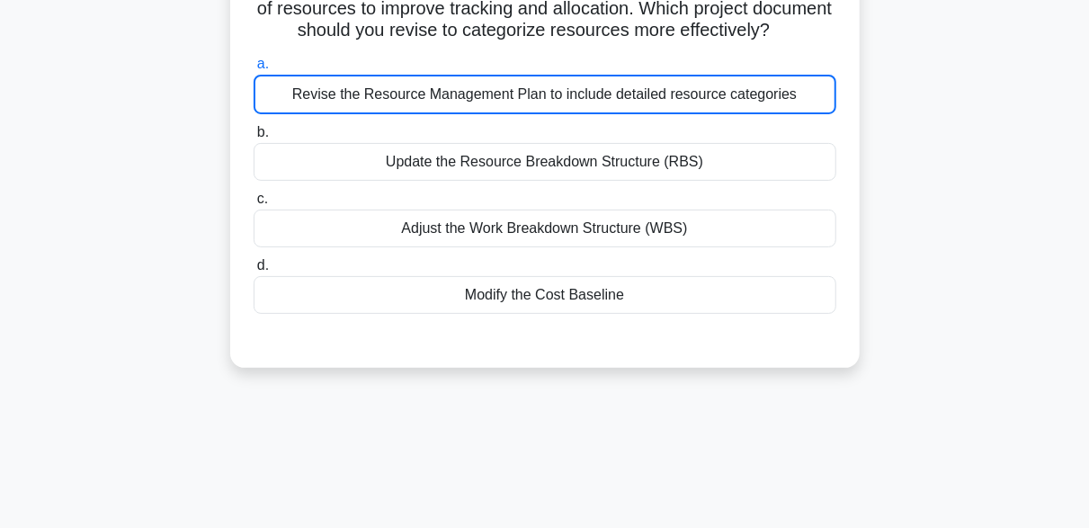
drag, startPoint x: 663, startPoint y: 437, endPoint x: 661, endPoint y: 423, distance: 14.6
click at [663, 437] on div "120:33 Stop PMP Expert 90/180 Your project is experiencing budget overruns due …" at bounding box center [544, 334] width 1025 height 899
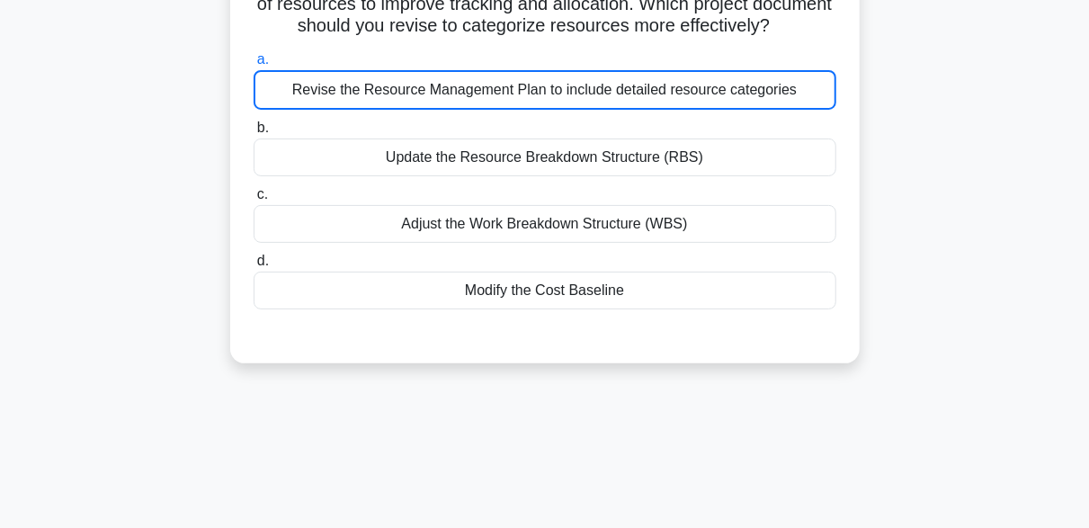
click at [582, 107] on div "Revise the Resource Management Plan to include detailed resource categories" at bounding box center [545, 90] width 583 height 40
click at [254, 66] on input "a. Revise the Resource Management Plan to include detailed resource categories" at bounding box center [254, 60] width 0 height 12
click at [588, 110] on div "Revise the Resource Management Plan to include detailed resource categories" at bounding box center [545, 90] width 583 height 40
click at [254, 66] on input "a. Revise the Resource Management Plan to include detailed resource categories" at bounding box center [254, 60] width 0 height 12
click at [588, 110] on div "Revise the Resource Management Plan to include detailed resource categories" at bounding box center [545, 90] width 583 height 40
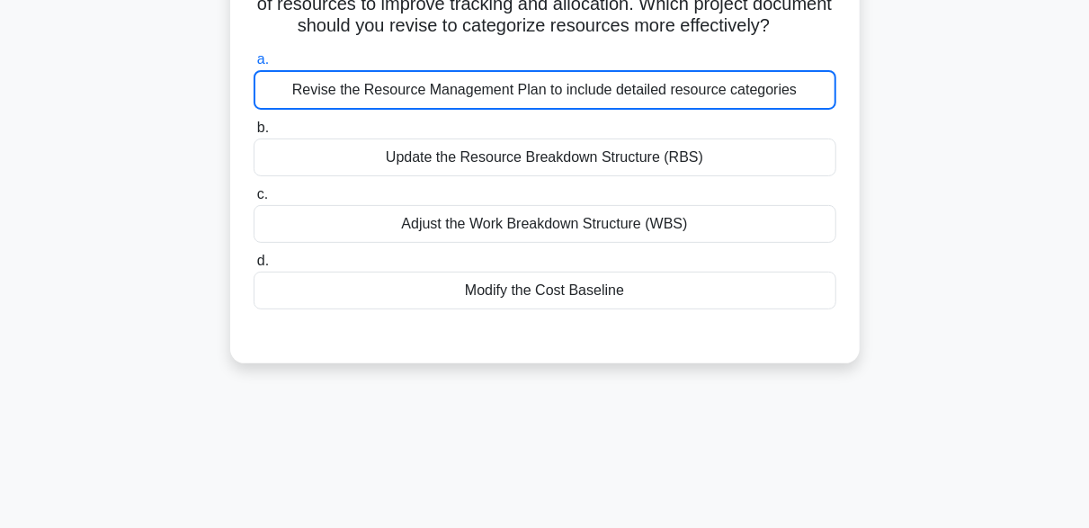
click at [254, 66] on input "a. Revise the Resource Management Plan to include detailed resource categories" at bounding box center [254, 60] width 0 height 12
click at [588, 110] on div "Revise the Resource Management Plan to include detailed resource categories" at bounding box center [545, 90] width 583 height 40
click at [254, 66] on input "a. Revise the Resource Management Plan to include detailed resource categories" at bounding box center [254, 60] width 0 height 12
click at [812, 110] on div "Revise the Resource Management Plan to include detailed resource categories" at bounding box center [545, 90] width 583 height 40
click at [254, 66] on input "a. Revise the Resource Management Plan to include detailed resource categories" at bounding box center [254, 60] width 0 height 12
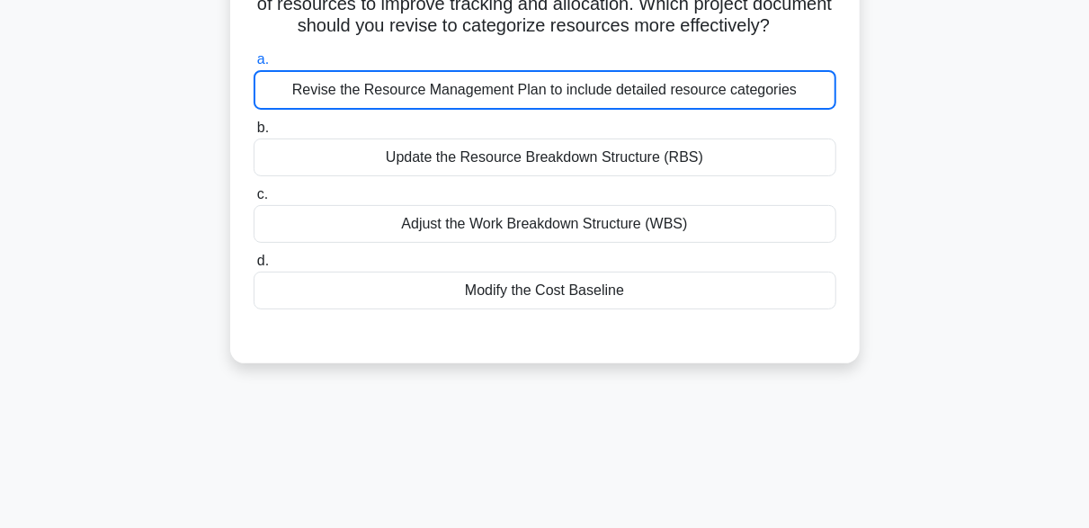
click at [828, 110] on div "Revise the Resource Management Plan to include detailed resource categories" at bounding box center [545, 90] width 583 height 40
click at [254, 66] on input "a. Revise the Resource Management Plan to include detailed resource categories" at bounding box center [254, 60] width 0 height 12
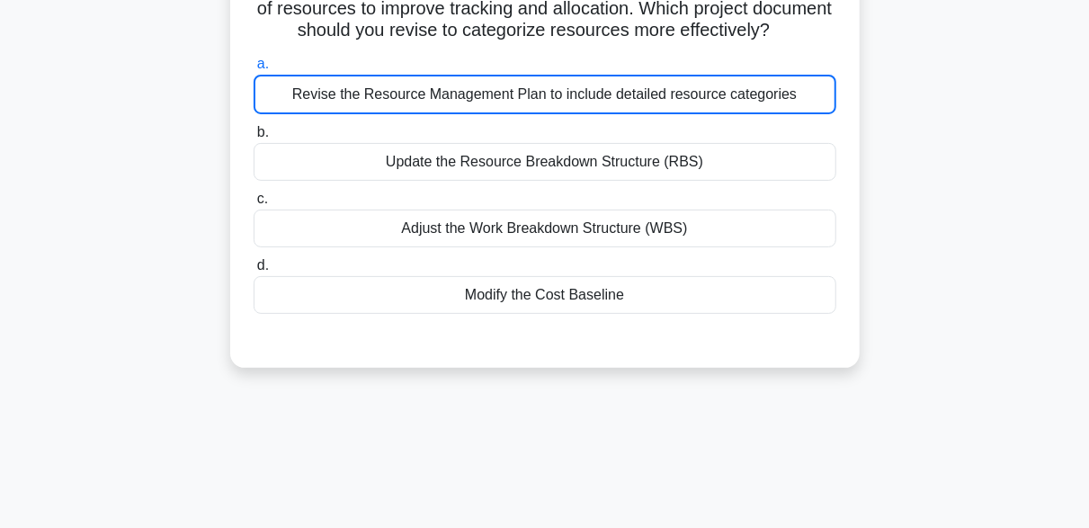
click at [902, 144] on div "Your project is experiencing budget overruns due to inefficient utilization of …" at bounding box center [544, 157] width 1025 height 464
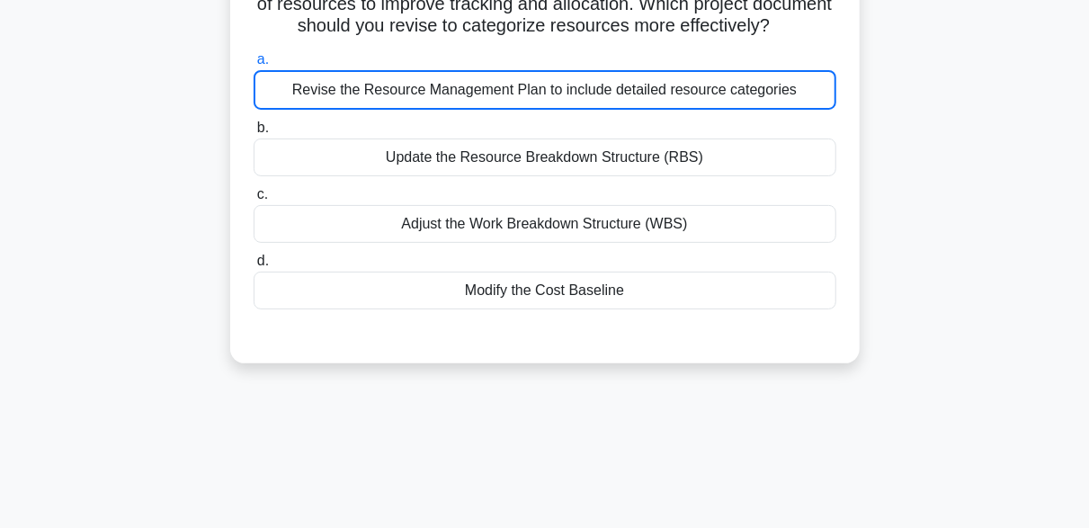
click at [767, 110] on div "Revise the Resource Management Plan to include detailed resource categories" at bounding box center [545, 90] width 583 height 40
click at [254, 66] on input "a. Revise the Resource Management Plan to include detailed resource categories" at bounding box center [254, 60] width 0 height 12
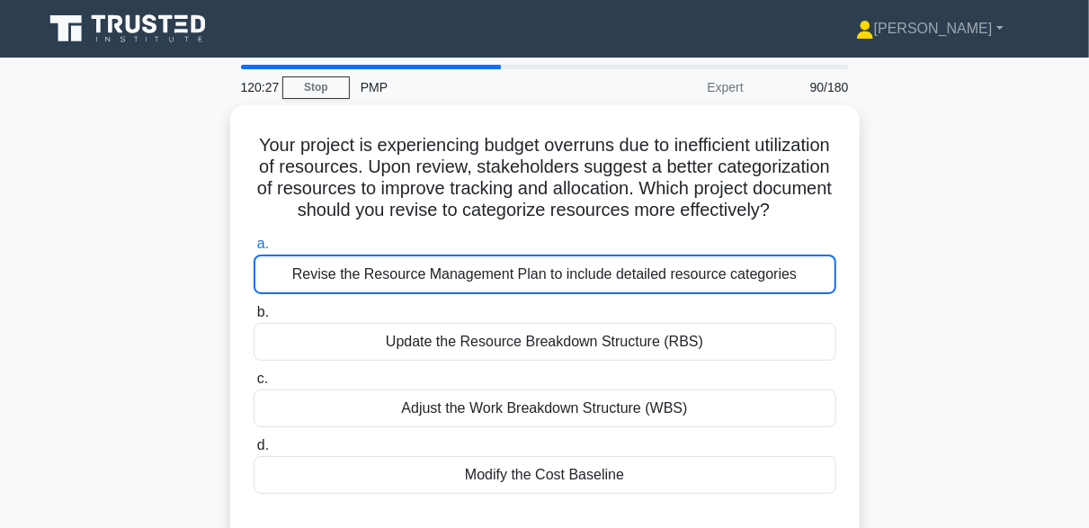
scroll to position [0, 0]
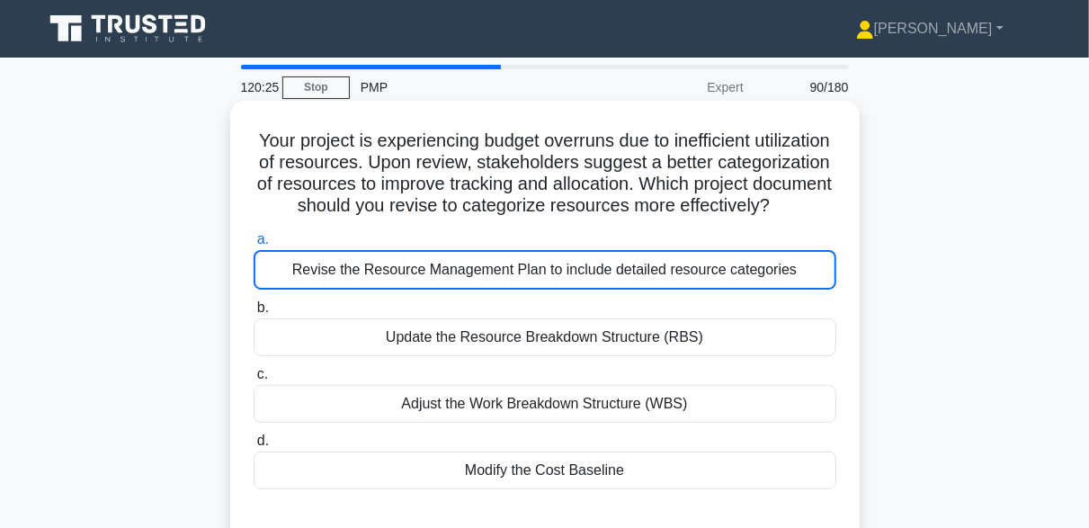
click at [442, 289] on div "Revise the Resource Management Plan to include detailed resource categories" at bounding box center [545, 270] width 583 height 40
click at [254, 245] on input "a. Revise the Resource Management Plan to include detailed resource categories" at bounding box center [254, 240] width 0 height 12
click at [442, 288] on div "Revise the Resource Management Plan to include detailed resource categories" at bounding box center [545, 270] width 583 height 40
click at [254, 245] on input "a. Revise the Resource Management Plan to include detailed resource categories" at bounding box center [254, 240] width 0 height 12
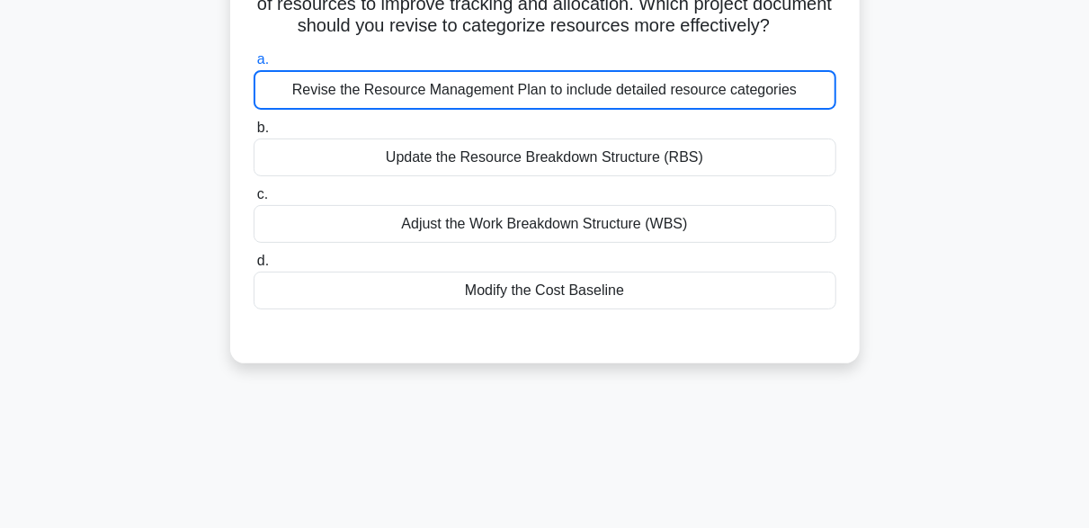
click at [572, 164] on div "Update the Resource Breakdown Structure (RBS)" at bounding box center [545, 157] width 583 height 38
click at [254, 134] on input "b. Update the Resource Breakdown Structure (RBS)" at bounding box center [254, 128] width 0 height 12
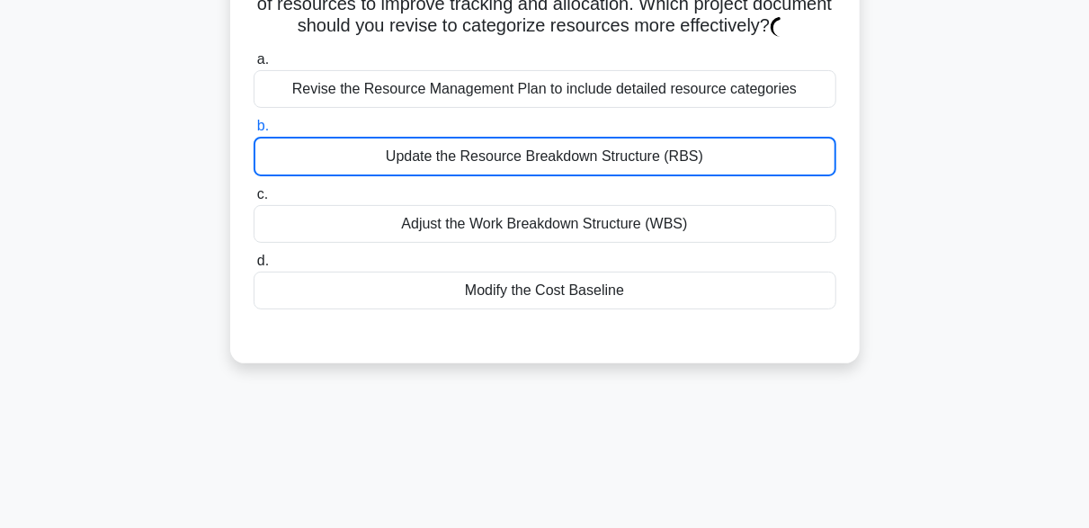
click at [573, 108] on div "Revise the Resource Management Plan to include detailed resource categories" at bounding box center [545, 89] width 583 height 38
click at [254, 66] on input "a. Revise the Resource Management Plan to include detailed resource categories" at bounding box center [254, 60] width 0 height 12
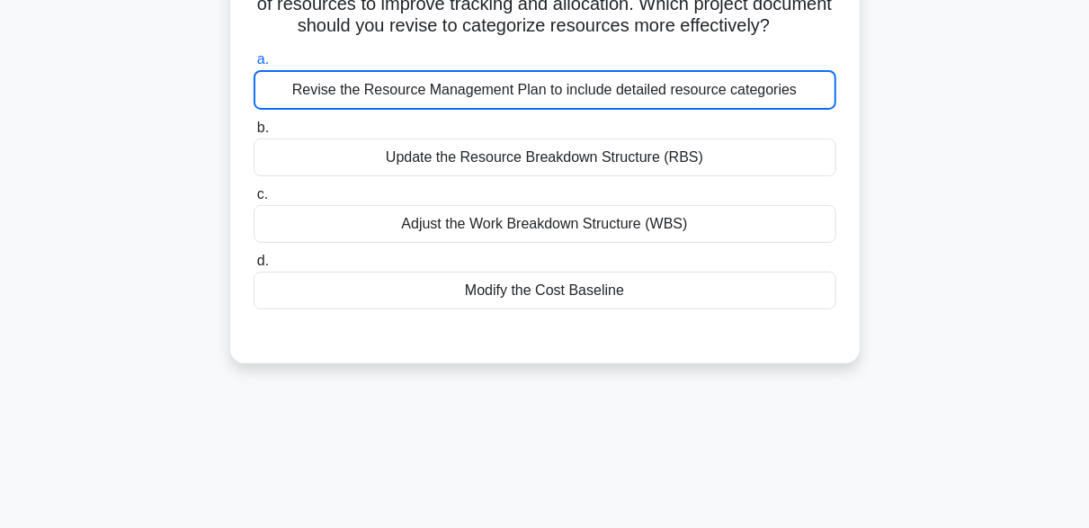
click at [503, 110] on div "Revise the Resource Management Plan to include detailed resource categories" at bounding box center [545, 90] width 583 height 40
click at [254, 66] on input "a. Revise the Resource Management Plan to include detailed resource categories" at bounding box center [254, 60] width 0 height 12
click at [623, 108] on div "Revise the Resource Management Plan to include detailed resource categories" at bounding box center [545, 90] width 583 height 40
click at [254, 66] on input "a. Revise the Resource Management Plan to include detailed resource categories" at bounding box center [254, 60] width 0 height 12
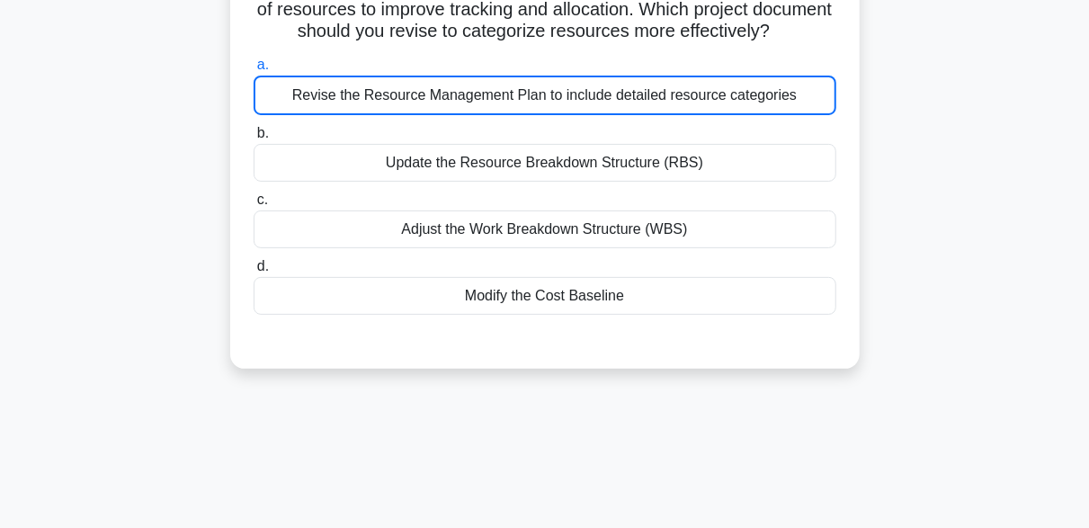
scroll to position [0, 0]
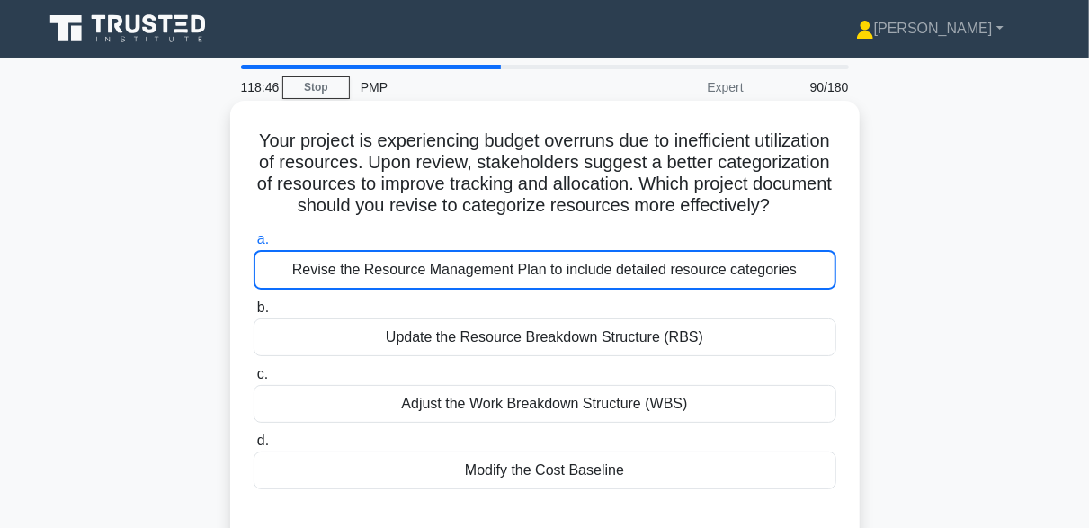
click at [560, 289] on div "Revise the Resource Management Plan to include detailed resource categories" at bounding box center [545, 270] width 583 height 40
click at [254, 245] on input "a. Revise the Resource Management Plan to include detailed resource categories" at bounding box center [254, 240] width 0 height 12
click at [560, 289] on div "Revise the Resource Management Plan to include detailed resource categories" at bounding box center [545, 270] width 583 height 40
click at [254, 245] on input "a. Revise the Resource Management Plan to include detailed resource categories" at bounding box center [254, 240] width 0 height 12
click at [560, 289] on div "Revise the Resource Management Plan to include detailed resource categories" at bounding box center [545, 270] width 583 height 40
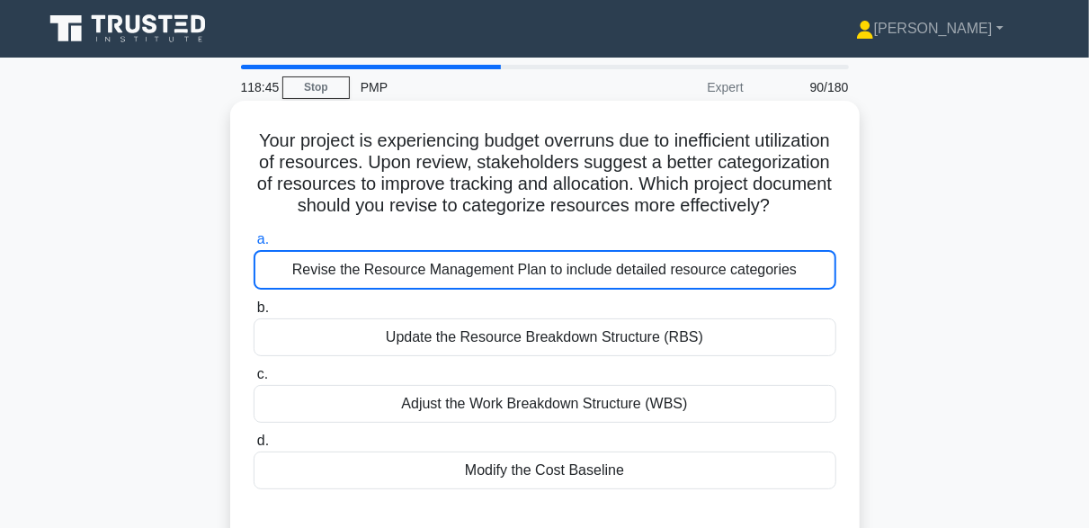
click at [254, 245] on input "a. Revise the Resource Management Plan to include detailed resource categories" at bounding box center [254, 240] width 0 height 12
click at [560, 289] on div "Revise the Resource Management Plan to include detailed resource categories" at bounding box center [545, 270] width 583 height 40
click at [254, 245] on input "a. Revise the Resource Management Plan to include detailed resource categories" at bounding box center [254, 240] width 0 height 12
click at [583, 316] on div "a. Revise the Resource Management Plan to include detailed resource categories …" at bounding box center [545, 359] width 604 height 268
click at [585, 277] on div "Revise the Resource Management Plan to include detailed resource categories" at bounding box center [545, 270] width 583 height 40
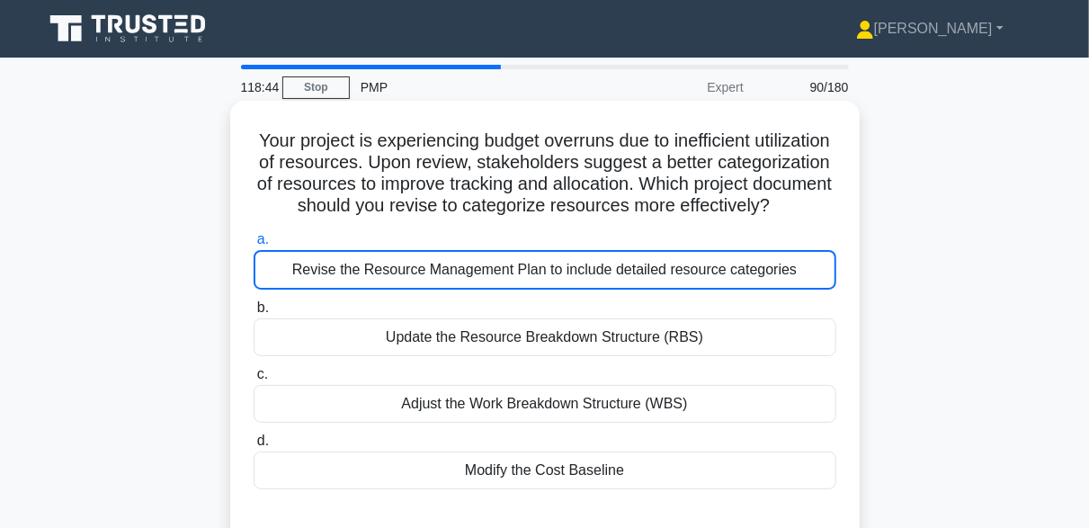
click at [254, 245] on input "a. Revise the Resource Management Plan to include detailed resource categories" at bounding box center [254, 240] width 0 height 12
click at [565, 351] on div "Update the Resource Breakdown Structure (RBS)" at bounding box center [545, 337] width 583 height 38
click at [254, 314] on input "b. Update the Resource Breakdown Structure (RBS)" at bounding box center [254, 308] width 0 height 12
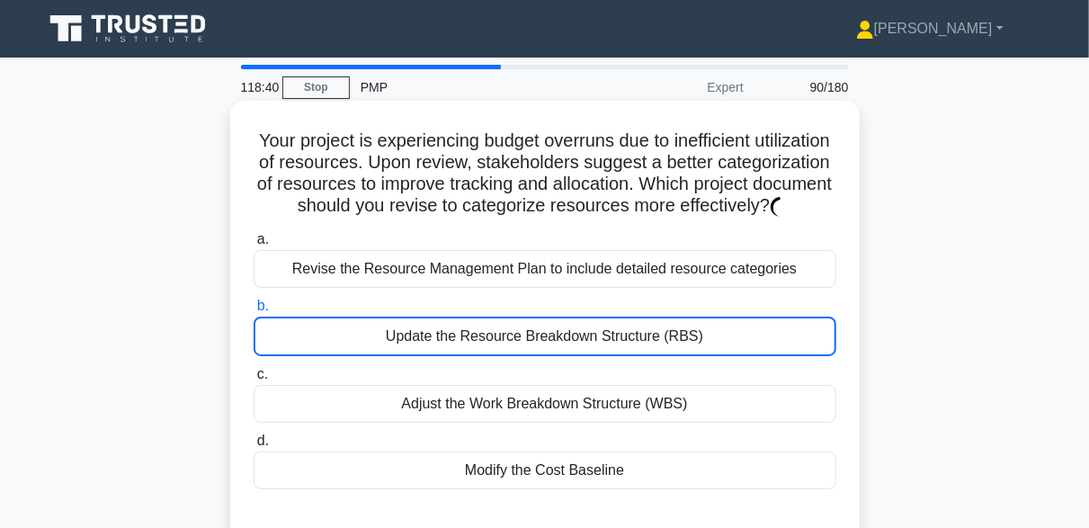
click at [563, 288] on div "Revise the Resource Management Plan to include detailed resource categories" at bounding box center [545, 269] width 583 height 38
click at [254, 245] on input "a. Revise the Resource Management Plan to include detailed resource categories" at bounding box center [254, 240] width 0 height 12
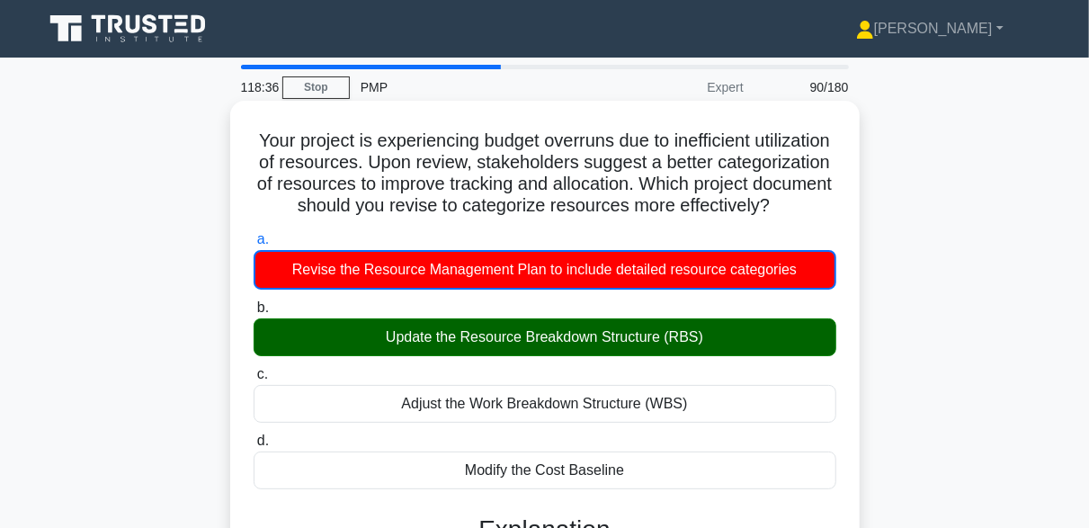
click at [622, 356] on div "Update the Resource Breakdown Structure (RBS)" at bounding box center [545, 337] width 583 height 38
click at [254, 314] on input "b. Update the Resource Breakdown Structure (RBS)" at bounding box center [254, 308] width 0 height 12
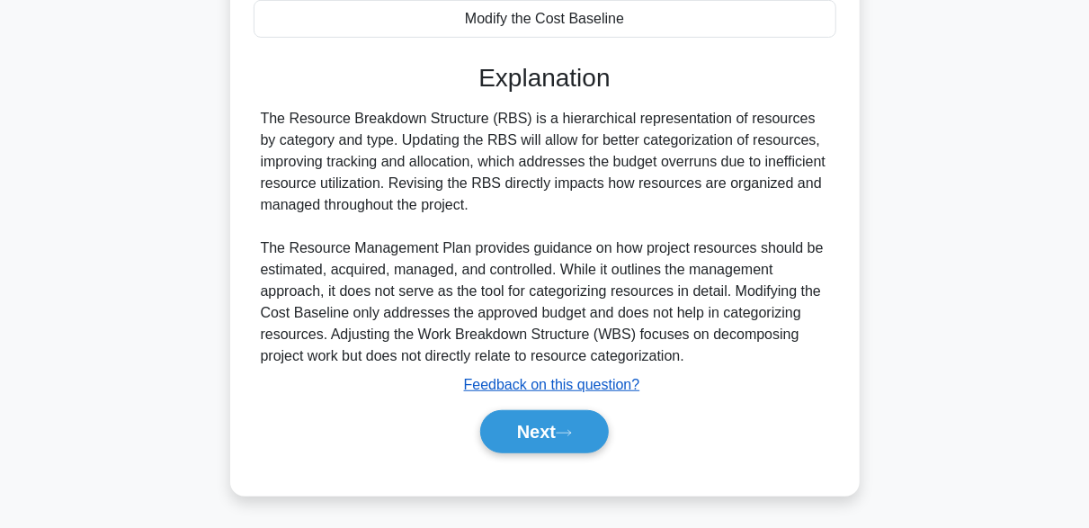
scroll to position [470, 0]
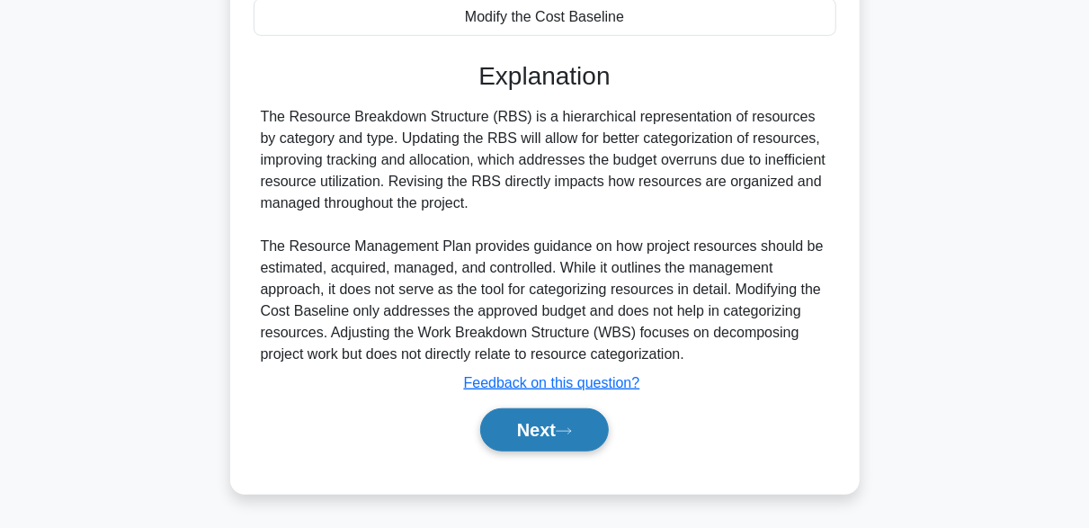
click at [556, 414] on button "Next" at bounding box center [544, 429] width 129 height 43
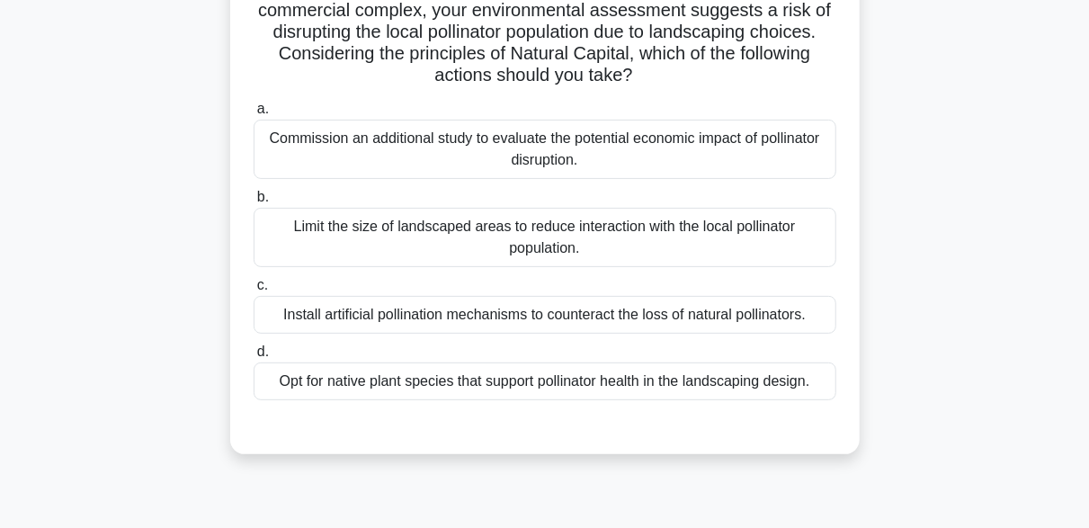
scroll to position [180, 0]
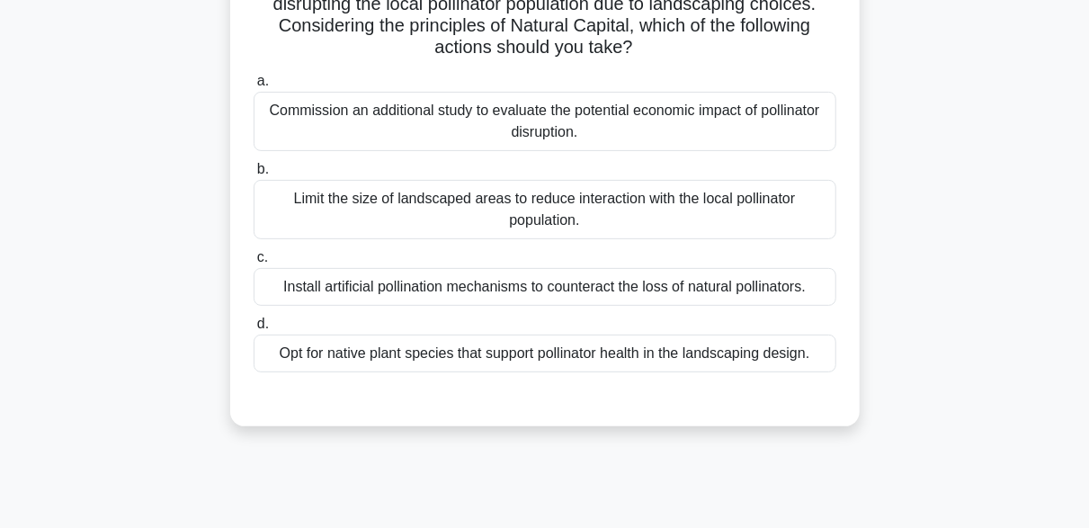
click at [659, 131] on div "Commission an additional study to evaluate the potential economic impact of pol…" at bounding box center [545, 121] width 583 height 59
click at [254, 87] on input "a. Commission an additional study to evaluate the potential economic impact of …" at bounding box center [254, 82] width 0 height 12
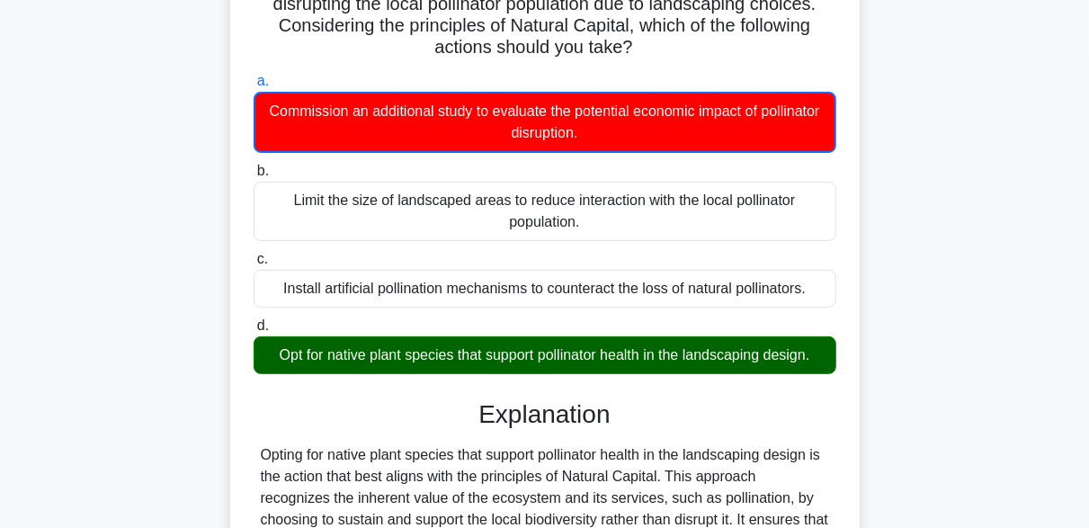
scroll to position [539, 0]
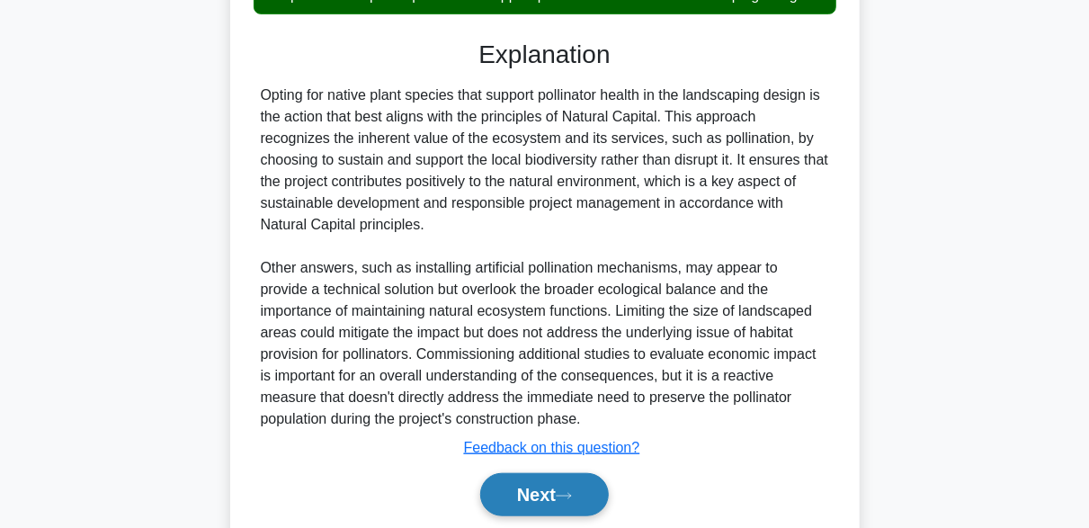
click at [574, 480] on button "Next" at bounding box center [544, 494] width 129 height 43
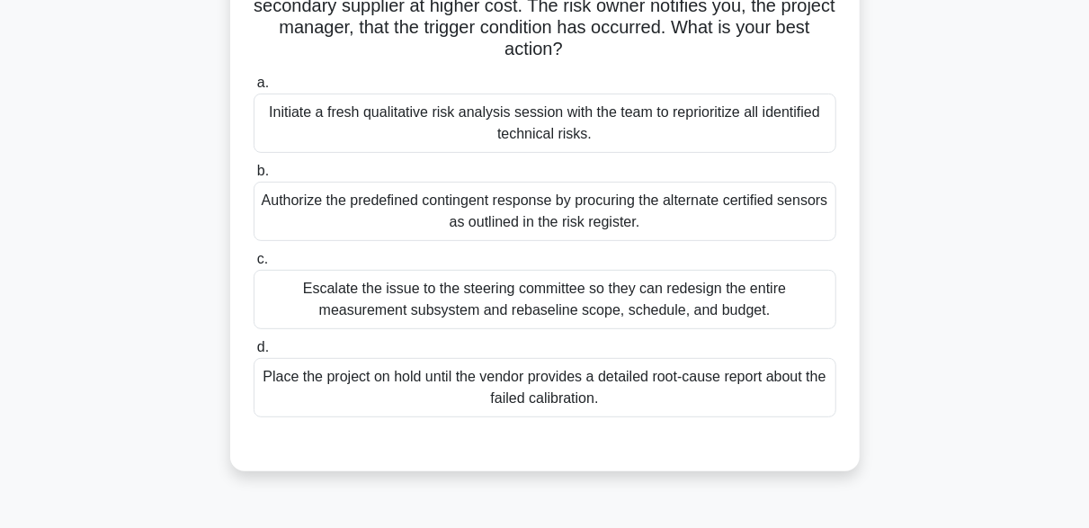
scroll to position [270, 0]
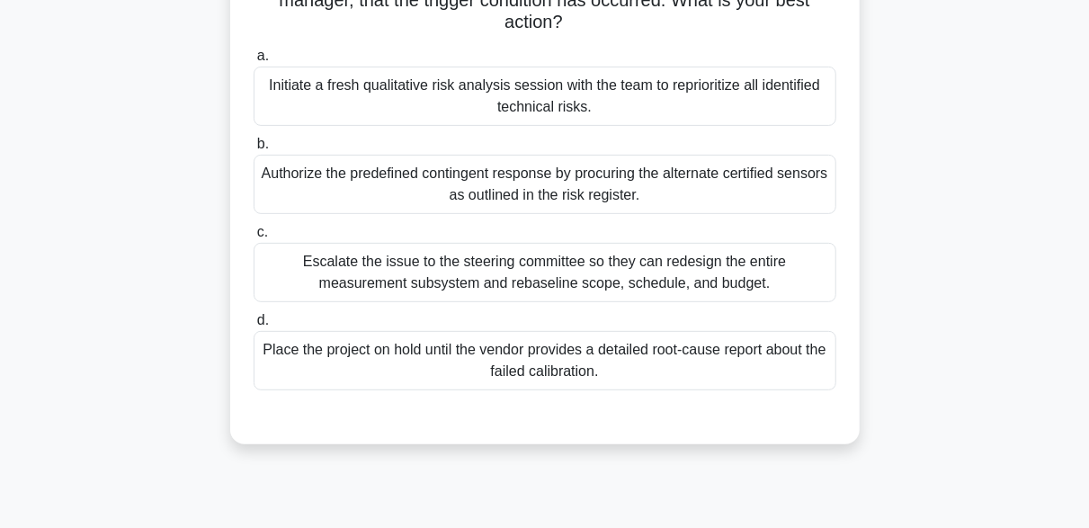
click at [672, 187] on div "Authorize the predefined contingent response by procuring the alternate certifi…" at bounding box center [545, 184] width 583 height 59
click at [254, 150] on input "b. Authorize the predefined contingent response by procuring the alternate cert…" at bounding box center [254, 144] width 0 height 12
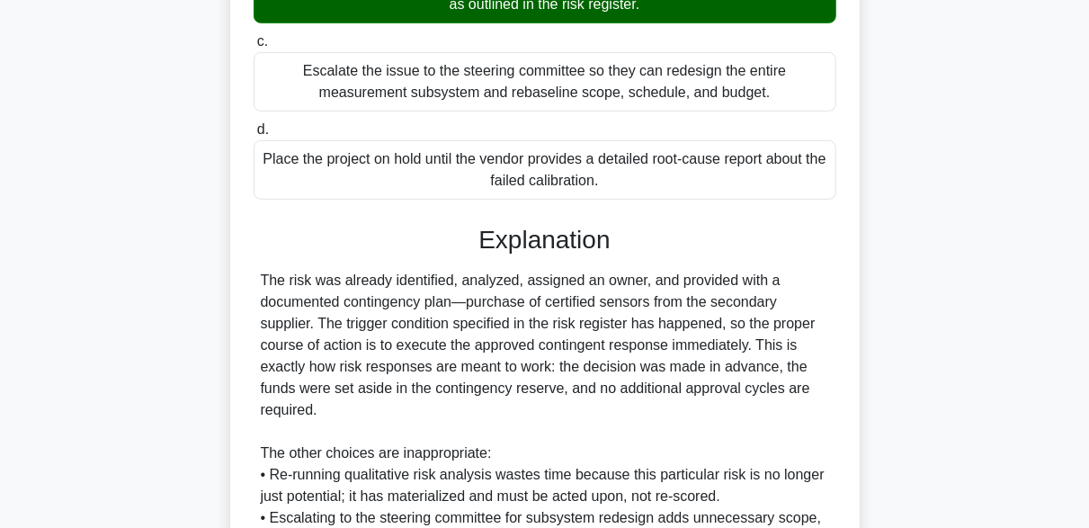
scroll to position [729, 0]
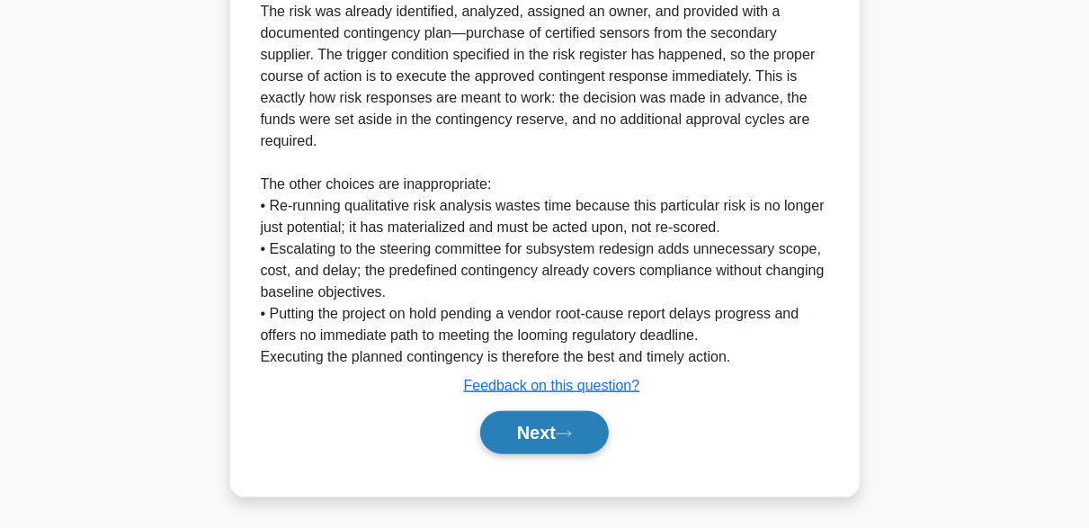
click at [572, 429] on icon at bounding box center [564, 434] width 16 height 10
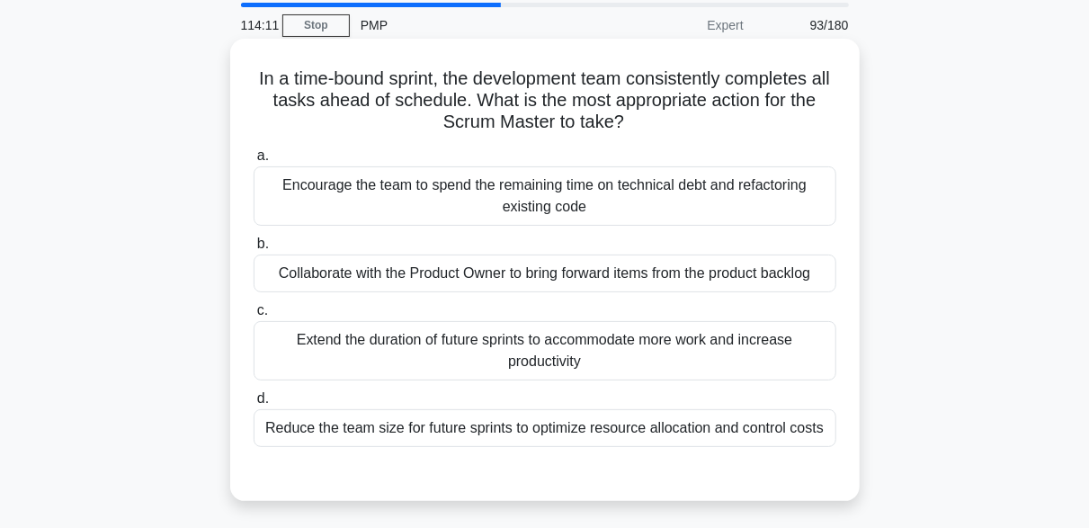
scroll to position [90, 0]
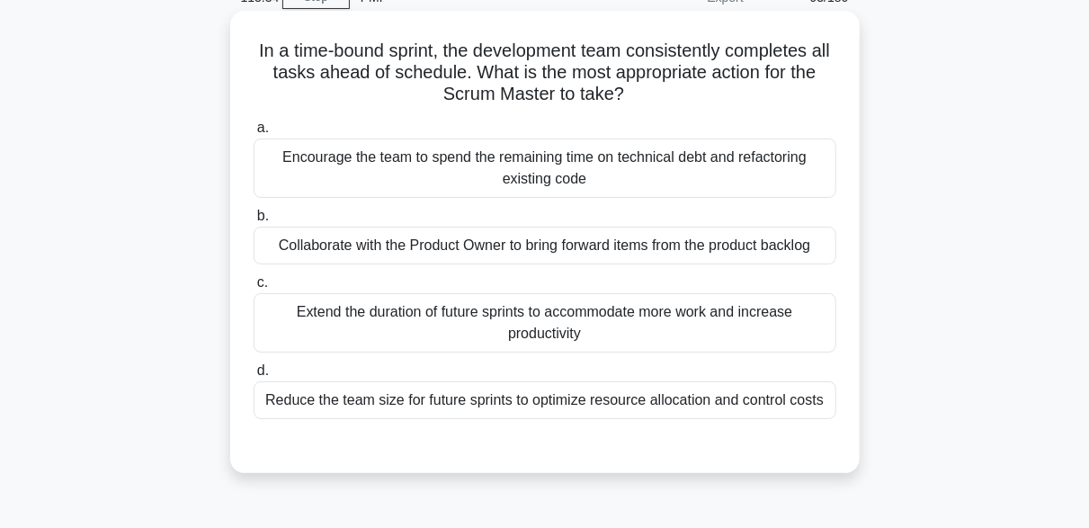
click at [556, 397] on div "Reduce the team size for future sprints to optimize resource allocation and con…" at bounding box center [545, 400] width 583 height 38
click at [254, 377] on input "d. Reduce the team size for future sprints to optimize resource allocation and …" at bounding box center [254, 371] width 0 height 12
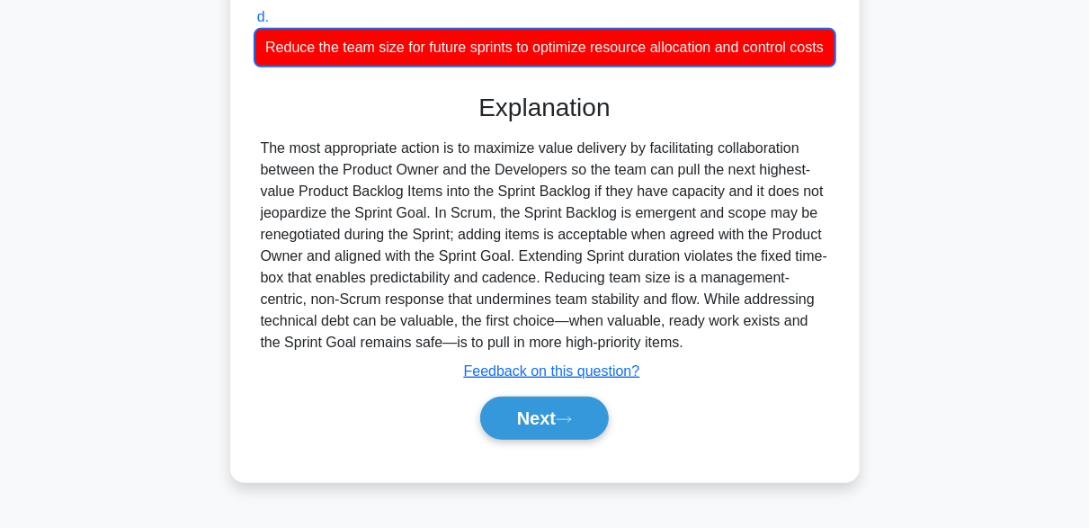
scroll to position [451, 0]
click at [569, 440] on button "Next" at bounding box center [544, 417] width 129 height 43
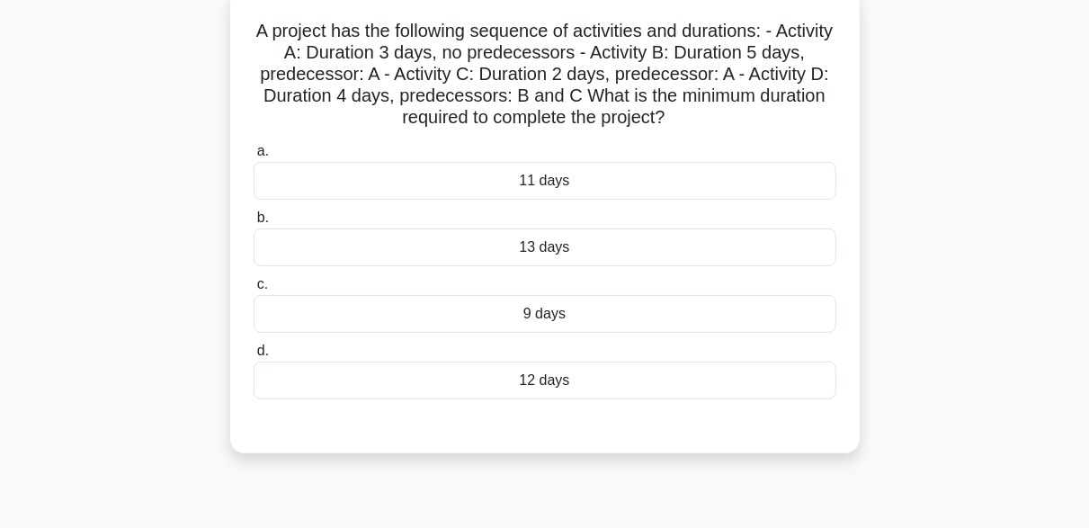
scroll to position [84, 0]
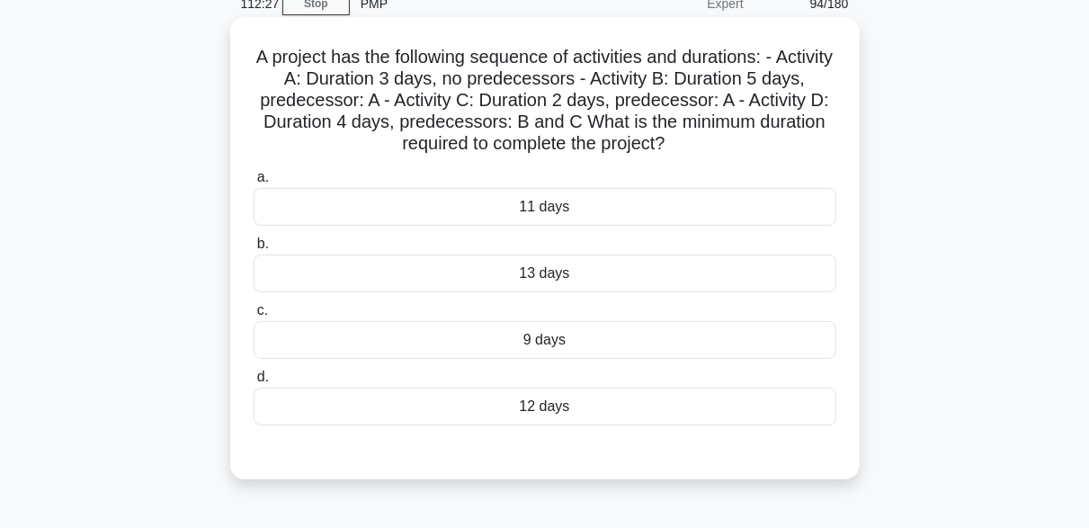
click at [493, 156] on div "A project has the following sequence of activities and durations: - Activity A:…" at bounding box center [544, 248] width 615 height 448
click at [550, 414] on div "12 days" at bounding box center [545, 406] width 583 height 38
click at [254, 383] on input "d. 12 days" at bounding box center [254, 377] width 0 height 12
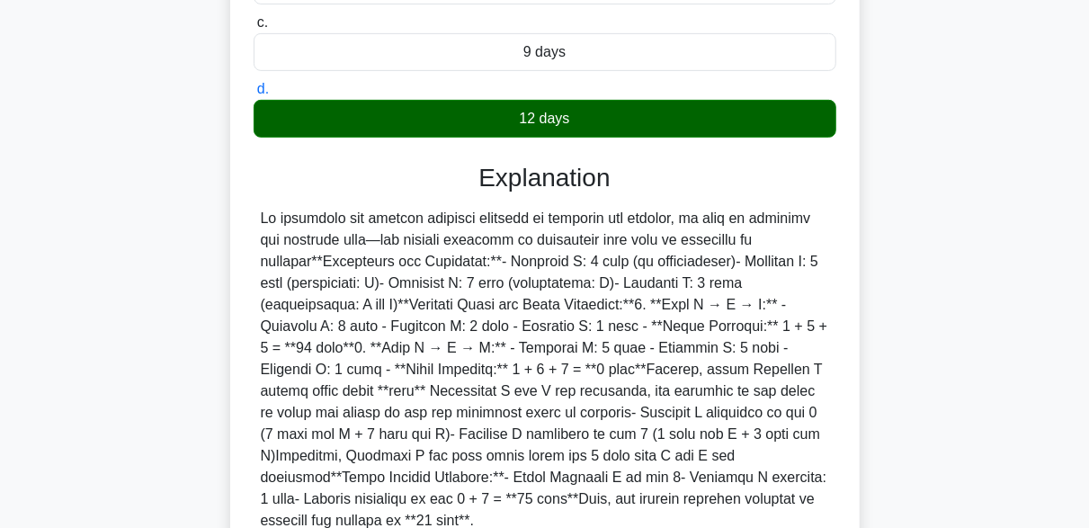
scroll to position [513, 0]
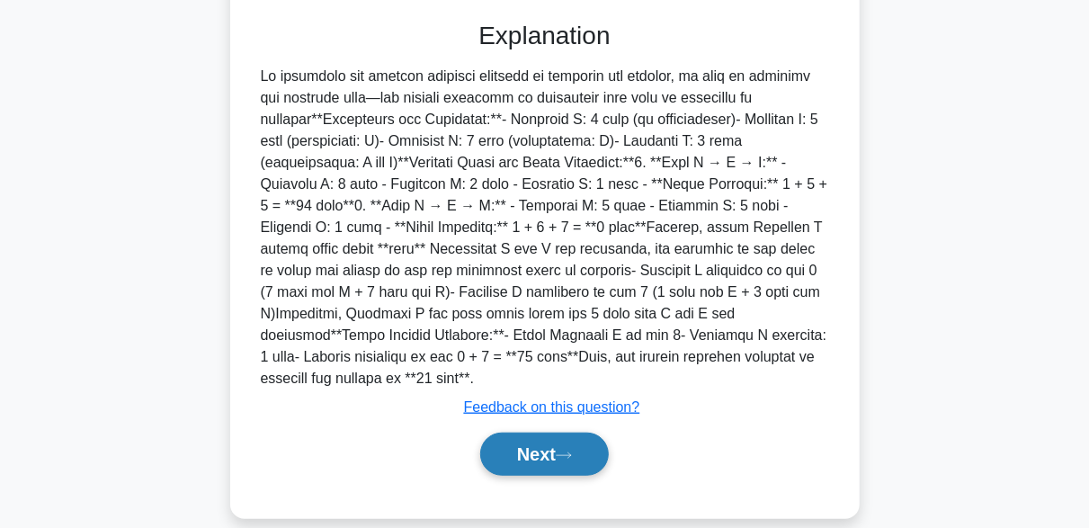
click at [583, 436] on button "Next" at bounding box center [544, 453] width 129 height 43
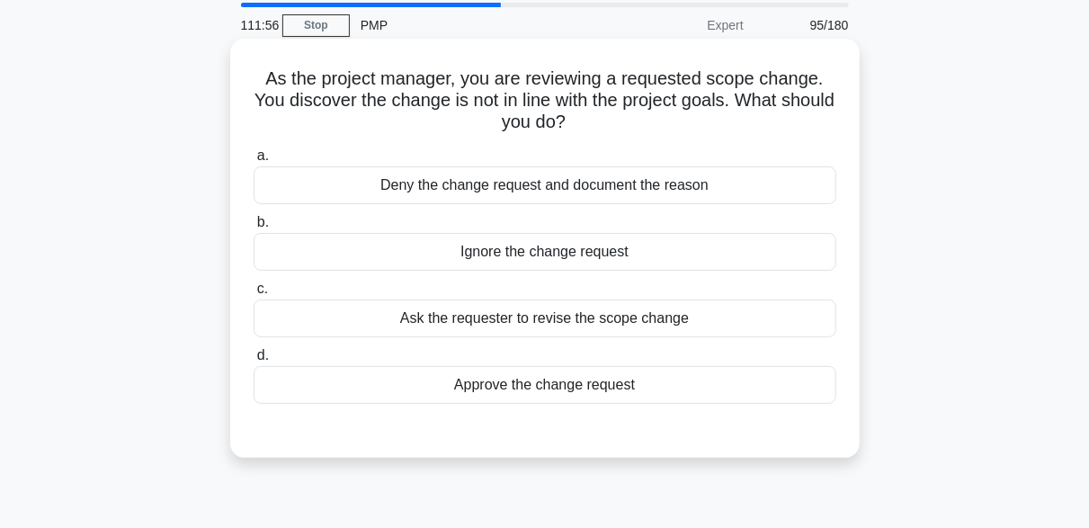
scroll to position [90, 0]
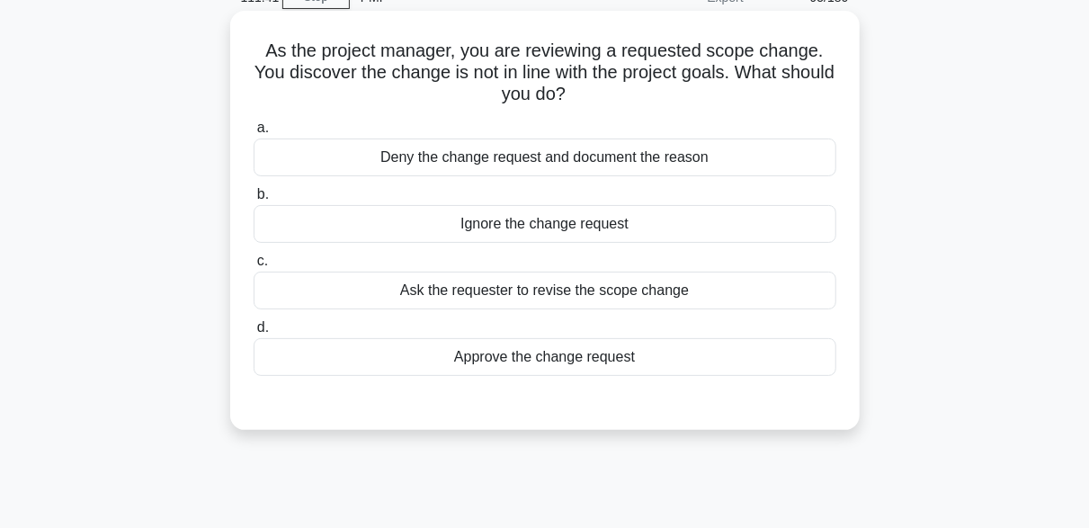
click at [546, 289] on div "Ask the requester to revise the scope change" at bounding box center [545, 290] width 583 height 38
click at [254, 267] on input "c. Ask the requester to revise the scope change" at bounding box center [254, 261] width 0 height 12
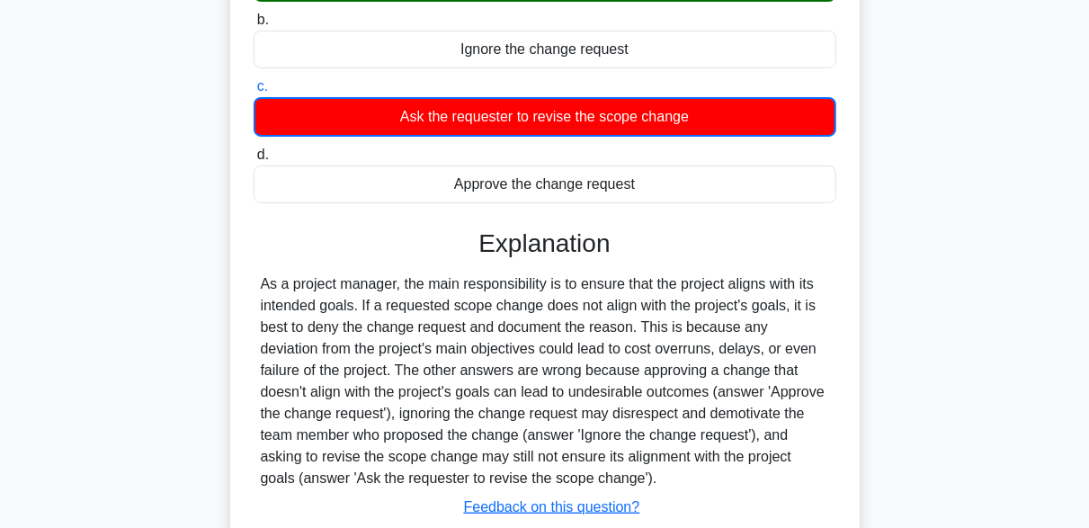
scroll to position [360, 0]
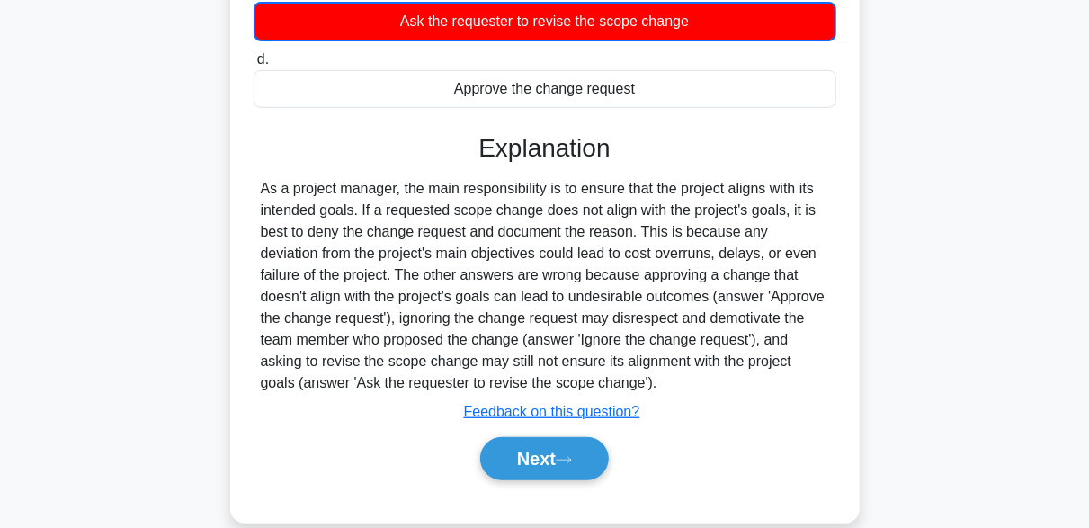
click at [573, 484] on div "Next" at bounding box center [545, 459] width 583 height 58
click at [569, 451] on button "Next" at bounding box center [544, 458] width 129 height 43
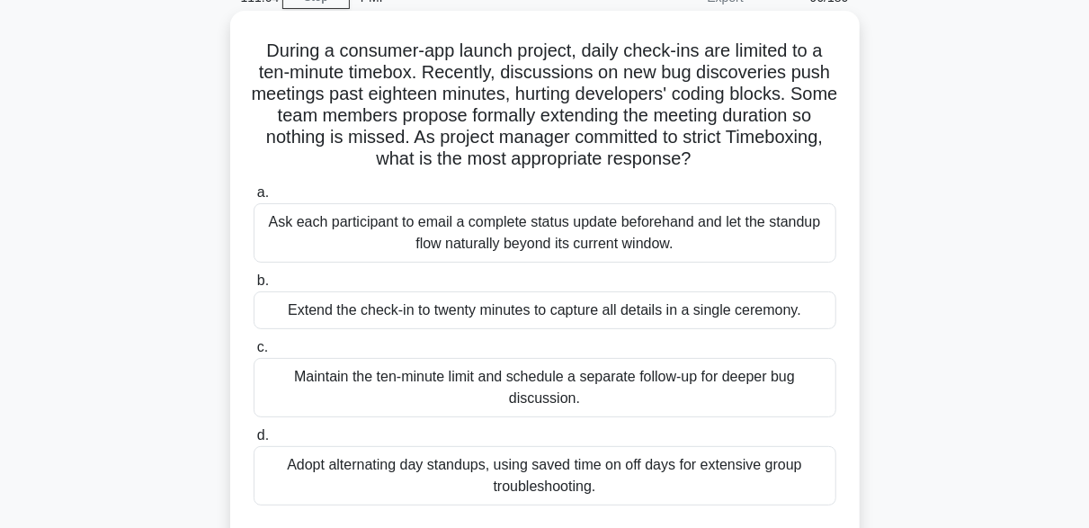
scroll to position [180, 0]
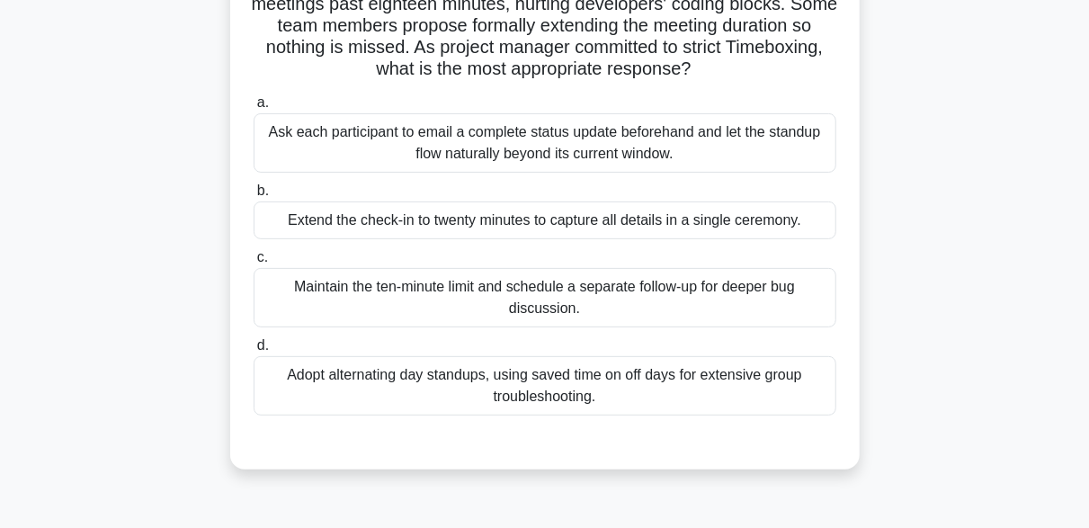
click at [711, 307] on div "Maintain the ten-minute limit and schedule a separate follow-up for deeper bug …" at bounding box center [545, 297] width 583 height 59
click at [254, 263] on input "c. Maintain the ten-minute limit and schedule a separate follow-up for deeper b…" at bounding box center [254, 258] width 0 height 12
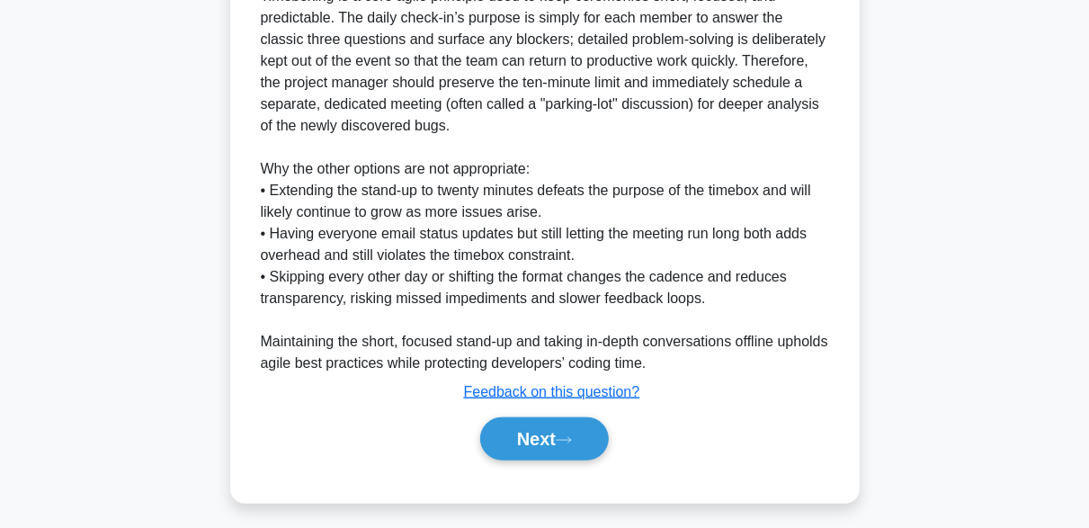
scroll to position [686, 0]
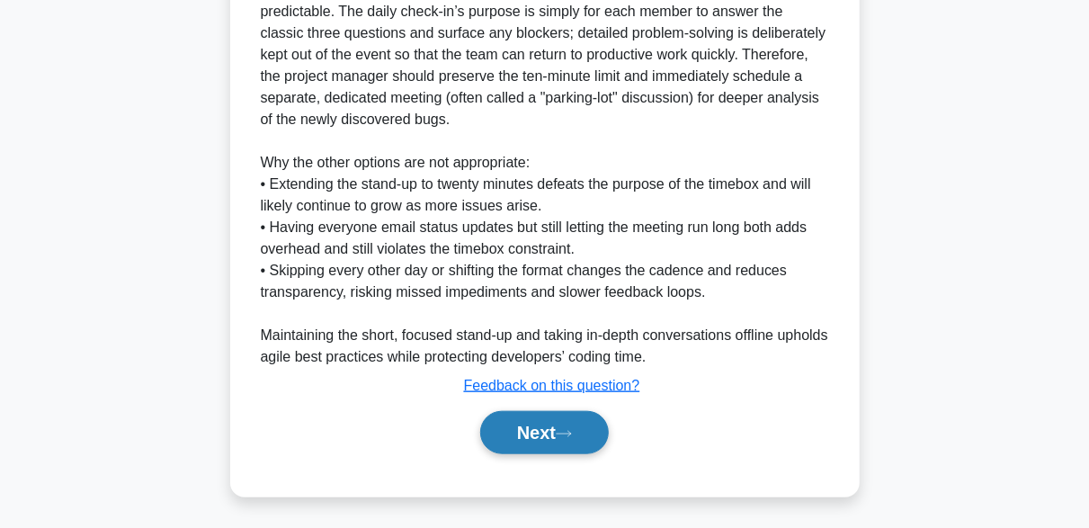
click at [582, 441] on button "Next" at bounding box center [544, 432] width 129 height 43
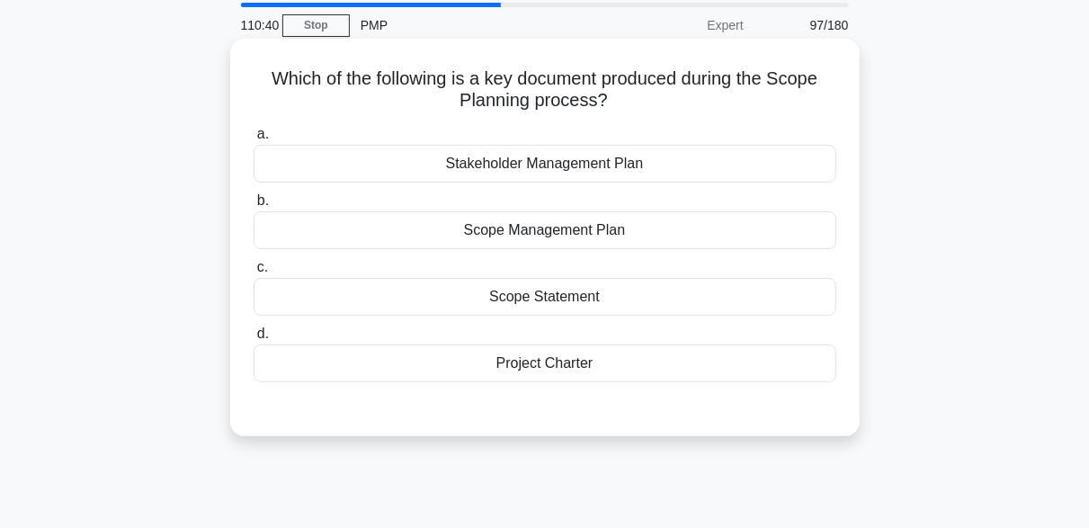
scroll to position [90, 0]
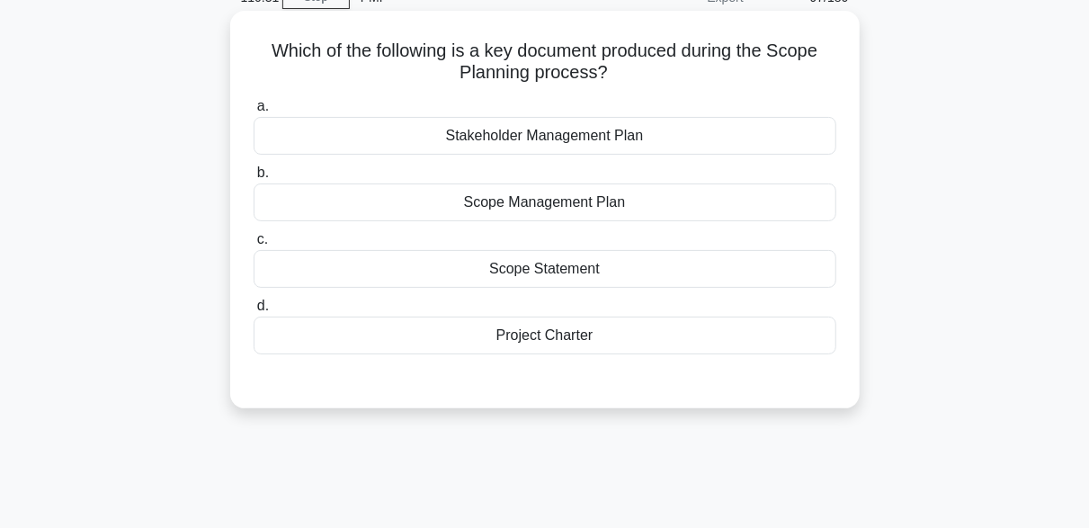
click at [628, 263] on div "Scope Statement" at bounding box center [545, 269] width 583 height 38
click at [254, 245] on input "c. Scope Statement" at bounding box center [254, 240] width 0 height 12
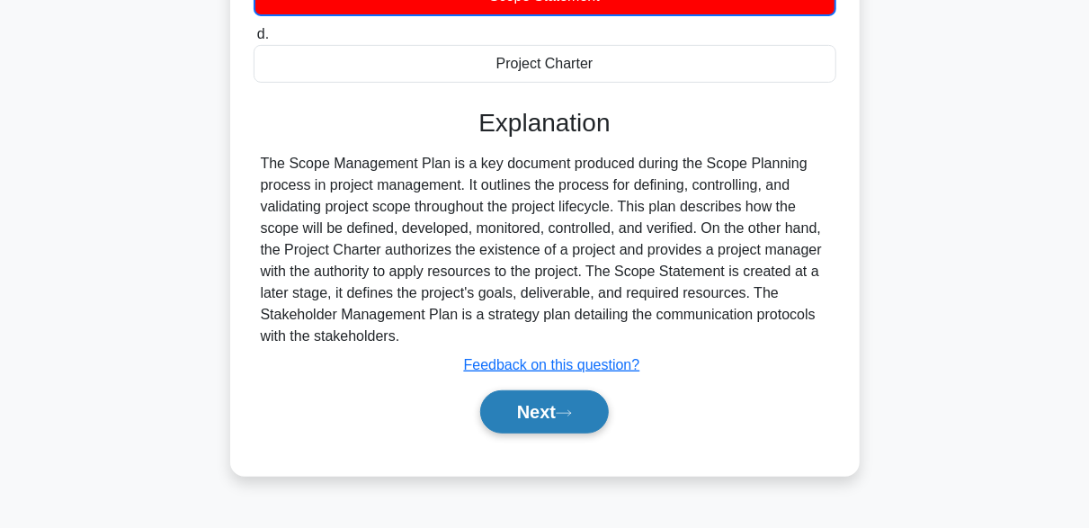
scroll to position [443, 0]
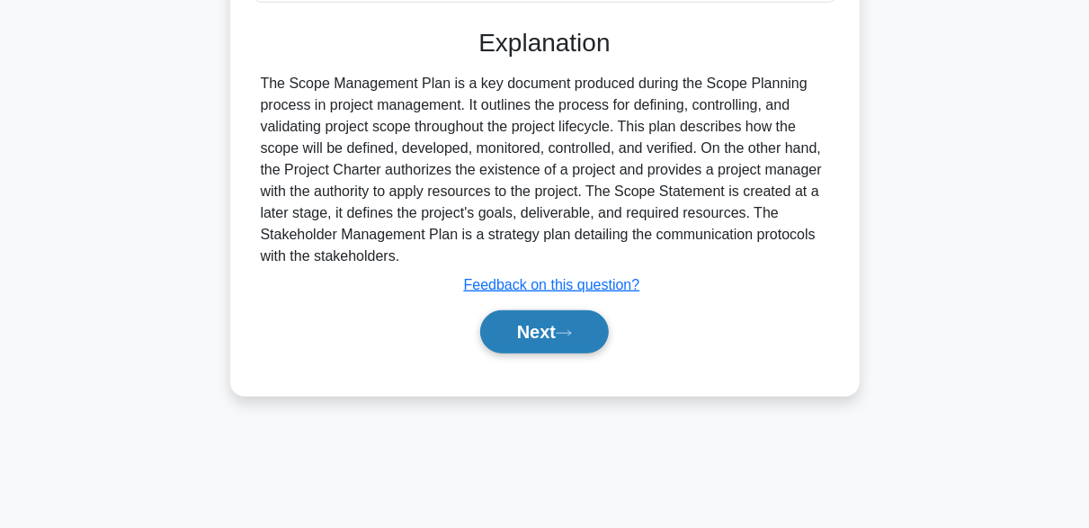
click at [583, 320] on button "Next" at bounding box center [544, 331] width 129 height 43
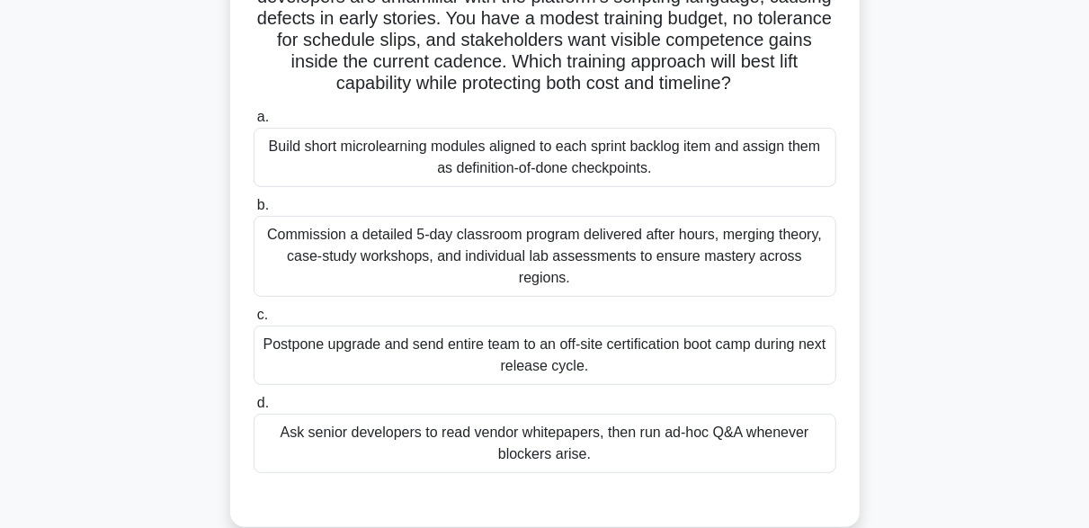
scroll to position [174, 0]
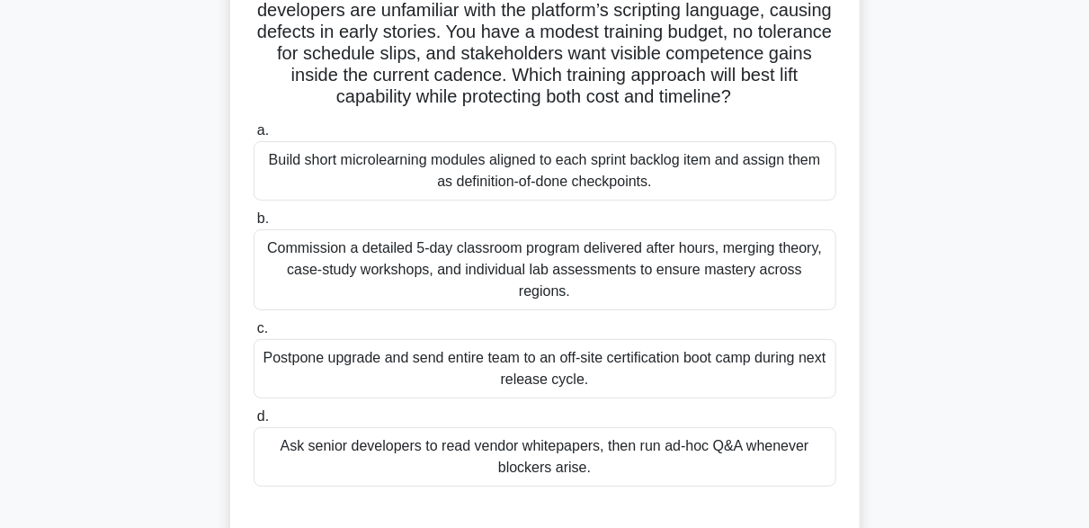
click at [628, 187] on div "Build short microlearning modules aligned to each sprint backlog item and assig…" at bounding box center [545, 170] width 583 height 59
click at [254, 137] on input "a. Build short microlearning modules aligned to each sprint backlog item and as…" at bounding box center [254, 131] width 0 height 12
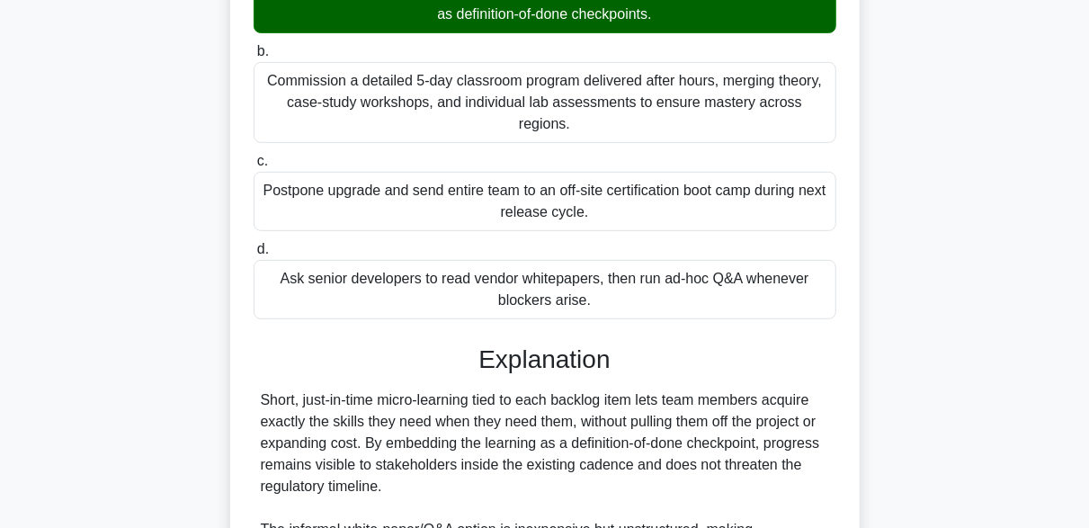
scroll to position [621, 0]
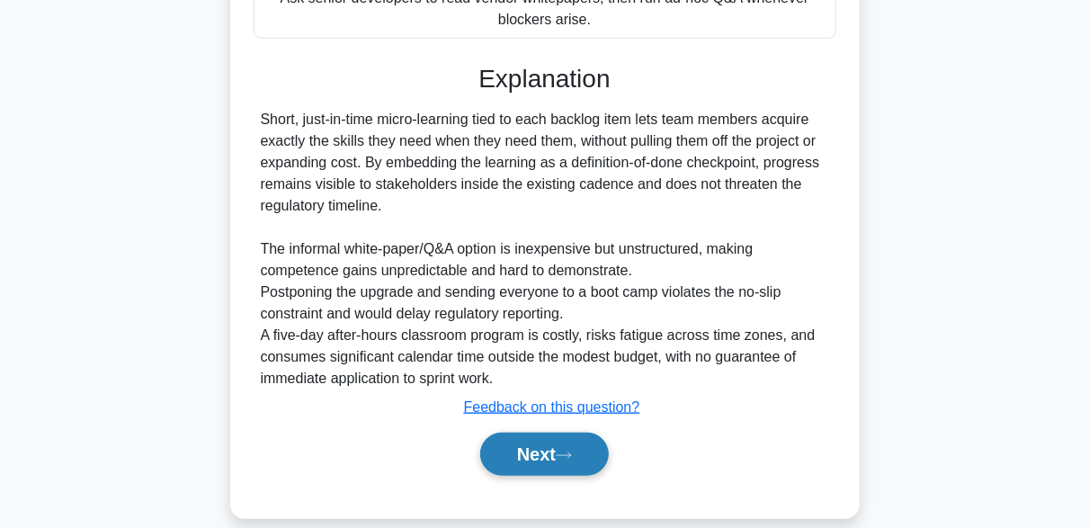
click at [583, 432] on button "Next" at bounding box center [544, 453] width 129 height 43
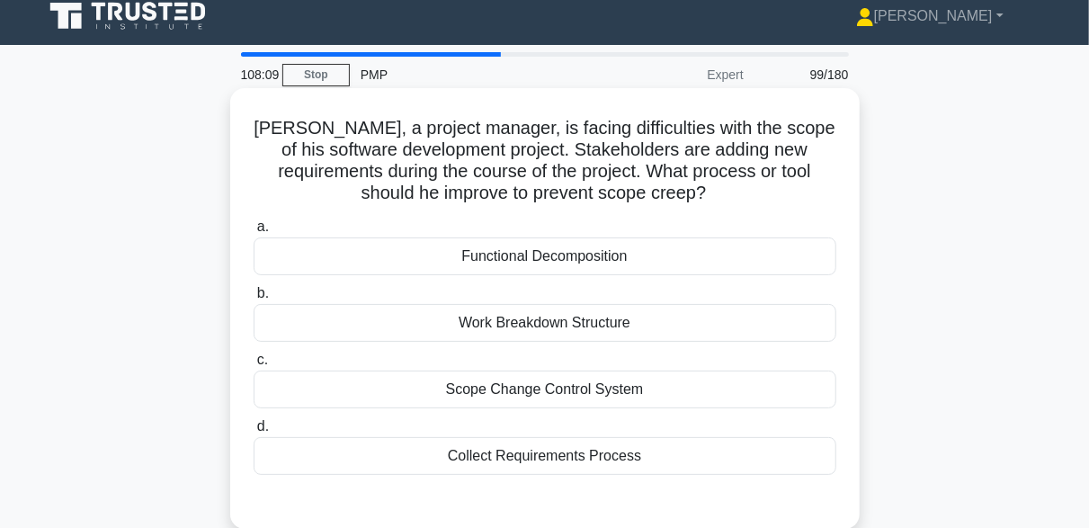
scroll to position [90, 0]
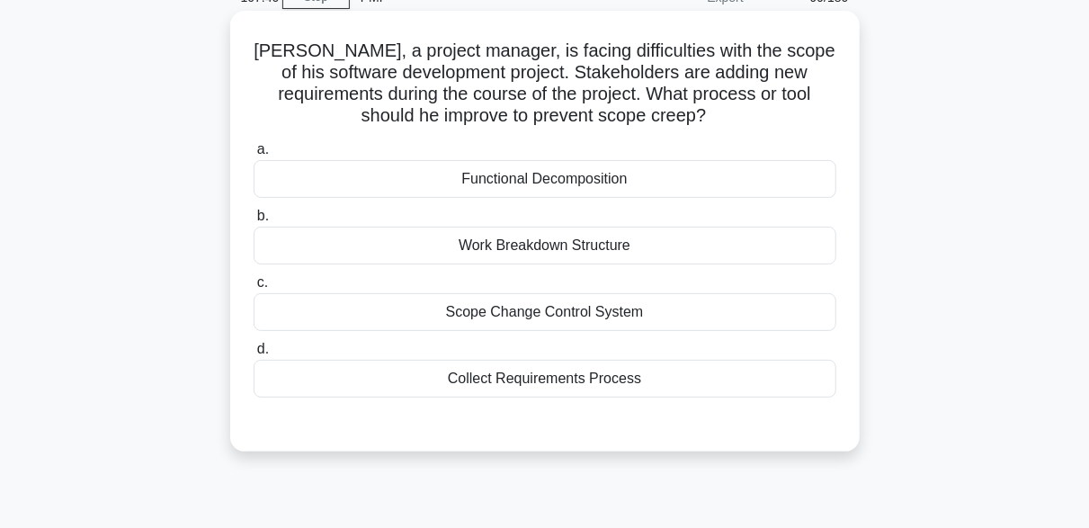
click at [579, 320] on div "Scope Change Control System" at bounding box center [545, 312] width 583 height 38
click at [254, 289] on input "c. Scope Change Control System" at bounding box center [254, 283] width 0 height 12
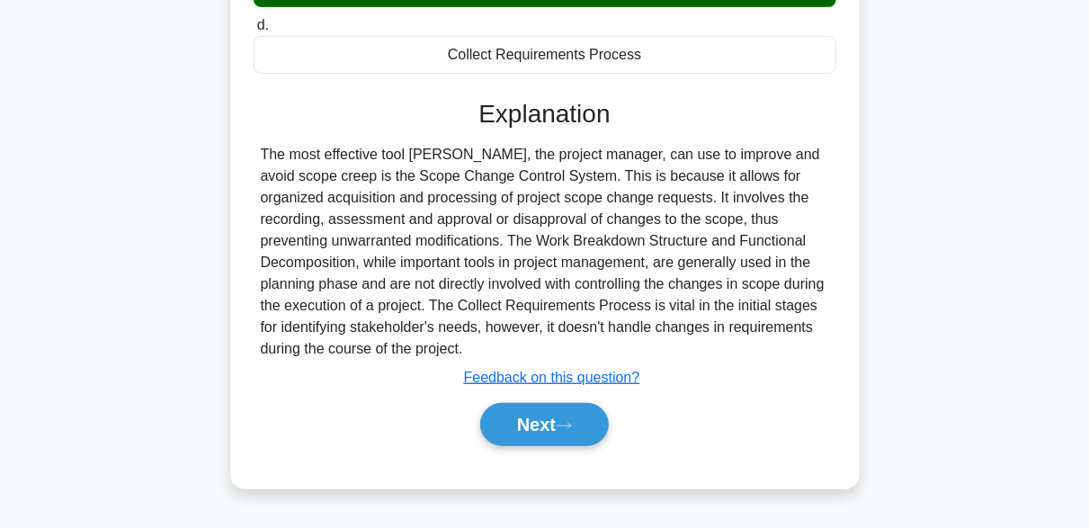
scroll to position [443, 0]
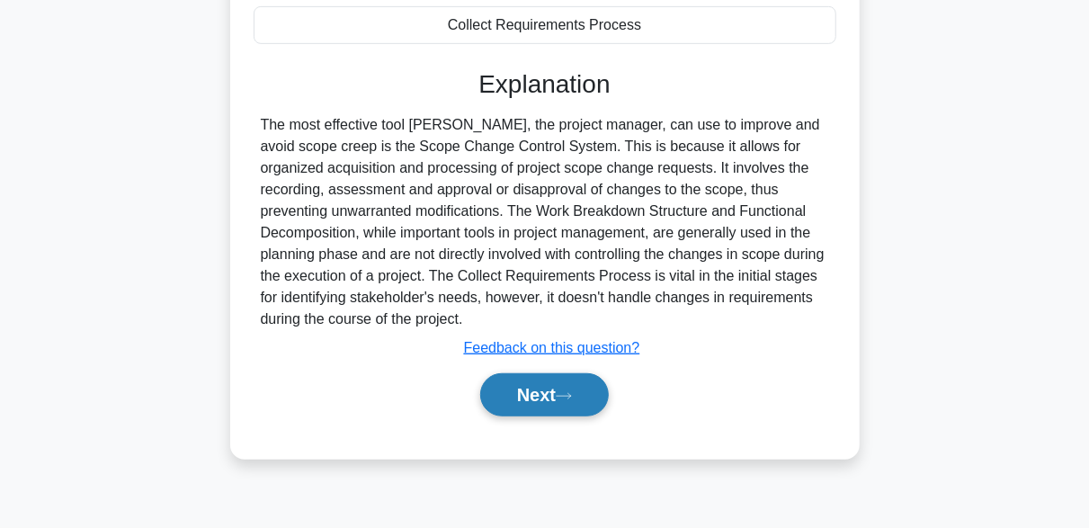
click at [582, 413] on button "Next" at bounding box center [544, 394] width 129 height 43
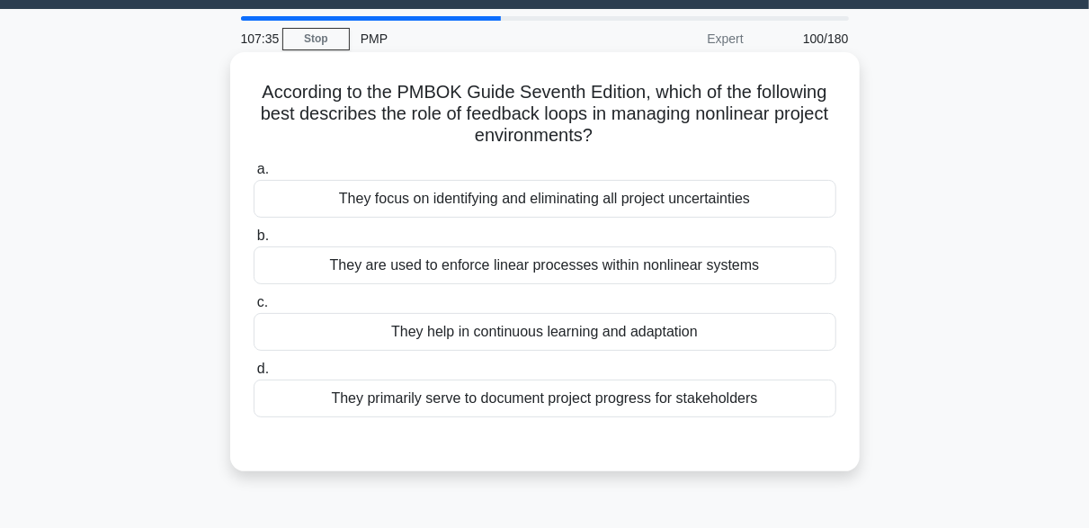
scroll to position [90, 0]
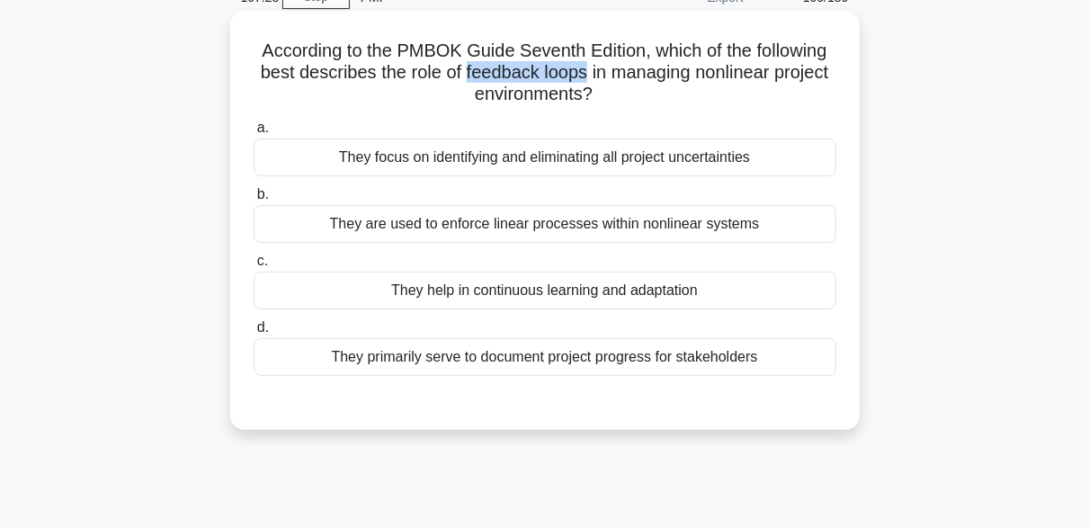
drag, startPoint x: 583, startPoint y: 76, endPoint x: 459, endPoint y: 63, distance: 124.7
click at [459, 63] on h5 "According to the PMBOK Guide Seventh Edition, which of the following best descr…" at bounding box center [545, 73] width 586 height 67
copy h5 "feedback loops"
click at [353, 117] on div "a. They focus on identifying and eliminating all project uncertainties b. They …" at bounding box center [545, 246] width 604 height 266
click at [542, 227] on div "They are used to enforce linear processes within nonlinear systems" at bounding box center [545, 224] width 583 height 38
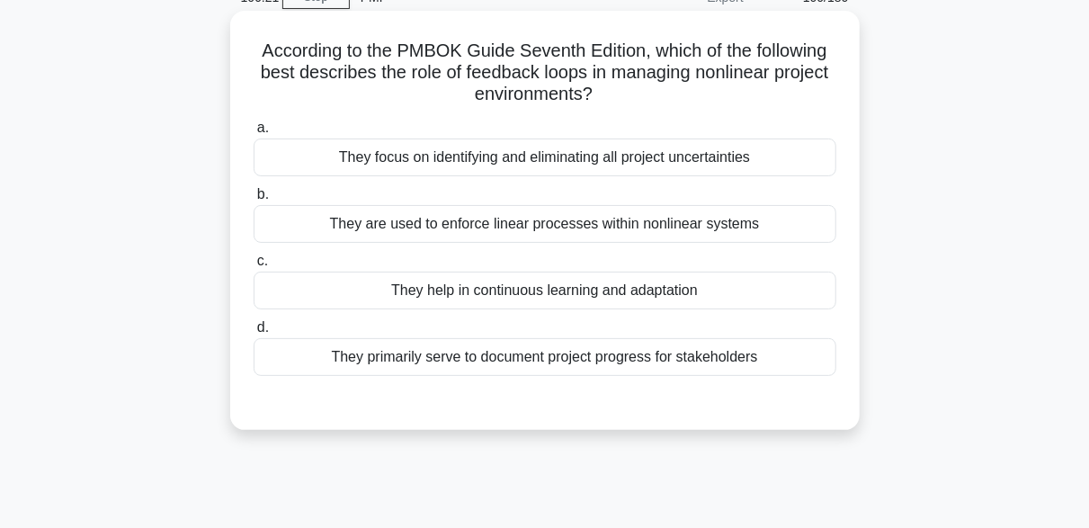
click at [254, 200] on input "b. They are used to enforce linear processes within nonlinear systems" at bounding box center [254, 195] width 0 height 12
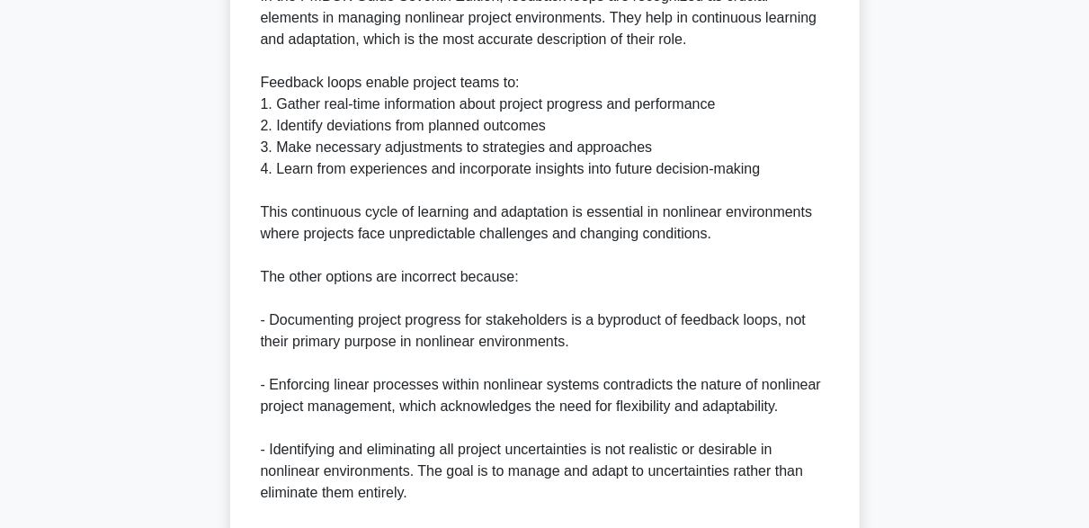
scroll to position [775, 0]
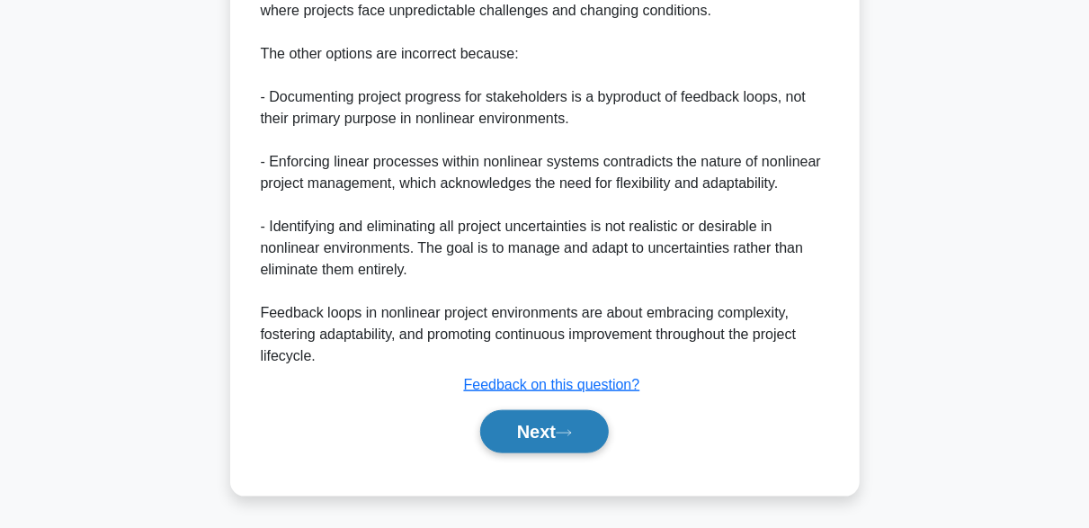
click at [572, 432] on icon at bounding box center [564, 433] width 16 height 10
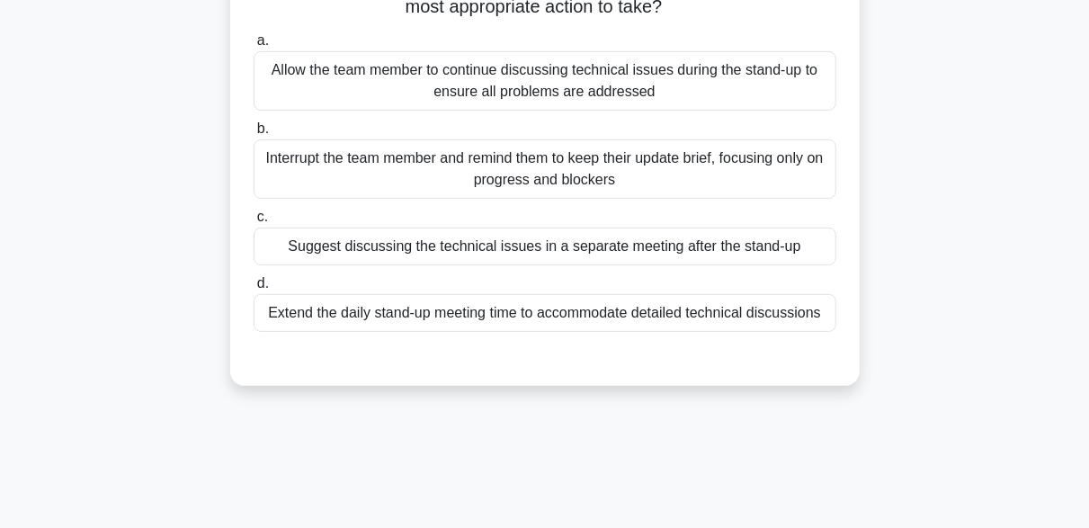
scroll to position [180, 0]
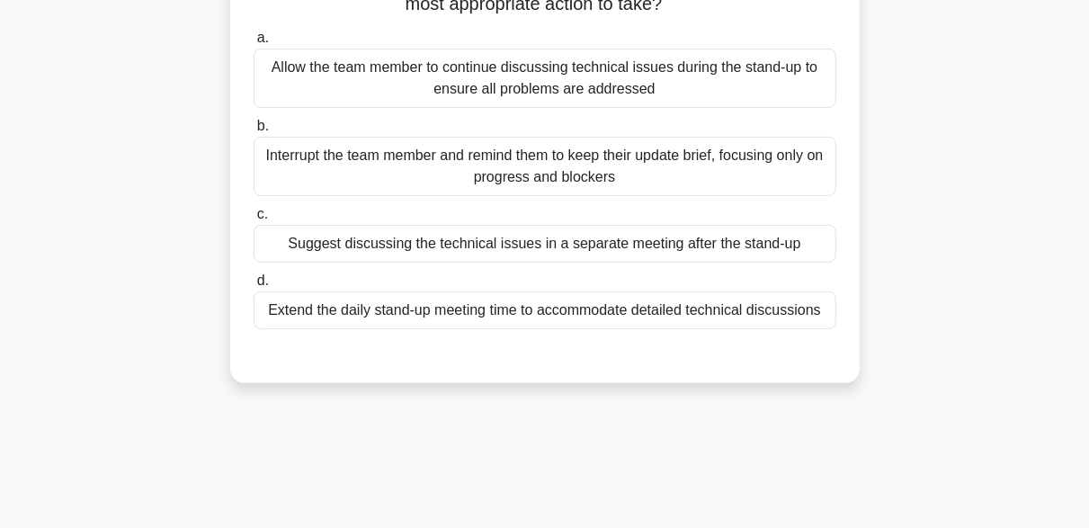
click at [801, 246] on div "Suggest discussing the technical issues in a separate meeting after the stand-up" at bounding box center [545, 244] width 583 height 38
click at [254, 220] on input "c. Suggest discussing the technical issues in a separate meeting after the stan…" at bounding box center [254, 215] width 0 height 12
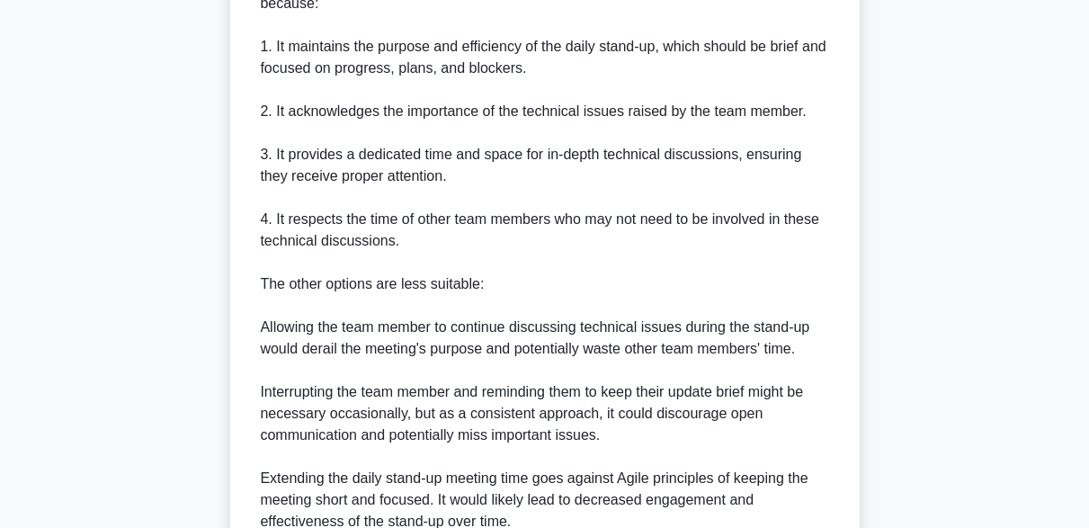
scroll to position [880, 0]
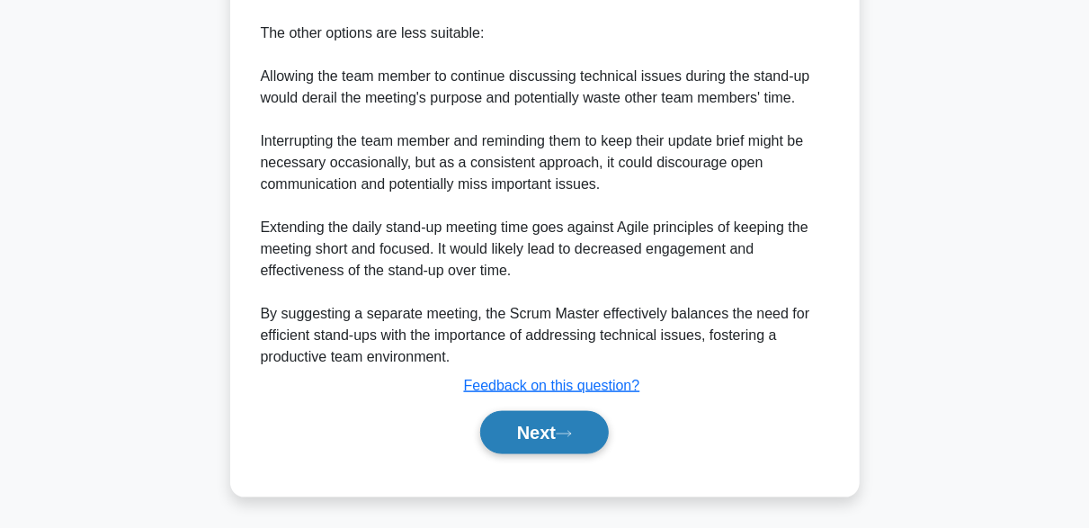
click at [598, 416] on button "Next" at bounding box center [544, 432] width 129 height 43
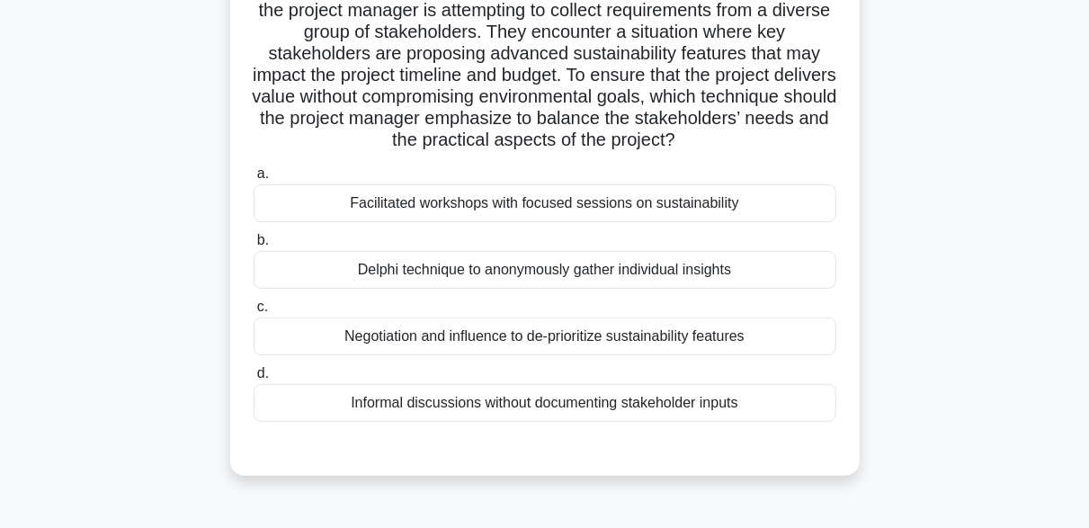
scroll to position [180, 0]
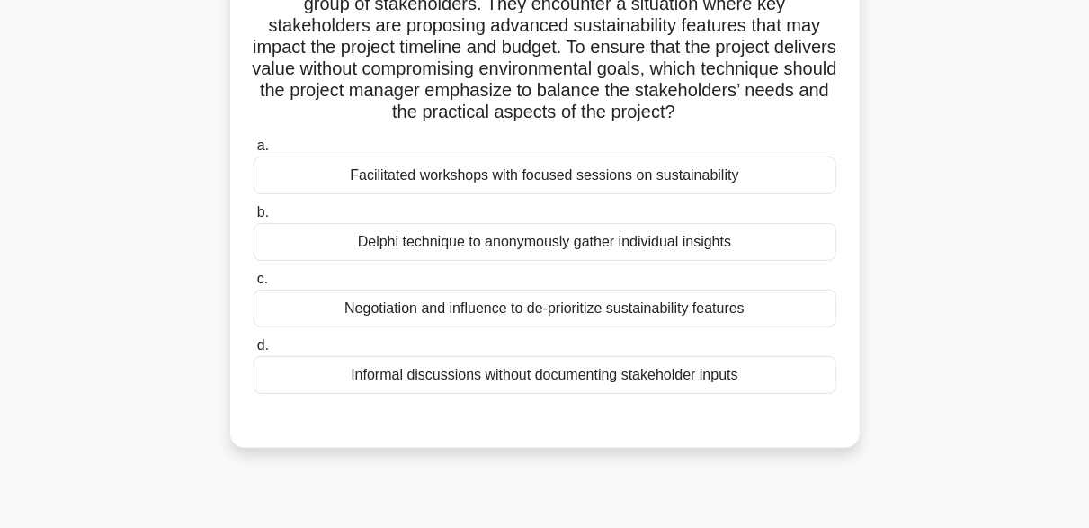
click at [503, 182] on div "Facilitated workshops with focused sessions on sustainability" at bounding box center [545, 175] width 583 height 38
click at [254, 152] on input "a. Facilitated workshops with focused sessions on sustainability" at bounding box center [254, 146] width 0 height 12
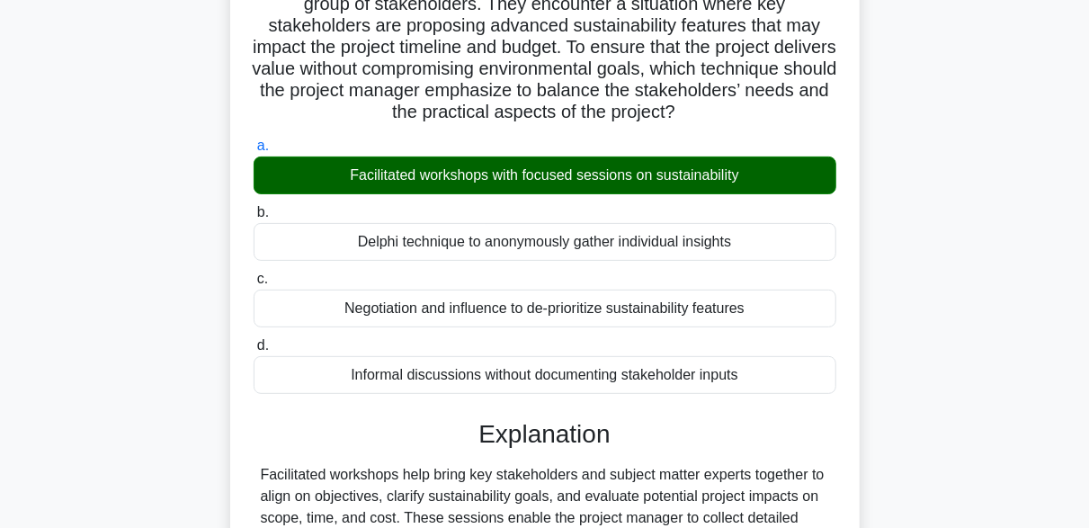
scroll to position [443, 0]
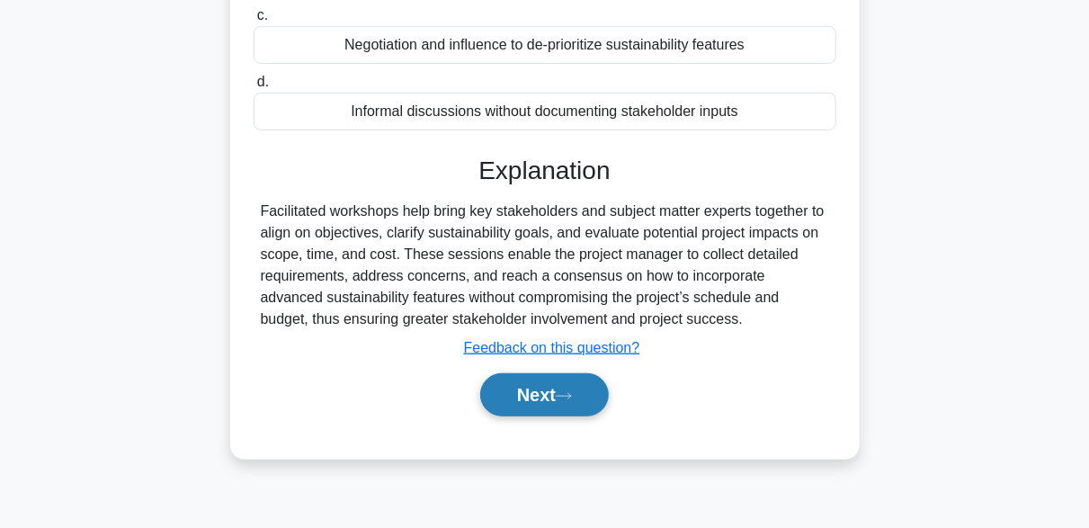
click at [562, 405] on button "Next" at bounding box center [544, 394] width 129 height 43
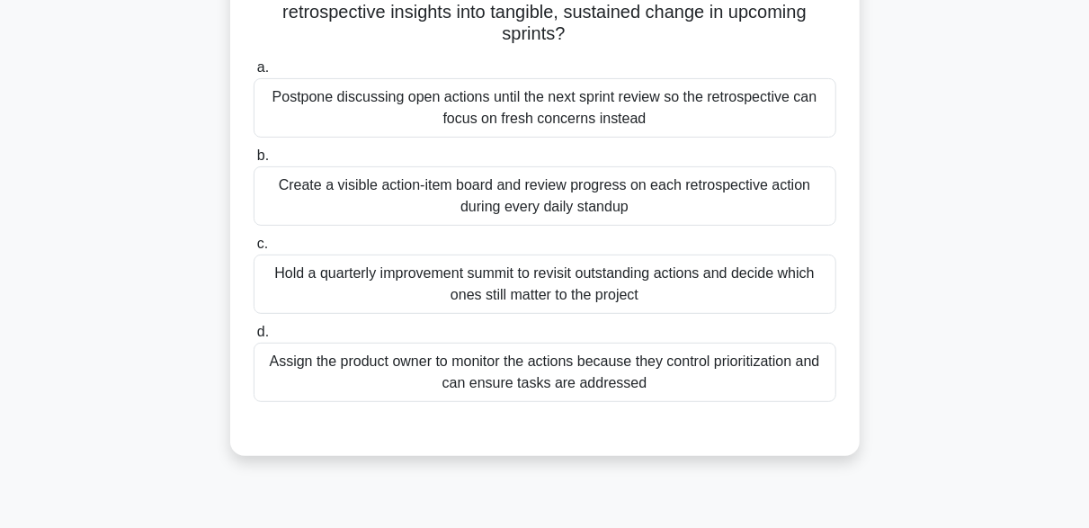
scroll to position [263, 0]
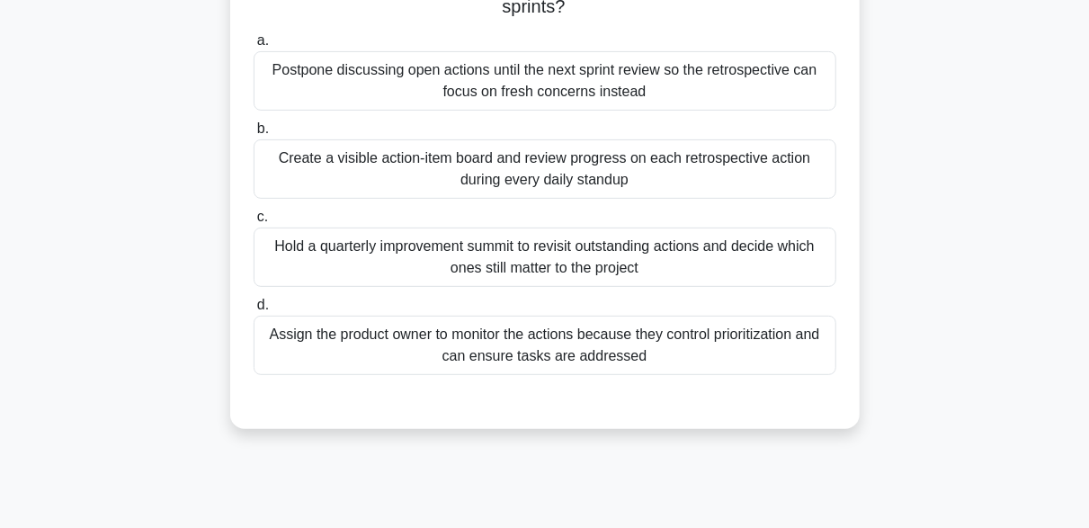
click at [743, 181] on div "Create a visible action-item board and review progress on each retrospective ac…" at bounding box center [545, 168] width 583 height 59
click at [254, 135] on input "b. Create a visible action-item board and review progress on each retrospective…" at bounding box center [254, 129] width 0 height 12
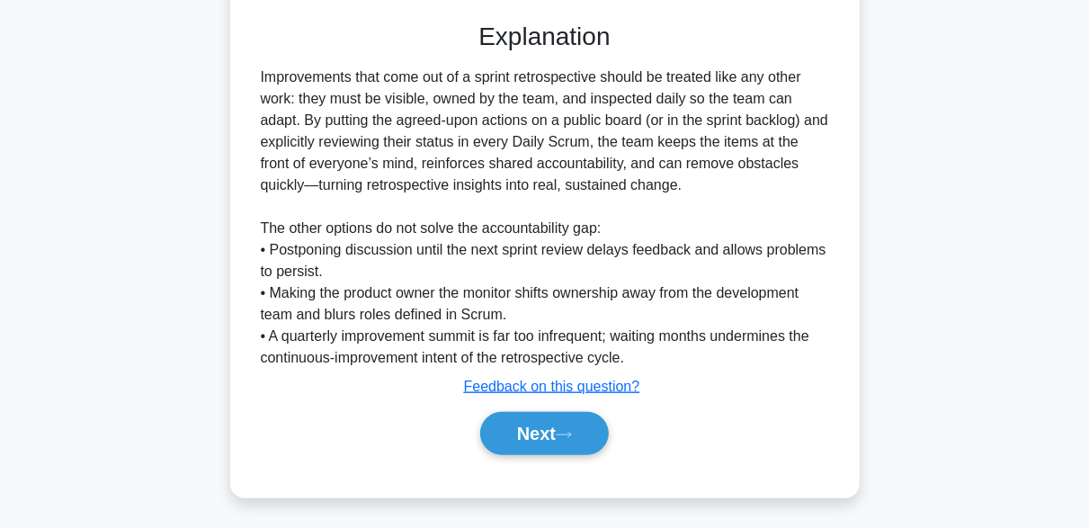
scroll to position [643, 0]
click at [572, 435] on icon at bounding box center [564, 434] width 16 height 10
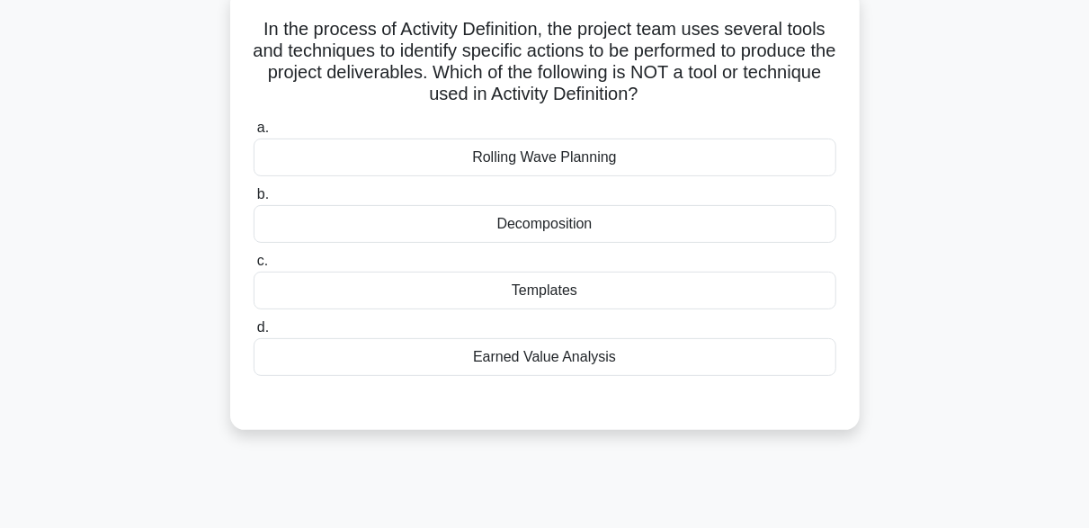
scroll to position [84, 0]
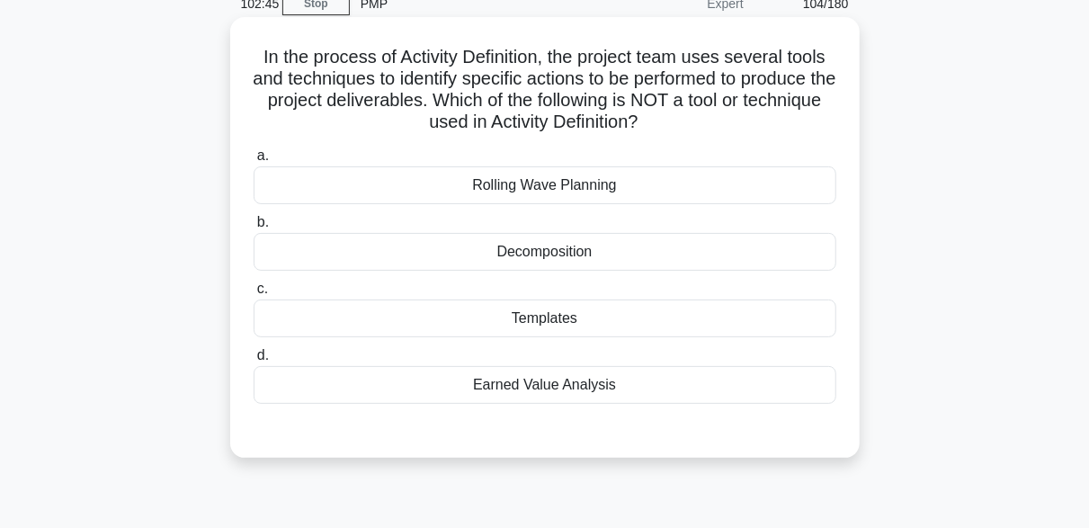
click at [546, 314] on div "Templates" at bounding box center [545, 318] width 583 height 38
click at [254, 295] on input "c. Templates" at bounding box center [254, 289] width 0 height 12
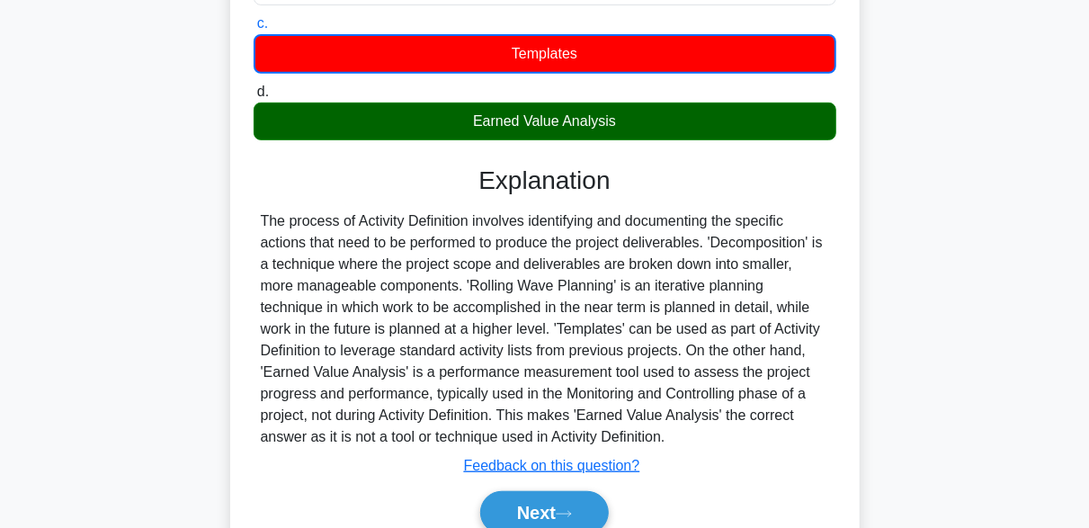
scroll to position [353, 0]
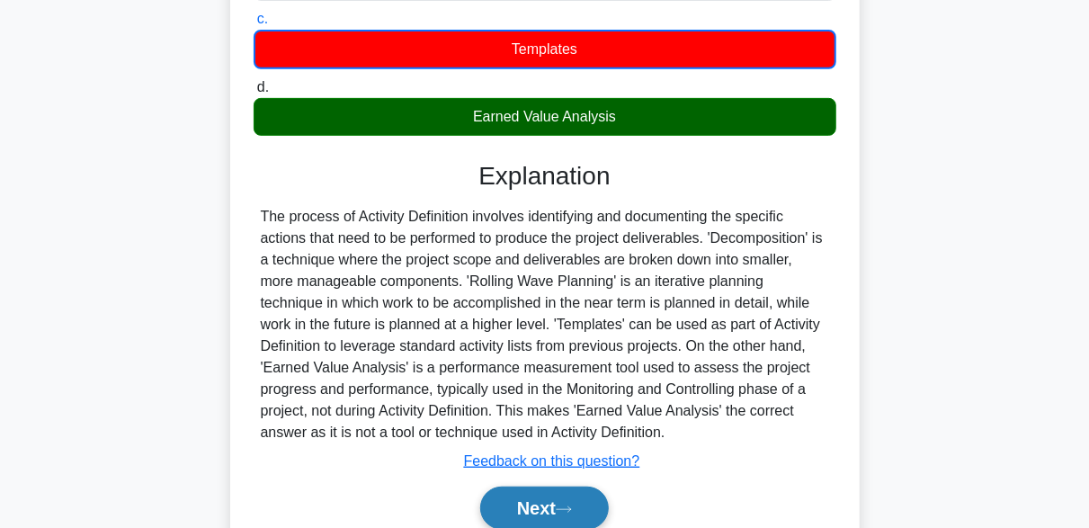
click at [564, 501] on button "Next" at bounding box center [544, 507] width 129 height 43
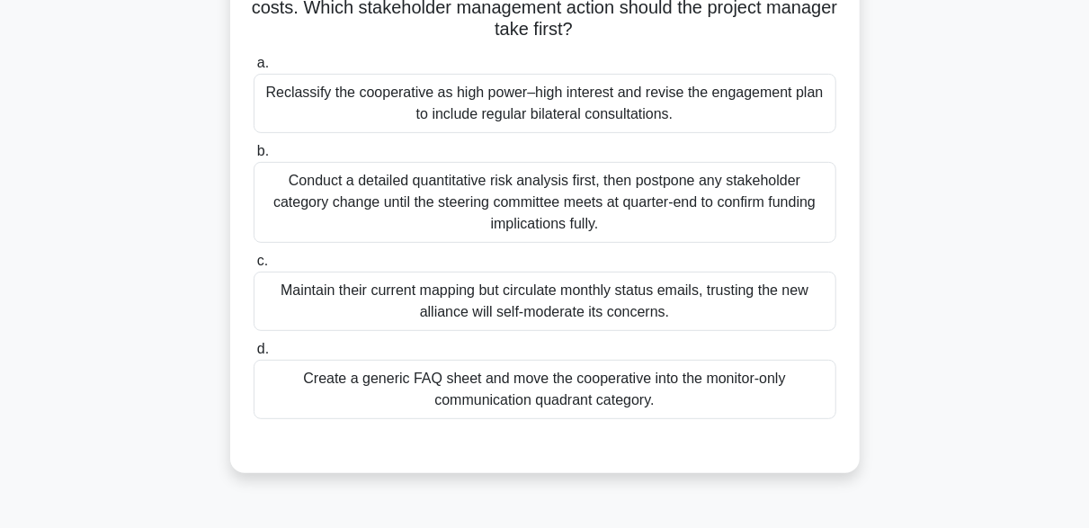
scroll to position [270, 0]
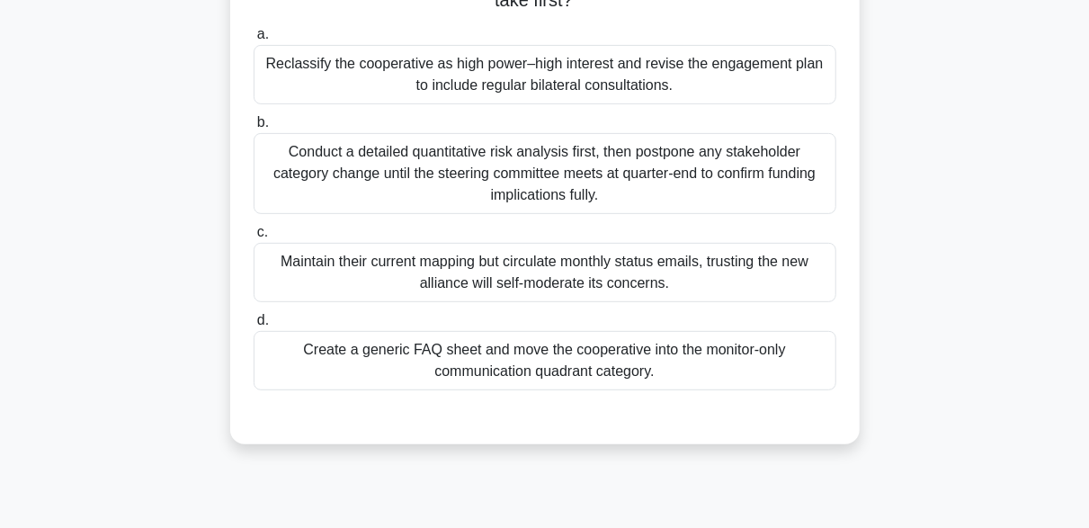
click at [581, 81] on div "Reclassify the cooperative as high power–high interest and revise the engagemen…" at bounding box center [545, 74] width 583 height 59
click at [254, 40] on input "a. Reclassify the cooperative as high power–high interest and revise the engage…" at bounding box center [254, 35] width 0 height 12
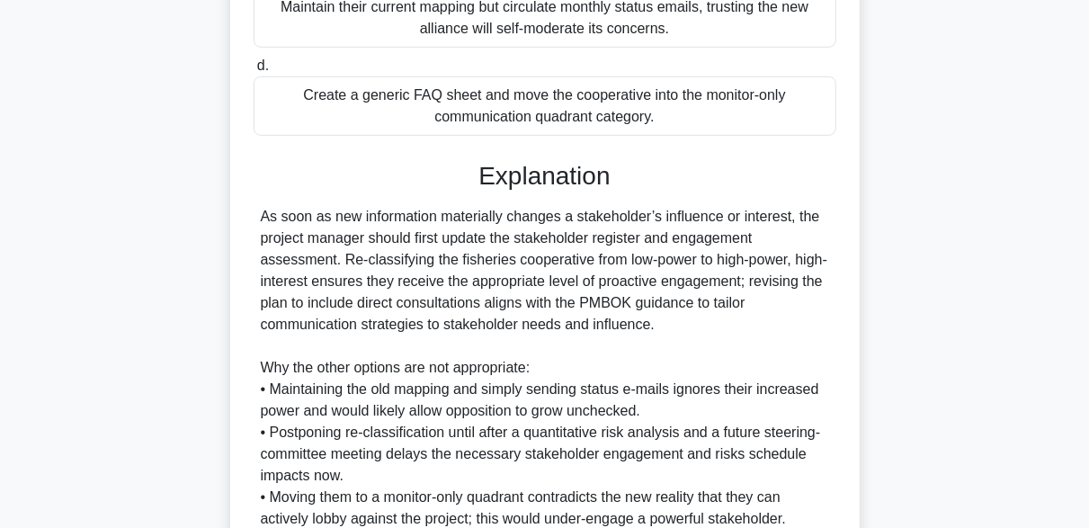
scroll to position [686, 0]
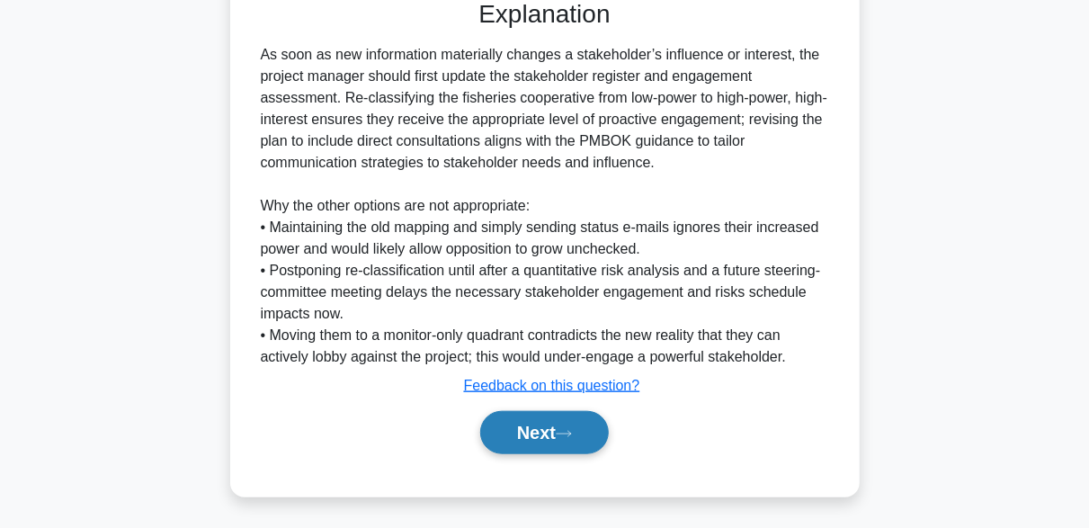
click at [560, 416] on button "Next" at bounding box center [544, 432] width 129 height 43
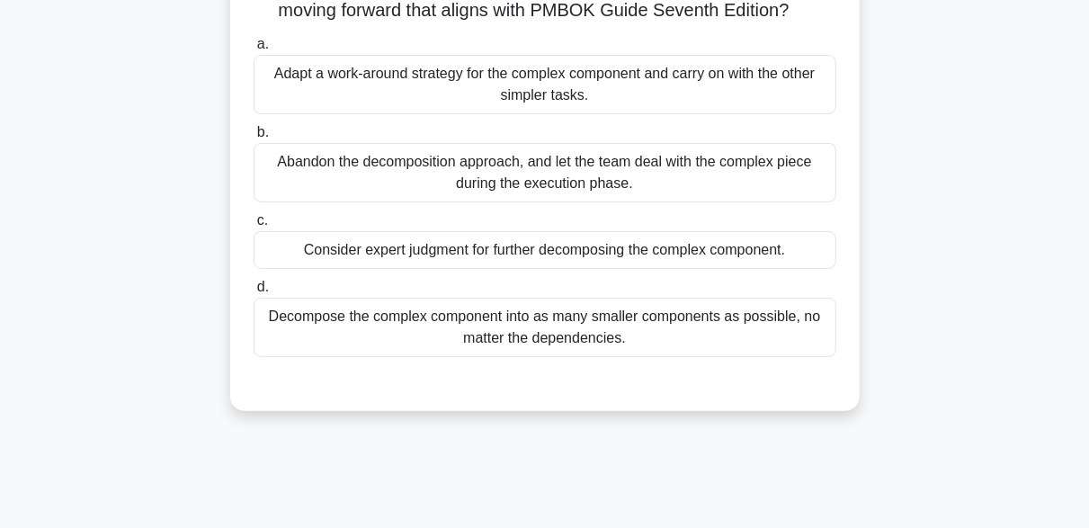
scroll to position [180, 0]
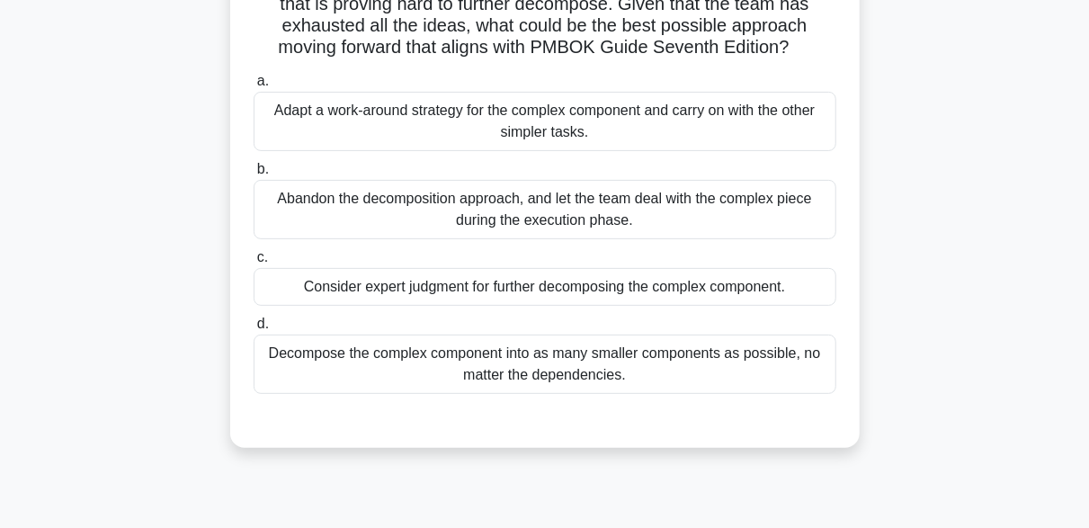
click at [600, 306] on div "Consider expert judgment for further decomposing the complex component." at bounding box center [545, 287] width 583 height 38
click at [254, 263] on input "c. Consider expert judgment for further decomposing the complex component." at bounding box center [254, 258] width 0 height 12
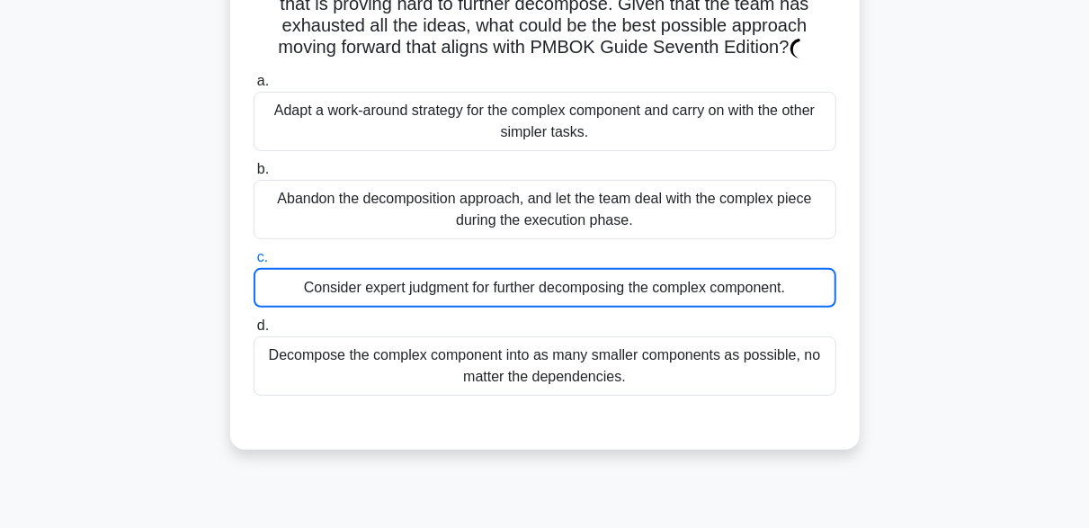
click at [600, 307] on div "Consider expert judgment for further decomposing the complex component." at bounding box center [545, 288] width 583 height 40
click at [254, 263] on input "c. Consider expert judgment for further decomposing the complex component." at bounding box center [254, 258] width 0 height 12
click at [600, 307] on div "Consider expert judgment for further decomposing the complex component." at bounding box center [545, 288] width 583 height 40
click at [254, 263] on input "c. Consider expert judgment for further decomposing the complex component." at bounding box center [254, 258] width 0 height 12
click at [600, 307] on div "Consider expert judgment for further decomposing the complex component." at bounding box center [545, 288] width 583 height 40
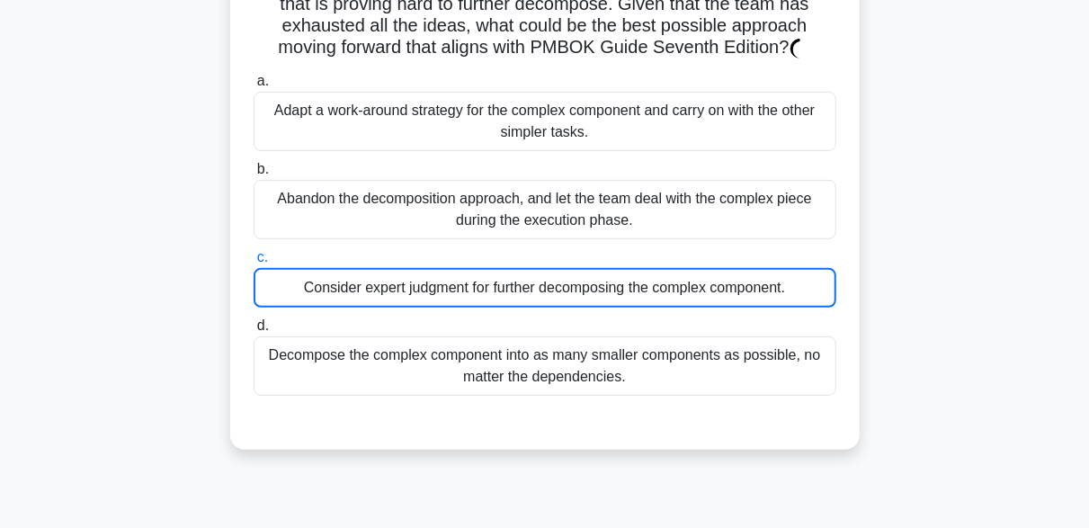
click at [254, 263] on input "c. Consider expert judgment for further decomposing the complex component." at bounding box center [254, 258] width 0 height 12
click at [600, 307] on div "Consider expert judgment for further decomposing the complex component." at bounding box center [545, 288] width 583 height 40
click at [254, 263] on input "c. Consider expert judgment for further decomposing the complex component." at bounding box center [254, 258] width 0 height 12
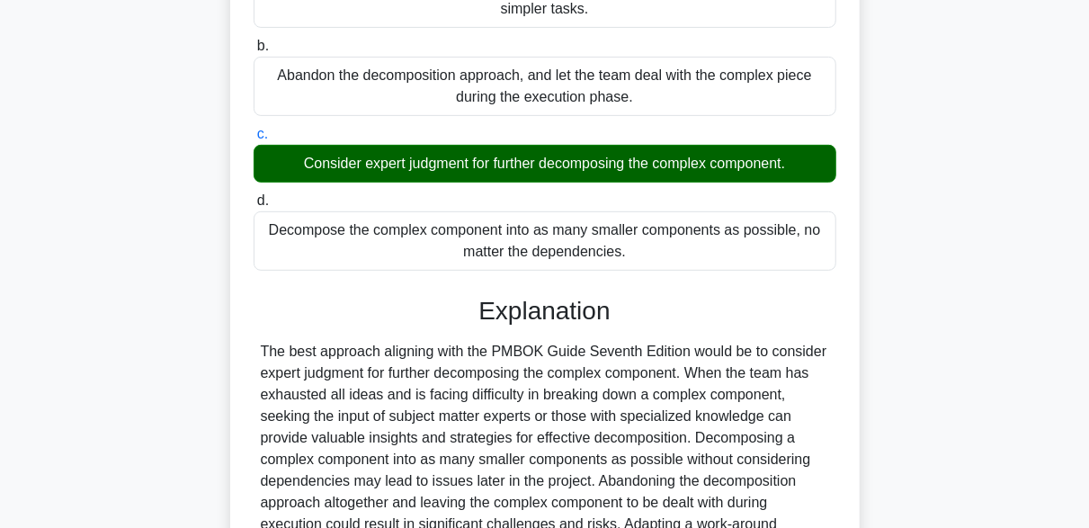
scroll to position [556, 0]
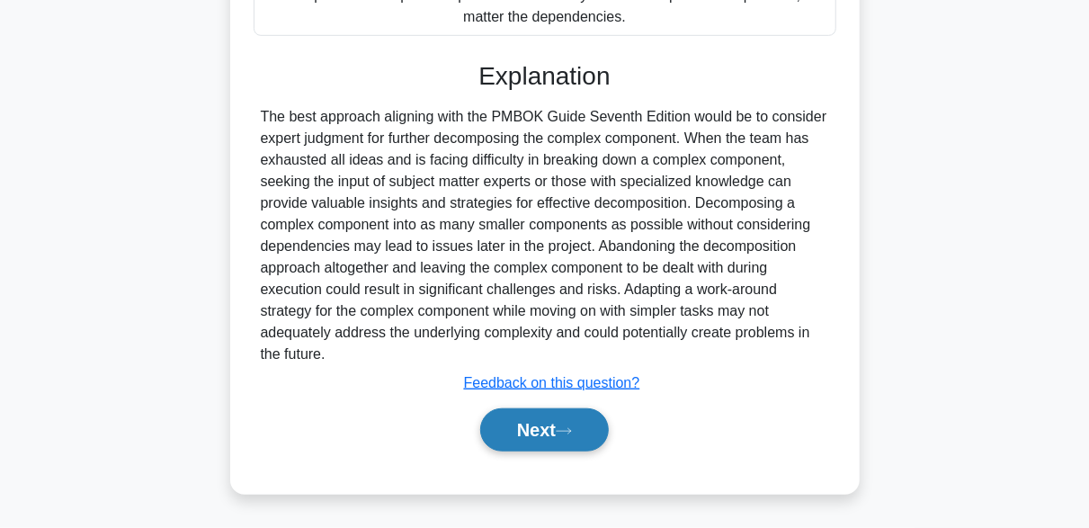
click at [555, 444] on button "Next" at bounding box center [544, 429] width 129 height 43
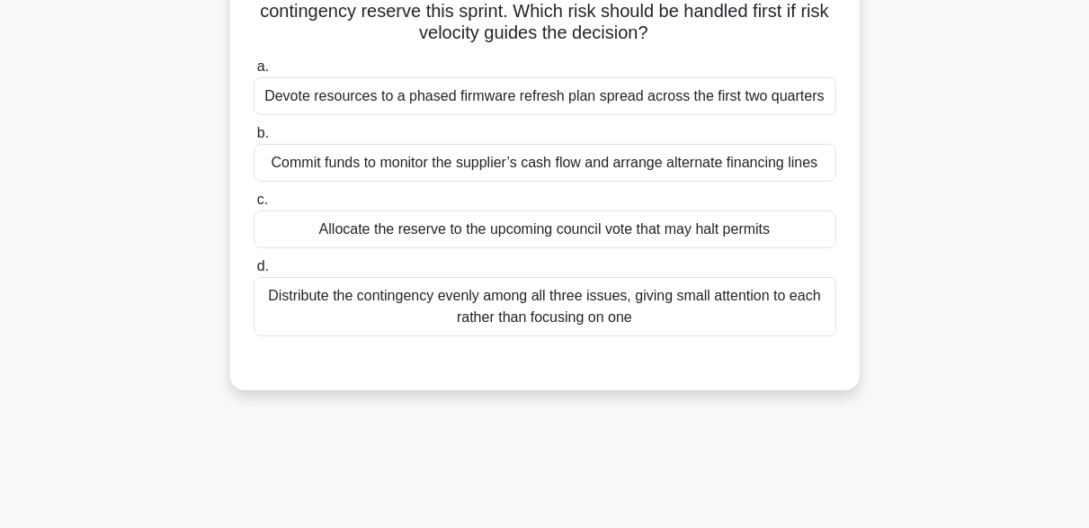
scroll to position [263, 0]
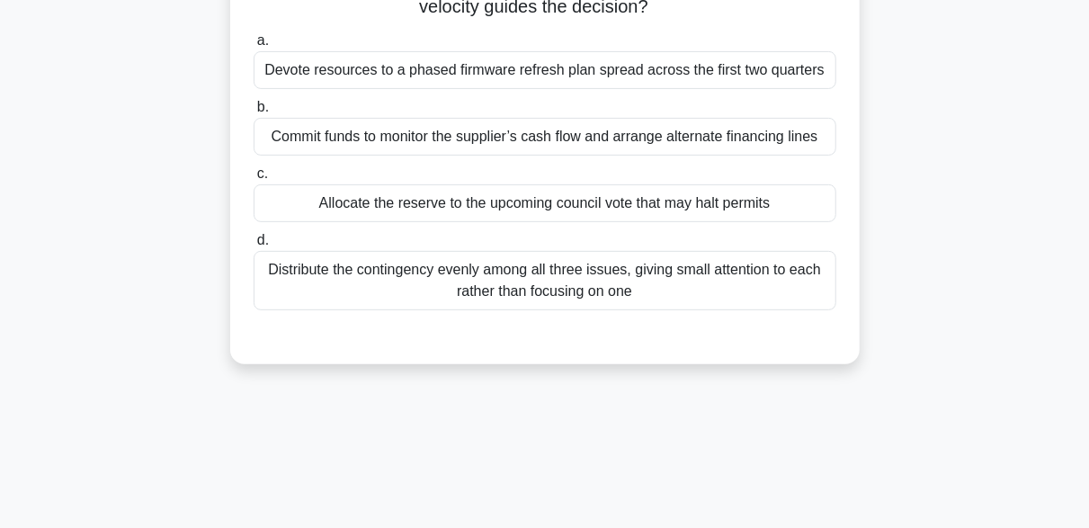
click at [522, 201] on div "Allocate the reserve to the upcoming council vote that may halt permits" at bounding box center [545, 203] width 583 height 38
click at [254, 180] on input "c. Allocate the reserve to the upcoming council vote that may halt permits" at bounding box center [254, 174] width 0 height 12
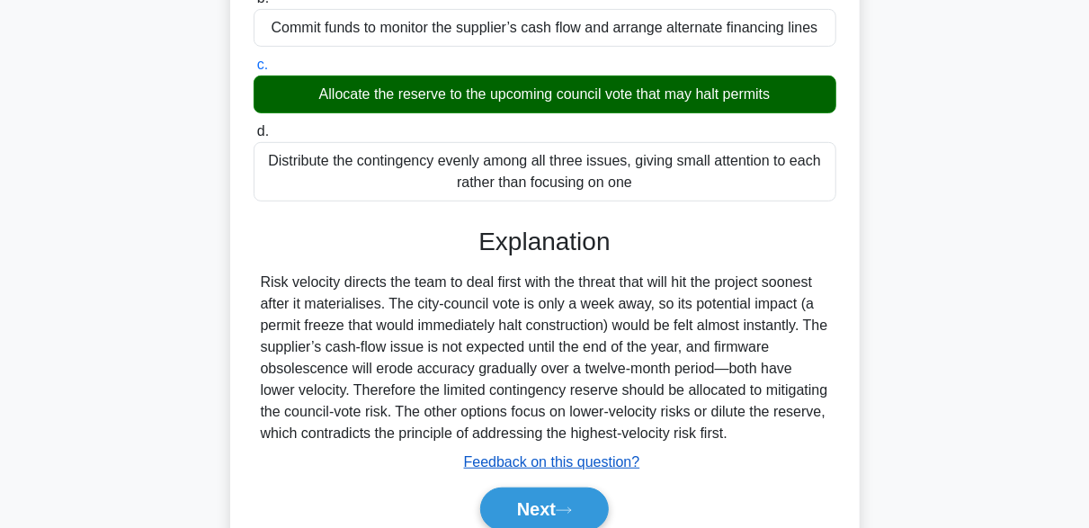
scroll to position [449, 0]
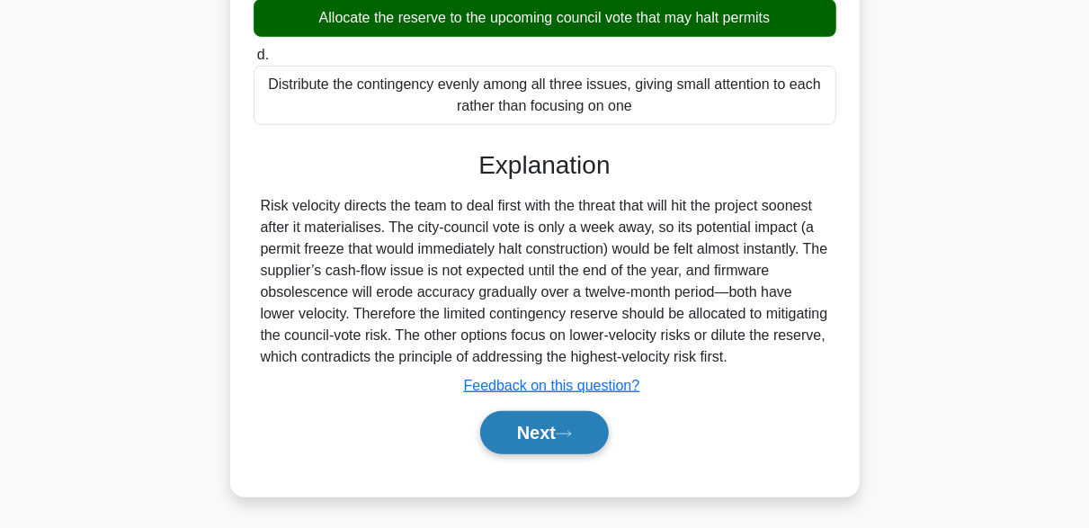
click at [552, 429] on button "Next" at bounding box center [544, 432] width 129 height 43
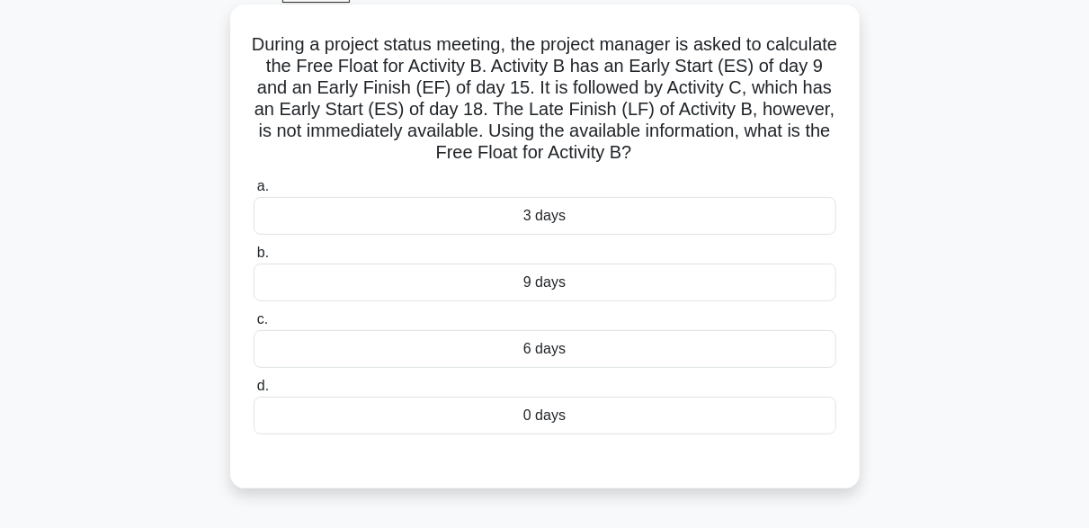
scroll to position [84, 0]
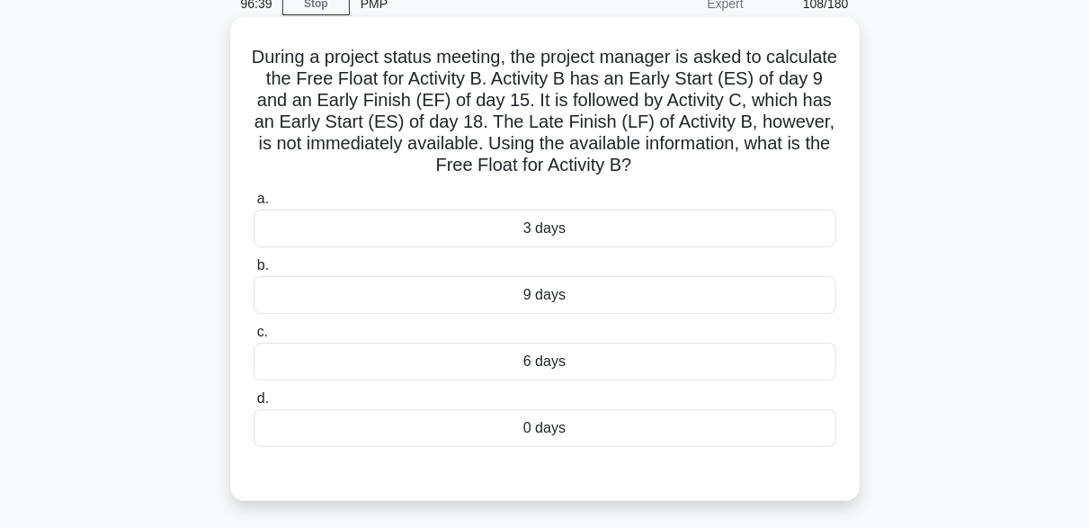
click at [585, 369] on div "6 days" at bounding box center [545, 362] width 583 height 38
click at [254, 338] on input "c. 6 days" at bounding box center [254, 332] width 0 height 12
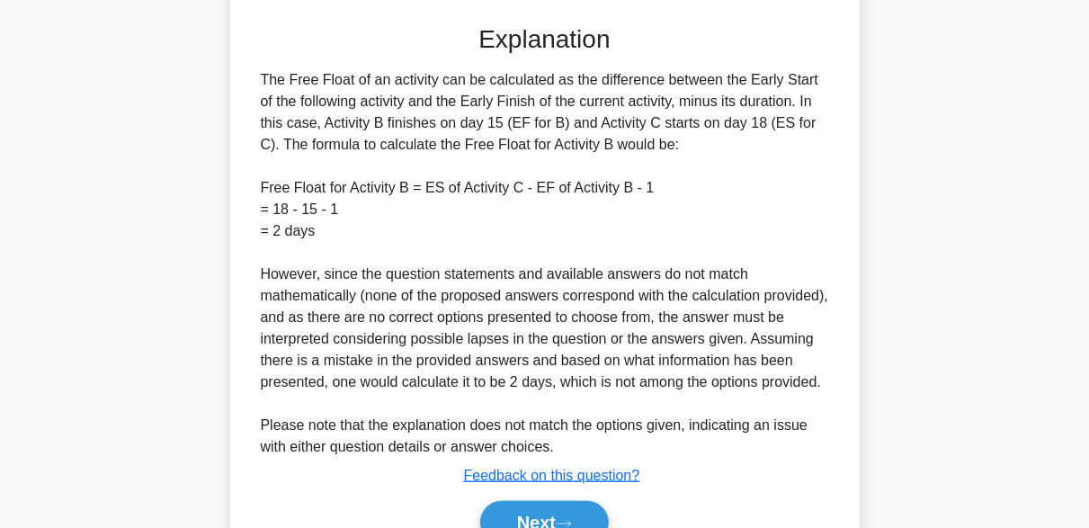
scroll to position [623, 0]
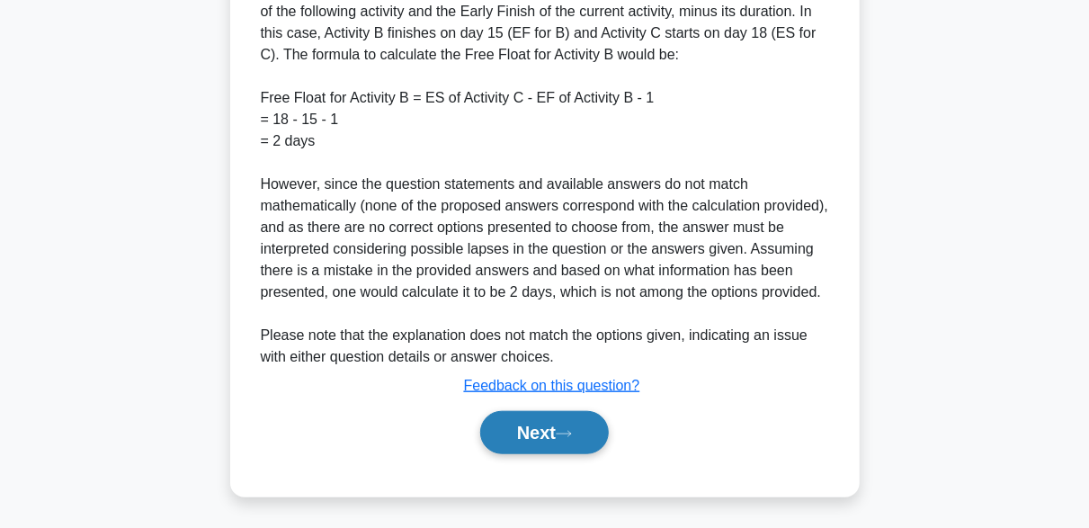
click at [580, 454] on button "Next" at bounding box center [544, 432] width 129 height 43
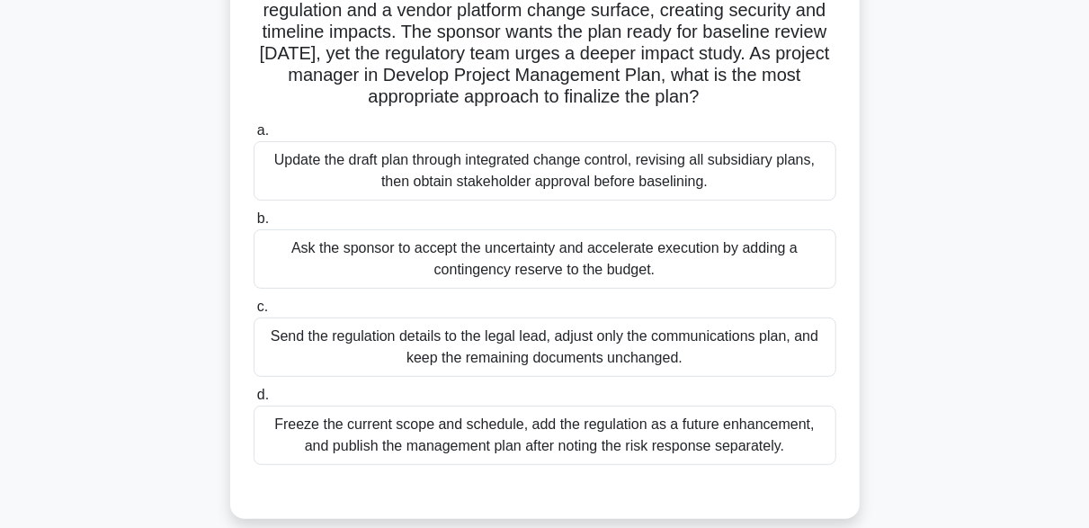
scroll to position [180, 0]
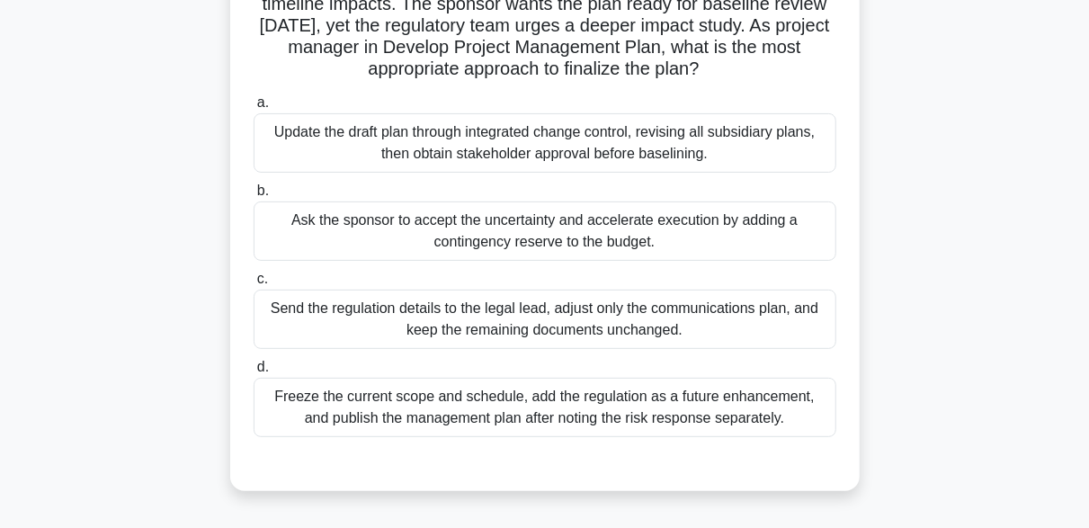
click at [392, 144] on div "Update the draft plan through integrated change control, revising all subsidiar…" at bounding box center [545, 142] width 583 height 59
click at [254, 109] on input "a. Update the draft plan through integrated change control, revising all subsid…" at bounding box center [254, 103] width 0 height 12
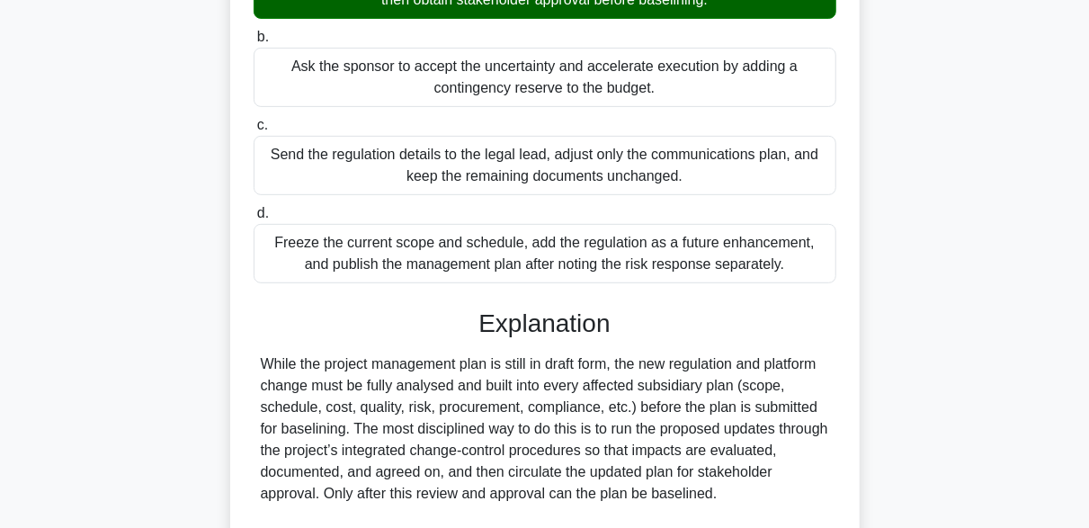
scroll to position [629, 0]
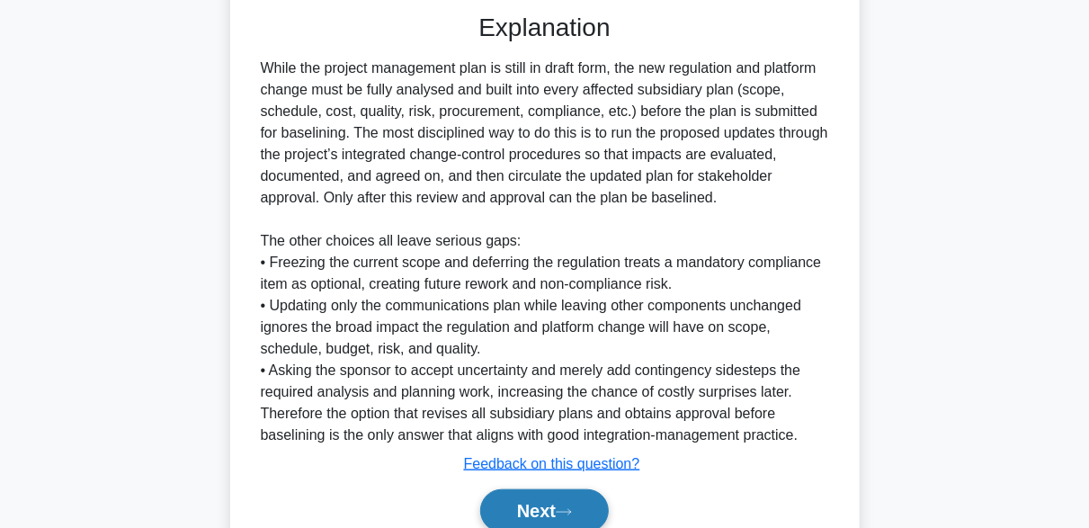
click at [573, 523] on button "Next" at bounding box center [544, 510] width 129 height 43
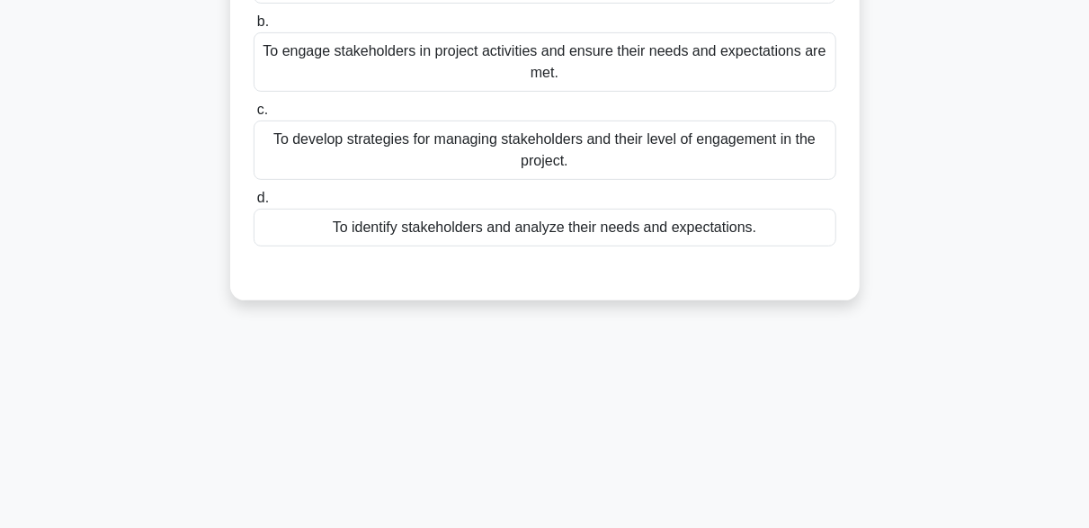
scroll to position [84, 0]
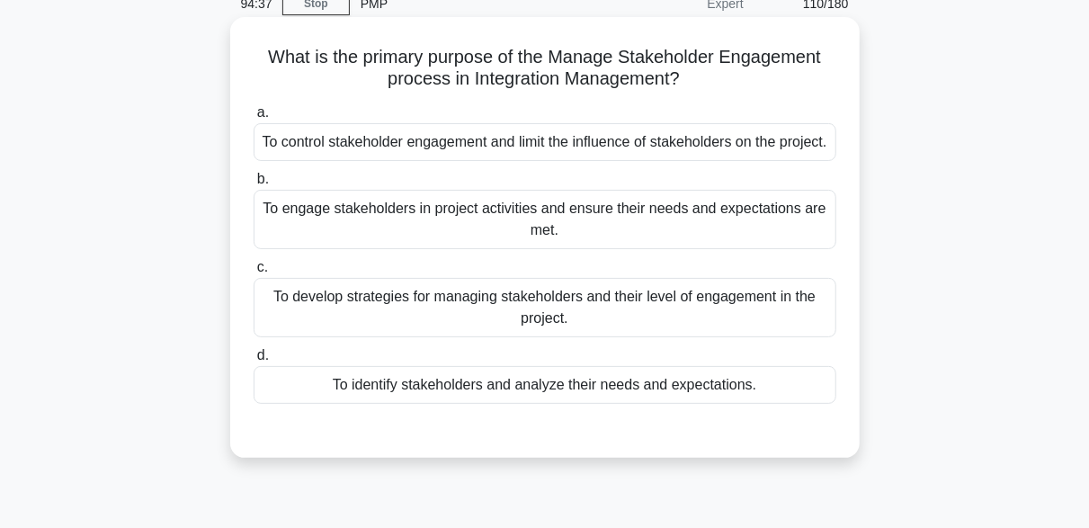
click at [569, 234] on div "To engage stakeholders in project activities and ensure their needs and expecta…" at bounding box center [545, 219] width 583 height 59
click at [254, 185] on input "b. To engage stakeholders in project activities and ensure their needs and expe…" at bounding box center [254, 180] width 0 height 12
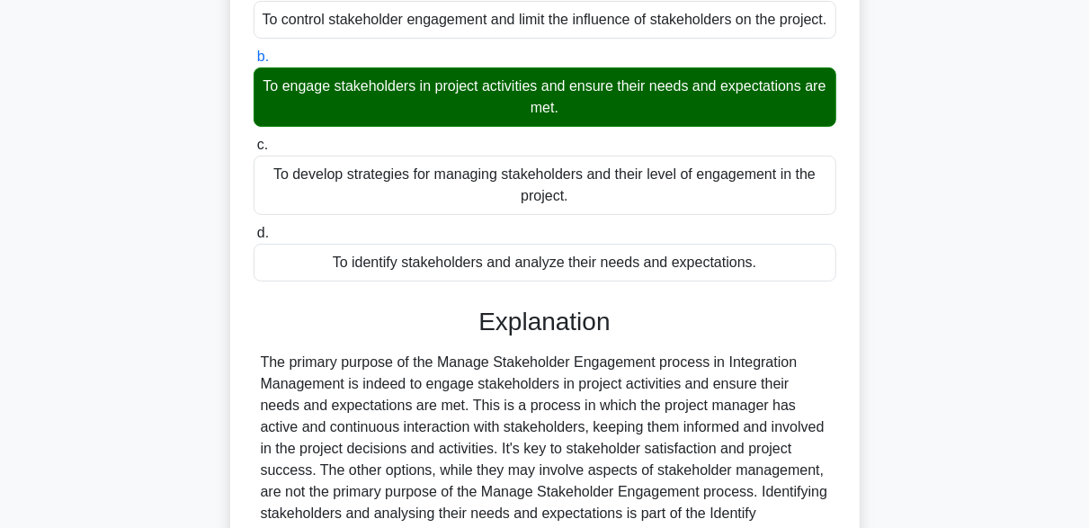
scroll to position [449, 0]
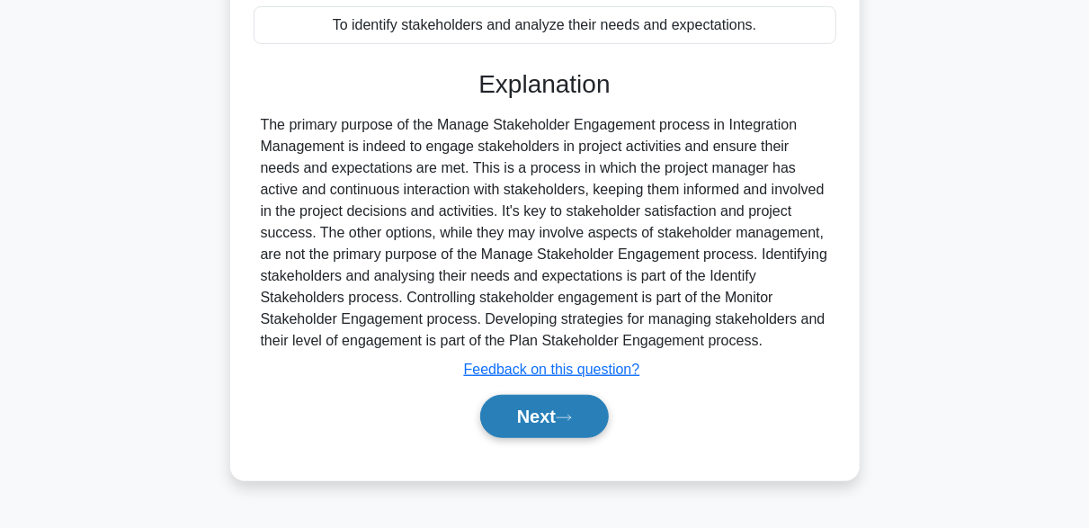
click at [551, 428] on button "Next" at bounding box center [544, 416] width 129 height 43
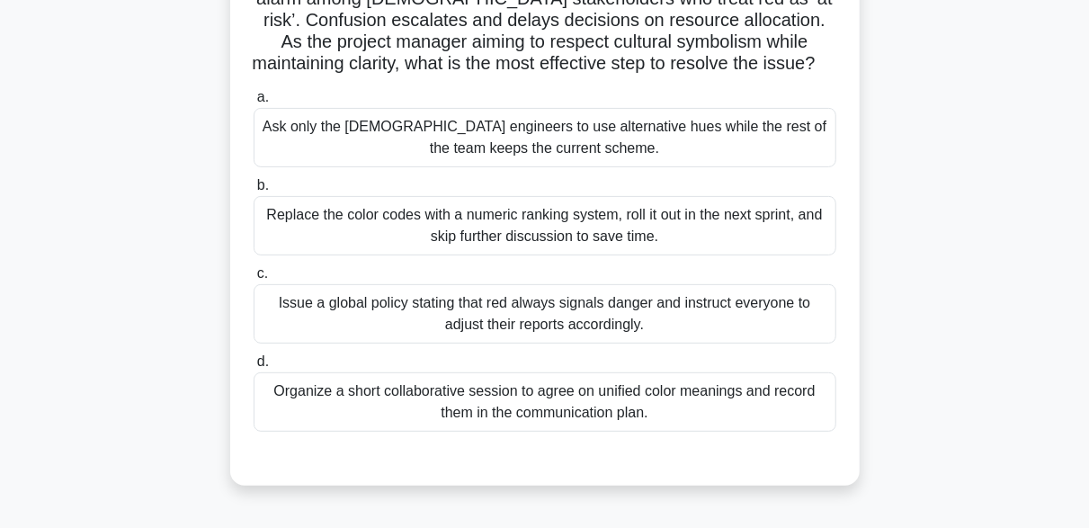
scroll to position [180, 0]
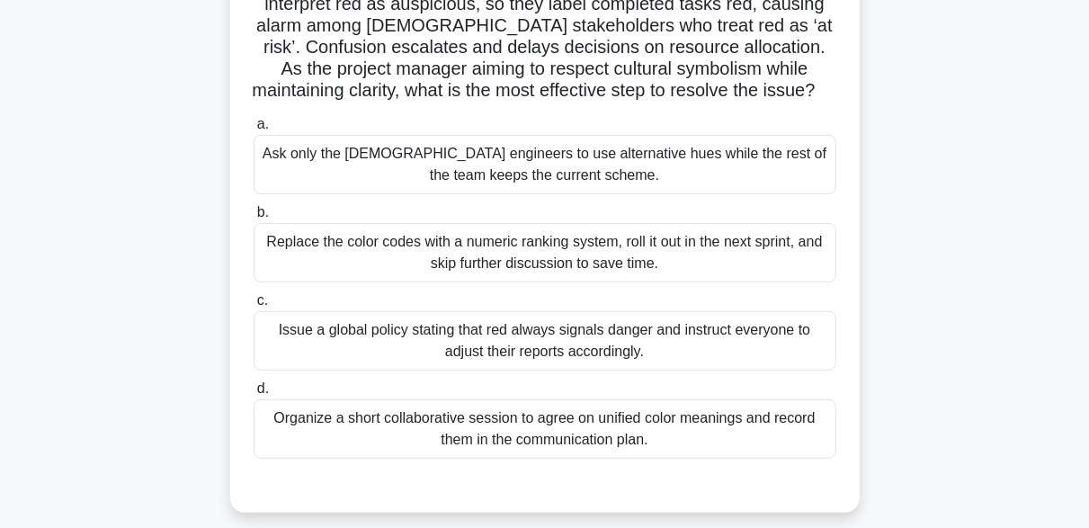
click at [787, 432] on div "Organize a short collaborative session to agree on unified color meanings and r…" at bounding box center [545, 428] width 583 height 59
click at [254, 395] on input "d. Organize a short collaborative session to agree on unified color meanings an…" at bounding box center [254, 389] width 0 height 12
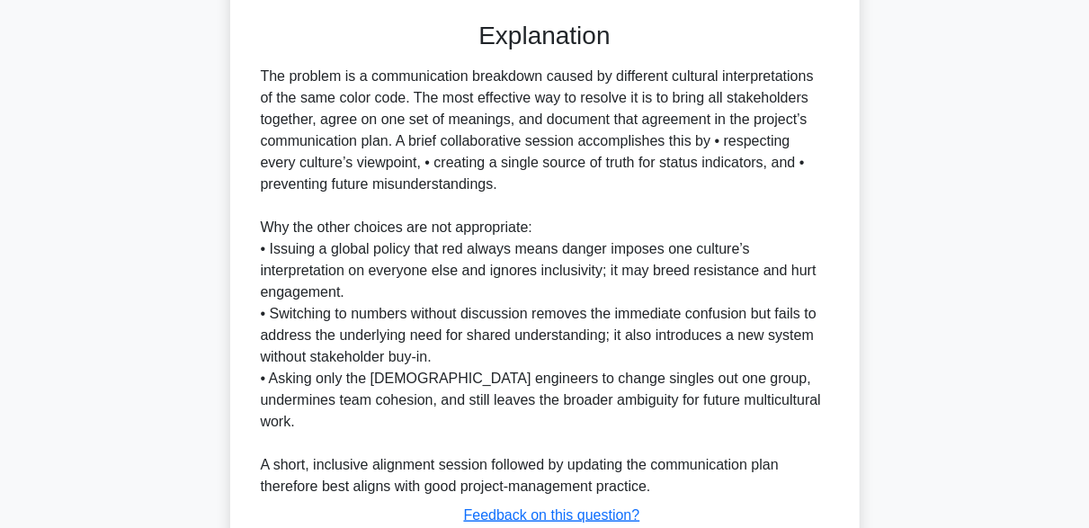
scroll to position [751, 0]
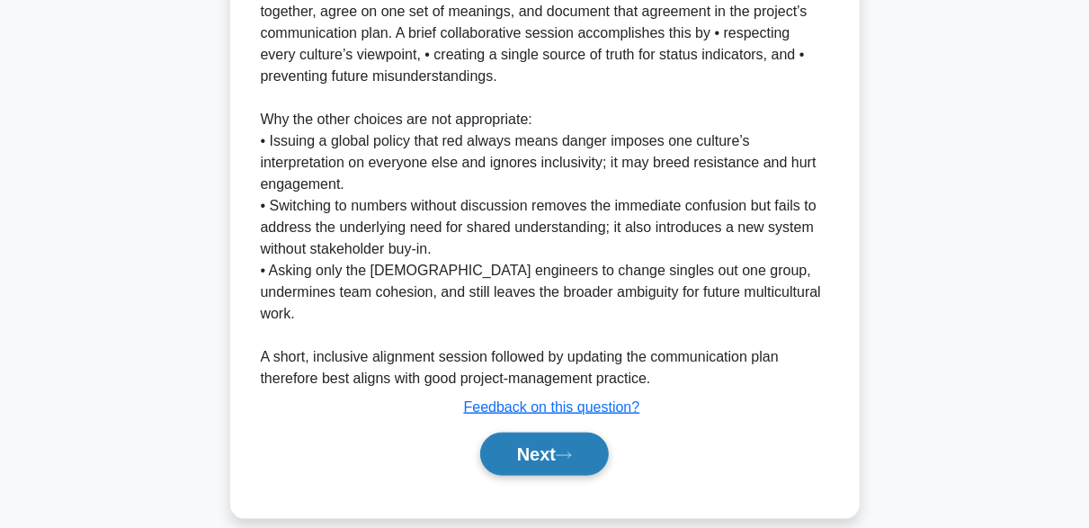
click at [596, 432] on button "Next" at bounding box center [544, 453] width 129 height 43
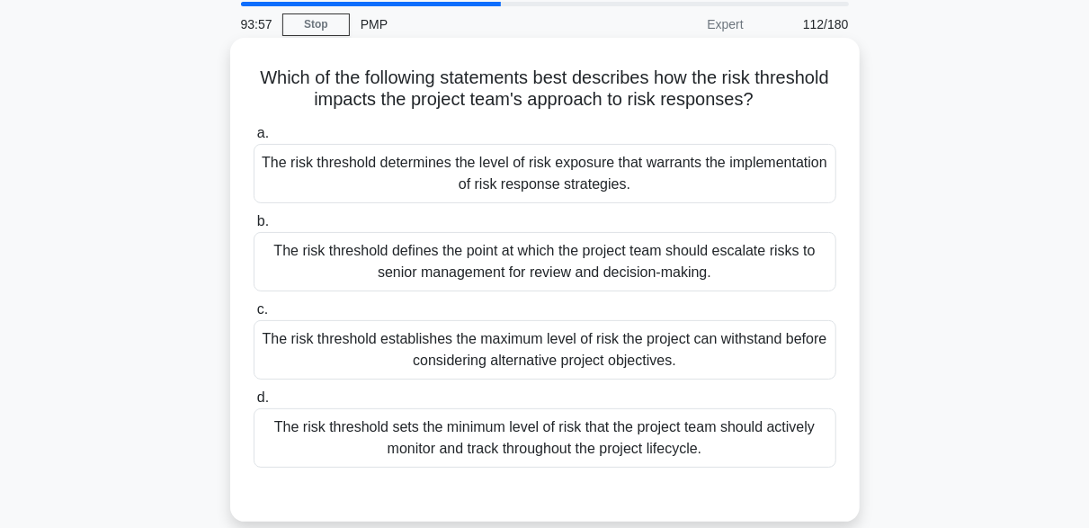
scroll to position [90, 0]
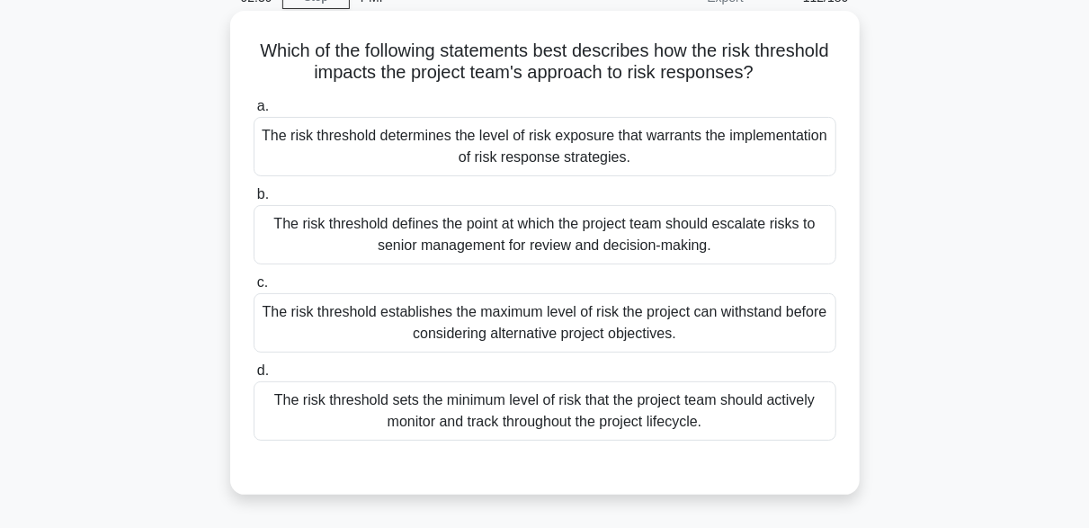
click at [463, 149] on div "The risk threshold determines the level of risk exposure that warrants the impl…" at bounding box center [545, 146] width 583 height 59
click at [254, 112] on input "a. The risk threshold determines the level of risk exposure that warrants the i…" at bounding box center [254, 107] width 0 height 12
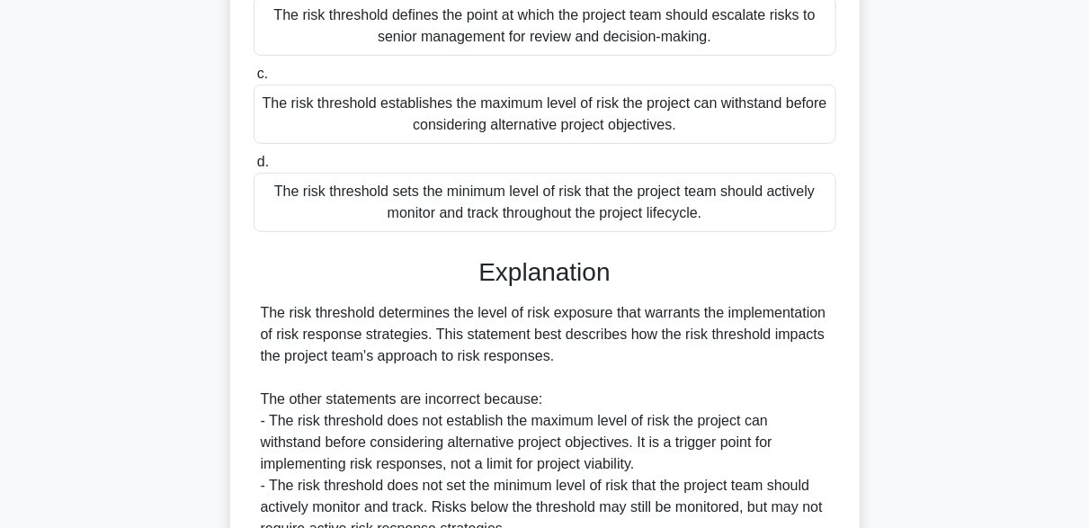
scroll to position [535, 0]
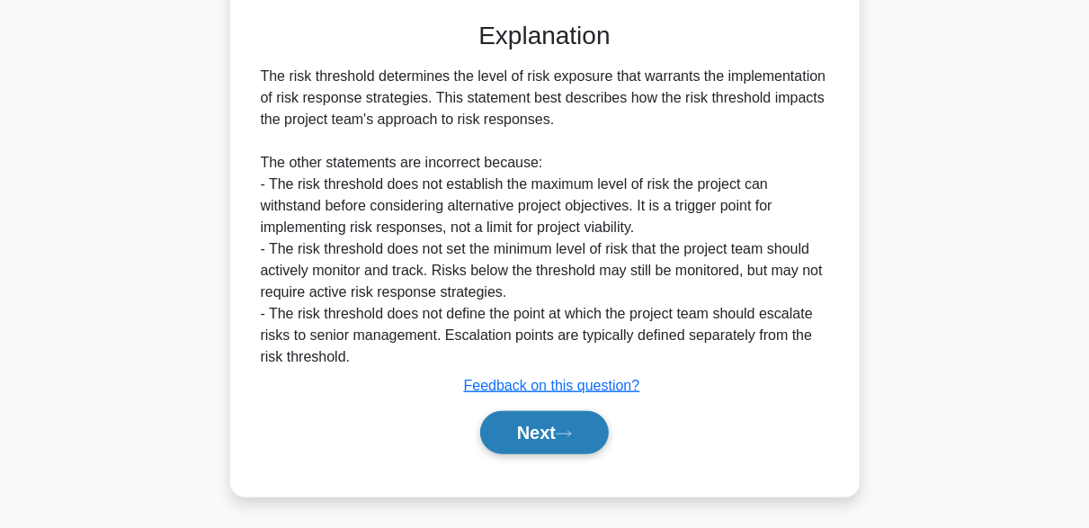
click at [601, 417] on button "Next" at bounding box center [544, 432] width 129 height 43
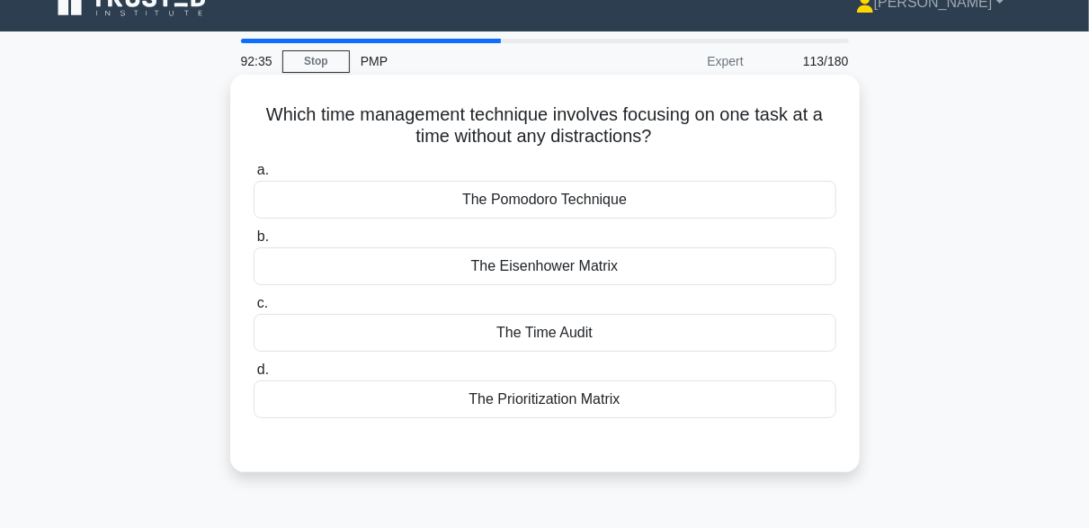
scroll to position [0, 0]
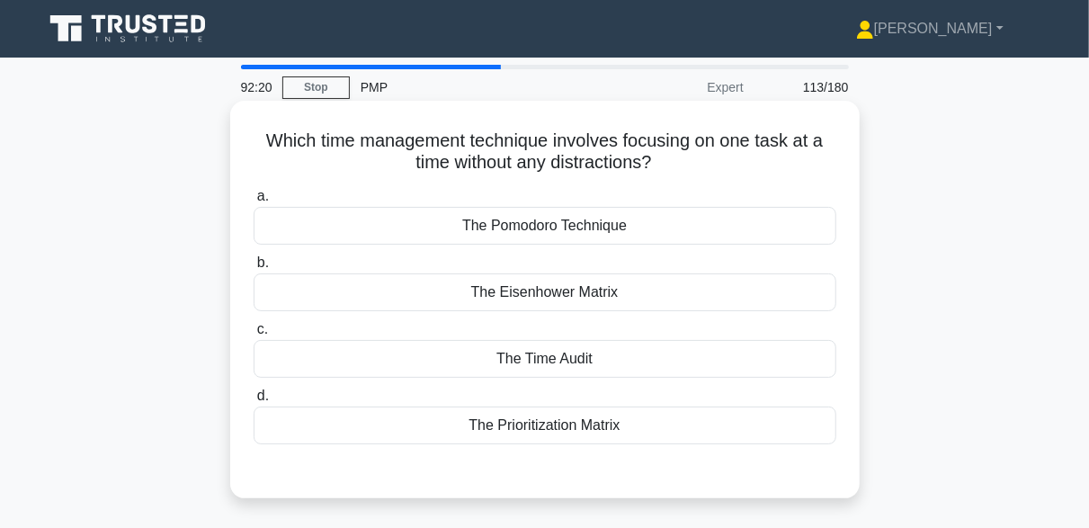
click at [560, 363] on div "The Time Audit" at bounding box center [545, 359] width 583 height 38
click at [254, 335] on input "c. The Time Audit" at bounding box center [254, 330] width 0 height 12
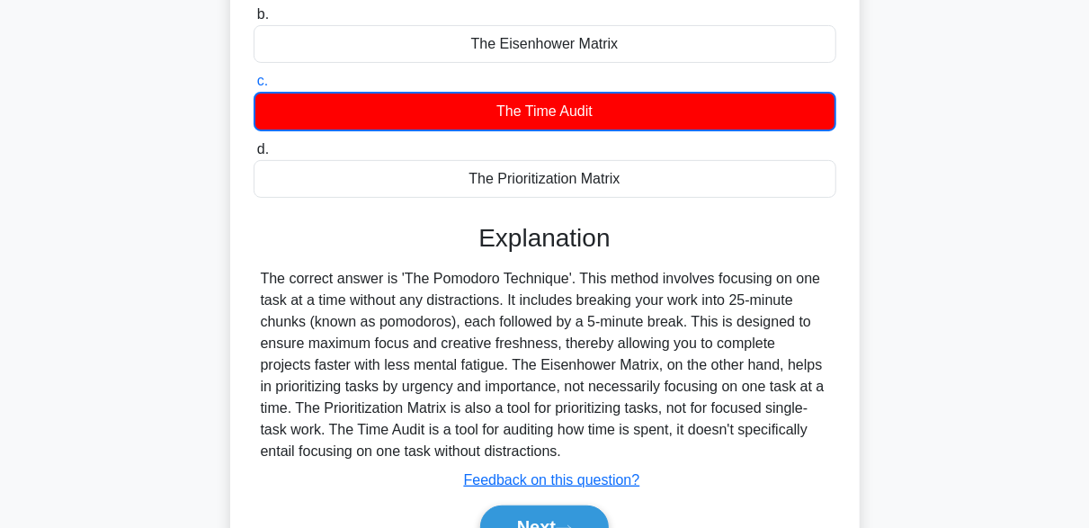
scroll to position [360, 0]
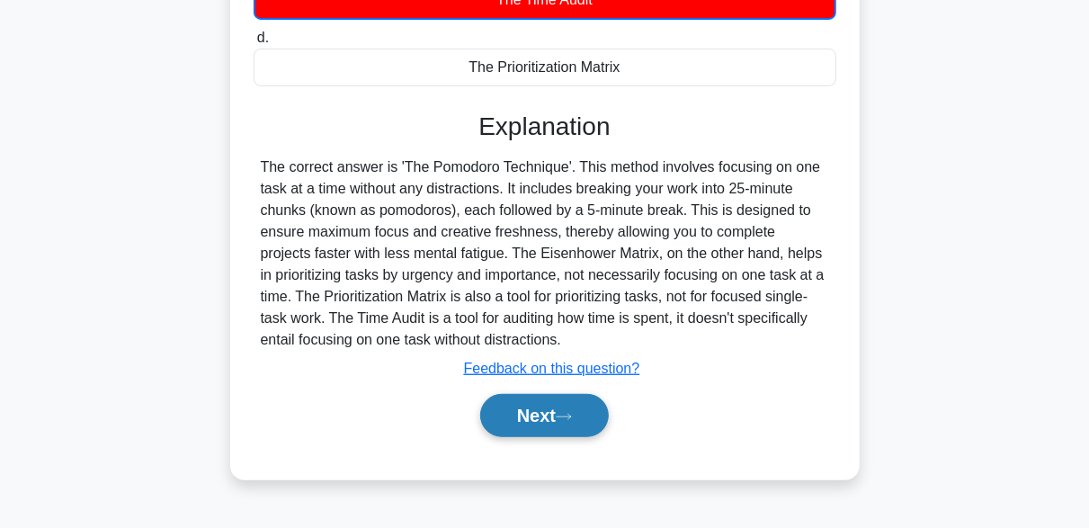
click at [551, 396] on button "Next" at bounding box center [544, 415] width 129 height 43
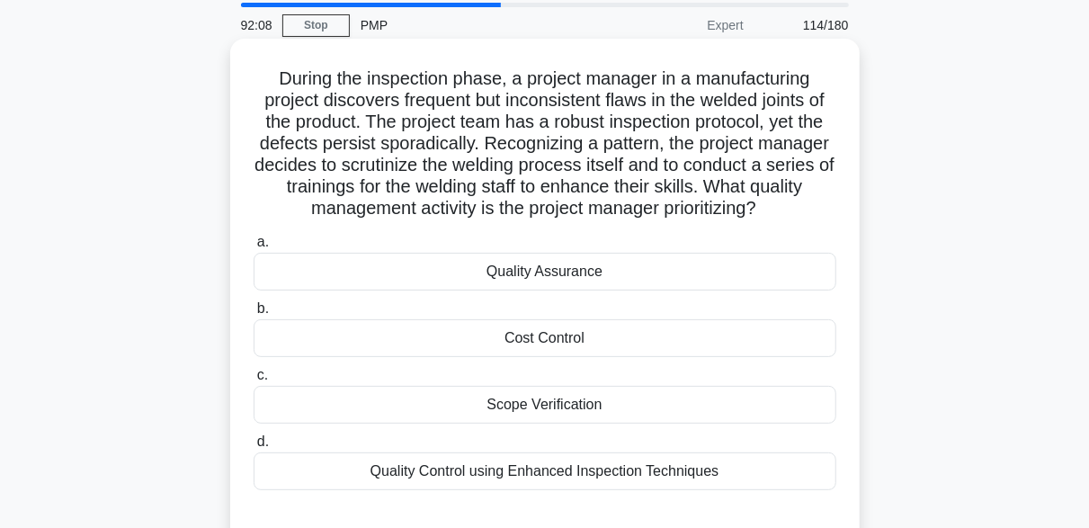
scroll to position [90, 0]
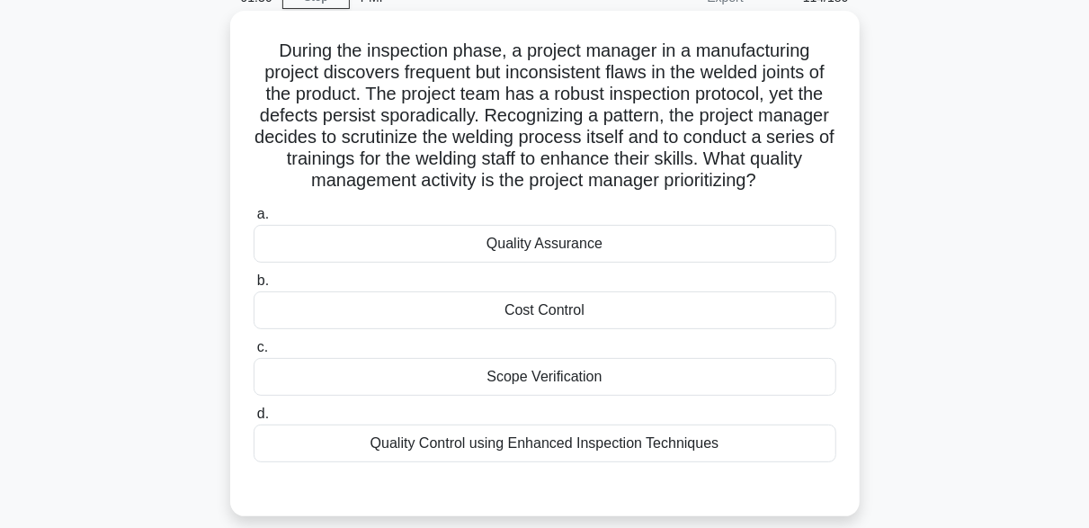
click at [612, 244] on div "Quality Assurance" at bounding box center [545, 244] width 583 height 38
click at [254, 220] on input "a. Quality Assurance" at bounding box center [254, 215] width 0 height 12
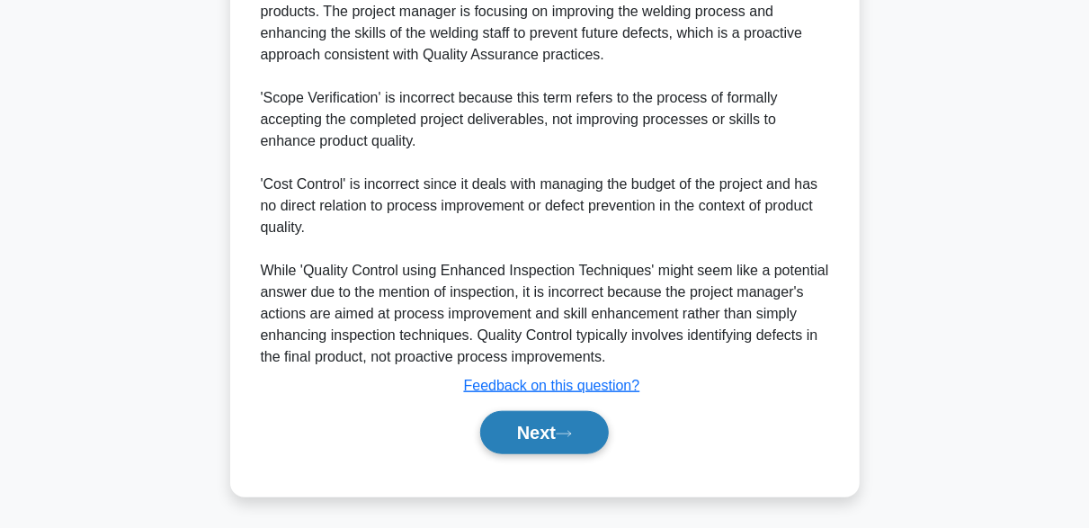
click at [583, 434] on button "Next" at bounding box center [544, 432] width 129 height 43
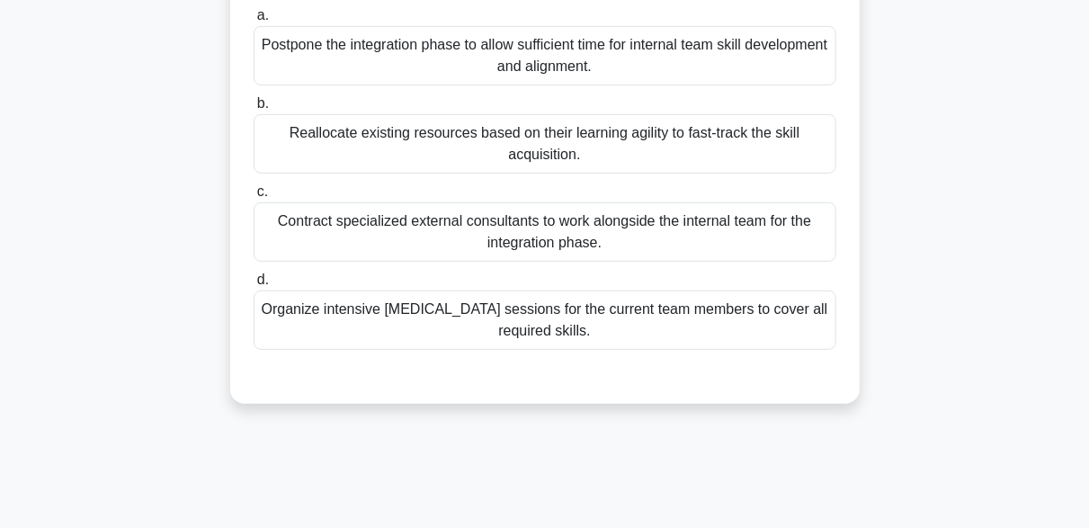
scroll to position [263, 0]
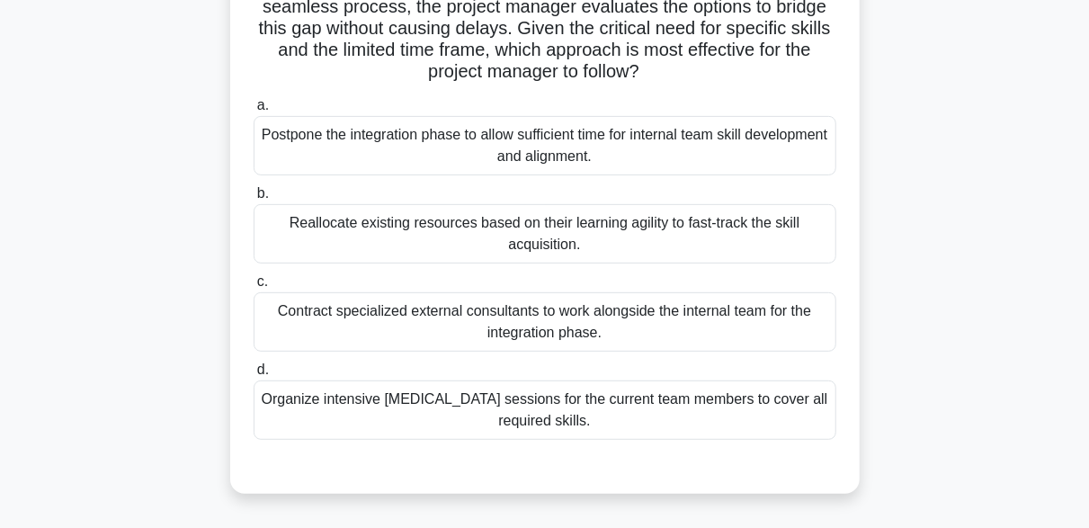
click at [664, 316] on div "Contract specialized external consultants to work alongside the internal team f…" at bounding box center [545, 321] width 583 height 59
click at [254, 288] on input "c. Contract specialized external consultants to work alongside the internal tea…" at bounding box center [254, 282] width 0 height 12
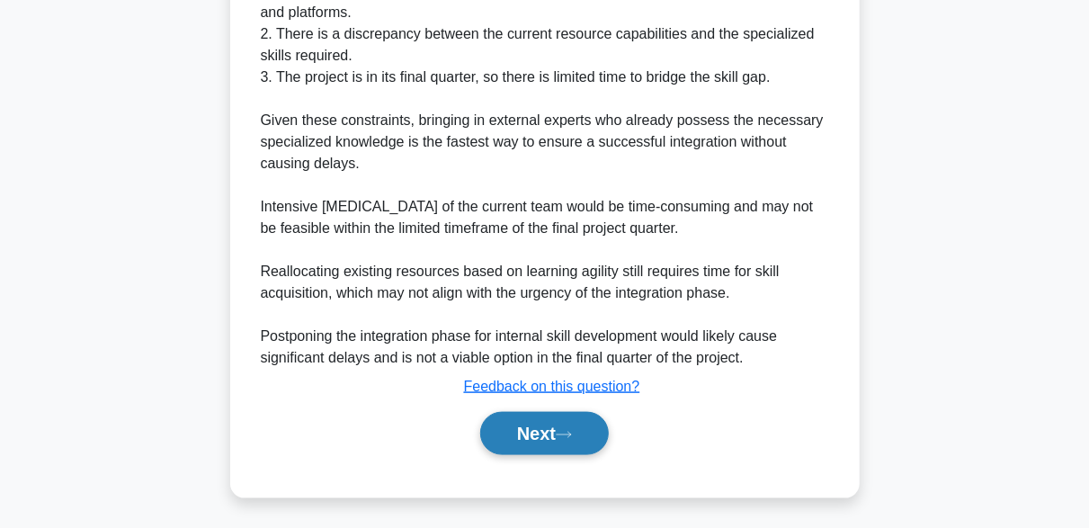
scroll to position [902, 0]
click at [568, 444] on button "Next" at bounding box center [544, 432] width 129 height 43
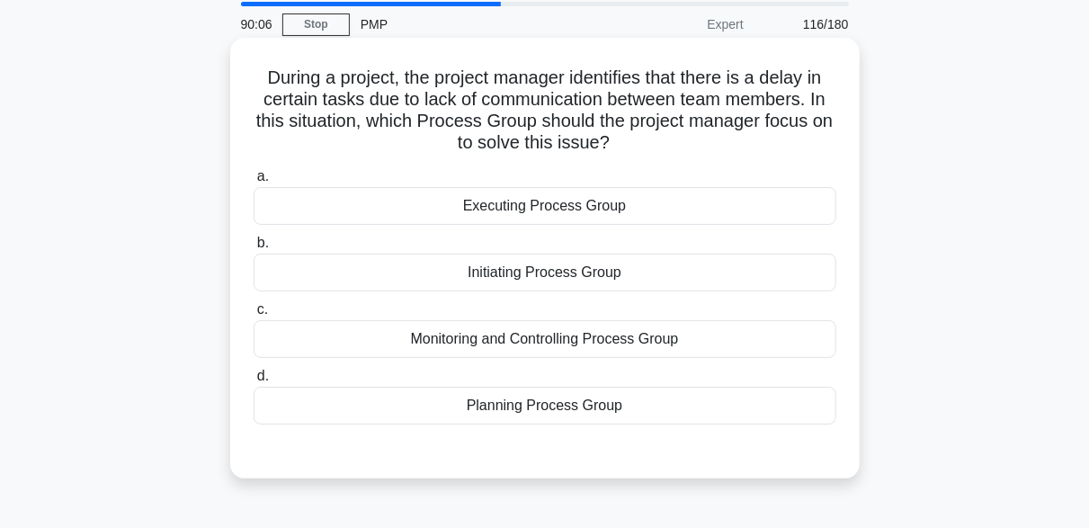
scroll to position [90, 0]
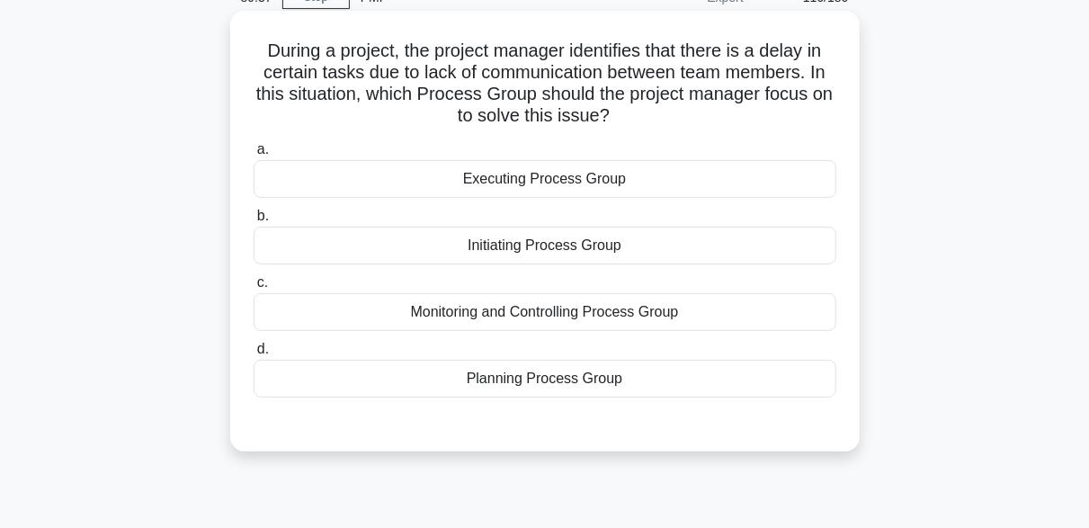
click at [564, 310] on div "Monitoring and Controlling Process Group" at bounding box center [545, 312] width 583 height 38
click at [254, 289] on input "c. Monitoring and Controlling Process Group" at bounding box center [254, 283] width 0 height 12
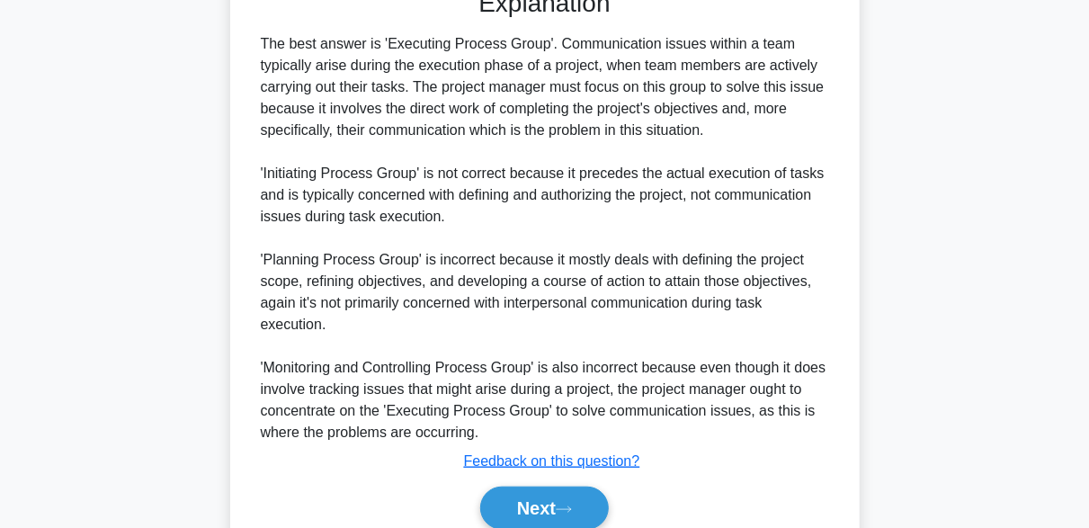
scroll to position [602, 0]
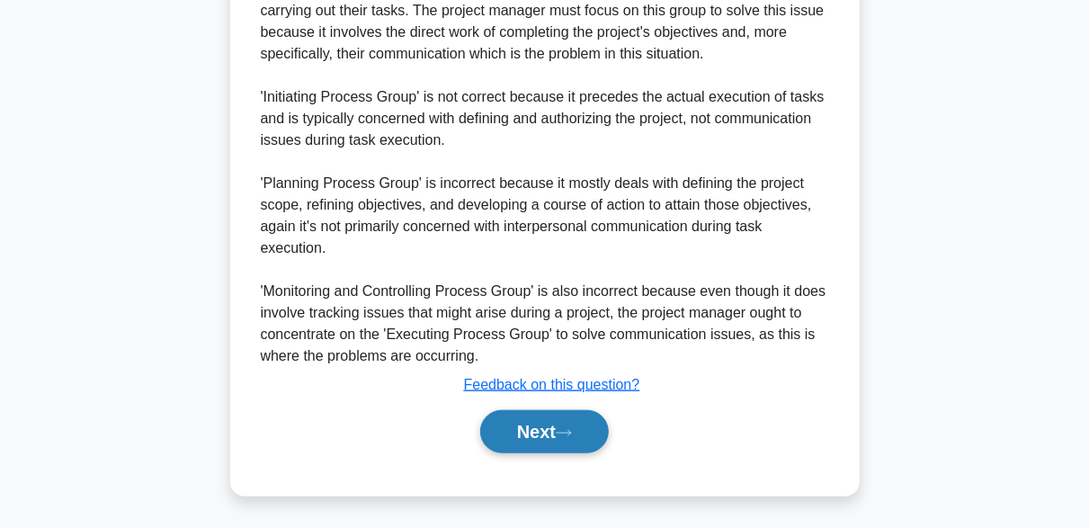
click at [547, 441] on button "Next" at bounding box center [544, 431] width 129 height 43
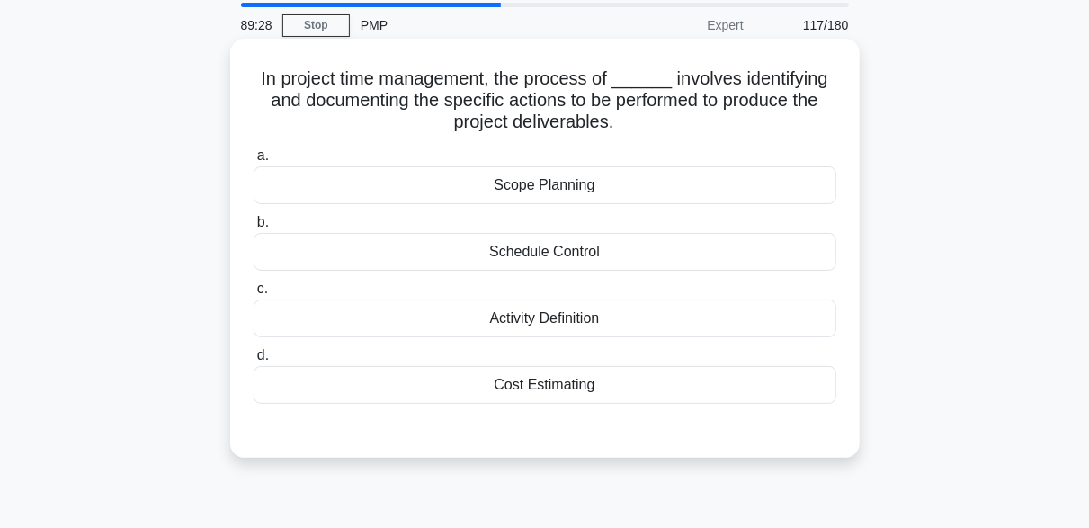
scroll to position [90, 0]
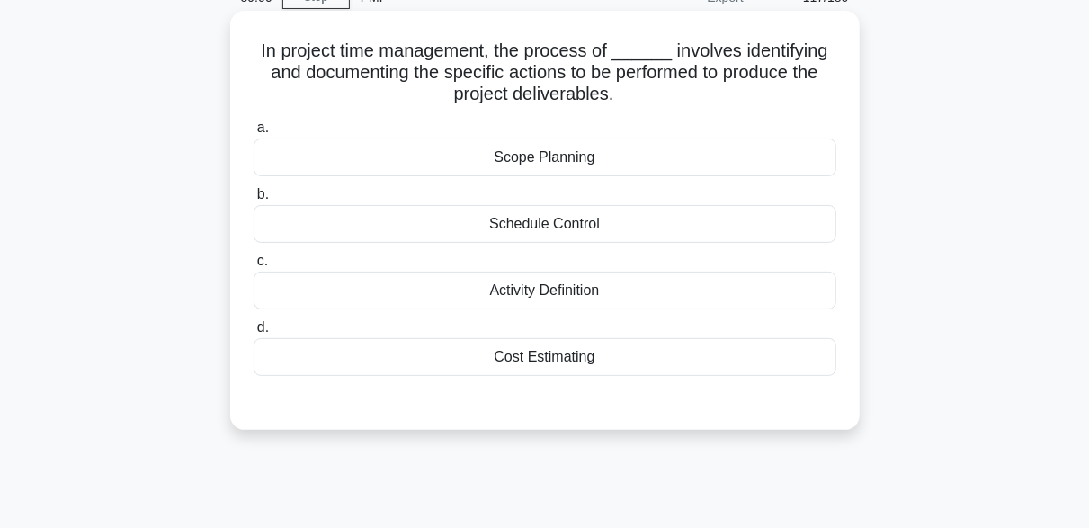
click at [587, 289] on div "Activity Definition" at bounding box center [545, 290] width 583 height 38
click at [254, 267] on input "c. Activity Definition" at bounding box center [254, 261] width 0 height 12
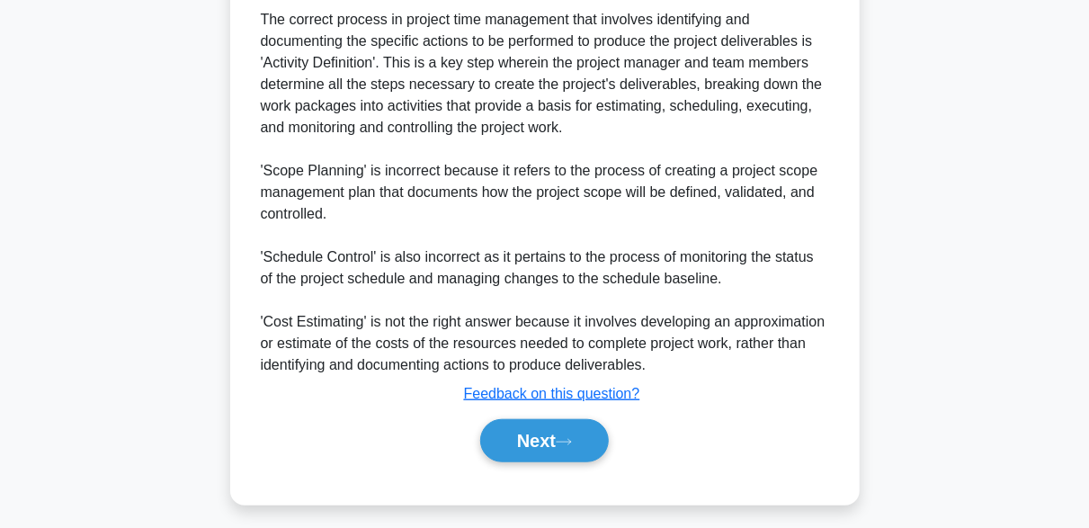
scroll to position [535, 0]
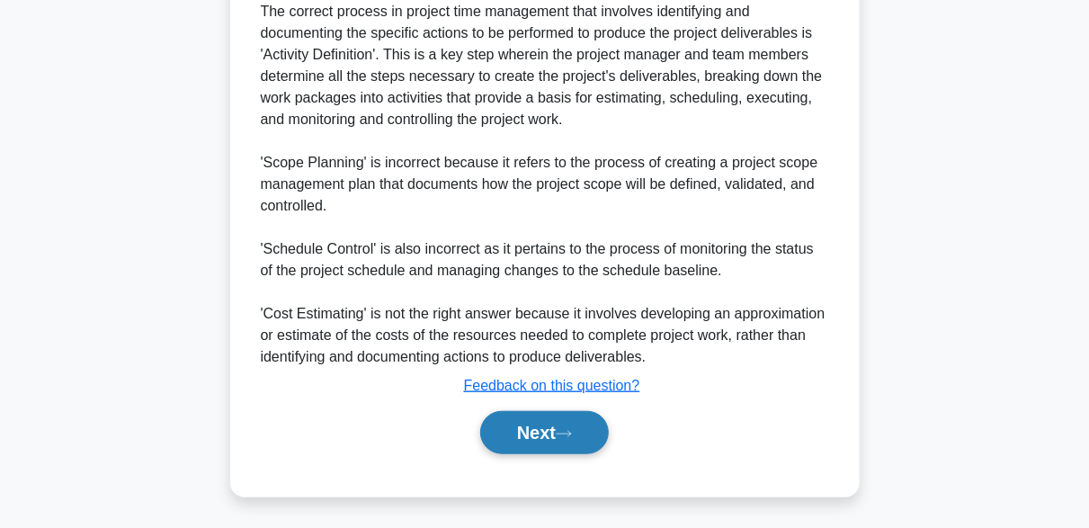
click at [585, 437] on button "Next" at bounding box center [544, 432] width 129 height 43
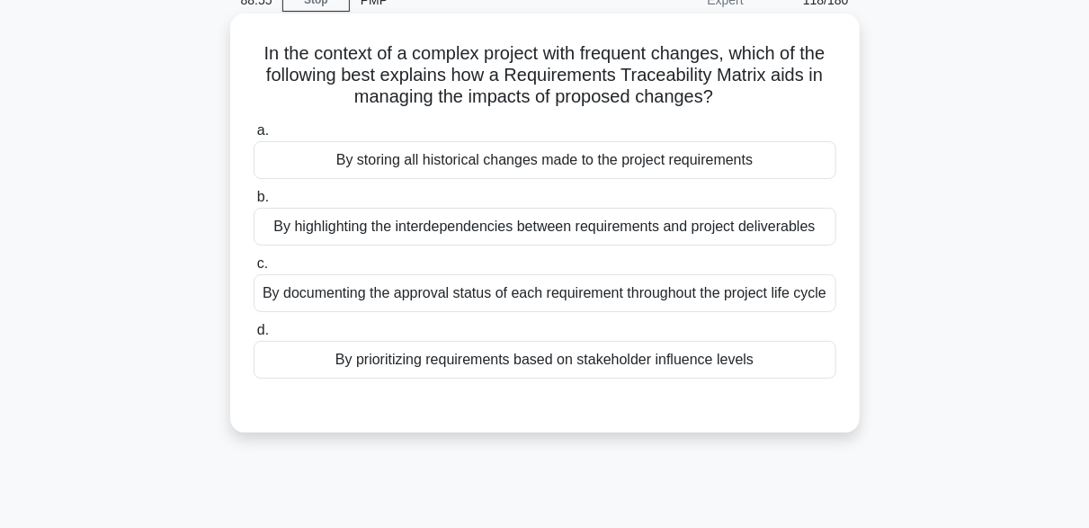
scroll to position [84, 0]
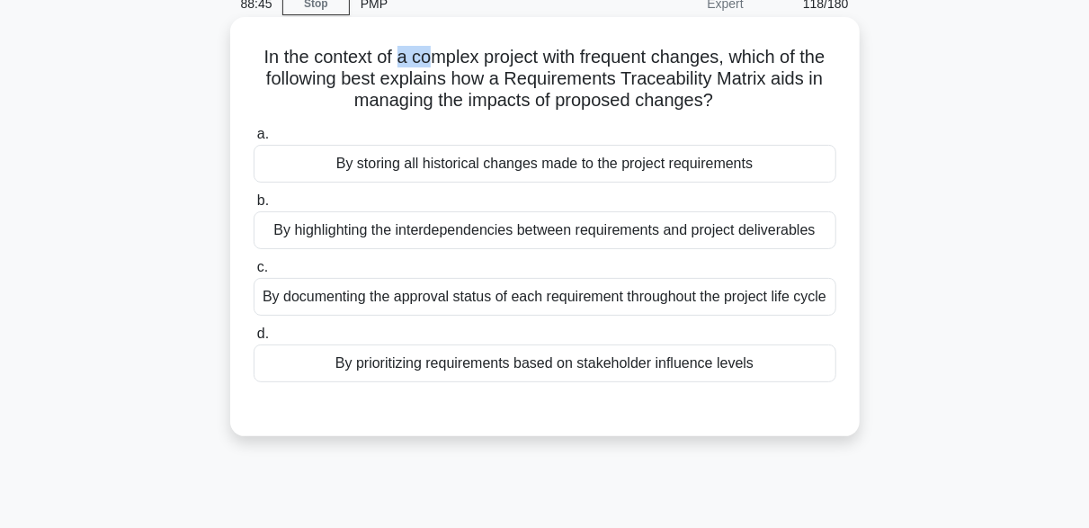
drag, startPoint x: 396, startPoint y: 34, endPoint x: 422, endPoint y: 51, distance: 30.4
click at [422, 51] on div "In the context of a complex project with frequent changes, which of the followi…" at bounding box center [544, 226] width 615 height 405
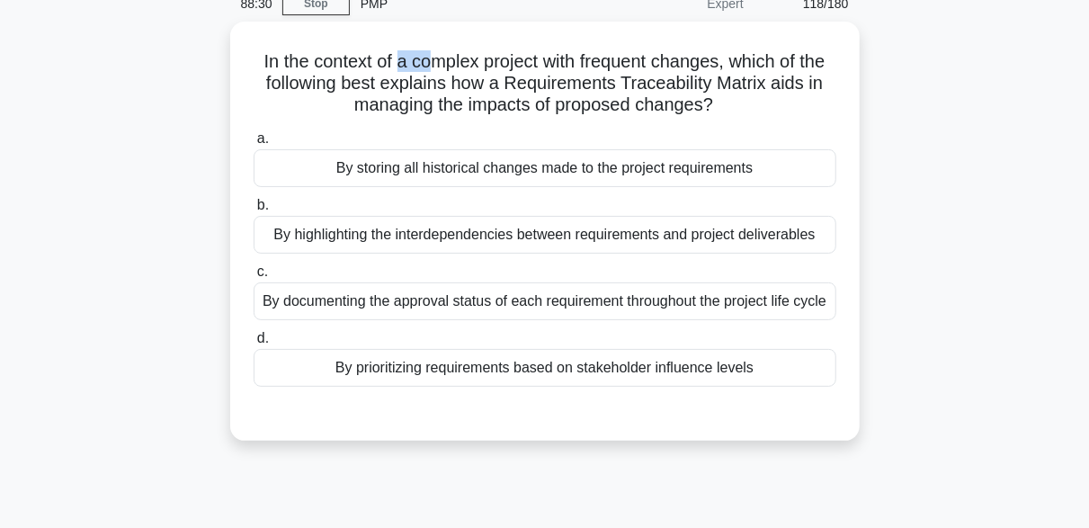
click at [1010, 236] on div "In the context of a complex project with frequent changes, which of the followi…" at bounding box center [544, 242] width 1025 height 441
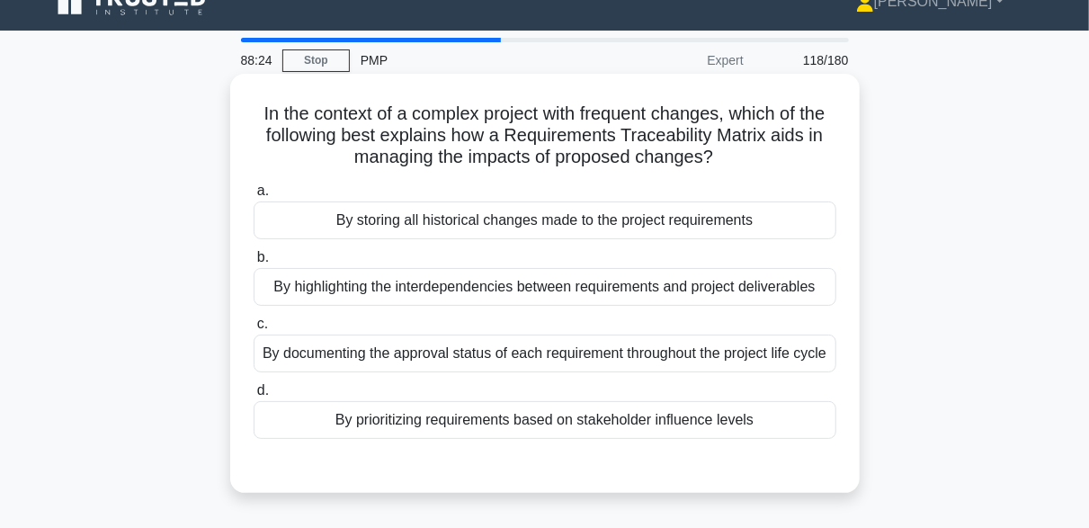
scroll to position [0, 0]
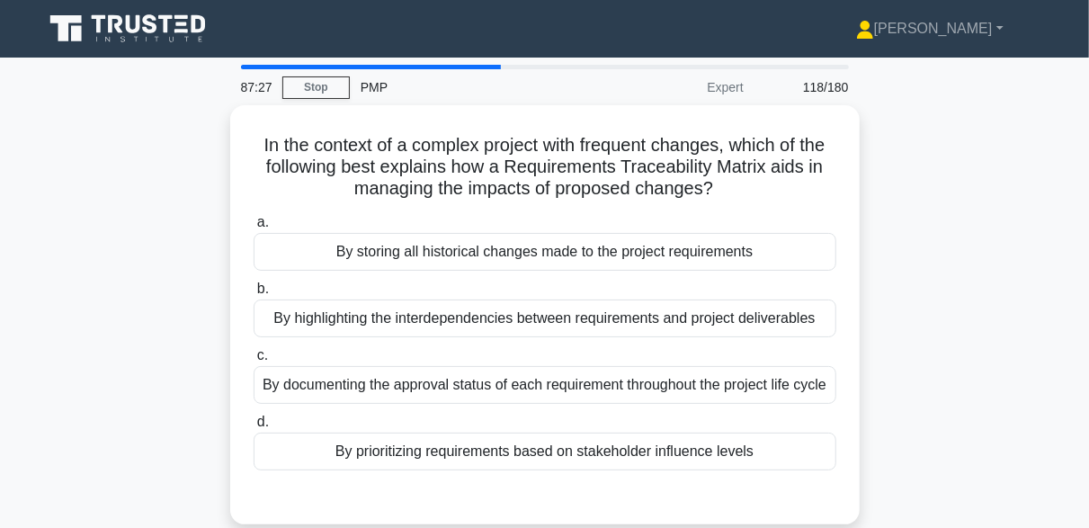
click at [37, 38] on div "Melissa Profile Settings Profile" at bounding box center [544, 28] width 1025 height 43
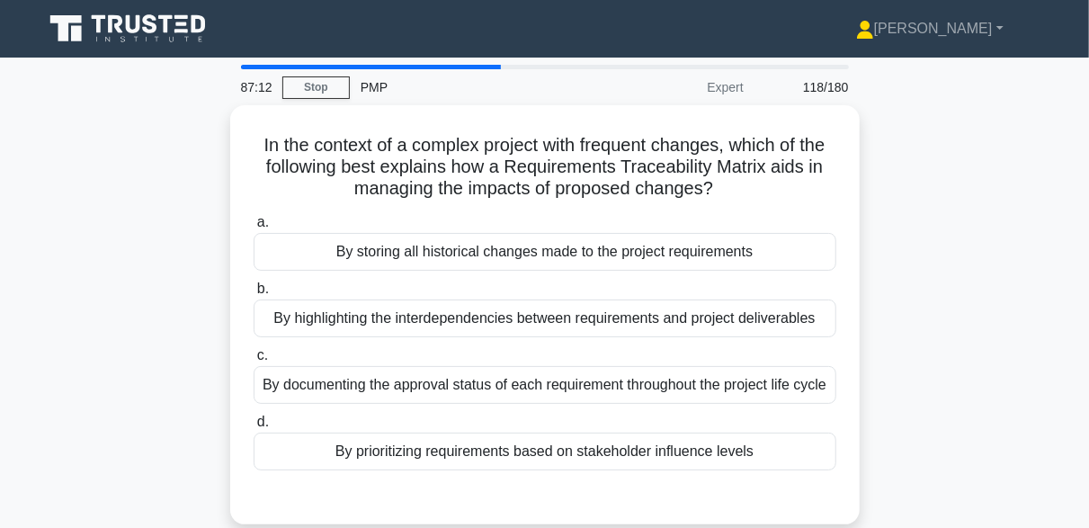
click at [37, 38] on div "Melissa Profile Settings Profile" at bounding box center [544, 28] width 1025 height 43
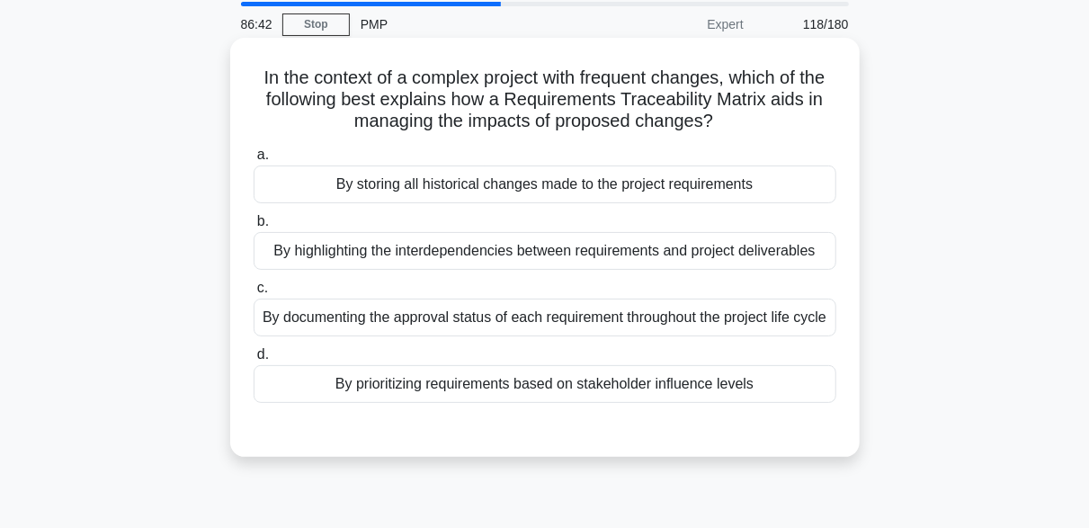
scroll to position [90, 0]
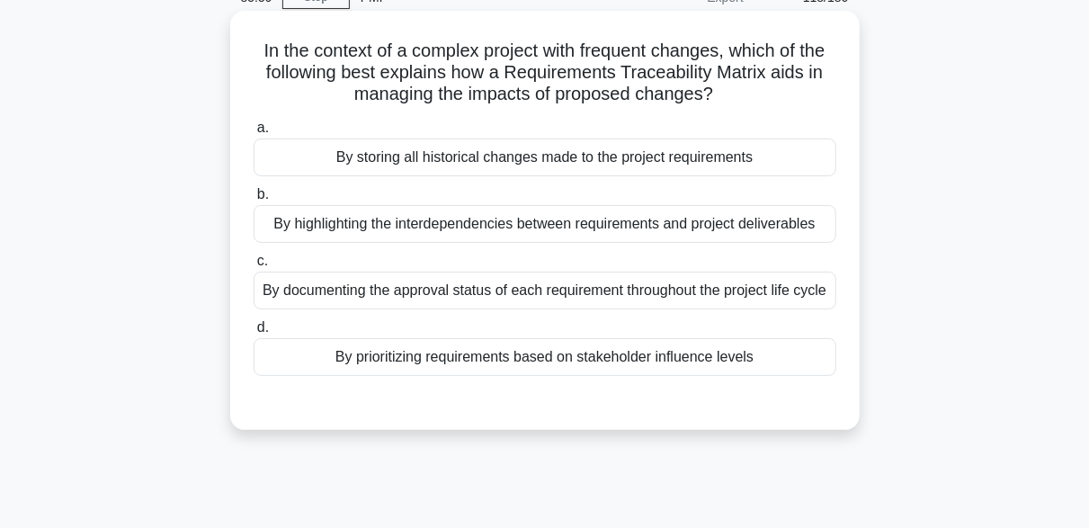
click at [577, 221] on div "By highlighting the interdependencies between requirements and project delivera…" at bounding box center [545, 224] width 583 height 38
click at [254, 200] on input "b. By highlighting the interdependencies between requirements and project deliv…" at bounding box center [254, 195] width 0 height 12
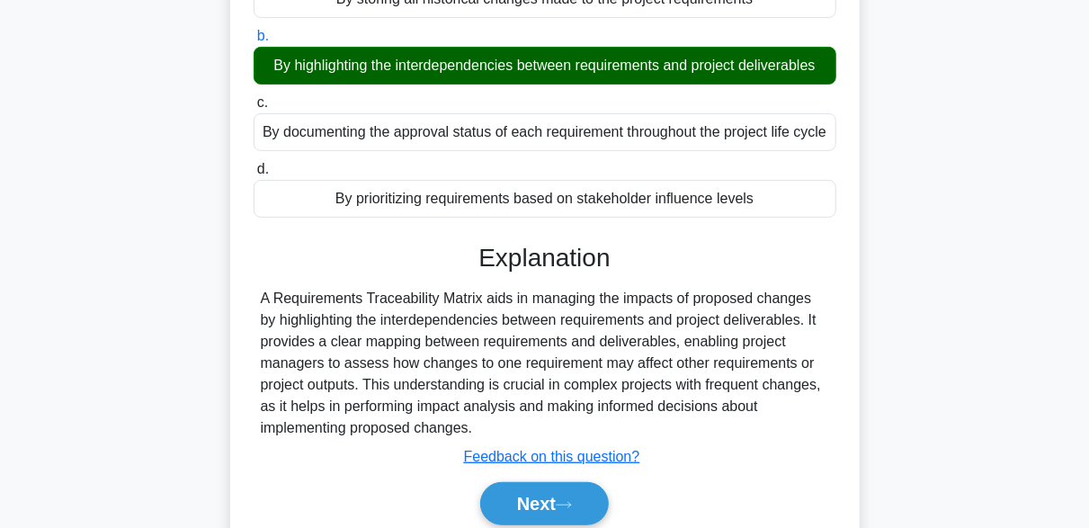
scroll to position [443, 0]
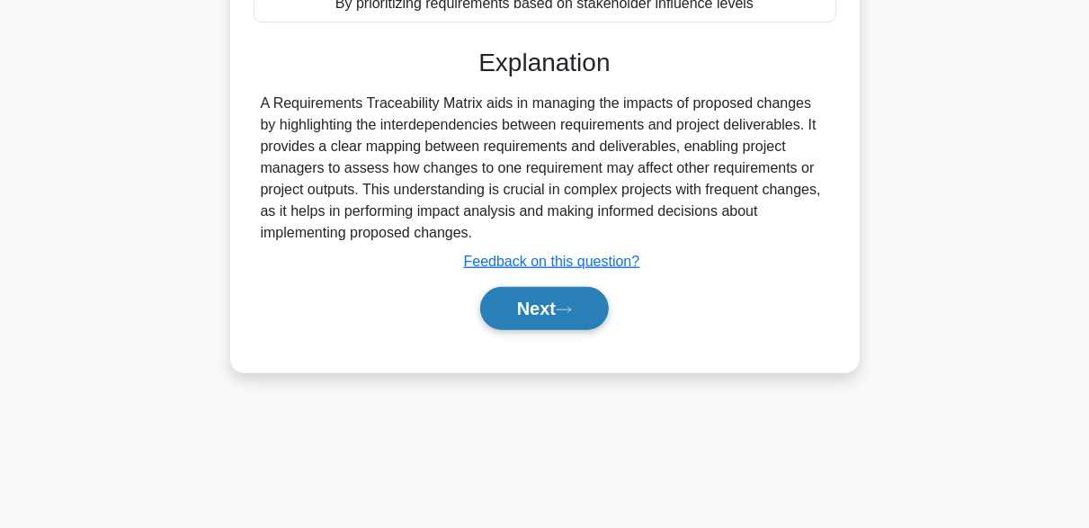
click at [596, 325] on button "Next" at bounding box center [544, 308] width 129 height 43
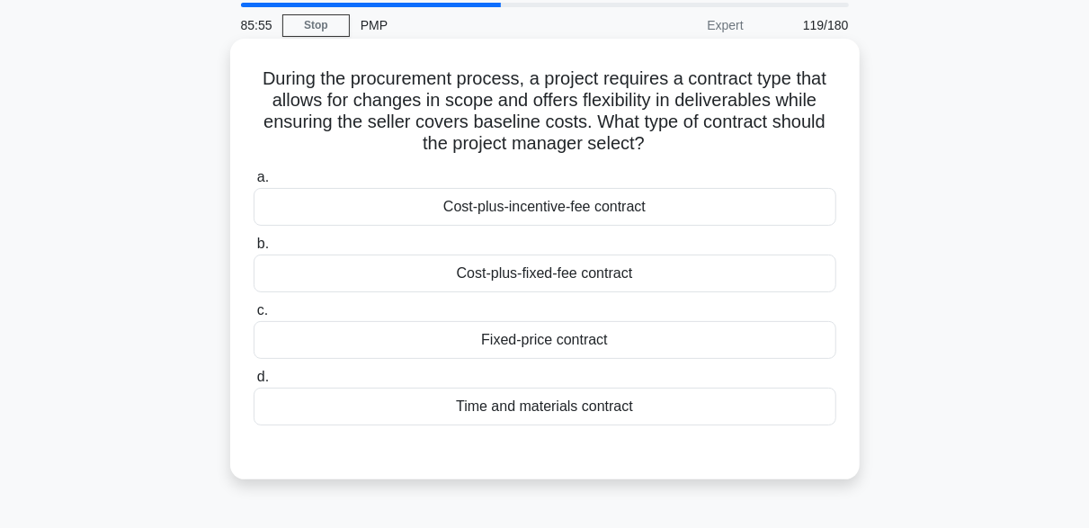
scroll to position [90, 0]
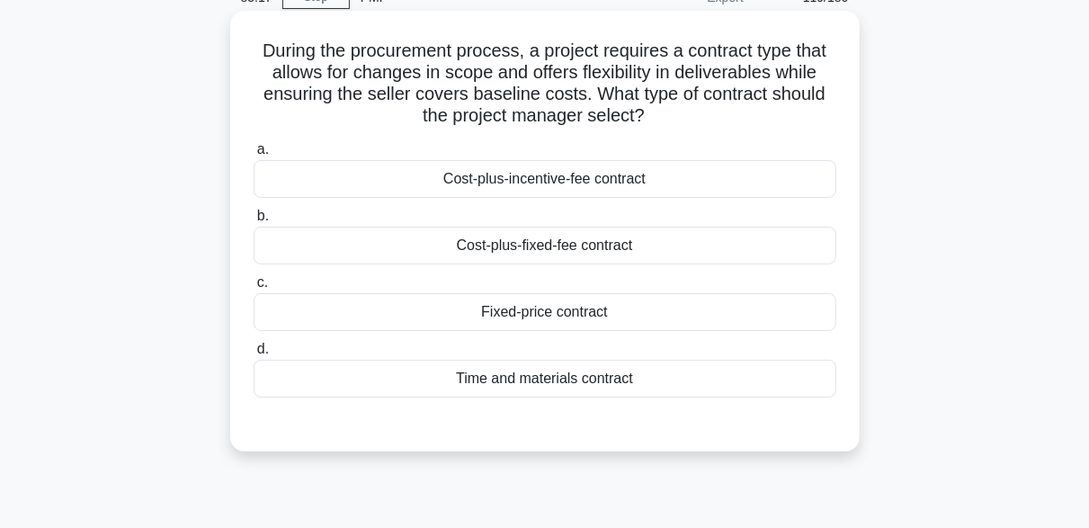
click at [527, 375] on div "Time and materials contract" at bounding box center [545, 379] width 583 height 38
click at [254, 355] on input "d. Time and materials contract" at bounding box center [254, 349] width 0 height 12
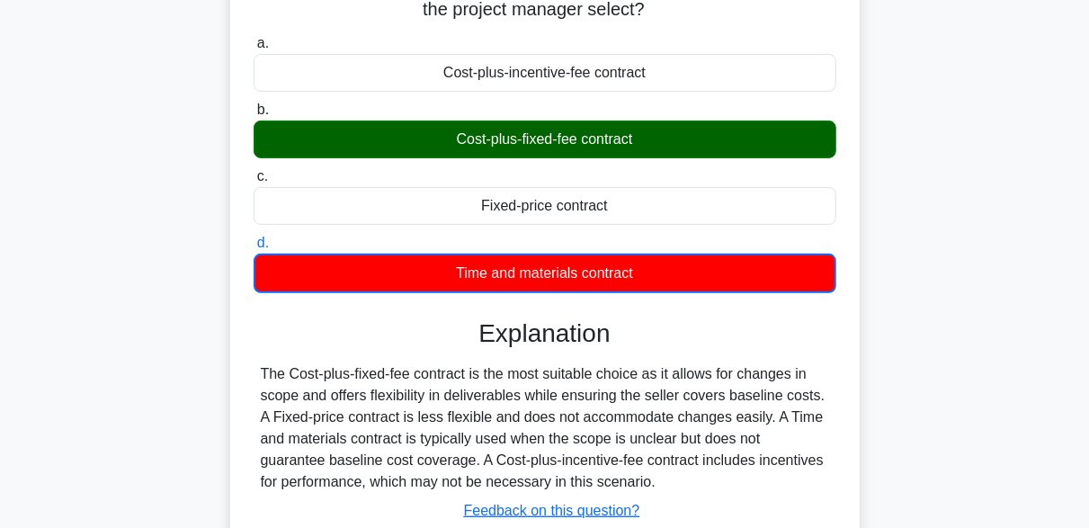
scroll to position [443, 0]
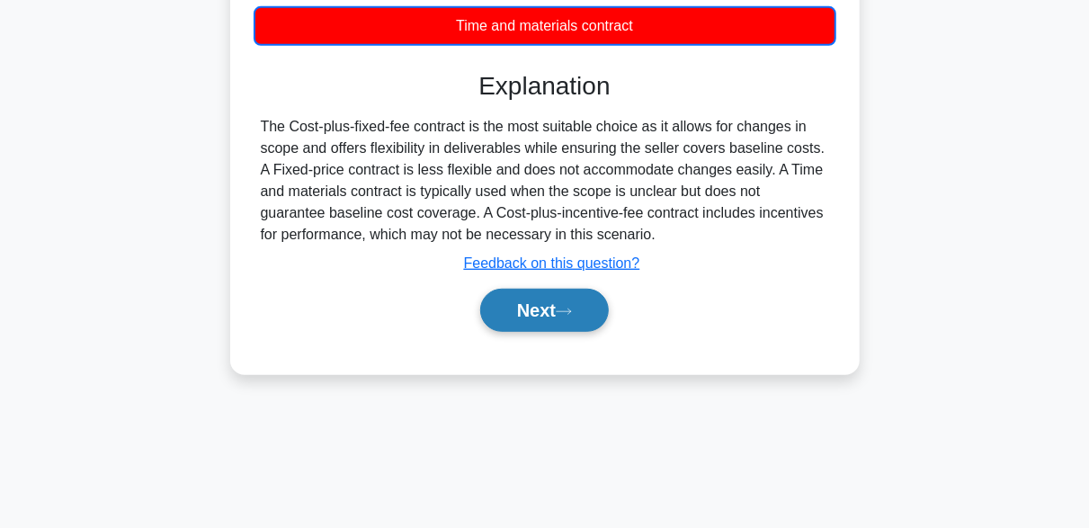
click at [544, 308] on button "Next" at bounding box center [544, 310] width 129 height 43
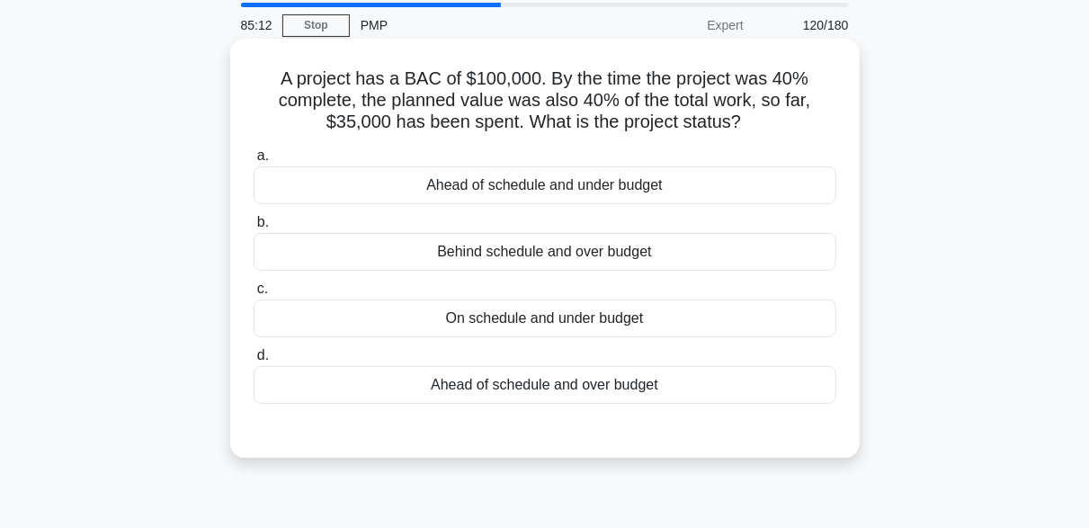
scroll to position [90, 0]
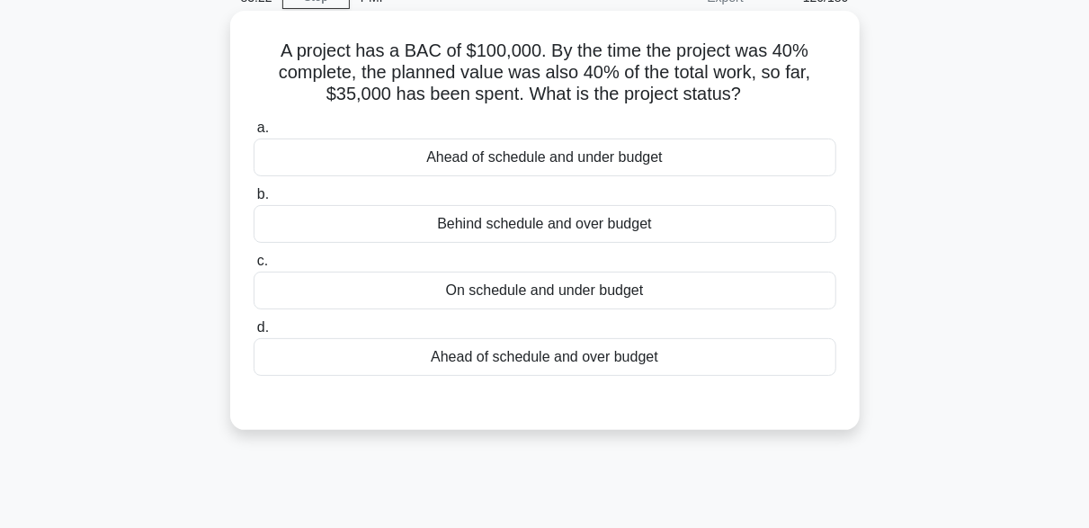
click at [509, 297] on div "On schedule and under budget" at bounding box center [545, 290] width 583 height 38
click at [254, 267] on input "c. On schedule and under budget" at bounding box center [254, 261] width 0 height 12
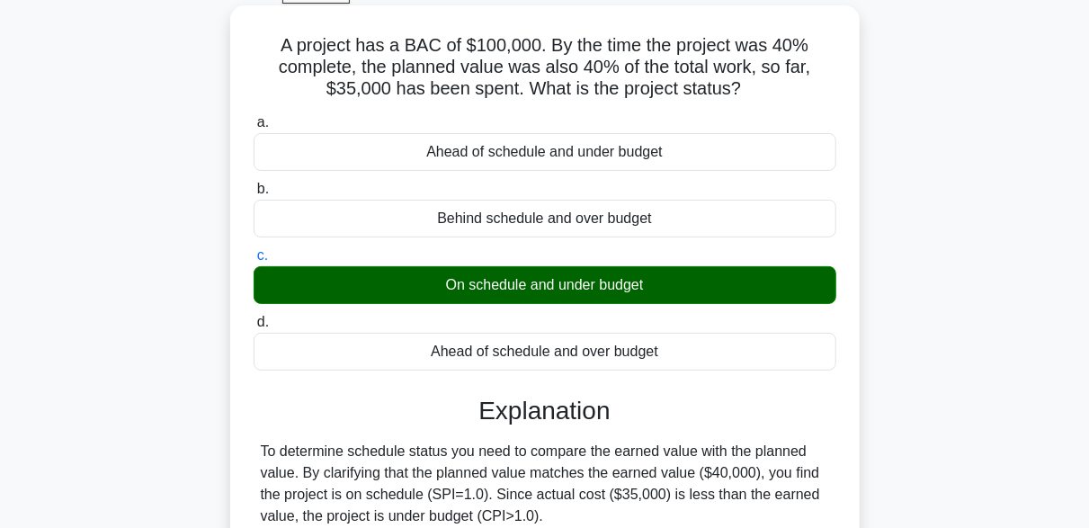
scroll to position [360, 0]
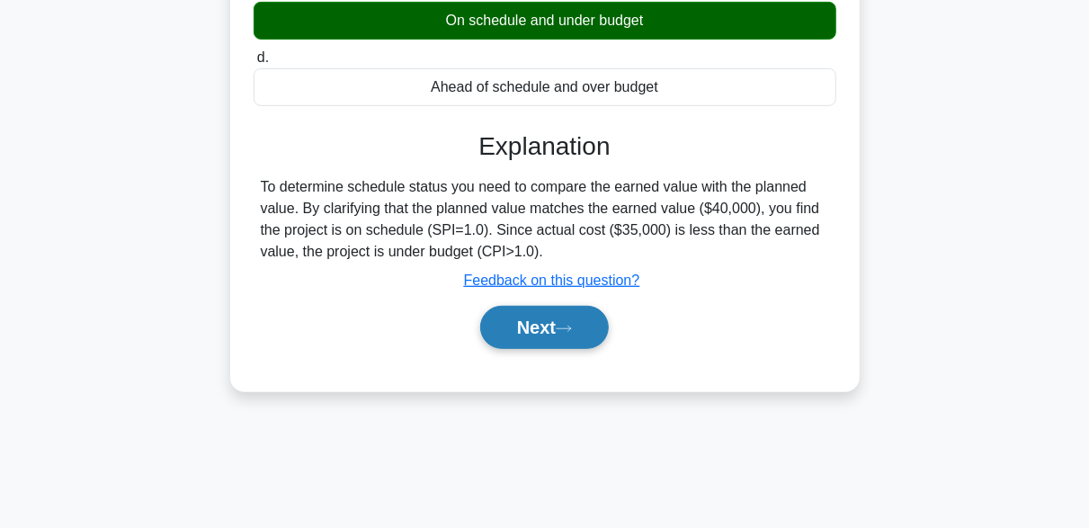
click at [589, 325] on button "Next" at bounding box center [544, 327] width 129 height 43
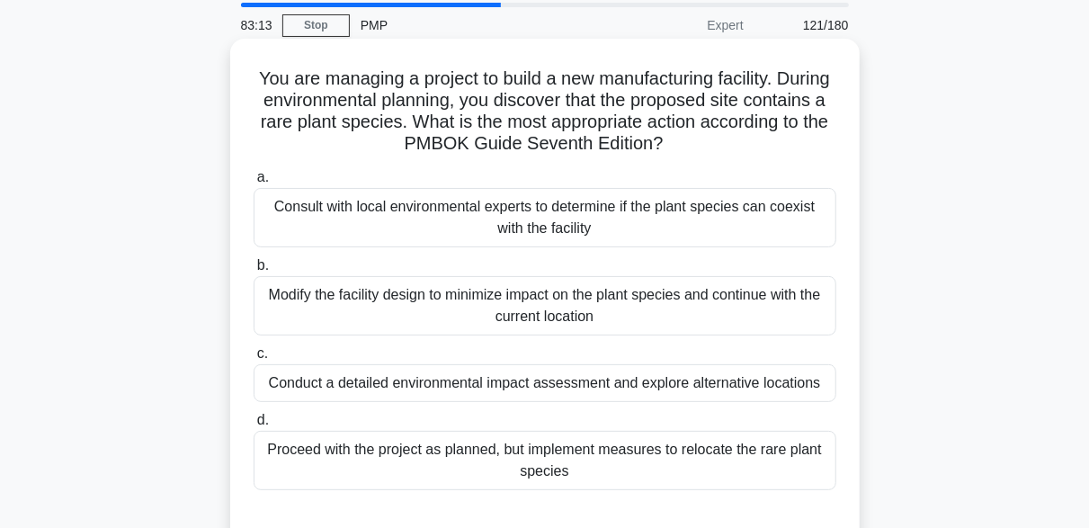
scroll to position [90, 0]
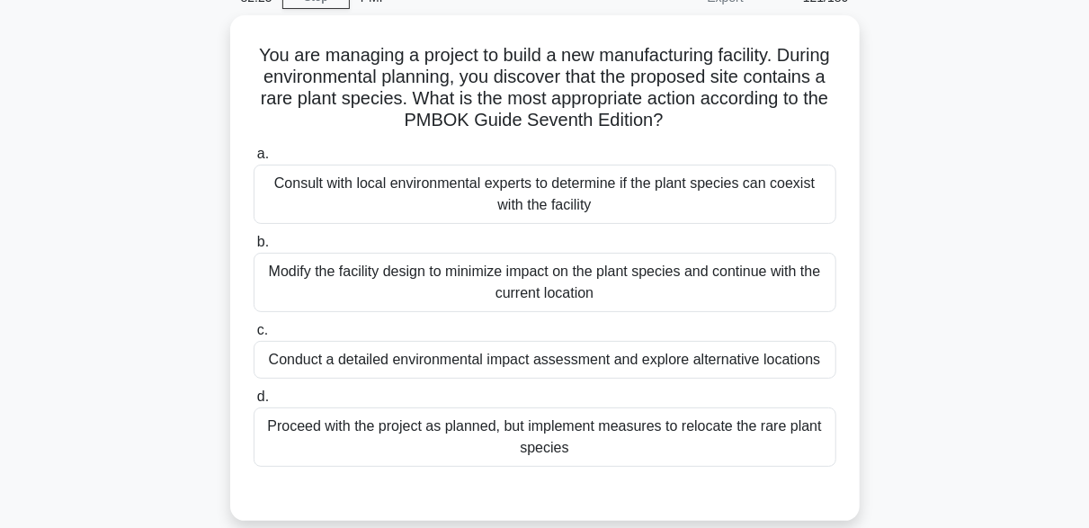
drag, startPoint x: 961, startPoint y: 93, endPoint x: 973, endPoint y: 116, distance: 26.1
click at [961, 93] on div "You are managing a project to build a new manufacturing facility. During enviro…" at bounding box center [544, 278] width 1025 height 527
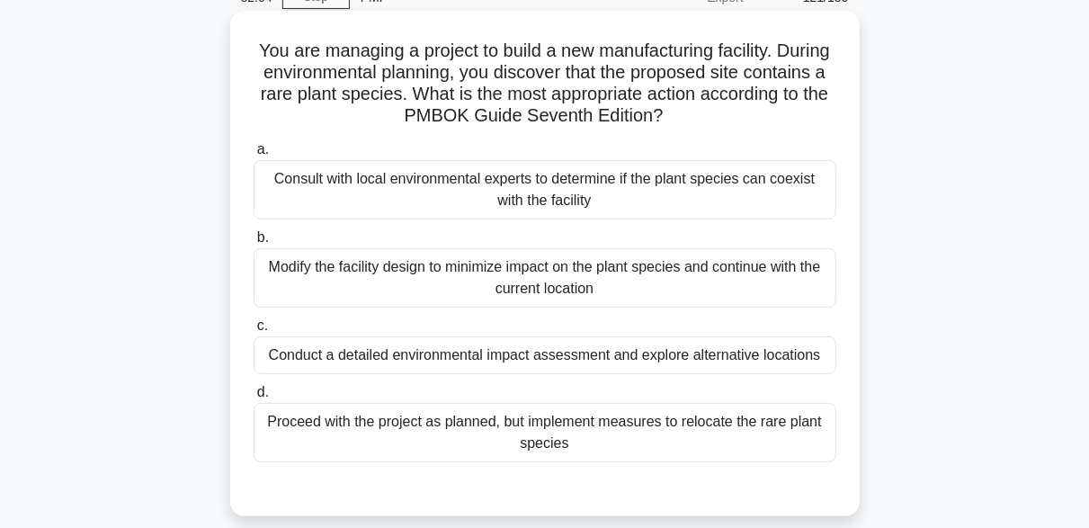
click at [675, 199] on div "Consult with local environmental experts to determine if the plant species can …" at bounding box center [545, 189] width 583 height 59
click at [254, 156] on input "a. Consult with local environmental experts to determine if the plant species c…" at bounding box center [254, 150] width 0 height 12
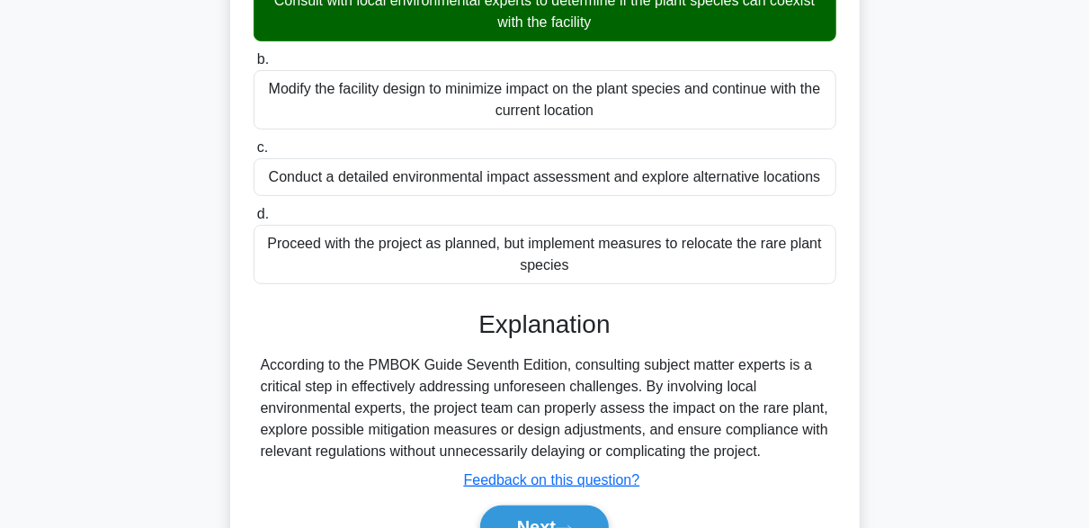
scroll to position [443, 0]
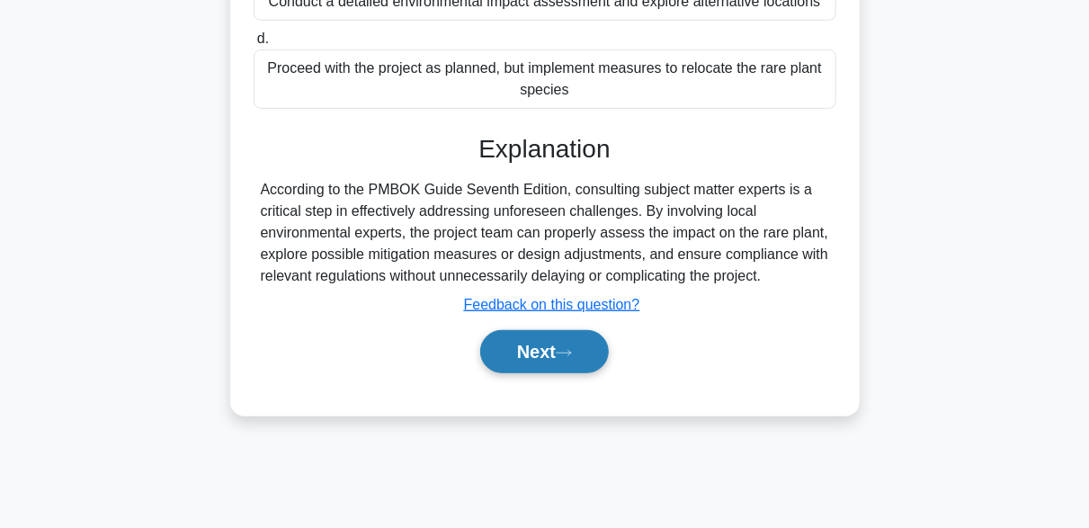
click at [572, 352] on icon at bounding box center [564, 353] width 16 height 10
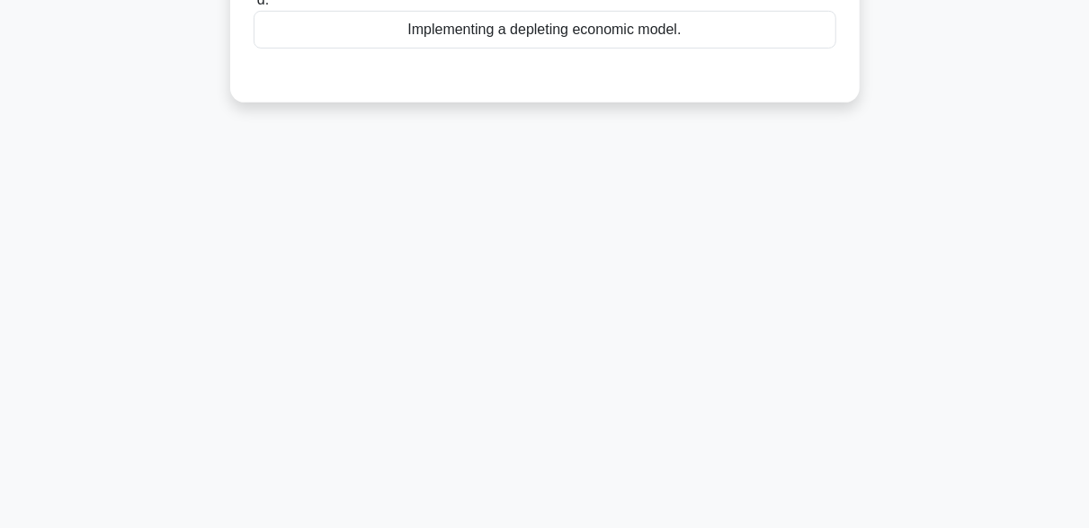
scroll to position [84, 0]
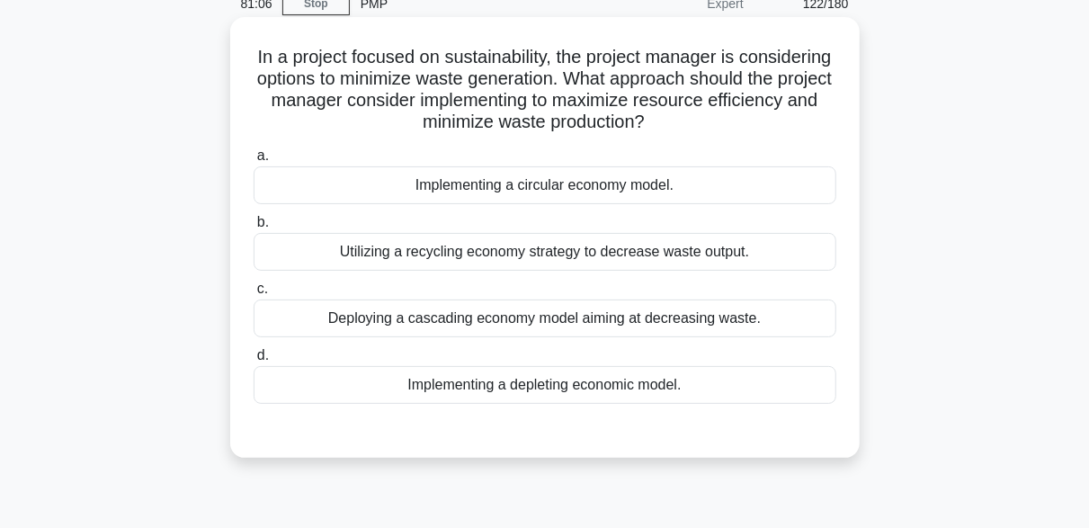
drag, startPoint x: 695, startPoint y: 186, endPoint x: 517, endPoint y: 185, distance: 178.0
click at [517, 185] on div "Implementing a circular economy model." at bounding box center [545, 185] width 583 height 38
copy div "circular economy model."
click at [459, 189] on div "Implementing a circular economy model." at bounding box center [545, 185] width 583 height 38
click at [254, 162] on input "a. Implementing a circular economy model." at bounding box center [254, 156] width 0 height 12
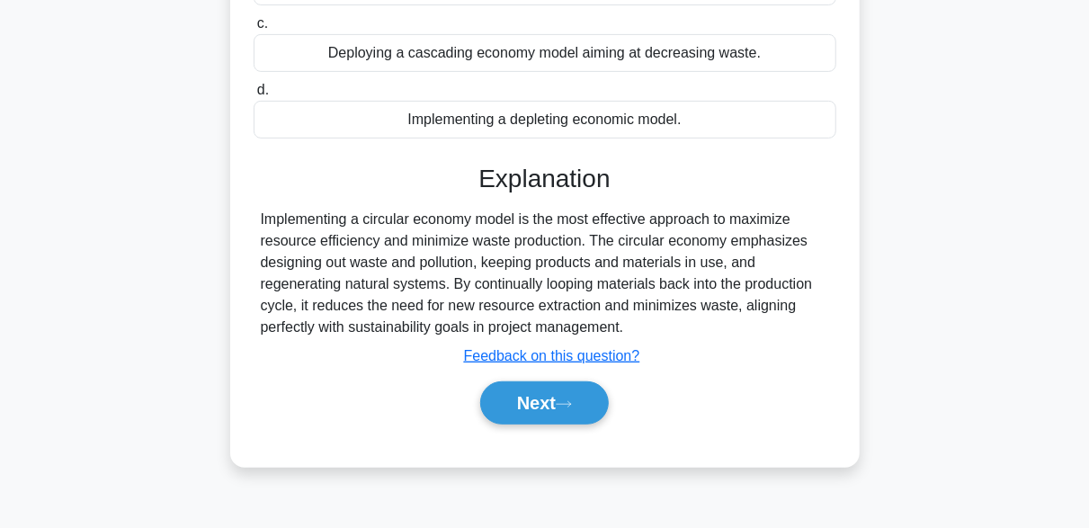
scroll to position [353, 0]
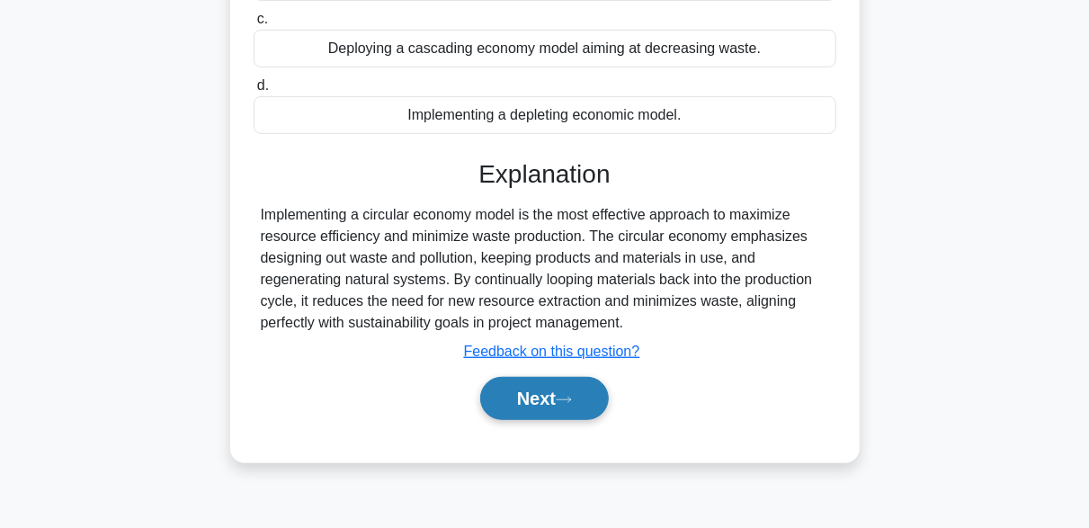
click at [572, 400] on icon at bounding box center [564, 400] width 16 height 10
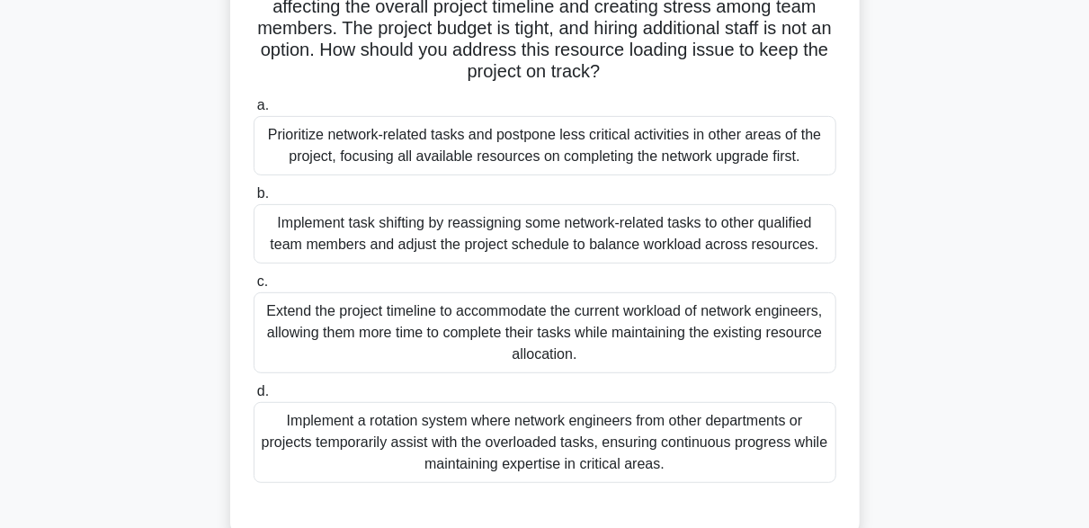
scroll to position [270, 0]
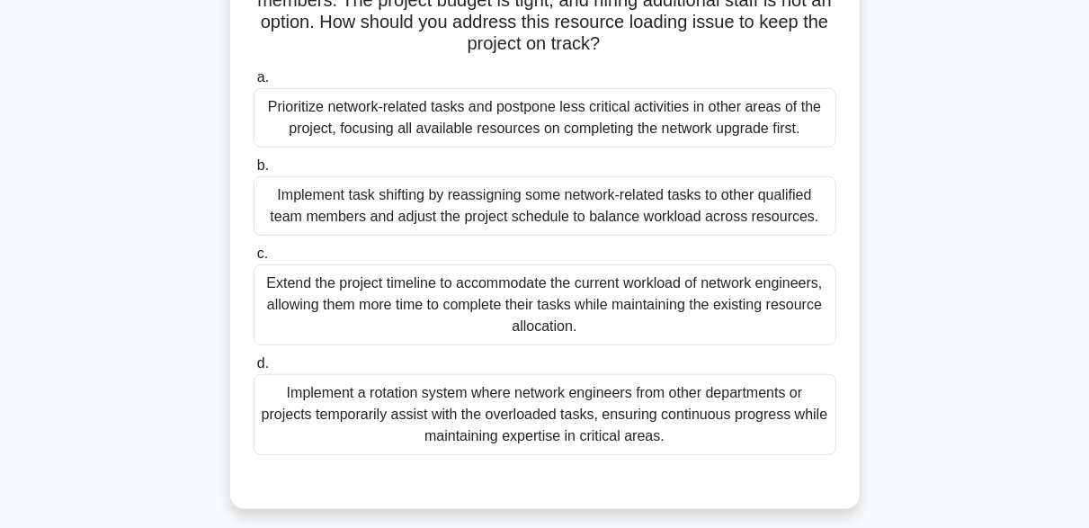
click at [743, 212] on div "Implement task shifting by reassigning some network-related tasks to other qual…" at bounding box center [545, 205] width 583 height 59
click at [254, 172] on input "b. Implement task shifting by reassigning some network-related tasks to other q…" at bounding box center [254, 166] width 0 height 12
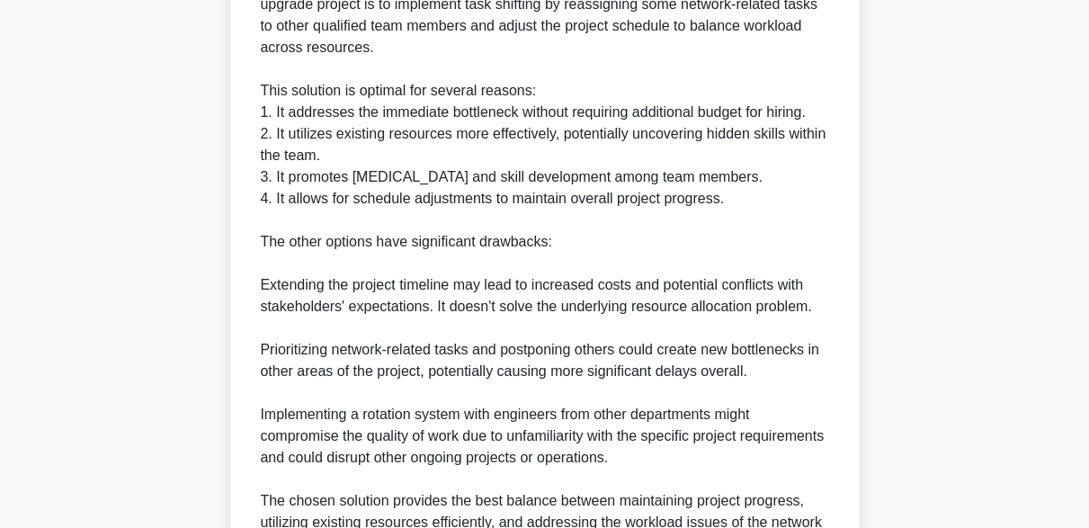
scroll to position [989, 0]
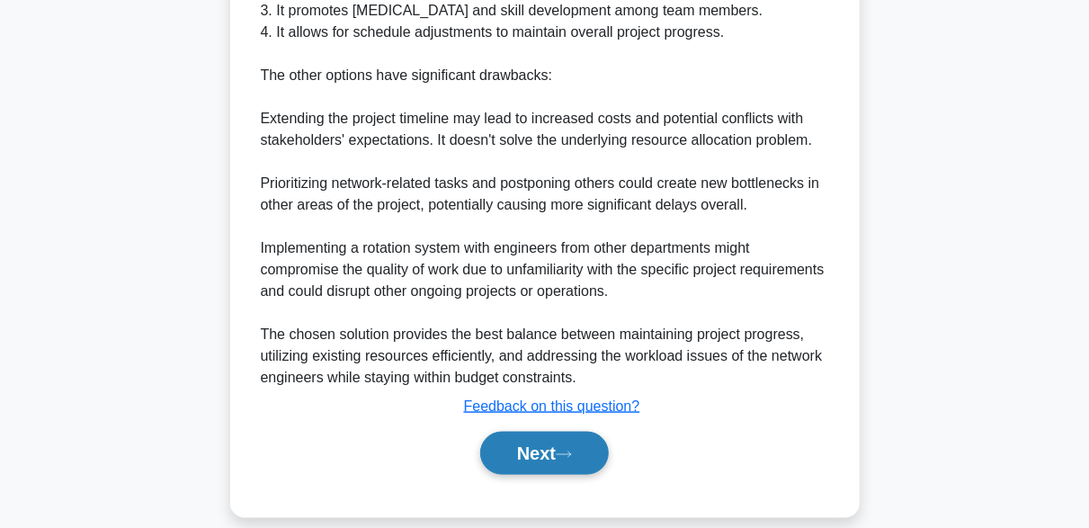
click at [577, 441] on button "Next" at bounding box center [544, 453] width 129 height 43
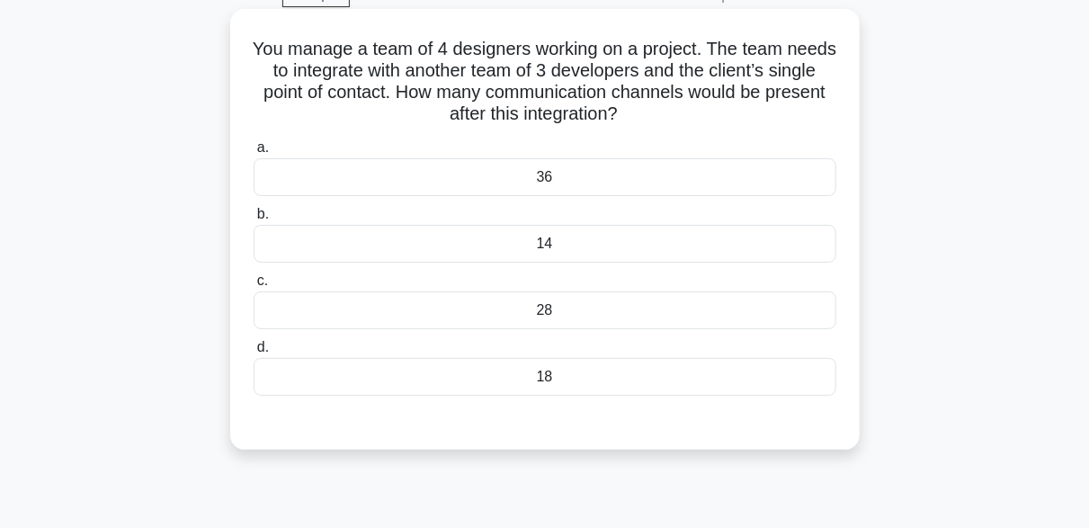
scroll to position [84, 0]
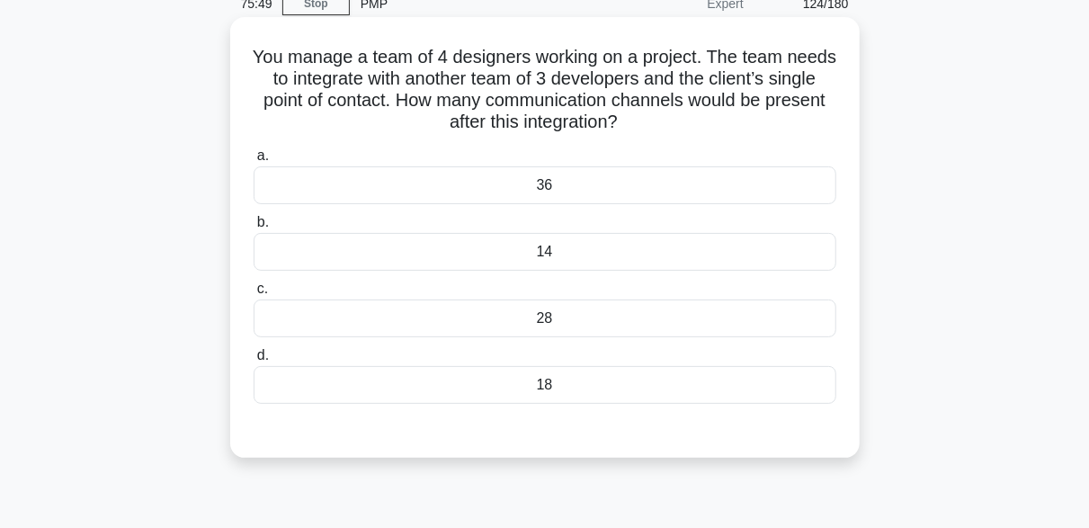
click at [529, 327] on div "28" at bounding box center [545, 318] width 583 height 38
click at [254, 295] on input "c. 28" at bounding box center [254, 289] width 0 height 12
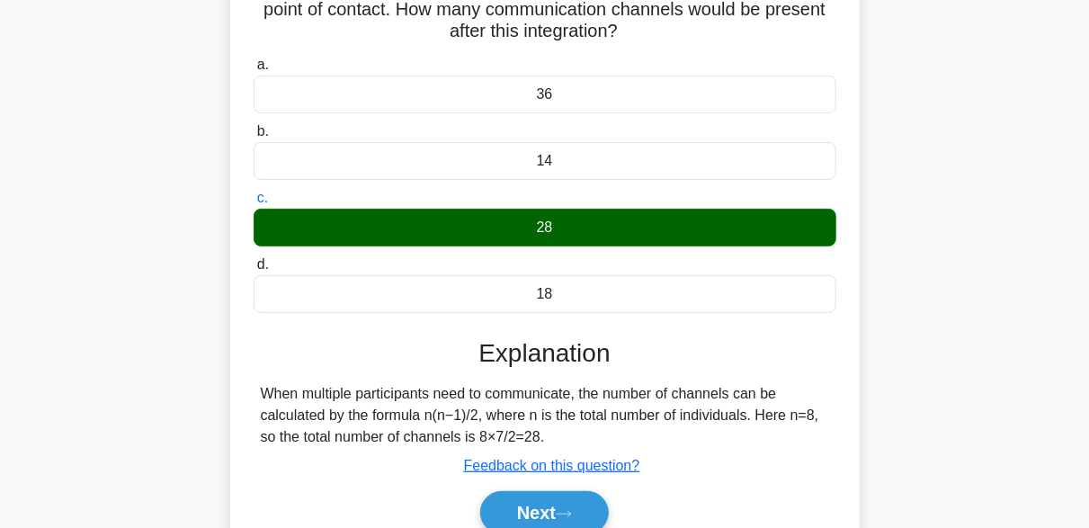
scroll to position [263, 0]
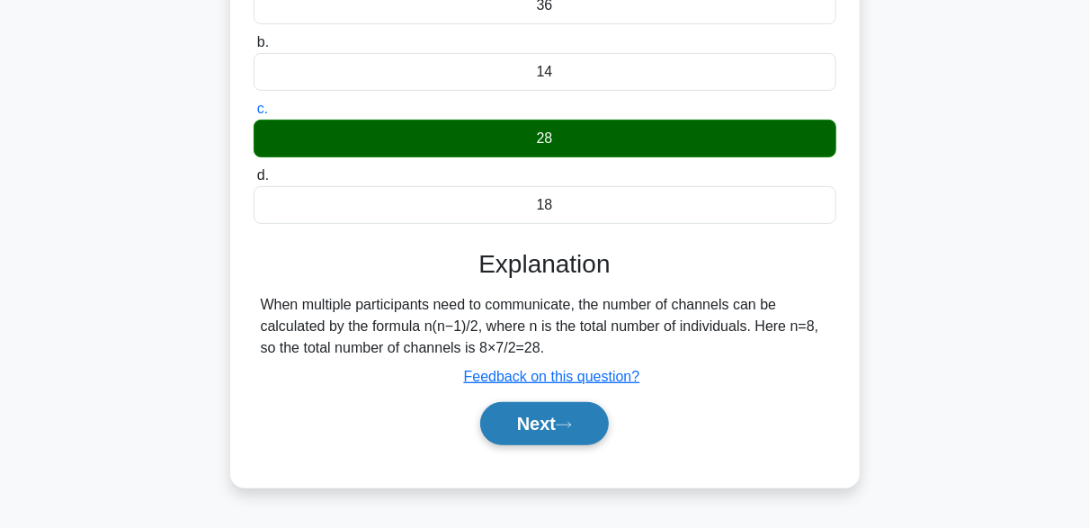
click at [588, 423] on button "Next" at bounding box center [544, 423] width 129 height 43
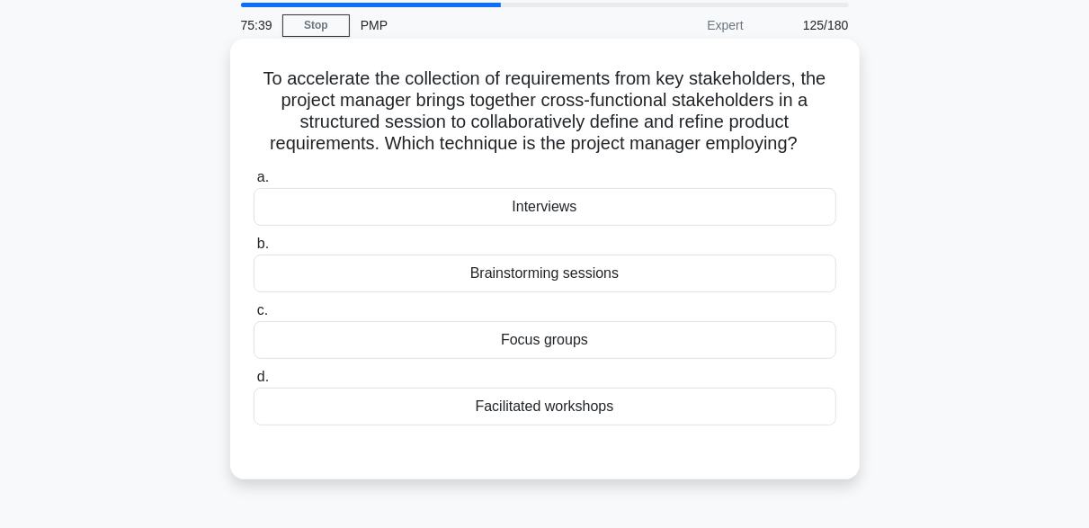
scroll to position [90, 0]
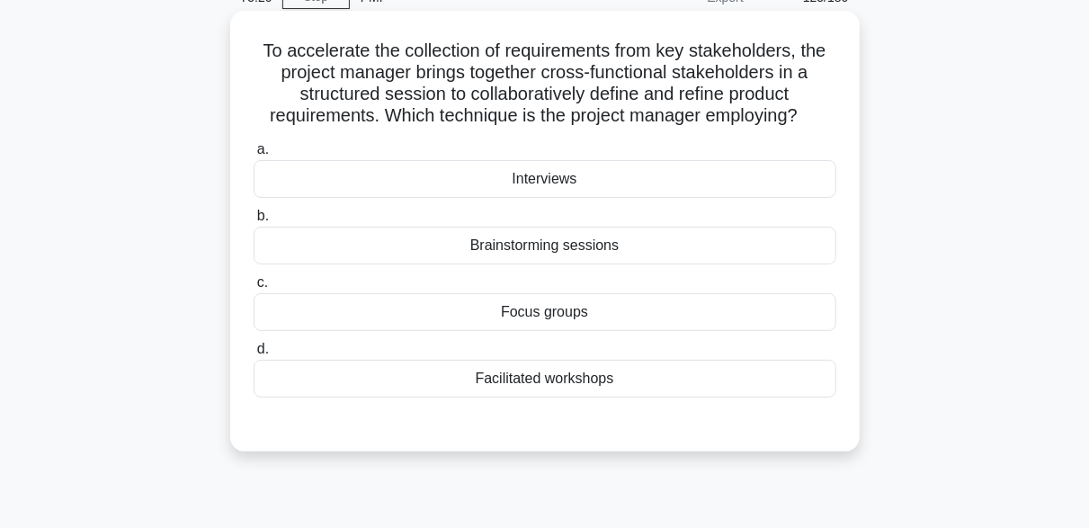
click at [580, 81] on h5 "To accelerate the collection of requirements from key stakeholders, the project…" at bounding box center [545, 84] width 586 height 88
click at [531, 380] on div "Facilitated workshops" at bounding box center [545, 379] width 583 height 38
click at [254, 355] on input "d. Facilitated workshops" at bounding box center [254, 349] width 0 height 12
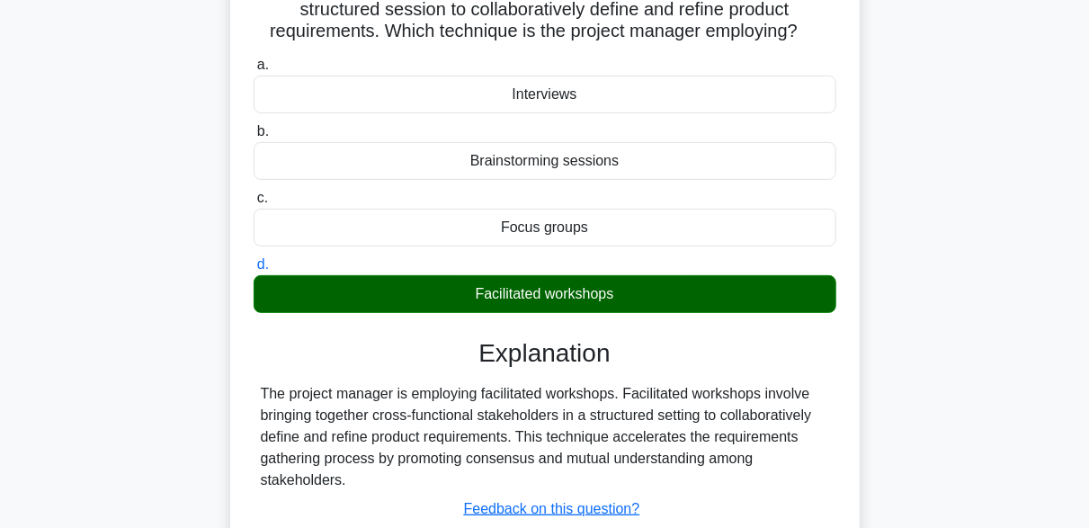
scroll to position [360, 0]
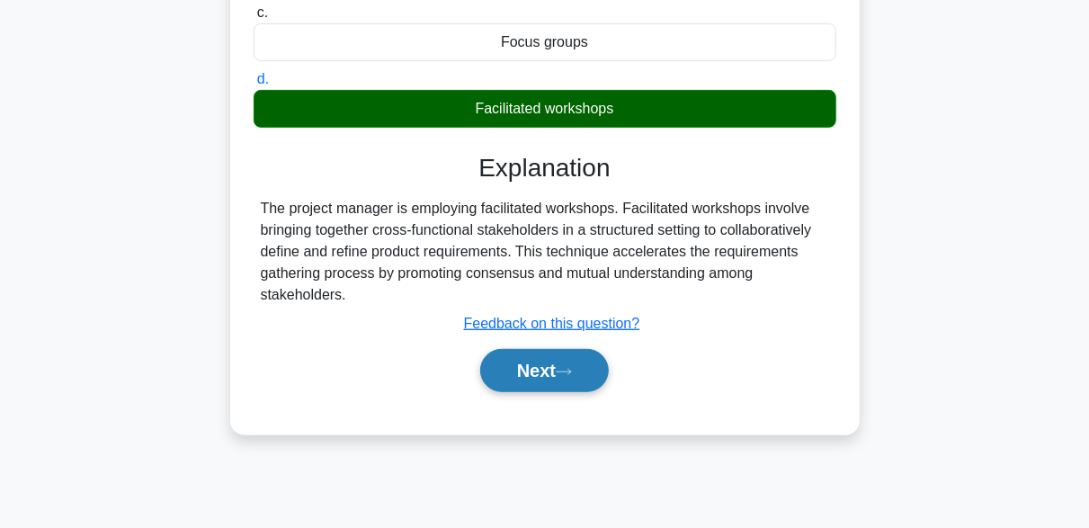
click at [573, 360] on button "Next" at bounding box center [544, 370] width 129 height 43
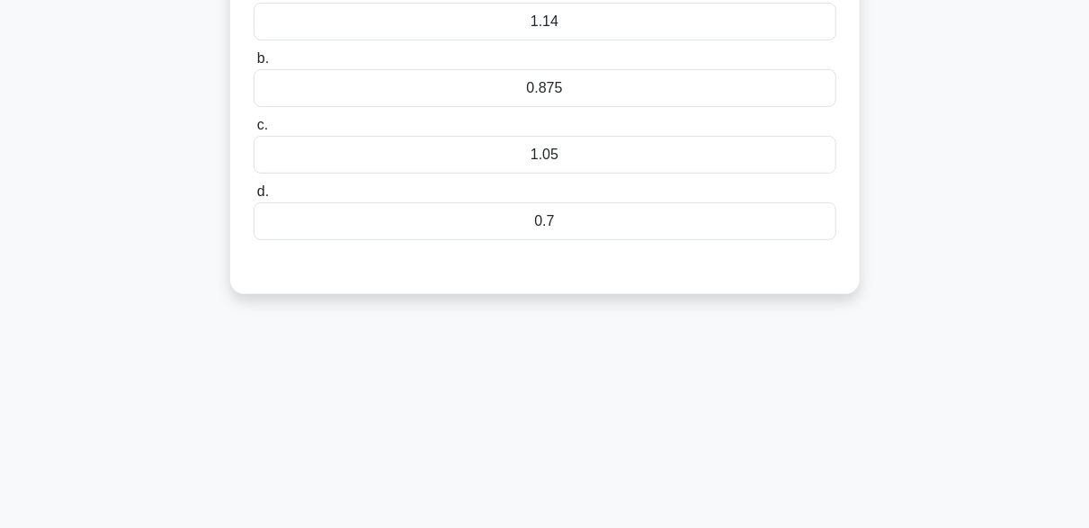
scroll to position [90, 0]
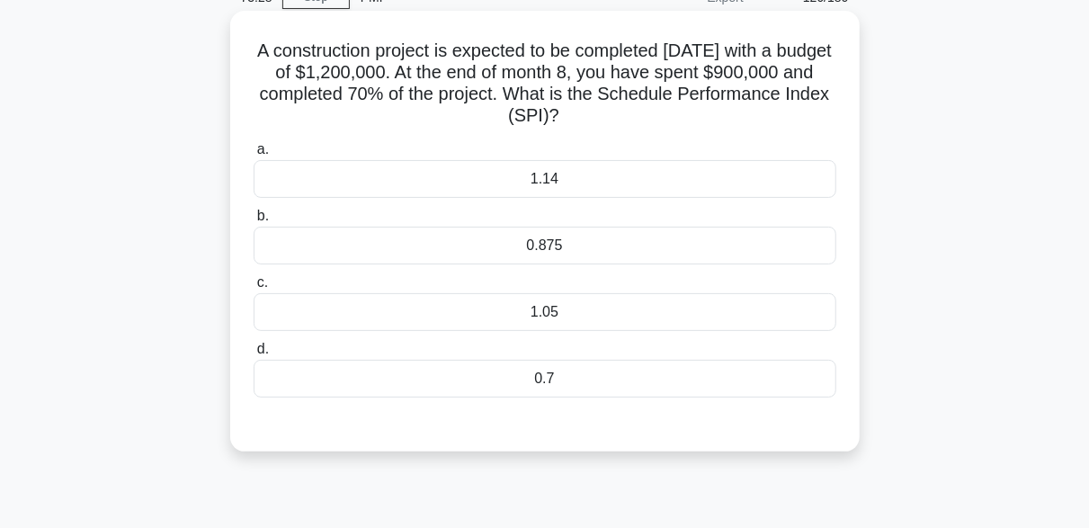
click at [607, 319] on div "1.05" at bounding box center [545, 312] width 583 height 38
click at [254, 289] on input "c. 1.05" at bounding box center [254, 283] width 0 height 12
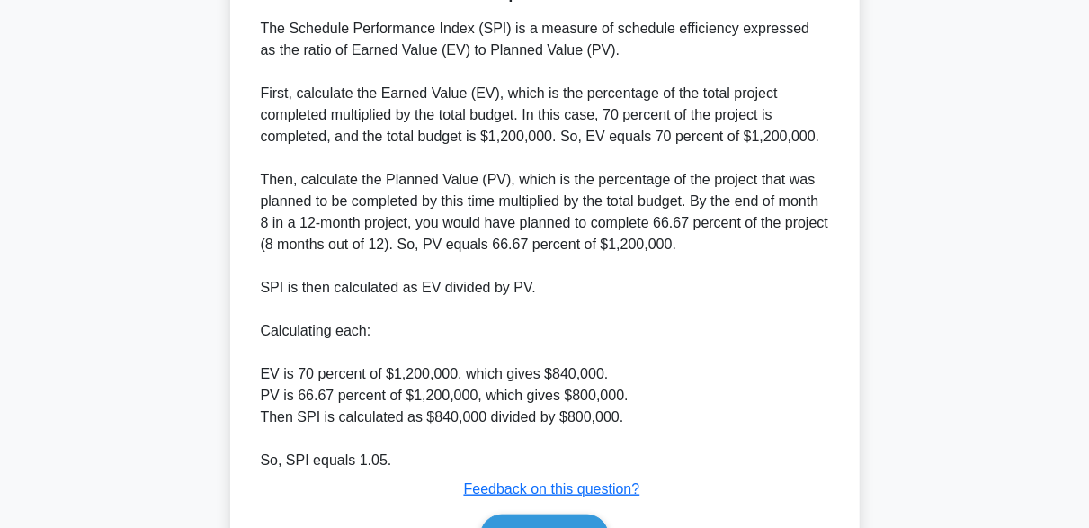
scroll to position [629, 0]
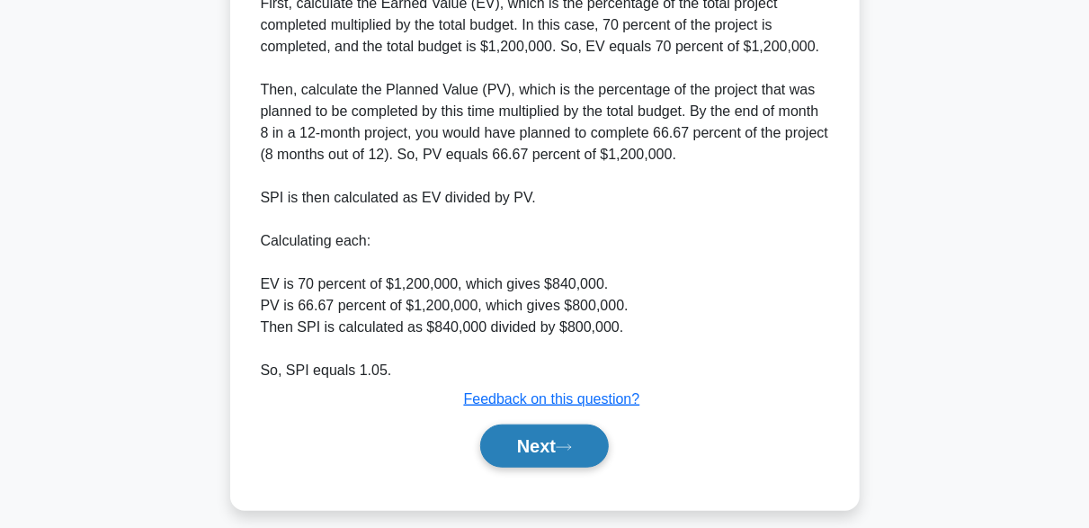
click at [579, 458] on button "Next" at bounding box center [544, 445] width 129 height 43
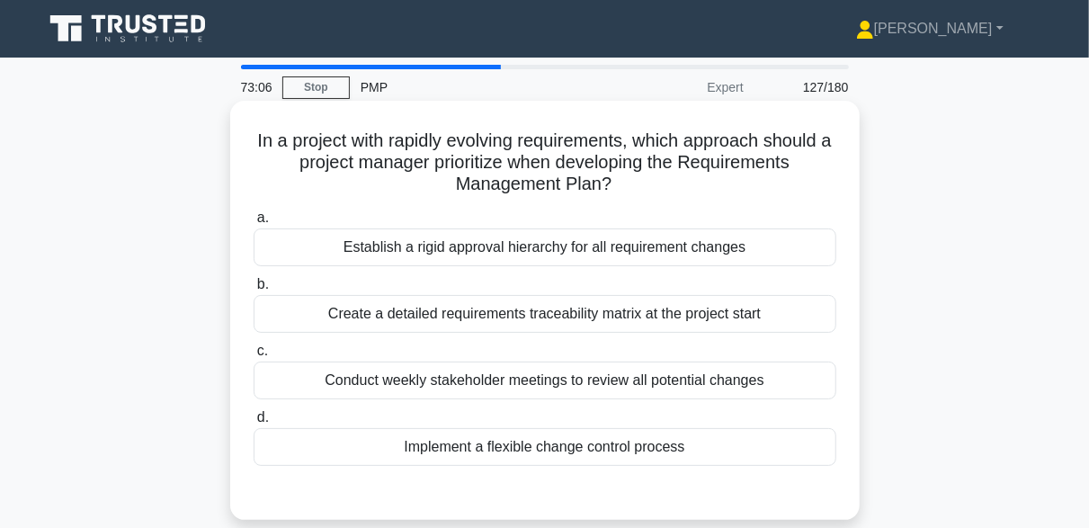
scroll to position [90, 0]
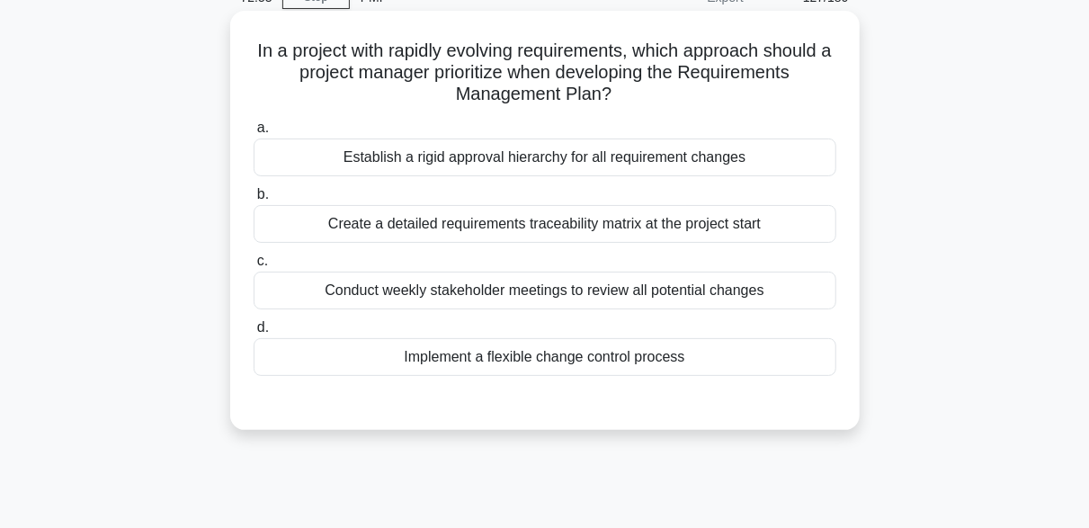
click at [677, 227] on div "Create a detailed requirements traceability matrix at the project start" at bounding box center [545, 224] width 583 height 38
click at [254, 200] on input "b. Create a detailed requirements traceability matrix at the project start" at bounding box center [254, 195] width 0 height 12
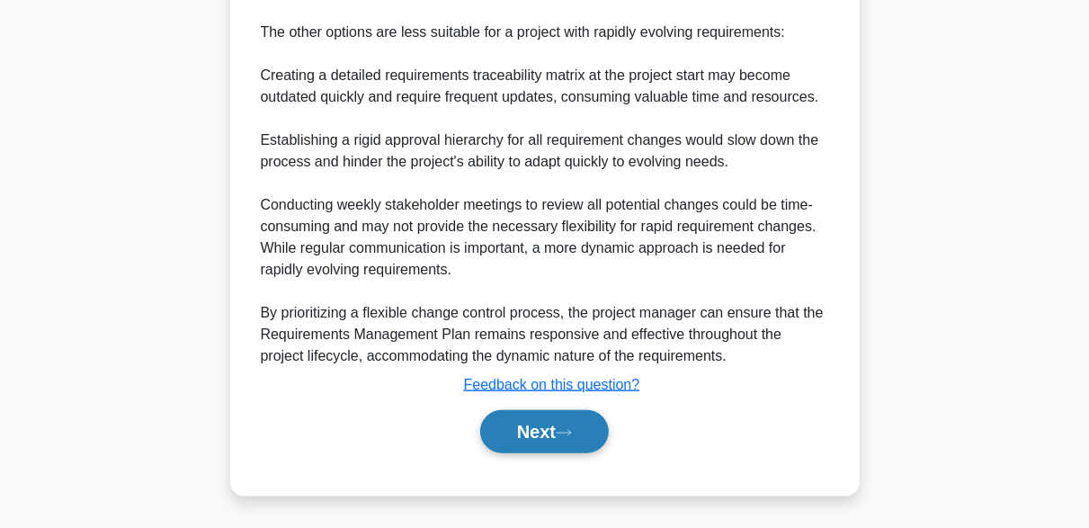
click at [562, 432] on button "Next" at bounding box center [544, 431] width 129 height 43
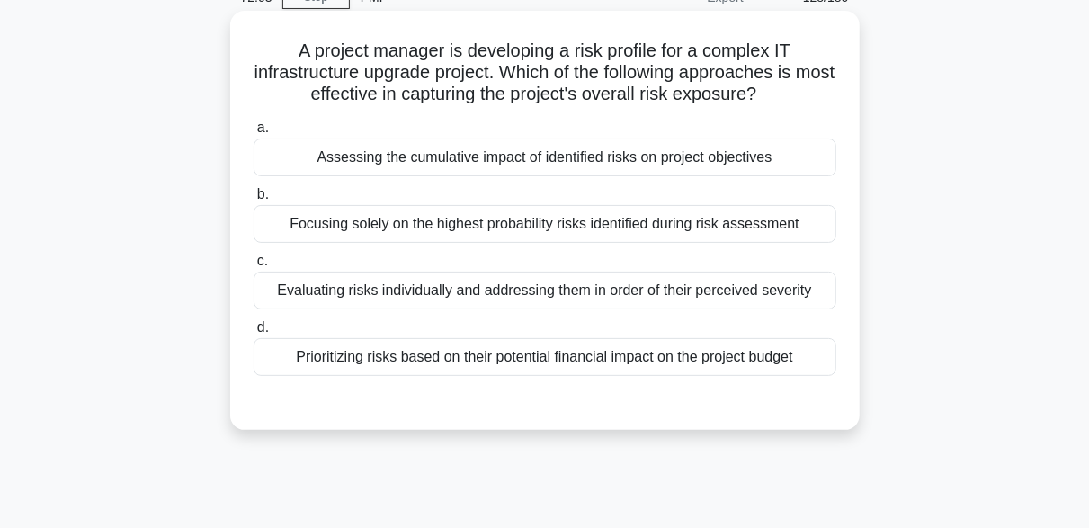
click at [563, 157] on div "Assessing the cumulative impact of identified risks on project objectives" at bounding box center [545, 157] width 583 height 38
click at [254, 134] on input "a. Assessing the cumulative impact of identified risks on project objectives" at bounding box center [254, 128] width 0 height 12
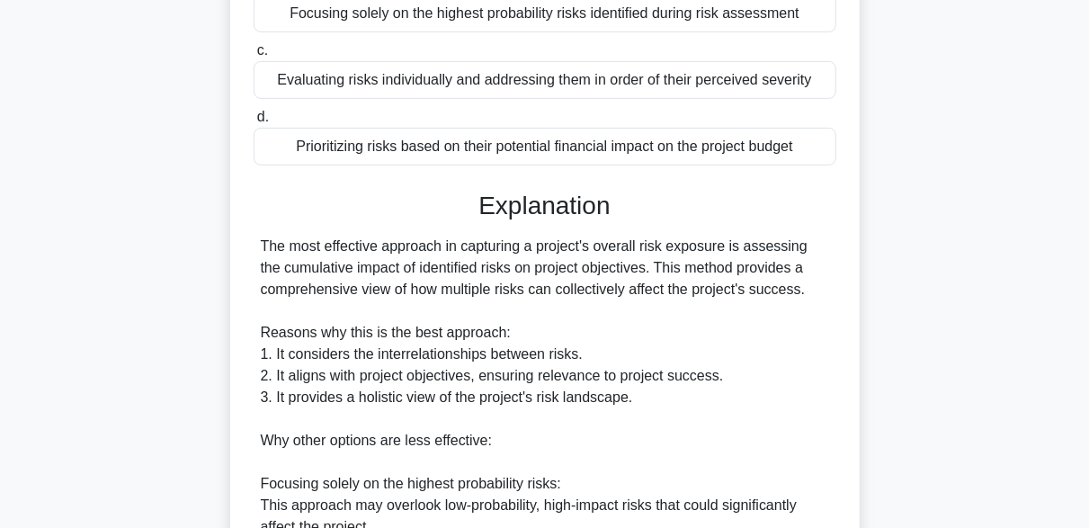
scroll to position [629, 0]
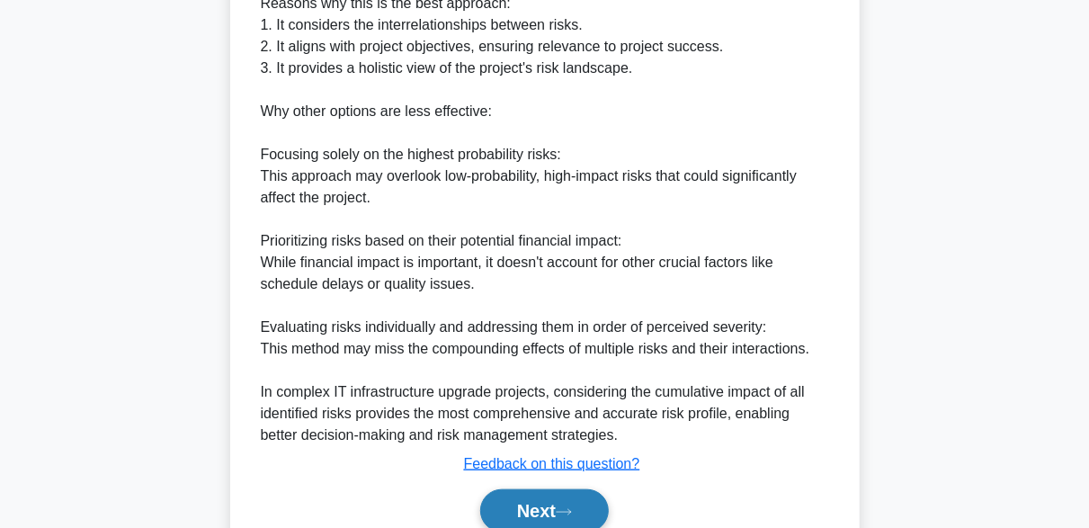
click at [591, 495] on button "Next" at bounding box center [544, 510] width 129 height 43
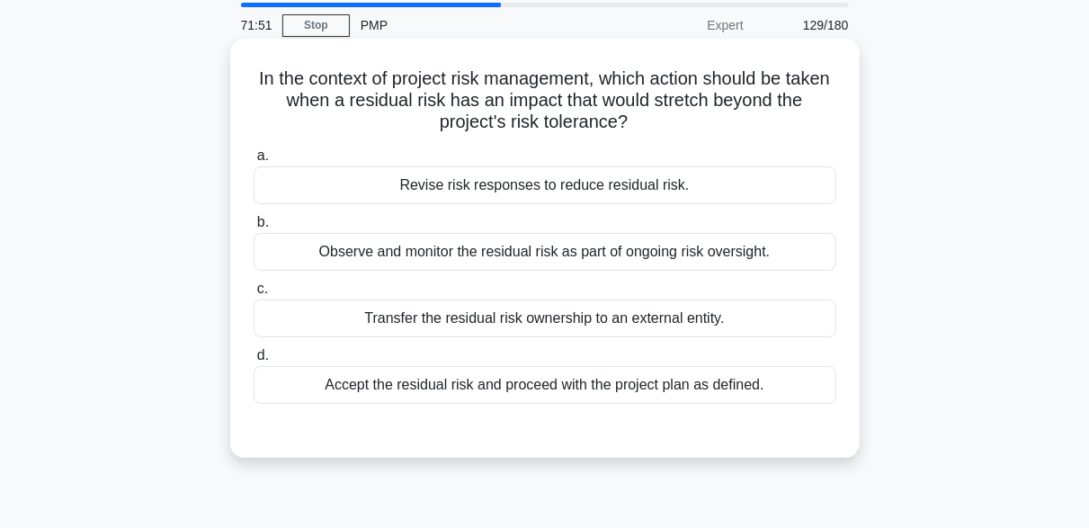
scroll to position [90, 0]
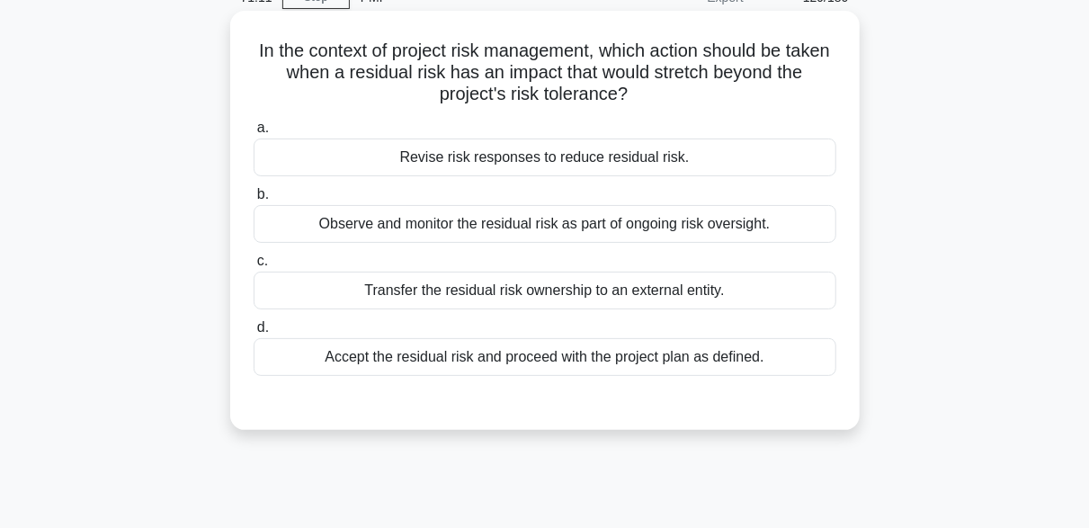
click at [610, 163] on div "Revise risk responses to reduce residual risk." at bounding box center [545, 157] width 583 height 38
click at [254, 134] on input "a. Revise risk responses to reduce residual risk." at bounding box center [254, 128] width 0 height 12
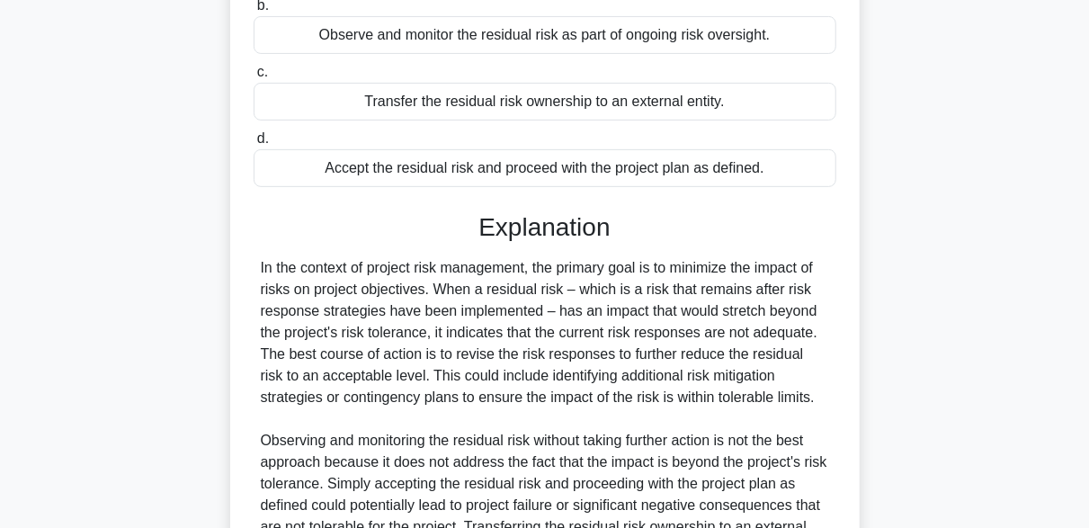
scroll to position [513, 0]
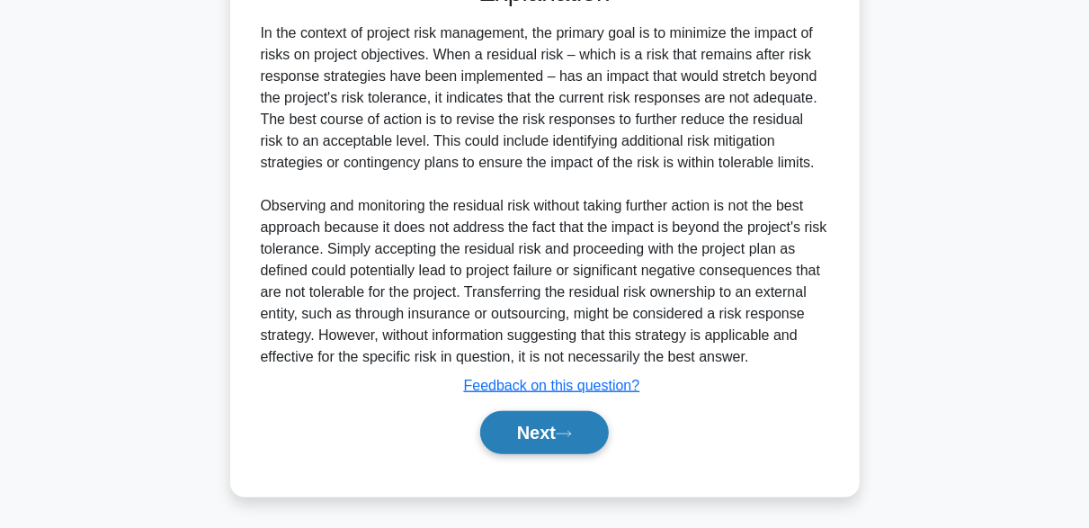
click at [577, 440] on button "Next" at bounding box center [544, 432] width 129 height 43
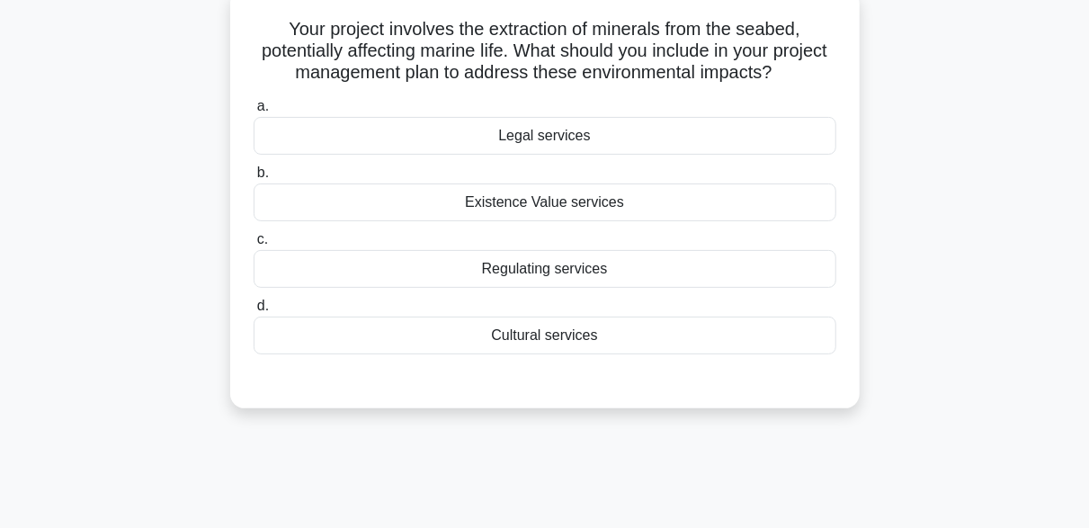
scroll to position [84, 0]
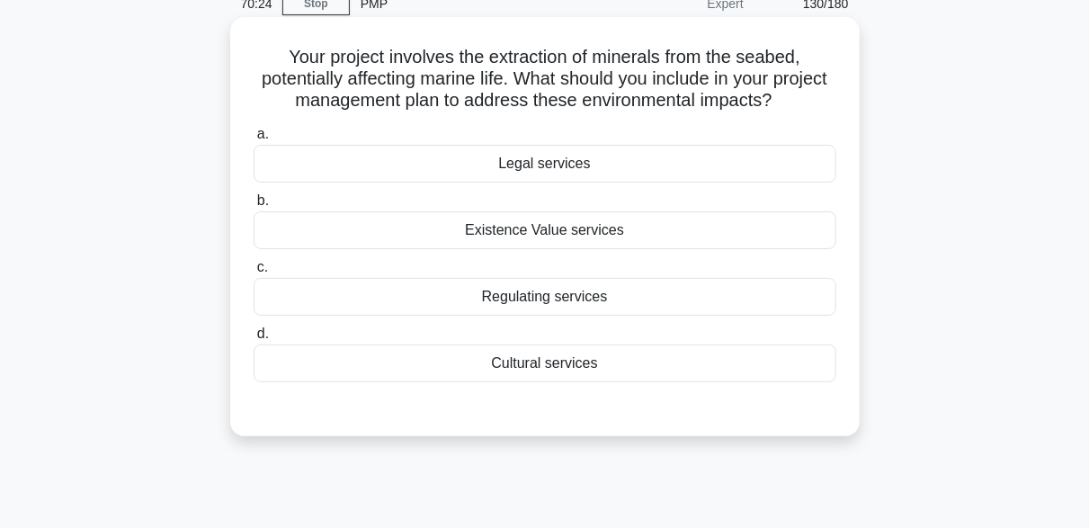
click at [558, 301] on div "Regulating services" at bounding box center [545, 297] width 583 height 38
click at [254, 273] on input "c. Regulating services" at bounding box center [254, 268] width 0 height 12
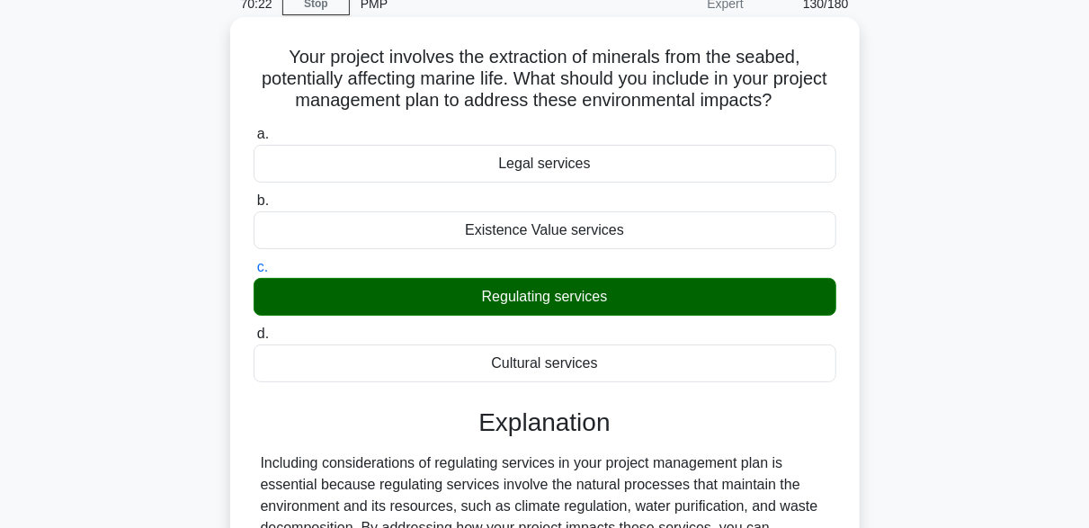
scroll to position [443, 0]
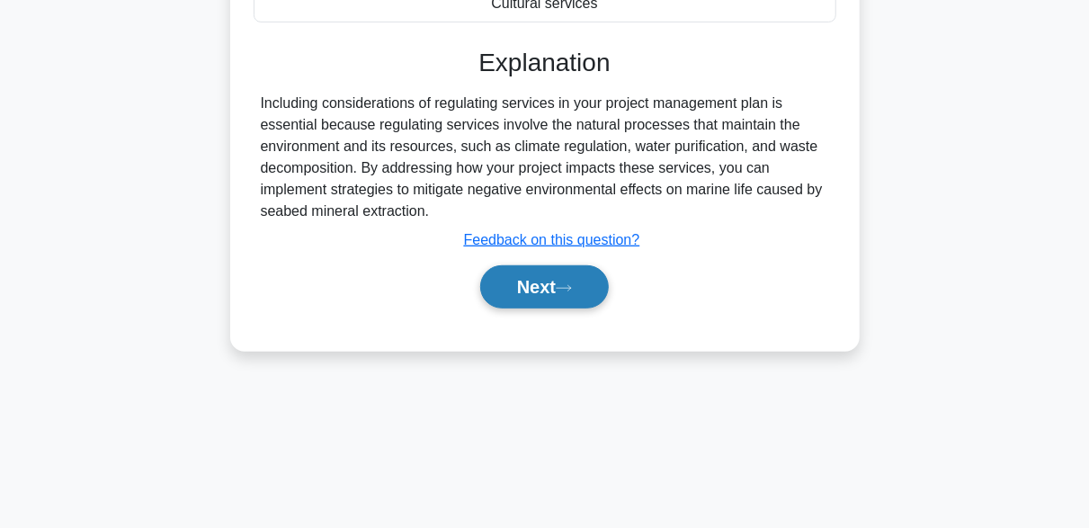
click at [562, 280] on button "Next" at bounding box center [544, 286] width 129 height 43
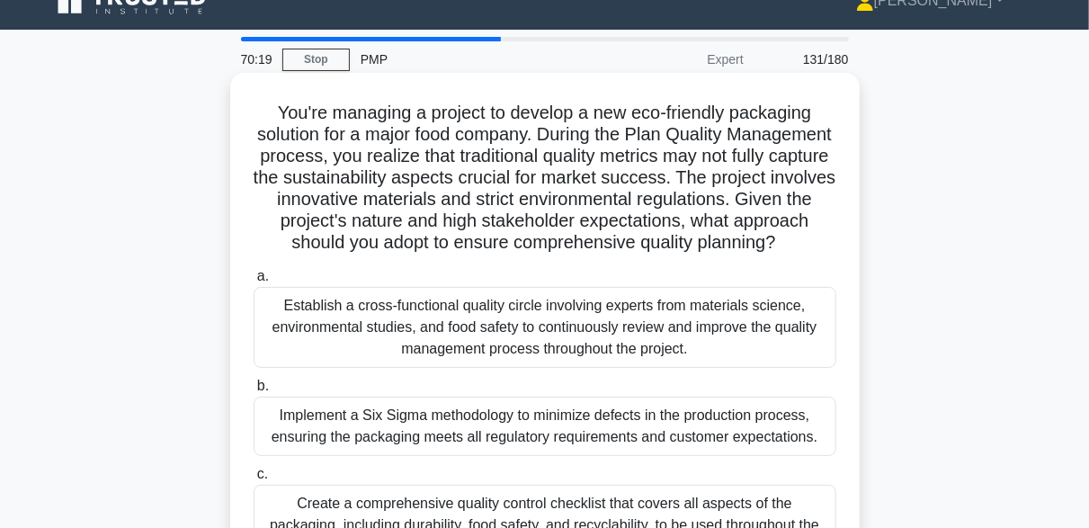
scroll to position [90, 0]
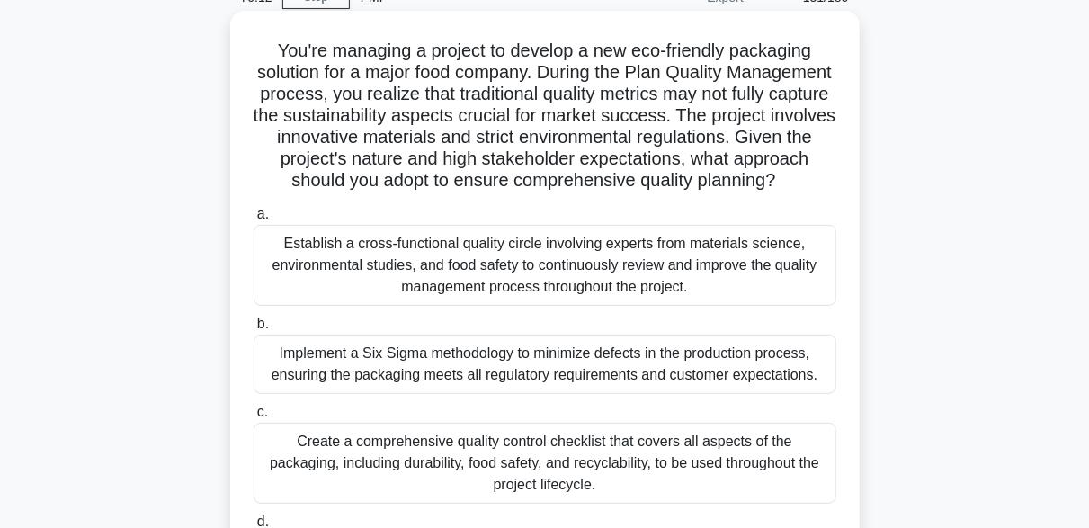
click at [512, 156] on h5 "You're managing a project to develop a new eco-friendly packaging solution for …" at bounding box center [545, 116] width 586 height 153
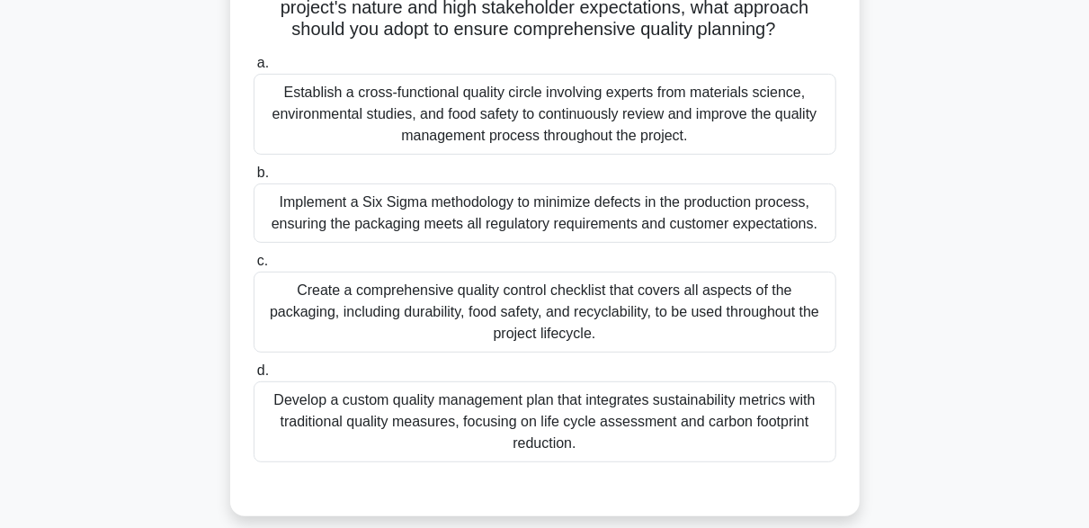
scroll to position [270, 0]
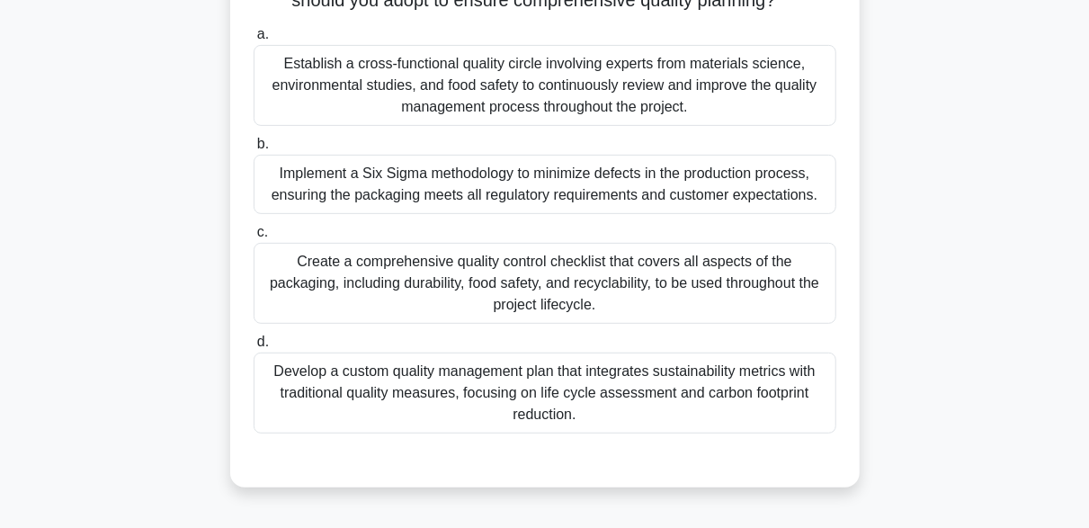
click at [672, 405] on div "Develop a custom quality management plan that integrates sustainability metrics…" at bounding box center [545, 392] width 583 height 81
click at [254, 348] on input "d. Develop a custom quality management plan that integrates sustainability metr…" at bounding box center [254, 342] width 0 height 12
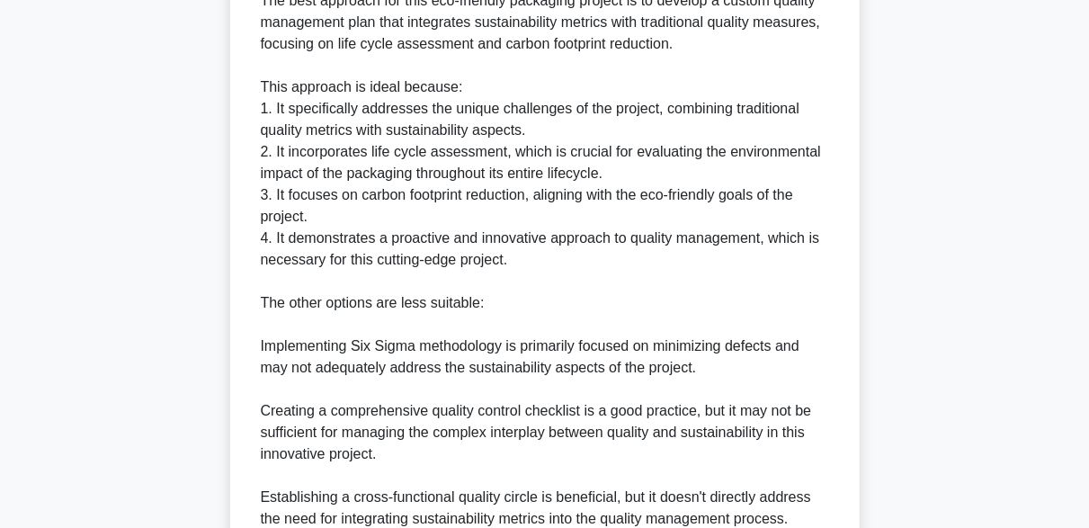
scroll to position [1053, 0]
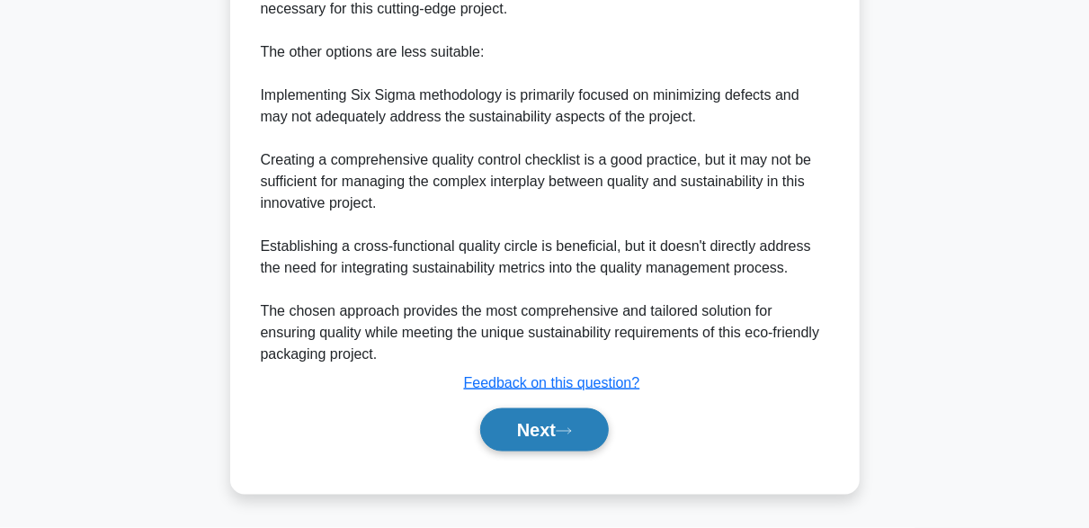
click at [595, 437] on button "Next" at bounding box center [544, 429] width 129 height 43
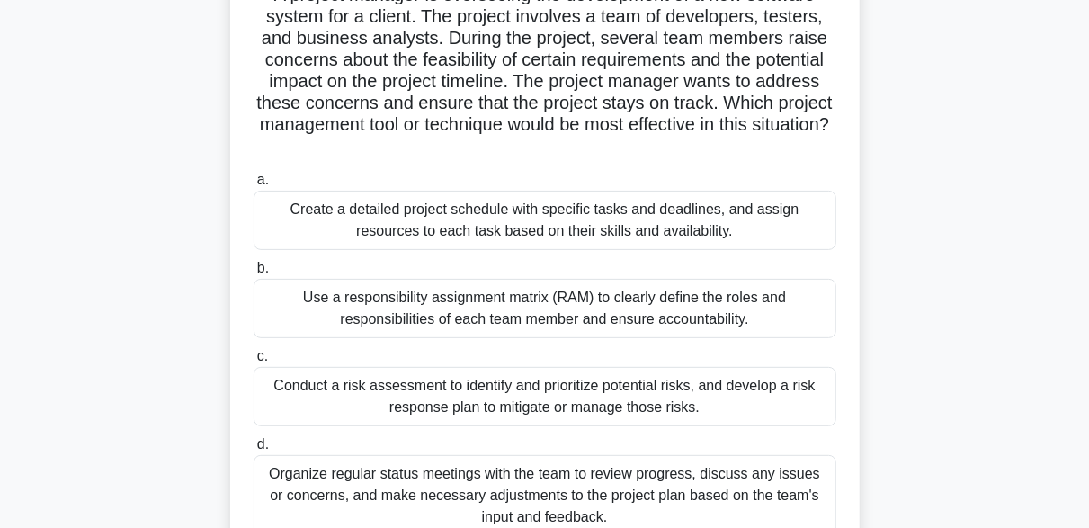
scroll to position [174, 0]
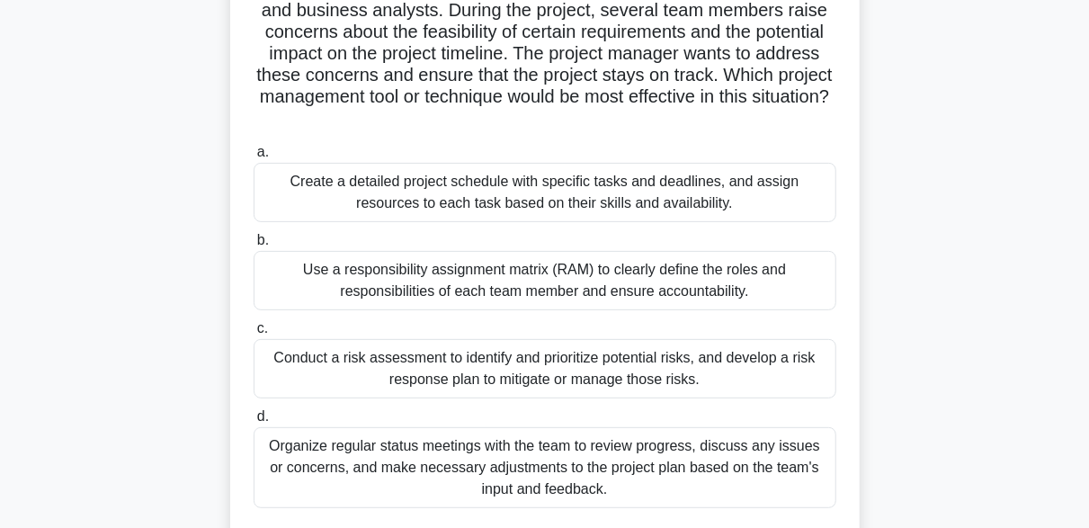
click at [424, 360] on div "Conduct a risk assessment to identify and prioritize potential risks, and devel…" at bounding box center [545, 368] width 583 height 59
click at [254, 334] on input "c. Conduct a risk assessment to identify and prioritize potential risks, and de…" at bounding box center [254, 329] width 0 height 12
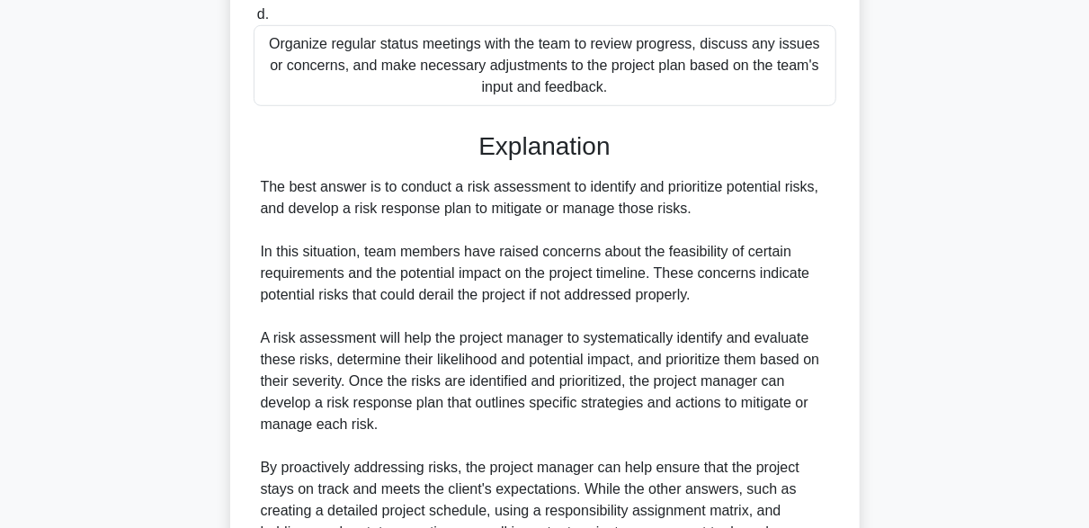
scroll to position [713, 0]
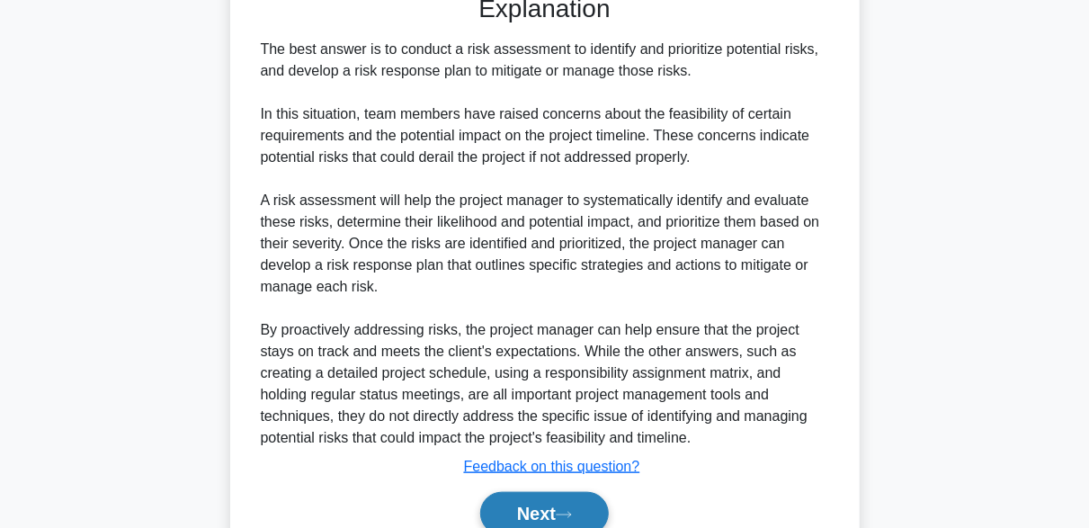
click at [578, 498] on button "Next" at bounding box center [544, 513] width 129 height 43
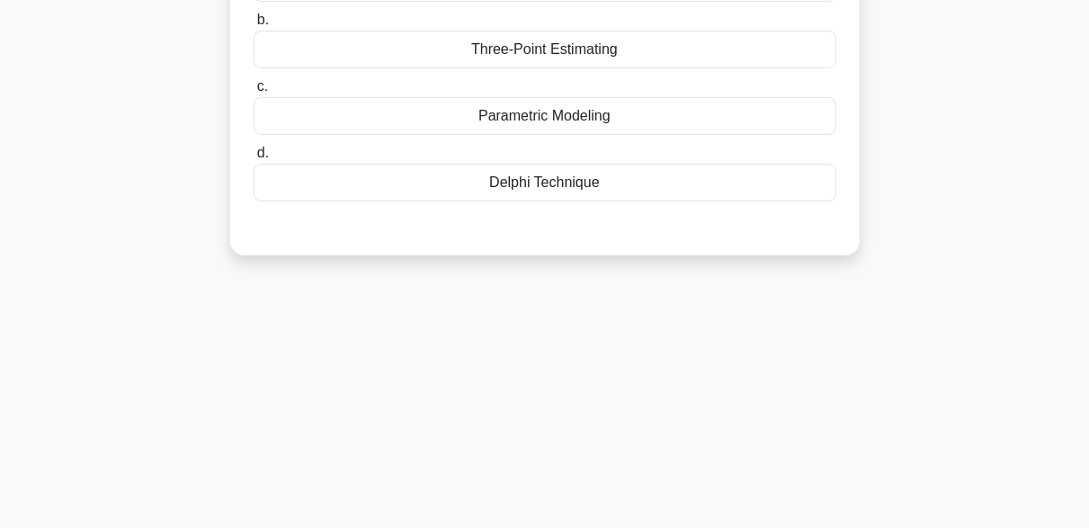
scroll to position [84, 0]
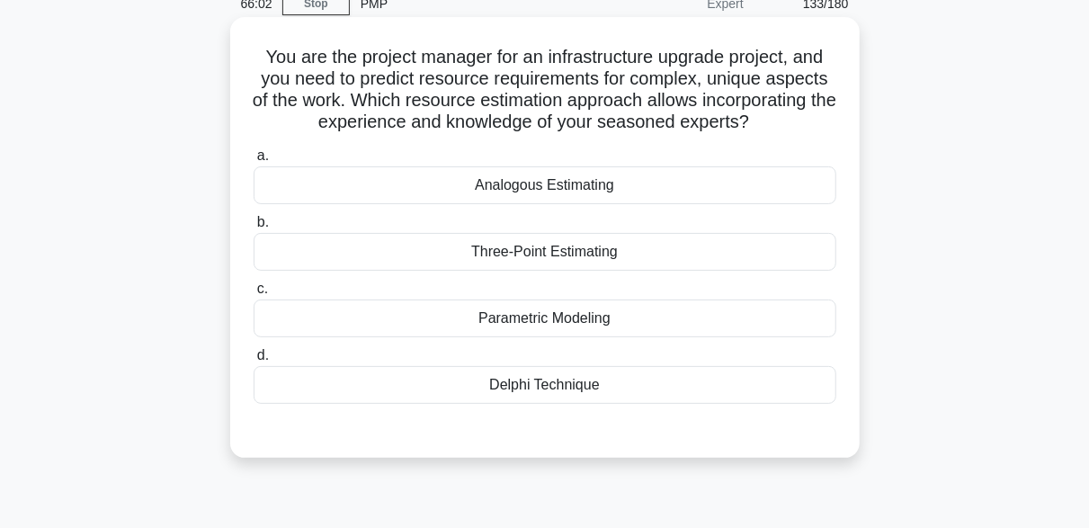
click at [535, 387] on div "Delphi Technique" at bounding box center [545, 385] width 583 height 38
click at [254, 361] on input "d. Delphi Technique" at bounding box center [254, 356] width 0 height 12
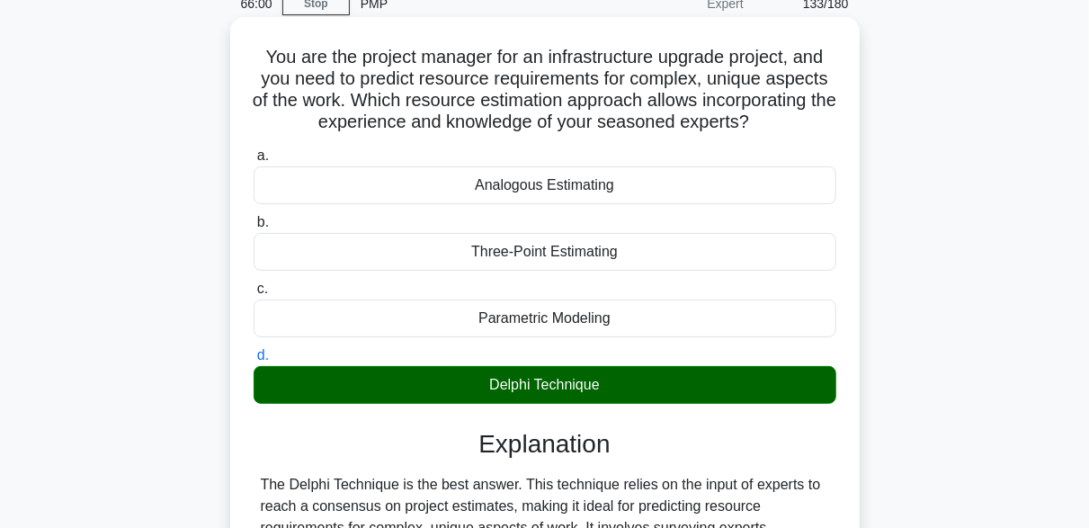
scroll to position [513, 0]
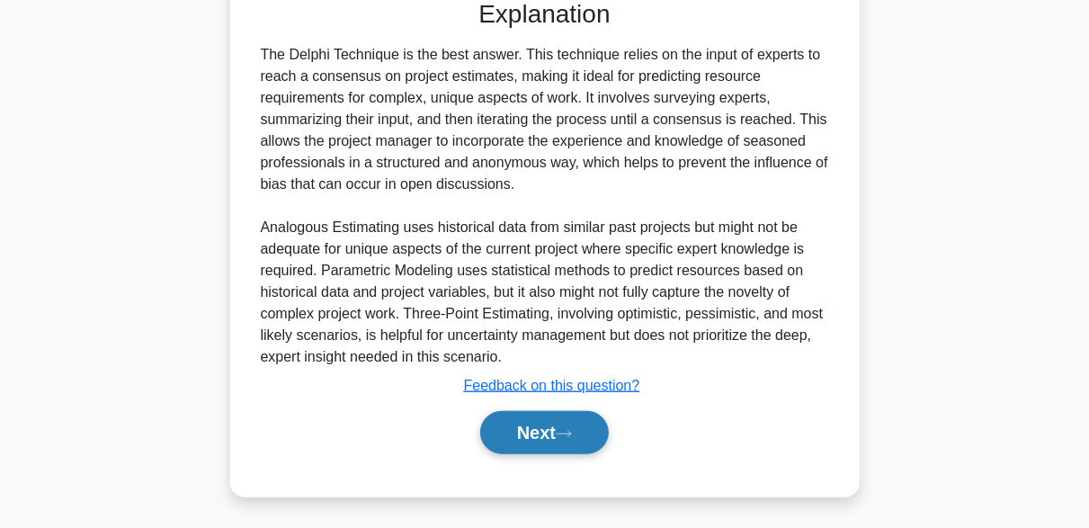
click at [571, 429] on icon at bounding box center [564, 434] width 16 height 10
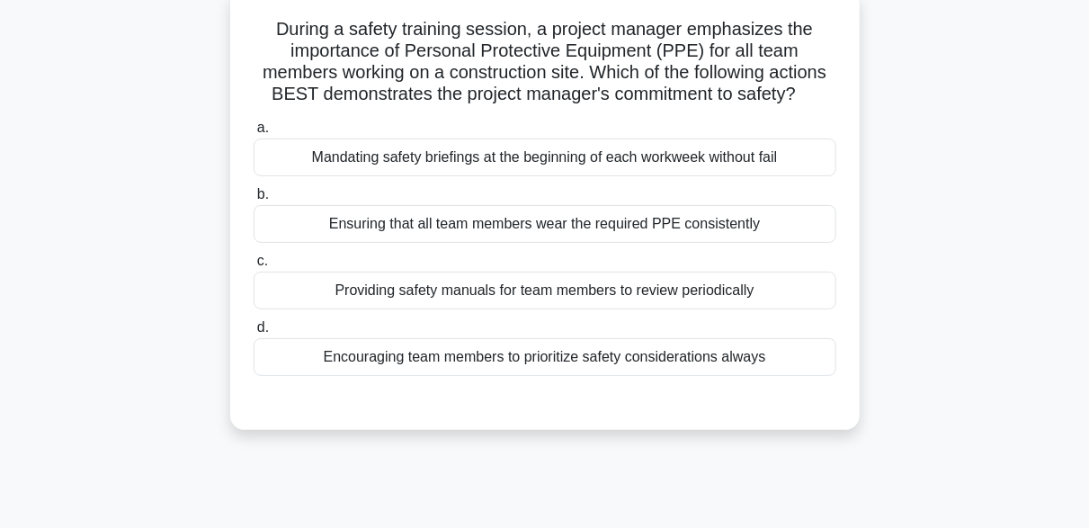
scroll to position [84, 0]
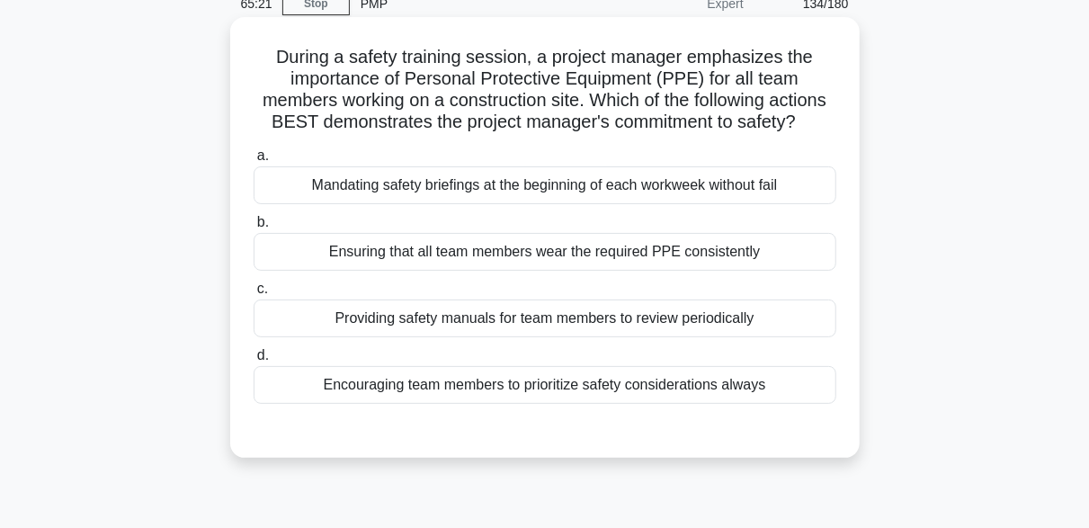
click at [528, 271] on div "Ensuring that all team members wear the required PPE consistently" at bounding box center [545, 252] width 583 height 38
click at [254, 228] on input "b. Ensuring that all team members wear the required PPE consistently" at bounding box center [254, 223] width 0 height 12
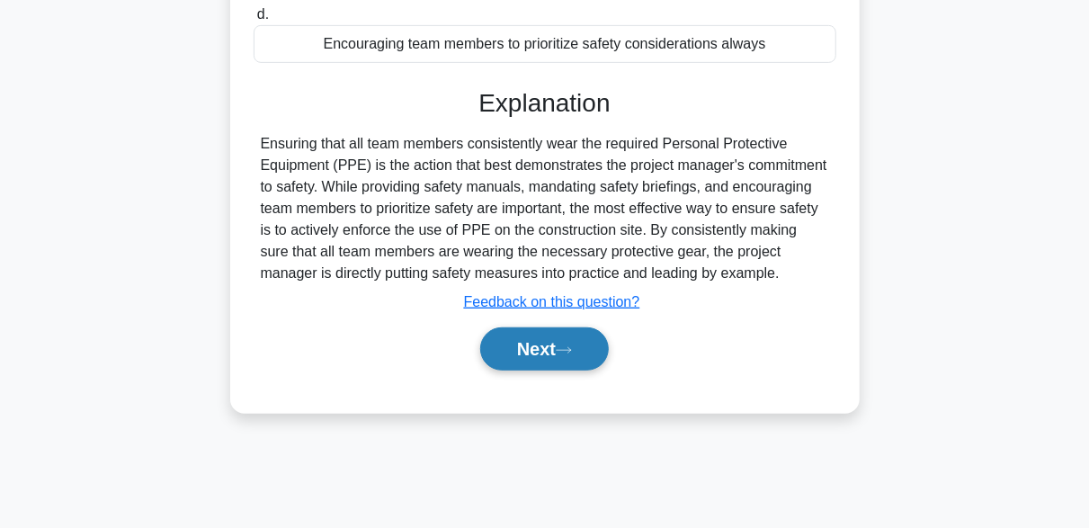
scroll to position [443, 0]
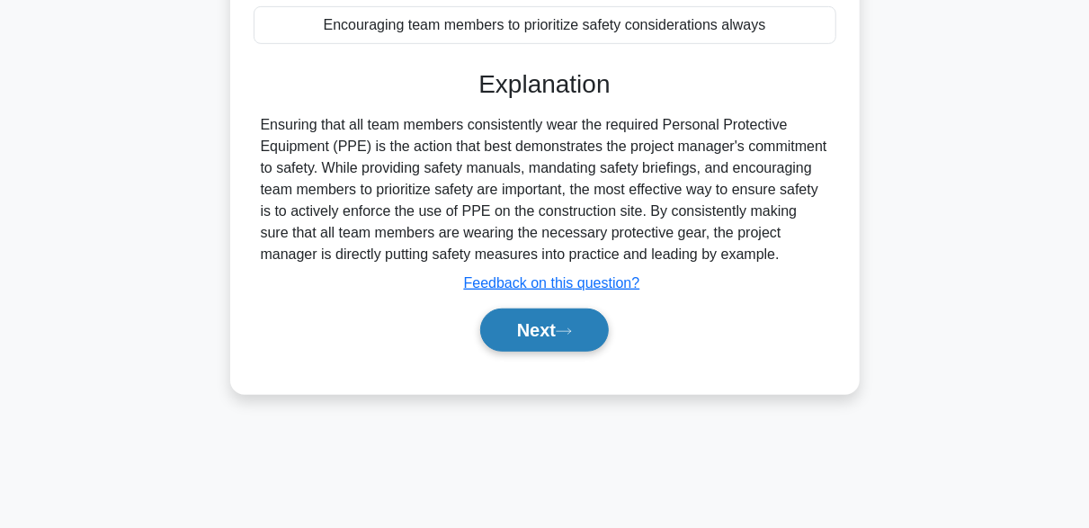
click at [558, 345] on button "Next" at bounding box center [544, 329] width 129 height 43
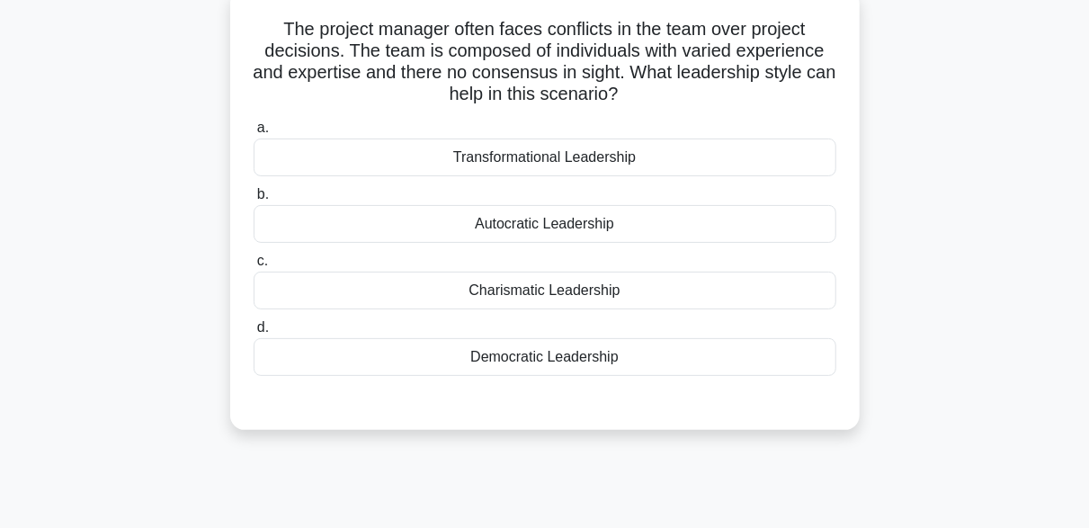
scroll to position [84, 0]
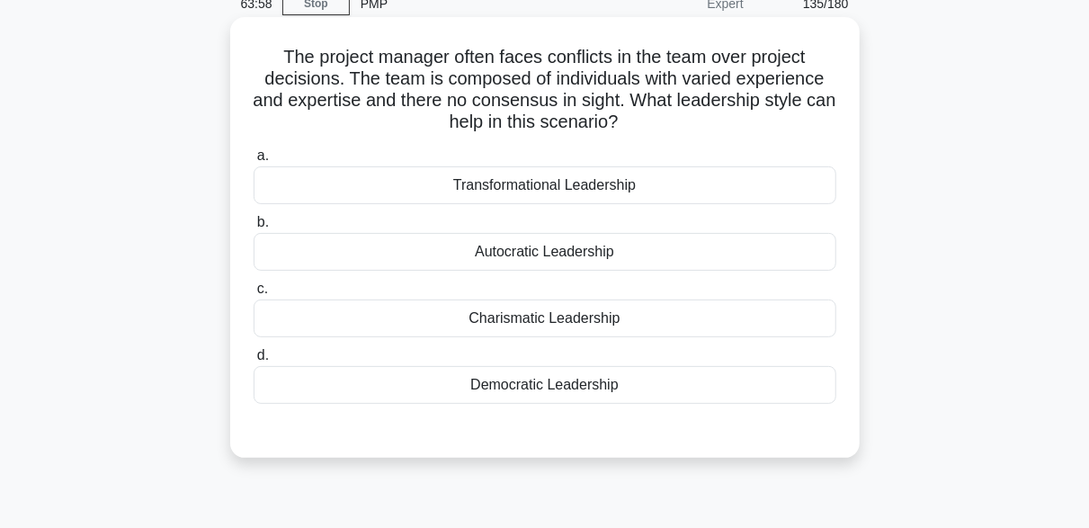
click at [634, 189] on div "Transformational Leadership" at bounding box center [545, 185] width 583 height 38
click at [254, 162] on input "a. Transformational Leadership" at bounding box center [254, 156] width 0 height 12
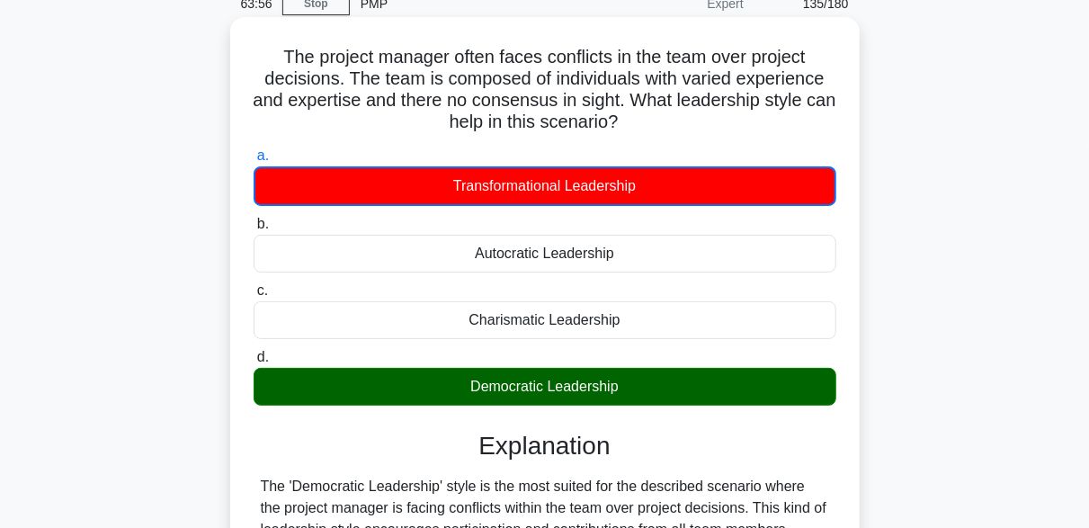
drag, startPoint x: 415, startPoint y: 396, endPoint x: 724, endPoint y: 396, distance: 308.4
click at [724, 396] on div "Democratic Leadership" at bounding box center [545, 387] width 583 height 38
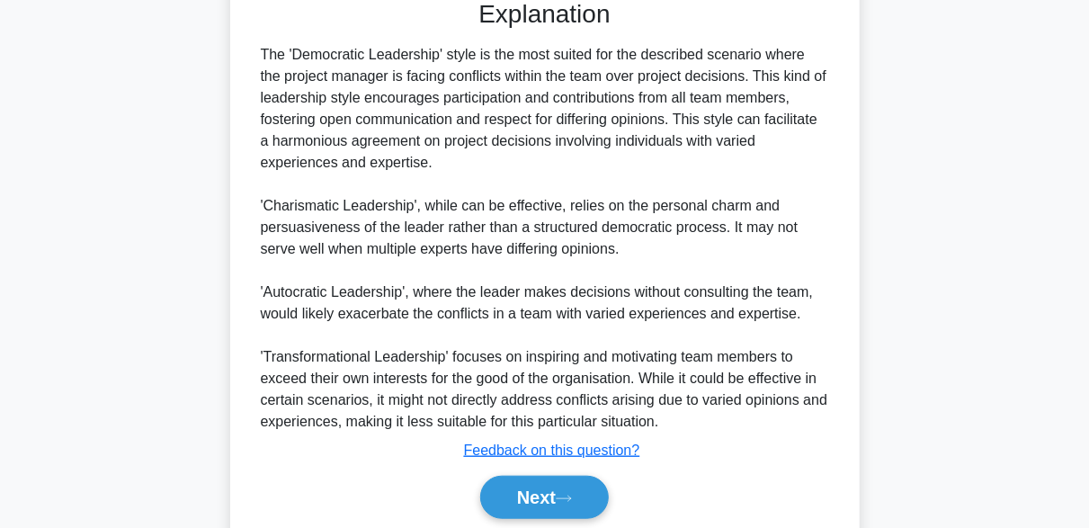
scroll to position [581, 0]
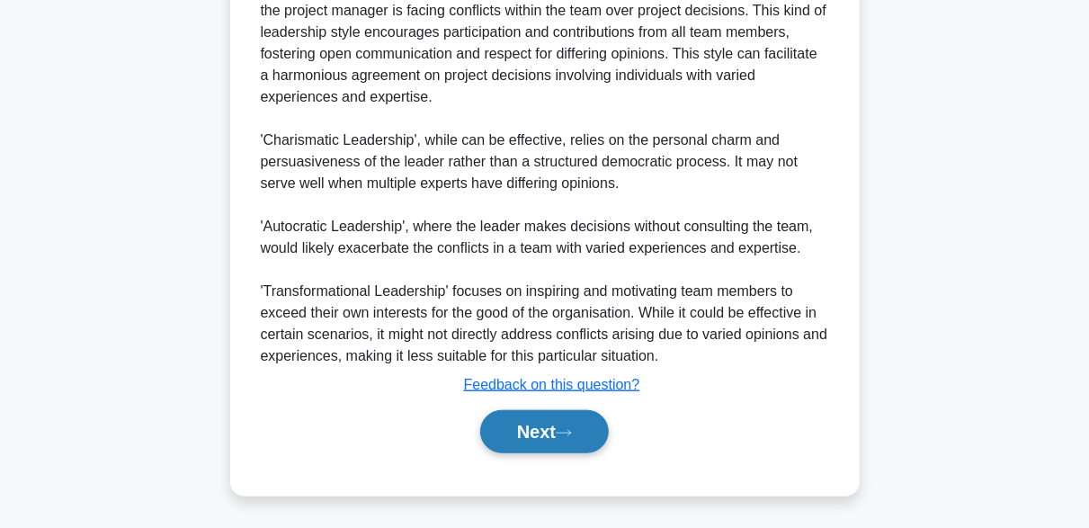
click at [591, 445] on button "Next" at bounding box center [544, 431] width 129 height 43
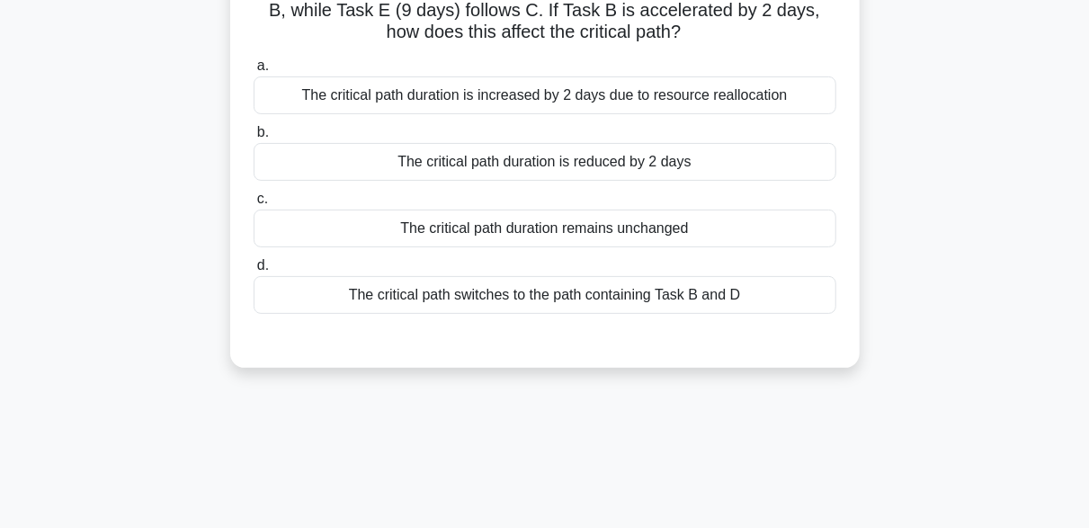
scroll to position [84, 0]
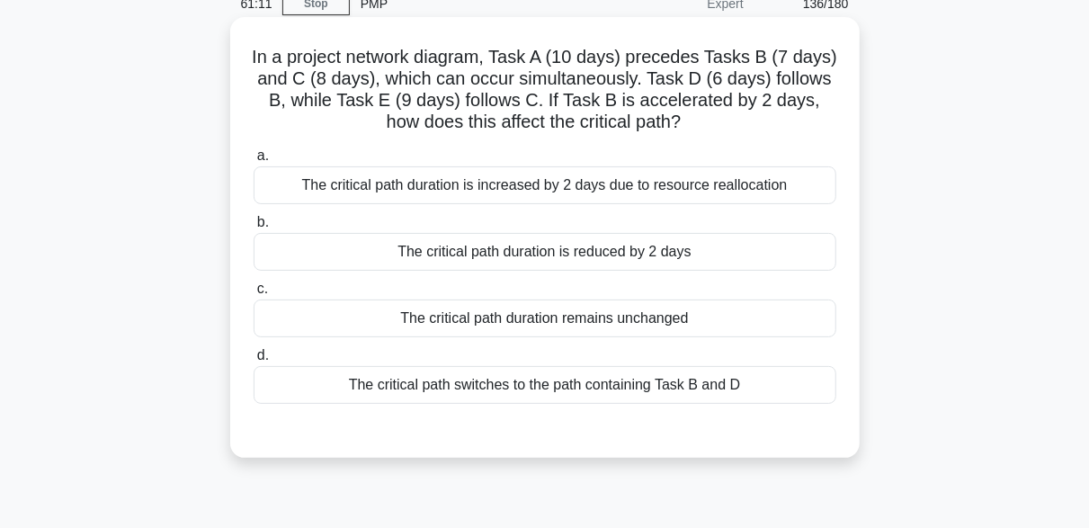
click at [390, 70] on h5 "In a project network diagram, Task A (10 days) precedes Tasks B (7 days) and C …" at bounding box center [545, 90] width 586 height 88
click at [574, 321] on div "The critical path duration remains unchanged" at bounding box center [545, 318] width 583 height 38
click at [254, 295] on input "c. The critical path duration remains unchanged" at bounding box center [254, 289] width 0 height 12
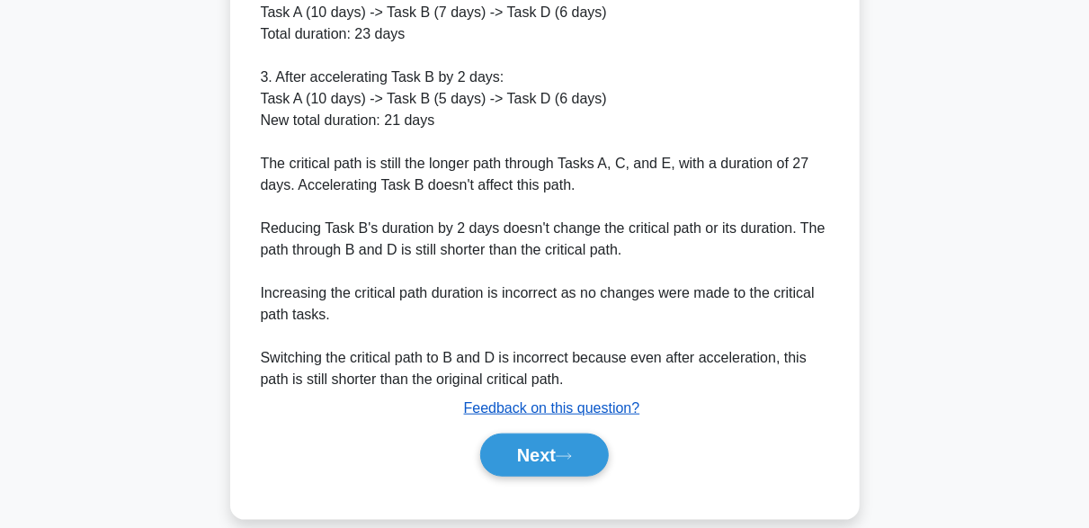
scroll to position [729, 0]
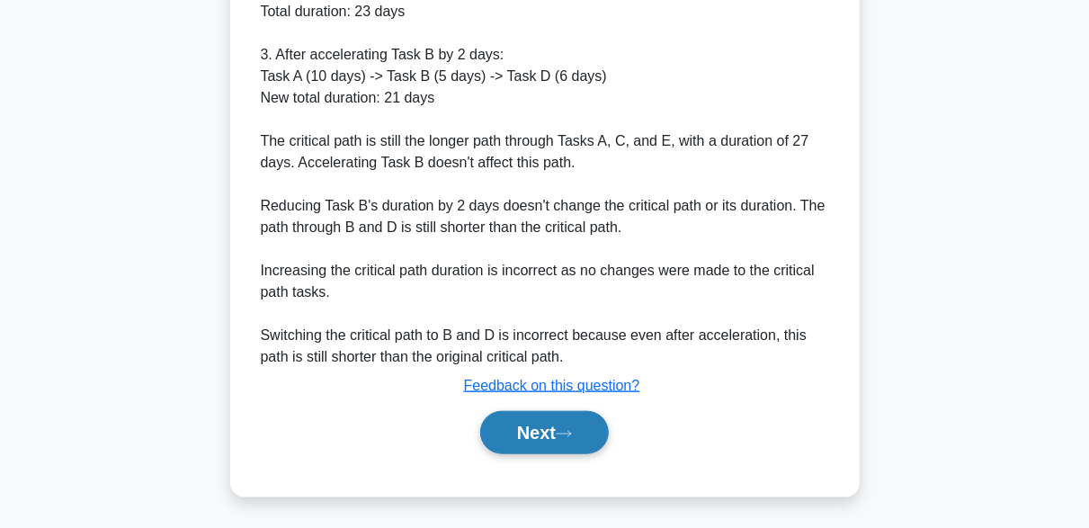
click at [572, 429] on icon at bounding box center [564, 434] width 16 height 10
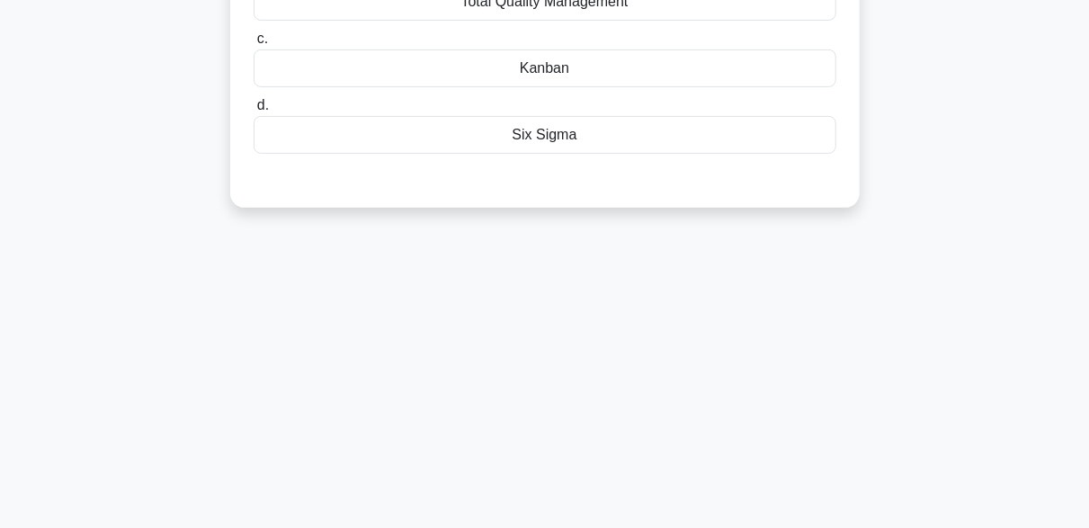
scroll to position [84, 0]
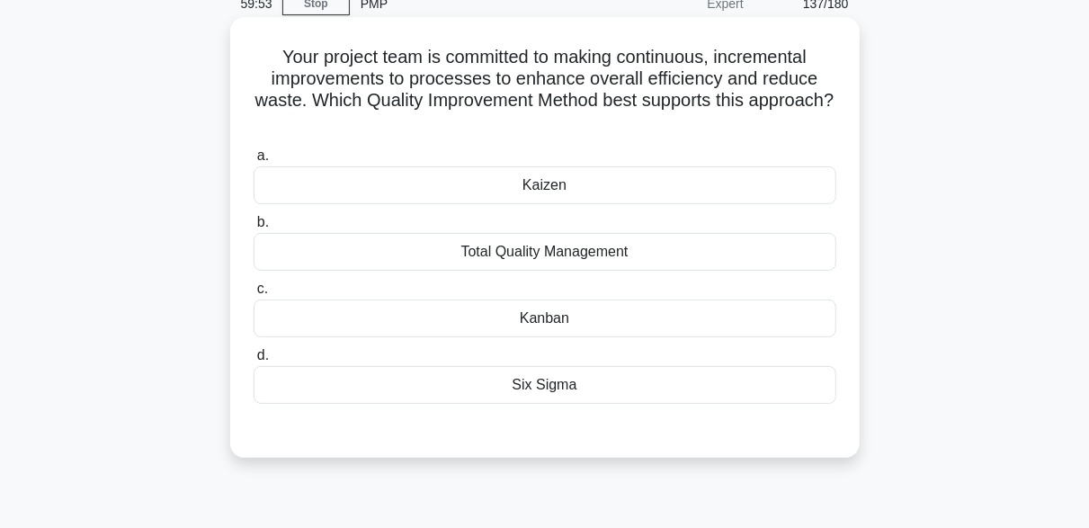
click at [539, 186] on div "Kaizen" at bounding box center [545, 185] width 583 height 38
click at [254, 162] on input "a. Kaizen" at bounding box center [254, 156] width 0 height 12
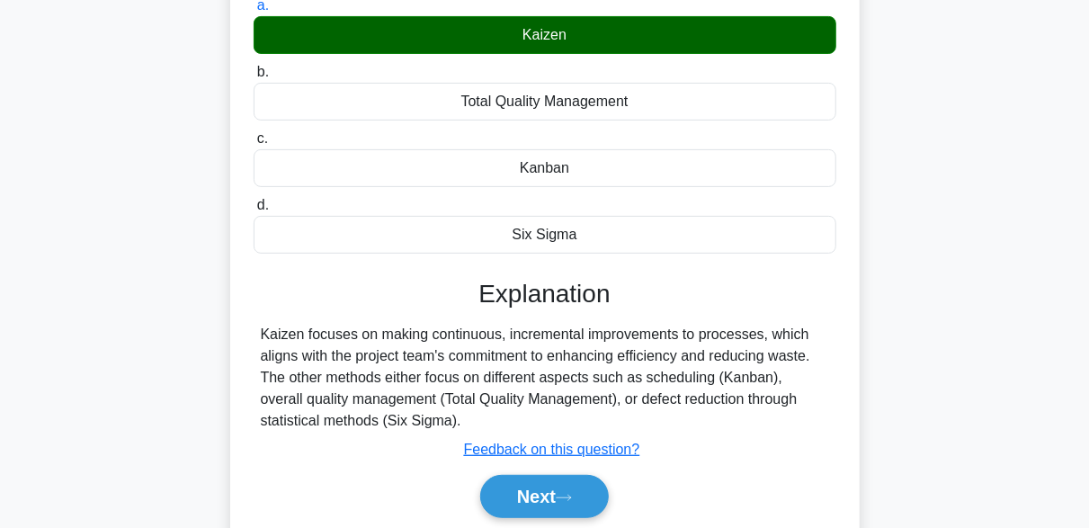
scroll to position [443, 0]
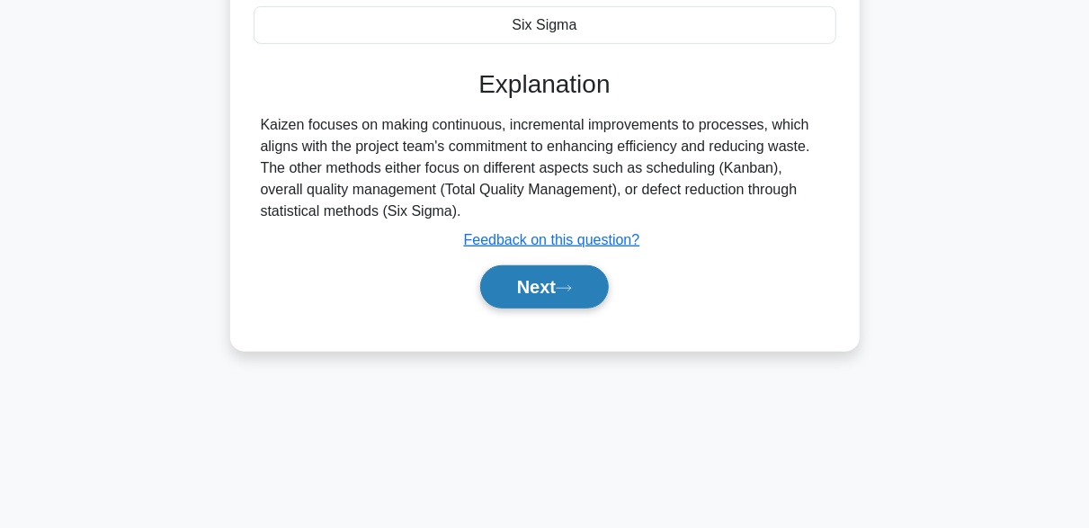
click at [560, 293] on button "Next" at bounding box center [544, 286] width 129 height 43
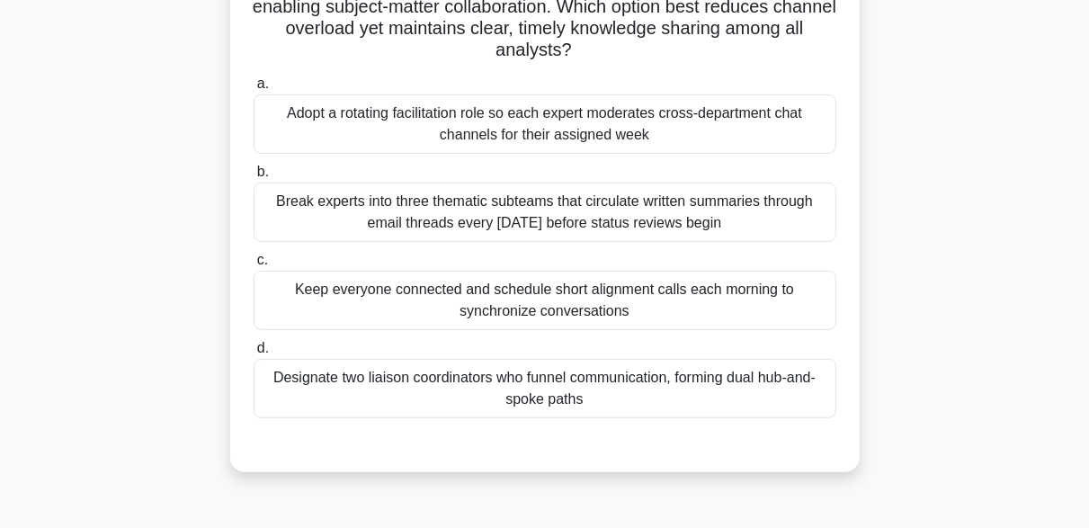
scroll to position [270, 0]
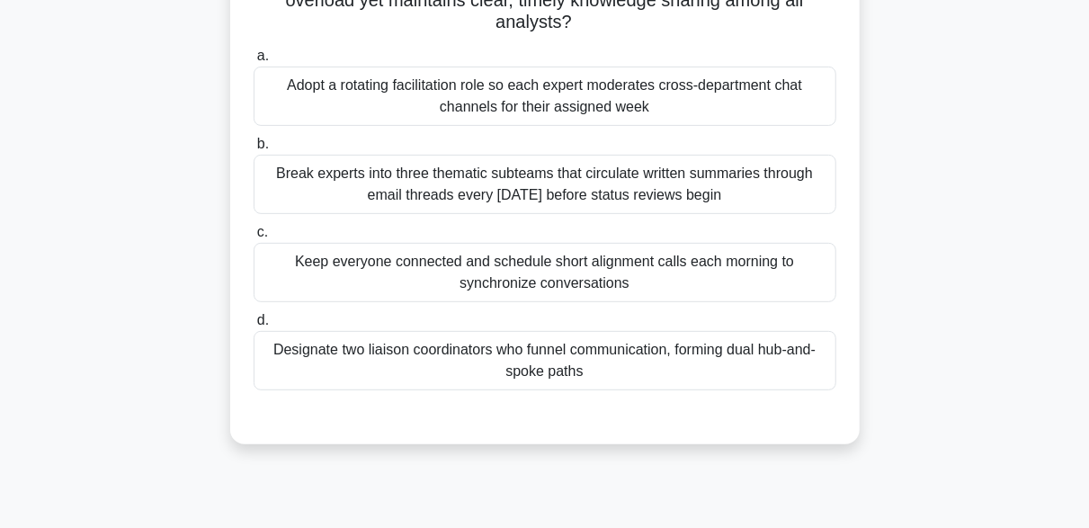
click at [353, 103] on div "Adopt a rotating facilitation role so each expert moderates cross-department ch…" at bounding box center [545, 96] width 583 height 59
click at [254, 62] on input "a. Adopt a rotating facilitation role so each expert moderates cross-department…" at bounding box center [254, 56] width 0 height 12
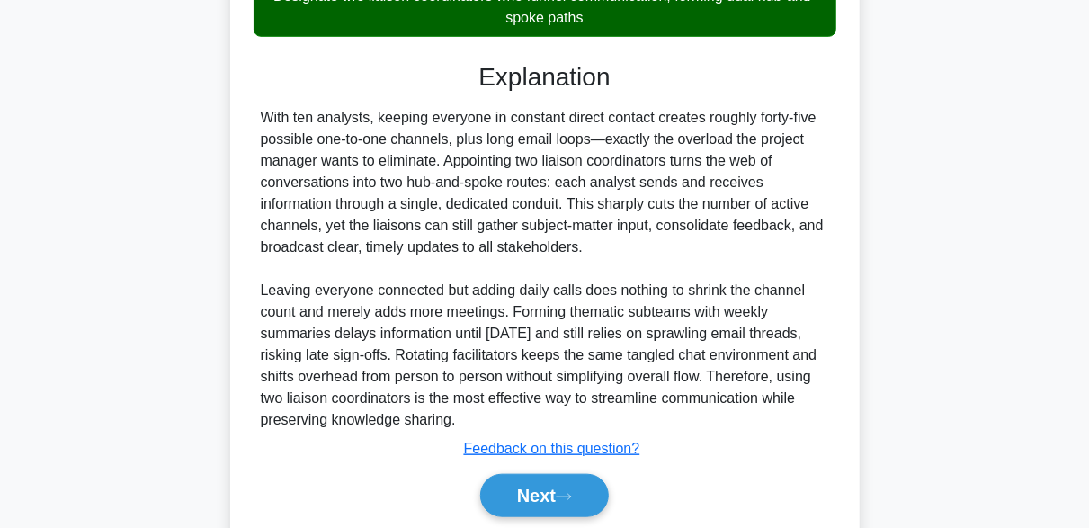
scroll to position [629, 0]
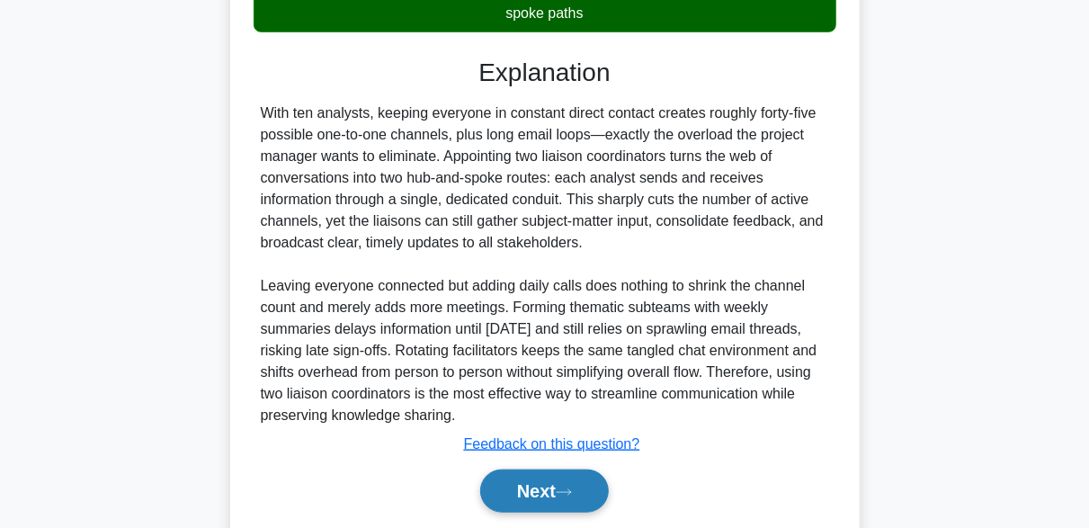
drag, startPoint x: 560, startPoint y: 492, endPoint x: 561, endPoint y: 481, distance: 10.8
click at [561, 492] on button "Next" at bounding box center [544, 490] width 129 height 43
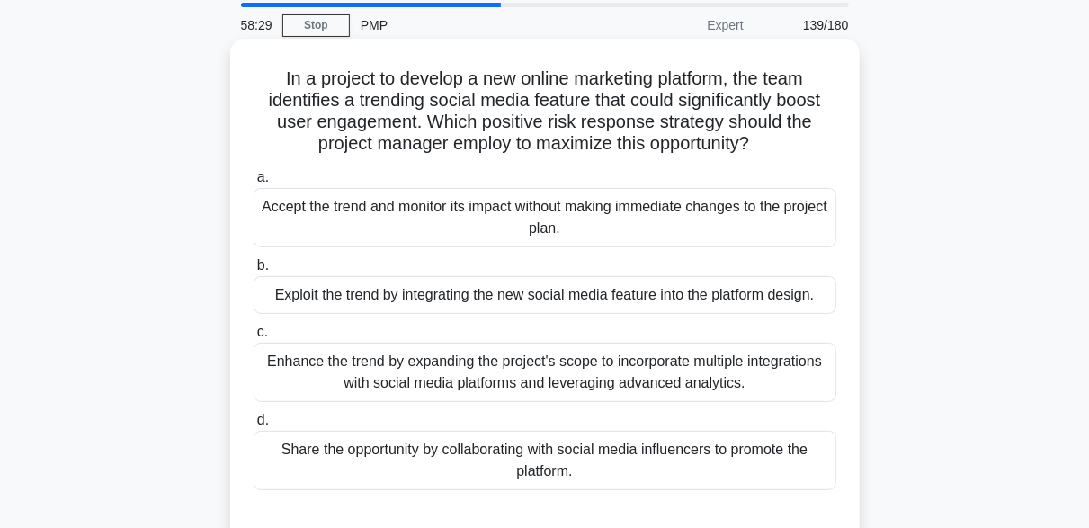
scroll to position [90, 0]
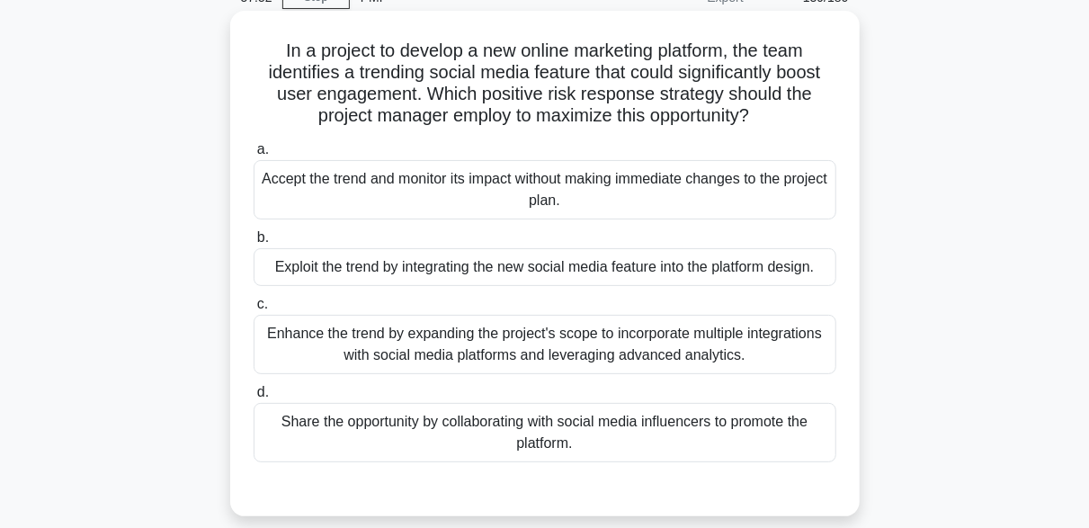
click at [377, 280] on div "Exploit the trend by integrating the new social media feature into the platform…" at bounding box center [545, 267] width 583 height 38
click at [254, 244] on input "b. Exploit the trend by integrating the new social media feature into the platf…" at bounding box center [254, 238] width 0 height 12
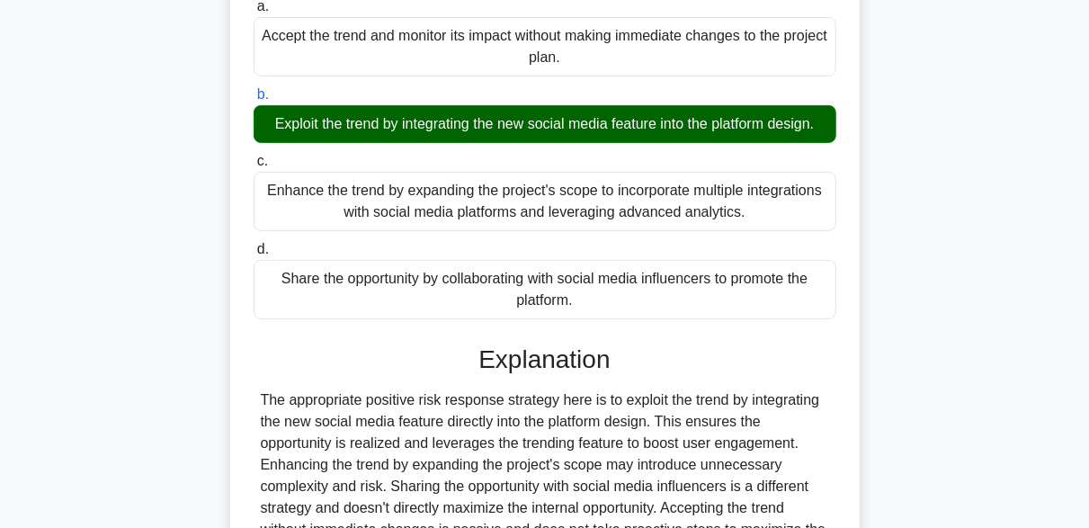
scroll to position [443, 0]
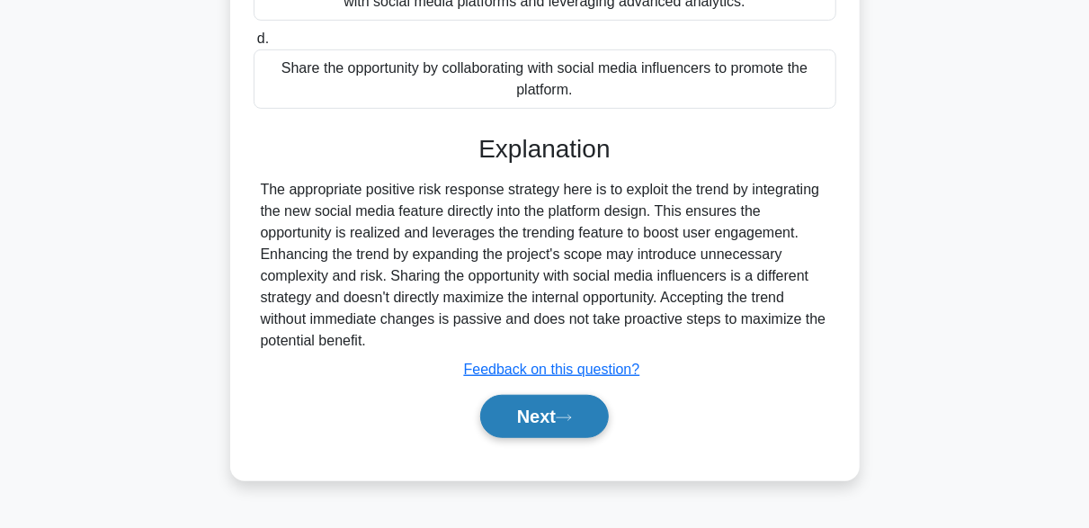
click at [556, 406] on button "Next" at bounding box center [544, 416] width 129 height 43
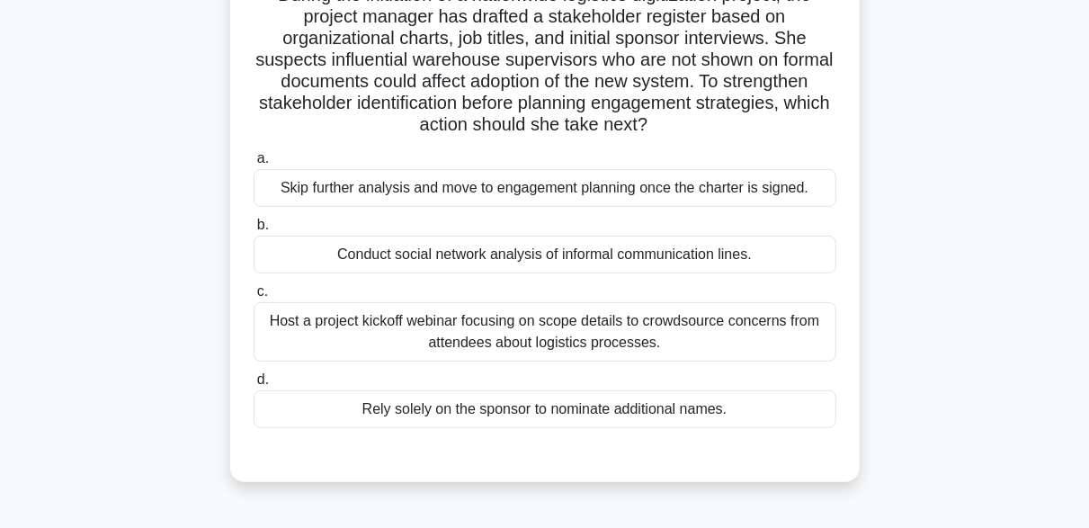
scroll to position [174, 0]
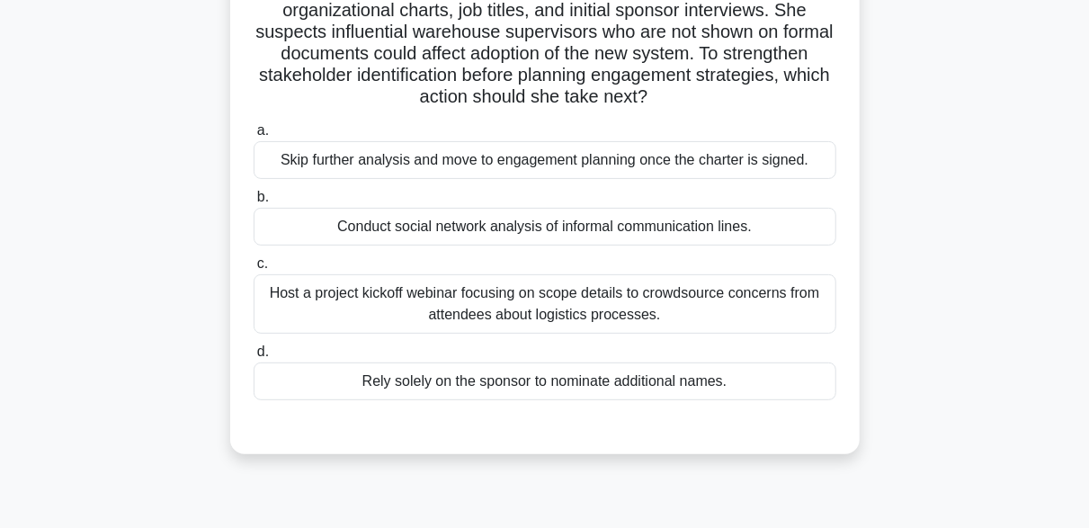
click at [697, 314] on div "Host a project kickoff webinar focusing on scope details to crowdsource concern…" at bounding box center [545, 303] width 583 height 59
click at [254, 270] on input "c. Host a project kickoff webinar focusing on scope details to crowdsource conc…" at bounding box center [254, 264] width 0 height 12
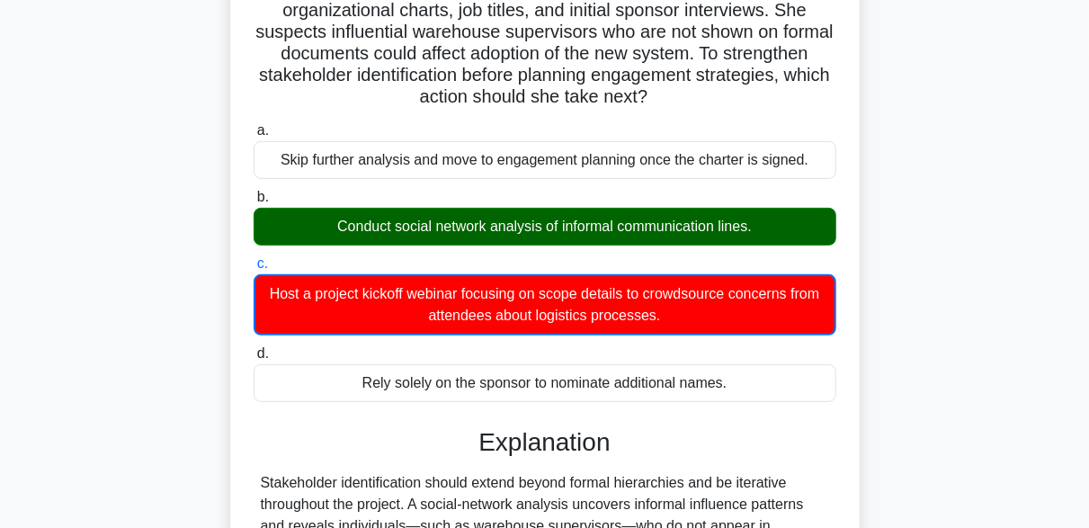
drag, startPoint x: 334, startPoint y: 227, endPoint x: 779, endPoint y: 230, distance: 445.0
click at [779, 230] on div "Conduct social network analysis of informal communication lines." at bounding box center [545, 227] width 583 height 38
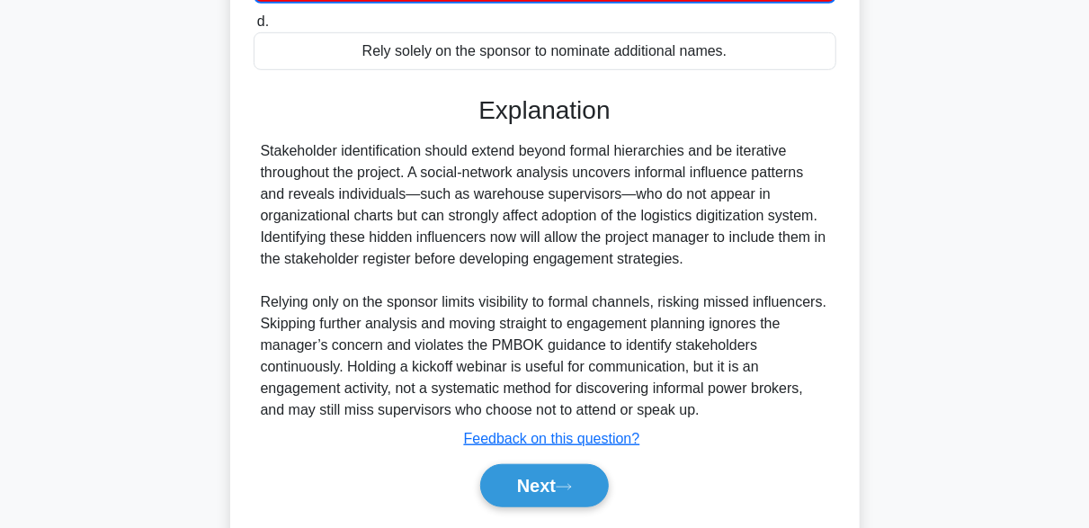
scroll to position [559, 0]
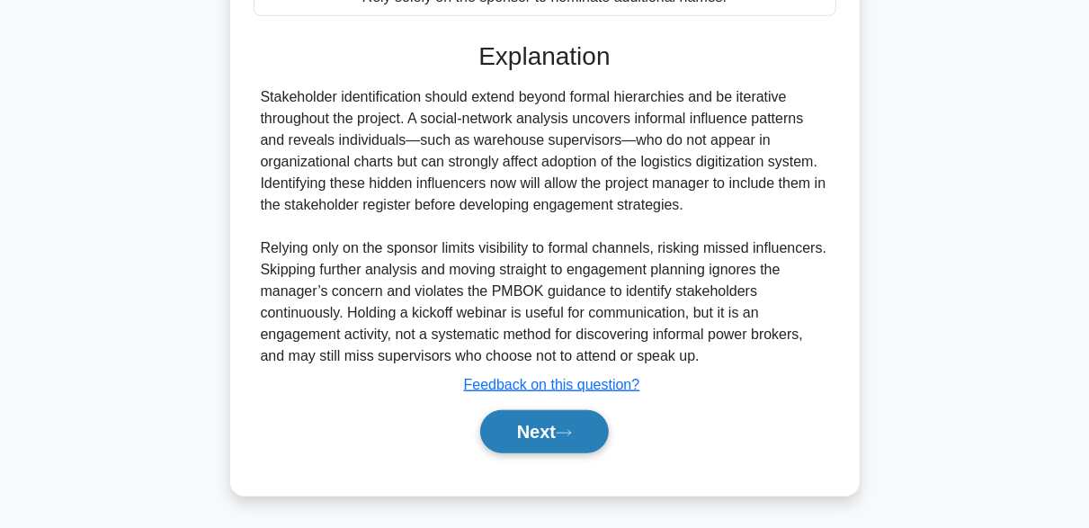
click at [585, 439] on button "Next" at bounding box center [544, 431] width 129 height 43
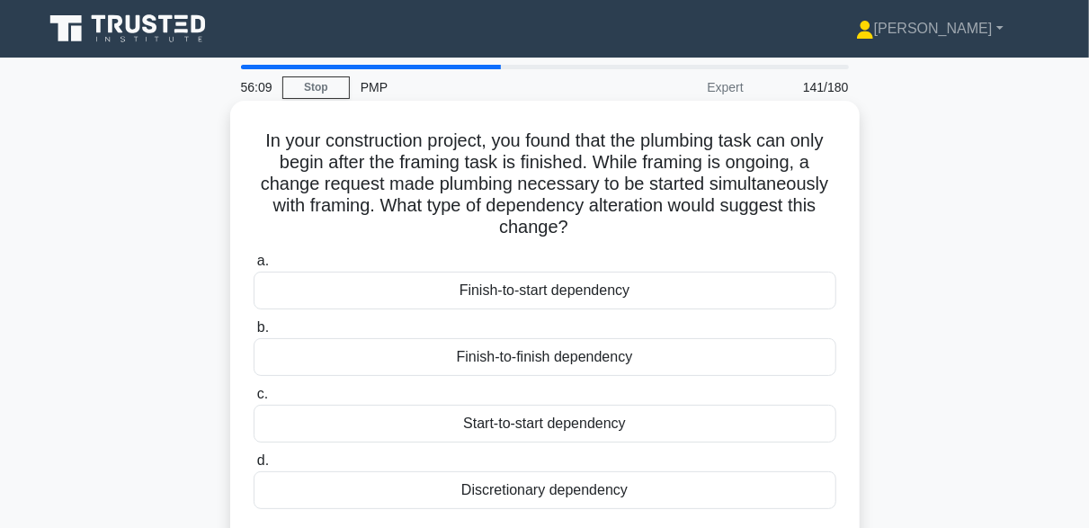
scroll to position [90, 0]
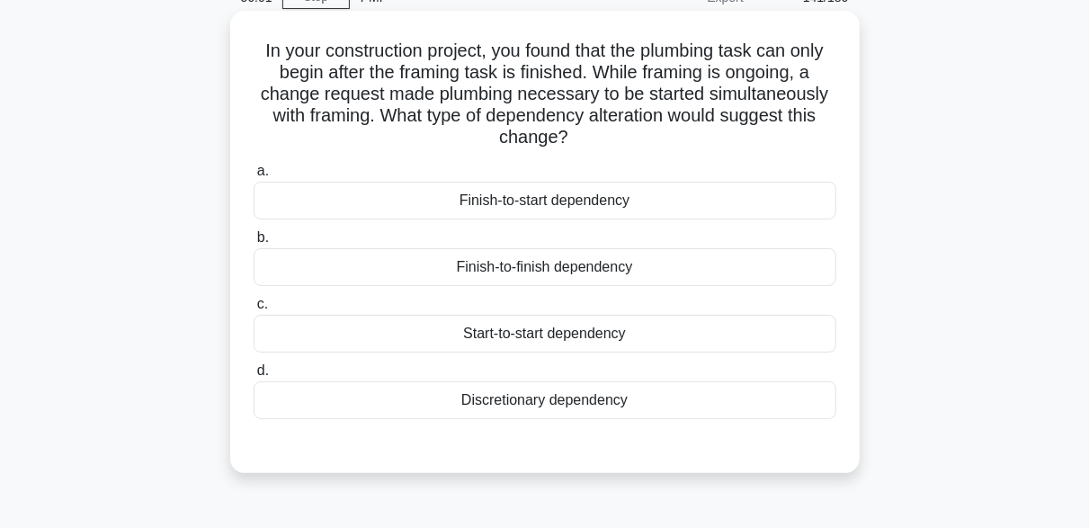
click at [542, 402] on div "Discretionary dependency" at bounding box center [545, 400] width 583 height 38
click at [254, 377] on input "d. Discretionary dependency" at bounding box center [254, 371] width 0 height 12
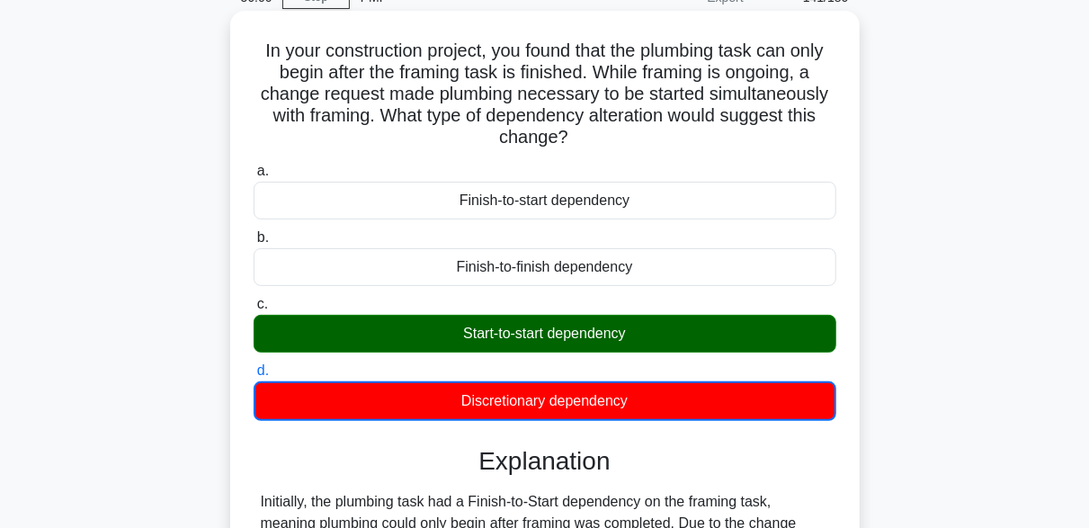
click at [500, 338] on div "Start-to-start dependency" at bounding box center [545, 334] width 583 height 38
click at [766, 336] on div "Start-to-start dependency" at bounding box center [545, 334] width 583 height 38
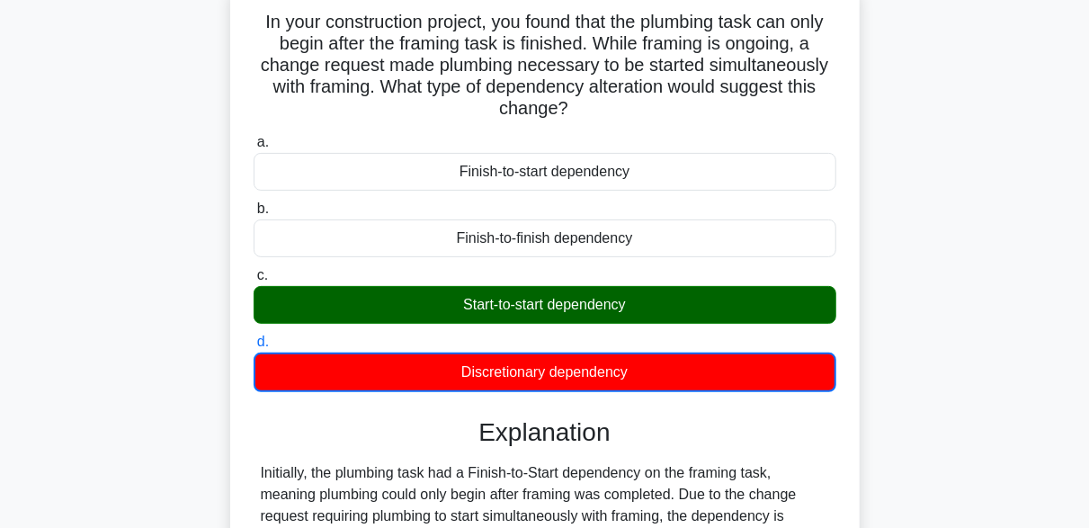
scroll to position [443, 0]
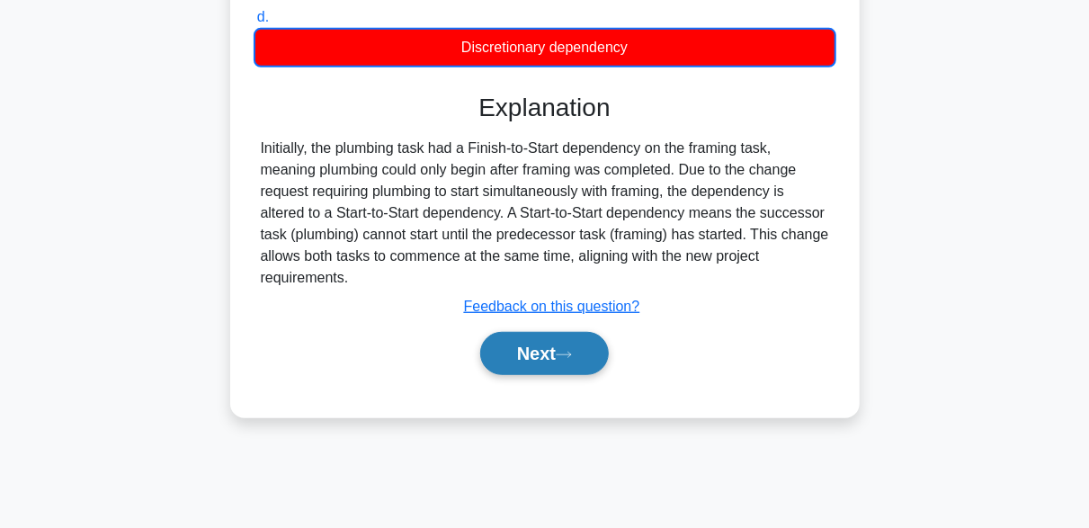
click at [556, 349] on button "Next" at bounding box center [544, 353] width 129 height 43
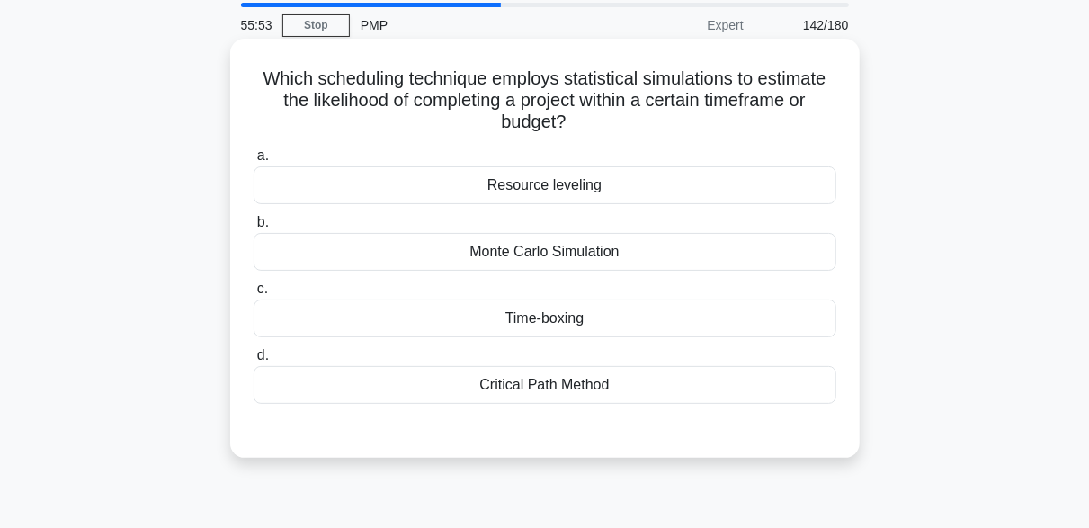
scroll to position [90, 0]
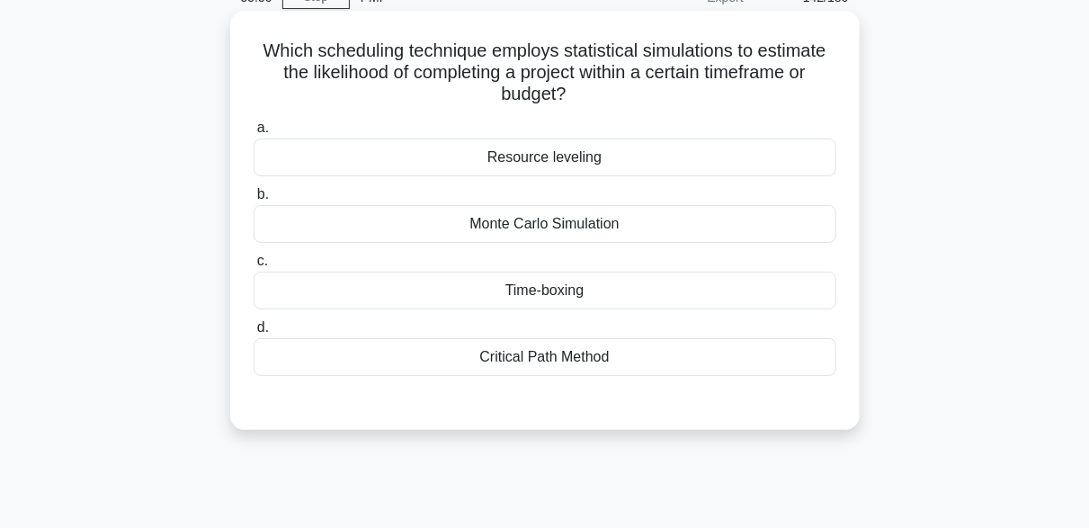
click at [524, 220] on div "Monte Carlo Simulation" at bounding box center [545, 224] width 583 height 38
click at [254, 200] on input "b. Monte Carlo Simulation" at bounding box center [254, 195] width 0 height 12
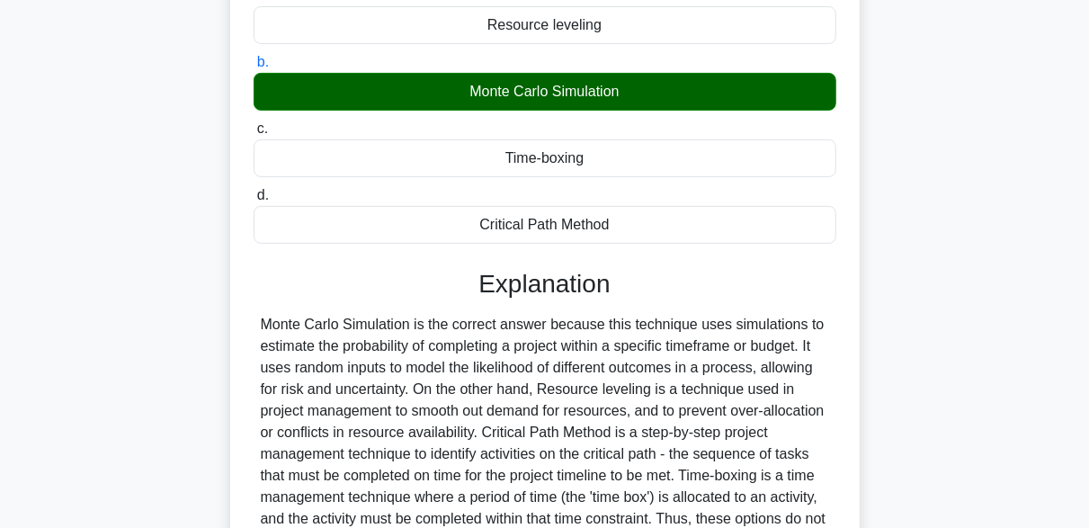
scroll to position [443, 0]
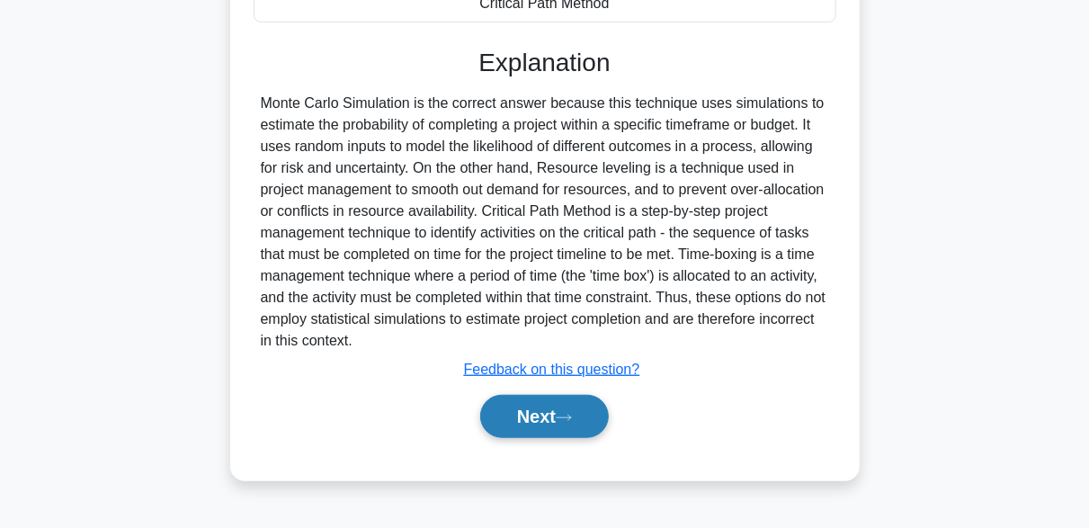
click at [567, 399] on button "Next" at bounding box center [544, 416] width 129 height 43
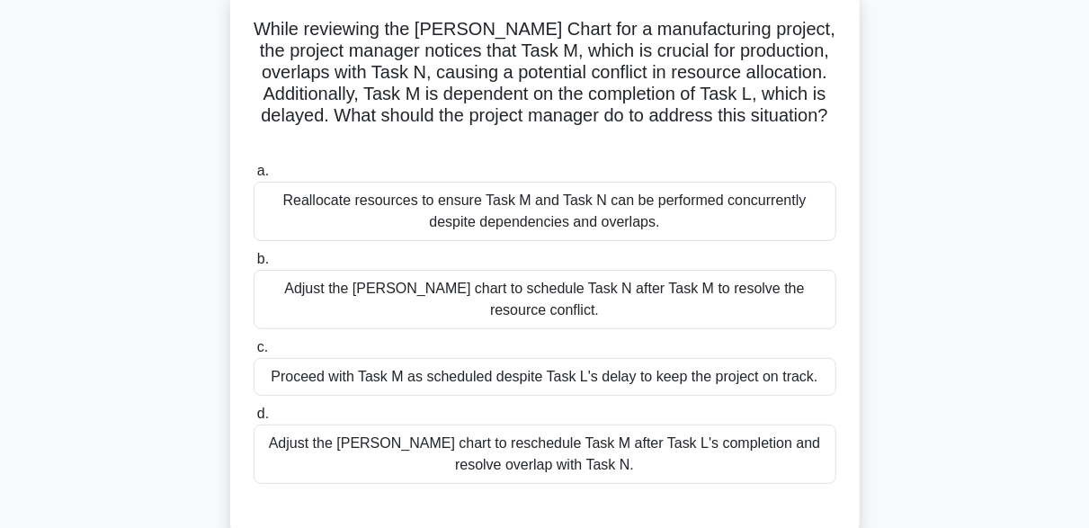
scroll to position [84, 0]
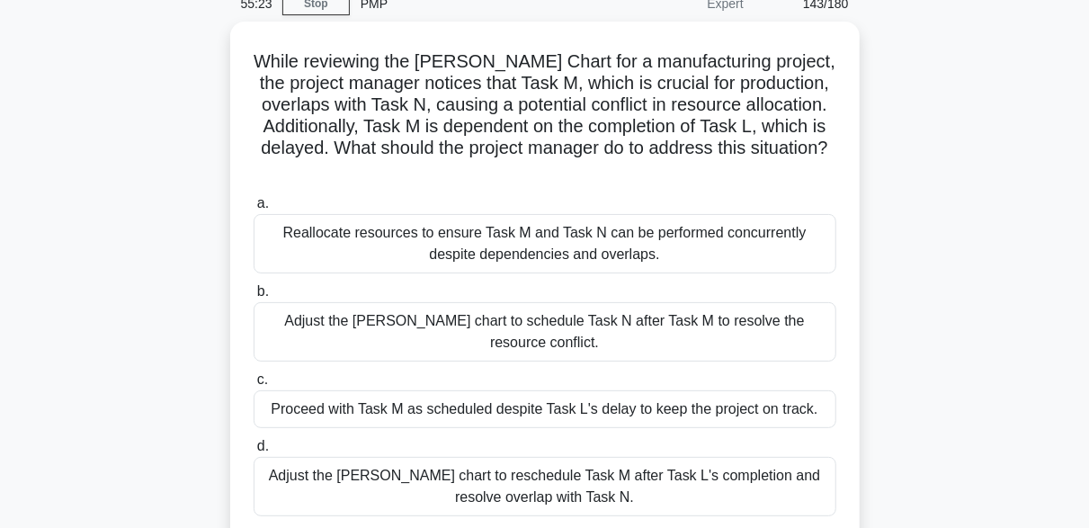
click at [916, 198] on div "While reviewing the Gantt Chart for a manufacturing project, the project manage…" at bounding box center [544, 307] width 1025 height 570
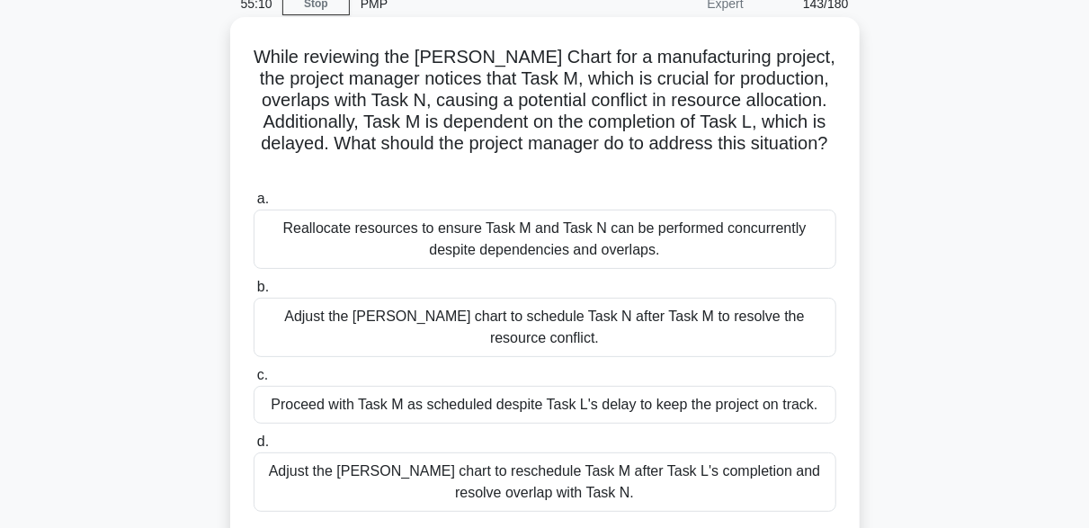
click at [539, 322] on div "Adjust the [PERSON_NAME] chart to schedule Task N after Task M to resolve the r…" at bounding box center [545, 327] width 583 height 59
click at [254, 293] on input "b. Adjust the Gantt chart to schedule Task N after Task M to resolve the resour…" at bounding box center [254, 287] width 0 height 12
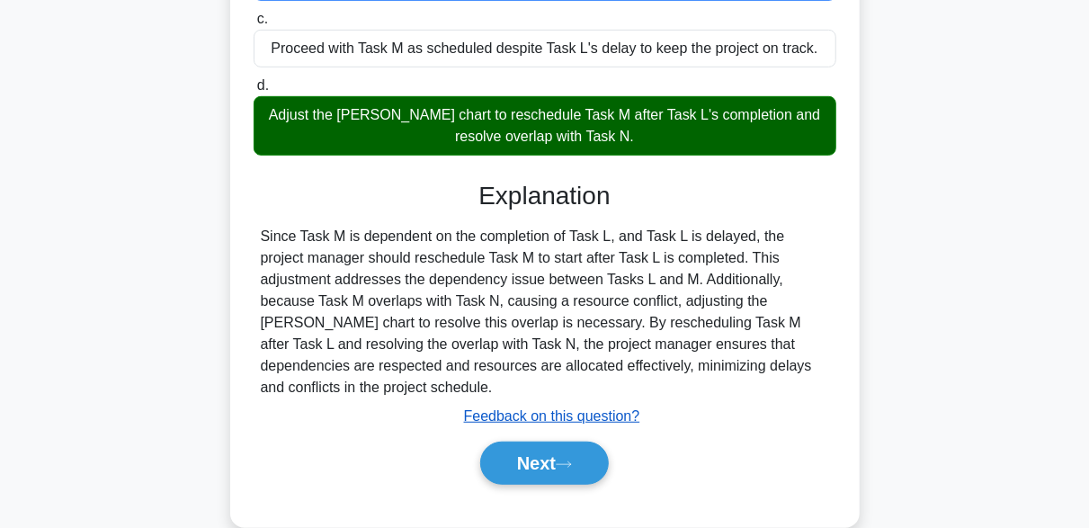
scroll to position [443, 0]
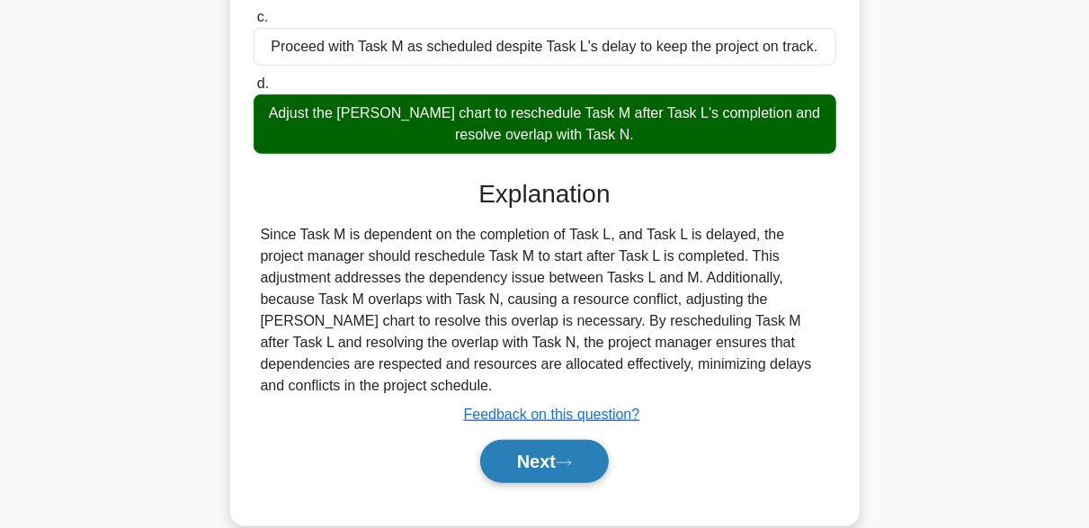
click at [599, 440] on button "Next" at bounding box center [544, 461] width 129 height 43
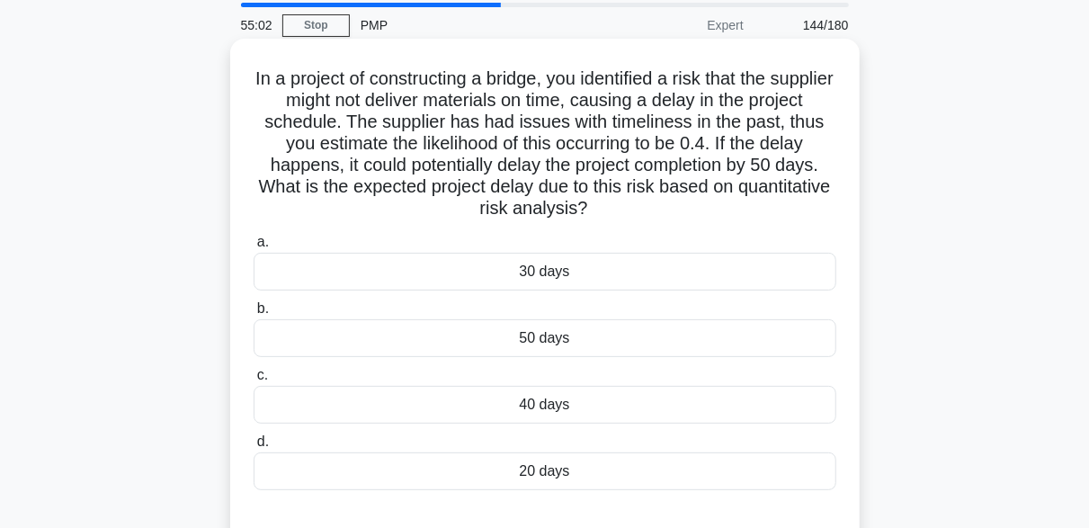
scroll to position [90, 0]
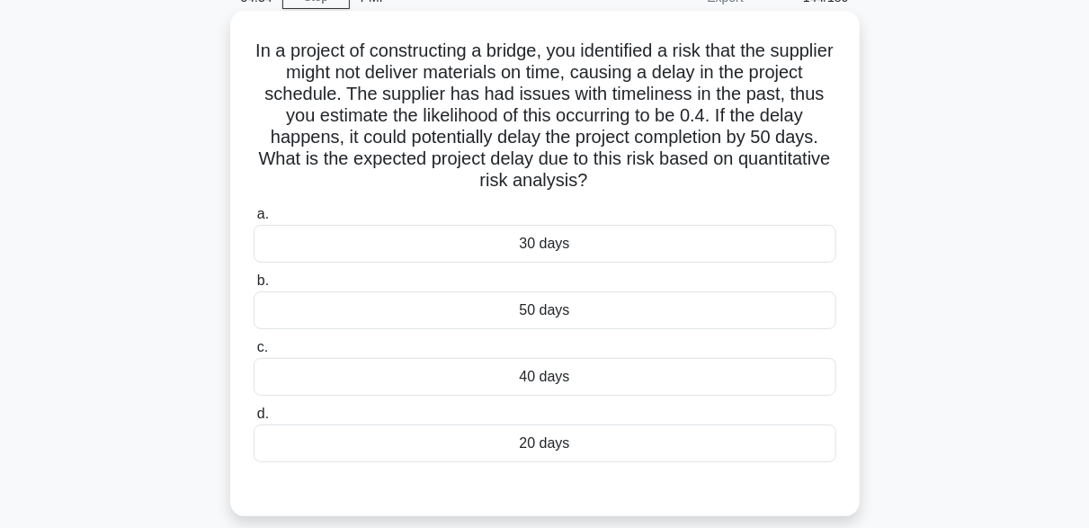
click at [586, 450] on div "20 days" at bounding box center [545, 443] width 583 height 38
click at [254, 420] on input "d. 20 days" at bounding box center [254, 414] width 0 height 12
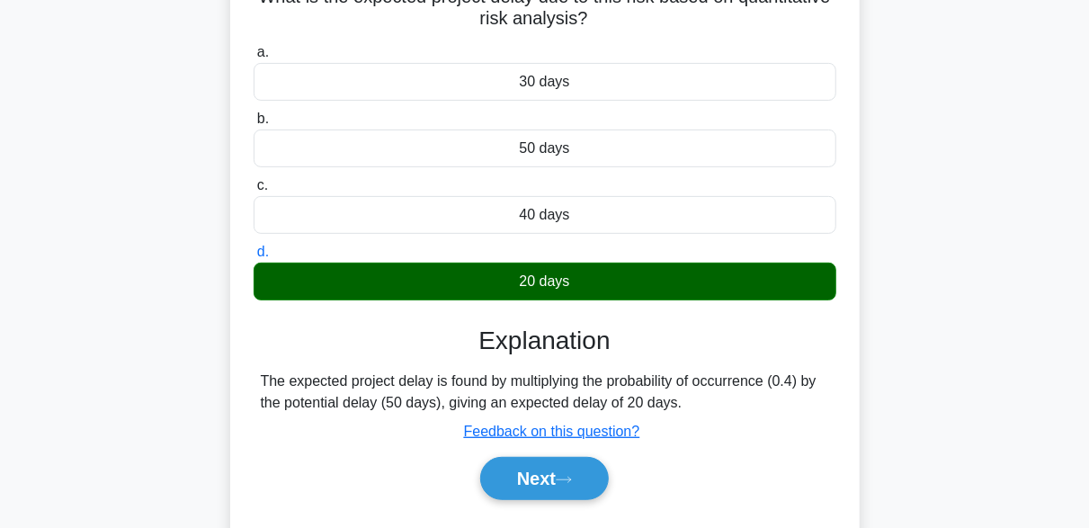
scroll to position [443, 0]
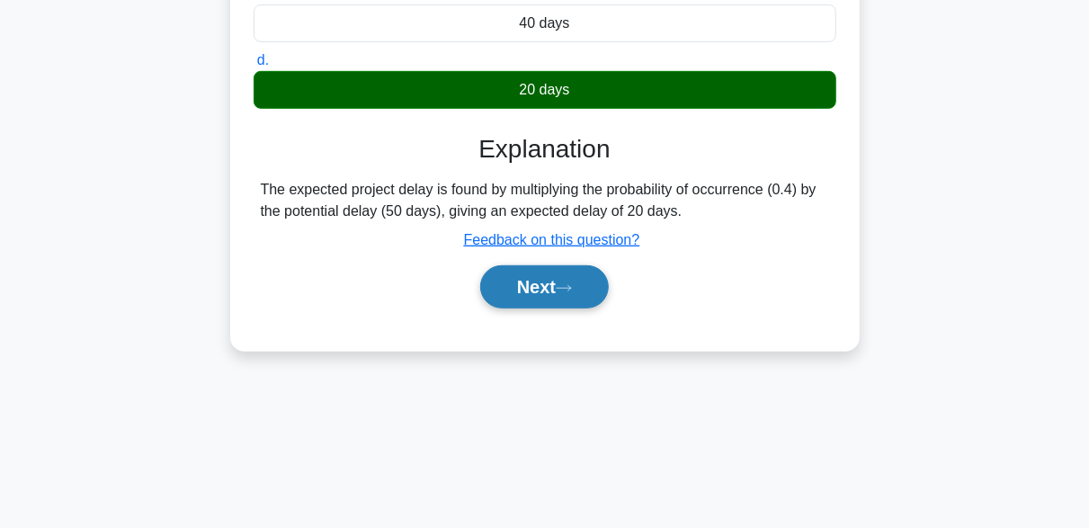
click at [553, 295] on button "Next" at bounding box center [544, 286] width 129 height 43
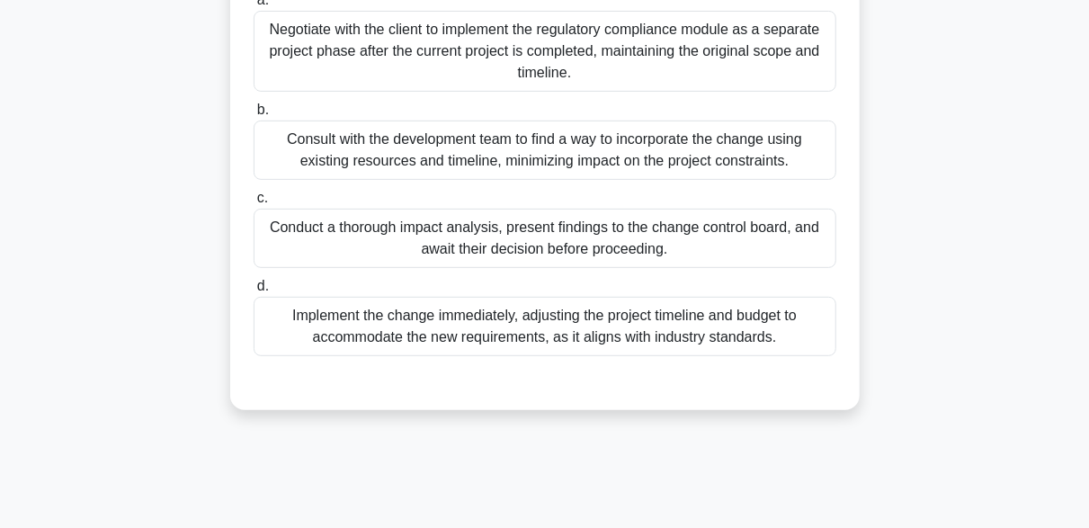
scroll to position [353, 0]
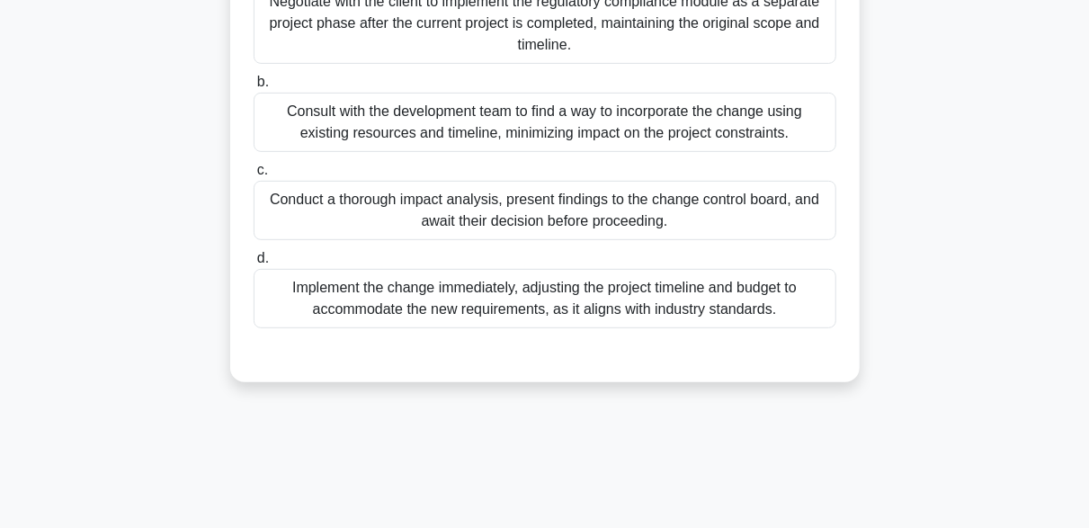
click at [452, 295] on div "Implement the change immediately, adjusting the project timeline and budget to …" at bounding box center [545, 298] width 583 height 59
click at [254, 264] on input "d. Implement the change immediately, adjusting the project timeline and budget …" at bounding box center [254, 259] width 0 height 12
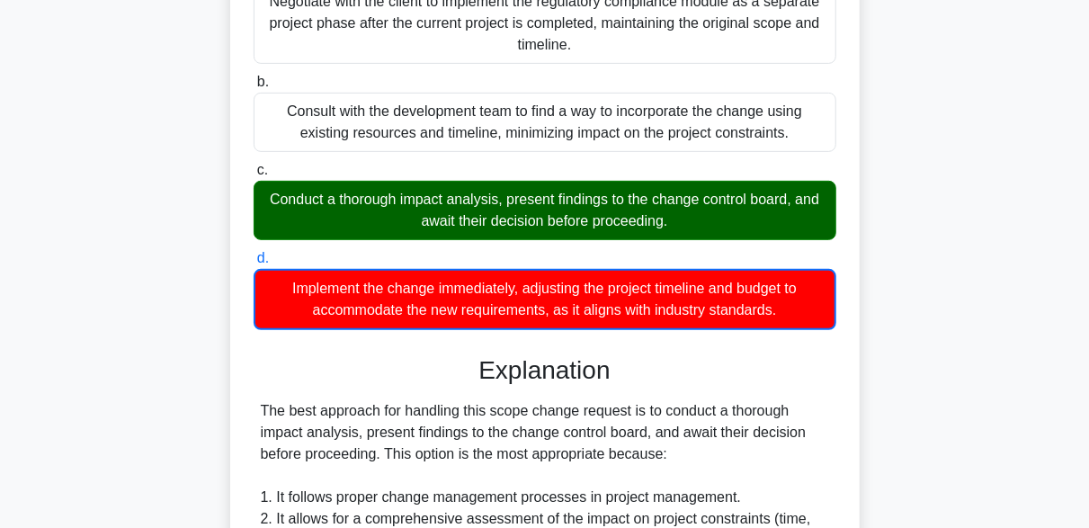
drag, startPoint x: 325, startPoint y: 200, endPoint x: 682, endPoint y: 237, distance: 359.7
click at [682, 237] on div "Conduct a thorough impact analysis, present findings to the change control boar…" at bounding box center [545, 210] width 583 height 59
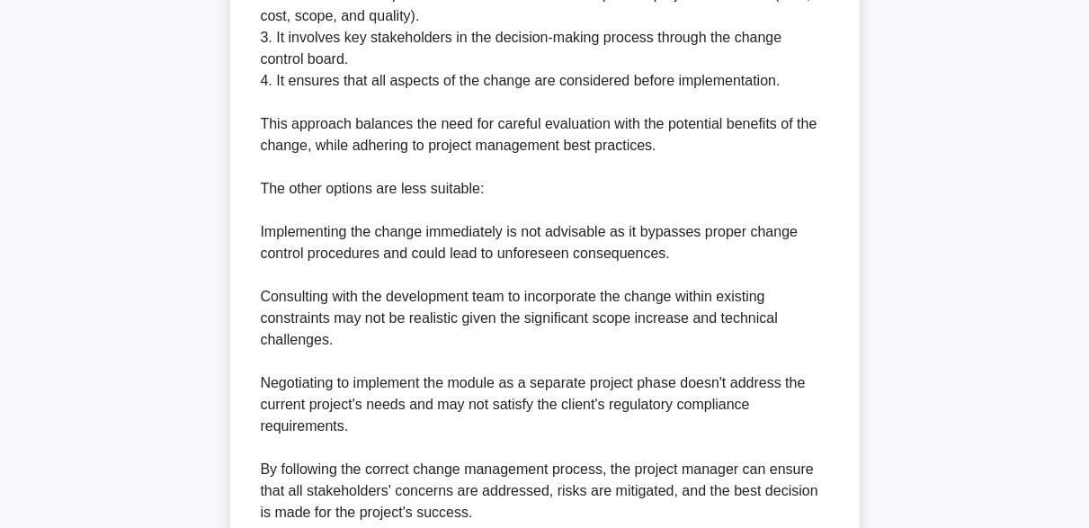
scroll to position [1034, 0]
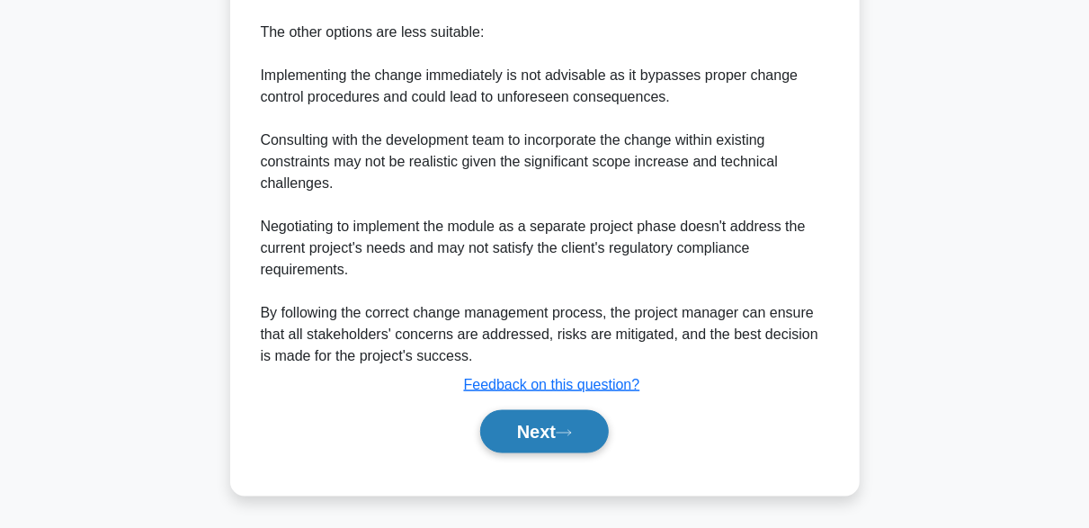
click at [586, 414] on button "Next" at bounding box center [544, 431] width 129 height 43
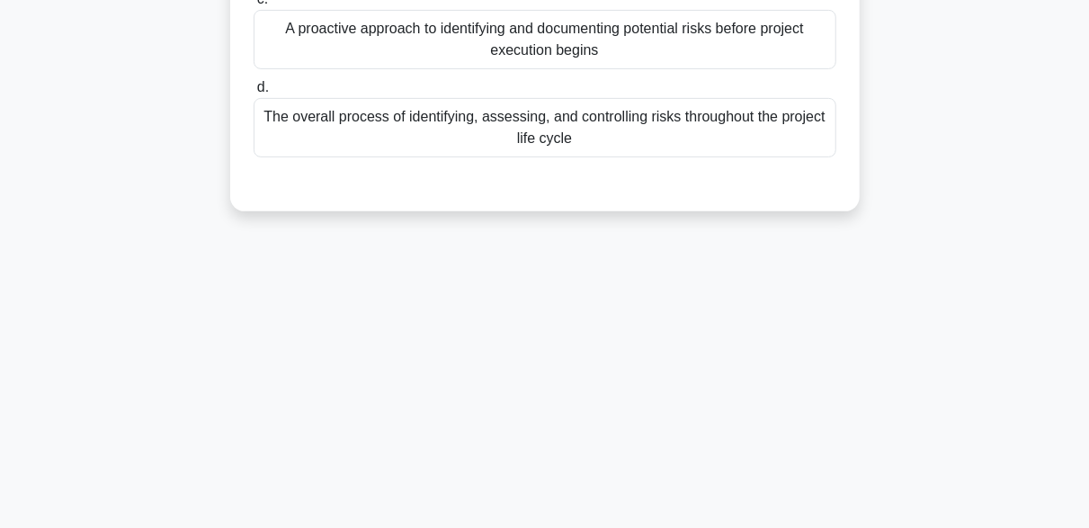
scroll to position [84, 0]
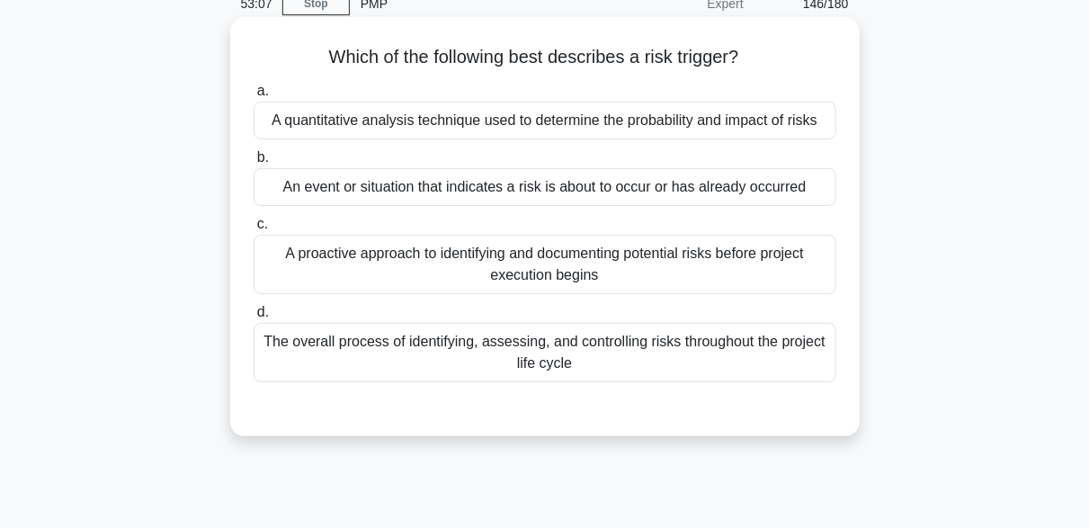
click at [638, 180] on div "An event or situation that indicates a risk is about to occur or has already oc…" at bounding box center [545, 187] width 583 height 38
click at [254, 164] on input "b. An event or situation that indicates a risk is about to occur or has already…" at bounding box center [254, 158] width 0 height 12
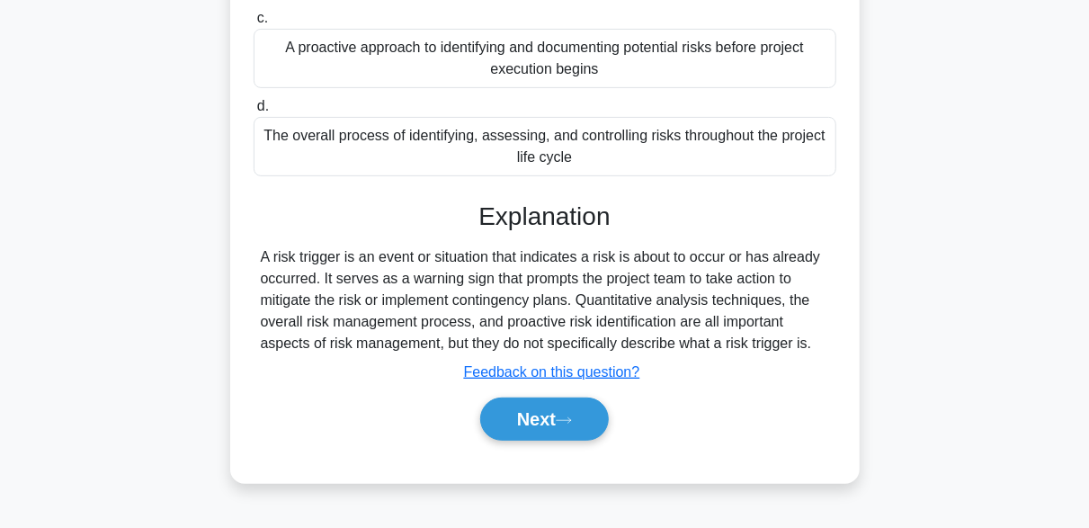
scroll to position [443, 0]
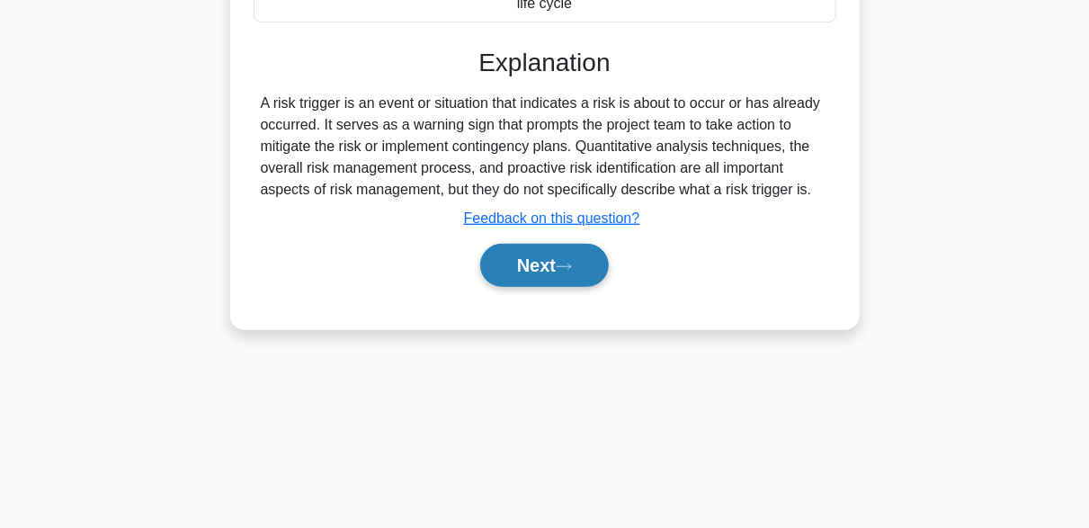
click at [548, 246] on button "Next" at bounding box center [544, 265] width 129 height 43
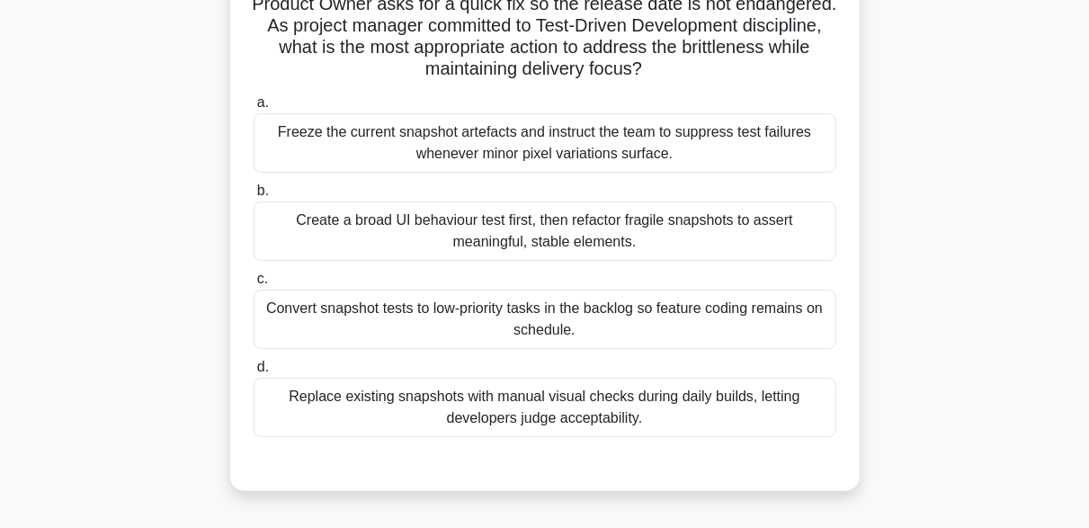
scroll to position [270, 0]
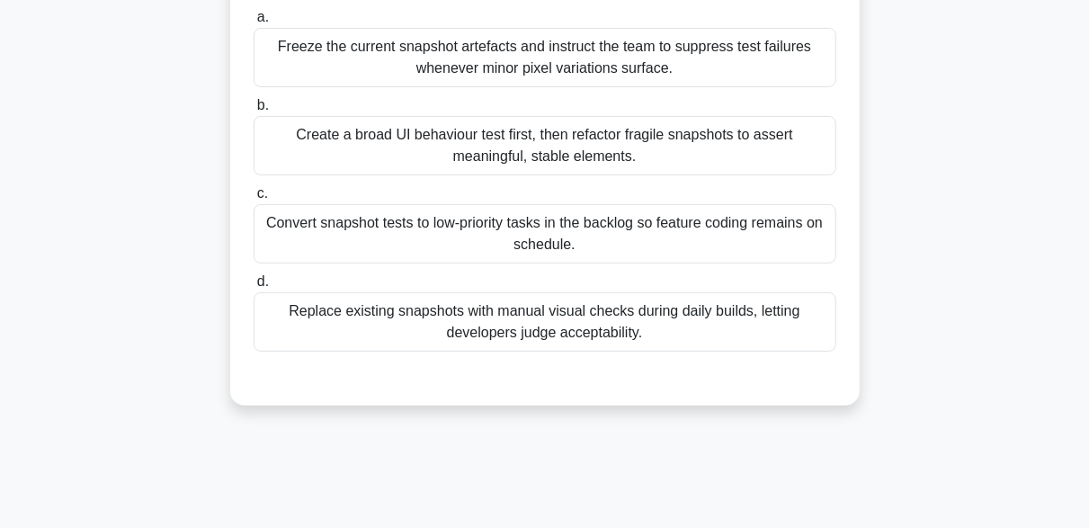
click at [943, 142] on div "During sprint planning, the mobile team reports that small UI tweaks keep break…" at bounding box center [544, 131] width 1025 height 592
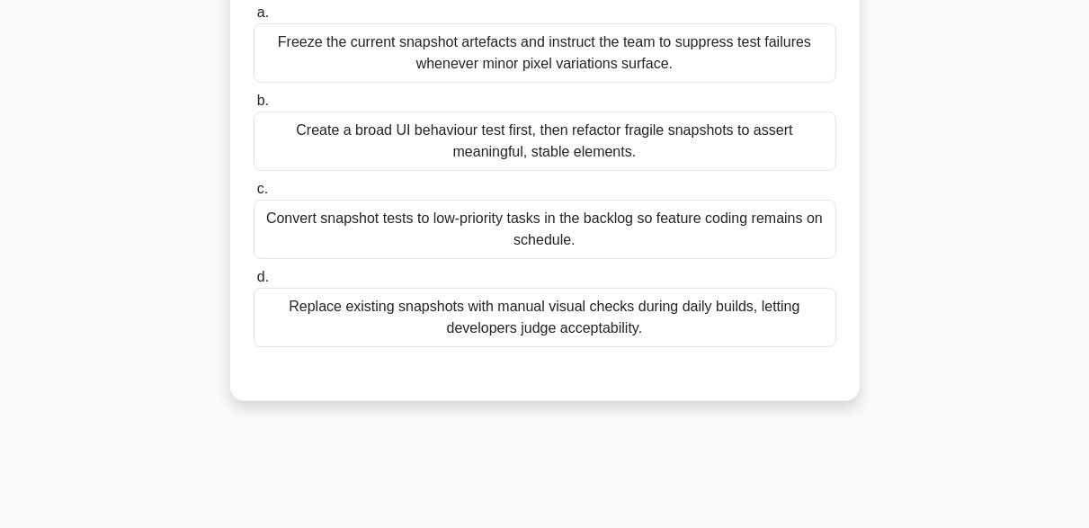
click at [618, 156] on div "Create a broad UI behaviour test first, then refactor fragile snapshots to asse…" at bounding box center [545, 140] width 583 height 59
click at [254, 107] on input "b. Create a broad UI behaviour test first, then refactor fragile snapshots to a…" at bounding box center [254, 101] width 0 height 12
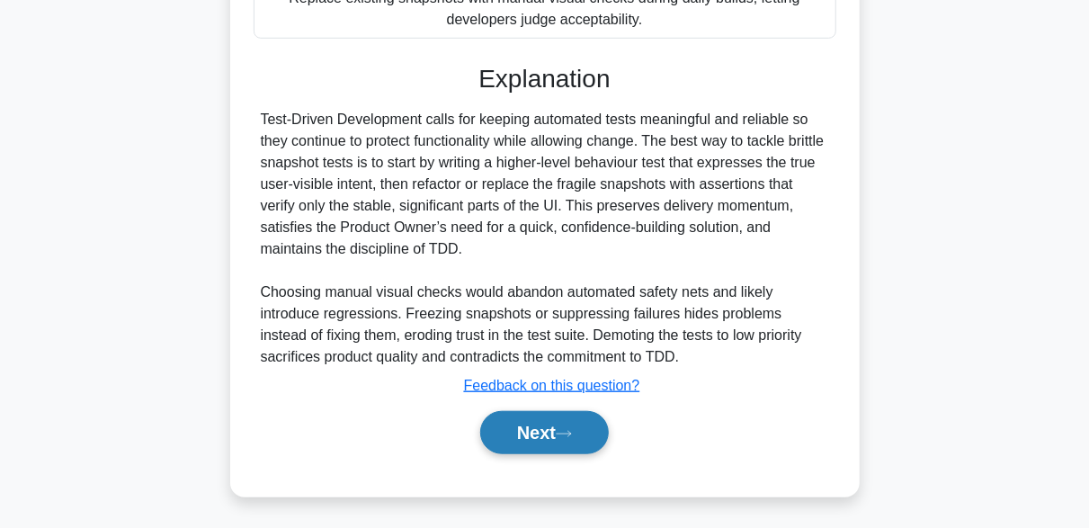
click at [601, 432] on button "Next" at bounding box center [544, 432] width 129 height 43
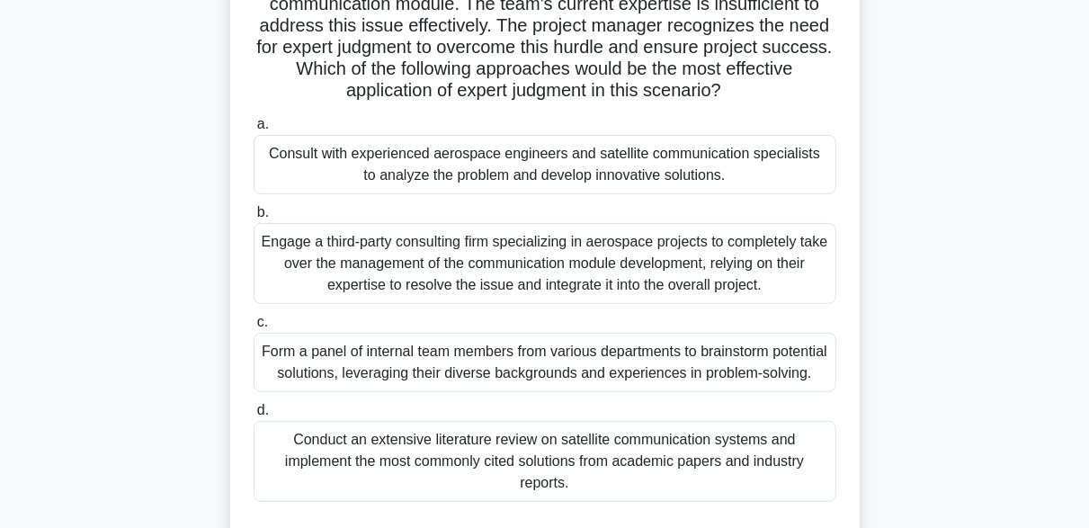
scroll to position [174, 0]
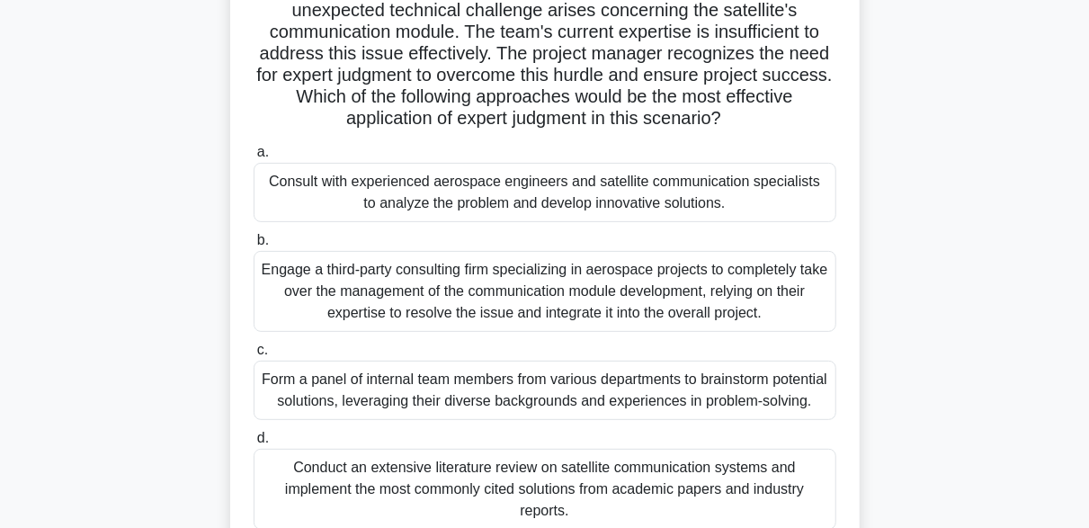
click at [528, 209] on div "Consult with experienced aerospace engineers and satellite communication specia…" at bounding box center [545, 192] width 583 height 59
click at [254, 158] on input "a. Consult with experienced aerospace engineers and satellite communication spe…" at bounding box center [254, 153] width 0 height 12
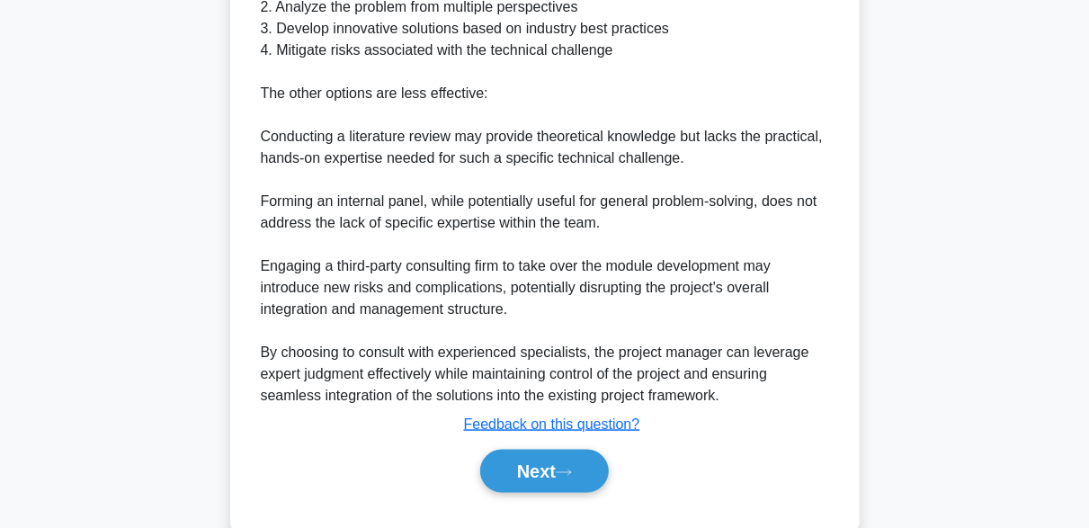
scroll to position [1053, 0]
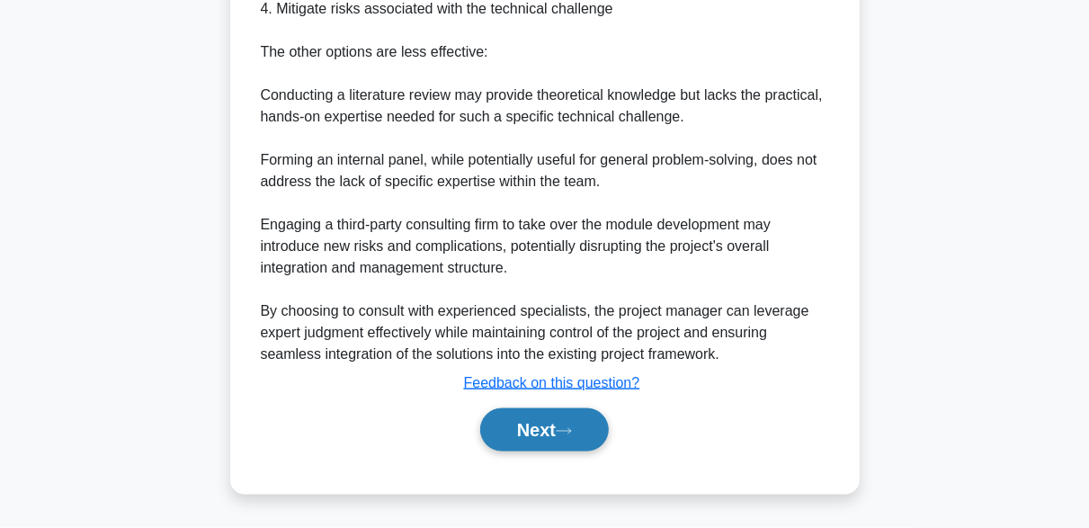
click at [550, 421] on button "Next" at bounding box center [544, 429] width 129 height 43
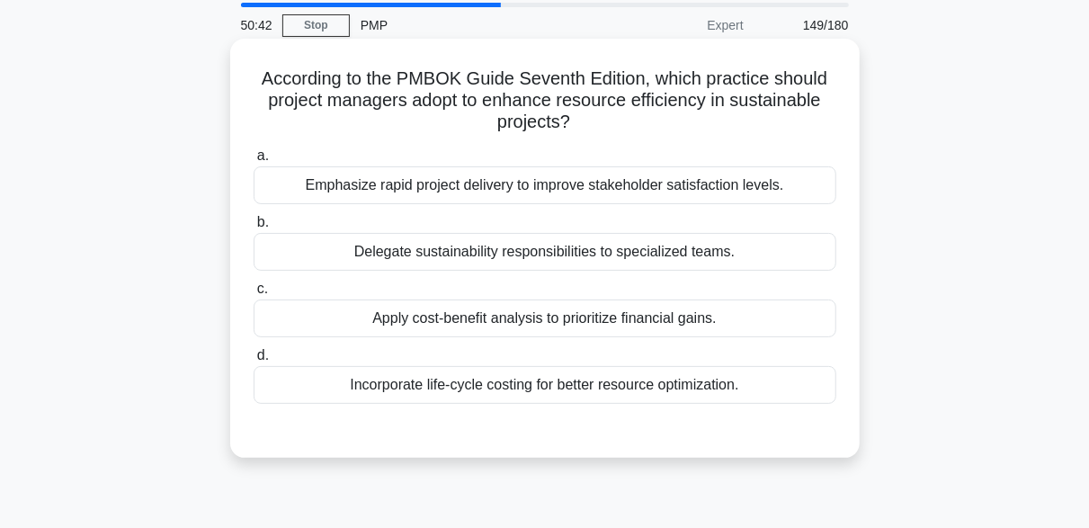
scroll to position [90, 0]
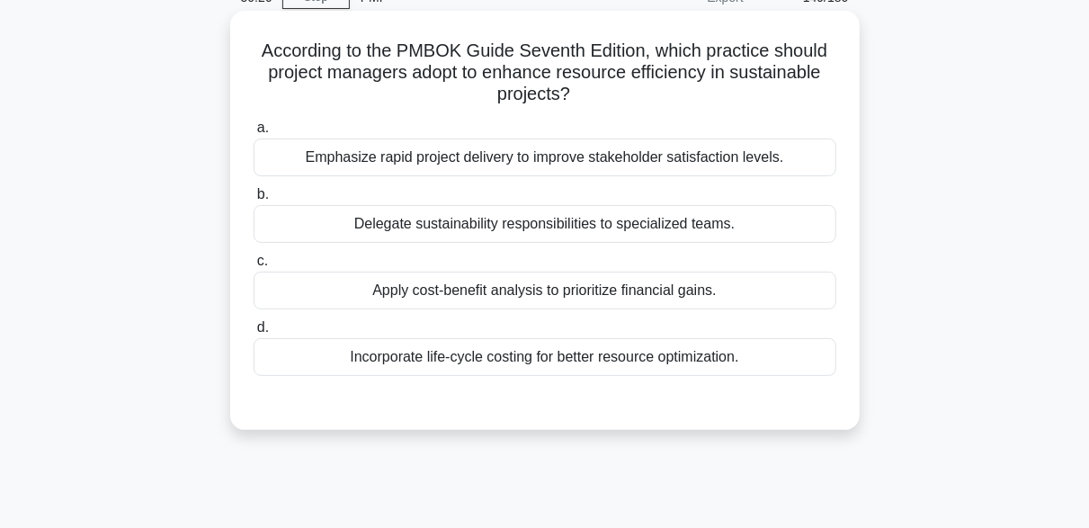
click at [644, 93] on h5 "According to the PMBOK Guide Seventh Edition, which practice should project man…" at bounding box center [545, 73] width 586 height 67
click at [512, 354] on div "Incorporate life-cycle costing for better resource optimization." at bounding box center [545, 357] width 583 height 38
click at [254, 334] on input "d. Incorporate life-cycle costing for better resource optimization." at bounding box center [254, 328] width 0 height 12
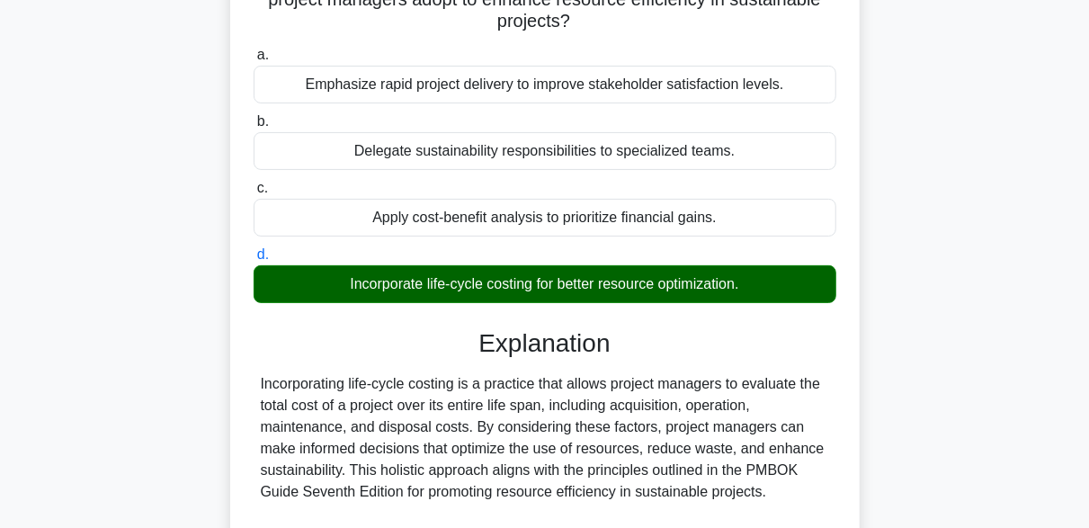
scroll to position [443, 0]
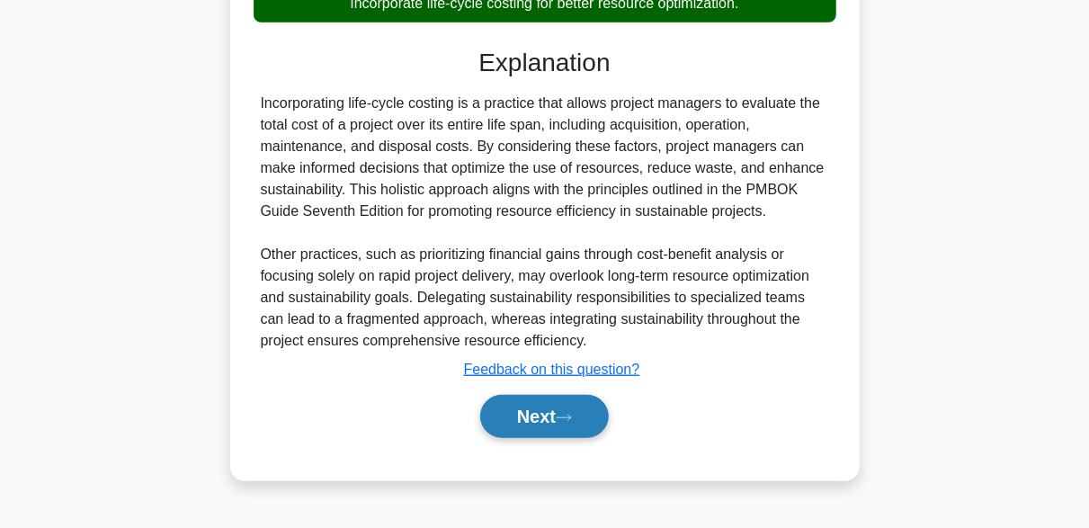
click at [537, 408] on button "Next" at bounding box center [544, 416] width 129 height 43
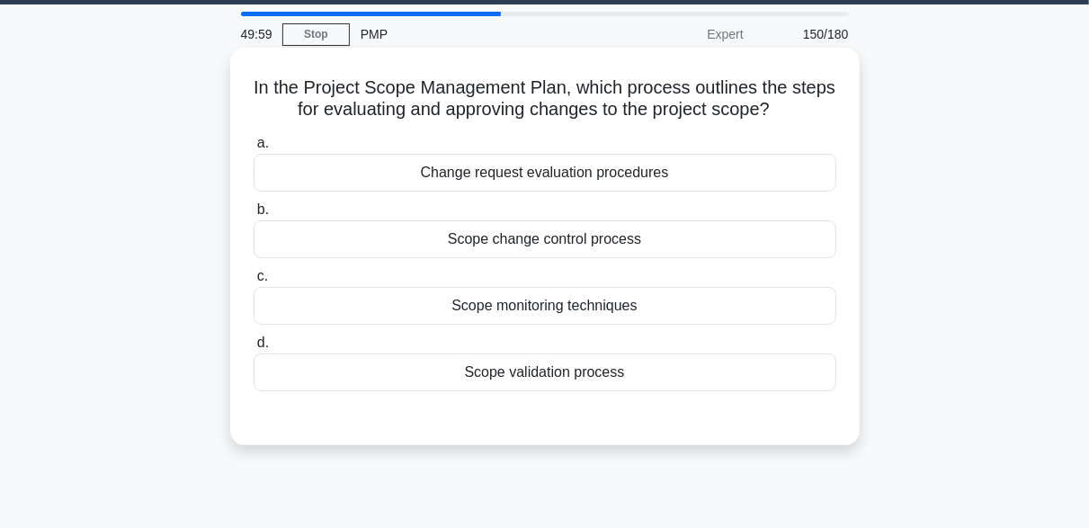
scroll to position [90, 0]
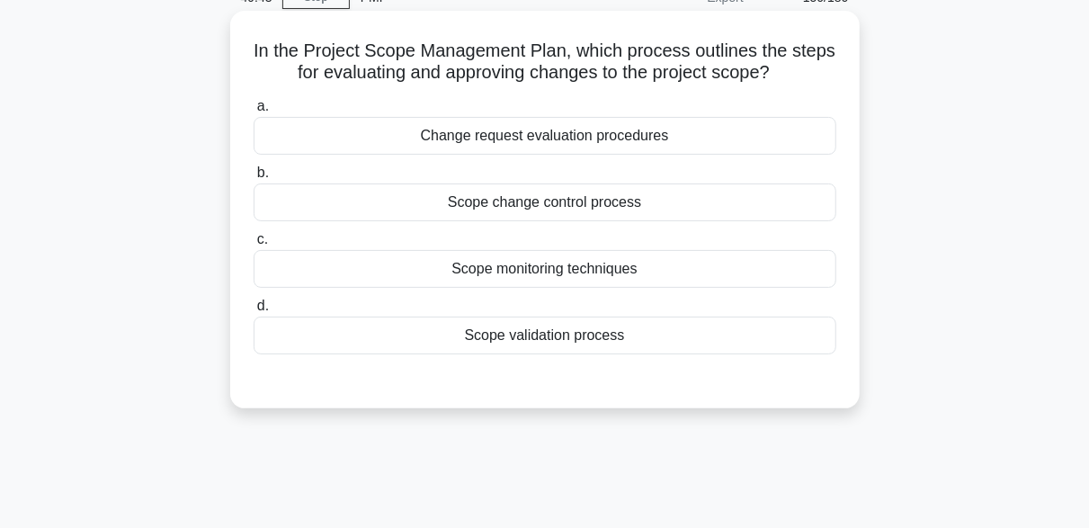
click at [601, 209] on div "Scope change control process" at bounding box center [545, 202] width 583 height 38
click at [254, 179] on input "b. Scope change control process" at bounding box center [254, 173] width 0 height 12
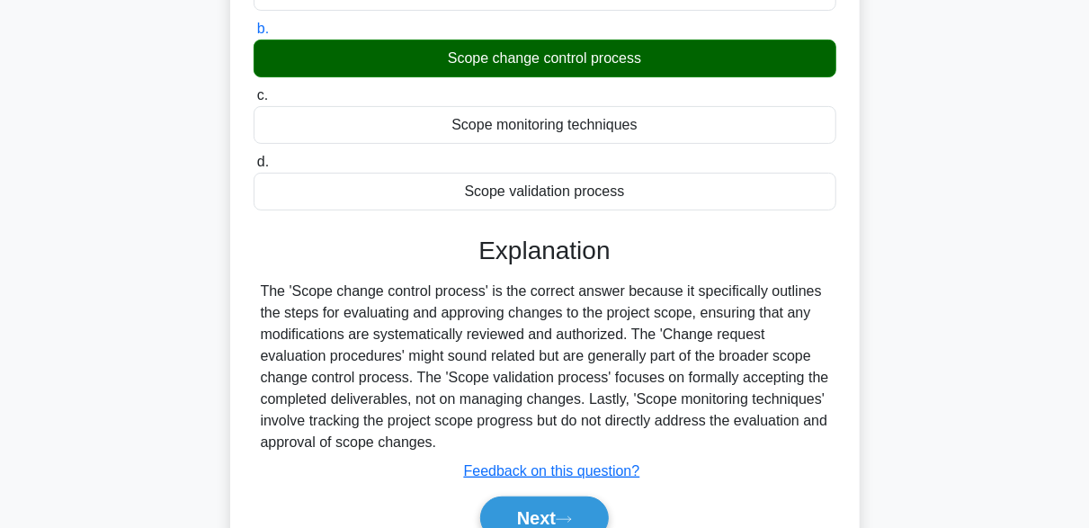
scroll to position [443, 0]
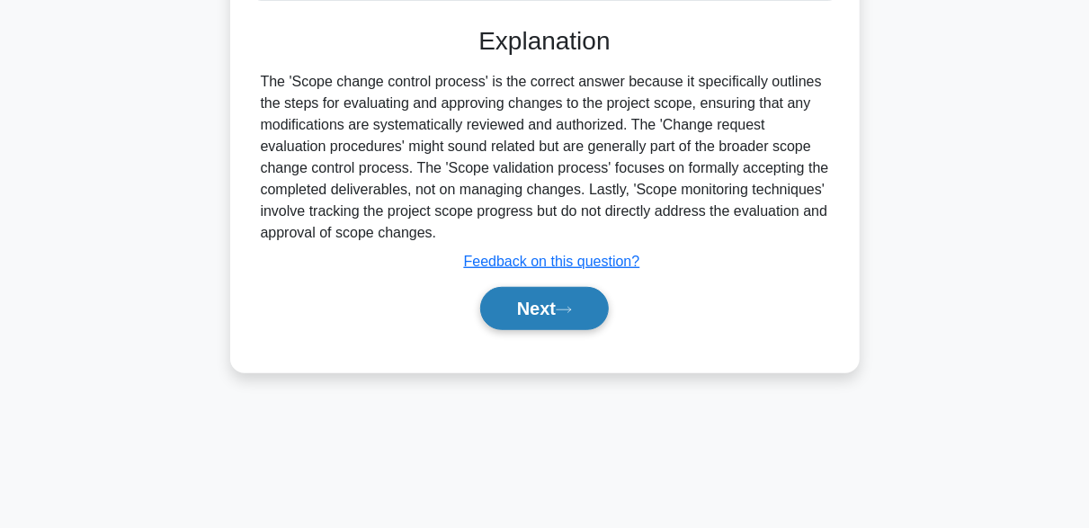
click at [589, 294] on button "Next" at bounding box center [544, 308] width 129 height 43
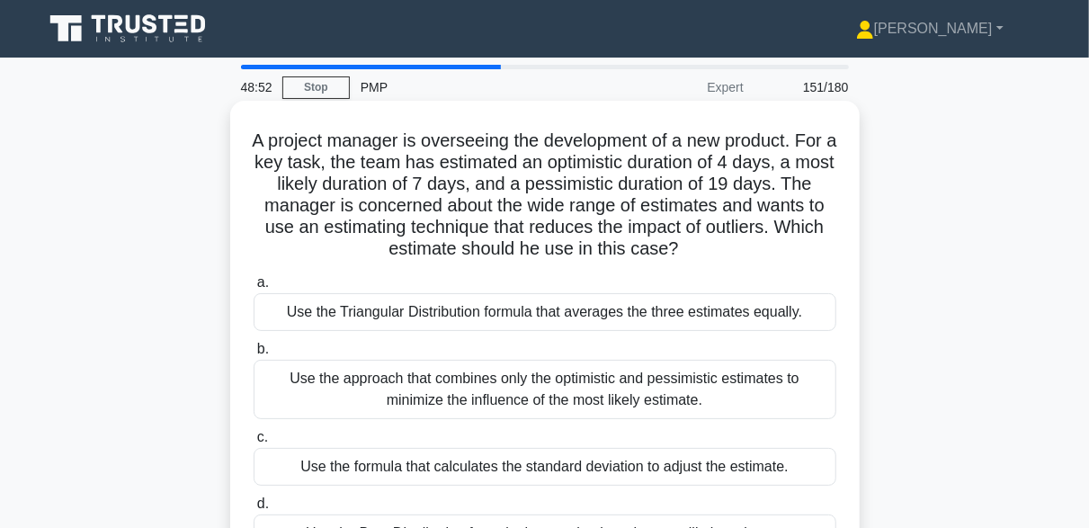
scroll to position [90, 0]
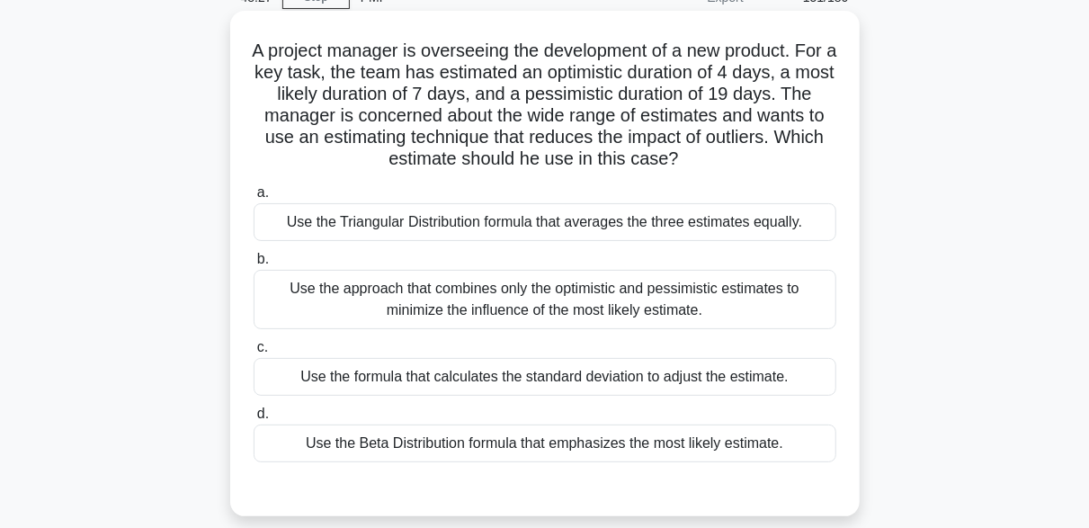
click at [485, 441] on div "Use the Beta Distribution formula that emphasizes the most likely estimate." at bounding box center [545, 443] width 583 height 38
click at [254, 420] on input "d. Use the Beta Distribution formula that emphasizes the most likely estimate." at bounding box center [254, 414] width 0 height 12
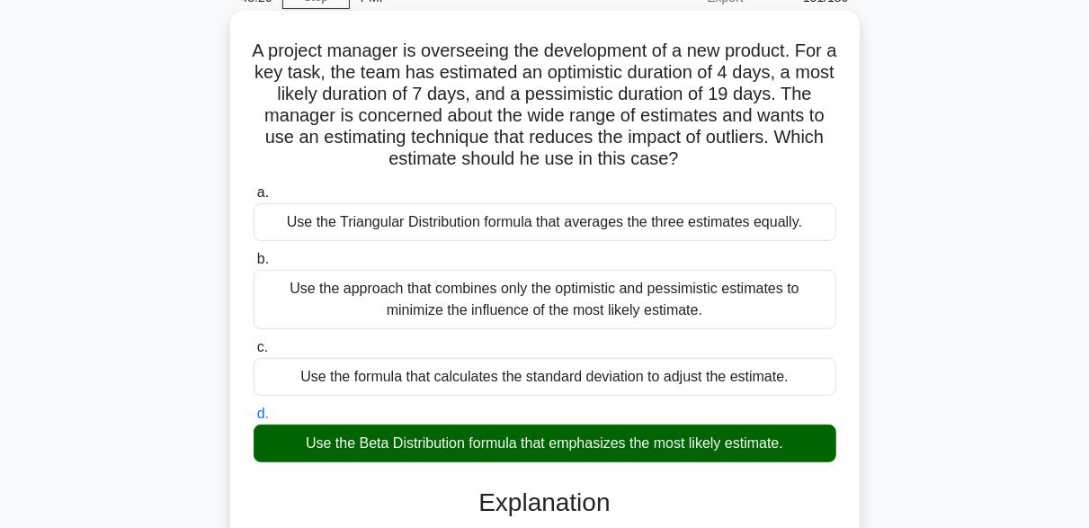
scroll to position [492, 0]
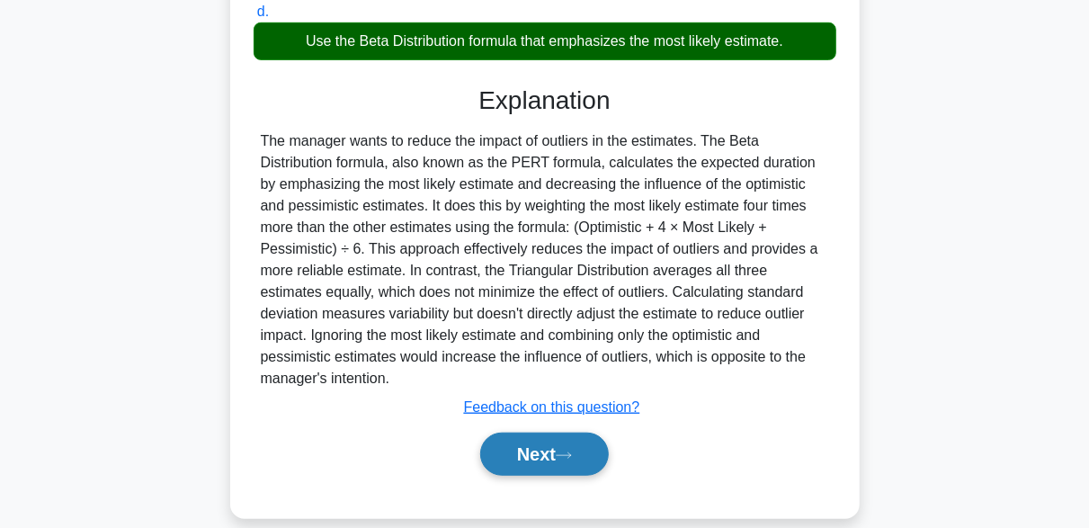
click at [564, 432] on button "Next" at bounding box center [544, 453] width 129 height 43
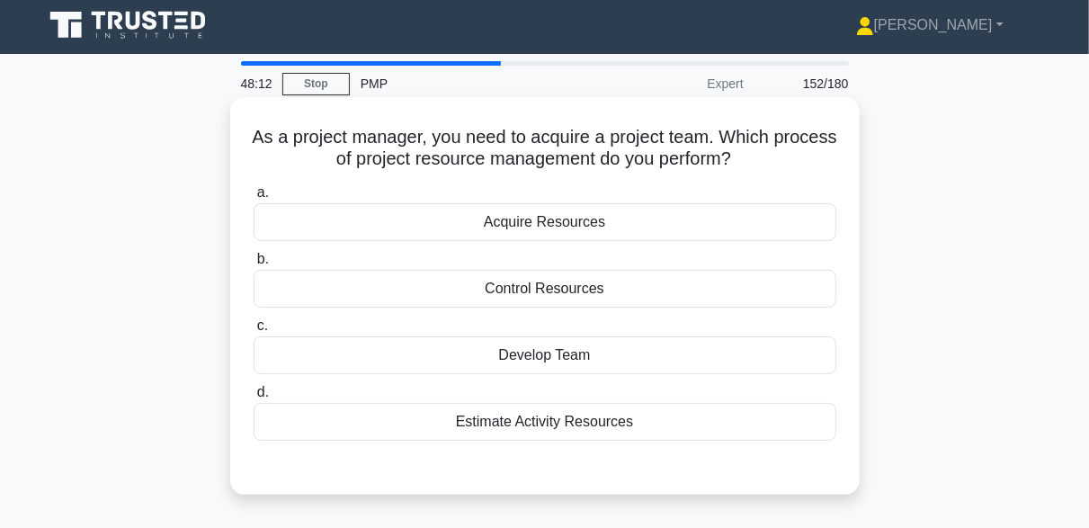
scroll to position [0, 0]
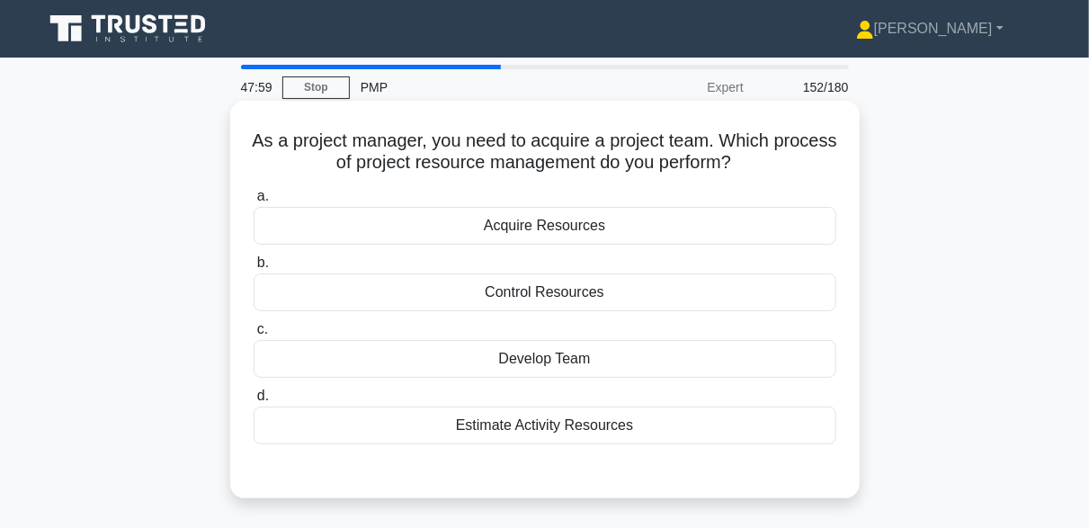
click at [599, 230] on div "Acquire Resources" at bounding box center [545, 226] width 583 height 38
click at [254, 202] on input "a. Acquire Resources" at bounding box center [254, 197] width 0 height 12
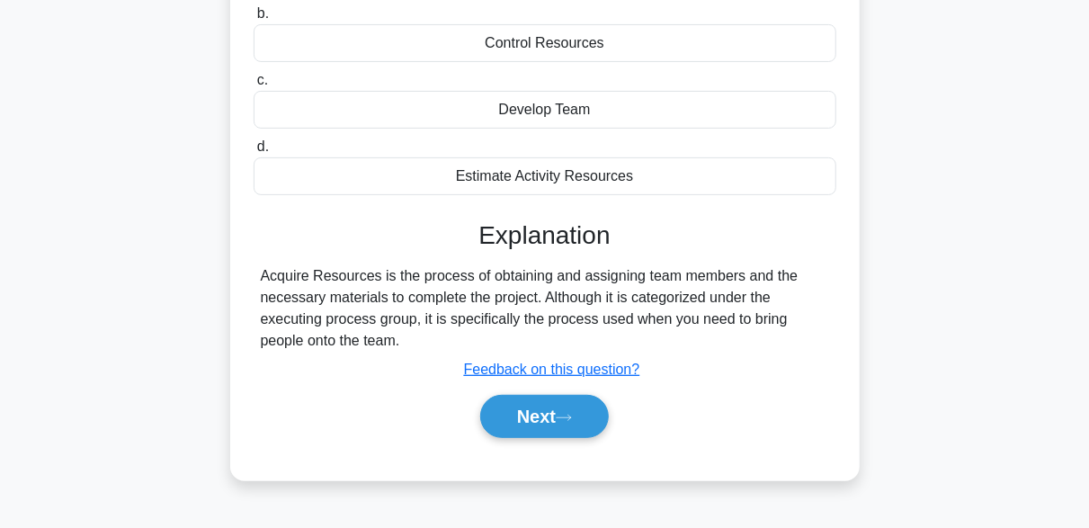
scroll to position [443, 0]
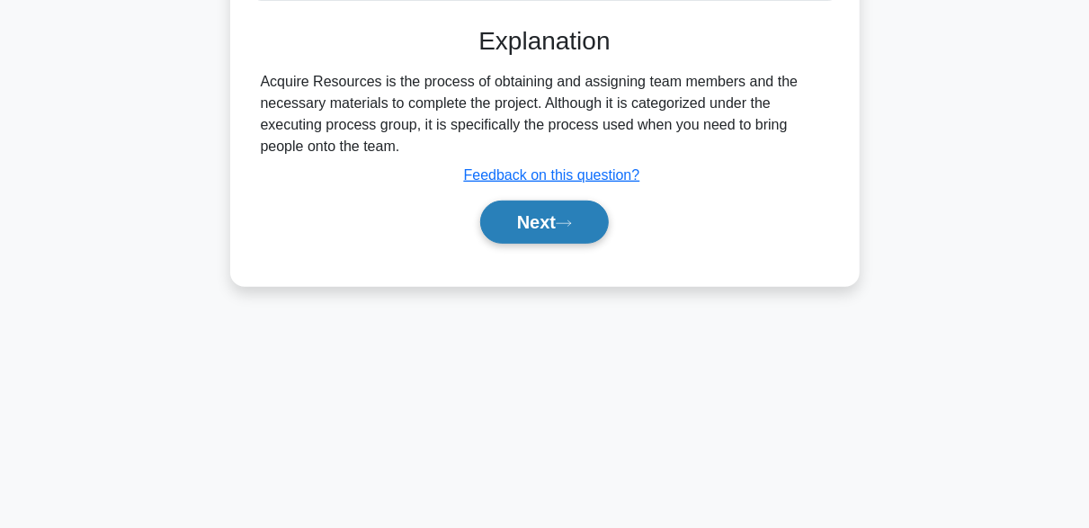
click at [587, 219] on button "Next" at bounding box center [544, 221] width 129 height 43
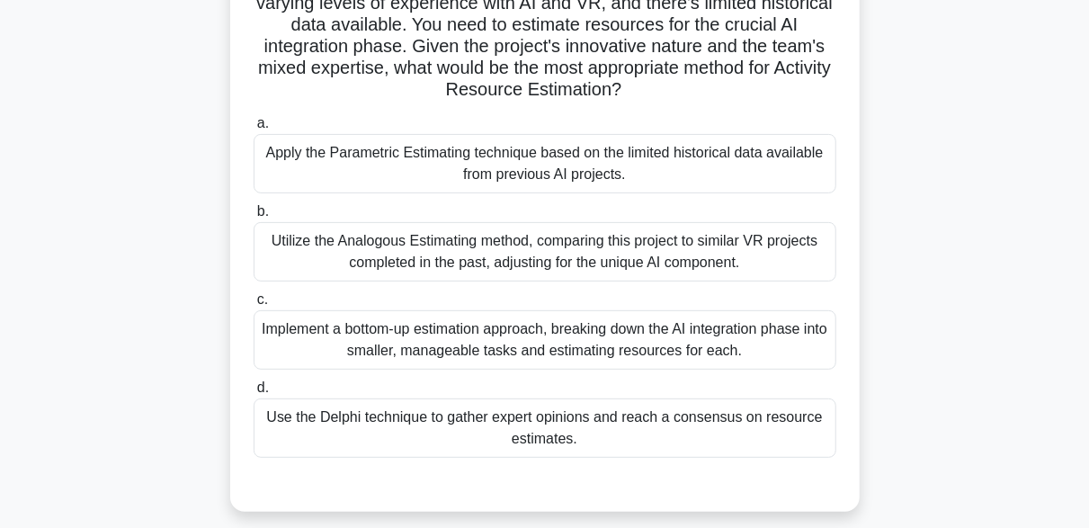
scroll to position [263, 0]
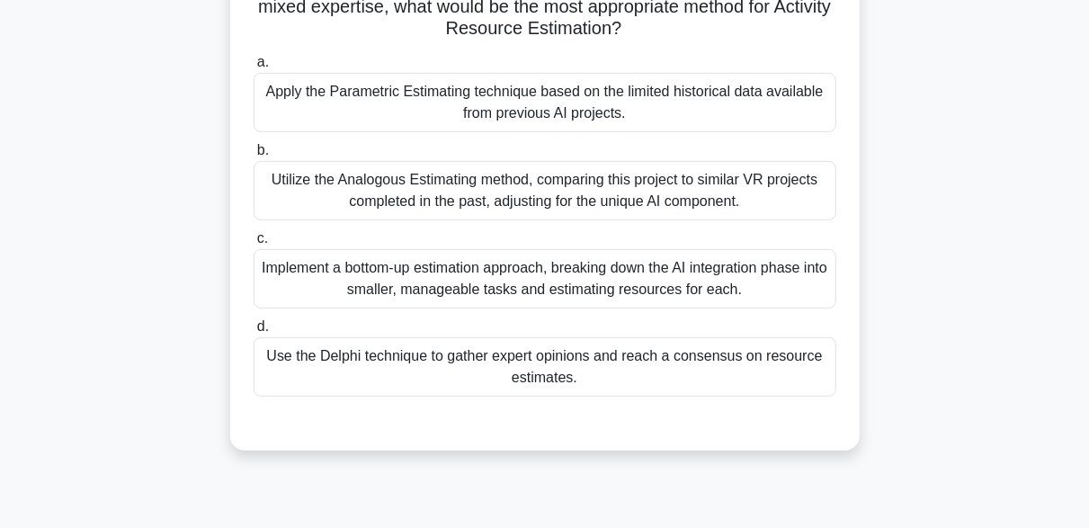
click at [526, 279] on div "Implement a bottom-up estimation approach, breaking down the AI integration pha…" at bounding box center [545, 278] width 583 height 59
click at [254, 245] on input "c. Implement a bottom-up estimation approach, breaking down the AI integration …" at bounding box center [254, 239] width 0 height 12
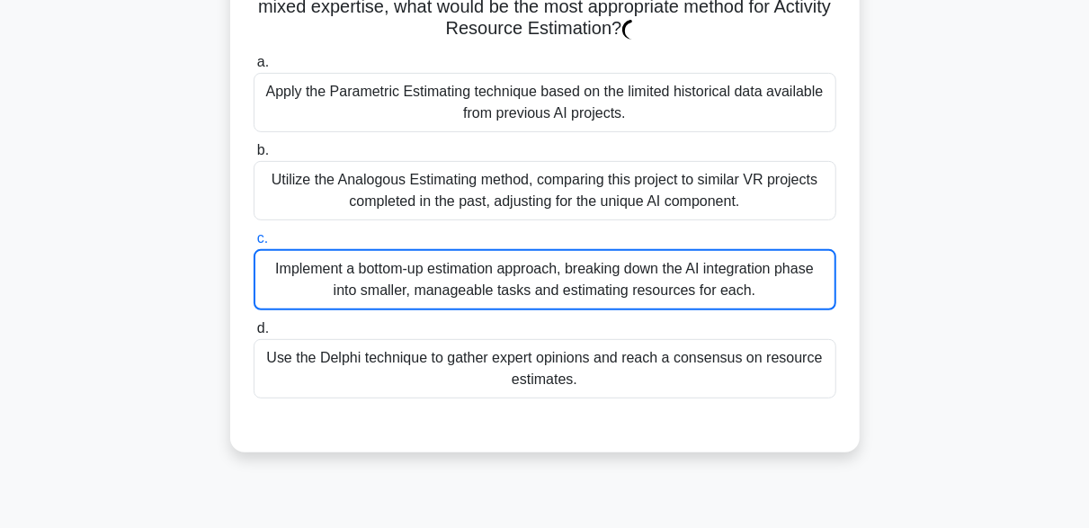
click at [526, 279] on div "Implement a bottom-up estimation approach, breaking down the AI integration pha…" at bounding box center [545, 279] width 583 height 61
click at [254, 245] on input "c. Implement a bottom-up estimation approach, breaking down the AI integration …" at bounding box center [254, 239] width 0 height 12
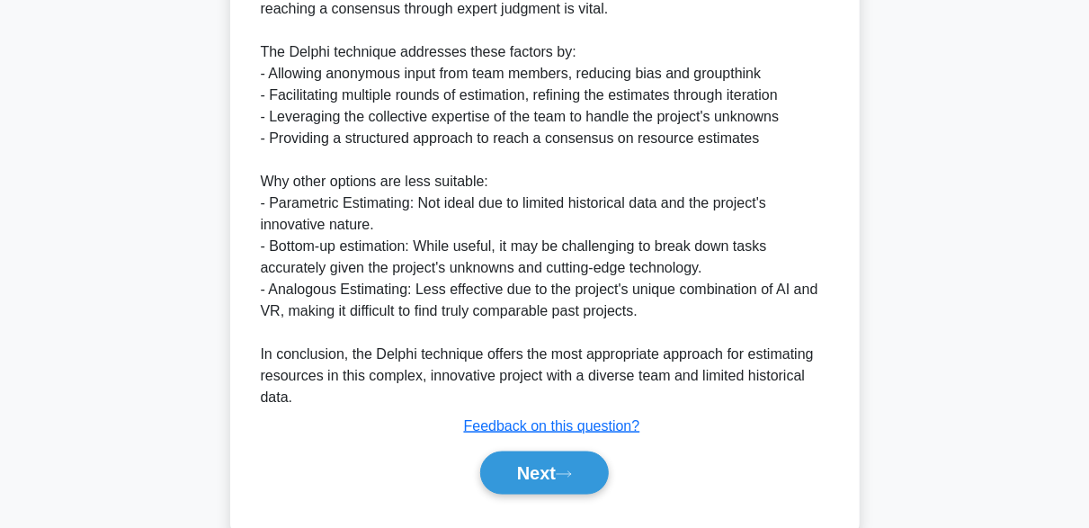
scroll to position [1099, 0]
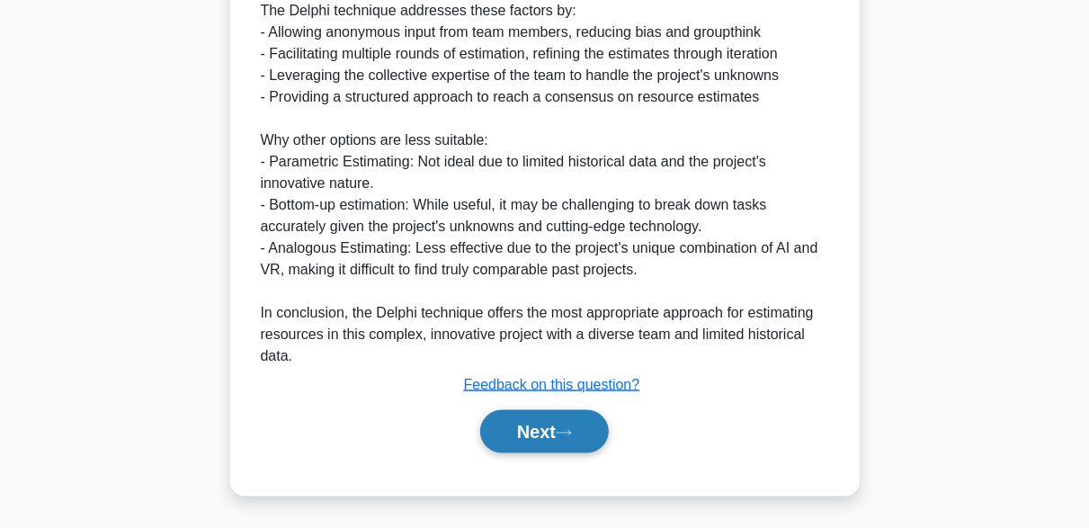
click at [582, 428] on button "Next" at bounding box center [544, 431] width 129 height 43
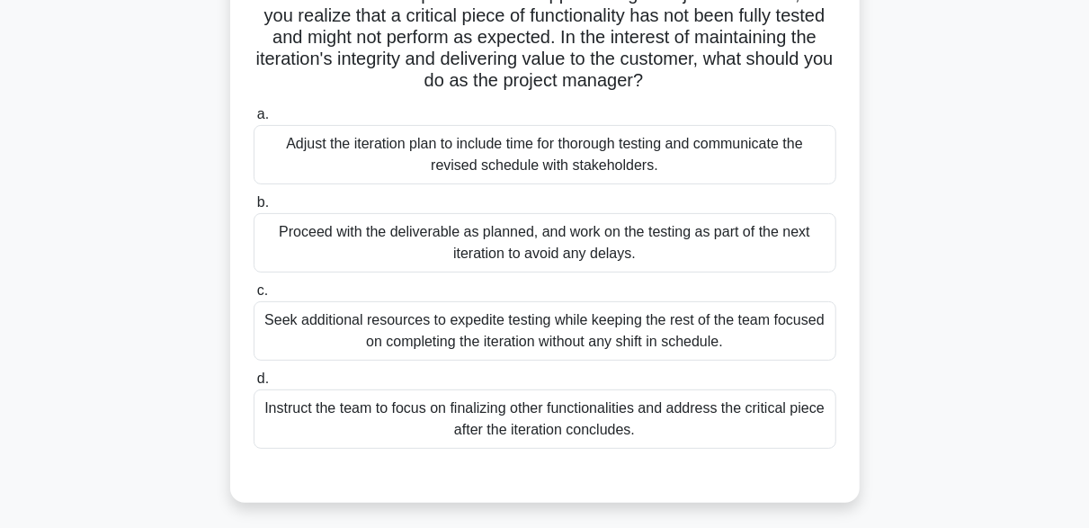
scroll to position [174, 0]
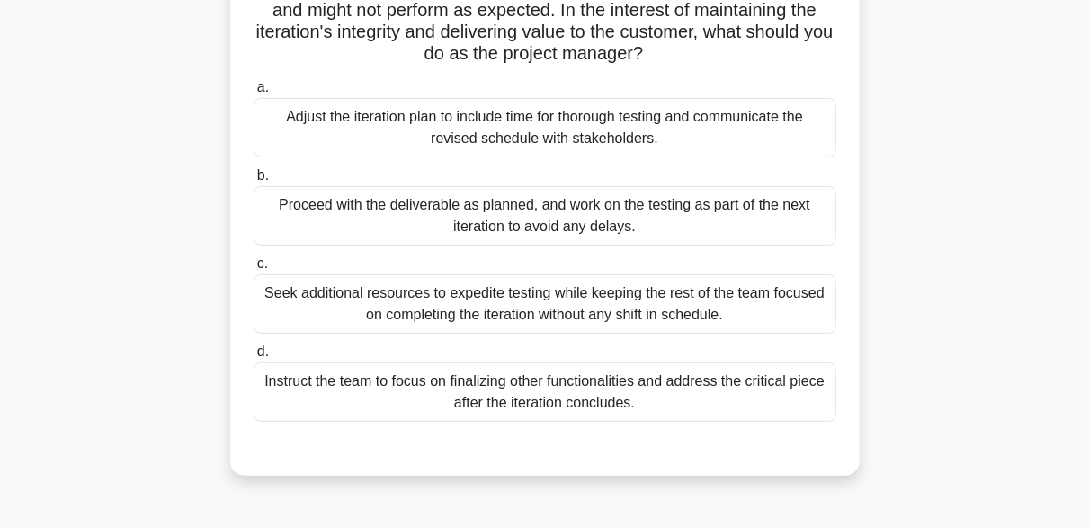
click at [695, 139] on div "Adjust the iteration plan to include time for thorough testing and communicate …" at bounding box center [545, 127] width 583 height 59
click at [254, 93] on input "a. Adjust the iteration plan to include time for thorough testing and communica…" at bounding box center [254, 88] width 0 height 12
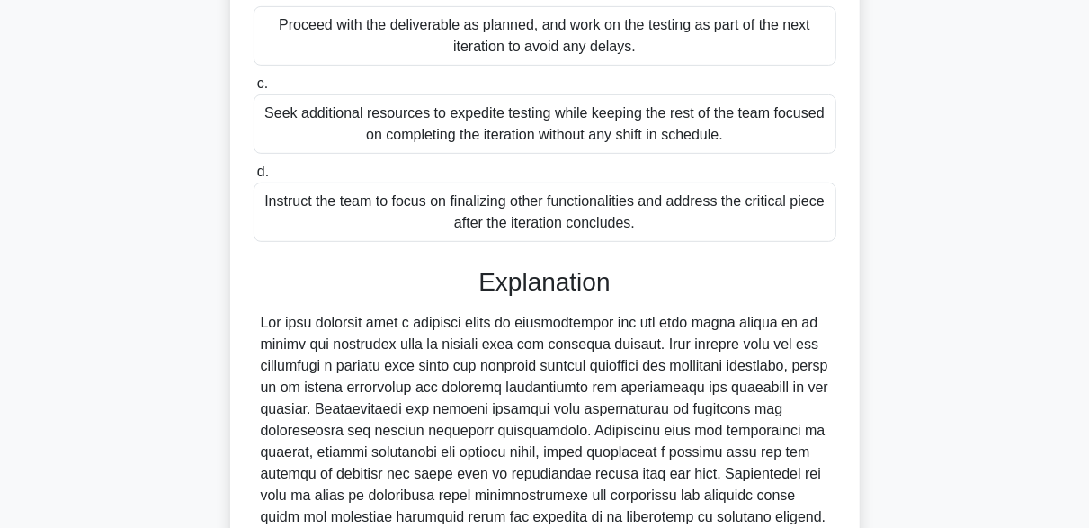
scroll to position [621, 0]
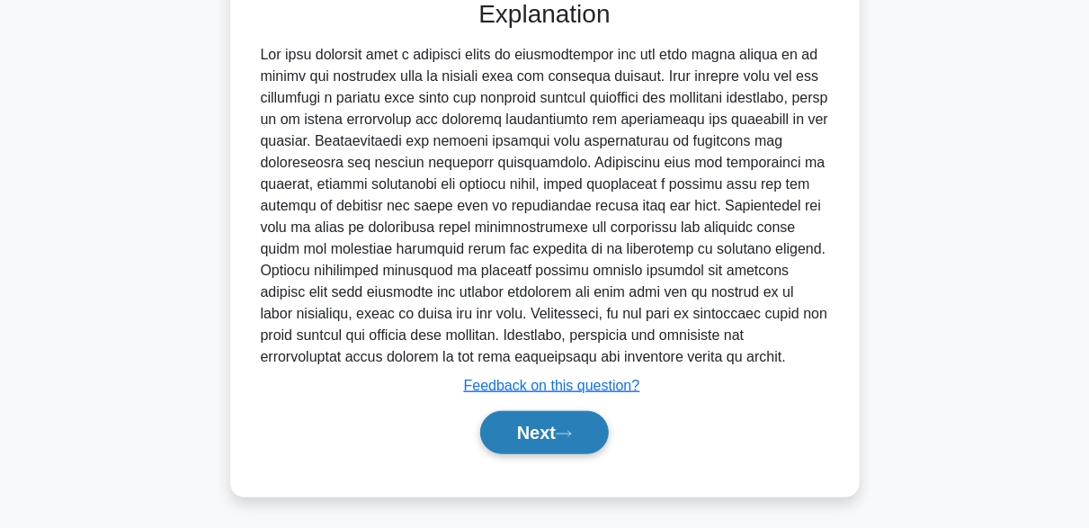
click at [568, 433] on icon at bounding box center [564, 434] width 16 height 10
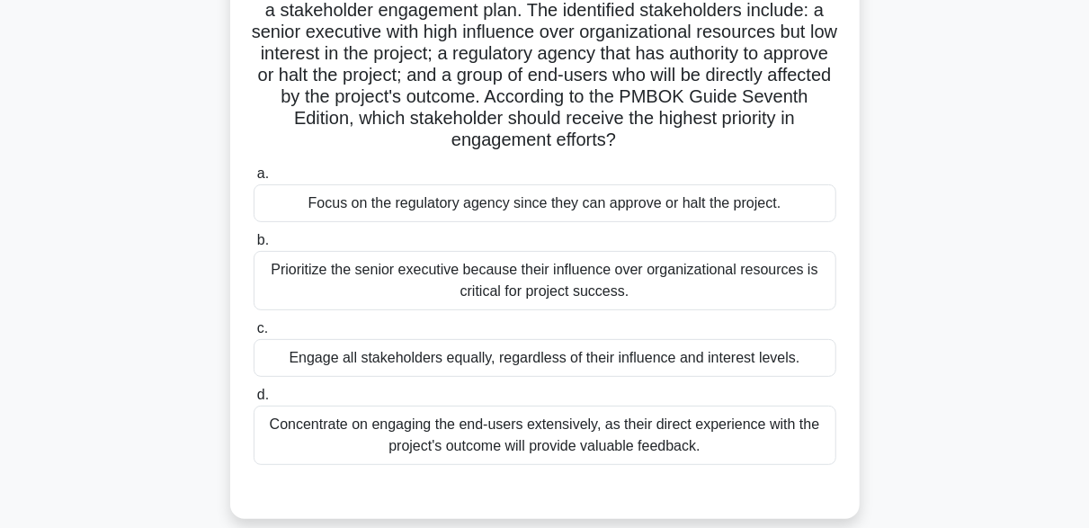
scroll to position [180, 0]
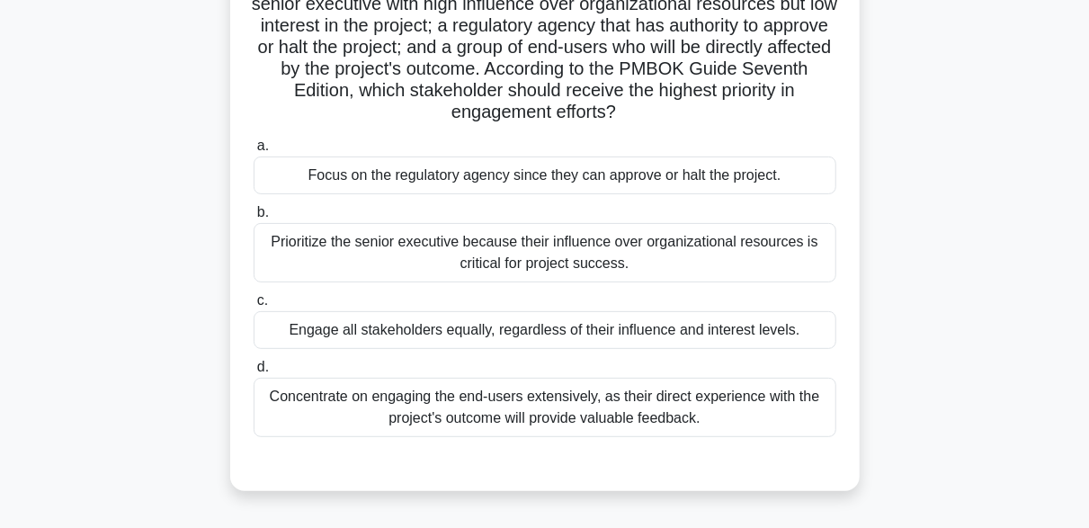
click at [585, 181] on div "Focus on the regulatory agency since they can approve or halt the project." at bounding box center [545, 175] width 583 height 38
click at [254, 152] on input "a. Focus on the regulatory agency since they can approve or halt the project." at bounding box center [254, 146] width 0 height 12
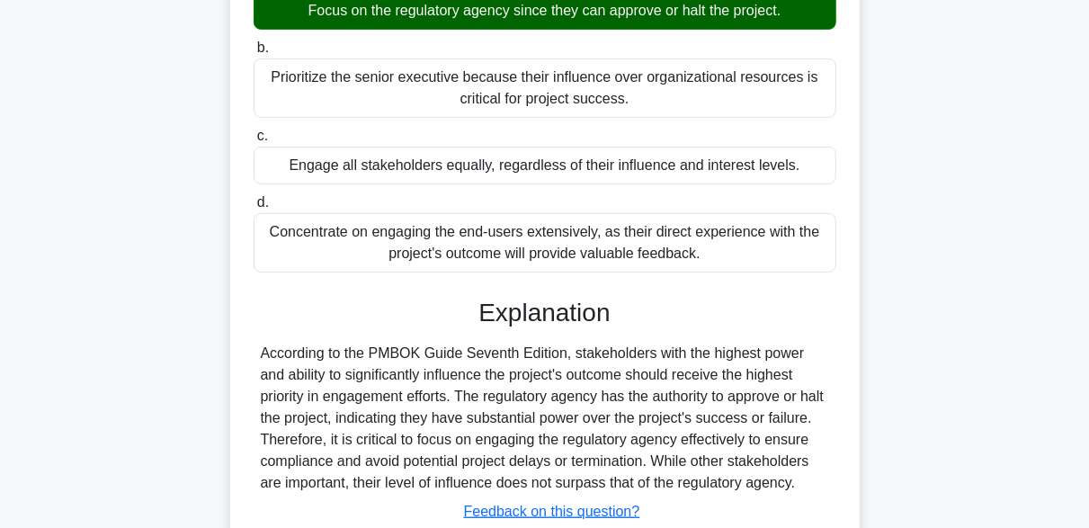
scroll to position [470, 0]
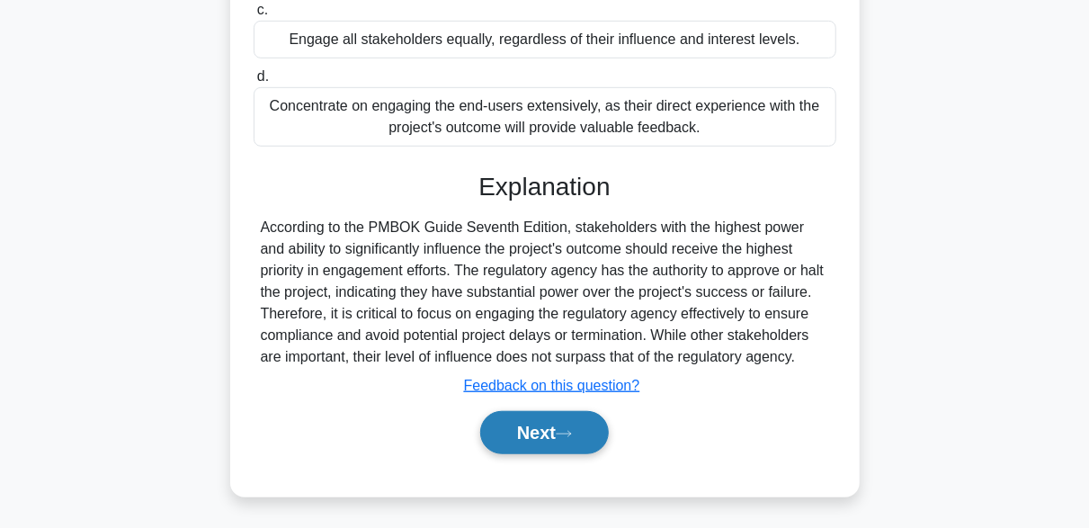
click at [548, 435] on button "Next" at bounding box center [544, 432] width 129 height 43
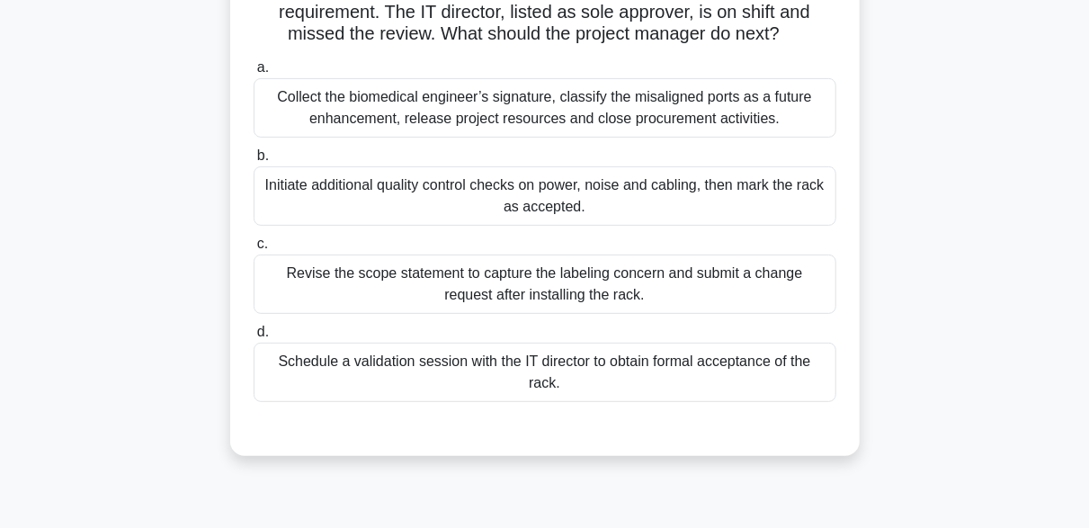
scroll to position [263, 0]
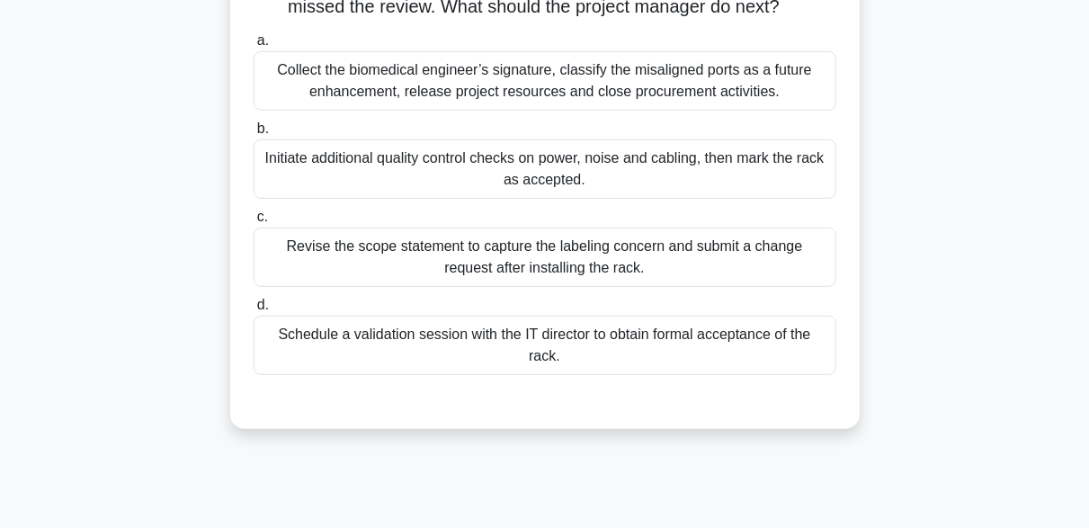
click at [526, 352] on div "Schedule a validation session with the IT director to obtain formal acceptance …" at bounding box center [545, 345] width 583 height 59
click at [254, 311] on input "d. Schedule a validation session with the IT director to obtain formal acceptan…" at bounding box center [254, 305] width 0 height 12
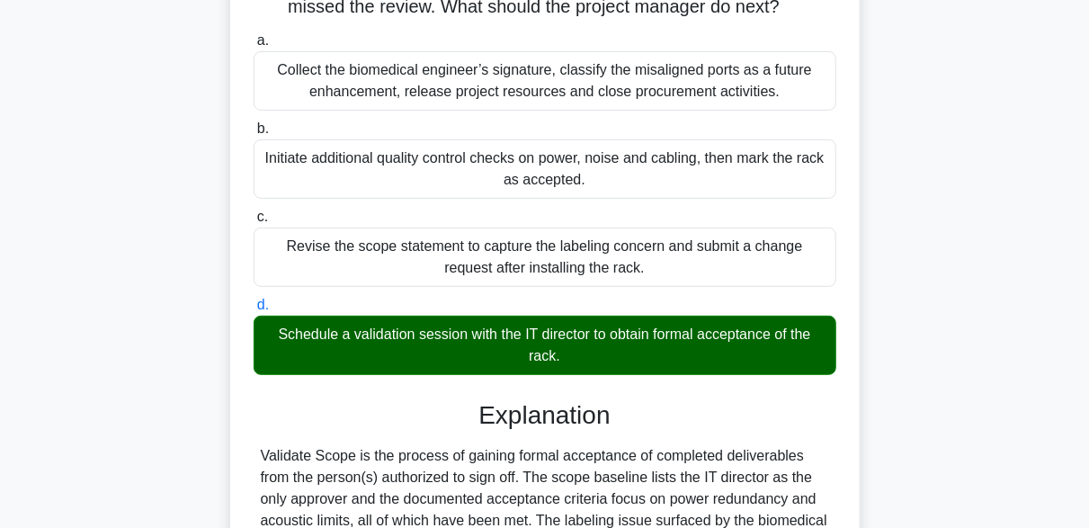
scroll to position [713, 0]
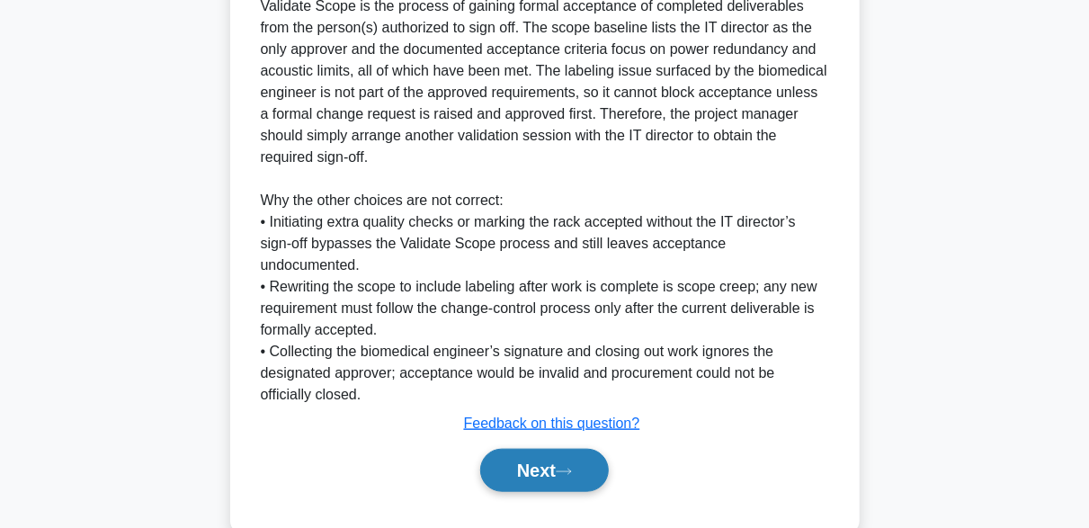
click at [544, 469] on button "Next" at bounding box center [544, 470] width 129 height 43
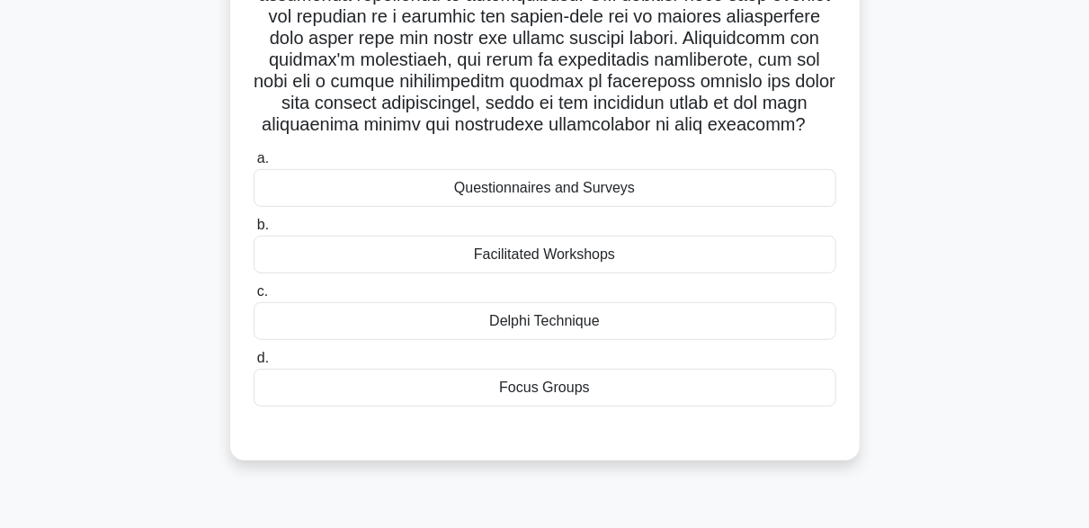
scroll to position [353, 0]
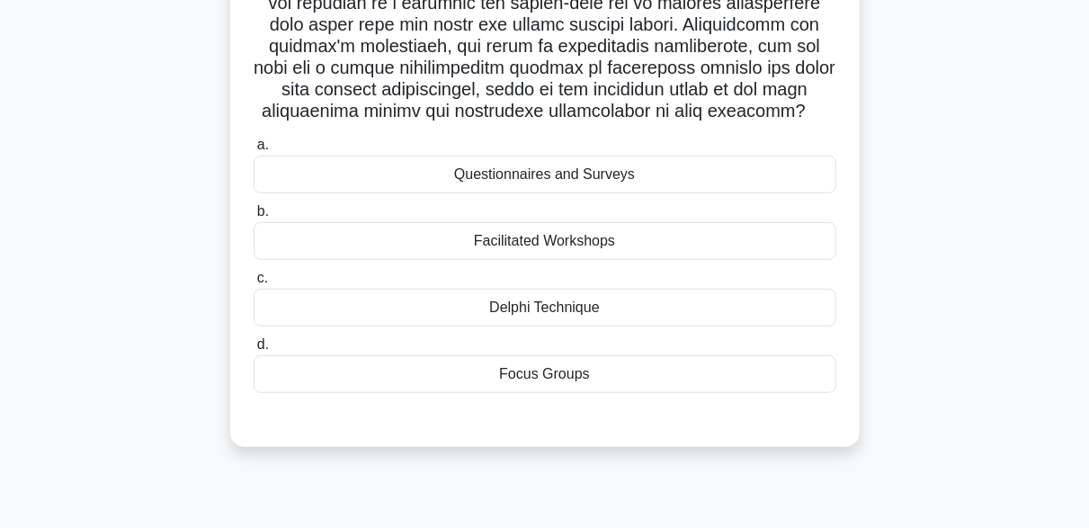
click at [483, 260] on div "Facilitated Workshops" at bounding box center [545, 241] width 583 height 38
click at [254, 218] on input "b. Facilitated Workshops" at bounding box center [254, 212] width 0 height 12
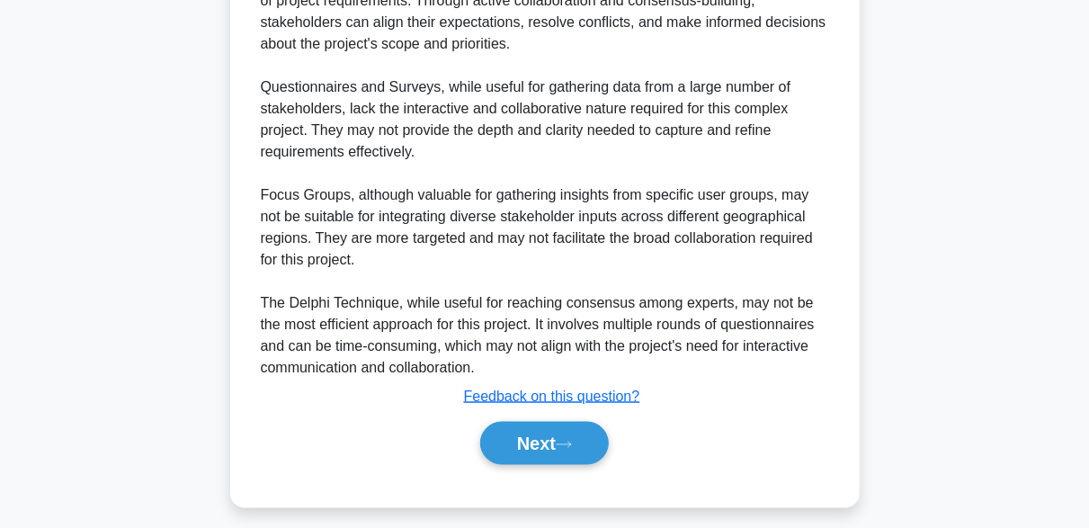
scroll to position [1162, 0]
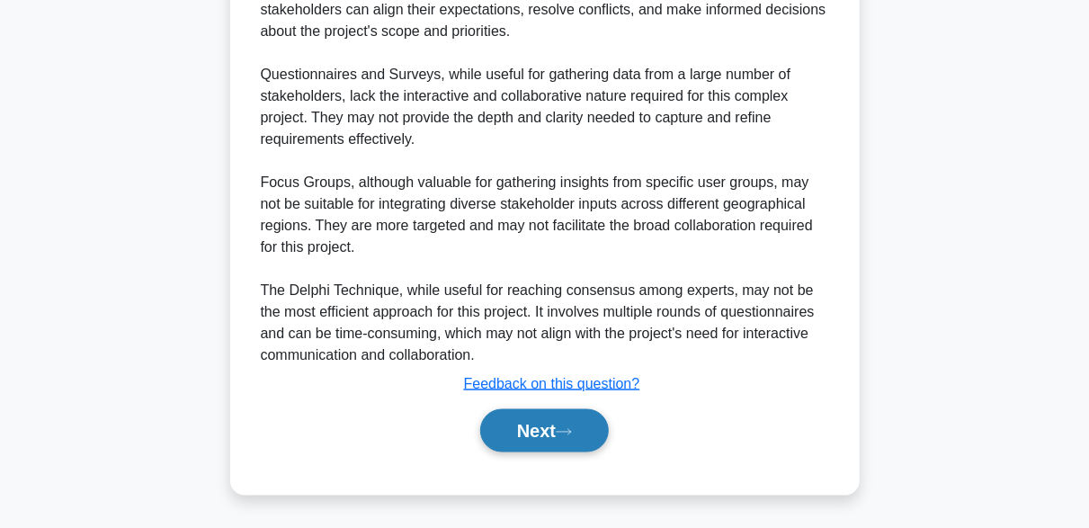
click at [542, 442] on button "Next" at bounding box center [544, 430] width 129 height 43
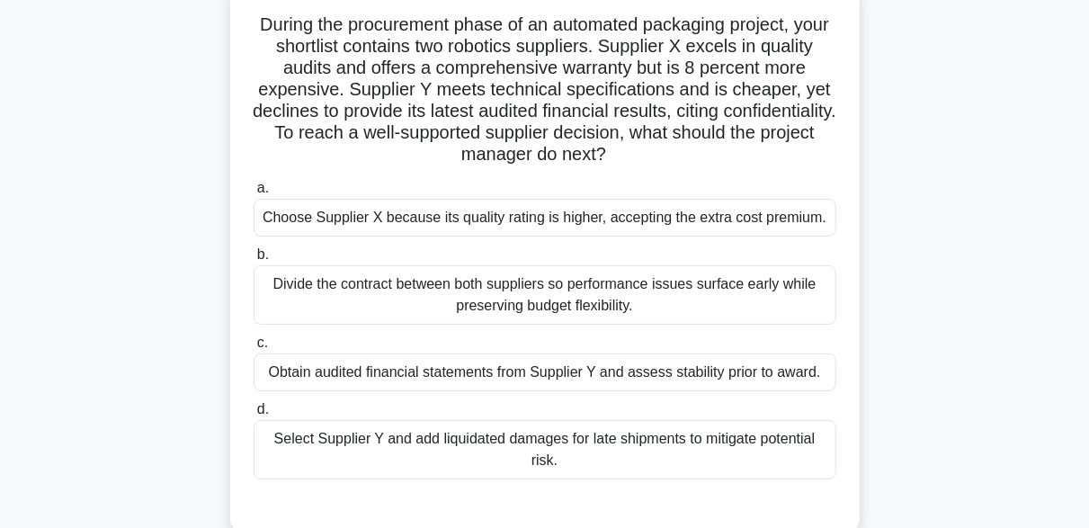
scroll to position [90, 0]
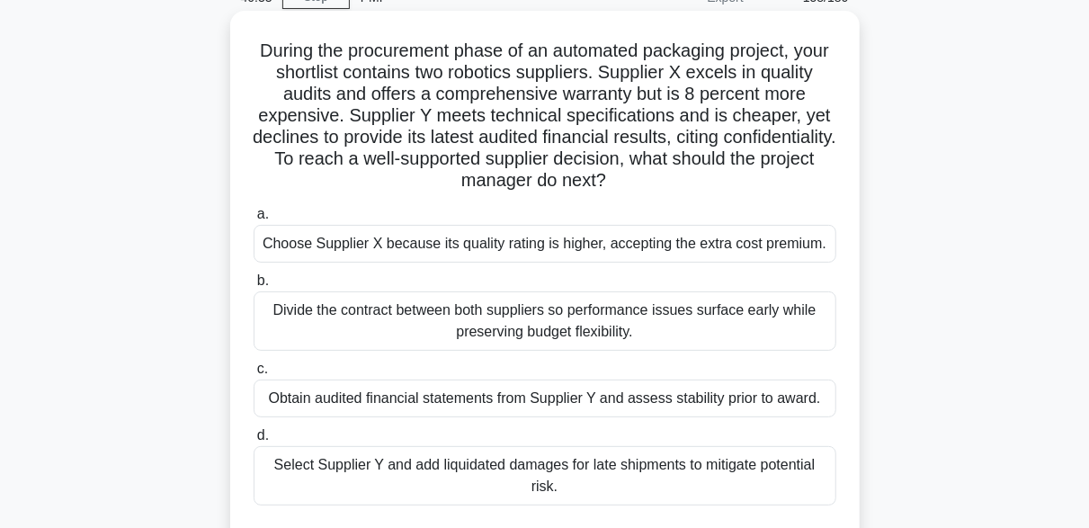
click at [440, 399] on div "Obtain audited financial statements from Supplier Y and assess stability prior …" at bounding box center [545, 398] width 583 height 38
click at [254, 375] on input "c. Obtain audited financial statements from Supplier Y and assess stability pri…" at bounding box center [254, 369] width 0 height 12
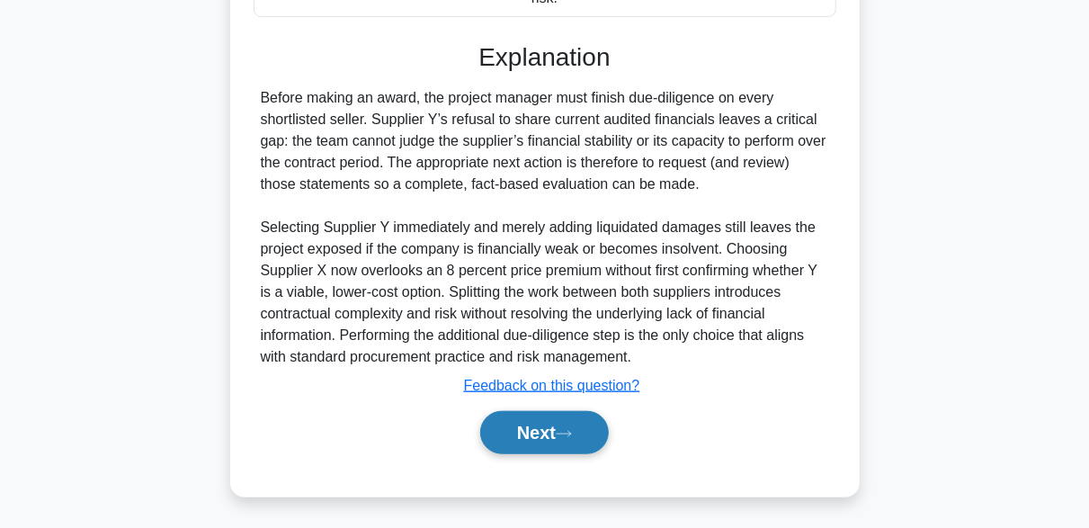
click at [555, 435] on button "Next" at bounding box center [544, 432] width 129 height 43
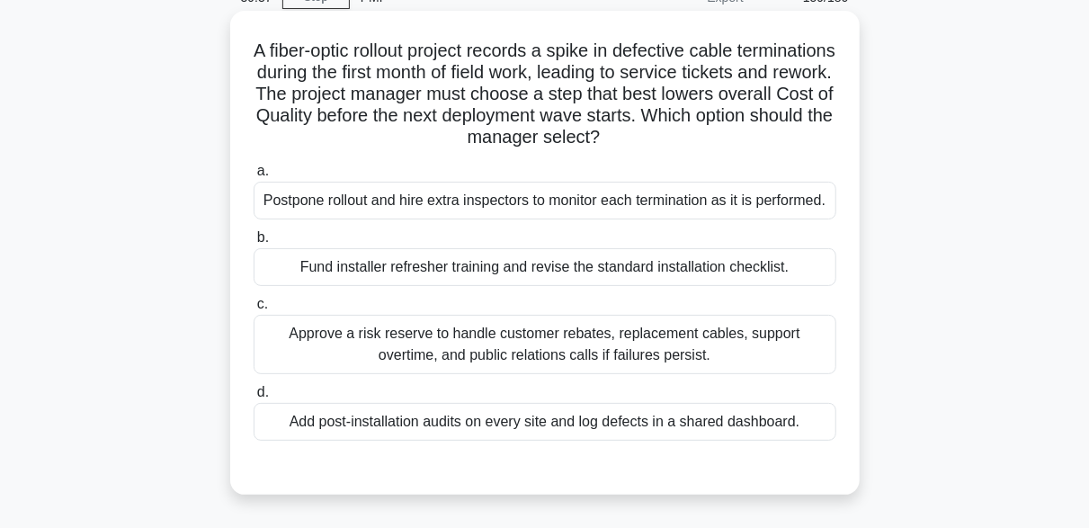
click at [528, 203] on div "Postpone rollout and hire extra inspectors to monitor each termination as it is…" at bounding box center [545, 201] width 583 height 38
click at [254, 177] on input "a. Postpone rollout and hire extra inspectors to monitor each termination as it…" at bounding box center [254, 171] width 0 height 12
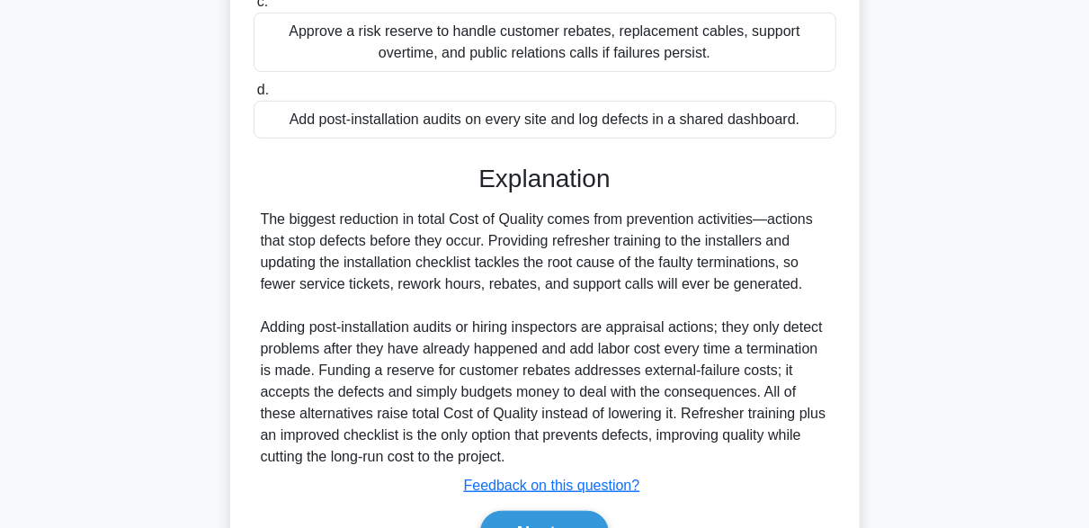
scroll to position [450, 0]
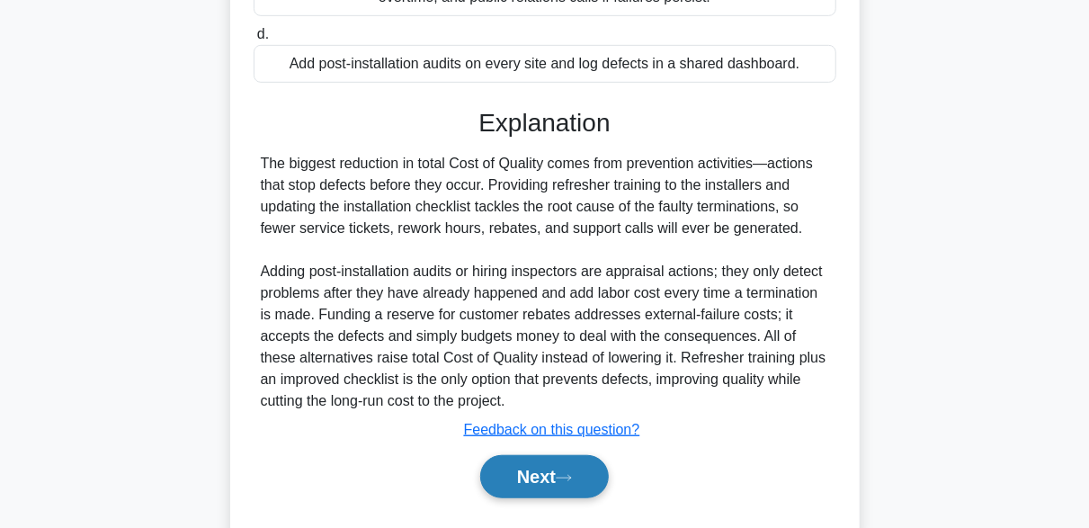
click at [549, 498] on button "Next" at bounding box center [544, 476] width 129 height 43
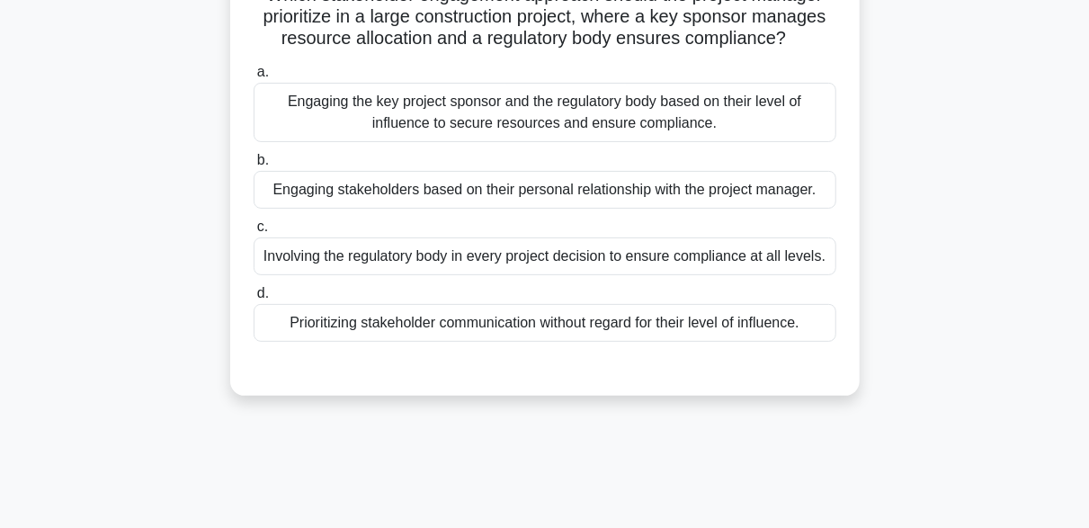
scroll to position [174, 0]
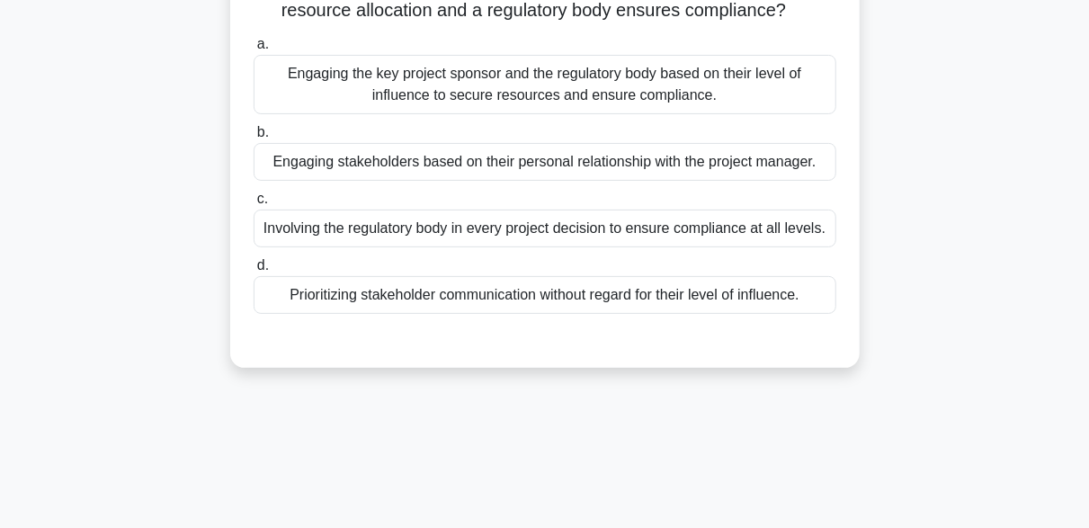
click at [759, 77] on div "Engaging the key project sponsor and the regulatory body based on their level o…" at bounding box center [545, 84] width 583 height 59
click at [254, 50] on input "a. Engaging the key project sponsor and the regulatory body based on their leve…" at bounding box center [254, 45] width 0 height 12
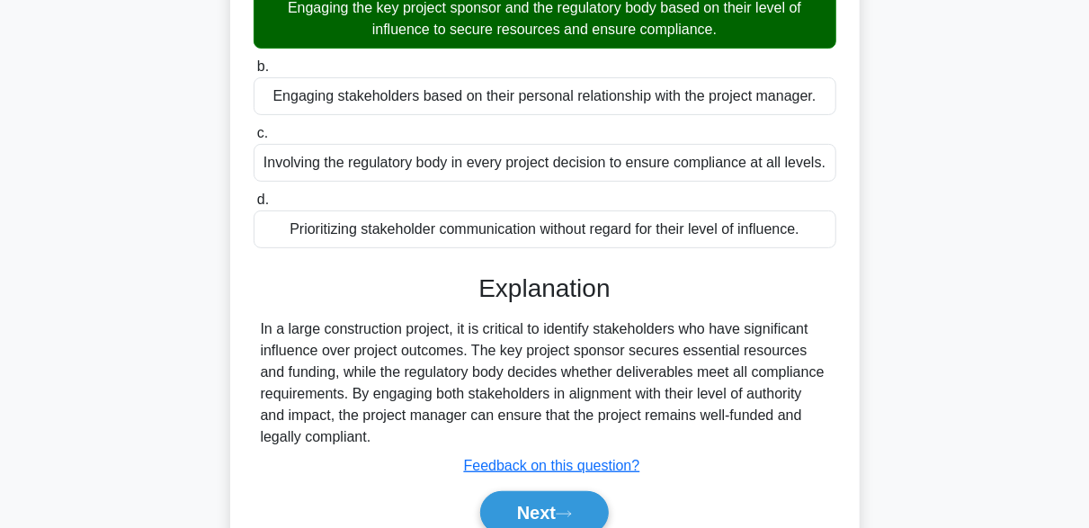
scroll to position [443, 0]
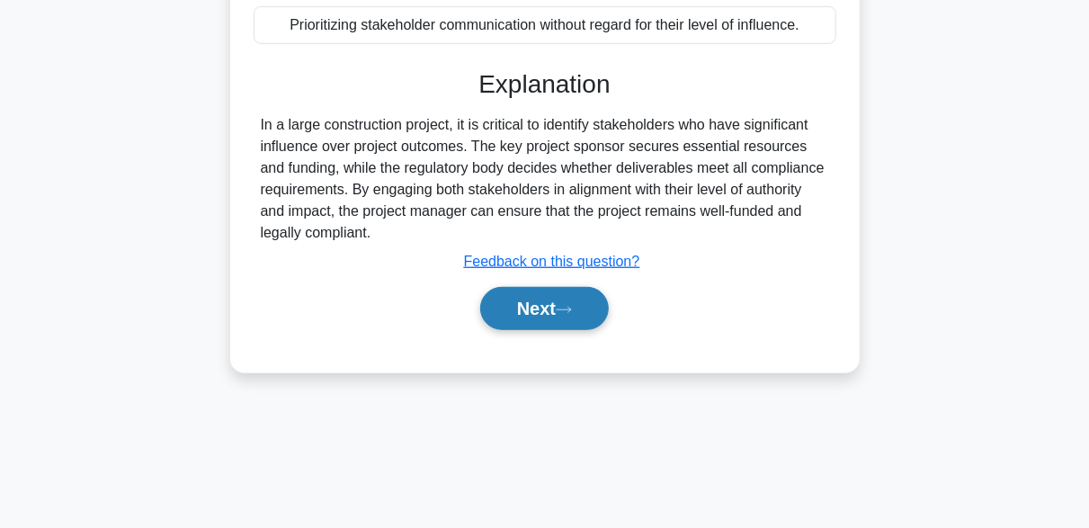
click at [568, 298] on button "Next" at bounding box center [544, 308] width 129 height 43
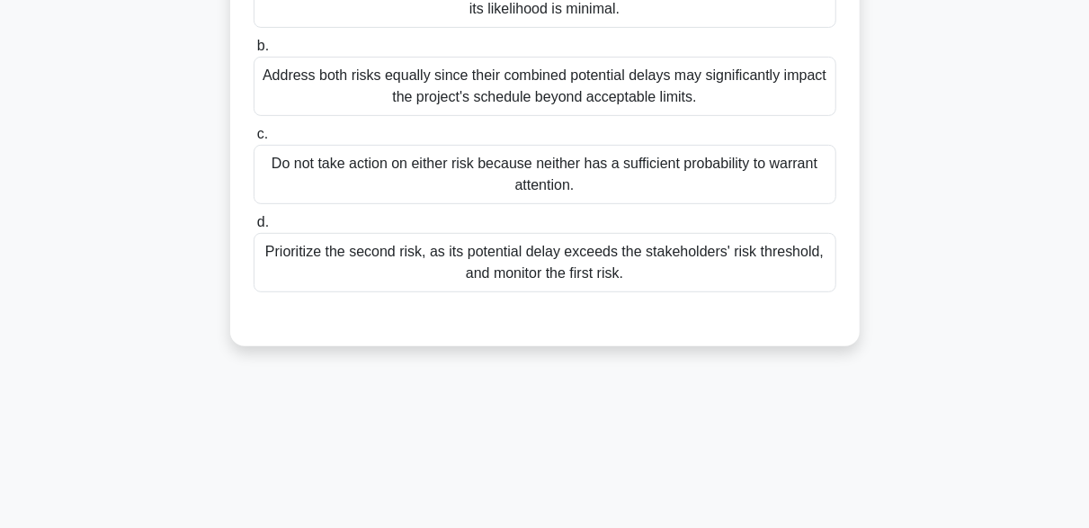
scroll to position [360, 0]
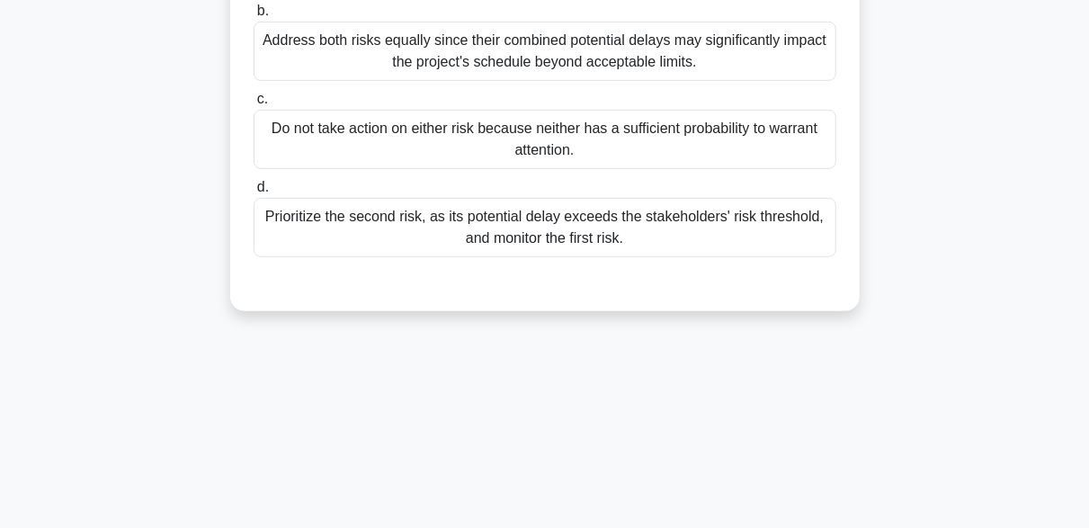
click at [441, 230] on div "Prioritize the second risk, as its potential delay exceeds the stakeholders' ri…" at bounding box center [545, 227] width 583 height 59
click at [254, 193] on input "d. Prioritize the second risk, as its potential delay exceeds the stakeholders'…" at bounding box center [254, 188] width 0 height 12
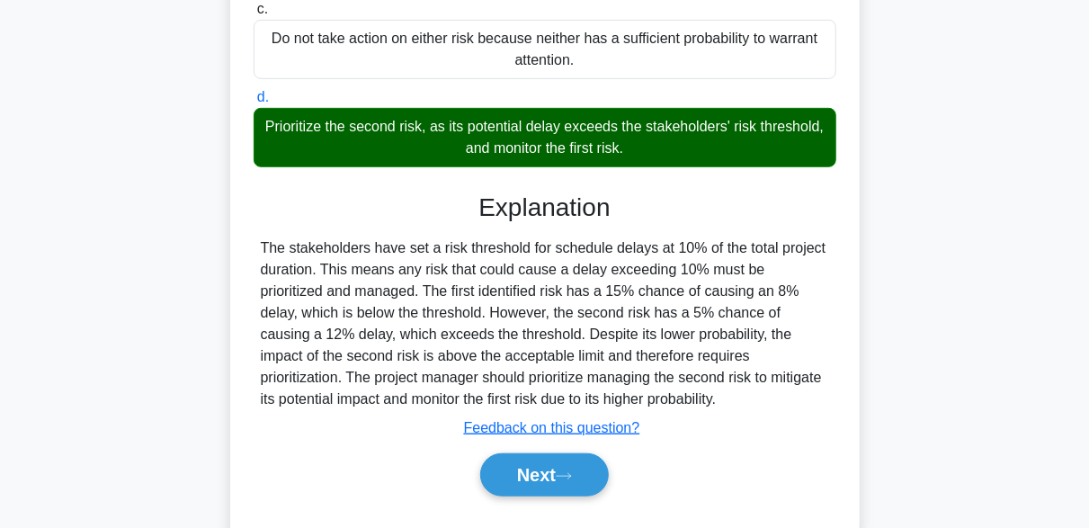
scroll to position [492, 0]
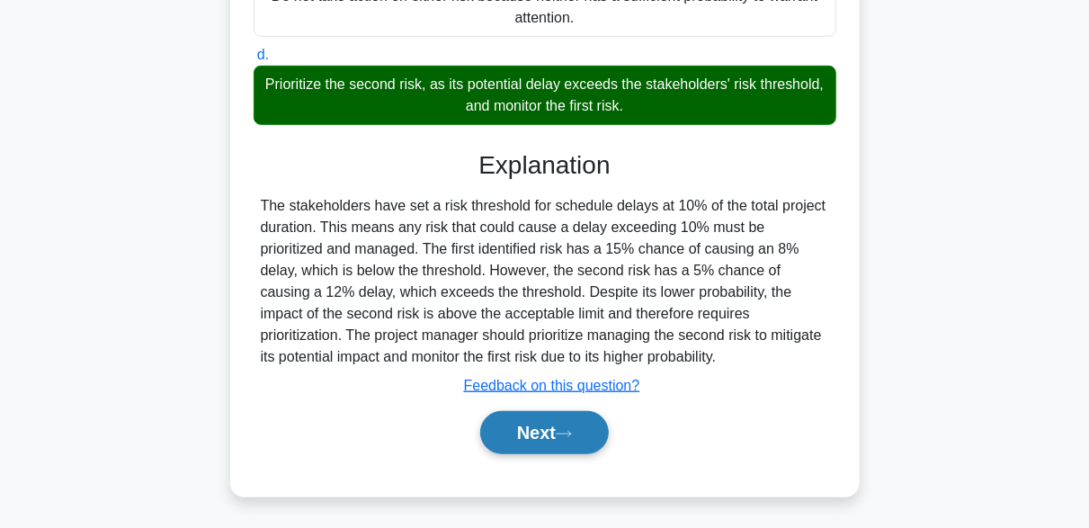
click at [571, 429] on icon at bounding box center [564, 434] width 16 height 10
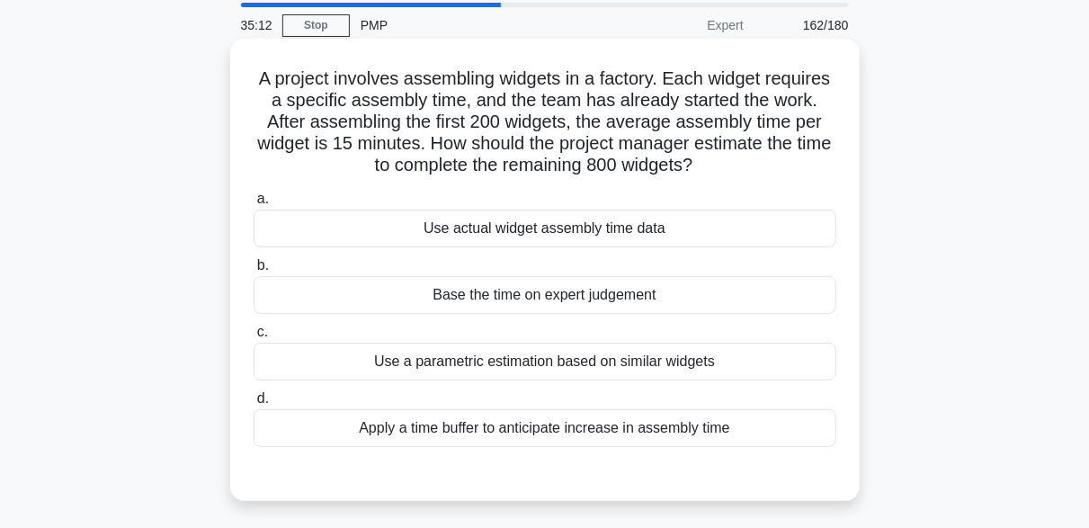
scroll to position [90, 0]
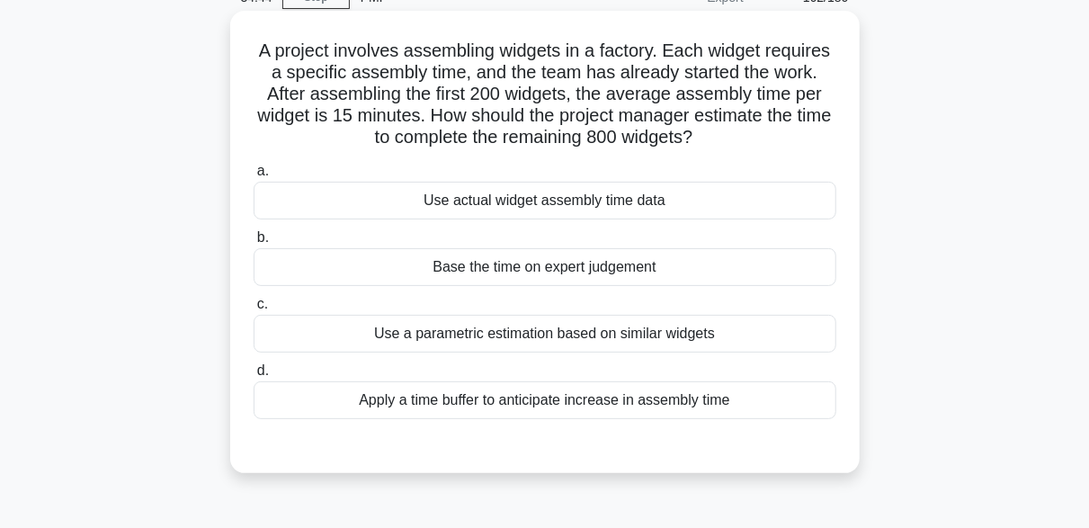
click at [528, 206] on div "Use actual widget assembly time data" at bounding box center [545, 201] width 583 height 38
click at [254, 177] on input "a. Use actual widget assembly time data" at bounding box center [254, 171] width 0 height 12
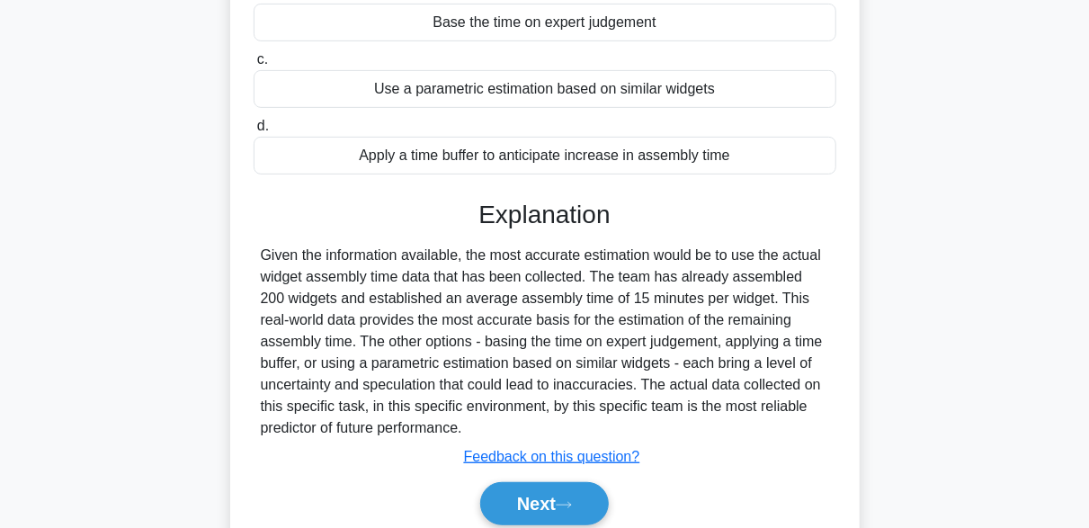
scroll to position [443, 0]
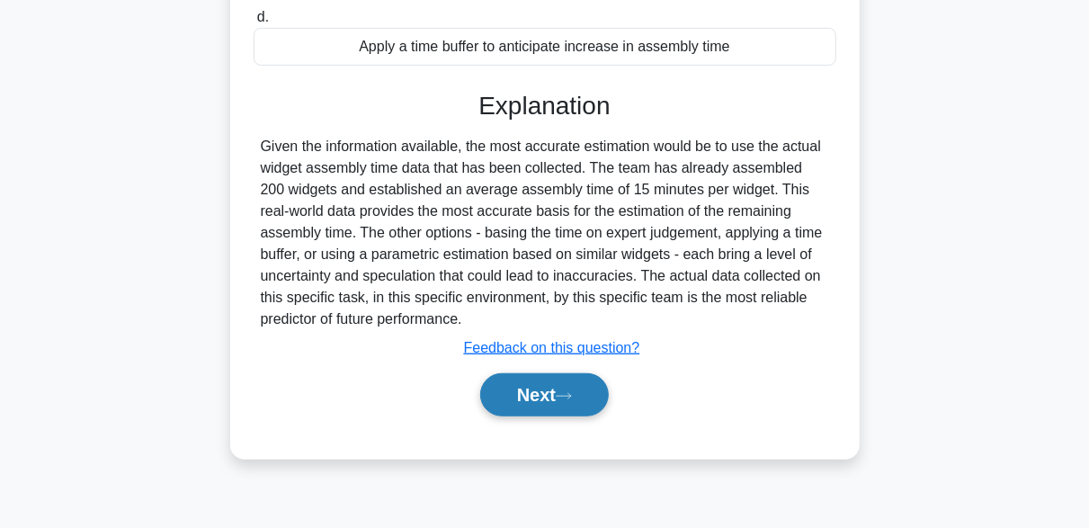
click at [572, 398] on icon at bounding box center [564, 396] width 16 height 10
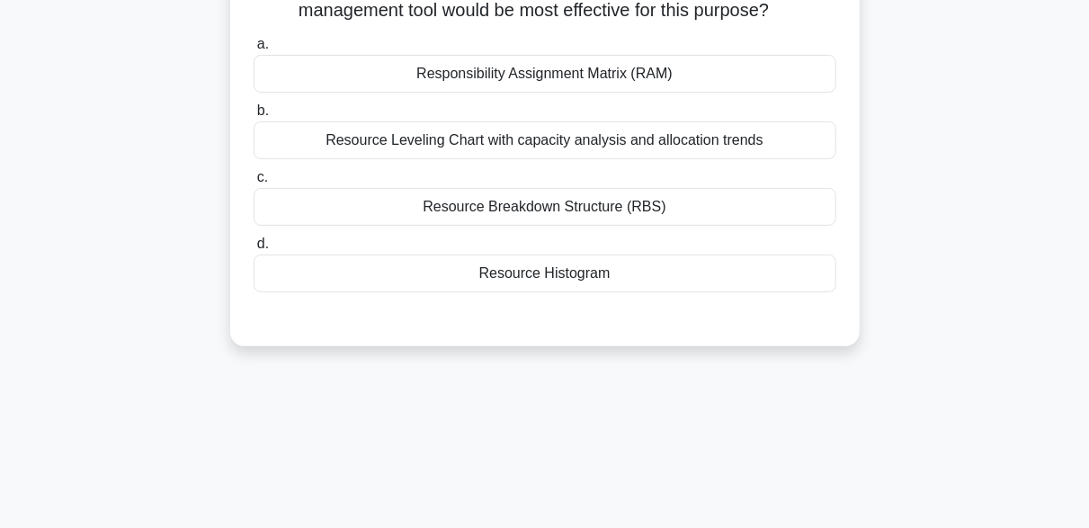
scroll to position [84, 0]
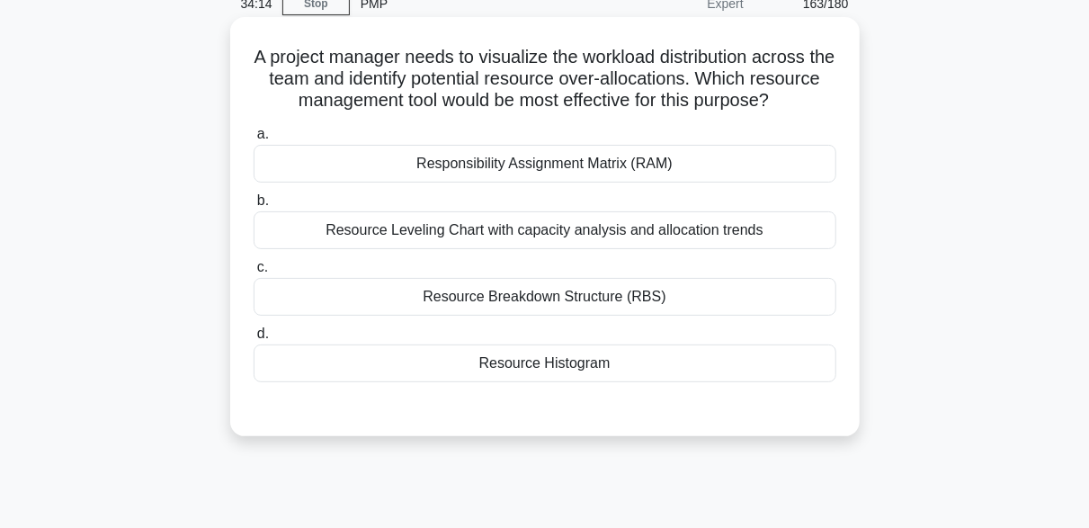
click at [527, 382] on div "Resource Histogram" at bounding box center [545, 363] width 583 height 38
click at [254, 340] on input "d. Resource Histogram" at bounding box center [254, 334] width 0 height 12
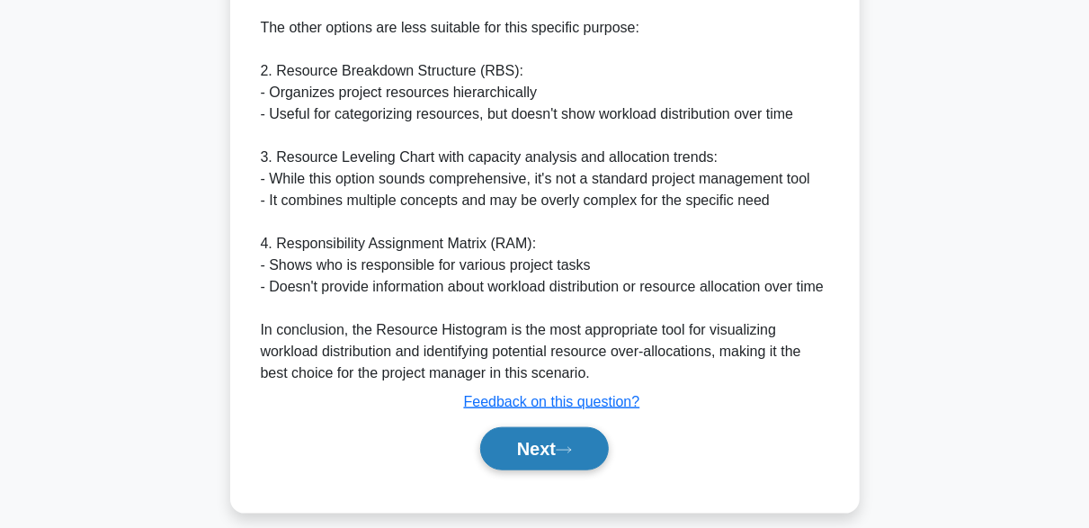
click at [570, 455] on icon at bounding box center [564, 450] width 16 height 10
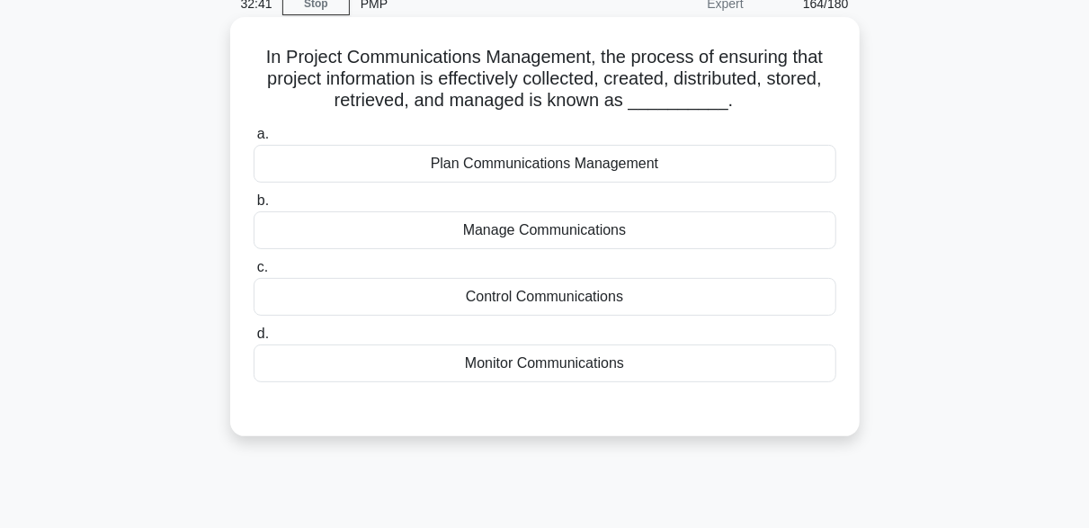
click at [549, 155] on div "Plan Communications Management" at bounding box center [545, 164] width 583 height 38
click at [254, 140] on input "a. Plan Communications Management" at bounding box center [254, 135] width 0 height 12
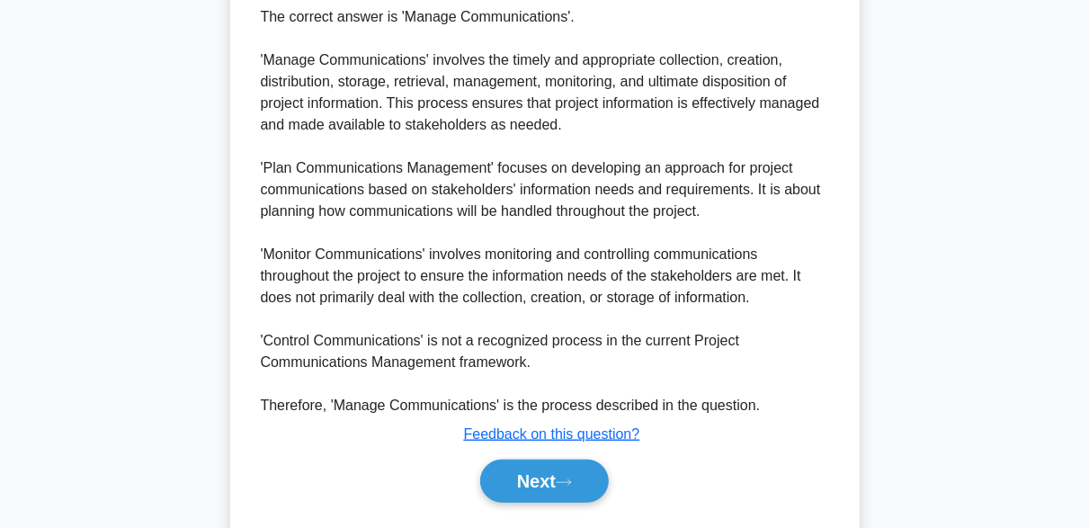
scroll to position [533, 0]
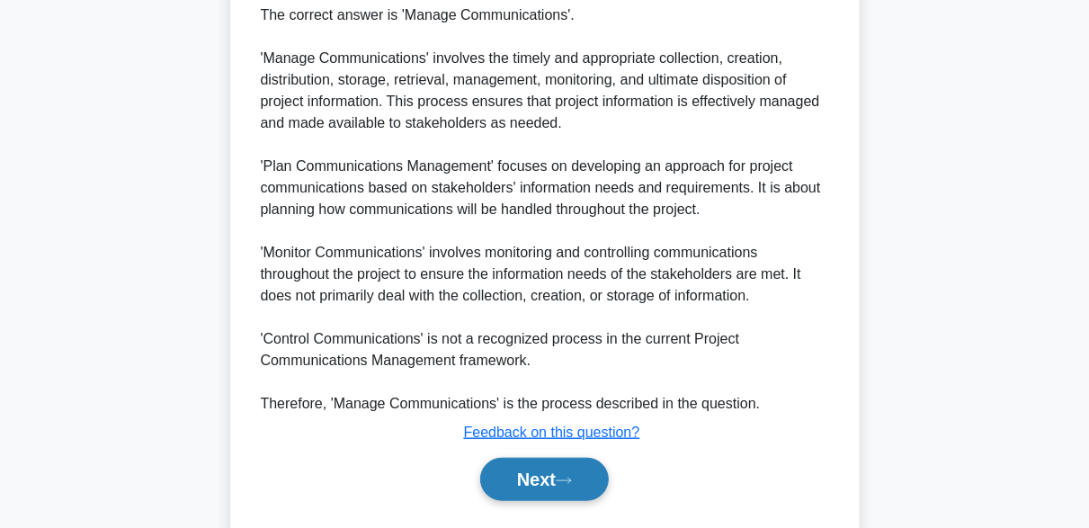
click at [559, 487] on button "Next" at bounding box center [544, 479] width 129 height 43
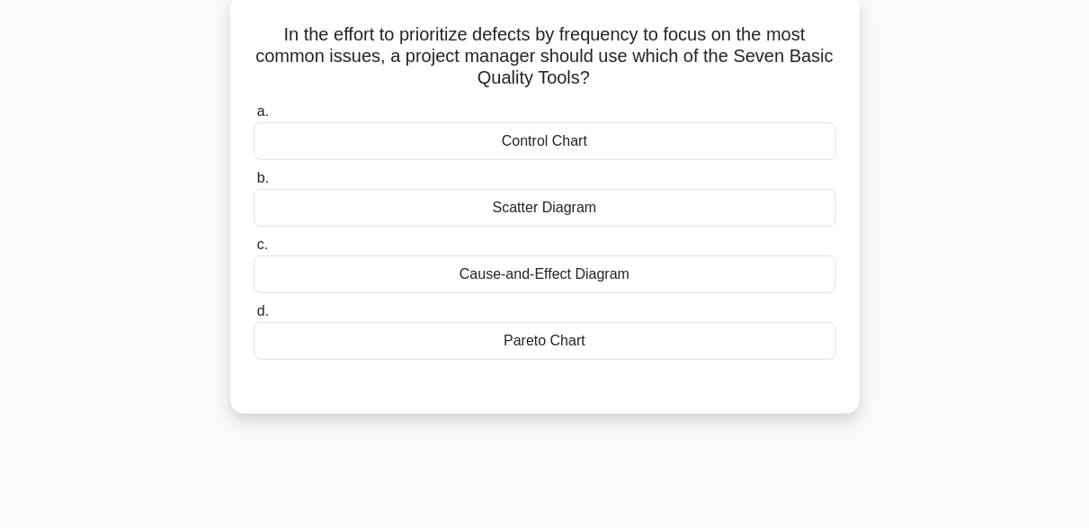
scroll to position [84, 0]
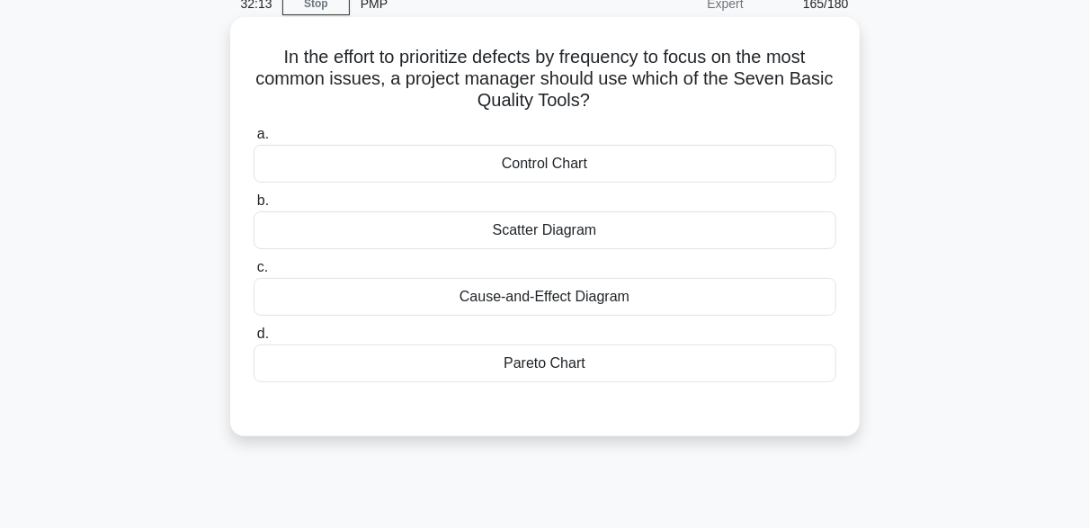
click at [531, 366] on div "Pareto Chart" at bounding box center [545, 363] width 583 height 38
click at [254, 340] on input "d. Pareto Chart" at bounding box center [254, 334] width 0 height 12
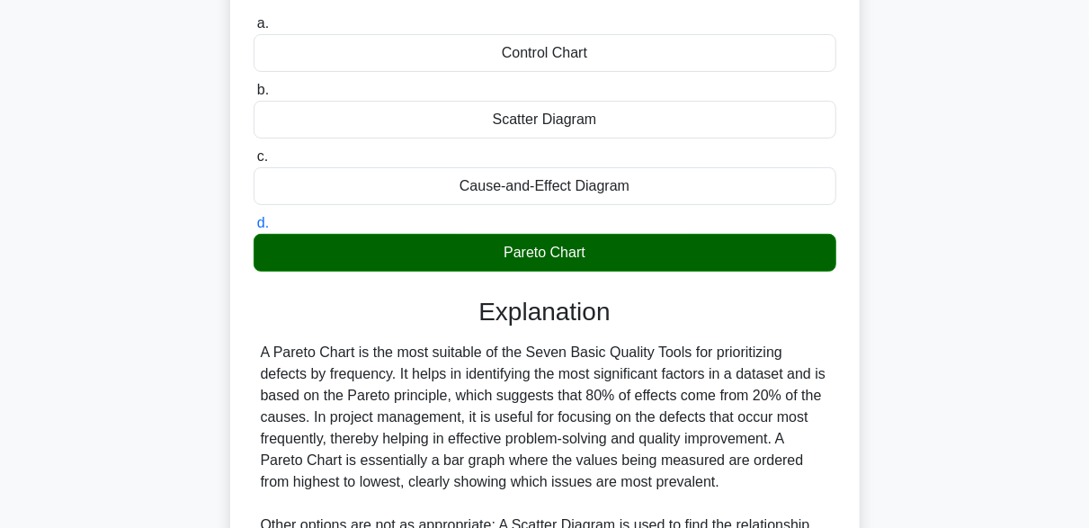
scroll to position [443, 0]
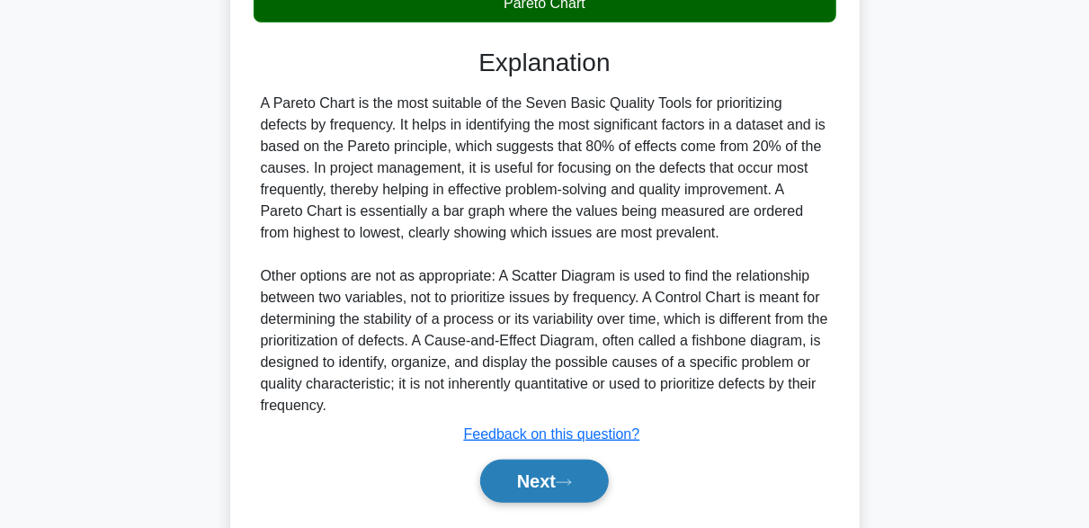
click at [570, 477] on icon at bounding box center [564, 482] width 16 height 10
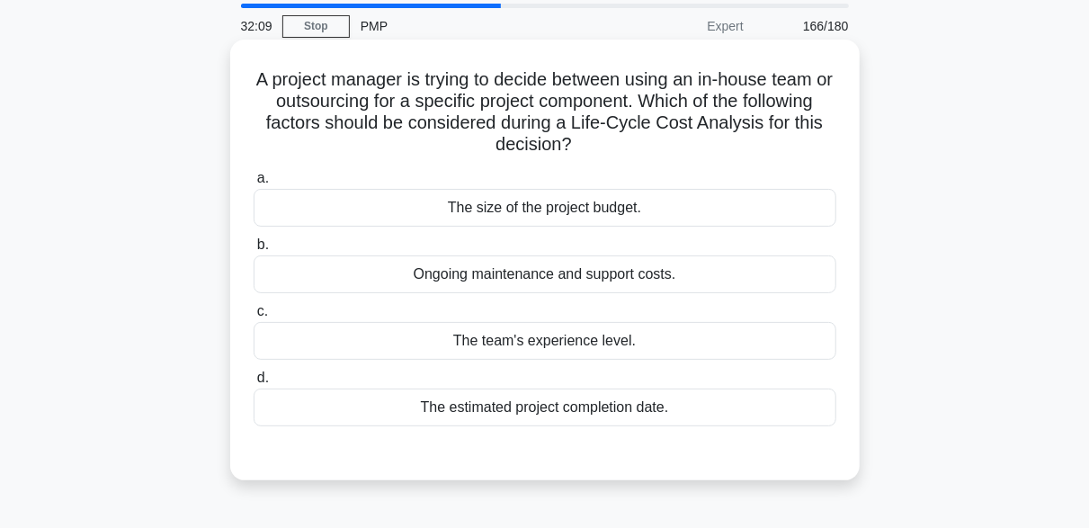
scroll to position [90, 0]
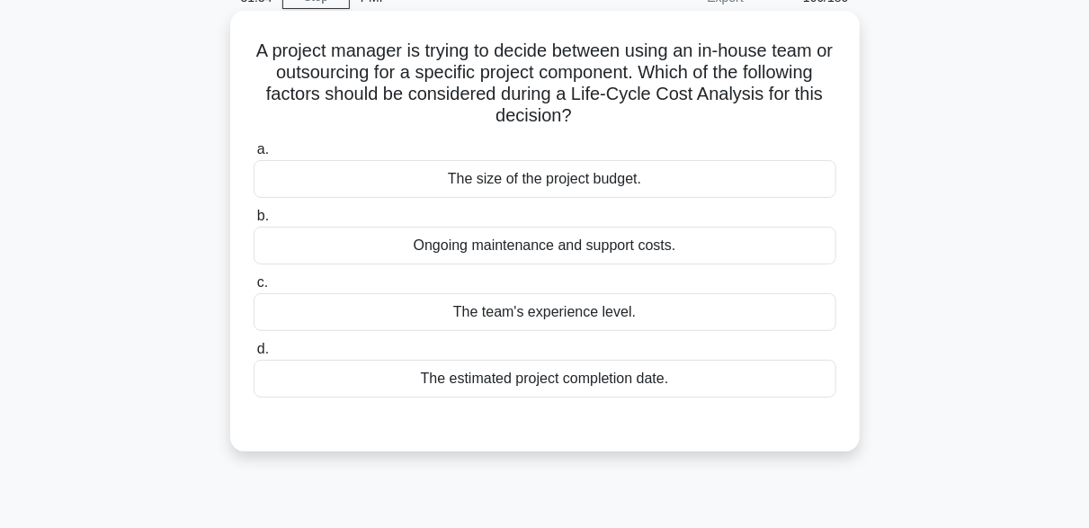
click at [555, 245] on div "Ongoing maintenance and support costs." at bounding box center [545, 246] width 583 height 38
click at [254, 222] on input "b. Ongoing maintenance and support costs." at bounding box center [254, 216] width 0 height 12
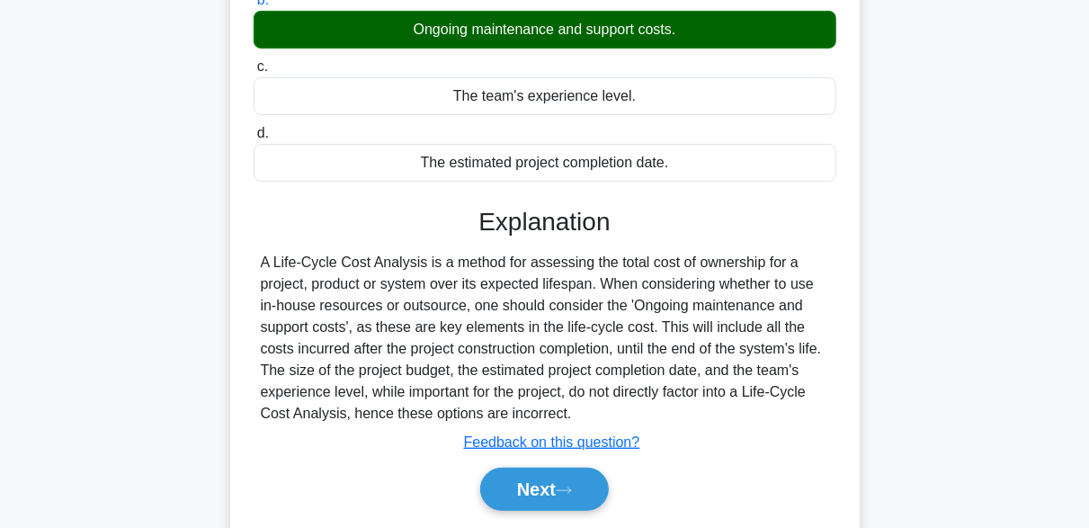
scroll to position [443, 0]
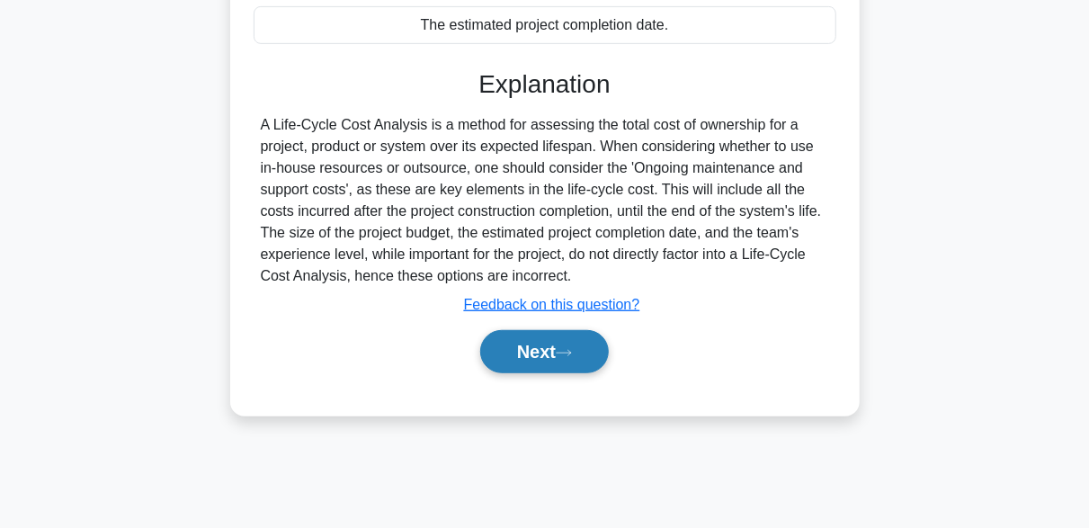
click at [556, 343] on button "Next" at bounding box center [544, 351] width 129 height 43
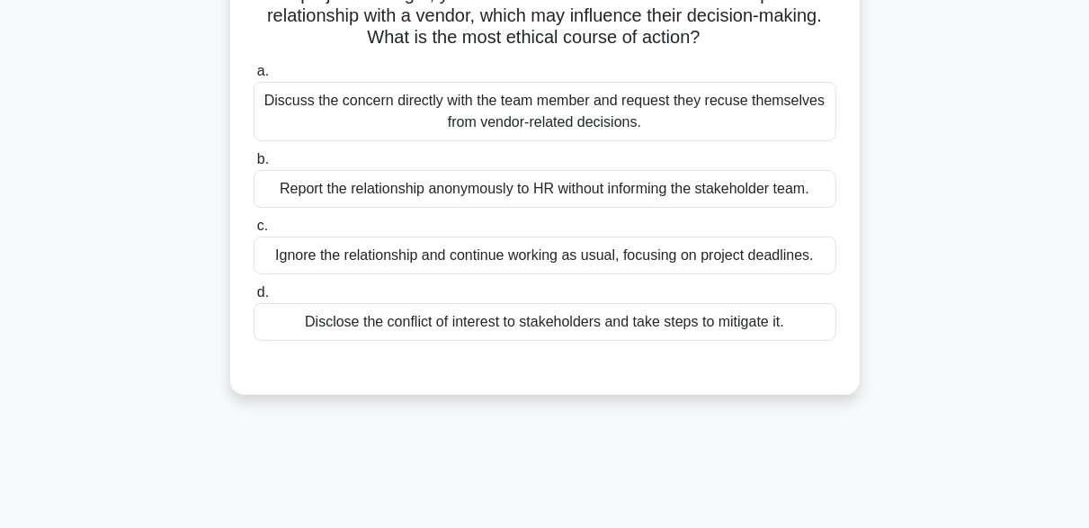
scroll to position [174, 0]
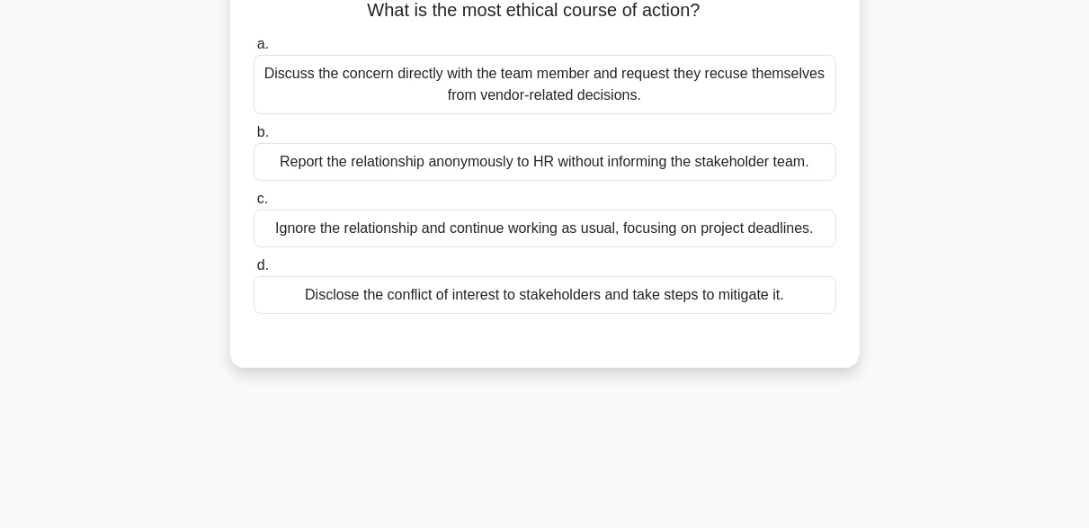
click at [492, 101] on div "Discuss the concern directly with the team member and request they recuse thems…" at bounding box center [545, 84] width 583 height 59
click at [254, 50] on input "a. Discuss the concern directly with the team member and request they recuse th…" at bounding box center [254, 45] width 0 height 12
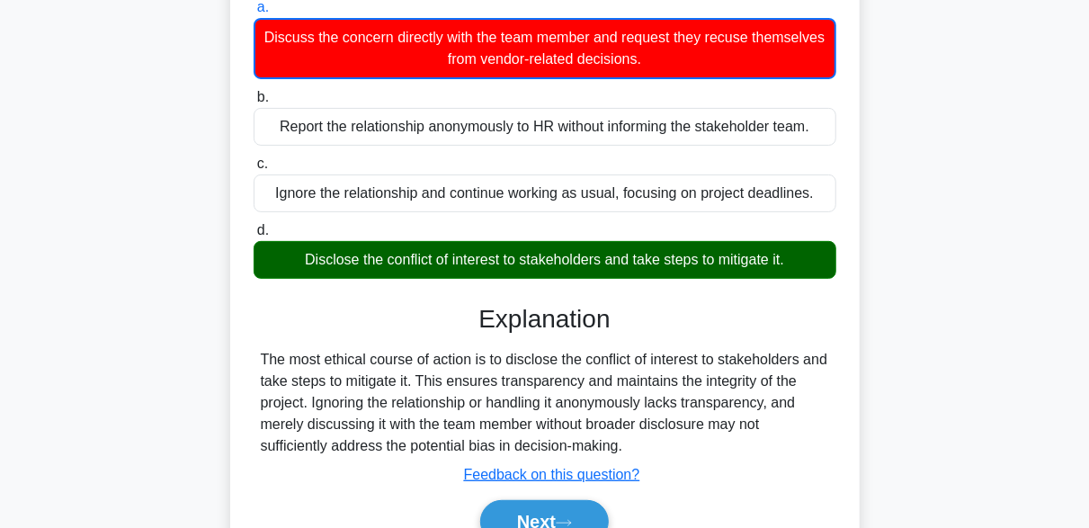
scroll to position [263, 0]
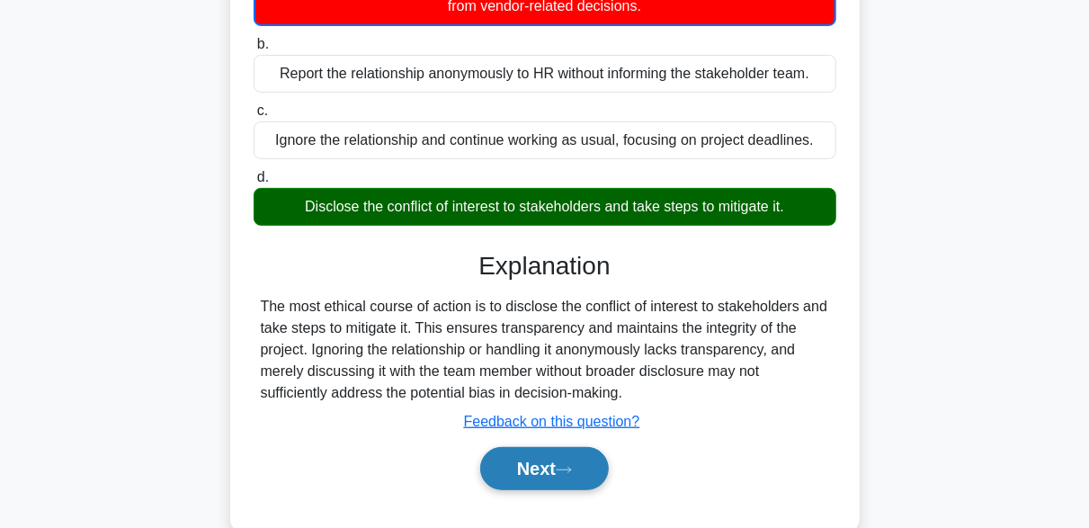
click at [545, 462] on button "Next" at bounding box center [544, 468] width 129 height 43
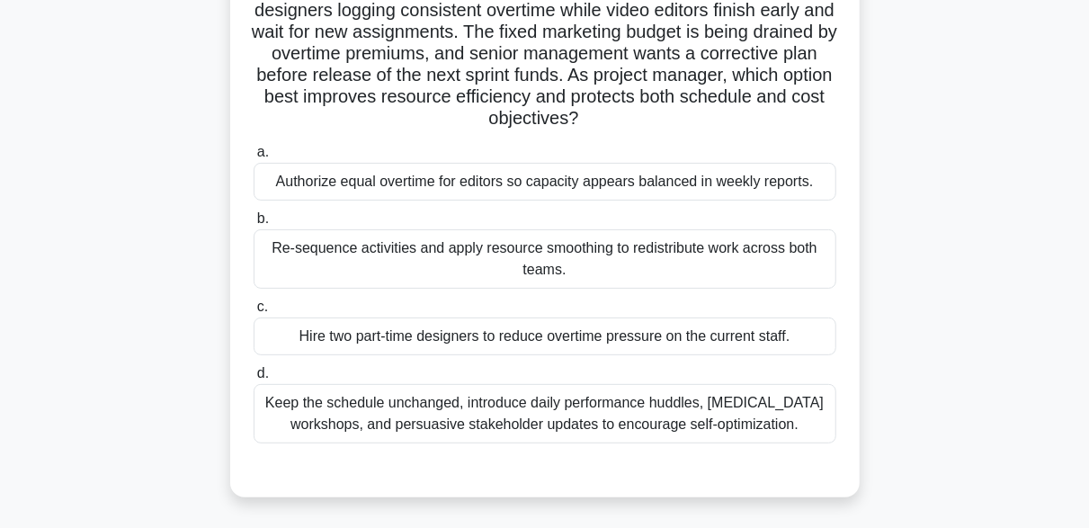
scroll to position [180, 0]
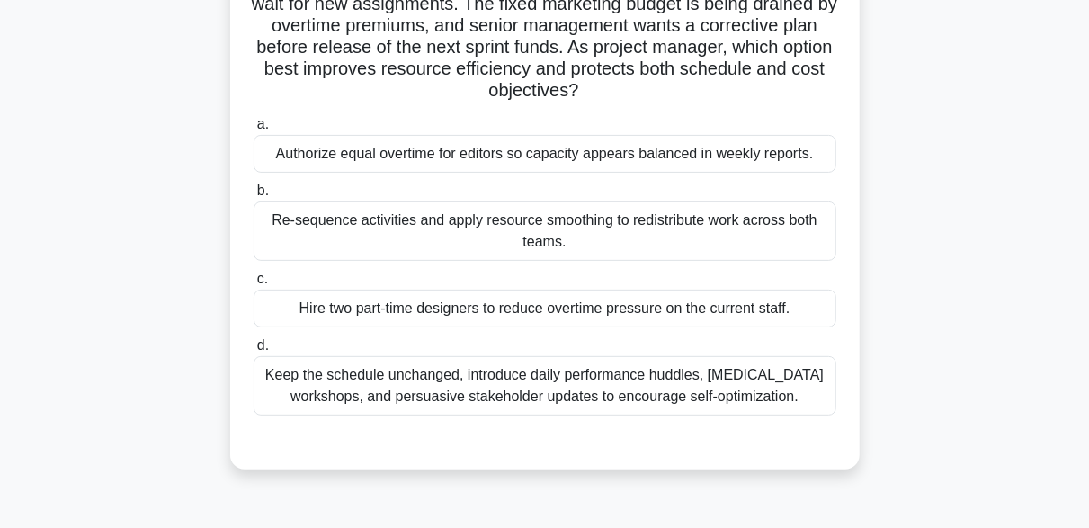
click at [781, 232] on div "Re-sequence activities and apply resource smoothing to redistribute work across…" at bounding box center [545, 230] width 583 height 59
click at [254, 197] on input "b. Re-sequence activities and apply resource smoothing to redistribute work acr…" at bounding box center [254, 191] width 0 height 12
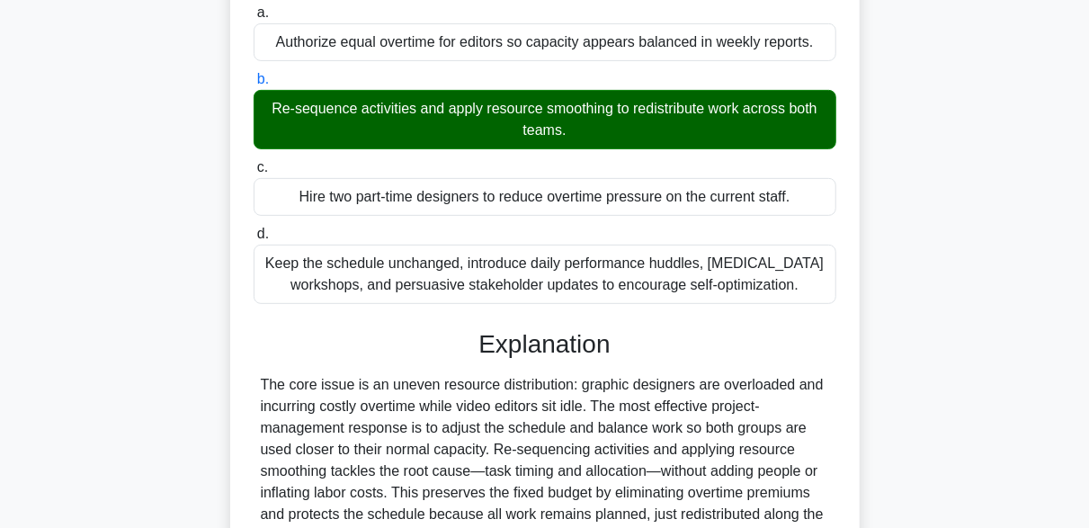
scroll to position [621, 0]
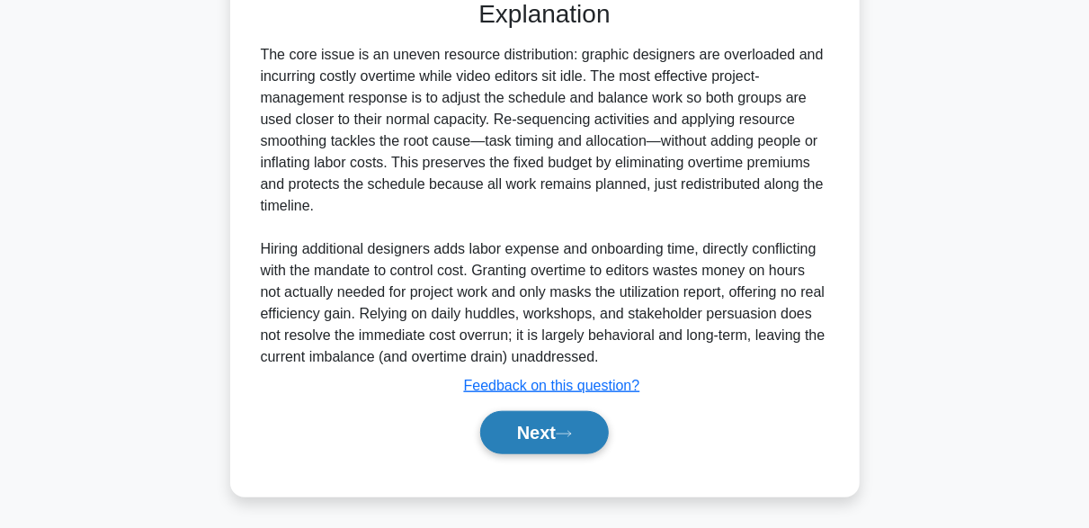
click at [567, 417] on button "Next" at bounding box center [544, 432] width 129 height 43
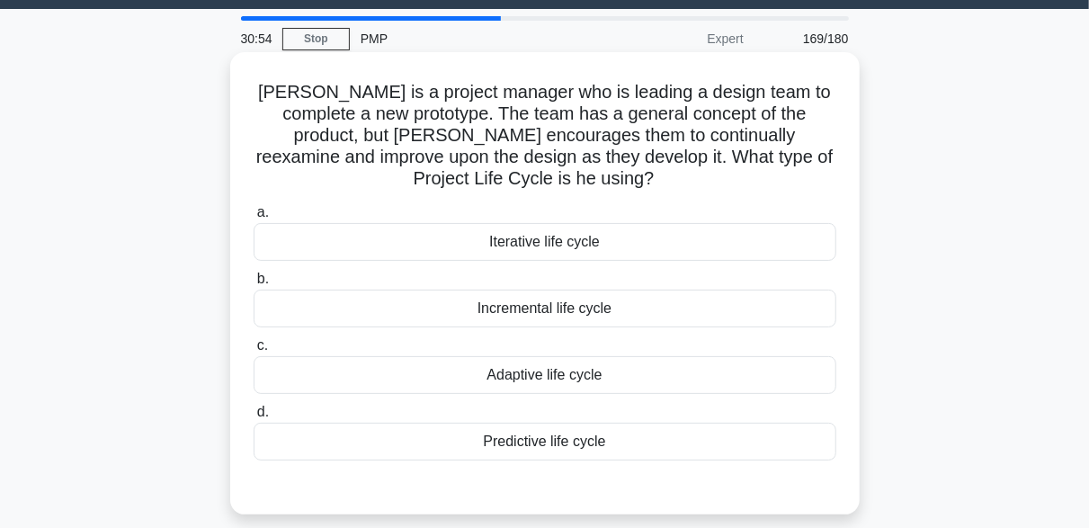
scroll to position [90, 0]
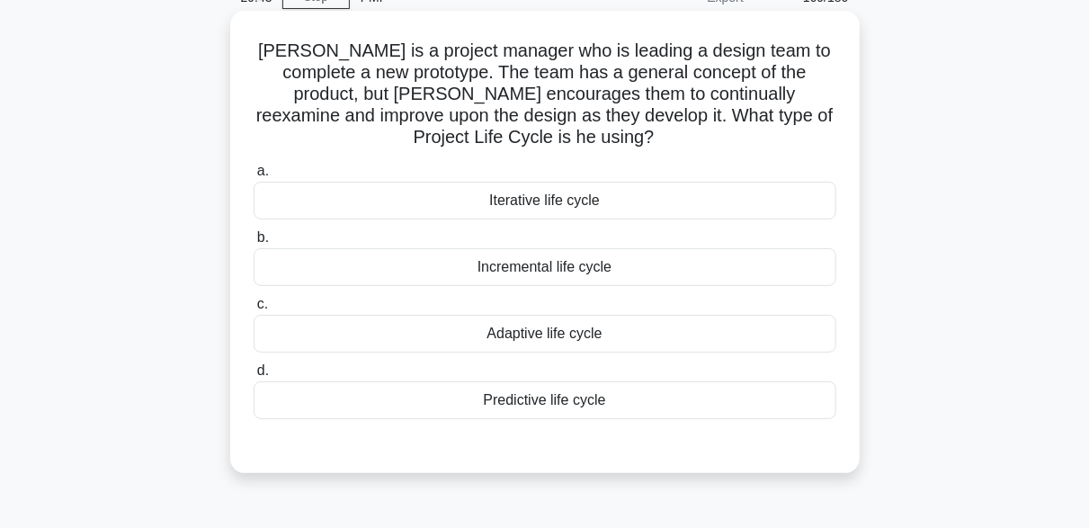
click at [536, 272] on div "Incremental life cycle" at bounding box center [545, 267] width 583 height 38
click at [254, 244] on input "b. Incremental life cycle" at bounding box center [254, 238] width 0 height 12
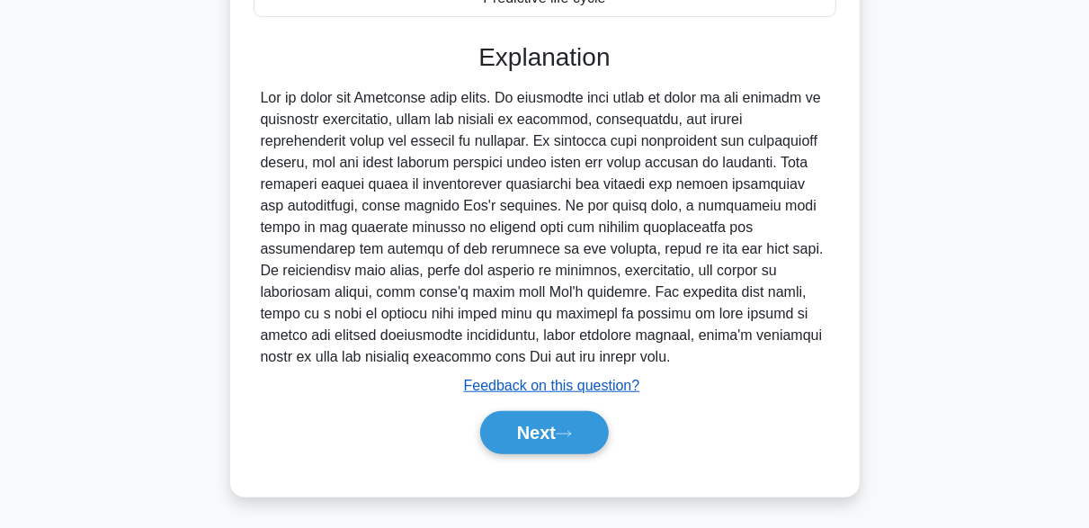
scroll to position [494, 0]
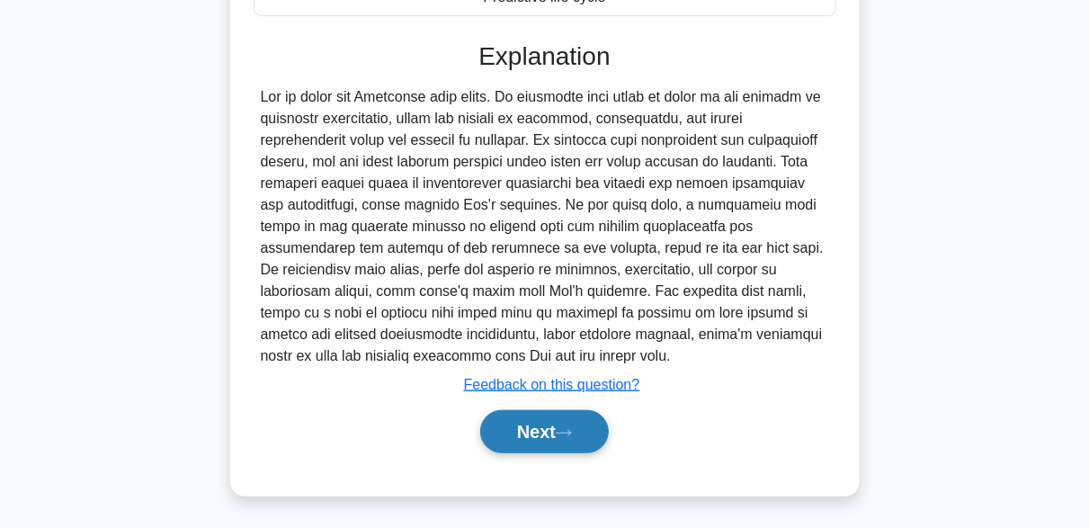
click at [589, 433] on button "Next" at bounding box center [544, 431] width 129 height 43
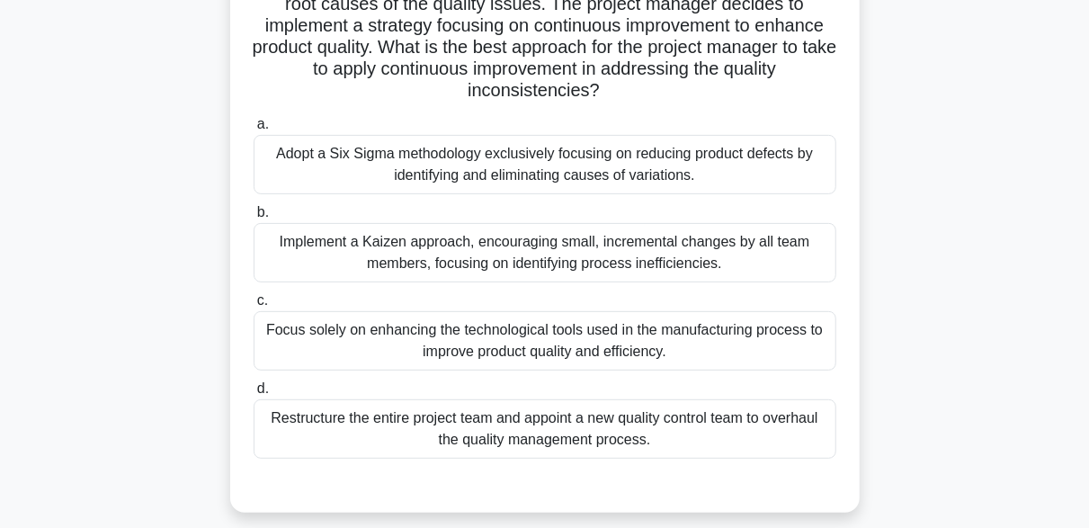
scroll to position [263, 0]
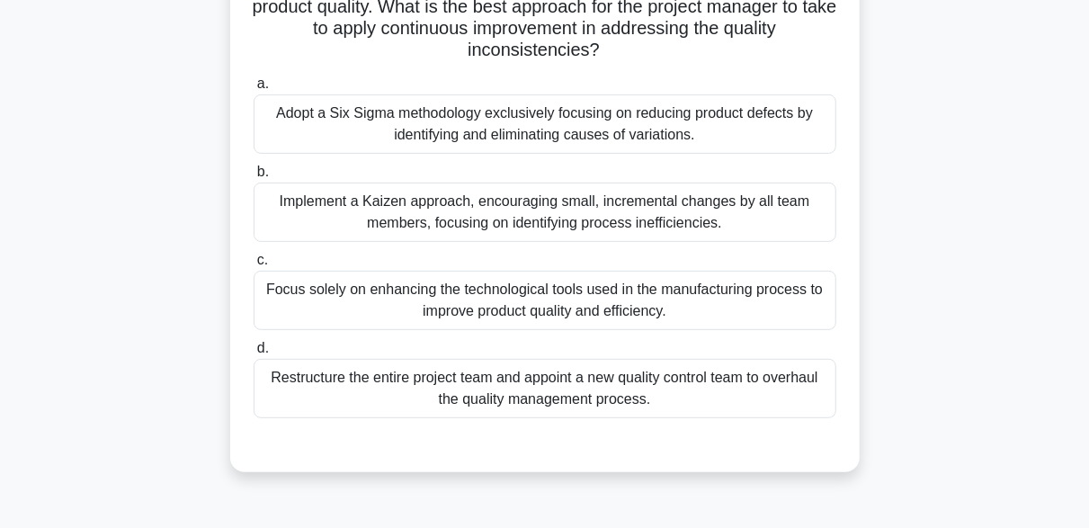
click at [582, 137] on div "Adopt a Six Sigma methodology exclusively focusing on reducing product defects …" at bounding box center [545, 123] width 583 height 59
click at [254, 90] on input "a. Adopt a Six Sigma methodology exclusively focusing on reducing product defec…" at bounding box center [254, 84] width 0 height 12
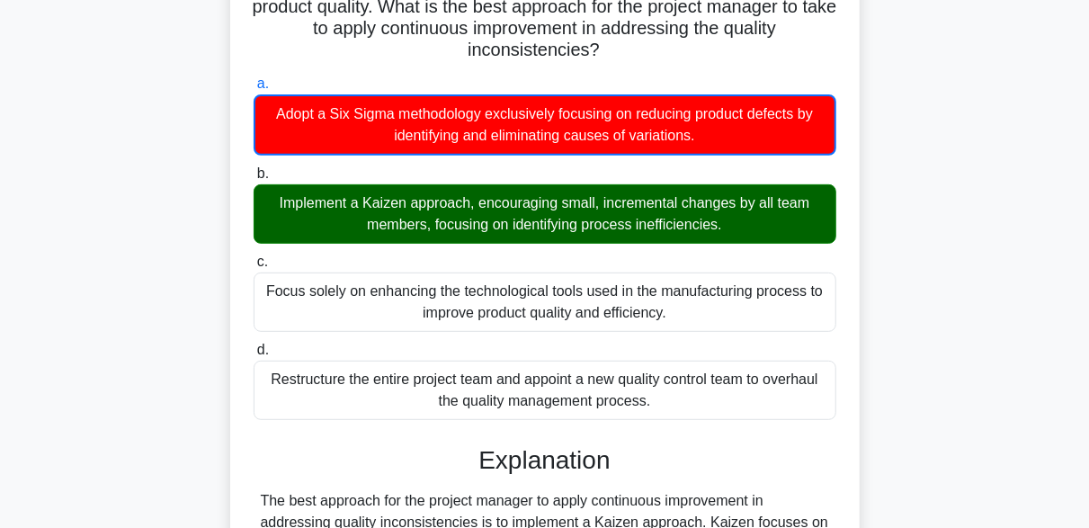
scroll to position [710, 0]
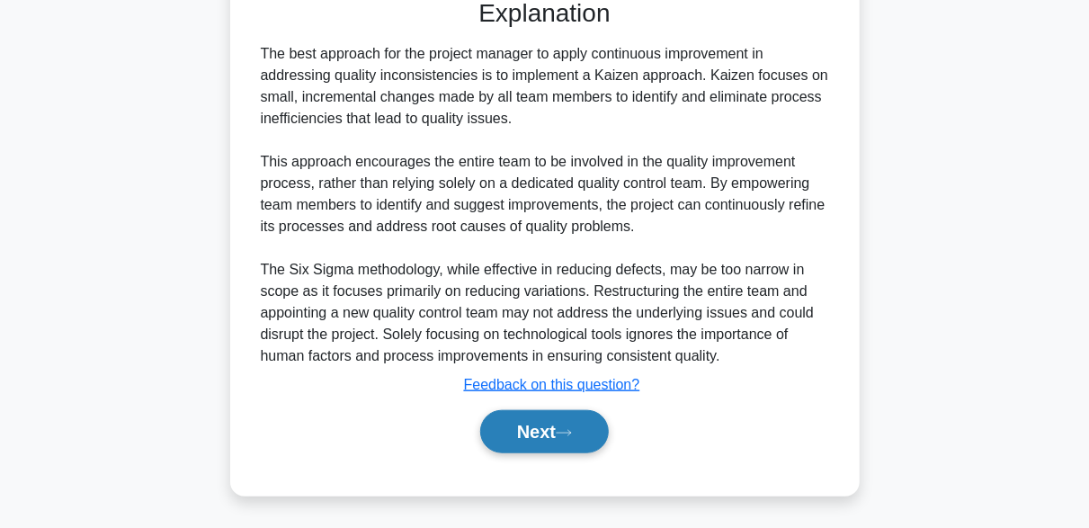
click at [596, 435] on button "Next" at bounding box center [544, 431] width 129 height 43
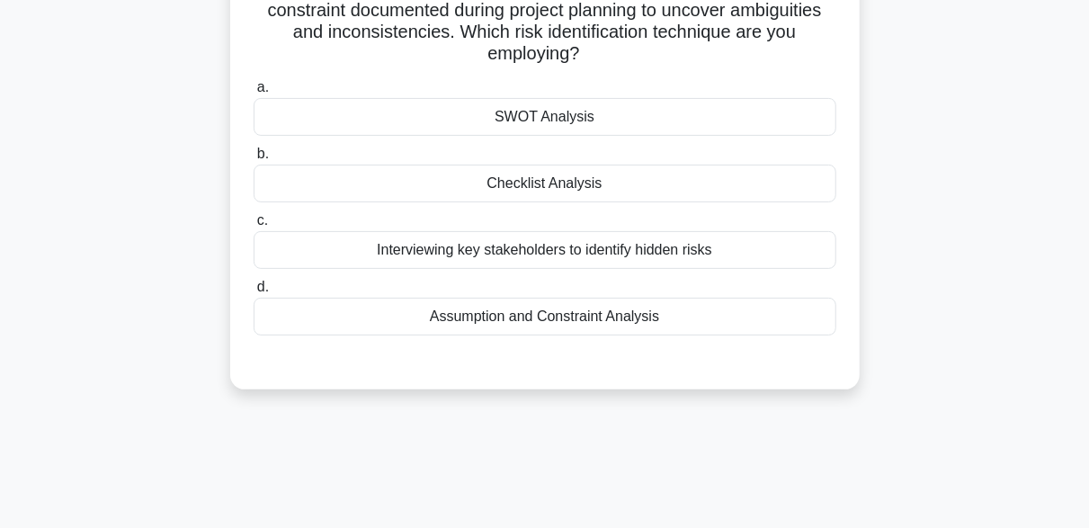
scroll to position [84, 0]
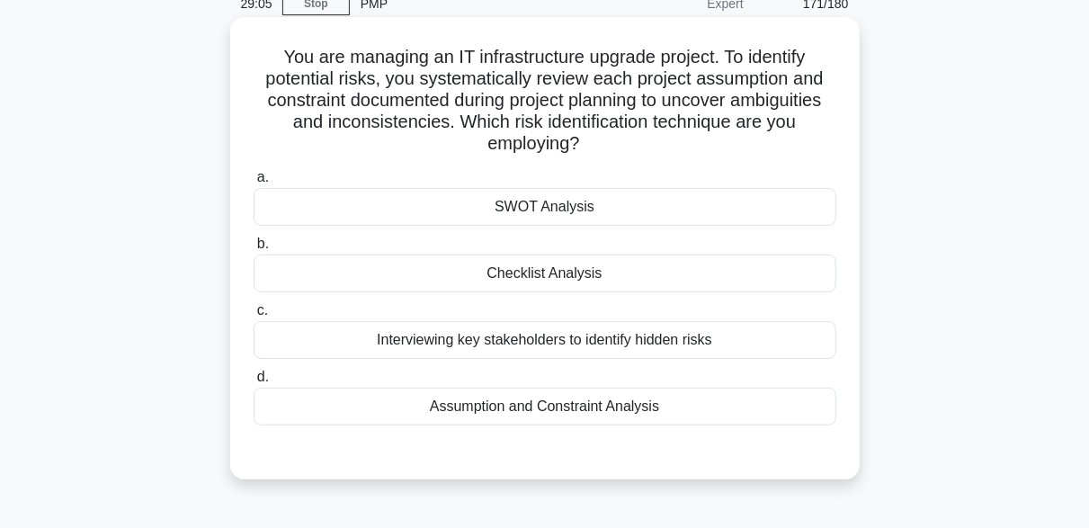
click at [535, 403] on div "Assumption and Constraint Analysis" at bounding box center [545, 406] width 583 height 38
click at [254, 383] on input "d. Assumption and Constraint Analysis" at bounding box center [254, 377] width 0 height 12
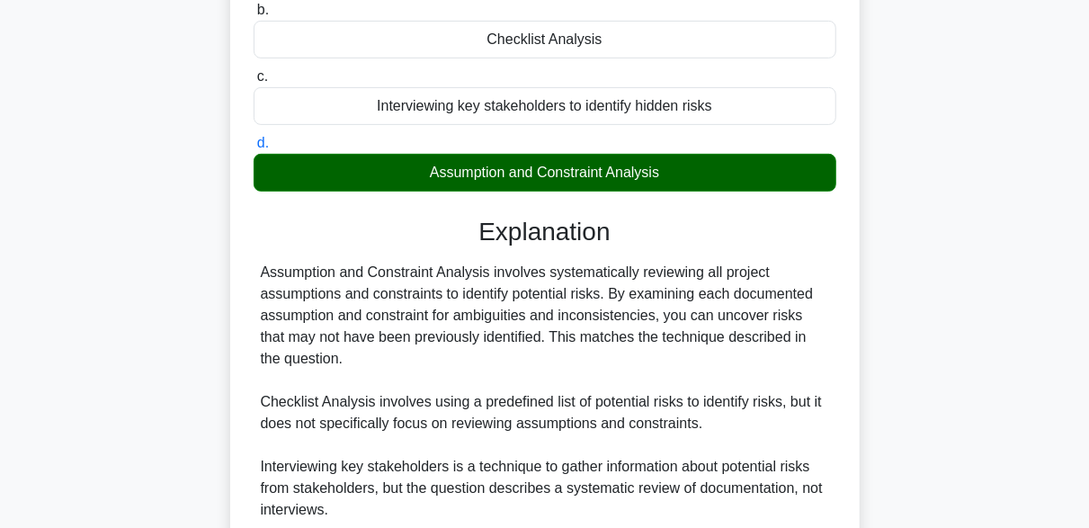
scroll to position [533, 0]
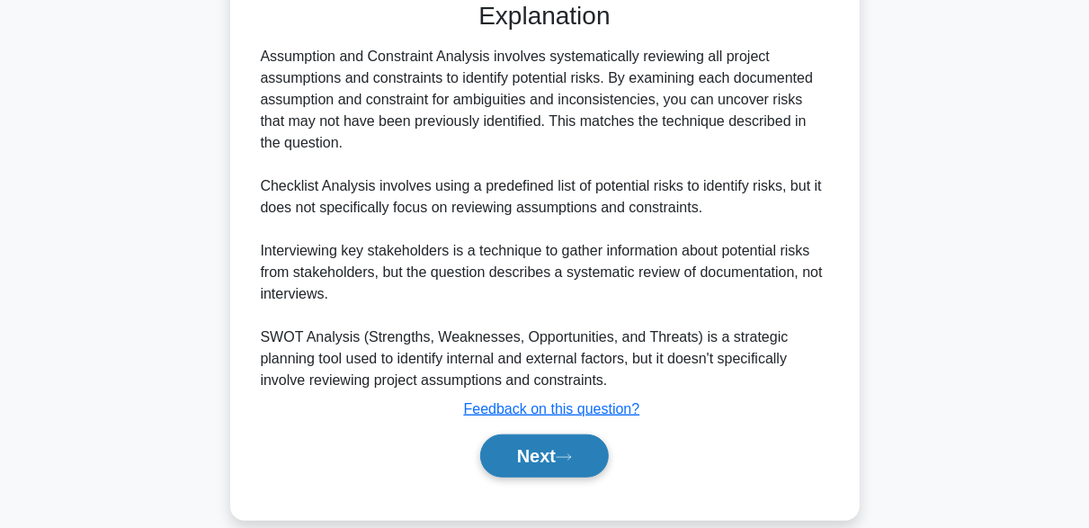
click at [572, 453] on icon at bounding box center [564, 457] width 16 height 10
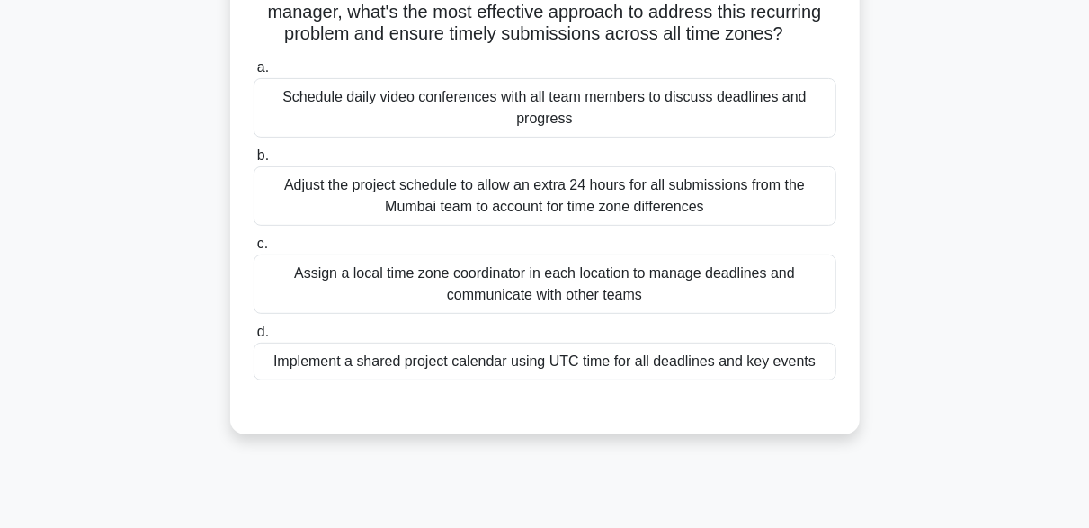
scroll to position [263, 0]
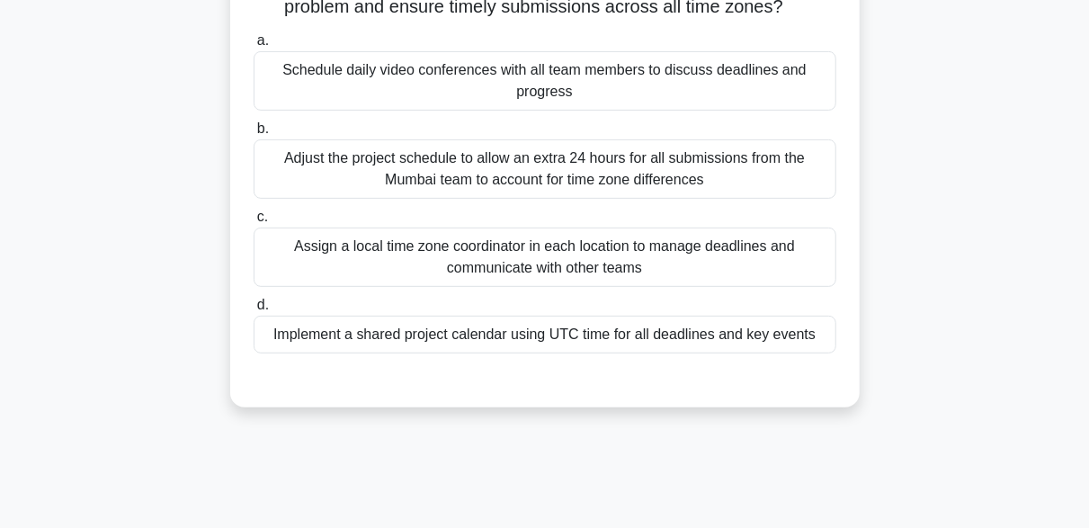
click at [760, 271] on div "Assign a local time zone coordinator in each location to manage deadlines and c…" at bounding box center [545, 256] width 583 height 59
click at [254, 223] on input "c. Assign a local time zone coordinator in each location to manage deadlines an…" at bounding box center [254, 217] width 0 height 12
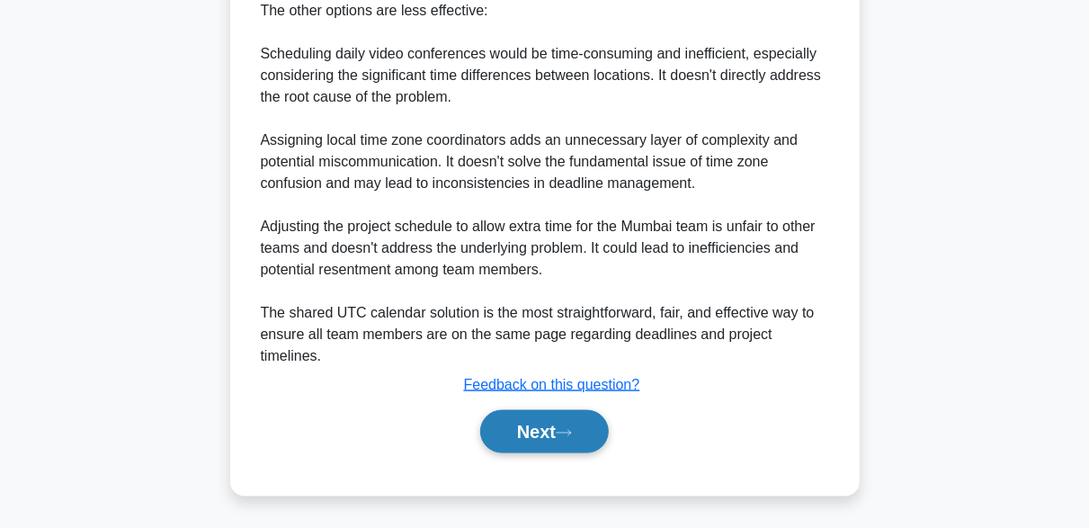
click at [555, 446] on button "Next" at bounding box center [544, 431] width 129 height 43
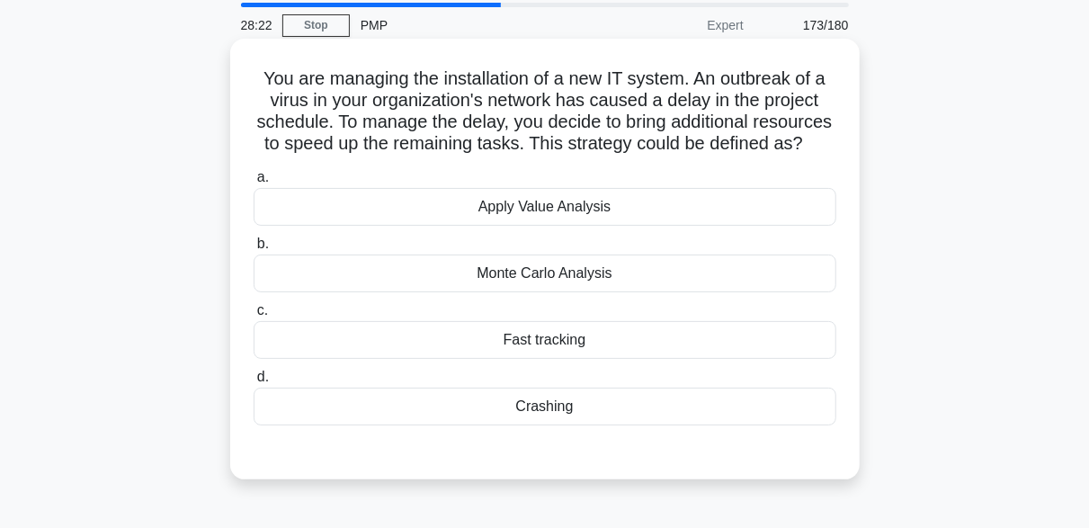
scroll to position [90, 0]
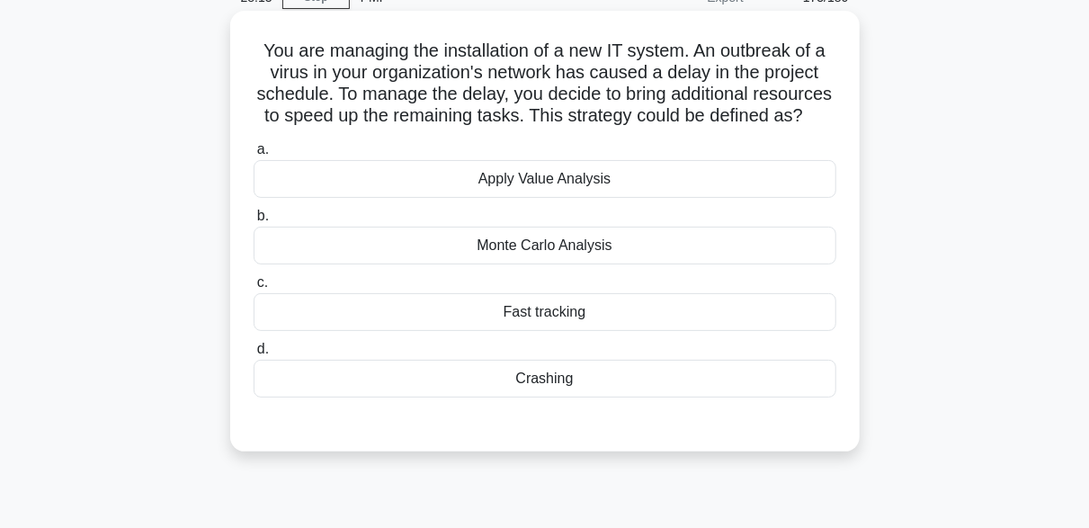
click at [547, 397] on div "Crashing" at bounding box center [545, 379] width 583 height 38
click at [254, 355] on input "d. Crashing" at bounding box center [254, 349] width 0 height 12
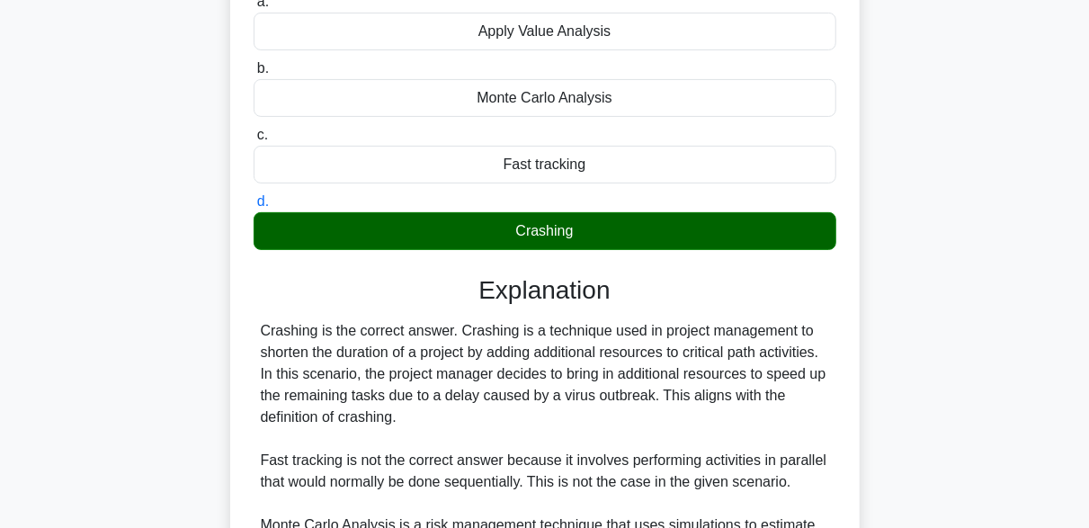
scroll to position [556, 0]
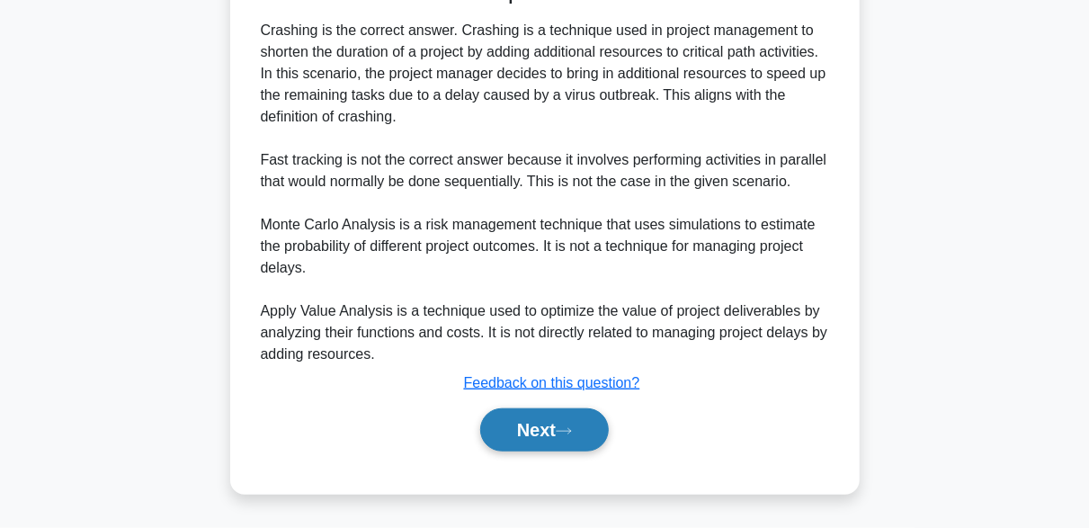
click at [537, 420] on button "Next" at bounding box center [544, 429] width 129 height 43
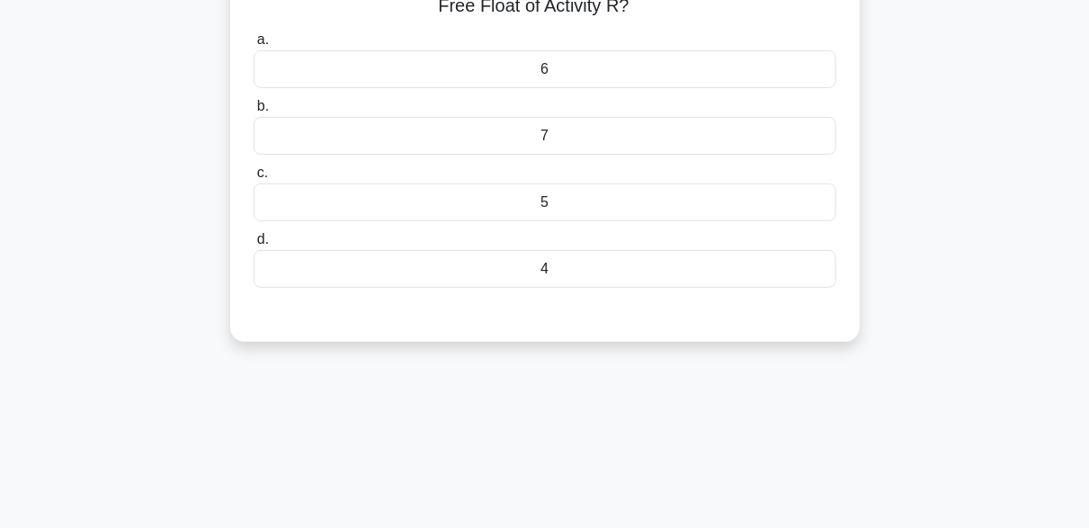
scroll to position [17, 0]
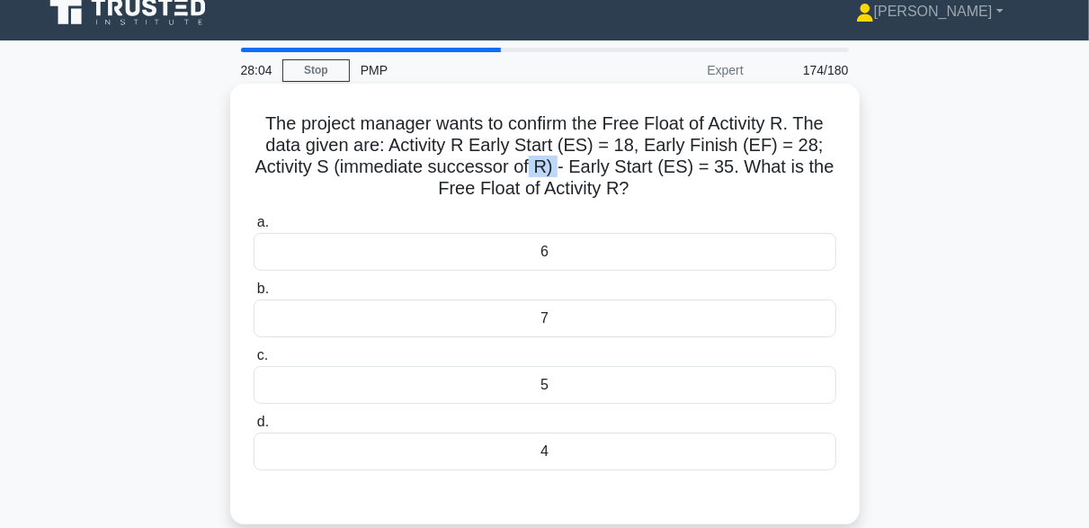
drag, startPoint x: 560, startPoint y: 171, endPoint x: 530, endPoint y: 159, distance: 32.7
click at [530, 159] on h5 "The project manager wants to confirm the Free Float of Activity R. The data giv…" at bounding box center [545, 156] width 586 height 88
click at [566, 182] on h5 "The project manager wants to confirm the Free Float of Activity R. The data giv…" at bounding box center [545, 156] width 586 height 88
drag, startPoint x: 736, startPoint y: 173, endPoint x: 711, endPoint y: 161, distance: 27.8
click at [711, 161] on h5 "The project manager wants to confirm the Free Float of Activity R. The data giv…" at bounding box center [545, 156] width 586 height 88
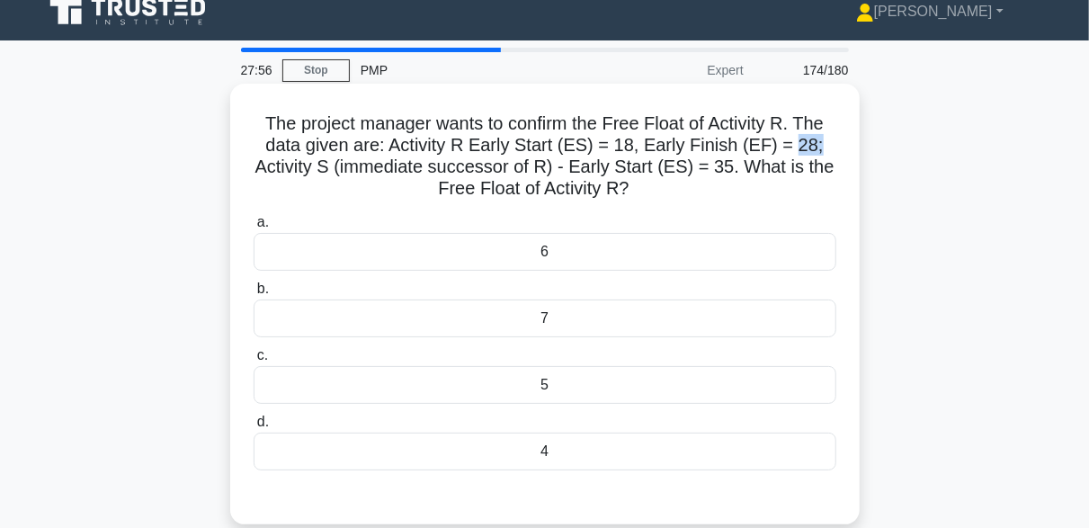
drag, startPoint x: 819, startPoint y: 146, endPoint x: 794, endPoint y: 142, distance: 25.4
click at [794, 142] on h5 "The project manager wants to confirm the Free Float of Activity R. The data giv…" at bounding box center [545, 156] width 586 height 88
click at [623, 206] on div "The project manager wants to confirm the Free Float of Activity R. The data giv…" at bounding box center [544, 304] width 615 height 426
drag, startPoint x: 819, startPoint y: 147, endPoint x: 794, endPoint y: 140, distance: 25.9
click at [794, 140] on h5 "The project manager wants to confirm the Free Float of Activity R. The data giv…" at bounding box center [545, 156] width 586 height 88
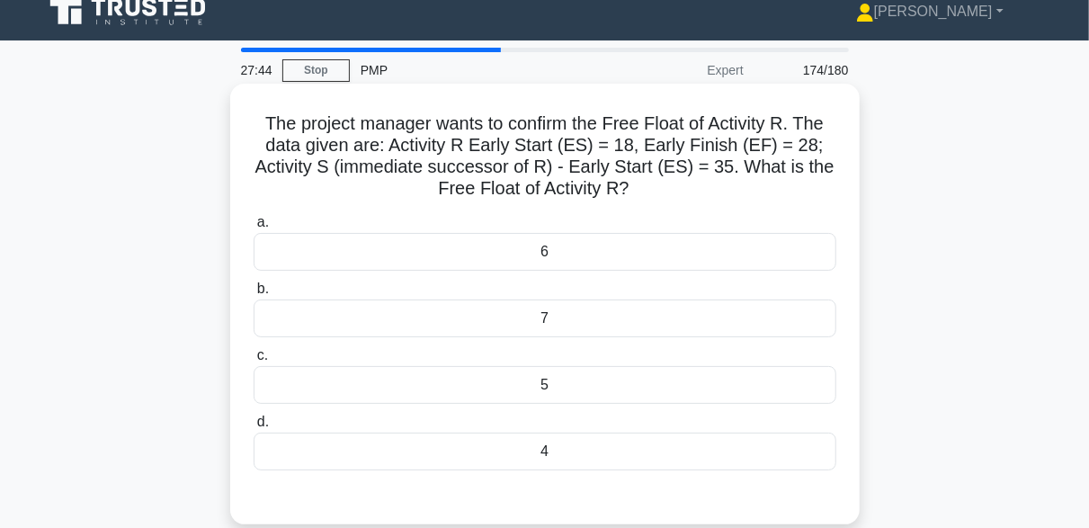
click at [708, 202] on div "The project manager wants to confirm the Free Float of Activity R. The data giv…" at bounding box center [544, 304] width 615 height 426
click at [546, 164] on h5 "The project manager wants to confirm the Free Float of Activity R. The data giv…" at bounding box center [545, 156] width 586 height 88
click at [628, 186] on h5 "The project manager wants to confirm the Free Float of Activity R. The data giv…" at bounding box center [545, 156] width 586 height 88
click at [539, 313] on div "7" at bounding box center [545, 318] width 583 height 38
click at [254, 295] on input "b. 7" at bounding box center [254, 289] width 0 height 12
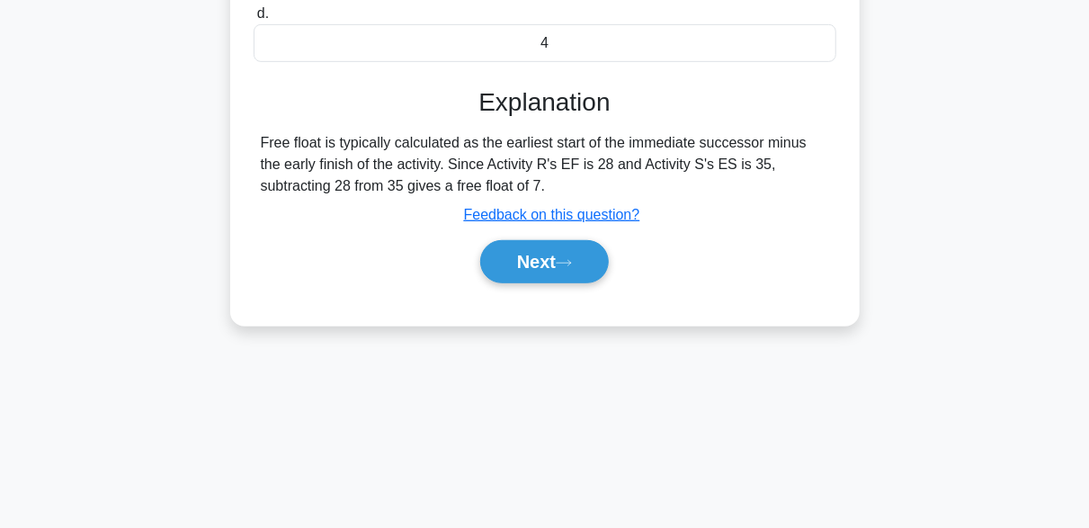
scroll to position [443, 0]
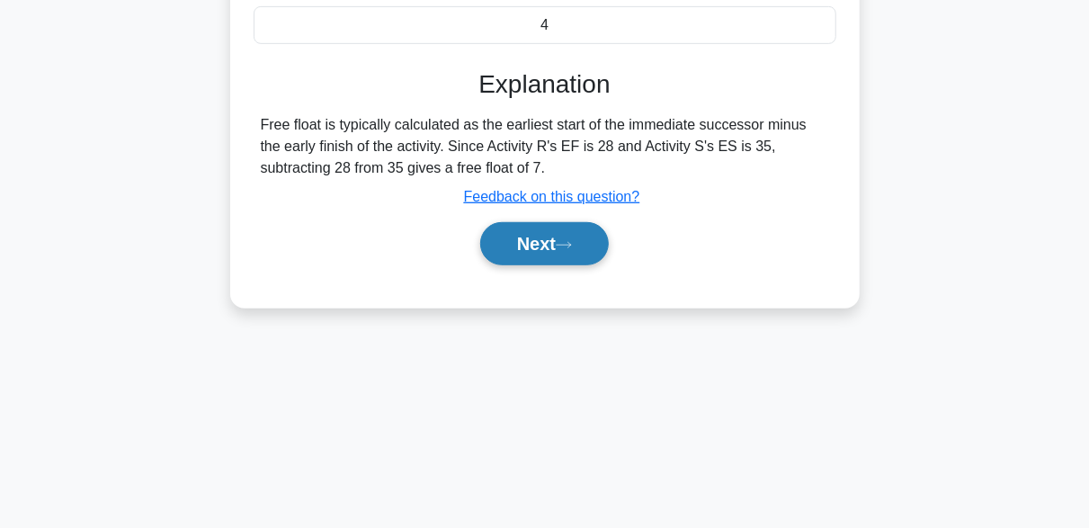
click at [591, 248] on button "Next" at bounding box center [544, 243] width 129 height 43
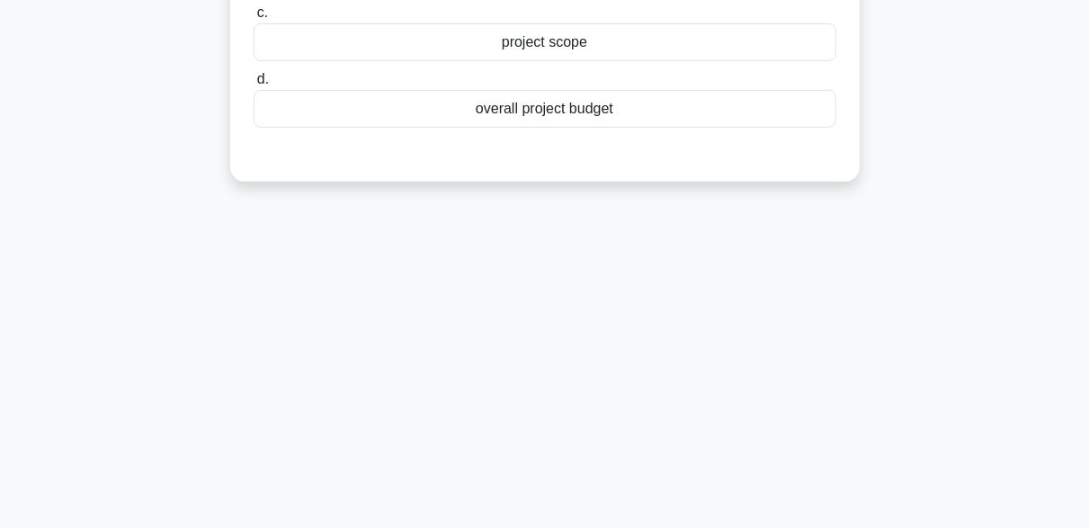
scroll to position [84, 0]
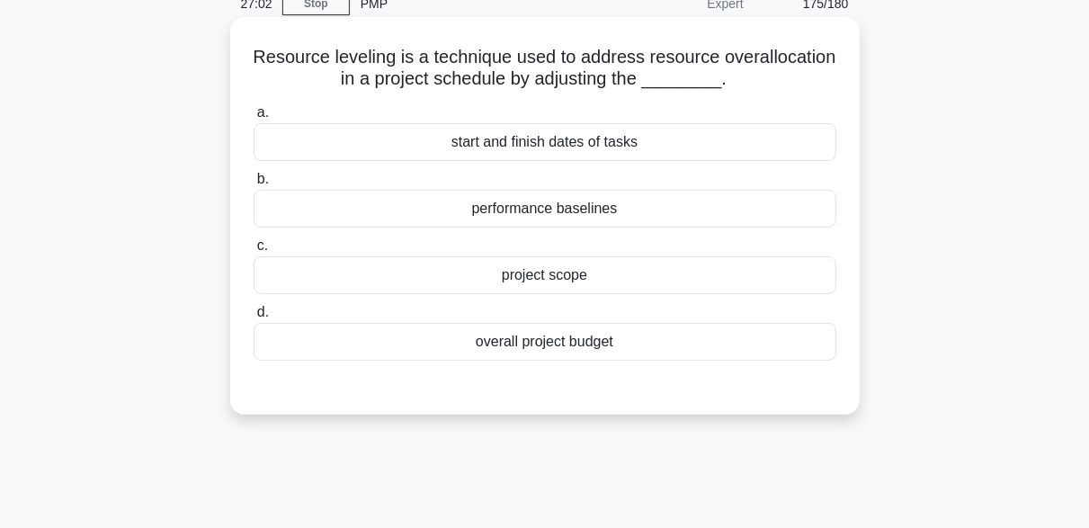
click at [492, 153] on div "start and finish dates of tasks" at bounding box center [545, 142] width 583 height 38
click at [254, 119] on input "a. start and finish dates of tasks" at bounding box center [254, 113] width 0 height 12
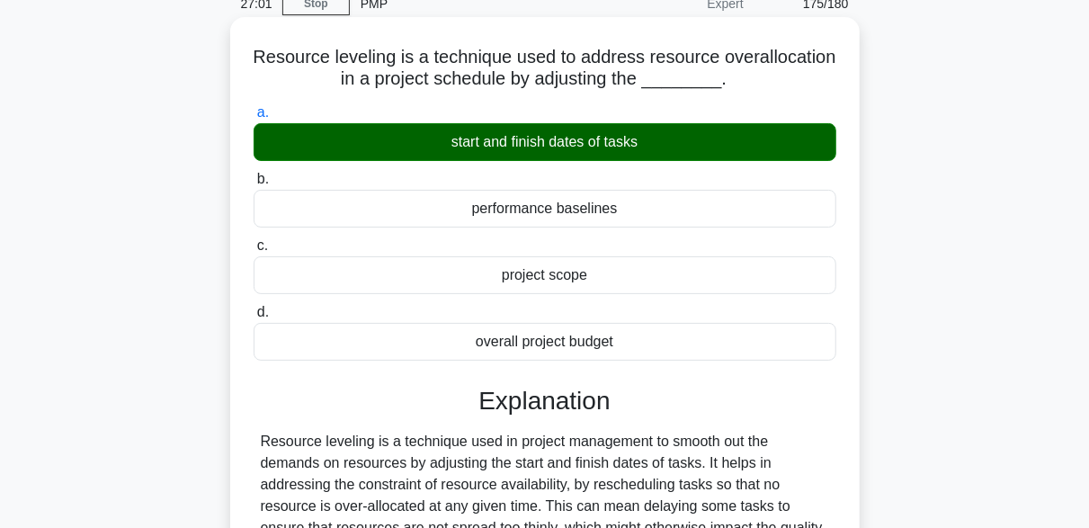
scroll to position [449, 0]
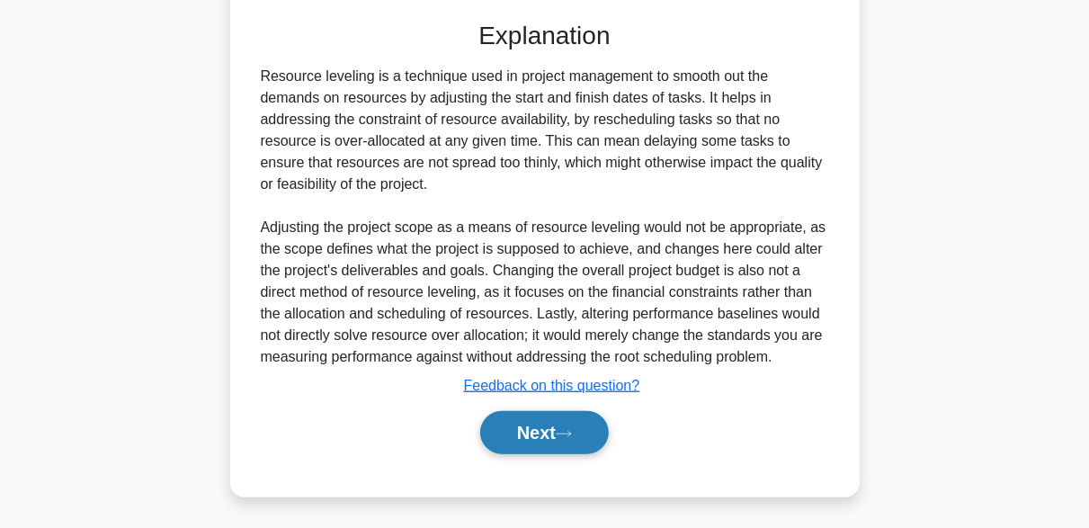
click at [571, 436] on icon at bounding box center [564, 434] width 16 height 10
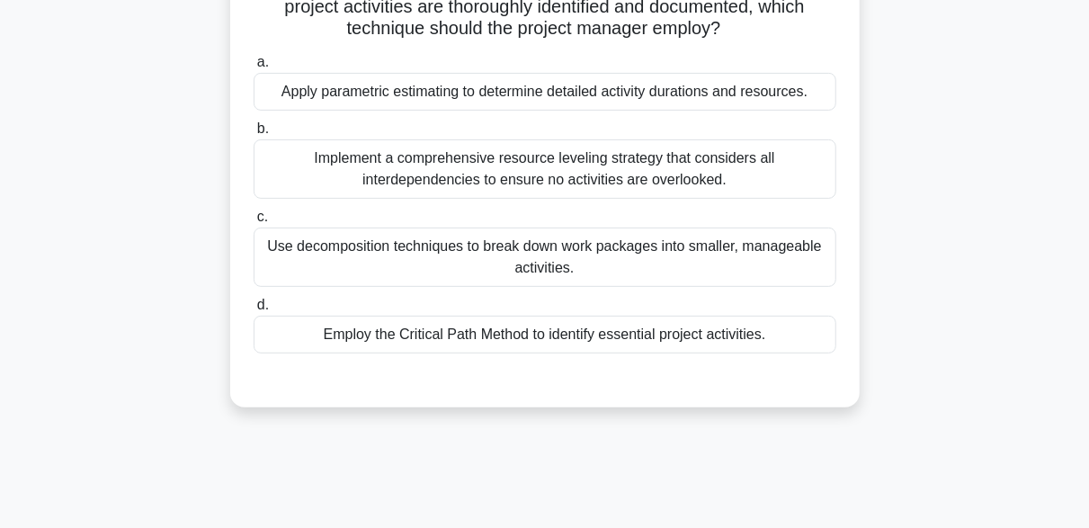
scroll to position [270, 0]
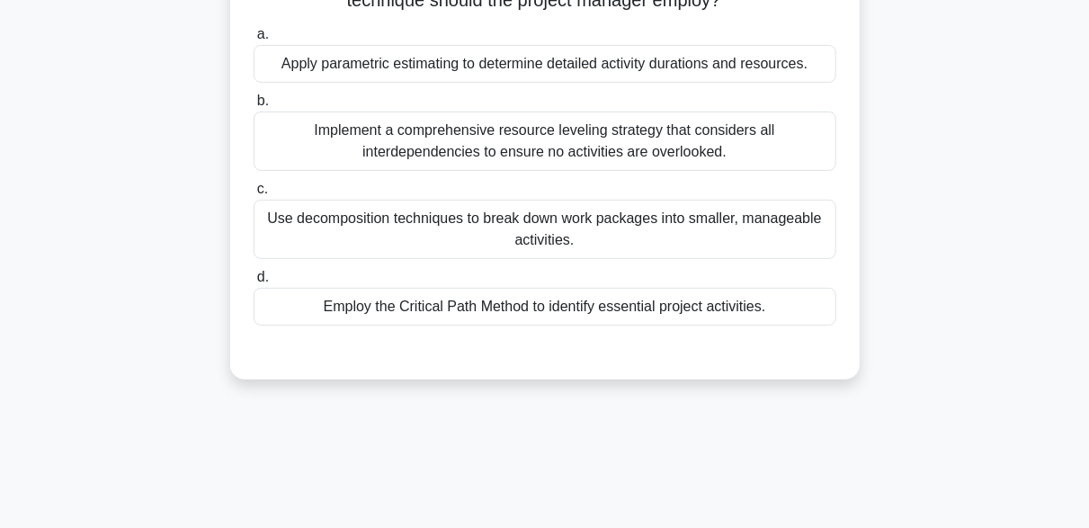
click at [478, 235] on div "Use decomposition techniques to break down work packages into smaller, manageab…" at bounding box center [545, 229] width 583 height 59
click at [254, 195] on input "c. Use decomposition techniques to break down work packages into smaller, manag…" at bounding box center [254, 189] width 0 height 12
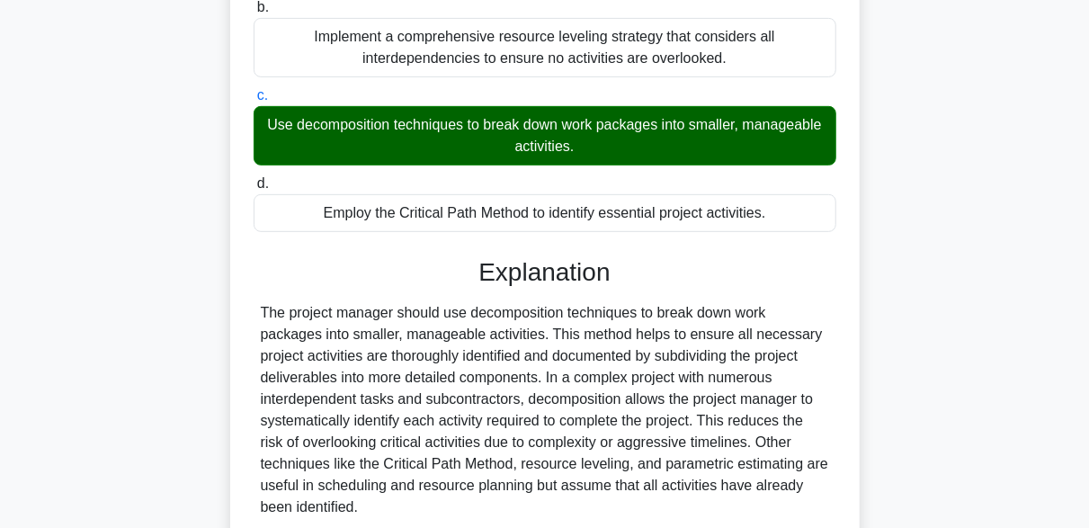
scroll to position [513, 0]
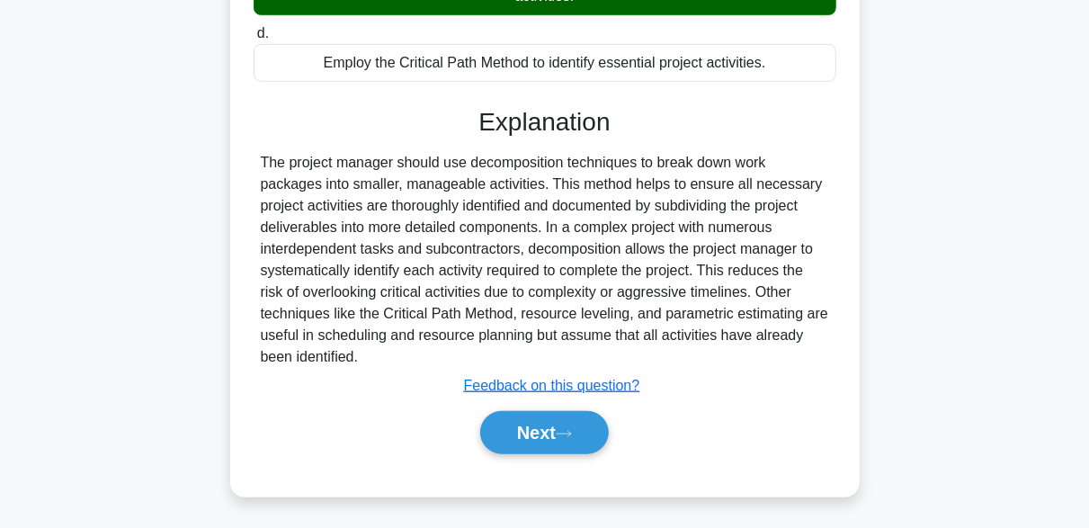
click at [547, 453] on div "Next" at bounding box center [545, 433] width 583 height 58
click at [552, 432] on button "Next" at bounding box center [544, 432] width 129 height 43
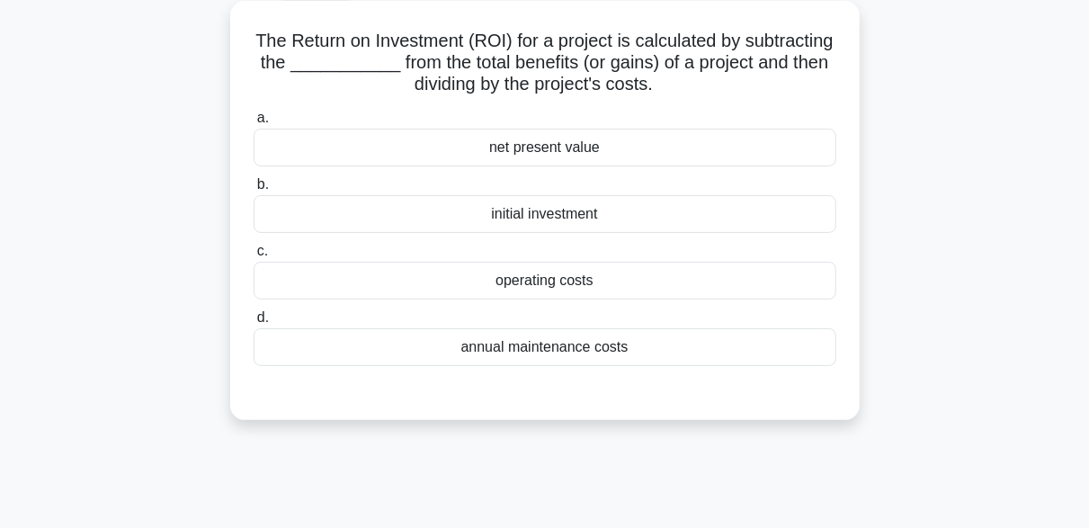
scroll to position [84, 0]
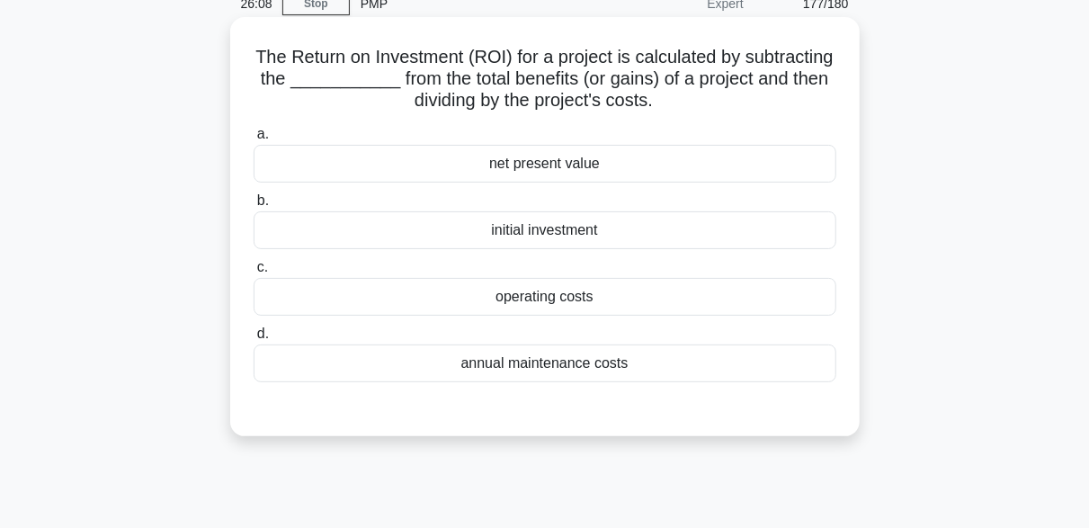
click at [519, 167] on div "net present value" at bounding box center [545, 164] width 583 height 38
click at [254, 140] on input "a. net present value" at bounding box center [254, 135] width 0 height 12
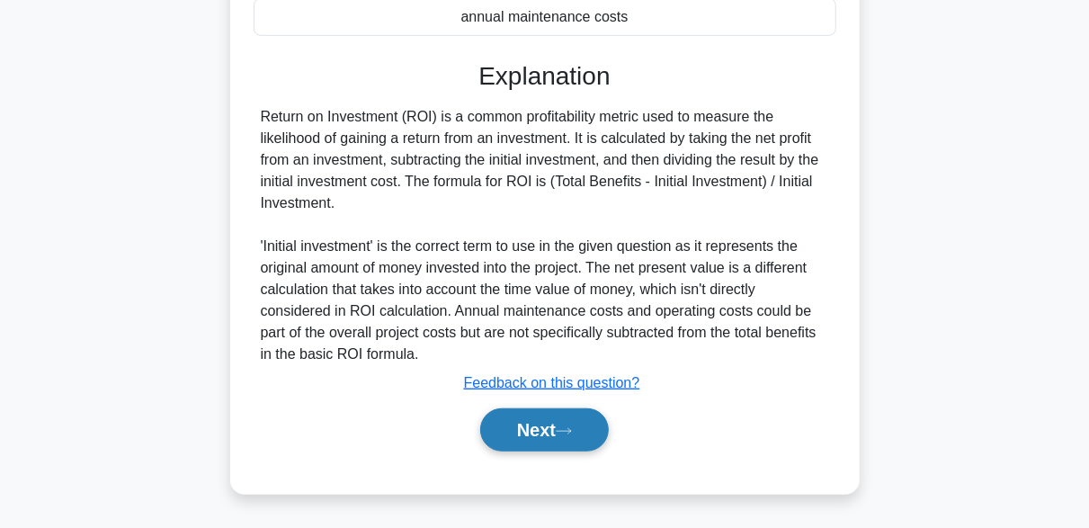
scroll to position [443, 0]
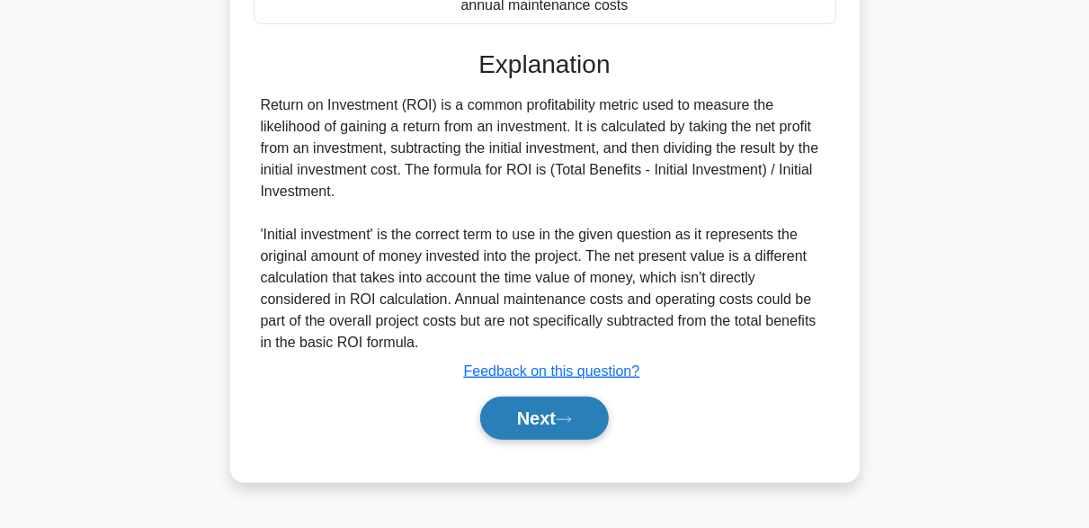
click at [572, 415] on icon at bounding box center [564, 419] width 16 height 10
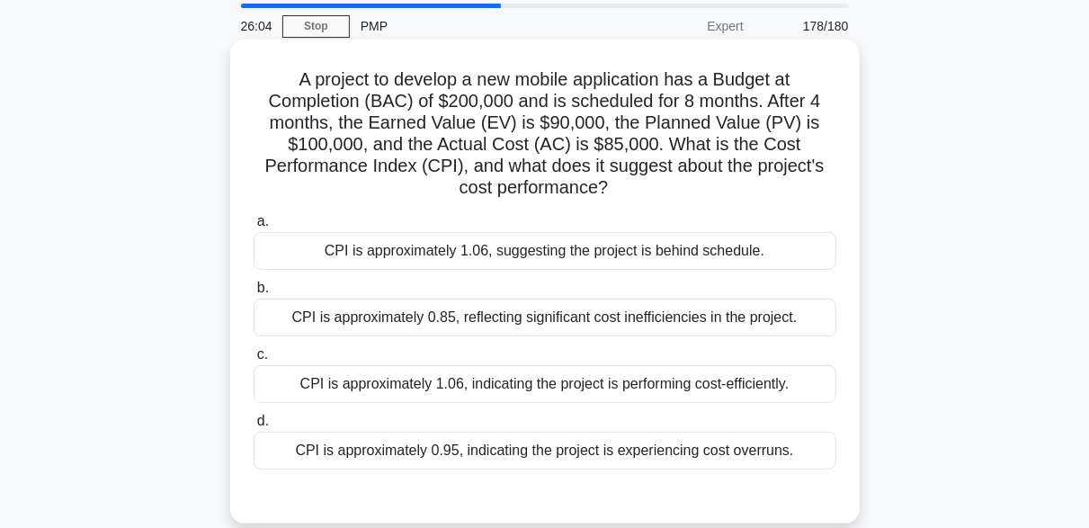
scroll to position [90, 0]
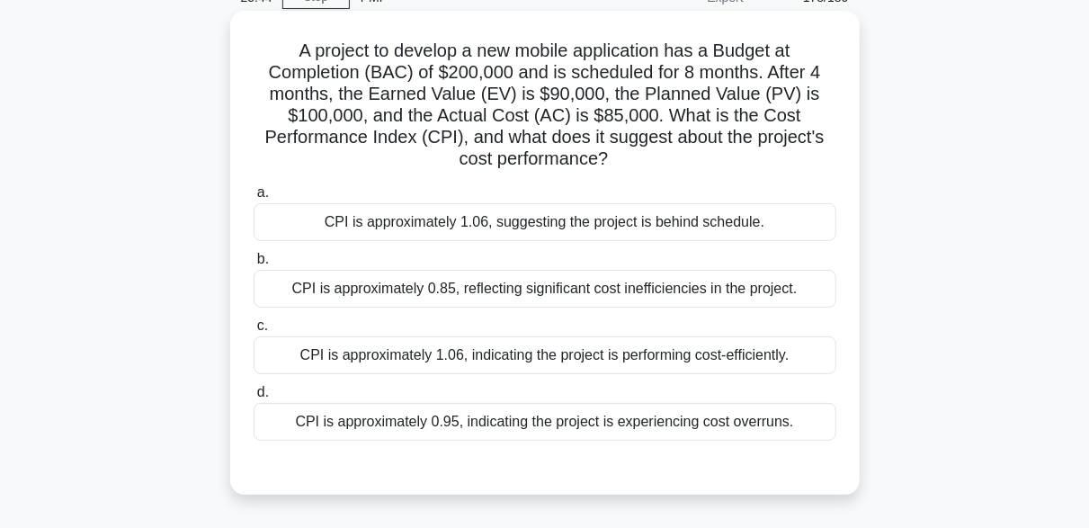
click at [526, 424] on div "CPI is approximately 0.95, indicating the project is experiencing cost overruns." at bounding box center [545, 422] width 583 height 38
click at [254, 398] on input "d. CPI is approximately 0.95, indicating the project is experiencing cost overr…" at bounding box center [254, 393] width 0 height 12
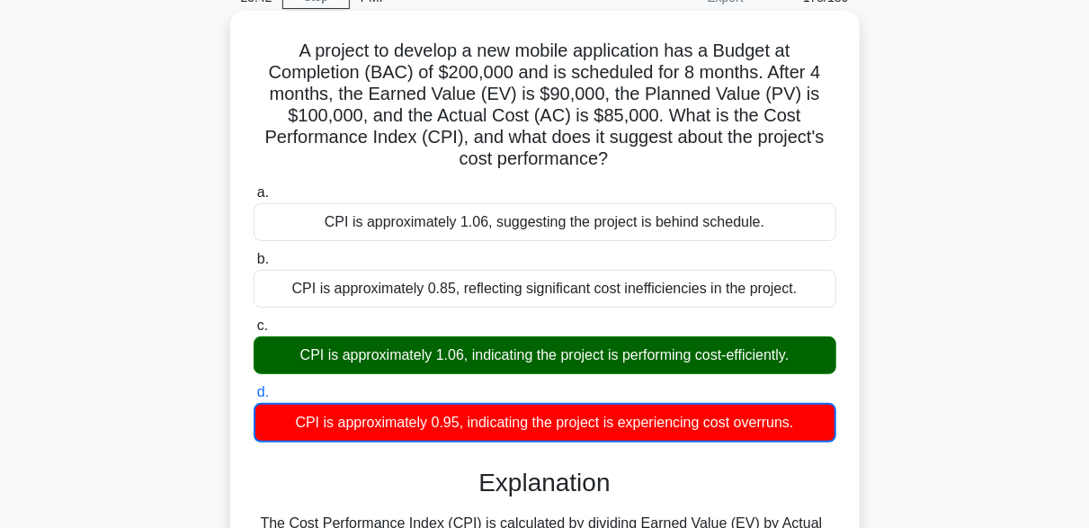
scroll to position [443, 0]
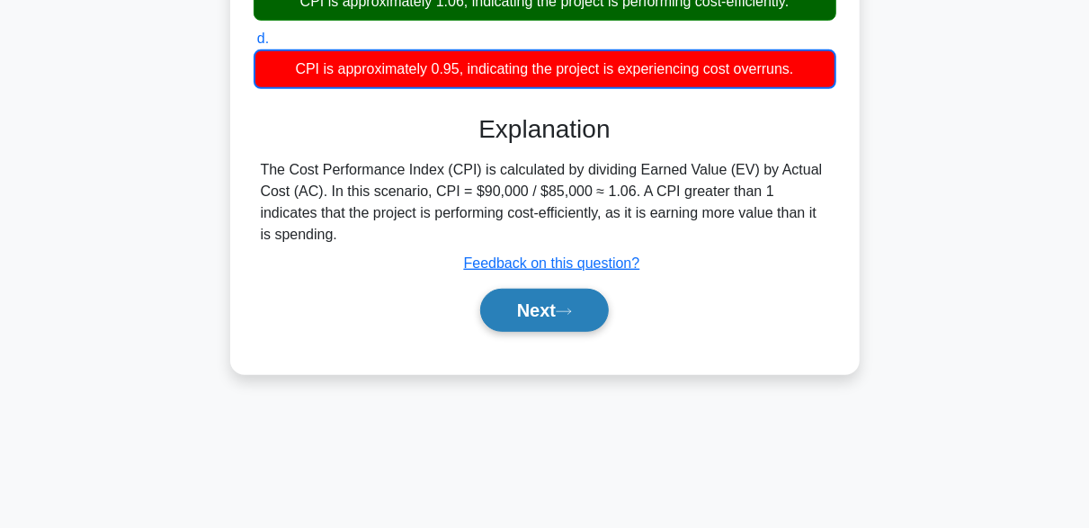
click at [521, 316] on button "Next" at bounding box center [544, 310] width 129 height 43
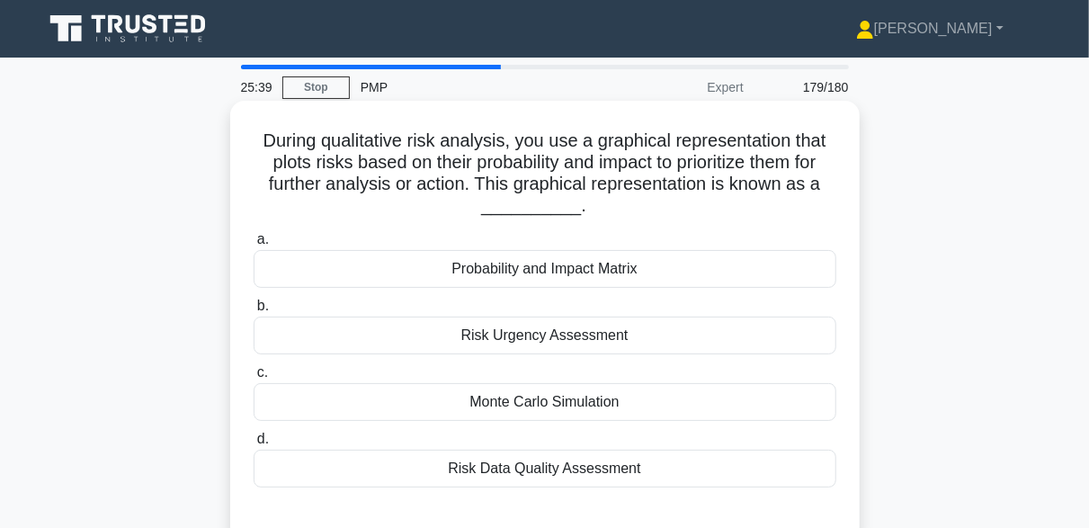
scroll to position [90, 0]
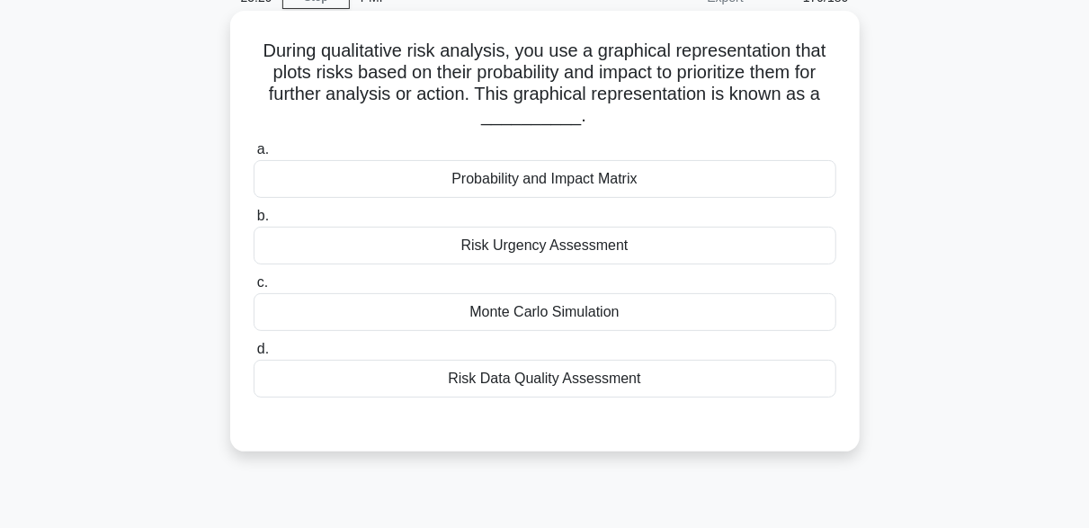
click at [502, 183] on div "Probability and Impact Matrix" at bounding box center [545, 179] width 583 height 38
click at [254, 156] on input "a. Probability and Impact Matrix" at bounding box center [254, 150] width 0 height 12
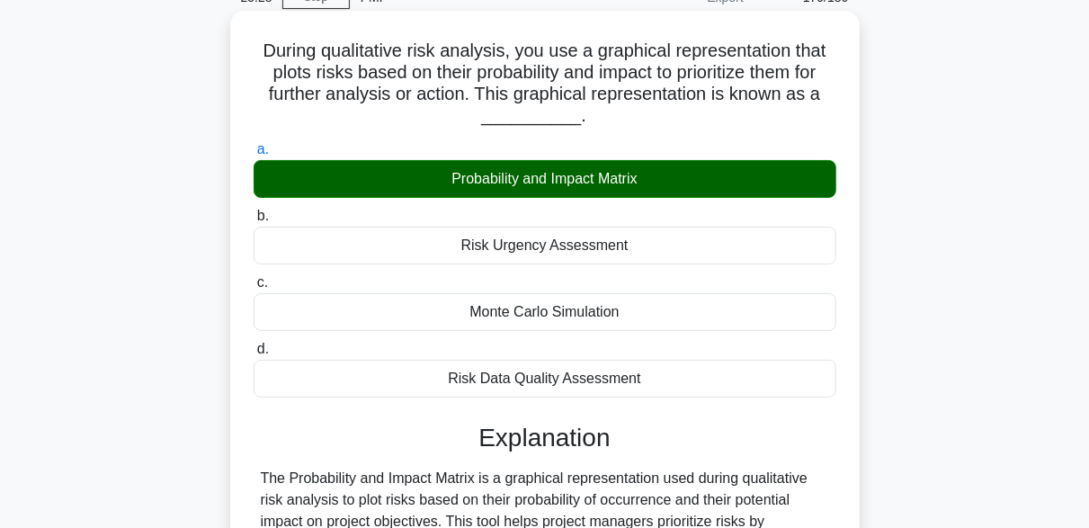
scroll to position [513, 0]
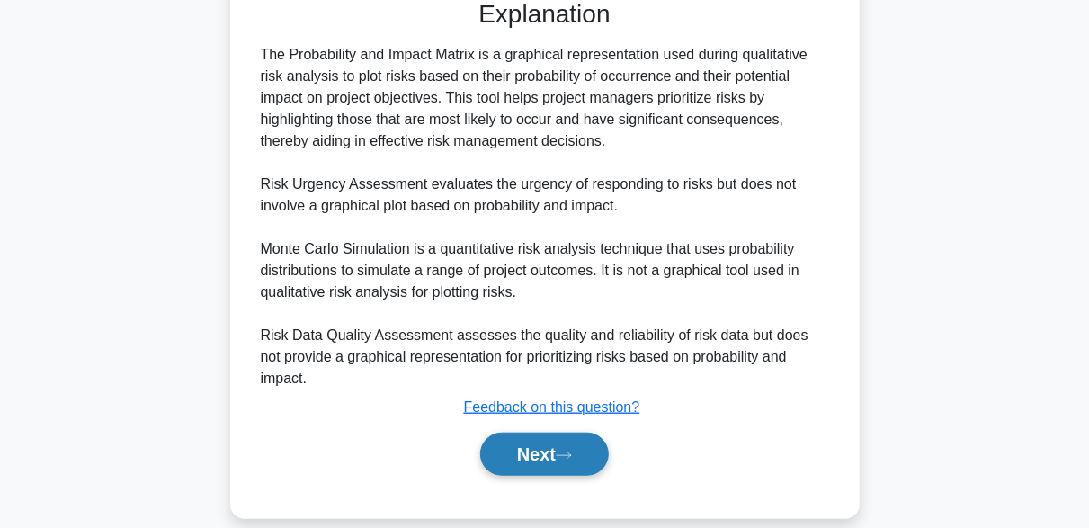
click at [544, 432] on button "Next" at bounding box center [544, 453] width 129 height 43
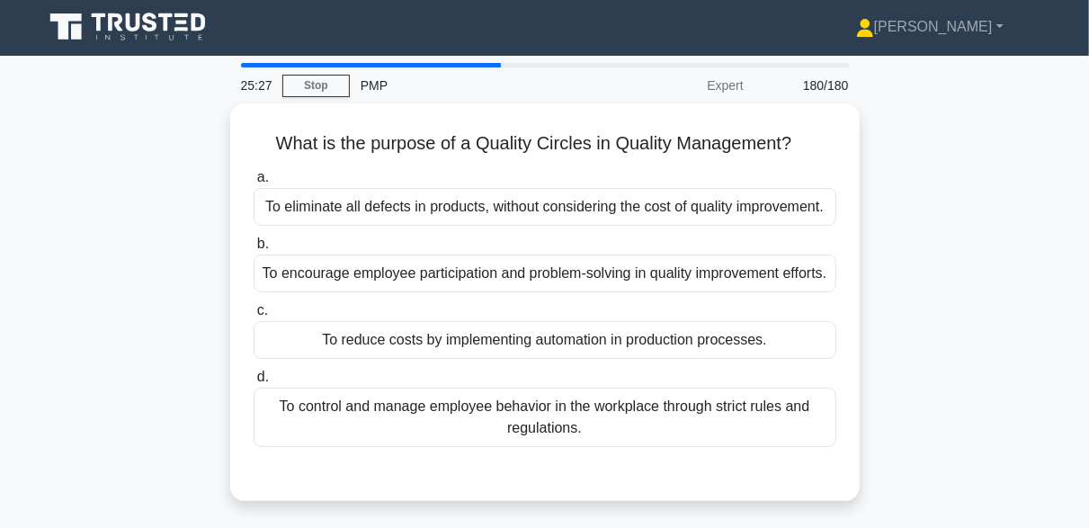
scroll to position [0, 0]
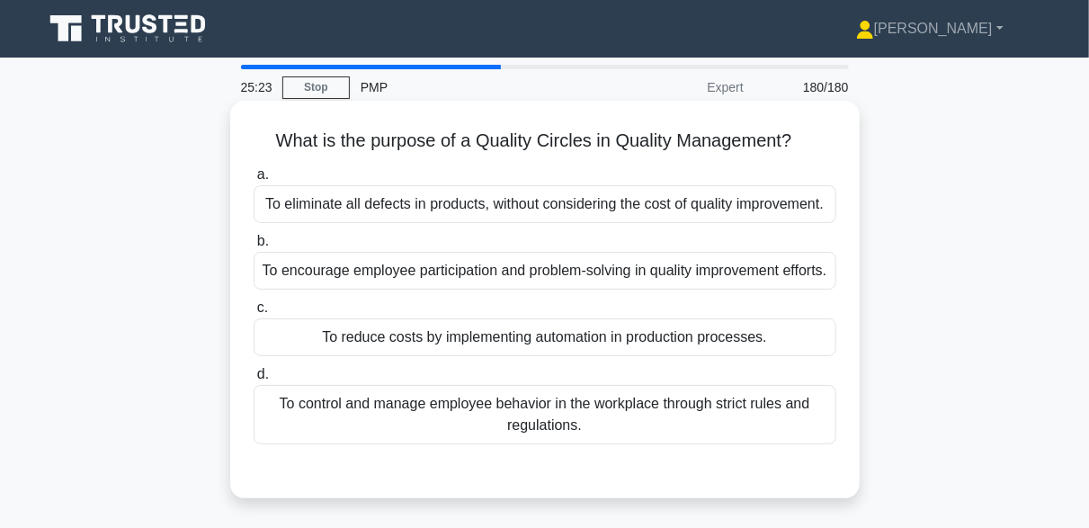
drag, startPoint x: 263, startPoint y: 140, endPoint x: 800, endPoint y: 134, distance: 536.7
click at [800, 134] on h5 "What is the purpose of a Quality Circles in Quality Management? .spinner_0XTQ{t…" at bounding box center [545, 140] width 586 height 23
copy h5 "What is the purpose of a Quality Circles in Quality Management?"
click at [640, 289] on div "To encourage employee participation and problem-solving in quality improvement …" at bounding box center [545, 271] width 583 height 38
click at [254, 247] on input "b. To encourage employee participation and problem-solving in quality improveme…" at bounding box center [254, 242] width 0 height 12
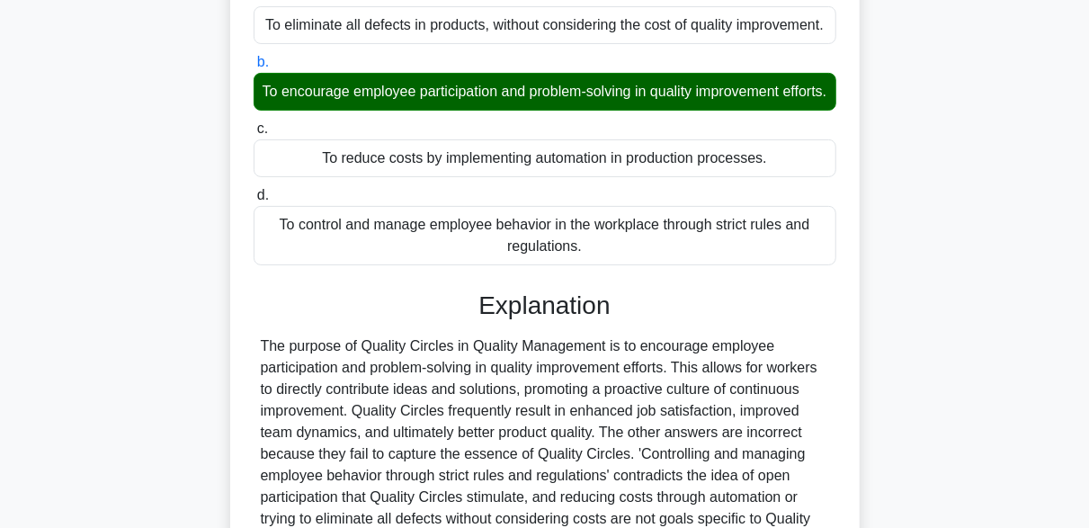
scroll to position [443, 0]
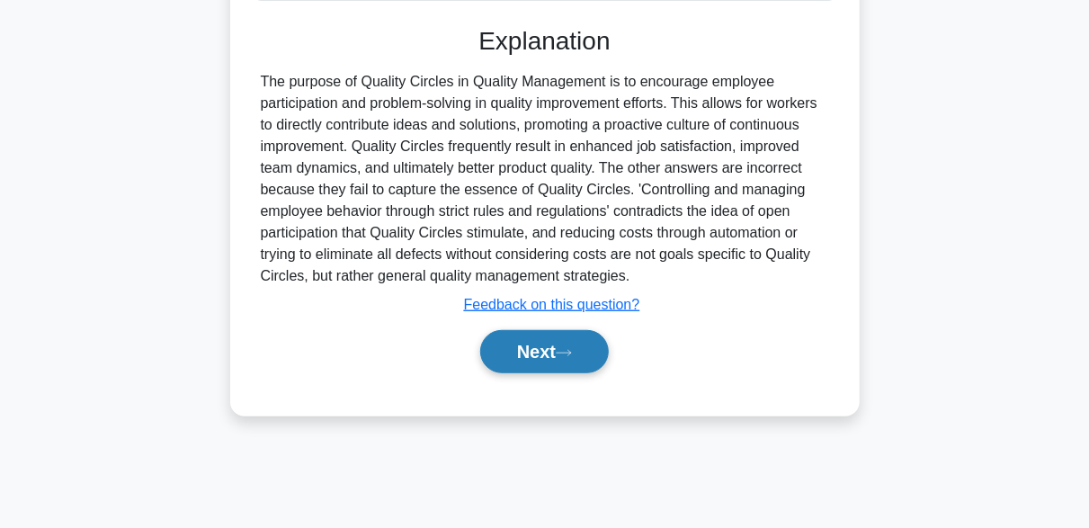
click at [565, 358] on icon at bounding box center [564, 353] width 16 height 10
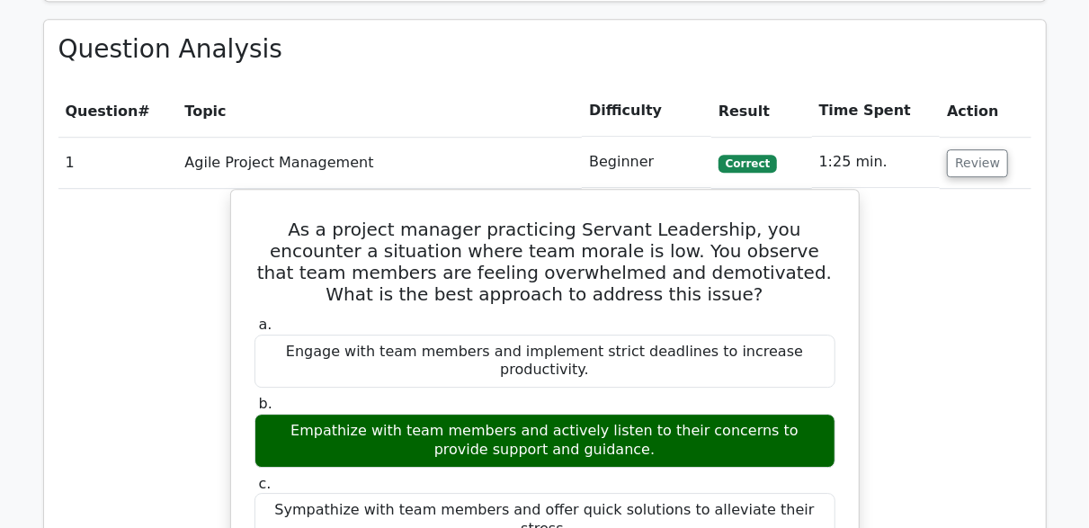
scroll to position [2427, 0]
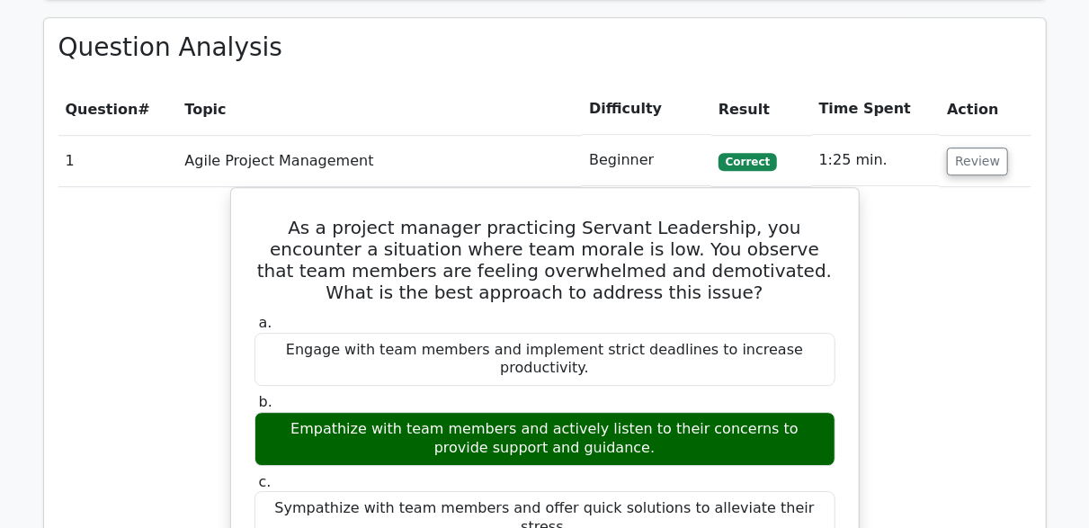
click at [956, 157] on button "Review" at bounding box center [977, 161] width 61 height 28
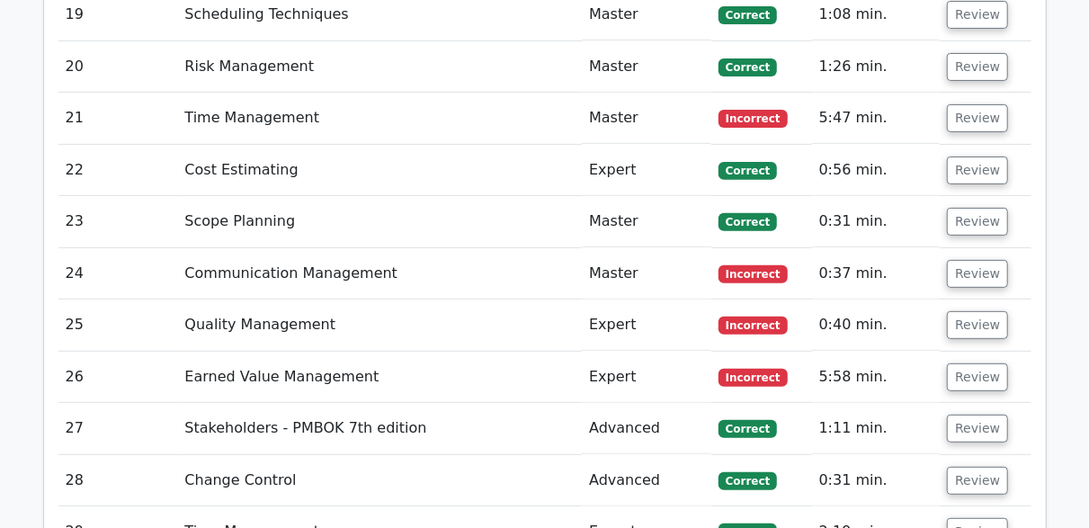
scroll to position [3506, 0]
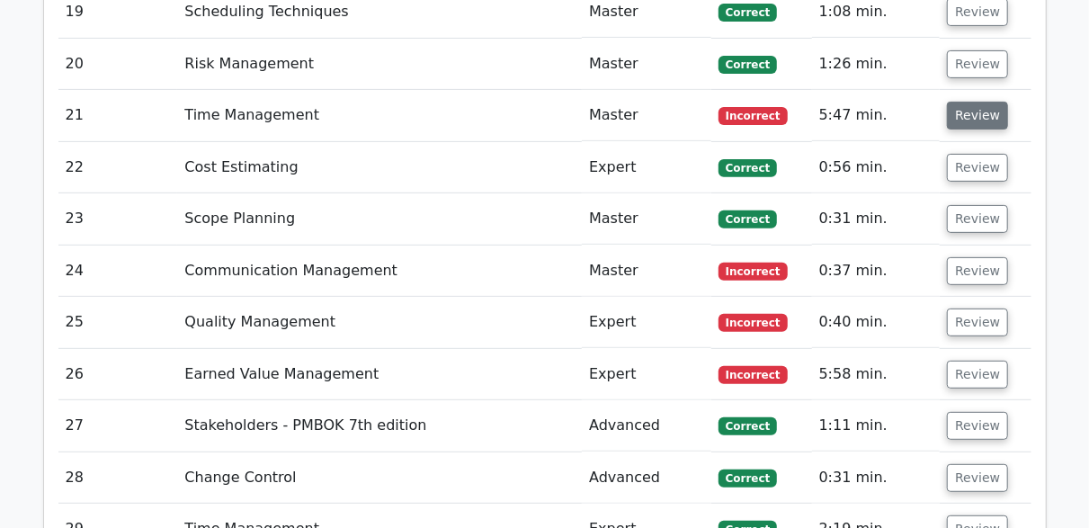
click at [966, 102] on button "Review" at bounding box center [977, 116] width 61 height 28
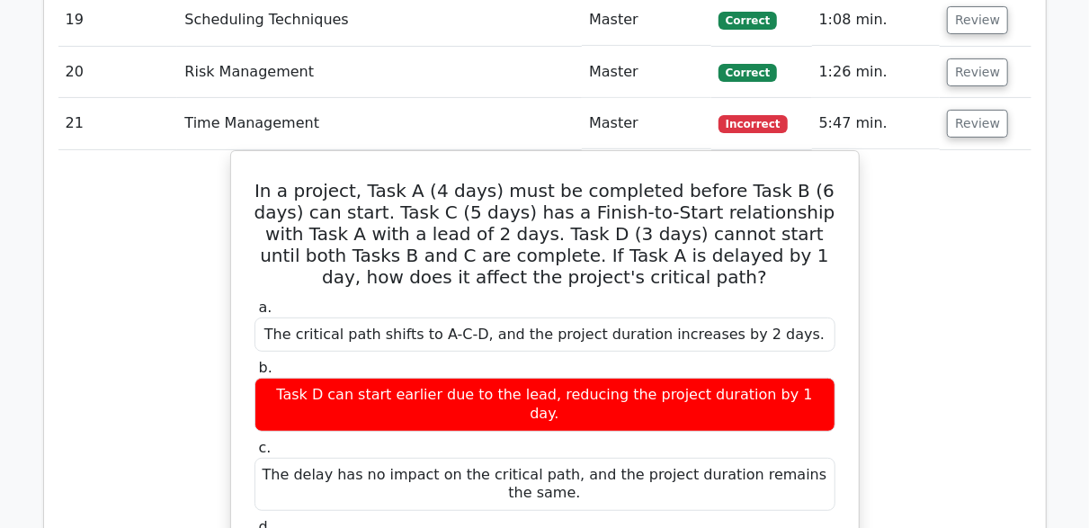
scroll to position [3326, 0]
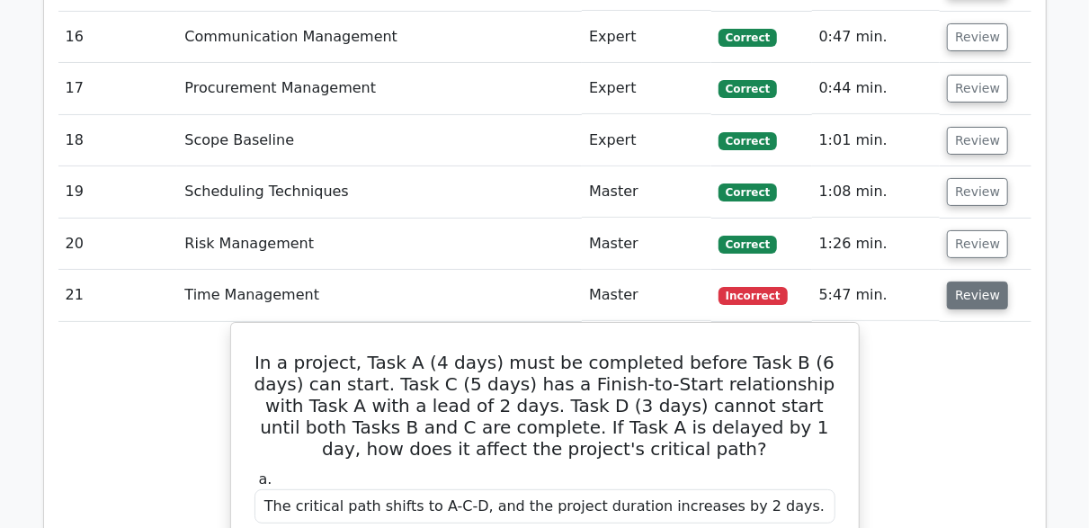
click at [974, 292] on button "Review" at bounding box center [977, 295] width 61 height 28
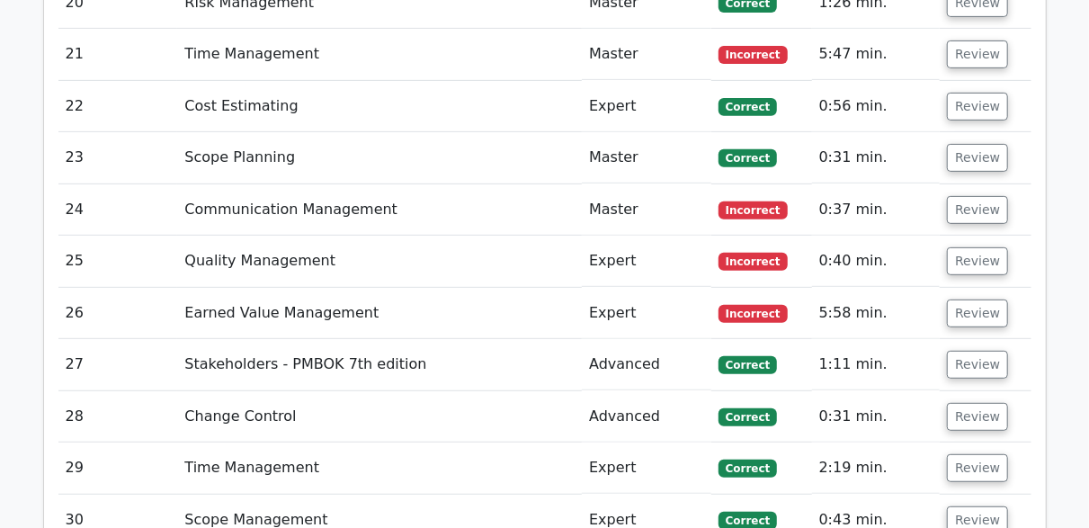
scroll to position [3596, 0]
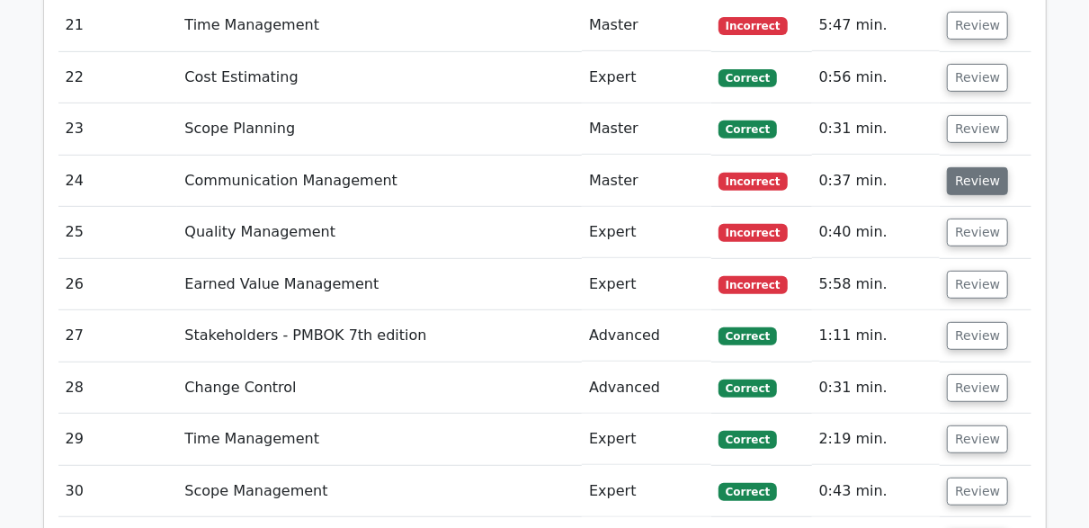
click at [972, 169] on button "Review" at bounding box center [977, 181] width 61 height 28
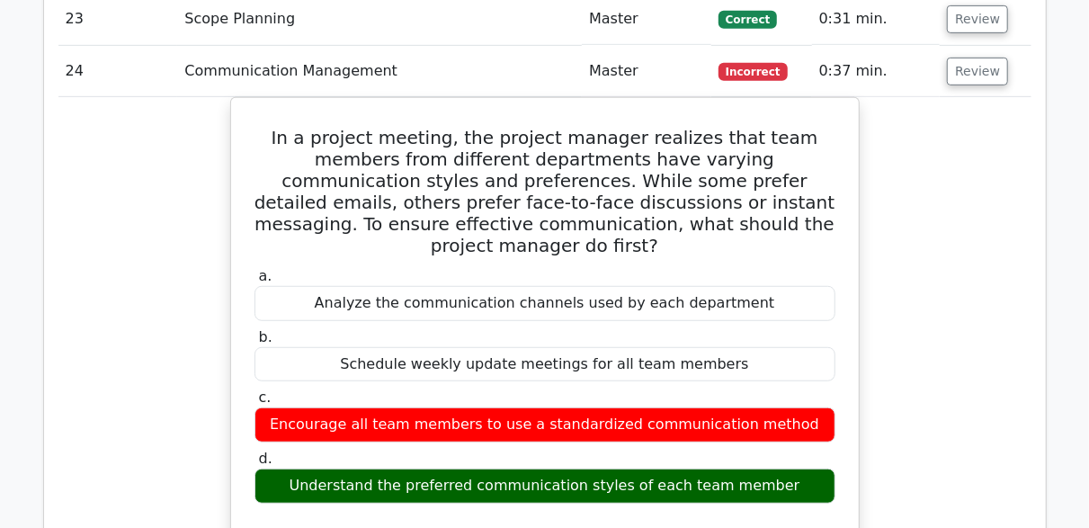
scroll to position [3686, 0]
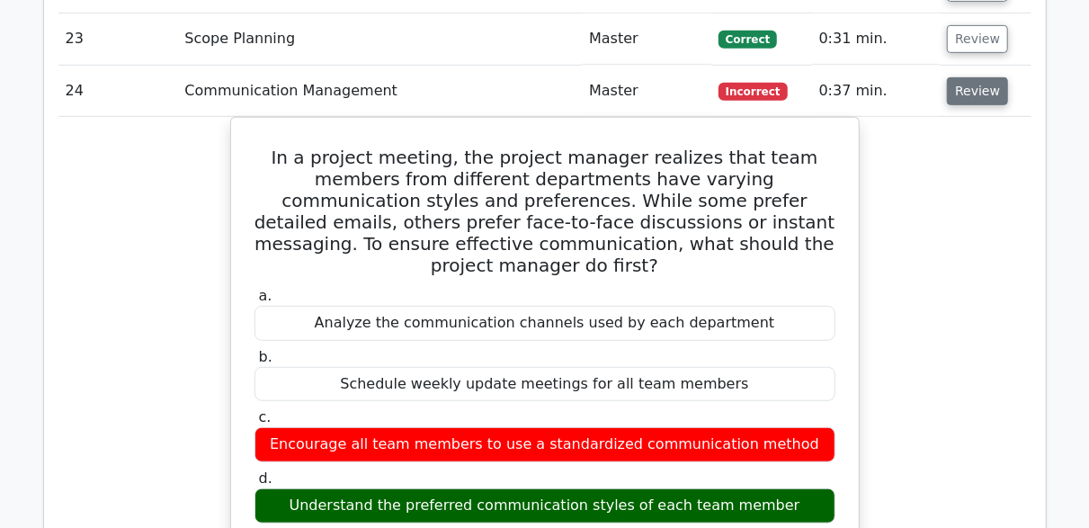
click at [972, 90] on button "Review" at bounding box center [977, 91] width 61 height 28
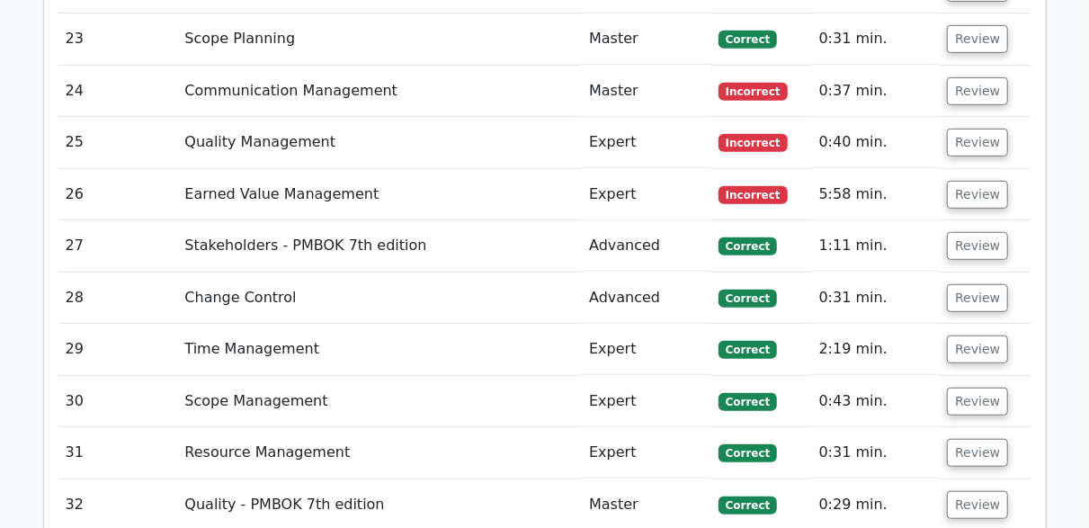
click at [1003, 123] on td "Review" at bounding box center [984, 142] width 91 height 51
click at [993, 129] on button "Review" at bounding box center [977, 143] width 61 height 28
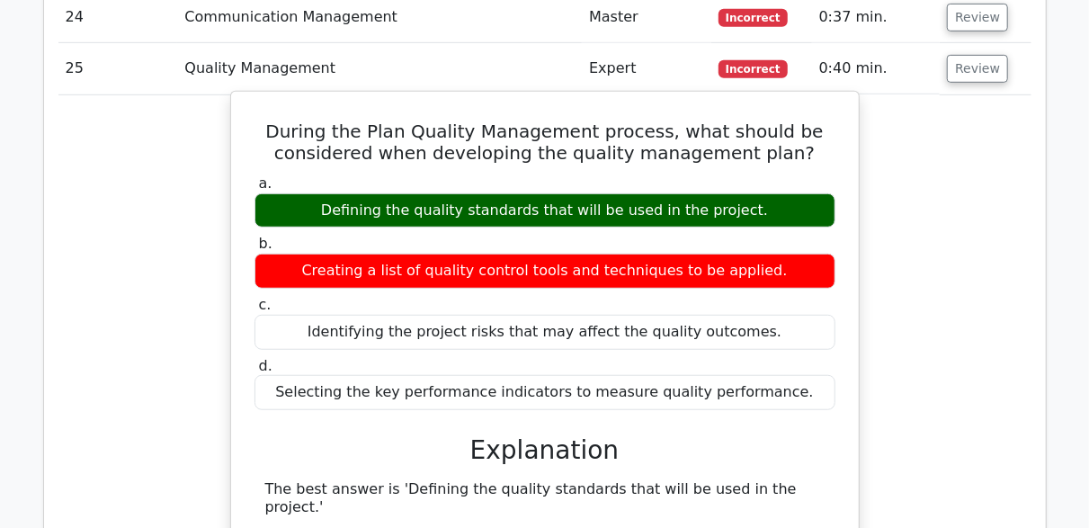
scroll to position [3776, 0]
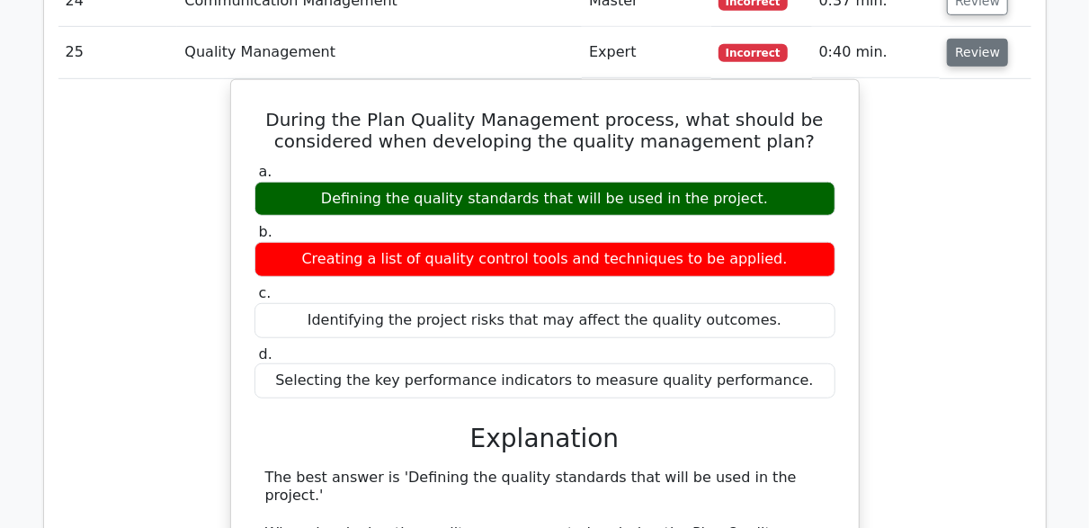
click at [984, 51] on button "Review" at bounding box center [977, 53] width 61 height 28
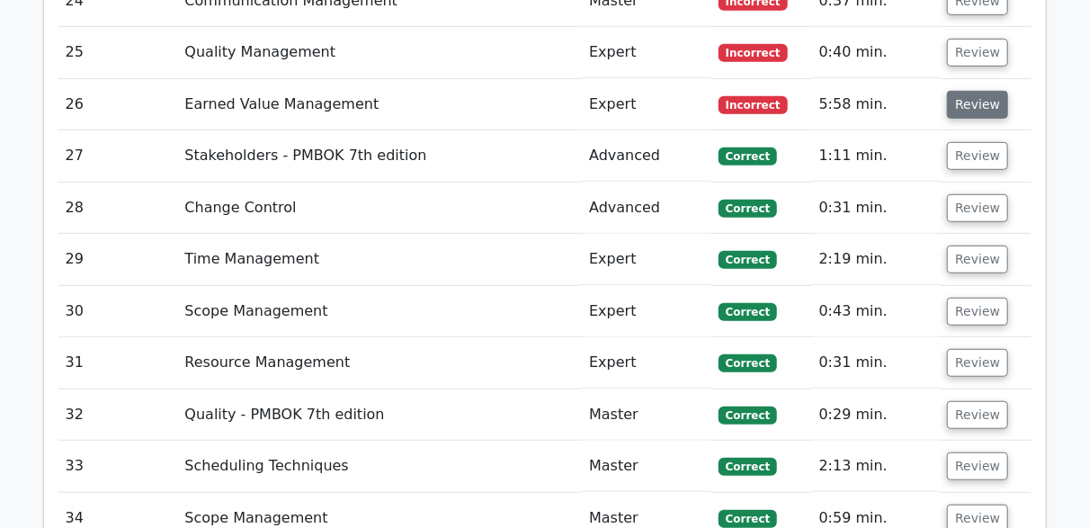
click at [977, 96] on button "Review" at bounding box center [977, 105] width 61 height 28
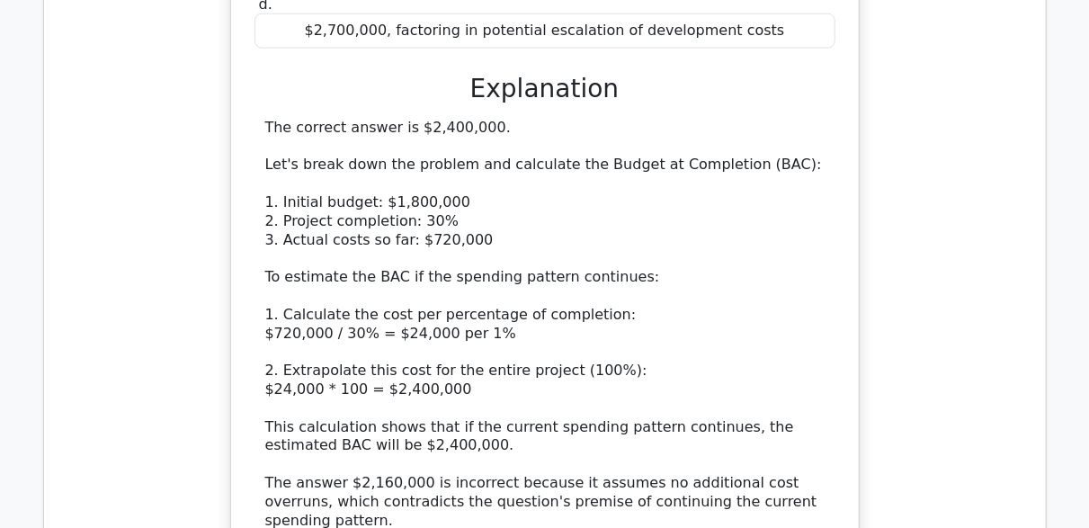
scroll to position [4315, 0]
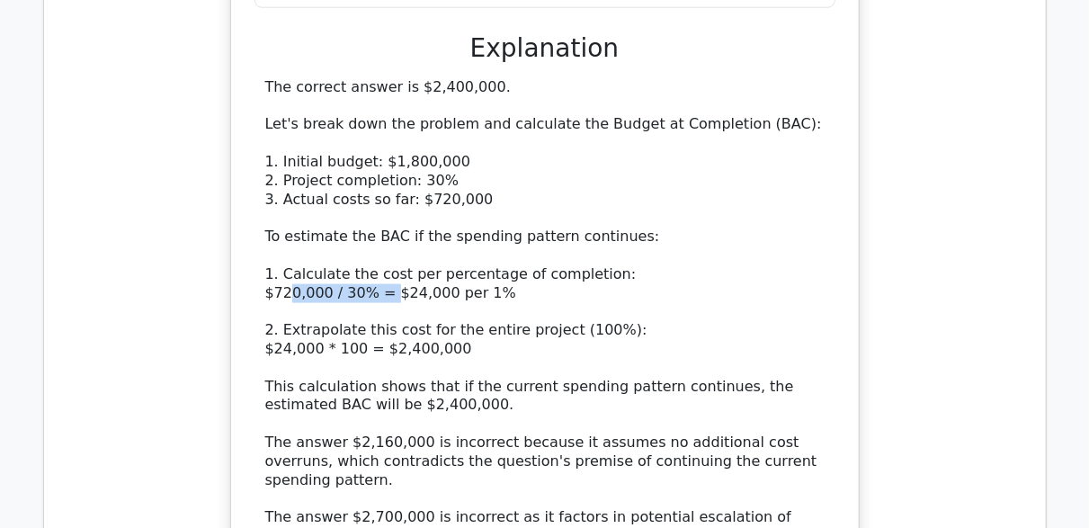
drag, startPoint x: 364, startPoint y: 241, endPoint x: 265, endPoint y: 233, distance: 99.2
click at [265, 233] on div "The correct answer is $2,400,000. Let's break down the problem and calculate th…" at bounding box center [544, 349] width 559 height 542
click at [381, 254] on div "The correct answer is $2,400,000. Let's break down the problem and calculate th…" at bounding box center [544, 349] width 559 height 542
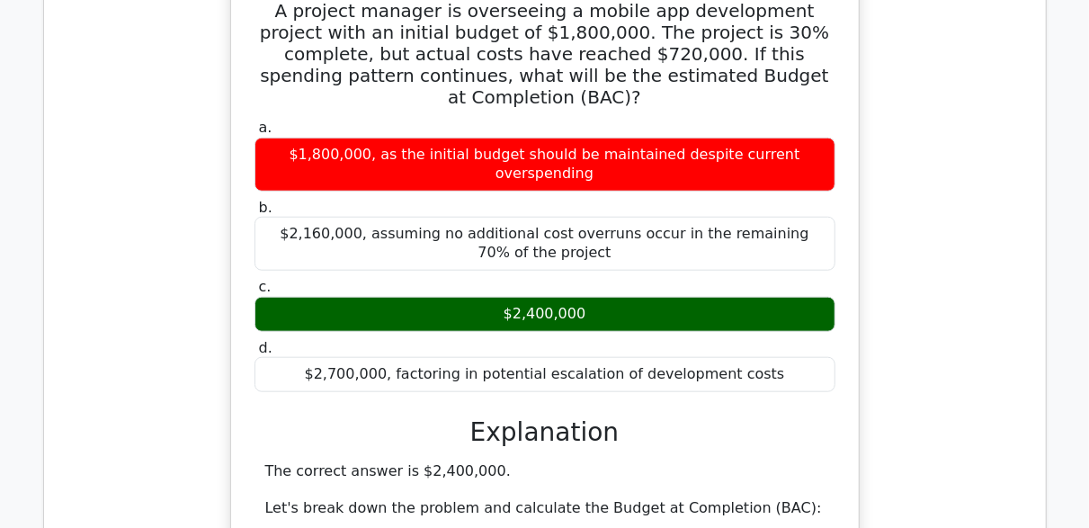
scroll to position [3776, 0]
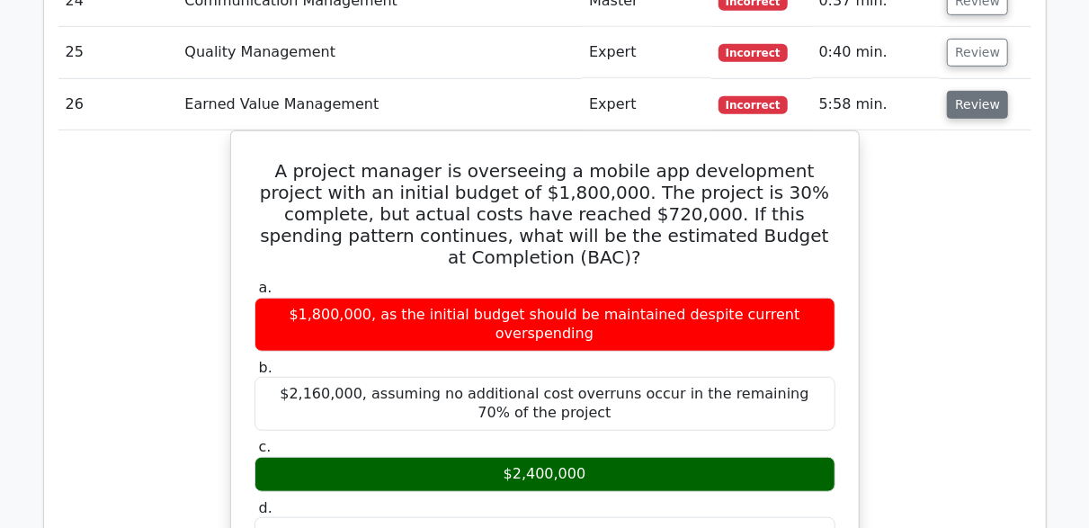
click at [948, 99] on button "Review" at bounding box center [977, 105] width 61 height 28
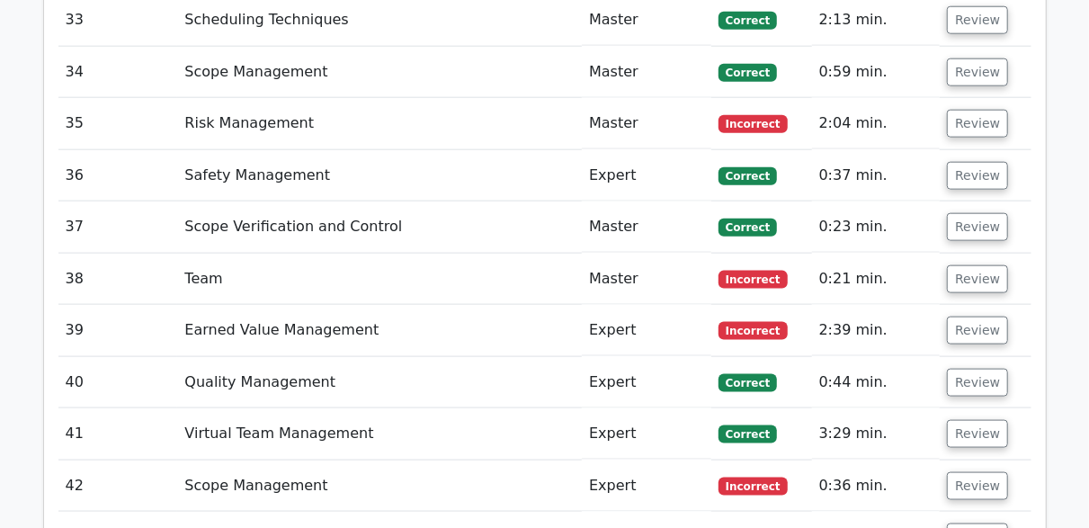
scroll to position [4225, 0]
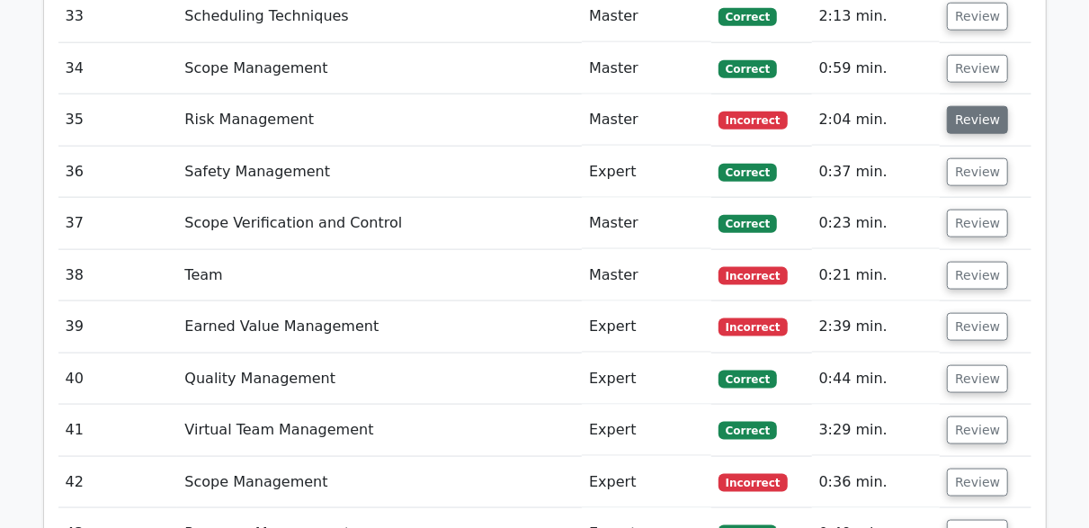
click at [992, 106] on button "Review" at bounding box center [977, 120] width 61 height 28
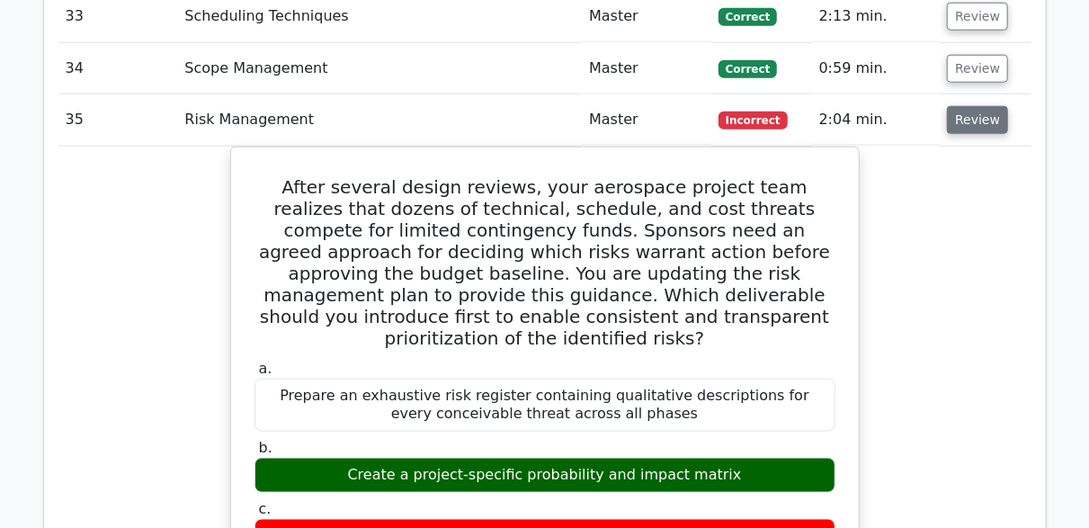
click at [959, 112] on button "Review" at bounding box center [977, 120] width 61 height 28
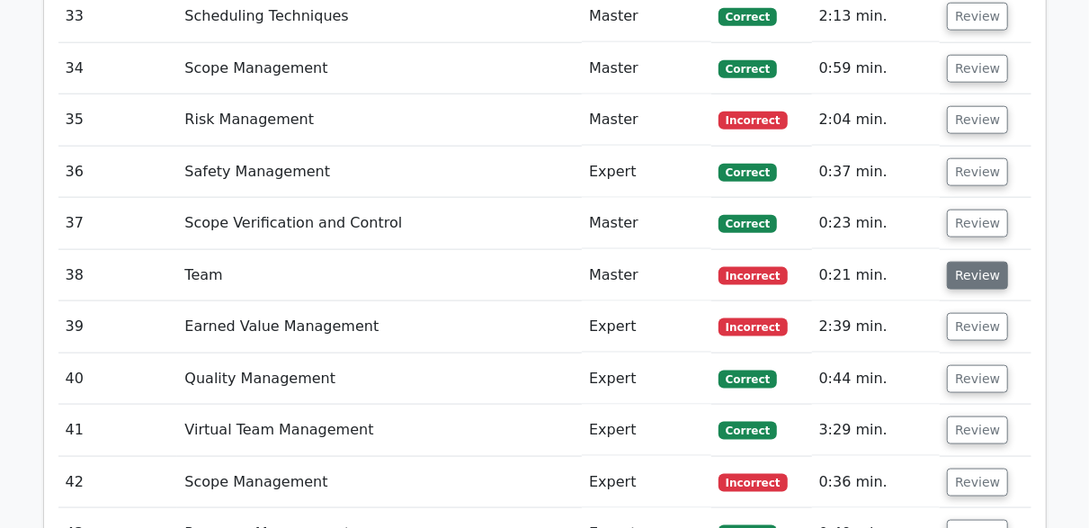
click at [975, 263] on button "Review" at bounding box center [977, 276] width 61 height 28
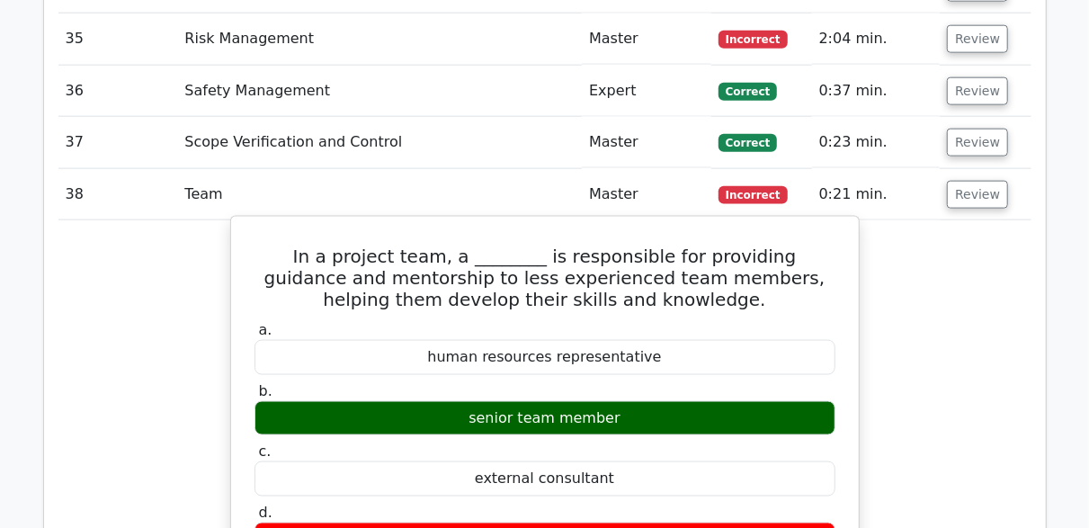
scroll to position [4405, 0]
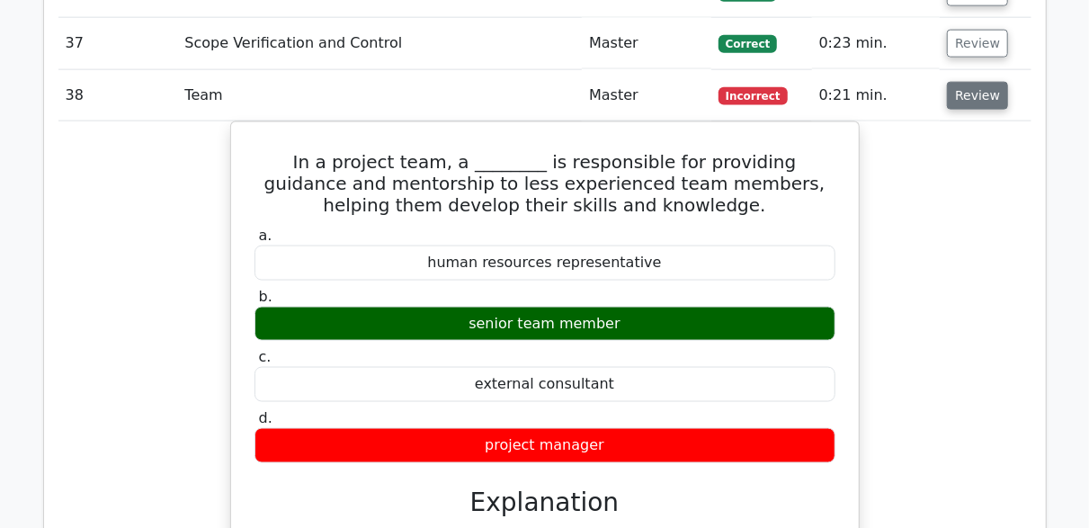
click at [975, 82] on button "Review" at bounding box center [977, 96] width 61 height 28
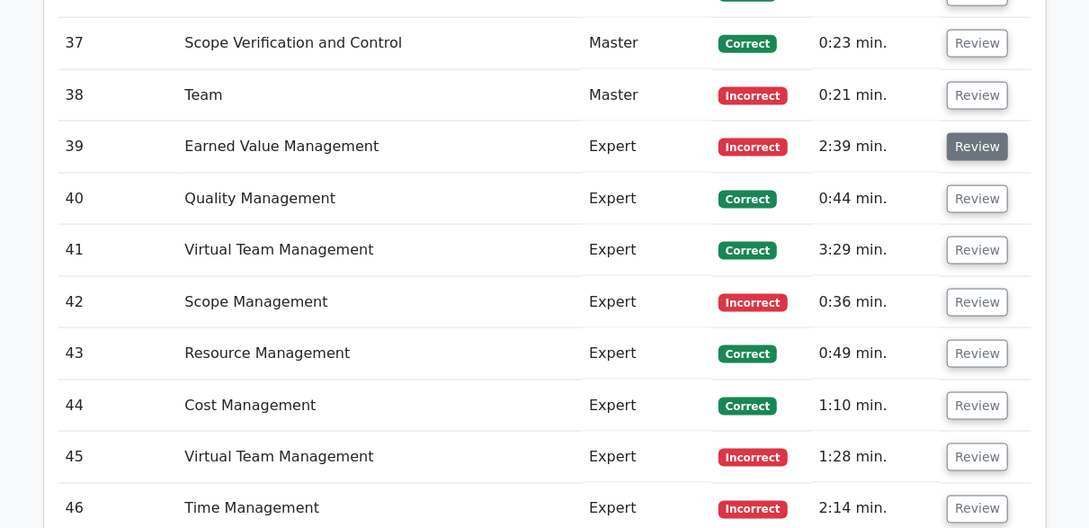
click at [975, 133] on button "Review" at bounding box center [977, 147] width 61 height 28
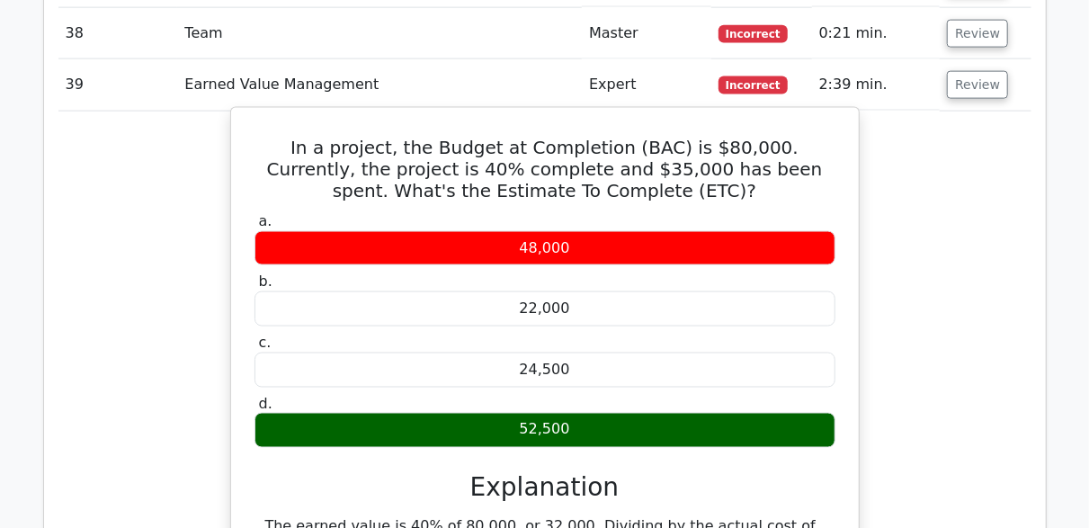
scroll to position [4495, 0]
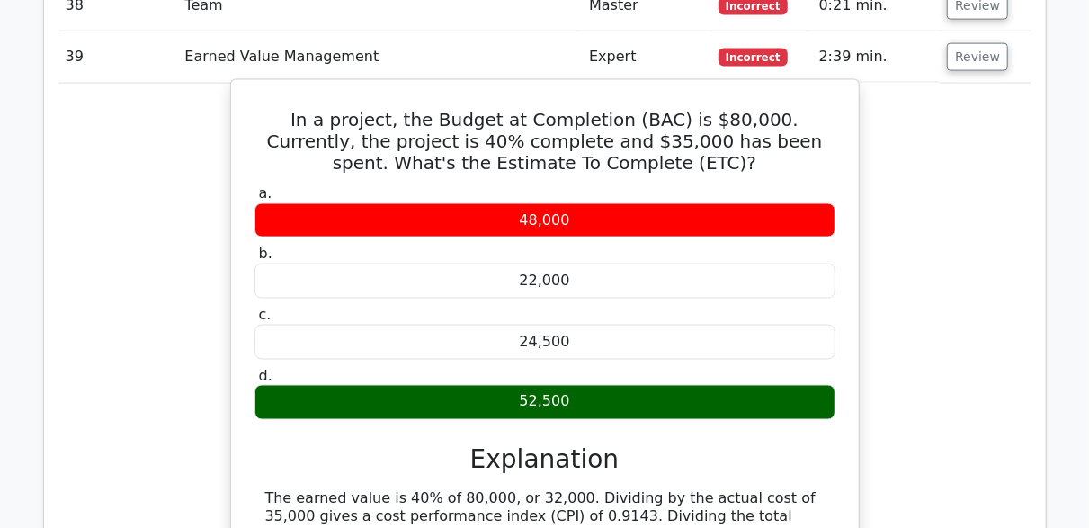
drag, startPoint x: 690, startPoint y: 135, endPoint x: 689, endPoint y: 155, distance: 19.8
click at [689, 155] on div "In a project, the Budget at Completion (BAC) is $80,000. Currently, the project…" at bounding box center [544, 377] width 613 height 581
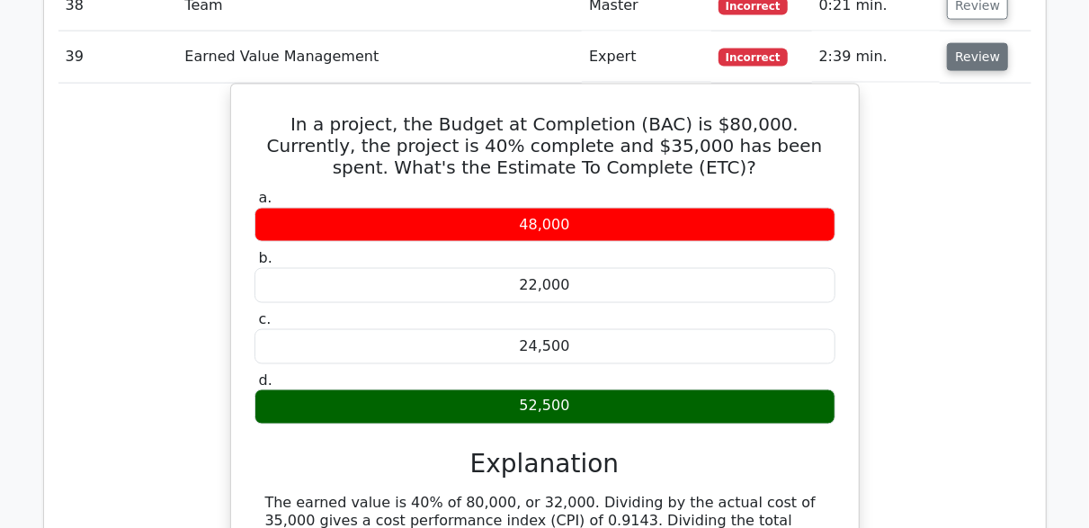
click at [977, 43] on button "Review" at bounding box center [977, 57] width 61 height 28
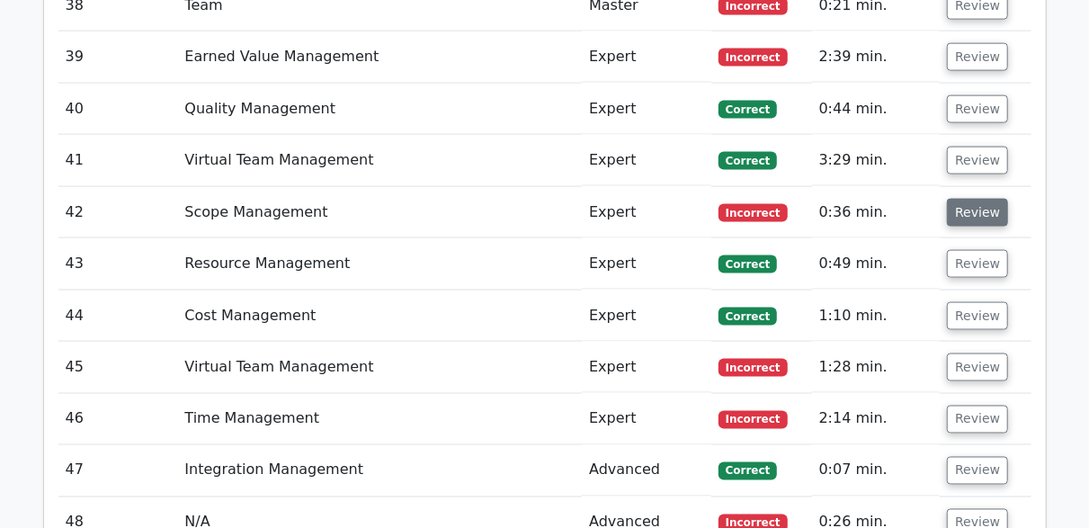
click at [982, 199] on button "Review" at bounding box center [977, 213] width 61 height 28
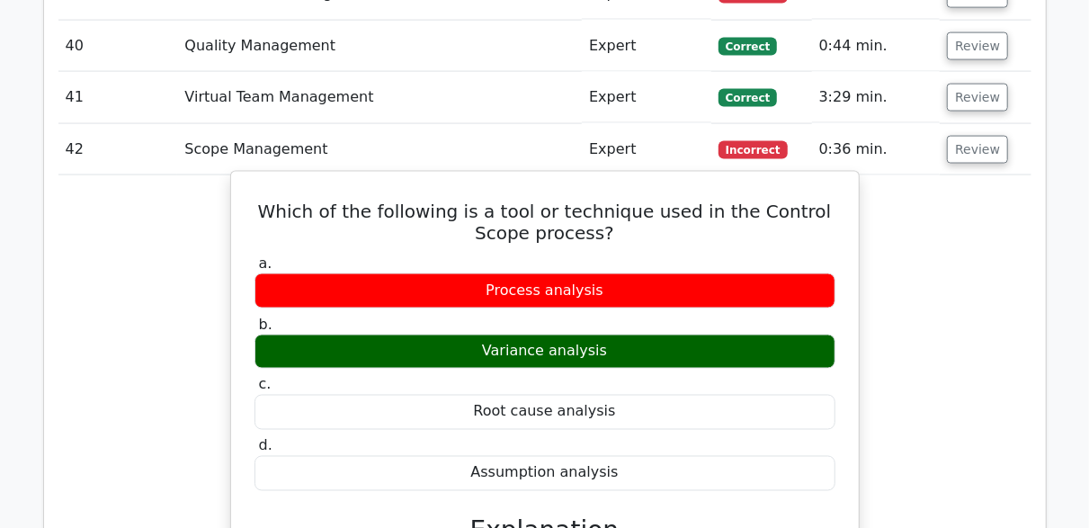
scroll to position [4585, 0]
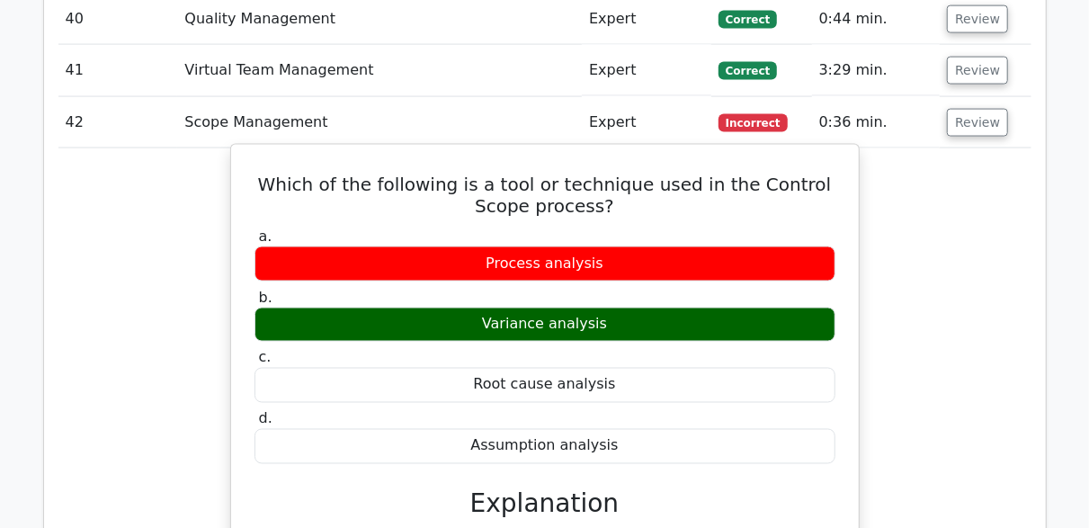
drag, startPoint x: 521, startPoint y: 300, endPoint x: 625, endPoint y: 306, distance: 103.5
click at [625, 307] on div "Variance analysis" at bounding box center [544, 324] width 581 height 35
click at [645, 227] on label "a. Process analysis" at bounding box center [544, 254] width 581 height 54
drag, startPoint x: 498, startPoint y: 313, endPoint x: 596, endPoint y: 307, distance: 98.2
click at [596, 307] on div "Variance analysis" at bounding box center [544, 324] width 581 height 35
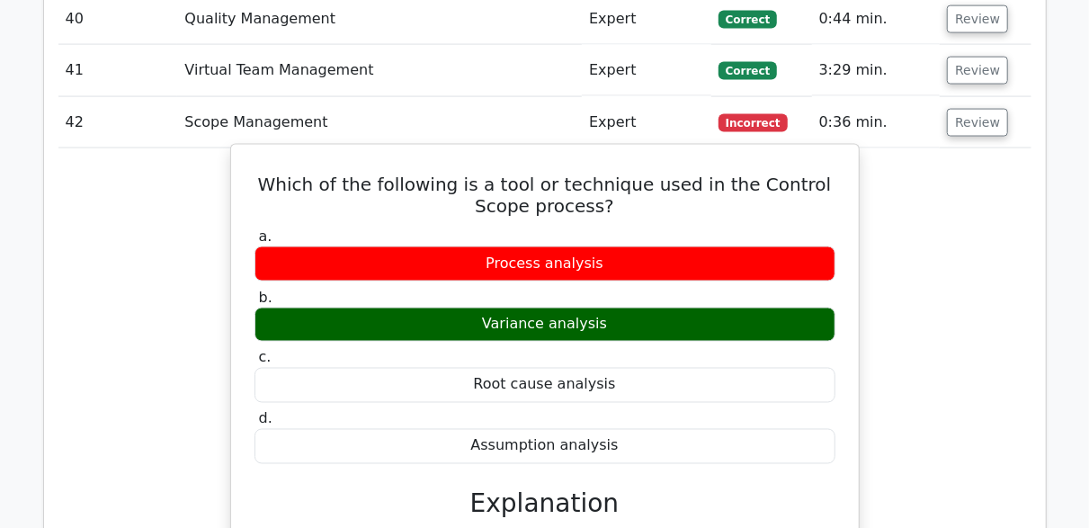
click at [618, 307] on div "Variance analysis" at bounding box center [544, 324] width 581 height 35
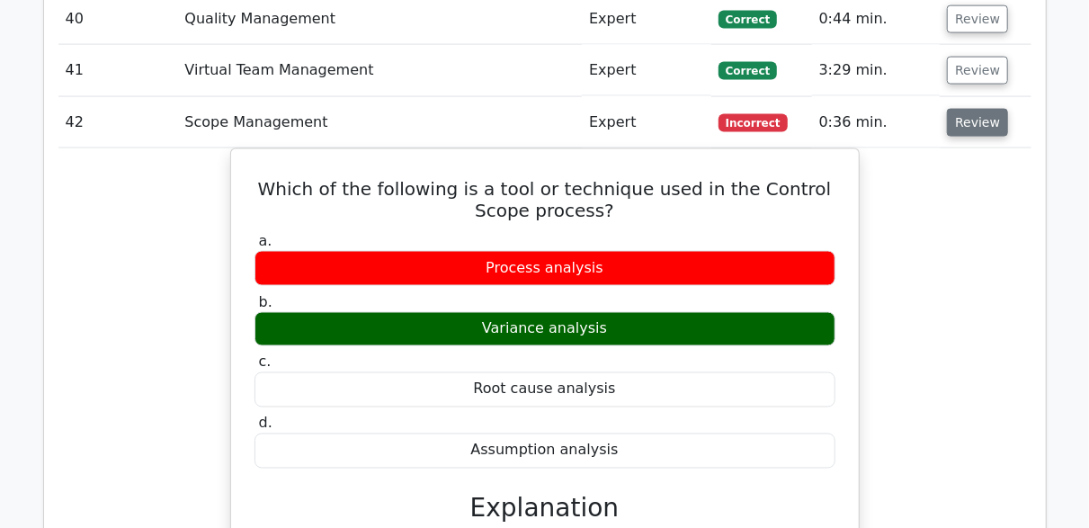
click at [950, 109] on button "Review" at bounding box center [977, 123] width 61 height 28
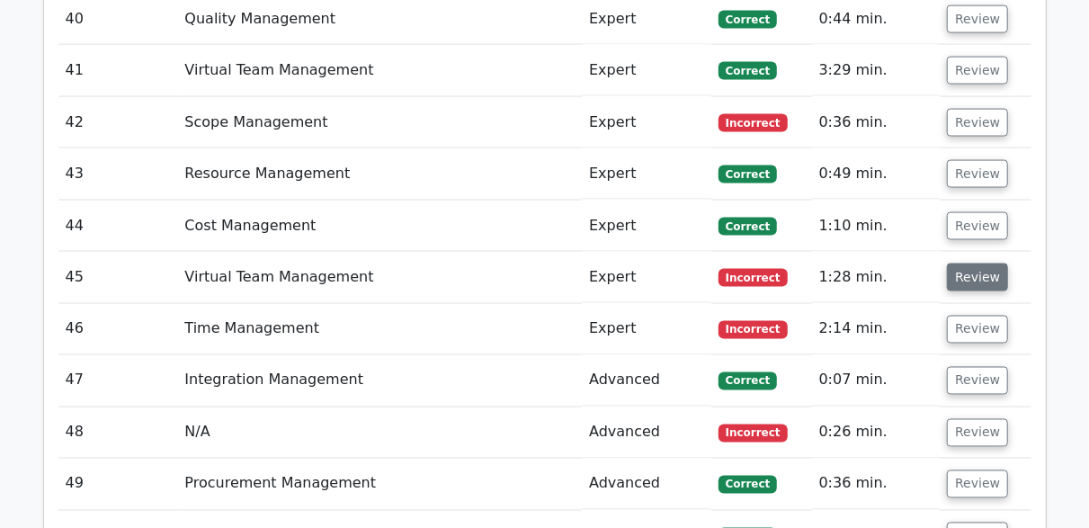
click at [960, 263] on button "Review" at bounding box center [977, 277] width 61 height 28
click at [972, 263] on button "Review" at bounding box center [977, 277] width 61 height 28
click at [975, 263] on button "Review" at bounding box center [977, 277] width 61 height 28
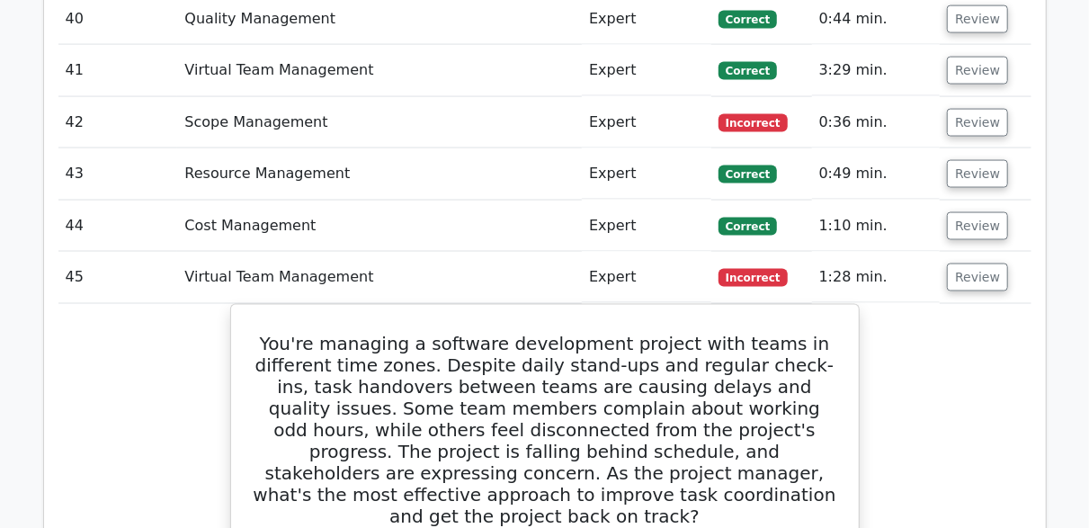
click at [979, 271] on td "Review" at bounding box center [984, 277] width 91 height 51
click at [979, 263] on button "Review" at bounding box center [977, 277] width 61 height 28
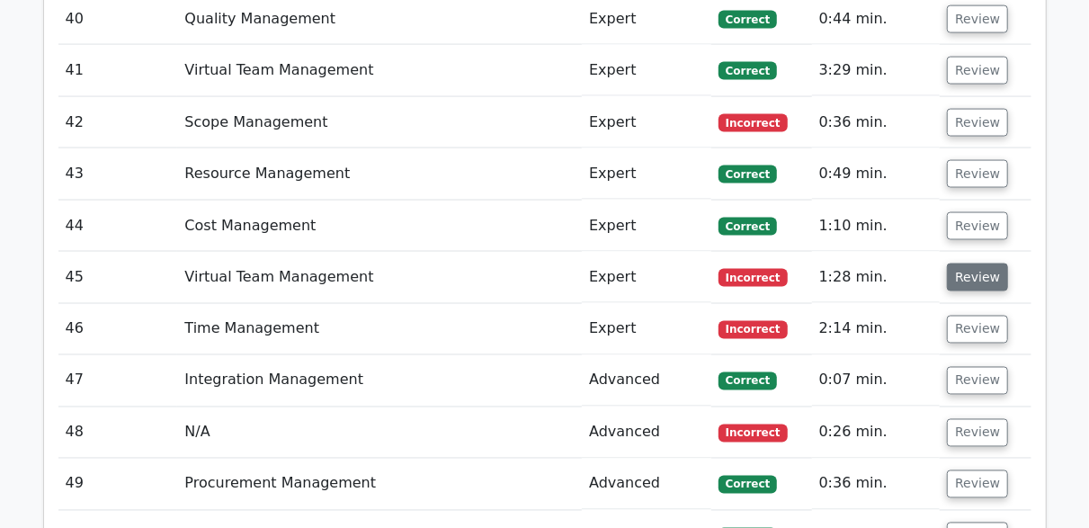
click at [979, 263] on button "Review" at bounding box center [977, 277] width 61 height 28
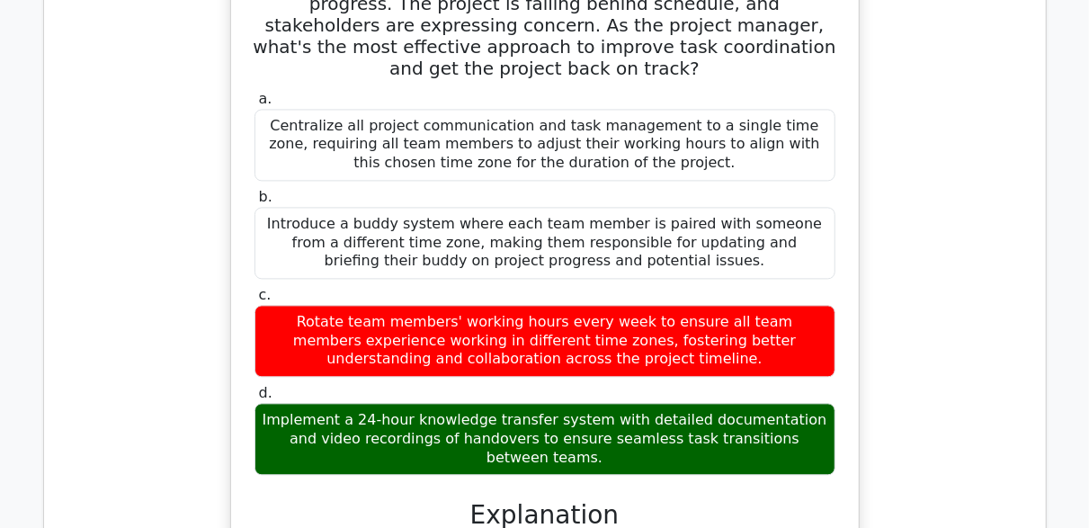
scroll to position [4765, 0]
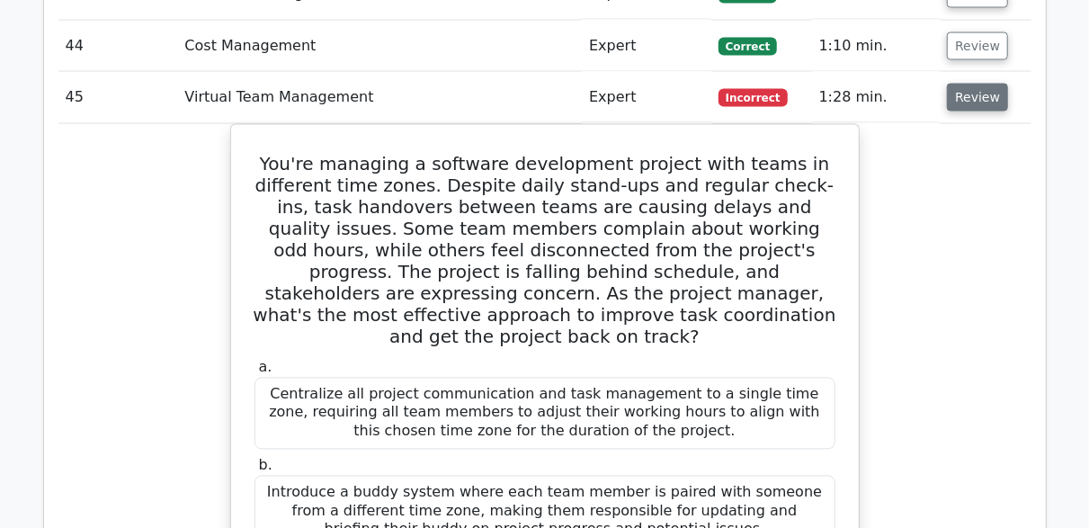
click at [979, 84] on button "Review" at bounding box center [977, 98] width 61 height 28
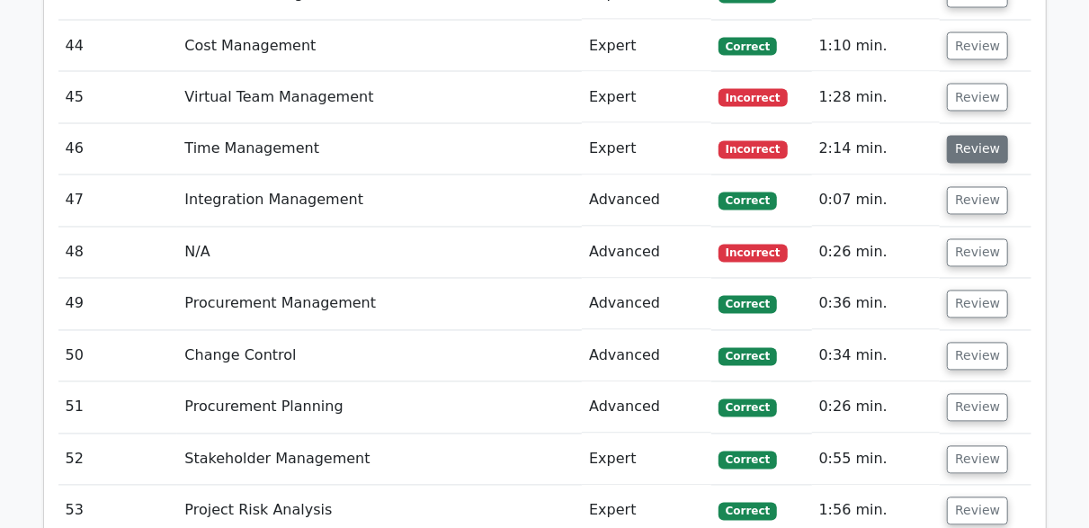
click at [977, 136] on button "Review" at bounding box center [977, 150] width 61 height 28
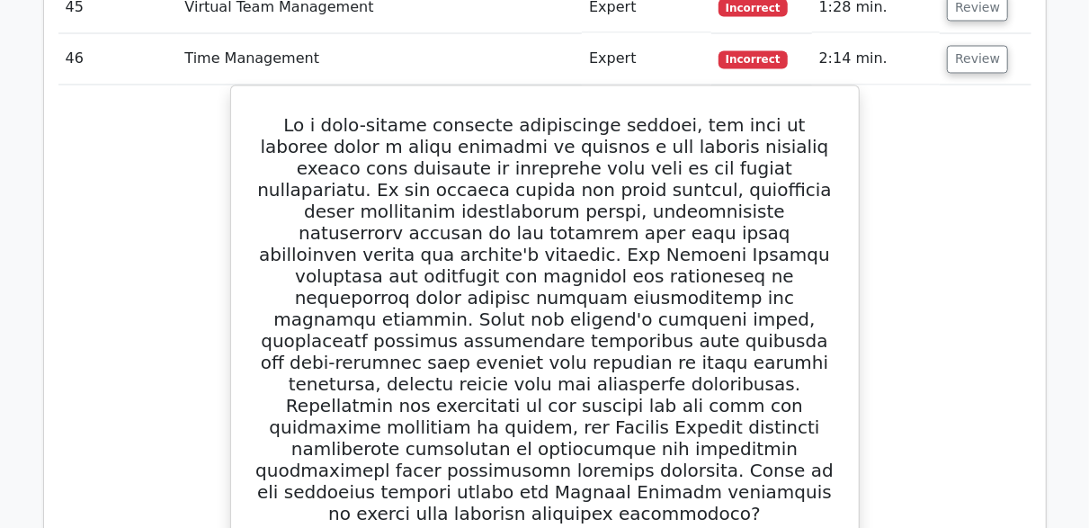
scroll to position [4855, 0]
drag, startPoint x: 973, startPoint y: 20, endPoint x: 975, endPoint y: 38, distance: 18.1
click at [975, 34] on td "Review" at bounding box center [984, 59] width 91 height 51
click at [975, 46] on button "Review" at bounding box center [977, 60] width 61 height 28
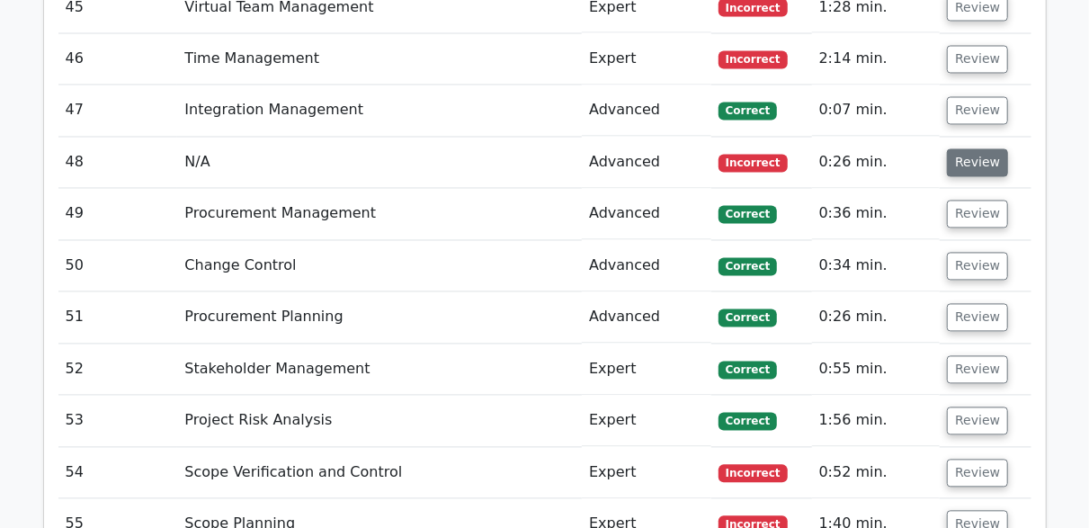
click at [979, 149] on button "Review" at bounding box center [977, 163] width 61 height 28
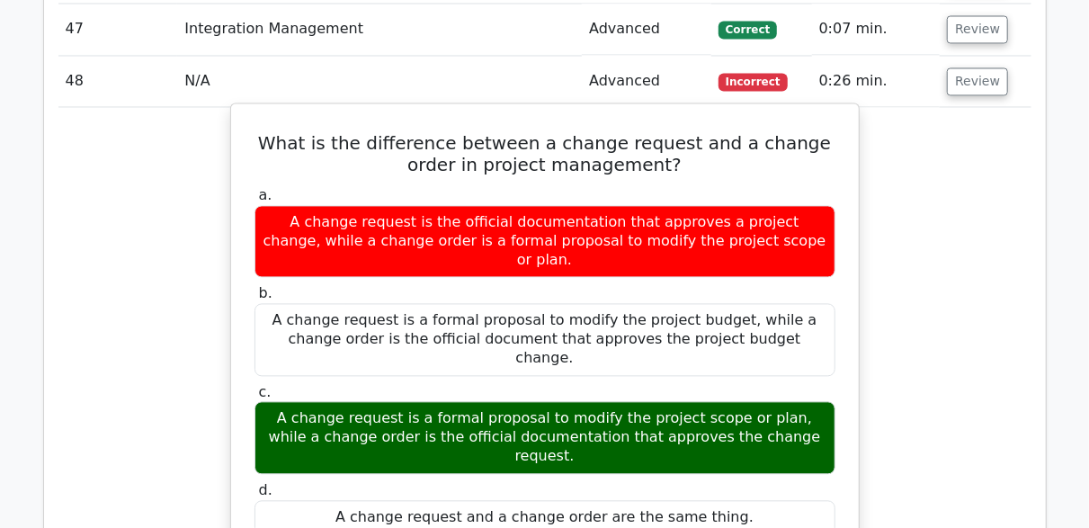
scroll to position [4945, 0]
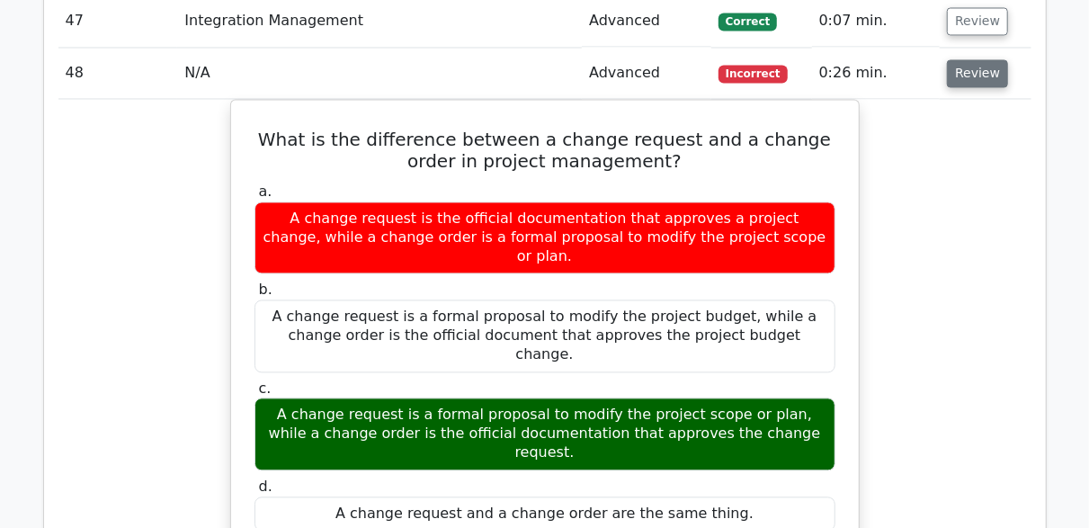
click at [948, 59] on button "Review" at bounding box center [977, 73] width 61 height 28
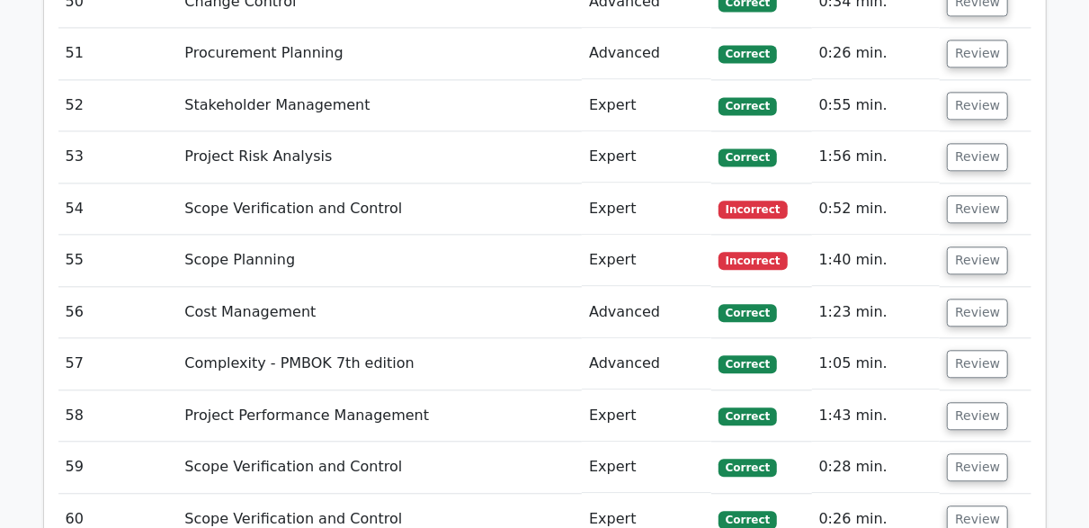
scroll to position [5124, 0]
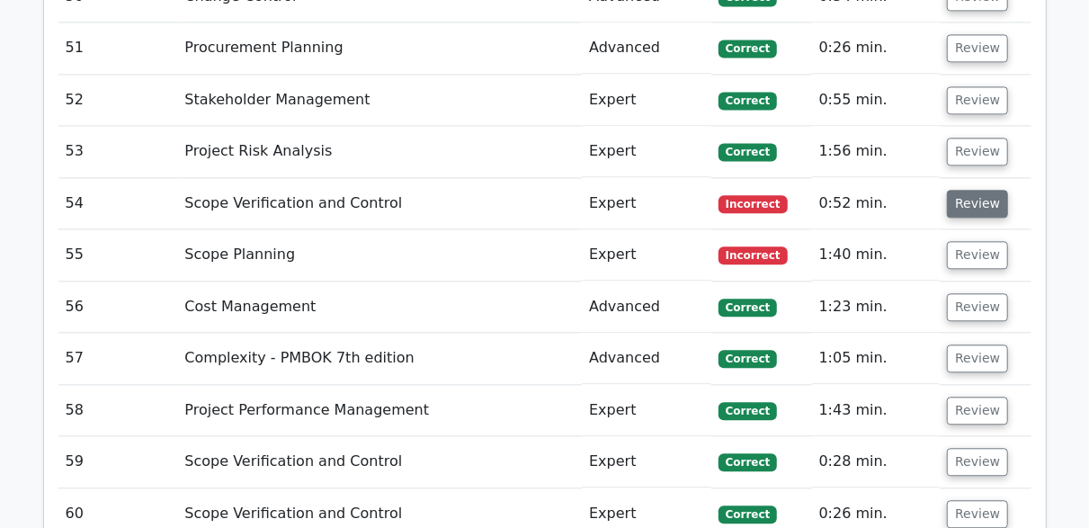
click at [966, 190] on button "Review" at bounding box center [977, 204] width 61 height 28
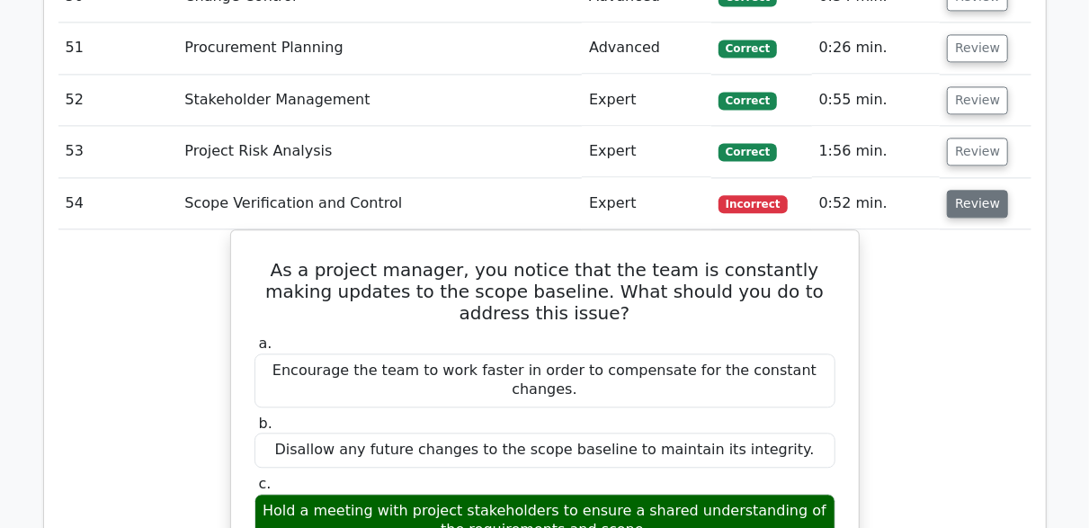
click at [986, 190] on button "Review" at bounding box center [977, 204] width 61 height 28
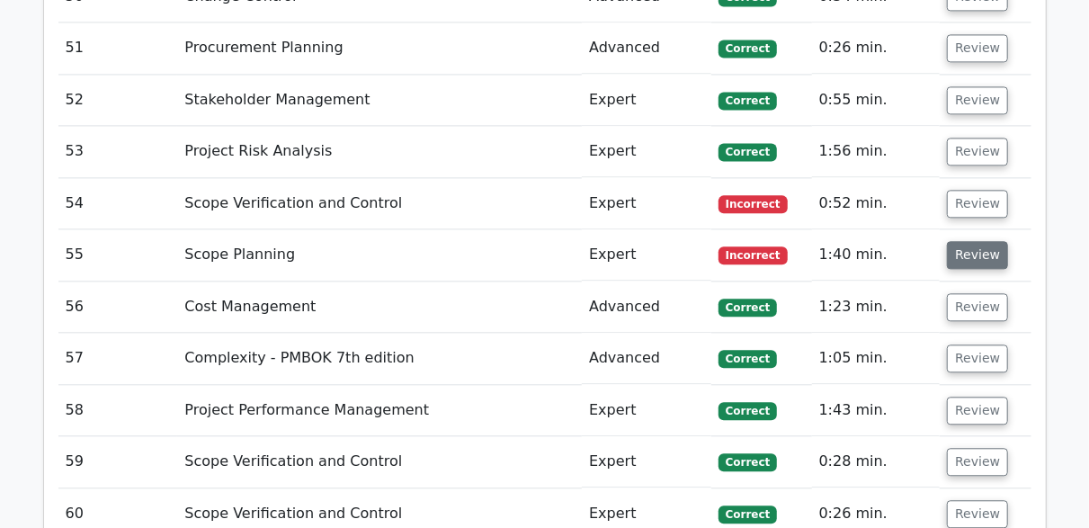
click at [978, 241] on button "Review" at bounding box center [977, 255] width 61 height 28
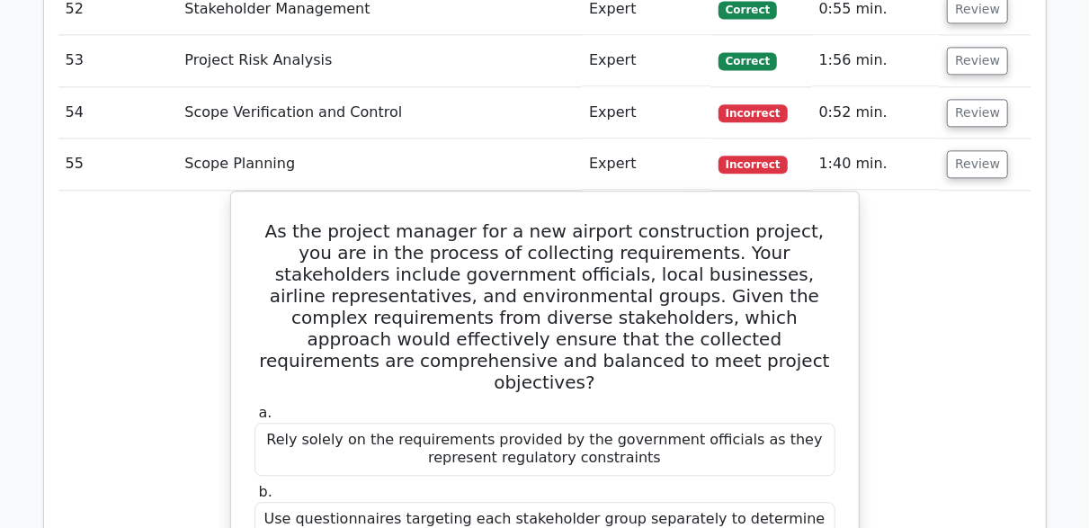
scroll to position [5214, 0]
click at [968, 151] on button "Review" at bounding box center [977, 165] width 61 height 28
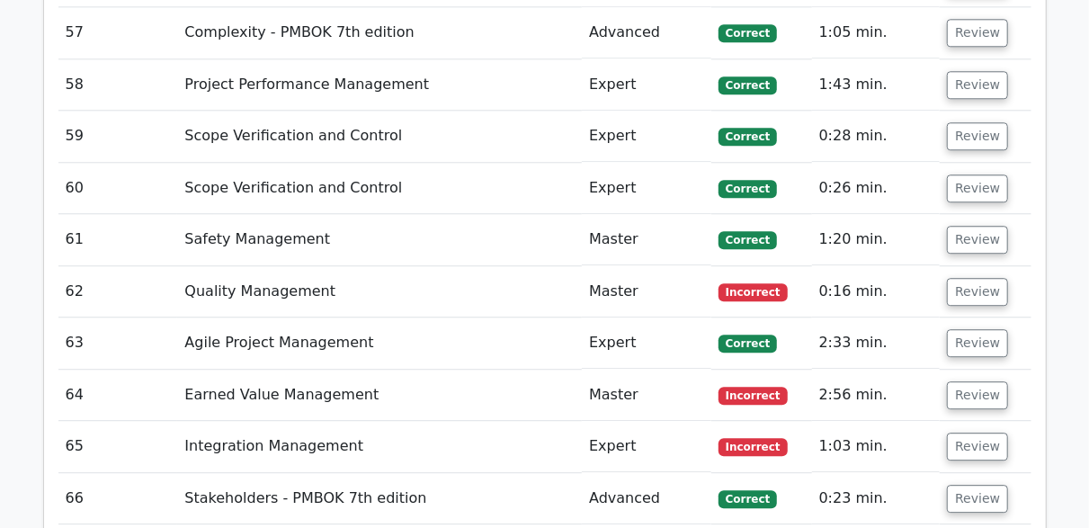
scroll to position [5484, 0]
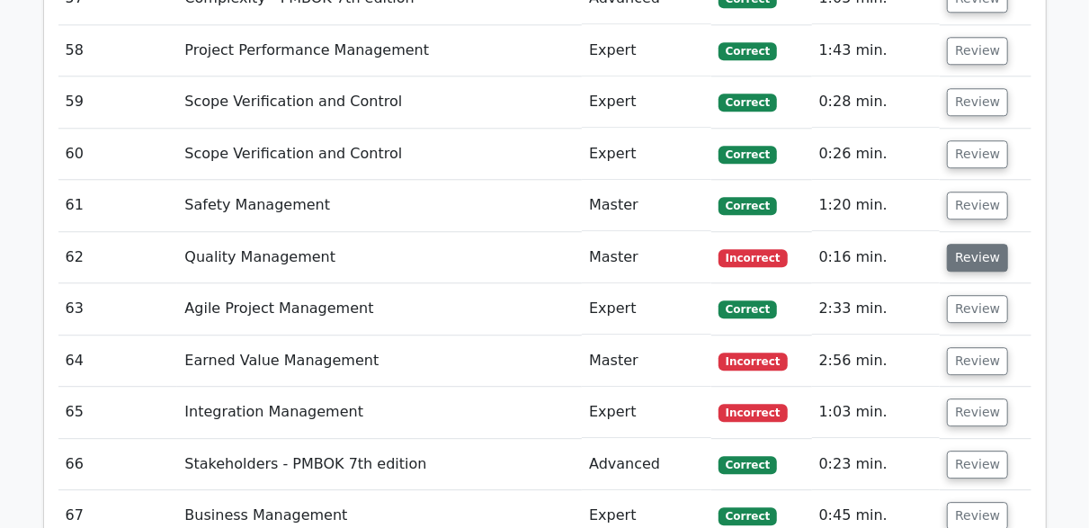
click at [988, 244] on button "Review" at bounding box center [977, 258] width 61 height 28
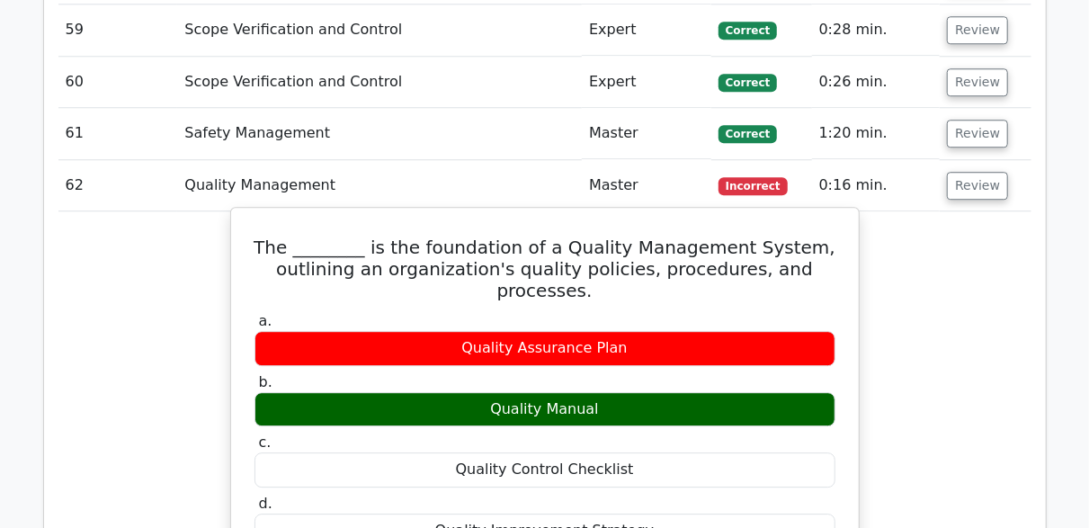
scroll to position [5664, 0]
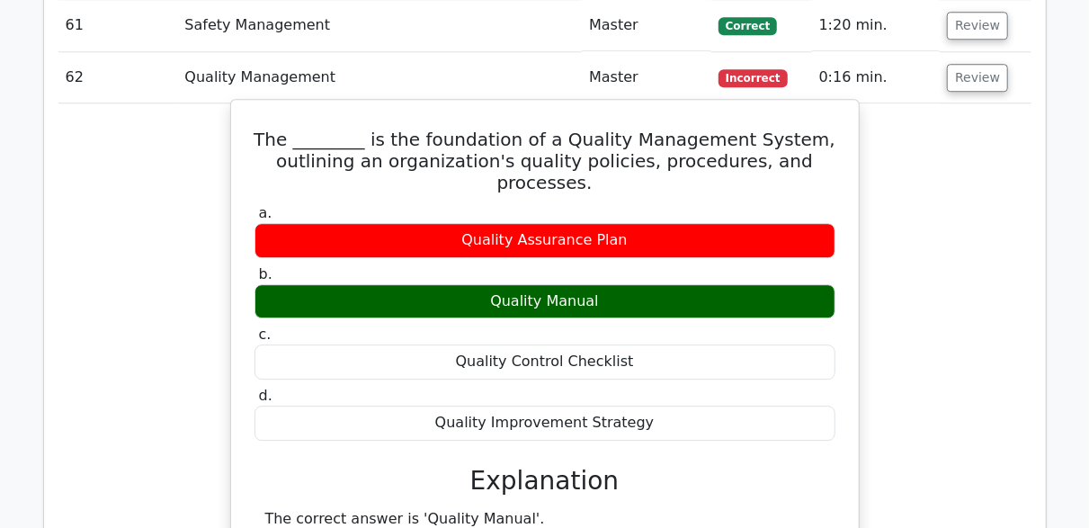
drag, startPoint x: 479, startPoint y: 246, endPoint x: 607, endPoint y: 252, distance: 127.8
click at [607, 284] on div "Quality Manual" at bounding box center [544, 301] width 581 height 35
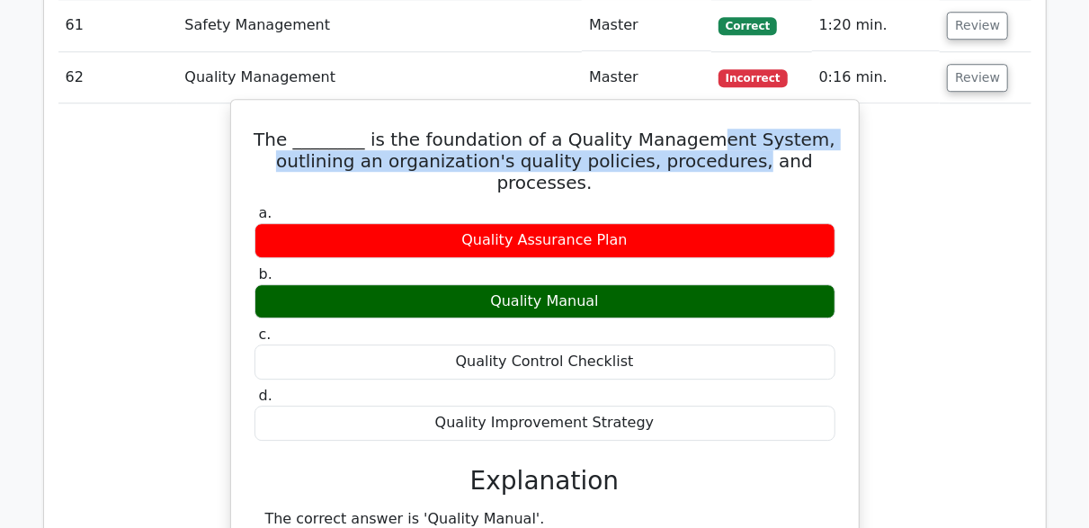
click at [706, 129] on h5 "The ________ is the foundation of a Quality Management System, outlining an org…" at bounding box center [545, 161] width 584 height 65
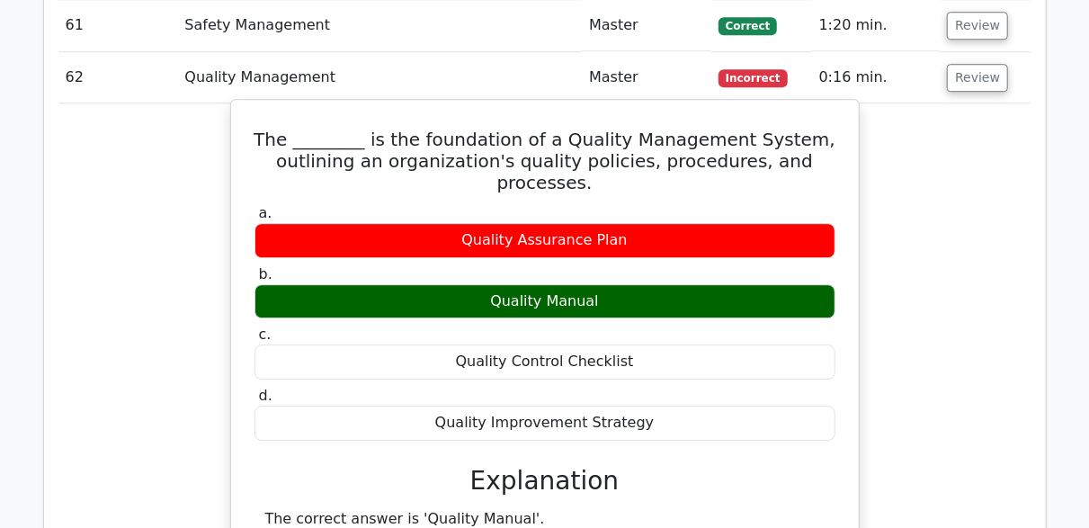
click at [530, 129] on h5 "The ________ is the foundation of a Quality Management System, outlining an org…" at bounding box center [545, 161] width 584 height 65
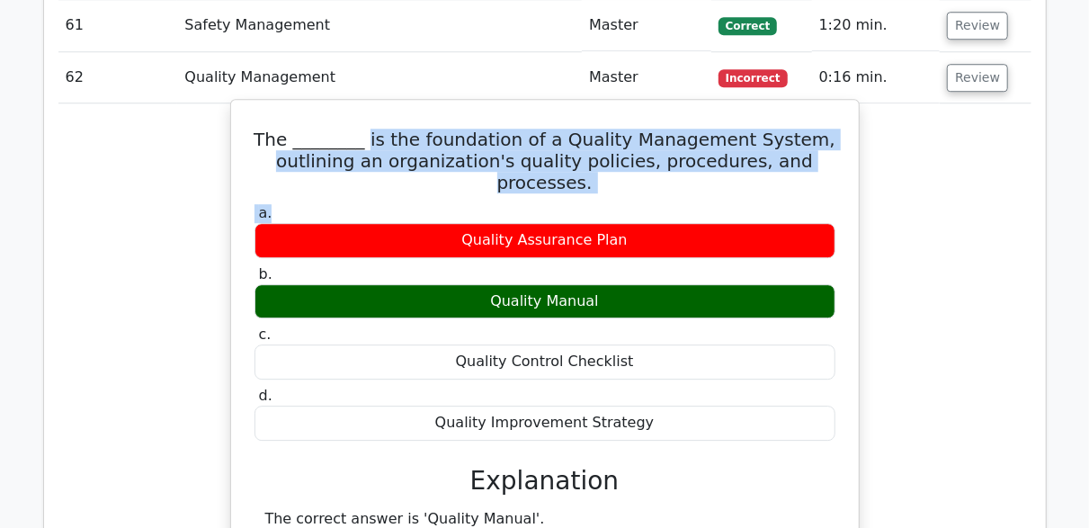
drag, startPoint x: 386, startPoint y: 109, endPoint x: 843, endPoint y: 147, distance: 459.2
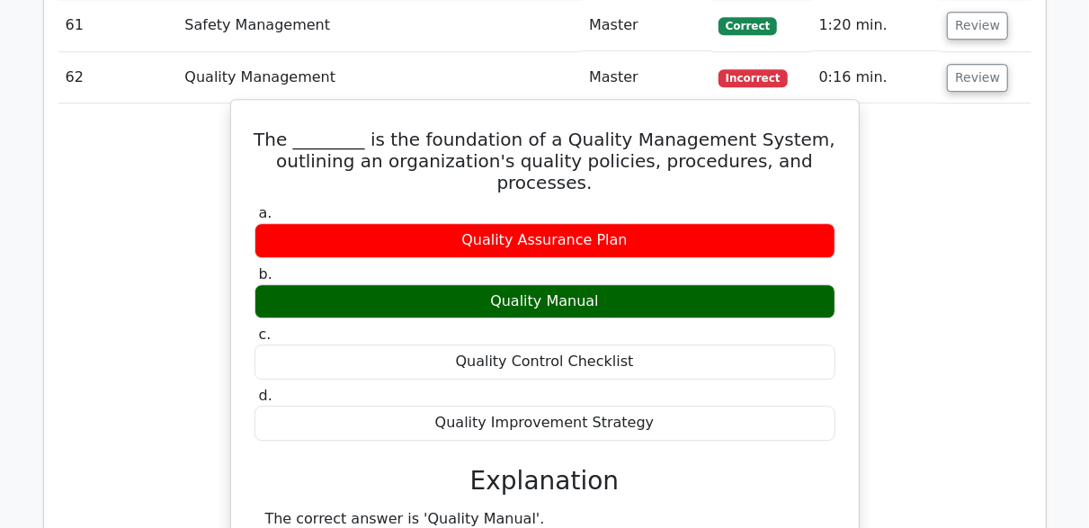
click at [292, 142] on h5 "The ________ is the foundation of a Quality Management System, outlining an org…" at bounding box center [545, 161] width 584 height 65
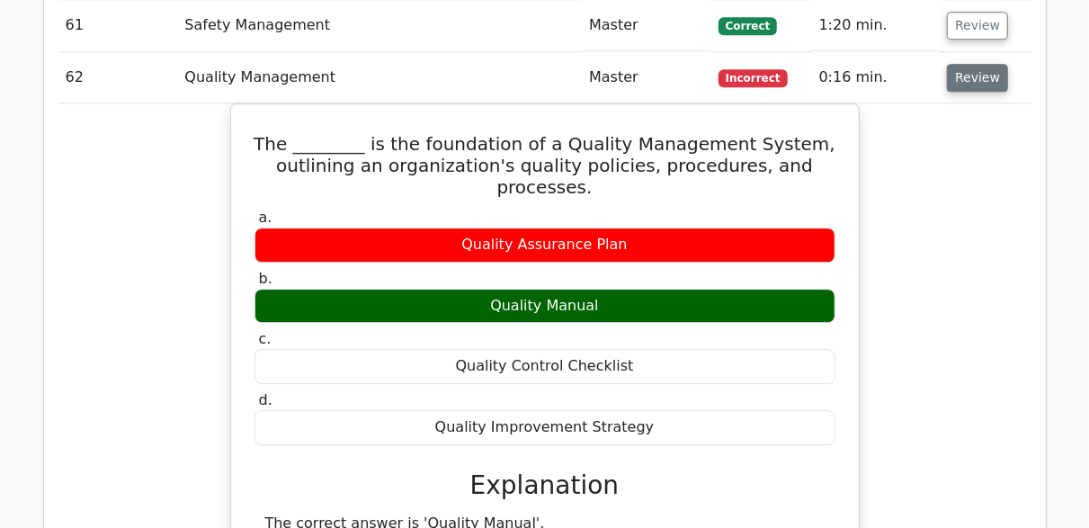
click at [965, 64] on button "Review" at bounding box center [977, 78] width 61 height 28
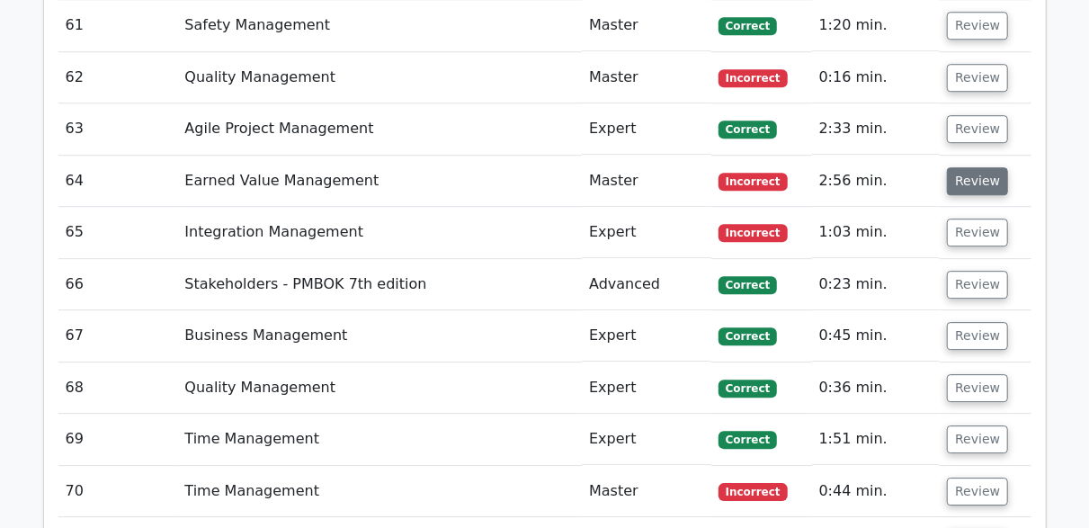
click at [961, 167] on button "Review" at bounding box center [977, 181] width 61 height 28
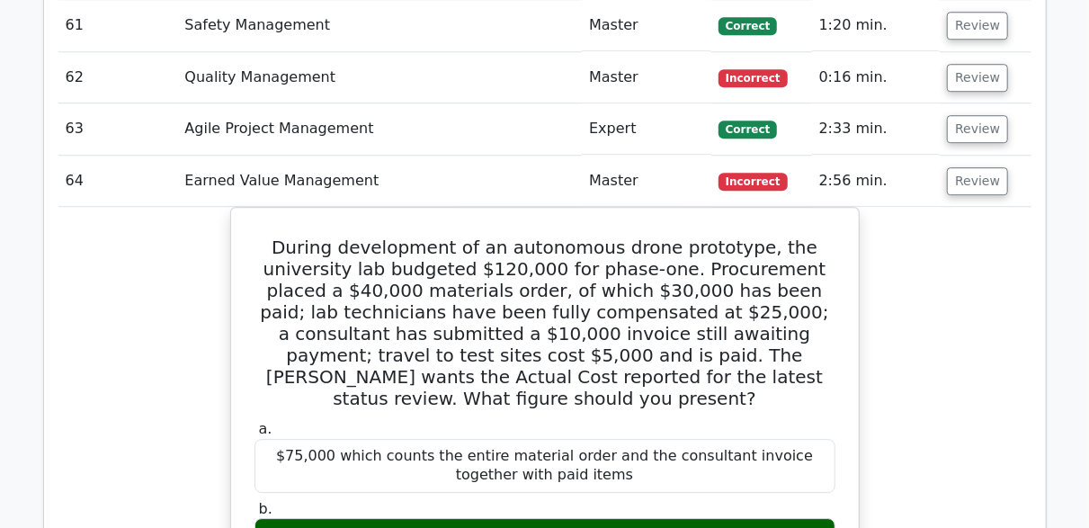
scroll to position [5484, 0]
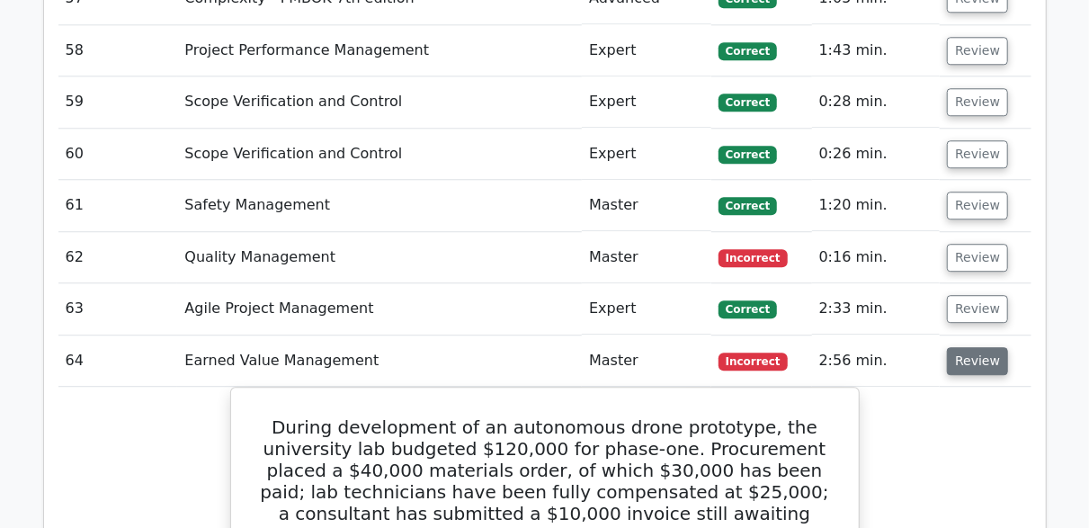
click at [963, 347] on button "Review" at bounding box center [977, 361] width 61 height 28
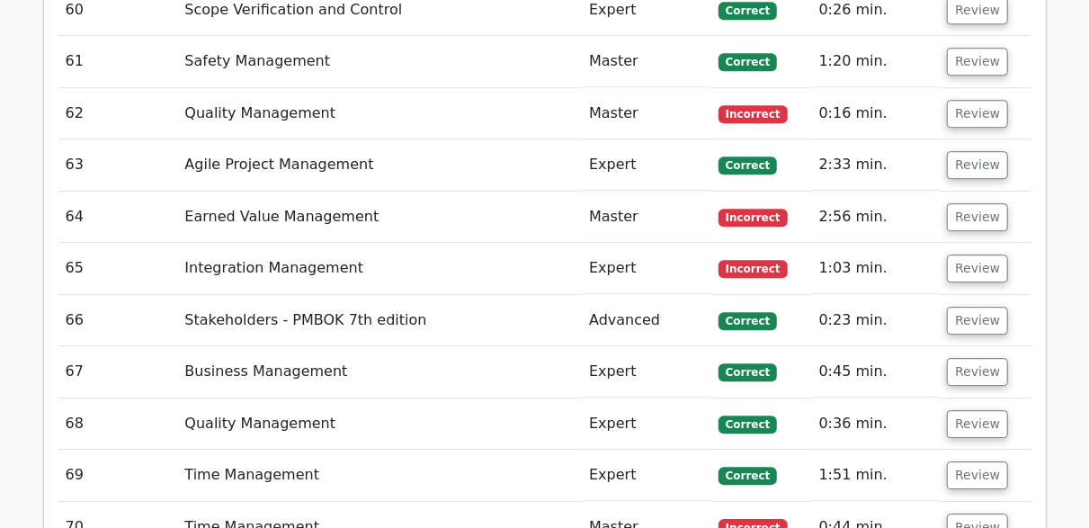
scroll to position [5664, 0]
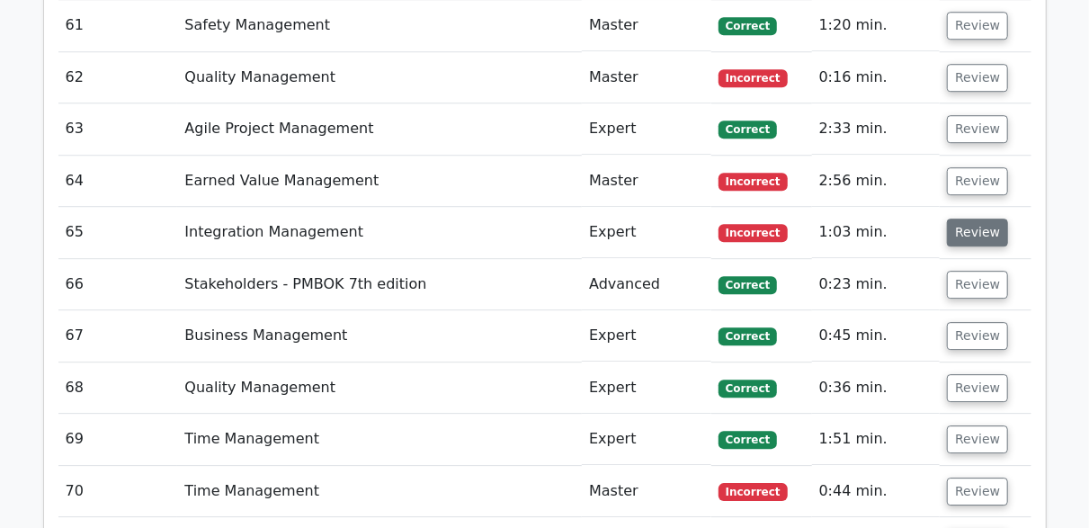
click at [971, 218] on button "Review" at bounding box center [977, 232] width 61 height 28
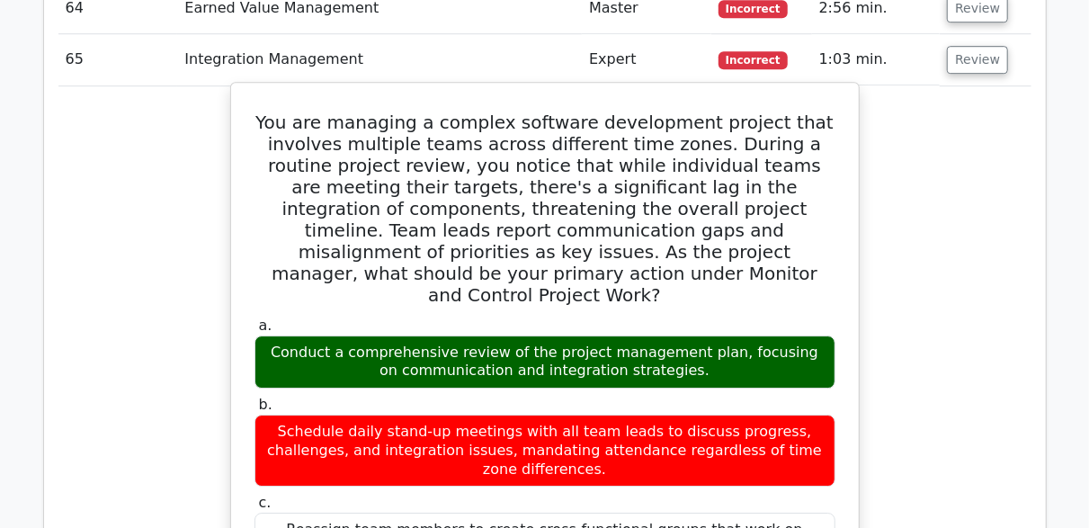
scroll to position [5844, 0]
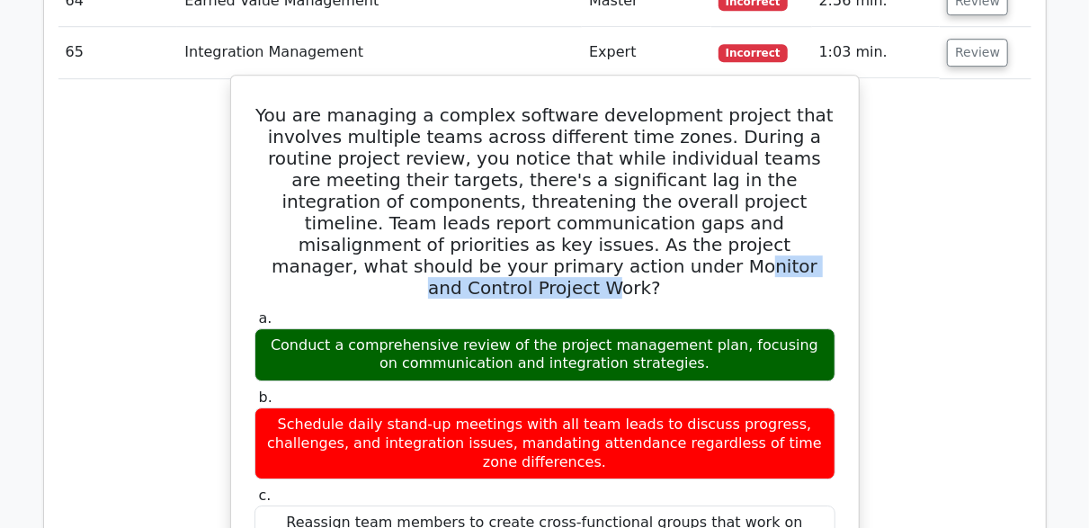
drag, startPoint x: 428, startPoint y: 241, endPoint x: 645, endPoint y: 245, distance: 216.7
click at [645, 245] on h5 "You are managing a complex software development project that involves multiple …" at bounding box center [545, 201] width 584 height 194
click at [646, 309] on label "a. Conduct a comprehensive review of the project management plan, focusing on c…" at bounding box center [544, 345] width 581 height 72
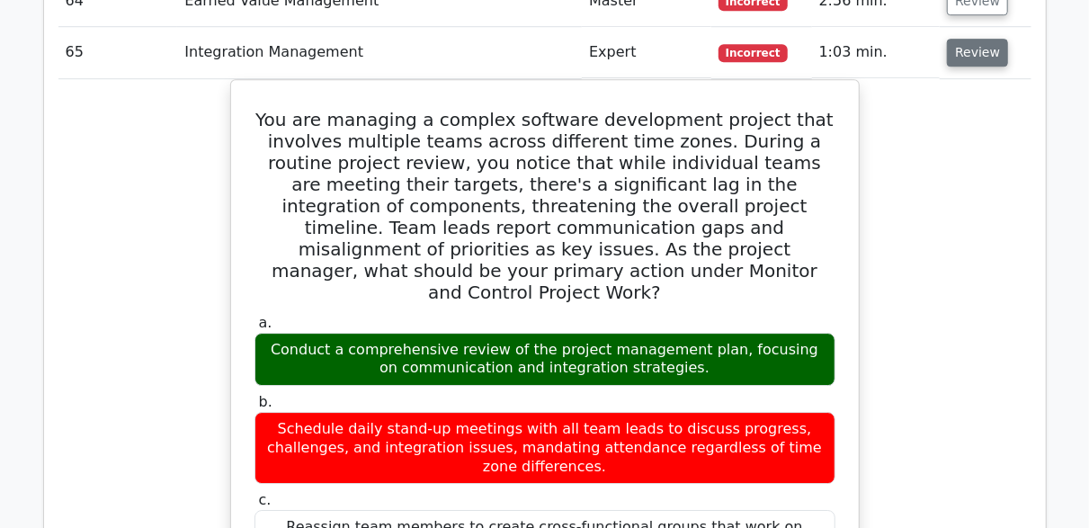
click at [990, 39] on button "Review" at bounding box center [977, 53] width 61 height 28
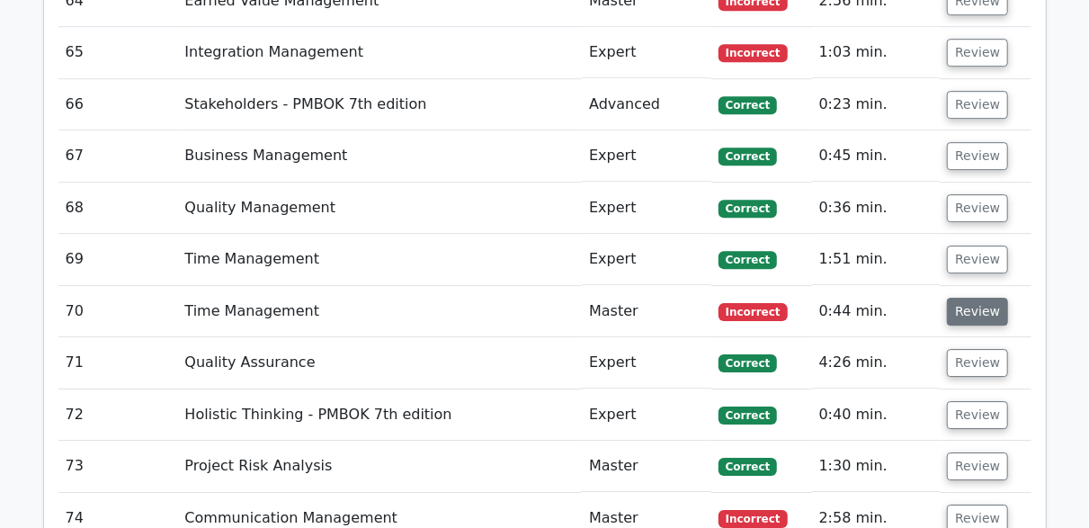
click at [990, 298] on button "Review" at bounding box center [977, 312] width 61 height 28
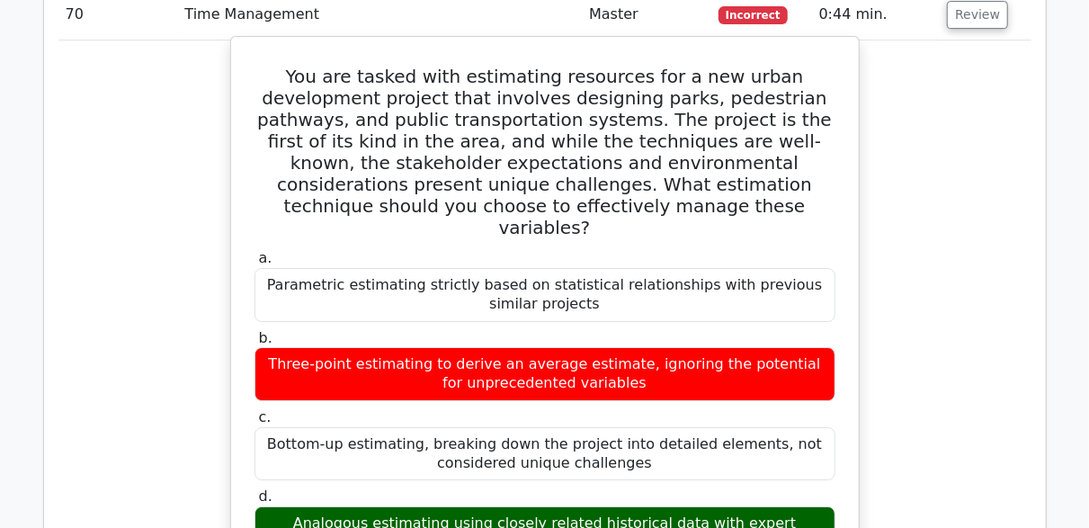
scroll to position [6113, 0]
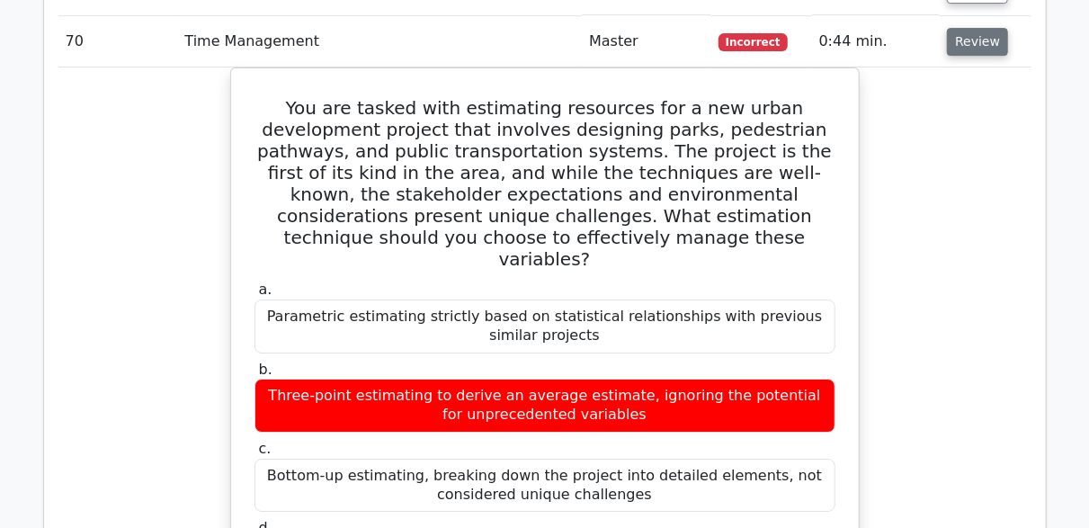
click at [962, 28] on button "Review" at bounding box center [977, 42] width 61 height 28
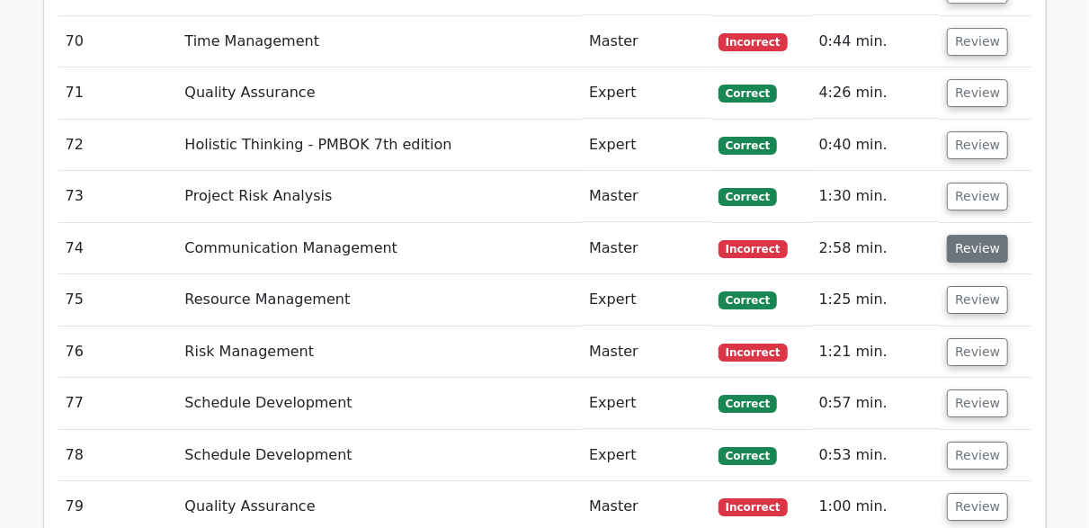
click at [983, 235] on button "Review" at bounding box center [977, 249] width 61 height 28
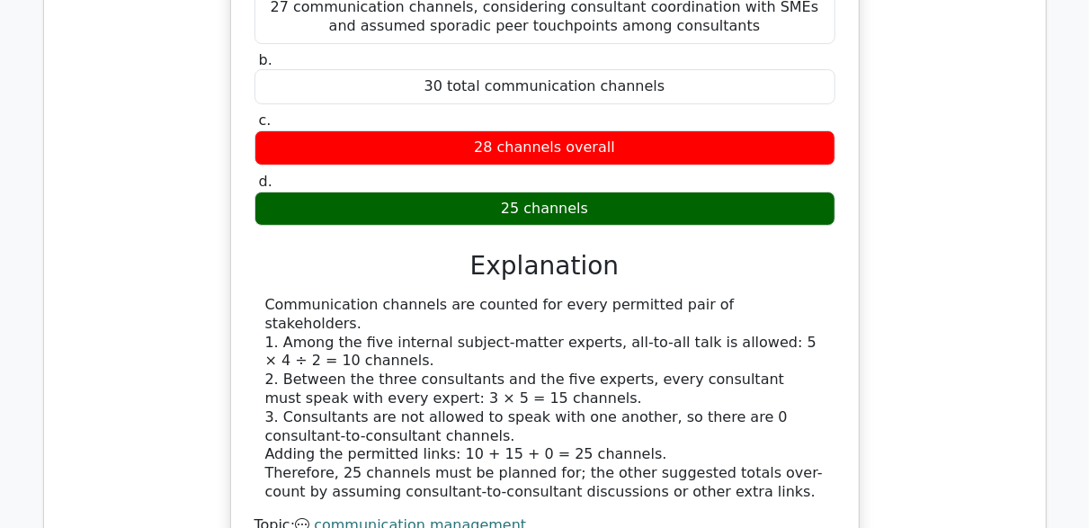
scroll to position [6653, 0]
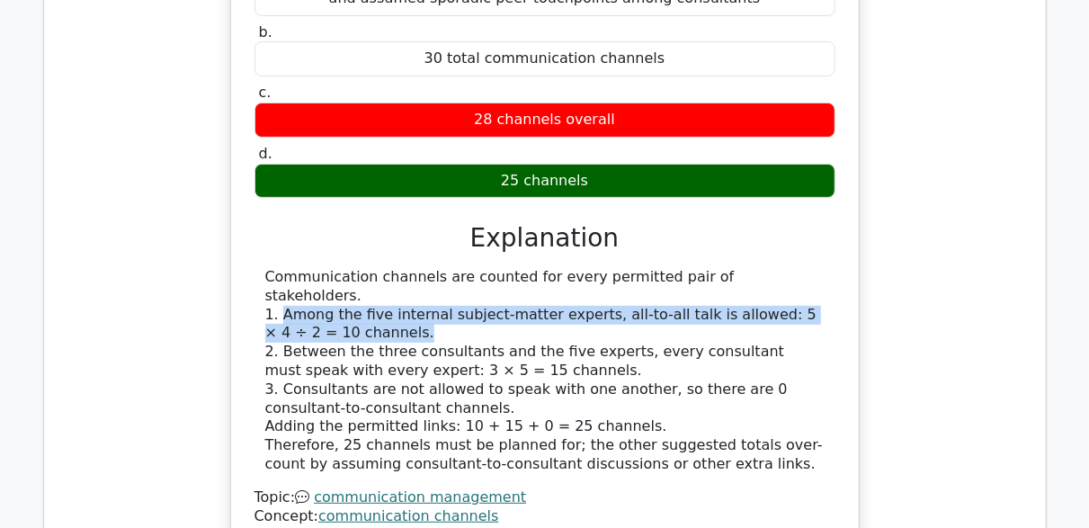
drag, startPoint x: 348, startPoint y: 253, endPoint x: 279, endPoint y: 234, distance: 71.8
click at [279, 268] on div "Communication channels are counted for every permitted pair of stakeholders. 1.…" at bounding box center [544, 371] width 559 height 206
click at [354, 268] on div "Communication channels are counted for every permitted pair of stakeholders. 1.…" at bounding box center [544, 371] width 559 height 206
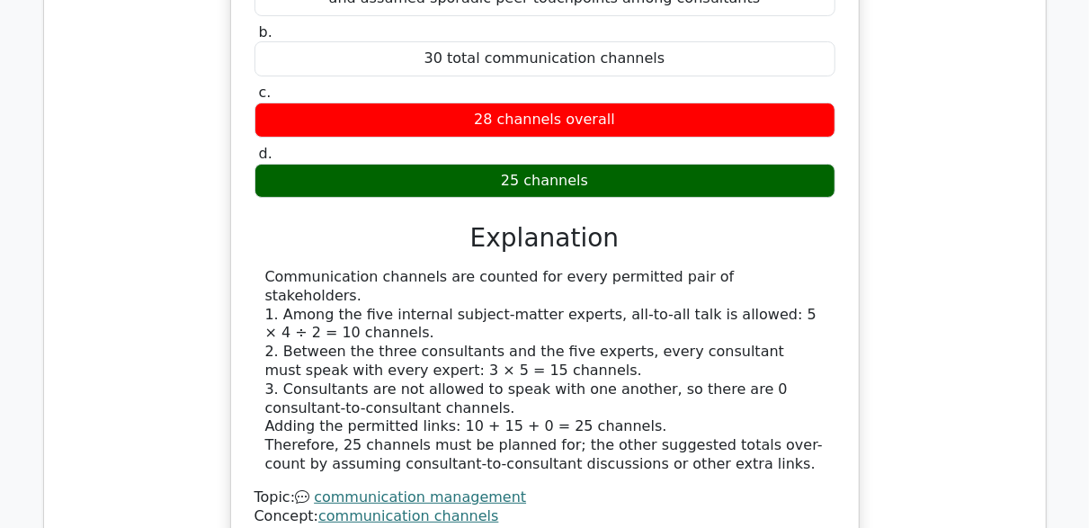
click at [482, 293] on div "Communication channels are counted for every permitted pair of stakeholders. 1.…" at bounding box center [544, 371] width 559 height 206
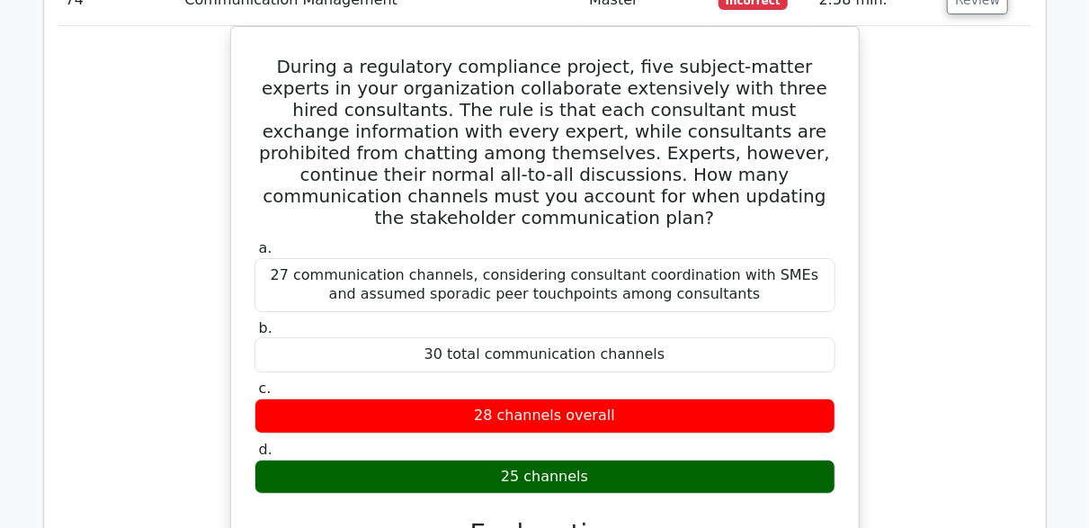
scroll to position [6113, 0]
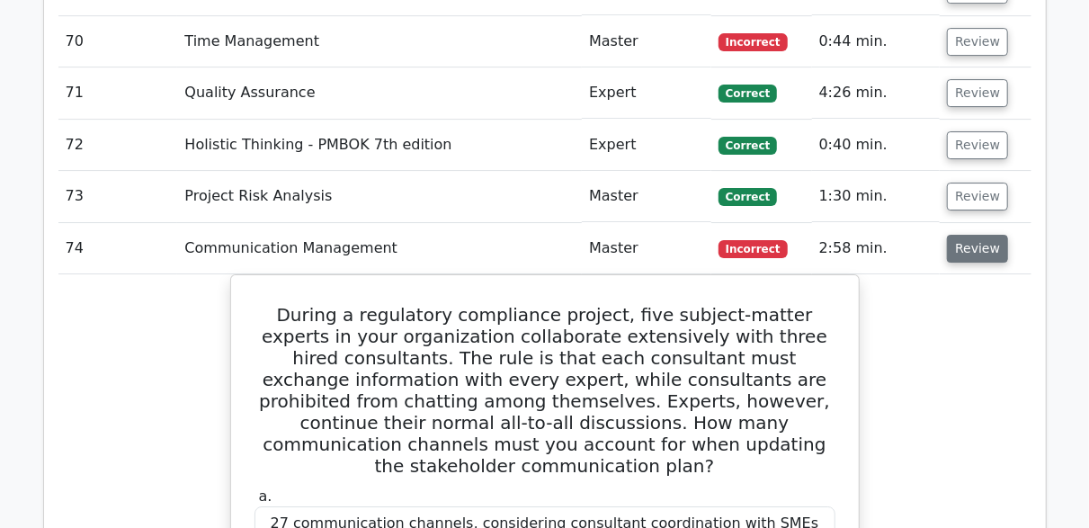
click at [995, 235] on button "Review" at bounding box center [977, 249] width 61 height 28
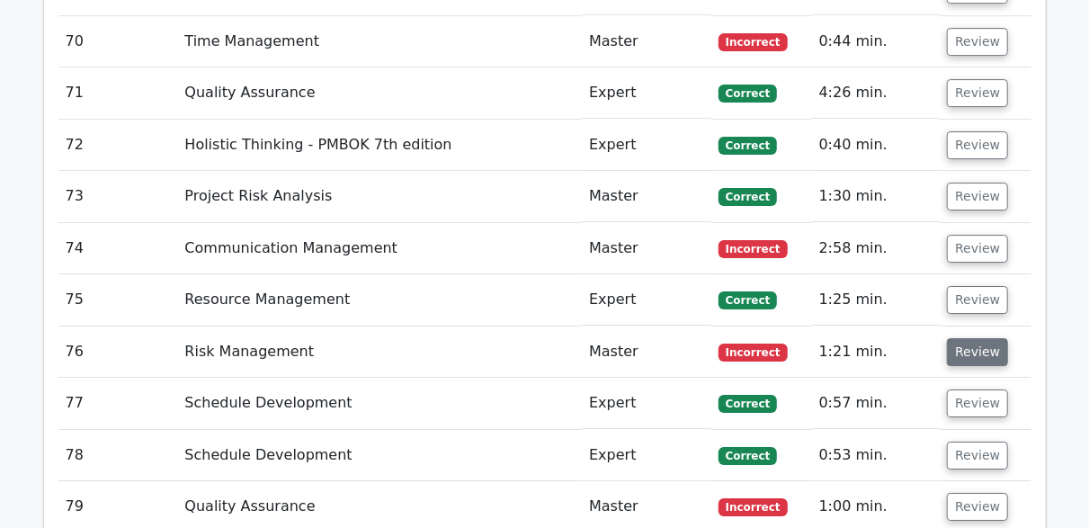
click at [994, 338] on button "Review" at bounding box center [977, 352] width 61 height 28
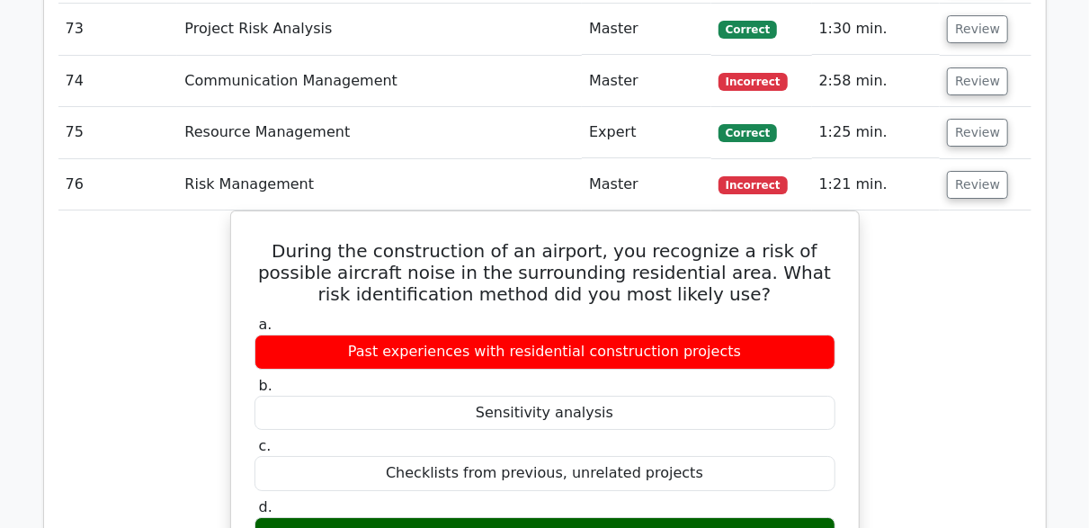
scroll to position [6293, 0]
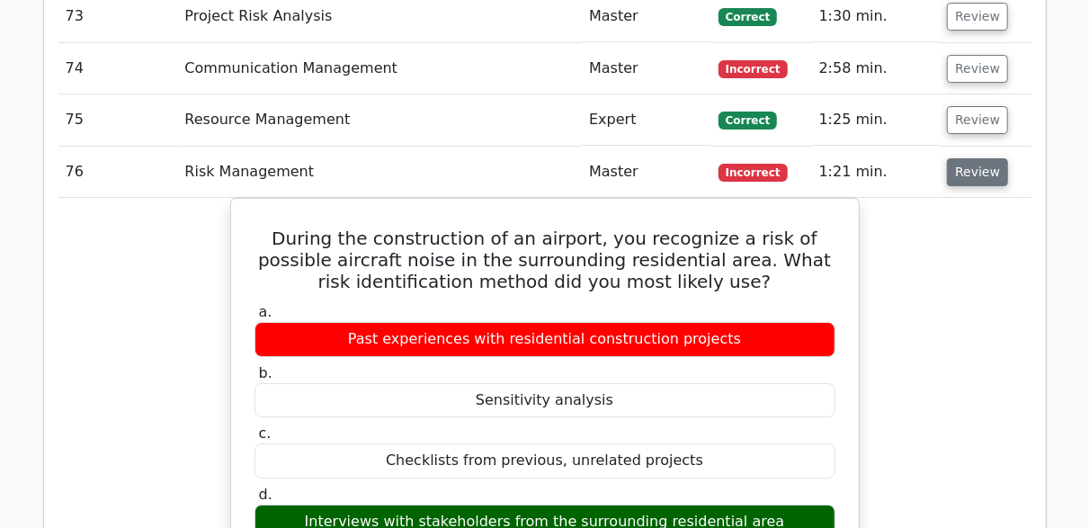
click at [963, 158] on button "Review" at bounding box center [977, 172] width 61 height 28
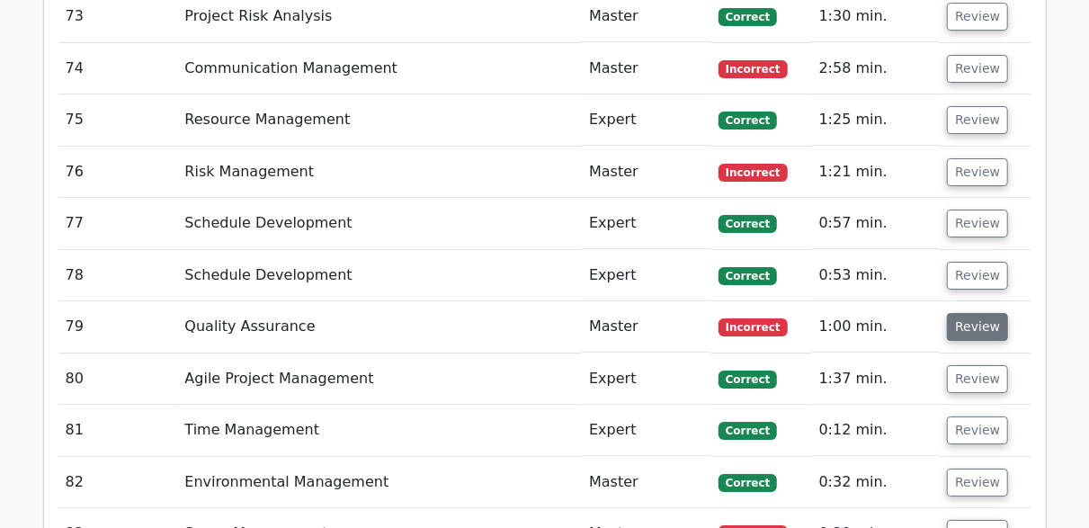
click at [957, 313] on button "Review" at bounding box center [977, 327] width 61 height 28
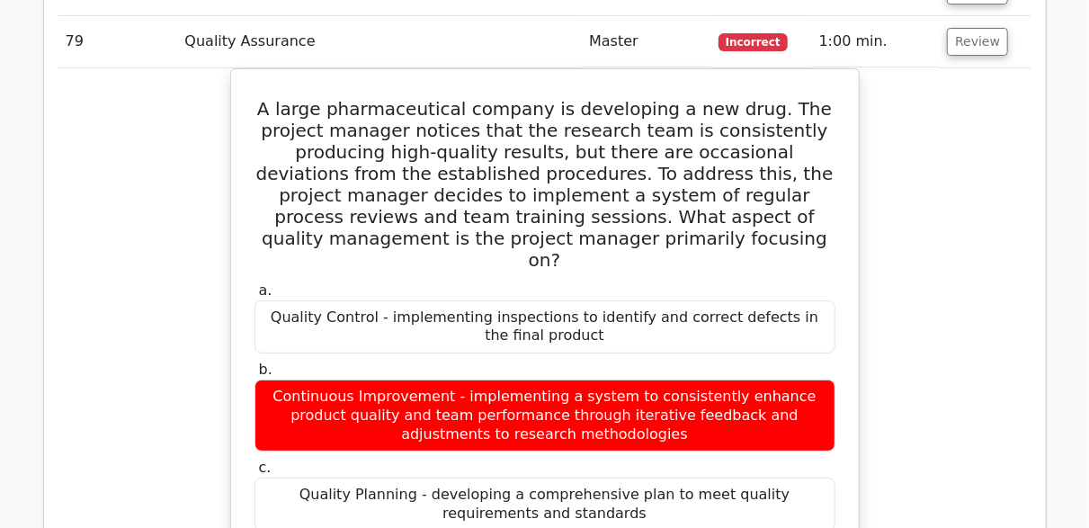
scroll to position [6383, 0]
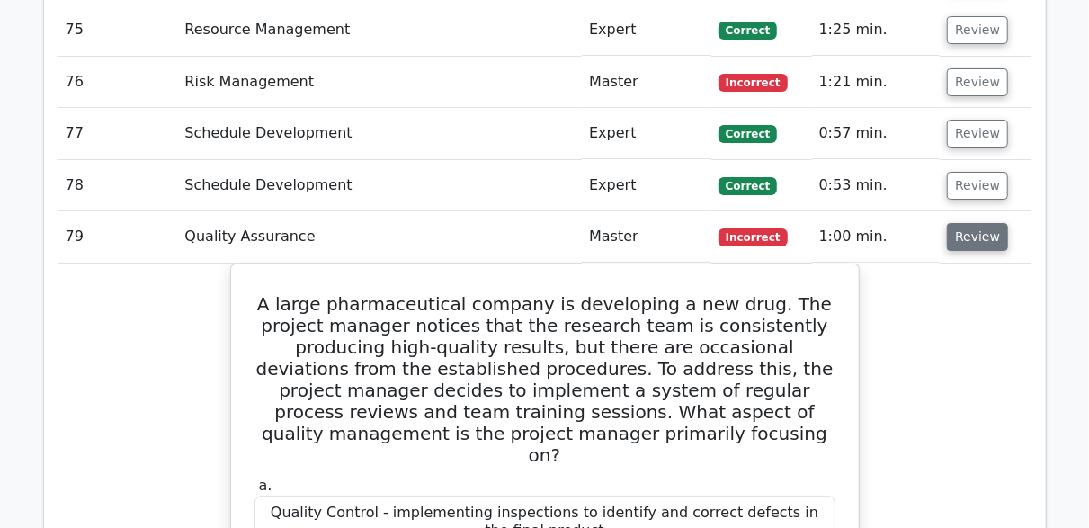
click at [950, 223] on button "Review" at bounding box center [977, 237] width 61 height 28
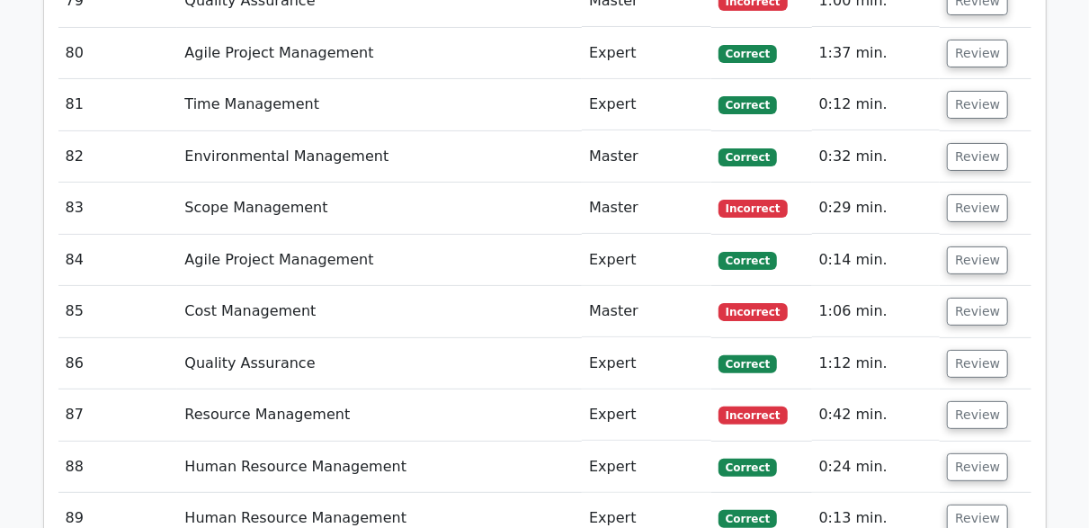
scroll to position [6653, 0]
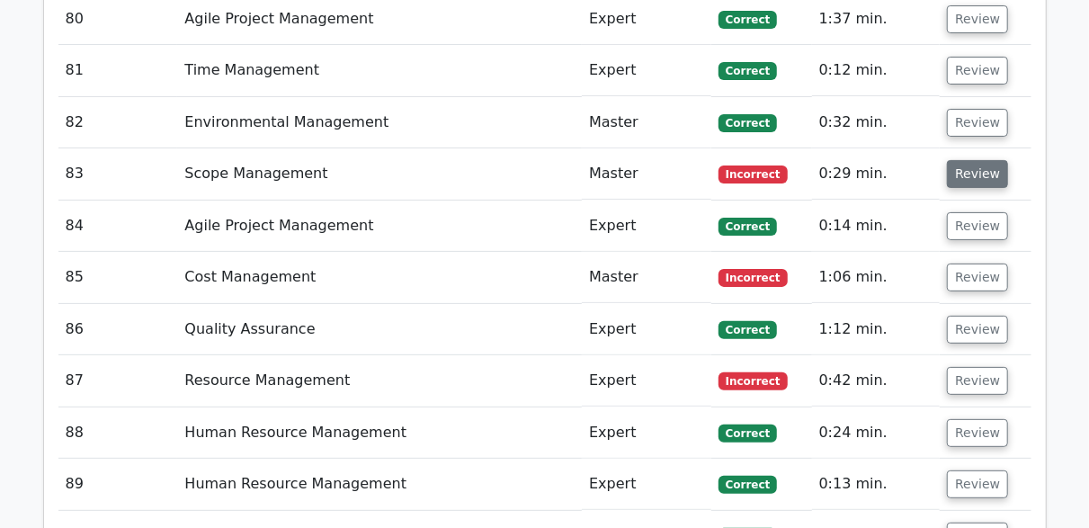
click at [969, 160] on button "Review" at bounding box center [977, 174] width 61 height 28
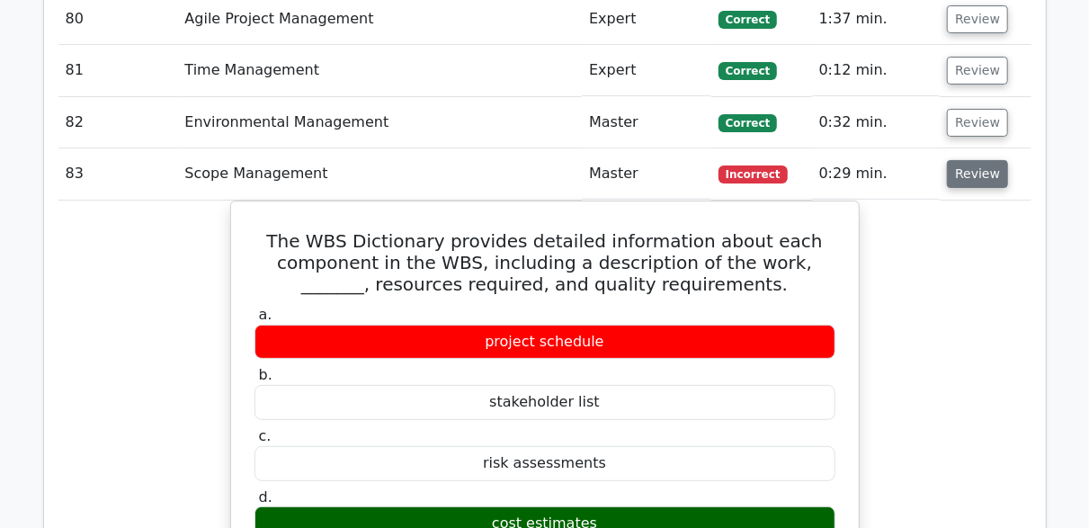
click at [977, 160] on button "Review" at bounding box center [977, 174] width 61 height 28
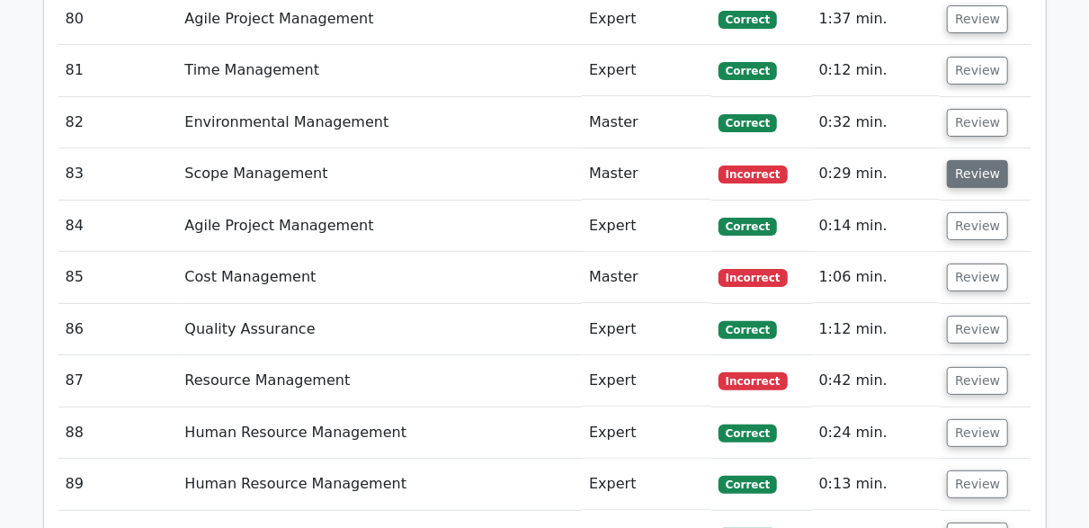
click at [977, 160] on button "Review" at bounding box center [977, 174] width 61 height 28
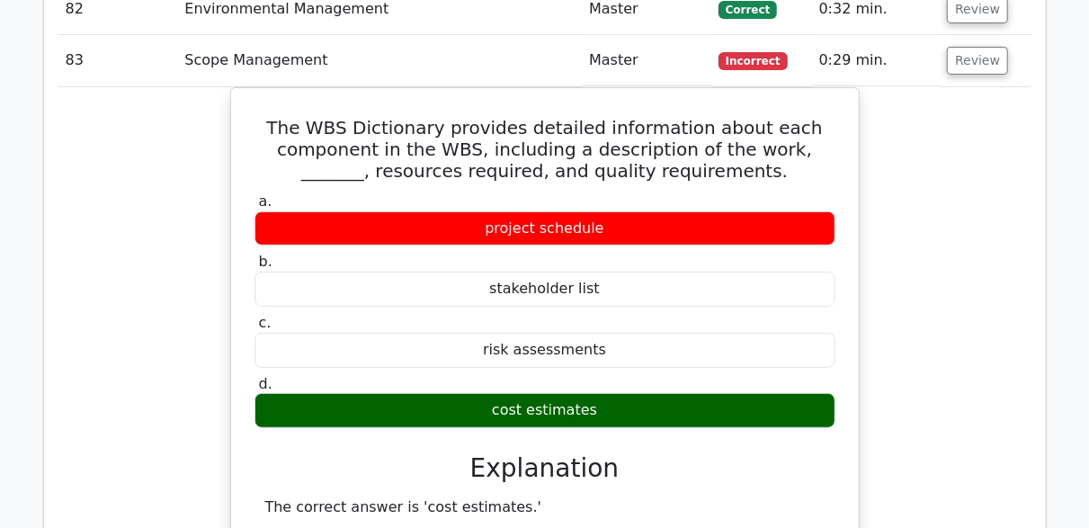
scroll to position [6743, 0]
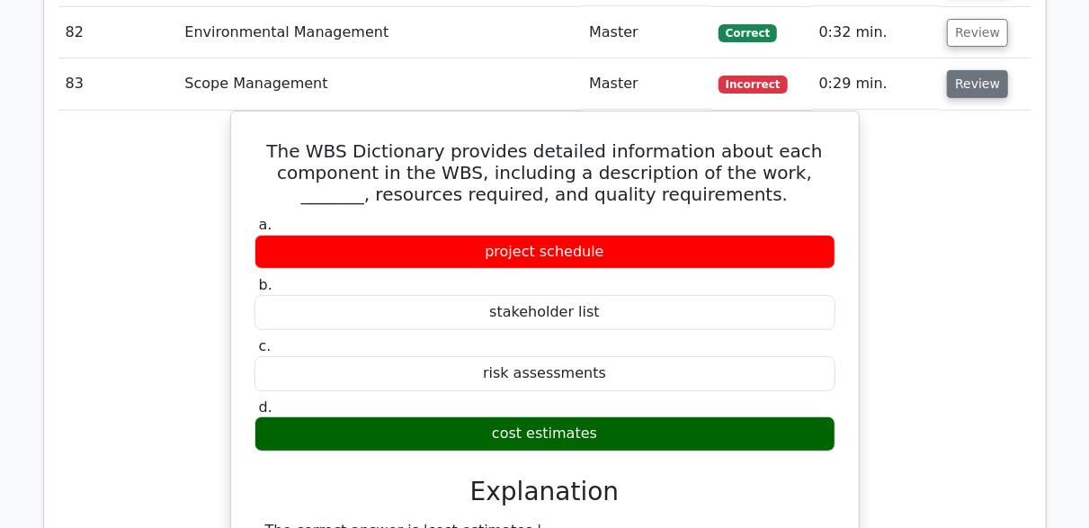
click at [966, 70] on button "Review" at bounding box center [977, 84] width 61 height 28
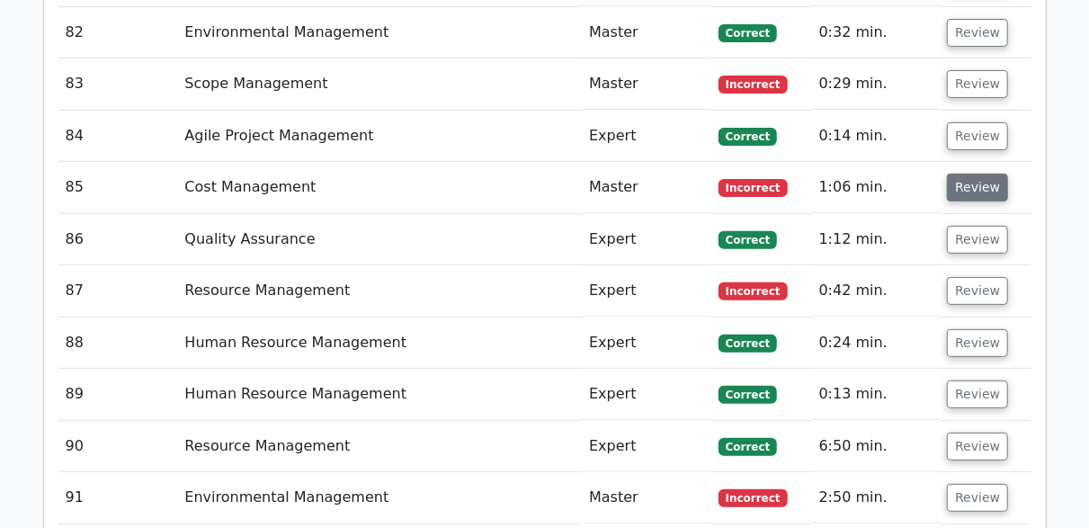
click at [963, 174] on button "Review" at bounding box center [977, 188] width 61 height 28
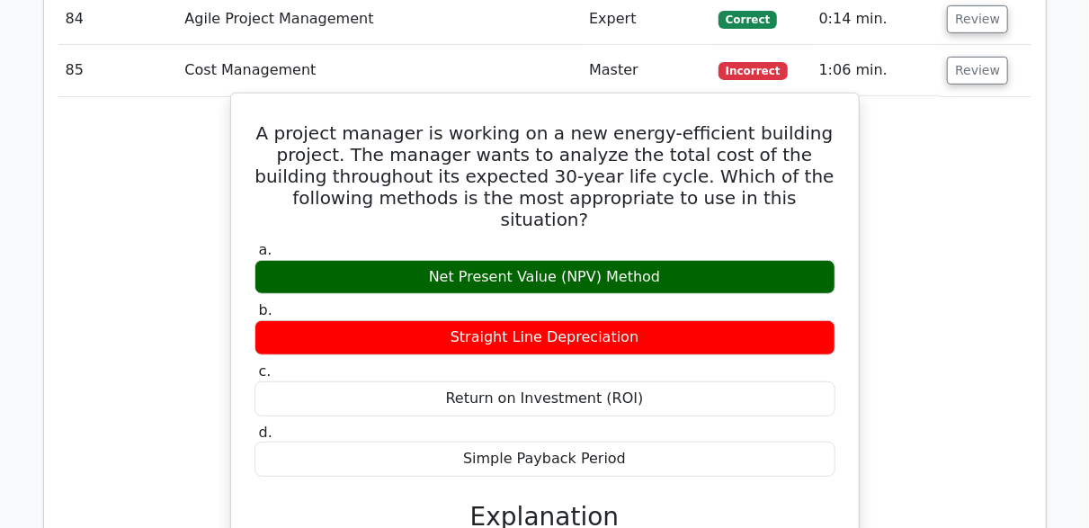
scroll to position [6832, 0]
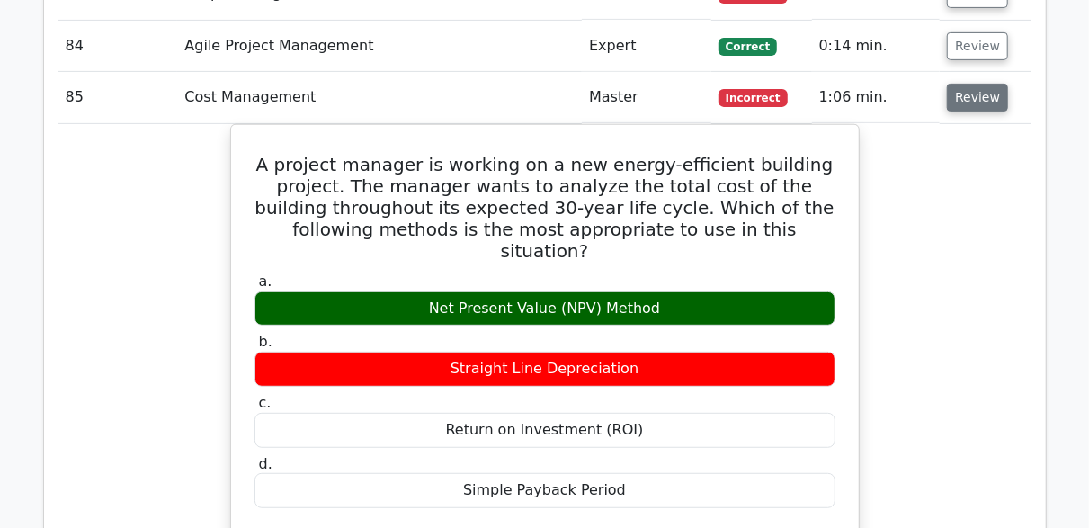
click at [979, 84] on button "Review" at bounding box center [977, 98] width 61 height 28
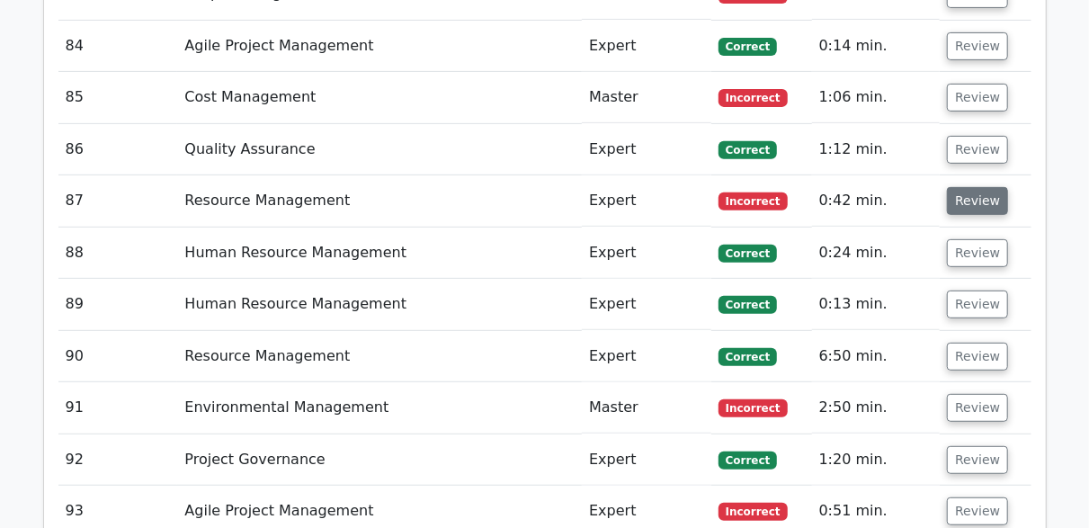
click at [979, 187] on button "Review" at bounding box center [977, 201] width 61 height 28
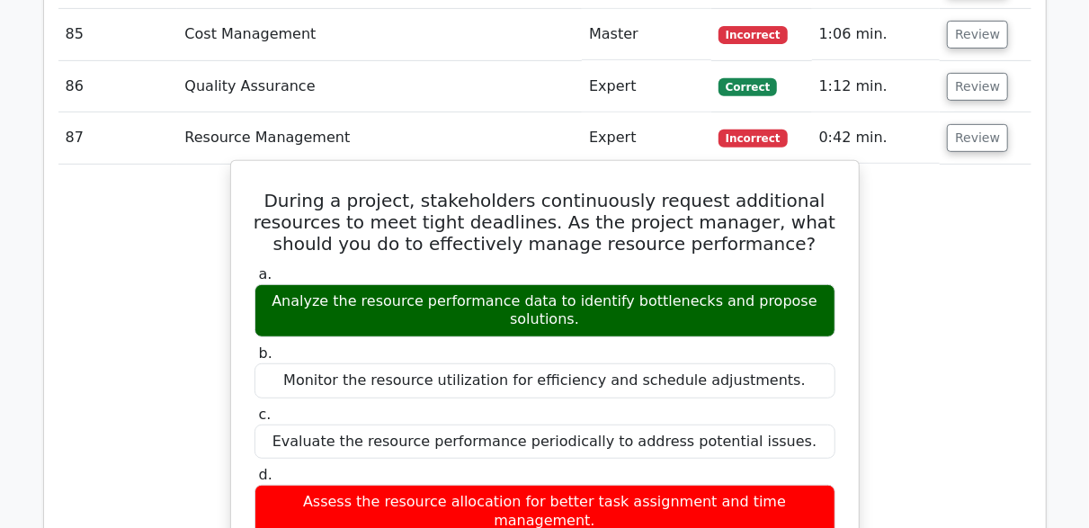
scroll to position [6922, 0]
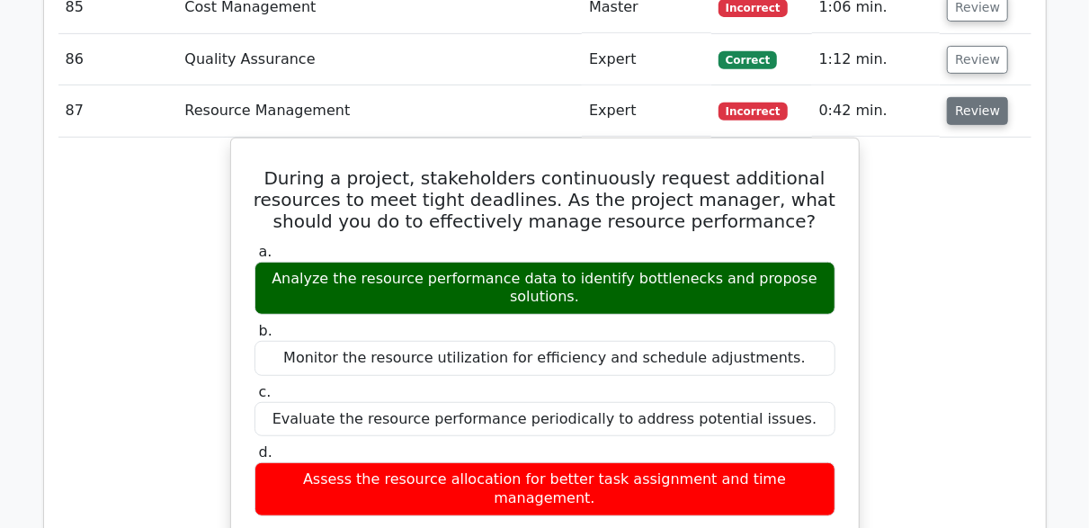
click at [990, 97] on button "Review" at bounding box center [977, 111] width 61 height 28
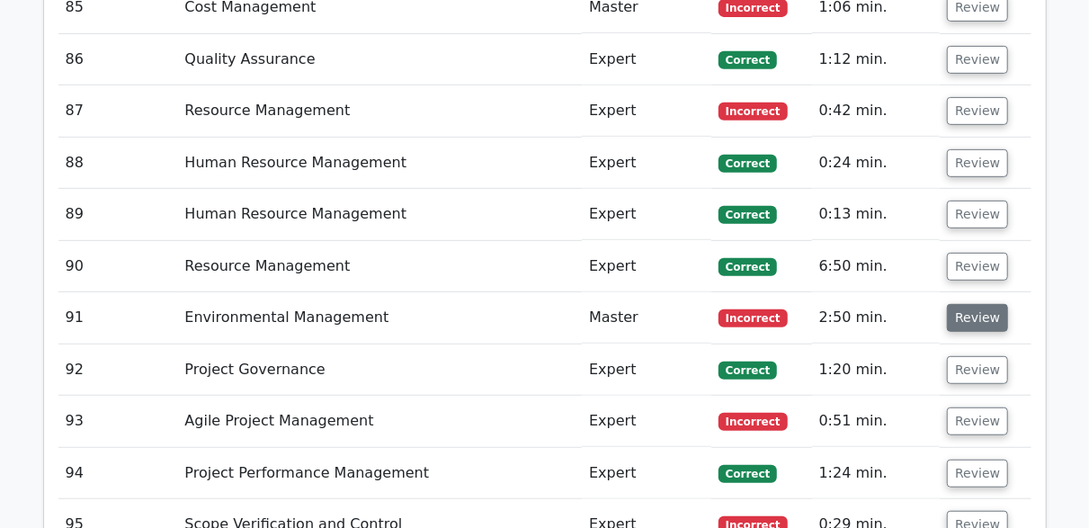
click at [956, 304] on button "Review" at bounding box center [977, 318] width 61 height 28
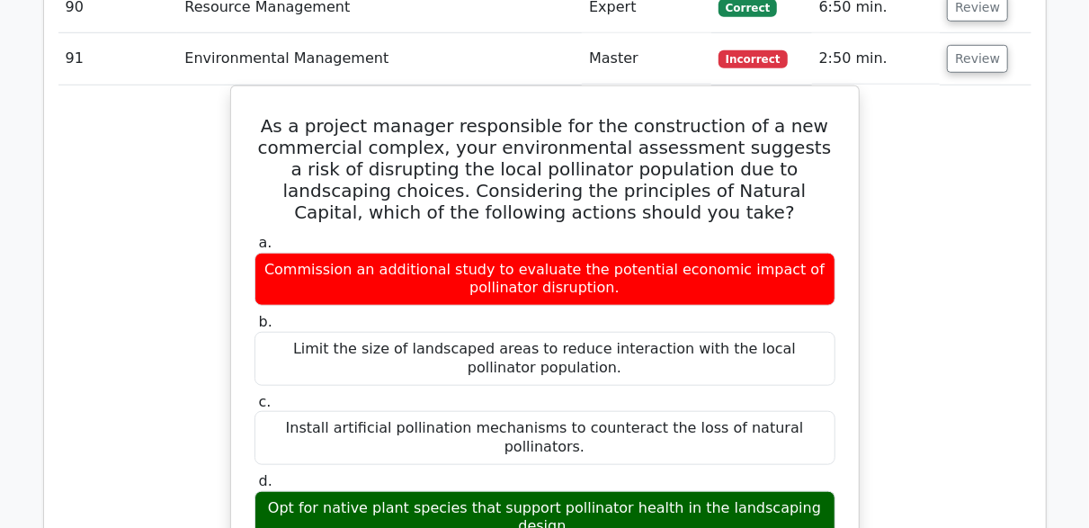
scroll to position [7012, 0]
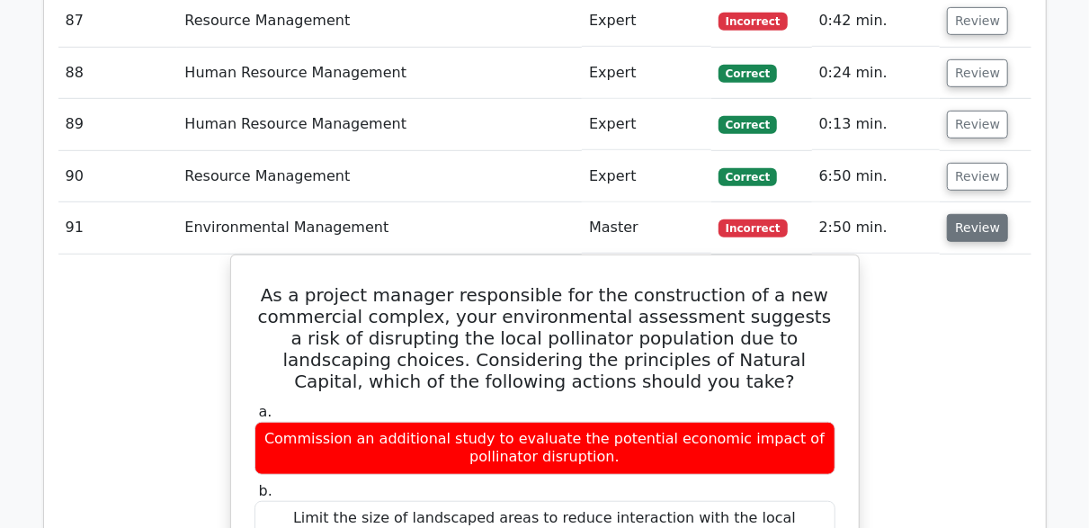
click at [966, 214] on button "Review" at bounding box center [977, 228] width 61 height 28
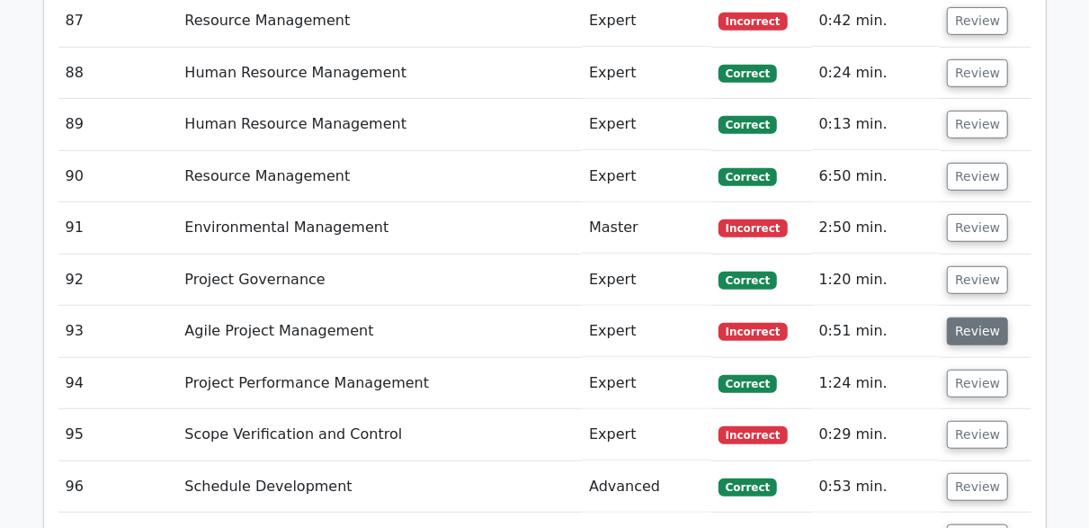
click at [964, 317] on button "Review" at bounding box center [977, 331] width 61 height 28
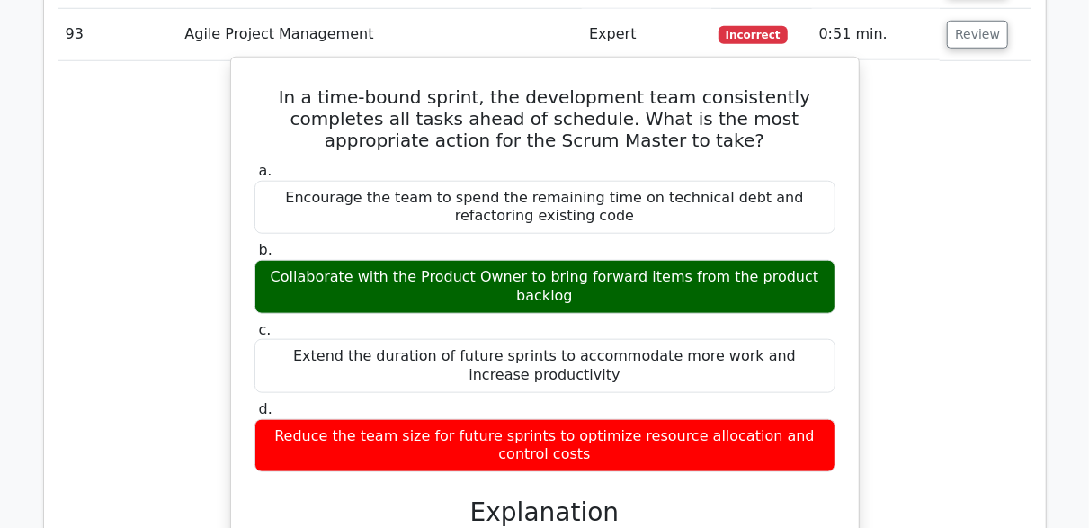
scroll to position [7282, 0]
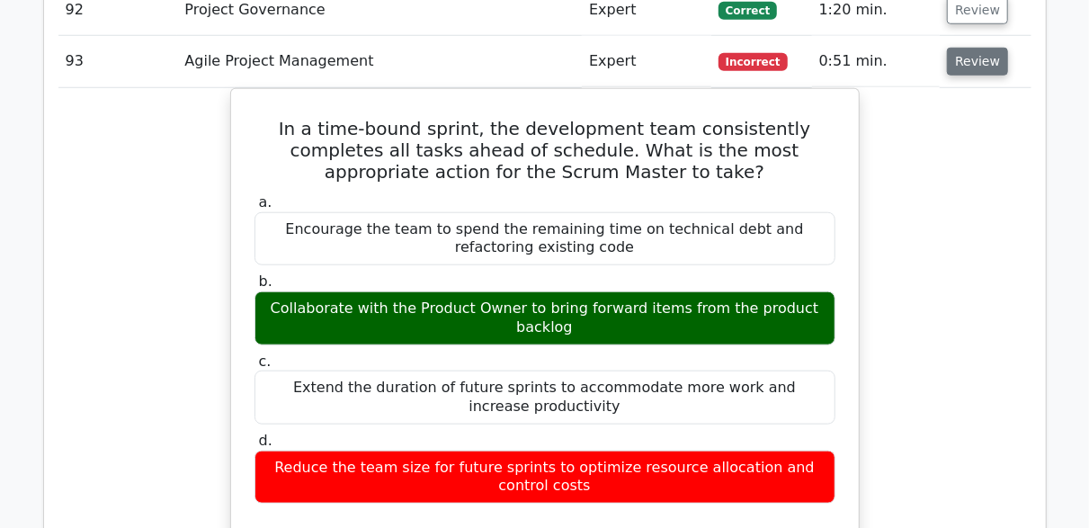
click at [963, 48] on button "Review" at bounding box center [977, 62] width 61 height 28
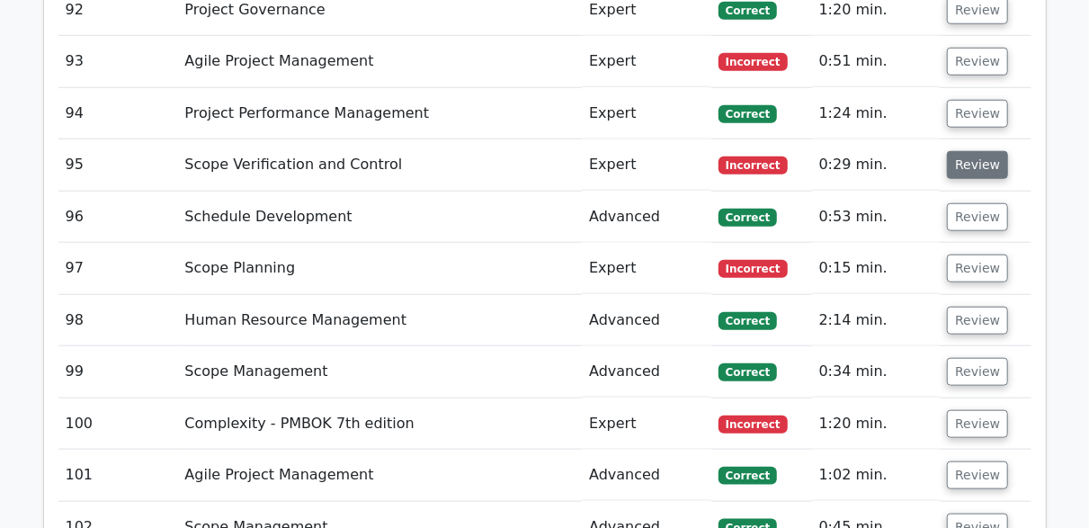
click at [975, 151] on button "Review" at bounding box center [977, 165] width 61 height 28
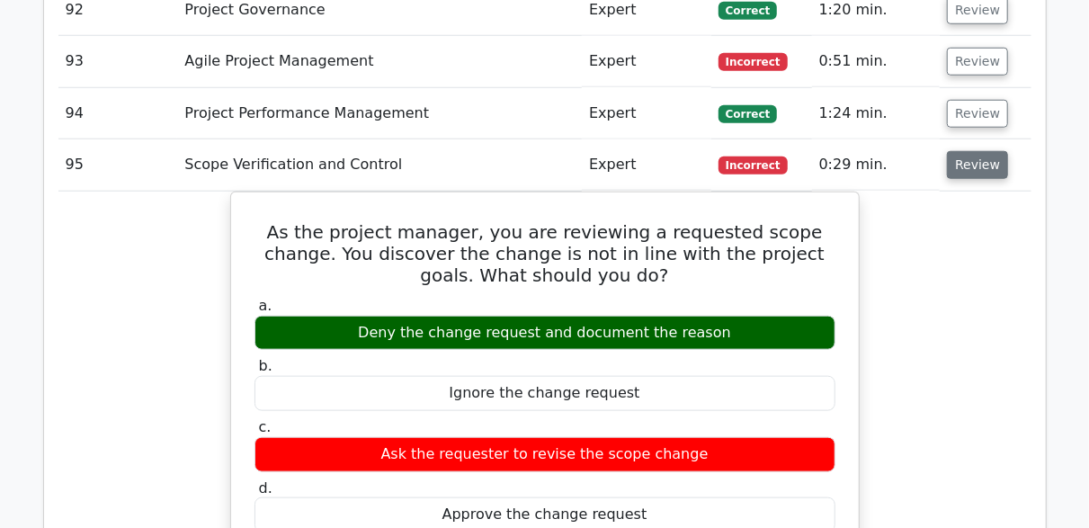
click at [961, 151] on button "Review" at bounding box center [977, 165] width 61 height 28
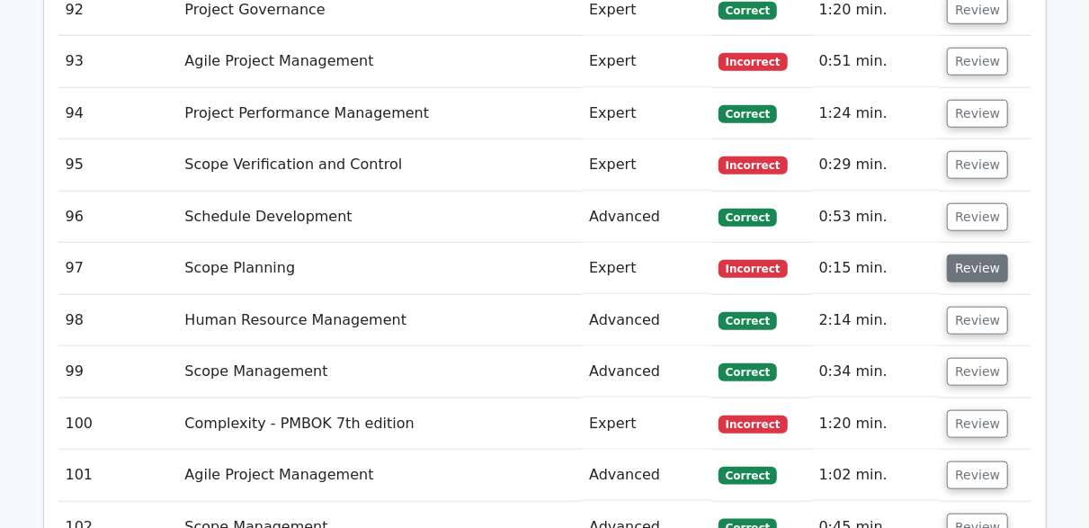
click at [966, 254] on button "Review" at bounding box center [977, 268] width 61 height 28
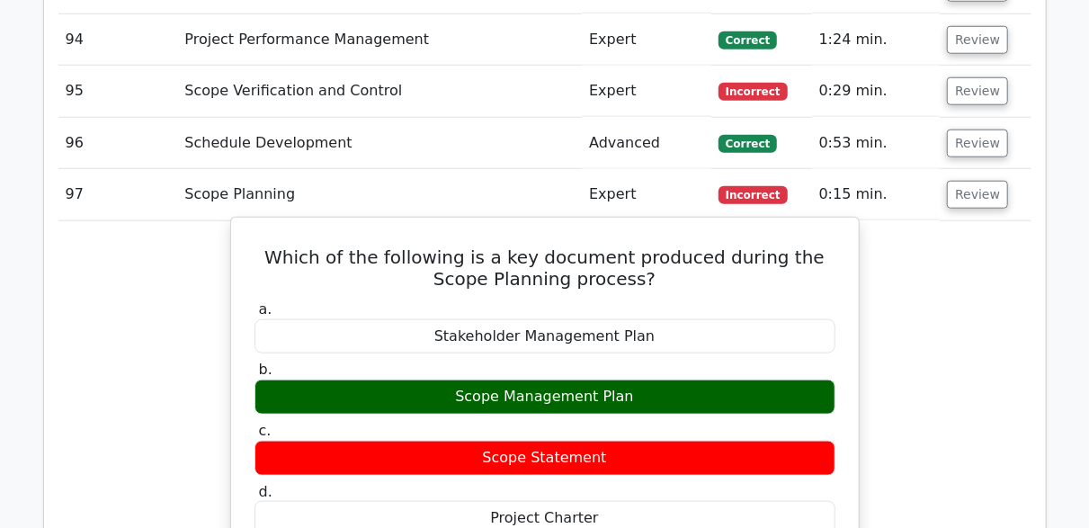
scroll to position [7372, 0]
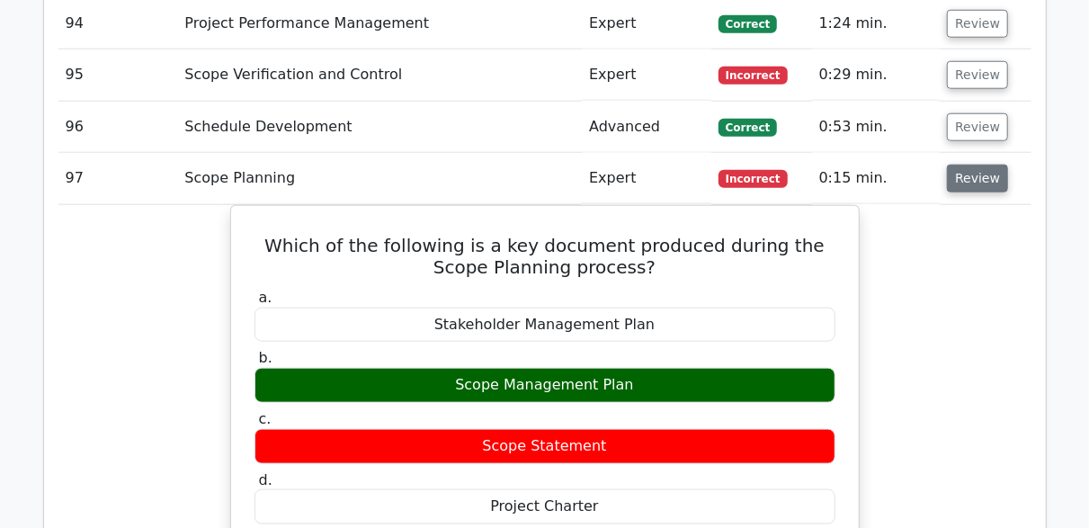
click at [957, 165] on button "Review" at bounding box center [977, 179] width 61 height 28
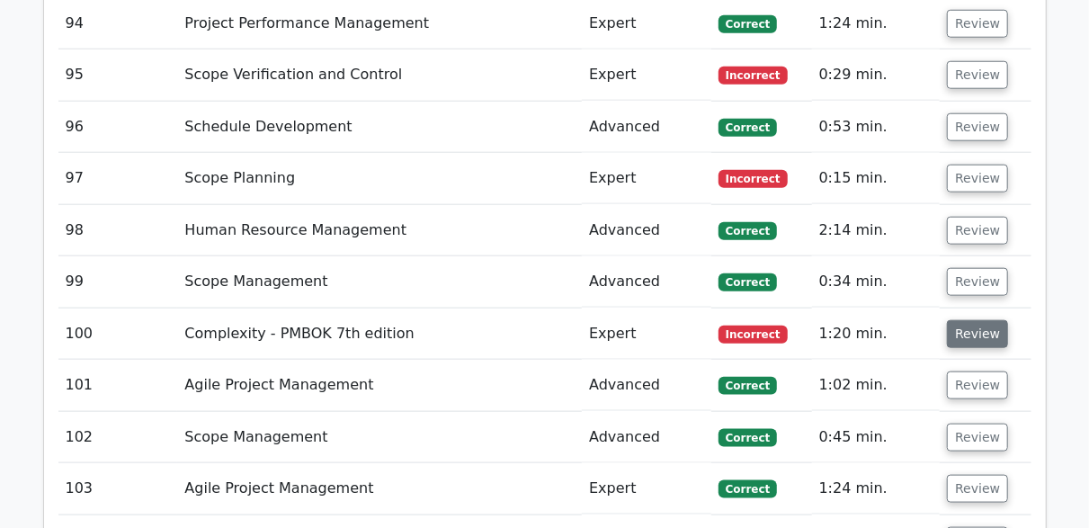
drag, startPoint x: 1014, startPoint y: 280, endPoint x: 994, endPoint y: 280, distance: 19.8
click at [1010, 308] on td "Review" at bounding box center [984, 333] width 91 height 51
click at [994, 320] on button "Review" at bounding box center [977, 334] width 61 height 28
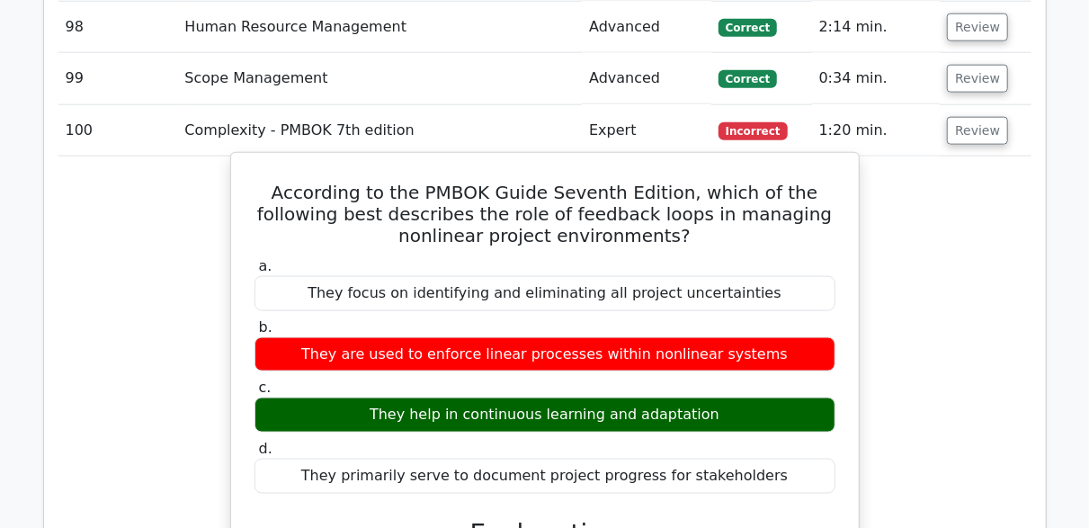
scroll to position [7642, 0]
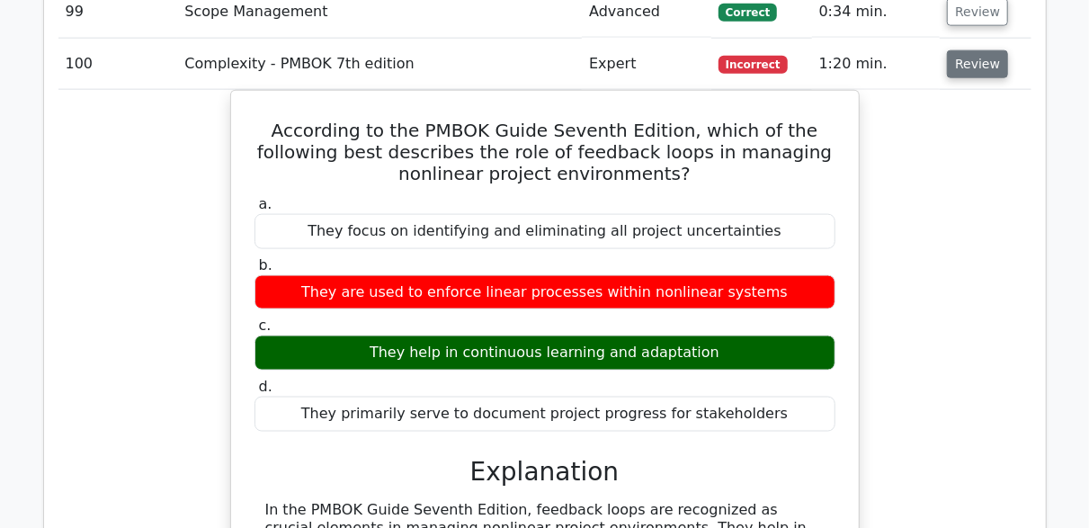
click at [962, 50] on button "Review" at bounding box center [977, 64] width 61 height 28
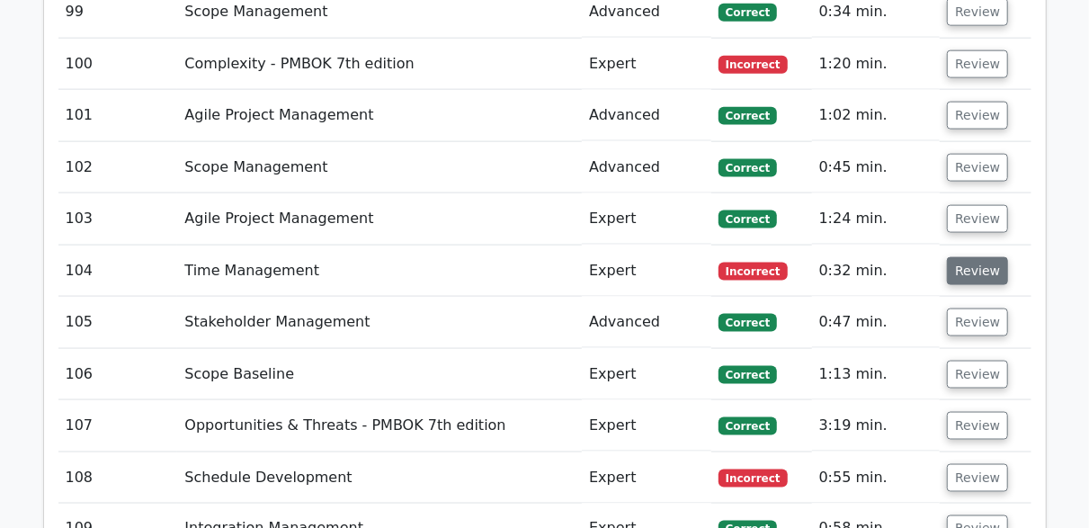
click at [995, 257] on button "Review" at bounding box center [977, 271] width 61 height 28
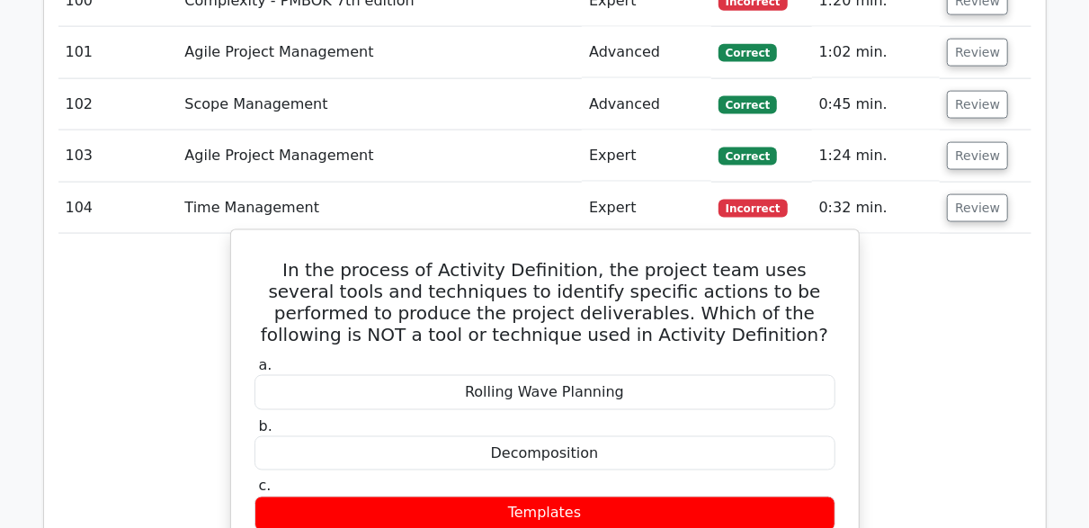
scroll to position [7731, 0]
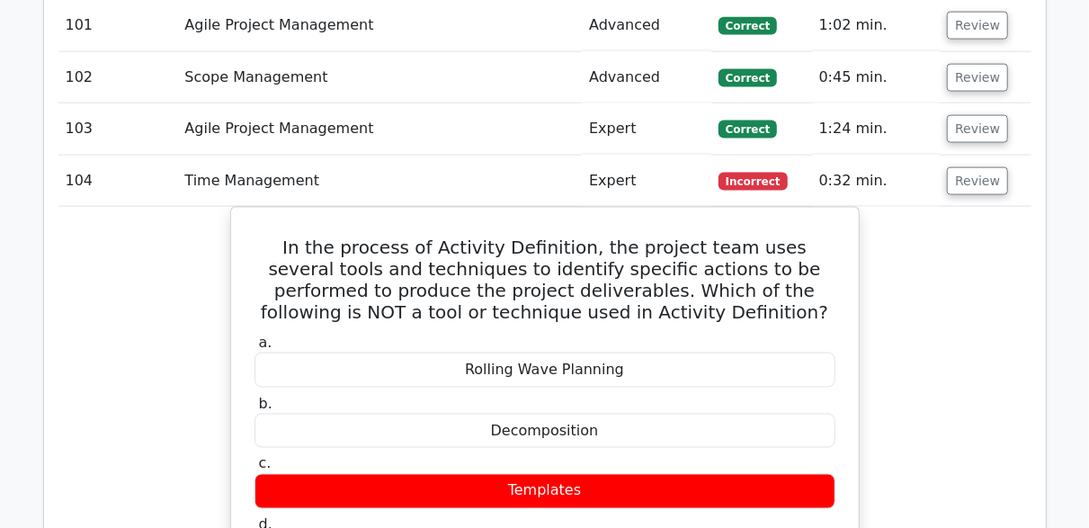
click at [1001, 156] on td "Review" at bounding box center [984, 181] width 91 height 51
click at [974, 167] on button "Review" at bounding box center [977, 181] width 61 height 28
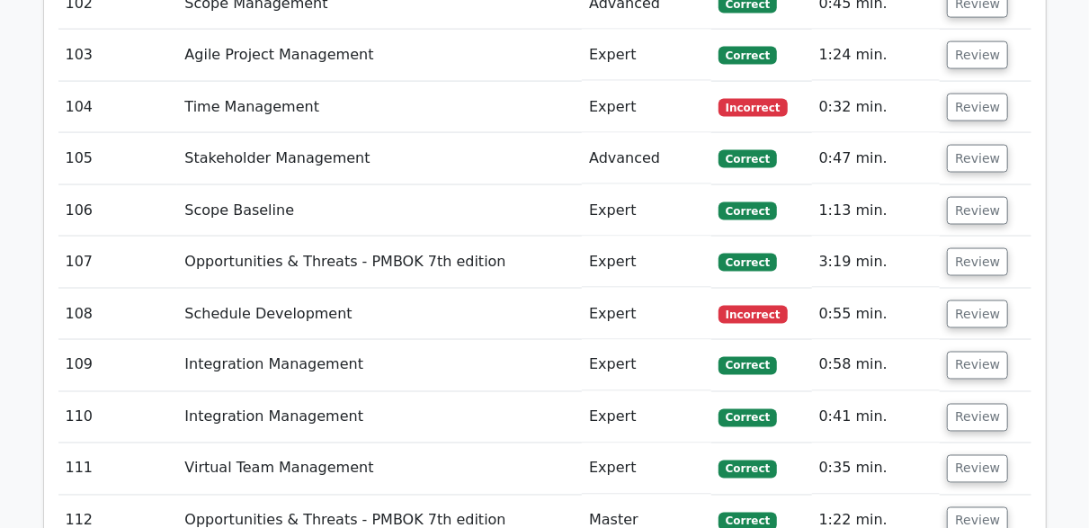
scroll to position [7911, 0]
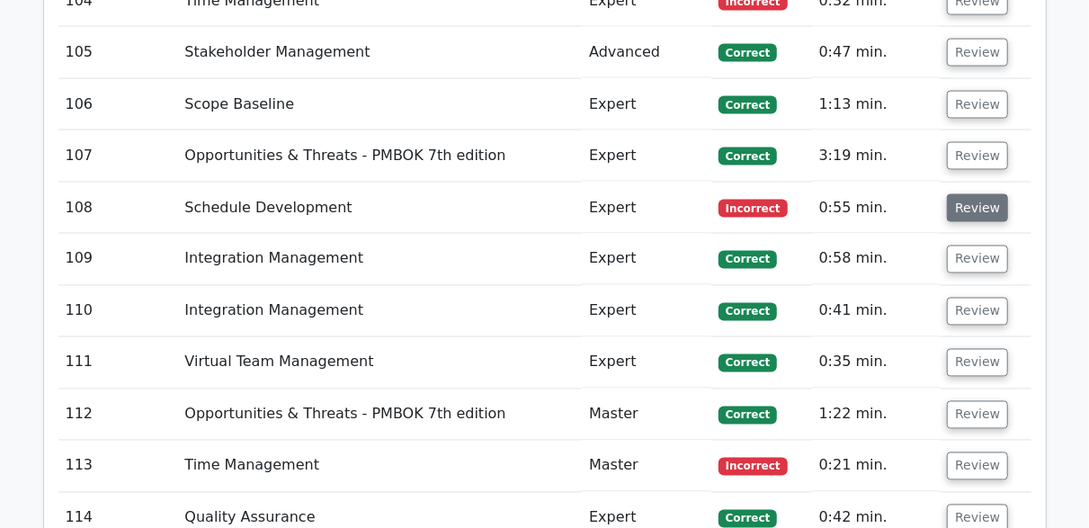
click at [965, 194] on button "Review" at bounding box center [977, 208] width 61 height 28
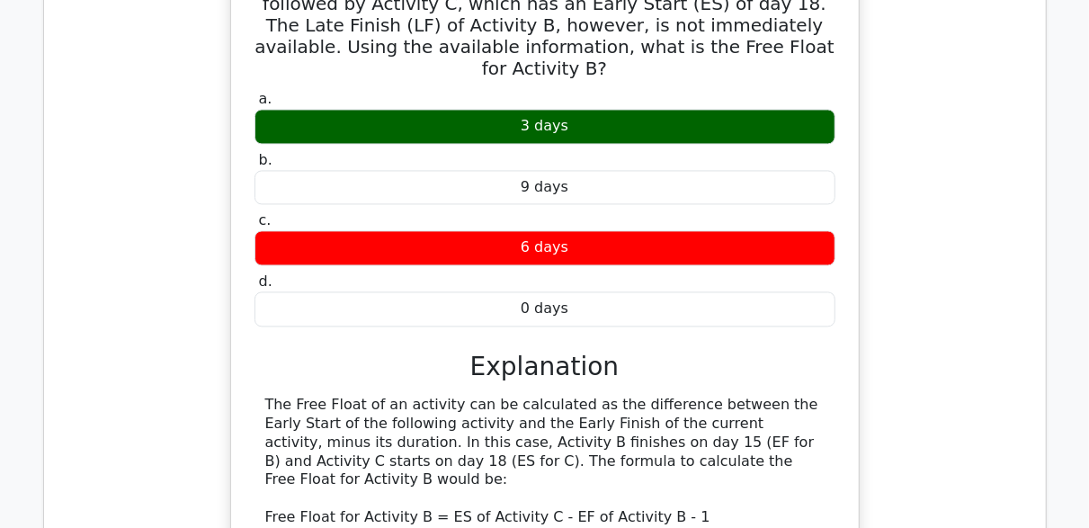
scroll to position [8001, 0]
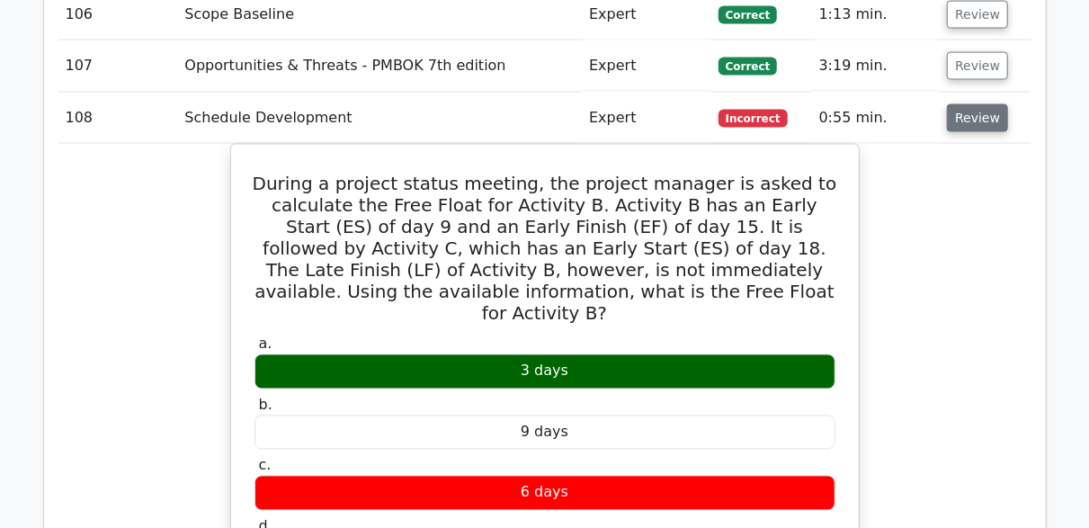
click at [967, 104] on button "Review" at bounding box center [977, 118] width 61 height 28
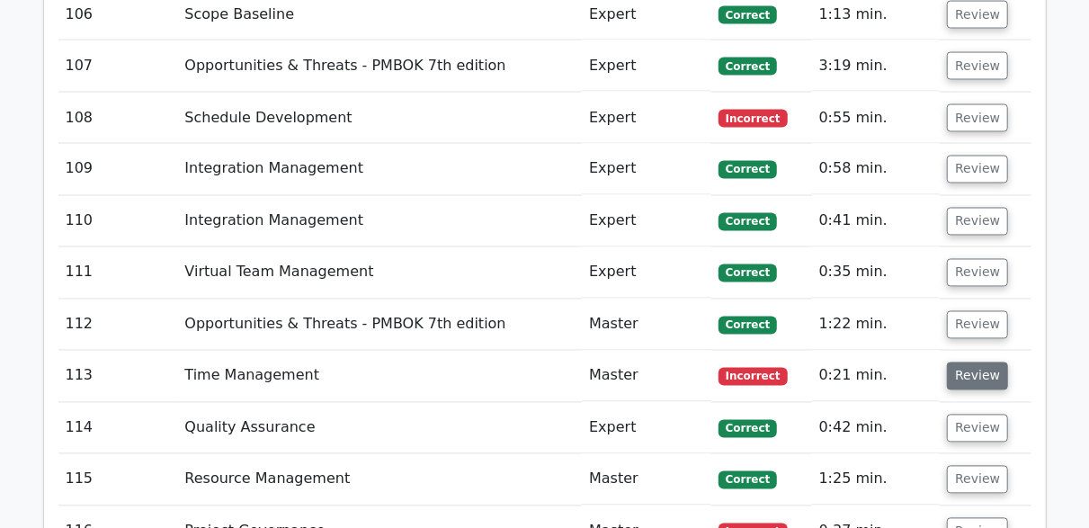
click at [972, 362] on button "Review" at bounding box center [977, 376] width 61 height 28
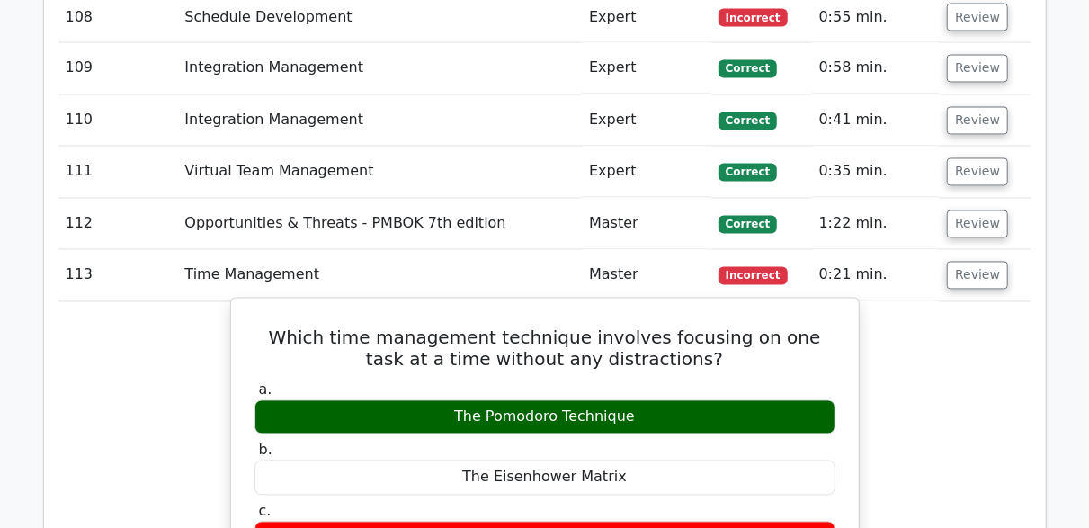
scroll to position [8271, 0]
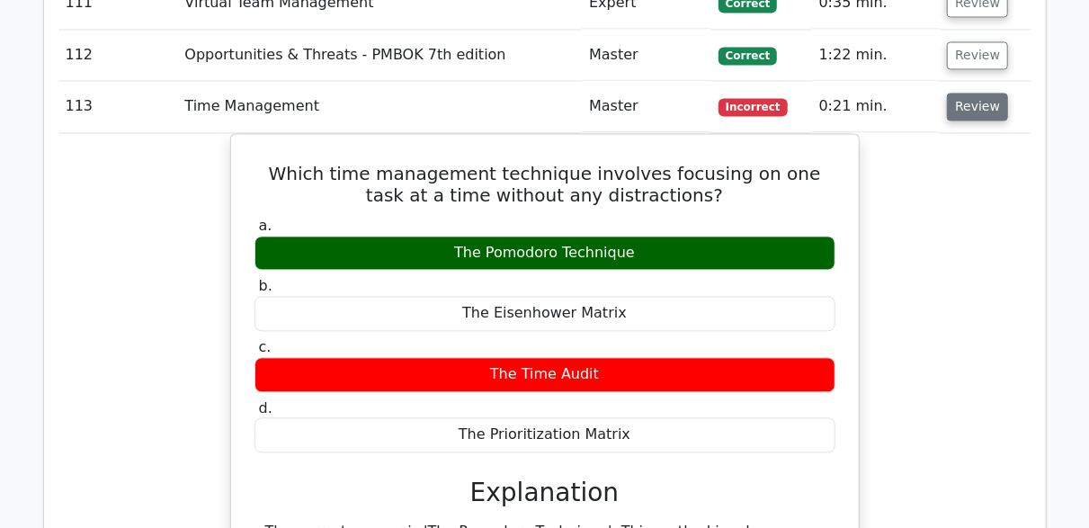
click at [984, 93] on button "Review" at bounding box center [977, 107] width 61 height 28
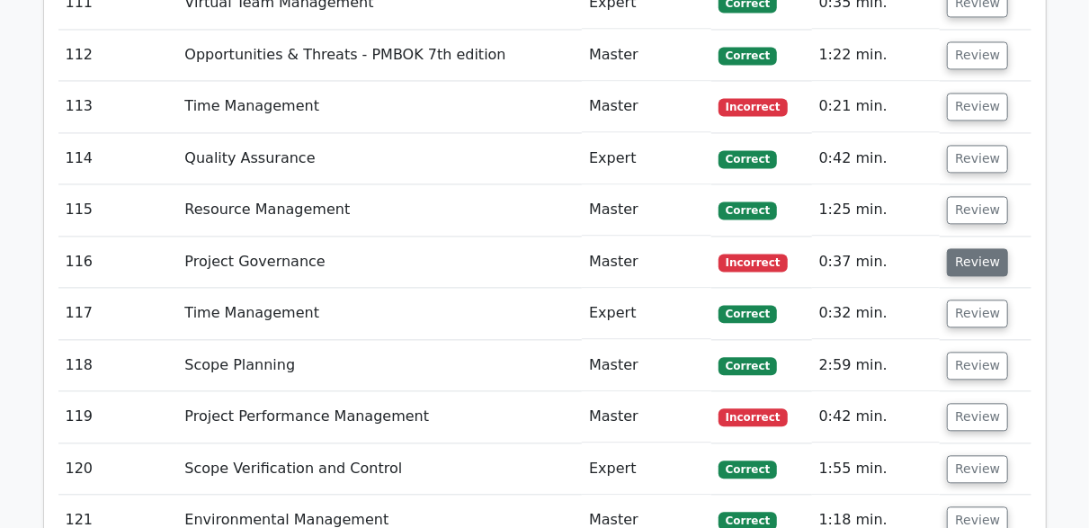
click at [993, 236] on td "Review" at bounding box center [984, 261] width 91 height 51
click at [975, 248] on button "Review" at bounding box center [977, 262] width 61 height 28
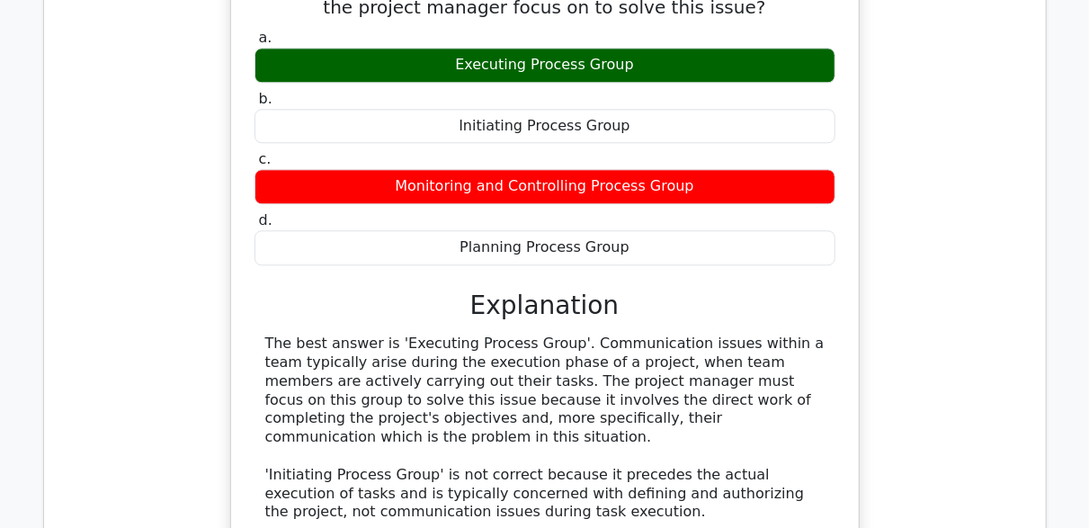
scroll to position [8361, 0]
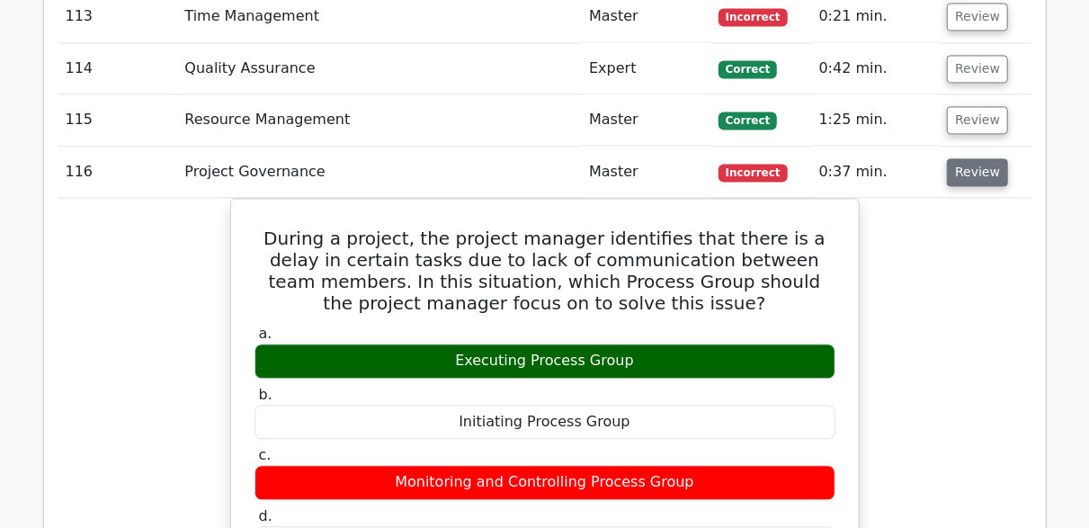
click at [951, 158] on button "Review" at bounding box center [977, 172] width 61 height 28
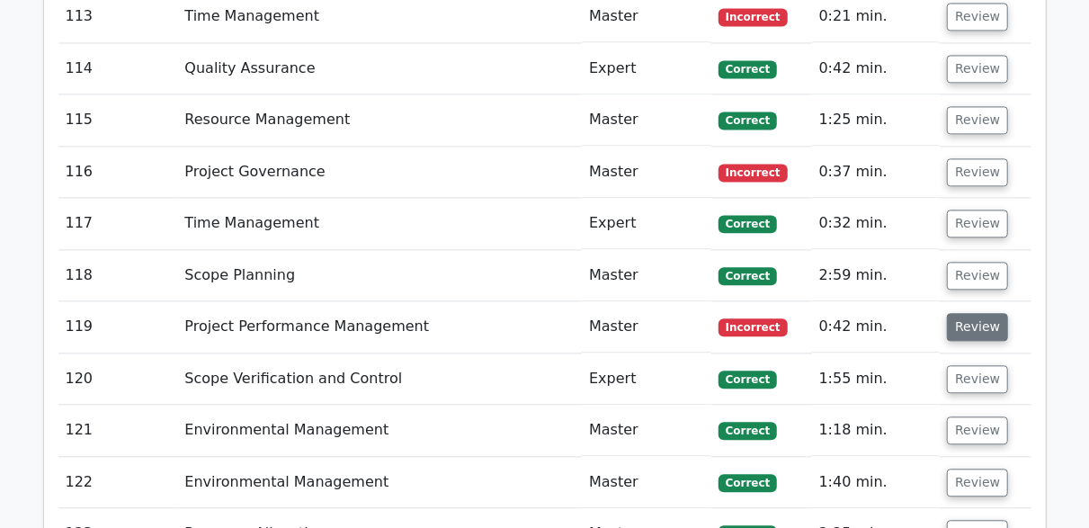
click at [962, 313] on button "Review" at bounding box center [977, 327] width 61 height 28
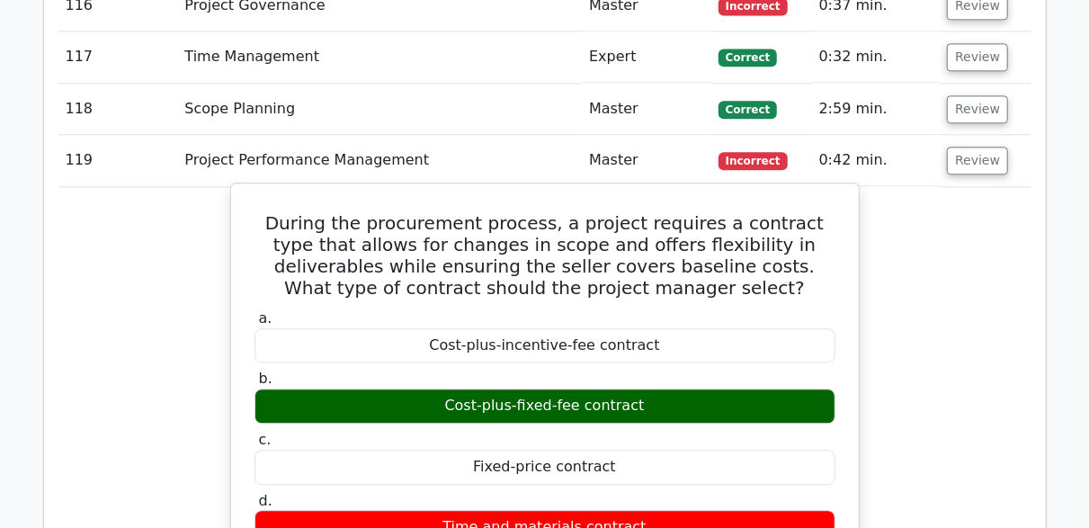
scroll to position [8541, 0]
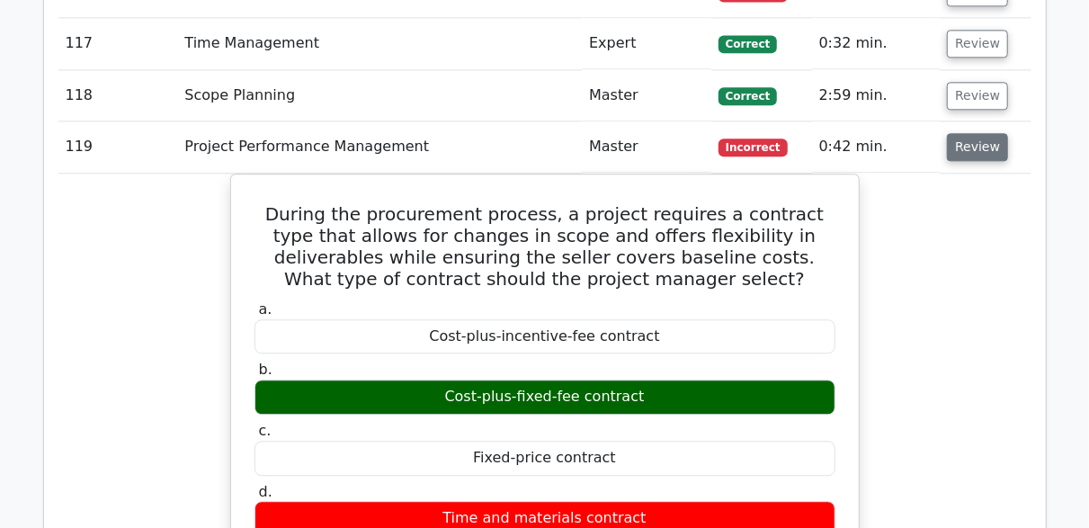
click at [992, 133] on button "Review" at bounding box center [977, 147] width 61 height 28
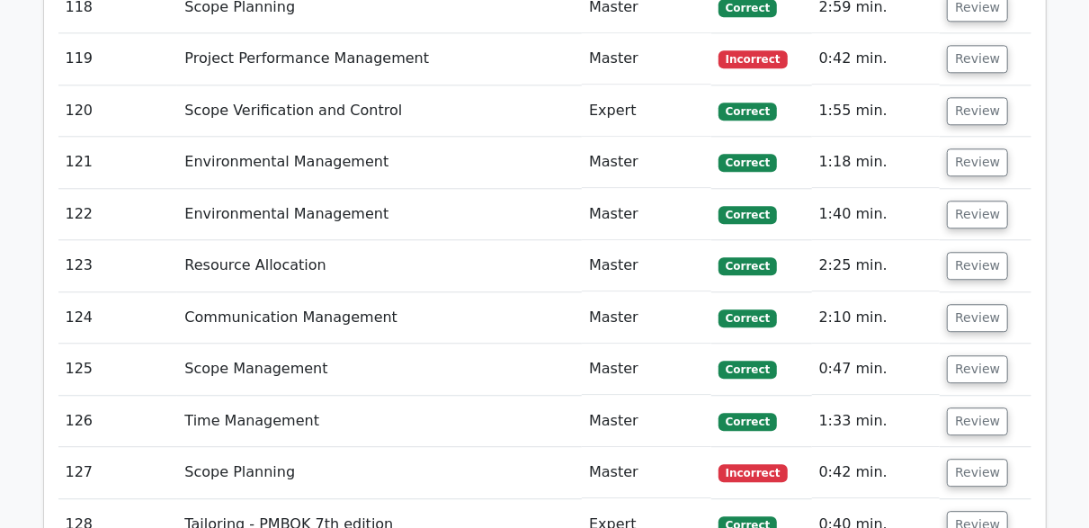
scroll to position [8810, 0]
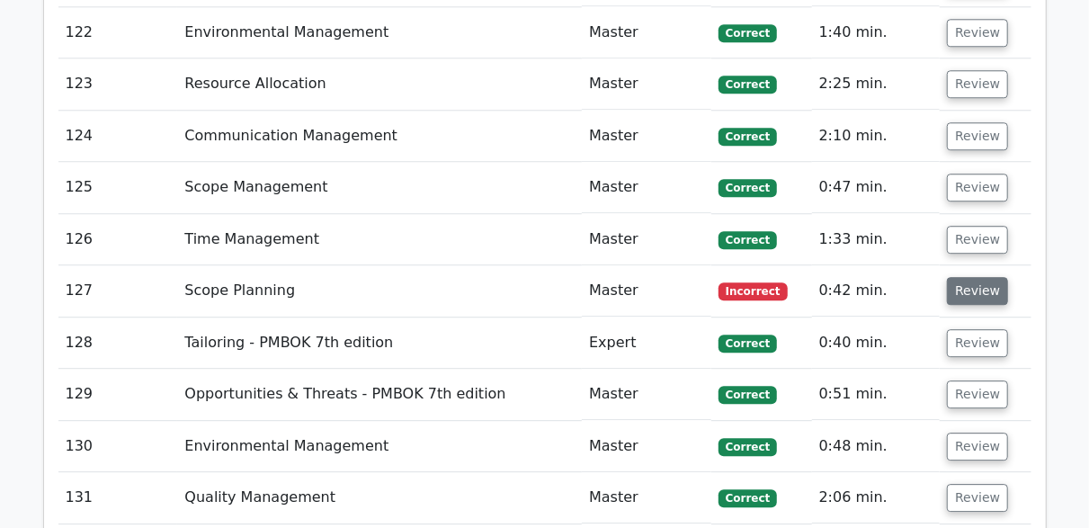
click at [975, 277] on button "Review" at bounding box center [977, 291] width 61 height 28
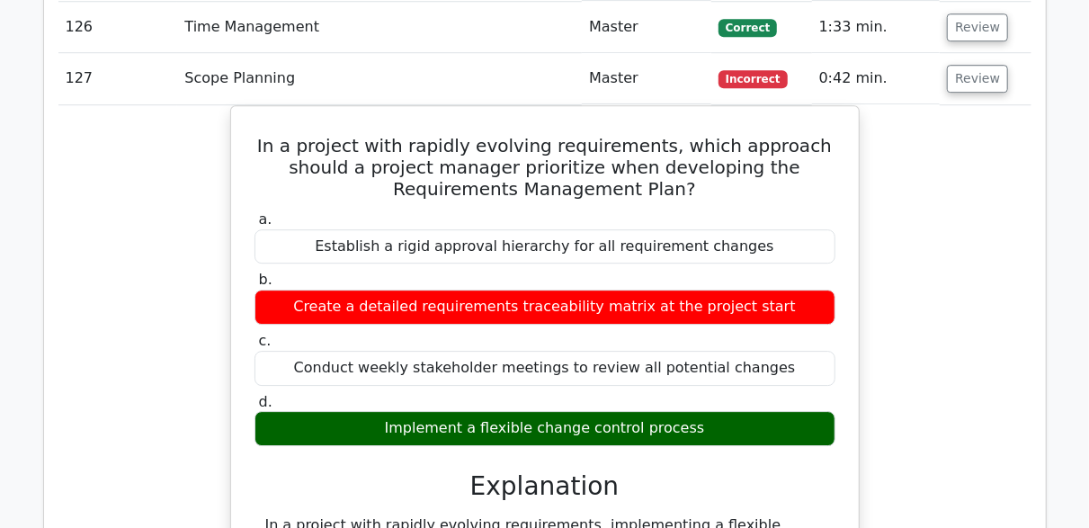
scroll to position [8900, 0]
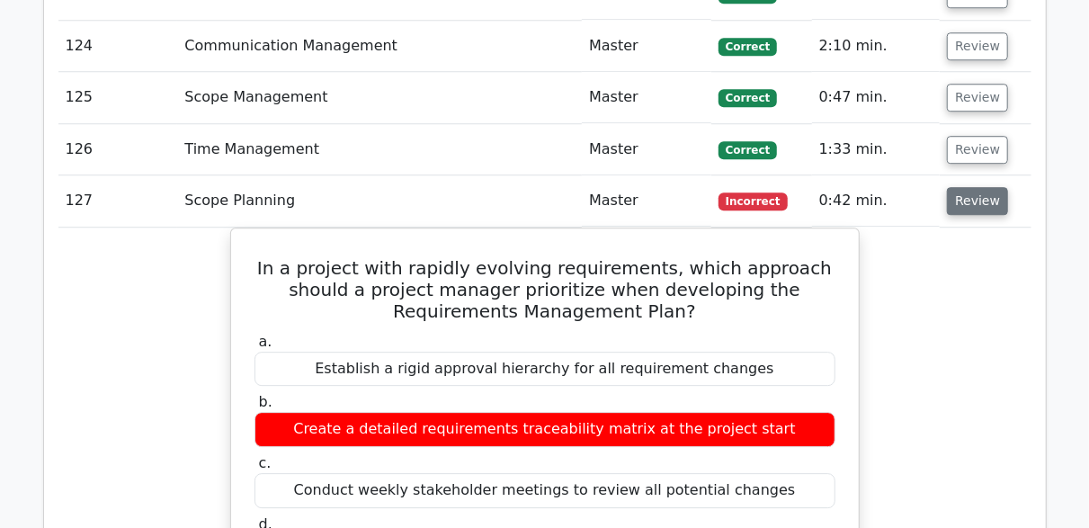
click at [972, 187] on button "Review" at bounding box center [977, 201] width 61 height 28
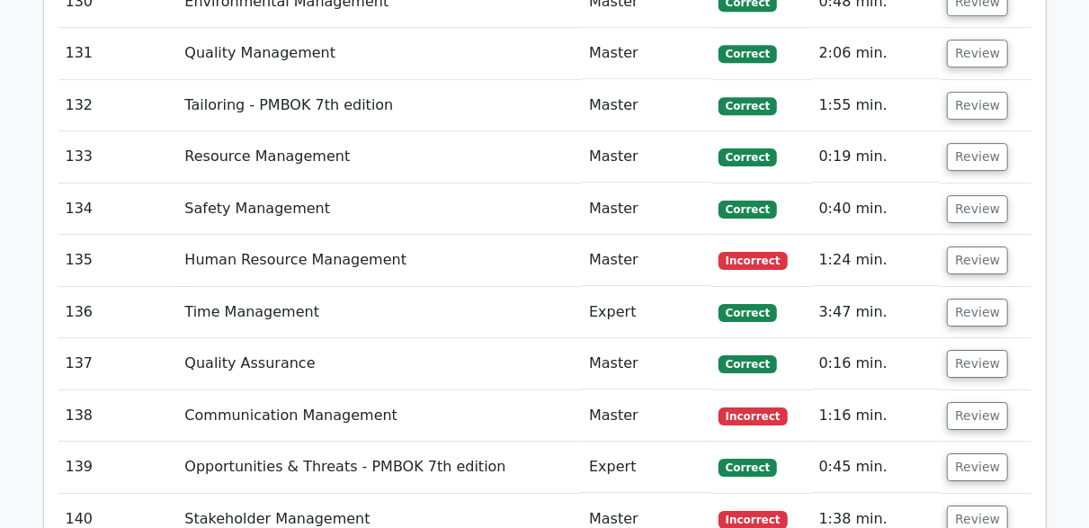
scroll to position [9260, 0]
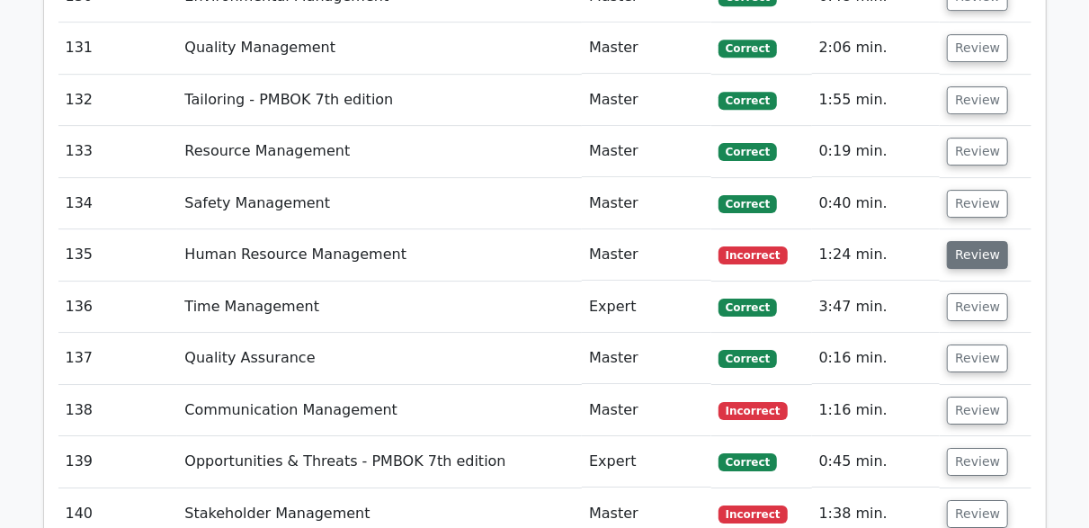
click at [974, 241] on button "Review" at bounding box center [977, 255] width 61 height 28
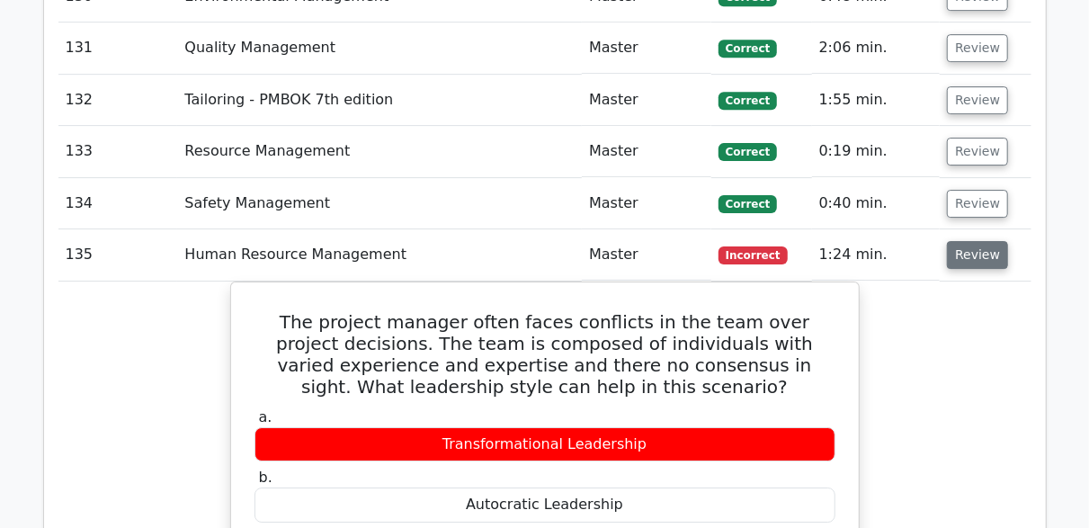
click at [970, 241] on button "Review" at bounding box center [977, 255] width 61 height 28
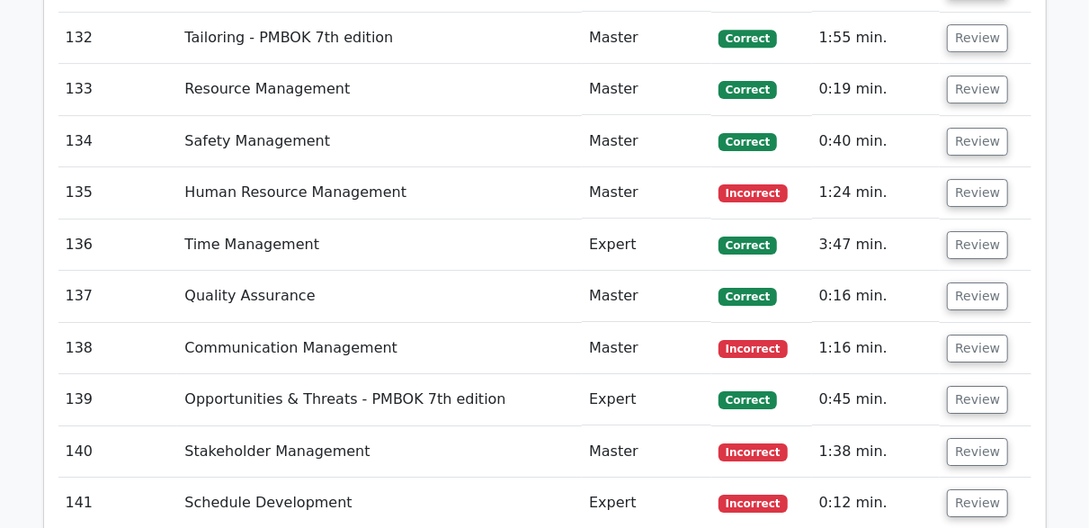
scroll to position [9350, 0]
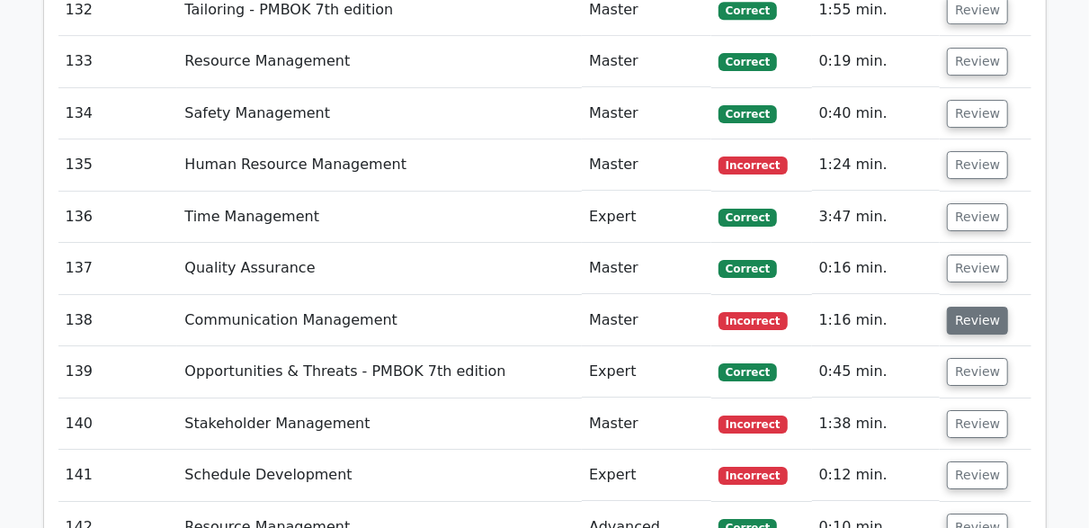
click at [970, 307] on button "Review" at bounding box center [977, 321] width 61 height 28
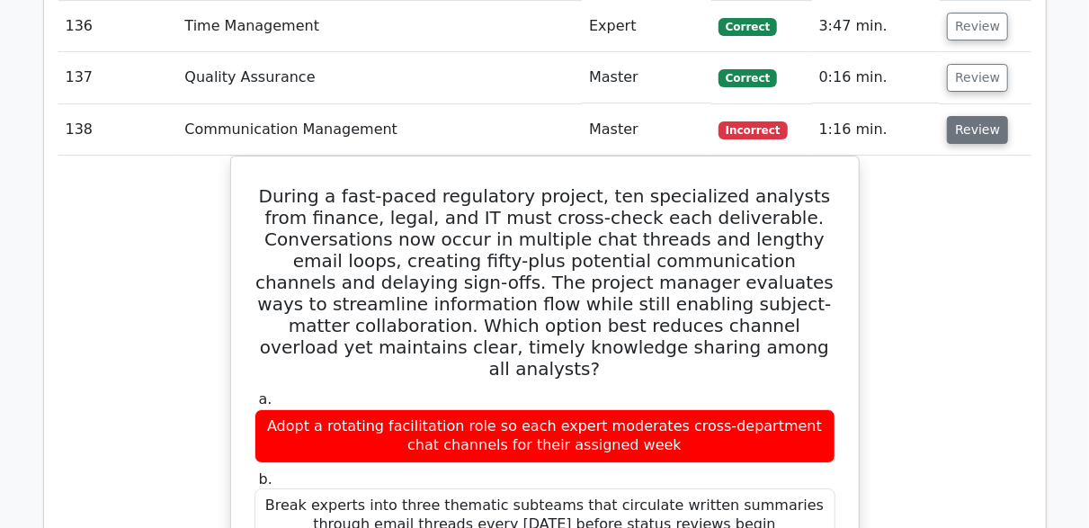
scroll to position [9529, 0]
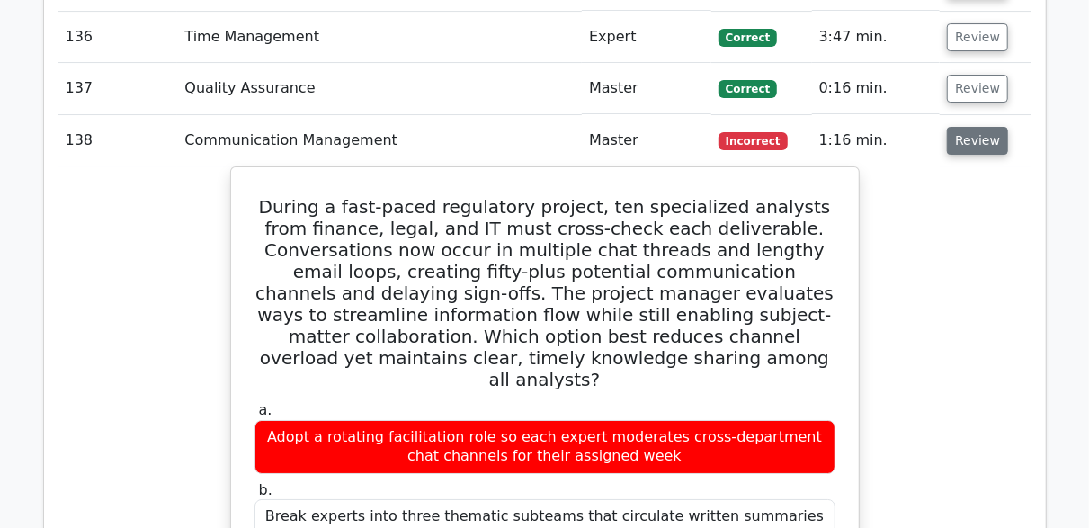
click at [979, 127] on button "Review" at bounding box center [977, 141] width 61 height 28
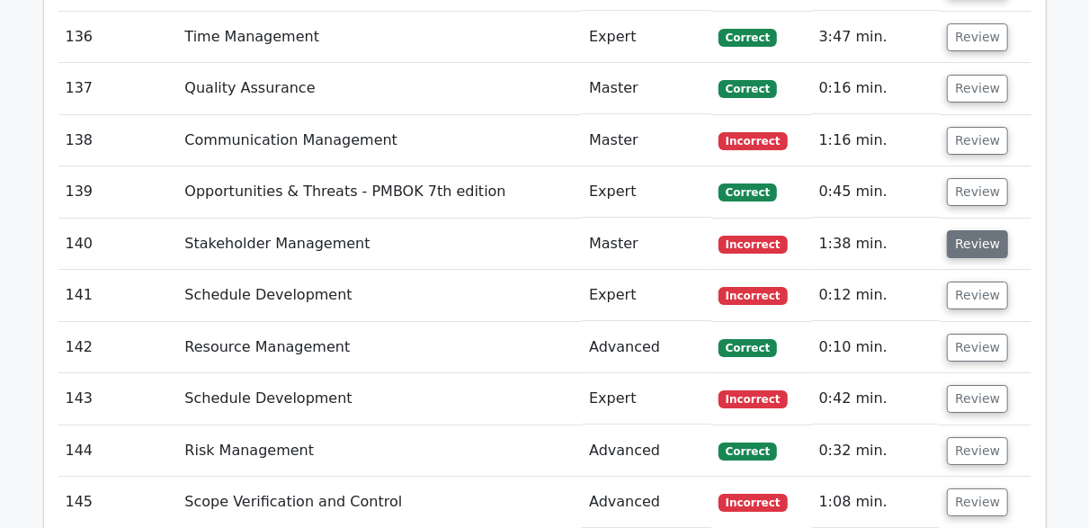
click at [954, 230] on button "Review" at bounding box center [977, 244] width 61 height 28
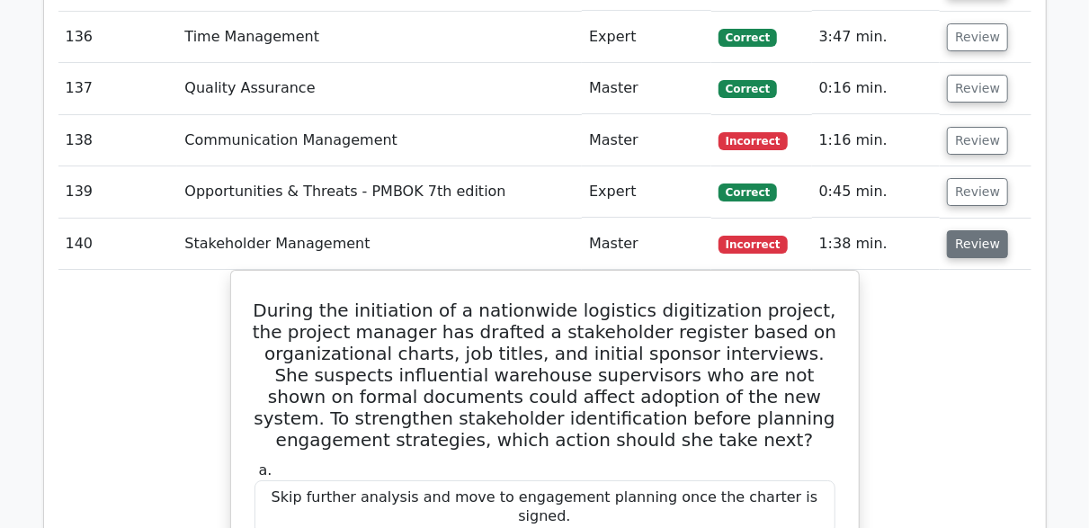
click at [970, 230] on button "Review" at bounding box center [977, 244] width 61 height 28
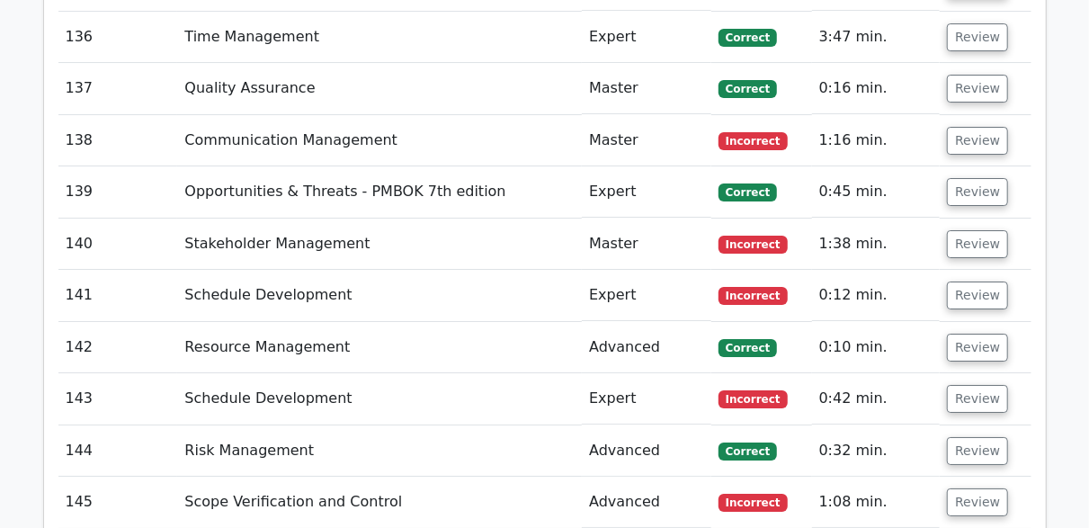
click at [975, 270] on td "Review" at bounding box center [984, 295] width 91 height 51
click at [977, 281] on button "Review" at bounding box center [977, 295] width 61 height 28
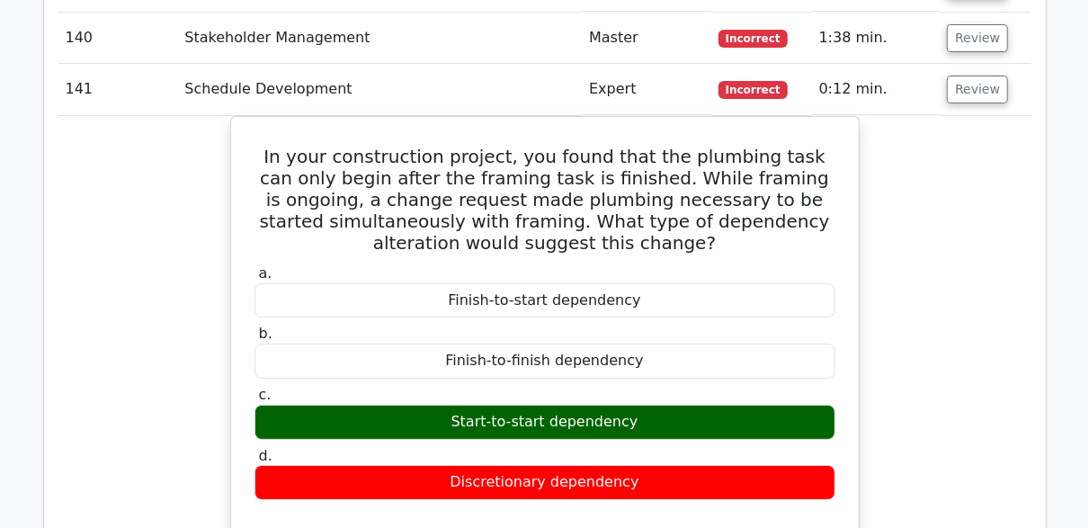
scroll to position [9709, 0]
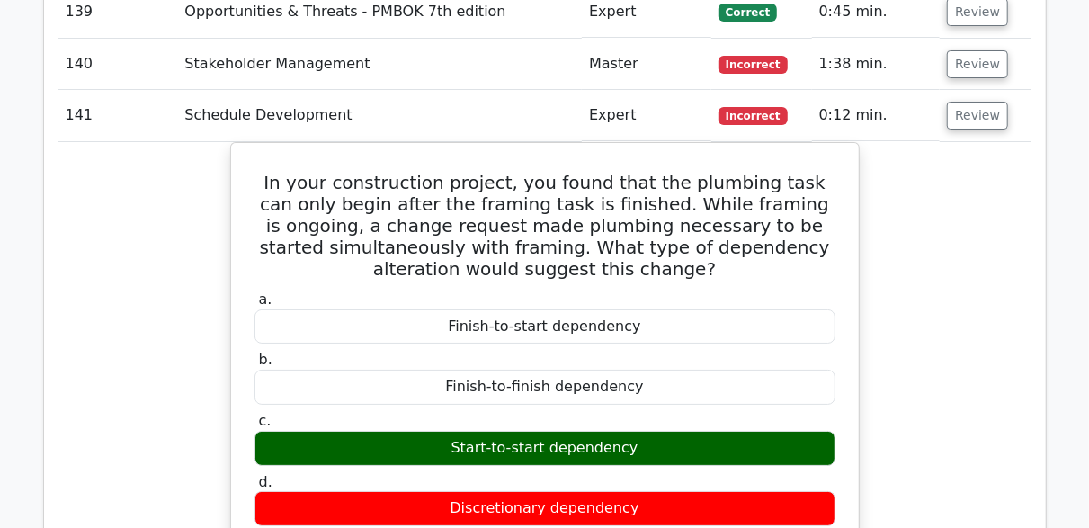
click at [957, 90] on td "Review" at bounding box center [984, 115] width 91 height 51
click at [960, 102] on button "Review" at bounding box center [977, 116] width 61 height 28
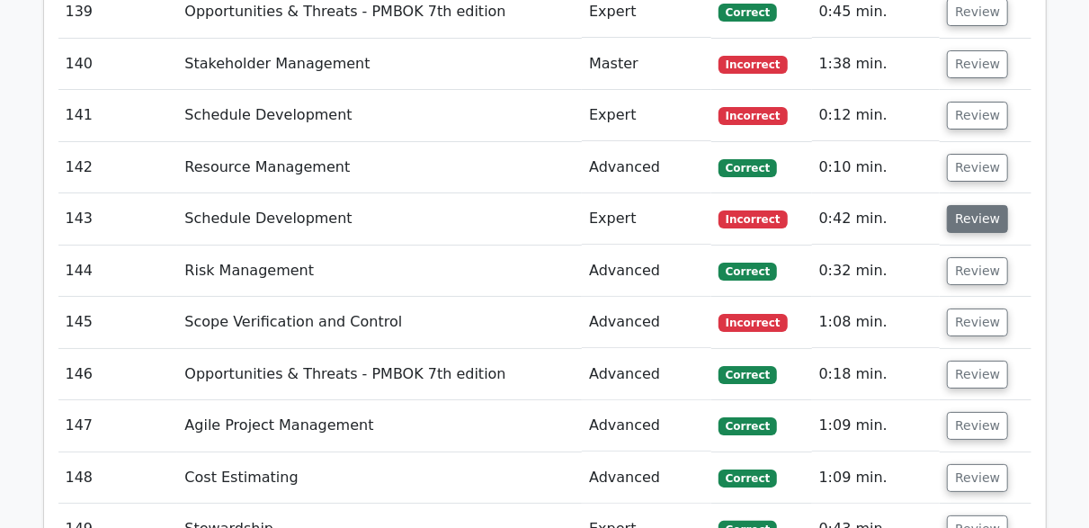
click at [959, 205] on button "Review" at bounding box center [977, 219] width 61 height 28
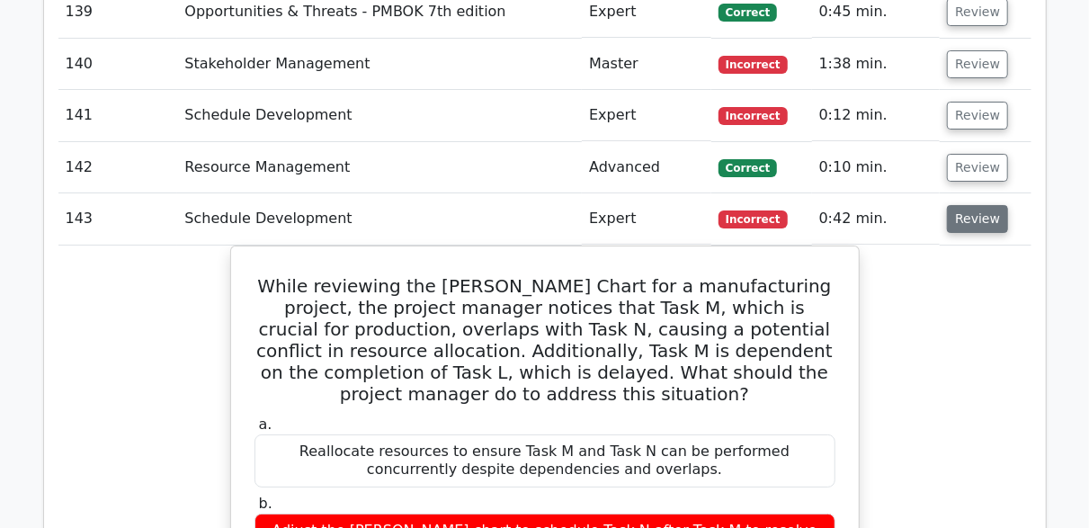
click at [970, 205] on button "Review" at bounding box center [977, 219] width 61 height 28
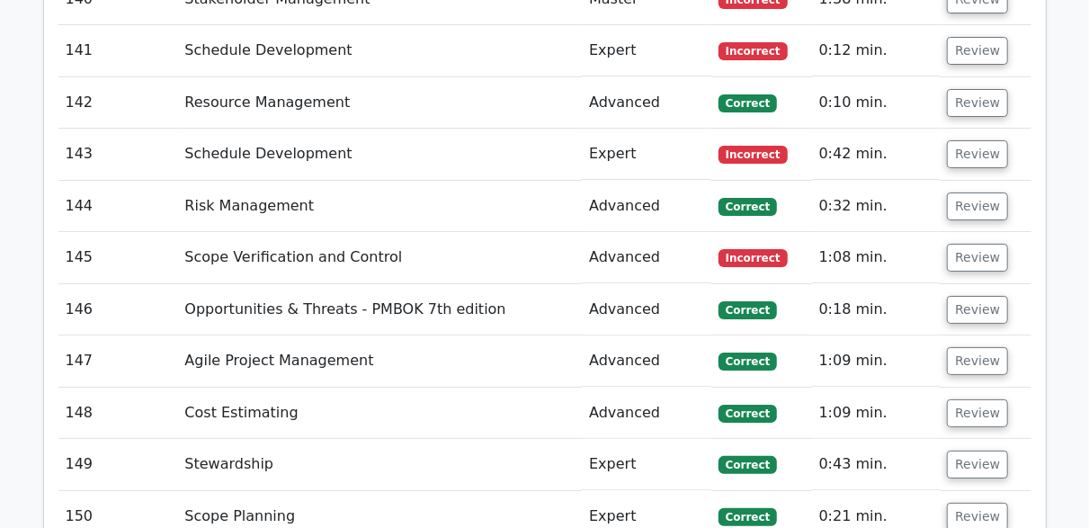
scroll to position [9799, 0]
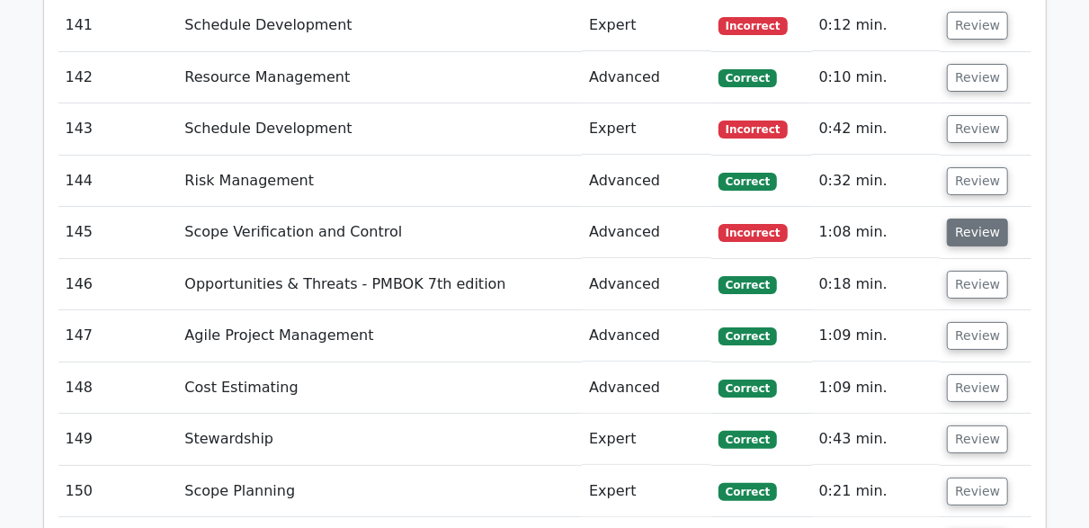
click at [974, 218] on button "Review" at bounding box center [977, 232] width 61 height 28
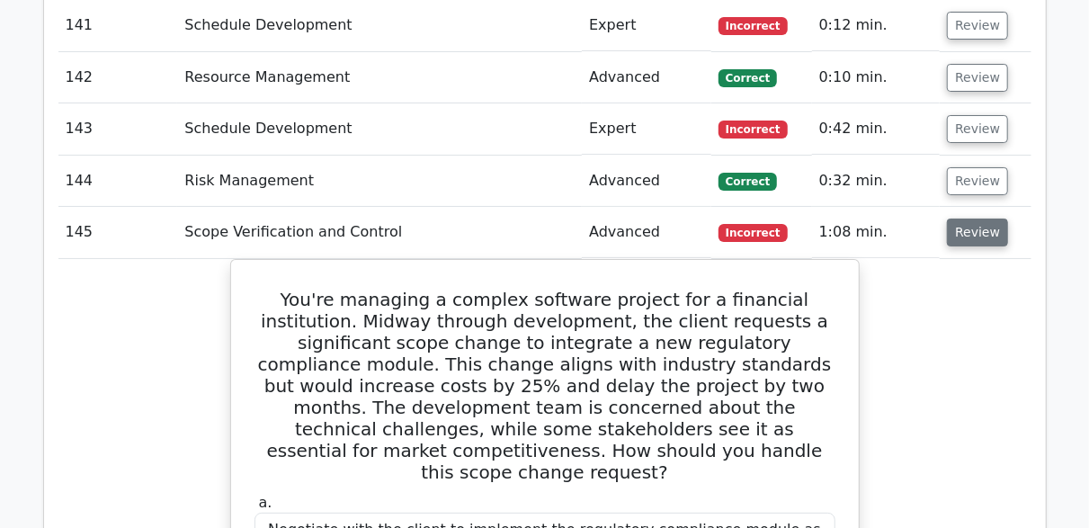
click at [970, 218] on button "Review" at bounding box center [977, 232] width 61 height 28
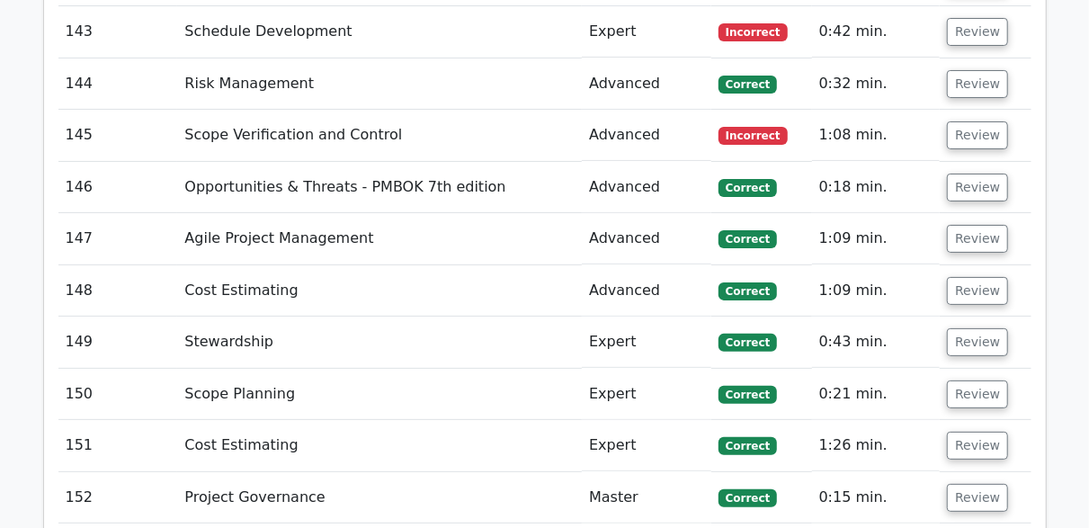
scroll to position [10159, 0]
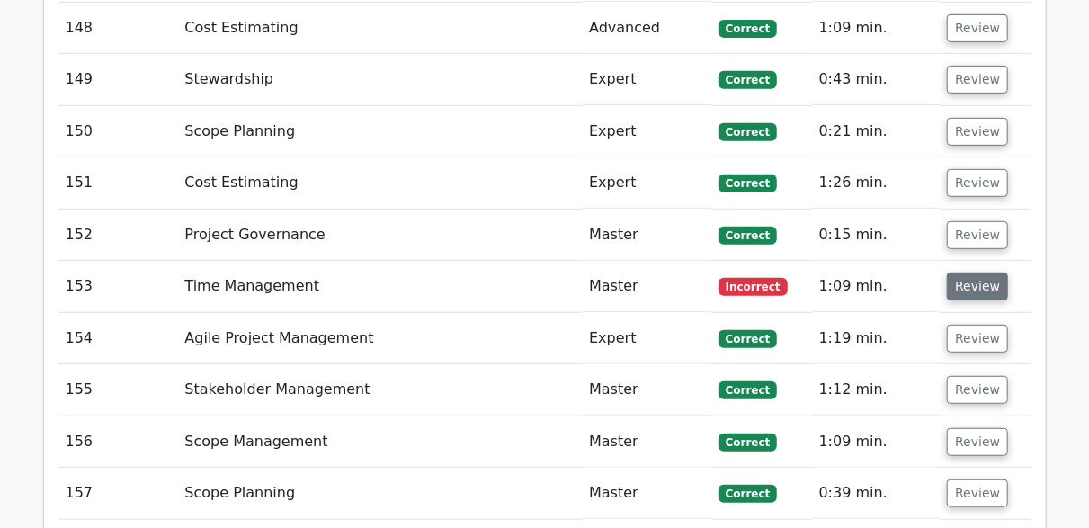
click at [964, 272] on button "Review" at bounding box center [977, 286] width 61 height 28
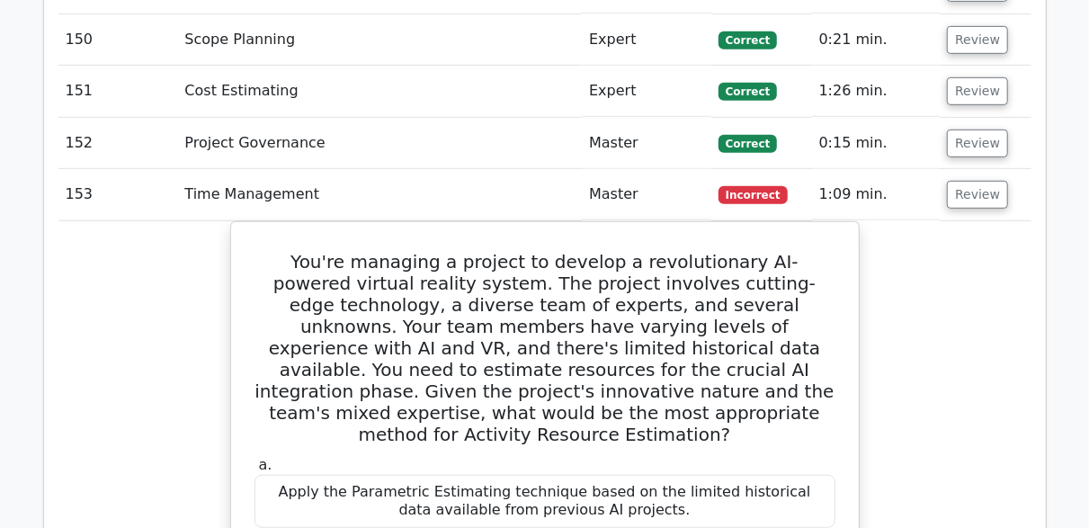
scroll to position [10249, 0]
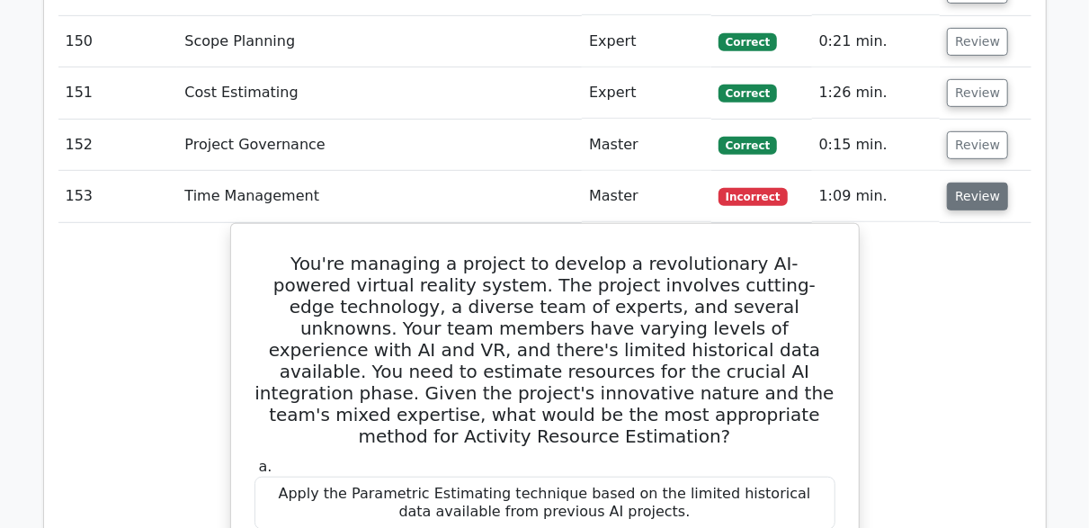
click at [986, 182] on button "Review" at bounding box center [977, 196] width 61 height 28
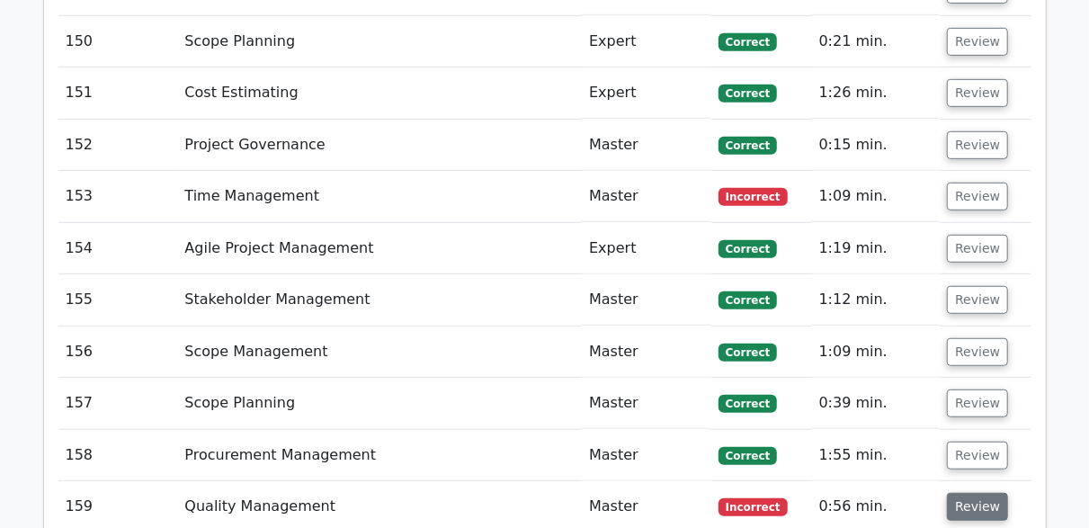
click at [965, 493] on button "Review" at bounding box center [977, 507] width 61 height 28
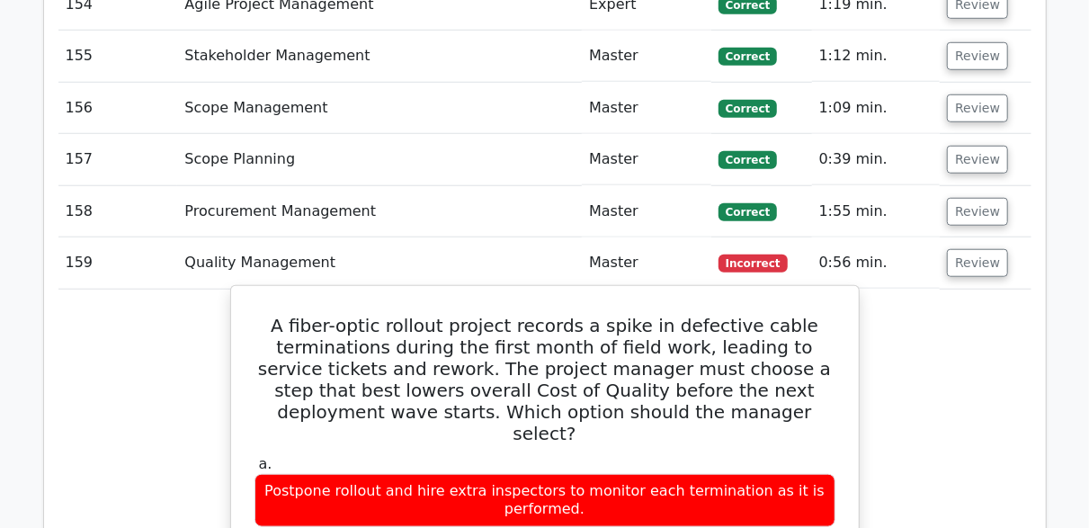
scroll to position [10518, 0]
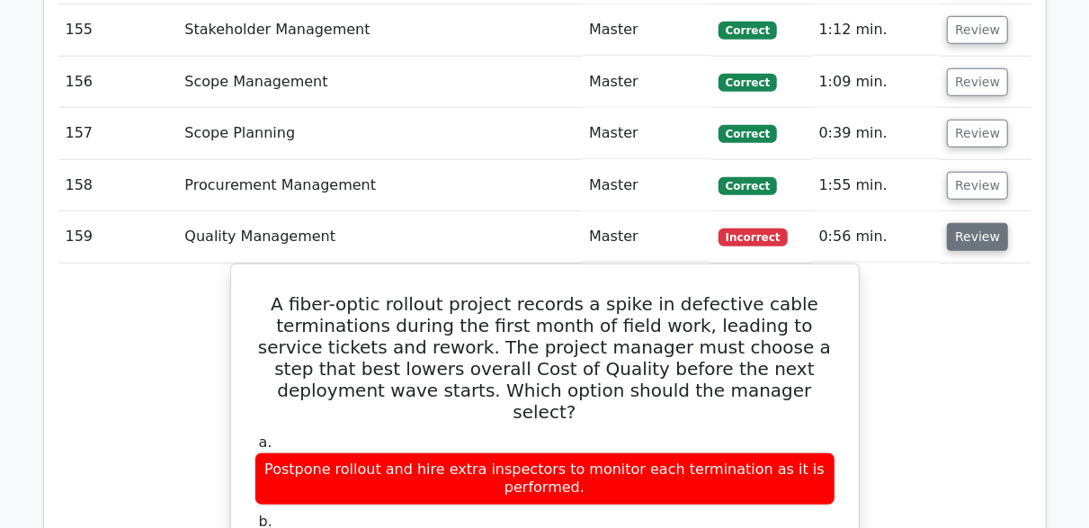
click at [959, 223] on button "Review" at bounding box center [977, 237] width 61 height 28
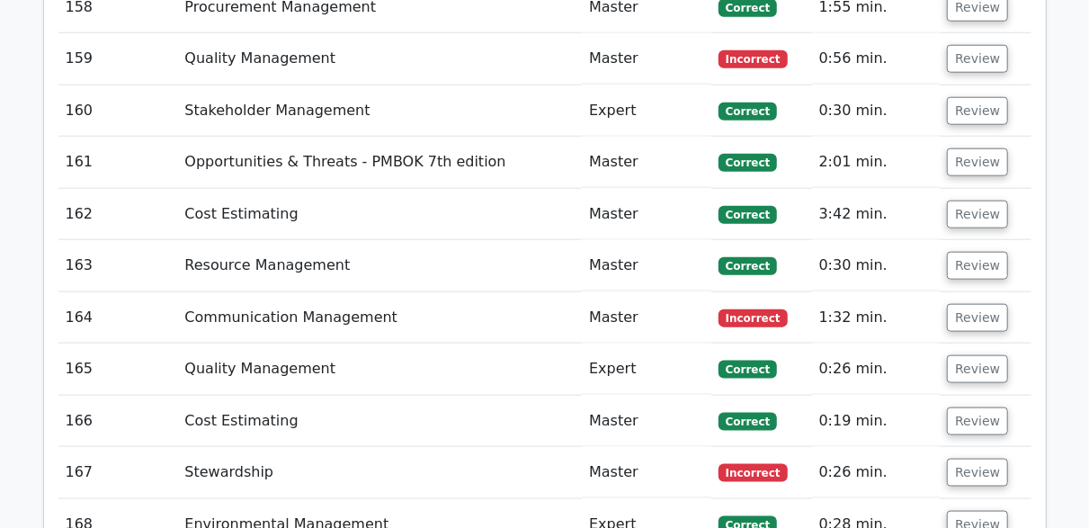
scroll to position [10698, 0]
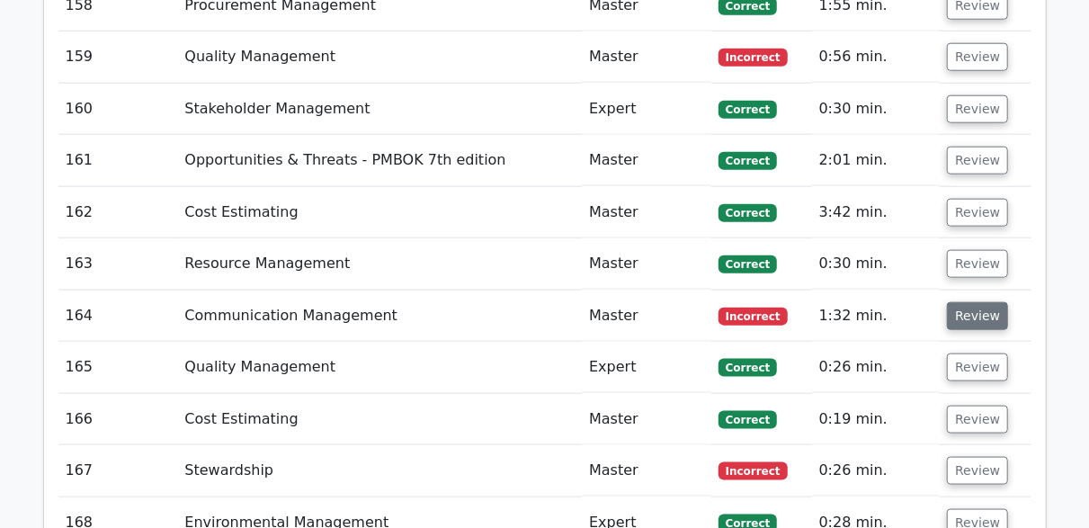
click at [974, 302] on button "Review" at bounding box center [977, 316] width 61 height 28
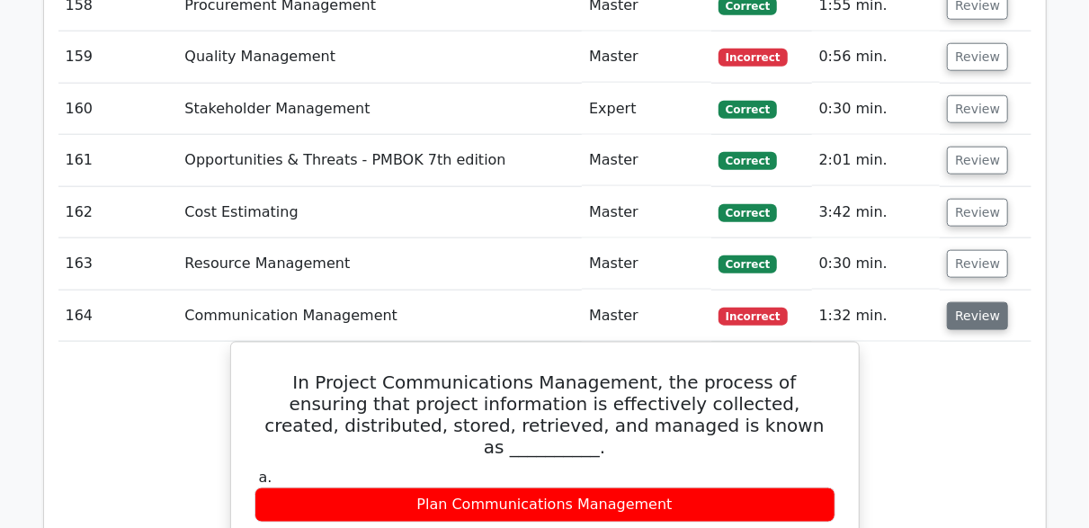
click at [976, 302] on button "Review" at bounding box center [977, 316] width 61 height 28
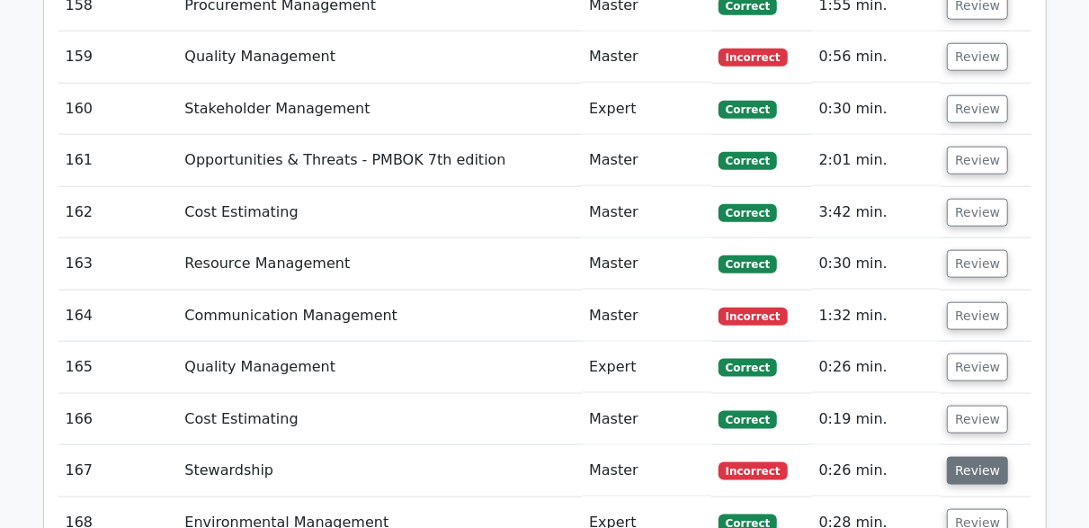
click at [953, 457] on button "Review" at bounding box center [977, 471] width 61 height 28
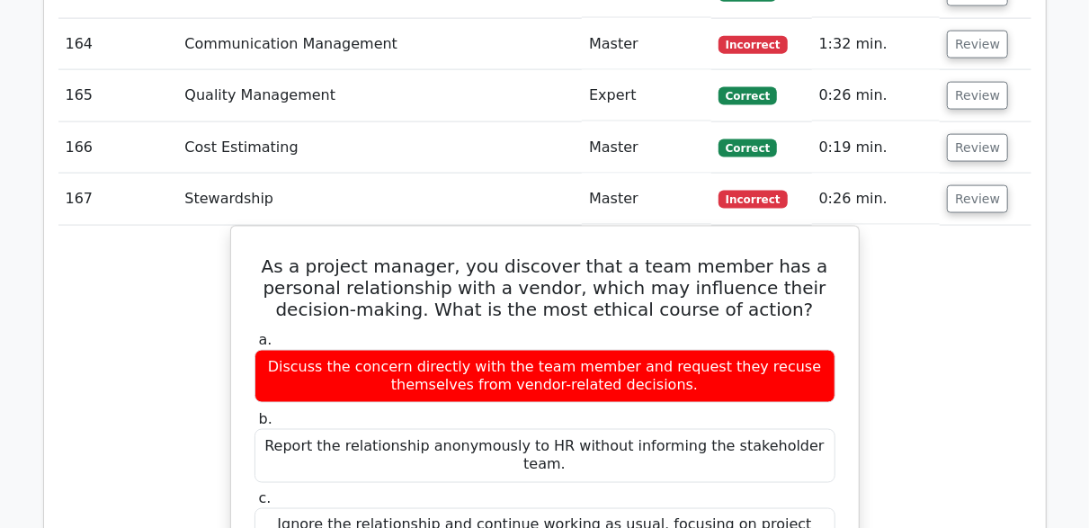
scroll to position [10968, 0]
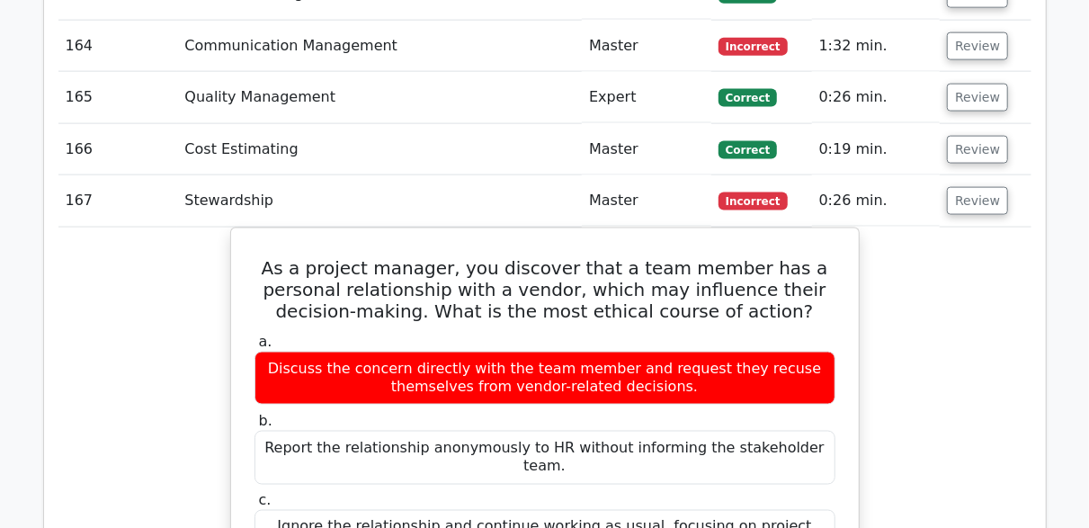
click at [947, 175] on td "Review" at bounding box center [984, 200] width 91 height 51
click at [957, 187] on button "Review" at bounding box center [977, 201] width 61 height 28
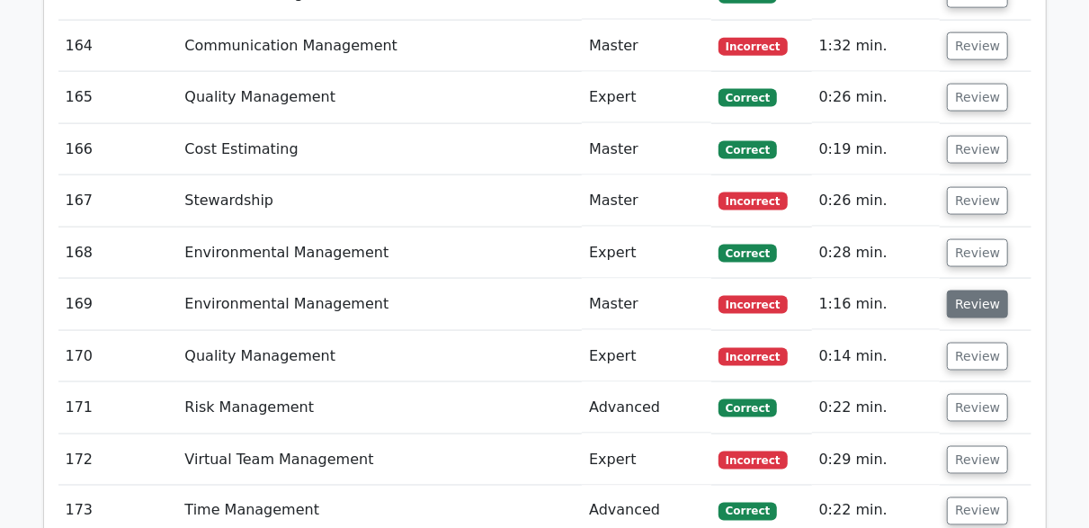
click at [955, 290] on button "Review" at bounding box center [977, 304] width 61 height 28
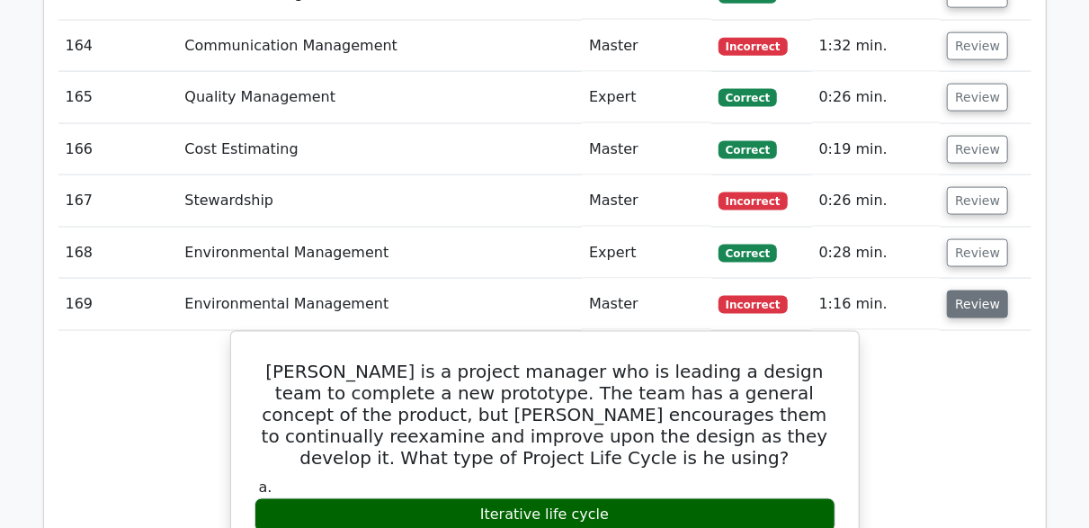
click at [956, 290] on button "Review" at bounding box center [977, 304] width 61 height 28
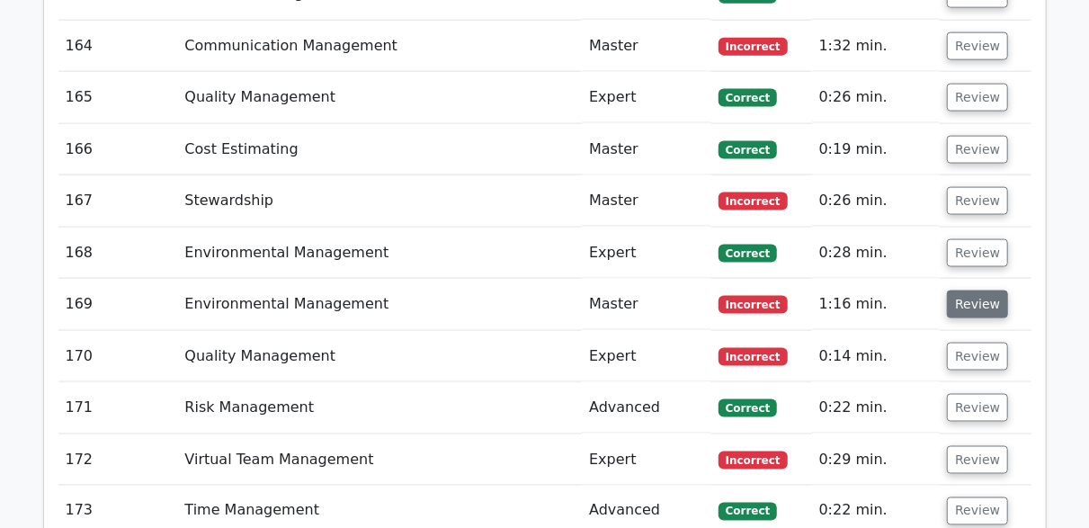
click at [956, 290] on button "Review" at bounding box center [977, 304] width 61 height 28
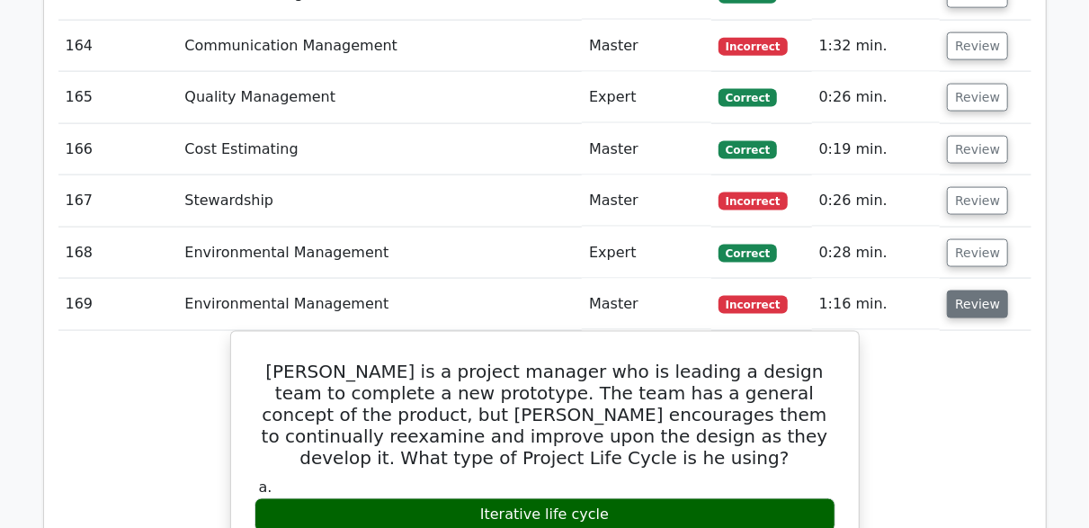
click at [956, 290] on button "Review" at bounding box center [977, 304] width 61 height 28
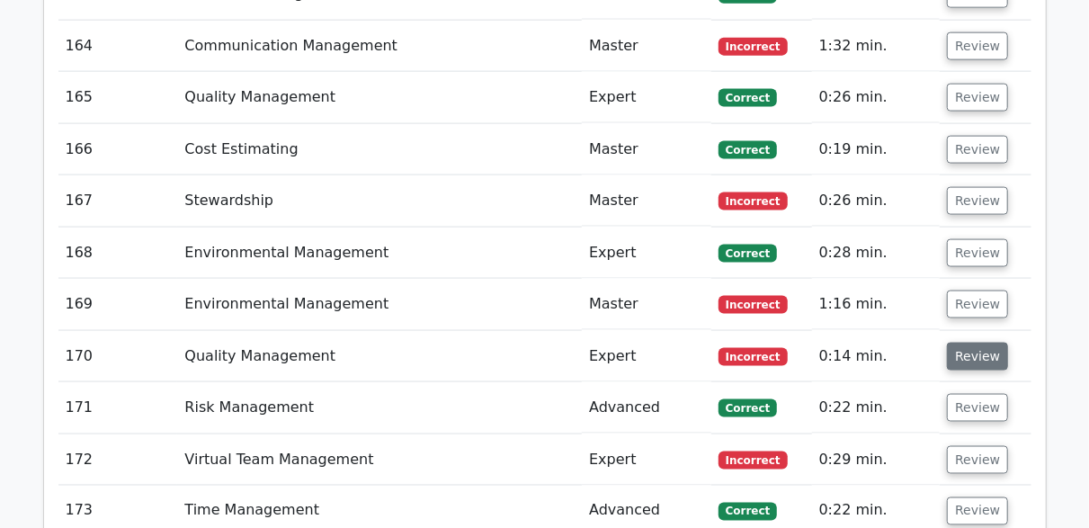
click at [970, 343] on button "Review" at bounding box center [977, 357] width 61 height 28
click at [980, 343] on button "Review" at bounding box center [977, 357] width 61 height 28
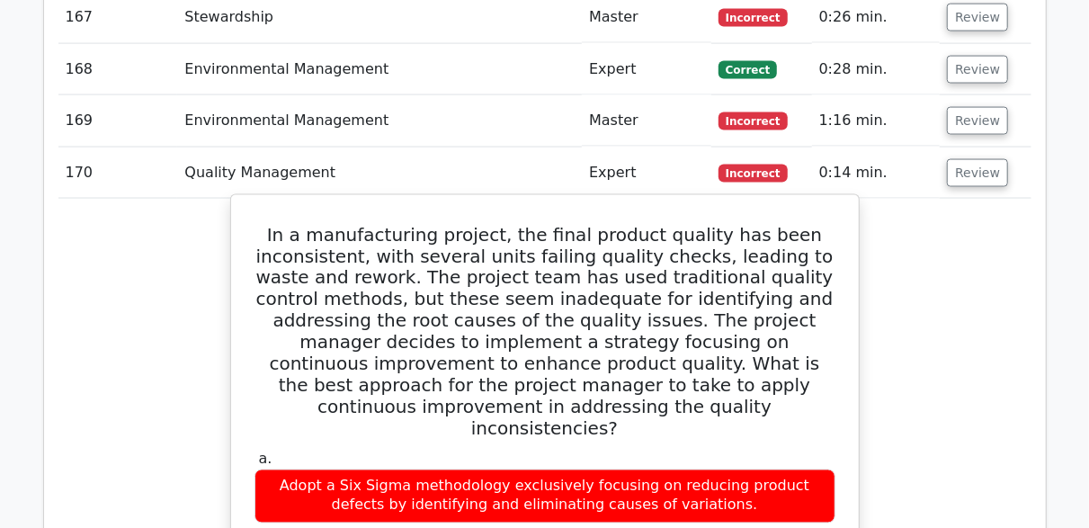
scroll to position [11148, 0]
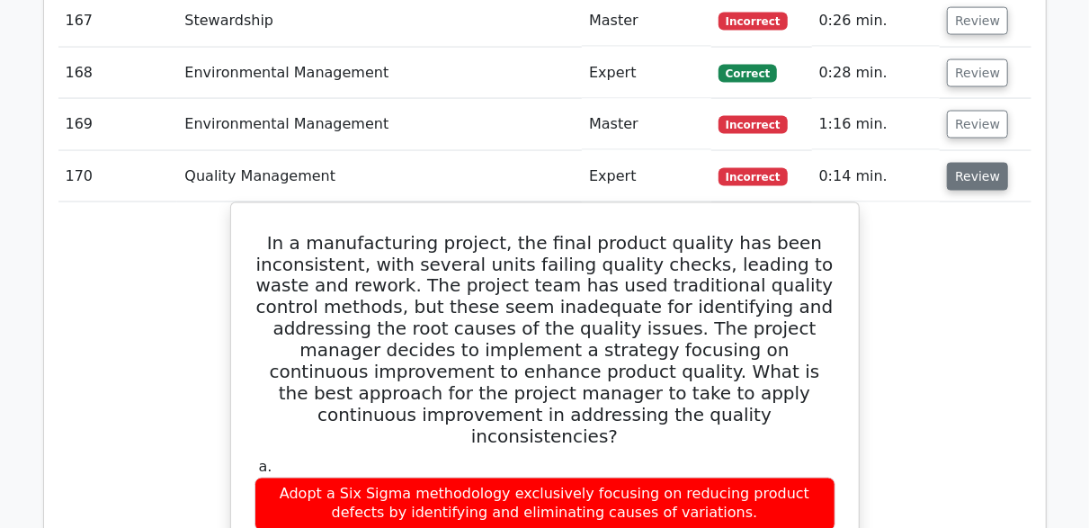
click at [990, 163] on button "Review" at bounding box center [977, 177] width 61 height 28
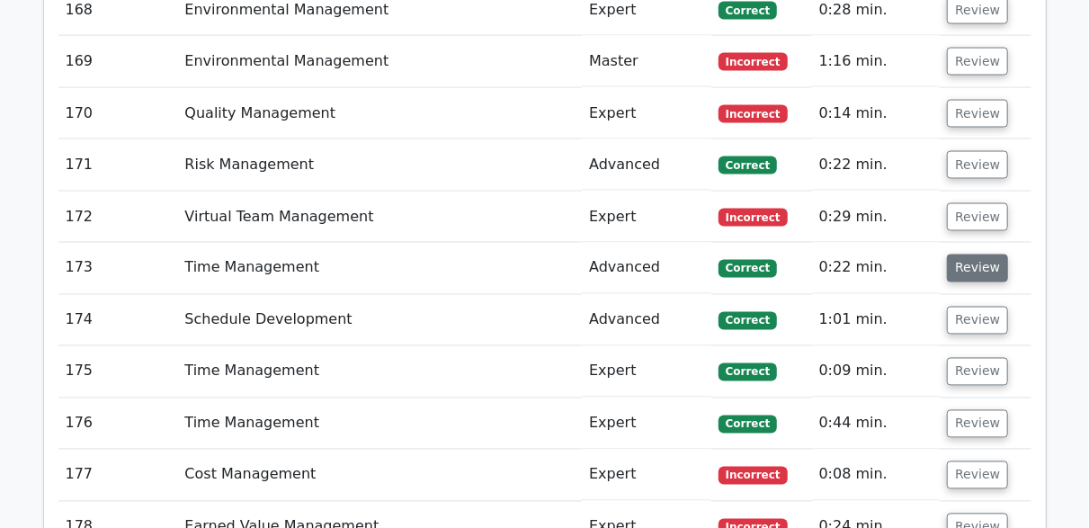
scroll to position [11238, 0]
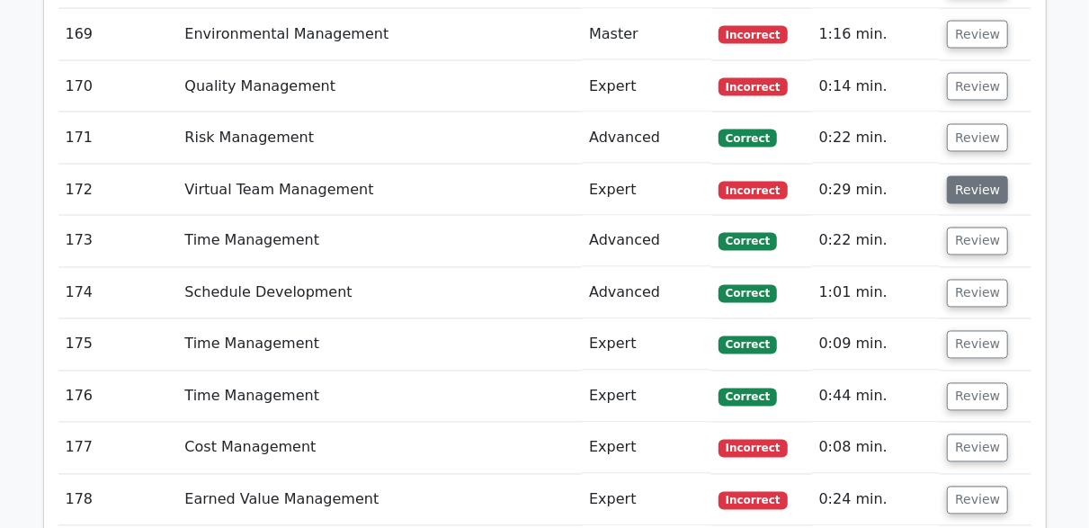
click at [974, 176] on button "Review" at bounding box center [977, 190] width 61 height 28
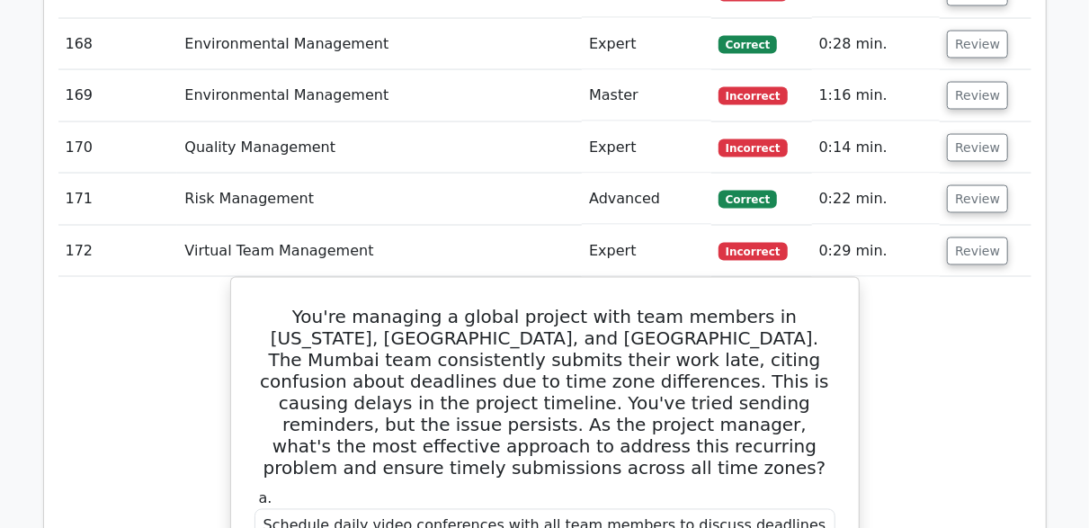
scroll to position [11148, 0]
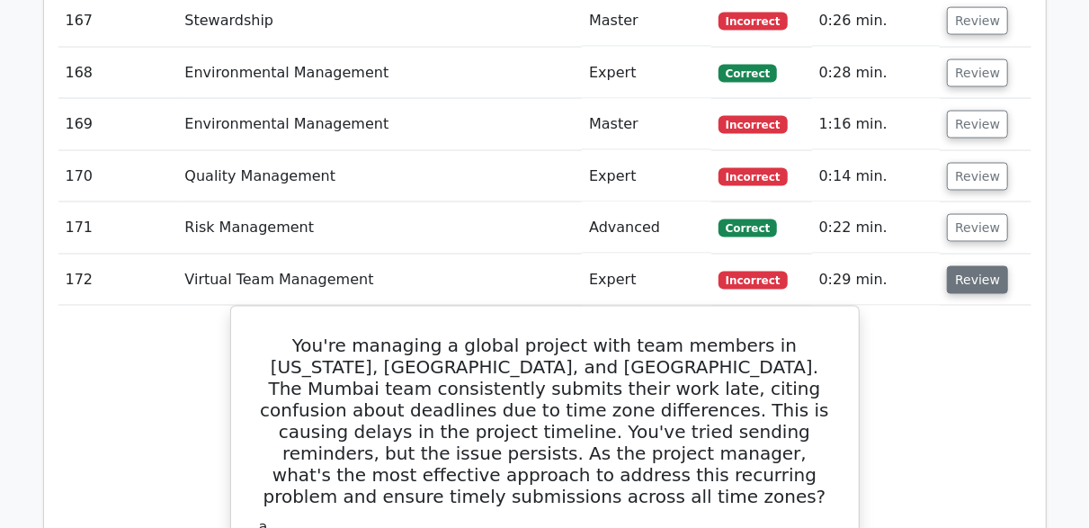
click at [965, 266] on button "Review" at bounding box center [977, 280] width 61 height 28
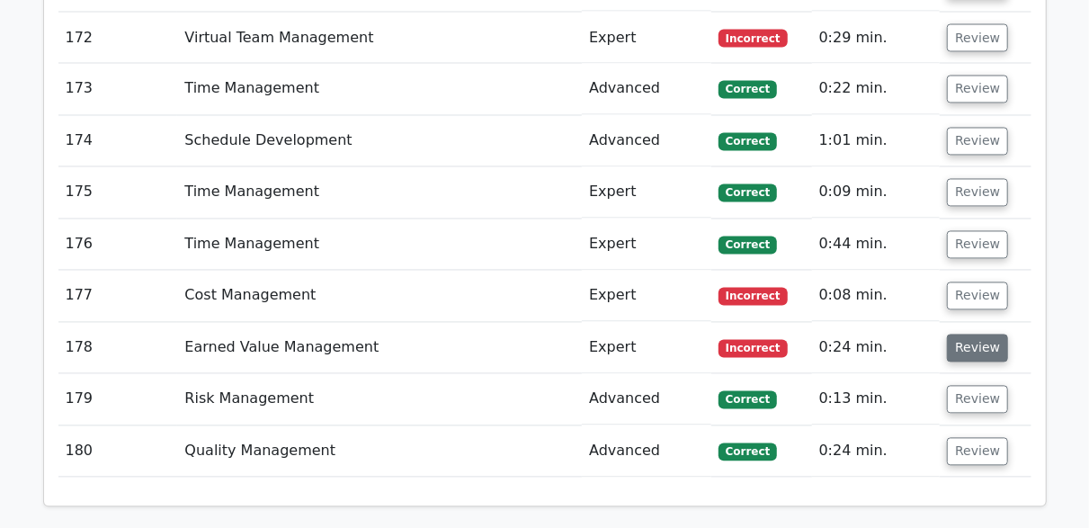
scroll to position [11417, 0]
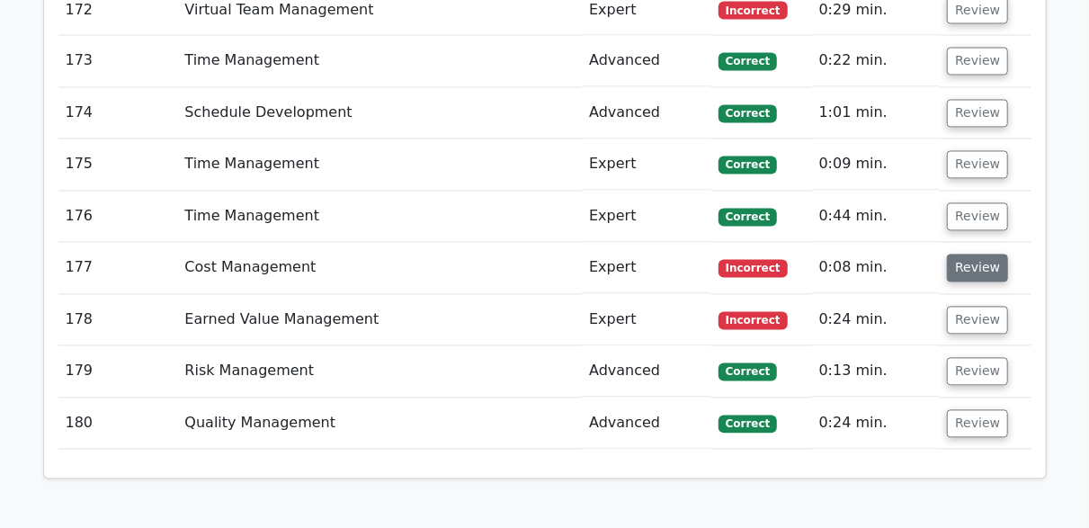
click at [961, 254] on button "Review" at bounding box center [977, 268] width 61 height 28
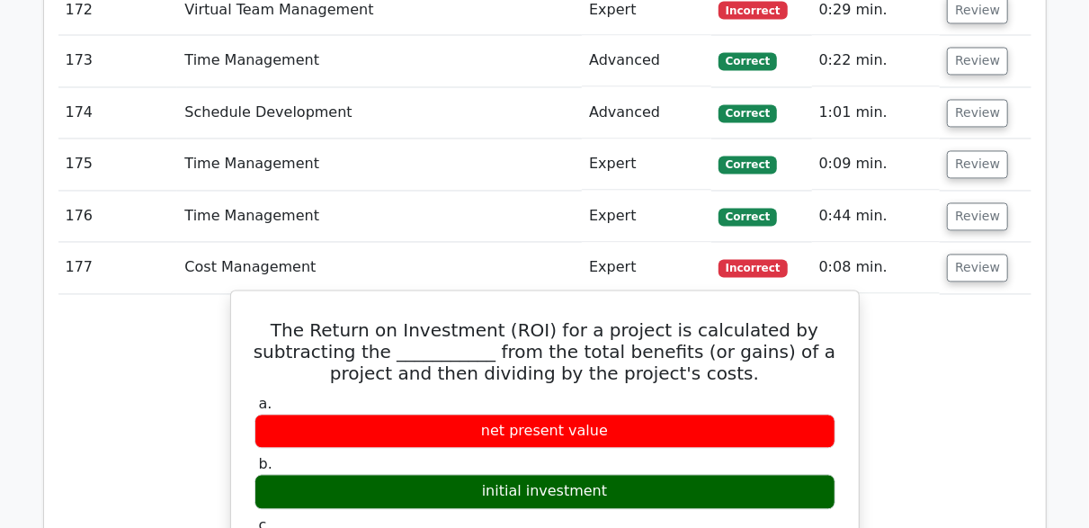
scroll to position [11507, 0]
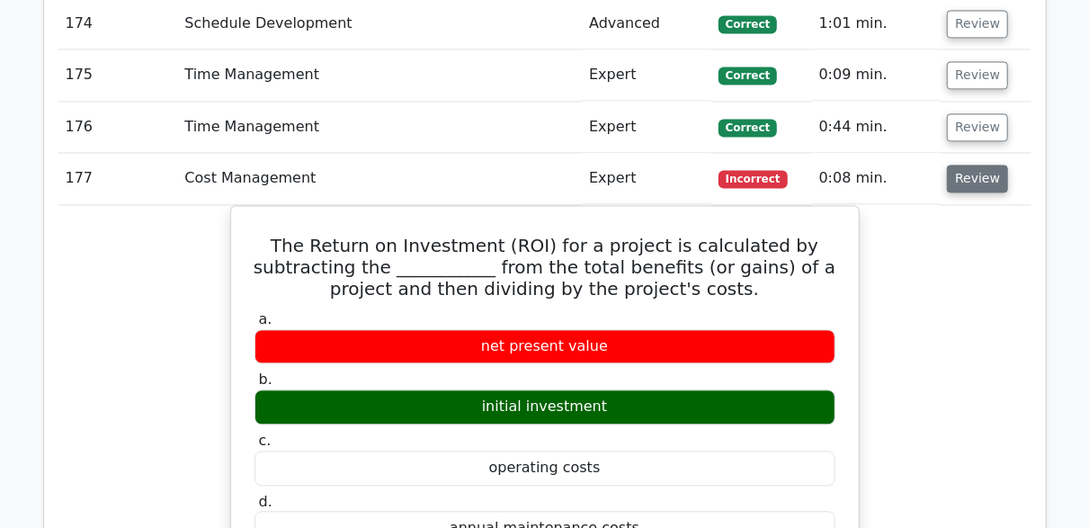
click at [961, 165] on button "Review" at bounding box center [977, 179] width 61 height 28
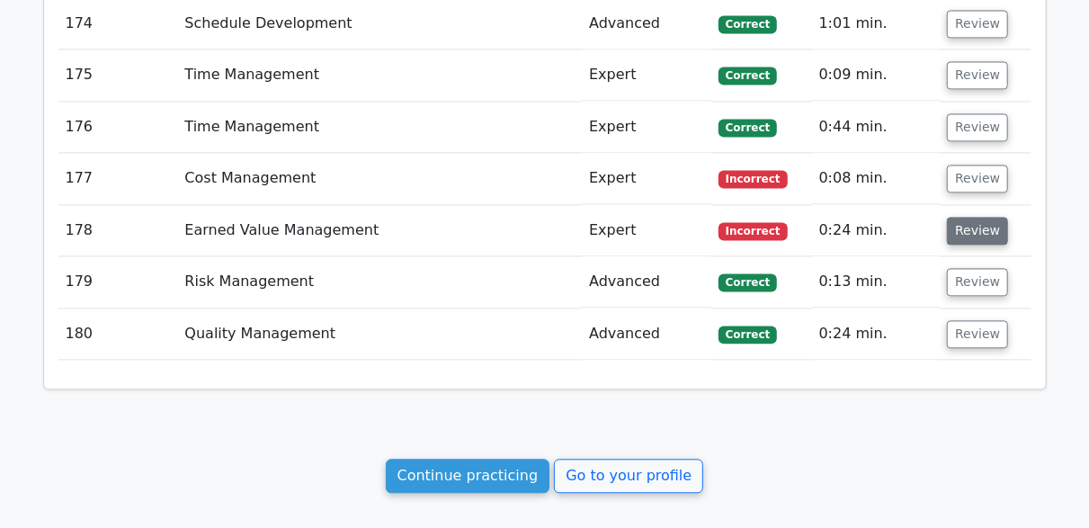
click at [965, 217] on button "Review" at bounding box center [977, 231] width 61 height 28
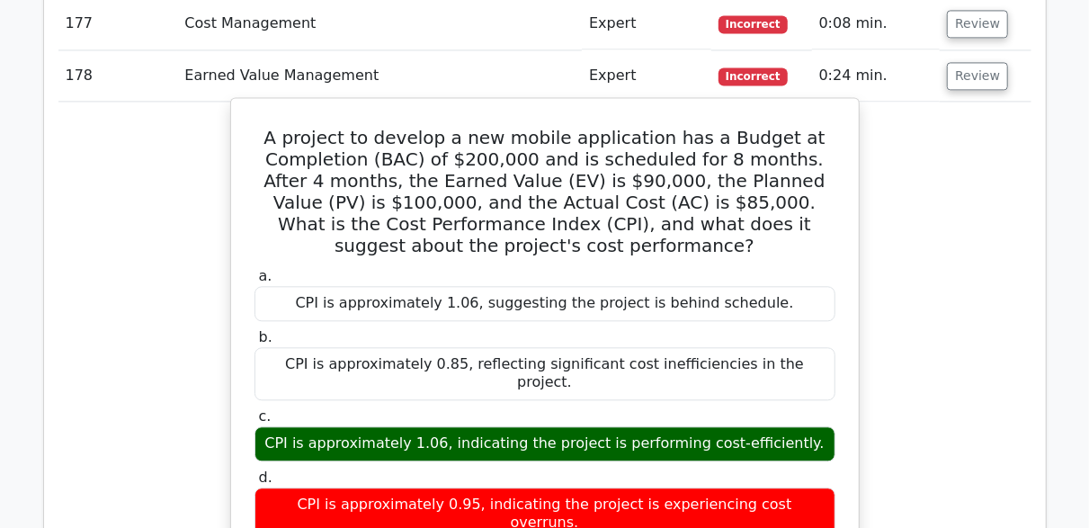
scroll to position [11687, 0]
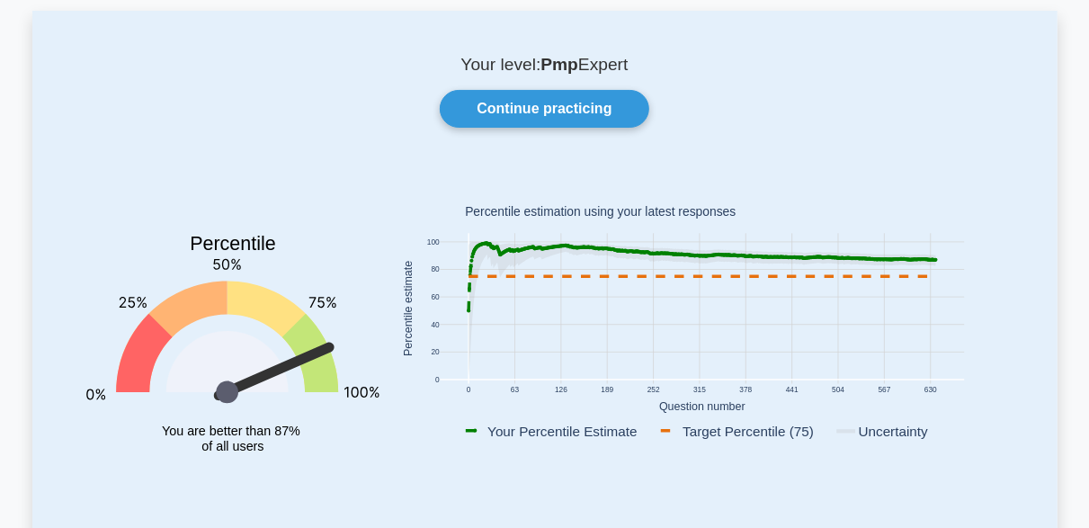
scroll to position [539, 0]
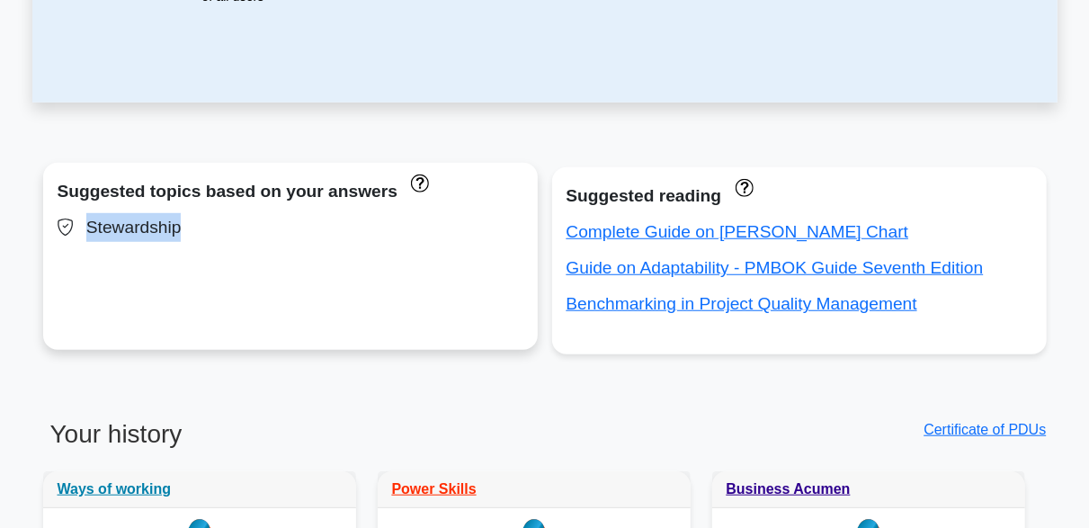
drag, startPoint x: 130, startPoint y: 227, endPoint x: 86, endPoint y: 227, distance: 44.1
click at [86, 227] on div "Stewardship" at bounding box center [291, 227] width 466 height 29
copy div "Stewardship"
